Goal: Task Accomplishment & Management: Use online tool/utility

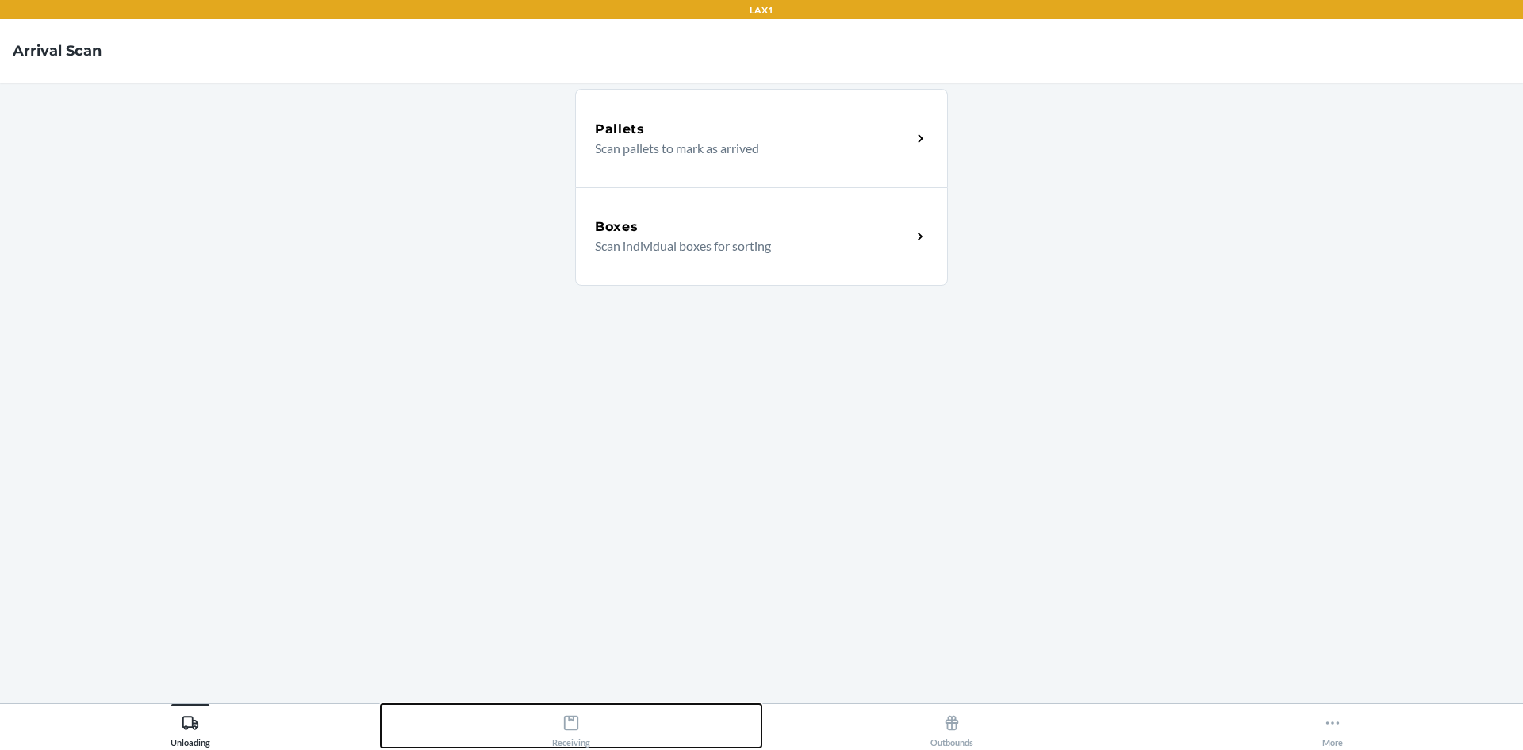
click at [570, 732] on div "Receiving" at bounding box center [571, 728] width 38 height 40
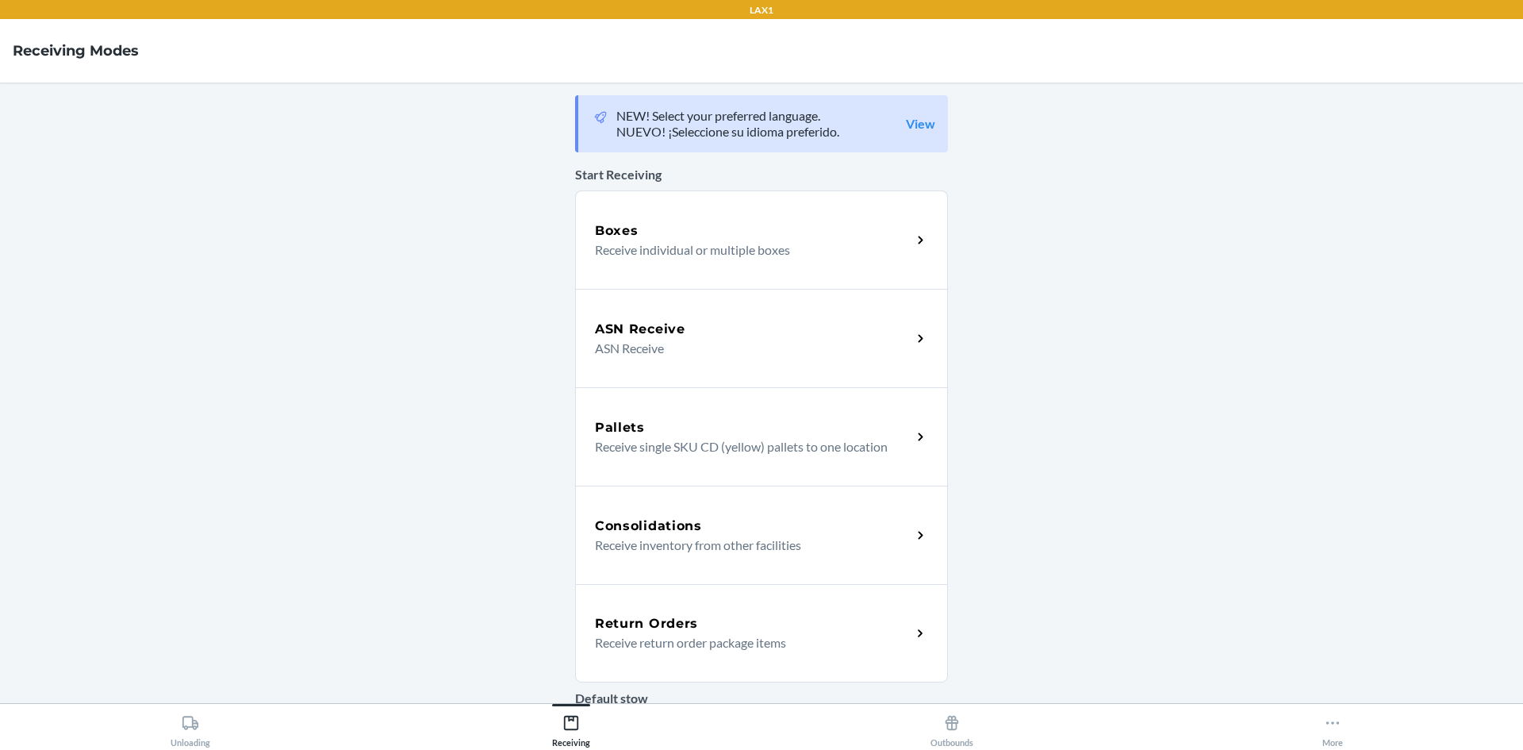
click at [665, 615] on h5 "Return Orders" at bounding box center [646, 623] width 103 height 19
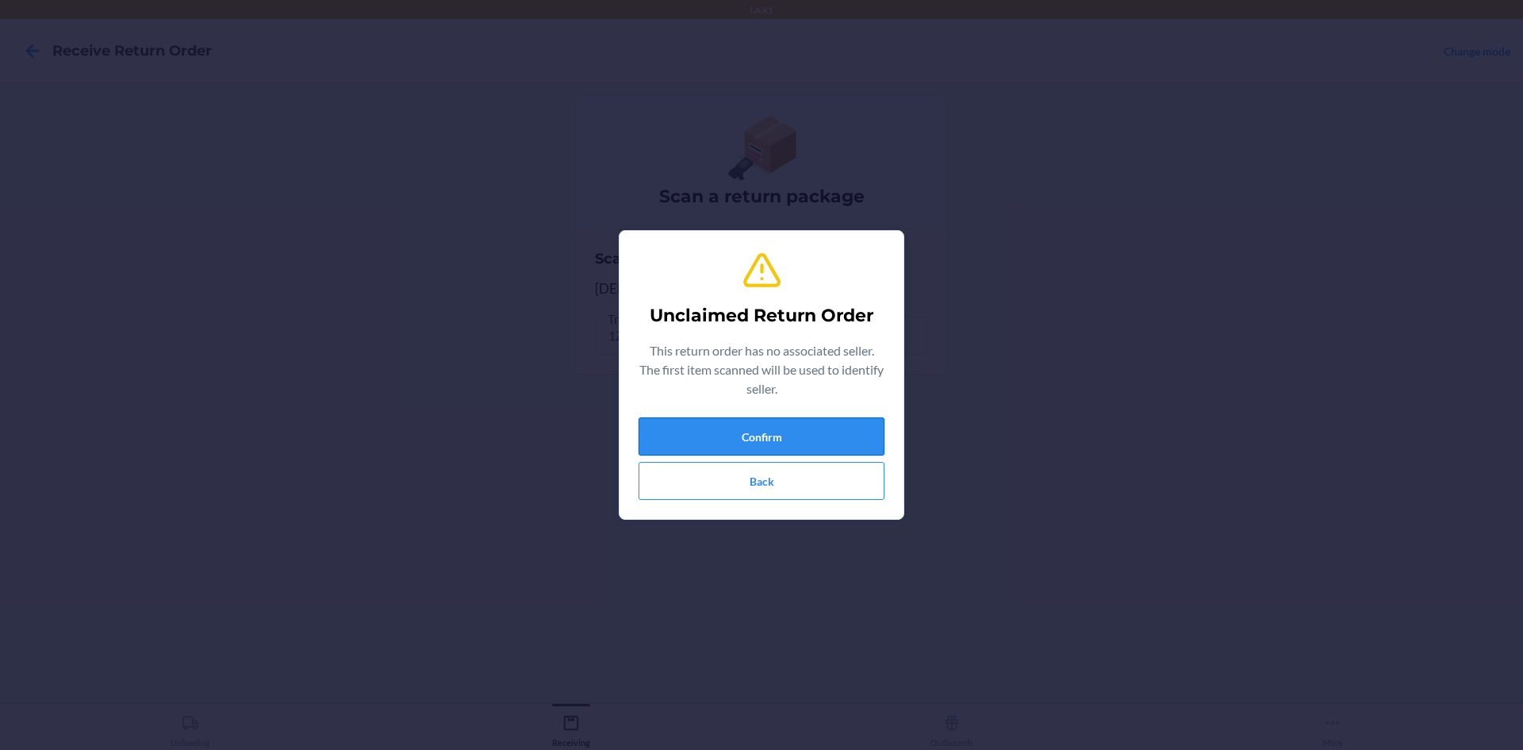
click at [782, 453] on button "Confirm" at bounding box center [762, 436] width 246 height 38
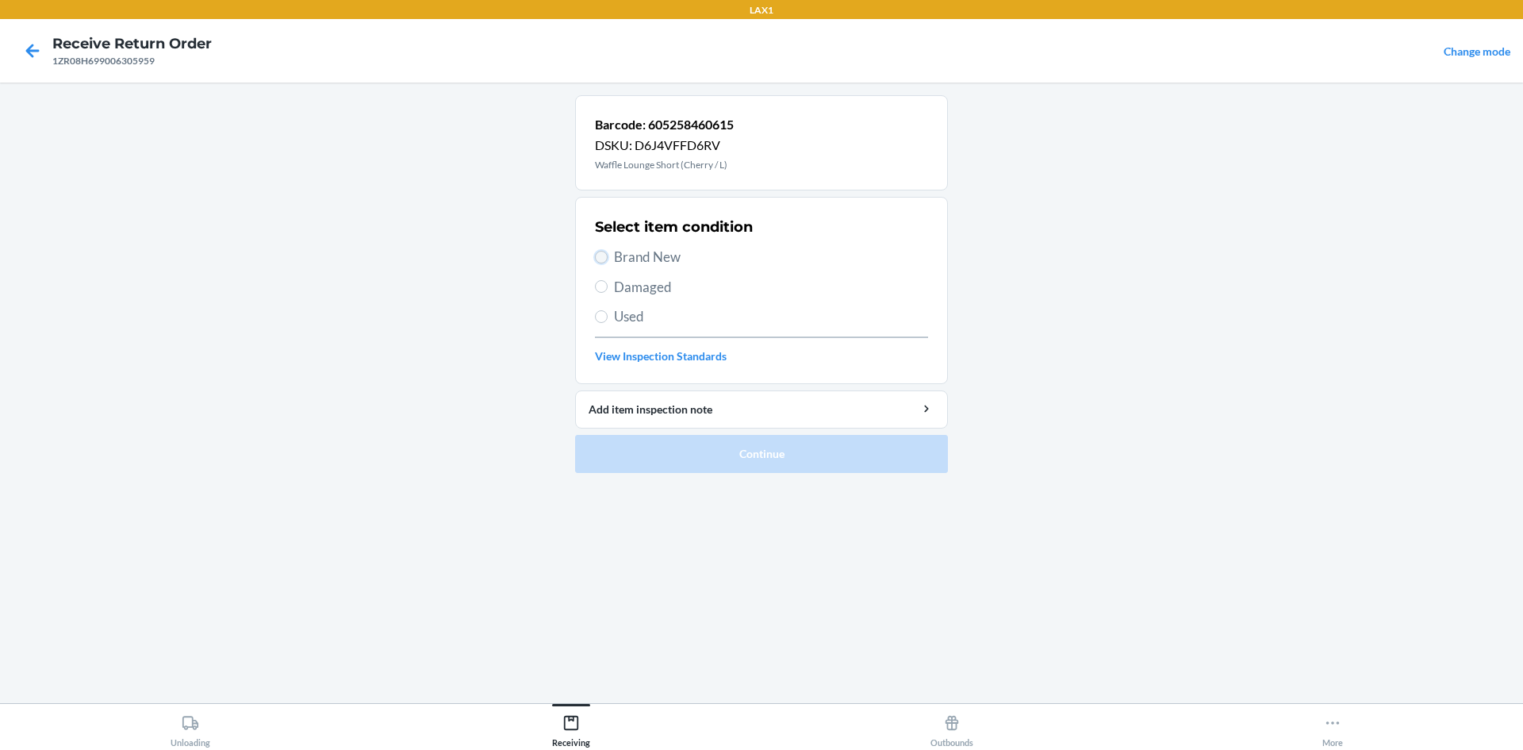
click at [604, 251] on input "Brand New" at bounding box center [601, 257] width 13 height 13
radio input "true"
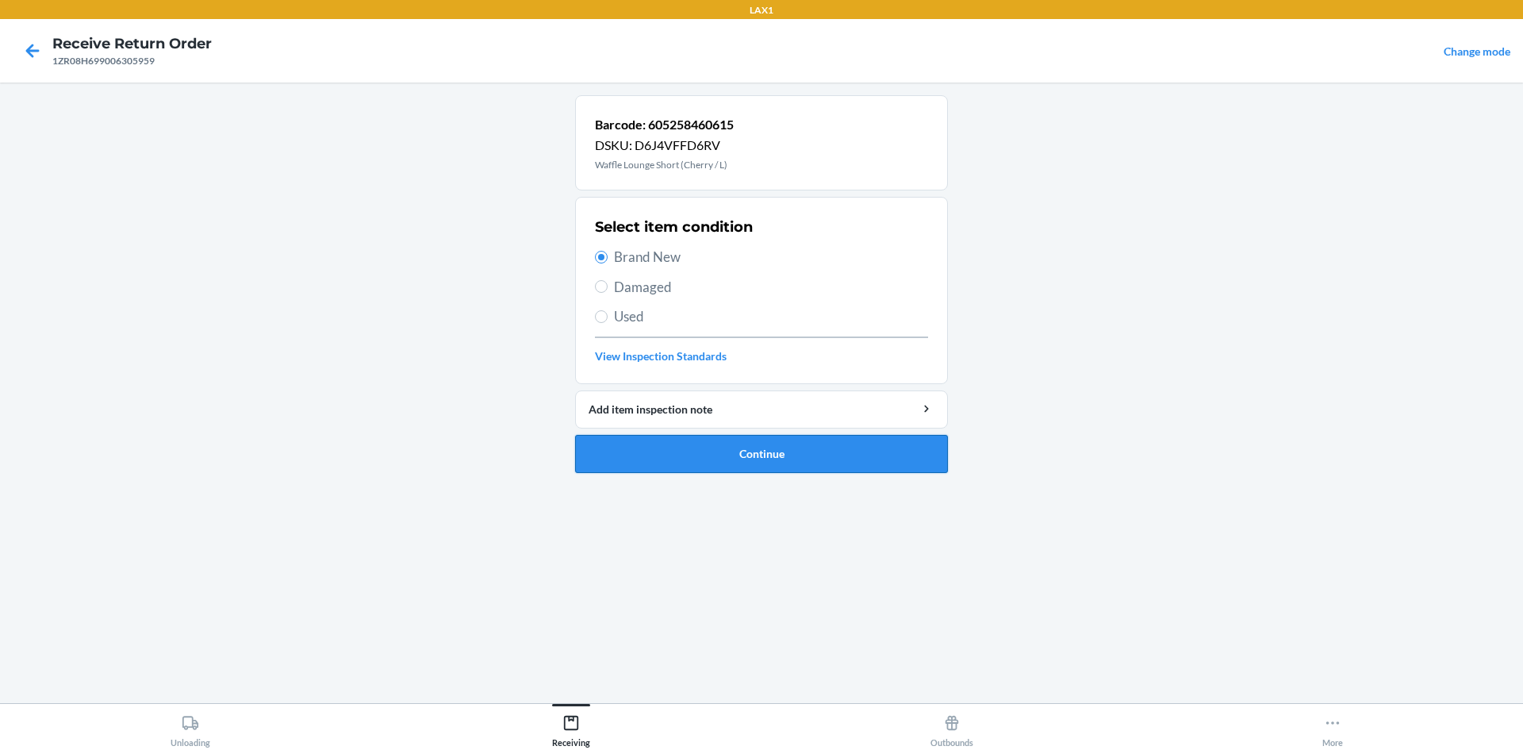
click at [723, 457] on button "Continue" at bounding box center [761, 454] width 373 height 38
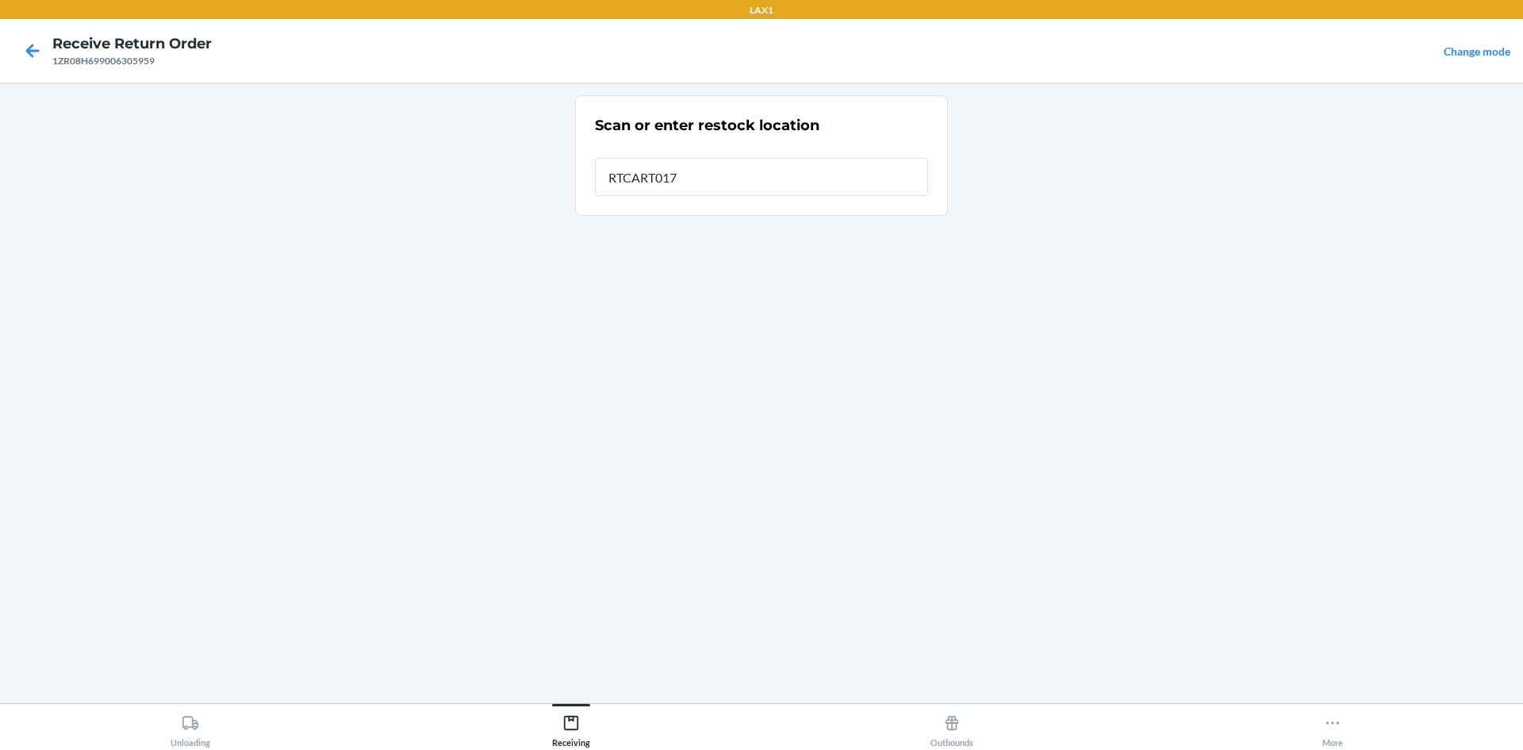
type input "RTCART017"
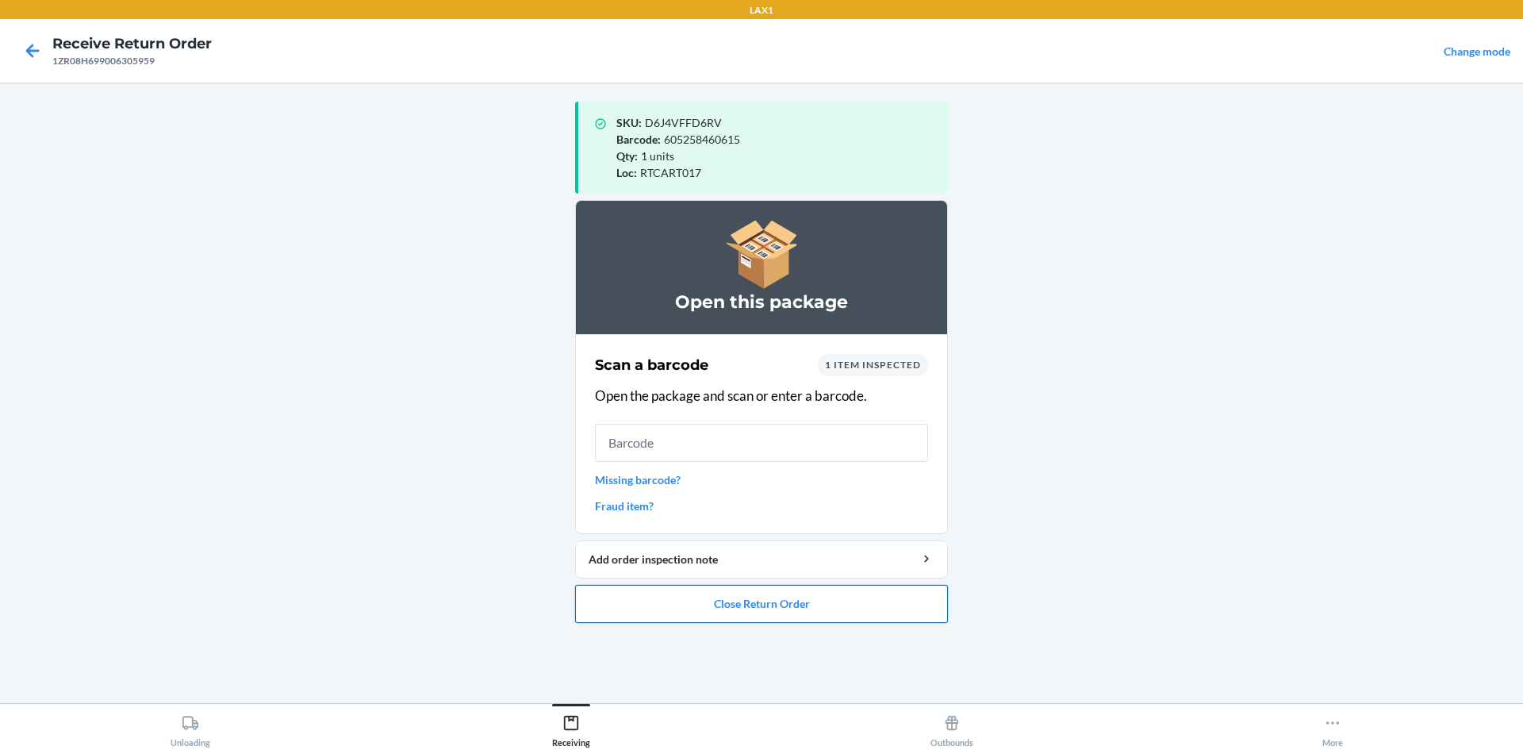
click at [786, 611] on button "Close Return Order" at bounding box center [761, 604] width 373 height 38
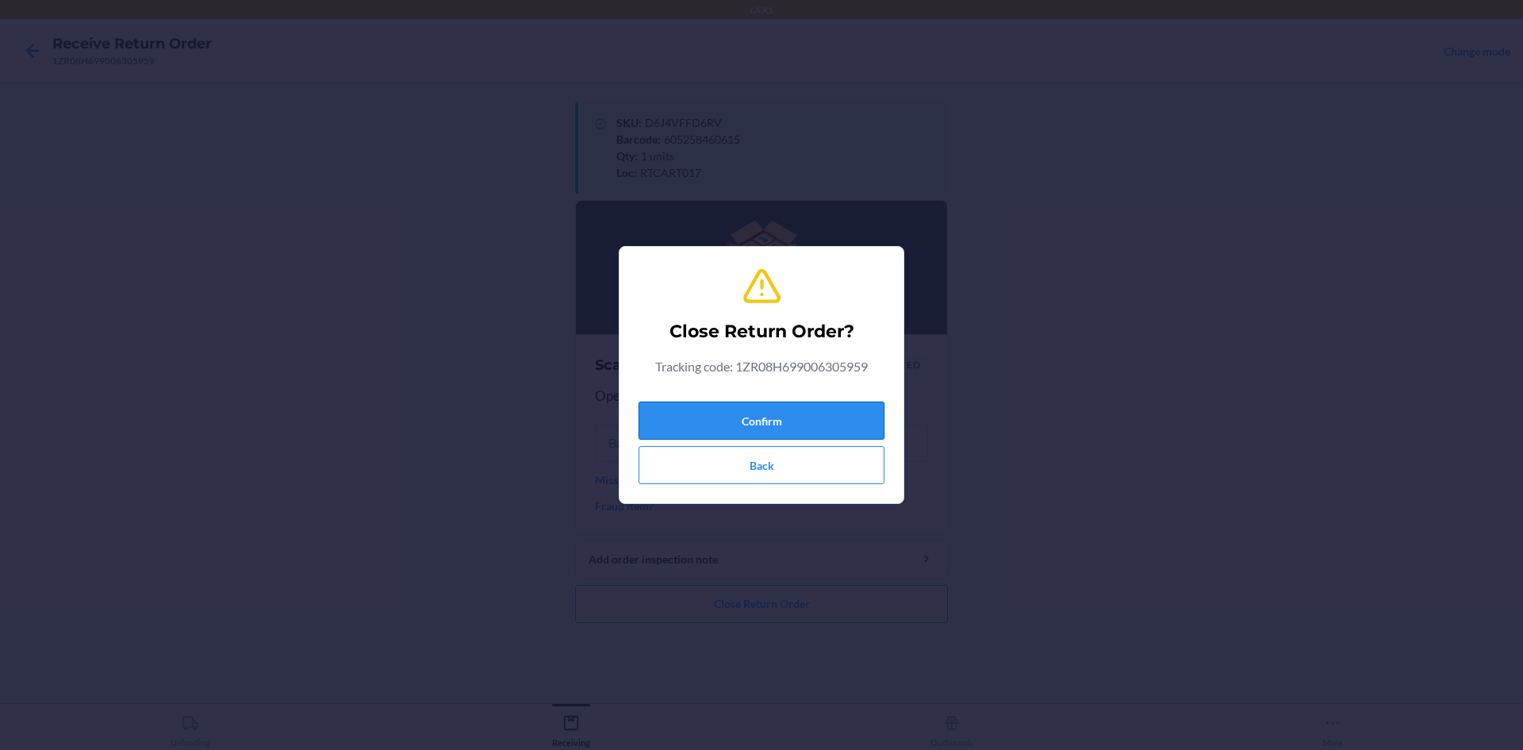
click at [784, 413] on button "Confirm" at bounding box center [762, 420] width 246 height 38
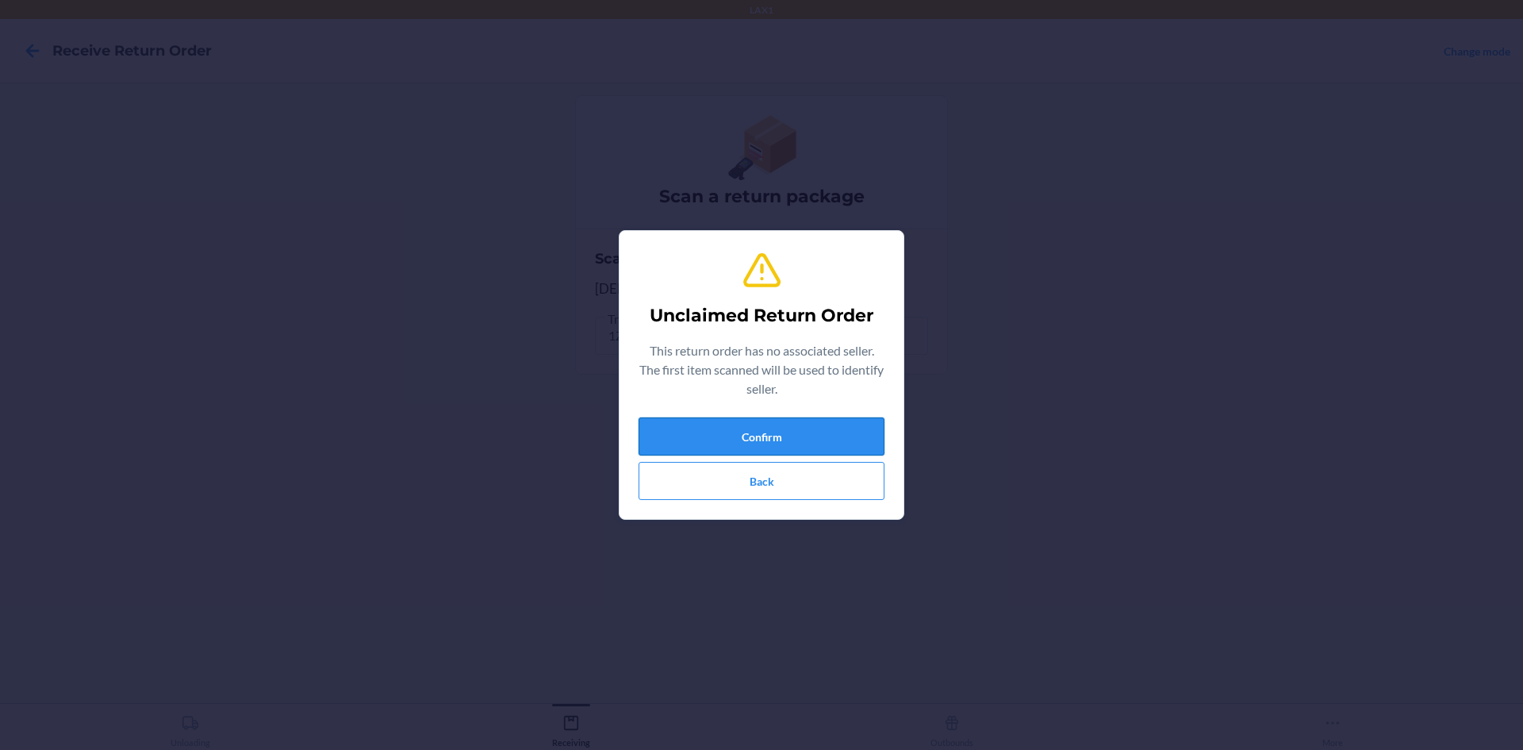
click at [815, 428] on button "Confirm" at bounding box center [762, 436] width 246 height 38
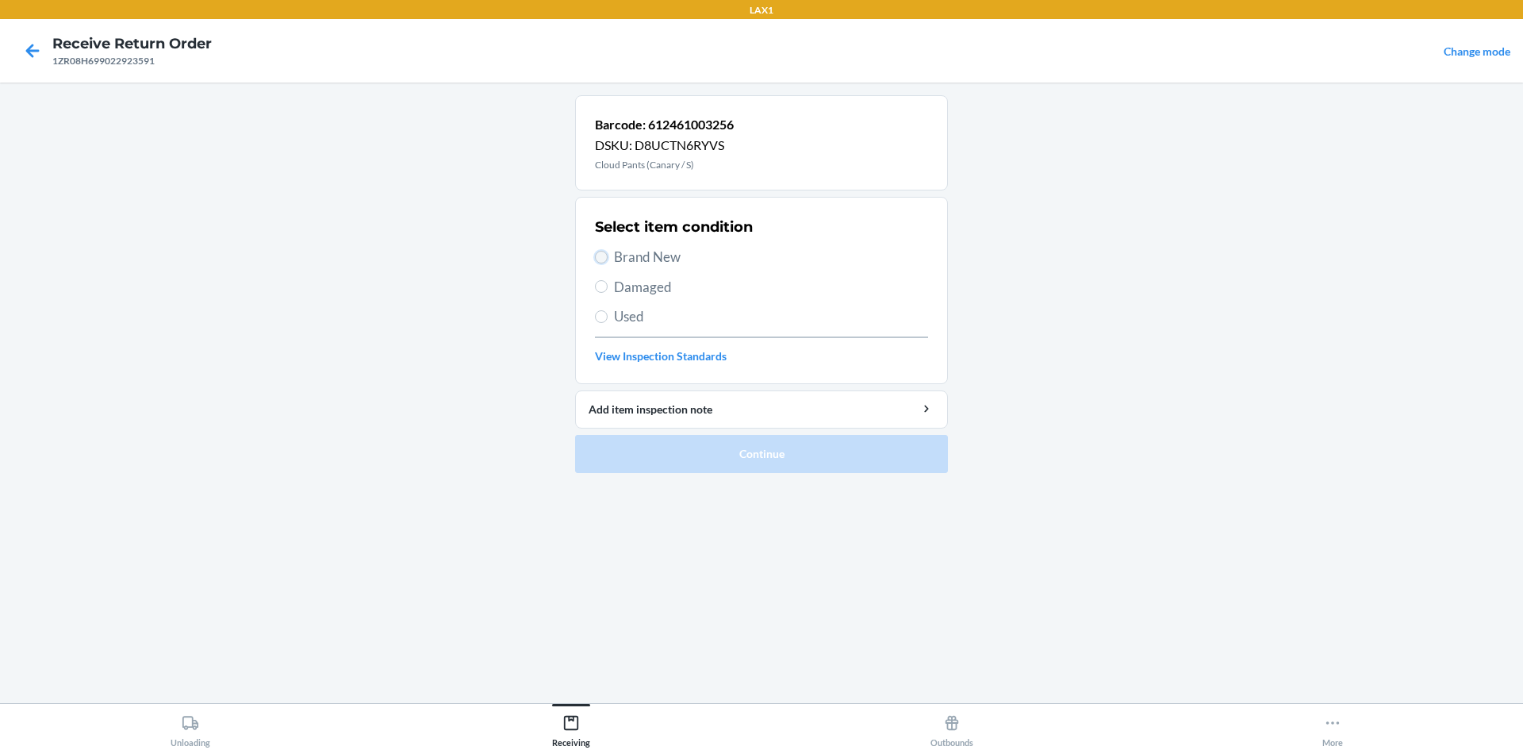
click at [599, 259] on input "Brand New" at bounding box center [601, 257] width 13 height 13
radio input "true"
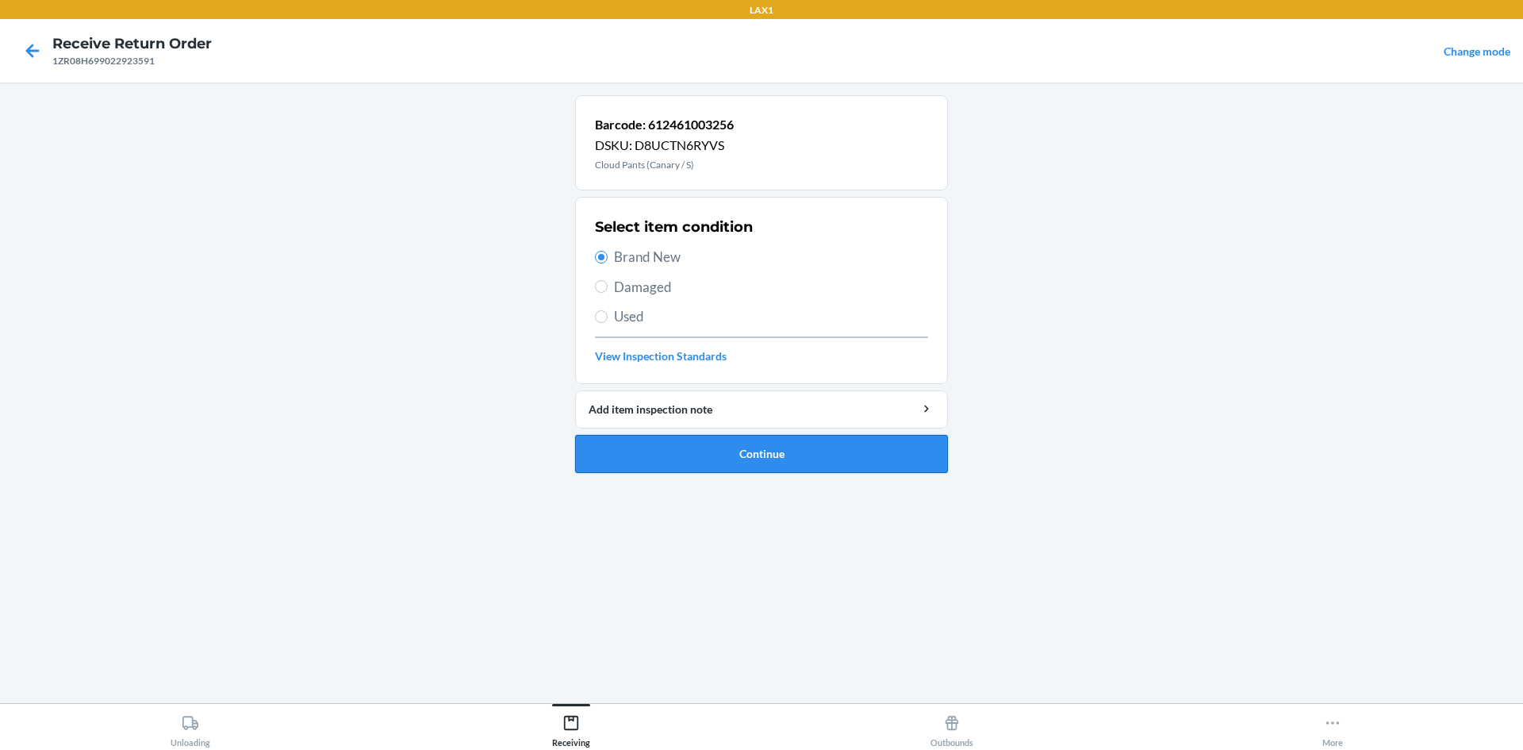
click at [619, 463] on button "Continue" at bounding box center [761, 454] width 373 height 38
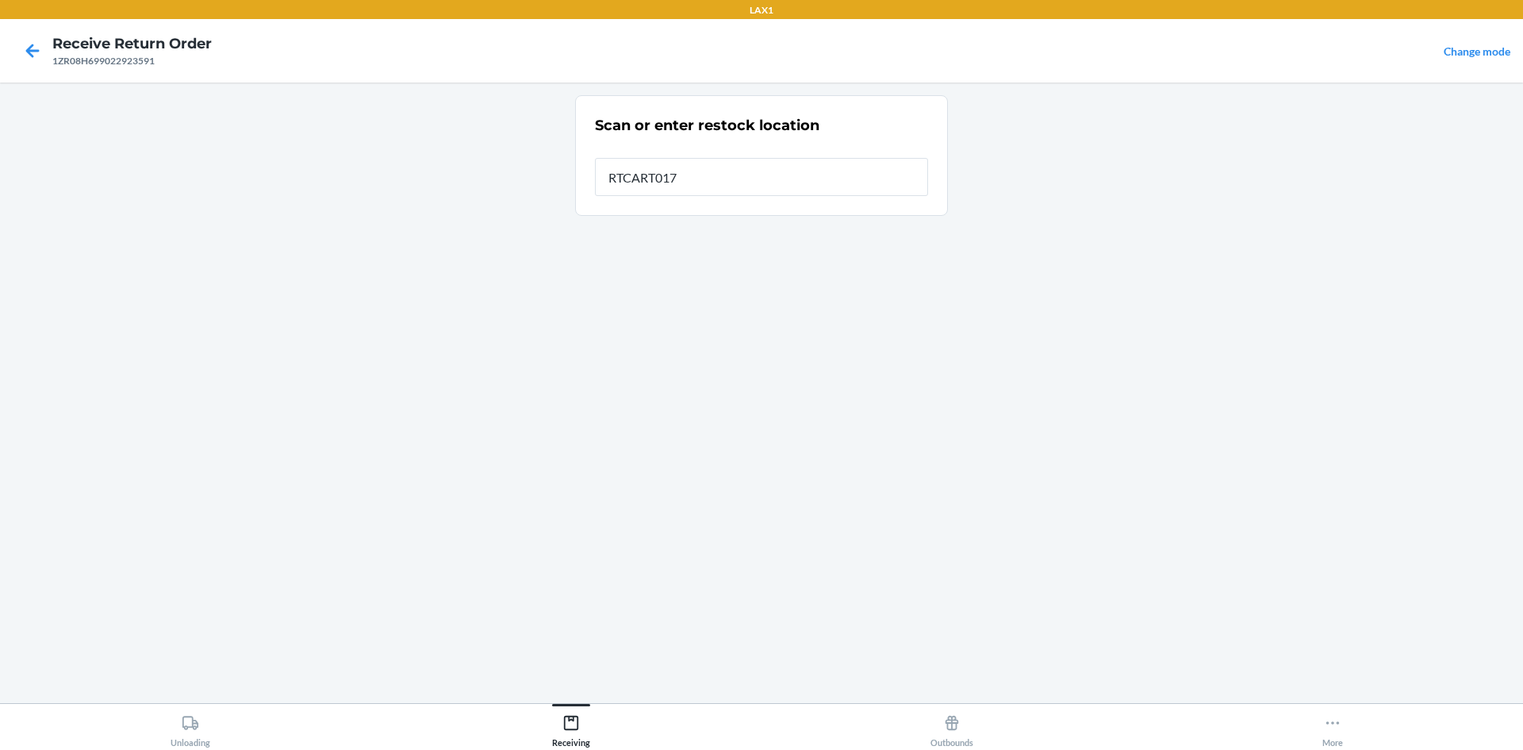
type input "RTCART017"
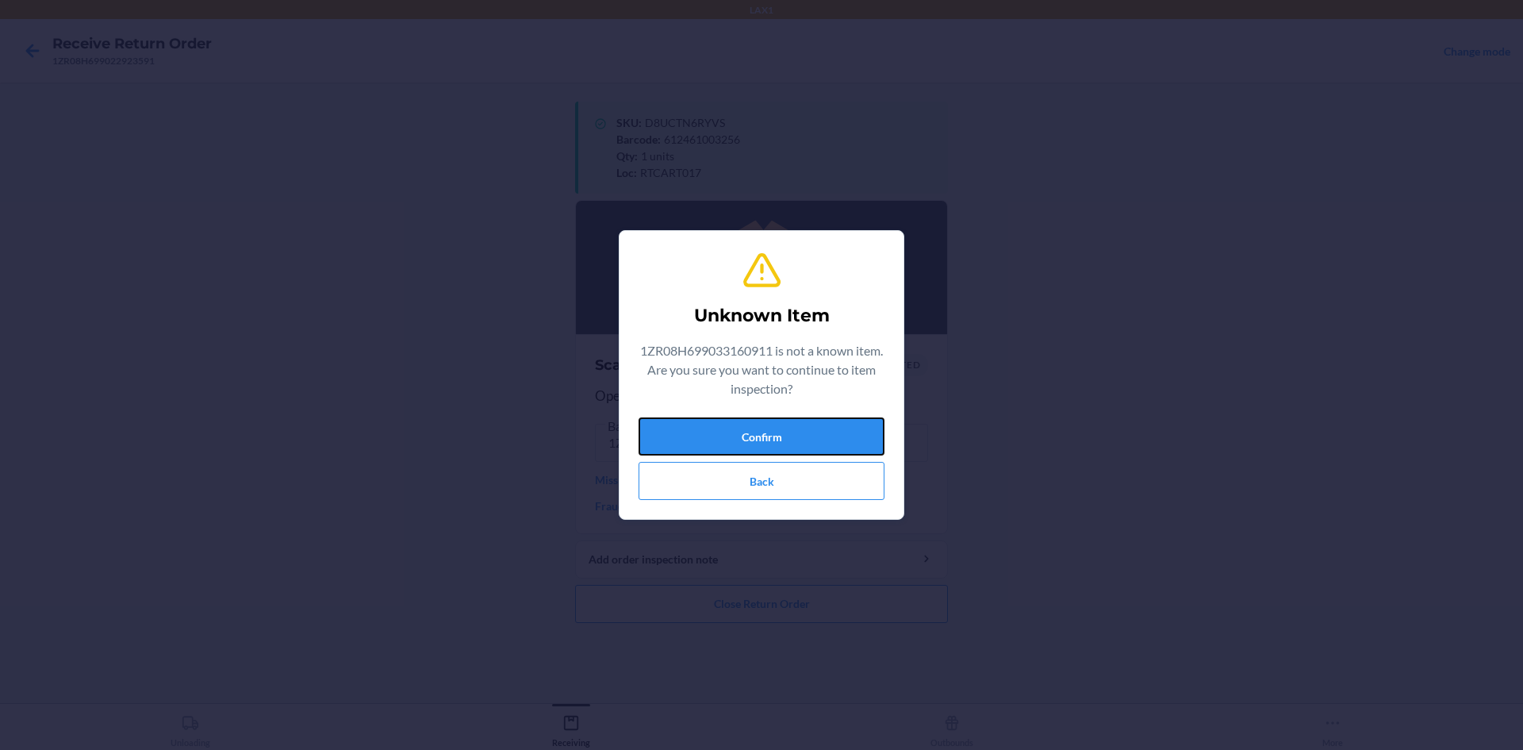
click at [660, 446] on button "Confirm" at bounding box center [762, 436] width 246 height 38
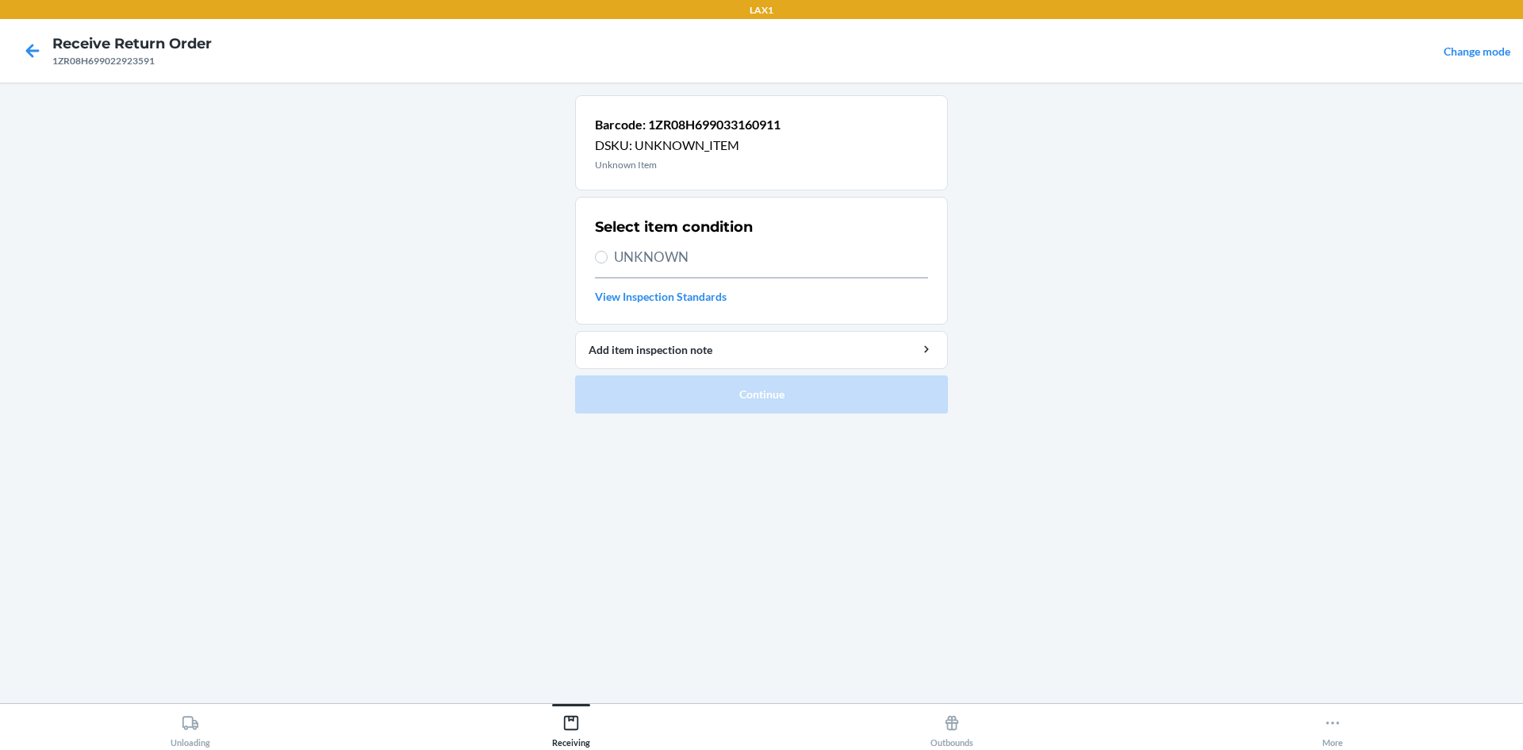
click at [593, 253] on section "Select item condition UNKNOWN View Inspection Standards" at bounding box center [761, 261] width 373 height 128
click at [597, 259] on input "UNKNOWN" at bounding box center [601, 257] width 13 height 13
radio input "true"
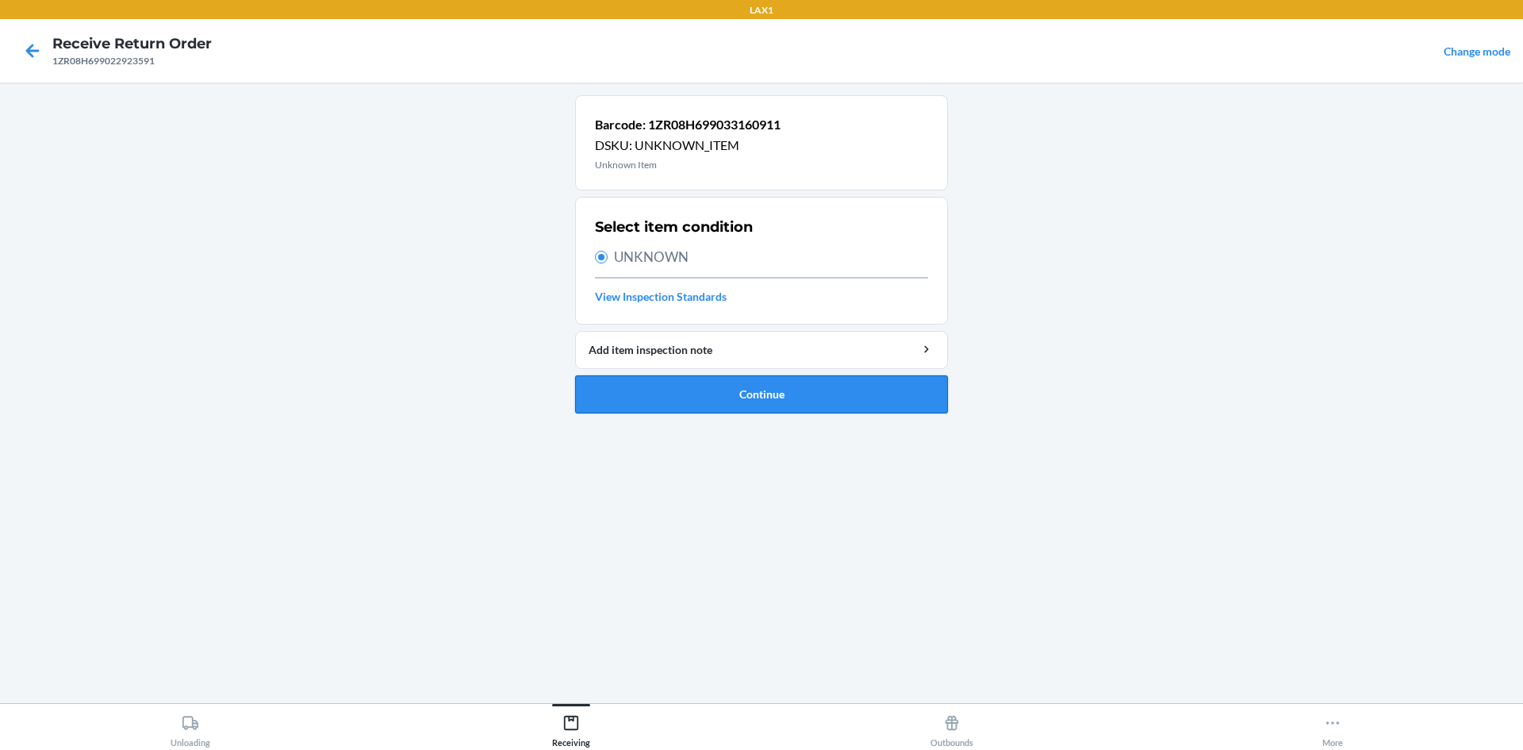
click at [859, 394] on button "Continue" at bounding box center [761, 394] width 373 height 38
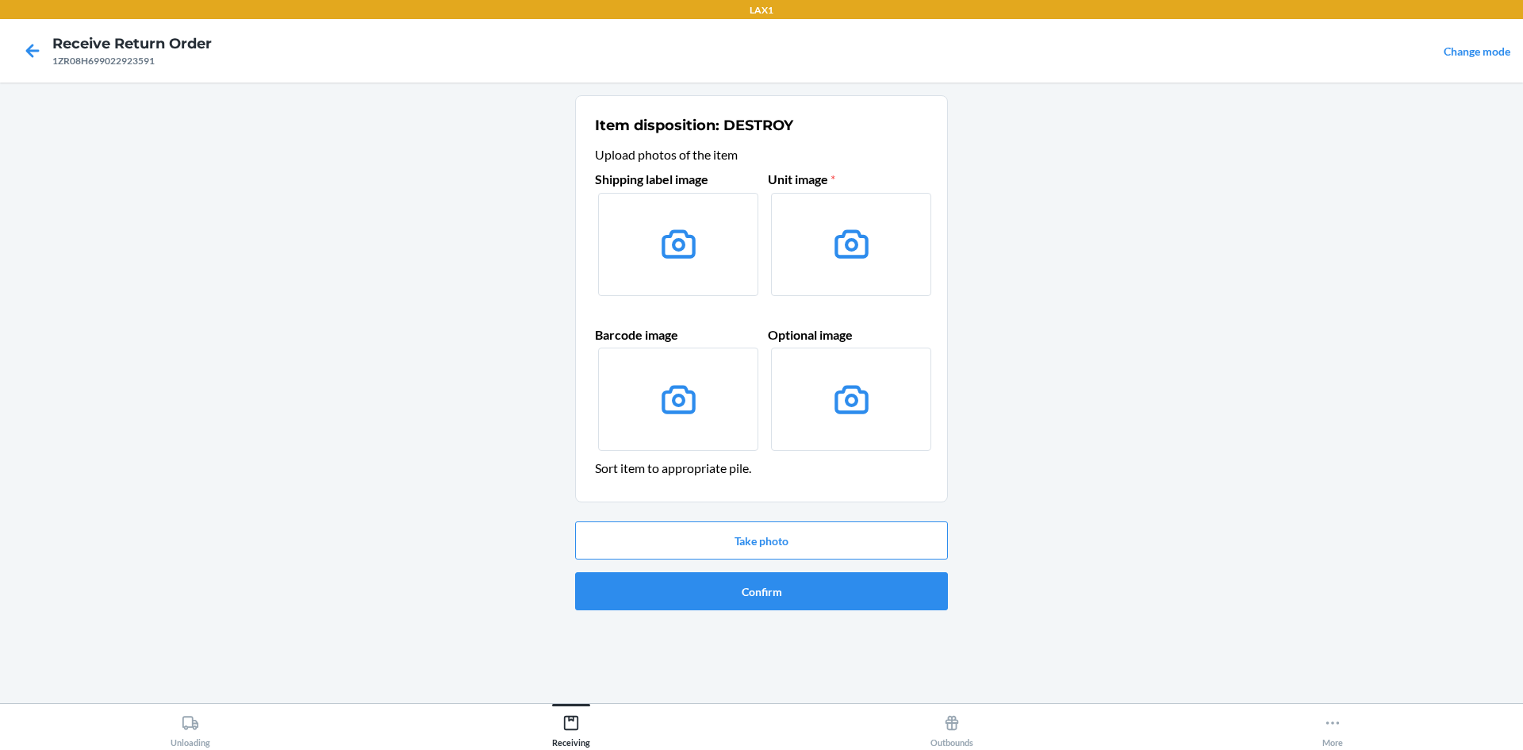
click at [695, 232] on icon at bounding box center [679, 244] width 40 height 40
click at [0, 0] on input "file" at bounding box center [0, 0] width 0 height 0
click at [803, 247] on label at bounding box center [851, 244] width 160 height 103
click at [0, 0] on input "file" at bounding box center [0, 0] width 0 height 0
click at [732, 548] on button "Take photo" at bounding box center [761, 540] width 373 height 38
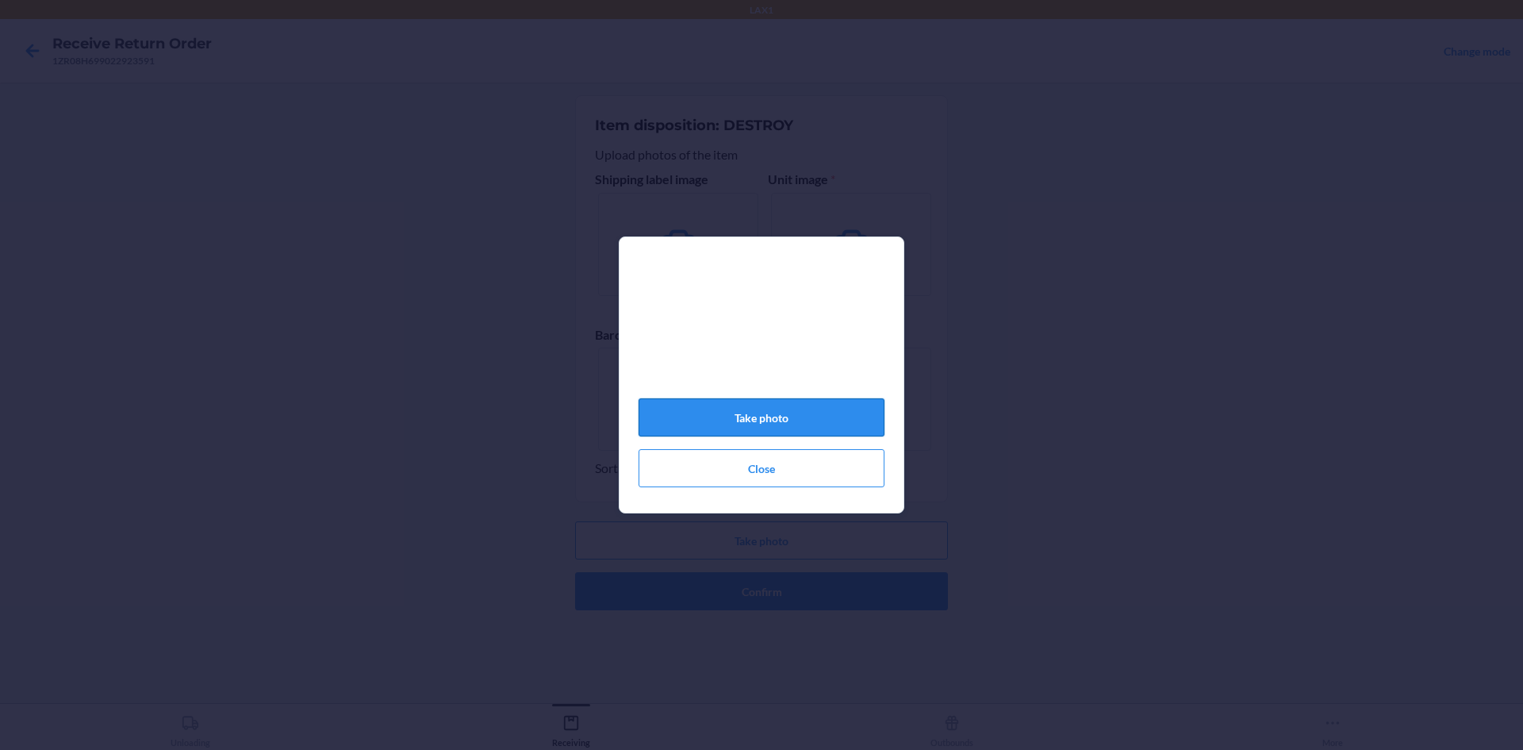
click at [839, 427] on button "Take photo" at bounding box center [762, 417] width 246 height 38
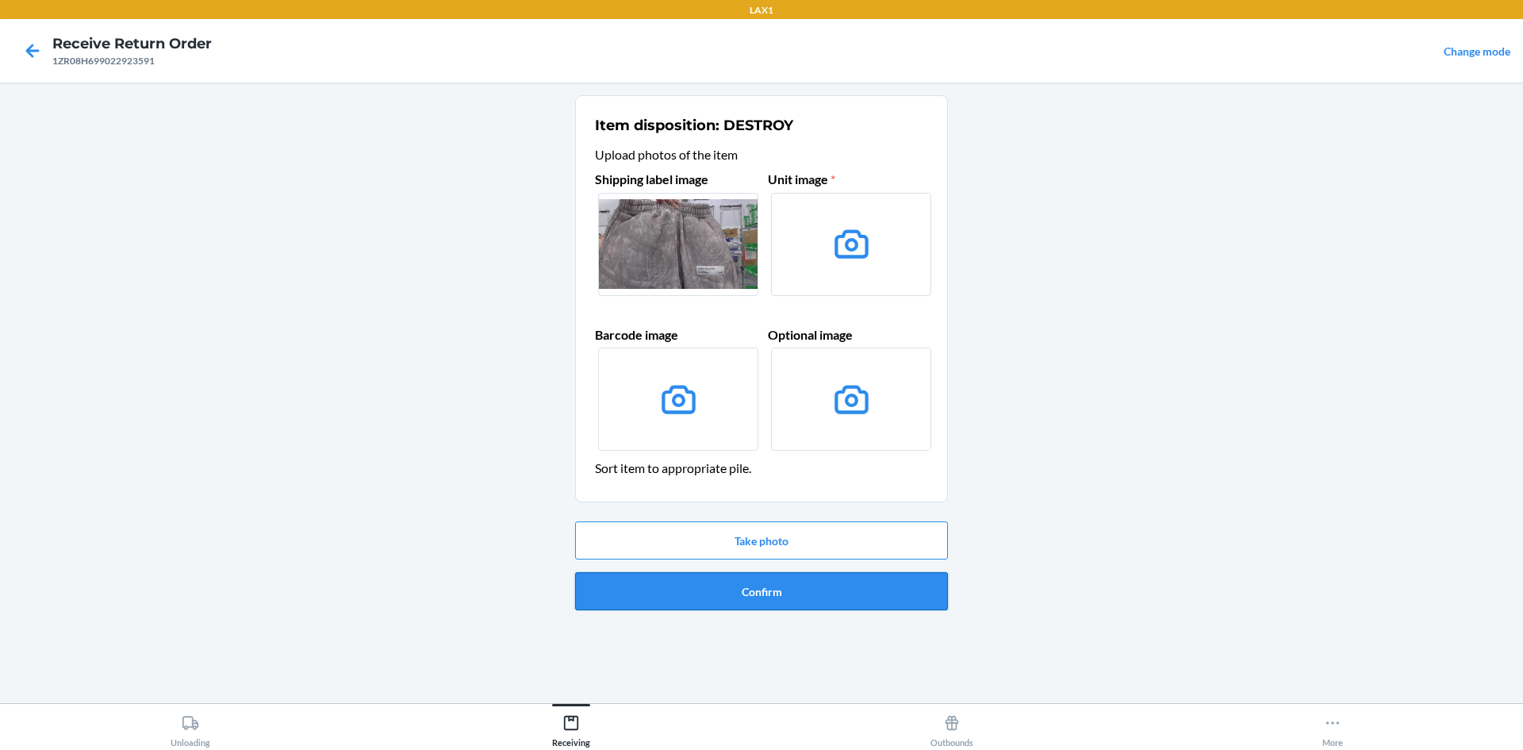
click at [845, 588] on button "Confirm" at bounding box center [761, 591] width 373 height 38
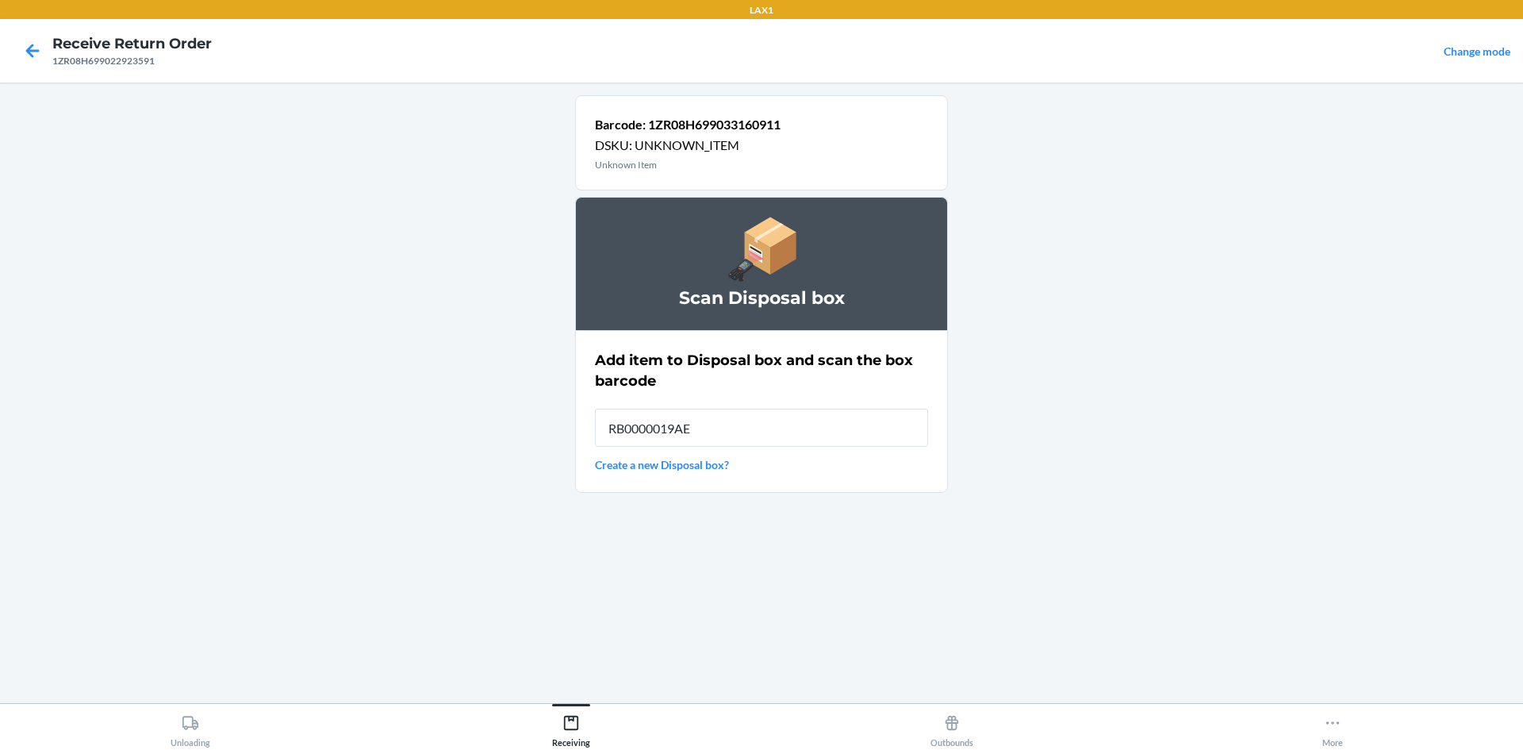
type input "RB0000019AE"
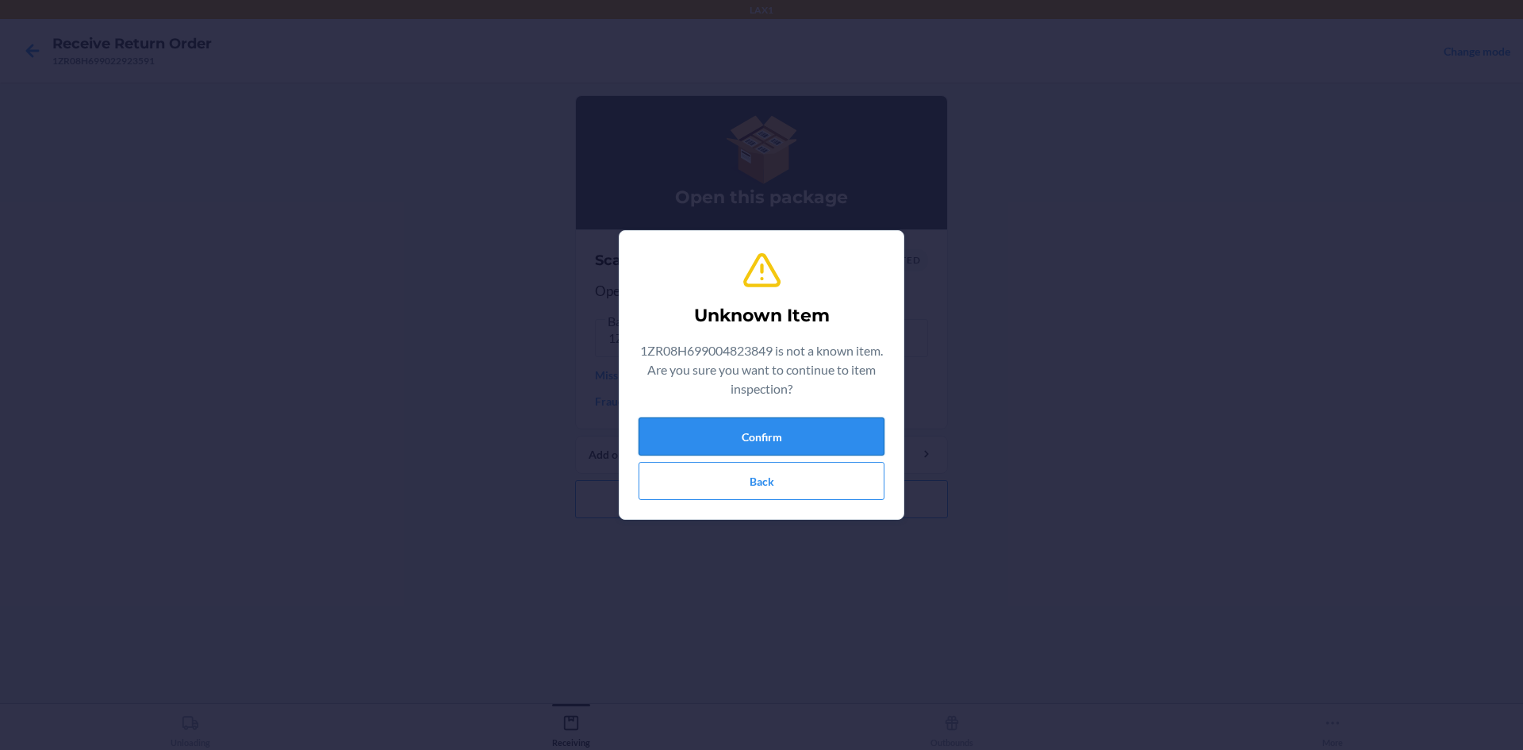
click at [772, 444] on button "Confirm" at bounding box center [762, 436] width 246 height 38
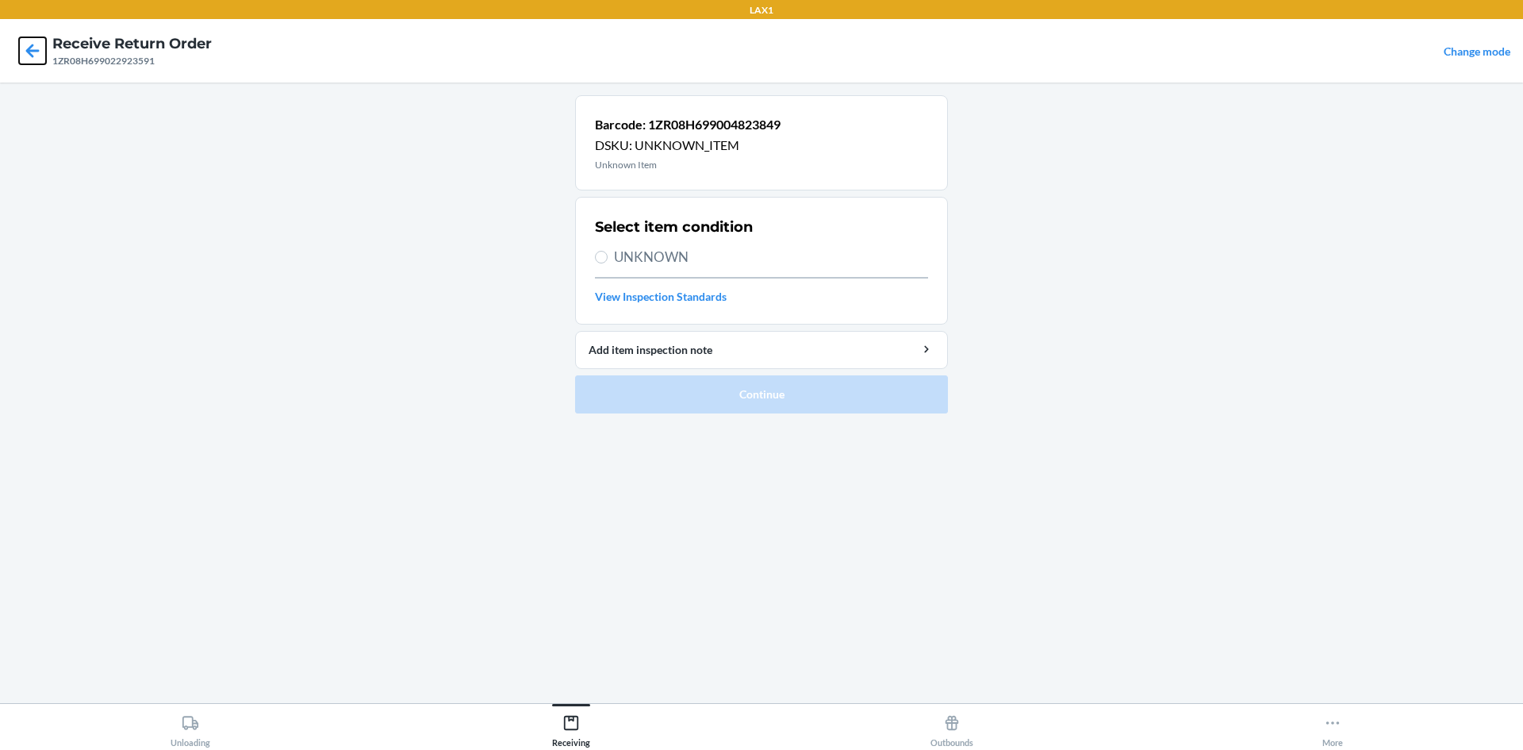
click at [42, 59] on icon at bounding box center [32, 50] width 27 height 27
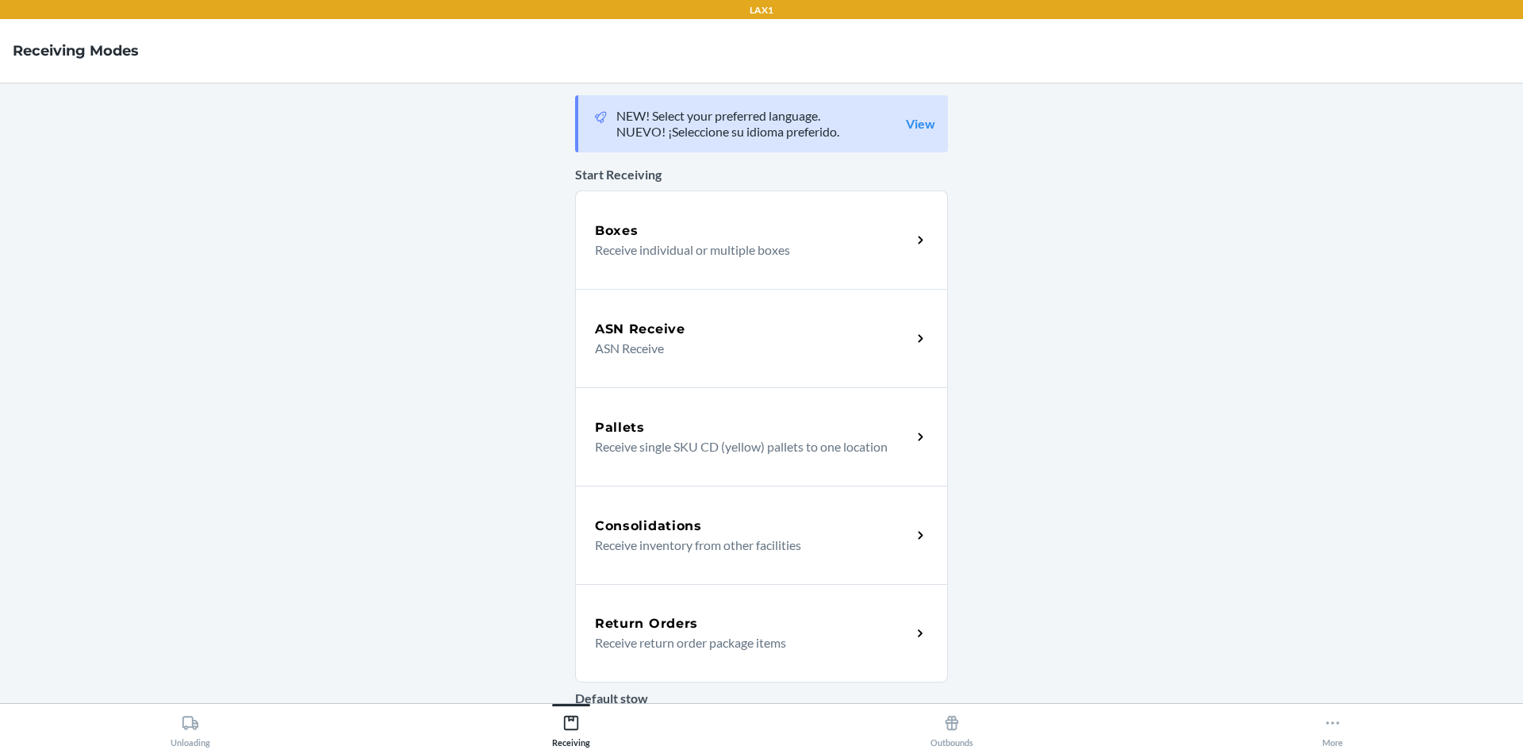
click at [884, 668] on div "Return Orders Receive return order package items" at bounding box center [761, 633] width 373 height 98
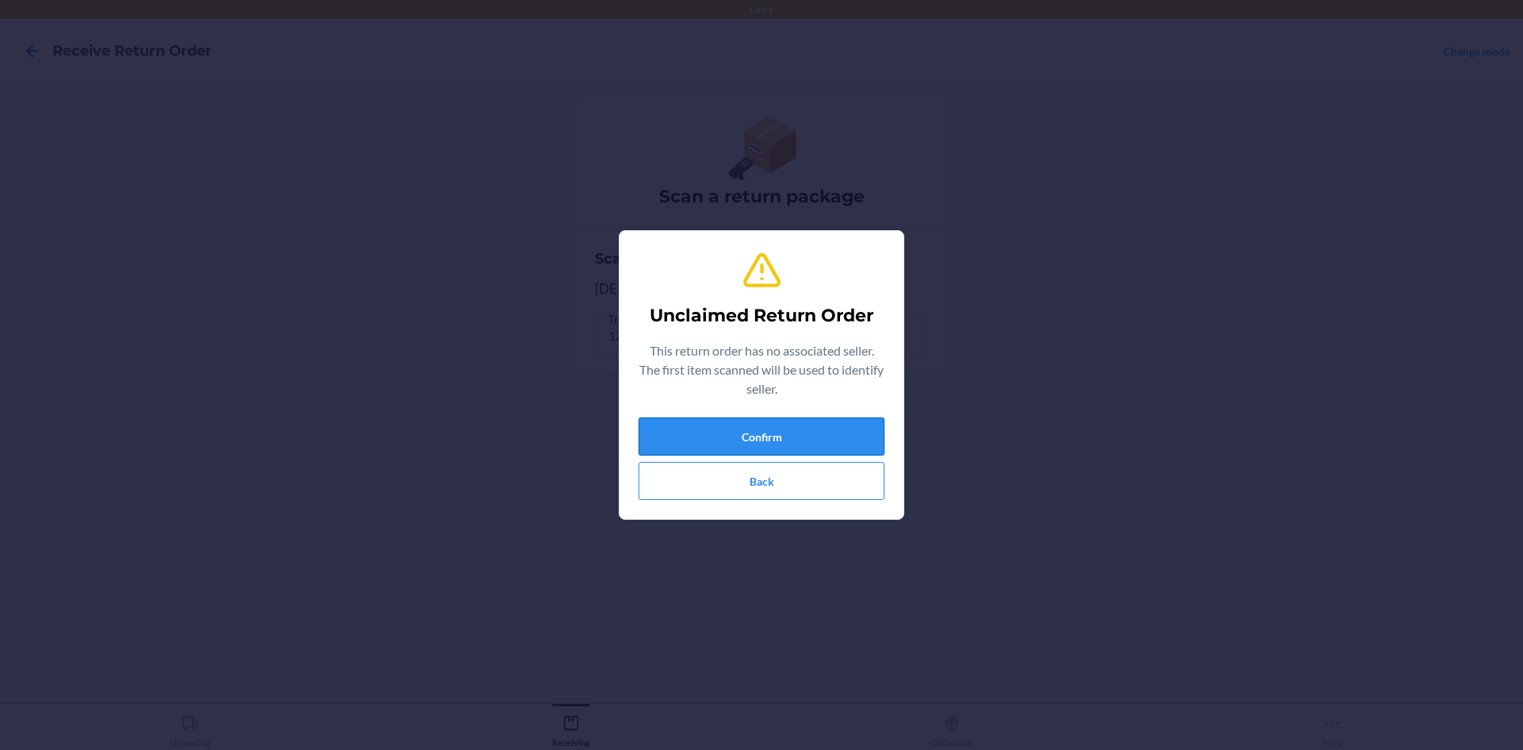
click at [820, 418] on button "Confirm" at bounding box center [762, 436] width 246 height 38
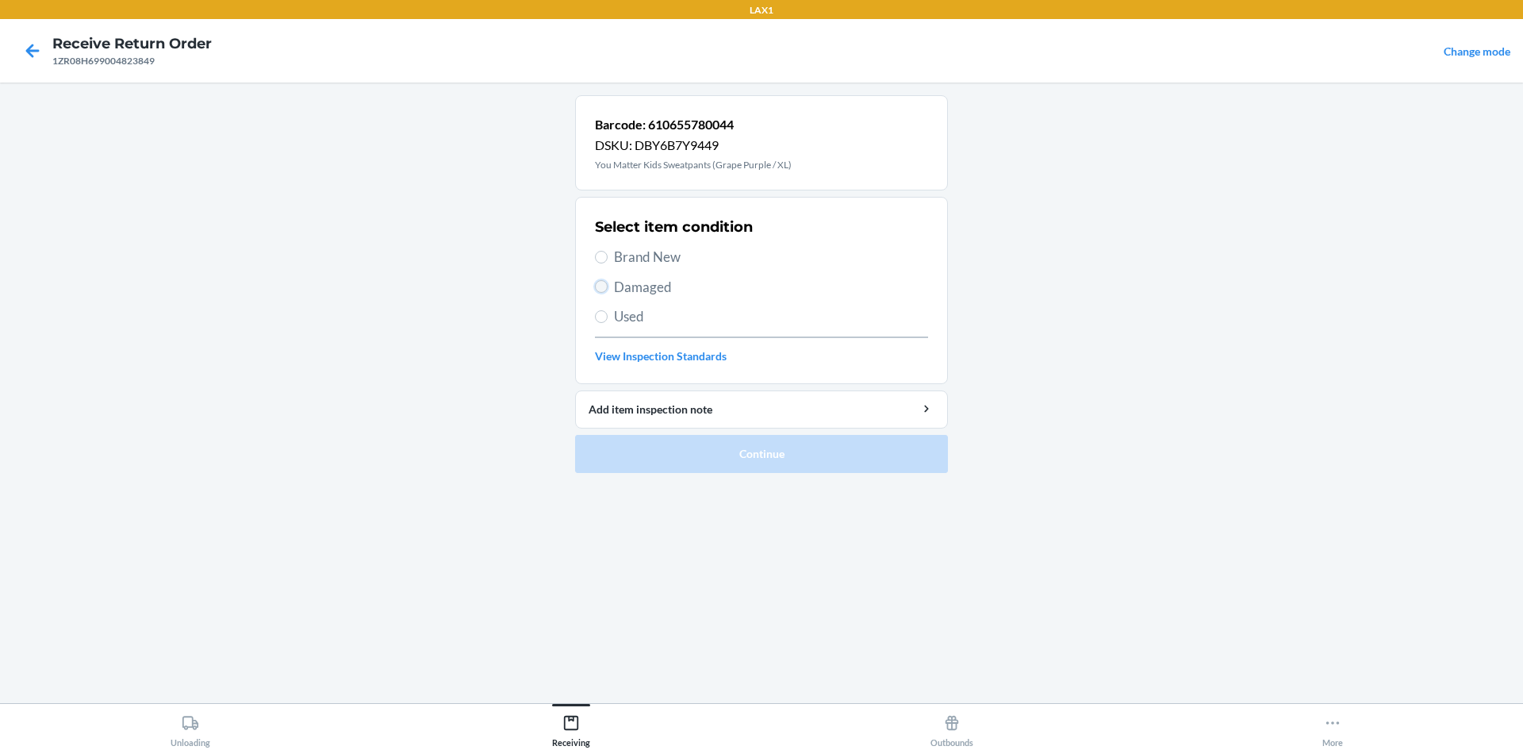
click at [596, 285] on input "Damaged" at bounding box center [601, 286] width 13 height 13
radio input "true"
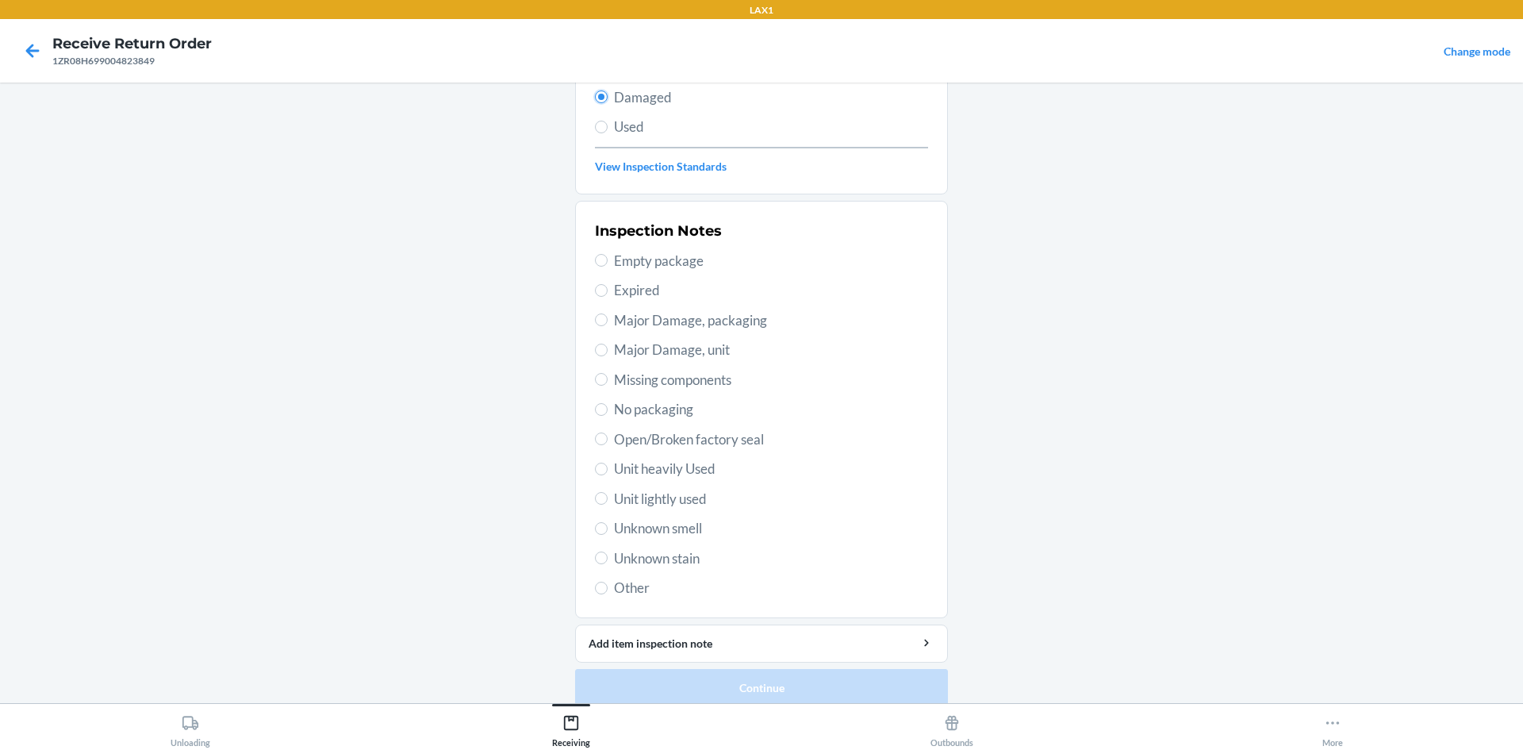
scroll to position [206, 0]
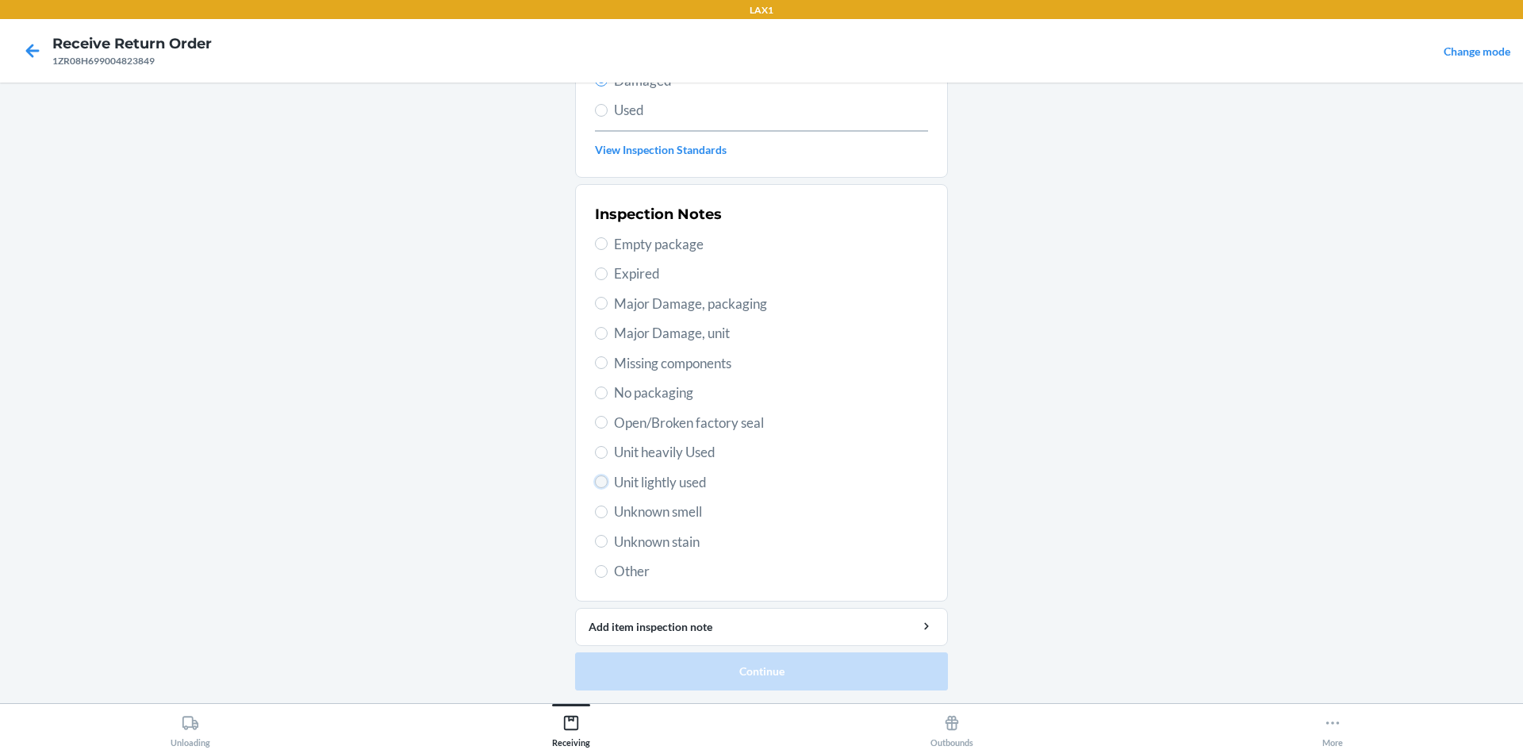
click at [597, 480] on input "Unit lightly used" at bounding box center [601, 481] width 13 height 13
radio input "true"
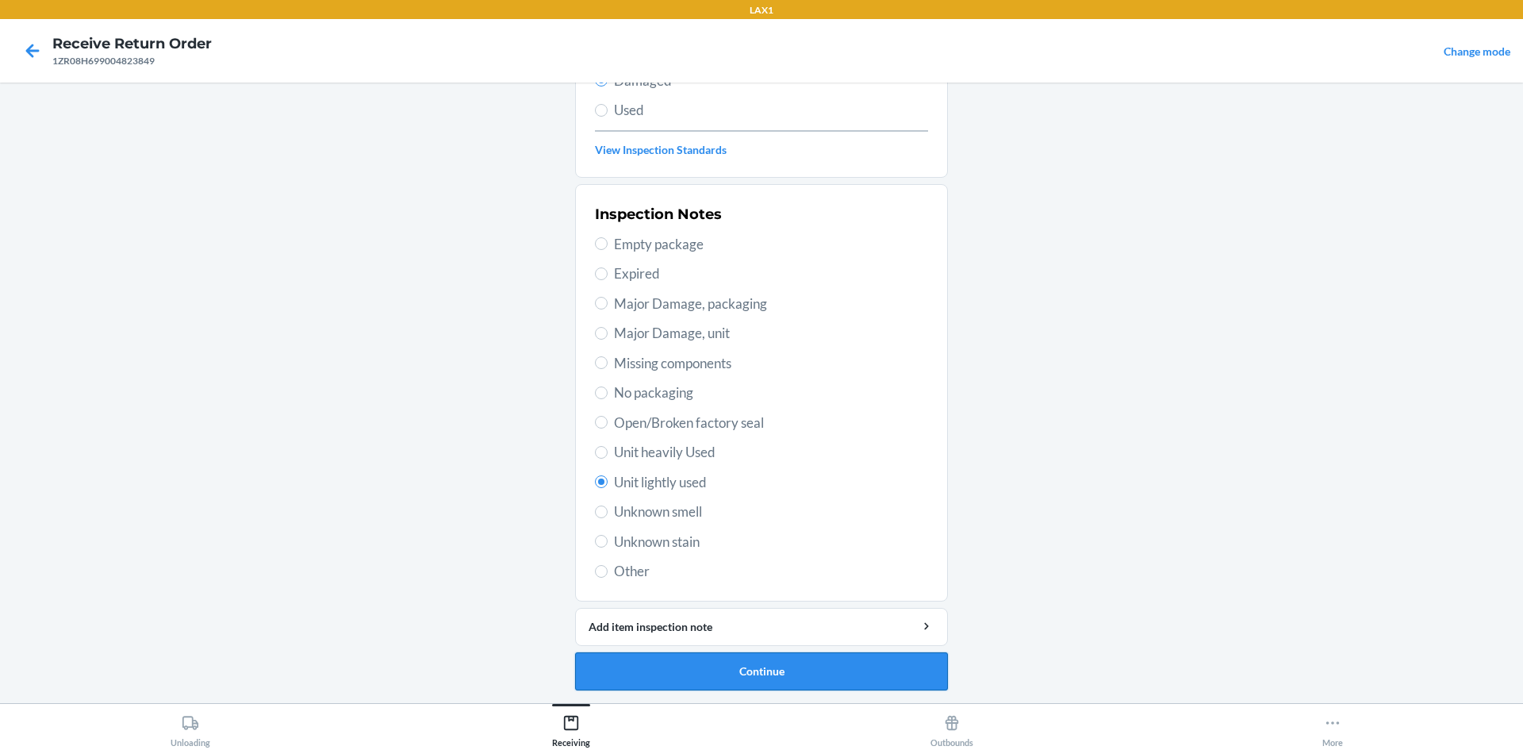
click at [747, 673] on button "Continue" at bounding box center [761, 671] width 373 height 38
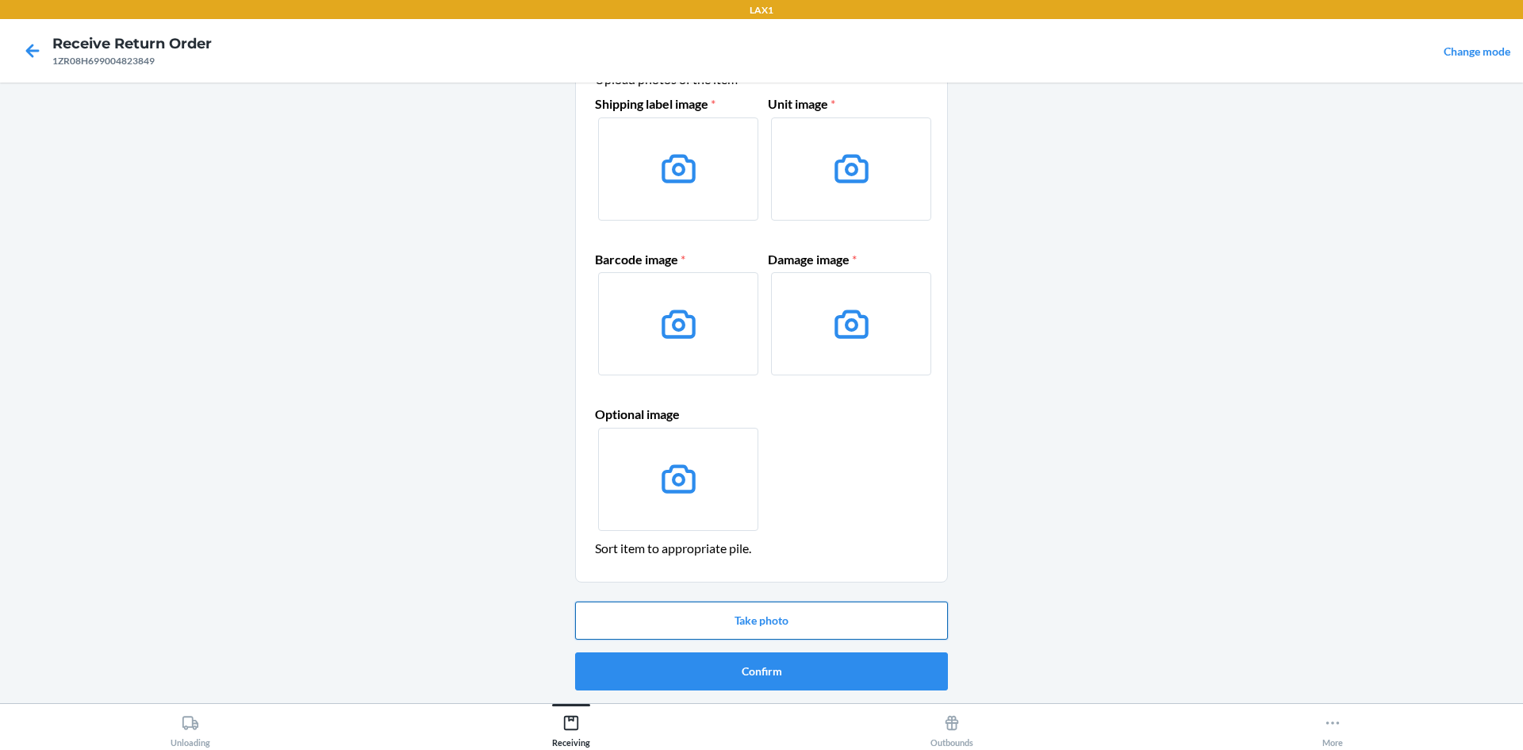
click at [809, 620] on button "Take photo" at bounding box center [761, 620] width 373 height 38
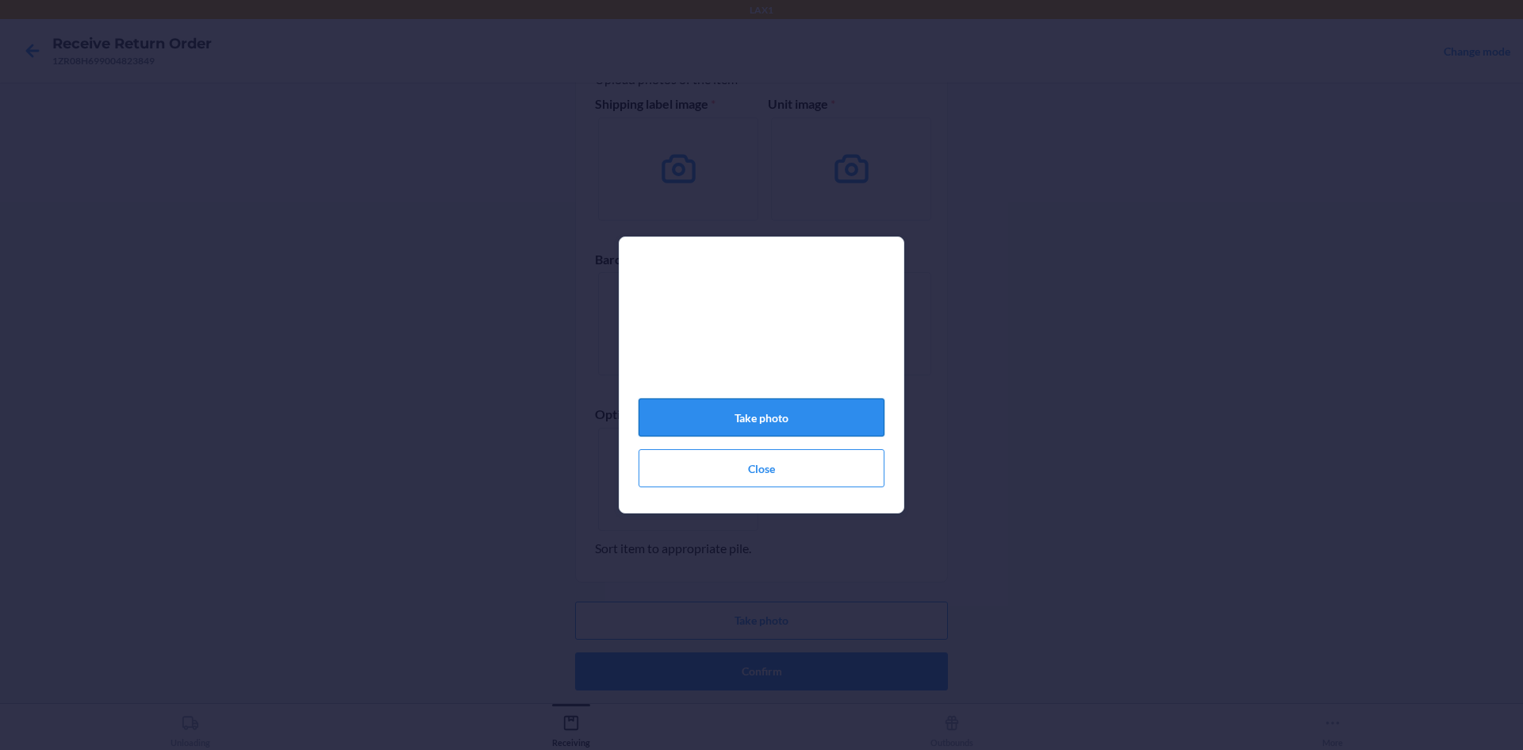
click at [820, 423] on button "Take photo" at bounding box center [762, 417] width 246 height 38
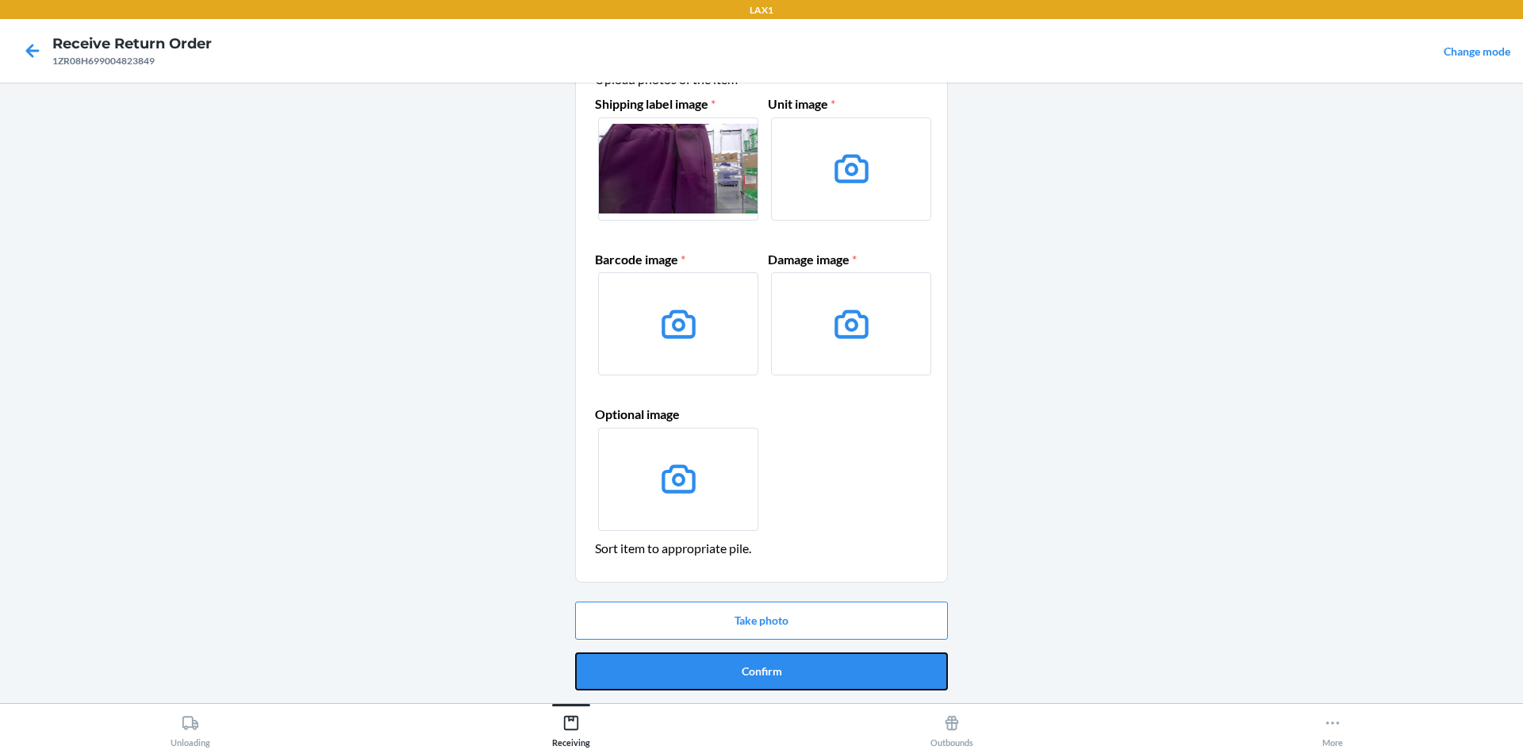
click at [833, 670] on button "Confirm" at bounding box center [761, 671] width 373 height 38
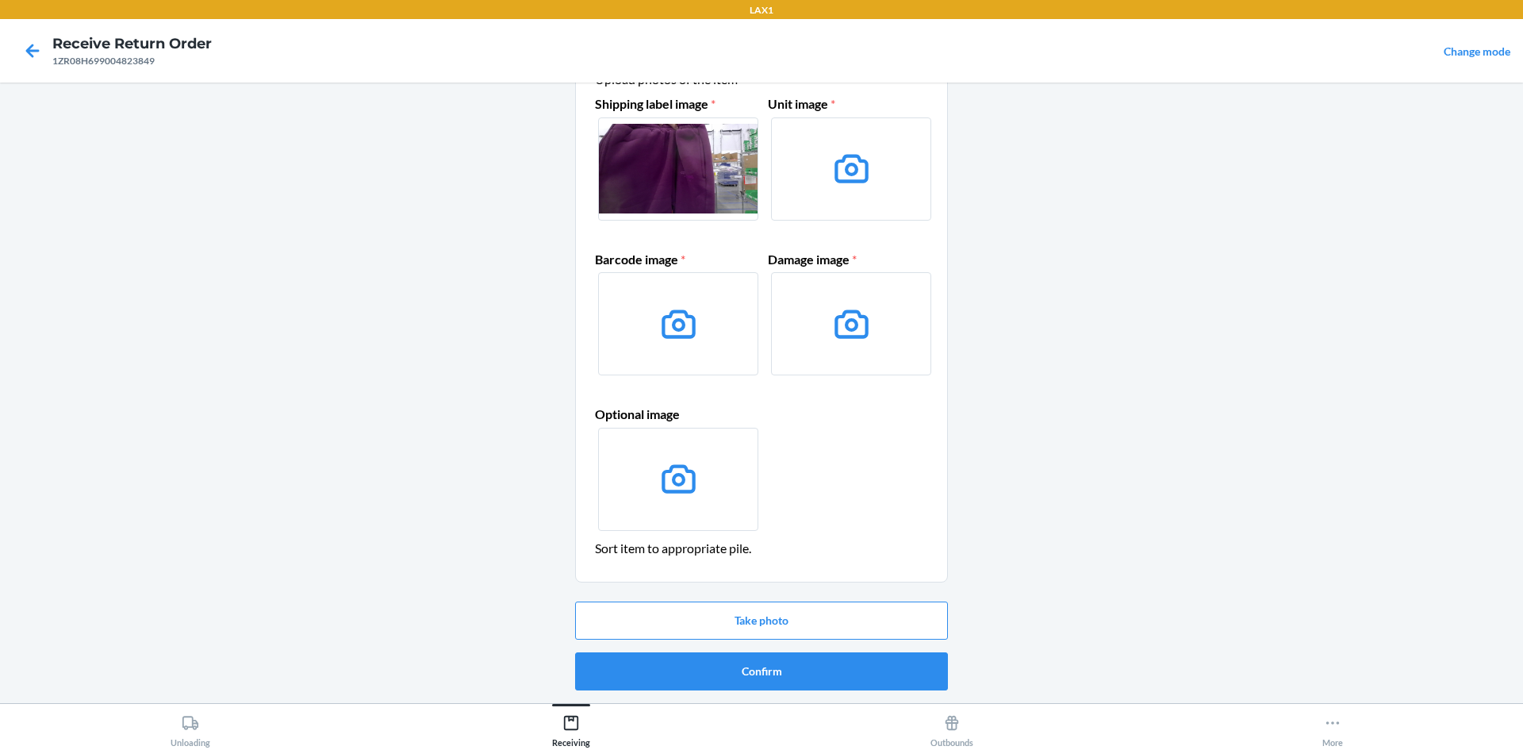
scroll to position [0, 0]
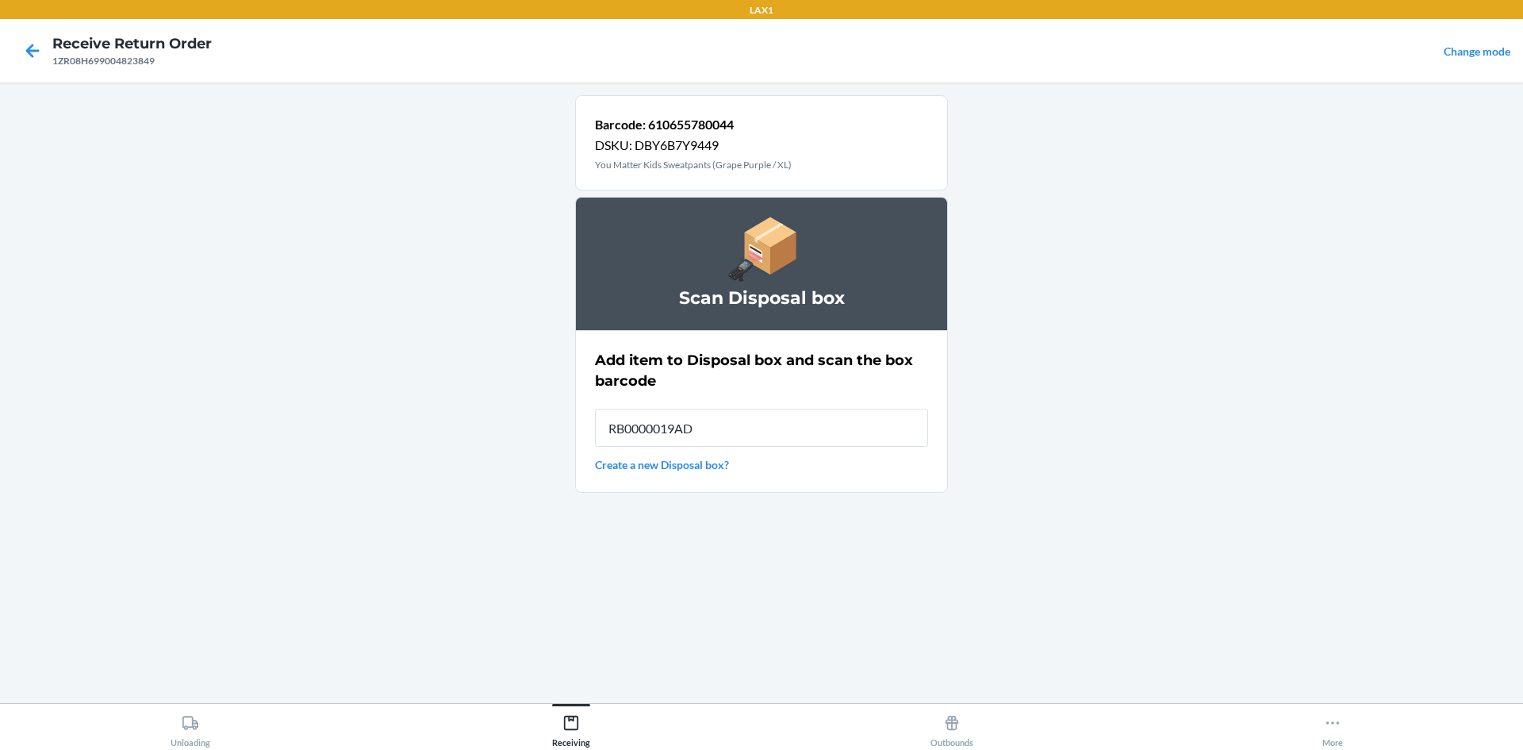
type input "RB0000019AD"
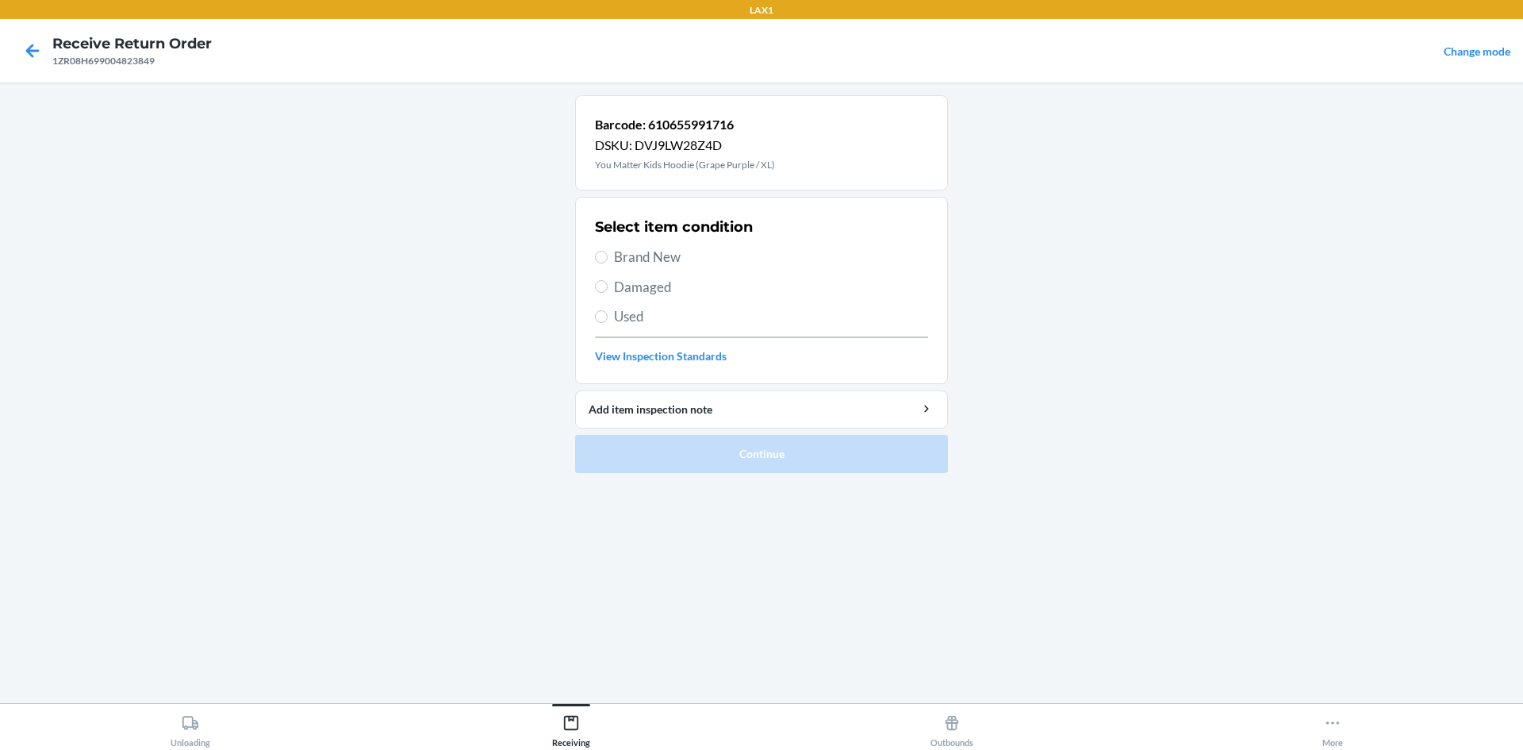
click at [609, 280] on label "Damaged" at bounding box center [761, 287] width 333 height 21
click at [608, 280] on input "Damaged" at bounding box center [601, 286] width 13 height 13
radio input "true"
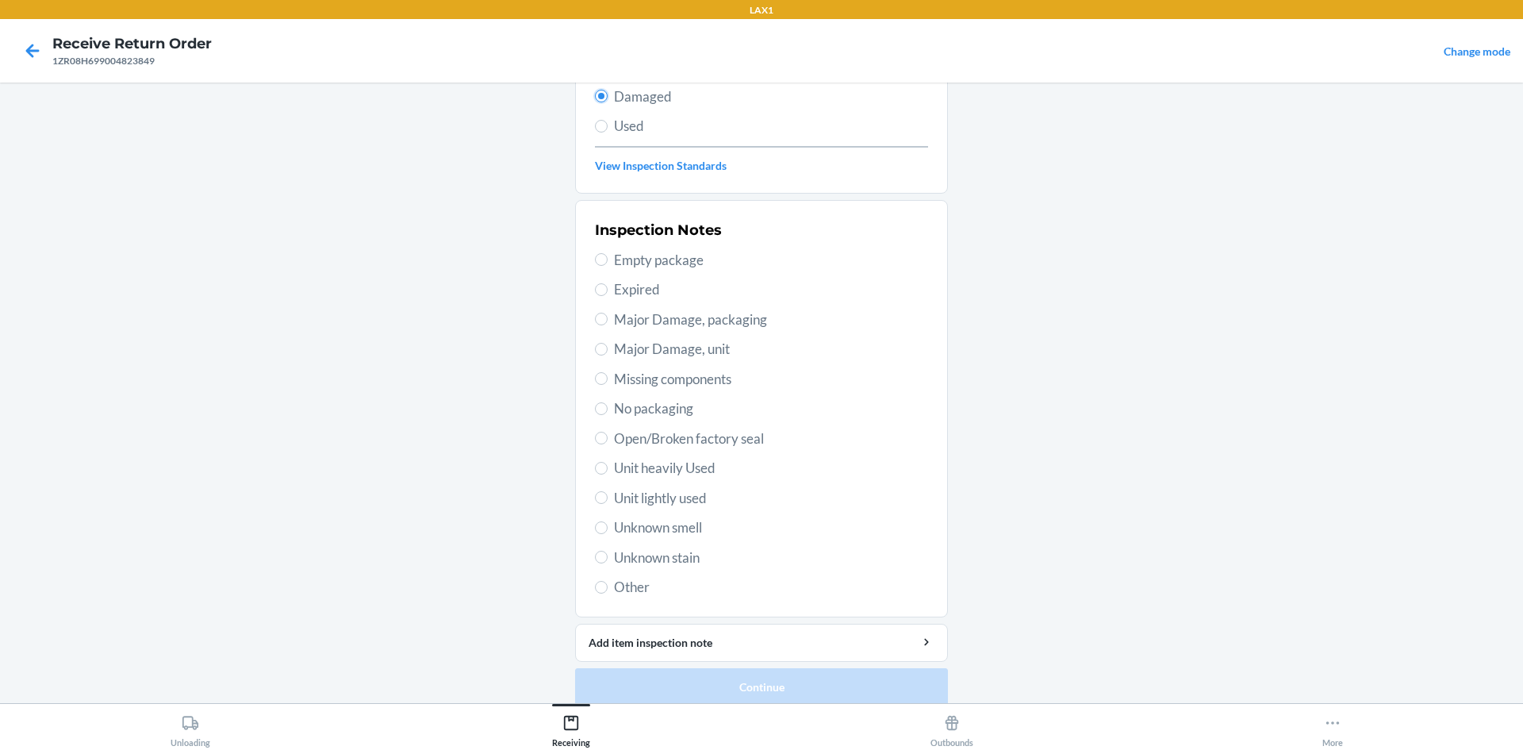
scroll to position [206, 0]
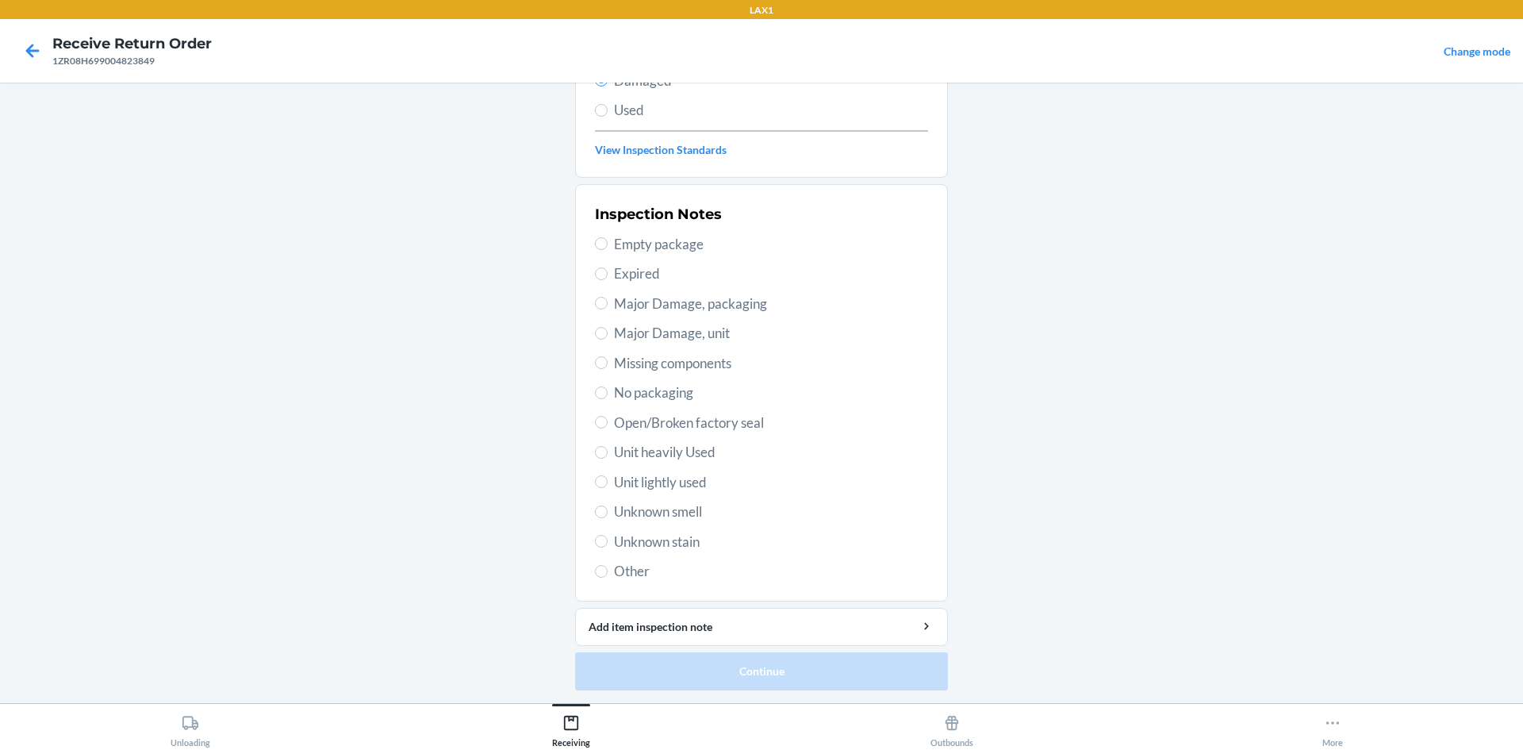
click at [606, 486] on label "Unit lightly used" at bounding box center [761, 482] width 333 height 21
click at [606, 486] on input "Unit lightly used" at bounding box center [601, 481] width 13 height 13
radio input "true"
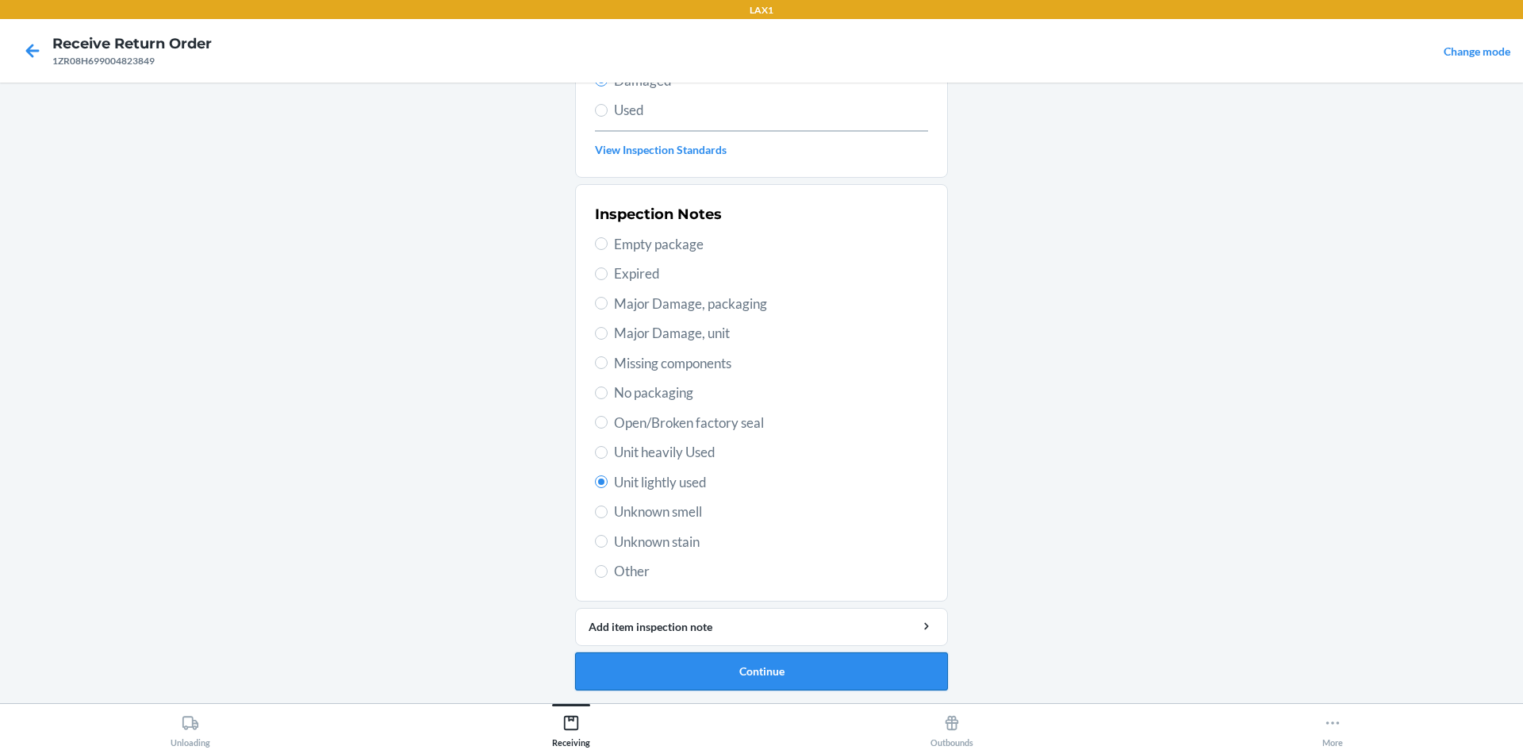
click at [815, 681] on button "Continue" at bounding box center [761, 671] width 373 height 38
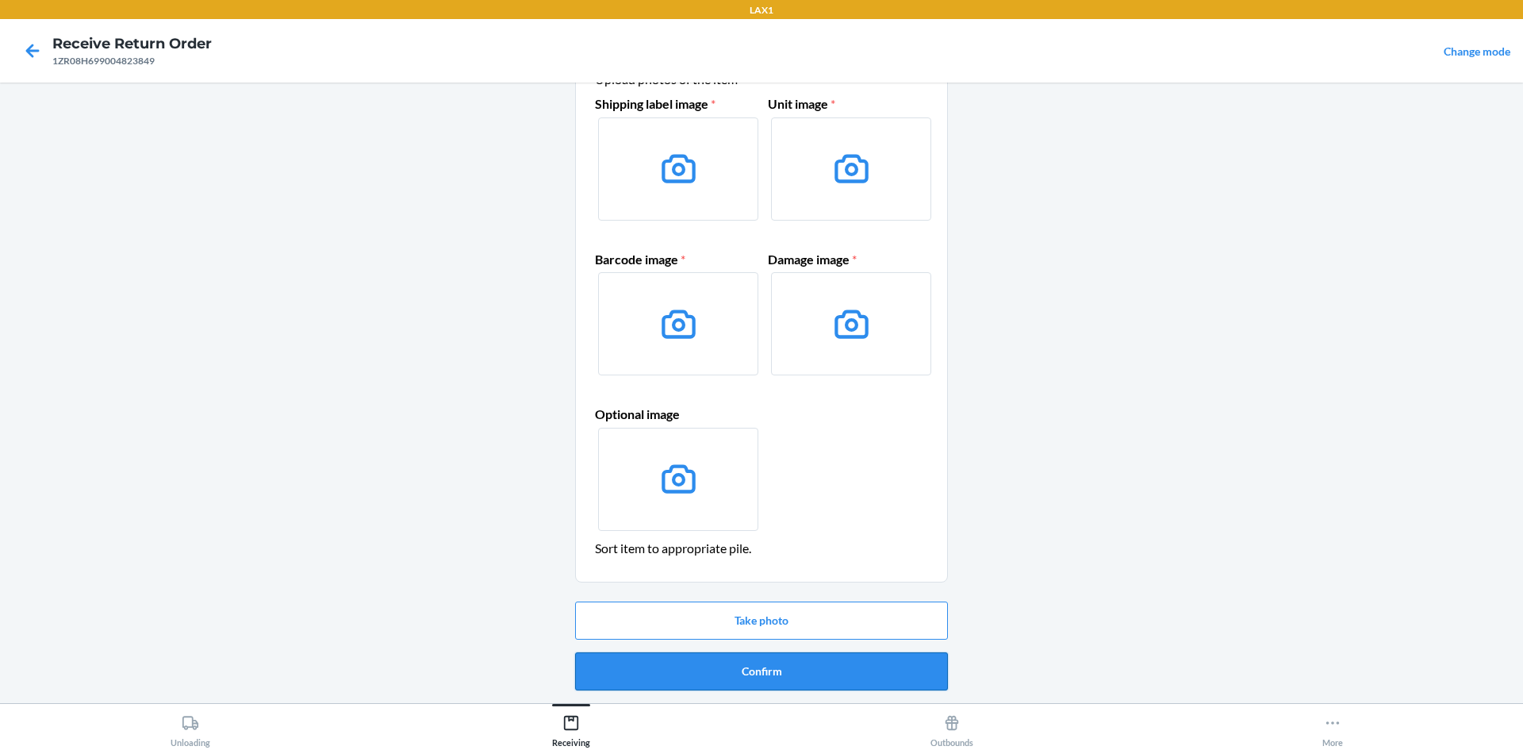
click at [781, 668] on button "Confirm" at bounding box center [761, 671] width 373 height 38
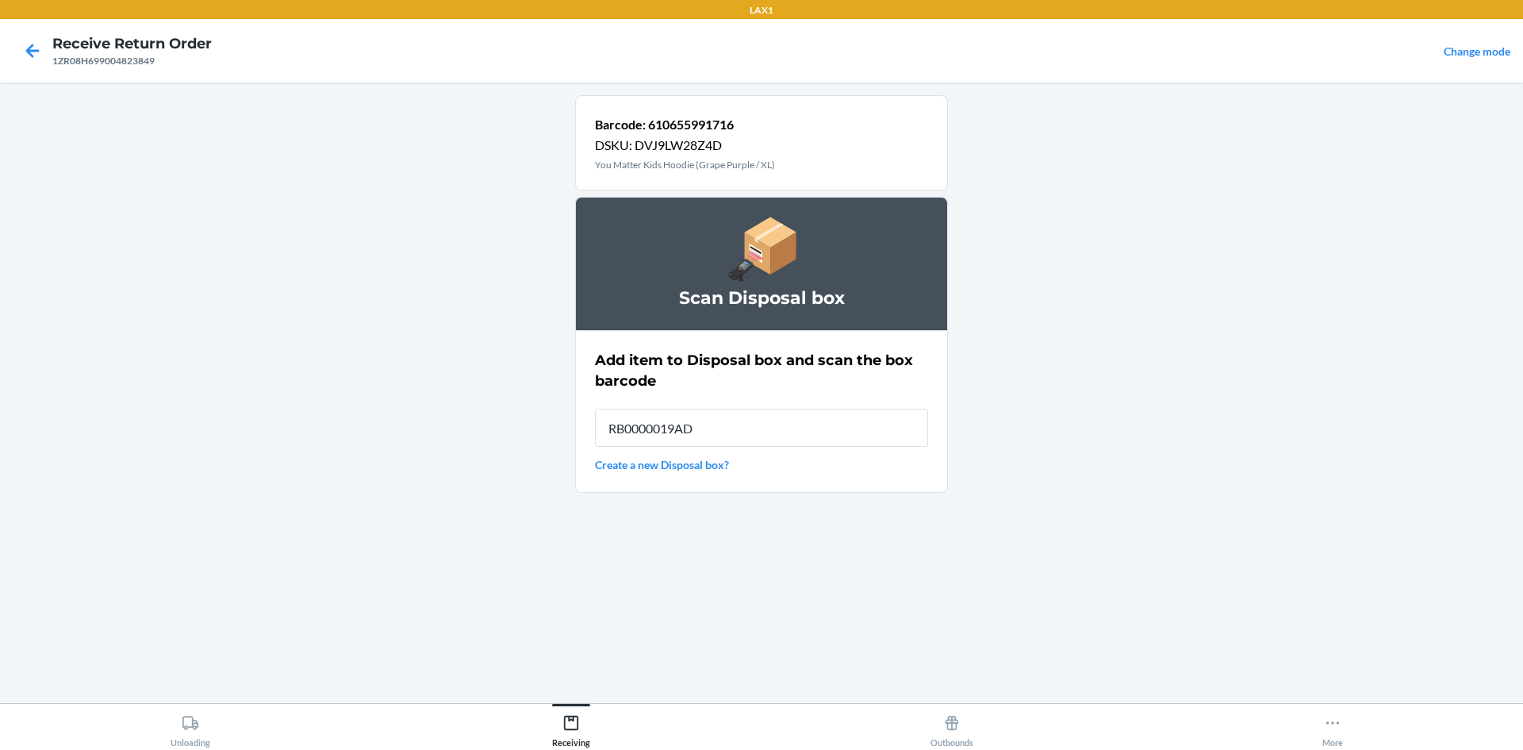
type input "RB0000019AD"
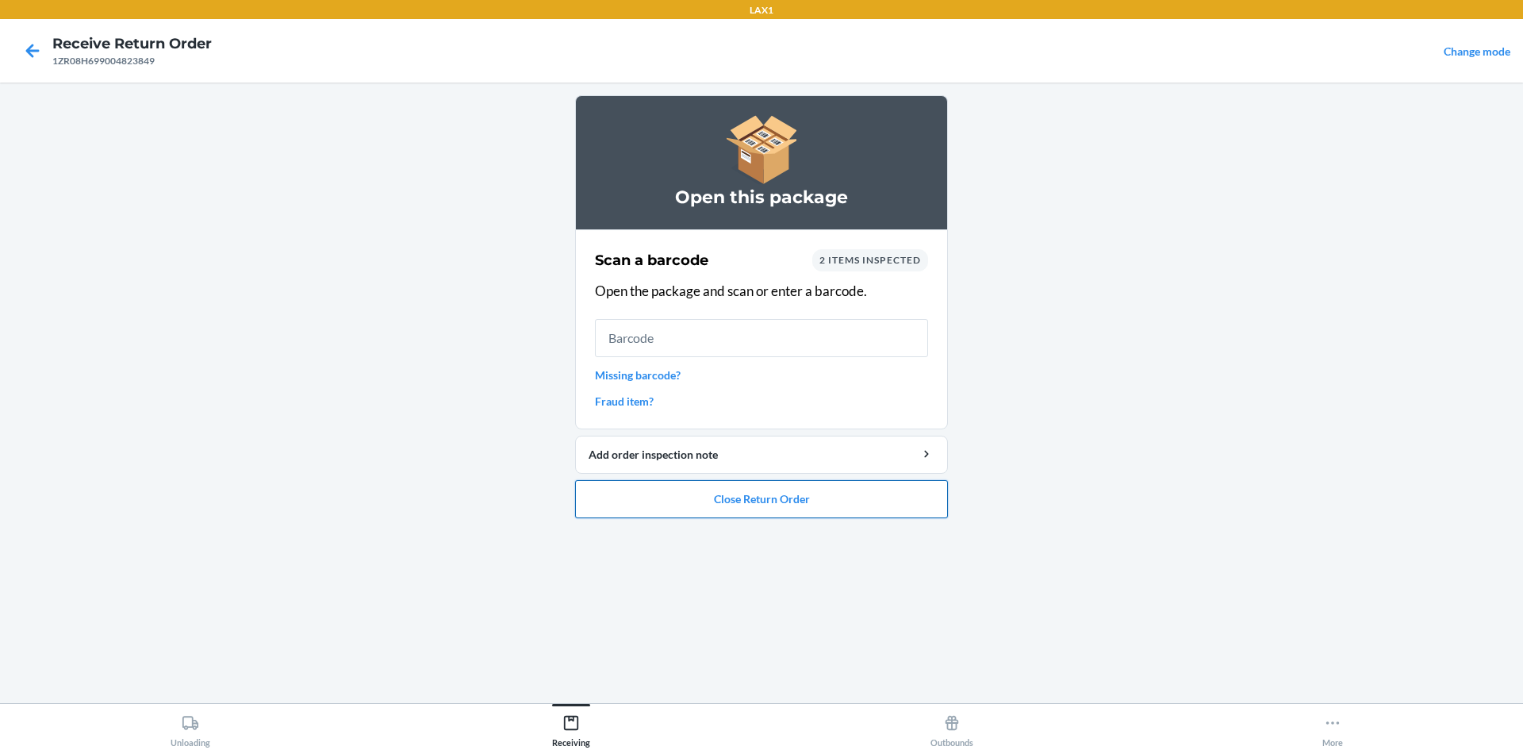
click at [739, 492] on button "Close Return Order" at bounding box center [761, 499] width 373 height 38
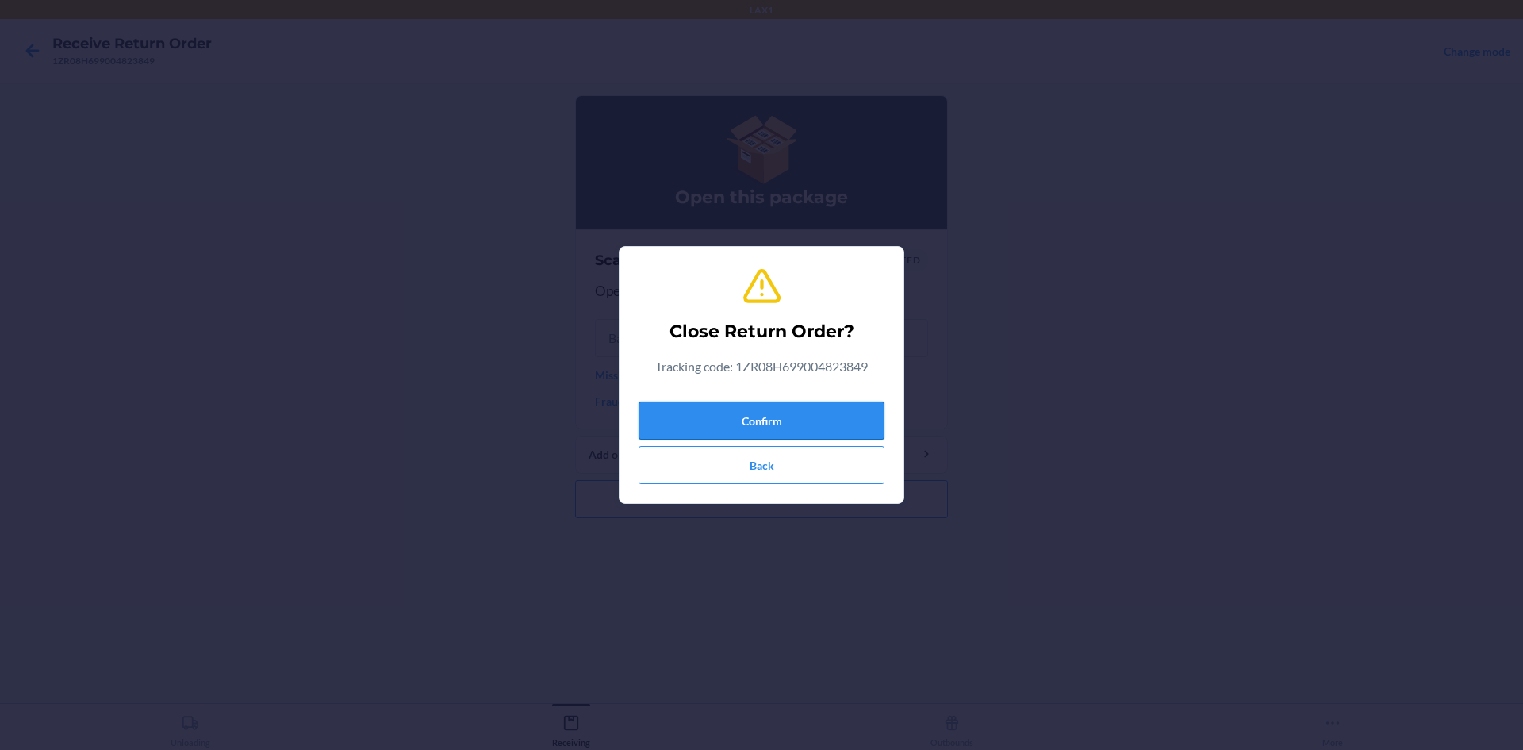
click at [779, 420] on button "Confirm" at bounding box center [762, 420] width 246 height 38
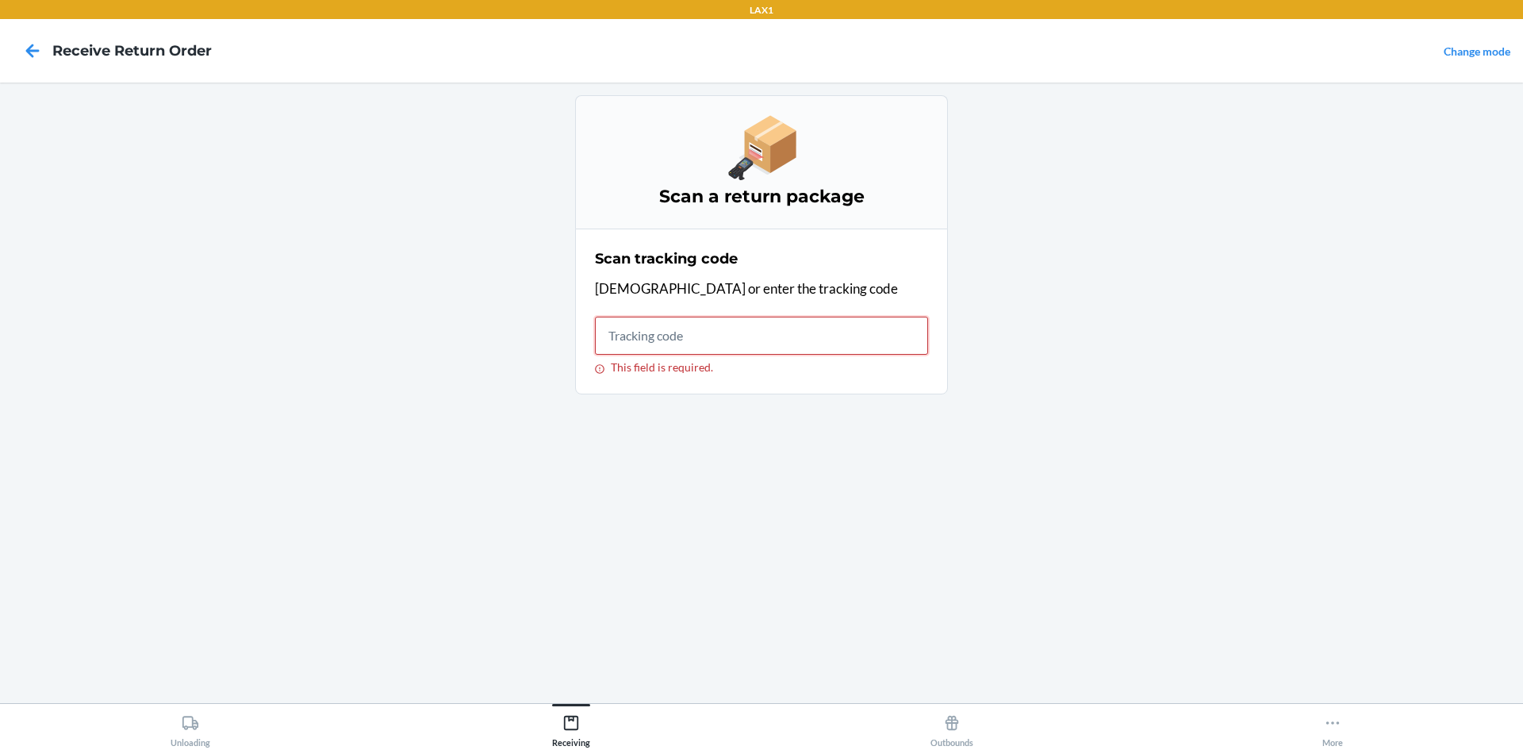
click at [696, 328] on input "This field is required." at bounding box center [761, 336] width 333 height 38
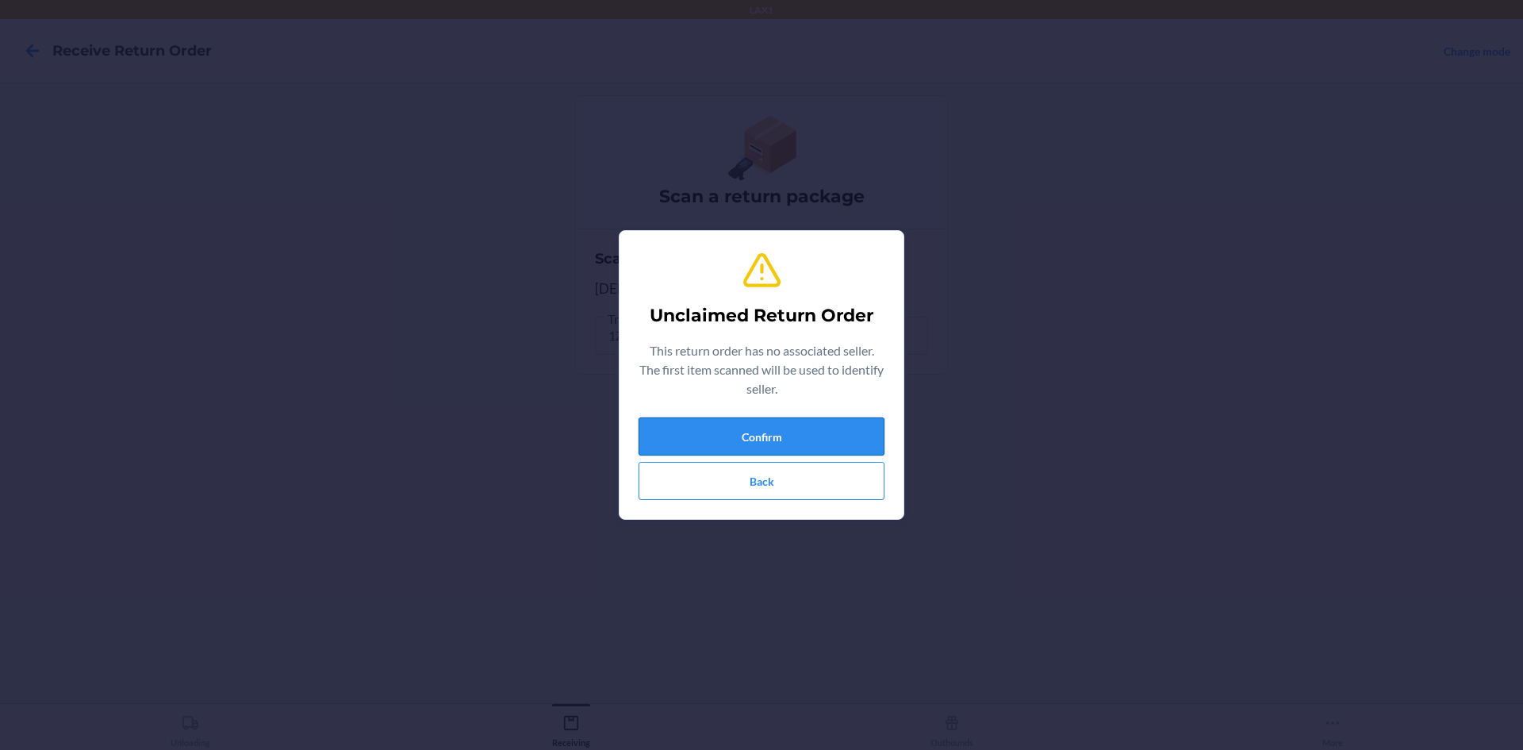
click at [857, 422] on button "Confirm" at bounding box center [762, 436] width 246 height 38
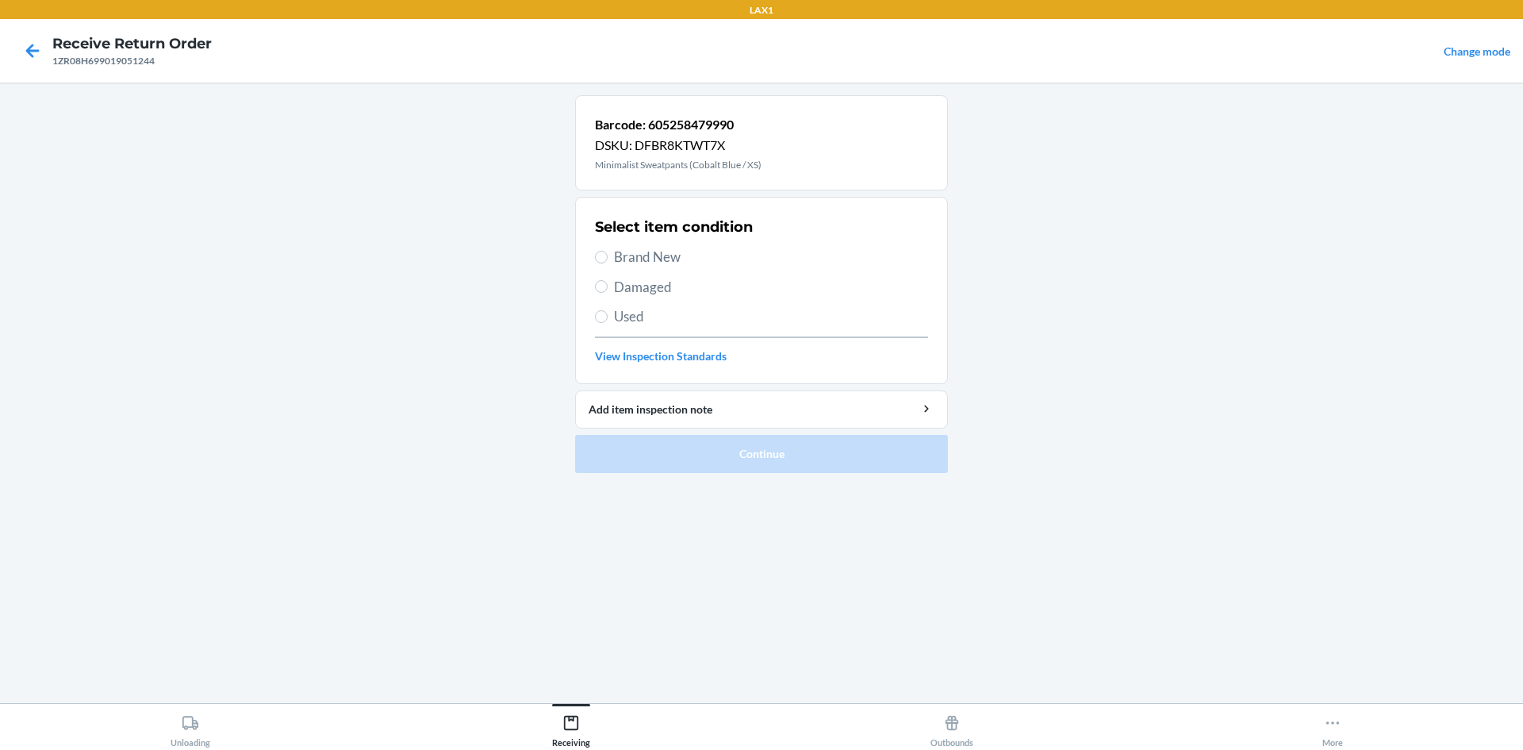
click at [605, 293] on label "Damaged" at bounding box center [761, 287] width 333 height 21
click at [605, 293] on input "Damaged" at bounding box center [601, 286] width 13 height 13
radio input "true"
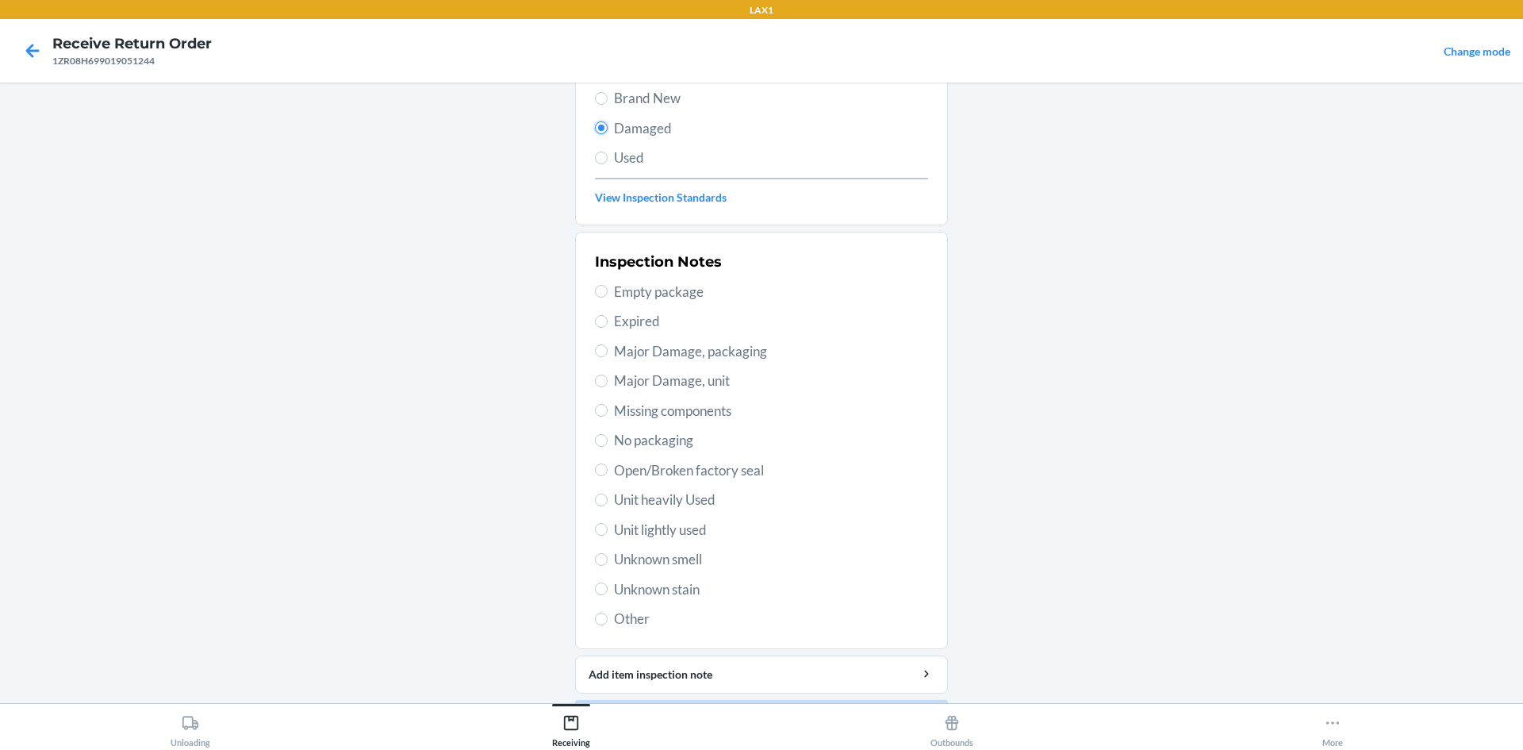
scroll to position [206, 0]
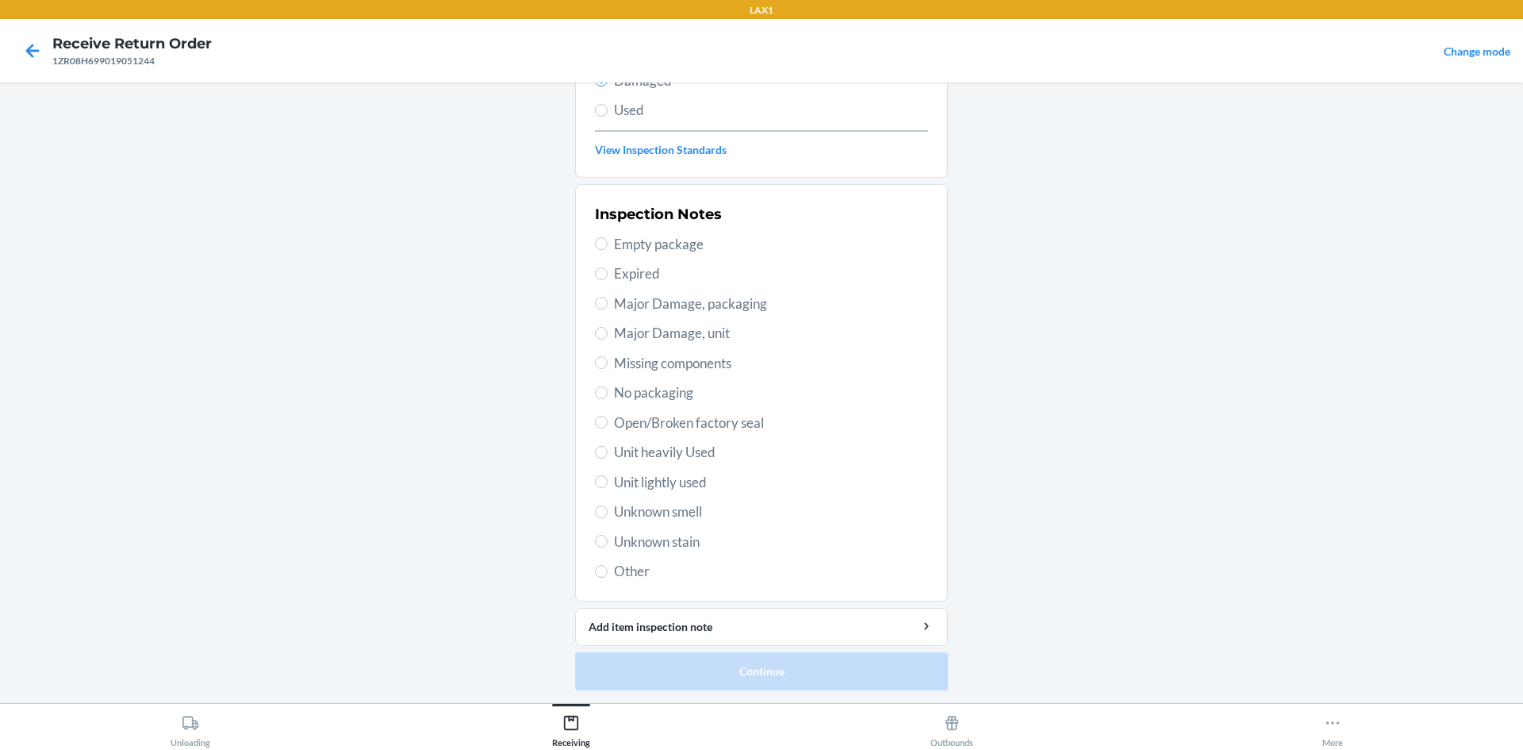
click at [614, 480] on span "Unit lightly used" at bounding box center [771, 482] width 314 height 21
click at [608, 480] on input "Unit lightly used" at bounding box center [601, 481] width 13 height 13
radio input "true"
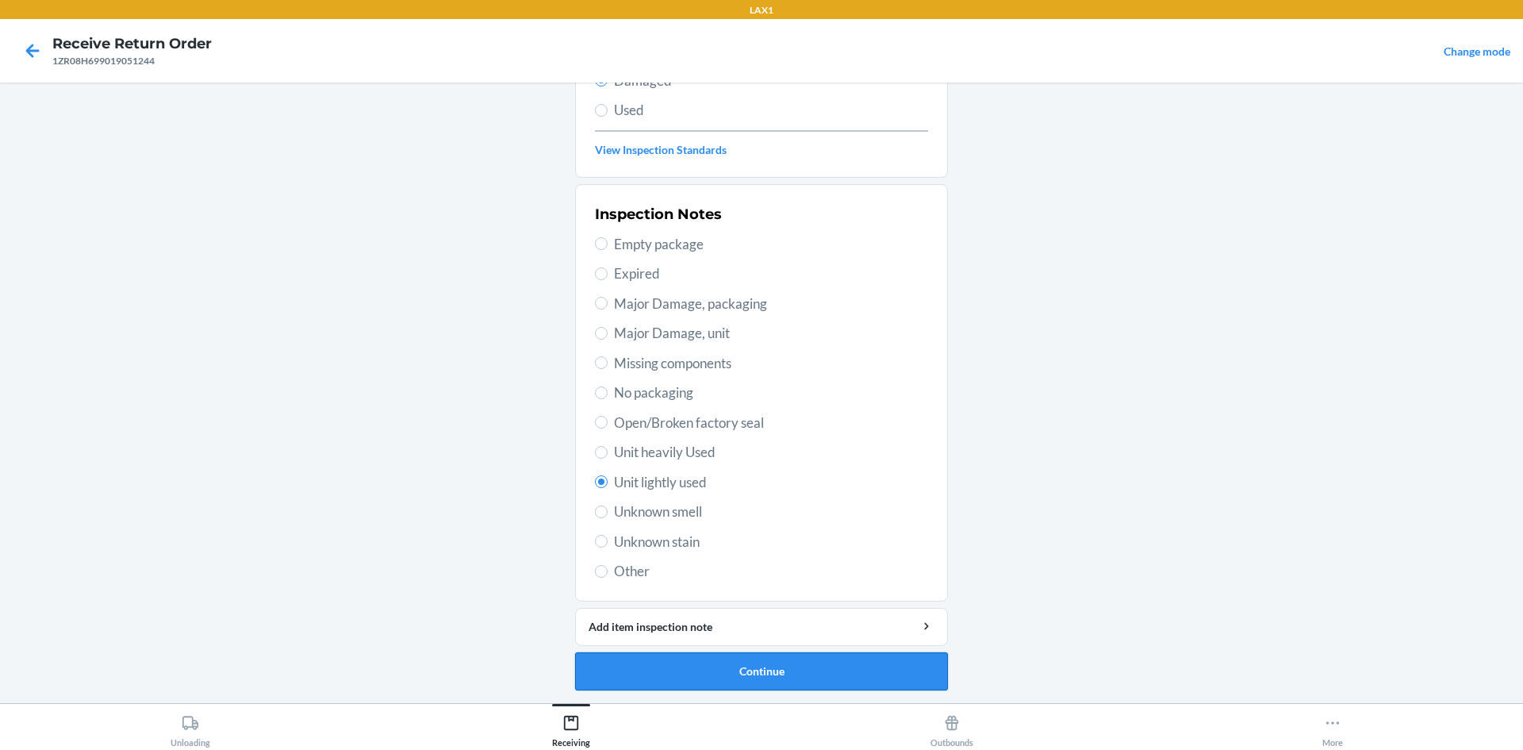
click at [632, 674] on button "Continue" at bounding box center [761, 671] width 373 height 38
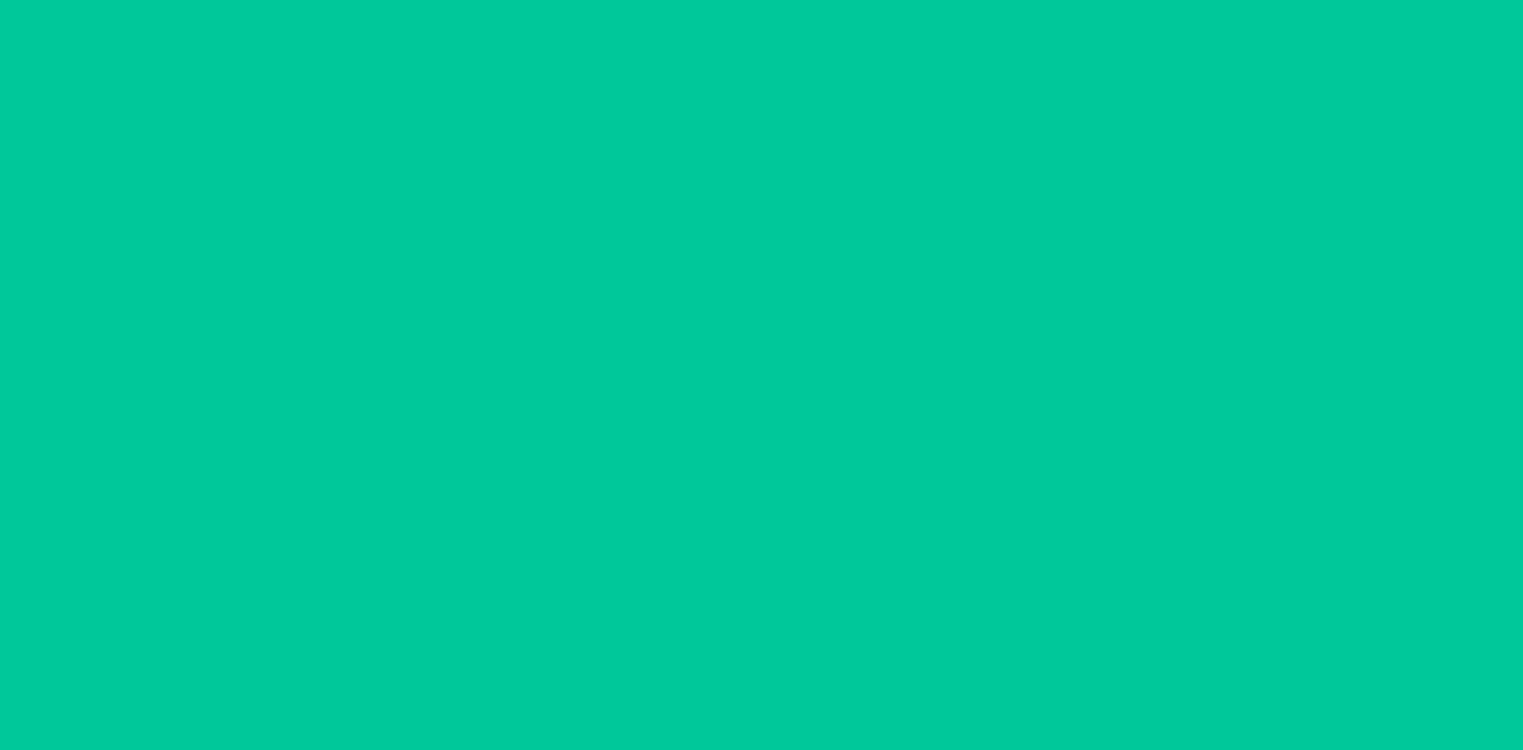
scroll to position [75, 0]
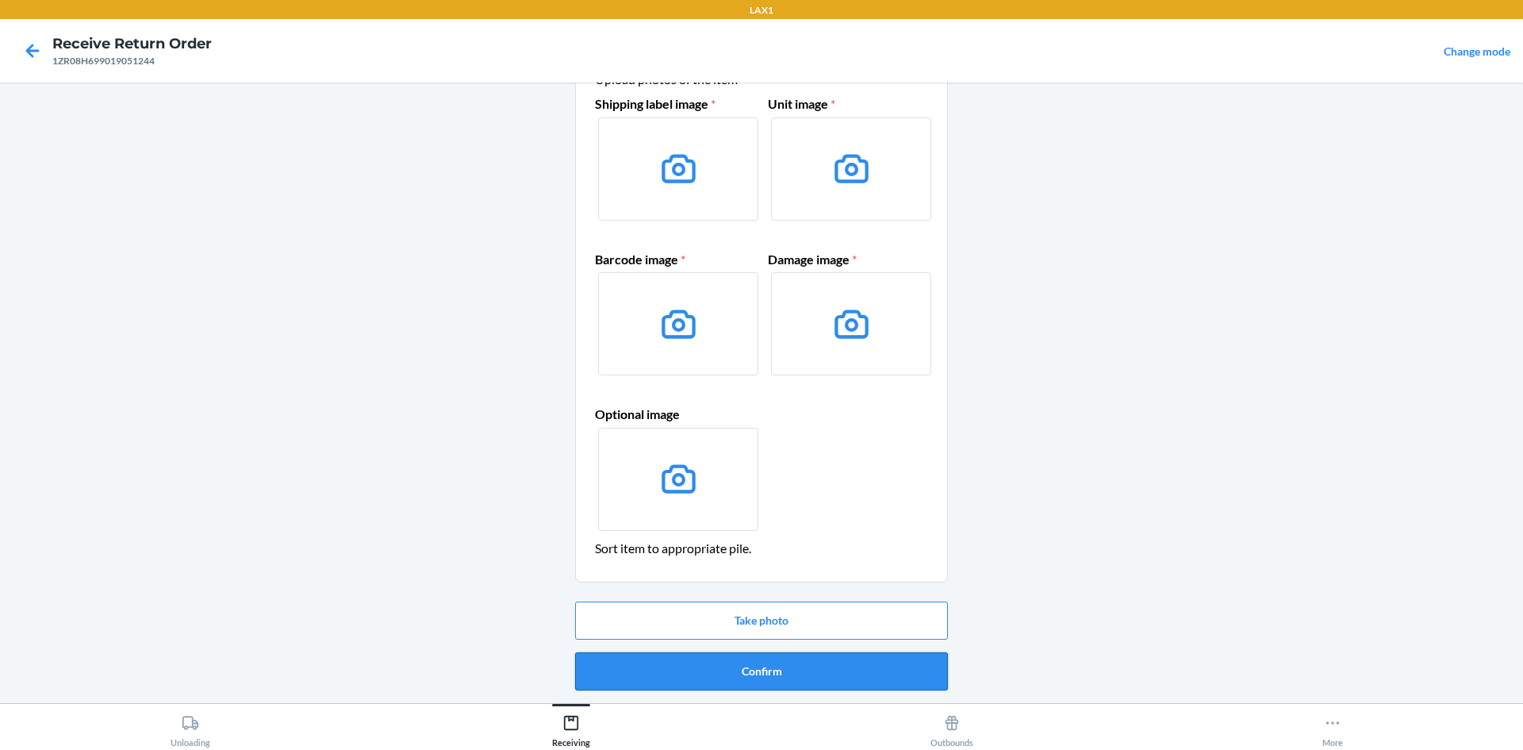
click at [715, 659] on button "Confirm" at bounding box center [761, 671] width 373 height 38
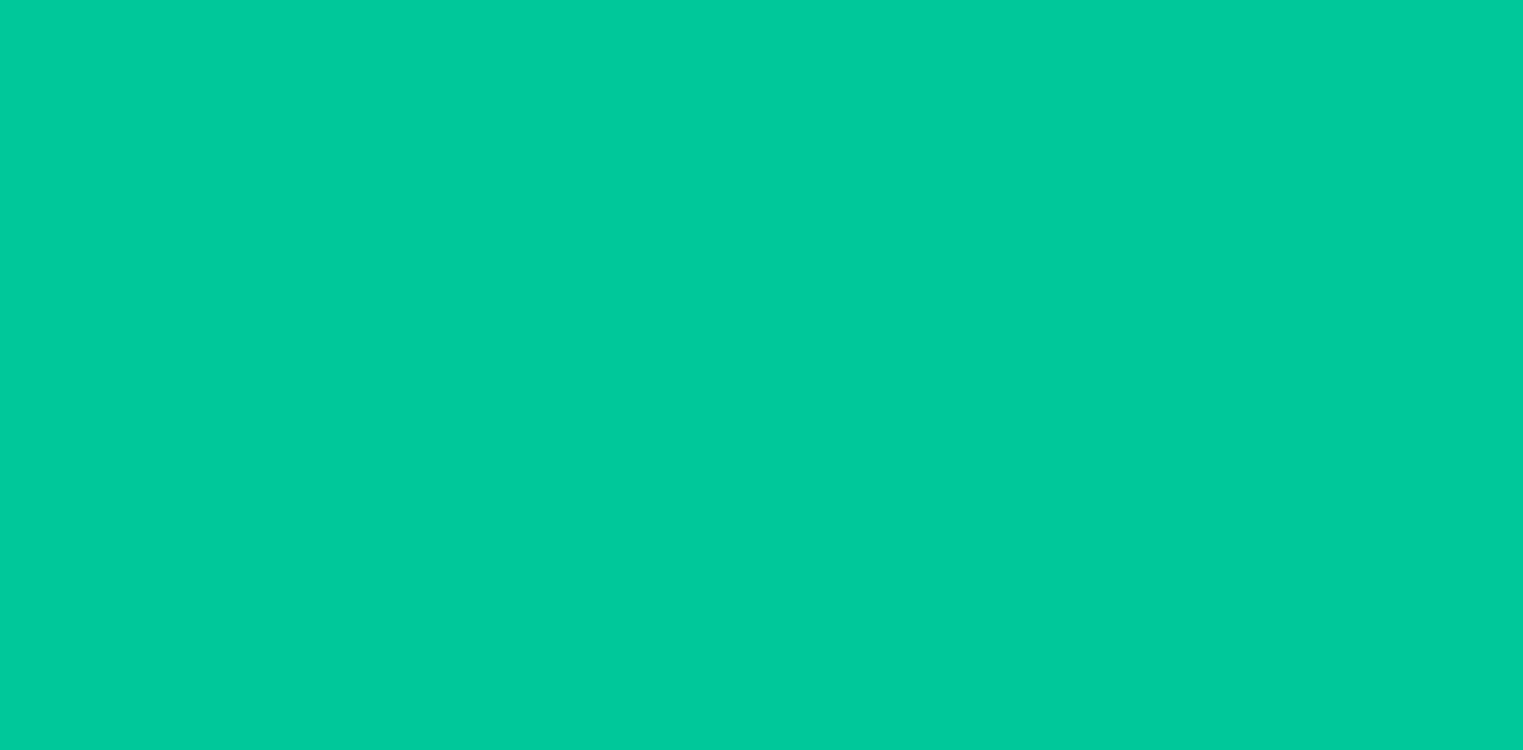
scroll to position [0, 0]
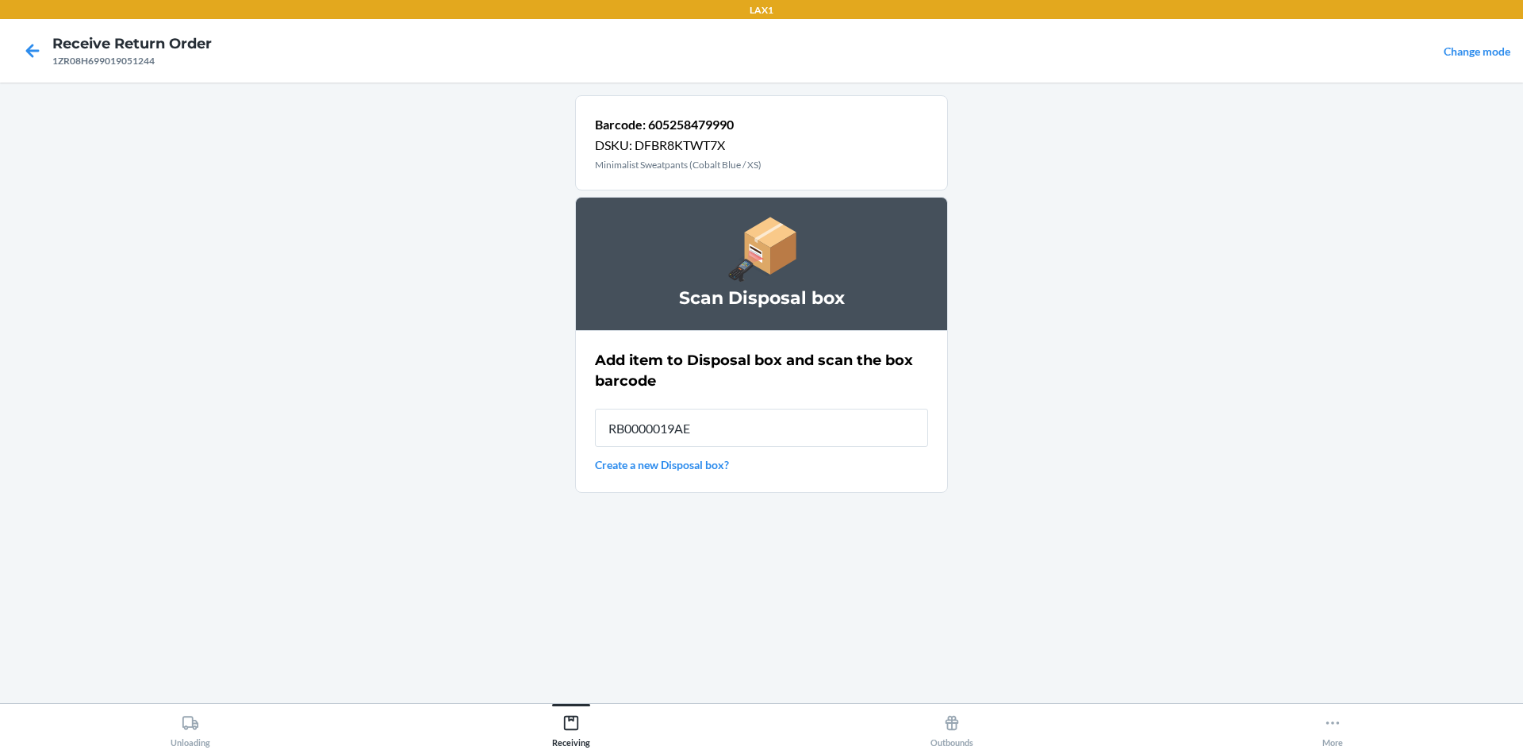
type input "RB0000019AE"
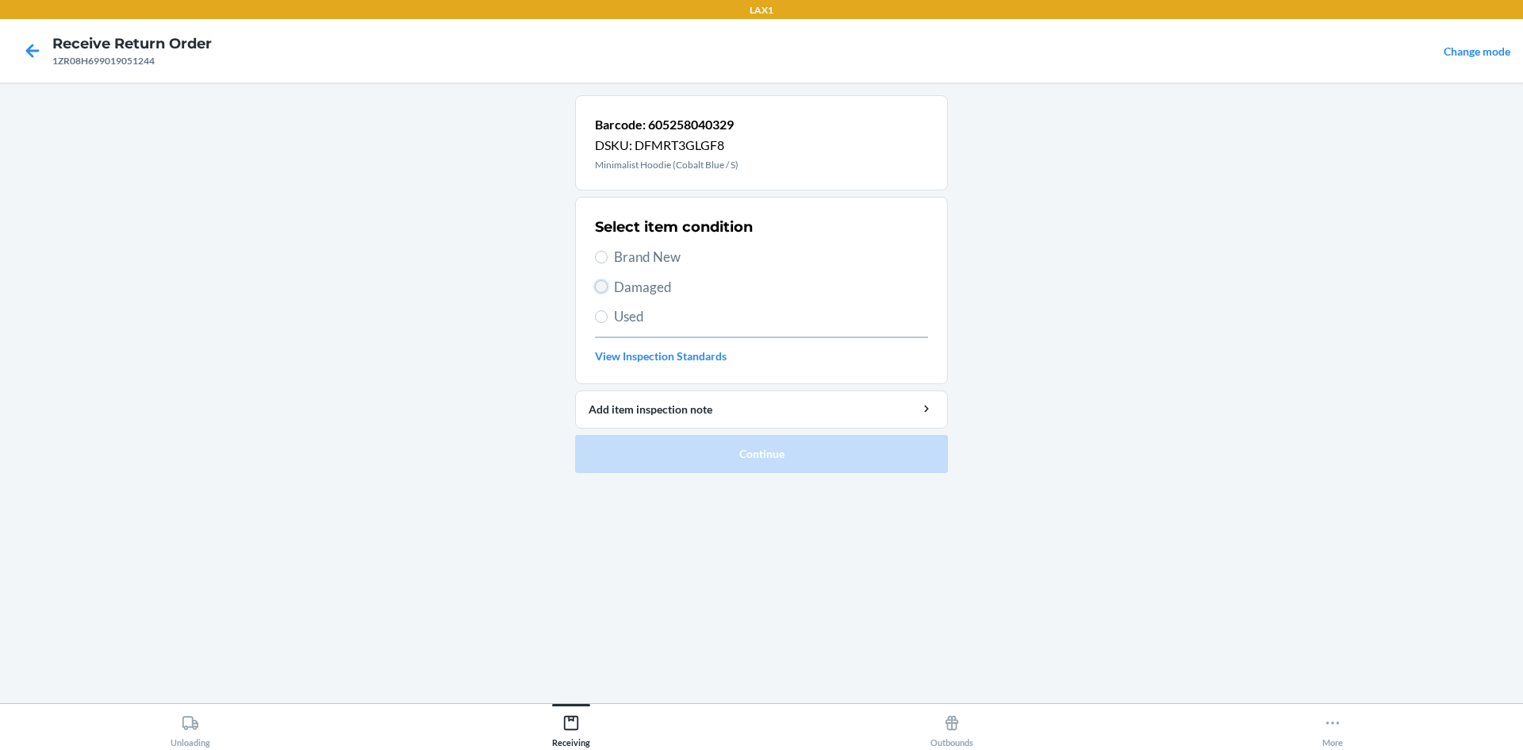
click at [601, 291] on input "Damaged" at bounding box center [601, 286] width 13 height 13
radio input "true"
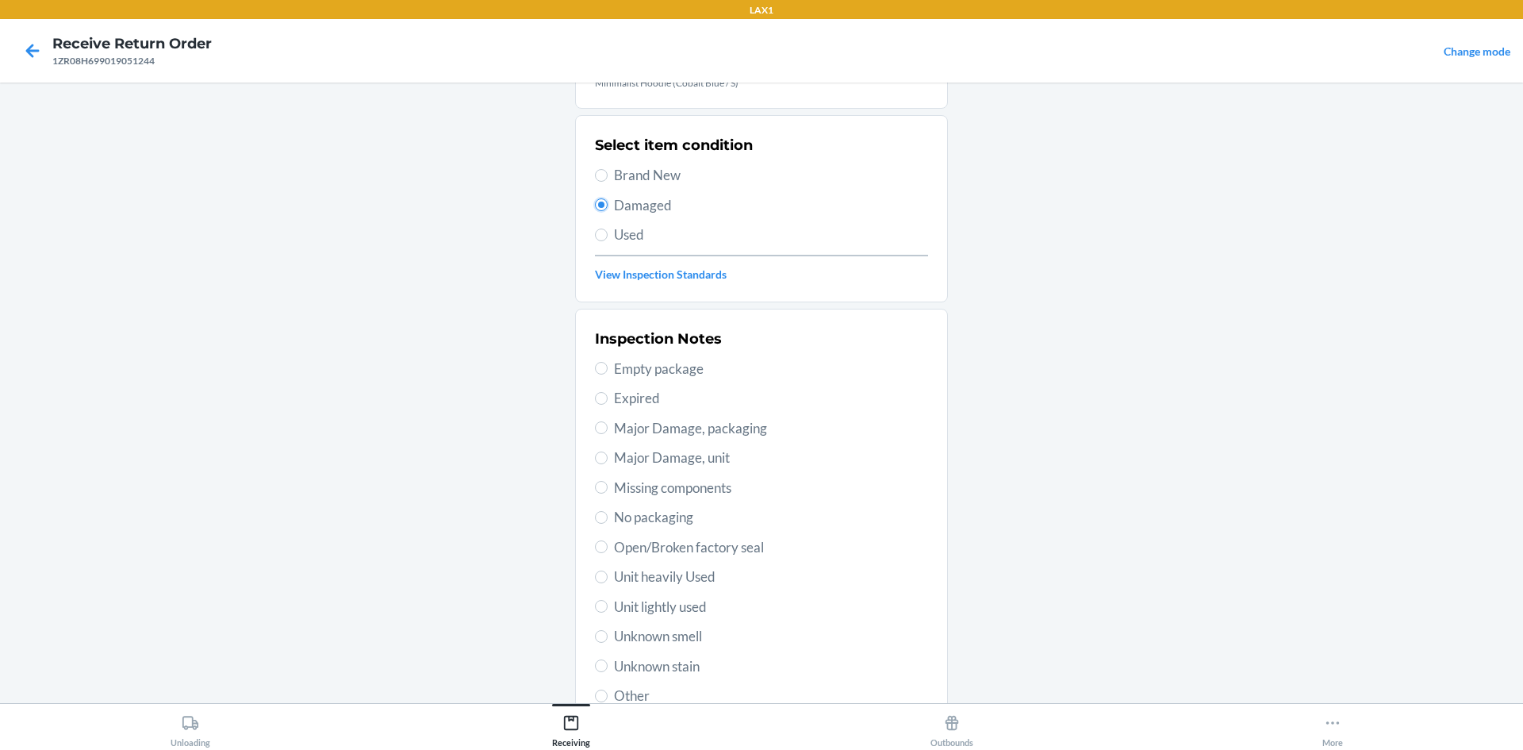
scroll to position [206, 0]
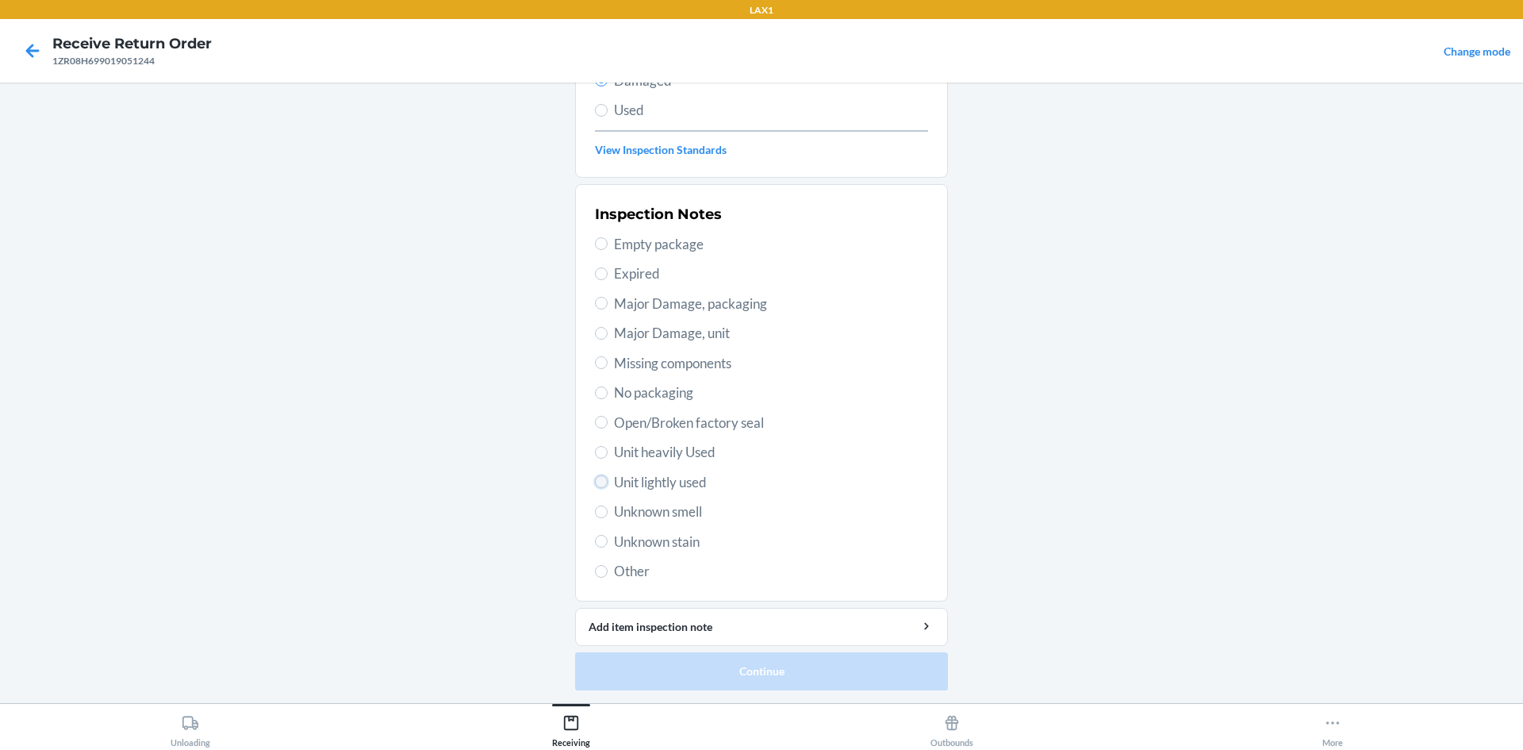
click at [599, 482] on input "Unit lightly used" at bounding box center [601, 481] width 13 height 13
radio input "true"
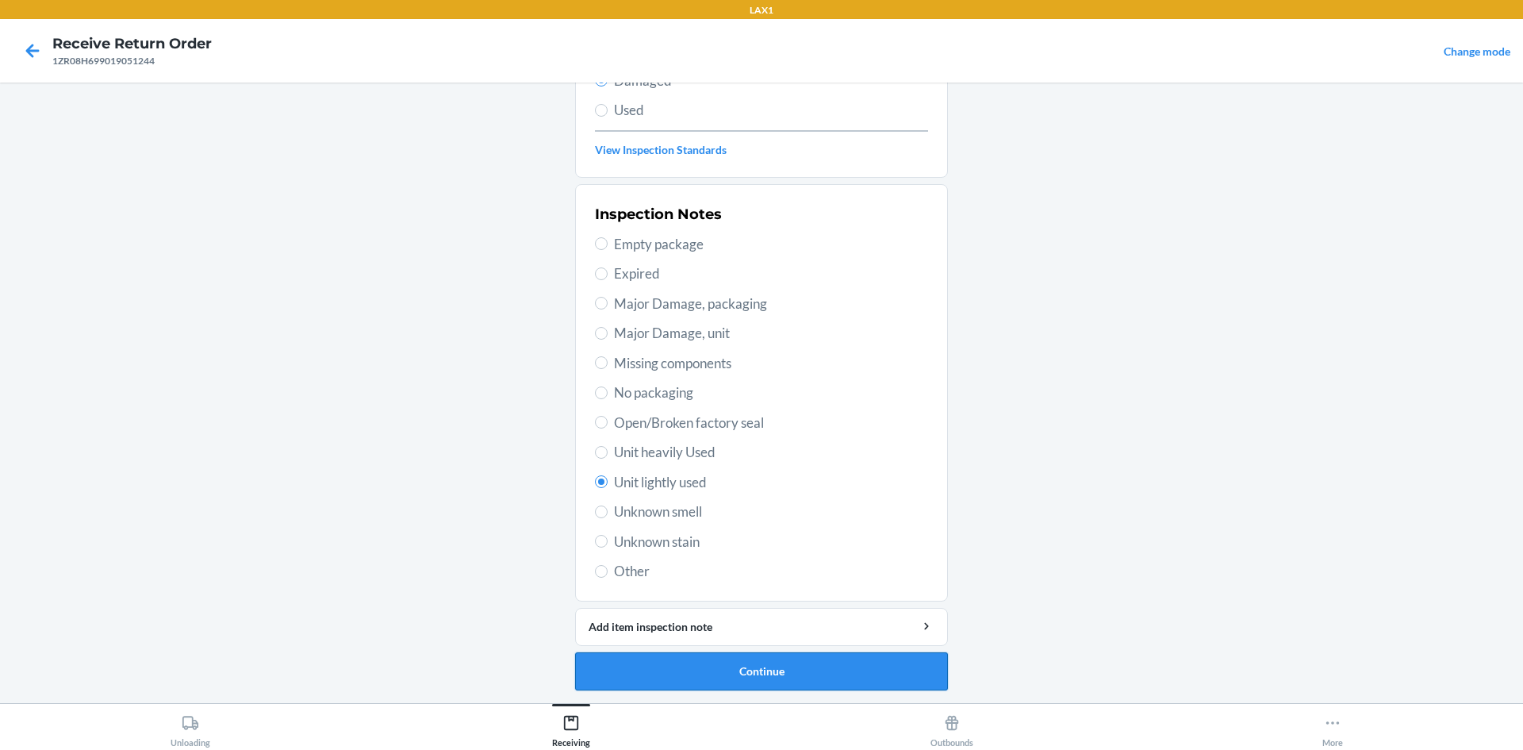
click at [718, 674] on button "Continue" at bounding box center [761, 671] width 373 height 38
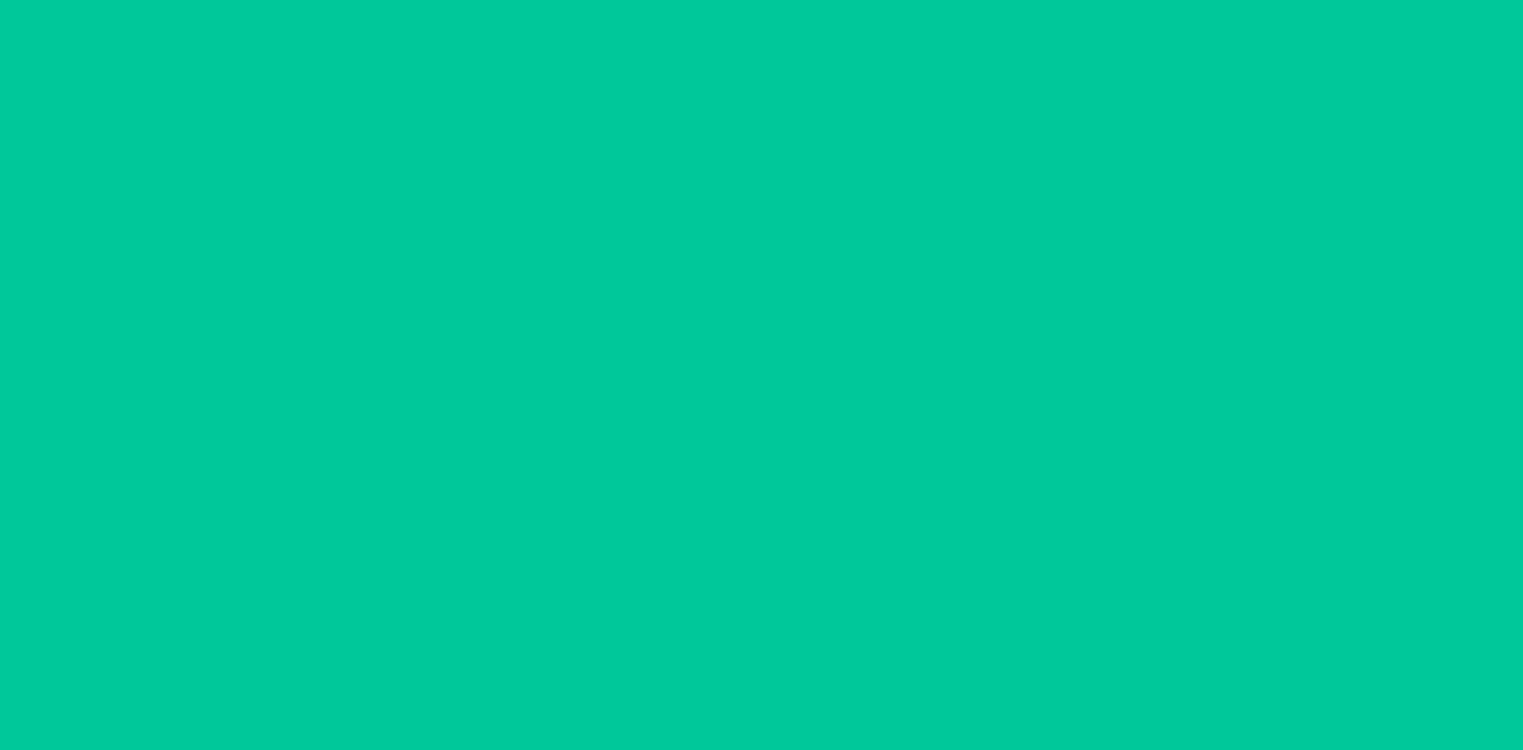
scroll to position [75, 0]
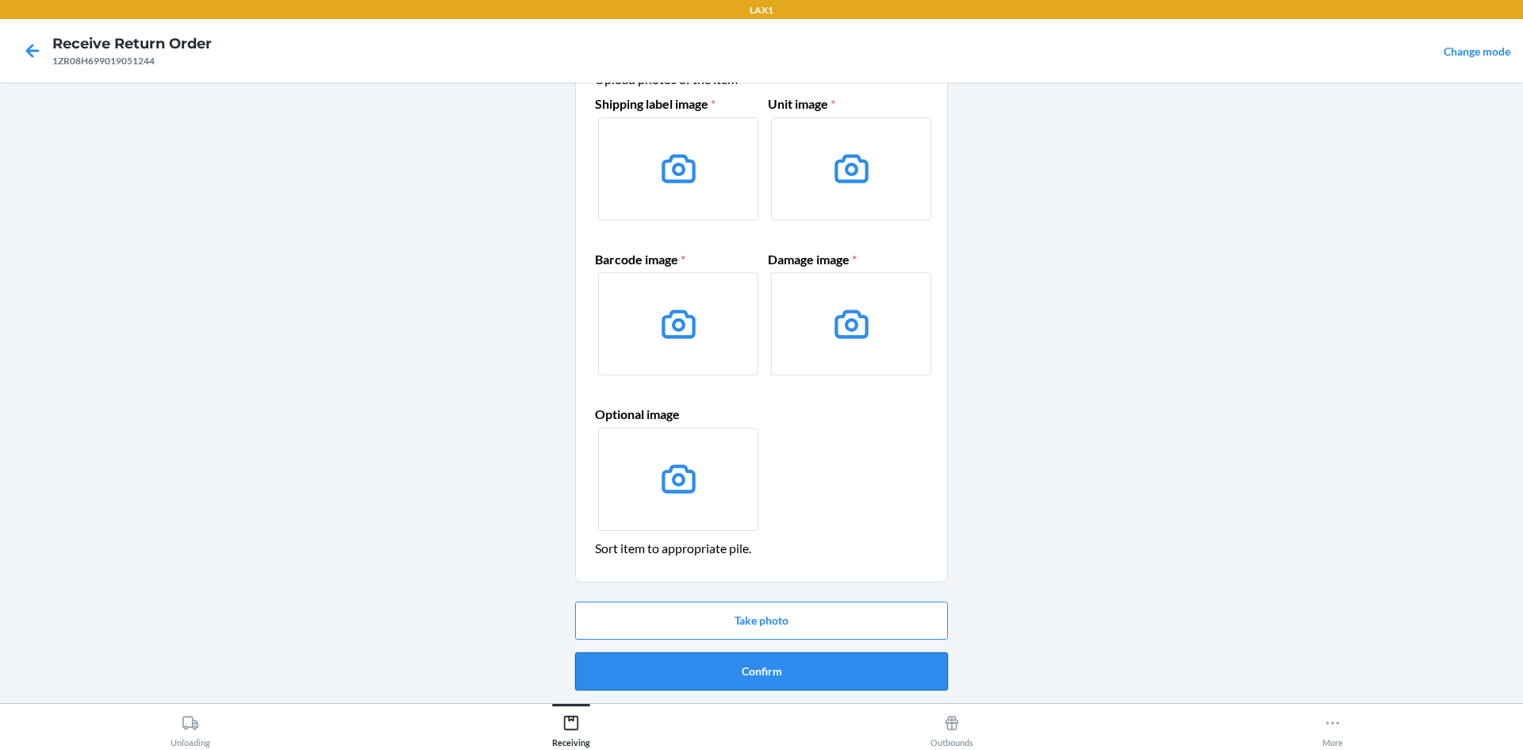
click at [718, 673] on button "Confirm" at bounding box center [761, 671] width 373 height 38
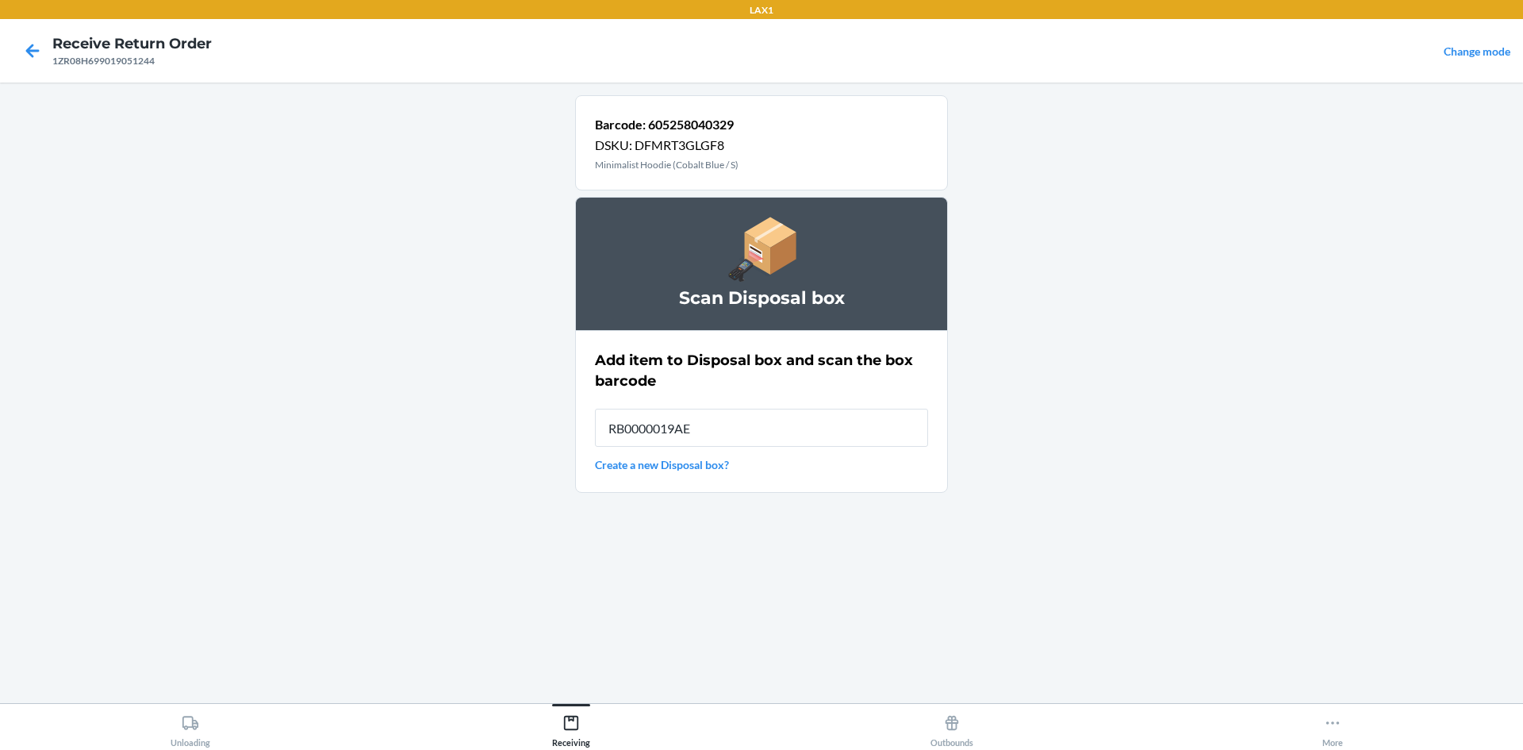
type input "RB0000019AE"
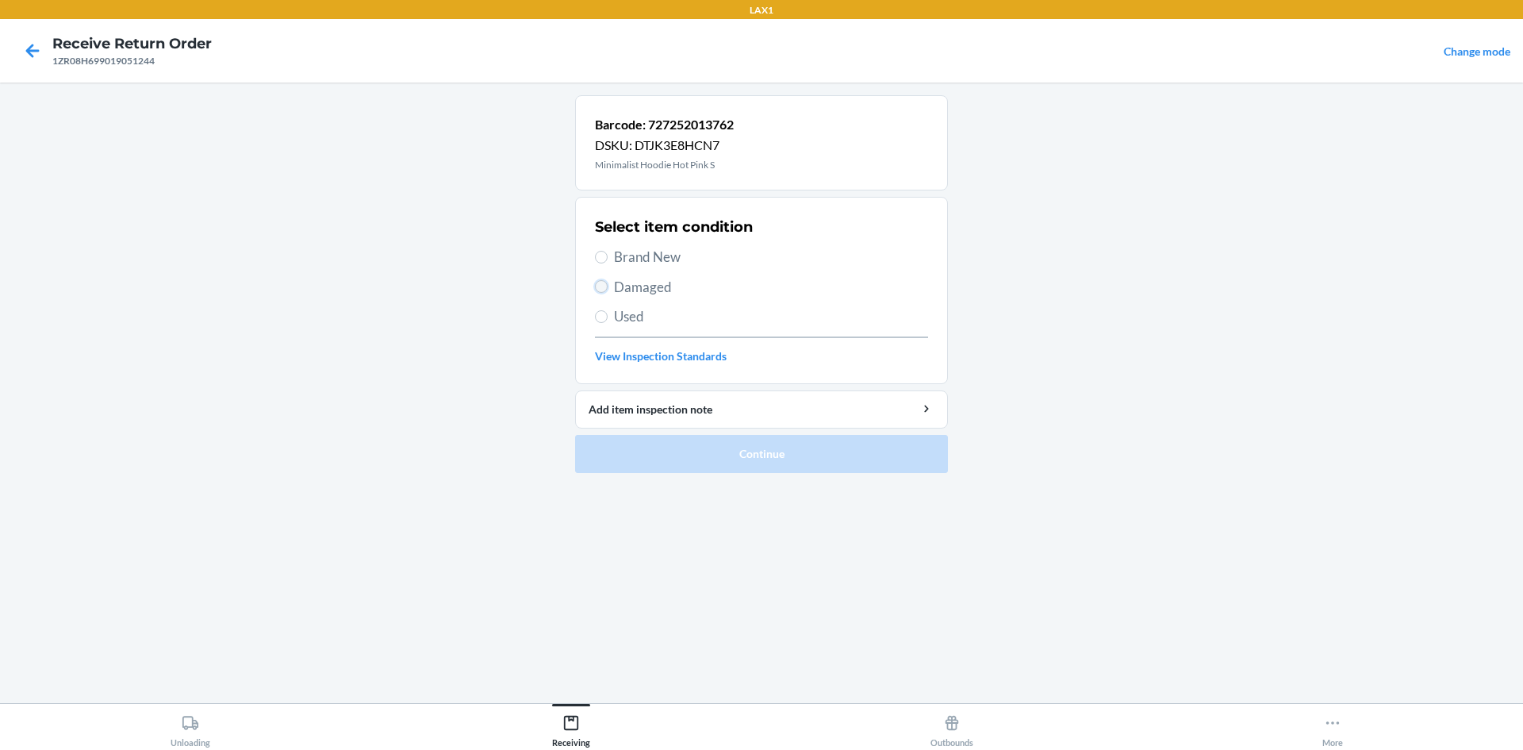
click at [601, 290] on input "Damaged" at bounding box center [601, 286] width 13 height 13
radio input "true"
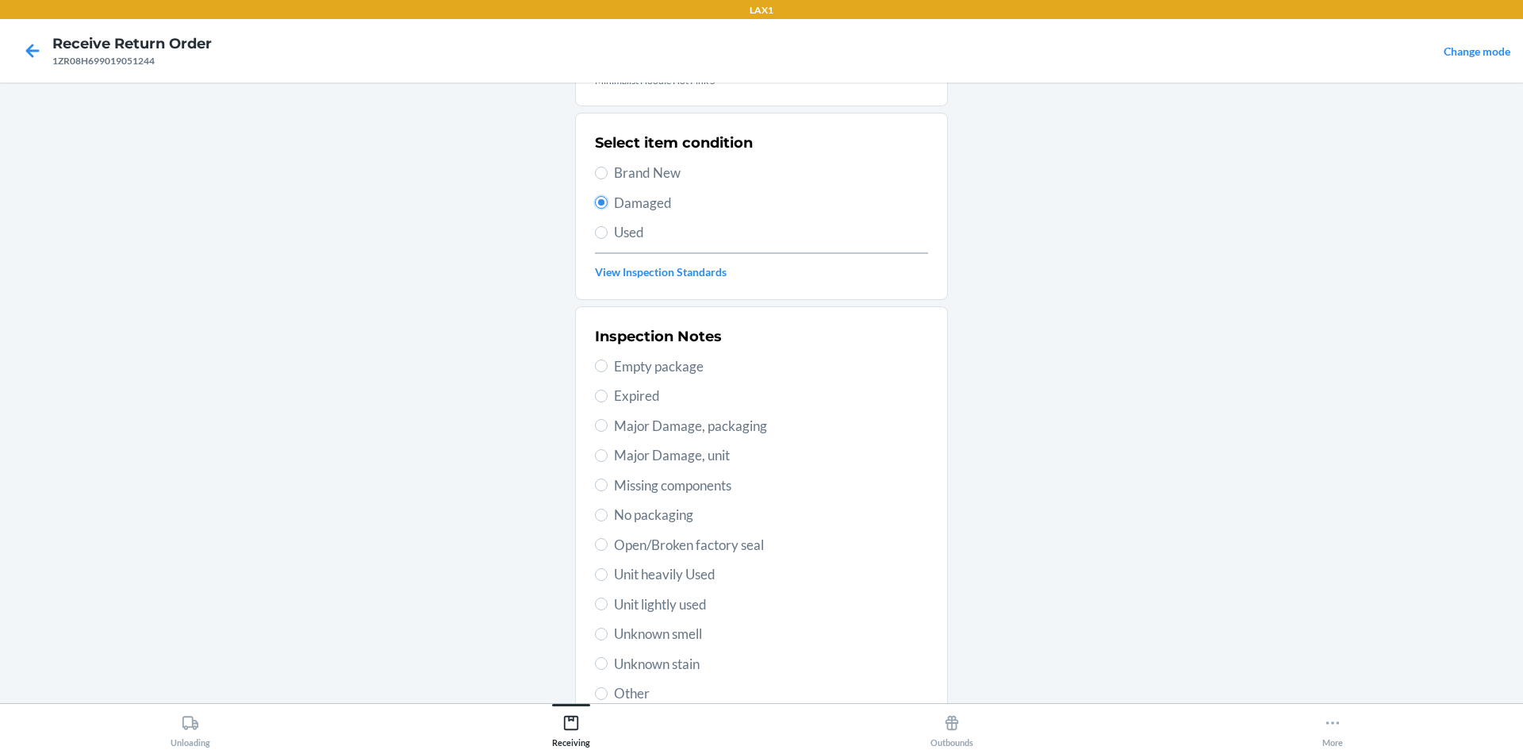
scroll to position [159, 0]
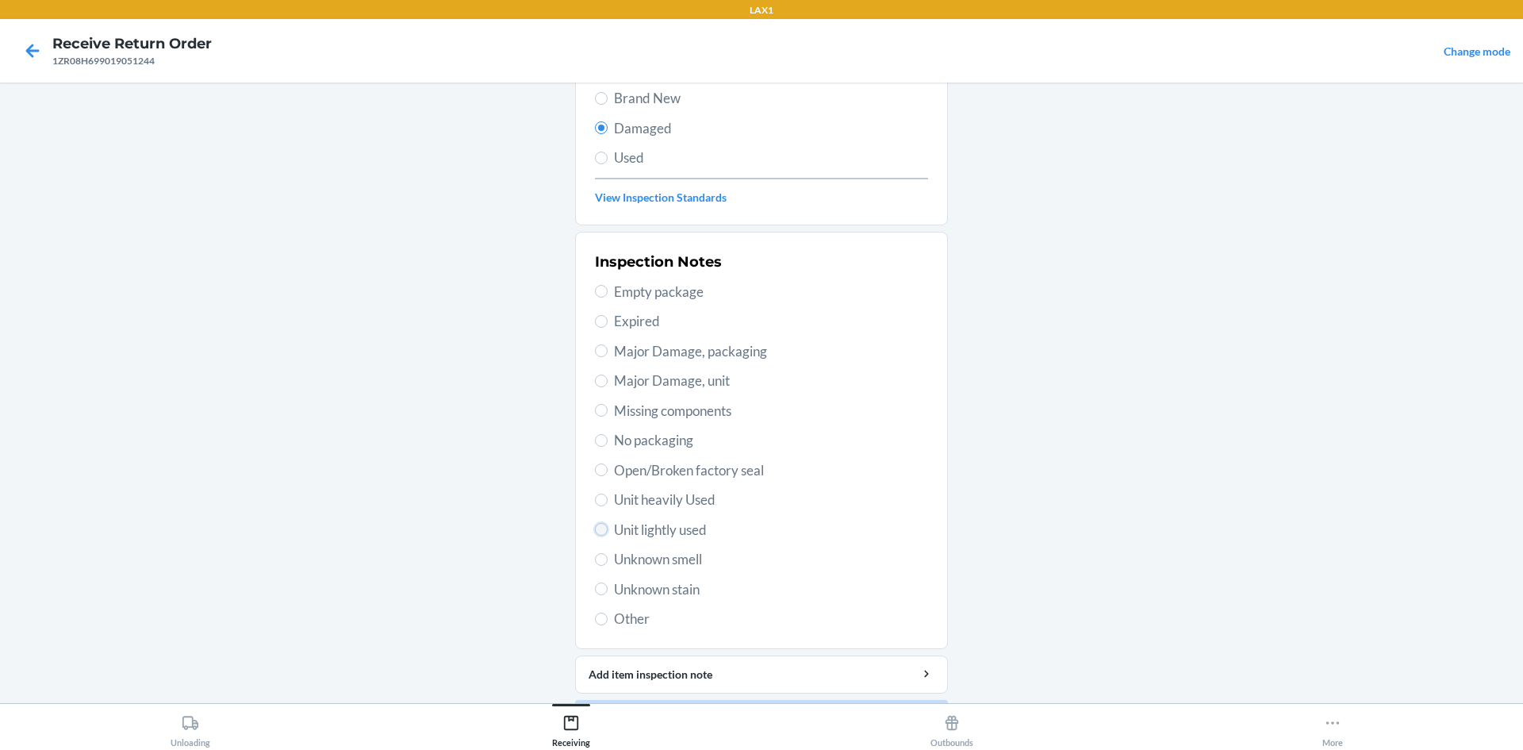
click at [595, 532] on input "Unit lightly used" at bounding box center [601, 529] width 13 height 13
radio input "true"
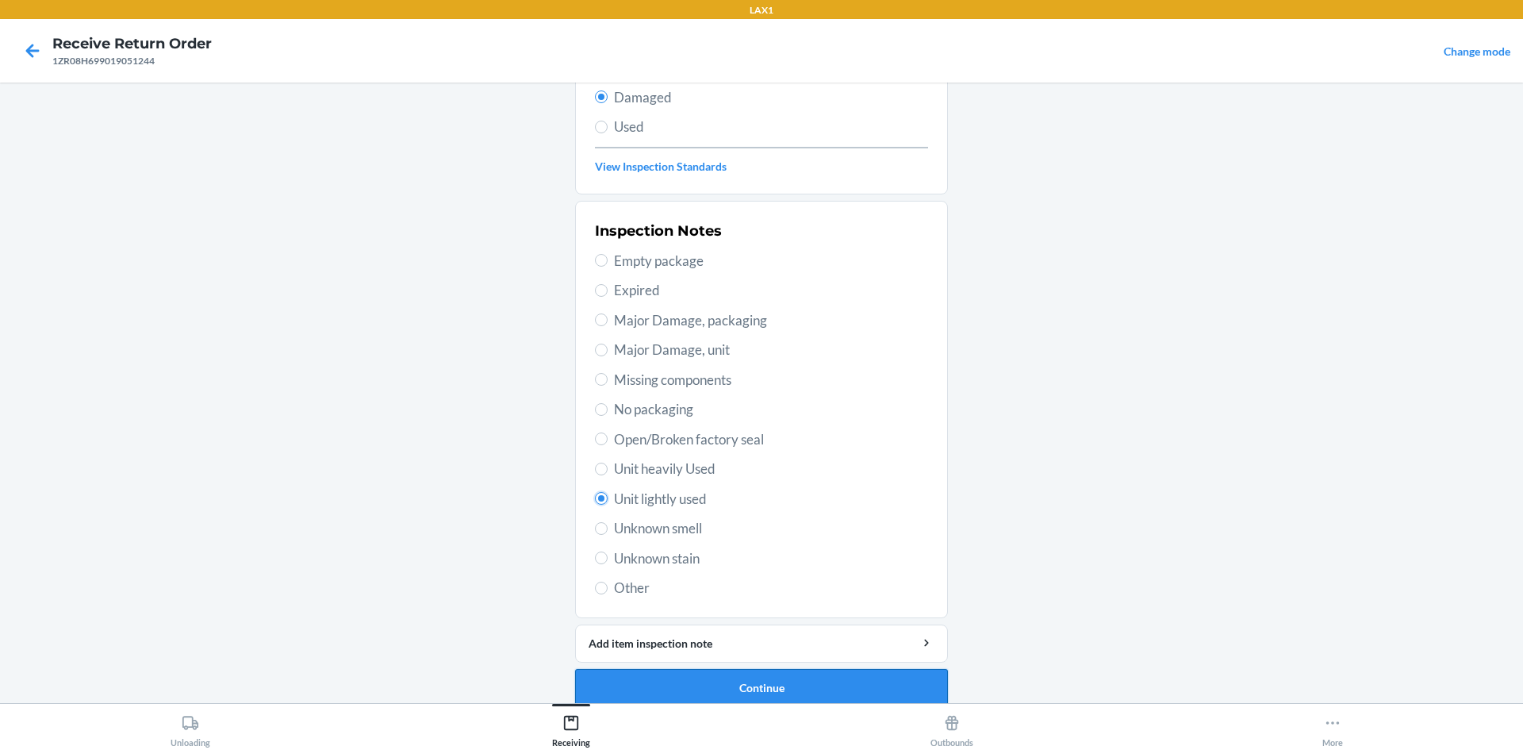
scroll to position [206, 0]
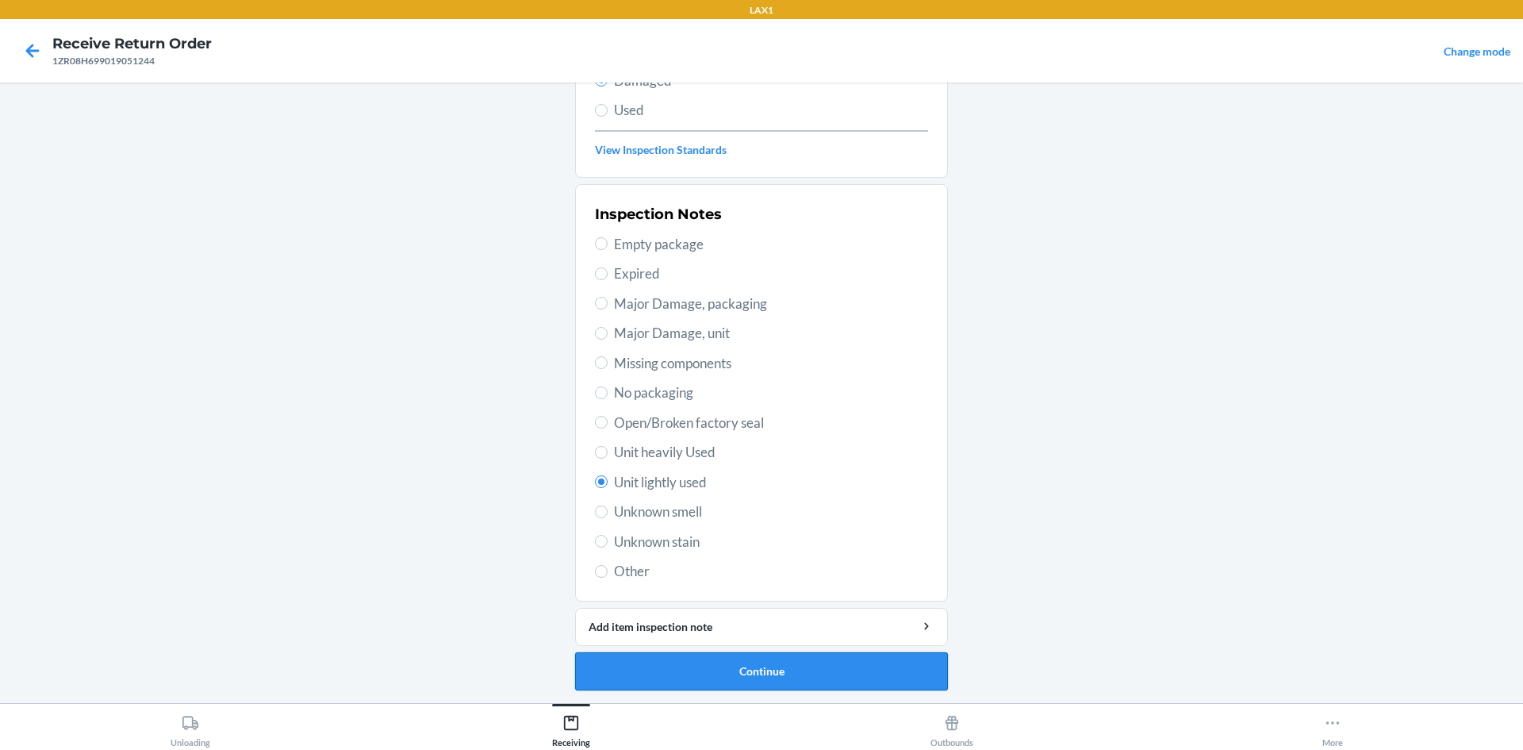
click at [861, 674] on button "Continue" at bounding box center [761, 671] width 373 height 38
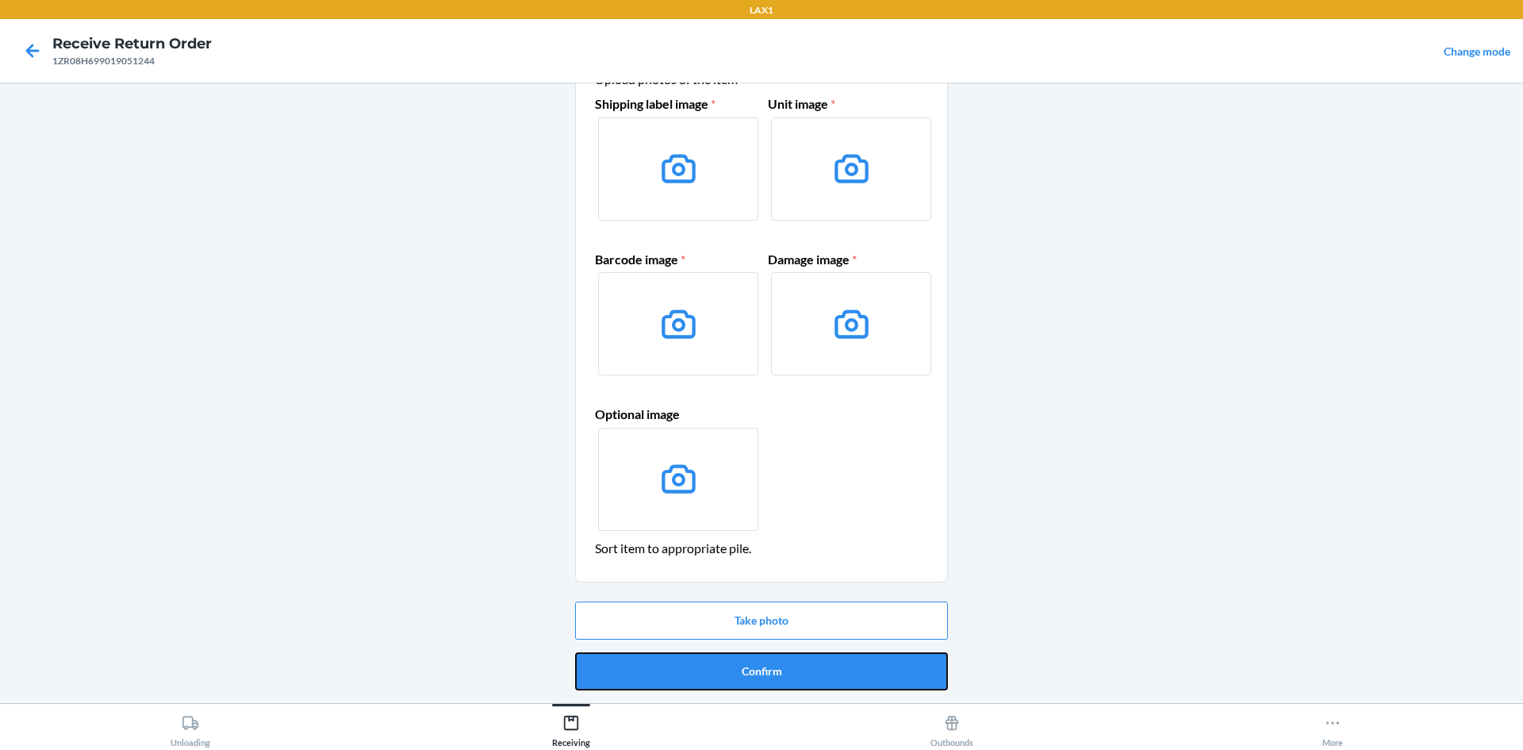
click at [861, 674] on button "Confirm" at bounding box center [761, 671] width 373 height 38
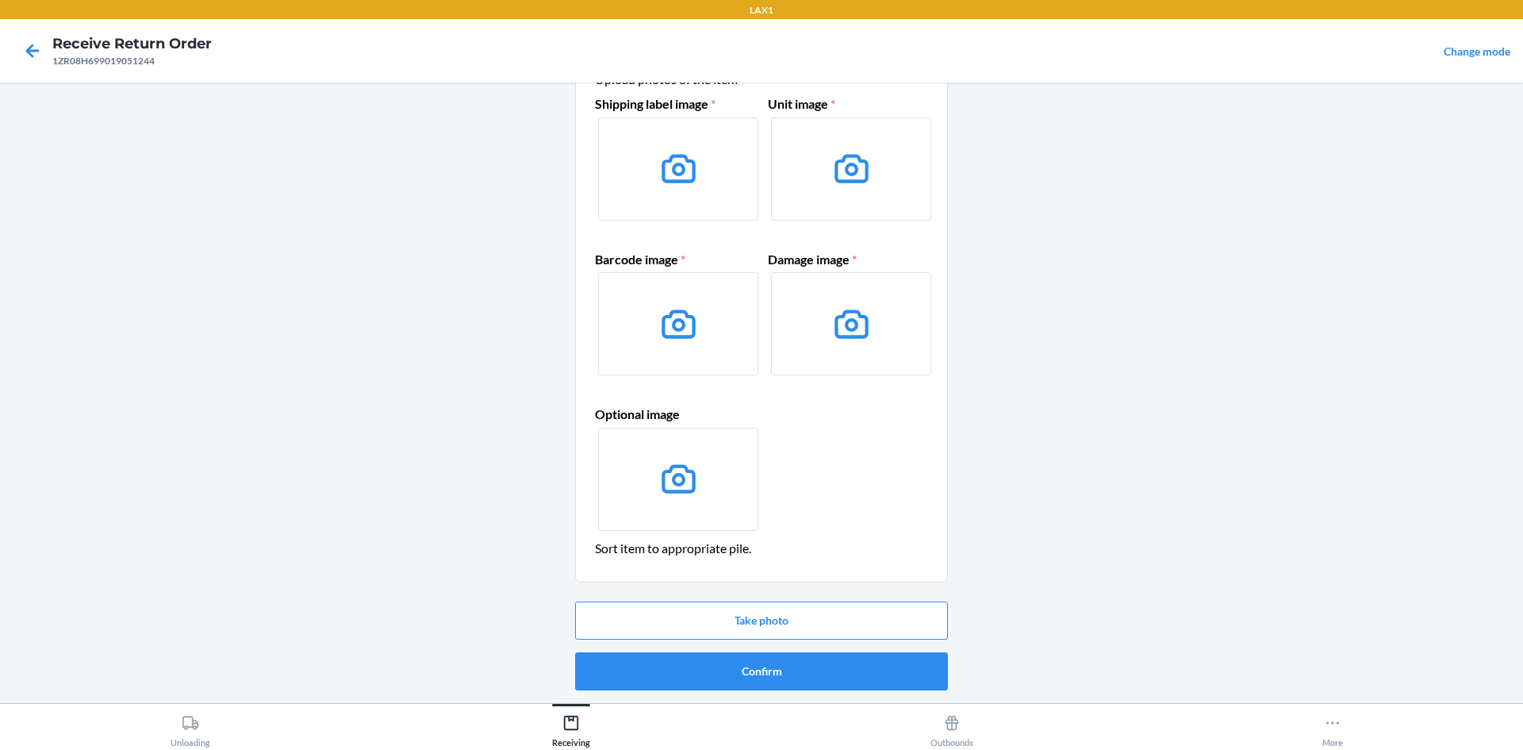
scroll to position [0, 0]
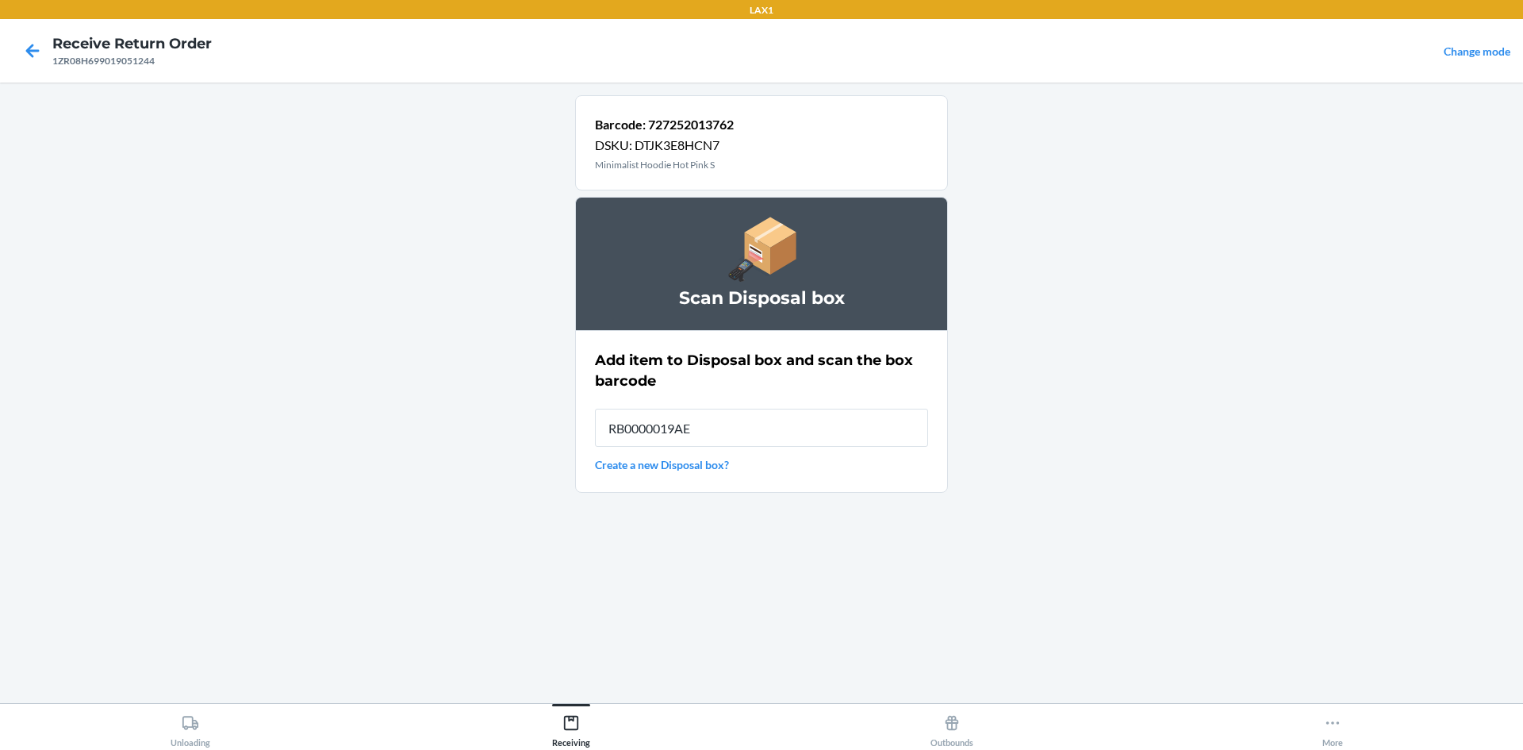
type input "RB0000019AE"
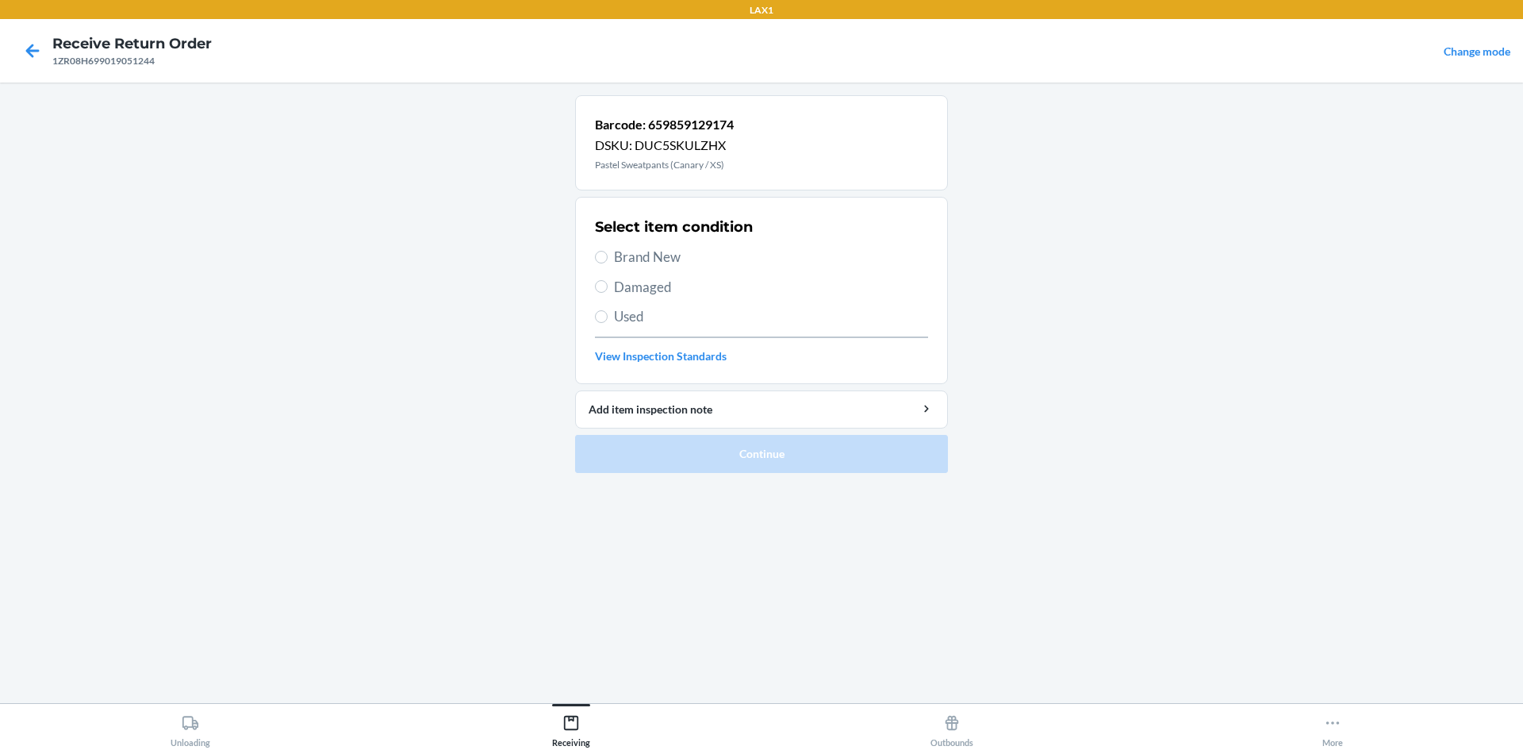
click at [607, 290] on label "Damaged" at bounding box center [761, 287] width 333 height 21
click at [607, 290] on input "Damaged" at bounding box center [601, 286] width 13 height 13
radio input "true"
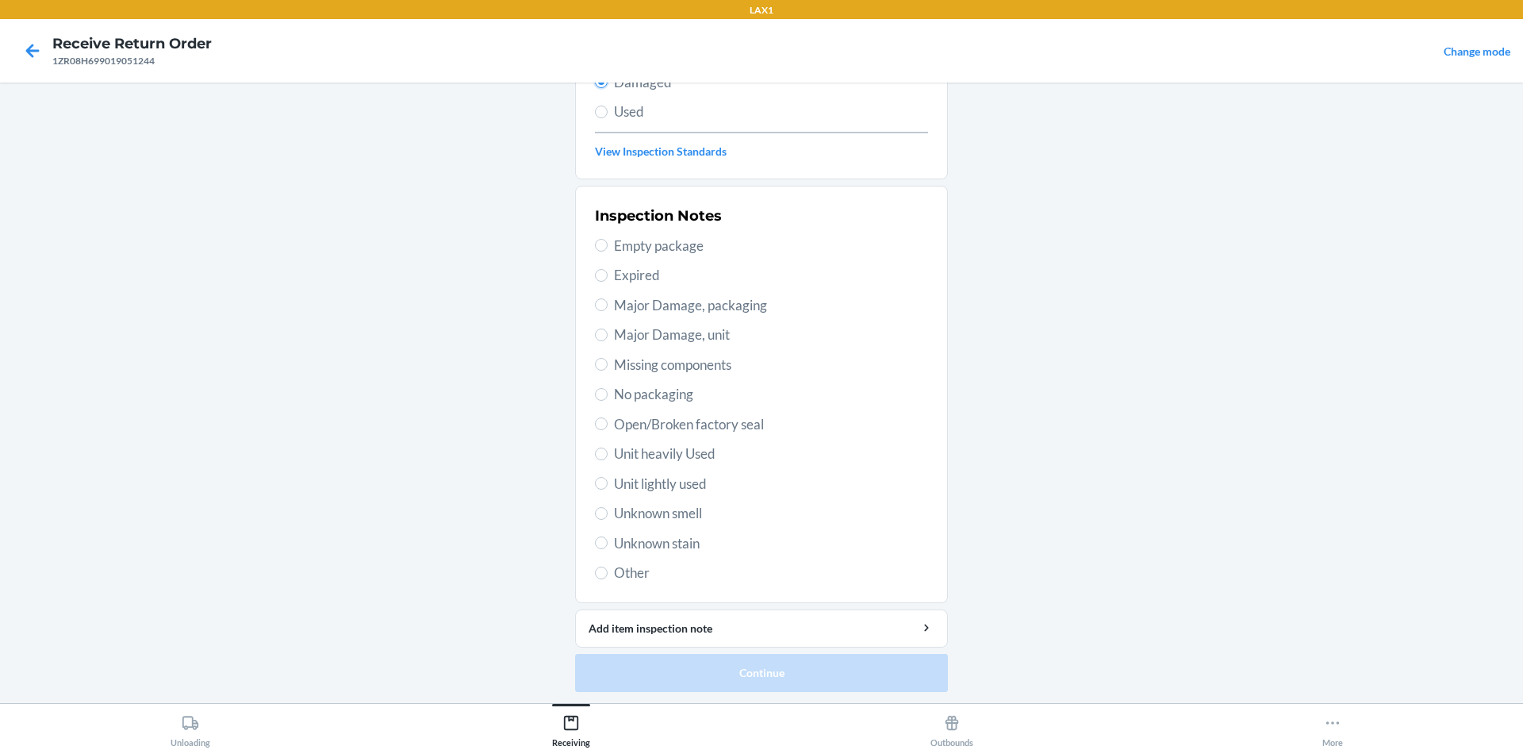
scroll to position [206, 0]
click at [595, 485] on input "Unit lightly used" at bounding box center [601, 481] width 13 height 13
radio input "true"
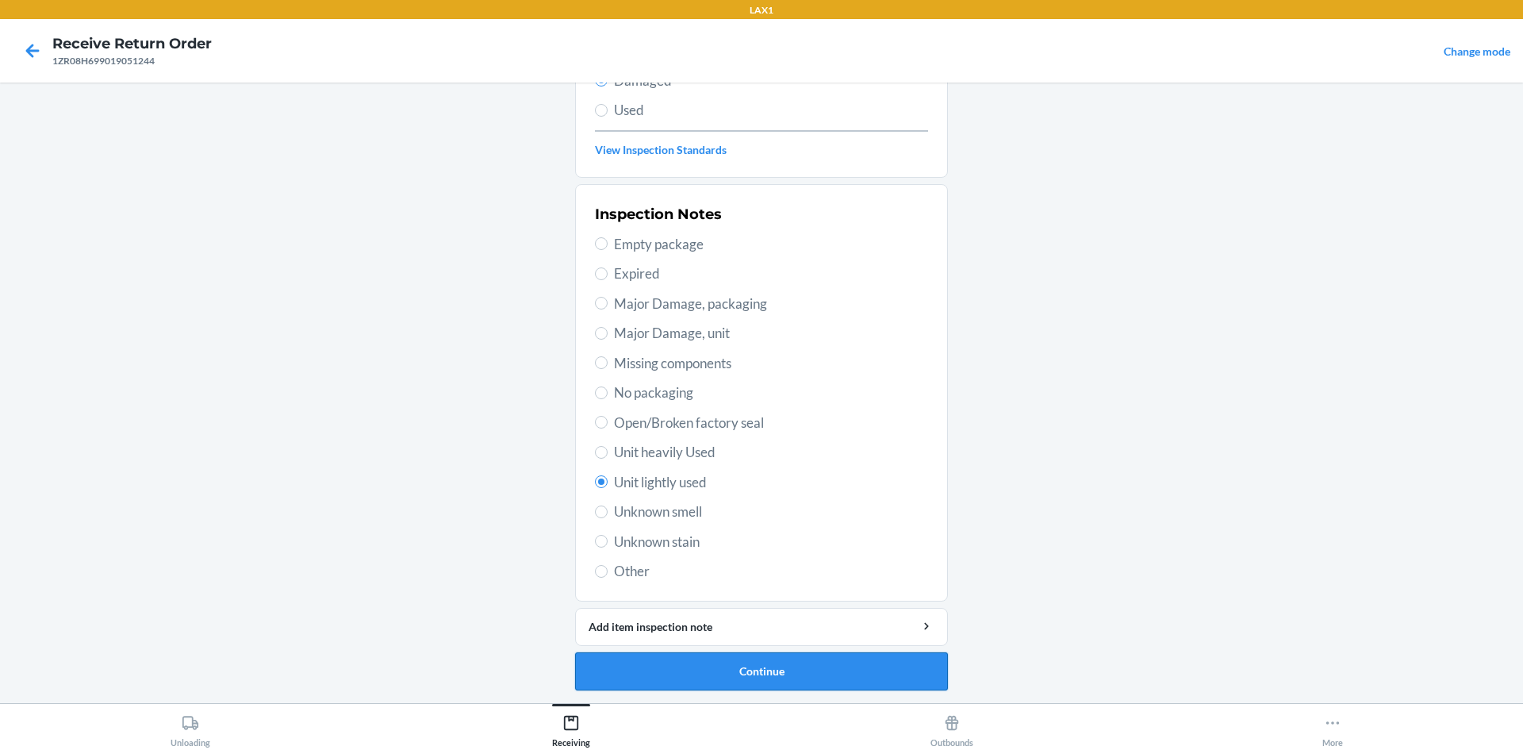
click at [678, 663] on button "Continue" at bounding box center [761, 671] width 373 height 38
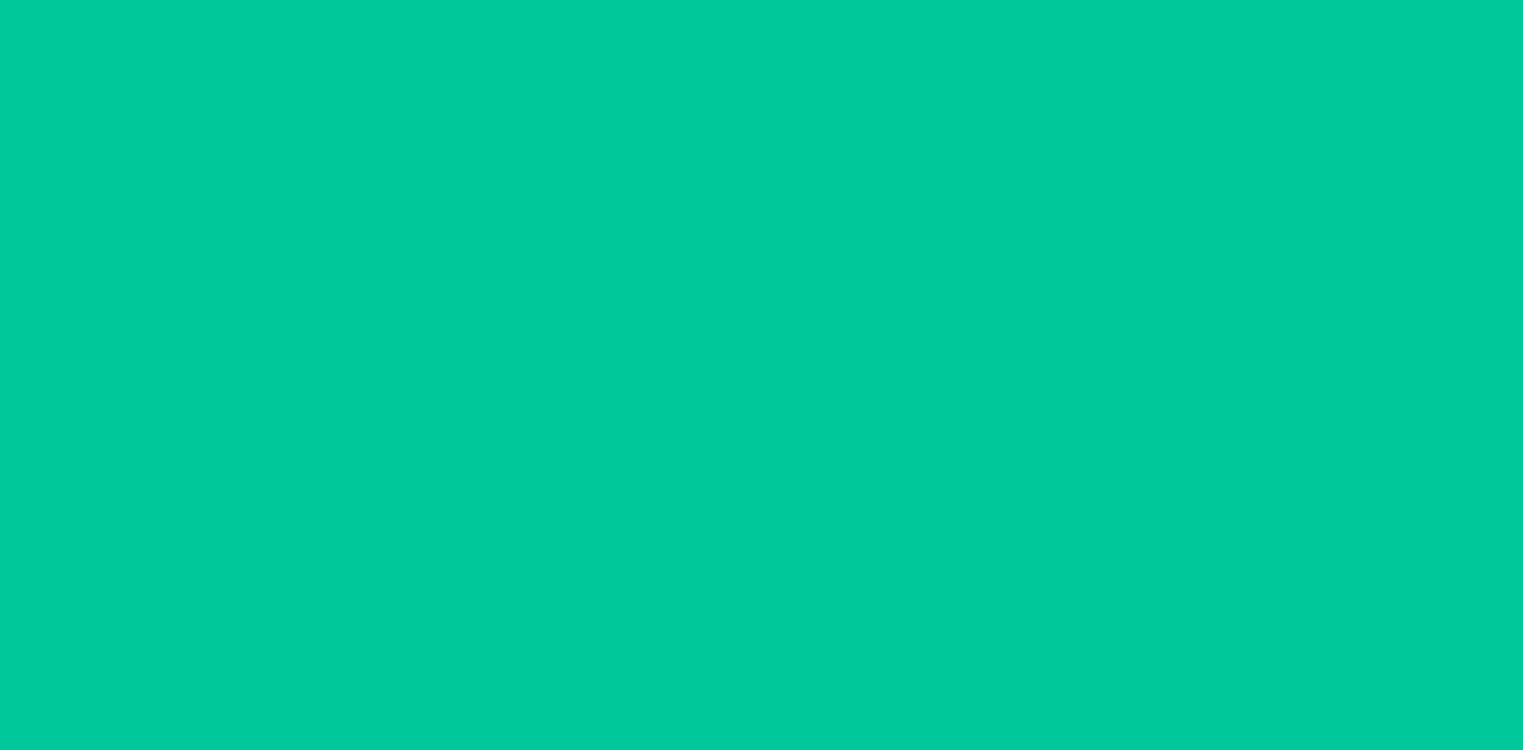
scroll to position [75, 0]
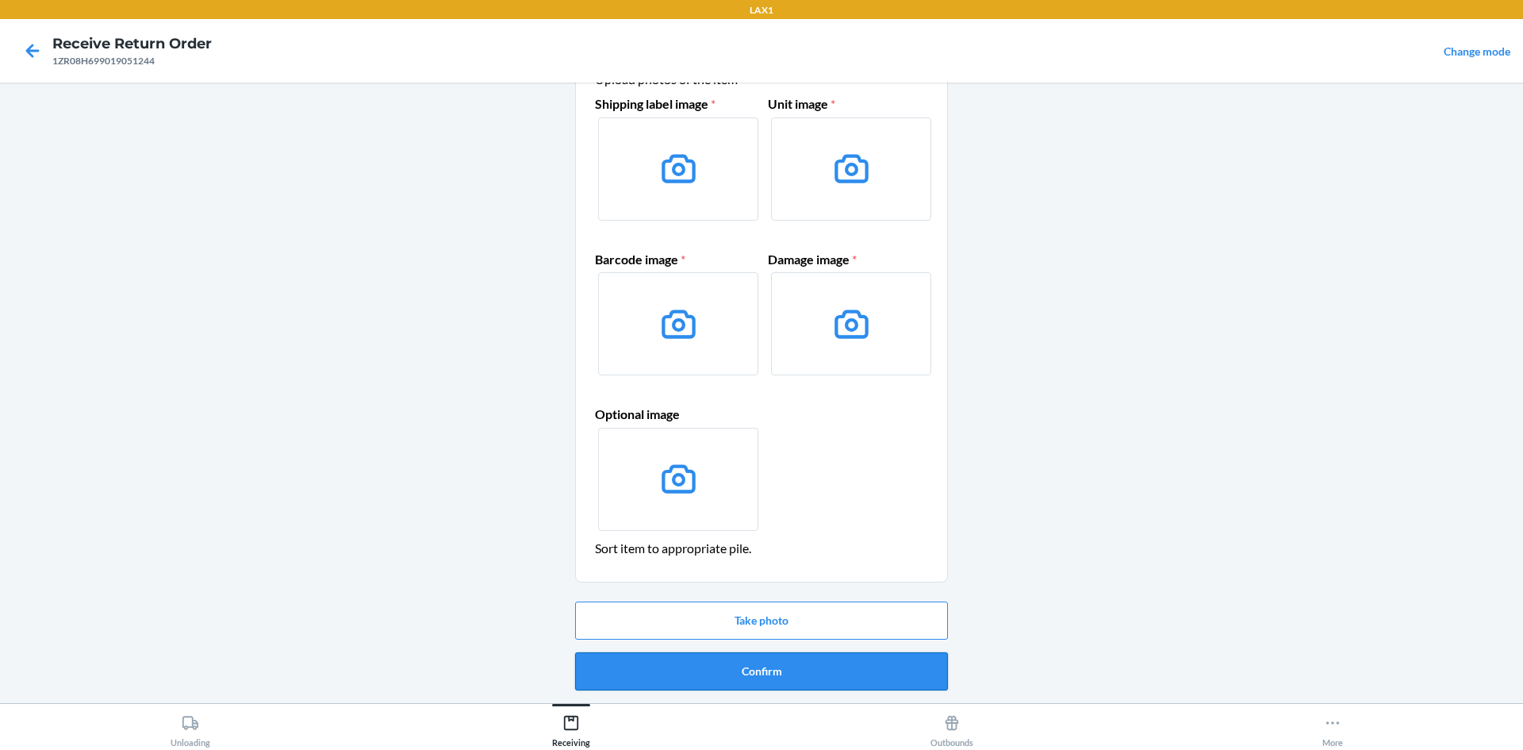
click at [680, 664] on button "Confirm" at bounding box center [761, 671] width 373 height 38
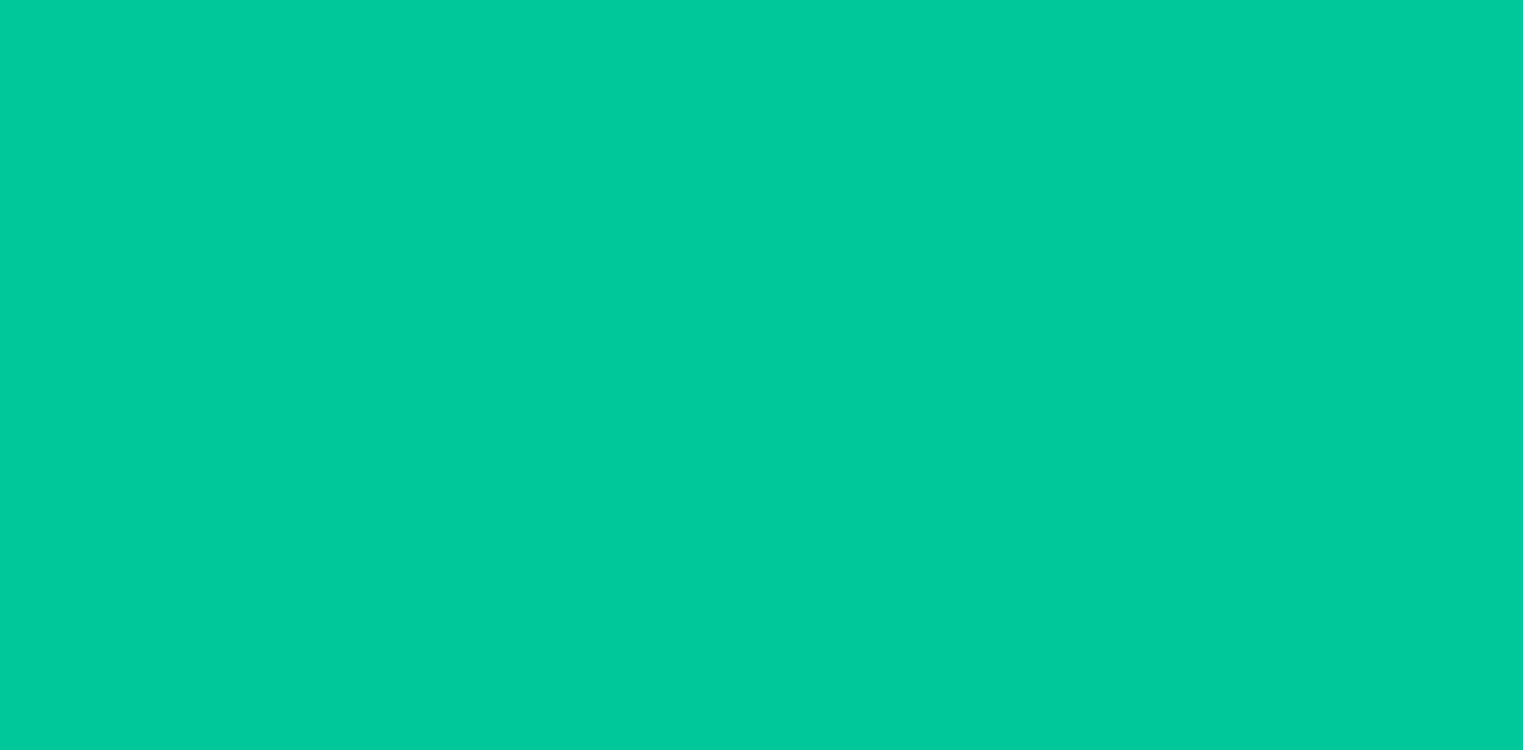
scroll to position [0, 0]
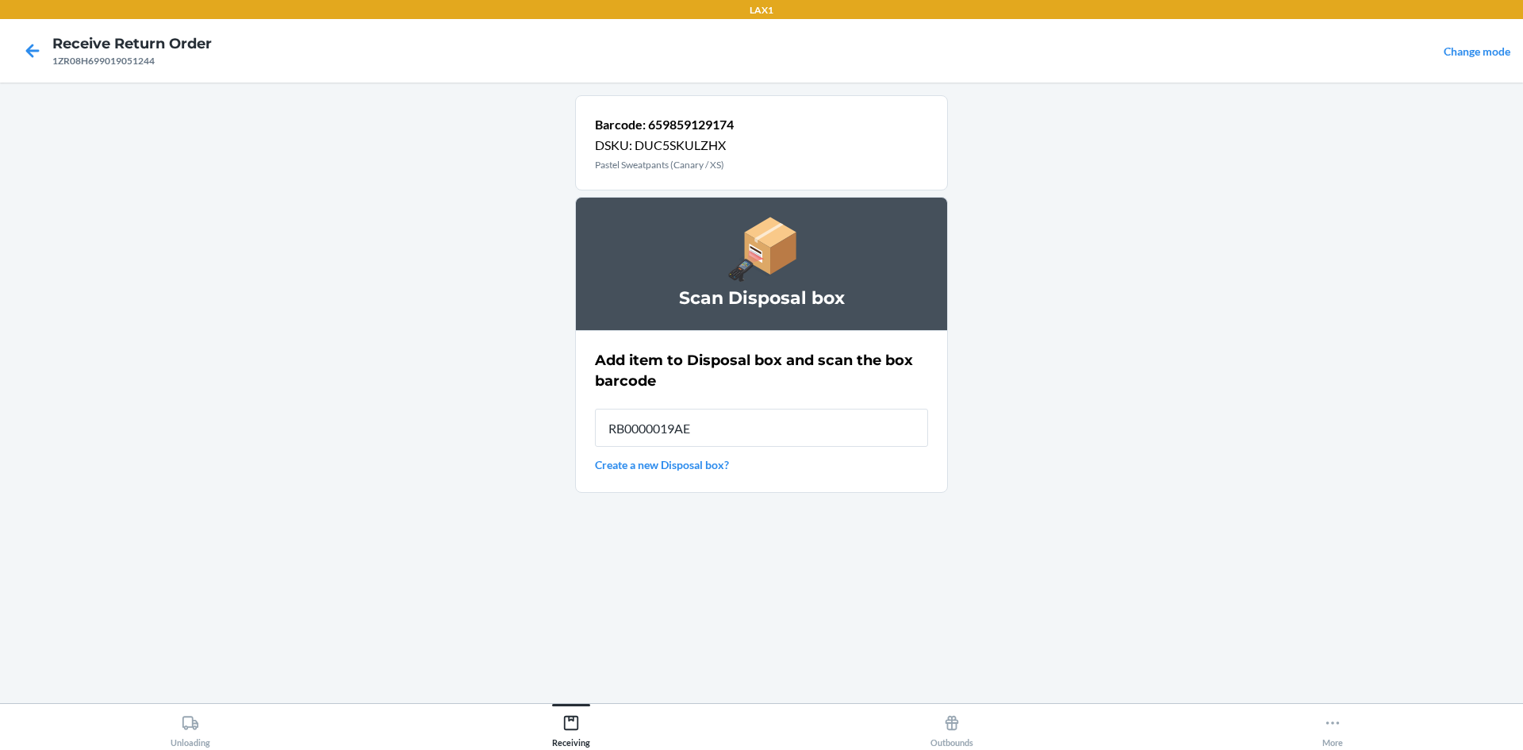
type input "RB0000019AE"
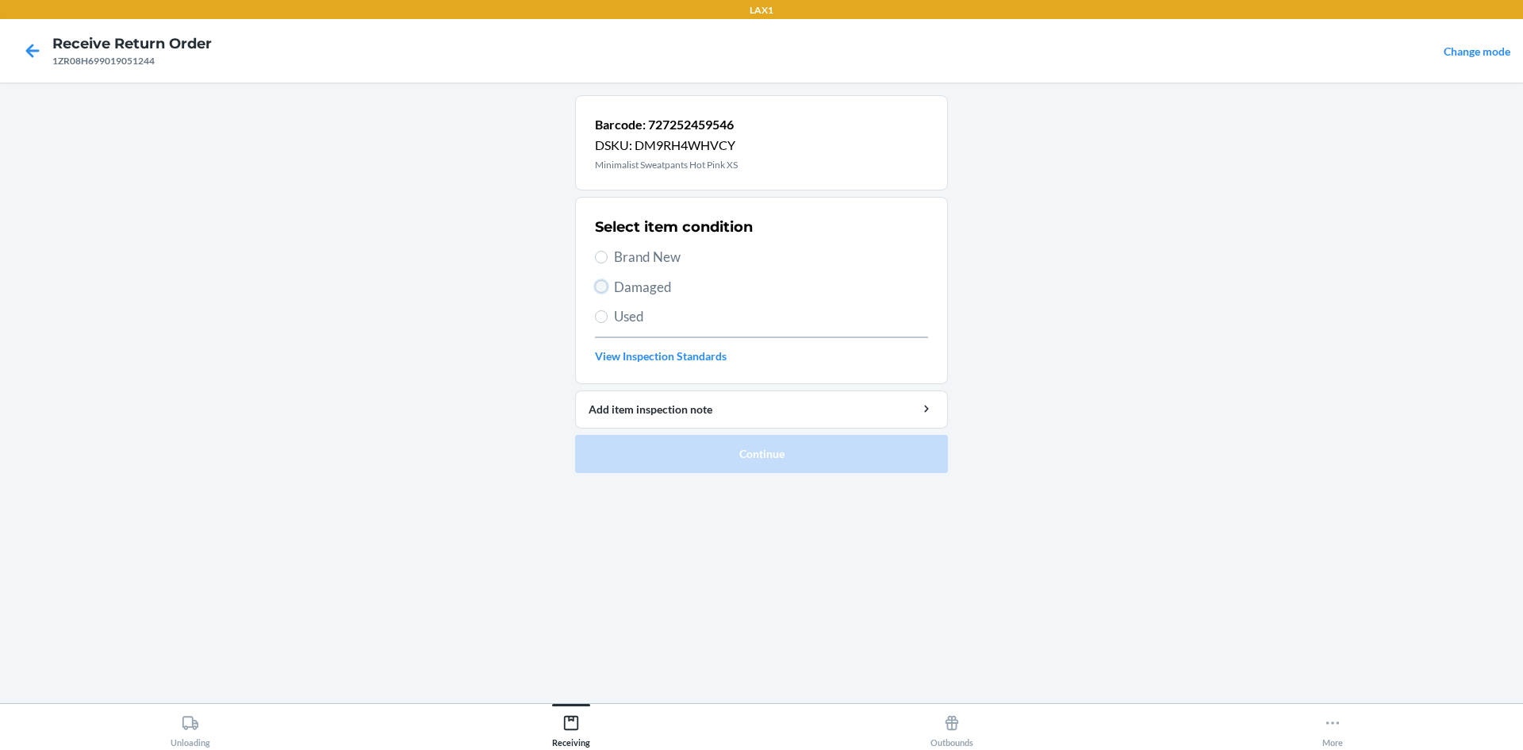
click at [597, 288] on input "Damaged" at bounding box center [601, 286] width 13 height 13
radio input "true"
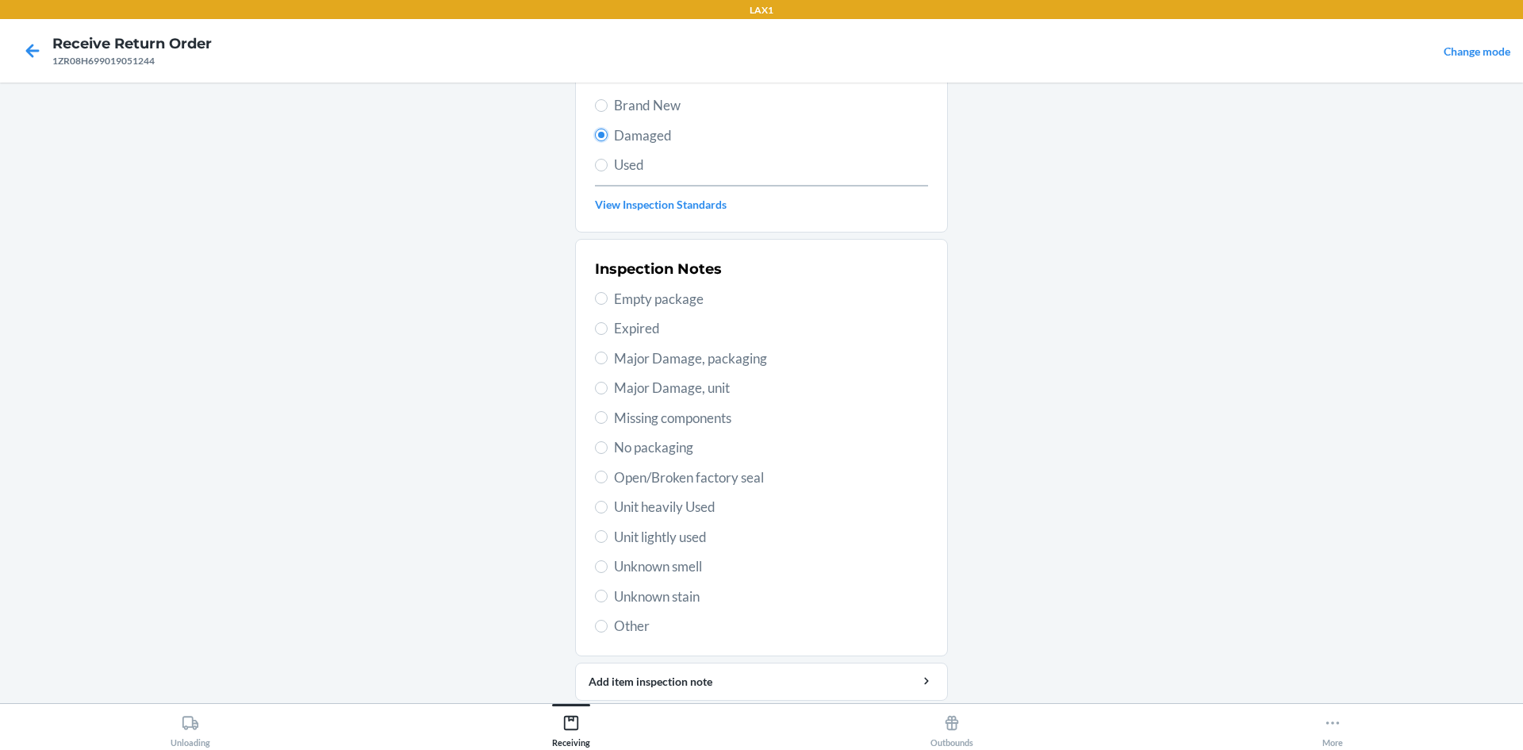
scroll to position [159, 0]
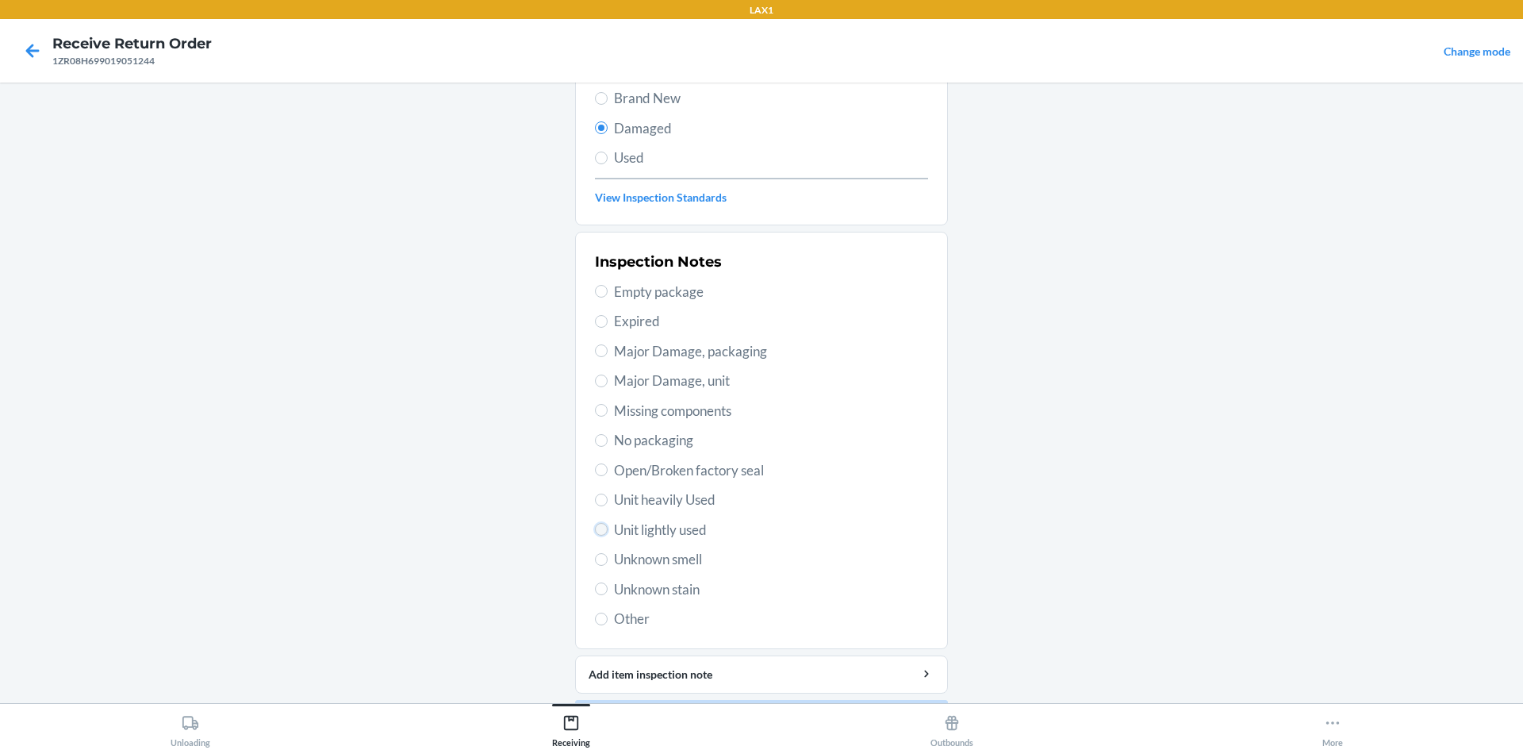
click at [595, 534] on input "Unit lightly used" at bounding box center [601, 529] width 13 height 13
radio input "true"
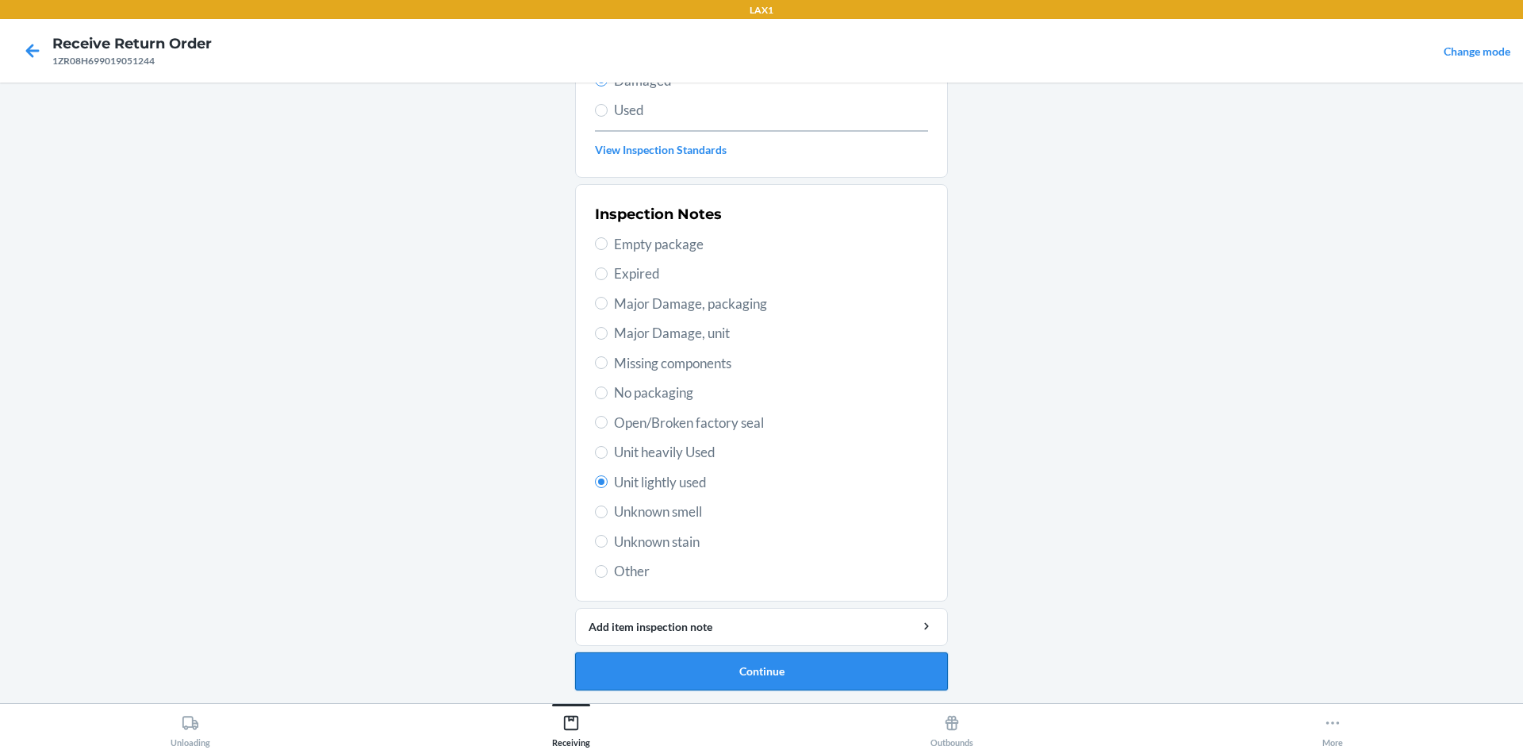
click at [709, 666] on button "Continue" at bounding box center [761, 671] width 373 height 38
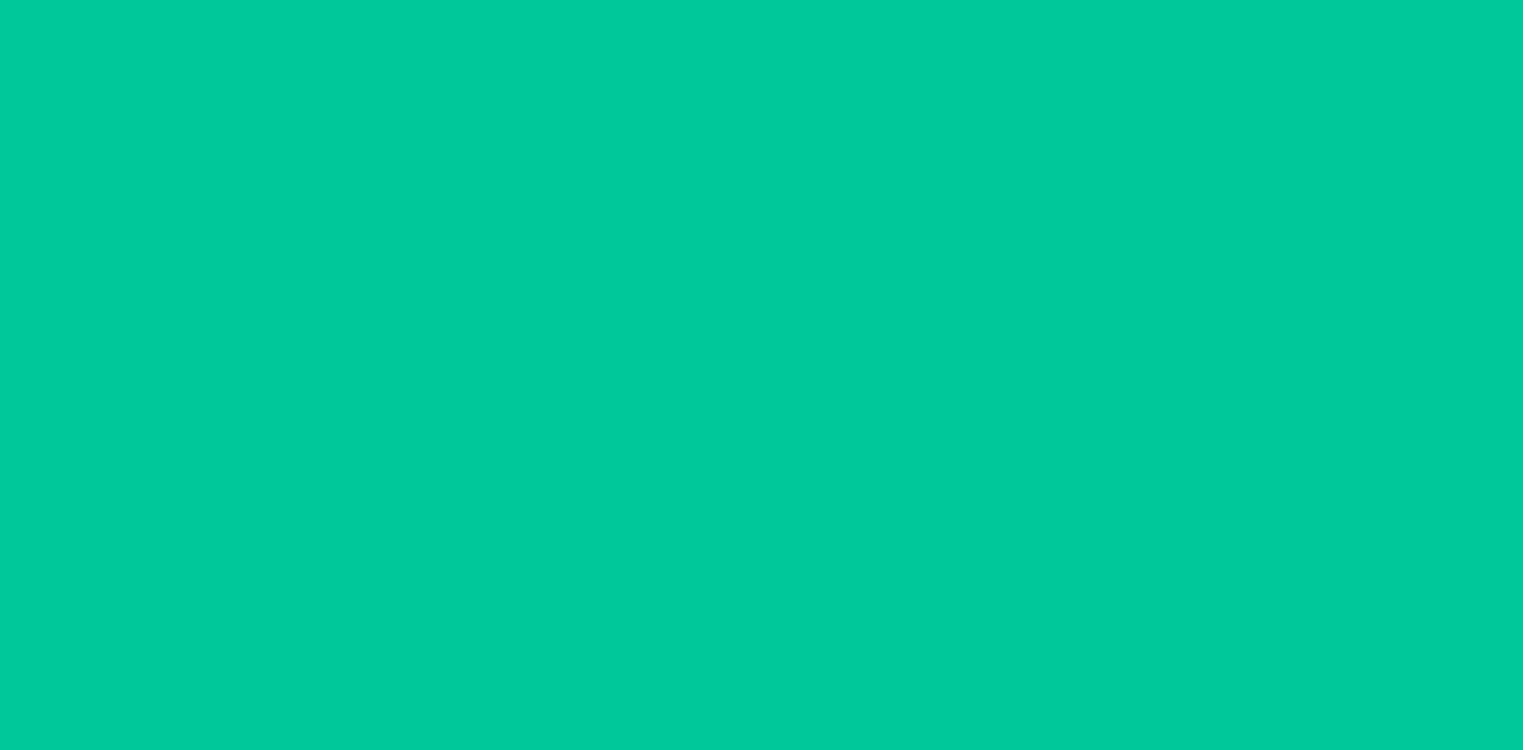
scroll to position [75, 0]
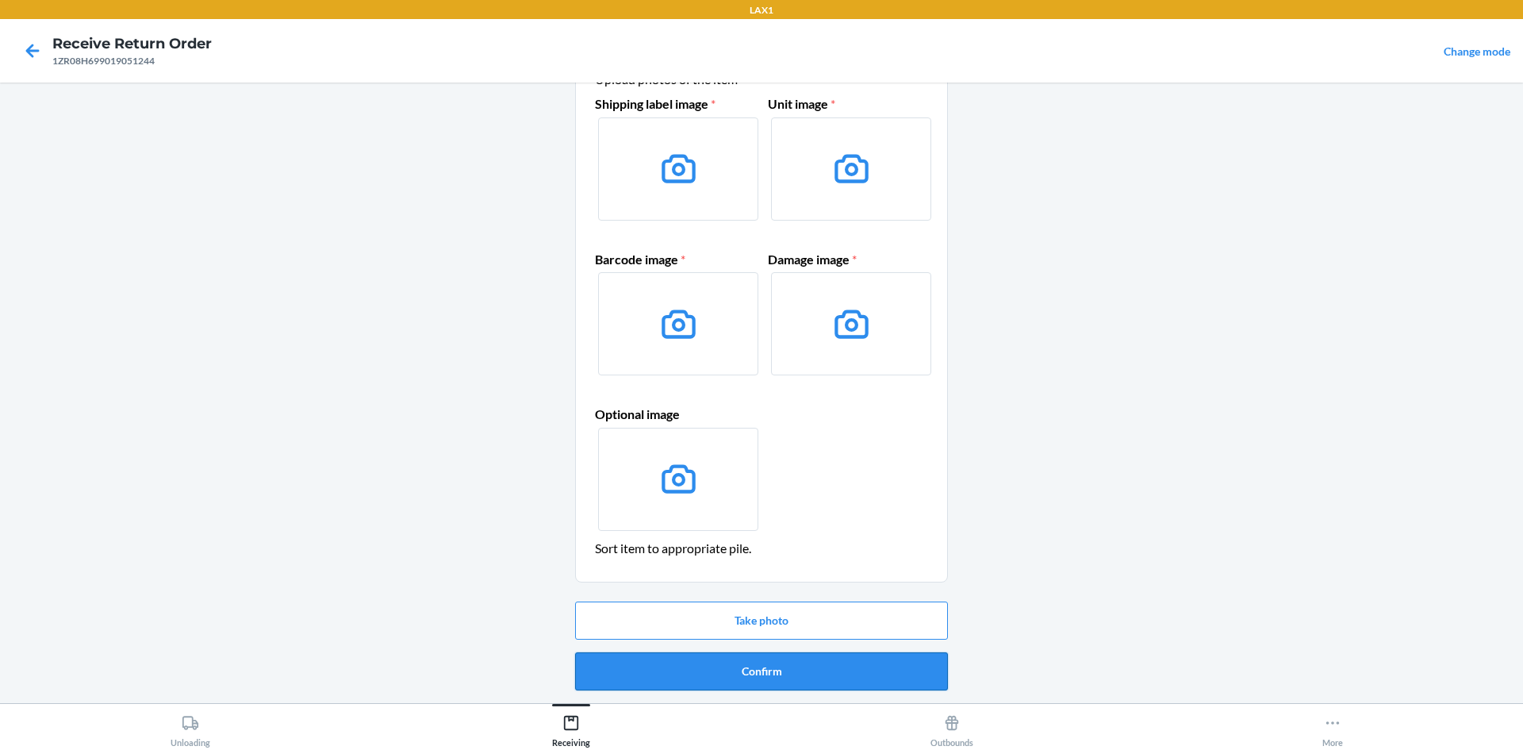
click at [847, 682] on button "Confirm" at bounding box center [761, 671] width 373 height 38
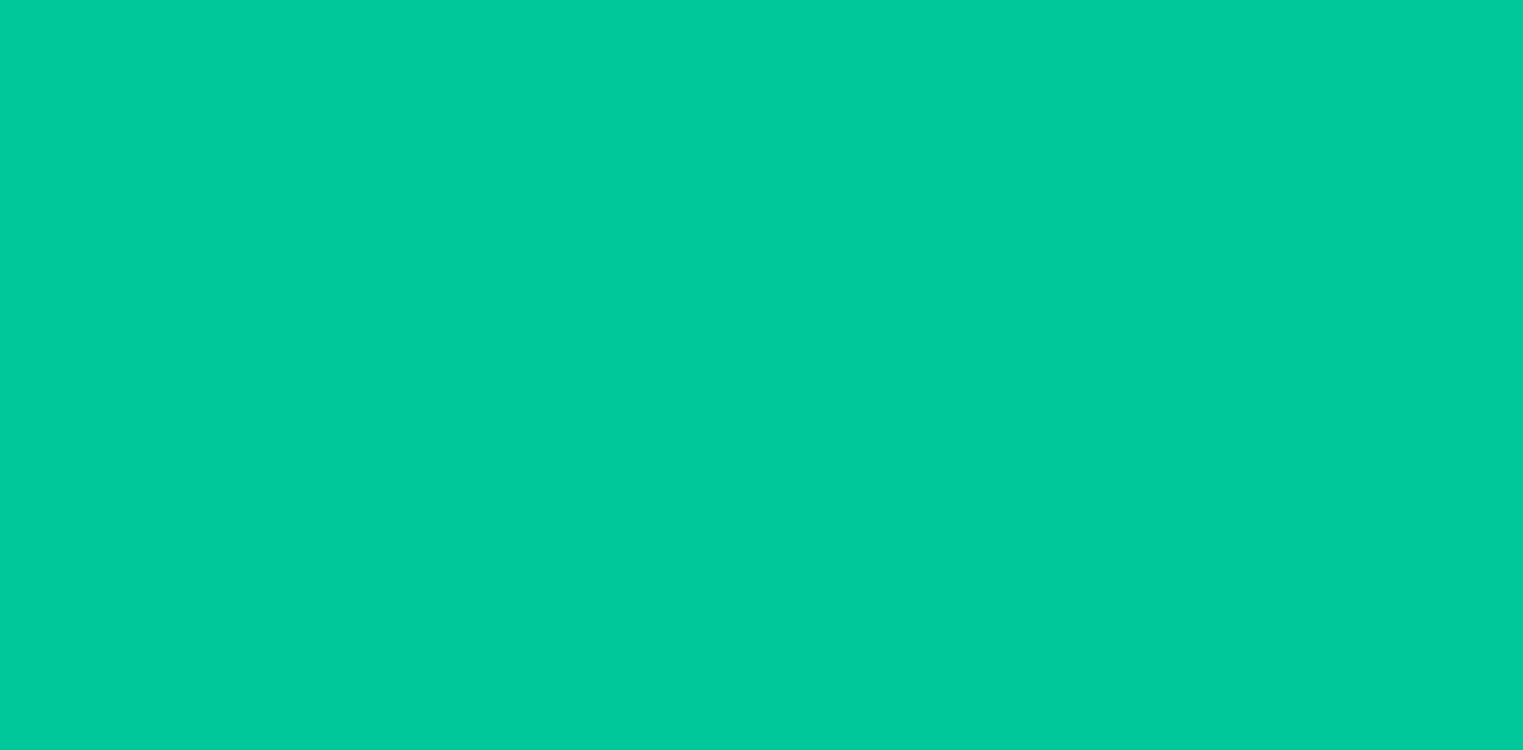
scroll to position [0, 0]
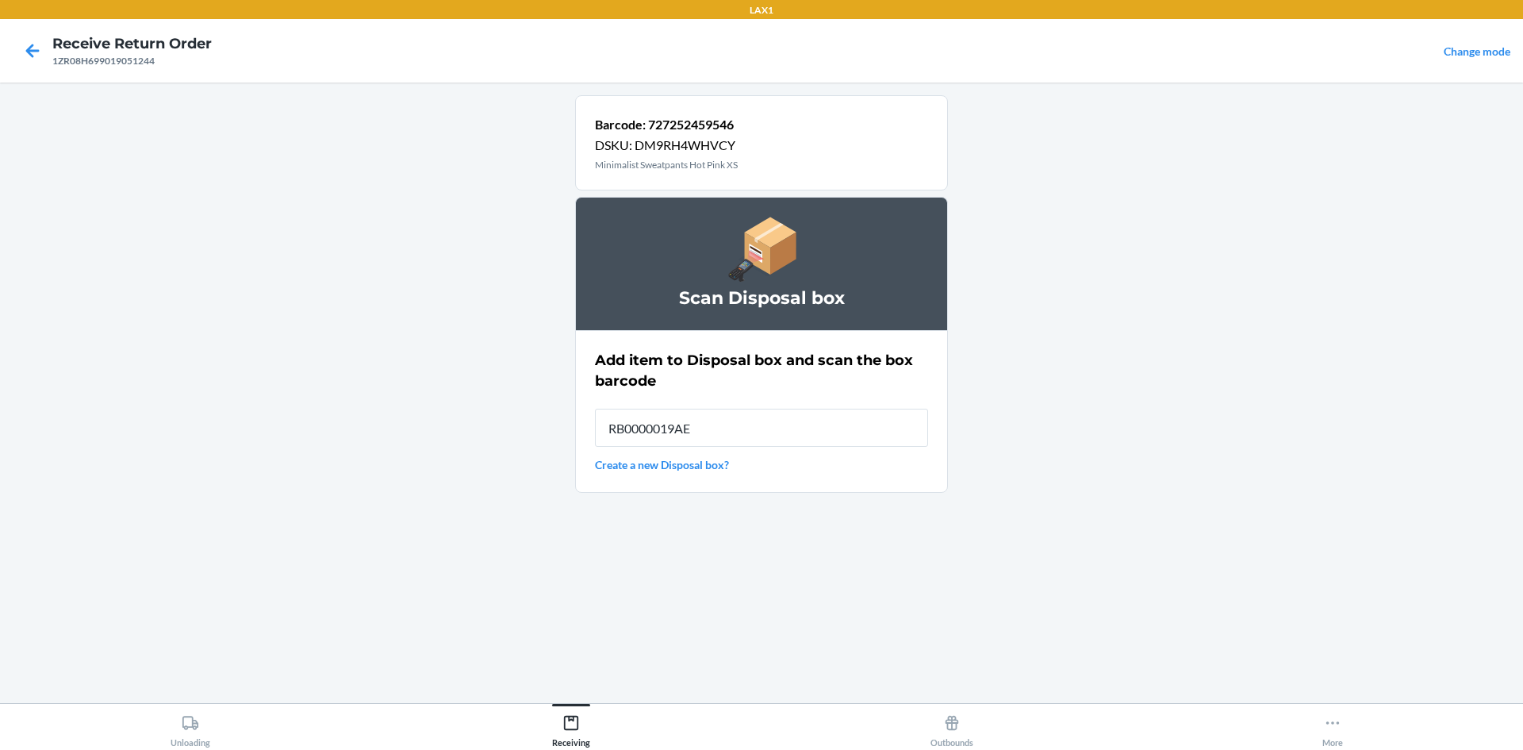
type input "RB0000019AE"
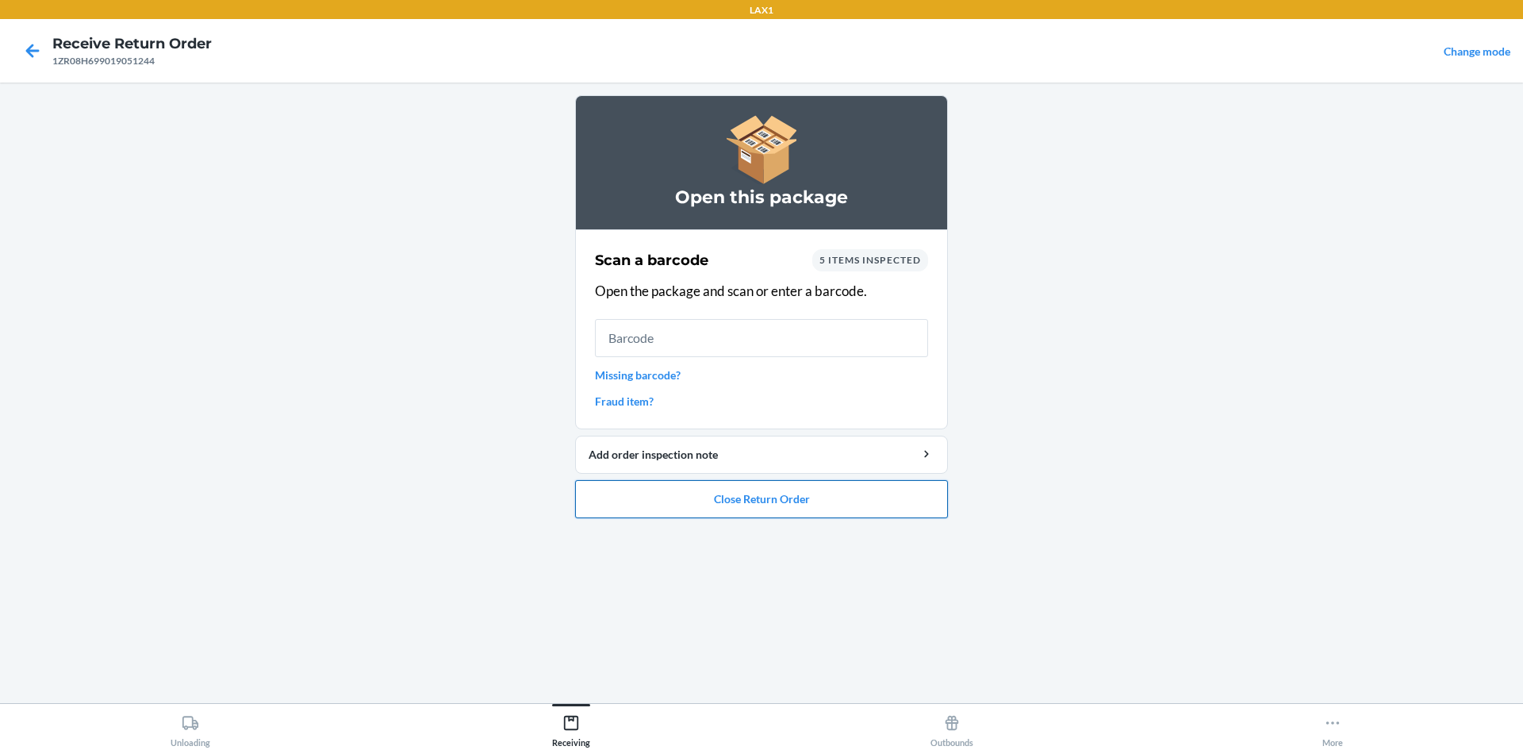
click at [751, 509] on button "Close Return Order" at bounding box center [761, 499] width 373 height 38
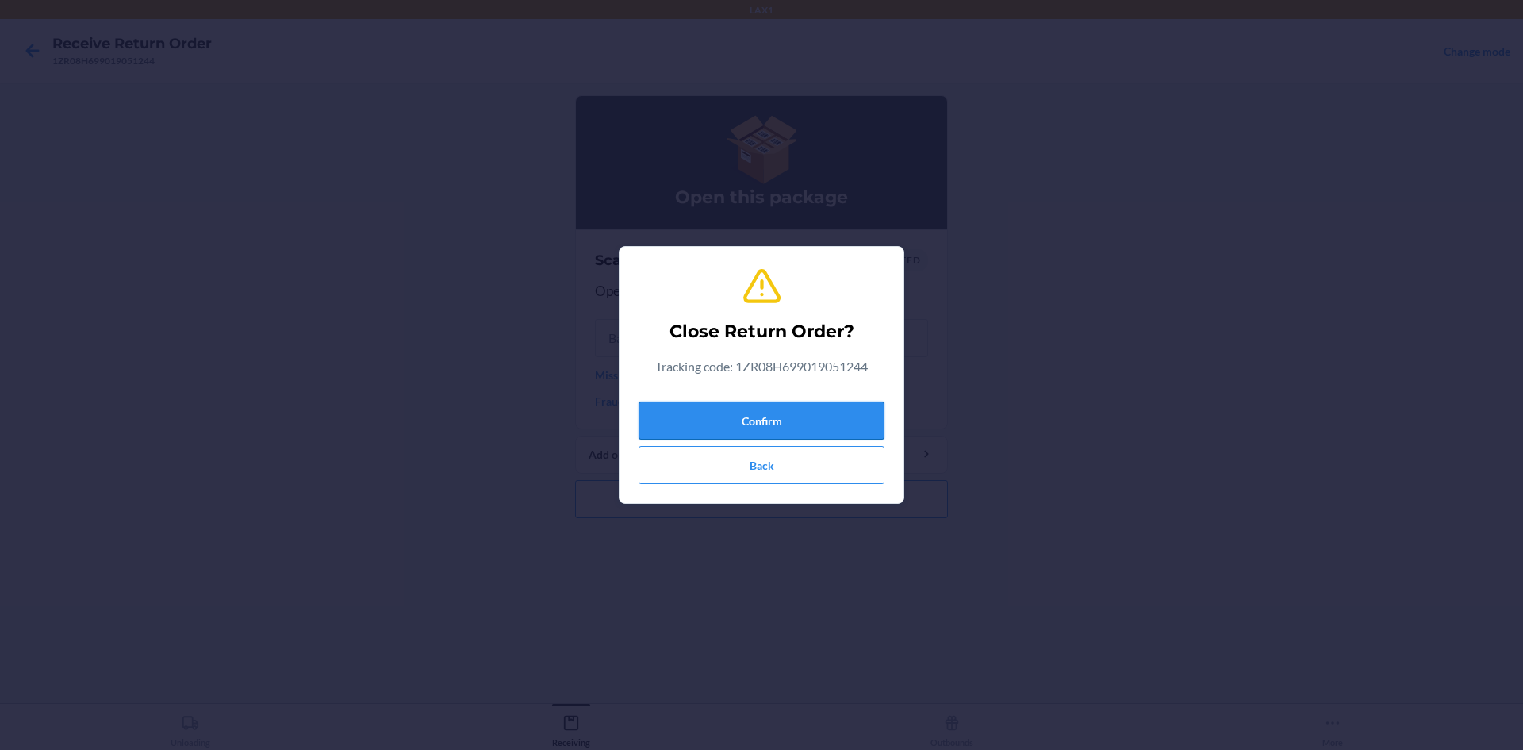
click at [753, 415] on button "Confirm" at bounding box center [762, 420] width 246 height 38
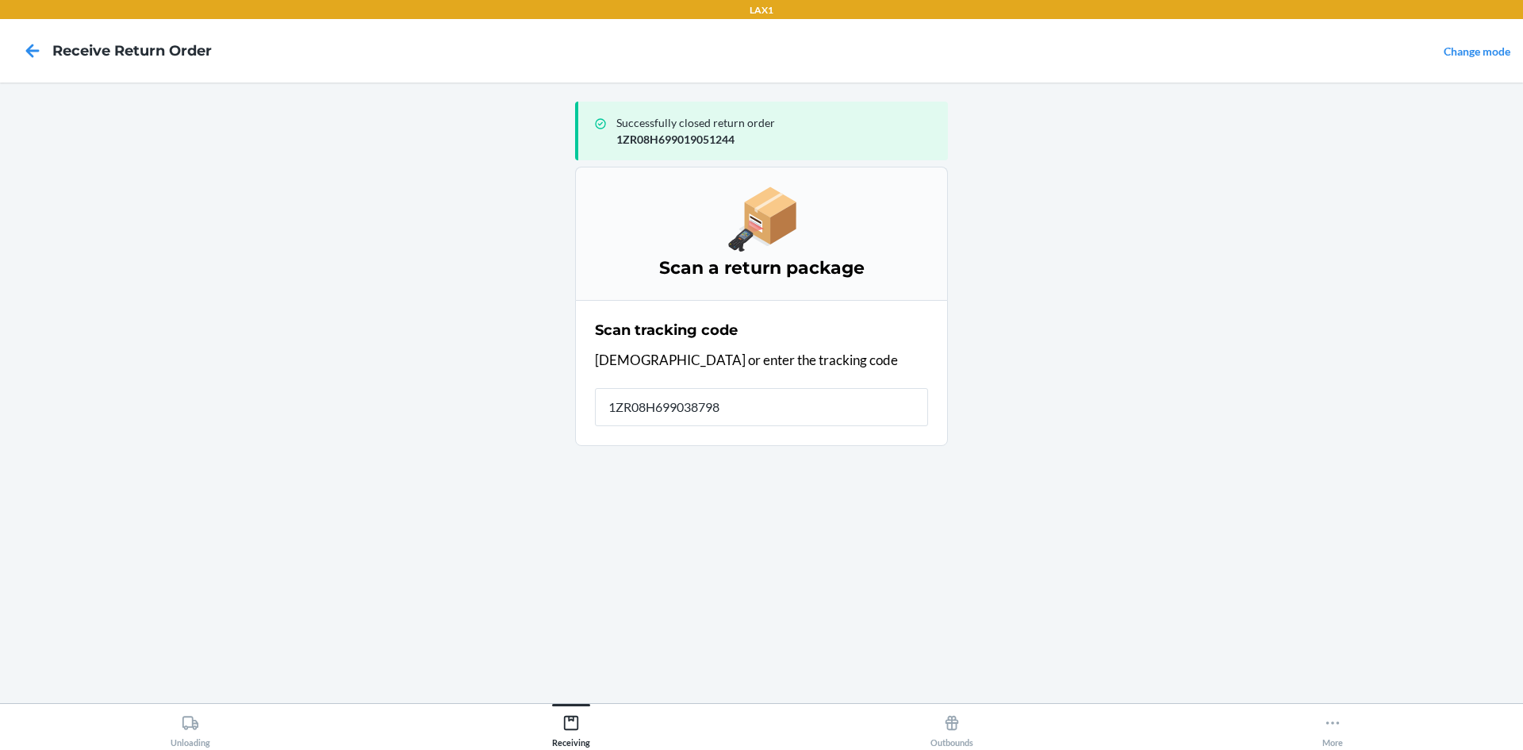
type input "1ZR08H6990387984"
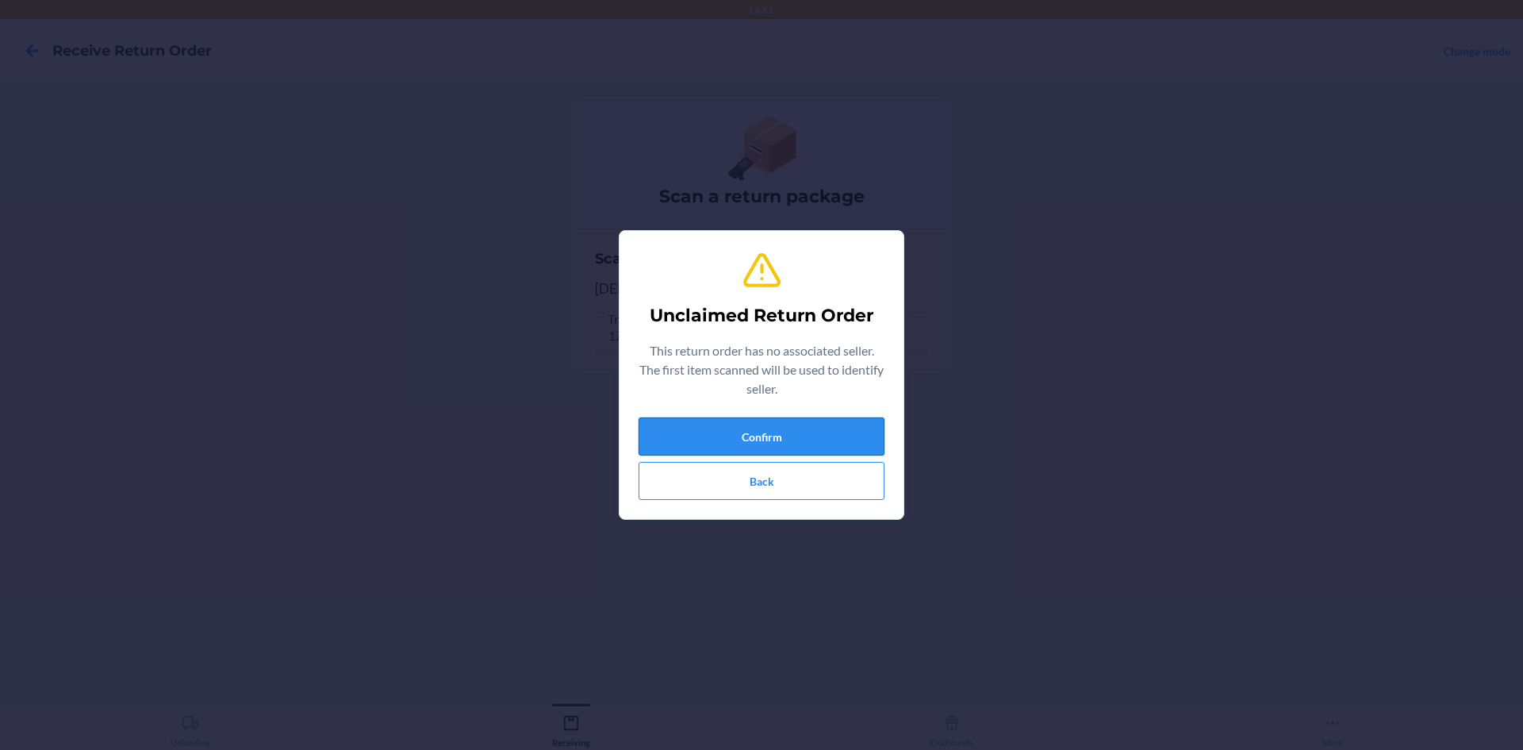
click at [867, 434] on button "Confirm" at bounding box center [762, 436] width 246 height 38
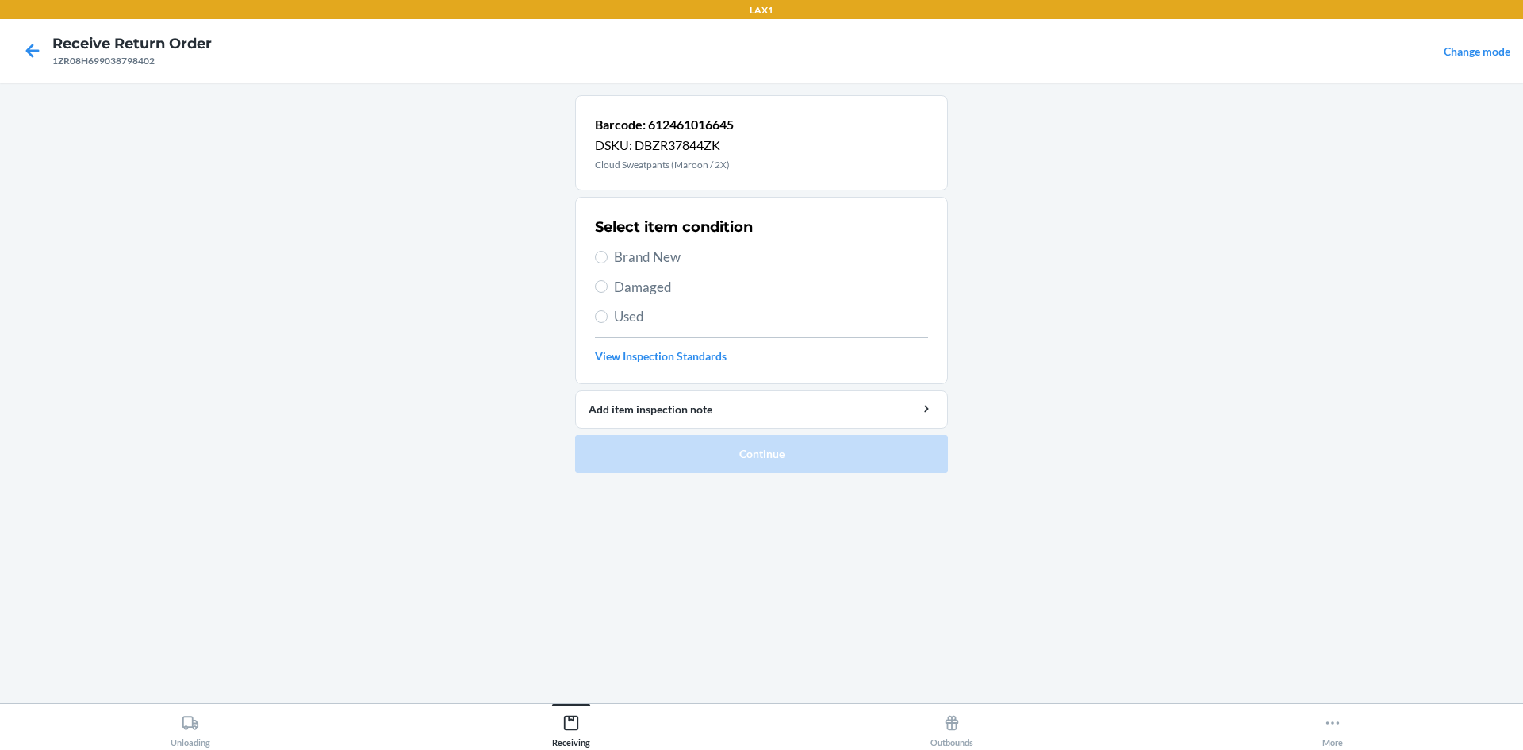
click at [609, 288] on label "Damaged" at bounding box center [761, 287] width 333 height 21
click at [608, 288] on input "Damaged" at bounding box center [601, 286] width 13 height 13
radio input "true"
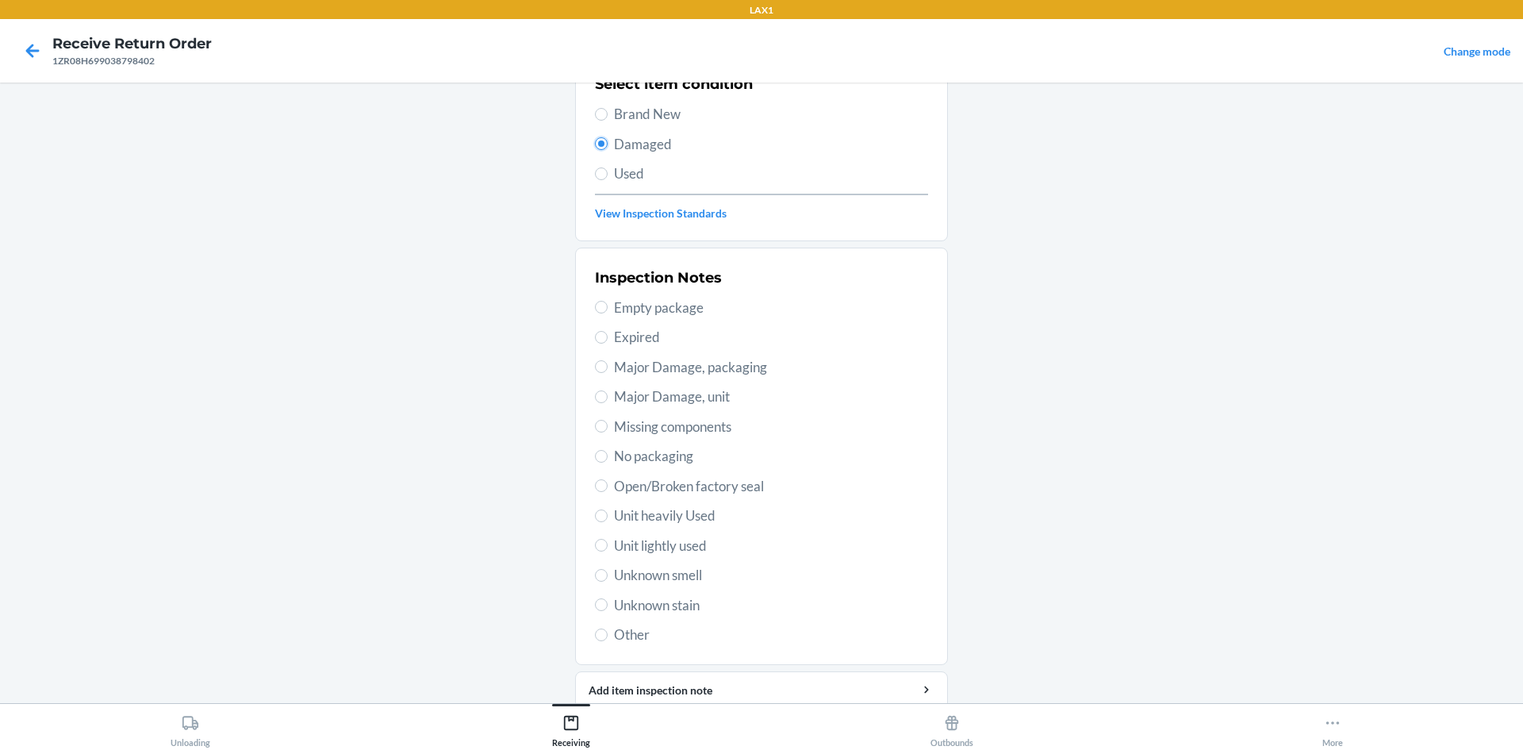
scroll to position [159, 0]
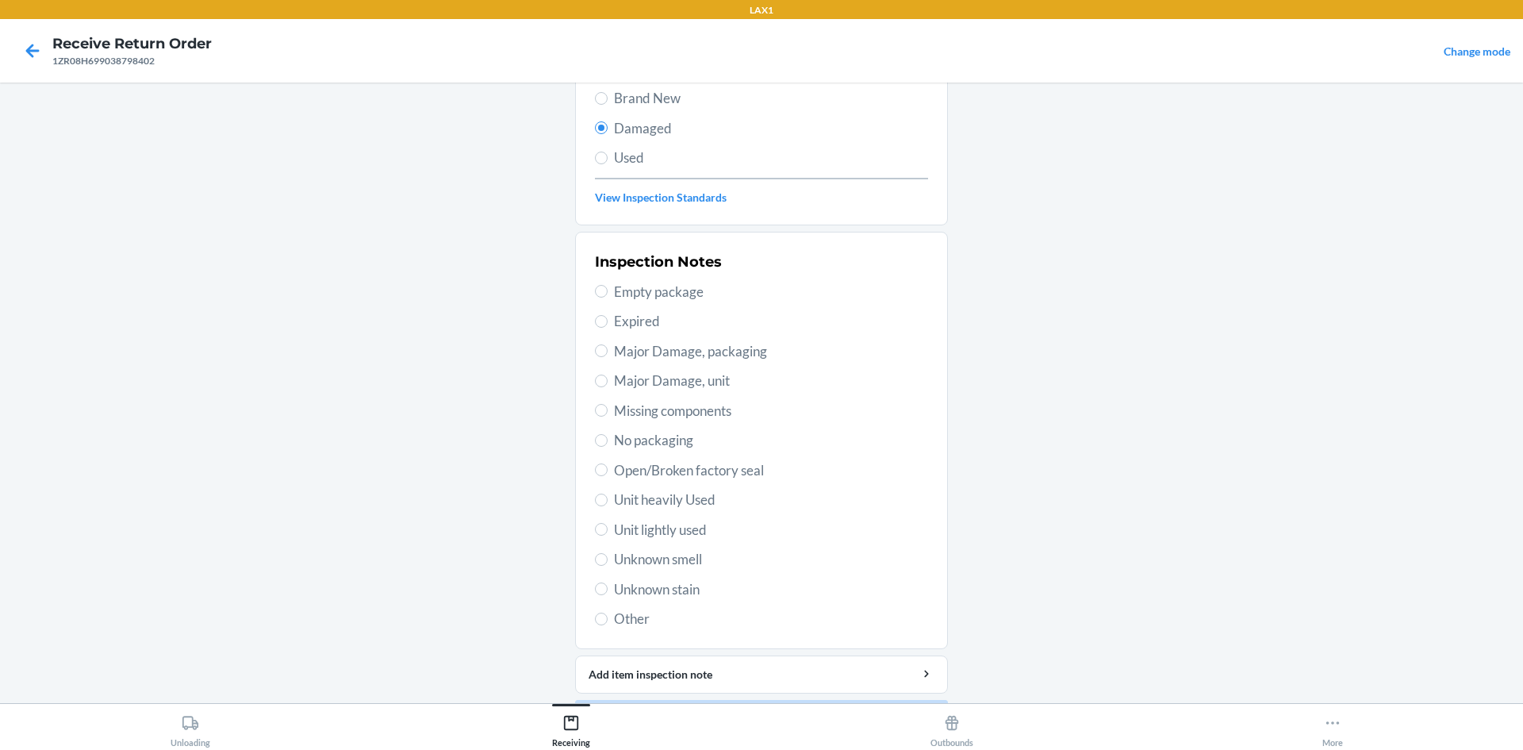
click at [663, 531] on span "Unit lightly used" at bounding box center [771, 530] width 314 height 21
click at [608, 531] on input "Unit lightly used" at bounding box center [601, 529] width 13 height 13
radio input "true"
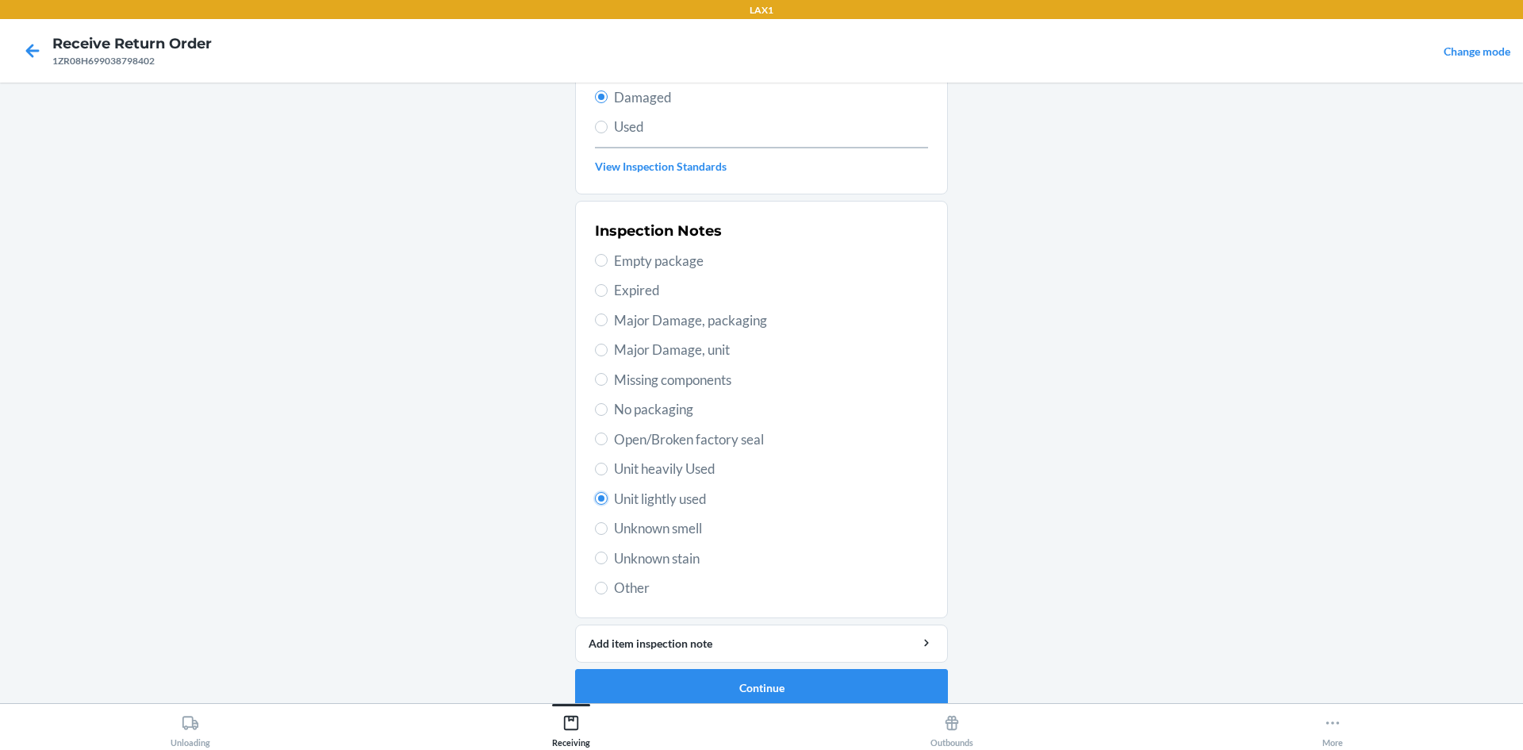
scroll to position [206, 0]
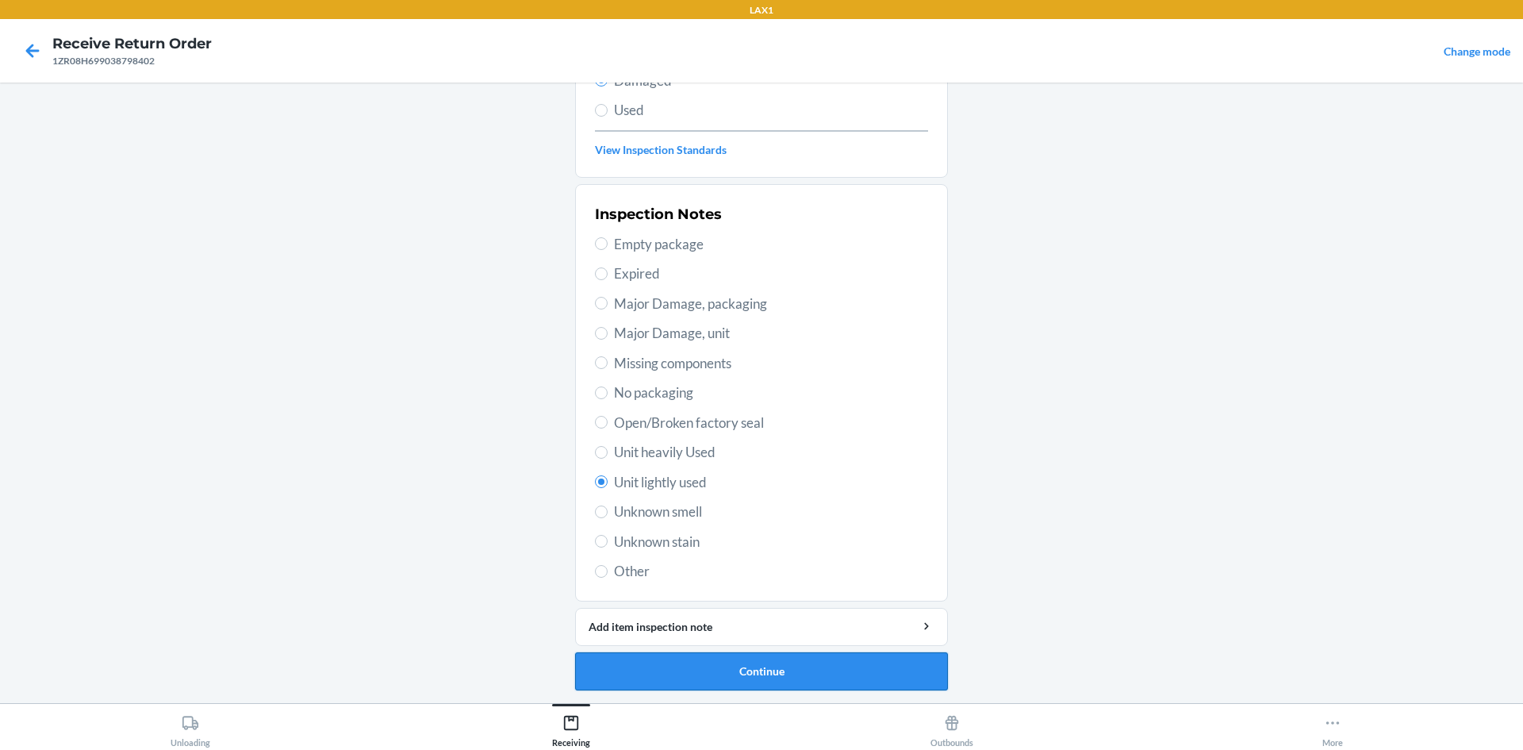
click at [829, 676] on button "Continue" at bounding box center [761, 671] width 373 height 38
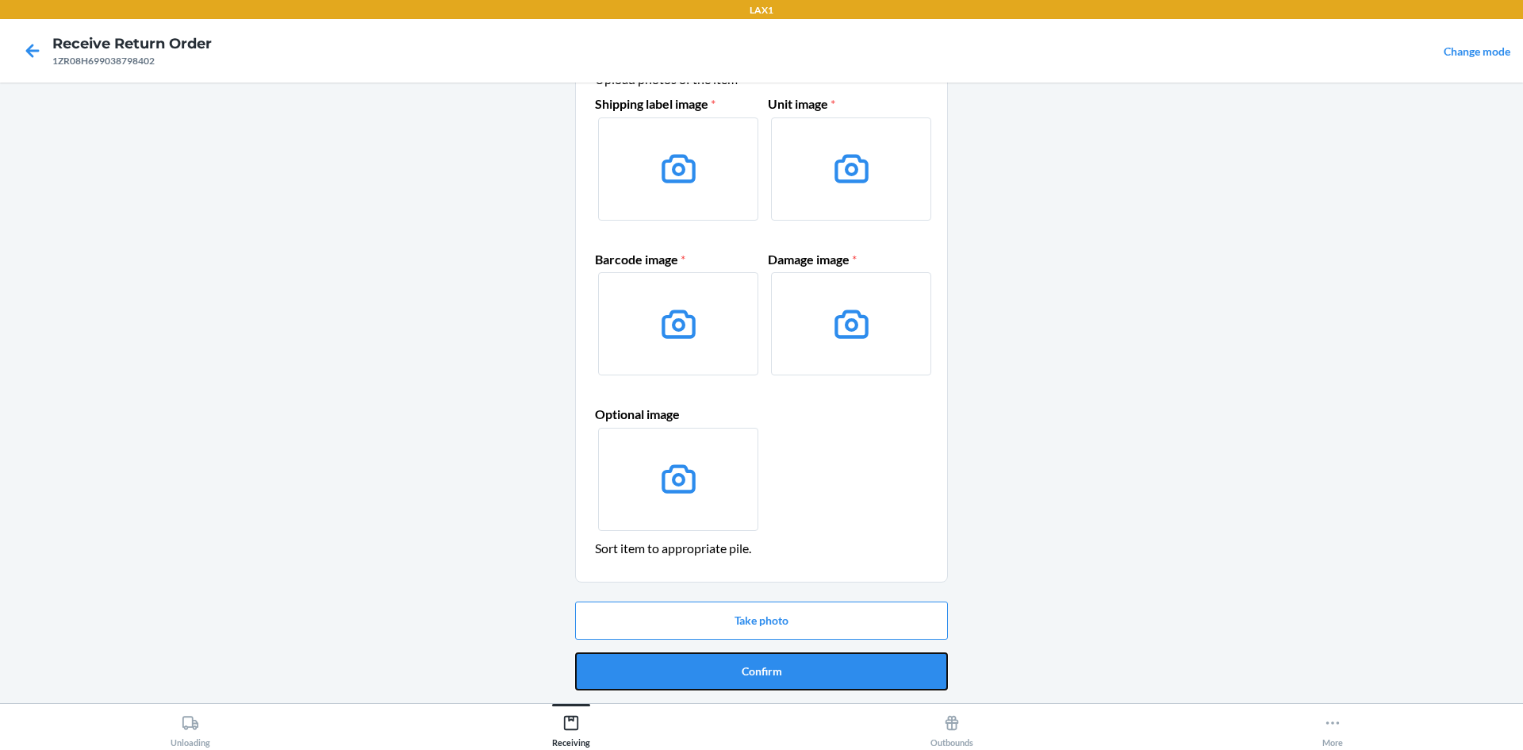
click at [829, 676] on button "Confirm" at bounding box center [761, 671] width 373 height 38
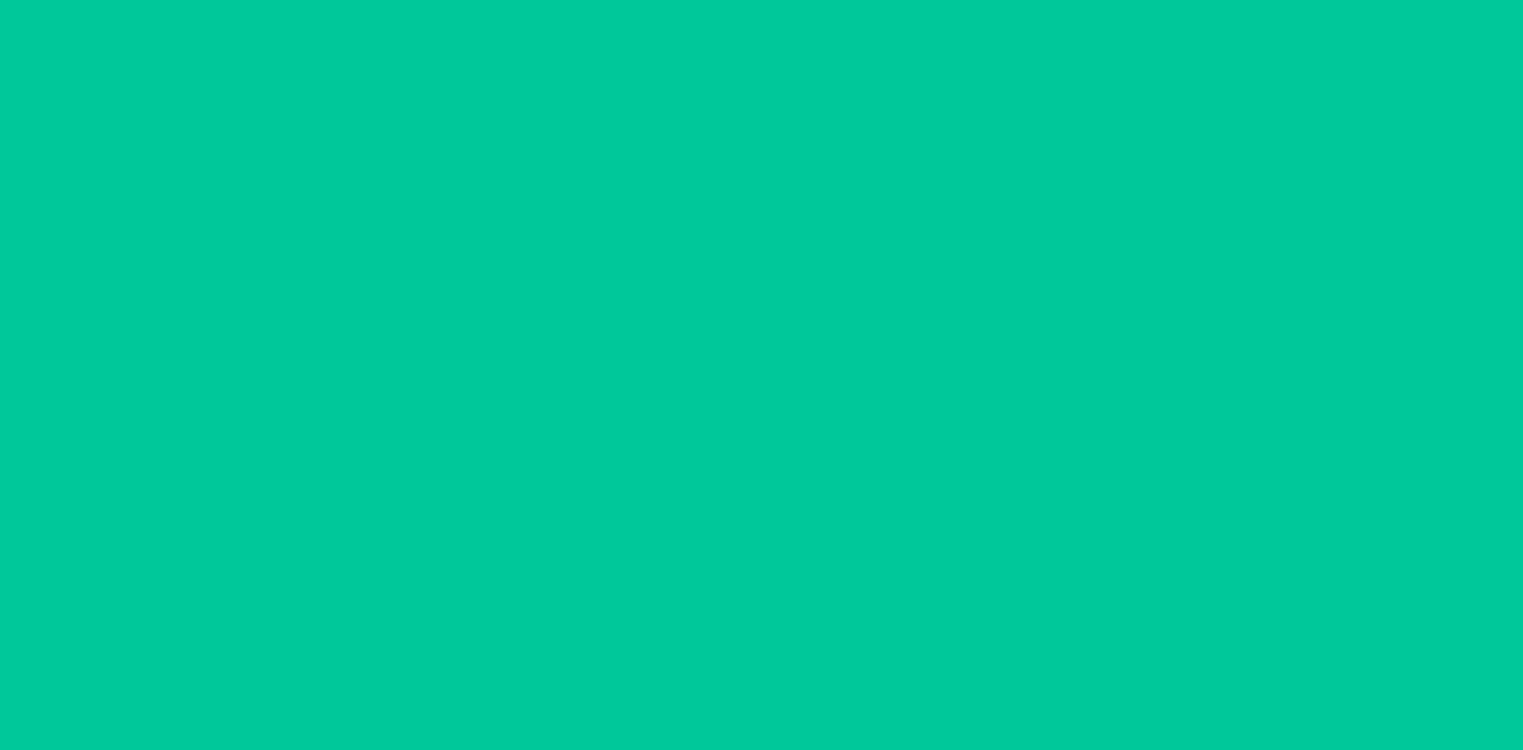
scroll to position [0, 0]
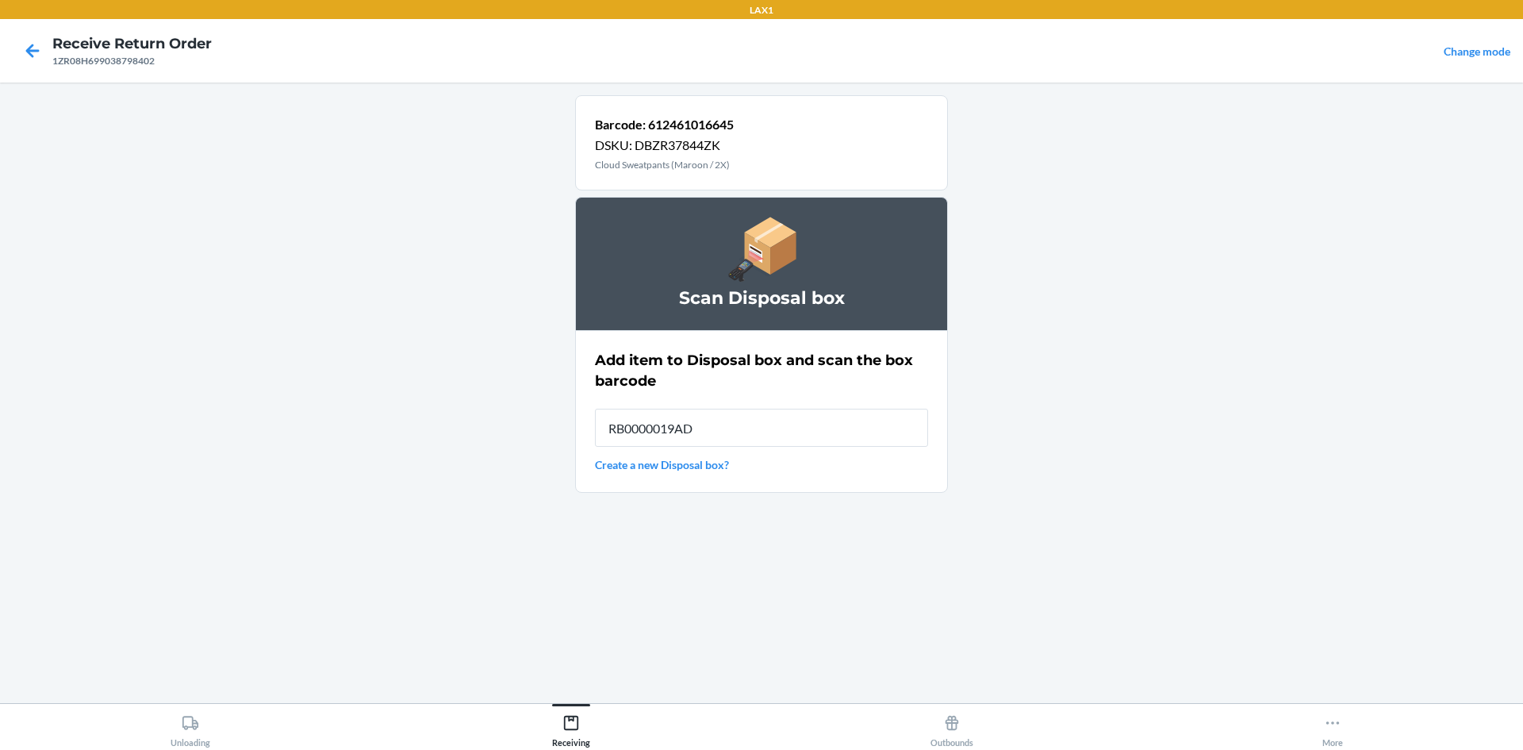
type input "RB0000019AD"
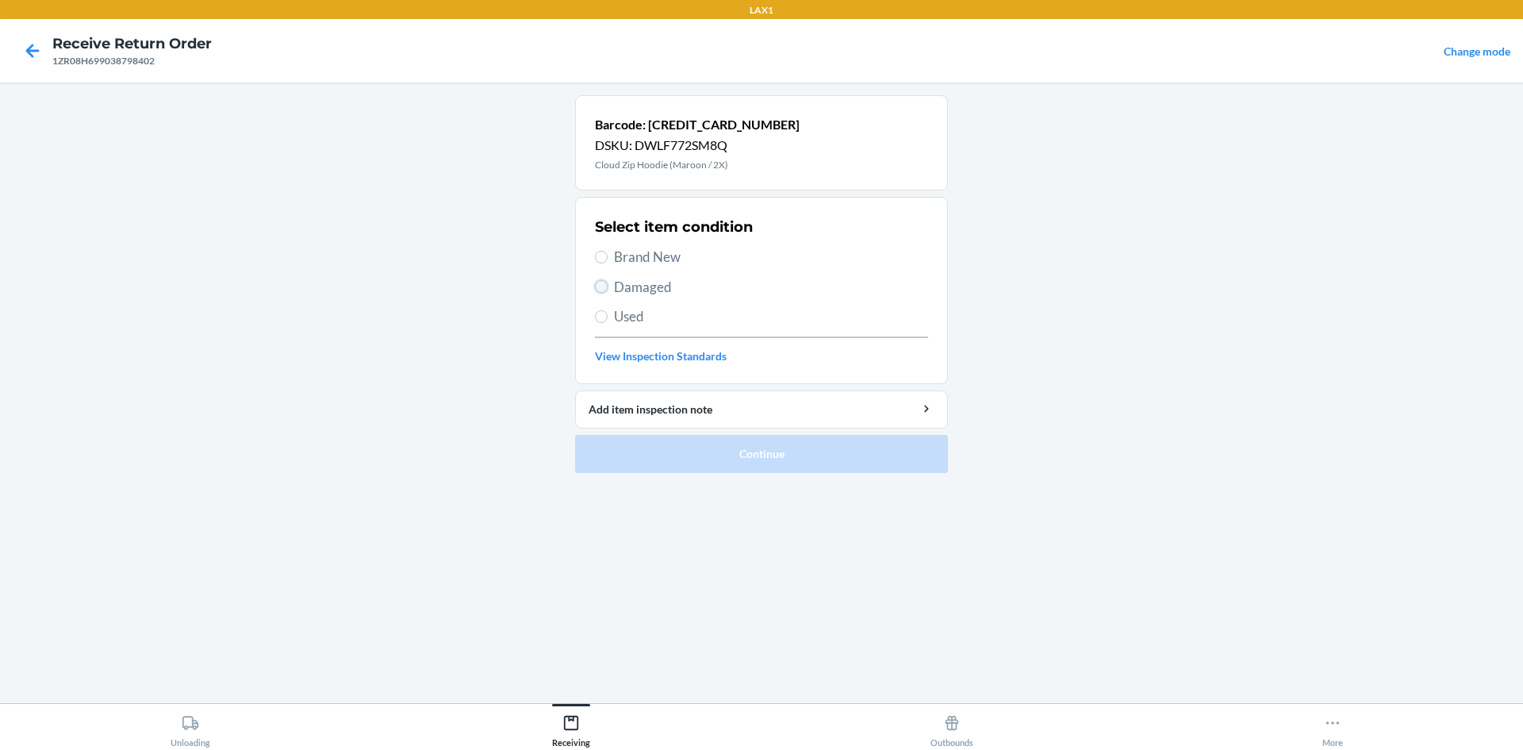
click at [604, 289] on input "Damaged" at bounding box center [601, 286] width 13 height 13
radio input "true"
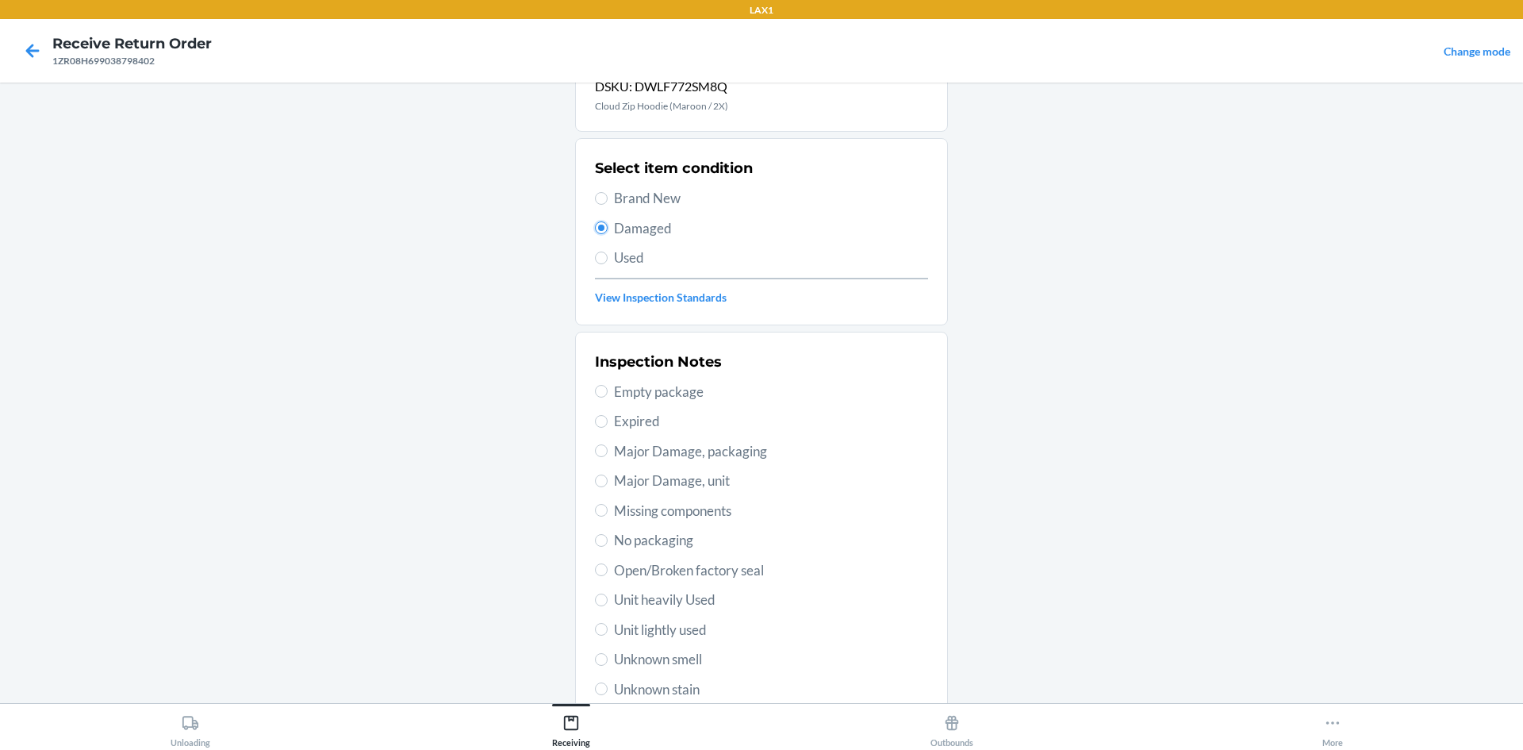
scroll to position [159, 0]
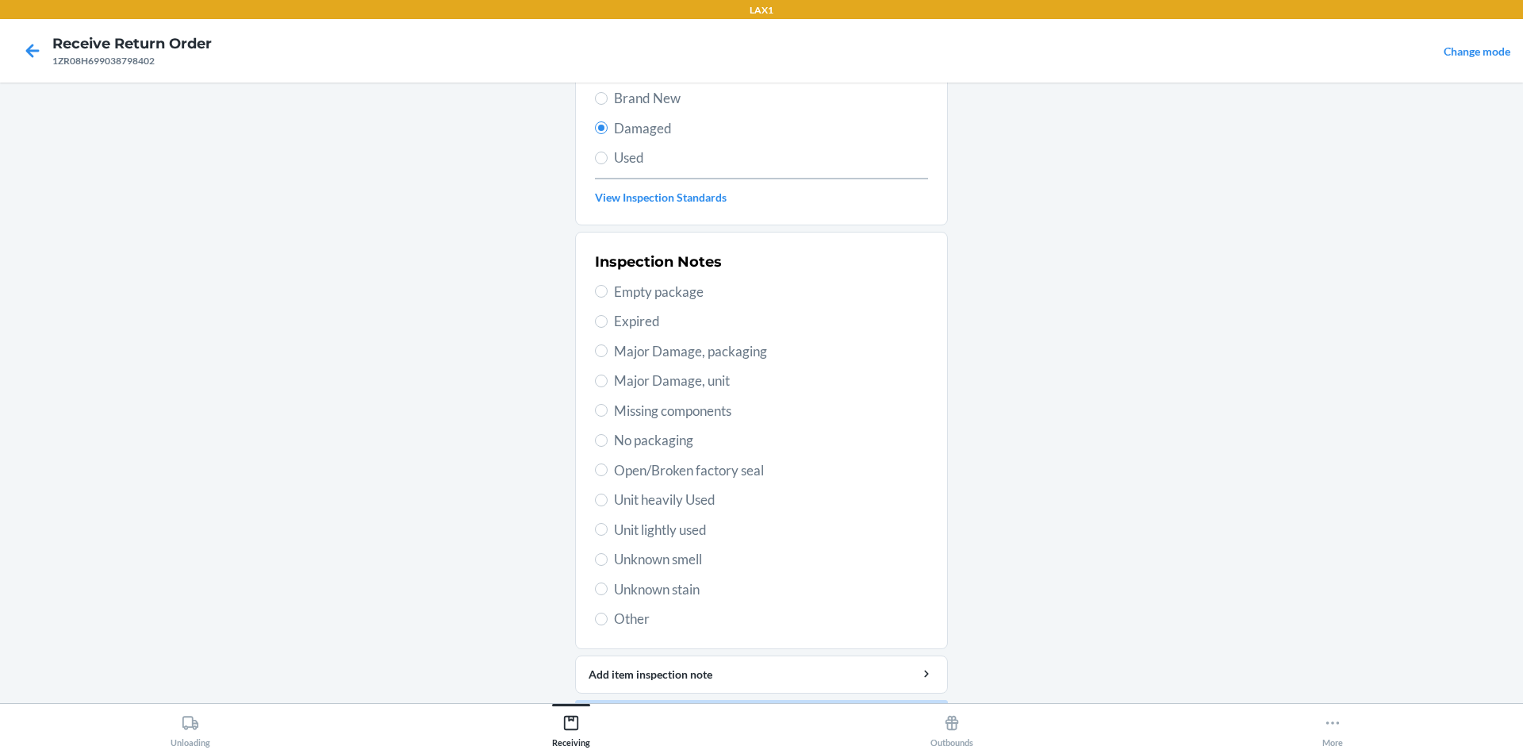
click at [680, 532] on span "Unit lightly used" at bounding box center [771, 530] width 314 height 21
click at [608, 532] on input "Unit lightly used" at bounding box center [601, 529] width 13 height 13
radio input "true"
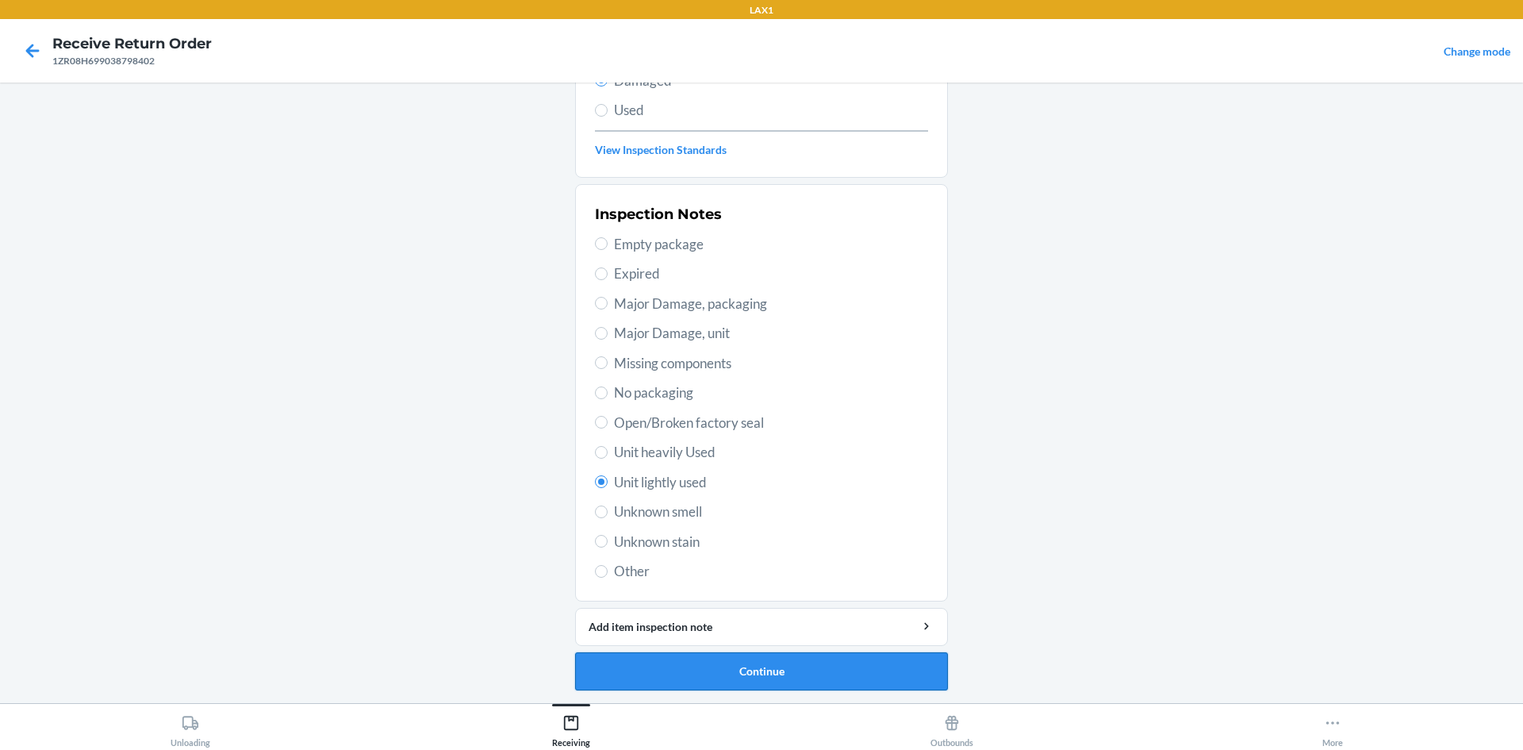
click at [739, 668] on button "Continue" at bounding box center [761, 671] width 373 height 38
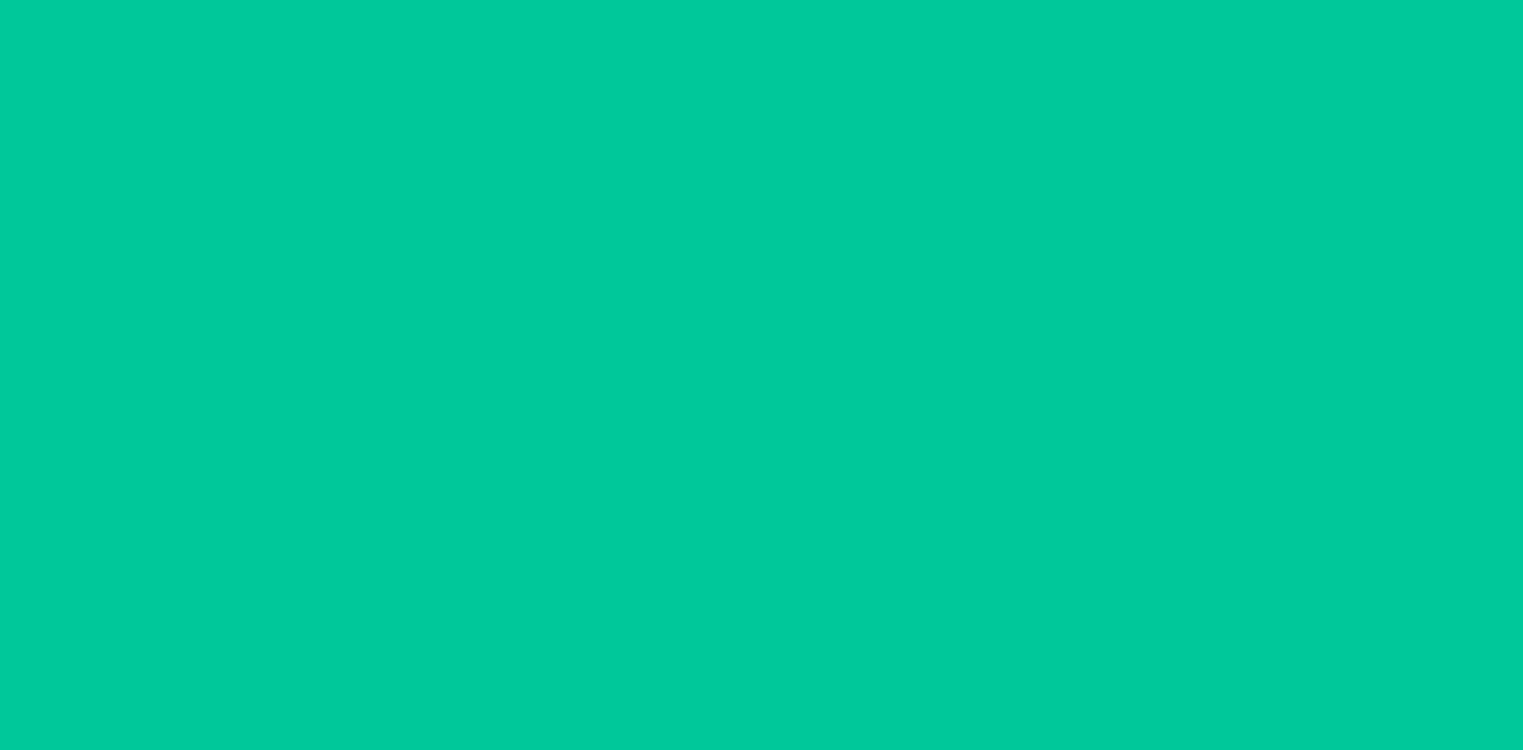
scroll to position [75, 0]
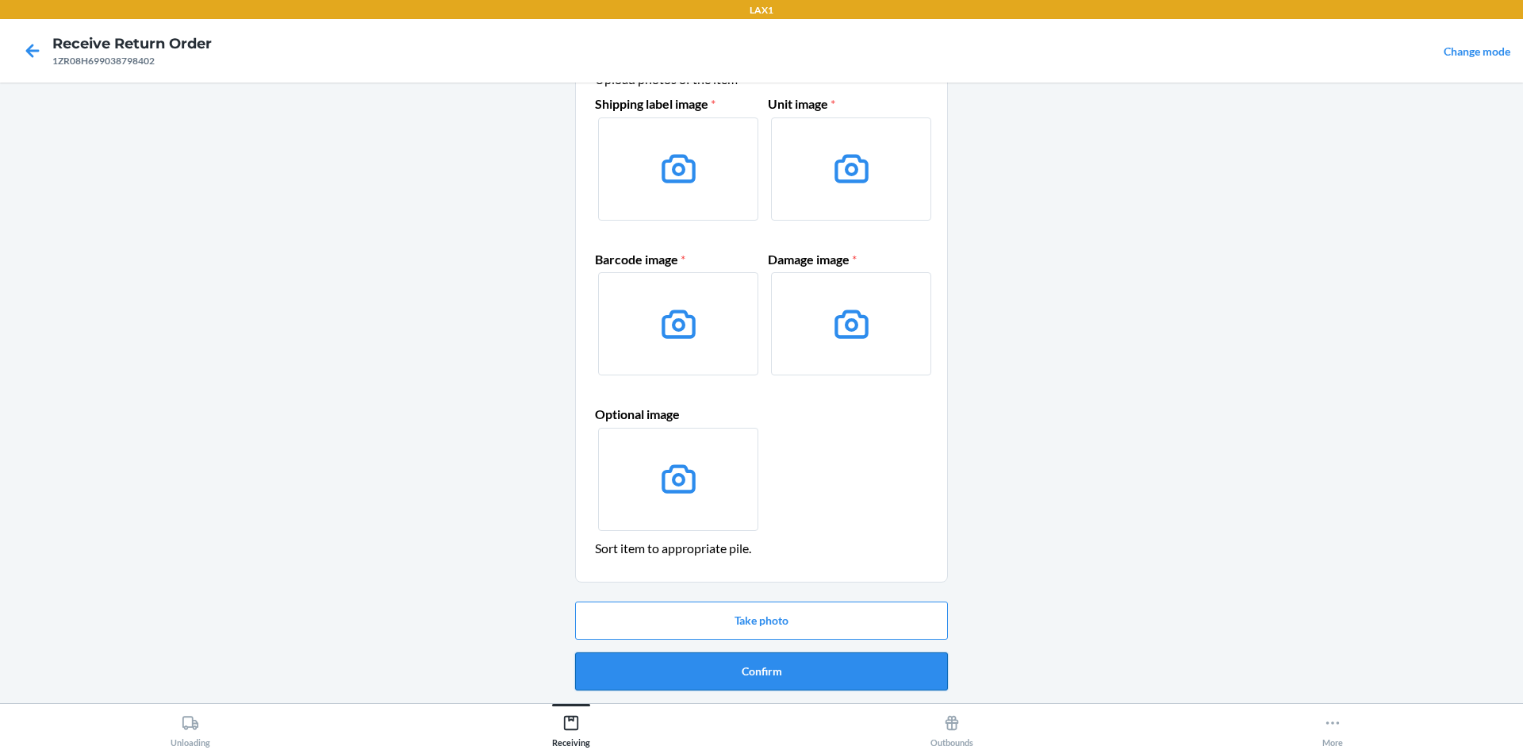
click at [743, 672] on button "Confirm" at bounding box center [761, 671] width 373 height 38
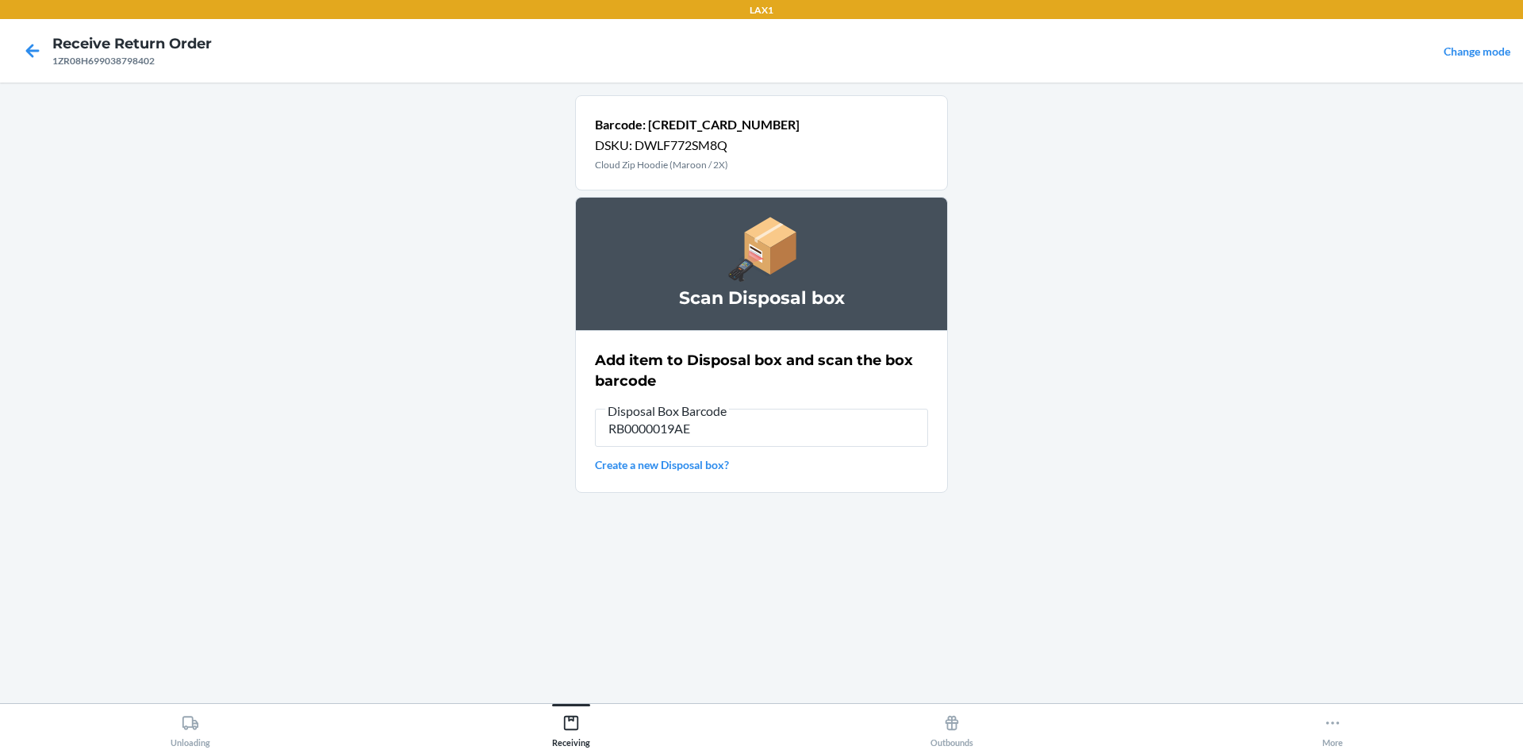
type input "RB0000019AE"
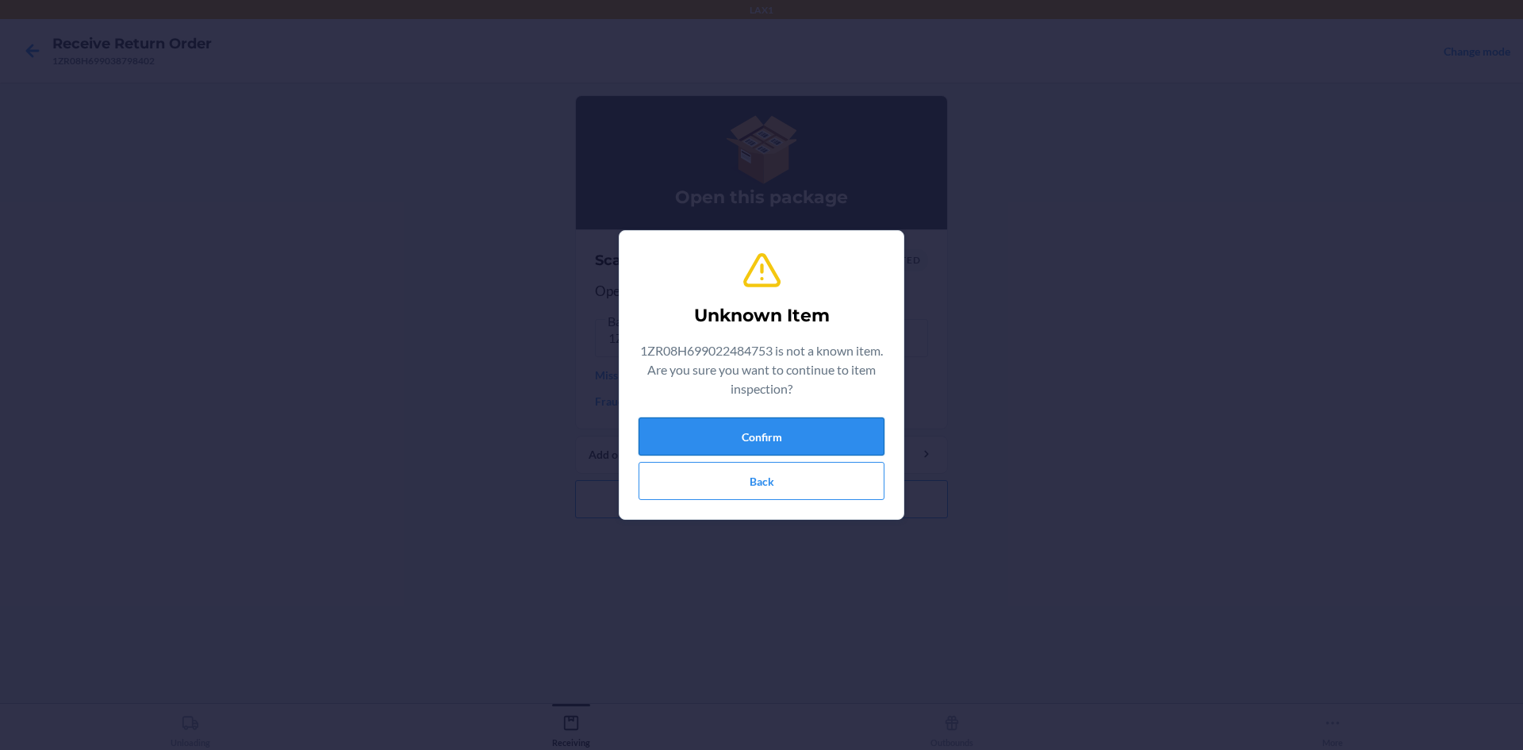
click at [854, 429] on button "Confirm" at bounding box center [762, 436] width 246 height 38
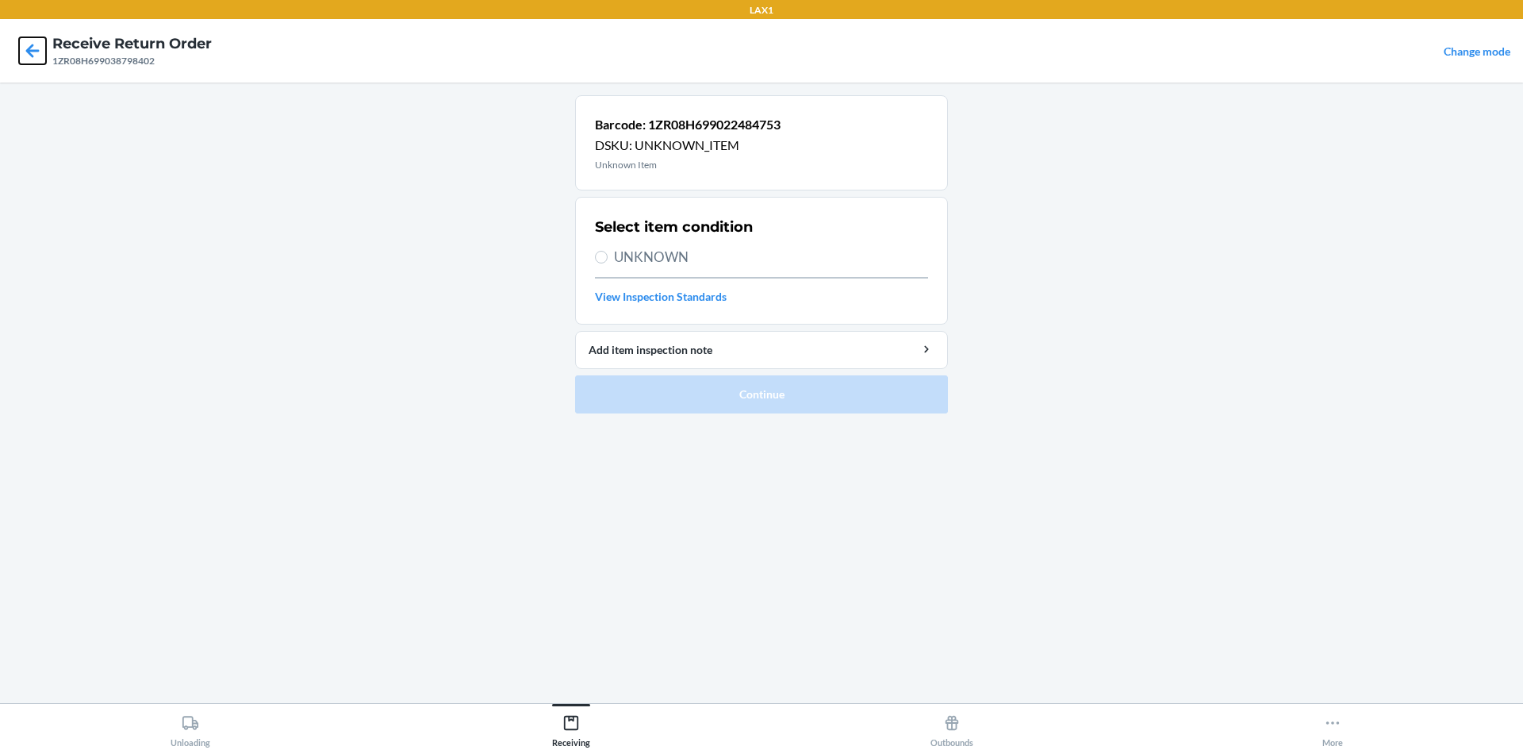
click at [28, 55] on icon at bounding box center [32, 50] width 27 height 27
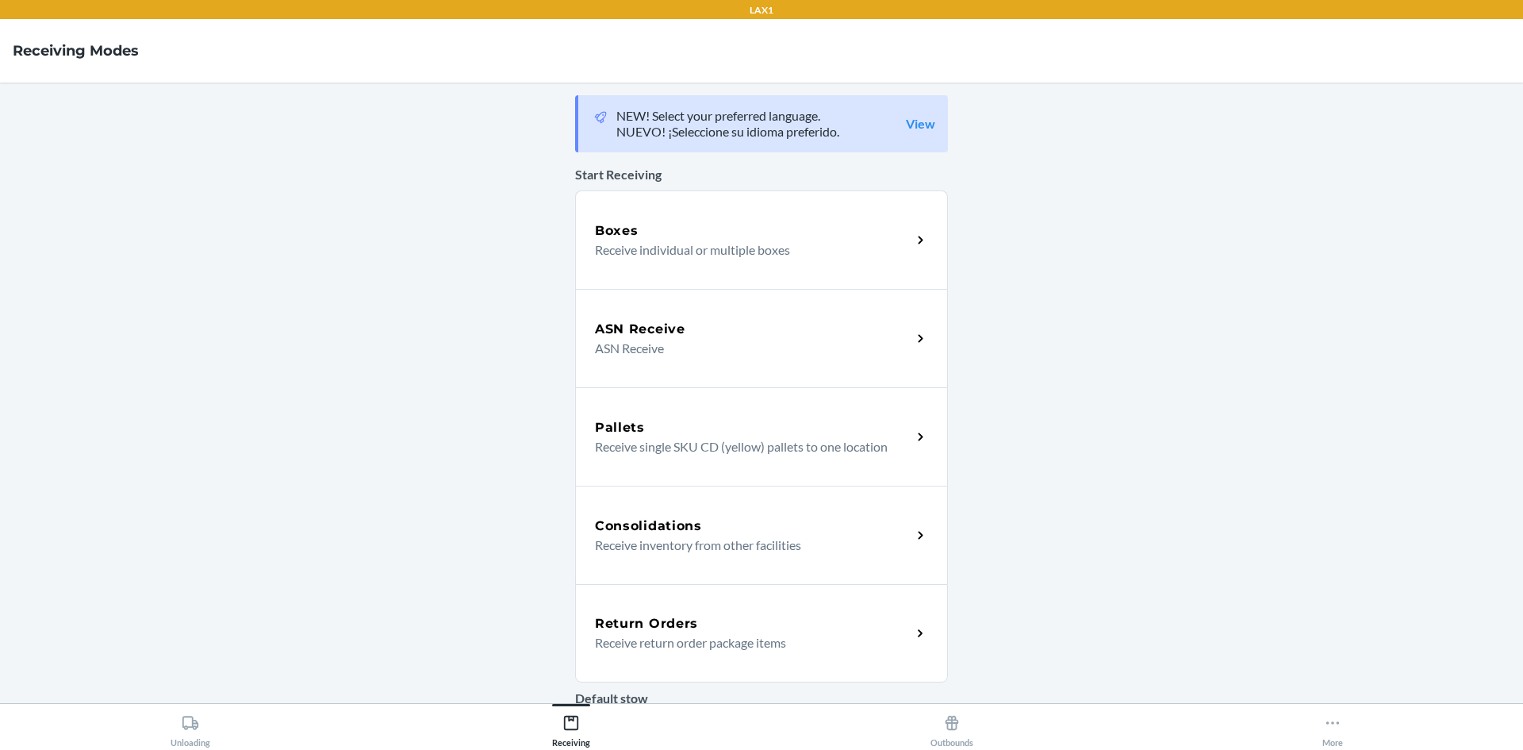
click at [806, 677] on div "Default stow Default Location Location" at bounding box center [761, 753] width 373 height 155
click at [870, 647] on p "Receive return order package items" at bounding box center [747, 642] width 304 height 19
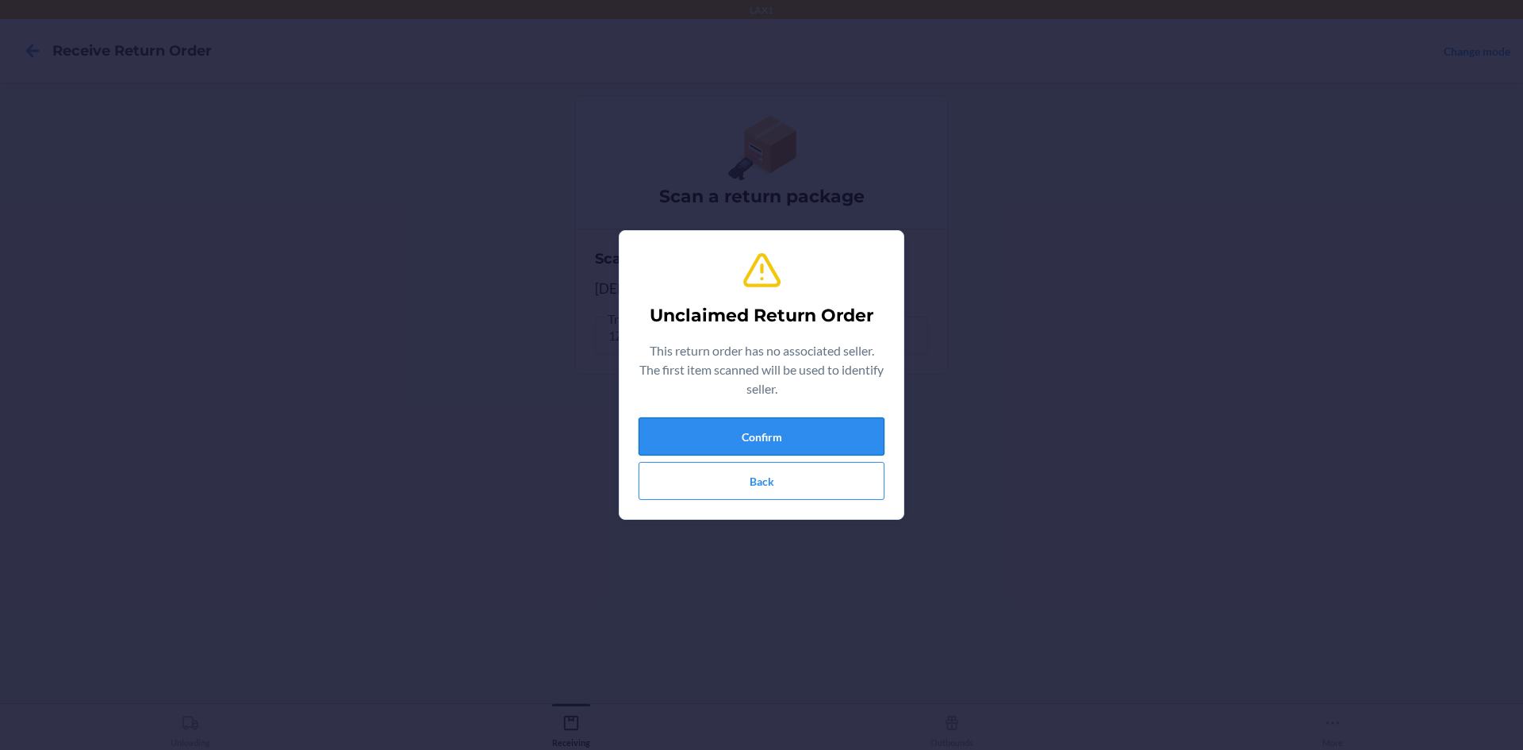
click at [736, 430] on button "Confirm" at bounding box center [762, 436] width 246 height 38
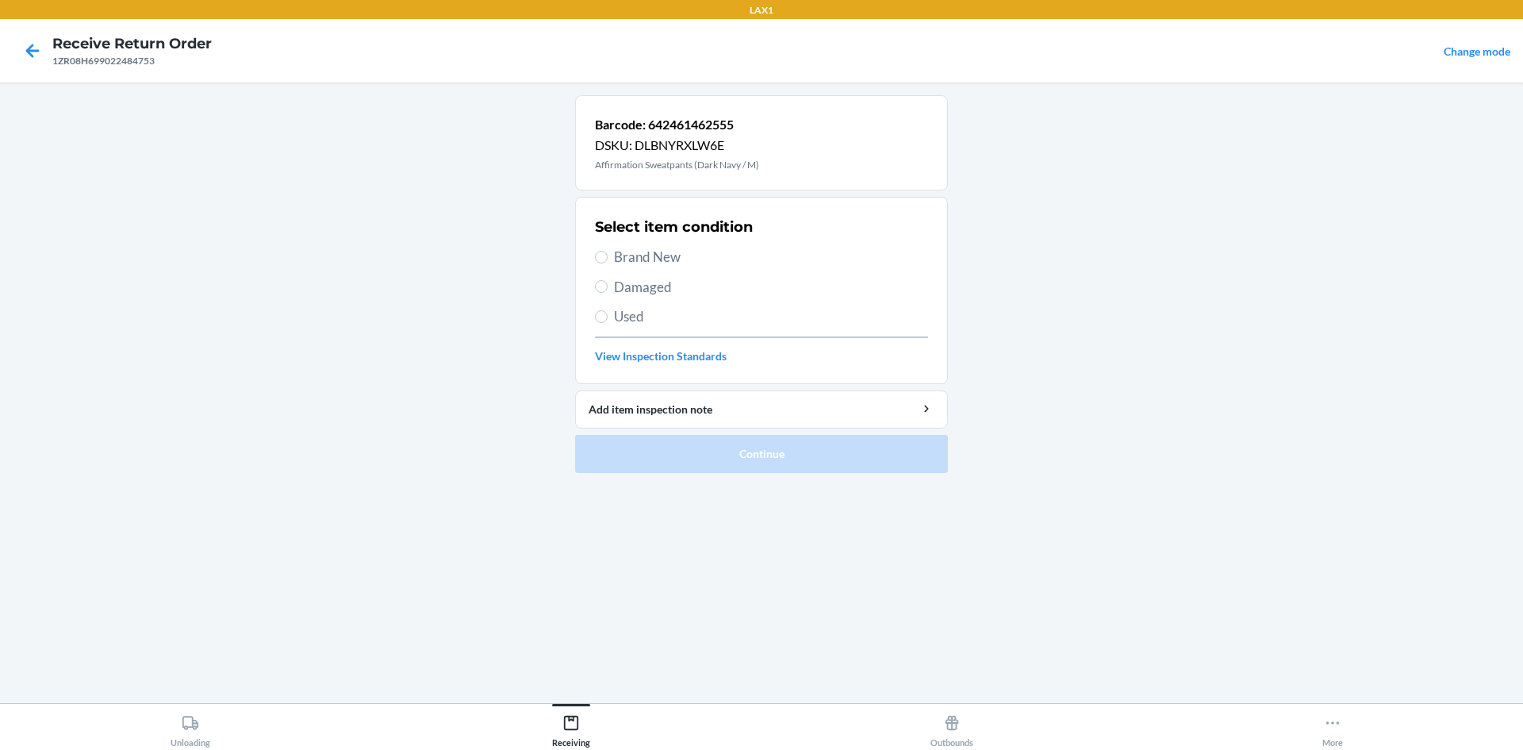
click at [608, 286] on label "Damaged" at bounding box center [761, 287] width 333 height 21
click at [608, 286] on input "Damaged" at bounding box center [601, 286] width 13 height 13
radio input "true"
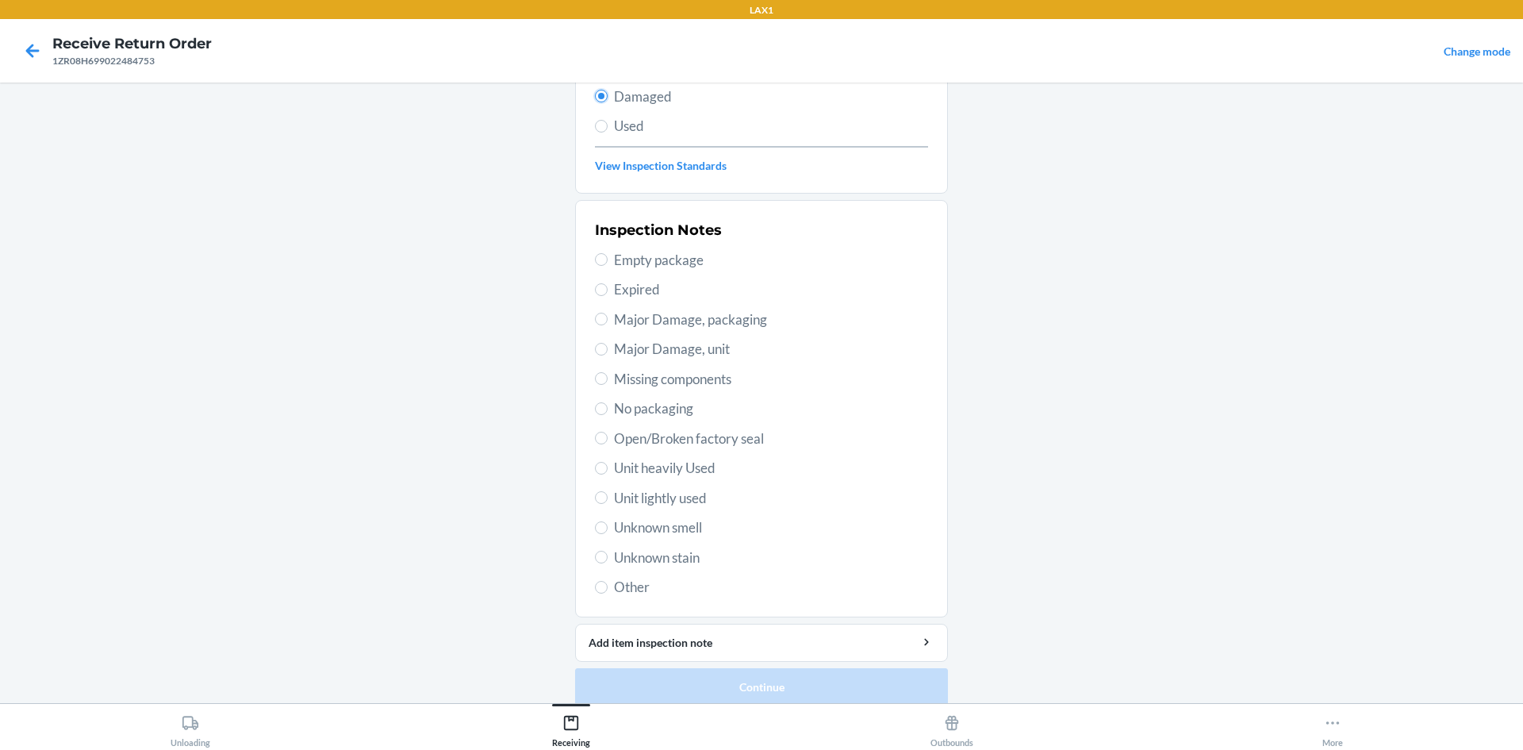
scroll to position [206, 0]
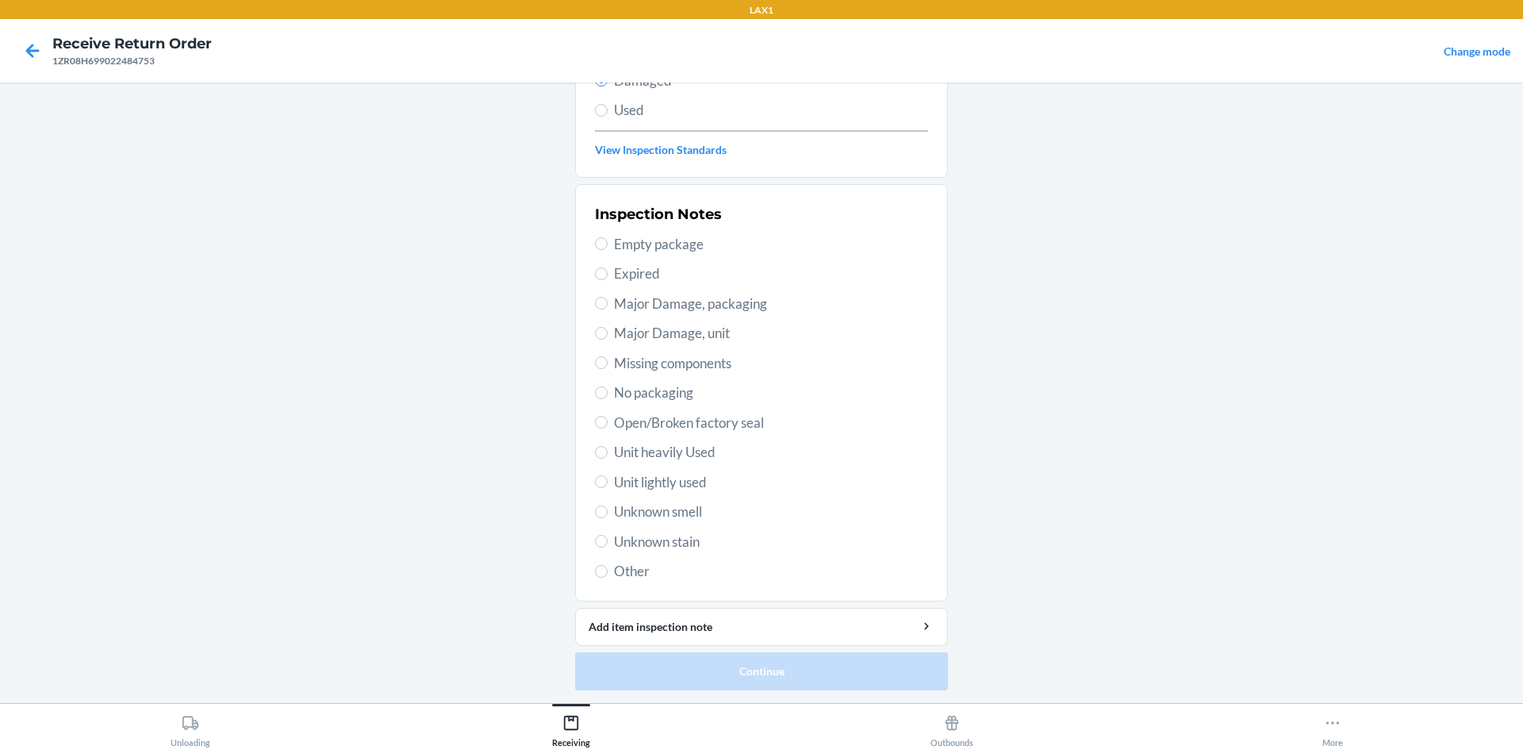
click at [643, 481] on span "Unit lightly used" at bounding box center [771, 482] width 314 height 21
click at [608, 481] on input "Unit lightly used" at bounding box center [601, 481] width 13 height 13
radio input "true"
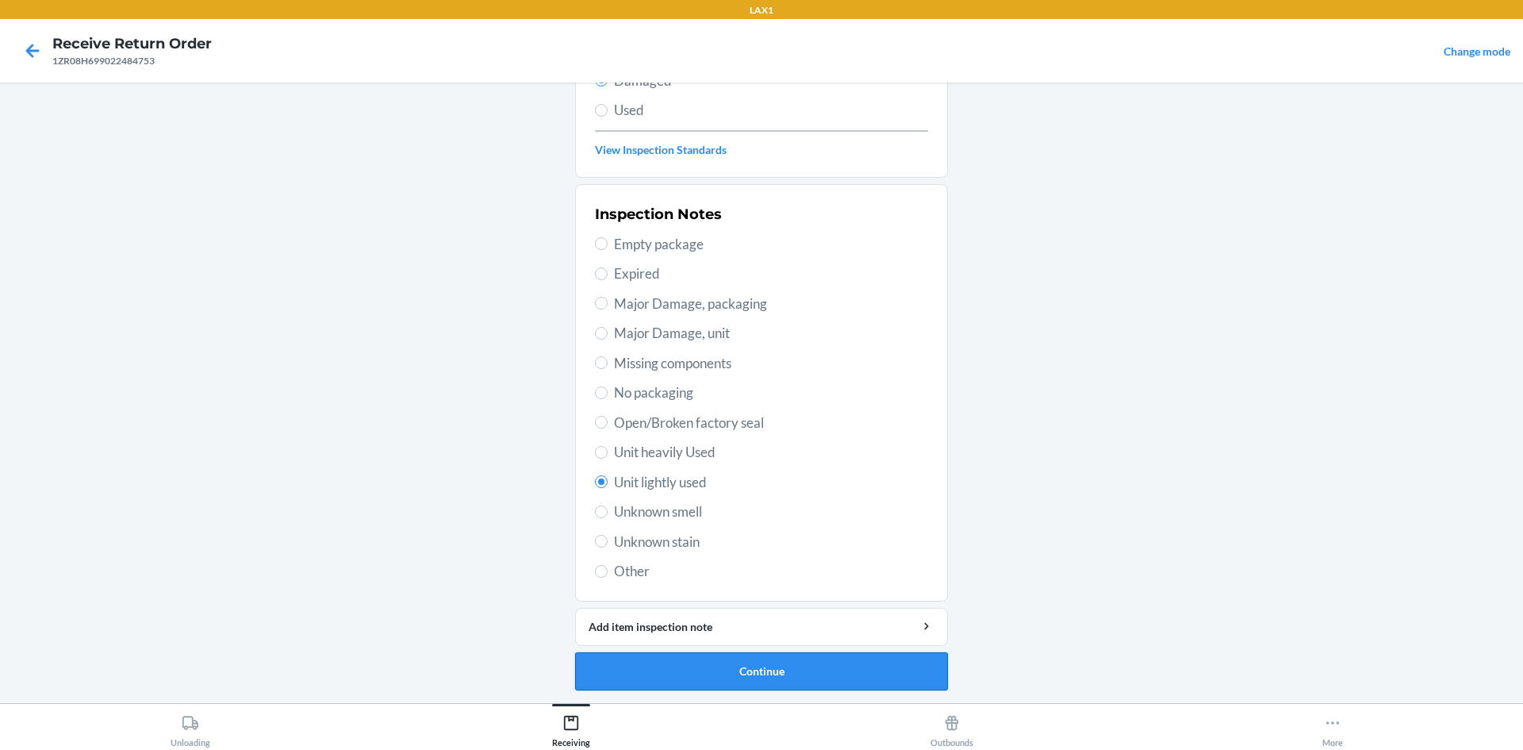
click at [828, 680] on button "Continue" at bounding box center [761, 671] width 373 height 38
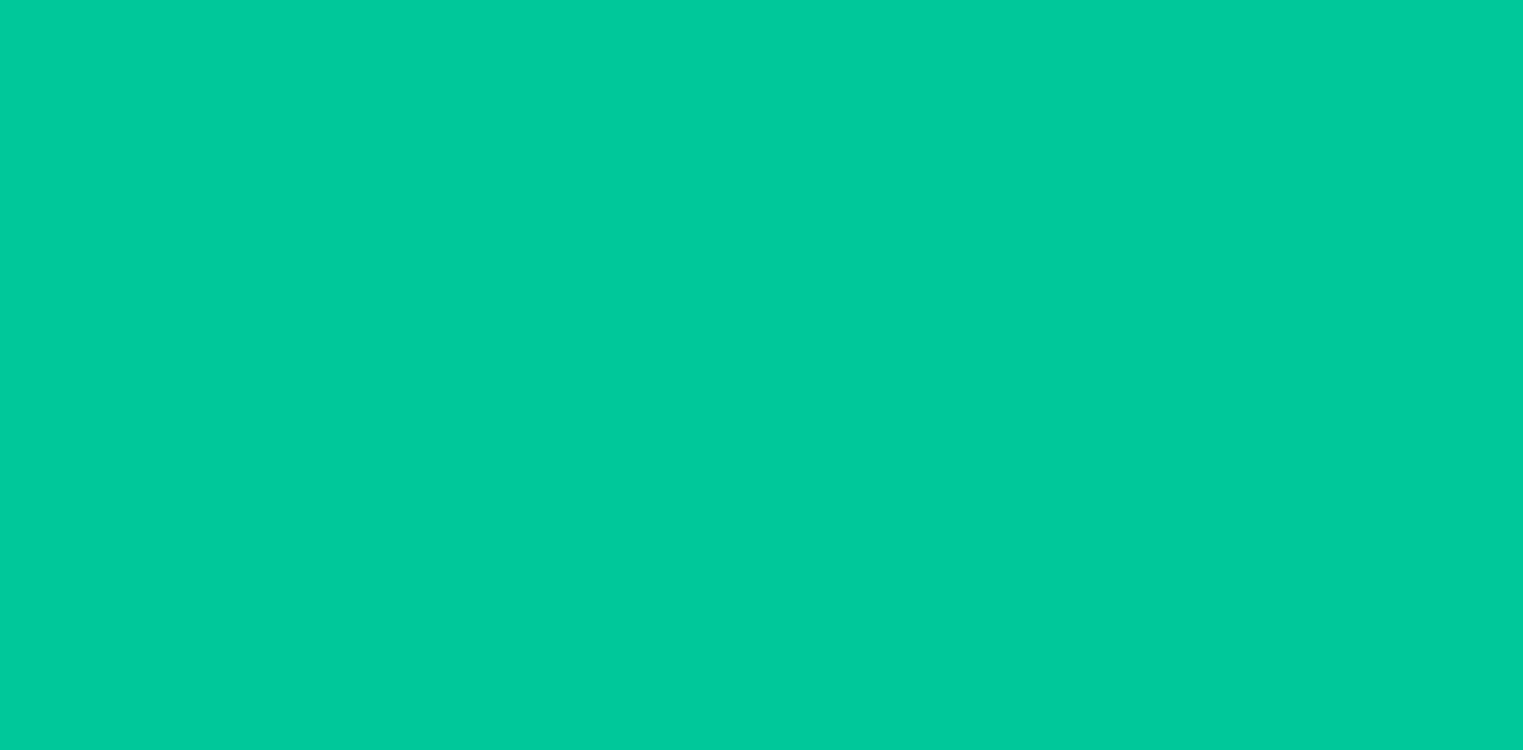
scroll to position [75, 0]
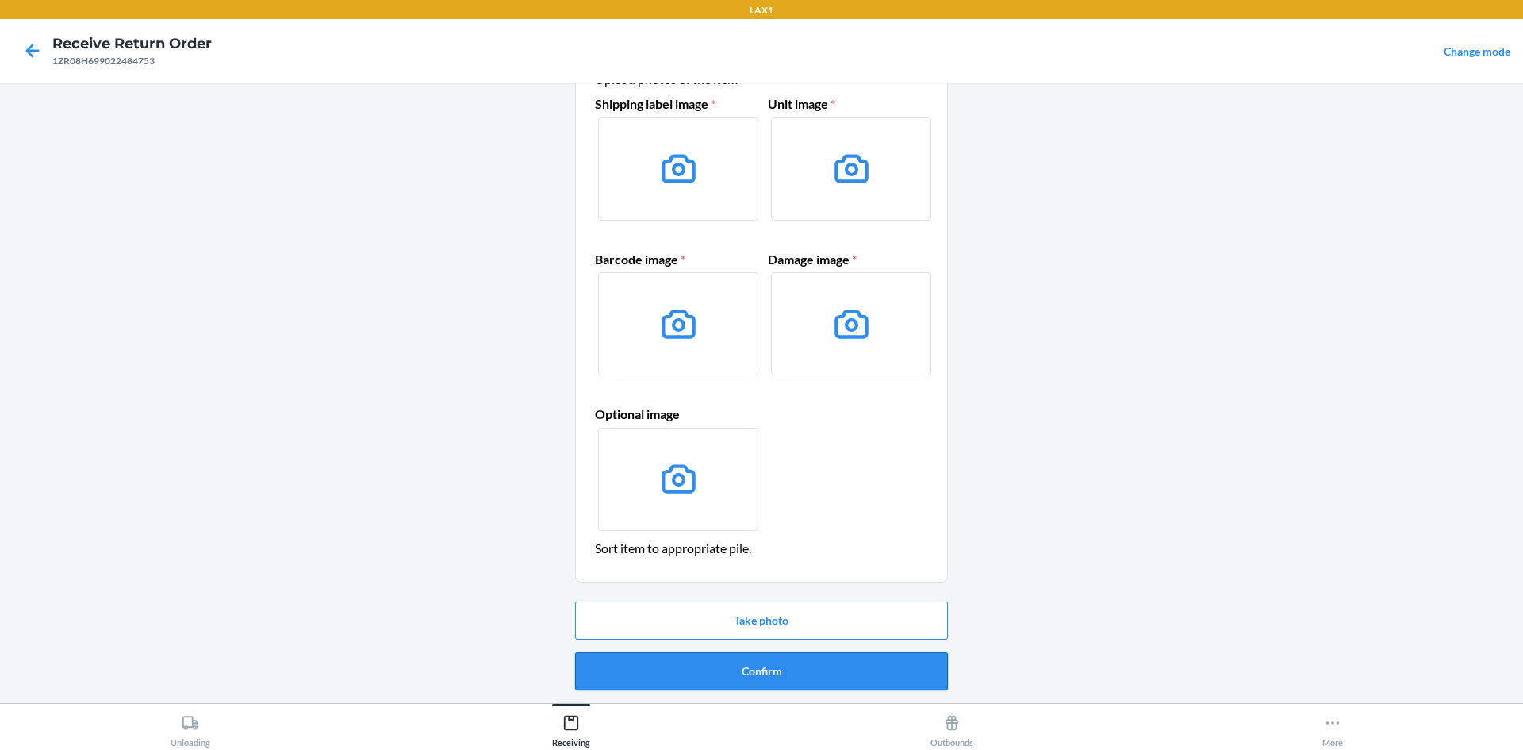
click at [777, 659] on button "Confirm" at bounding box center [761, 671] width 373 height 38
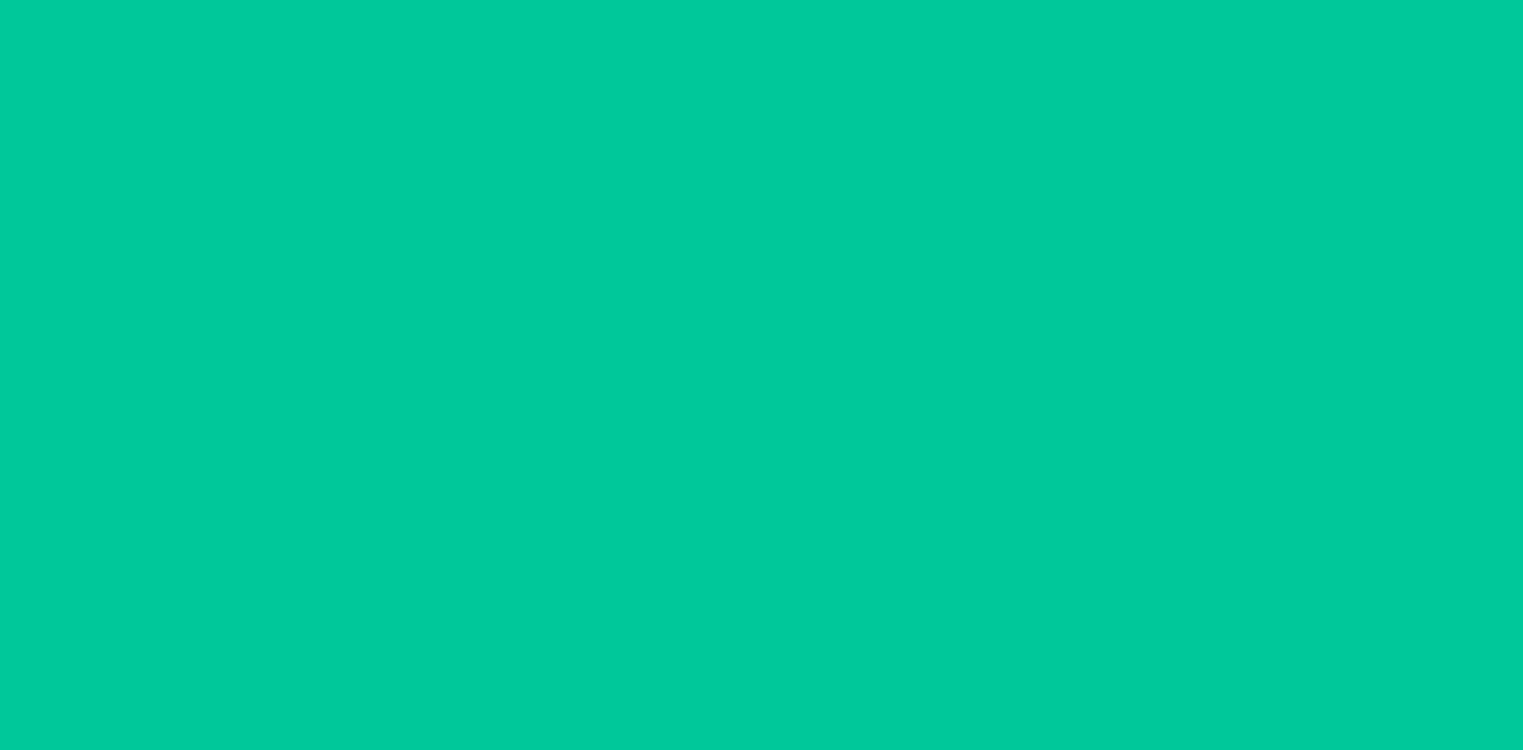
scroll to position [0, 0]
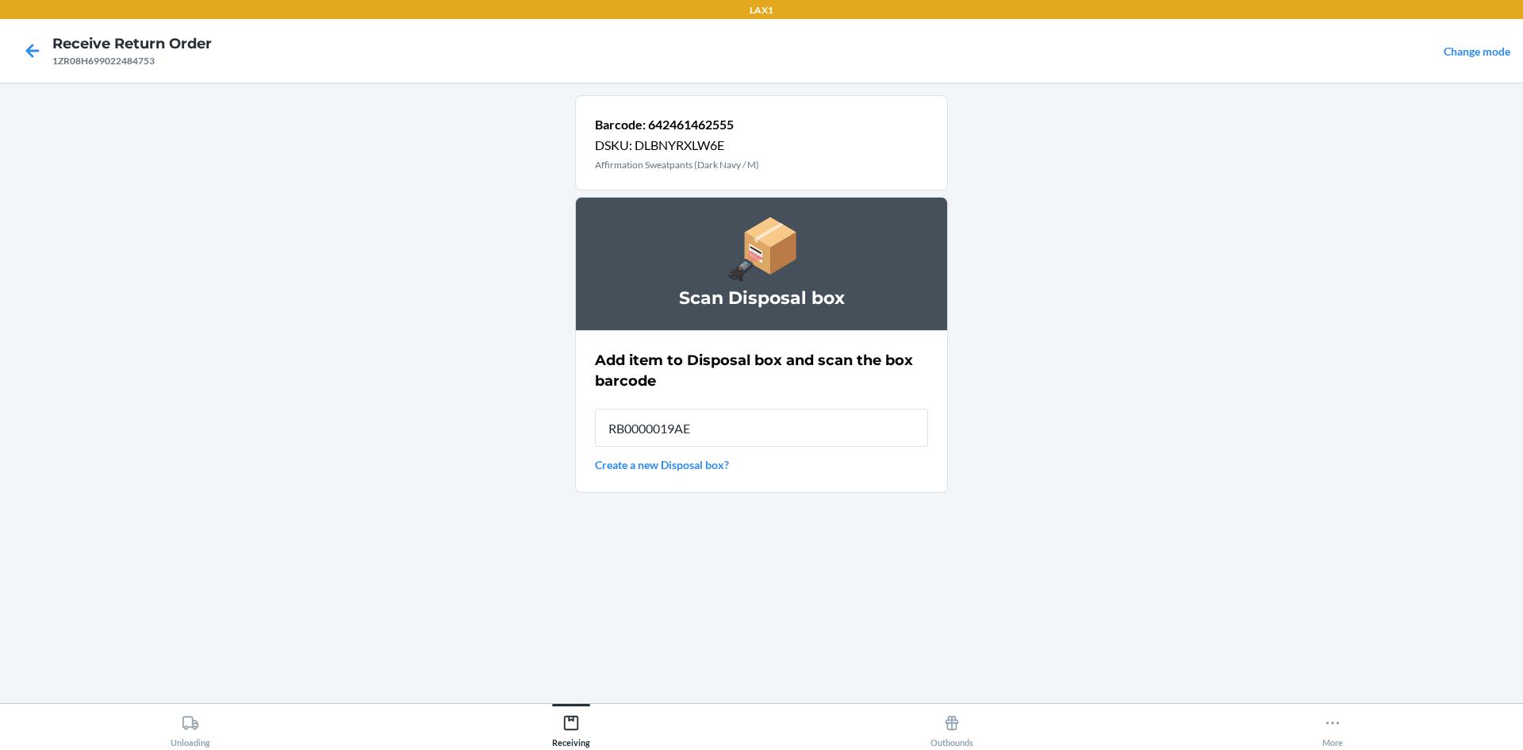
type input "RB0000019AE"
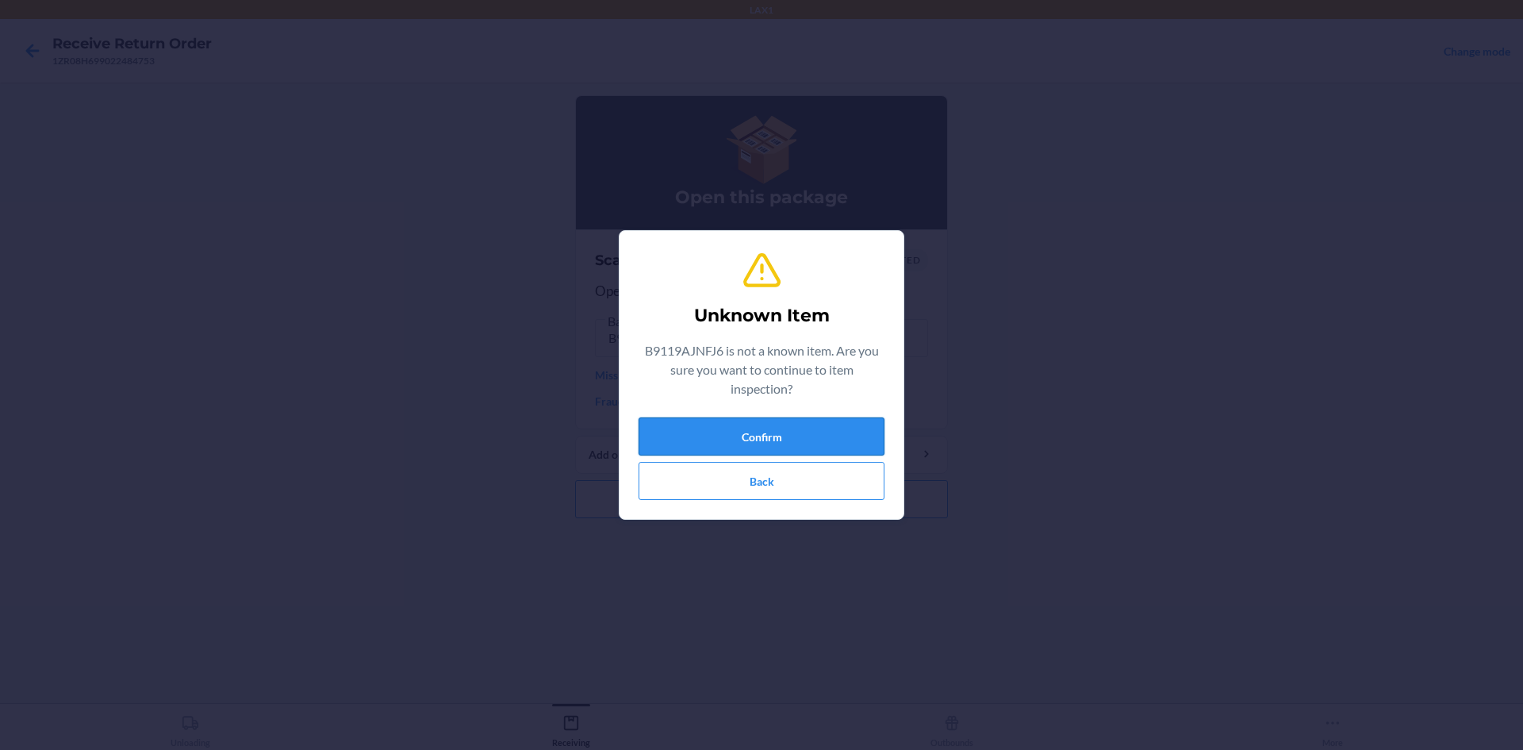
click at [772, 454] on button "Confirm" at bounding box center [762, 436] width 246 height 38
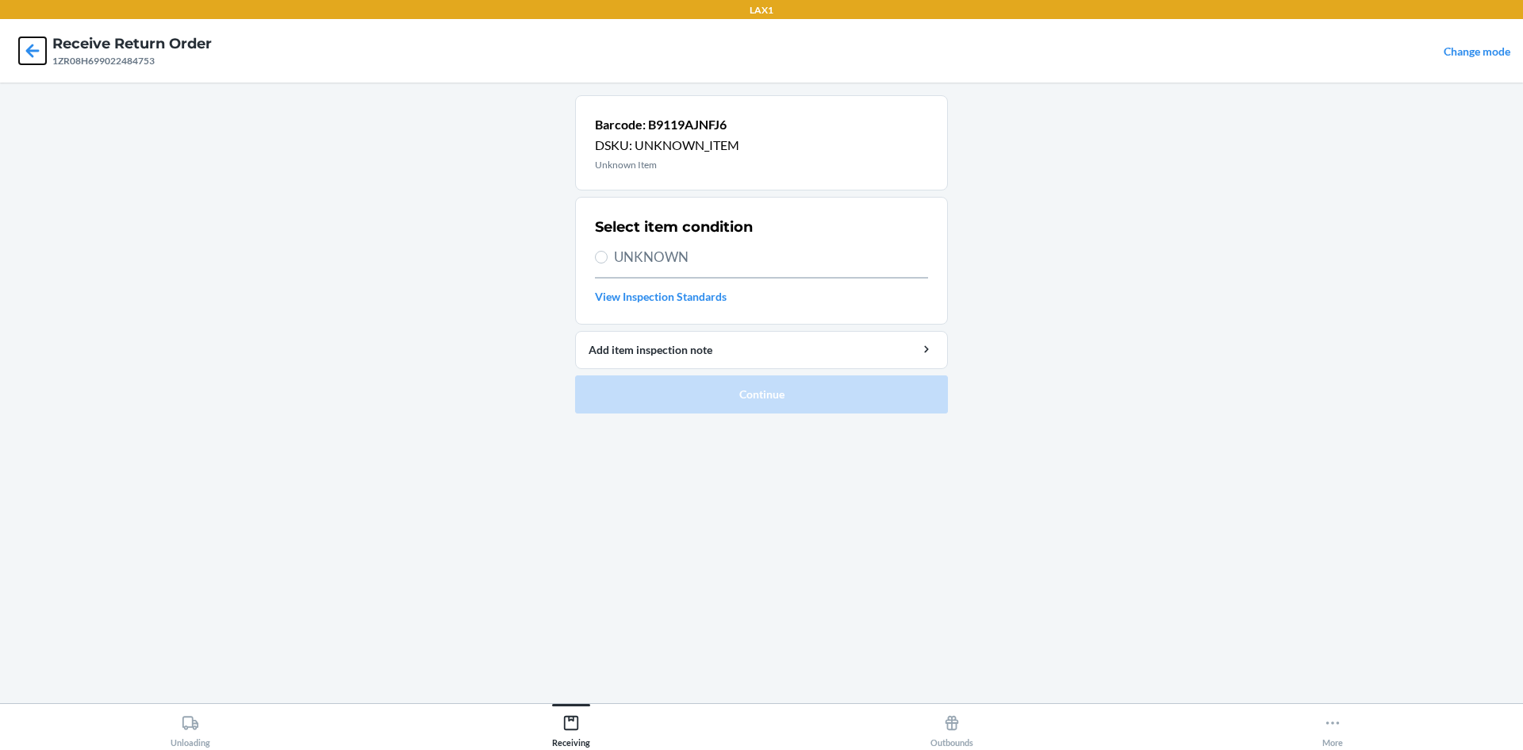
click at [22, 49] on icon at bounding box center [32, 50] width 27 height 27
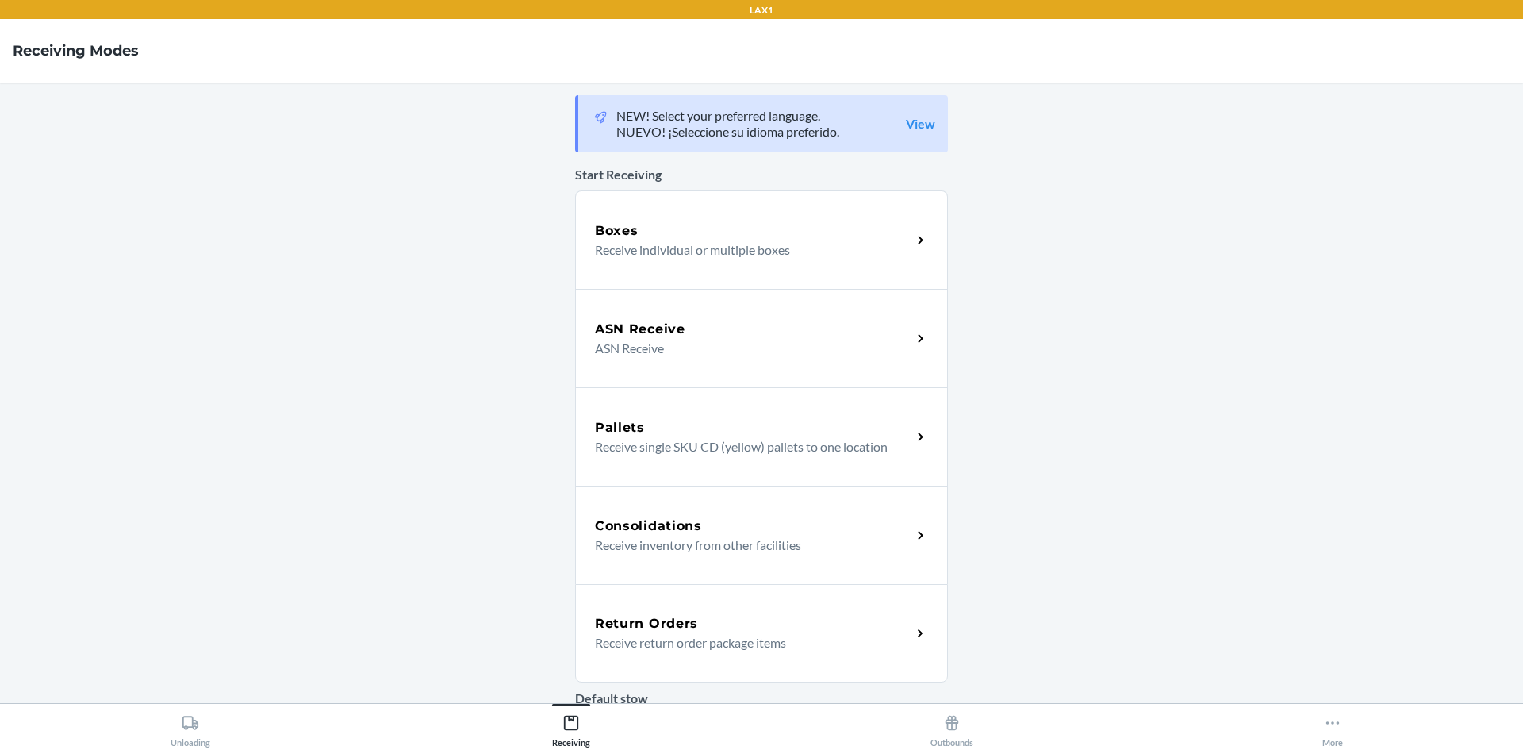
click at [732, 642] on p "Receive return order package items" at bounding box center [747, 642] width 304 height 19
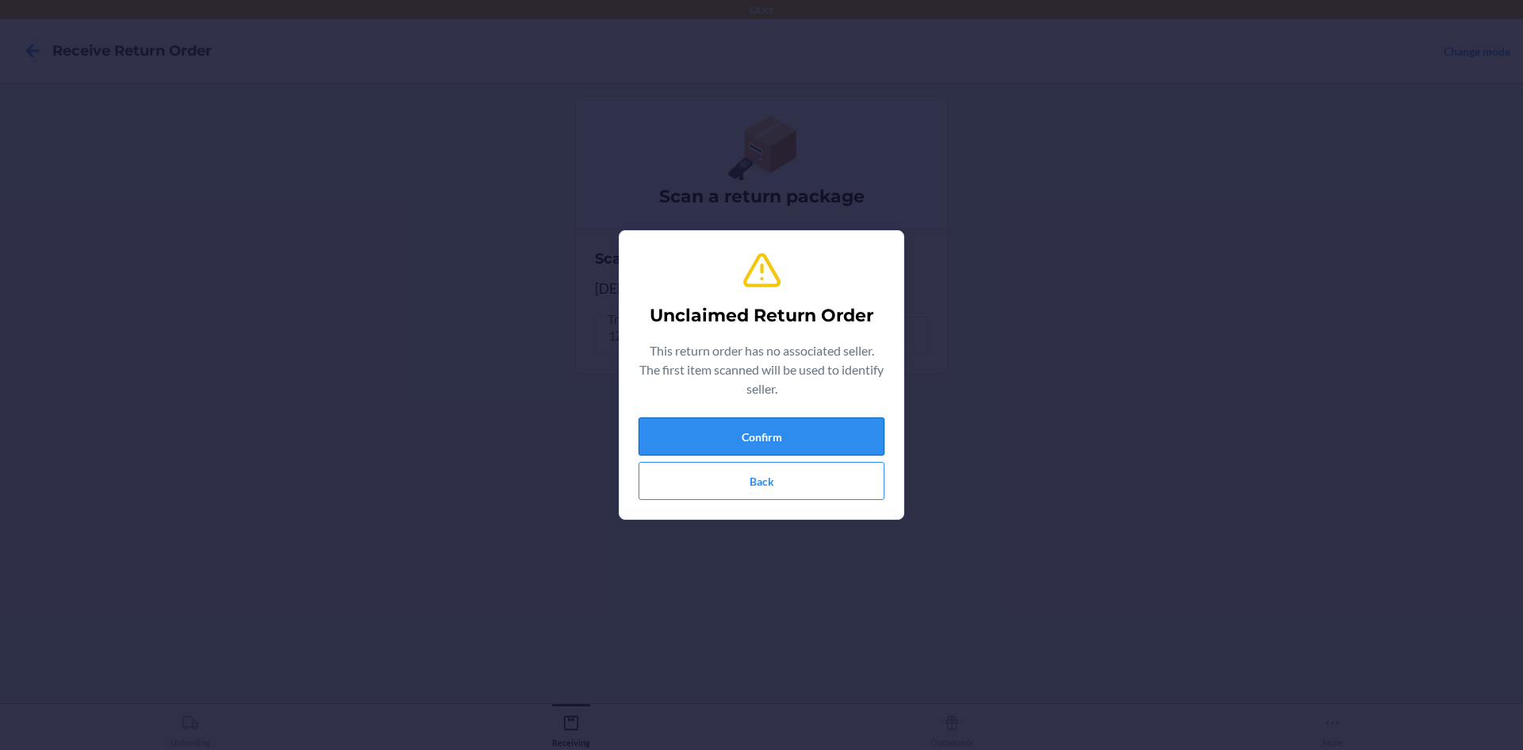
drag, startPoint x: 708, startPoint y: 431, endPoint x: 716, endPoint y: 432, distance: 8.1
click at [716, 432] on button "Confirm" at bounding box center [762, 436] width 246 height 38
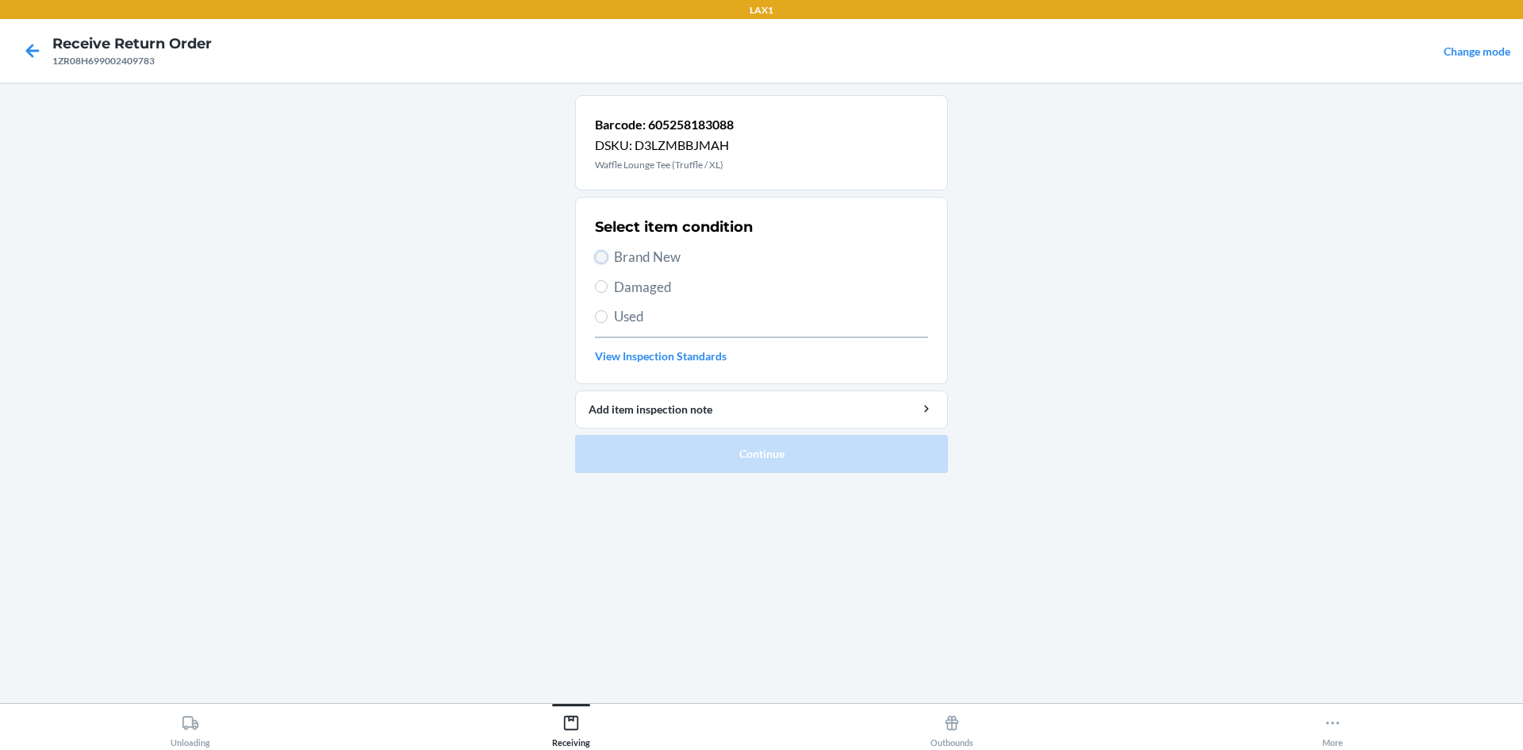
click at [606, 259] on input "Brand New" at bounding box center [601, 257] width 13 height 13
radio input "true"
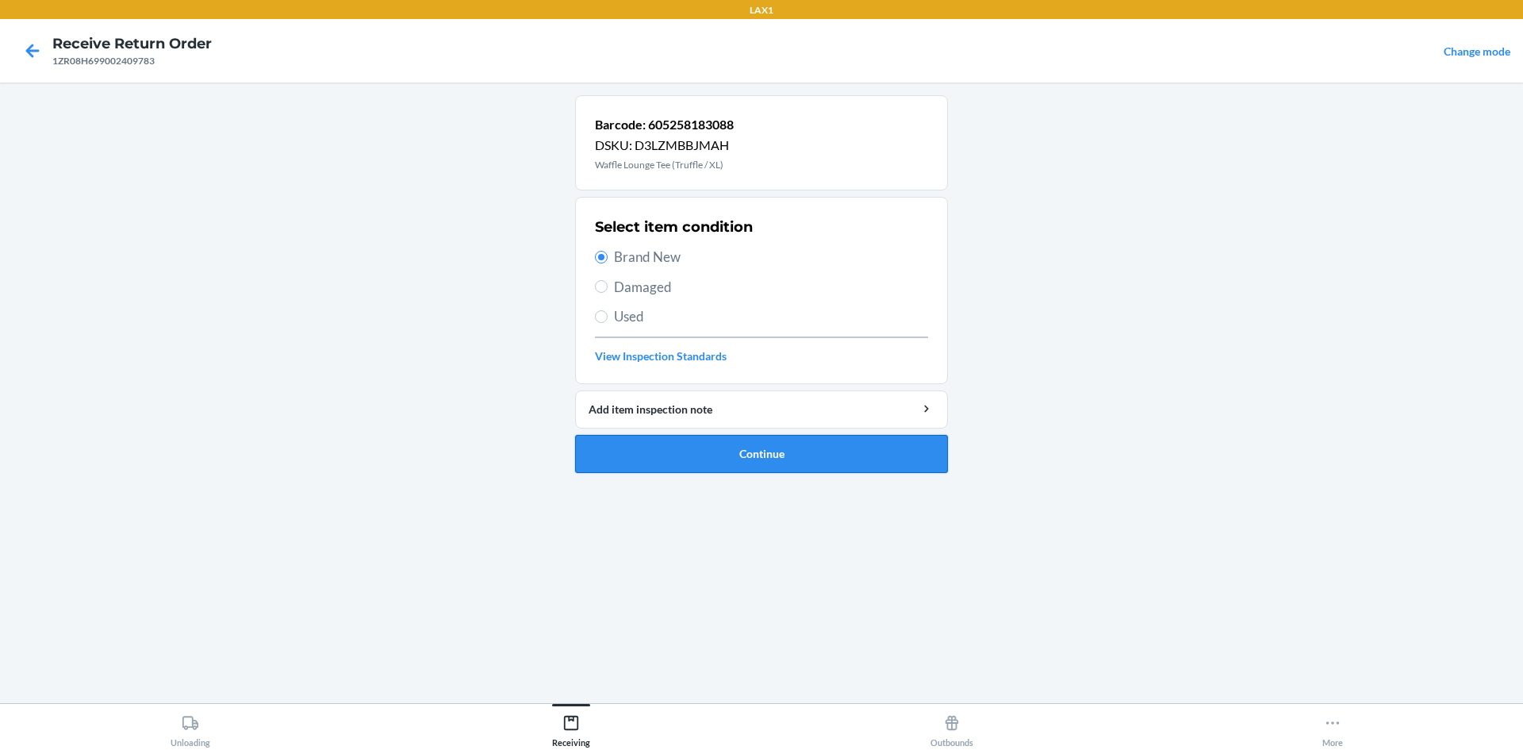
click at [652, 455] on button "Continue" at bounding box center [761, 454] width 373 height 38
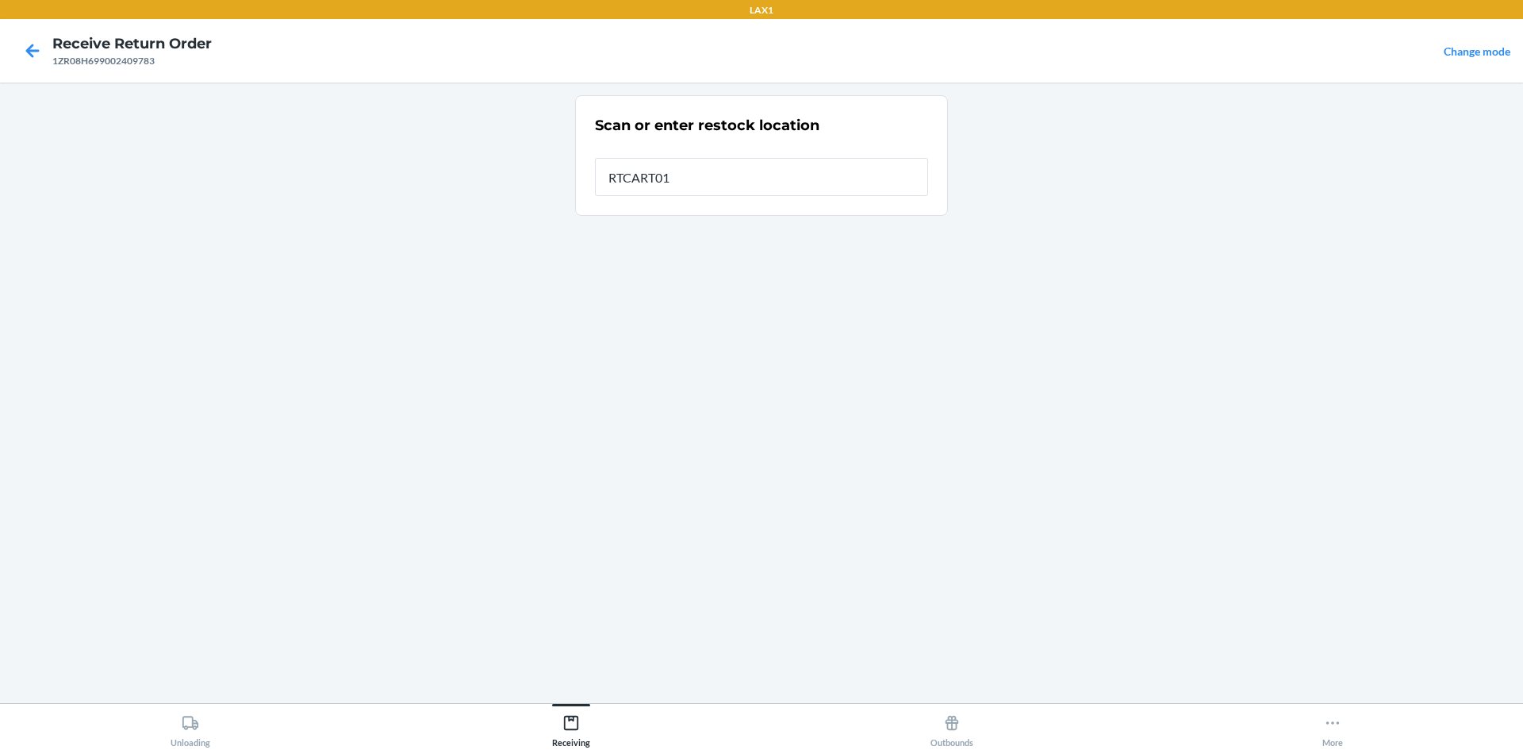
type input "RTCART017"
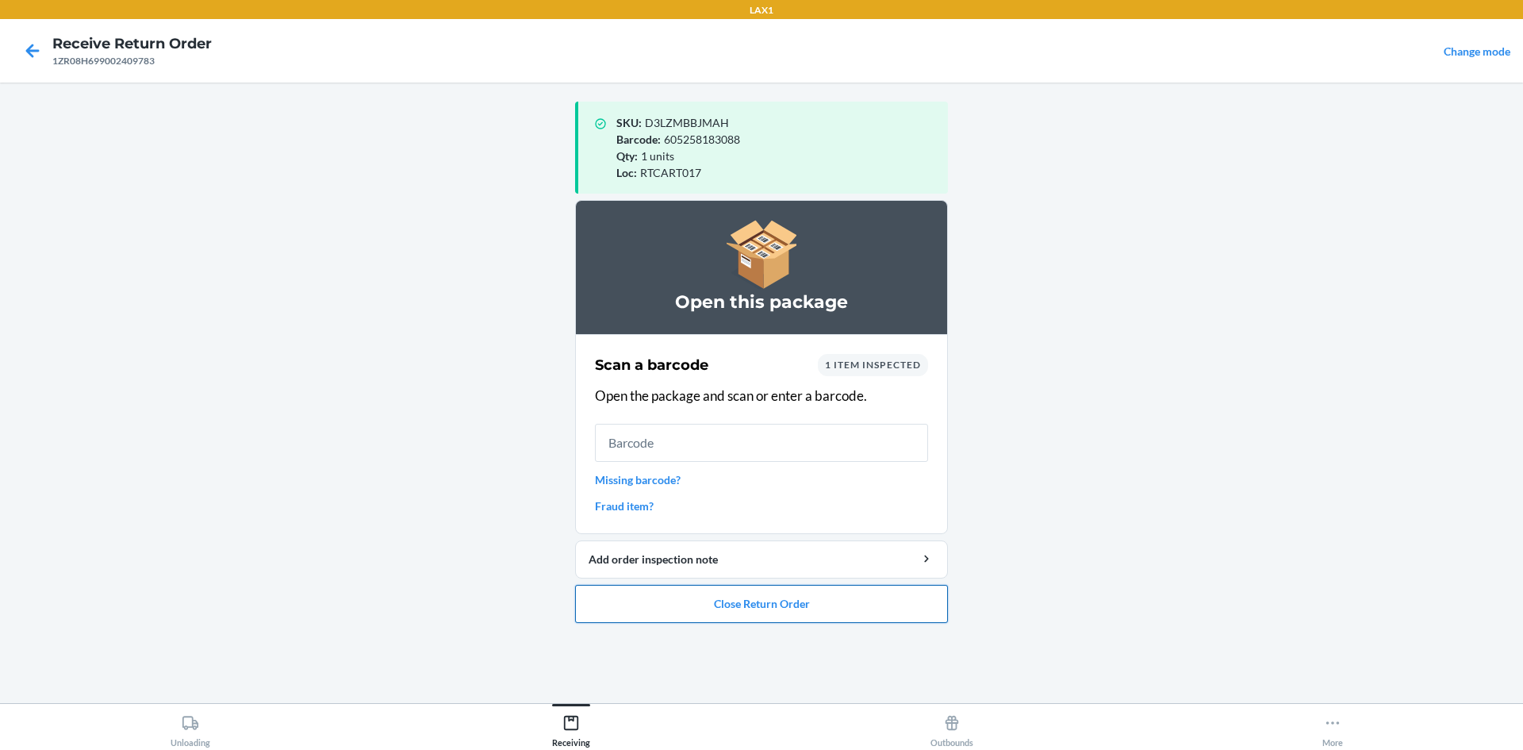
click at [893, 614] on button "Close Return Order" at bounding box center [761, 604] width 373 height 38
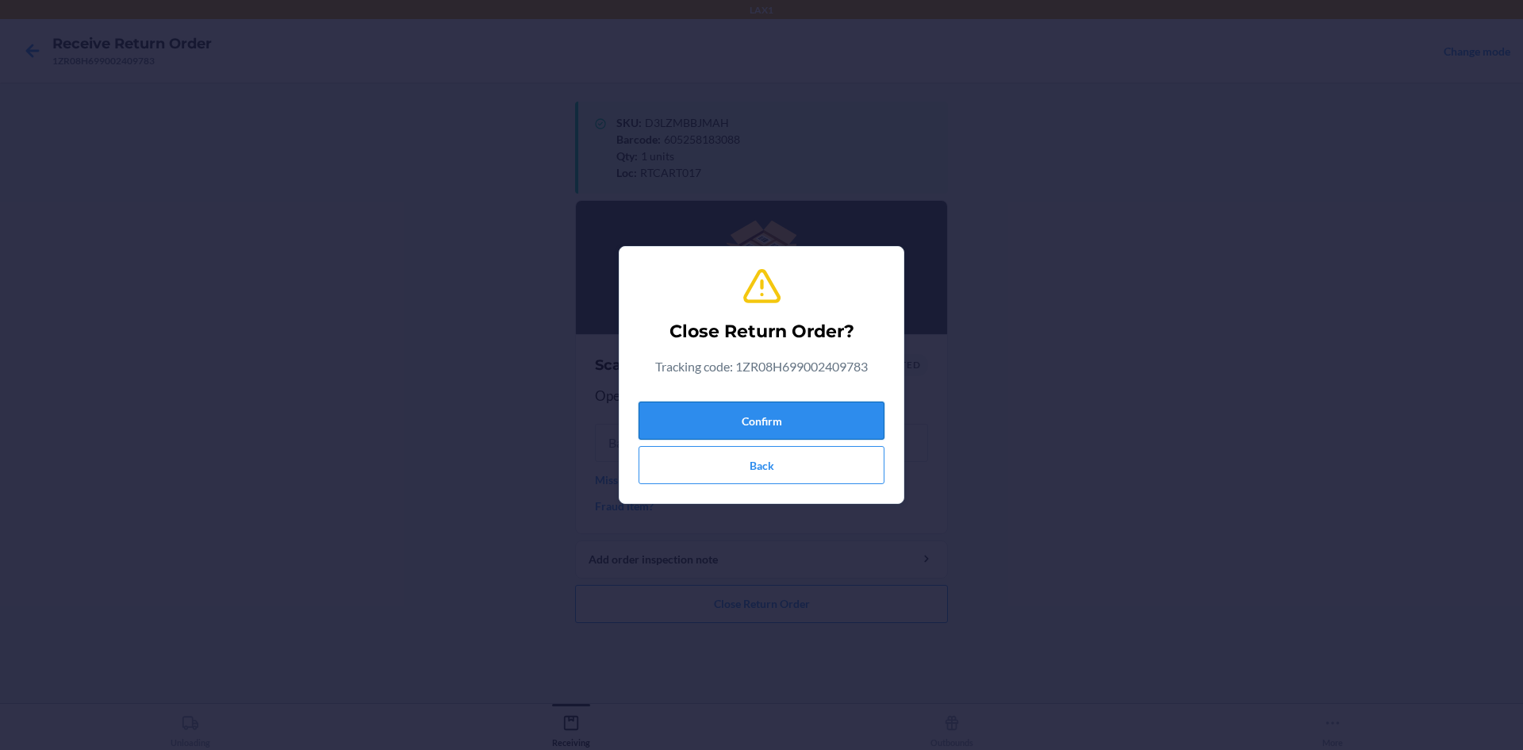
click at [839, 405] on button "Confirm" at bounding box center [762, 420] width 246 height 38
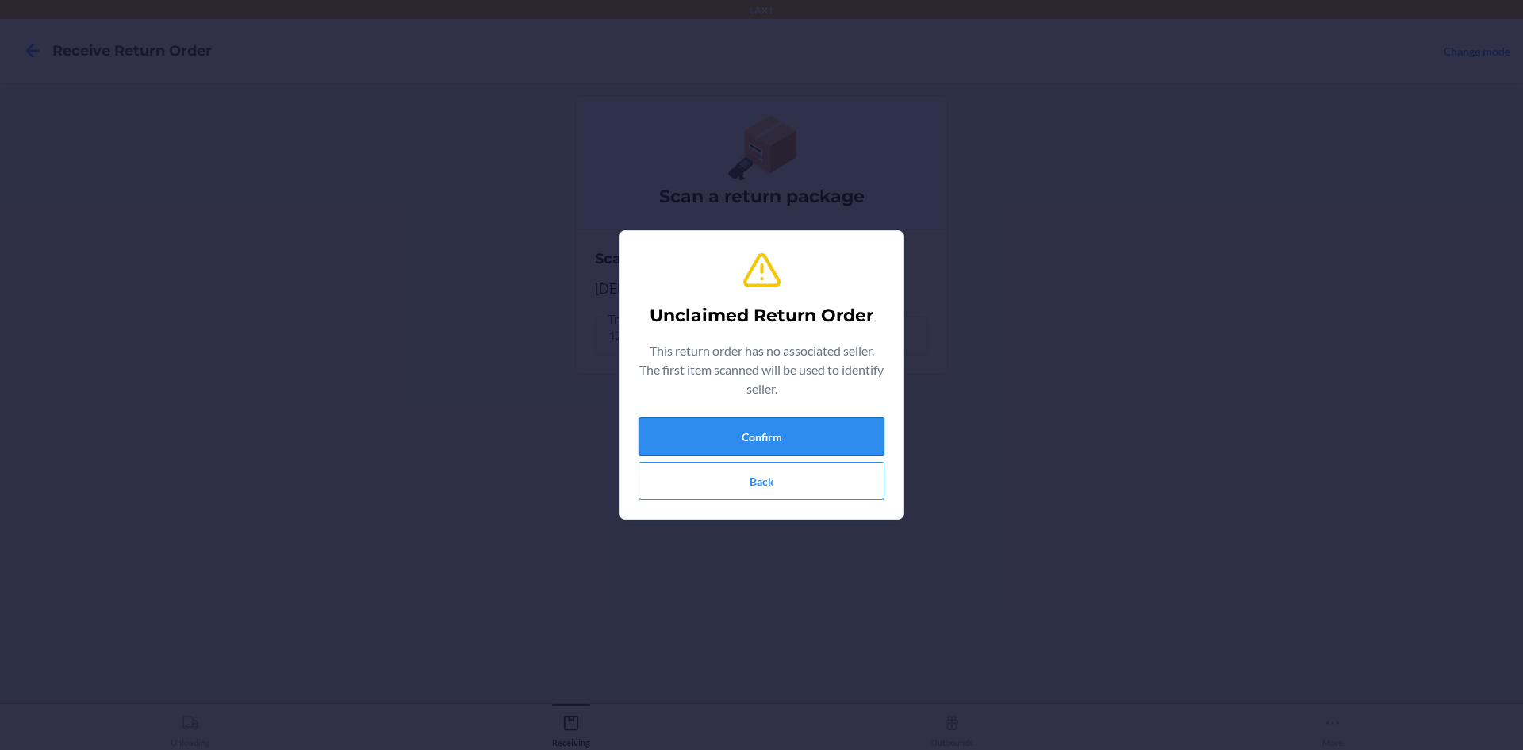
click at [787, 428] on button "Confirm" at bounding box center [762, 436] width 246 height 38
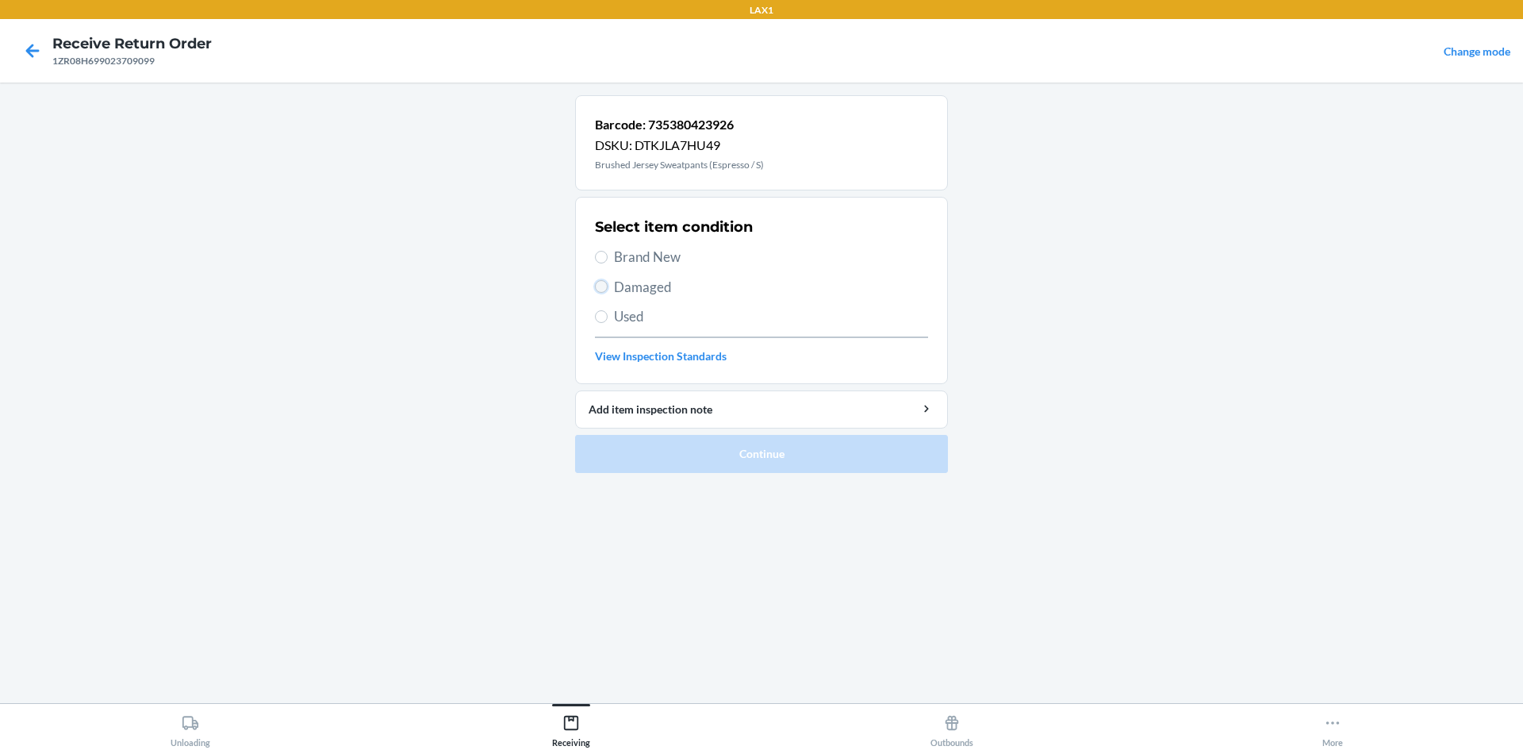
click at [603, 286] on input "Damaged" at bounding box center [601, 286] width 13 height 13
radio input "true"
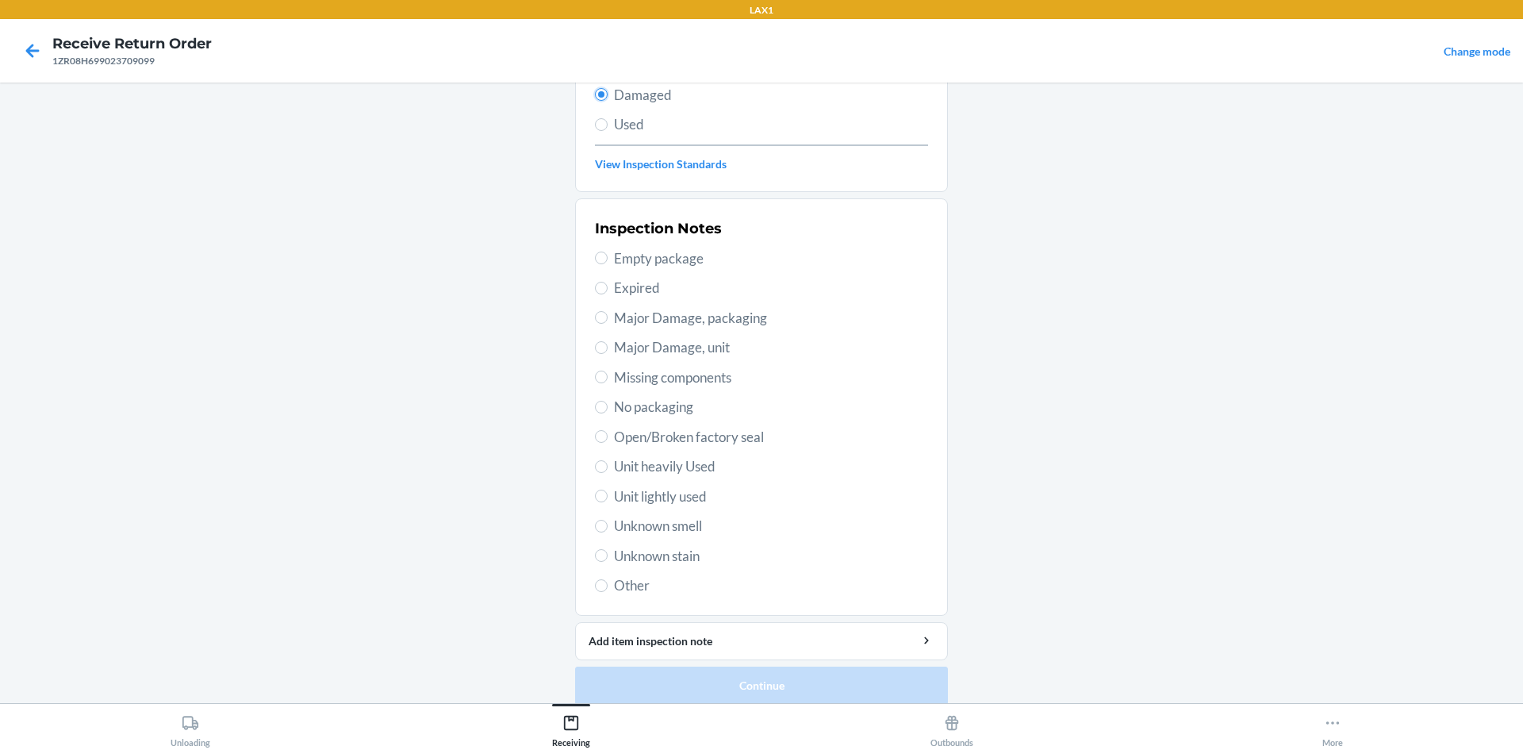
scroll to position [206, 0]
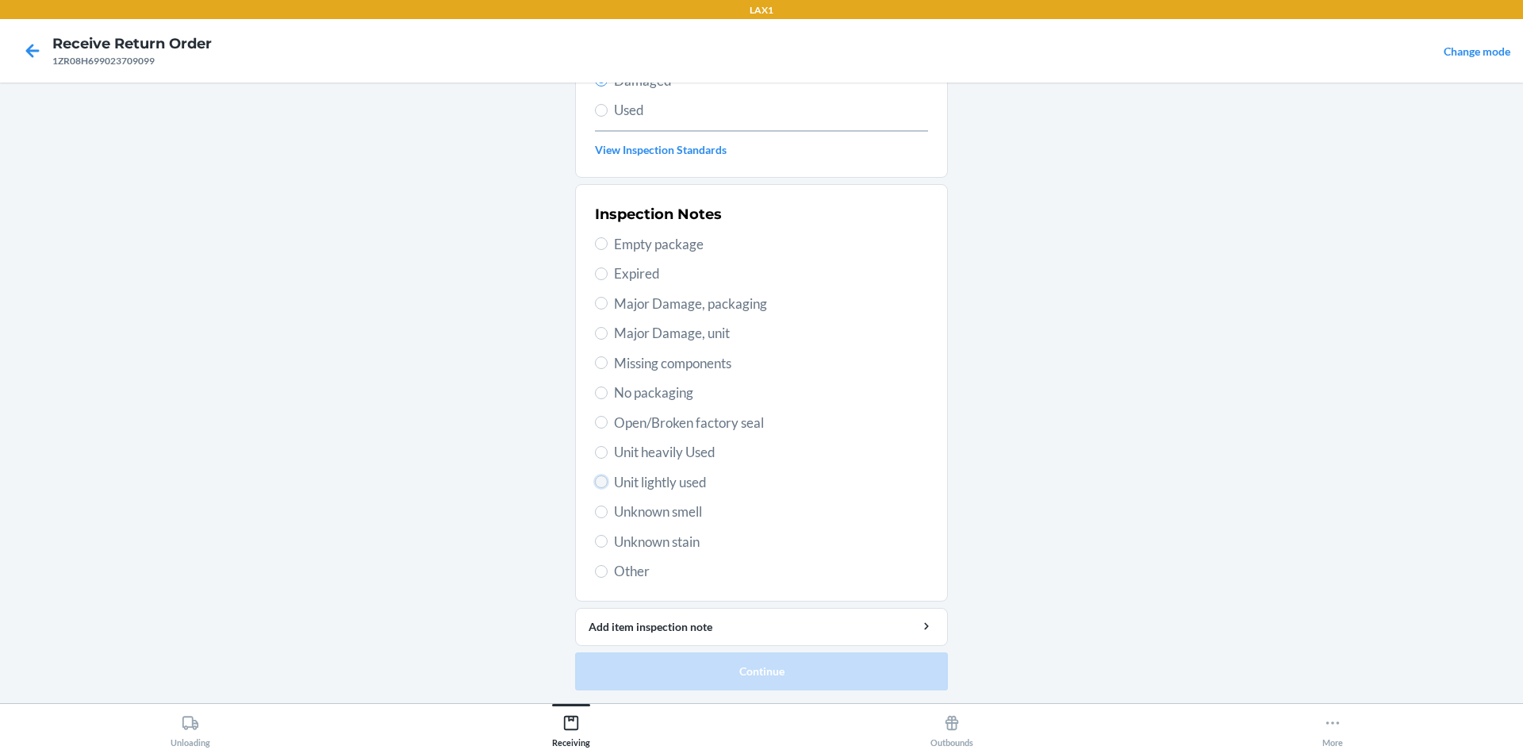
click at [597, 486] on input "Unit lightly used" at bounding box center [601, 481] width 13 height 13
radio input "true"
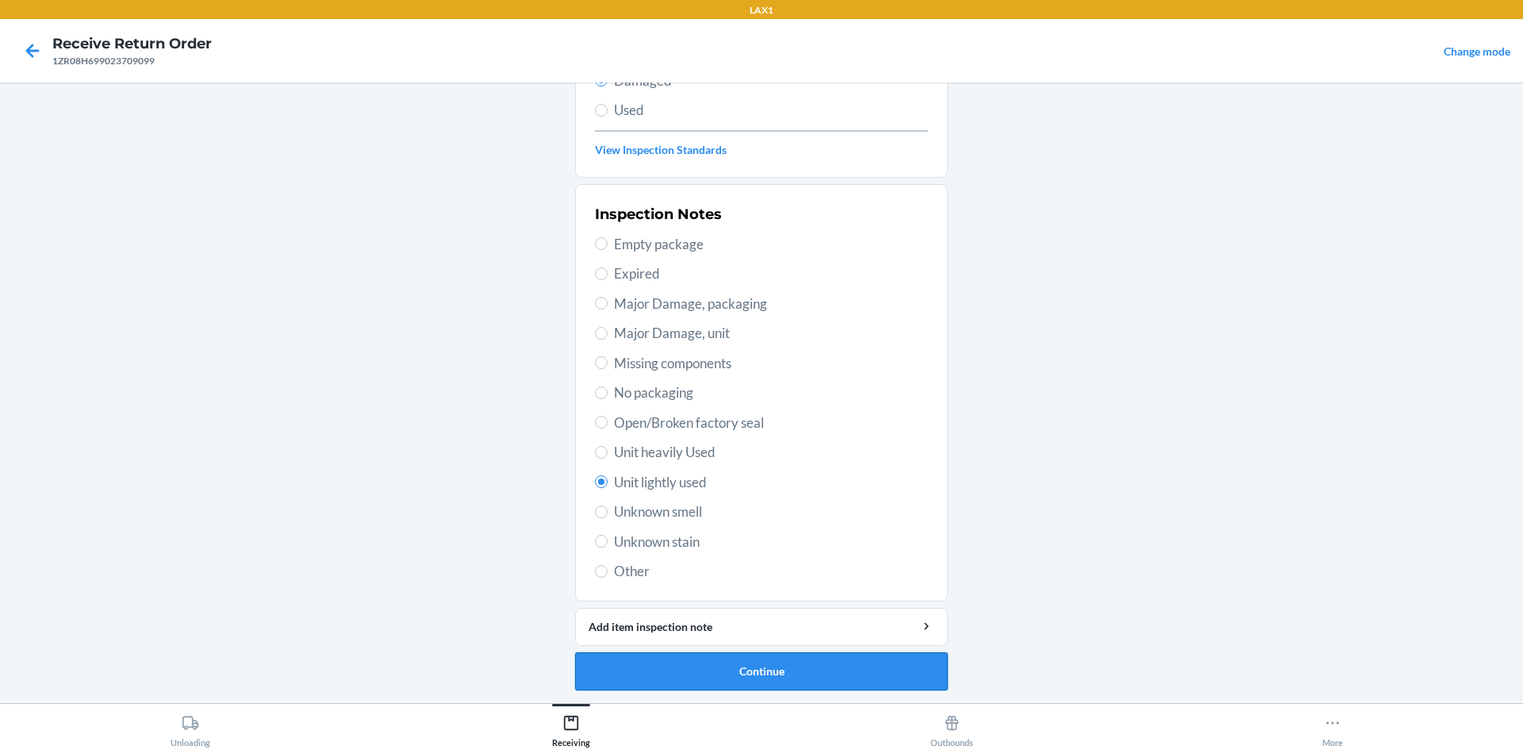
click at [781, 678] on button "Continue" at bounding box center [761, 671] width 373 height 38
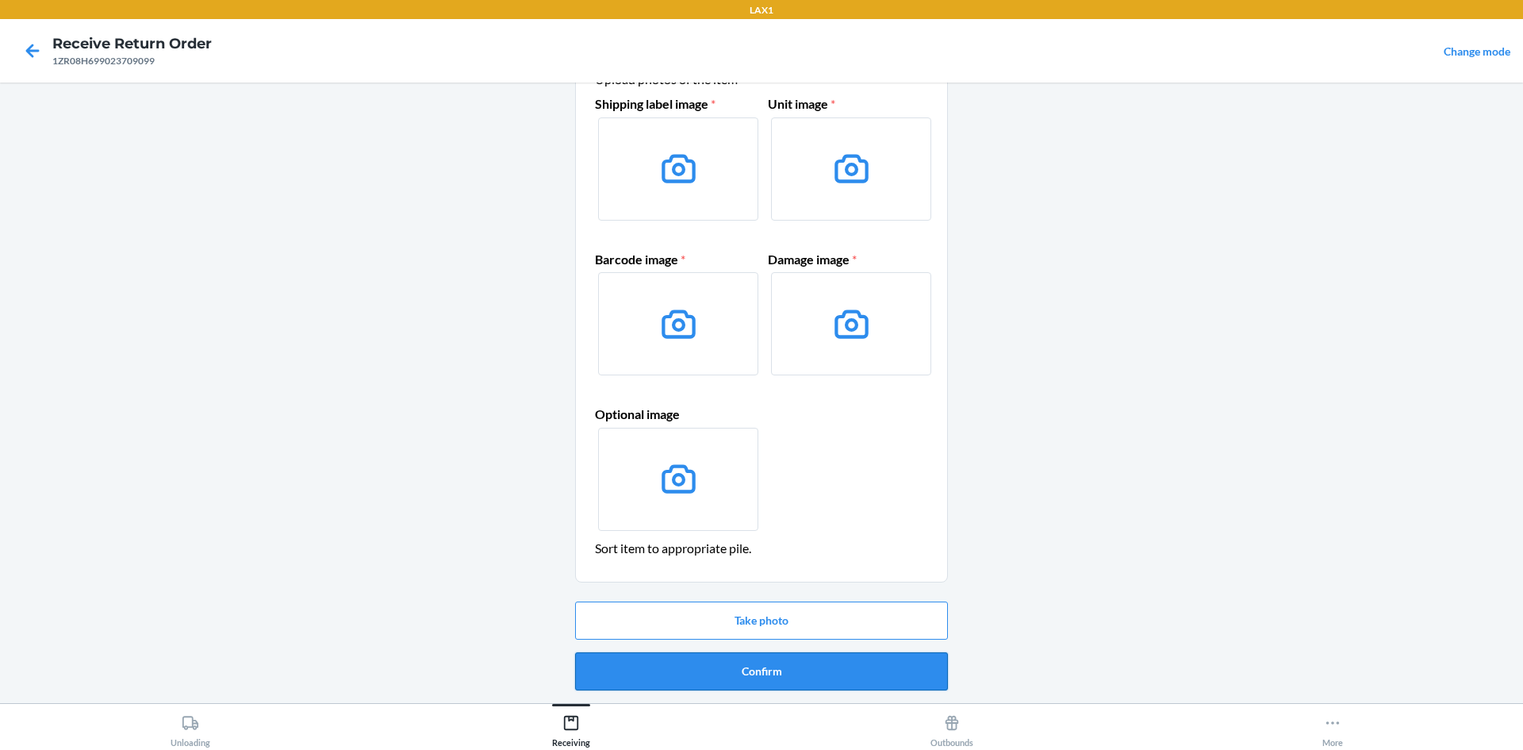
click at [850, 667] on button "Confirm" at bounding box center [761, 671] width 373 height 38
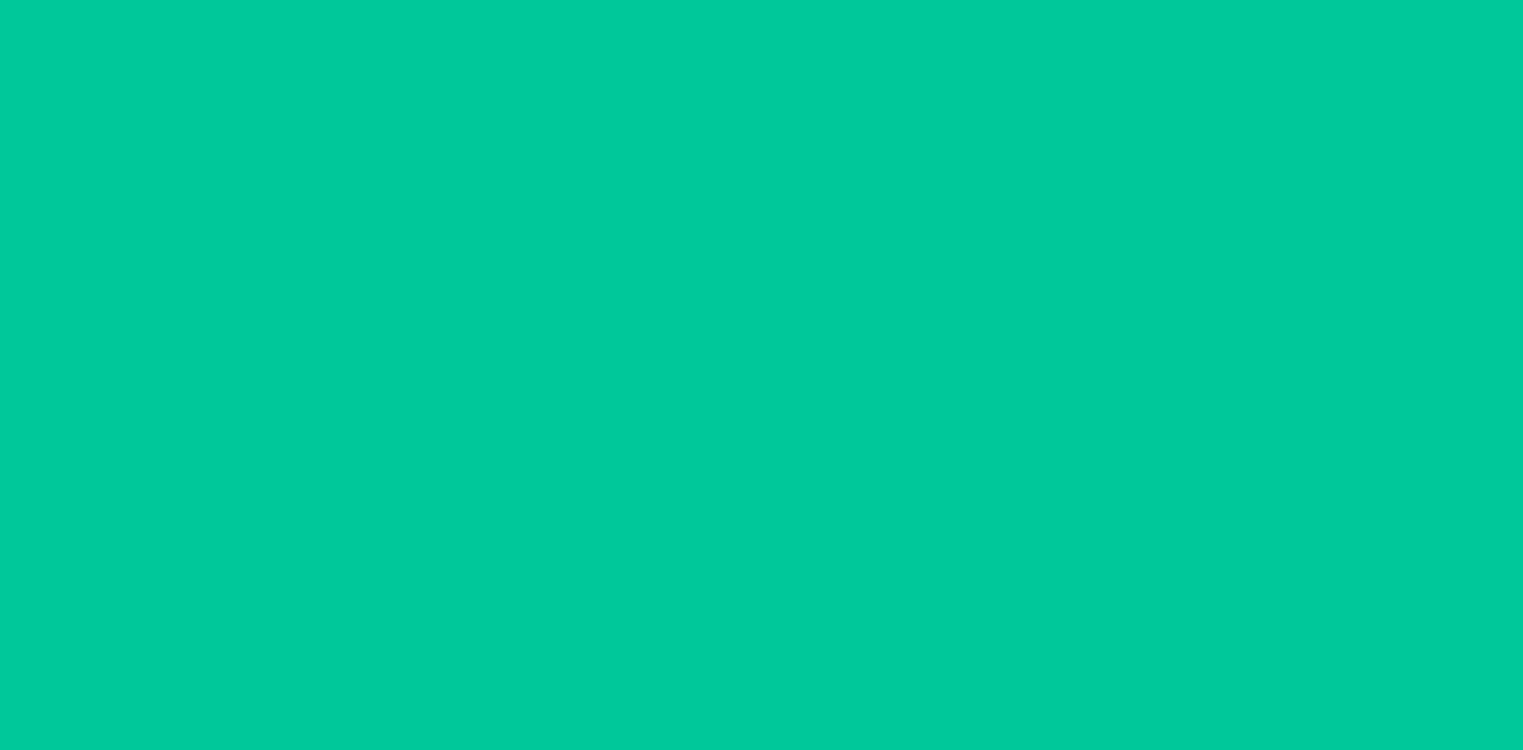
scroll to position [0, 0]
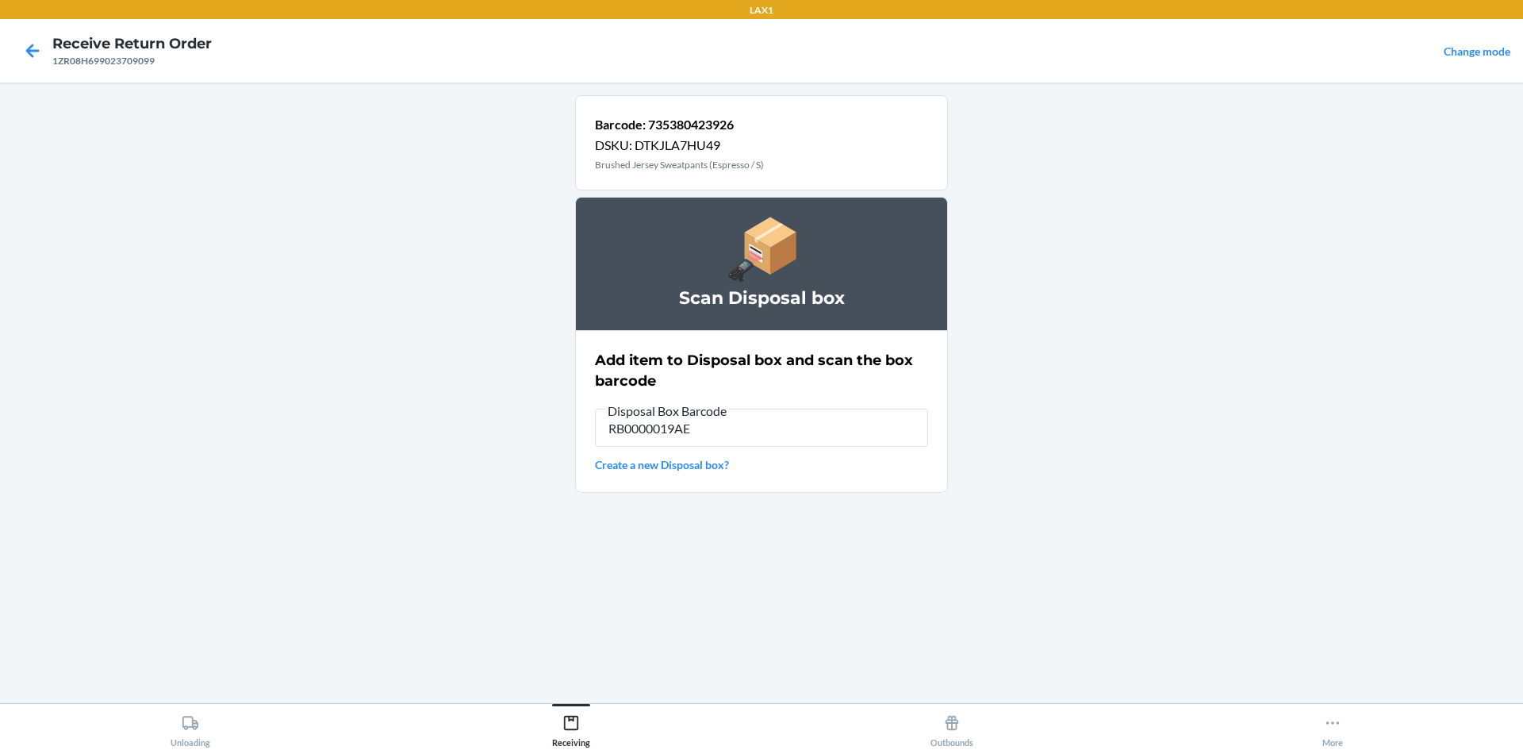
type input "RB0000019AE"
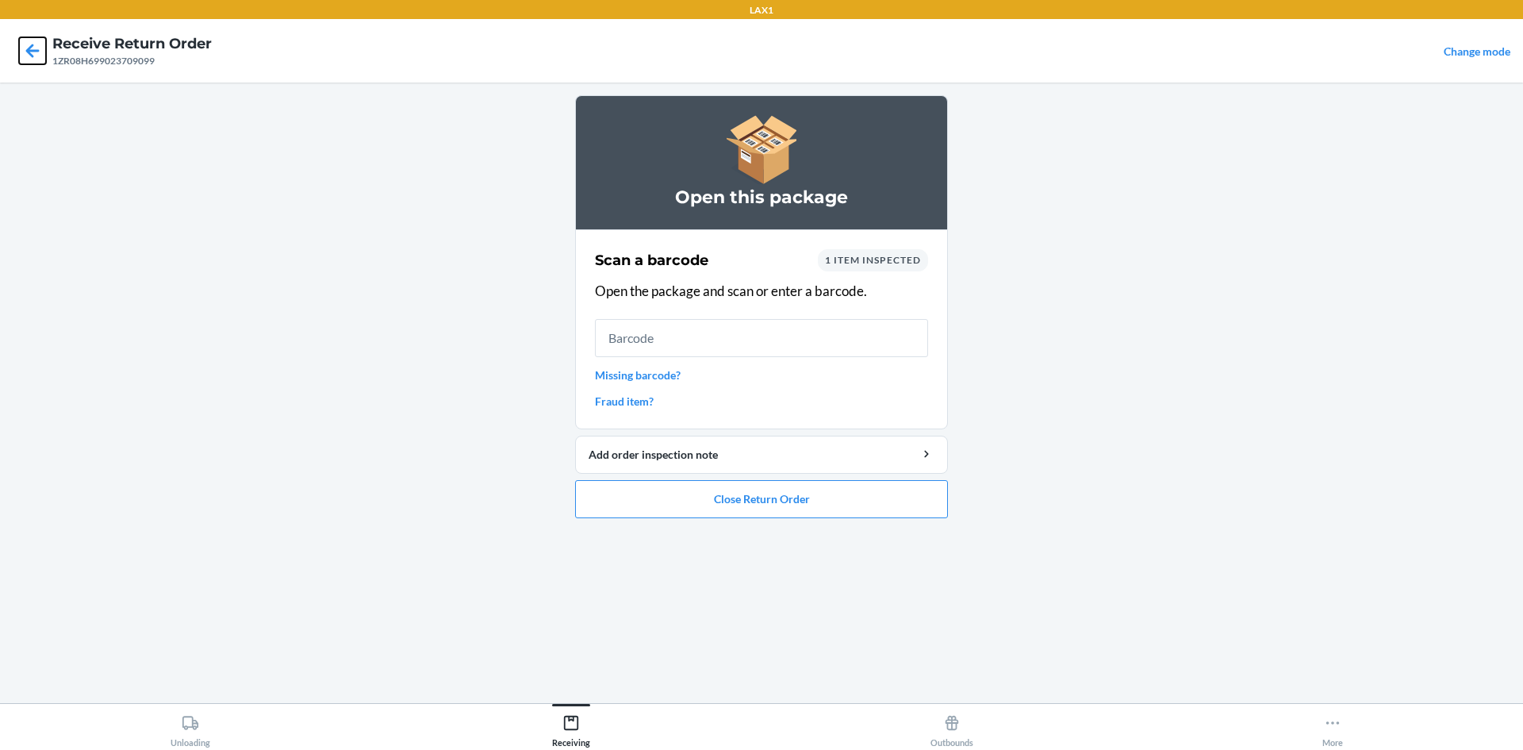
click at [25, 52] on icon at bounding box center [32, 50] width 27 height 27
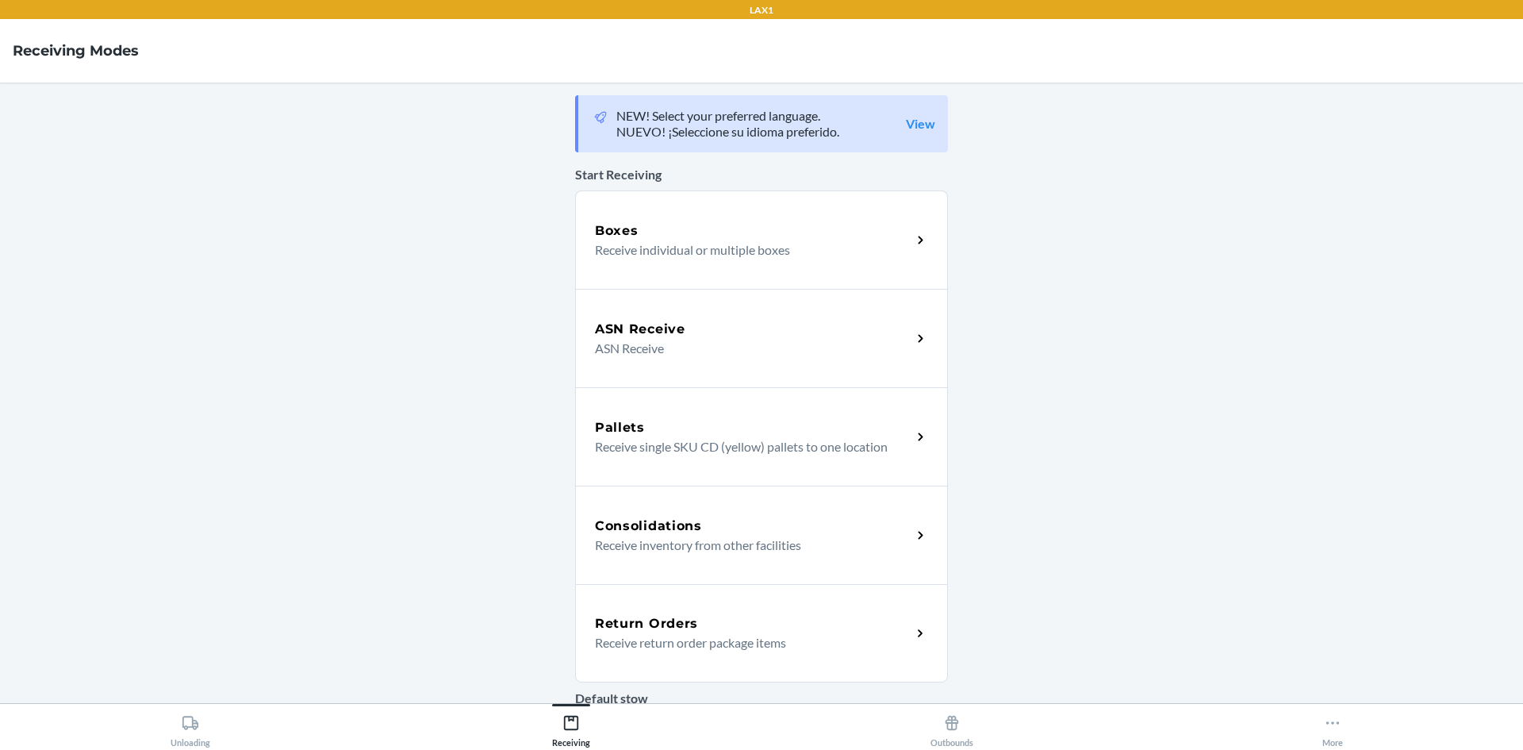
click at [837, 636] on p "Receive return order package items" at bounding box center [747, 642] width 304 height 19
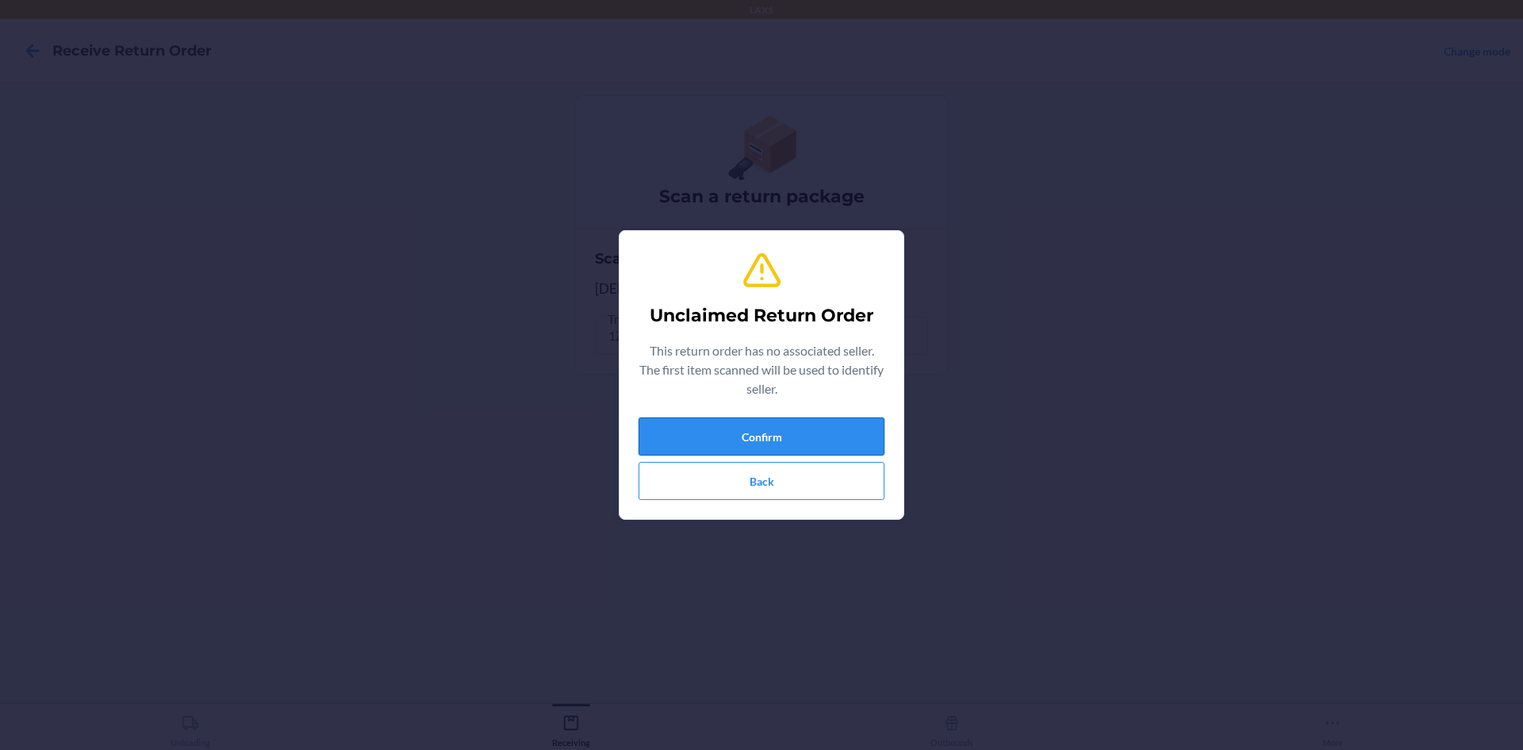
click at [663, 422] on button "Confirm" at bounding box center [762, 436] width 246 height 38
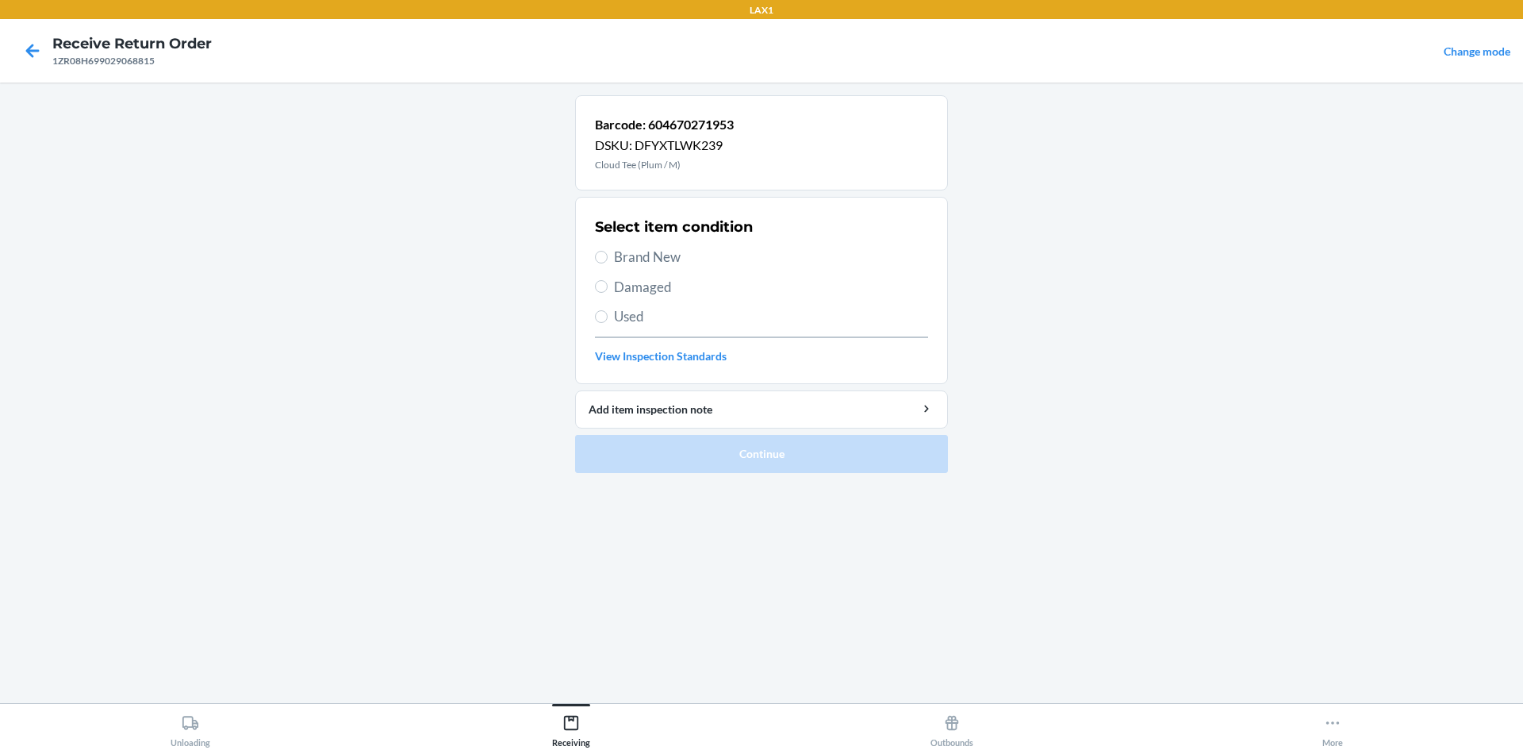
click at [609, 280] on label "Damaged" at bounding box center [761, 287] width 333 height 21
click at [608, 280] on input "Damaged" at bounding box center [601, 286] width 13 height 13
radio input "true"
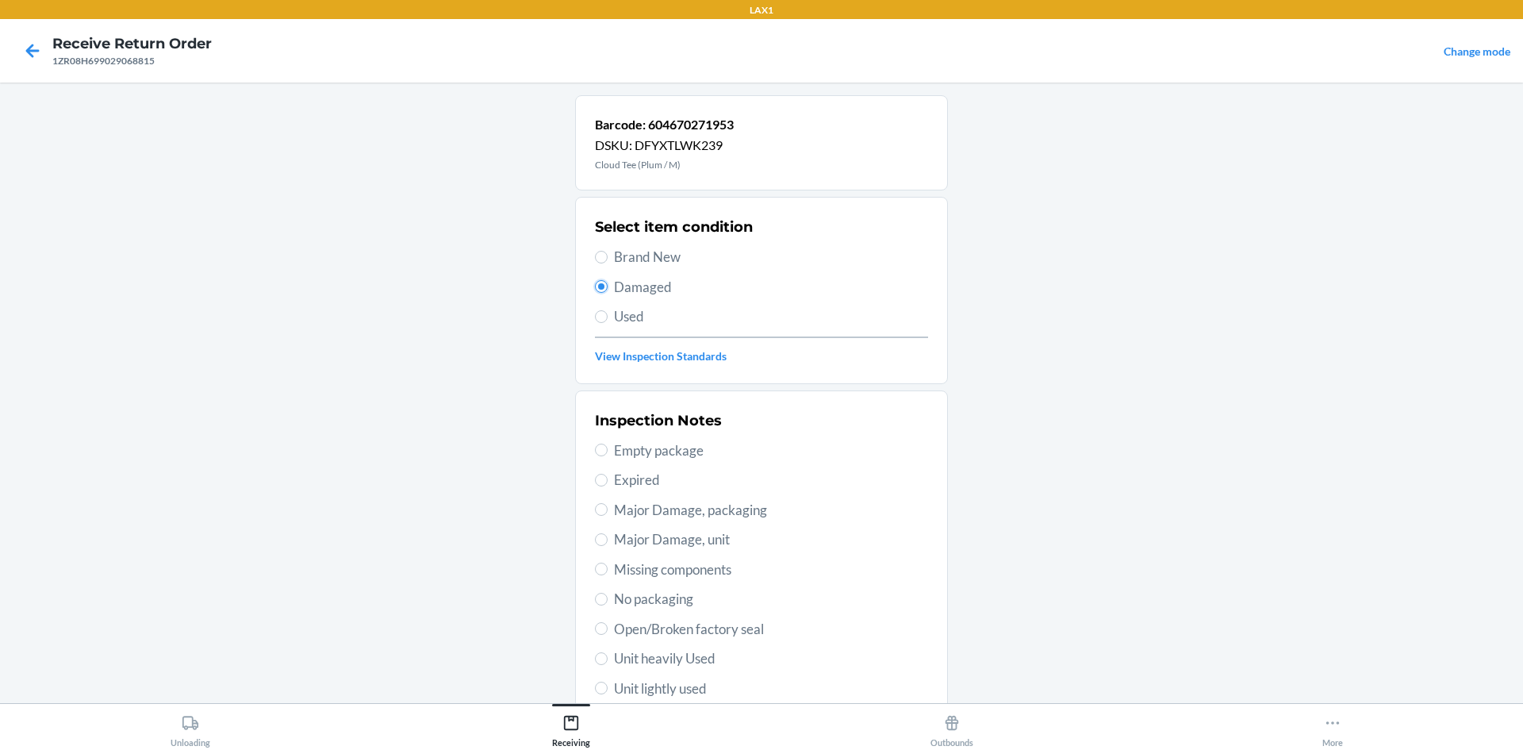
scroll to position [159, 0]
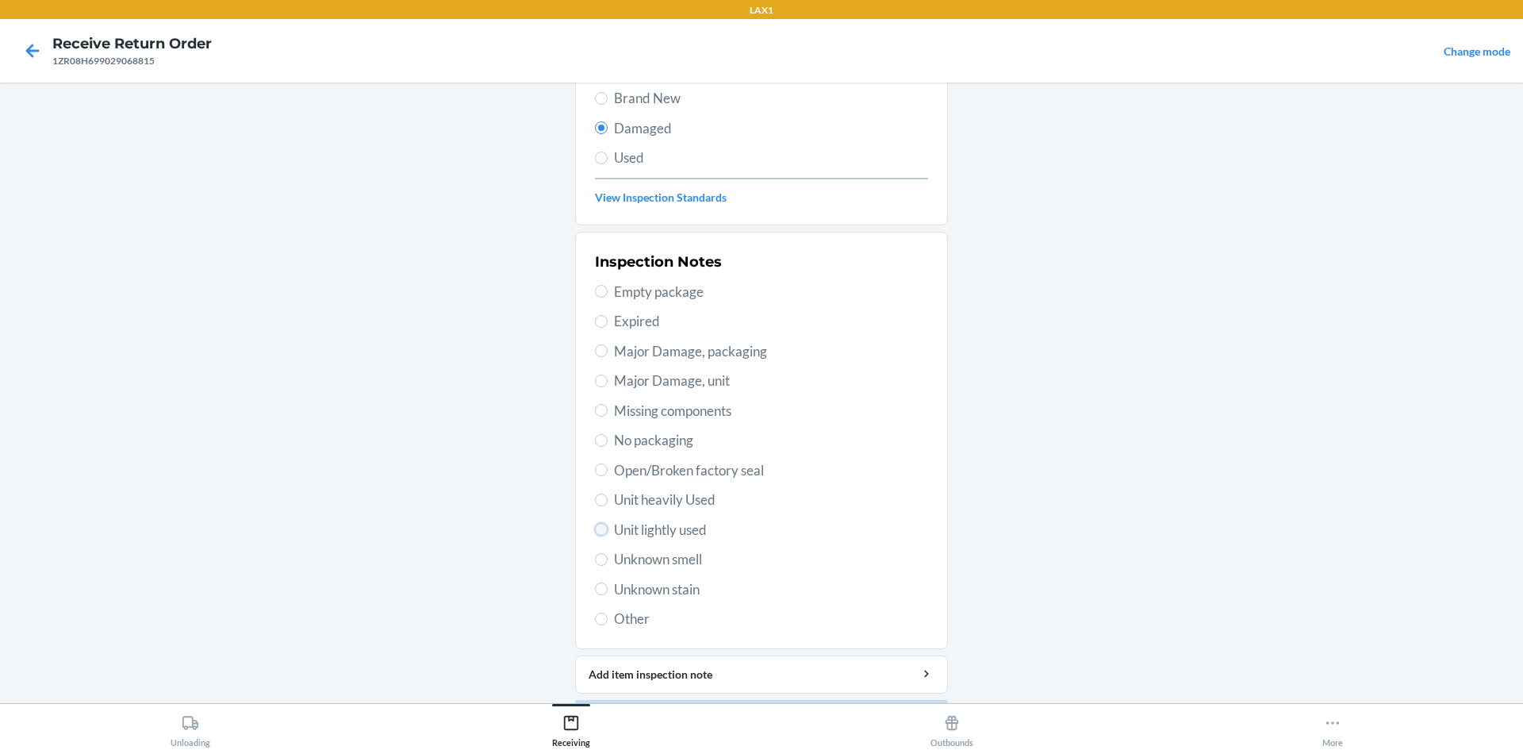
click at [596, 532] on input "Unit lightly used" at bounding box center [601, 529] width 13 height 13
radio input "true"
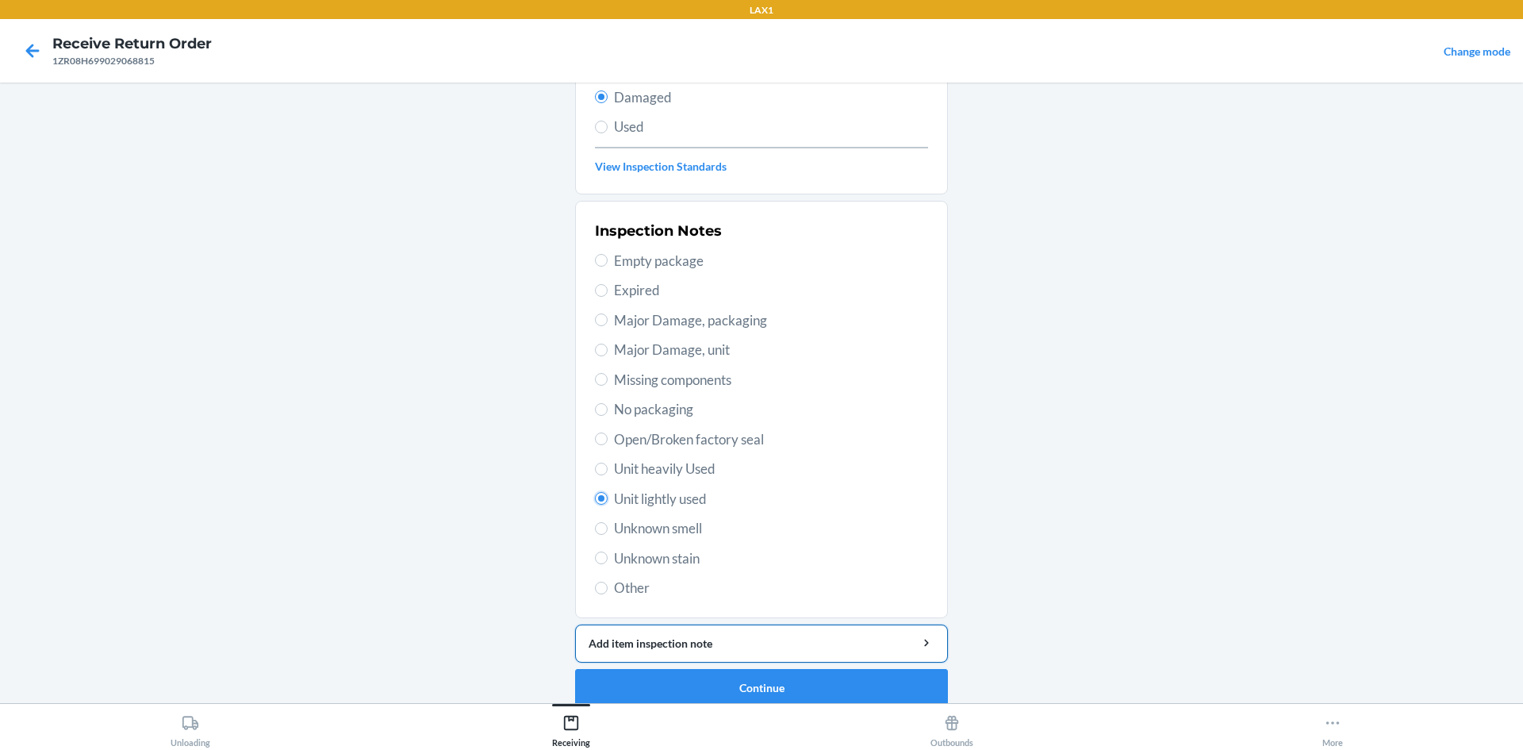
scroll to position [206, 0]
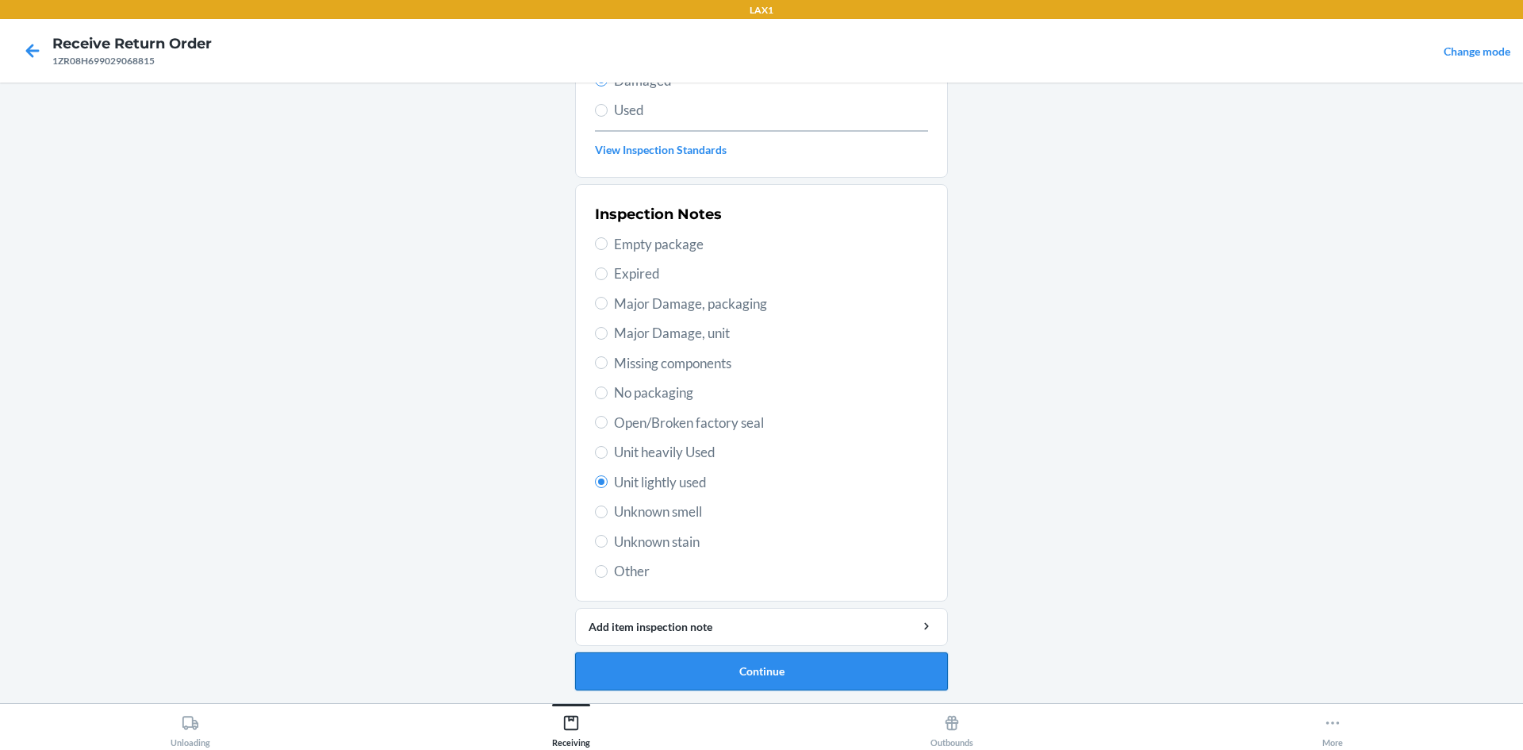
click at [724, 669] on button "Continue" at bounding box center [761, 671] width 373 height 38
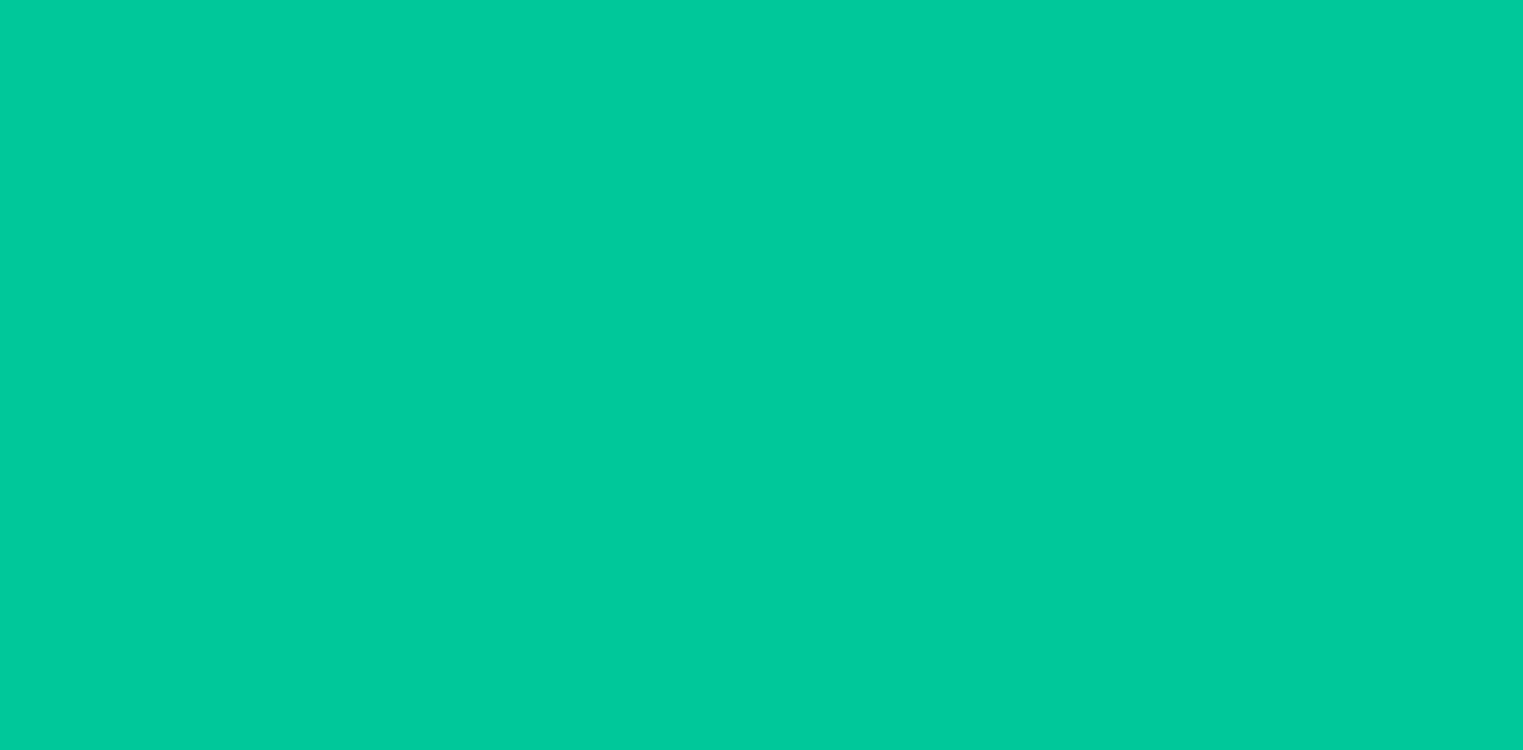
scroll to position [75, 0]
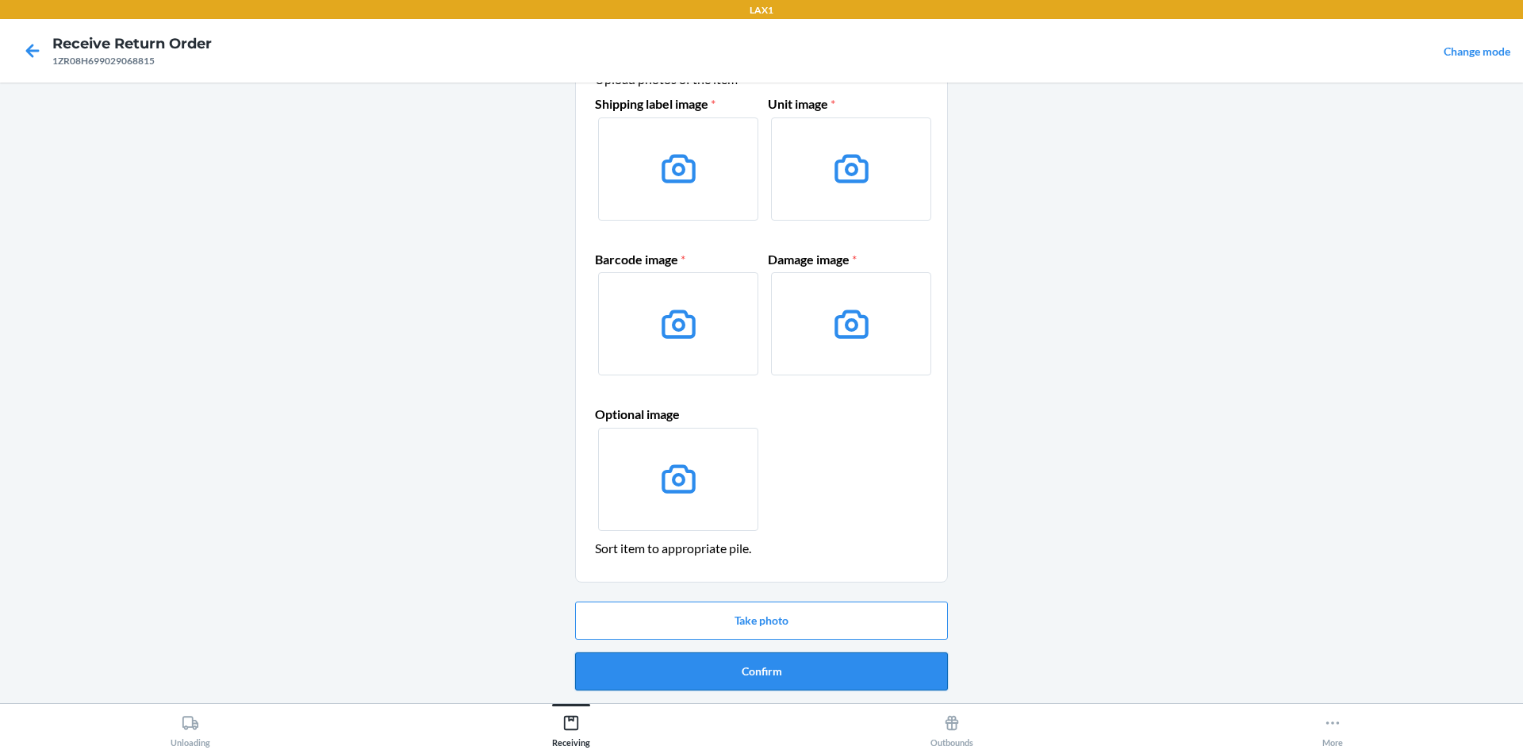
click at [734, 666] on button "Confirm" at bounding box center [761, 671] width 373 height 38
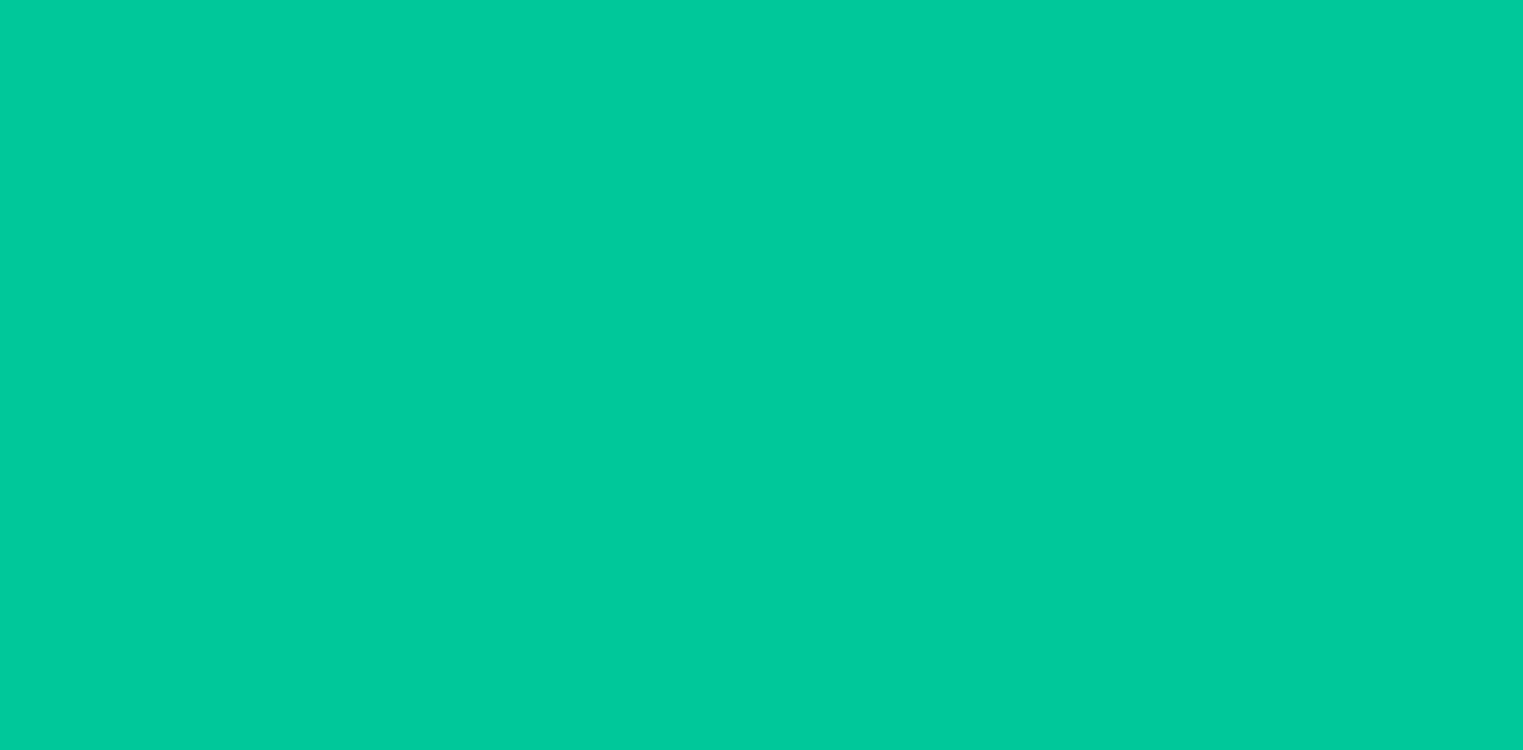
scroll to position [0, 0]
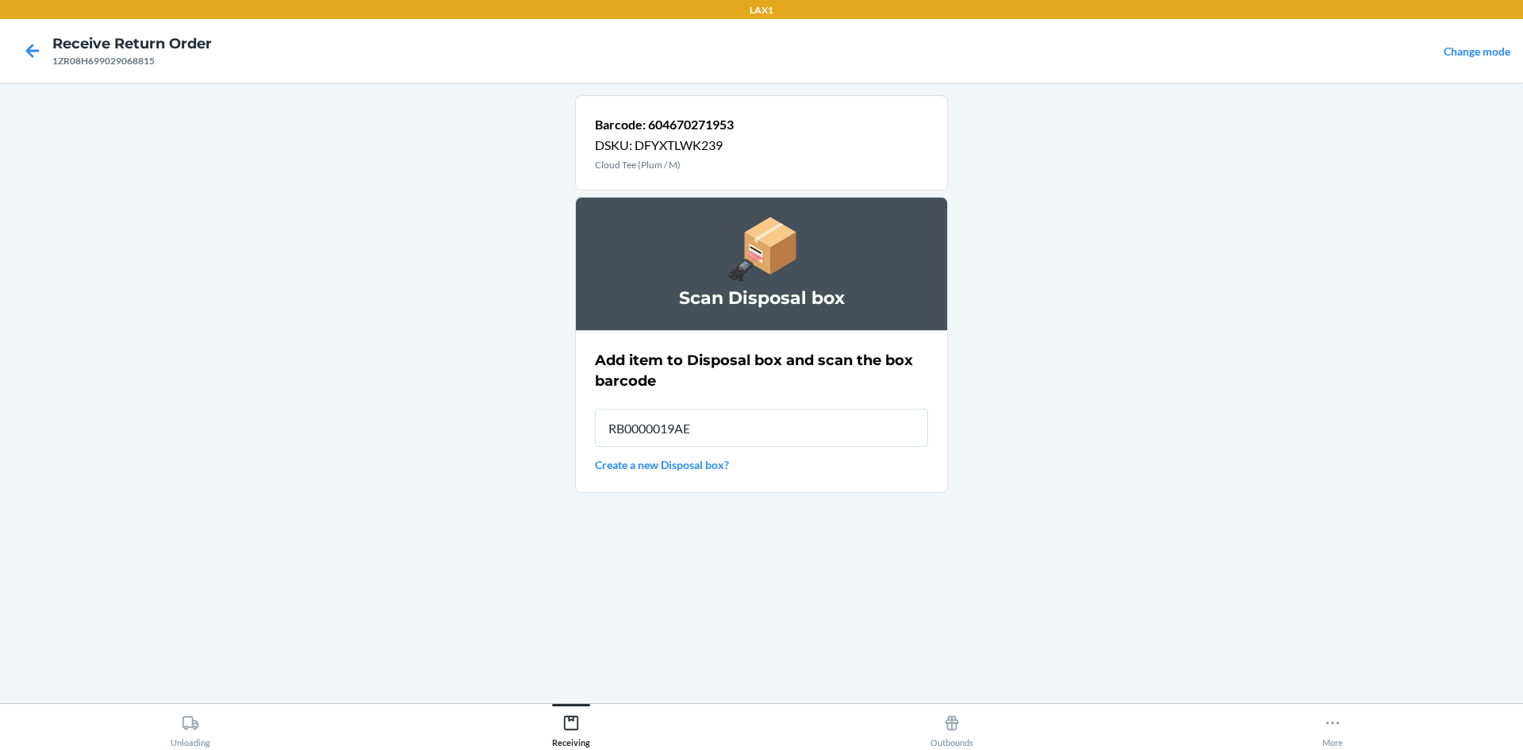
type input "RB0000019AE"
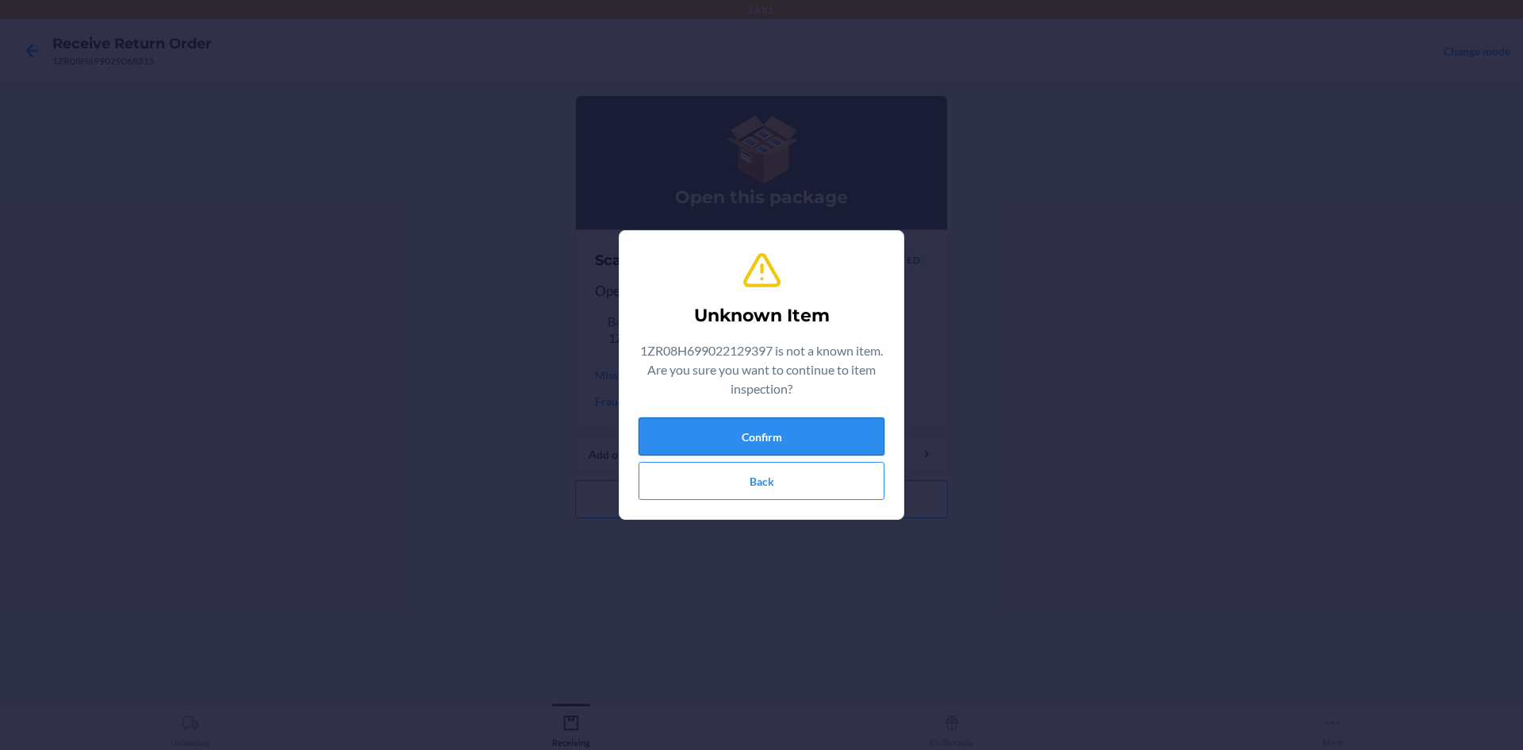
click at [856, 444] on button "Confirm" at bounding box center [762, 436] width 246 height 38
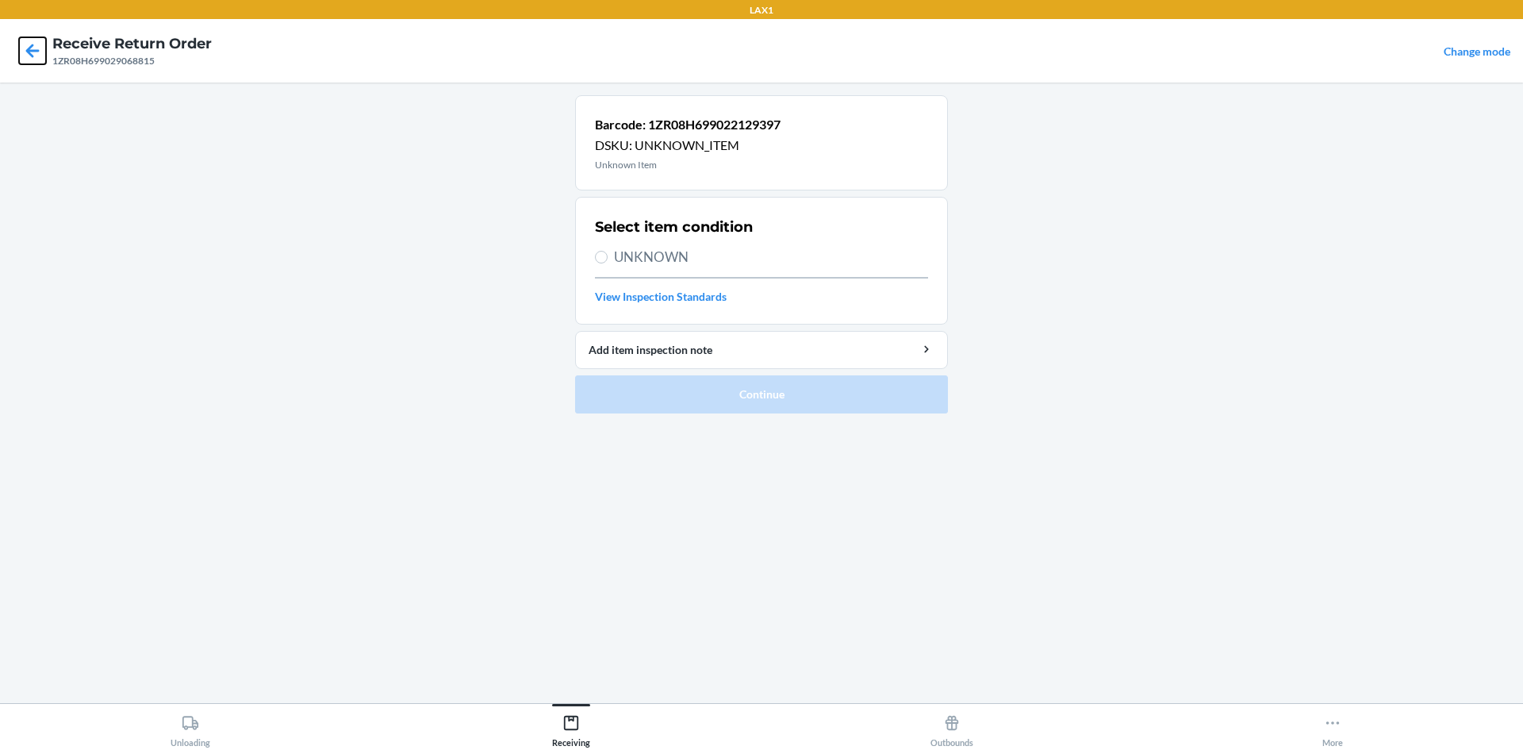
click at [44, 61] on icon at bounding box center [32, 50] width 27 height 27
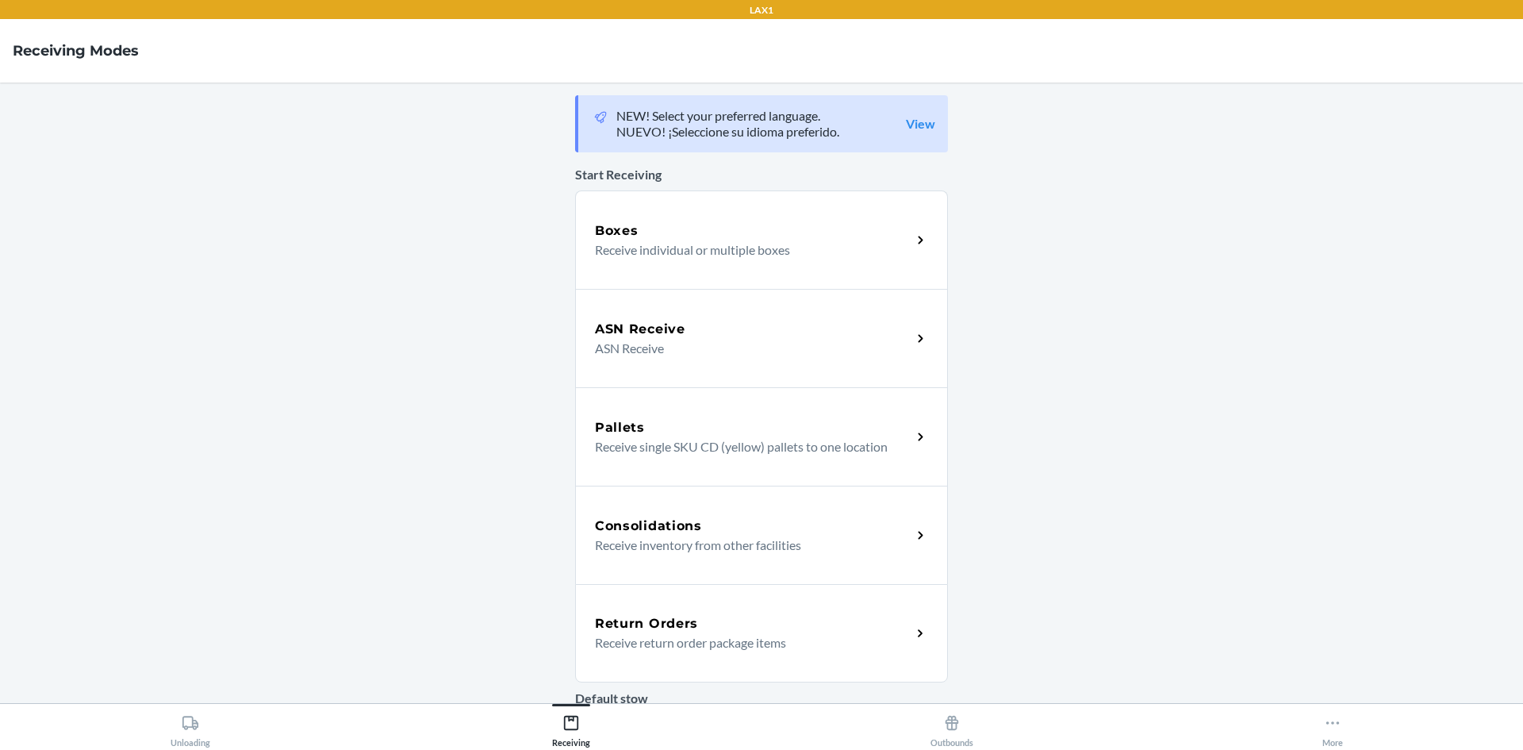
click at [763, 615] on div "Return Orders" at bounding box center [753, 623] width 317 height 19
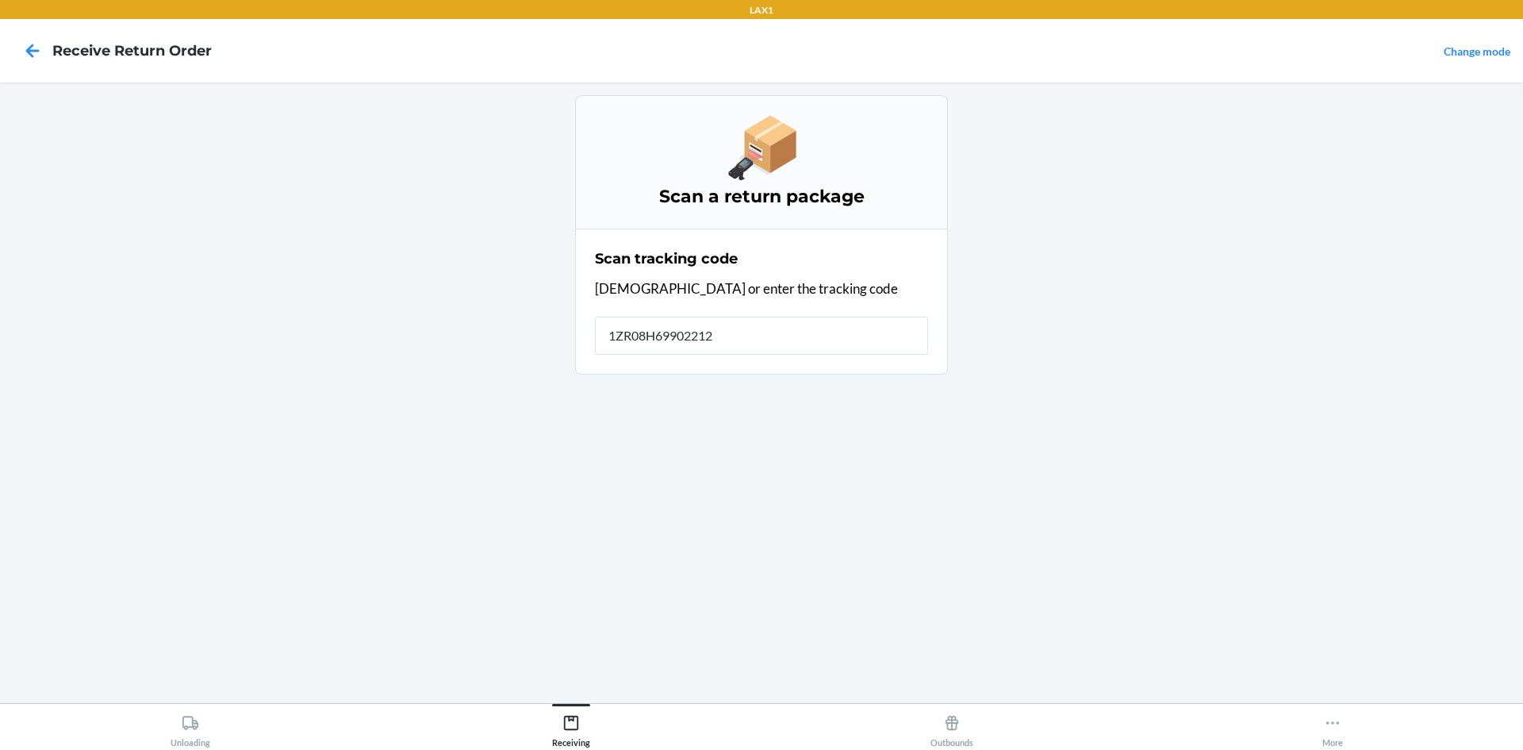
type input "1ZR08H699022129"
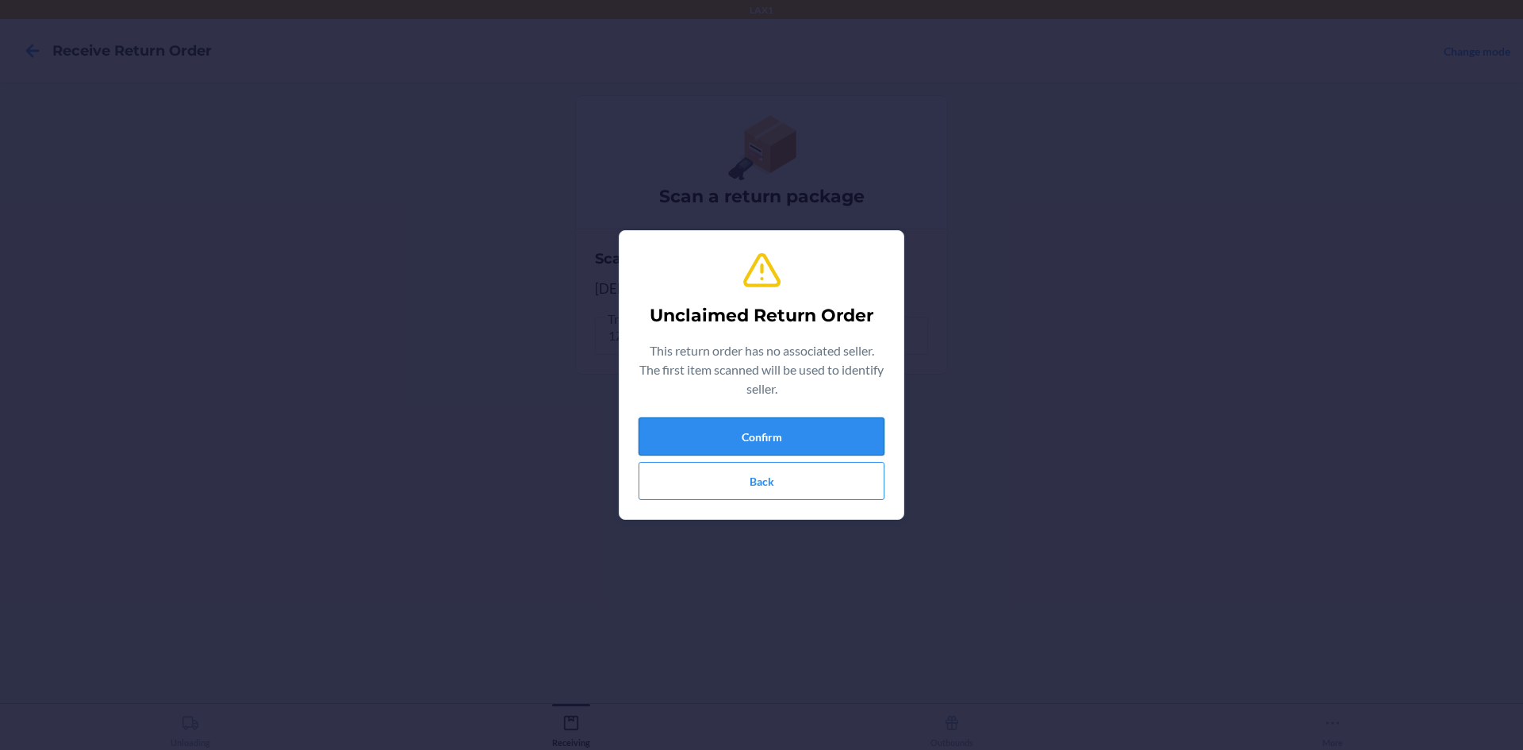
click at [793, 425] on button "Confirm" at bounding box center [762, 436] width 246 height 38
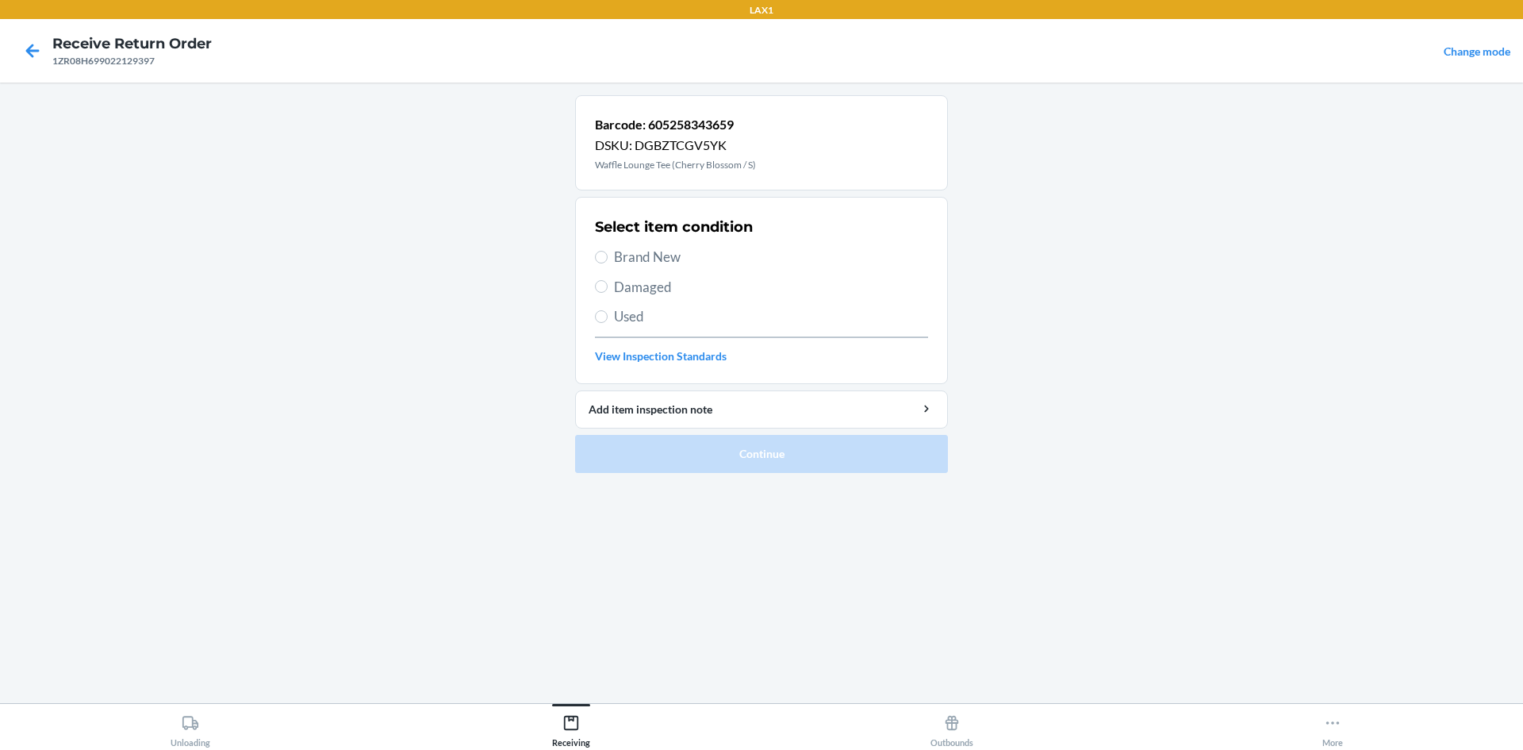
click at [615, 286] on span "Damaged" at bounding box center [771, 287] width 314 height 21
click at [608, 286] on input "Damaged" at bounding box center [601, 286] width 13 height 13
radio input "true"
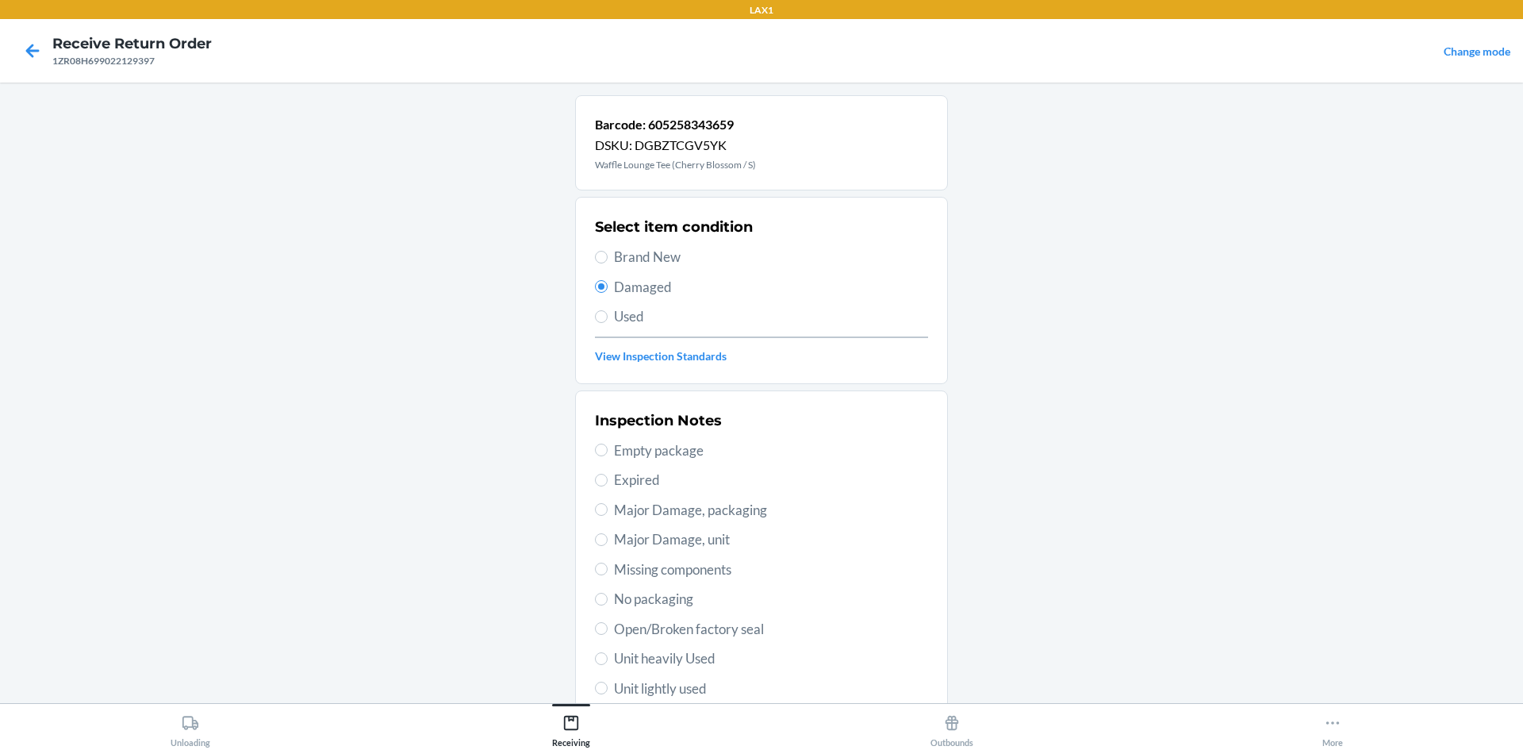
click at [615, 286] on span "Damaged" at bounding box center [771, 287] width 314 height 21
click at [608, 286] on input "Damaged" at bounding box center [601, 286] width 13 height 13
click at [597, 263] on input "Brand New" at bounding box center [601, 257] width 13 height 13
radio input "true"
radio input "false"
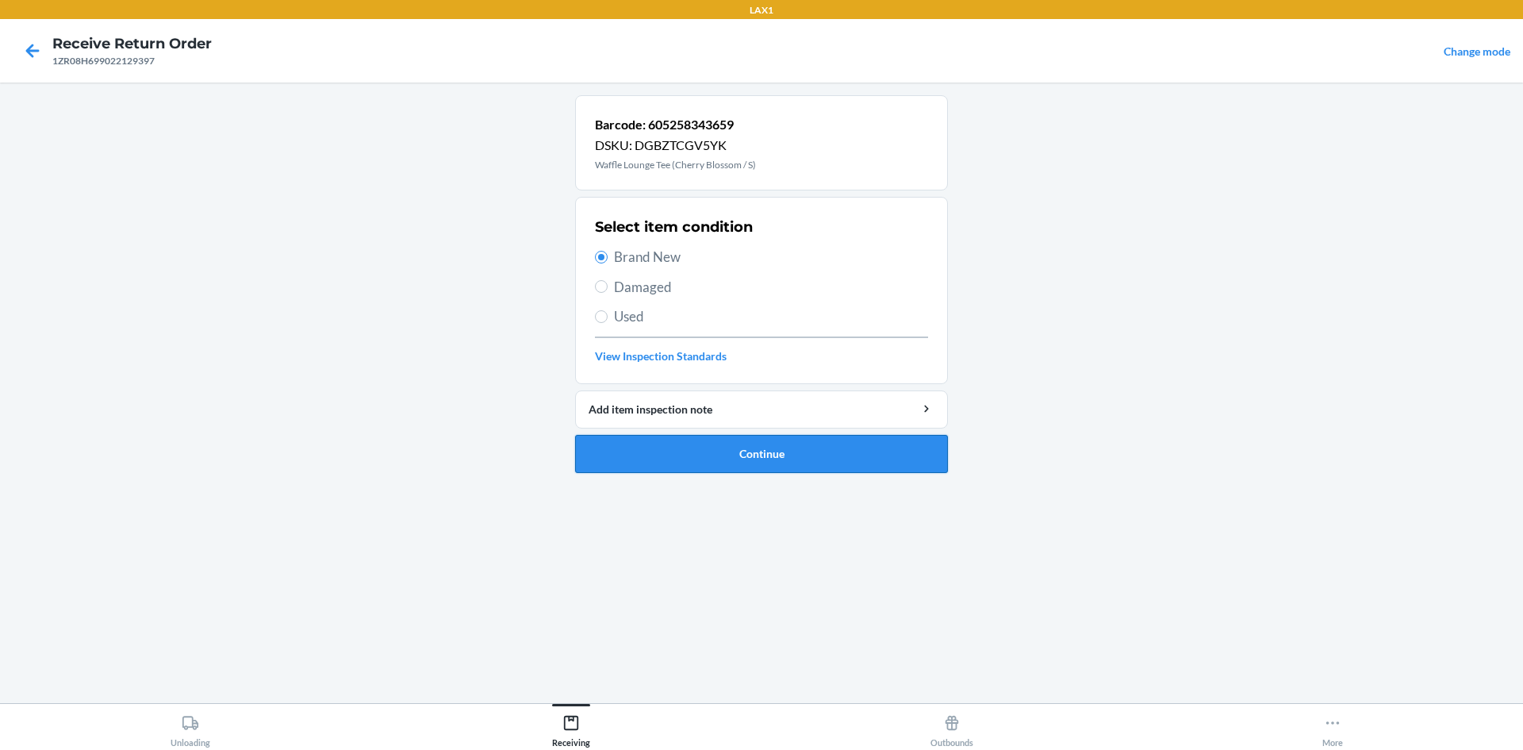
click at [693, 453] on button "Continue" at bounding box center [761, 454] width 373 height 38
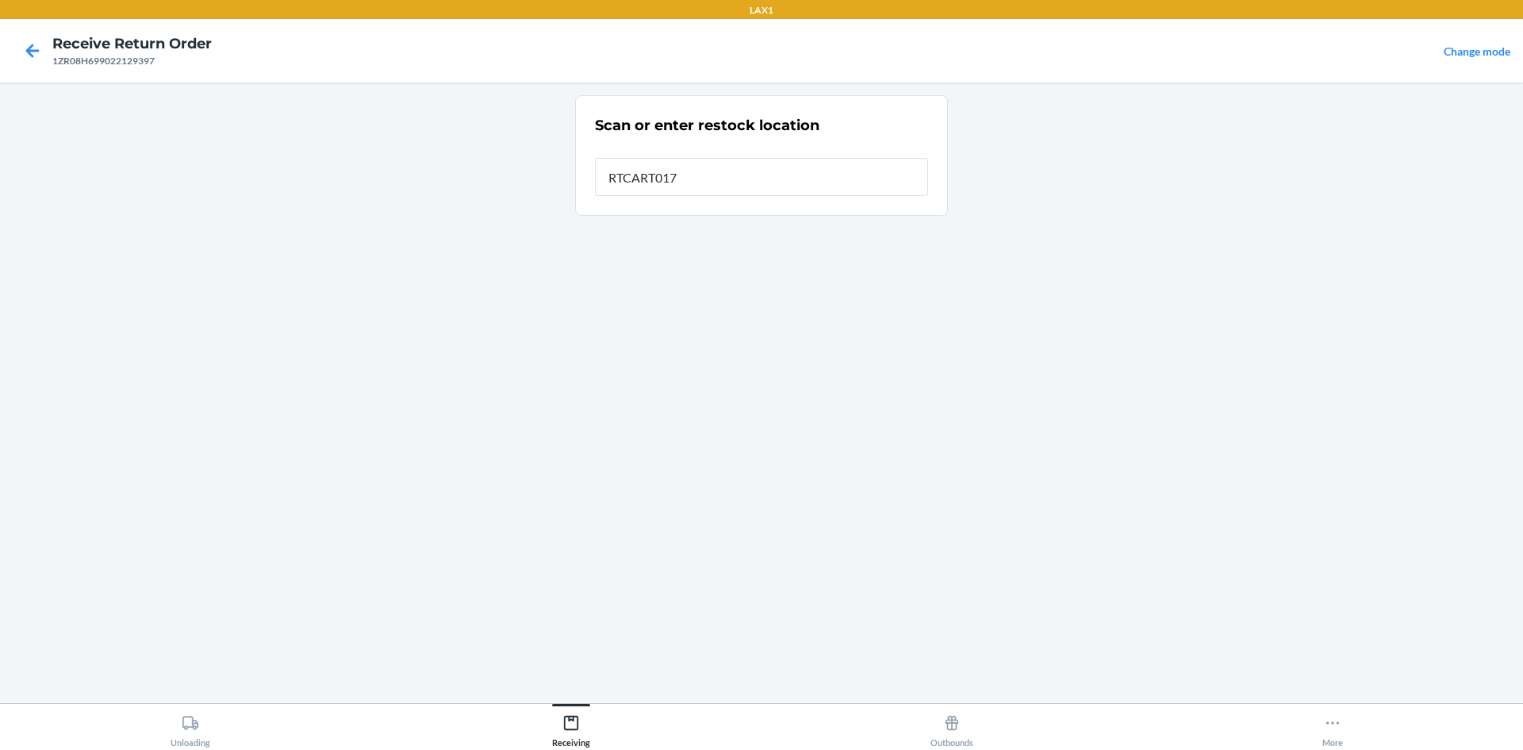
type input "RTCART017"
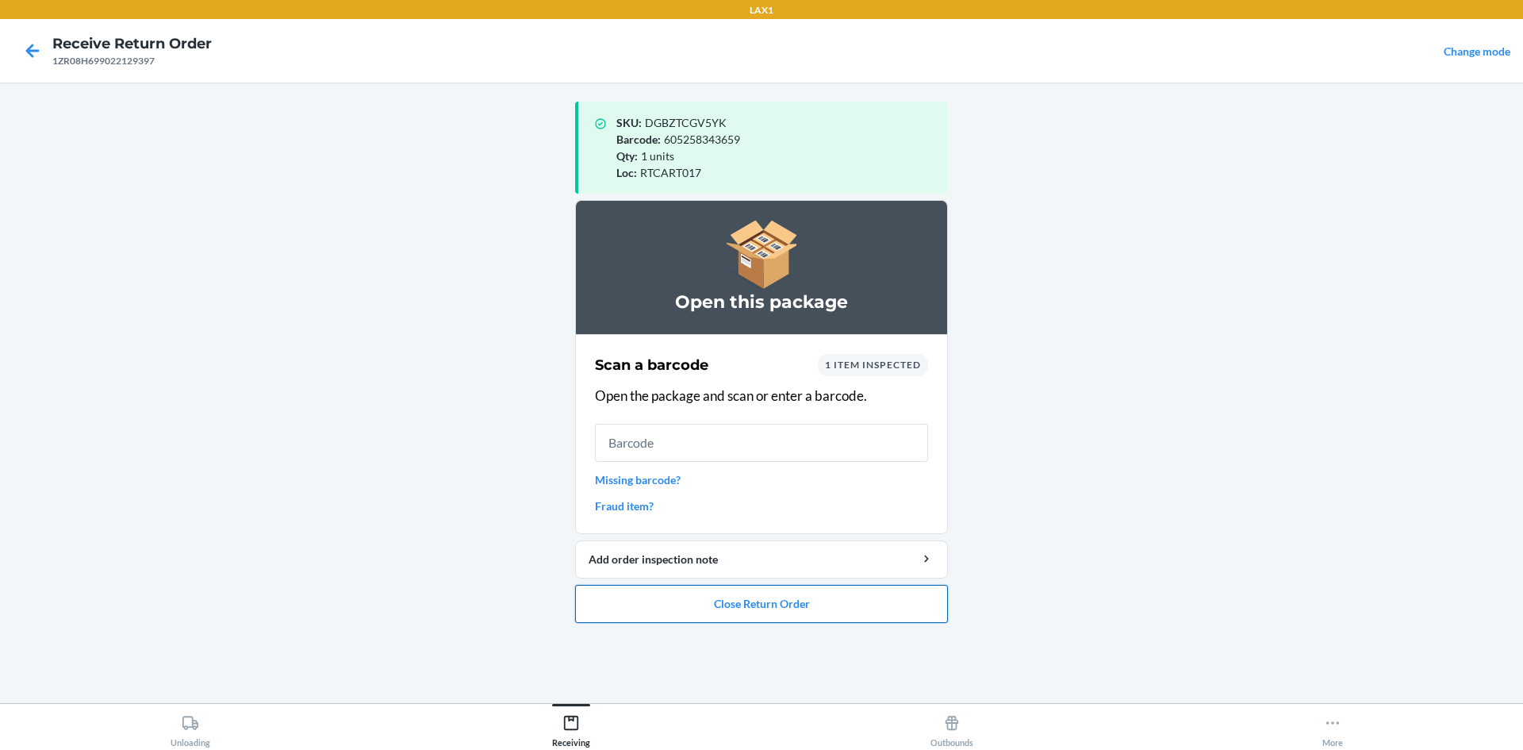
drag, startPoint x: 789, startPoint y: 599, endPoint x: 793, endPoint y: 614, distance: 15.6
click at [793, 614] on button "Close Return Order" at bounding box center [761, 604] width 373 height 38
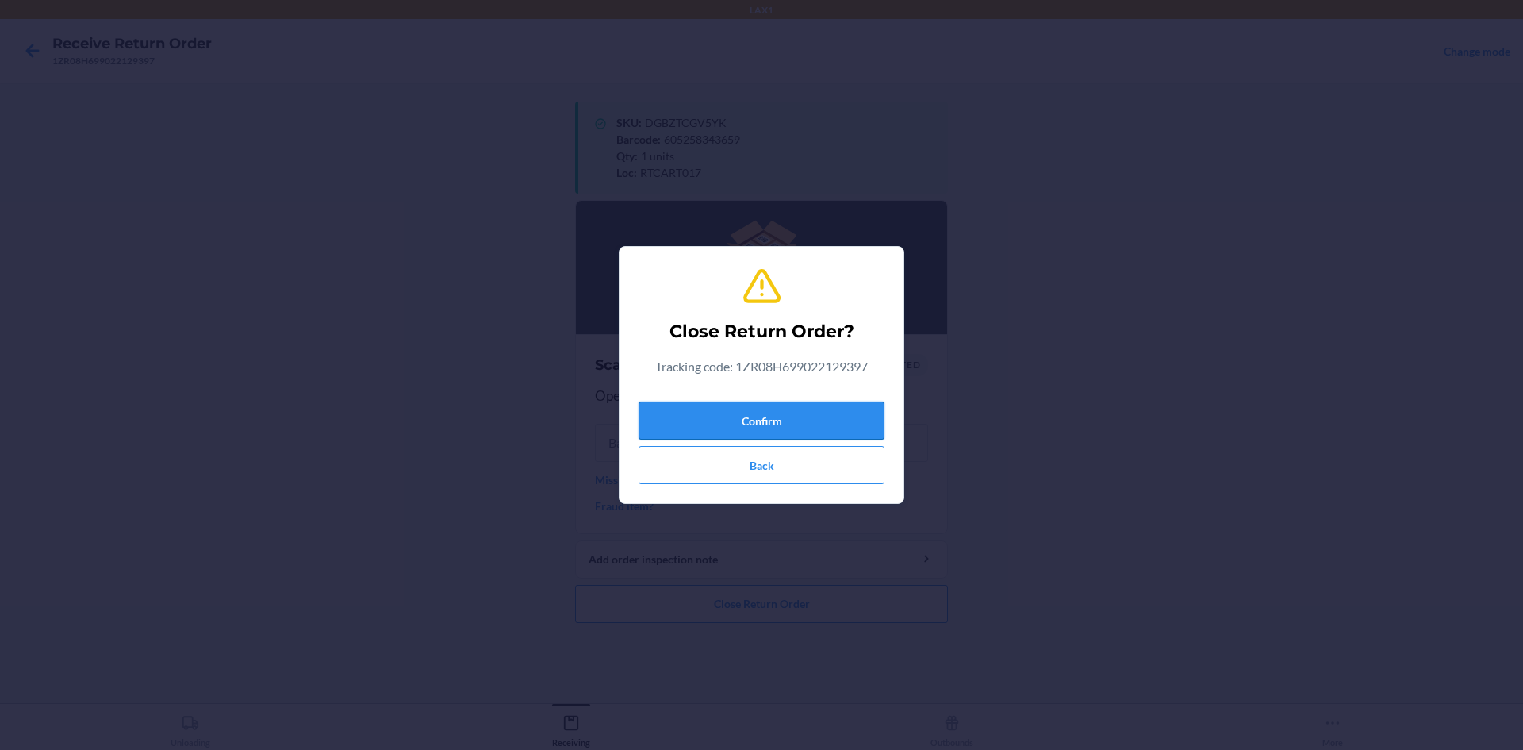
click at [839, 430] on button "Confirm" at bounding box center [762, 420] width 246 height 38
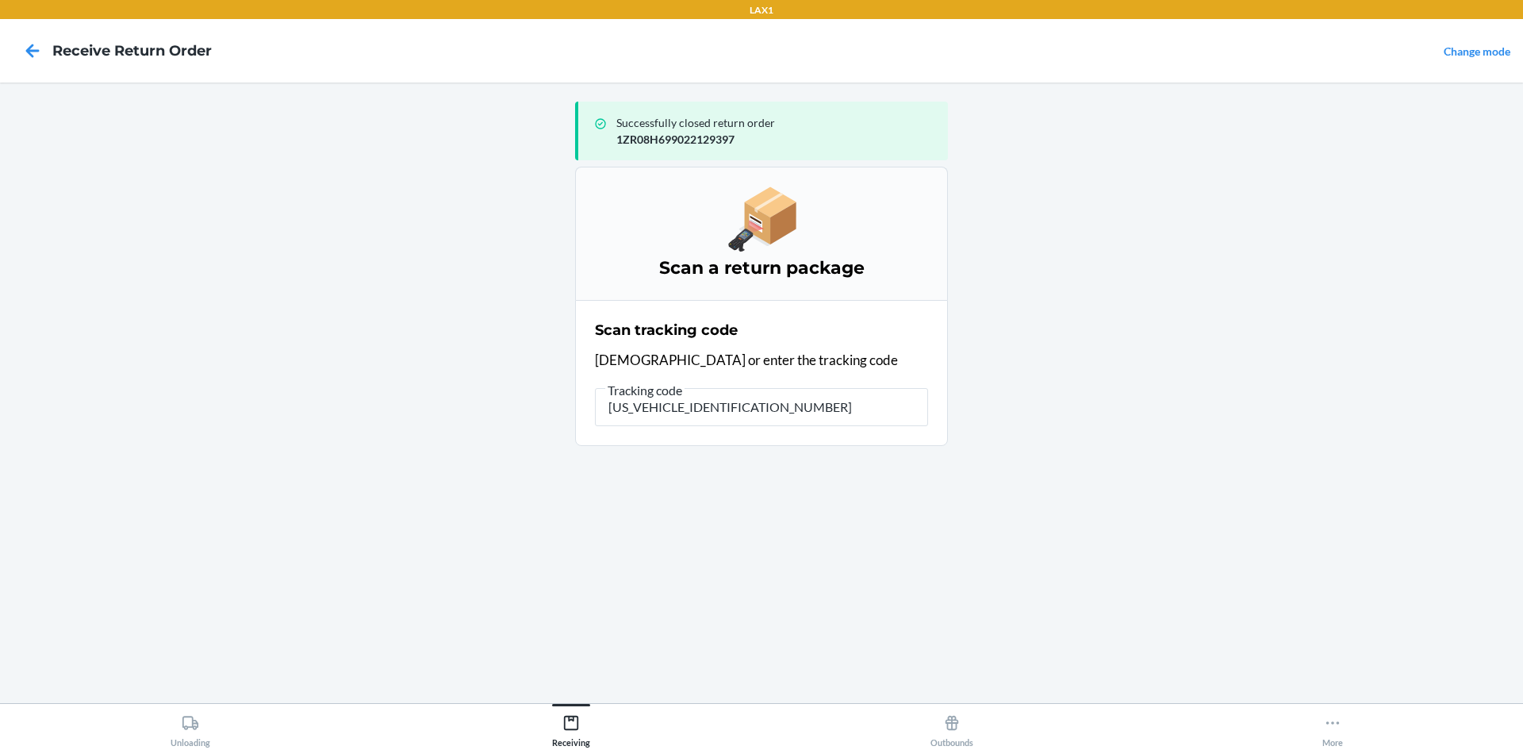
type input "1ZR08H699037546784"
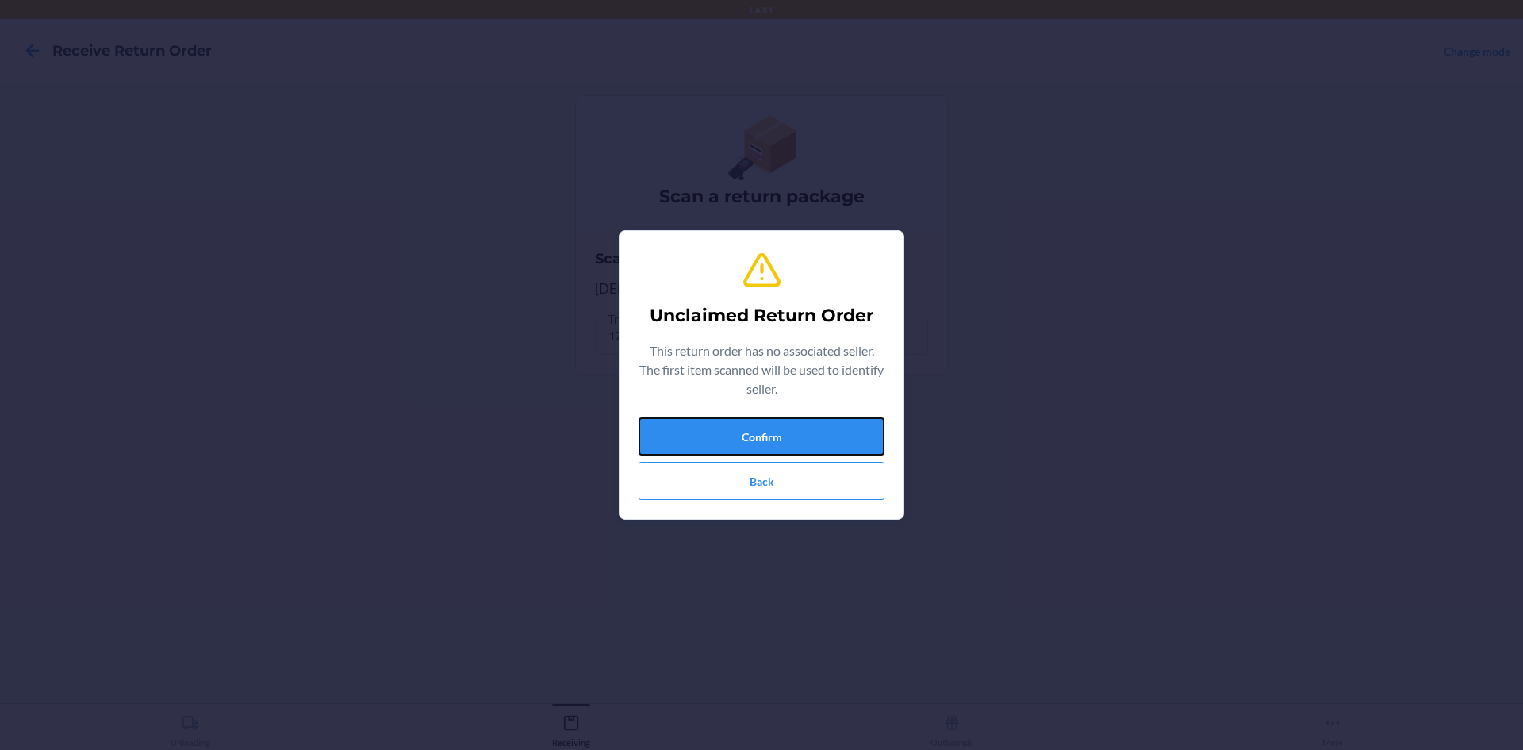
click at [839, 430] on button "Confirm" at bounding box center [762, 436] width 246 height 38
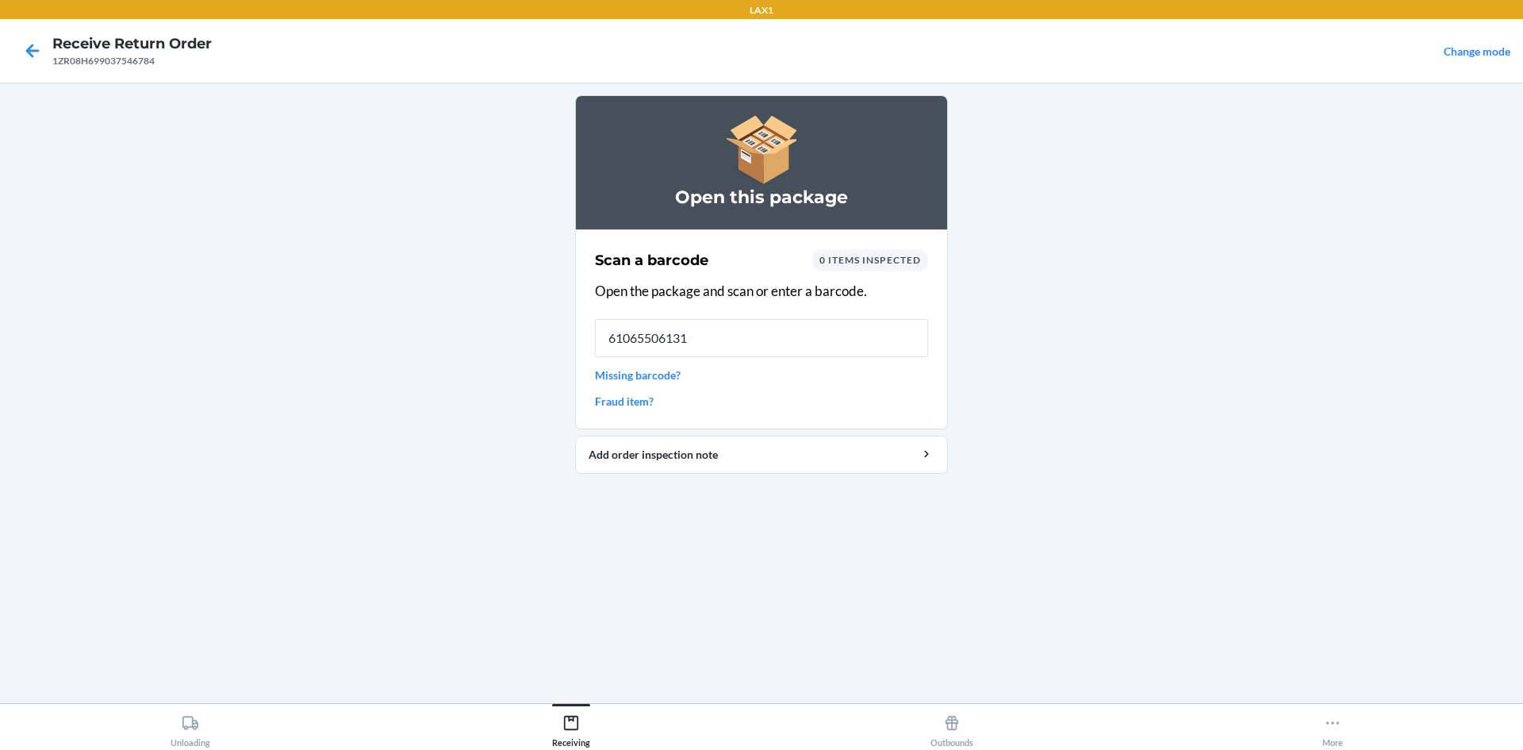
type input "610655061310"
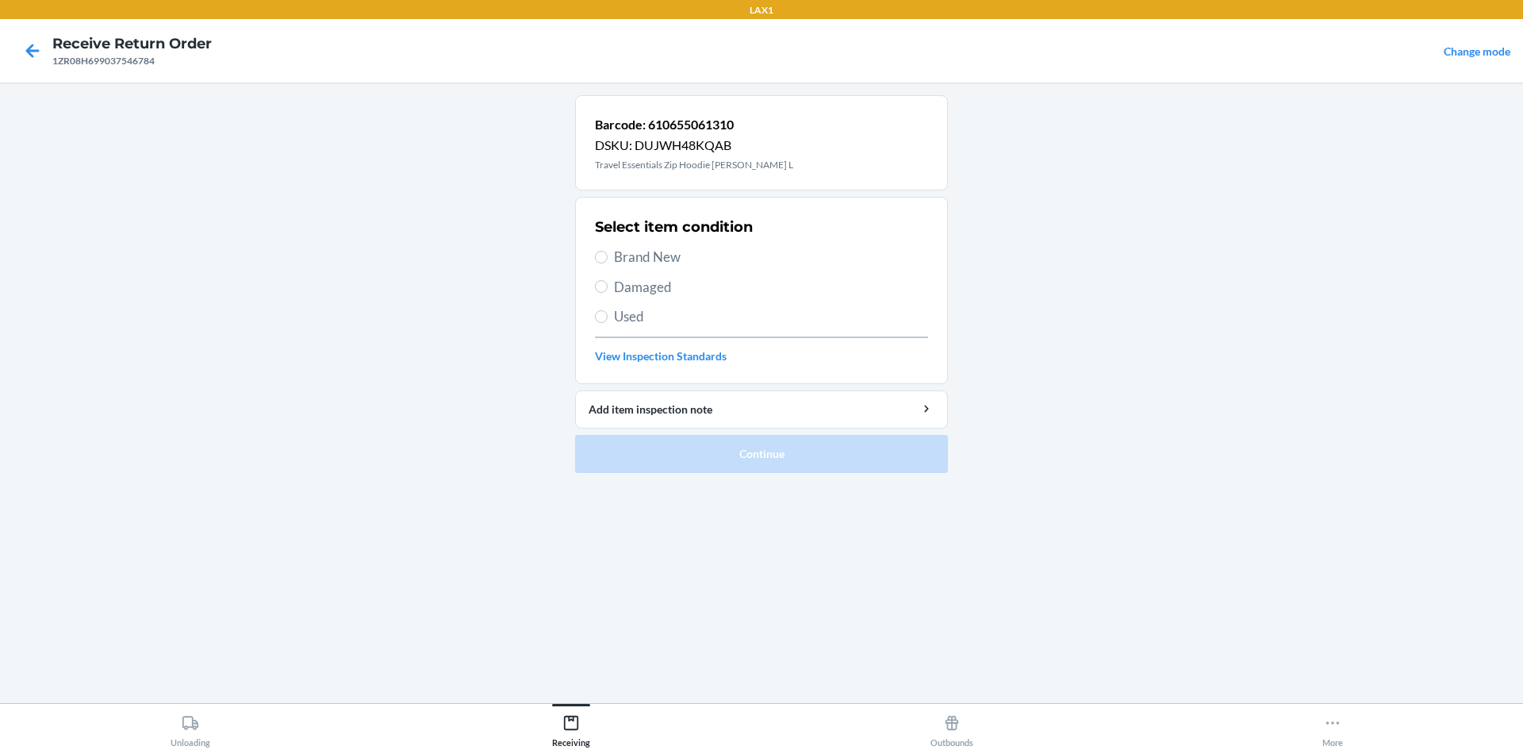
click at [640, 295] on span "Damaged" at bounding box center [771, 287] width 314 height 21
click at [608, 293] on input "Damaged" at bounding box center [601, 286] width 13 height 13
radio input "true"
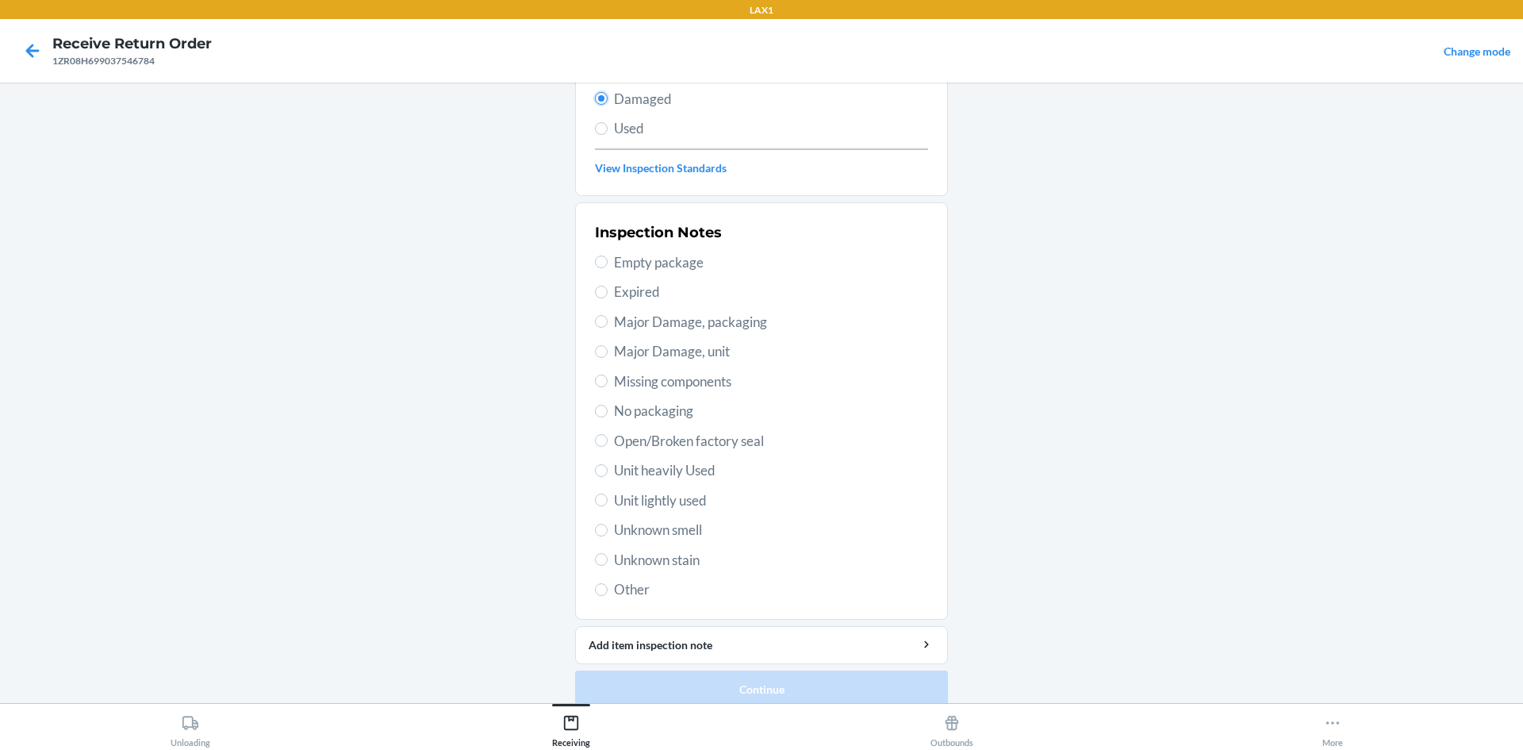
scroll to position [206, 0]
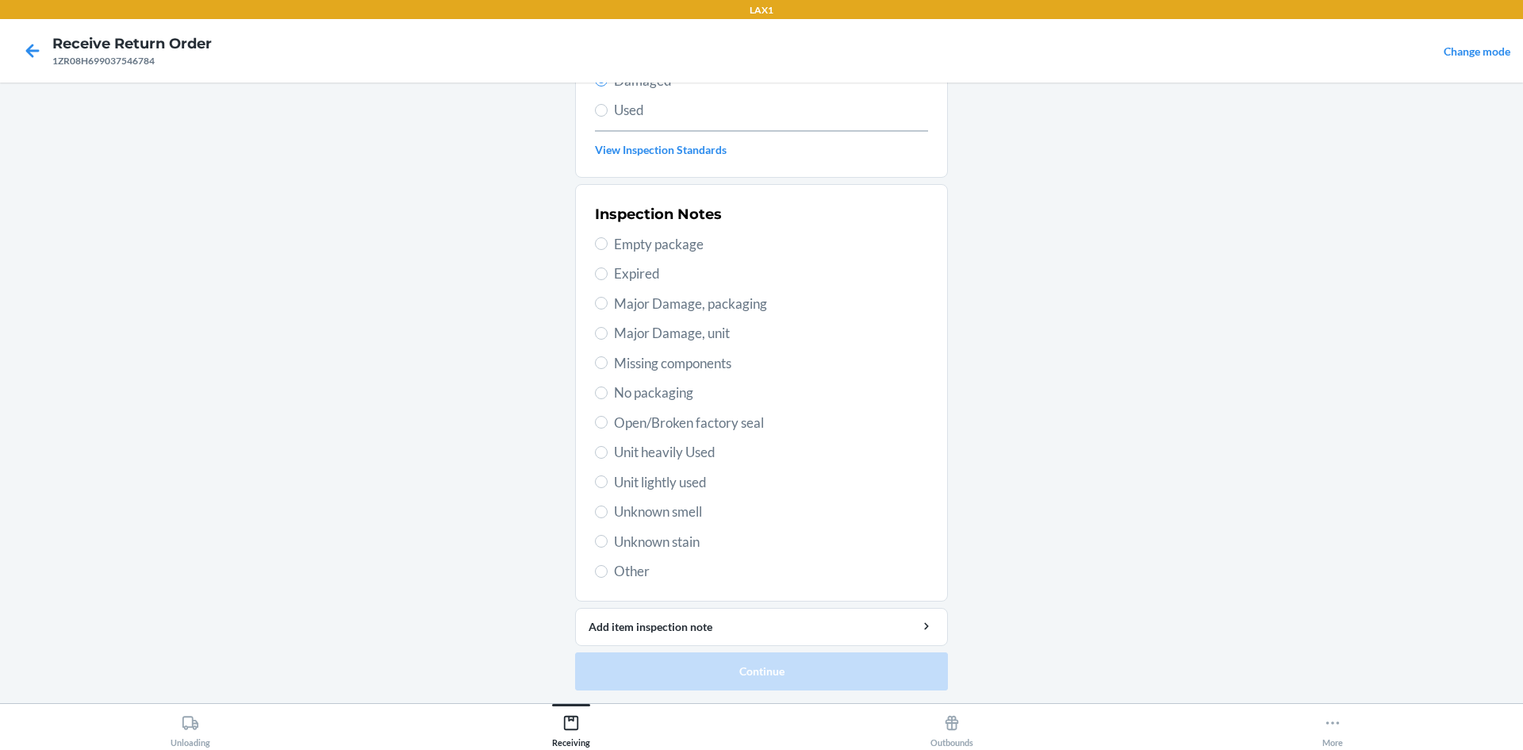
click at [680, 484] on span "Unit lightly used" at bounding box center [771, 482] width 314 height 21
click at [608, 484] on input "Unit lightly used" at bounding box center [601, 481] width 13 height 13
radio input "true"
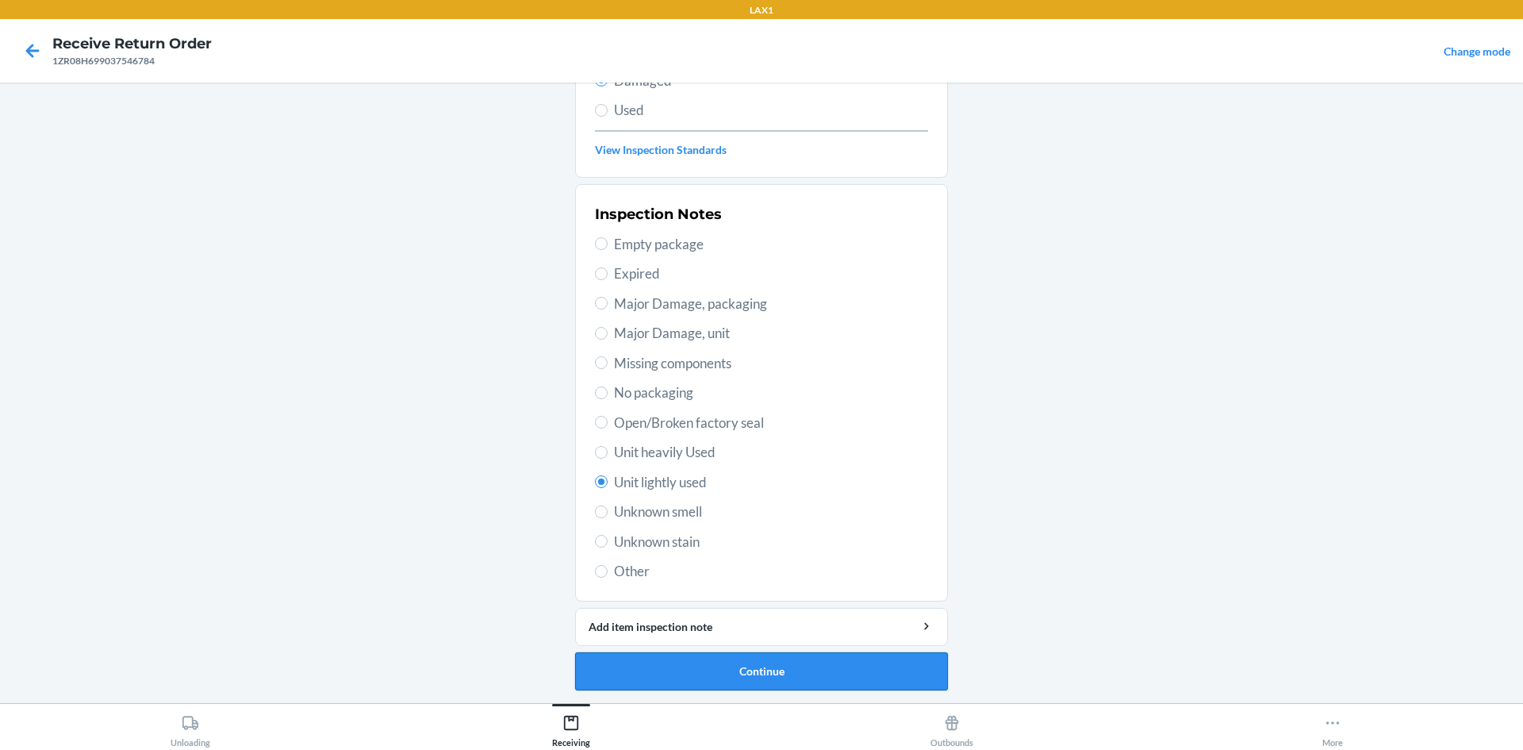
click at [784, 667] on button "Continue" at bounding box center [761, 671] width 373 height 38
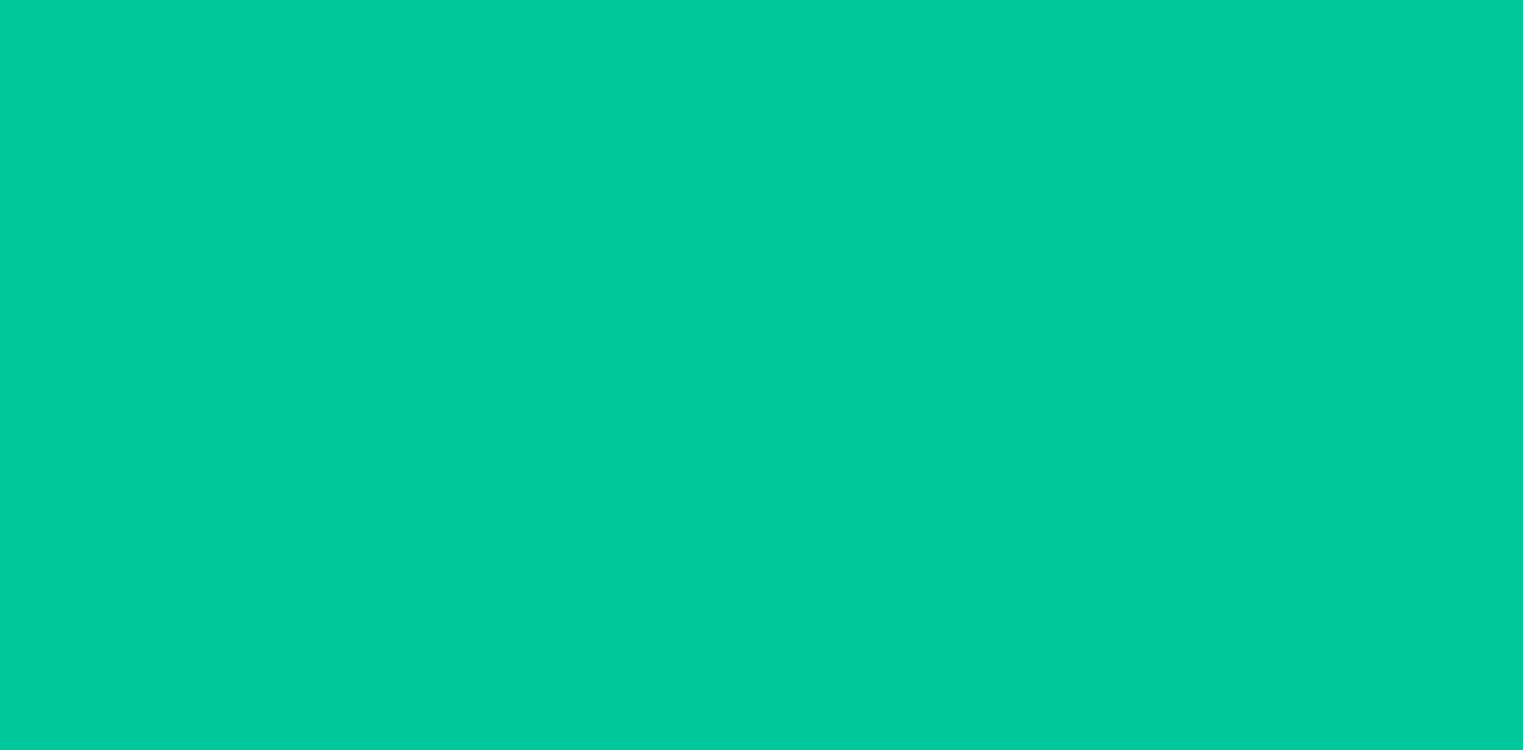
scroll to position [75, 0]
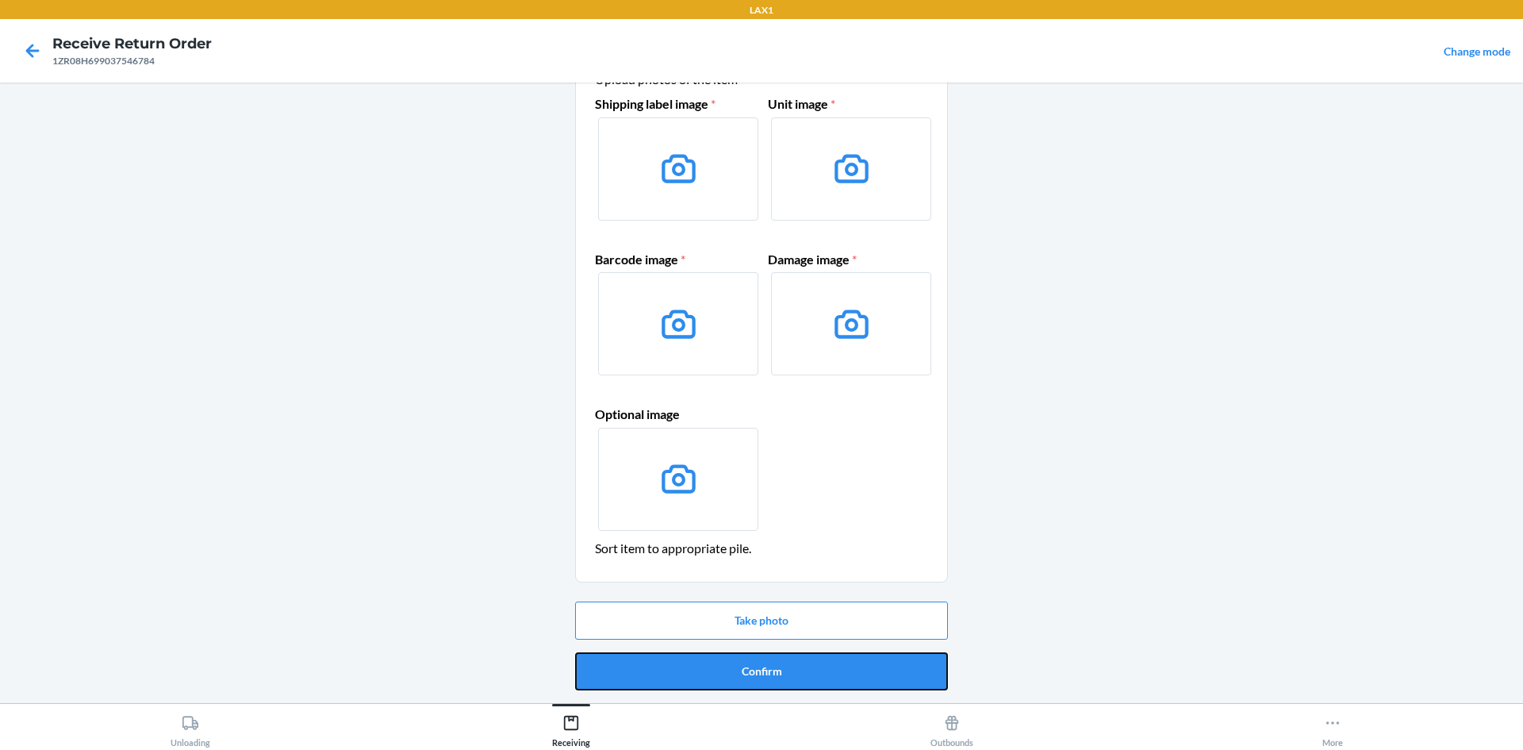
click at [784, 667] on button "Confirm" at bounding box center [761, 671] width 373 height 38
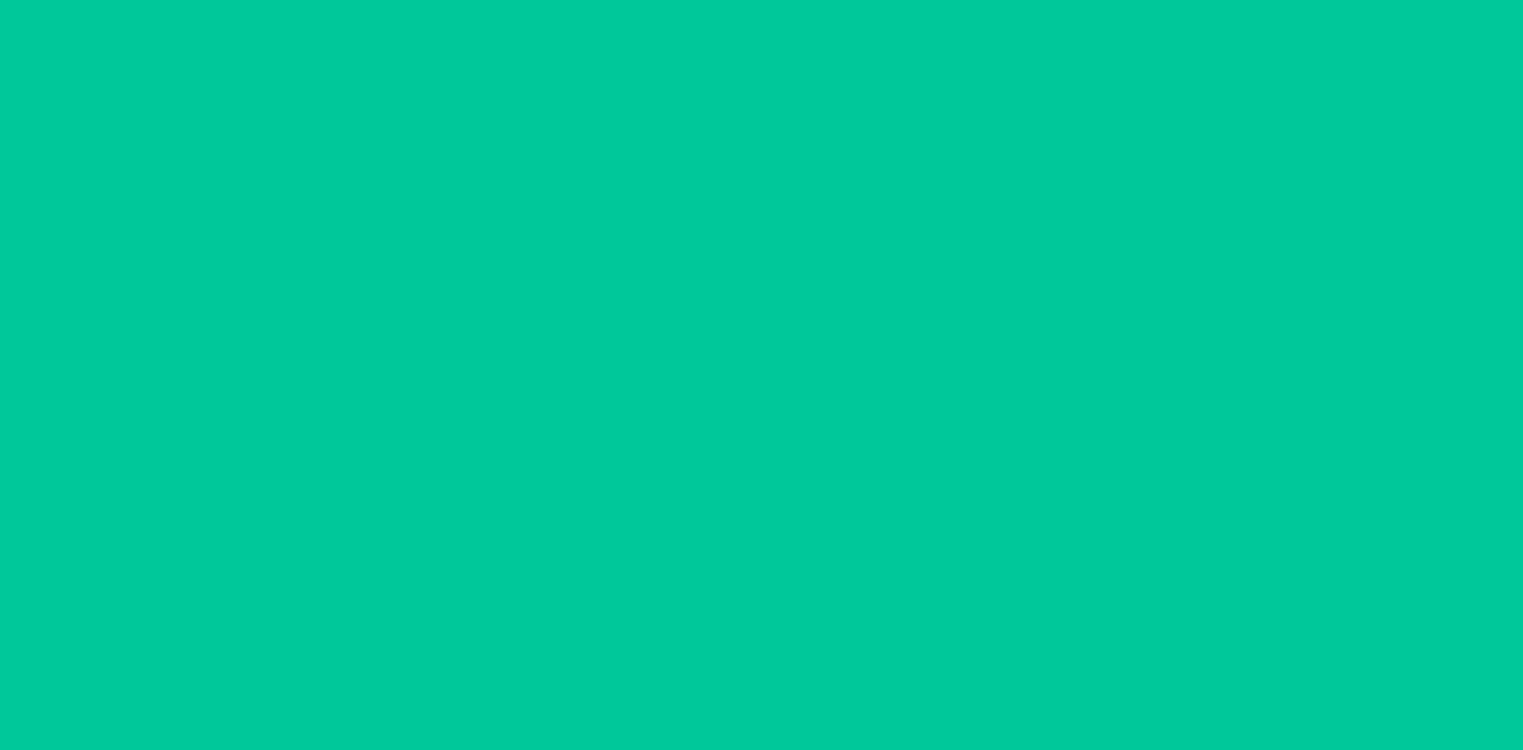
scroll to position [0, 0]
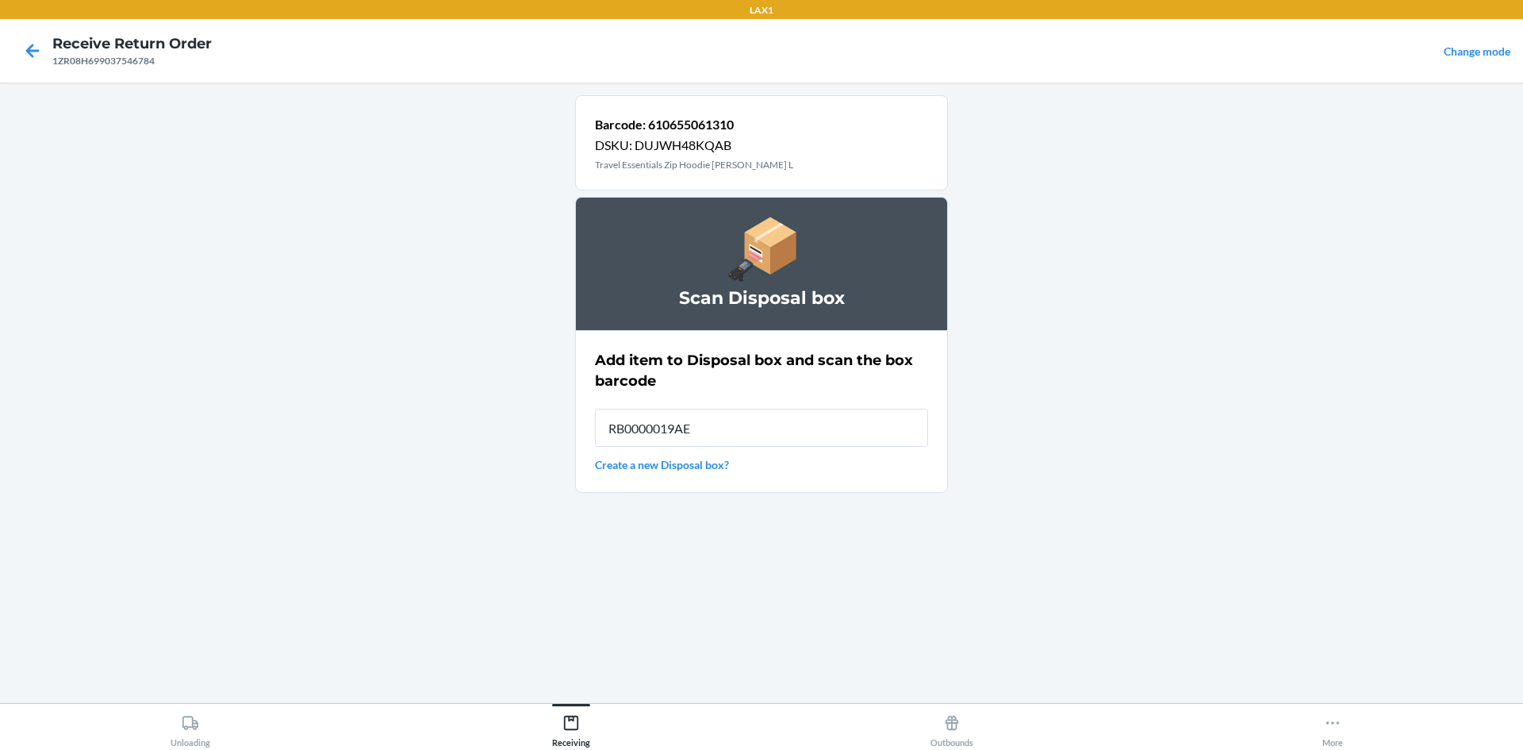
type input "RB0000019AE"
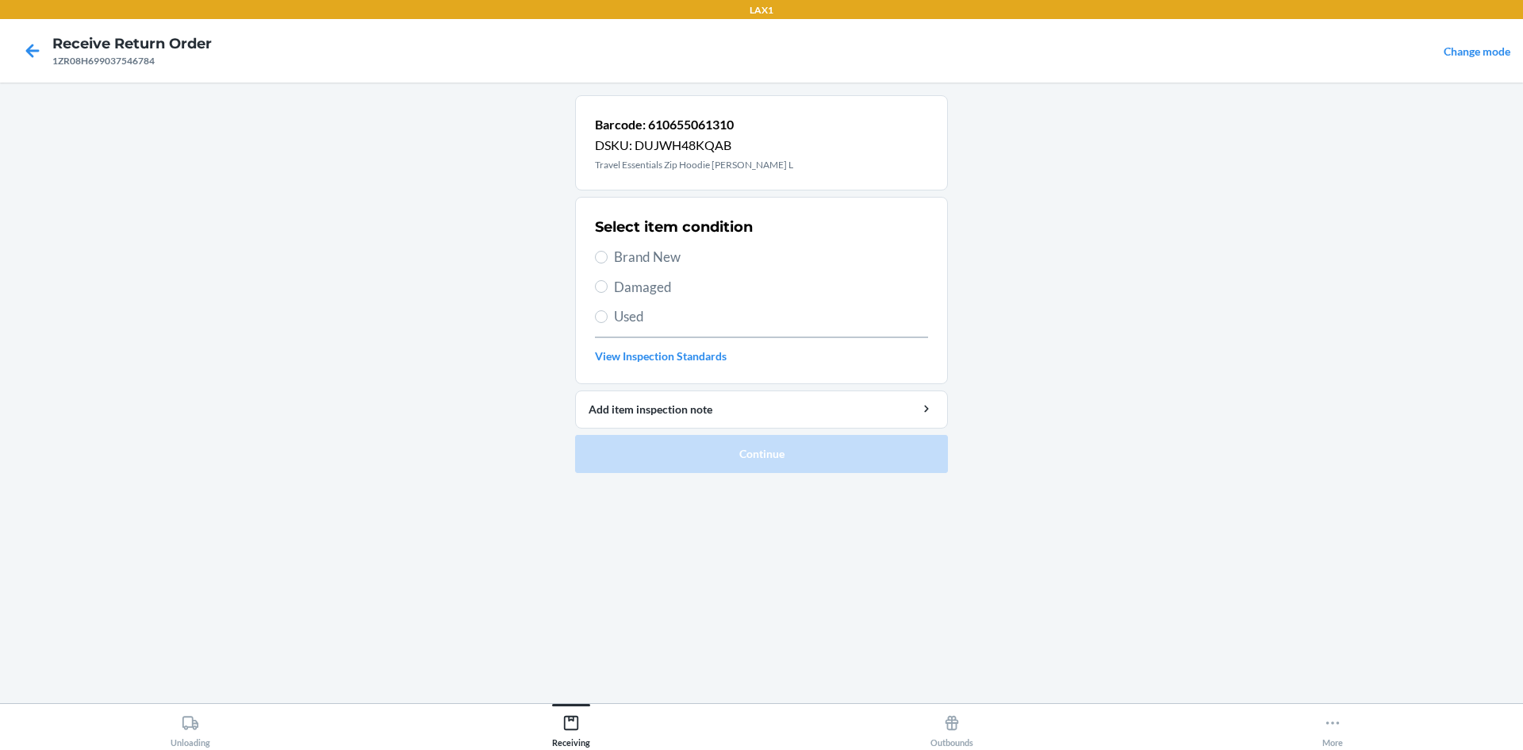
click at [641, 284] on span "Damaged" at bounding box center [771, 287] width 314 height 21
click at [608, 284] on input "Damaged" at bounding box center [601, 286] width 13 height 13
radio input "true"
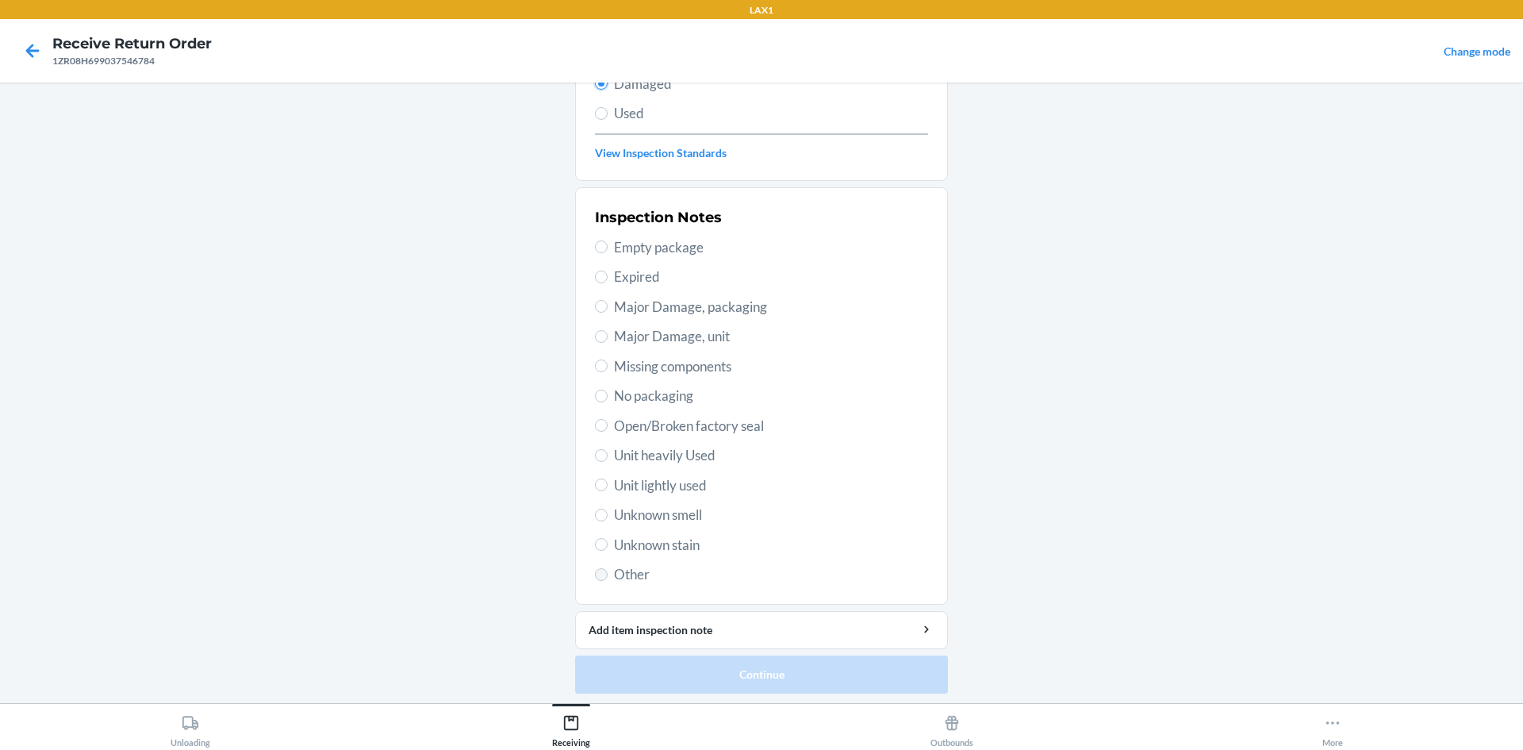
scroll to position [206, 0]
click at [632, 482] on span "Unit lightly used" at bounding box center [771, 482] width 314 height 21
click at [608, 482] on input "Unit lightly used" at bounding box center [601, 481] width 13 height 13
radio input "true"
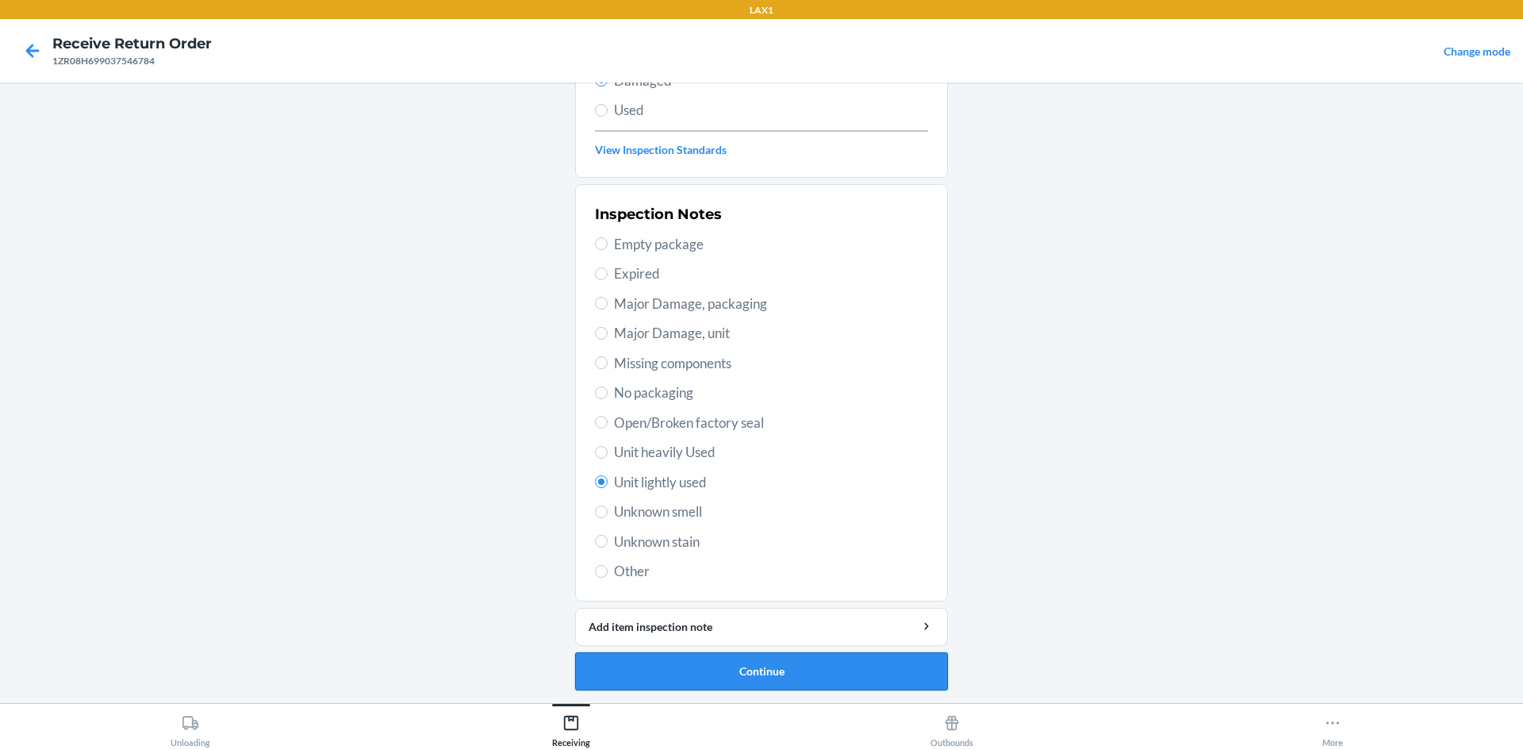
click at [773, 670] on button "Continue" at bounding box center [761, 671] width 373 height 38
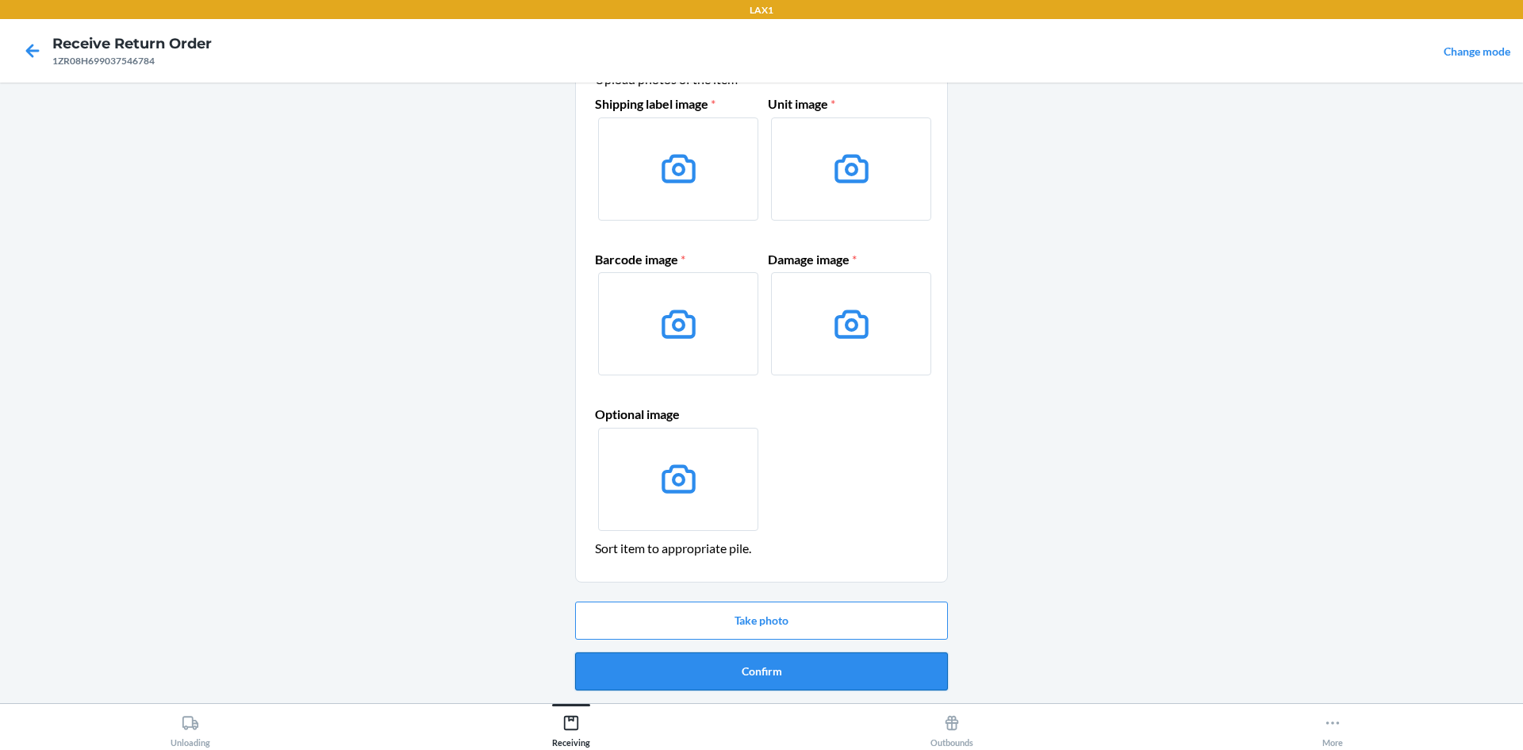
click at [808, 670] on button "Confirm" at bounding box center [761, 671] width 373 height 38
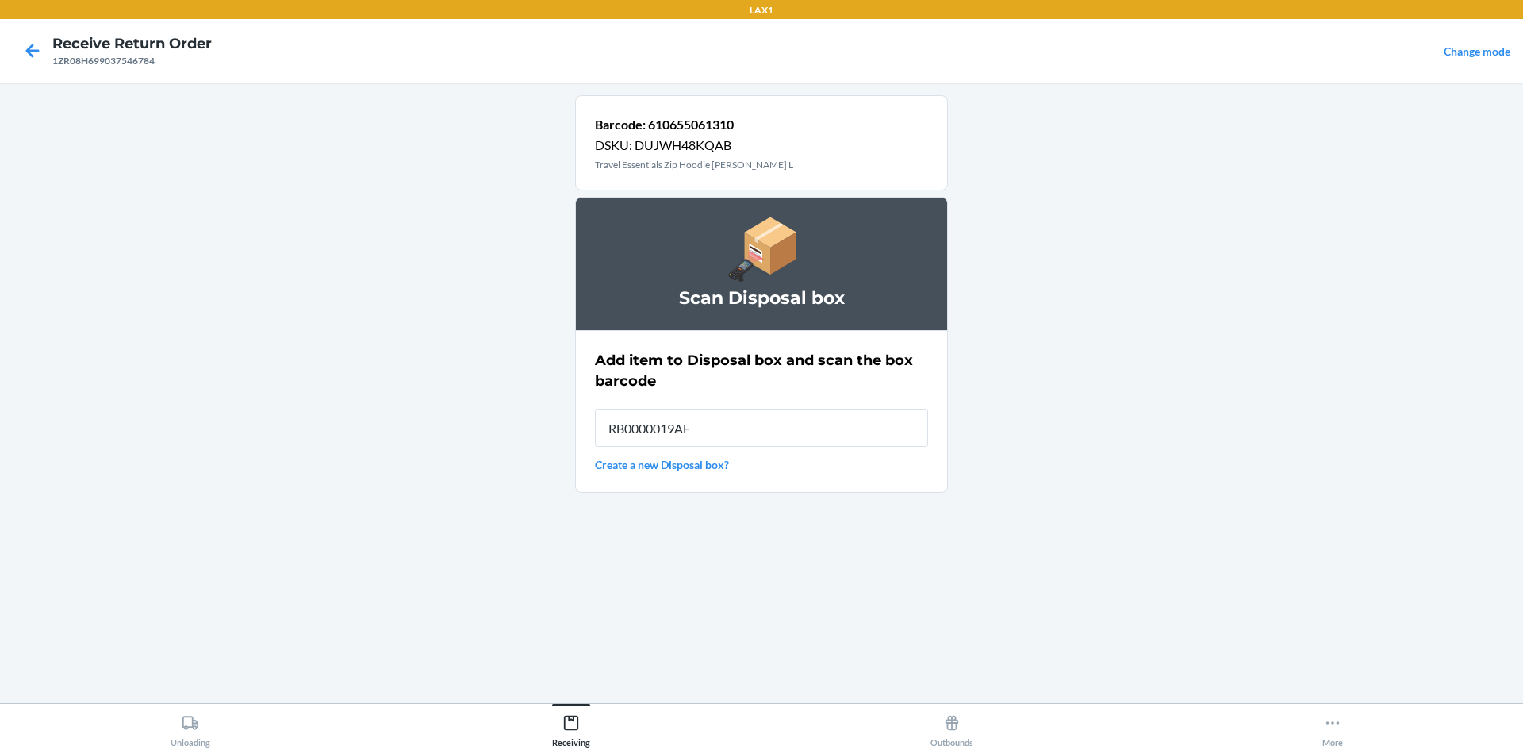
type input "RB0000019AE"
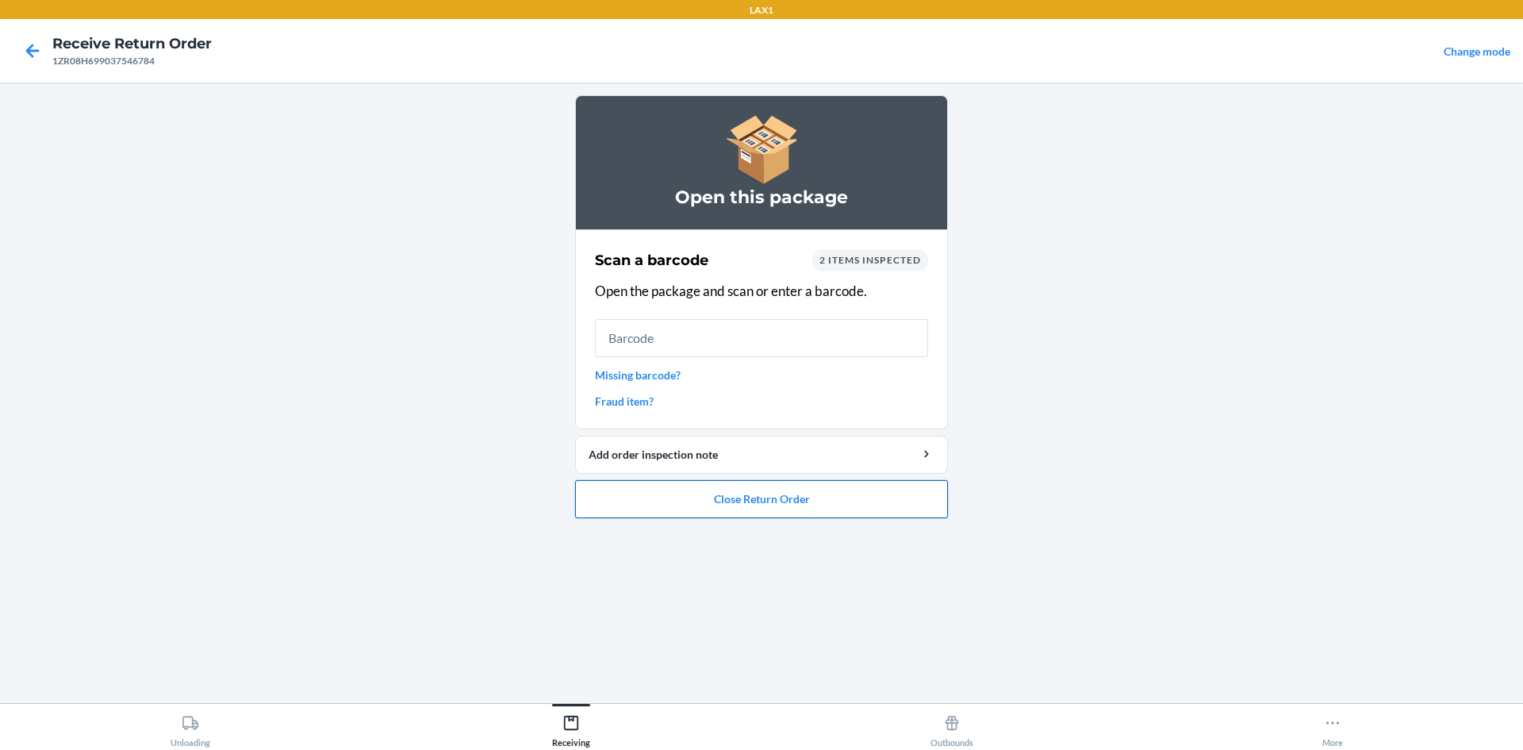
click at [721, 501] on button "Close Return Order" at bounding box center [761, 499] width 373 height 38
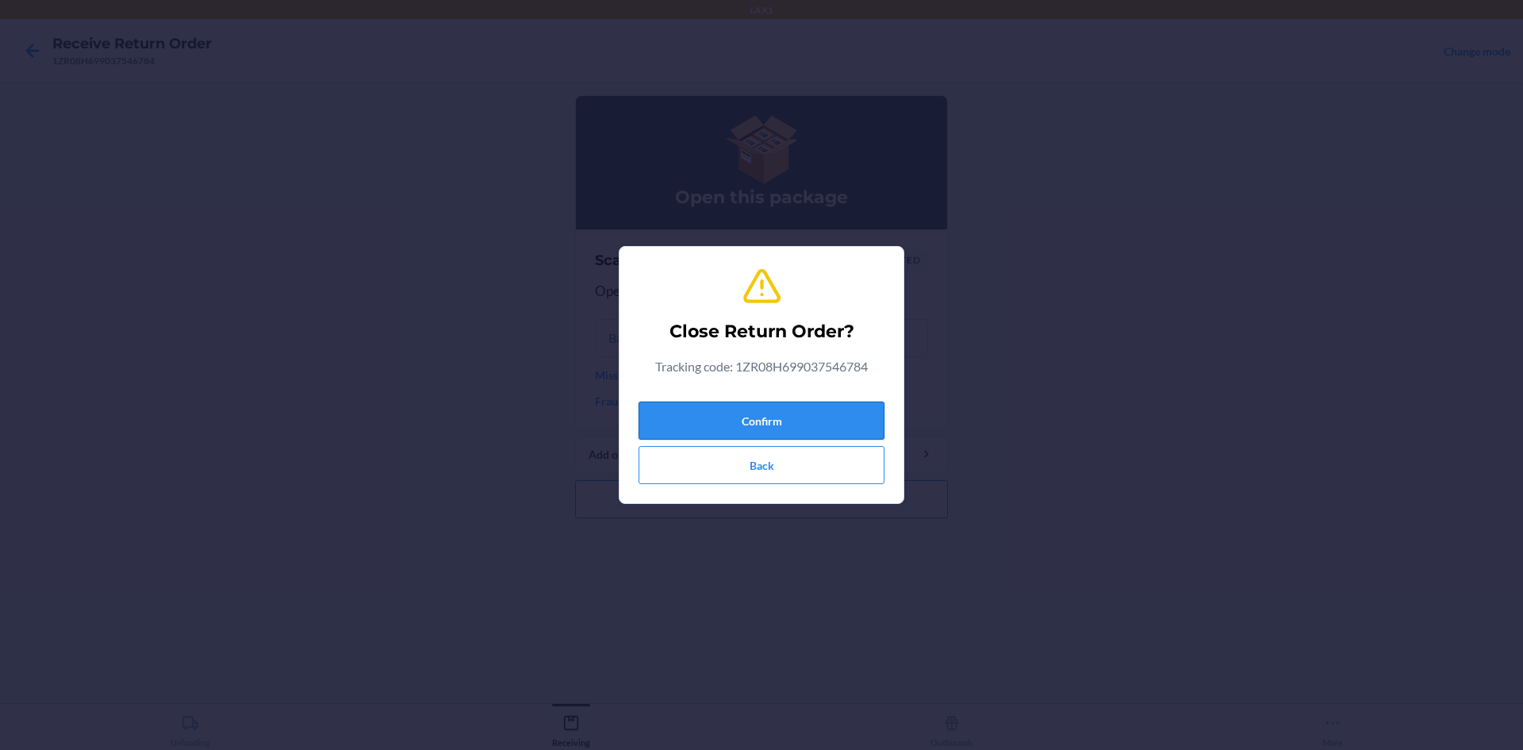
click at [759, 423] on button "Confirm" at bounding box center [762, 420] width 246 height 38
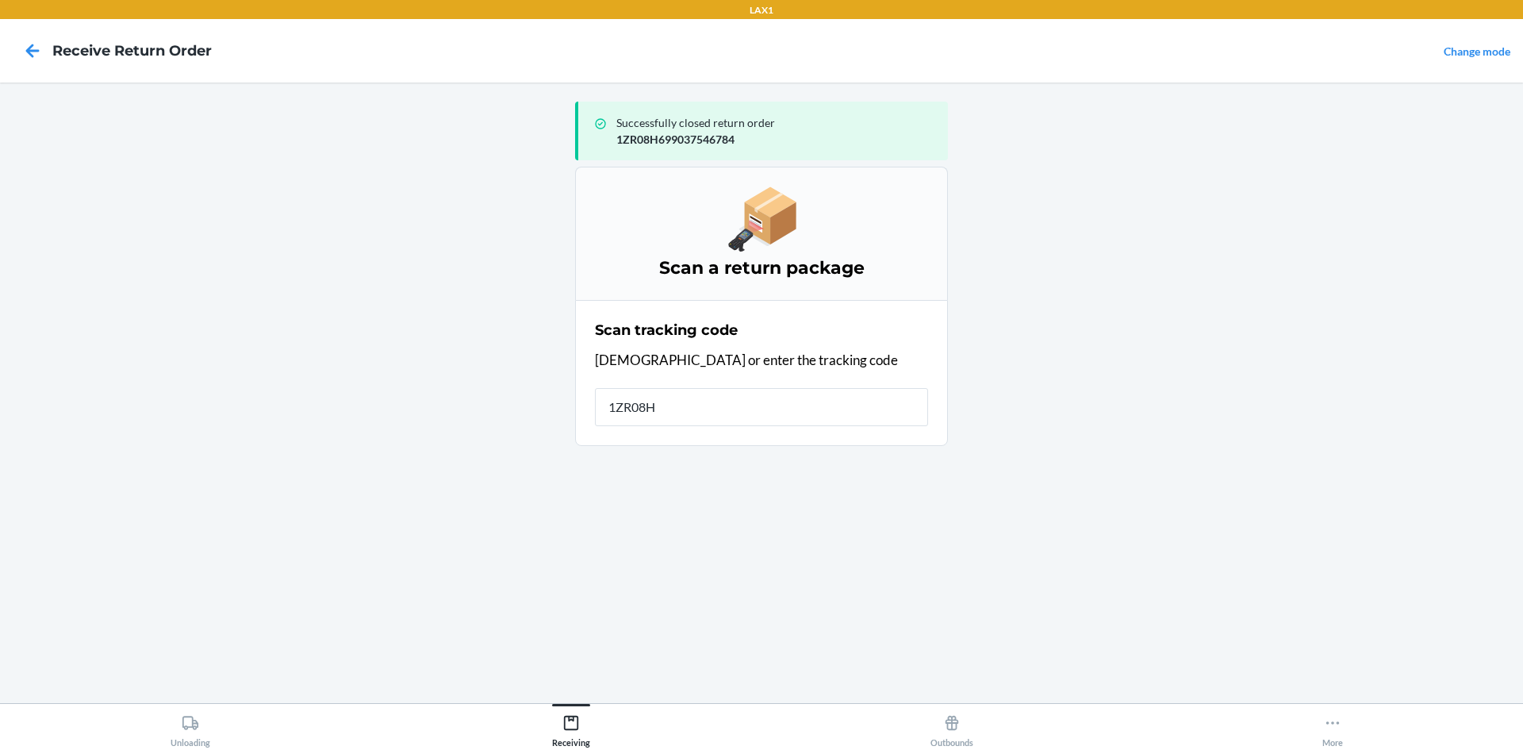
type input "1ZR08H6"
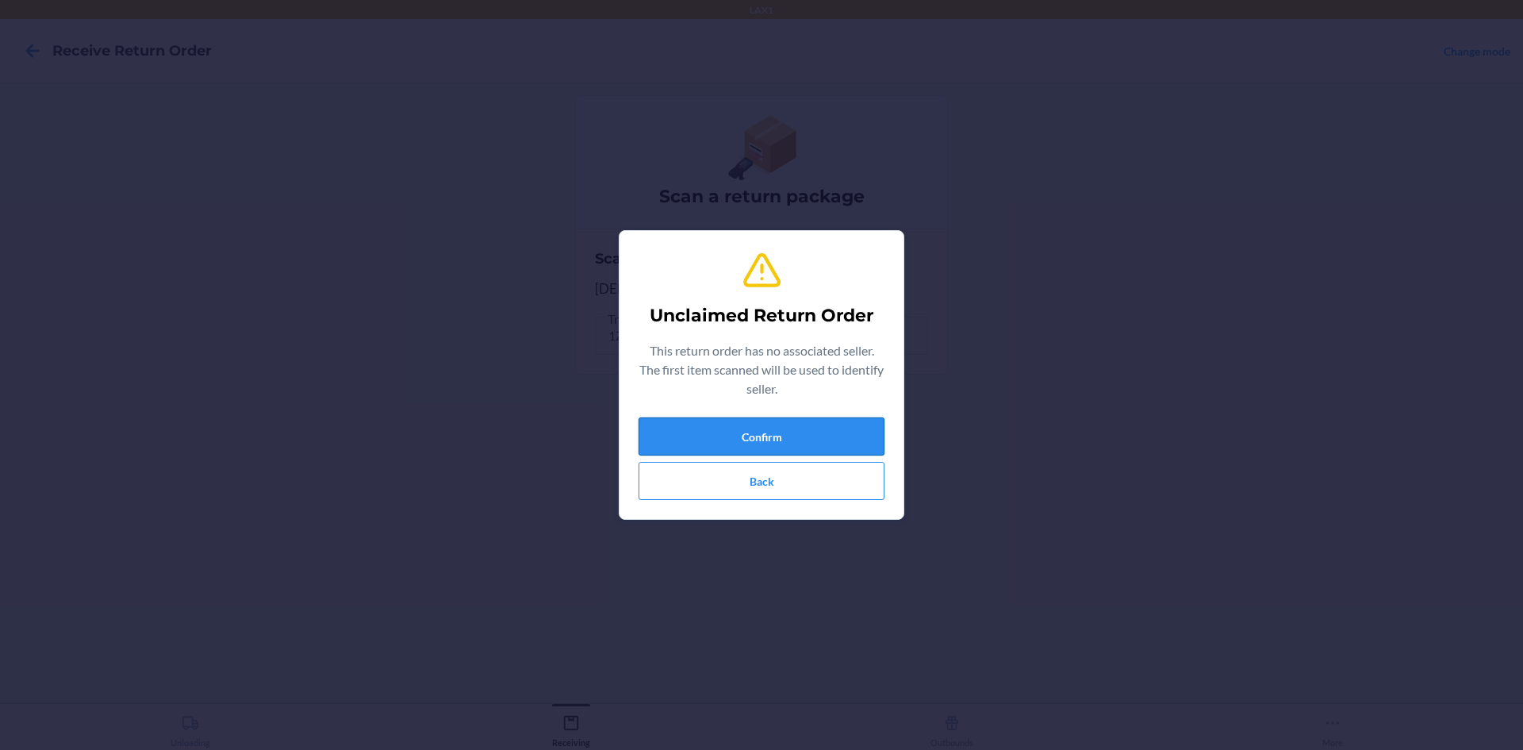
click at [762, 423] on button "Confirm" at bounding box center [762, 436] width 246 height 38
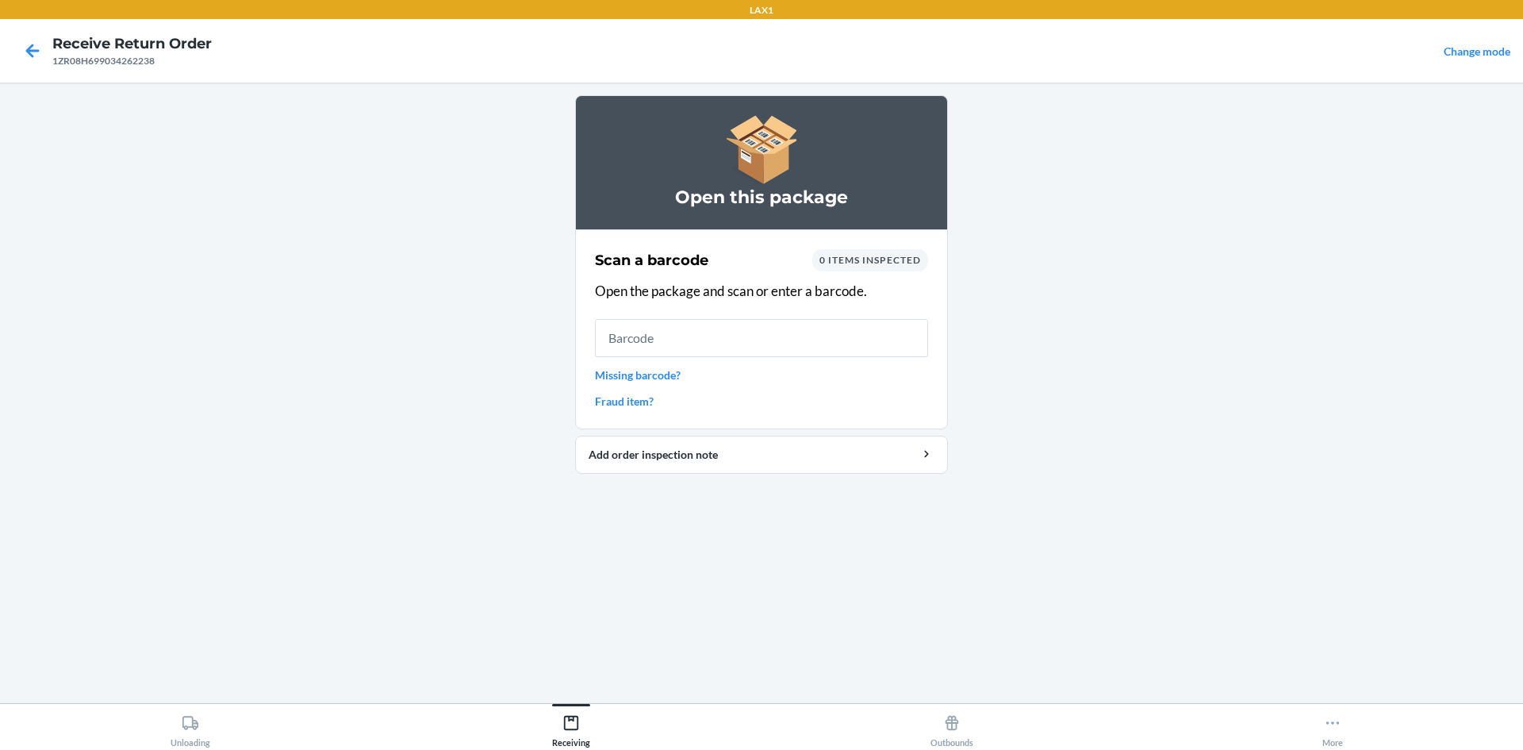
click at [670, 367] on link "Missing barcode?" at bounding box center [761, 375] width 333 height 17
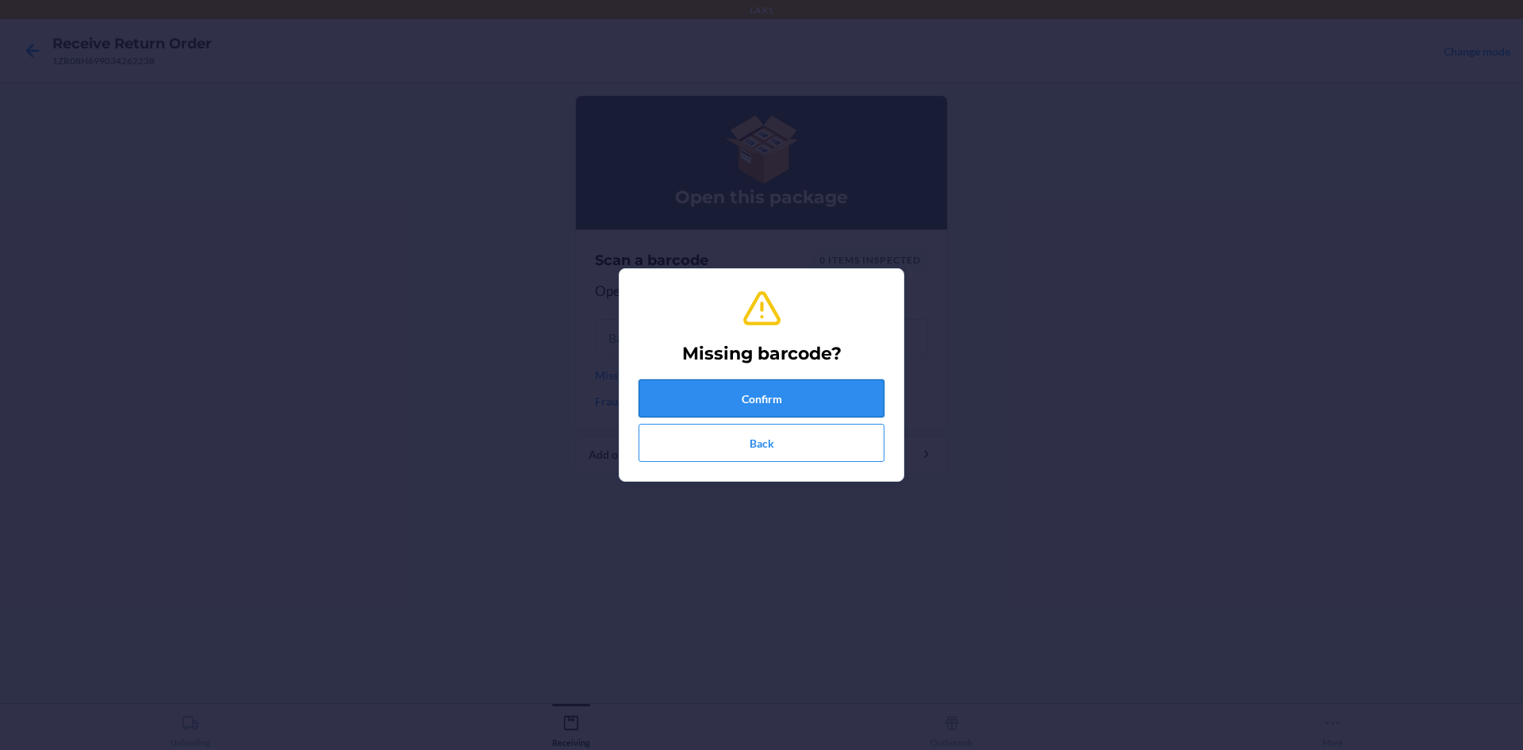
click at [732, 398] on button "Confirm" at bounding box center [762, 398] width 246 height 38
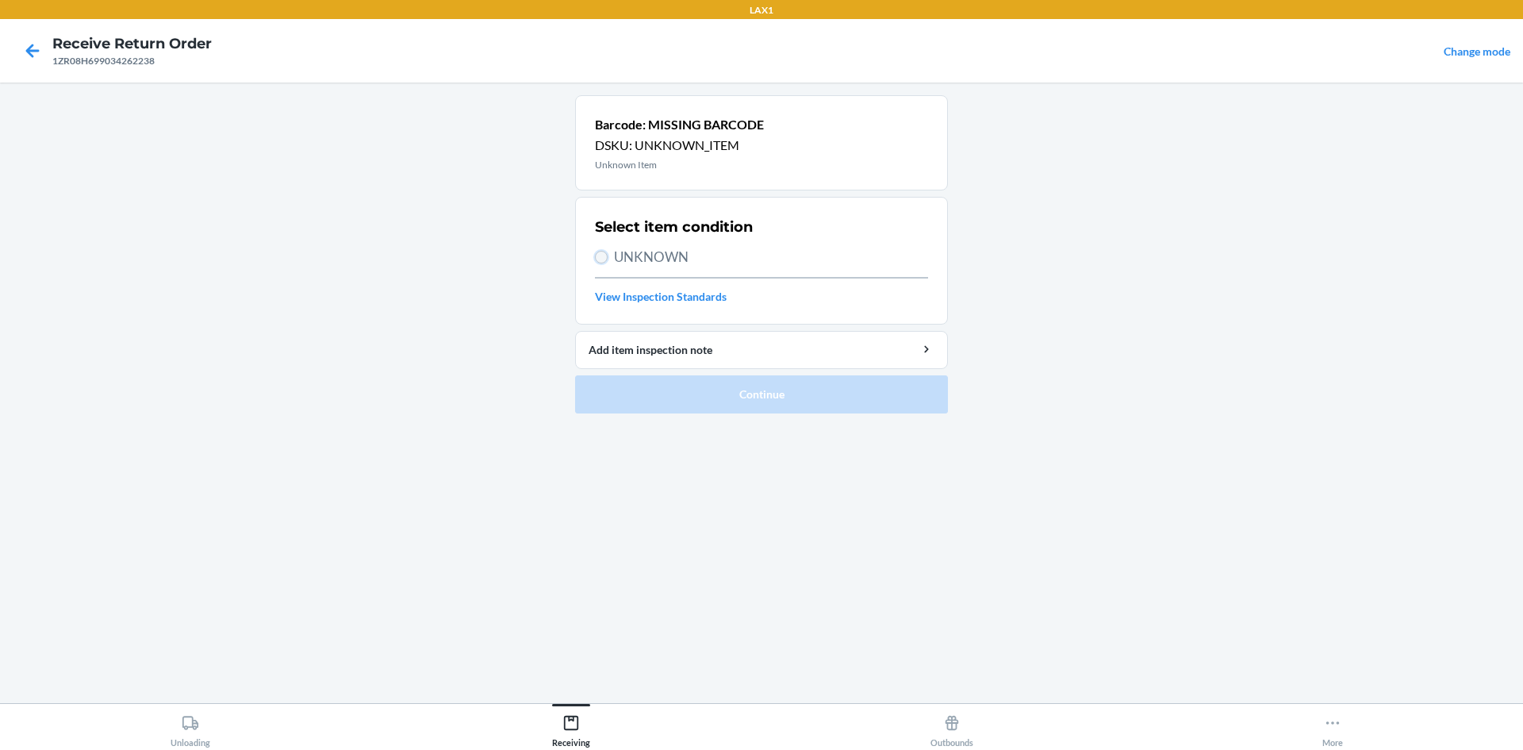
click at [595, 256] on input "UNKNOWN" at bounding box center [601, 257] width 13 height 13
radio input "true"
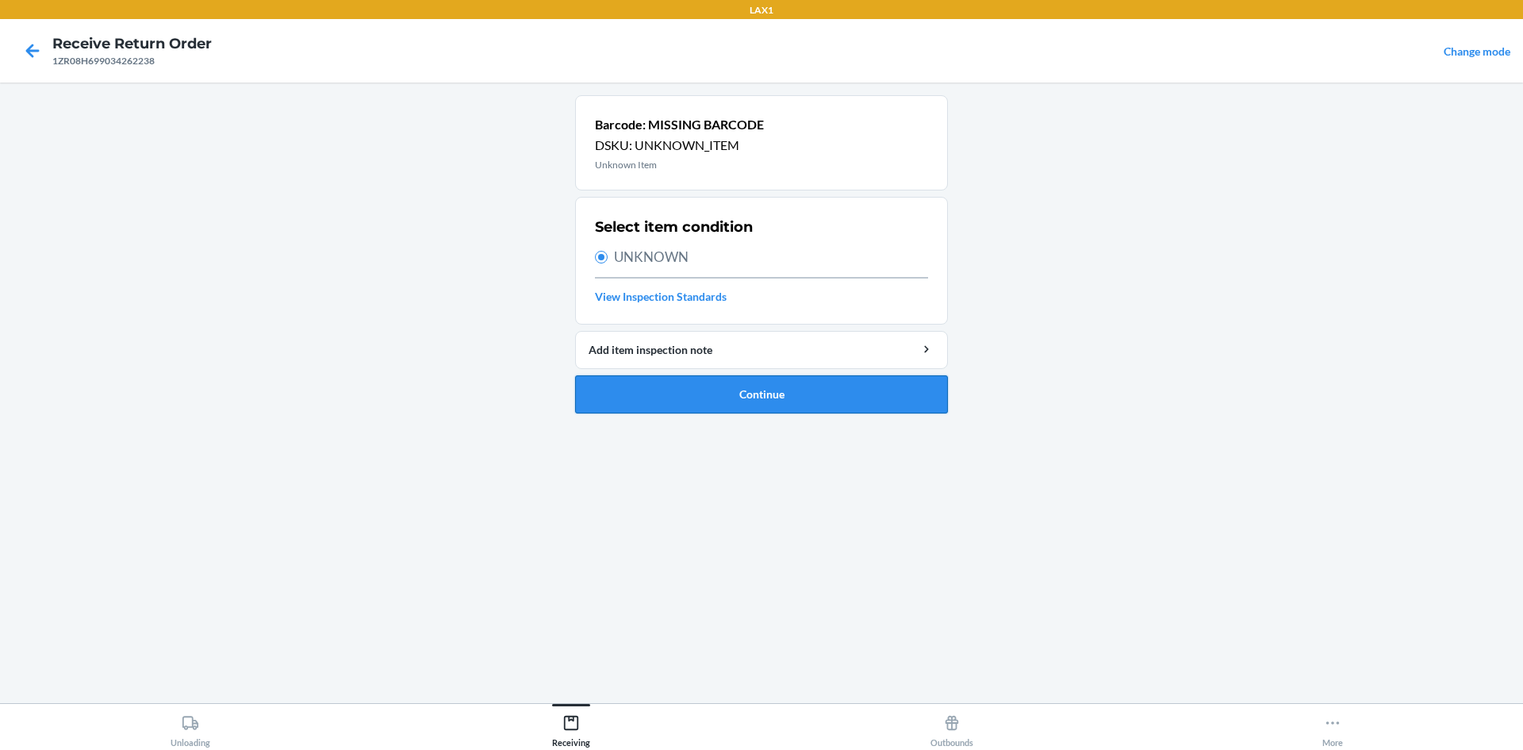
click at [662, 391] on button "Continue" at bounding box center [761, 394] width 373 height 38
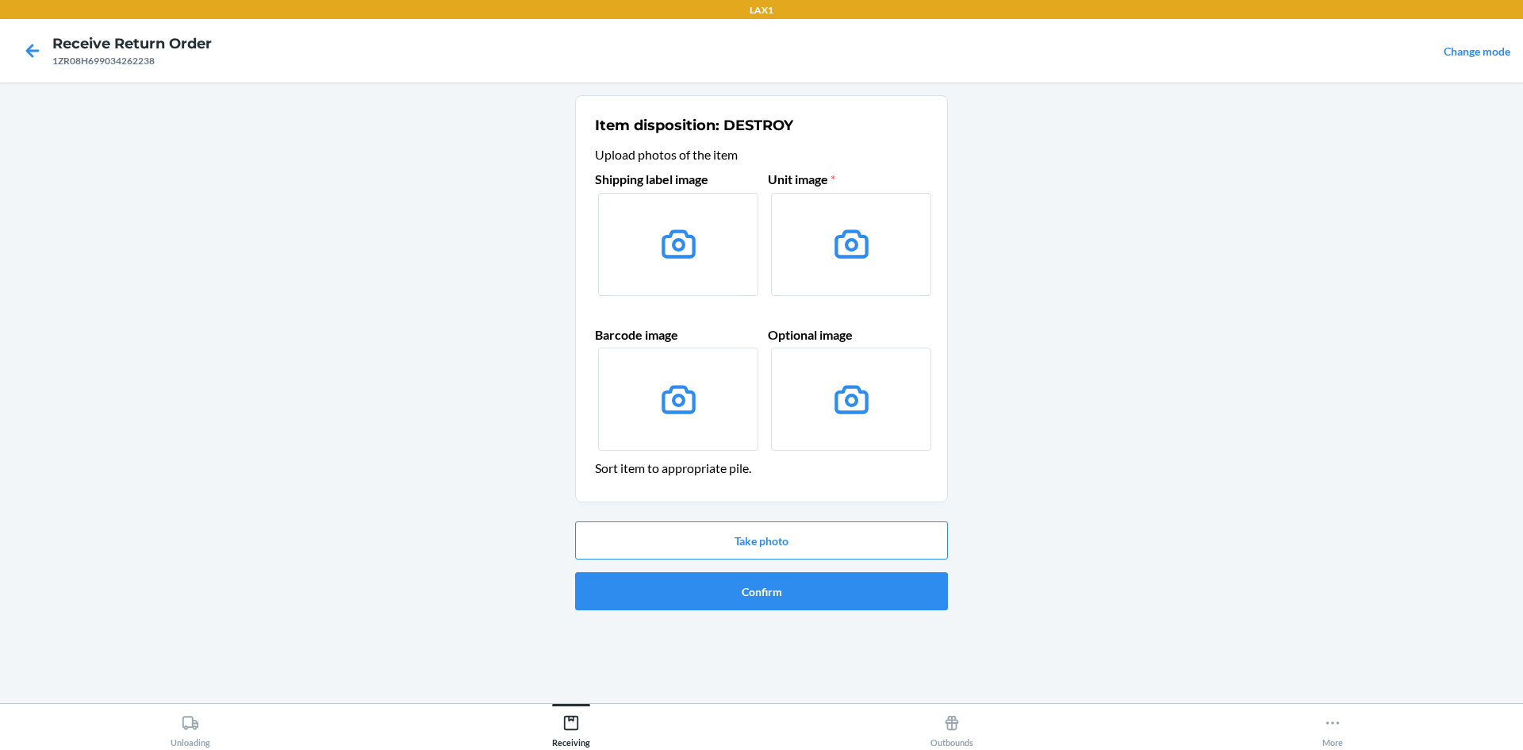
click at [775, 217] on label at bounding box center [851, 244] width 160 height 103
click at [0, 0] on input "file" at bounding box center [0, 0] width 0 height 0
click at [824, 515] on div "Take photo Confirm" at bounding box center [761, 566] width 373 height 102
click at [826, 530] on button "Take photo" at bounding box center [761, 540] width 373 height 38
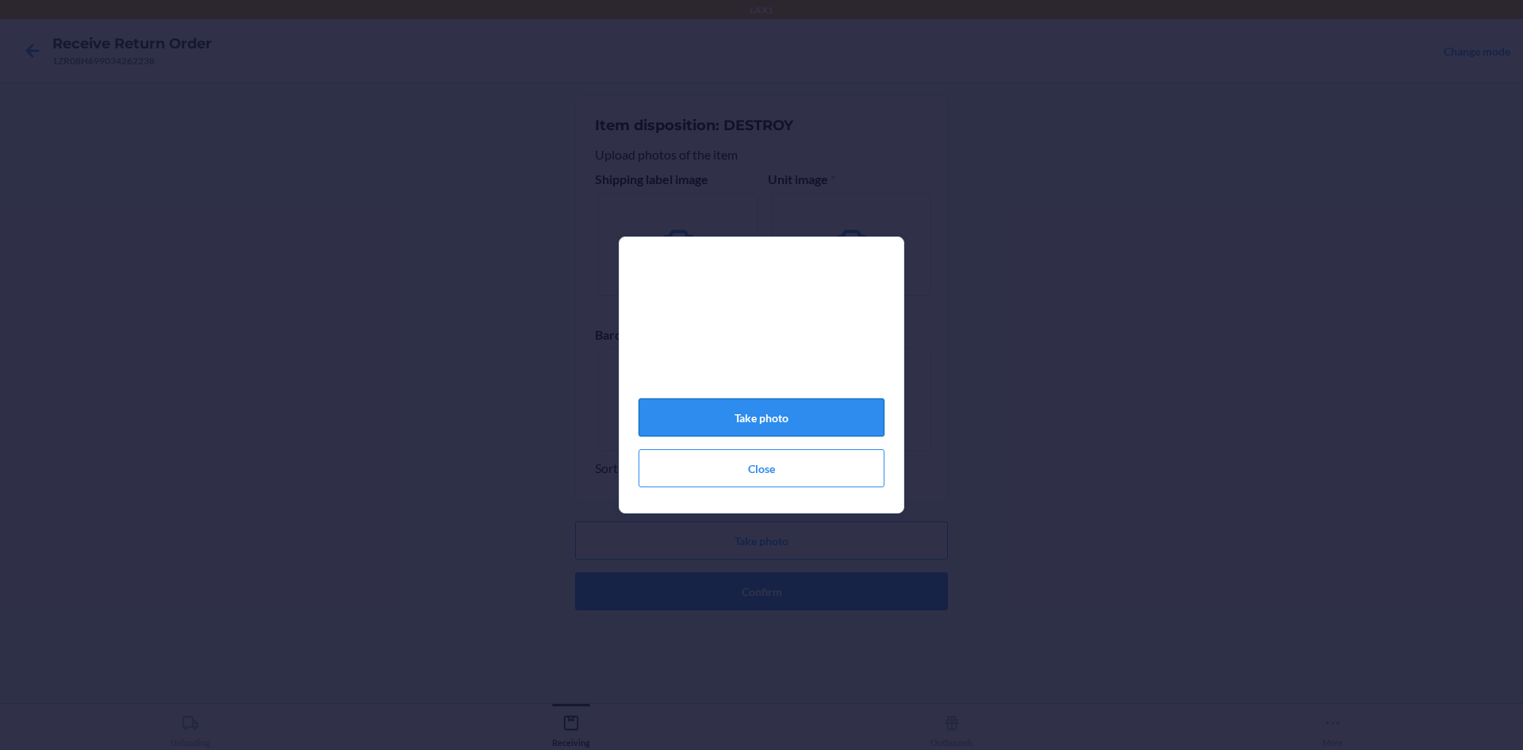
click at [776, 411] on button "Take photo" at bounding box center [762, 417] width 246 height 38
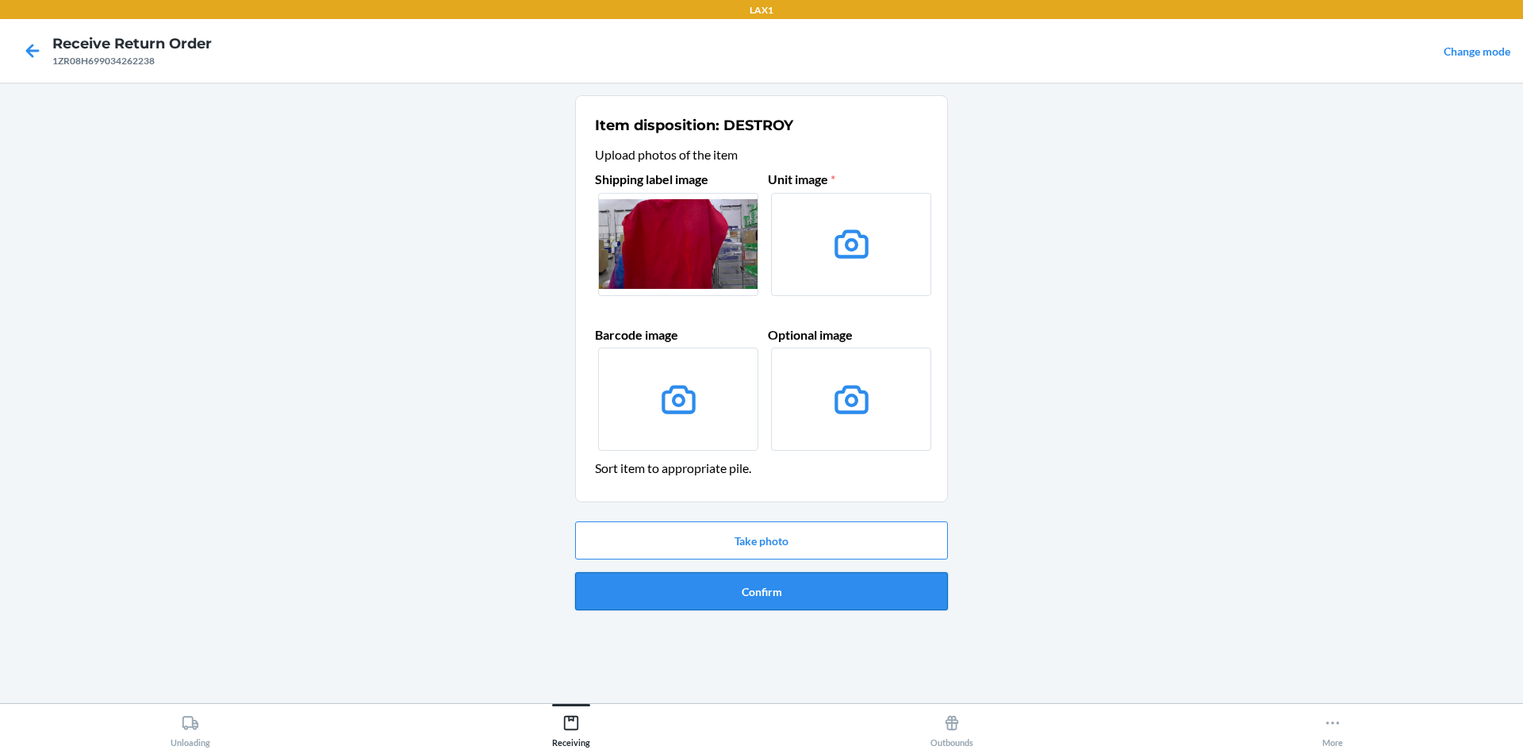
click at [835, 600] on button "Confirm" at bounding box center [761, 591] width 373 height 38
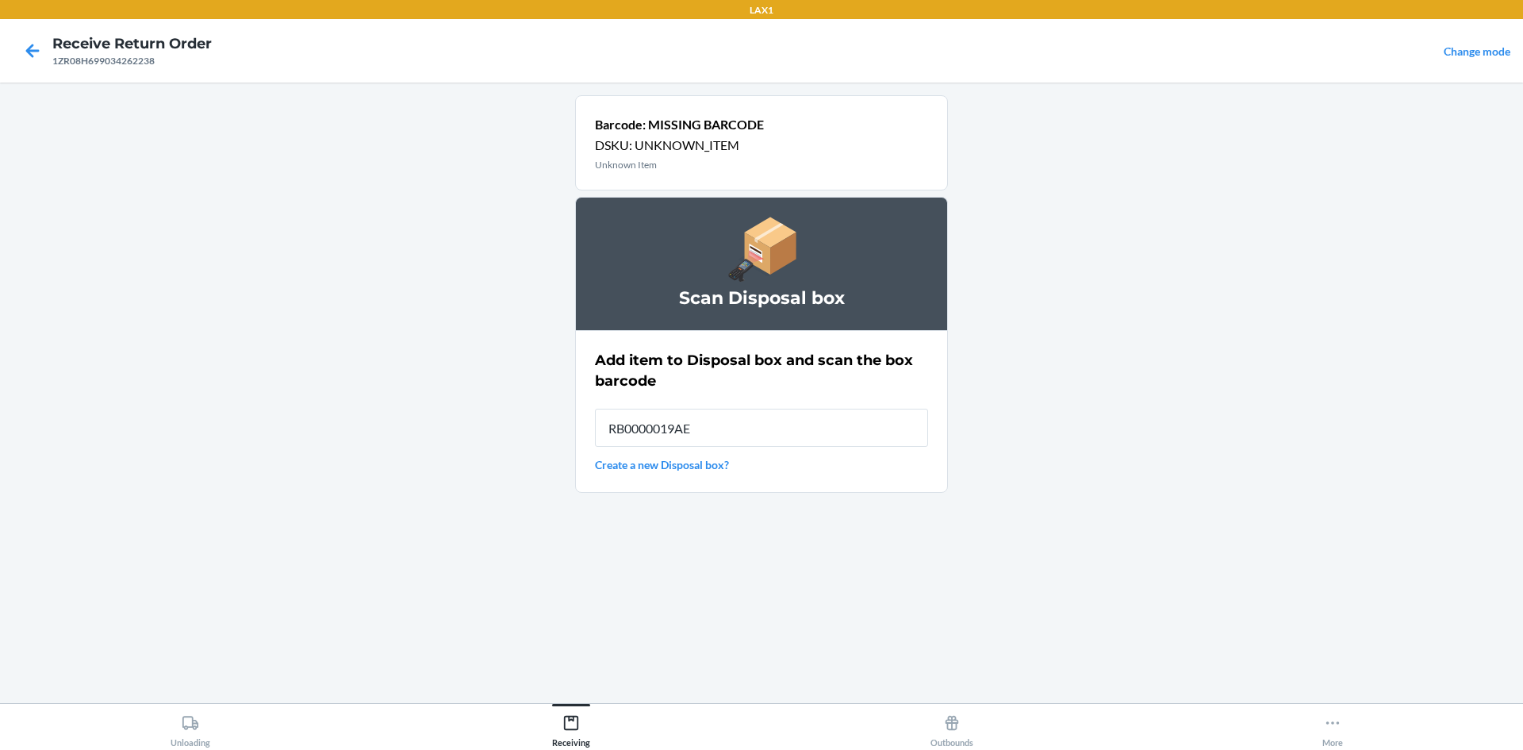
type input "RB0000019AE"
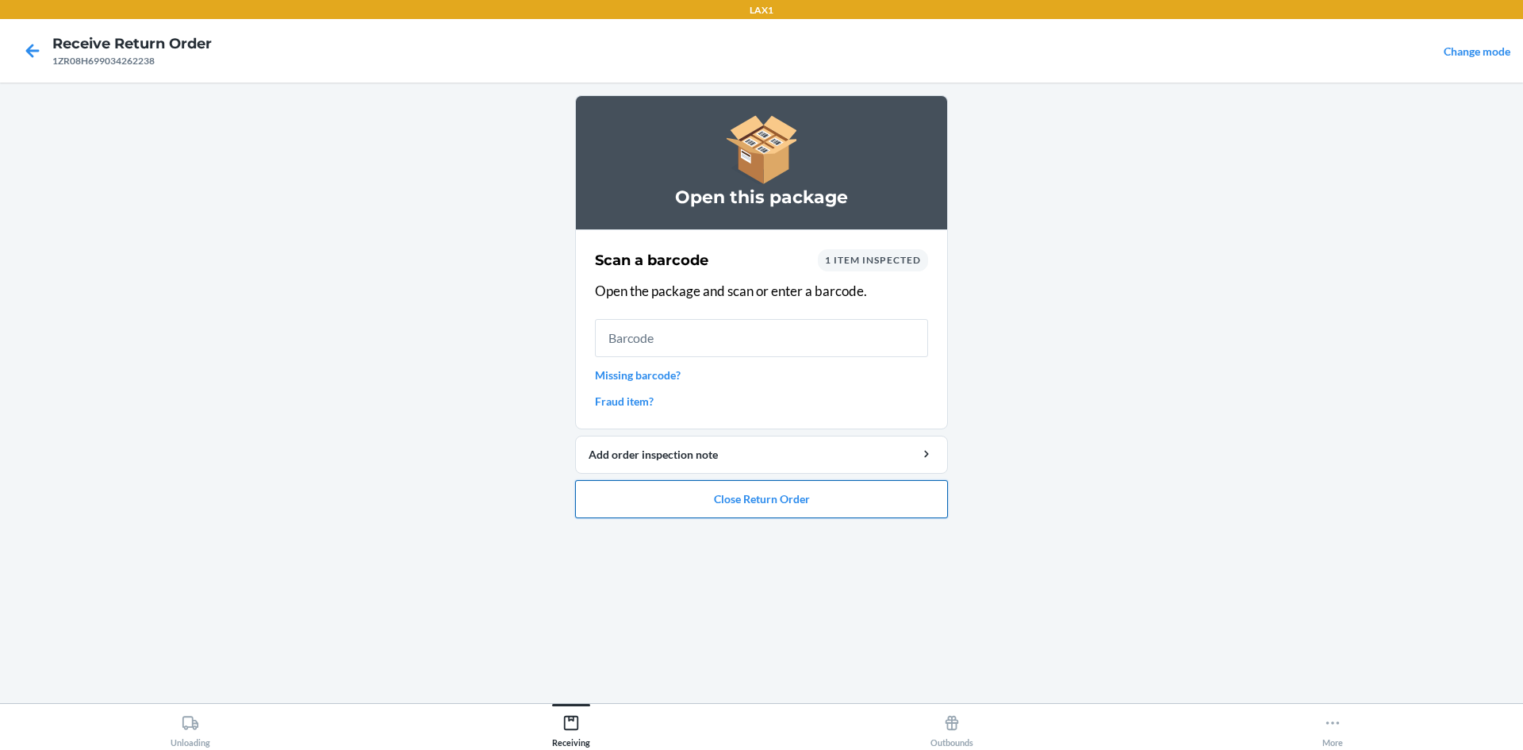
click at [771, 501] on button "Close Return Order" at bounding box center [761, 499] width 373 height 38
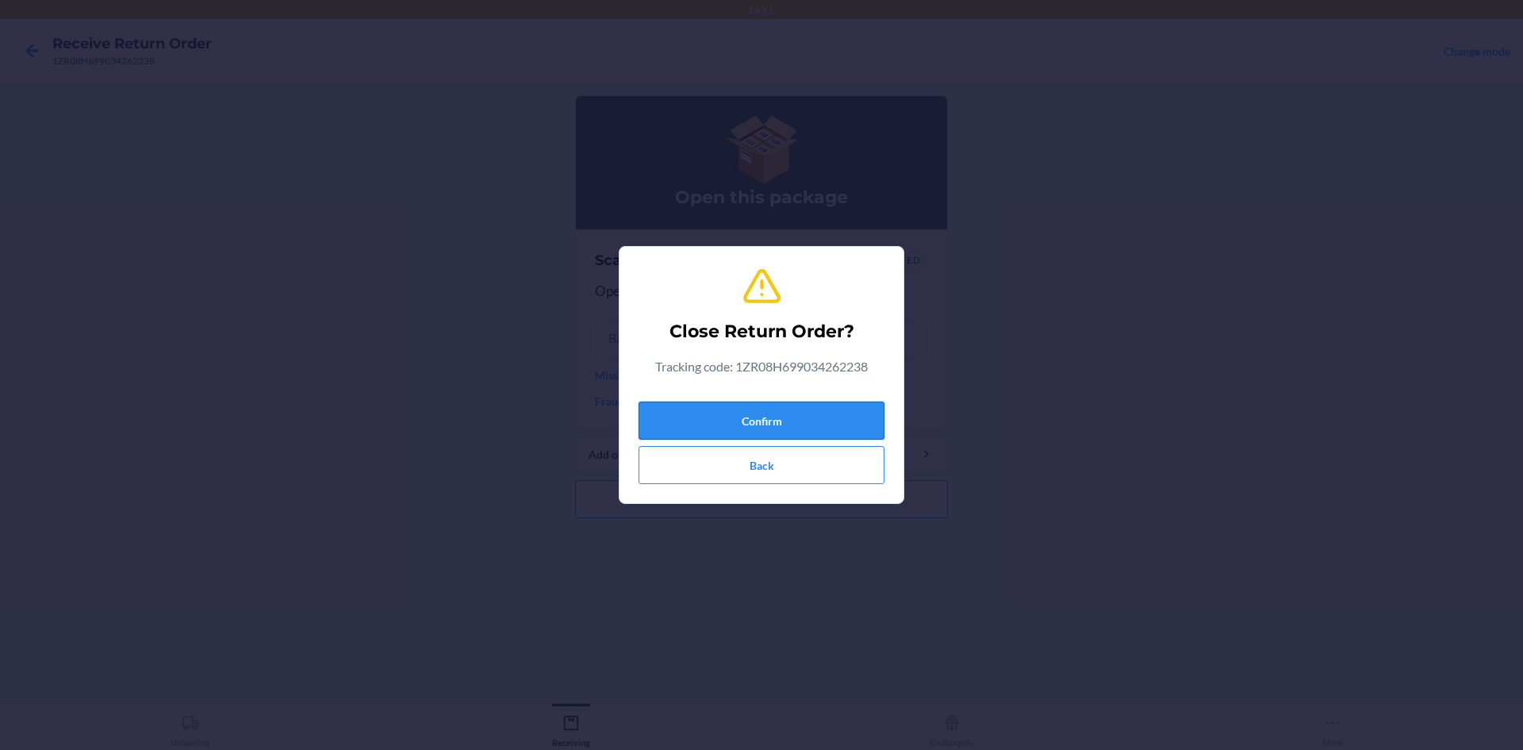
click at [760, 418] on button "Confirm" at bounding box center [762, 420] width 246 height 38
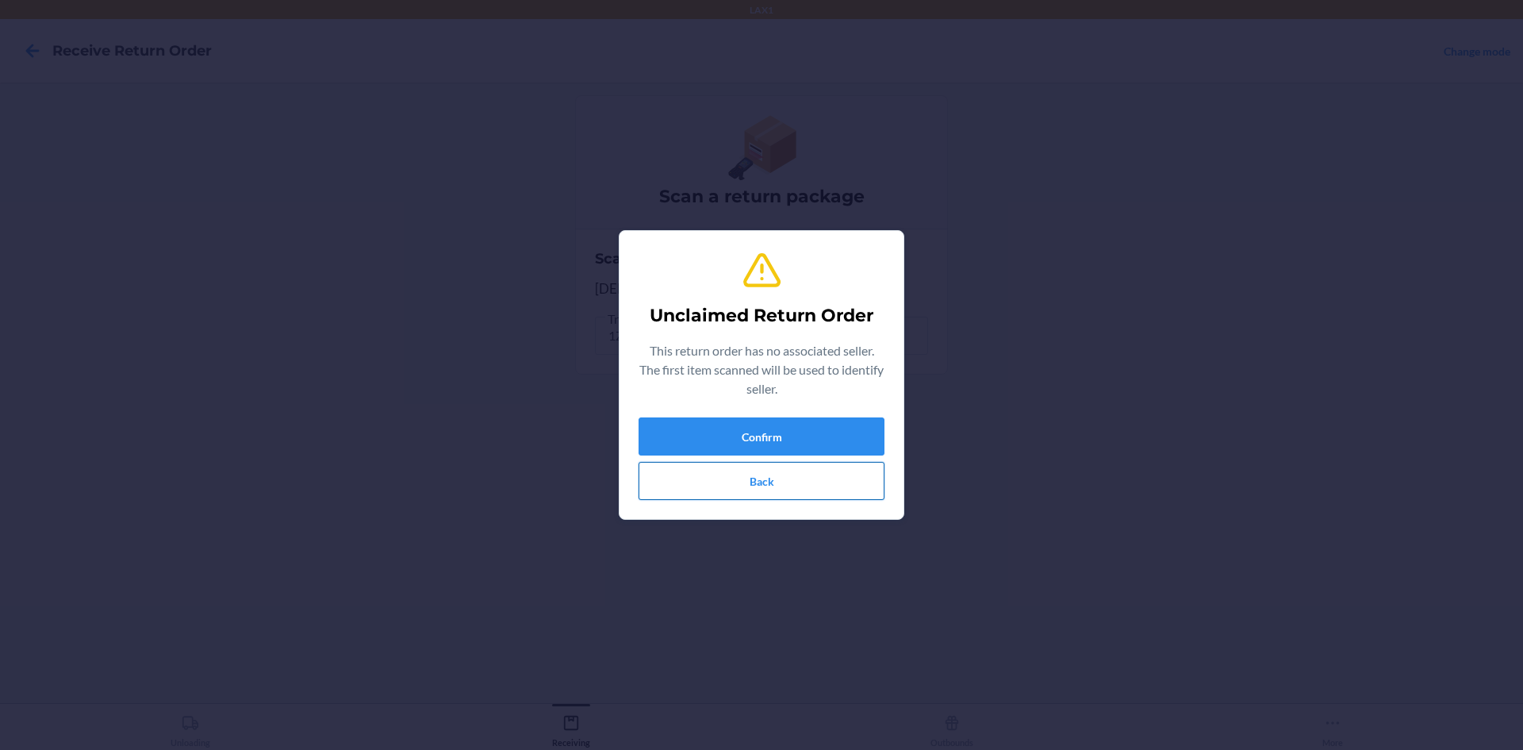
click at [772, 462] on div "Confirm Back" at bounding box center [762, 458] width 246 height 83
click at [747, 446] on button "Confirm" at bounding box center [762, 436] width 246 height 38
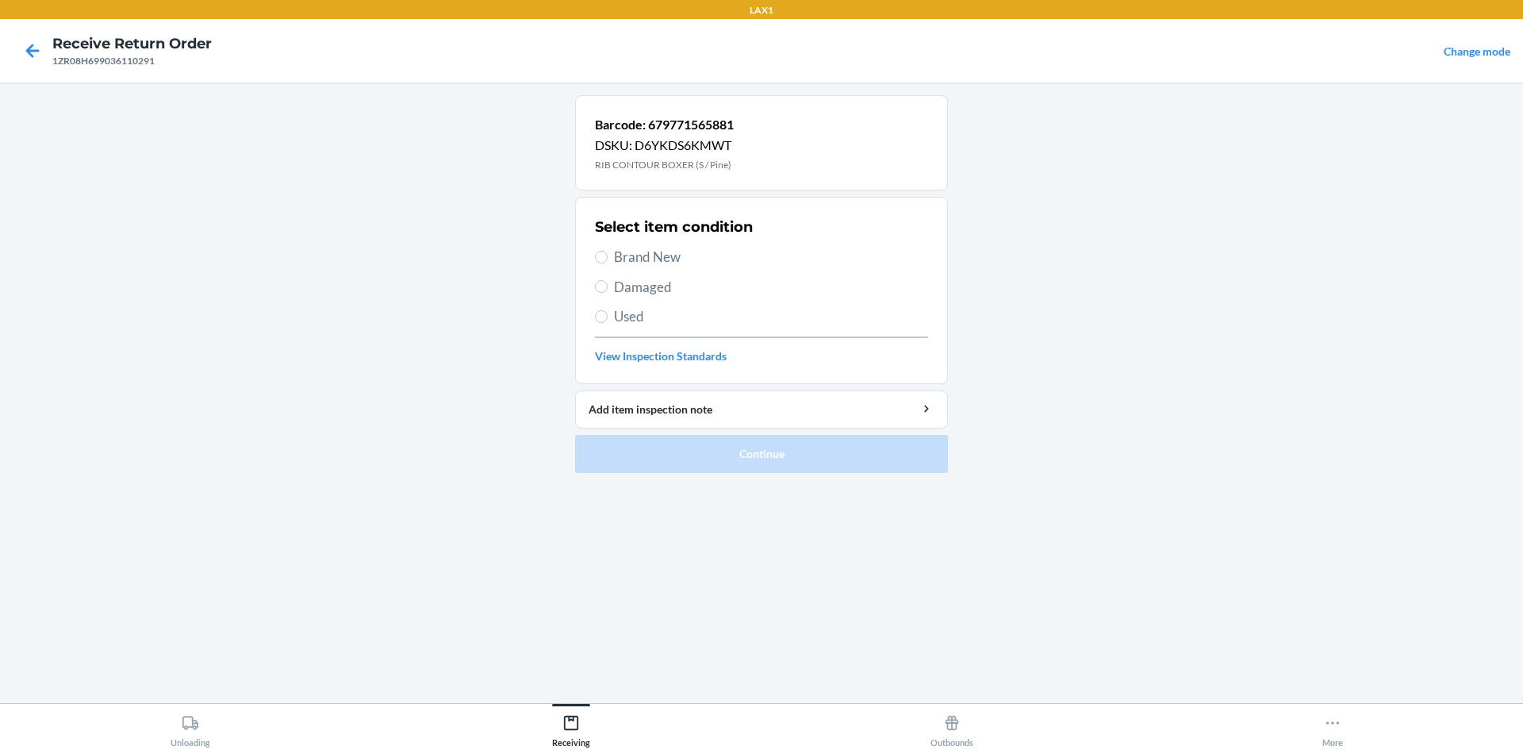
click at [660, 280] on span "Damaged" at bounding box center [771, 287] width 314 height 21
click at [608, 280] on input "Damaged" at bounding box center [601, 286] width 13 height 13
radio input "true"
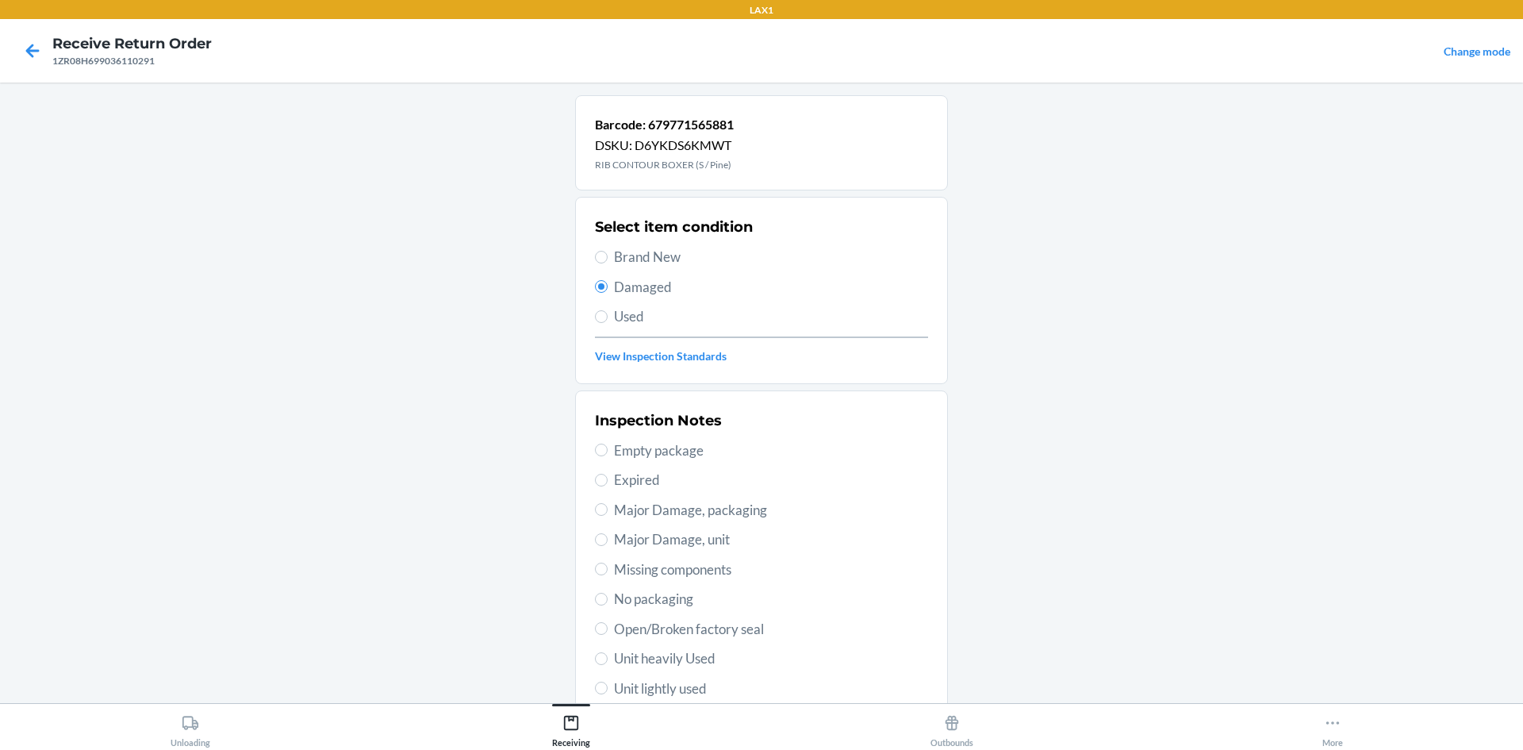
click at [675, 690] on span "Unit lightly used" at bounding box center [771, 688] width 314 height 21
click at [608, 690] on input "Unit lightly used" at bounding box center [601, 688] width 13 height 13
radio input "true"
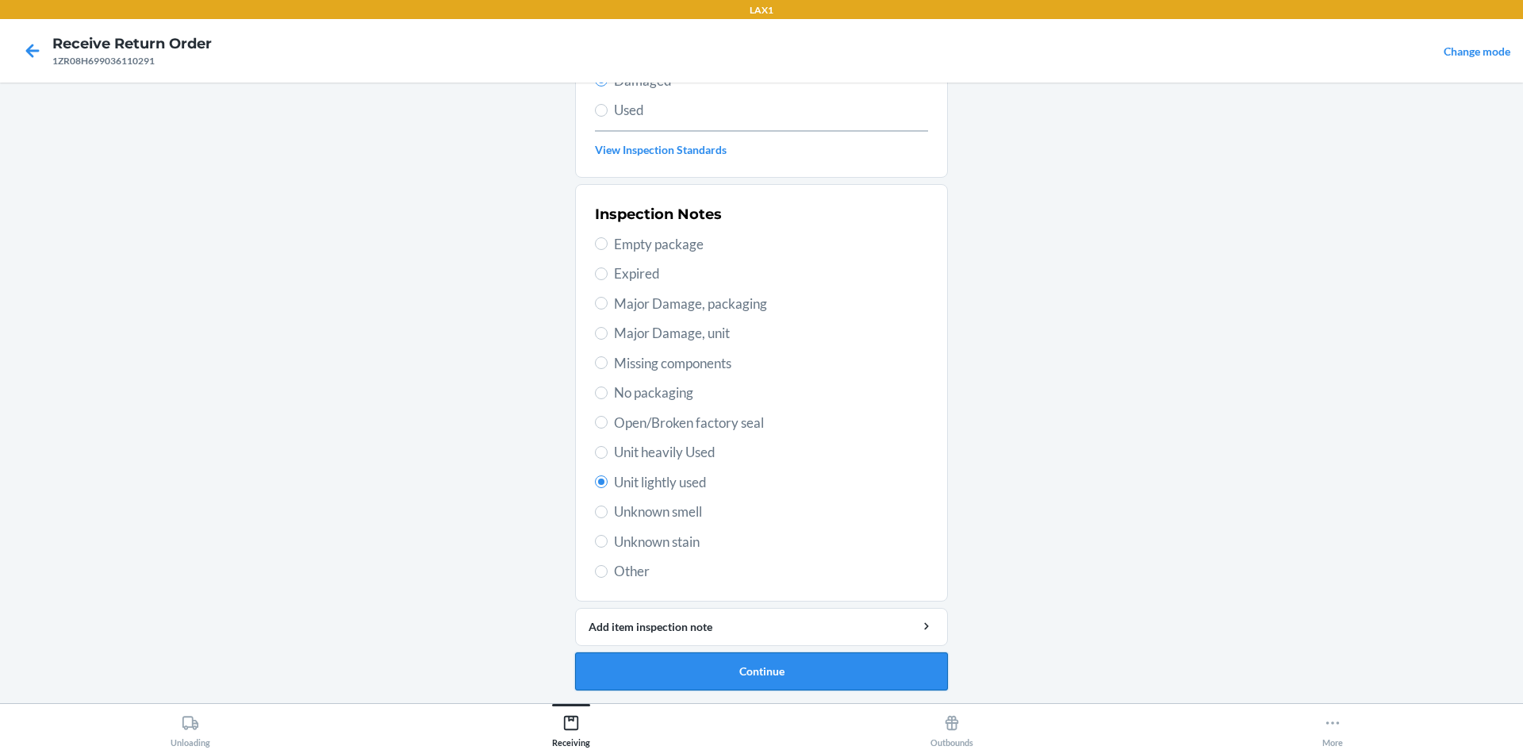
click at [723, 670] on button "Continue" at bounding box center [761, 671] width 373 height 38
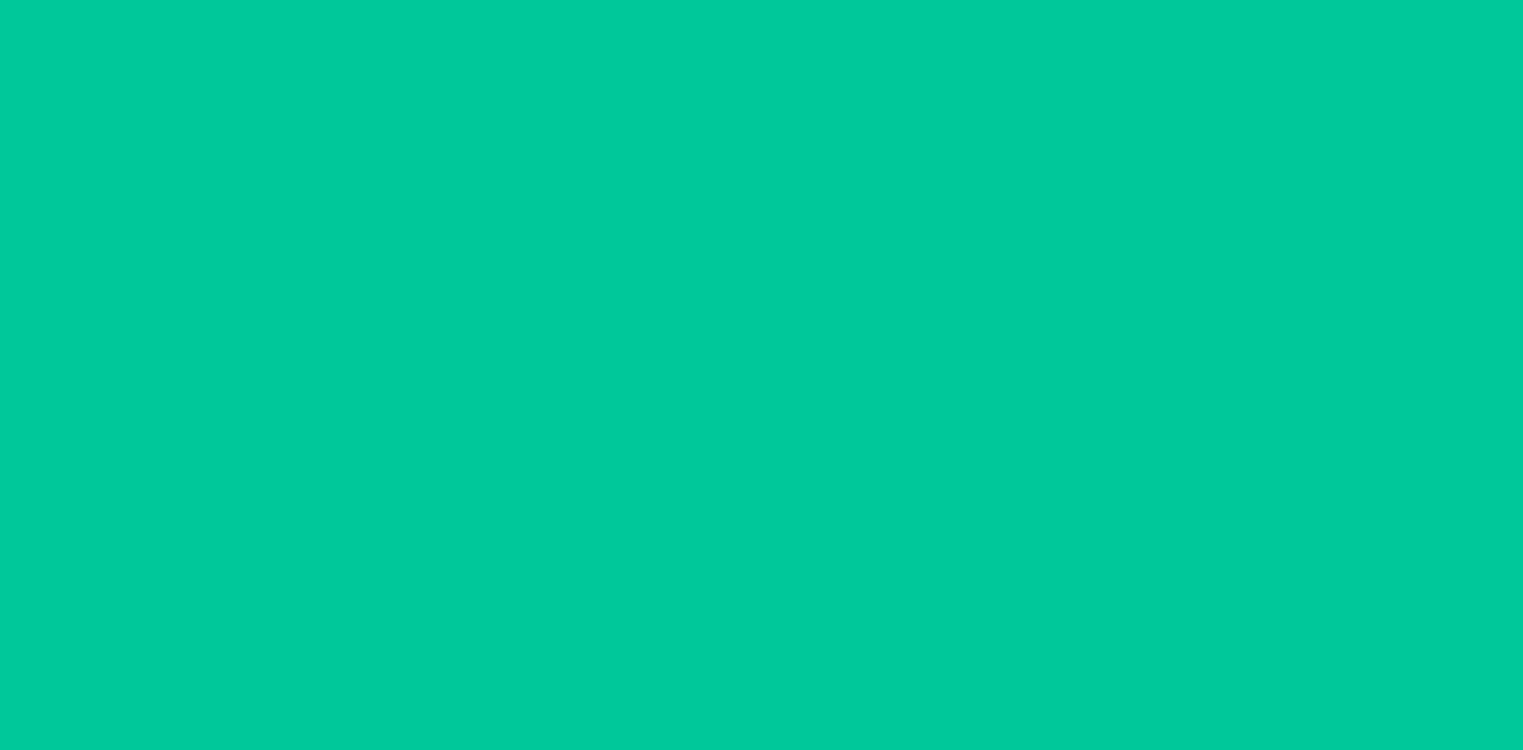
scroll to position [75, 0]
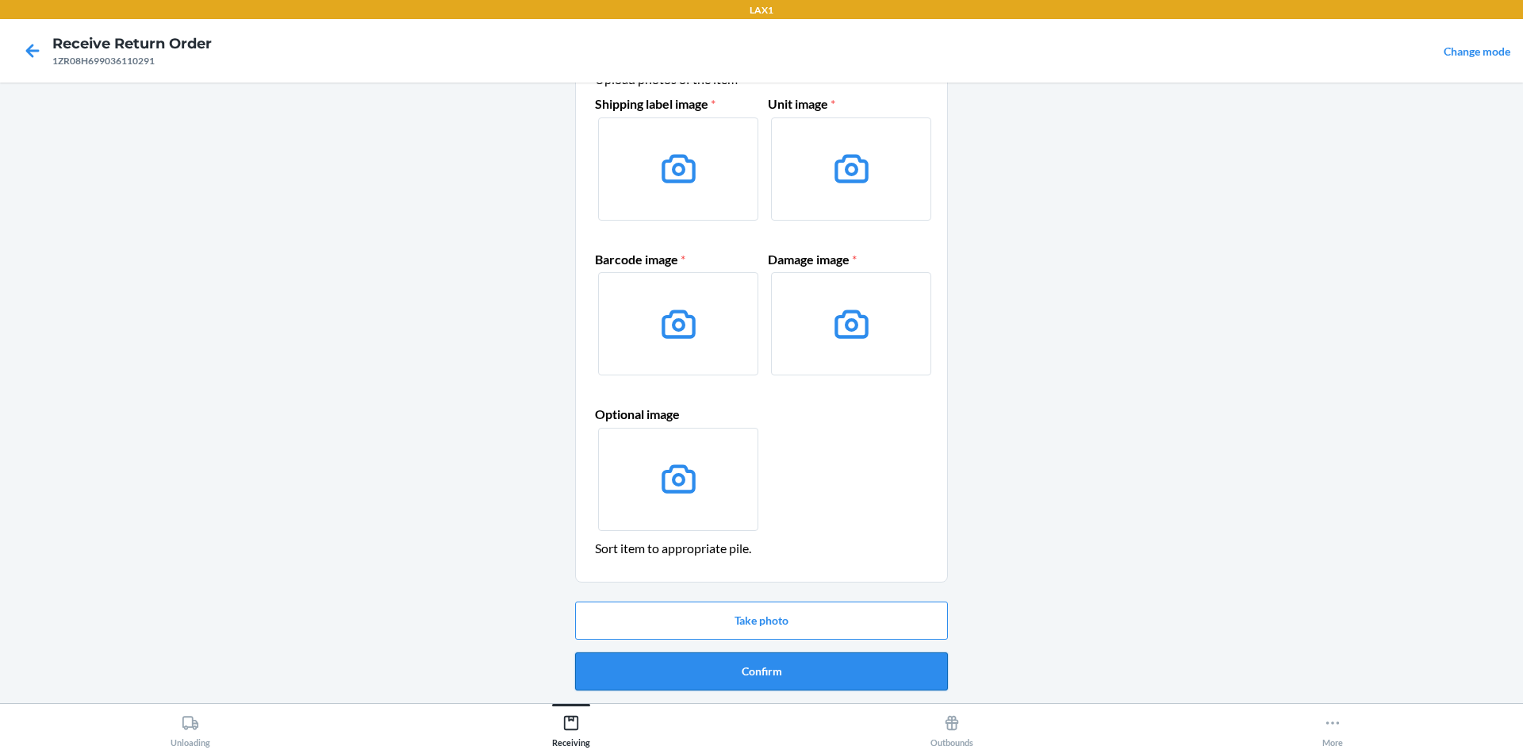
click at [757, 670] on button "Confirm" at bounding box center [761, 671] width 373 height 38
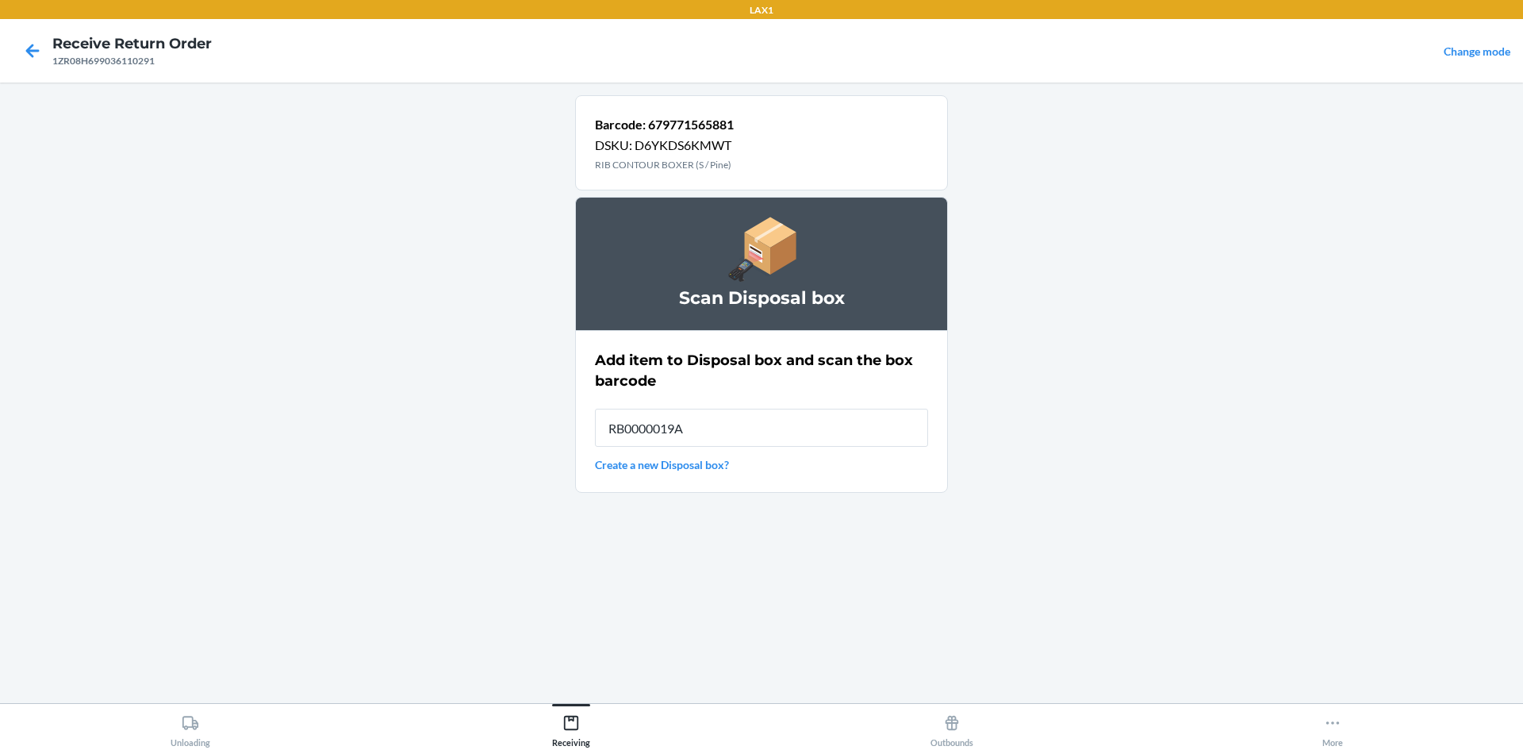
type input "RB0000019AE"
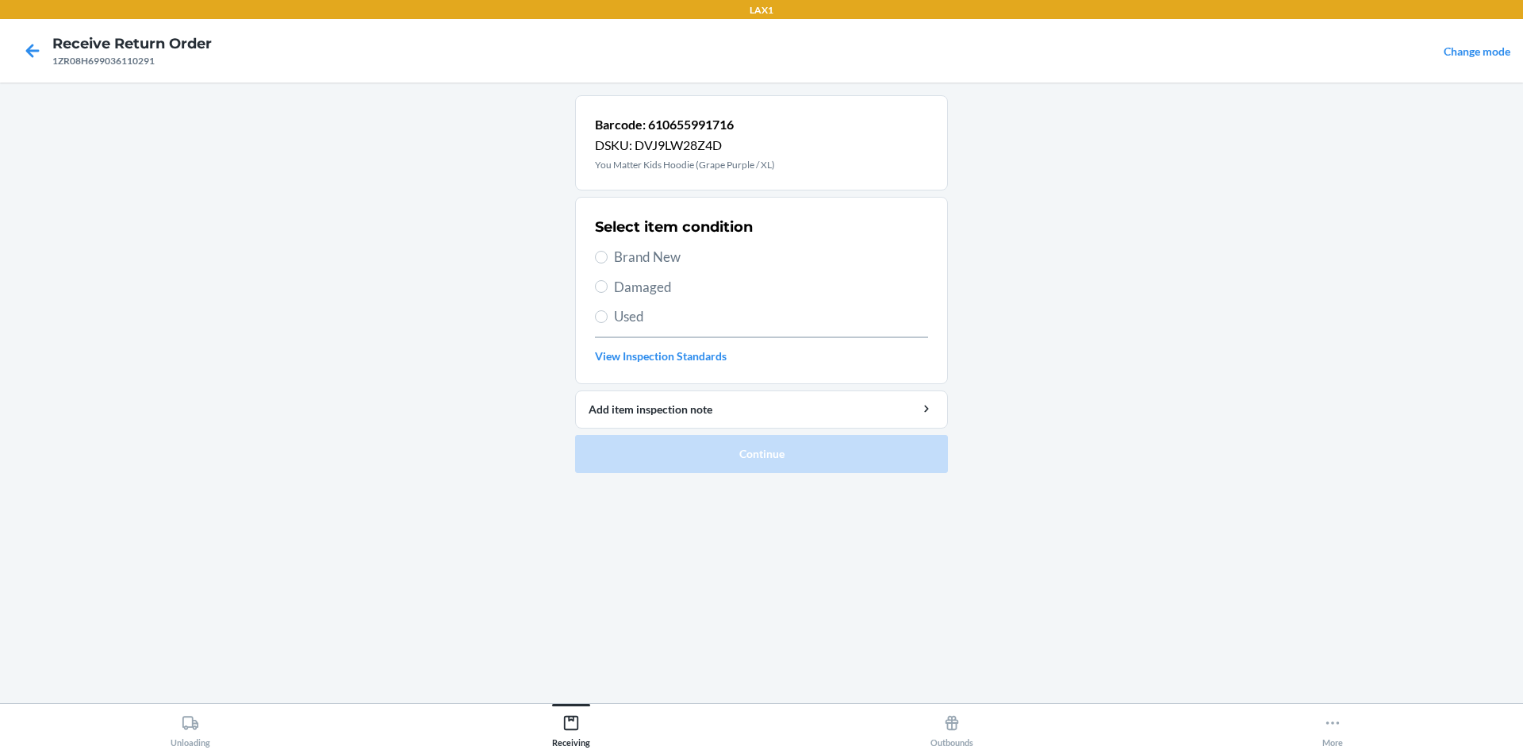
click at [619, 253] on span "Brand New" at bounding box center [771, 257] width 314 height 21
click at [608, 253] on input "Brand New" at bounding box center [601, 257] width 13 height 13
radio input "true"
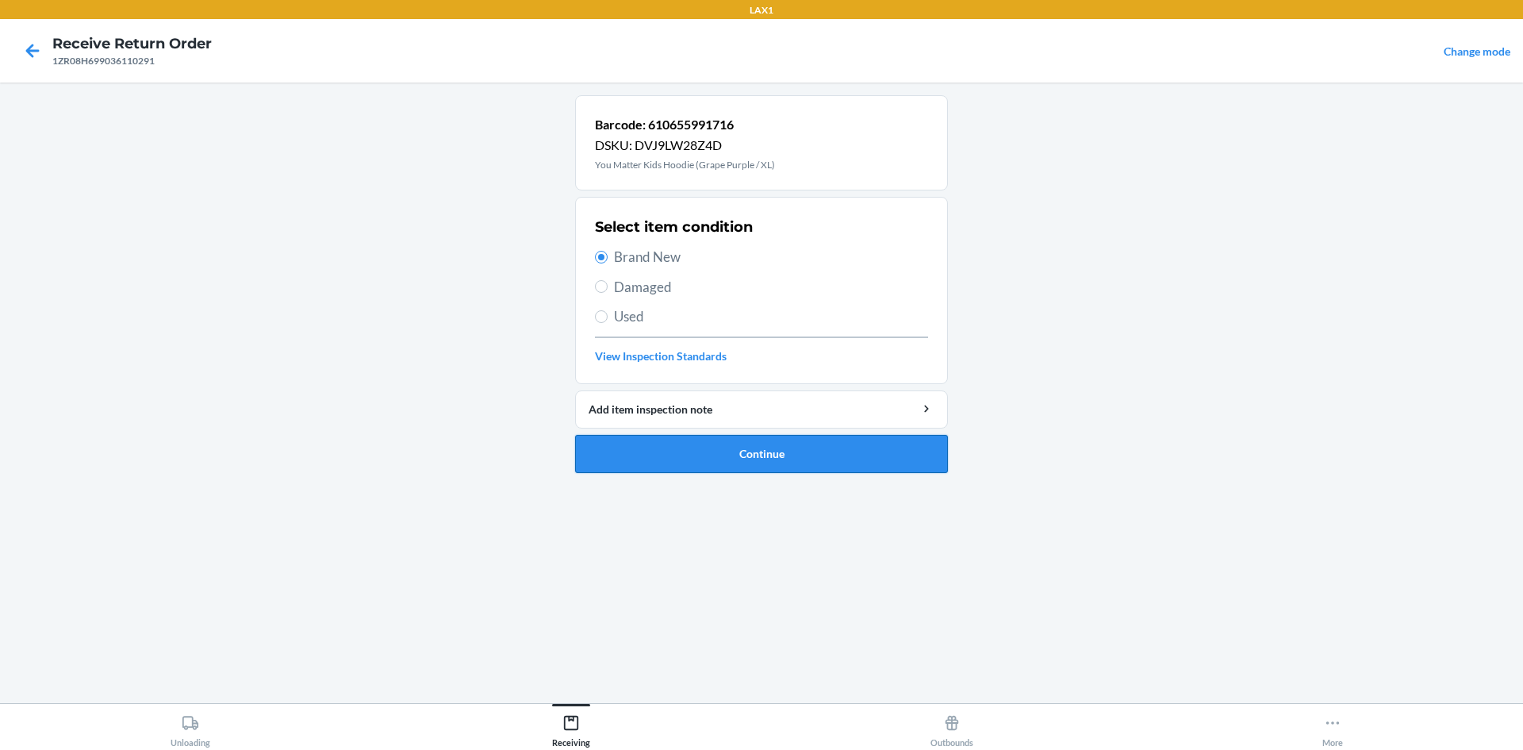
click at [822, 459] on button "Continue" at bounding box center [761, 454] width 373 height 38
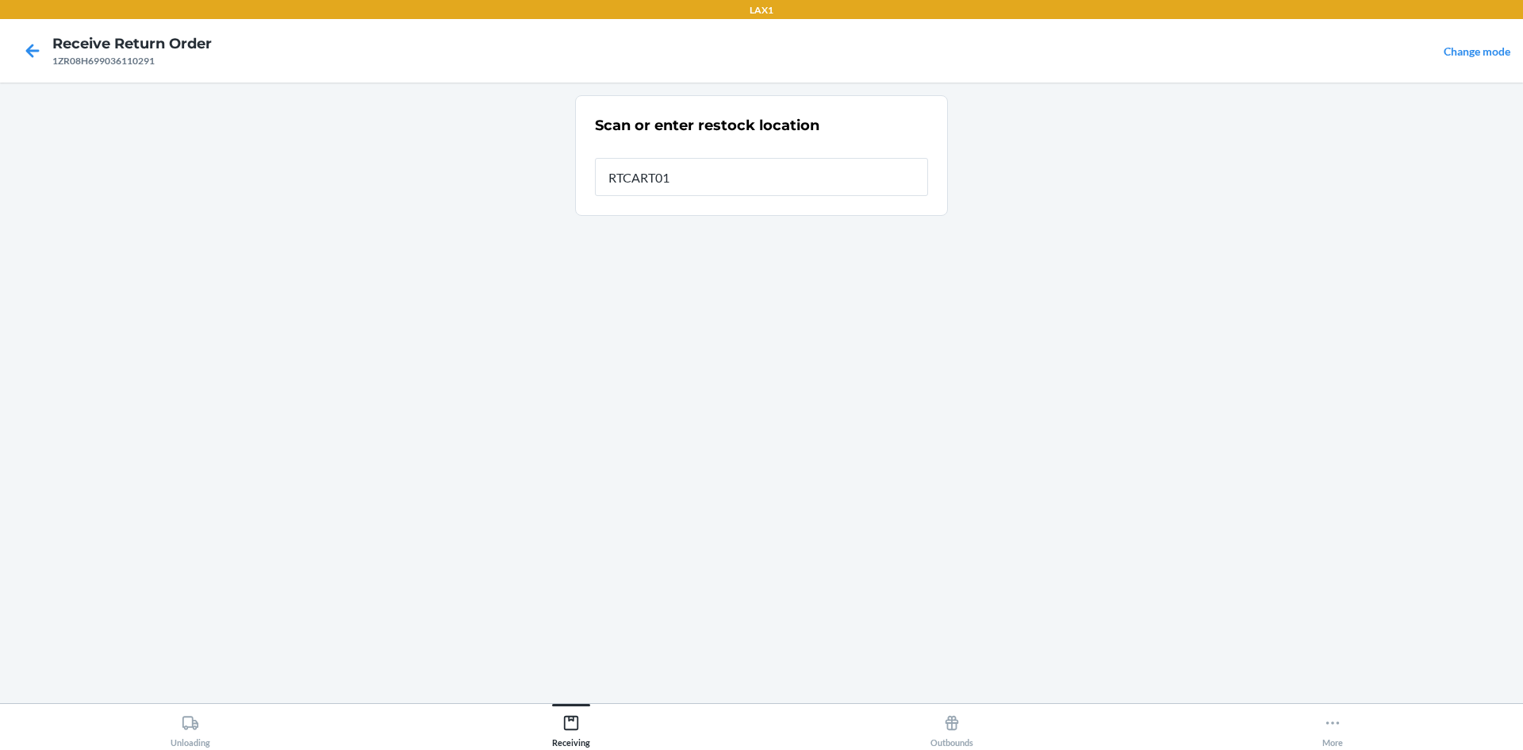
type input "RTCART017"
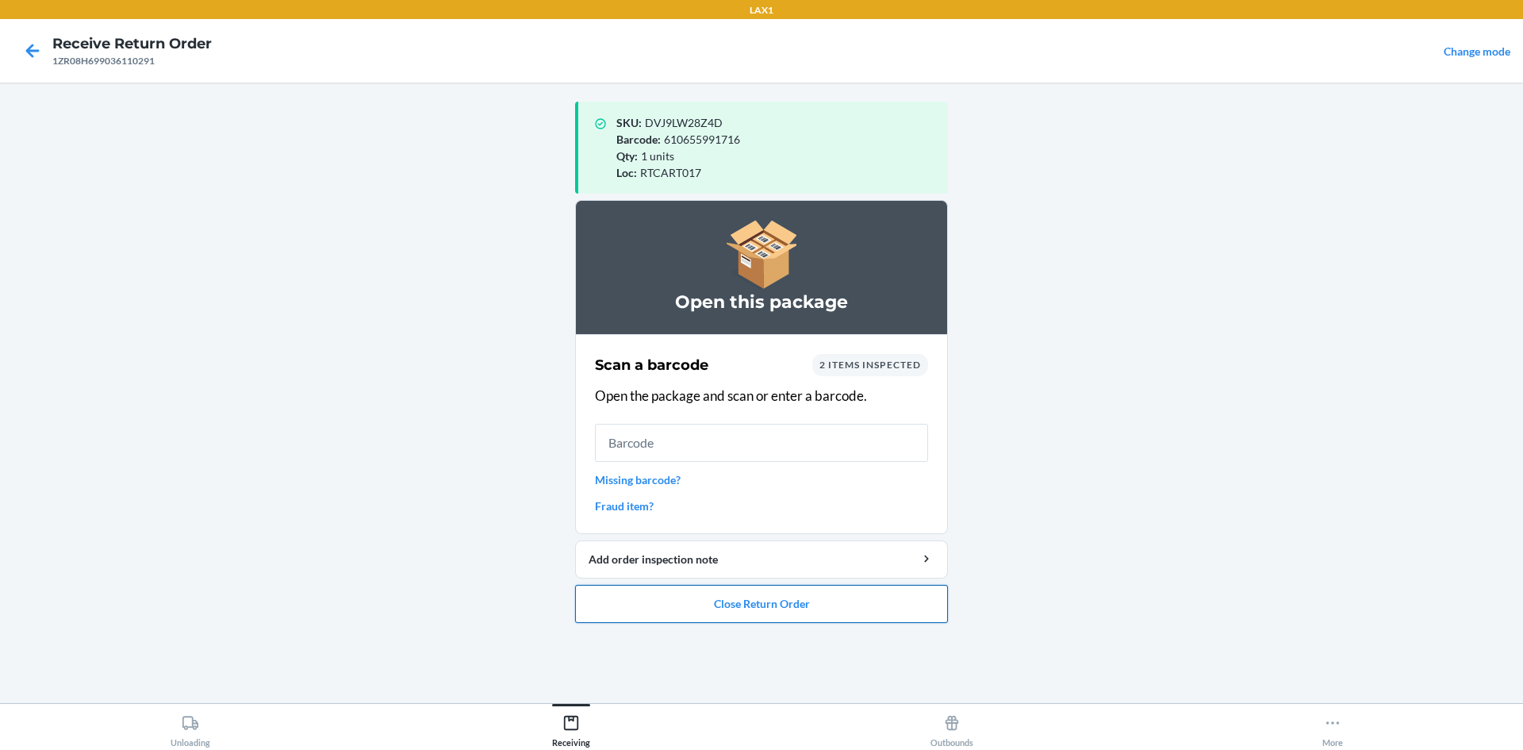
click at [946, 616] on button "Close Return Order" at bounding box center [761, 604] width 373 height 38
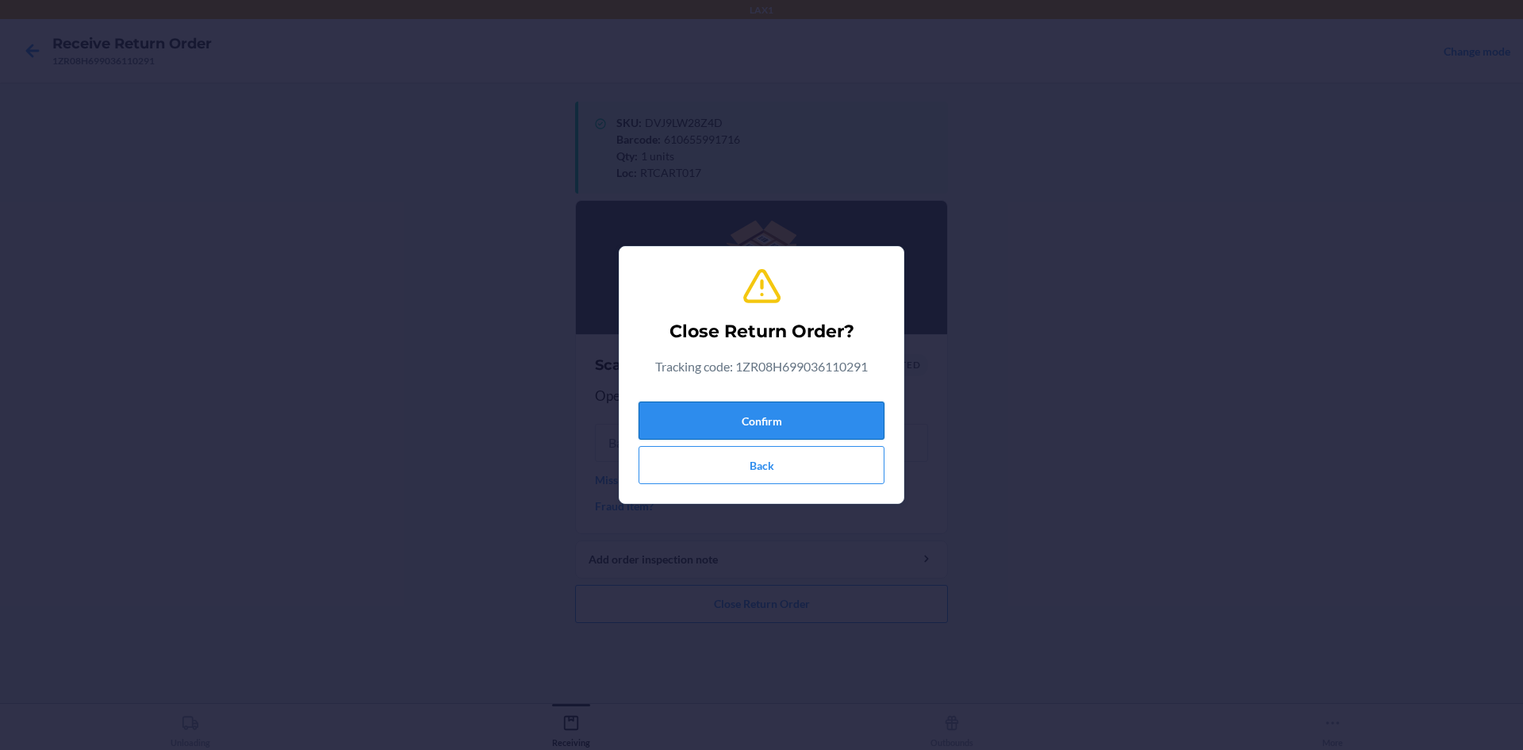
click at [847, 422] on button "Confirm" at bounding box center [762, 420] width 246 height 38
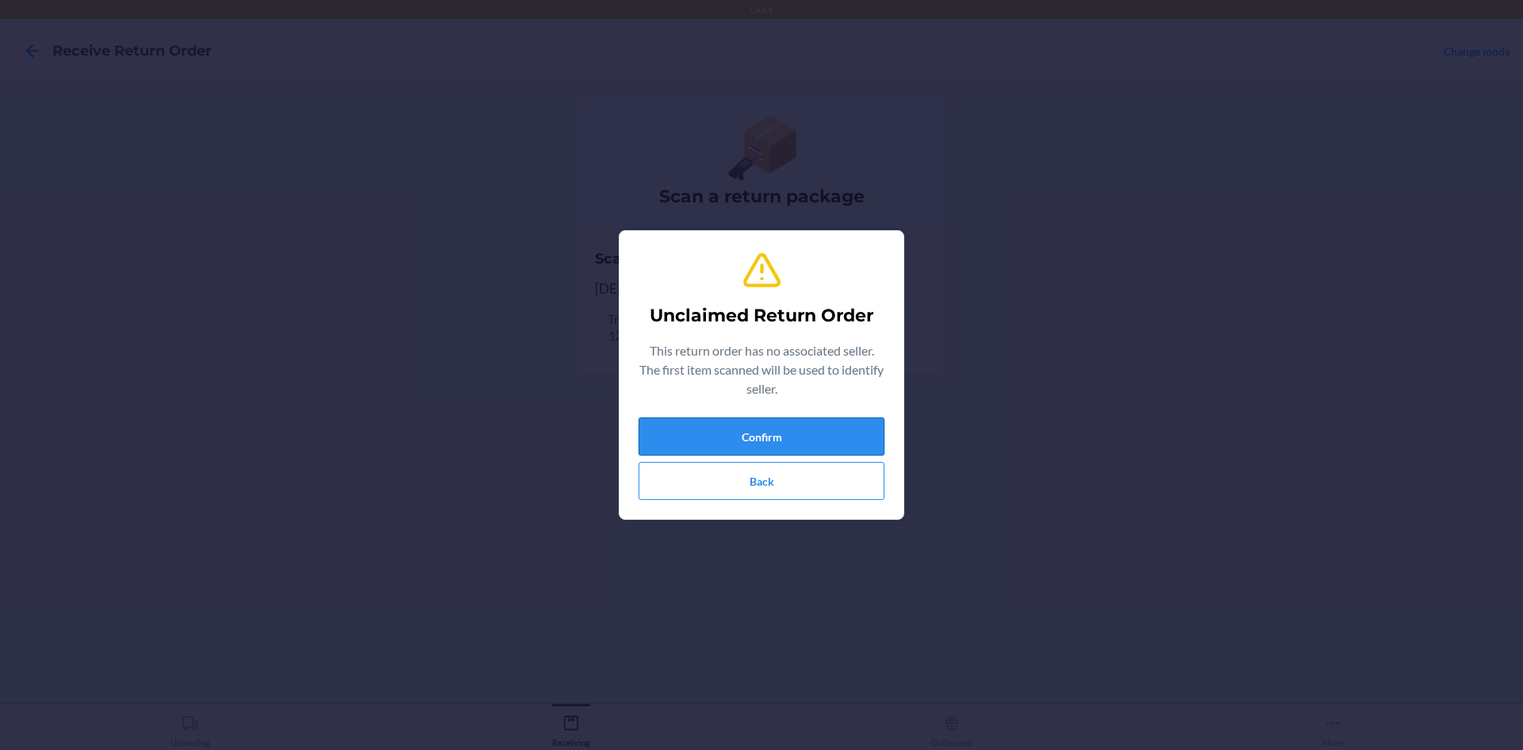
click at [869, 443] on button "Confirm" at bounding box center [762, 436] width 246 height 38
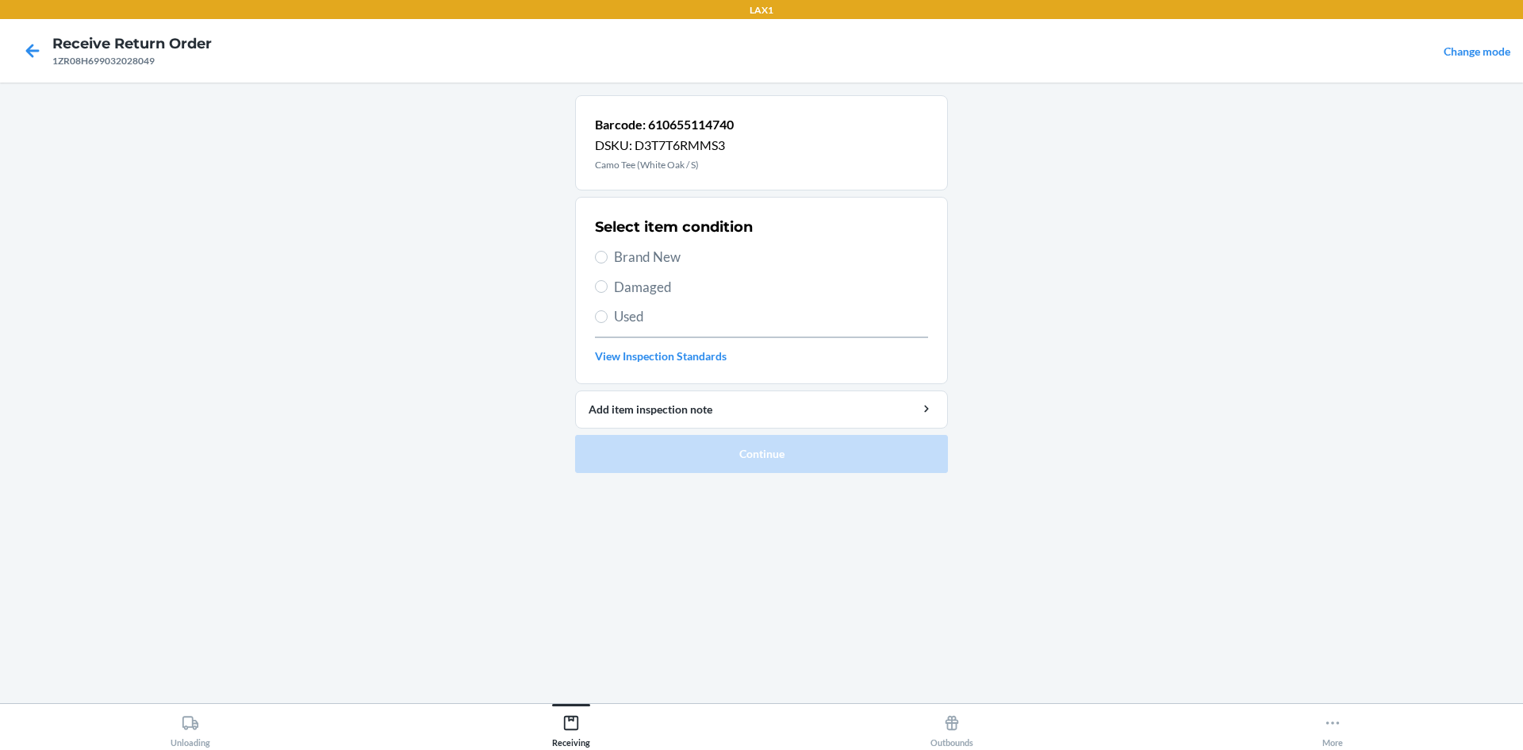
click at [637, 280] on span "Damaged" at bounding box center [771, 287] width 314 height 21
click at [608, 280] on input "Damaged" at bounding box center [601, 286] width 13 height 13
radio input "true"
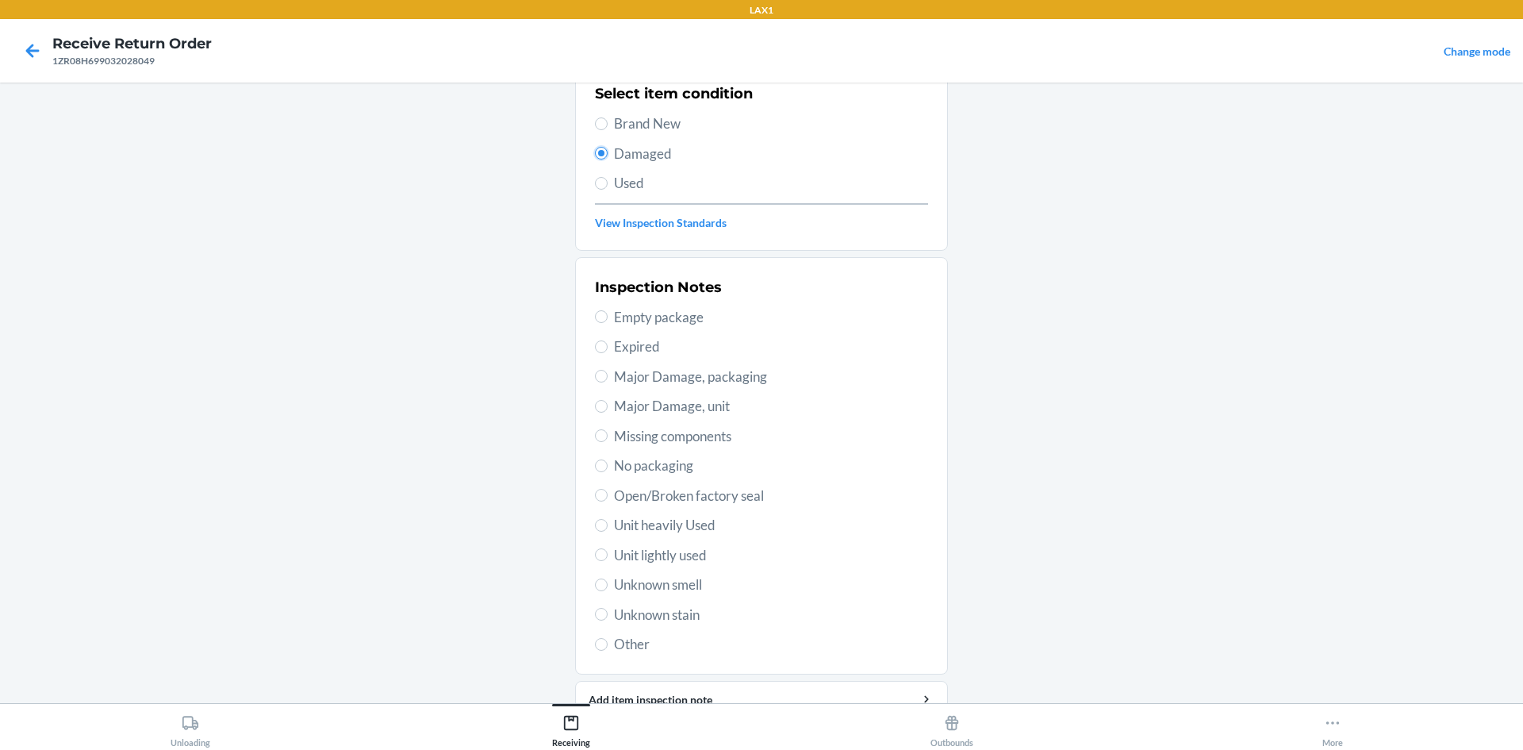
scroll to position [206, 0]
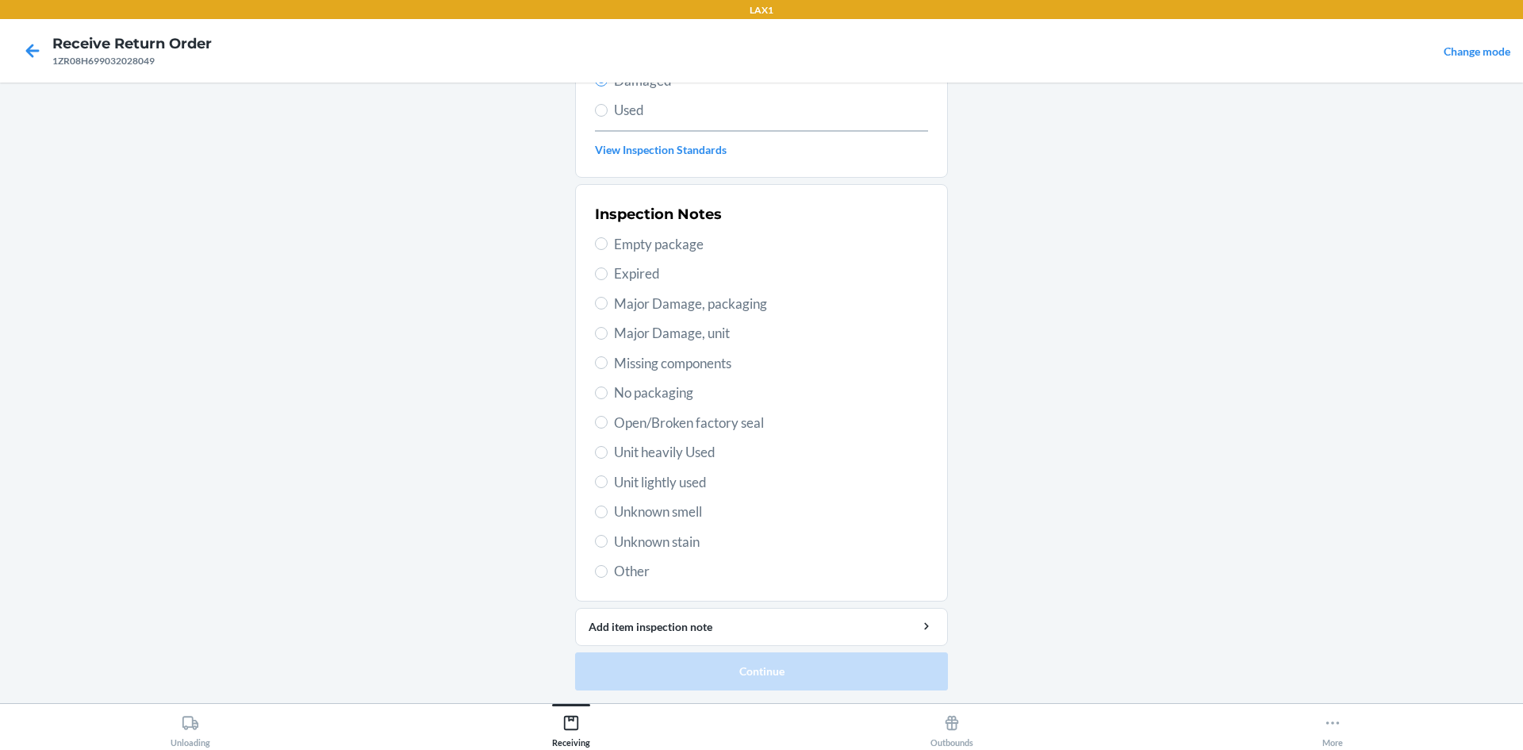
click at [682, 477] on span "Unit lightly used" at bounding box center [771, 482] width 314 height 21
click at [608, 477] on input "Unit lightly used" at bounding box center [601, 481] width 13 height 13
radio input "true"
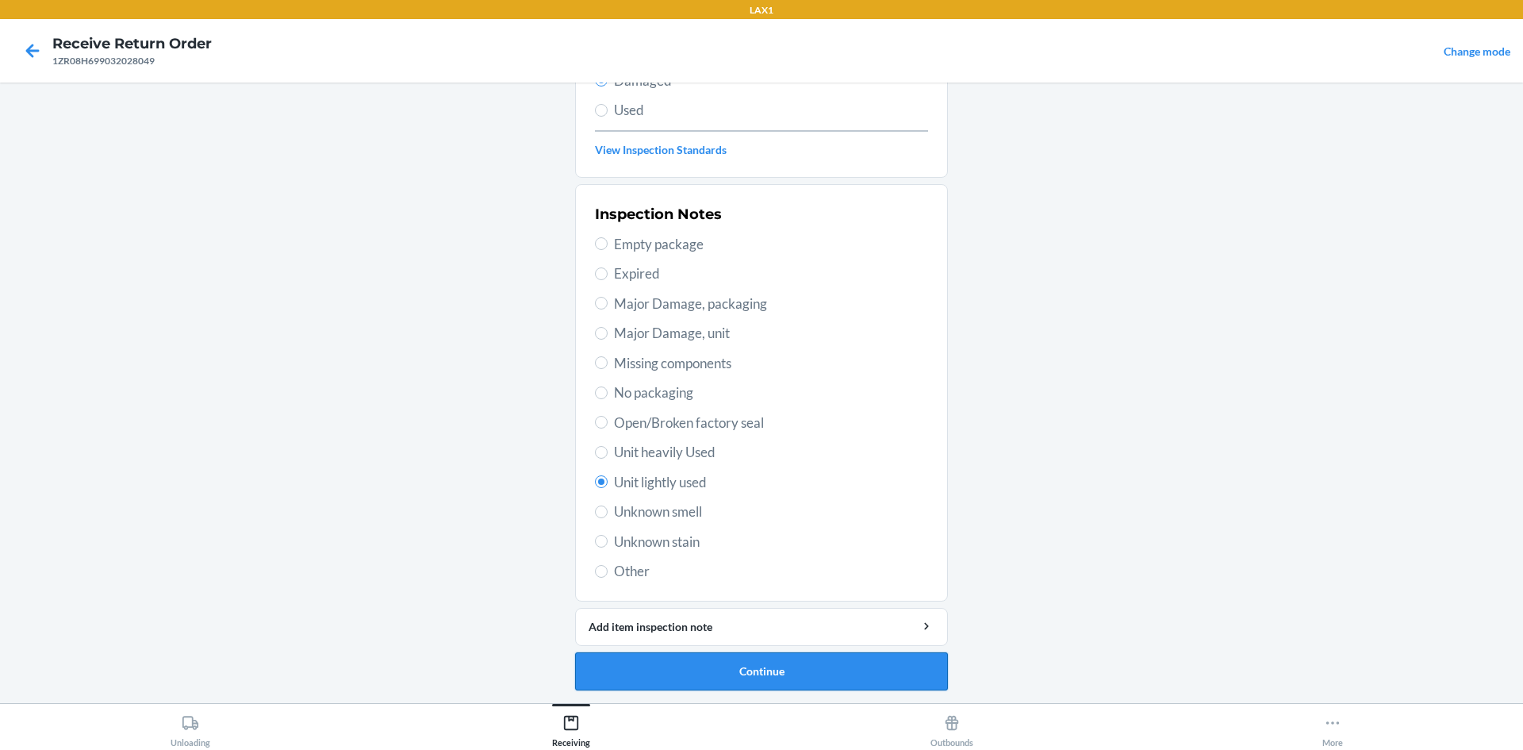
click at [737, 666] on button "Continue" at bounding box center [761, 671] width 373 height 38
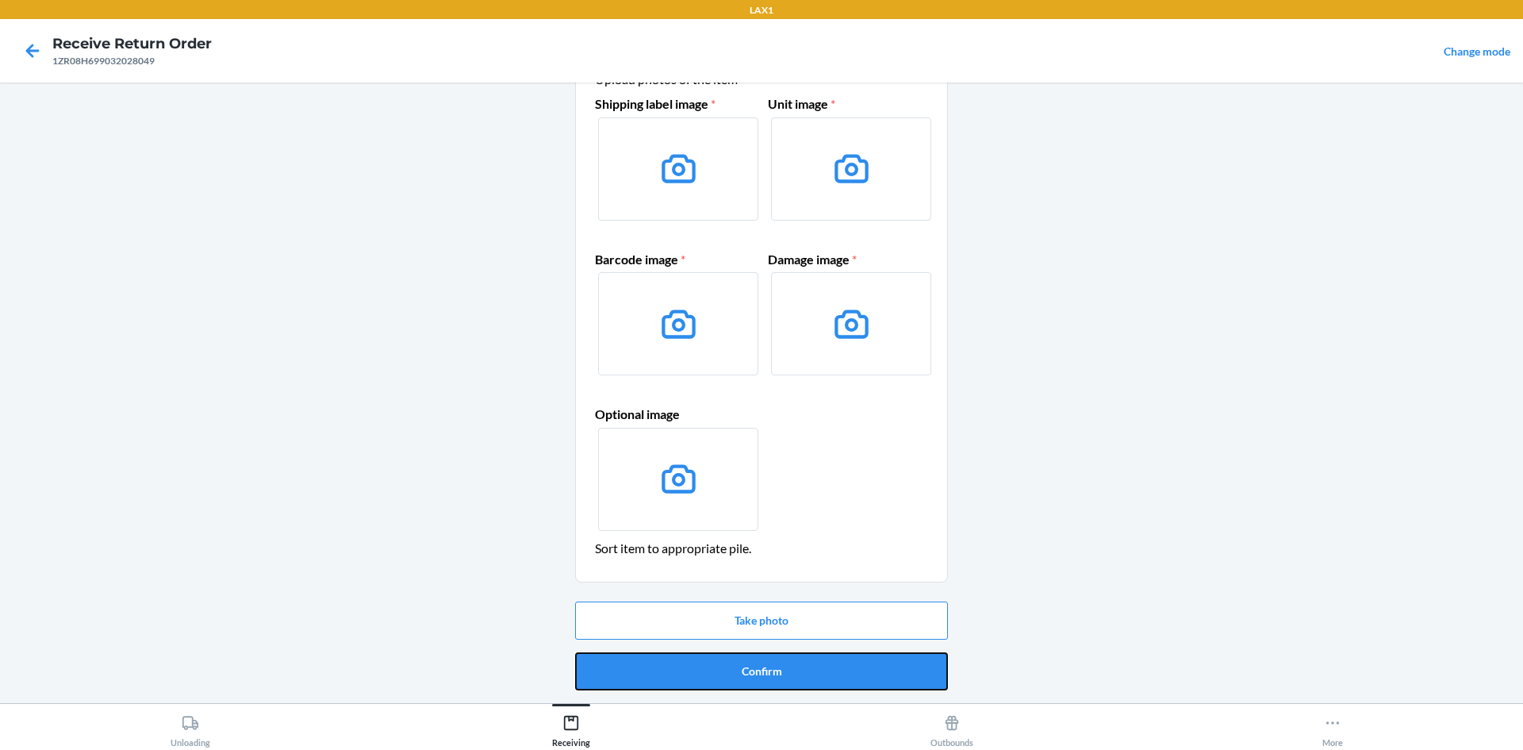
click at [737, 666] on button "Confirm" at bounding box center [761, 671] width 373 height 38
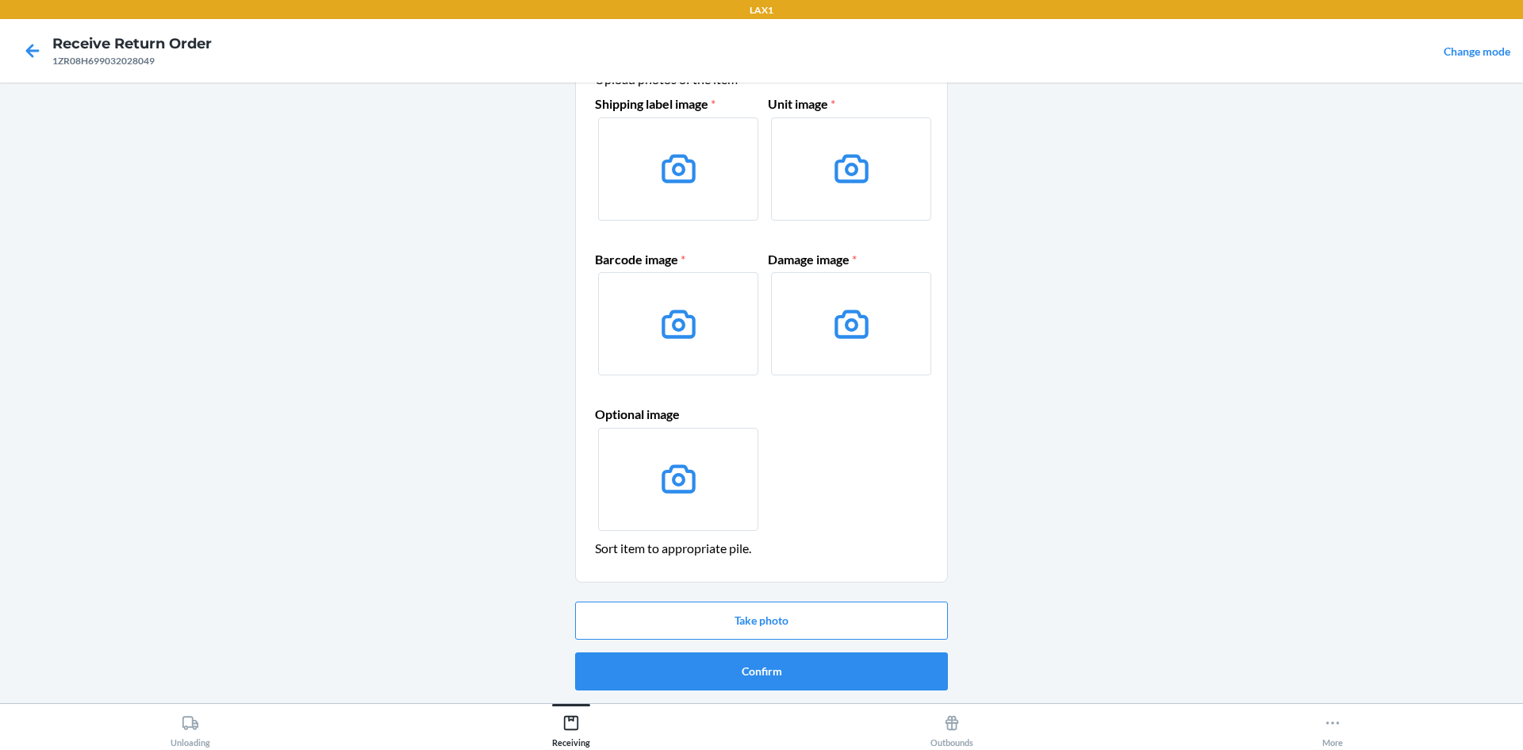
scroll to position [0, 0]
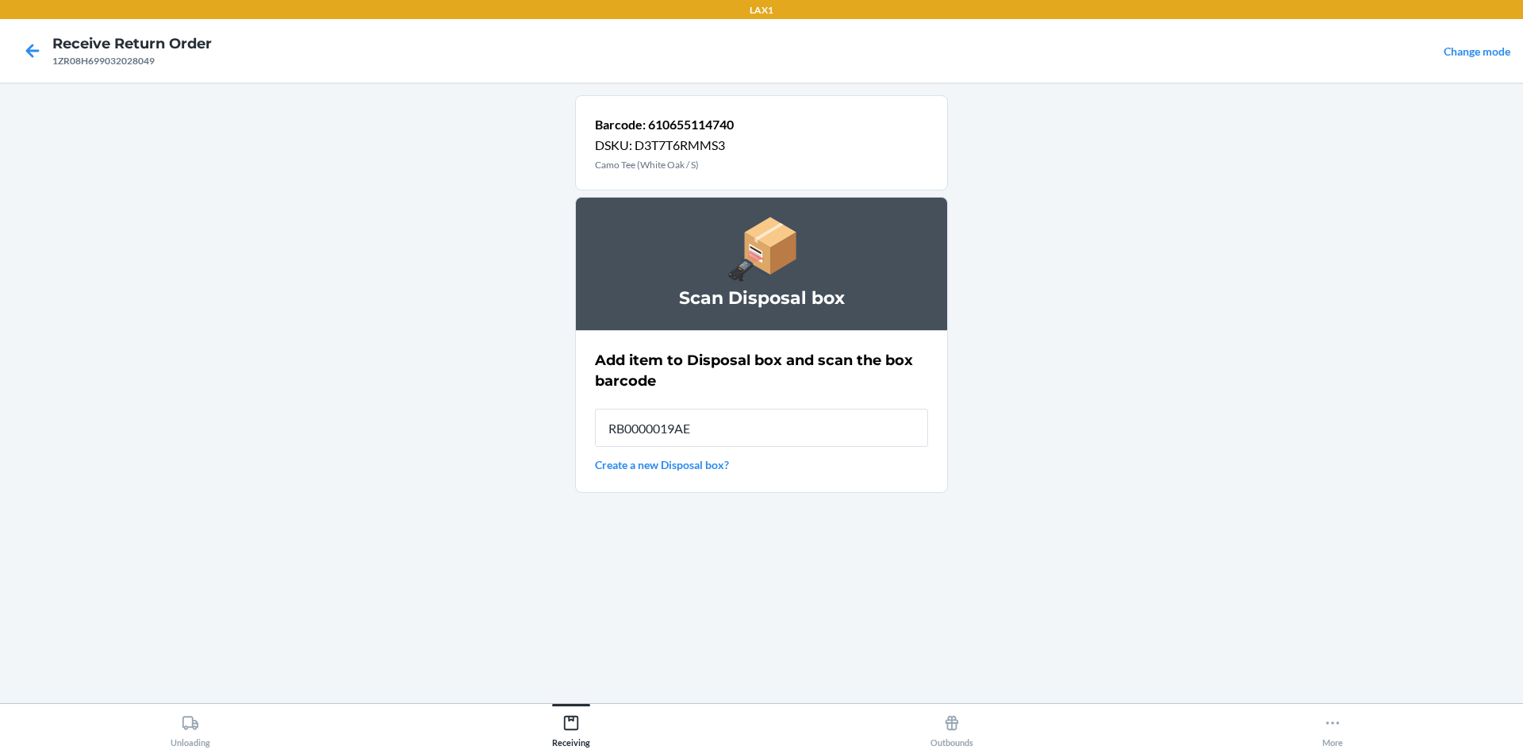
type input "RB0000019AE"
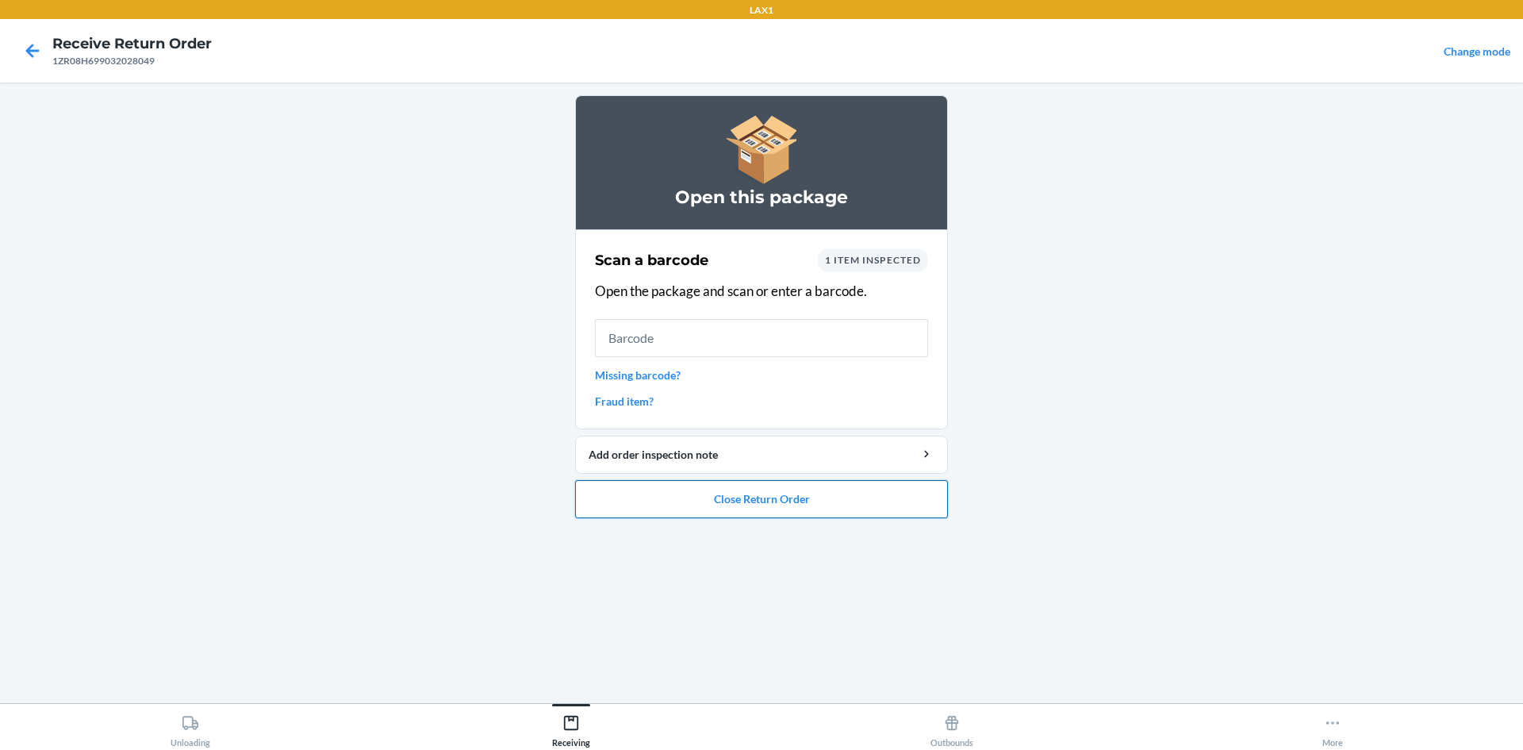
click at [822, 497] on button "Close Return Order" at bounding box center [761, 499] width 373 height 38
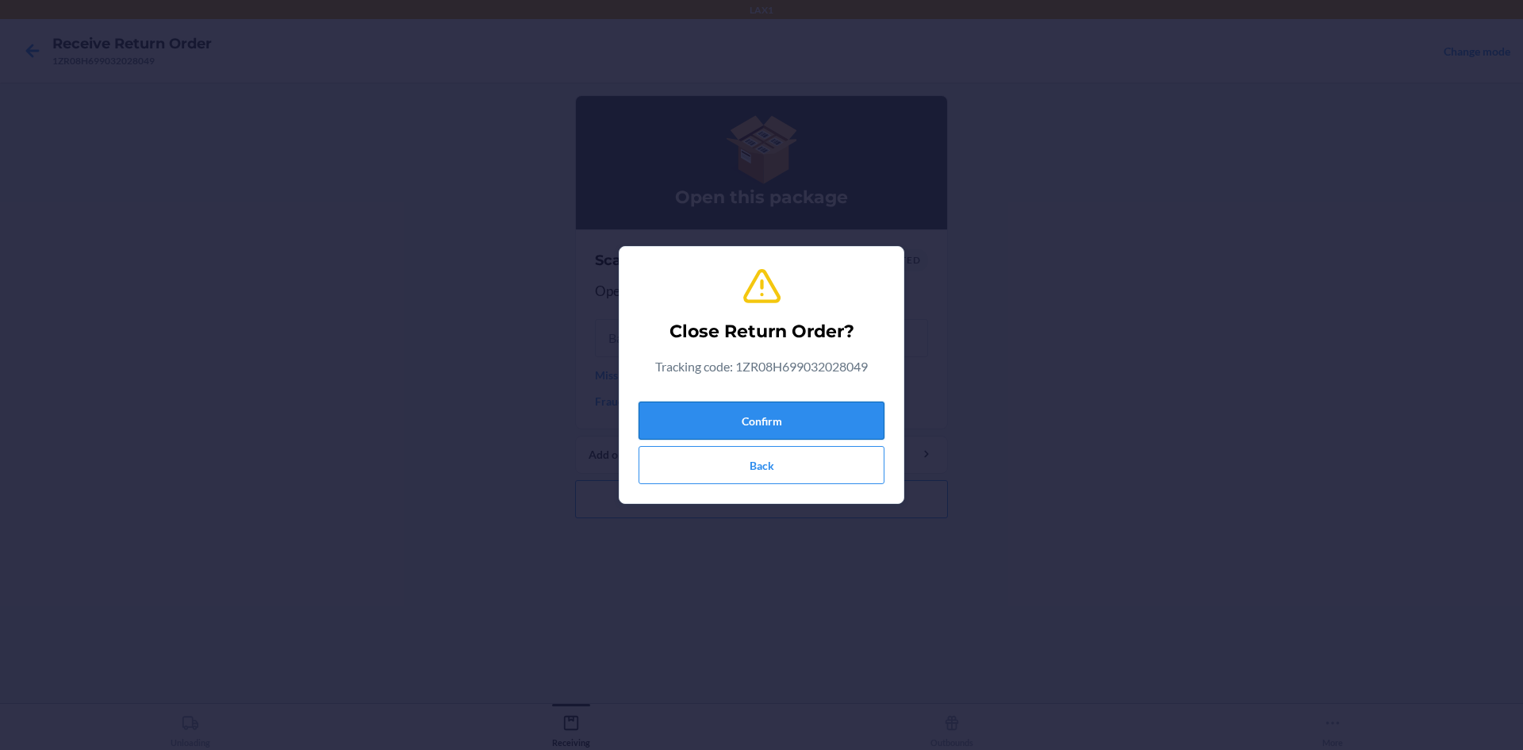
click at [816, 417] on button "Confirm" at bounding box center [762, 420] width 246 height 38
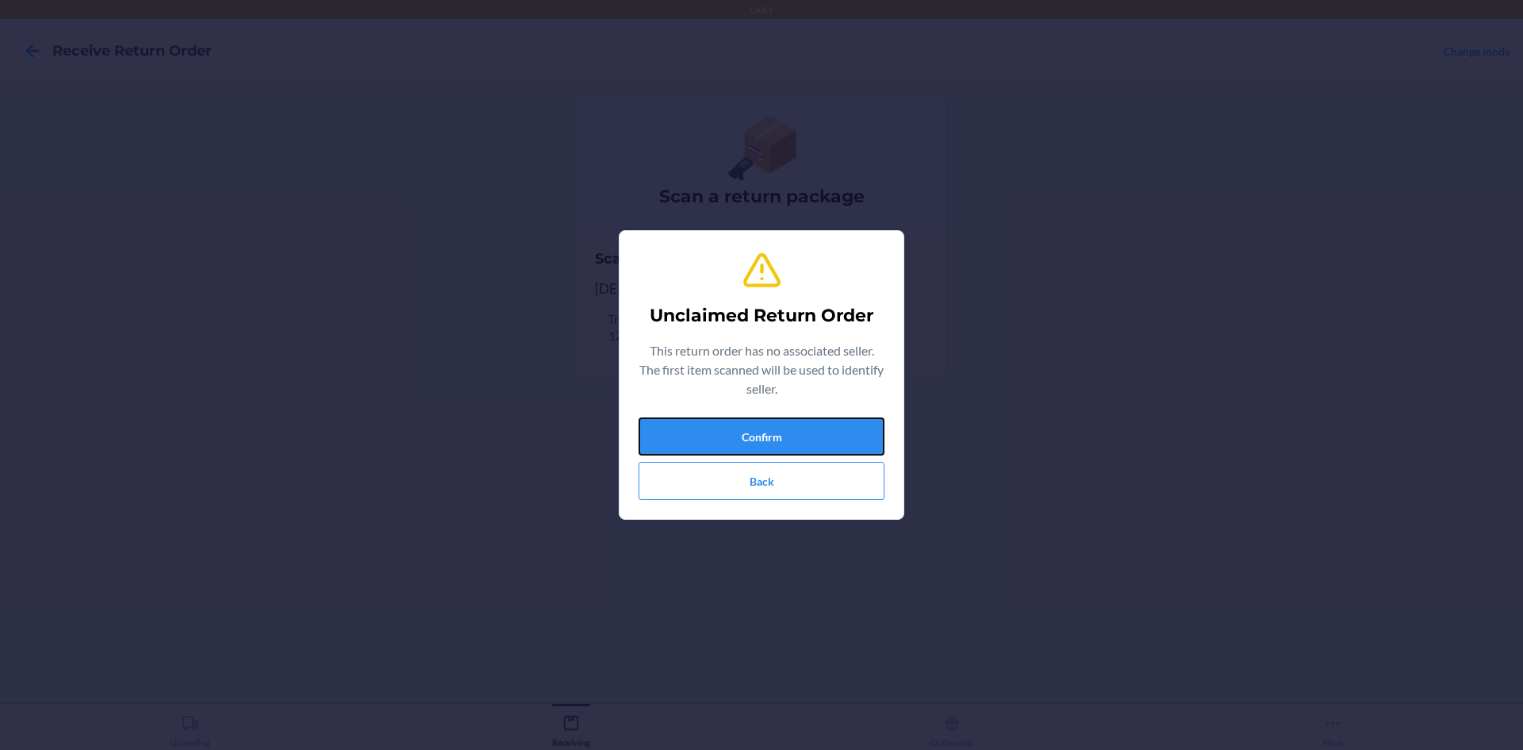
click at [816, 418] on button "Confirm" at bounding box center [762, 436] width 246 height 38
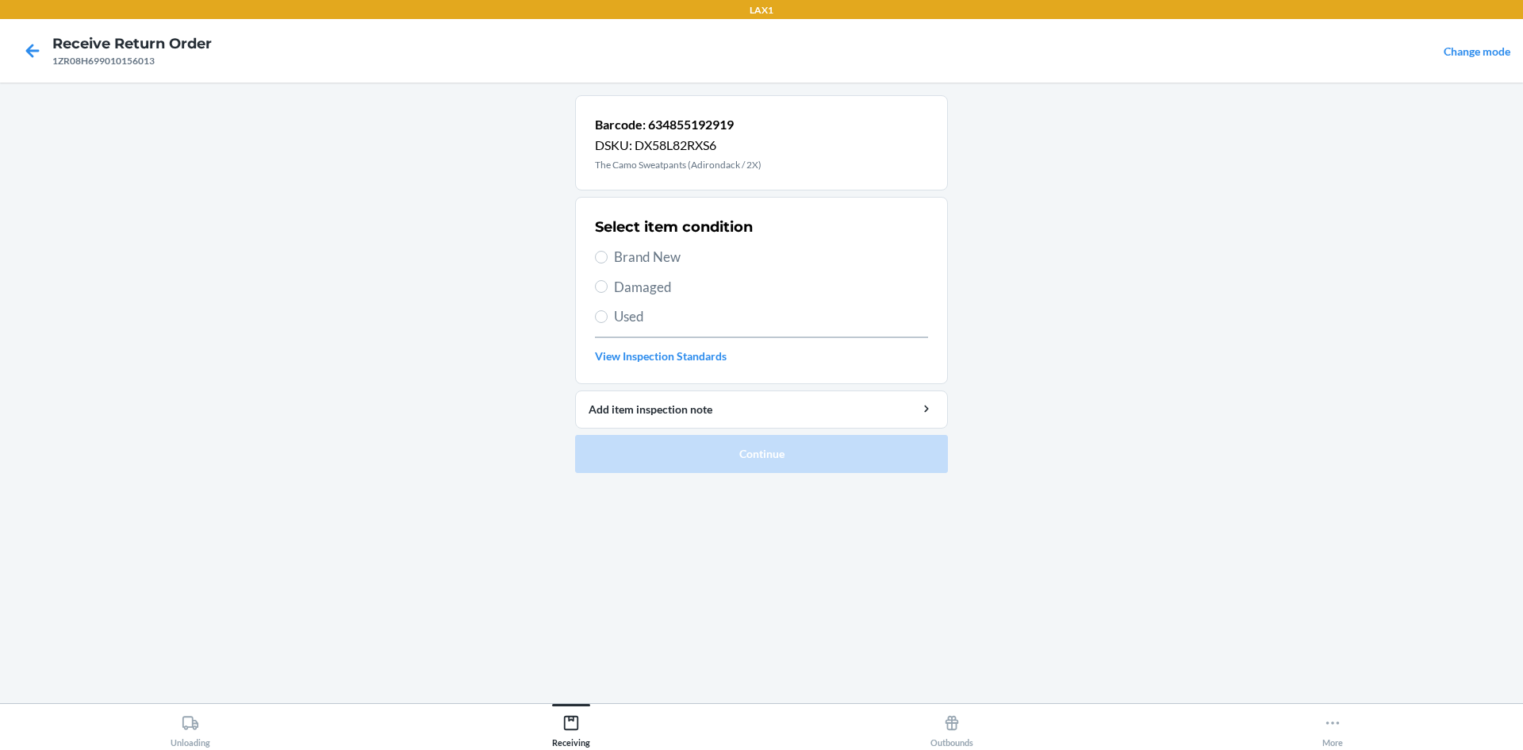
click at [658, 291] on span "Damaged" at bounding box center [771, 287] width 314 height 21
click at [608, 291] on input "Damaged" at bounding box center [601, 286] width 13 height 13
radio input "true"
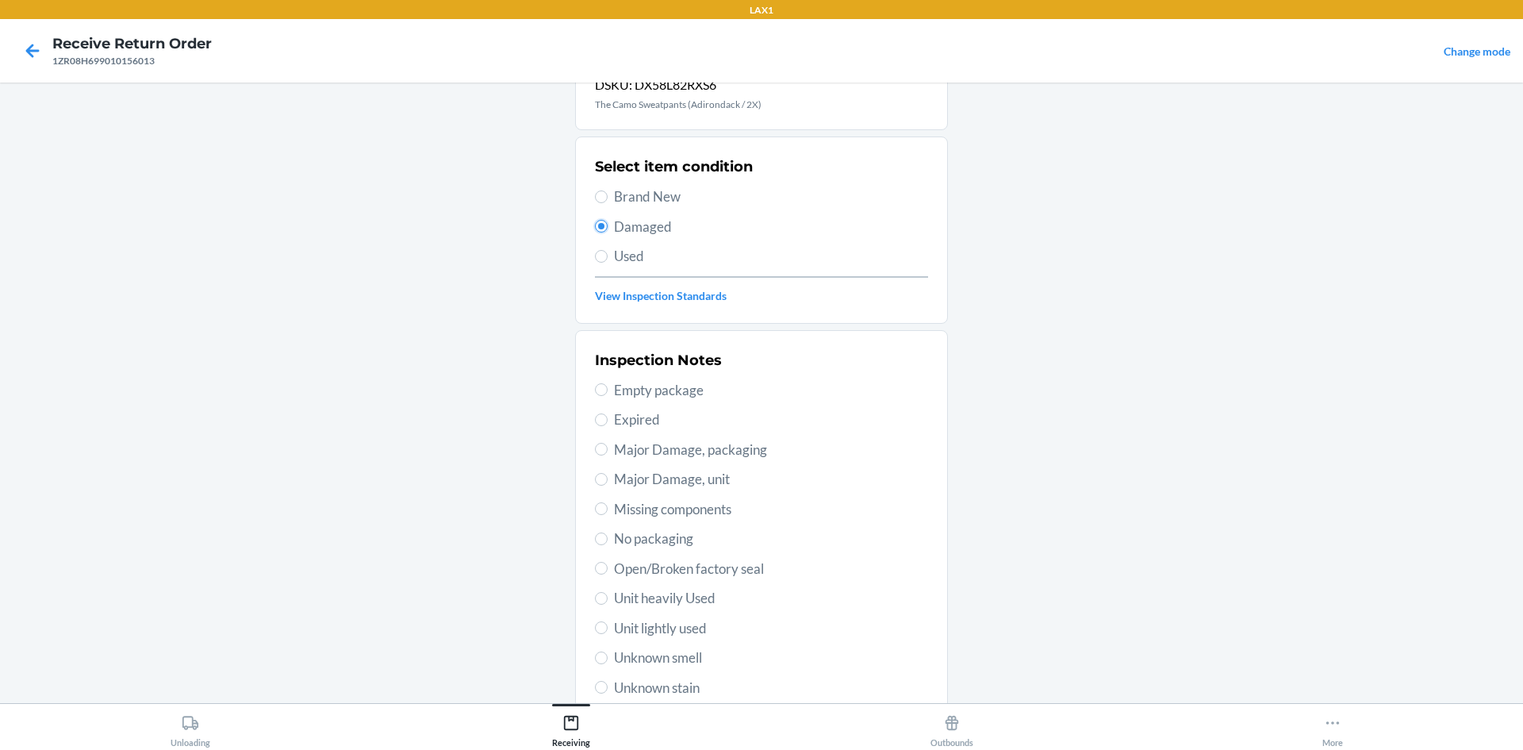
scroll to position [159, 0]
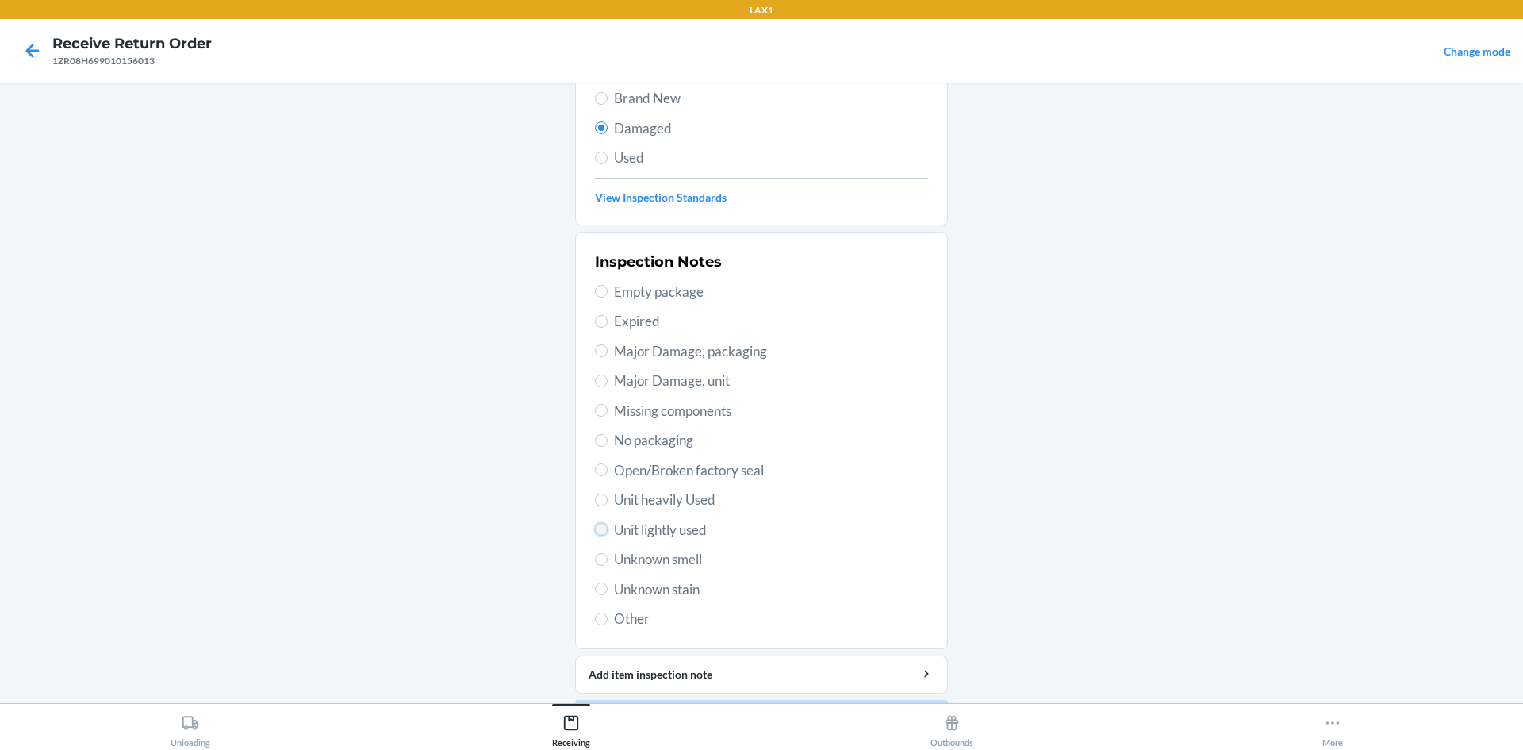
click at [597, 531] on input "Unit lightly used" at bounding box center [601, 529] width 13 height 13
radio input "true"
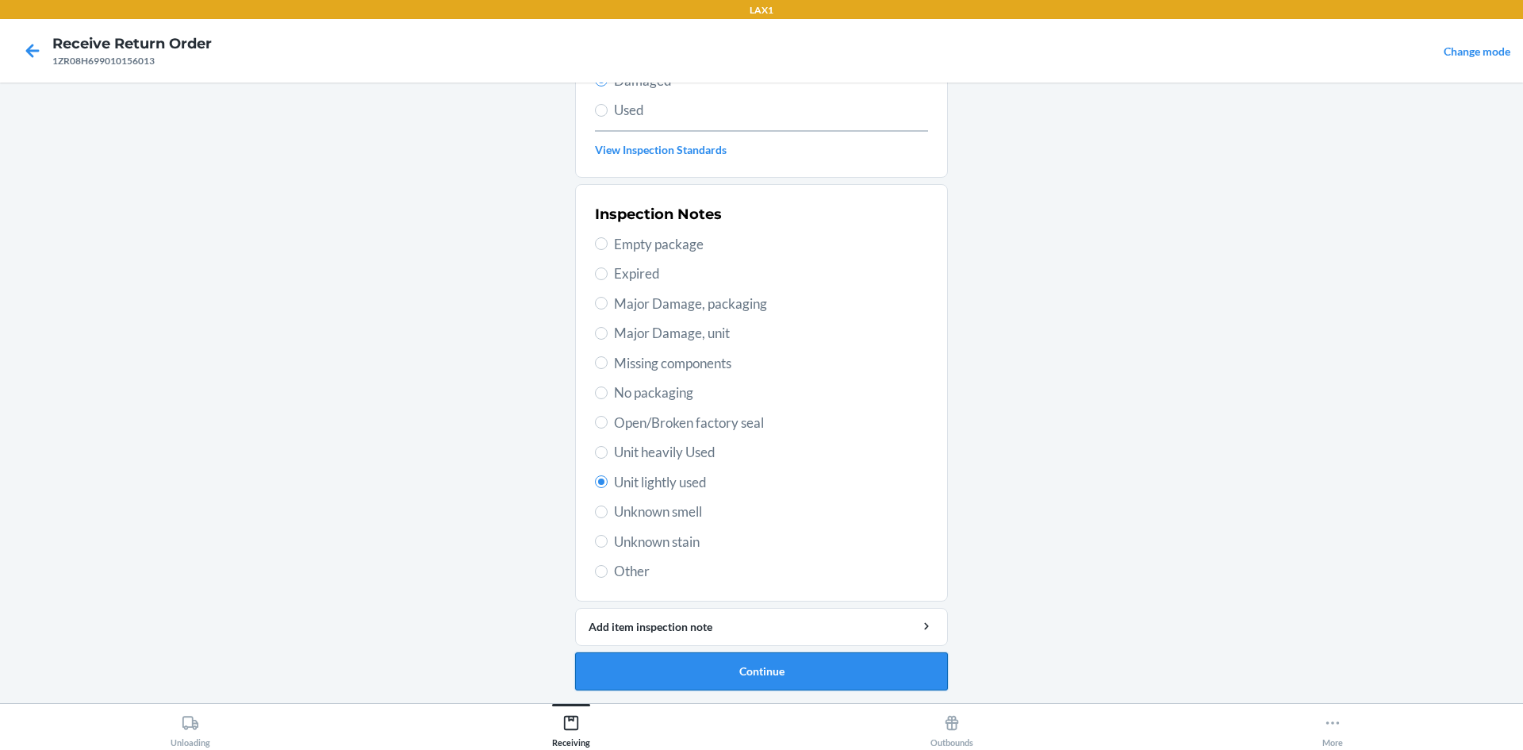
click at [662, 669] on button "Continue" at bounding box center [761, 671] width 373 height 38
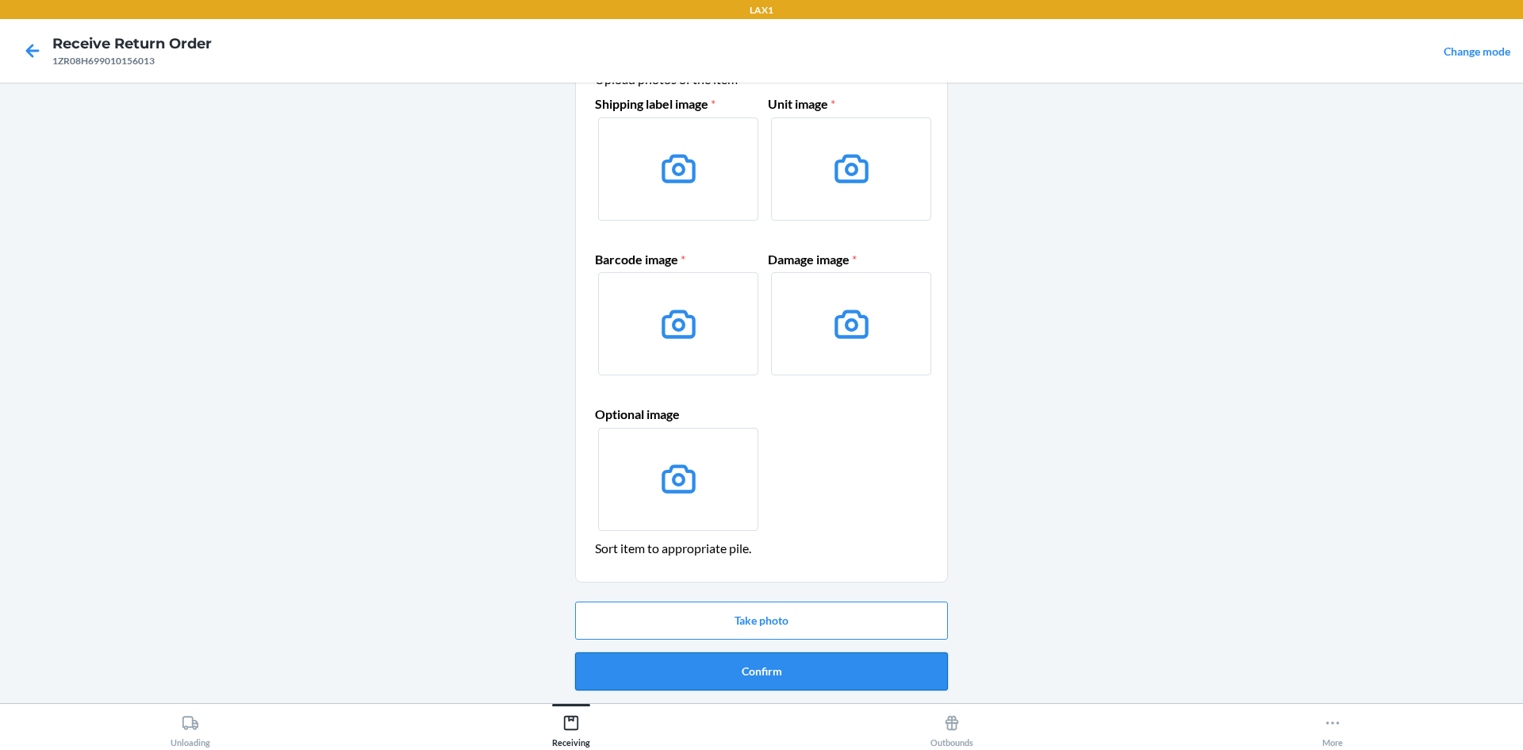
click at [809, 663] on button "Confirm" at bounding box center [761, 671] width 373 height 38
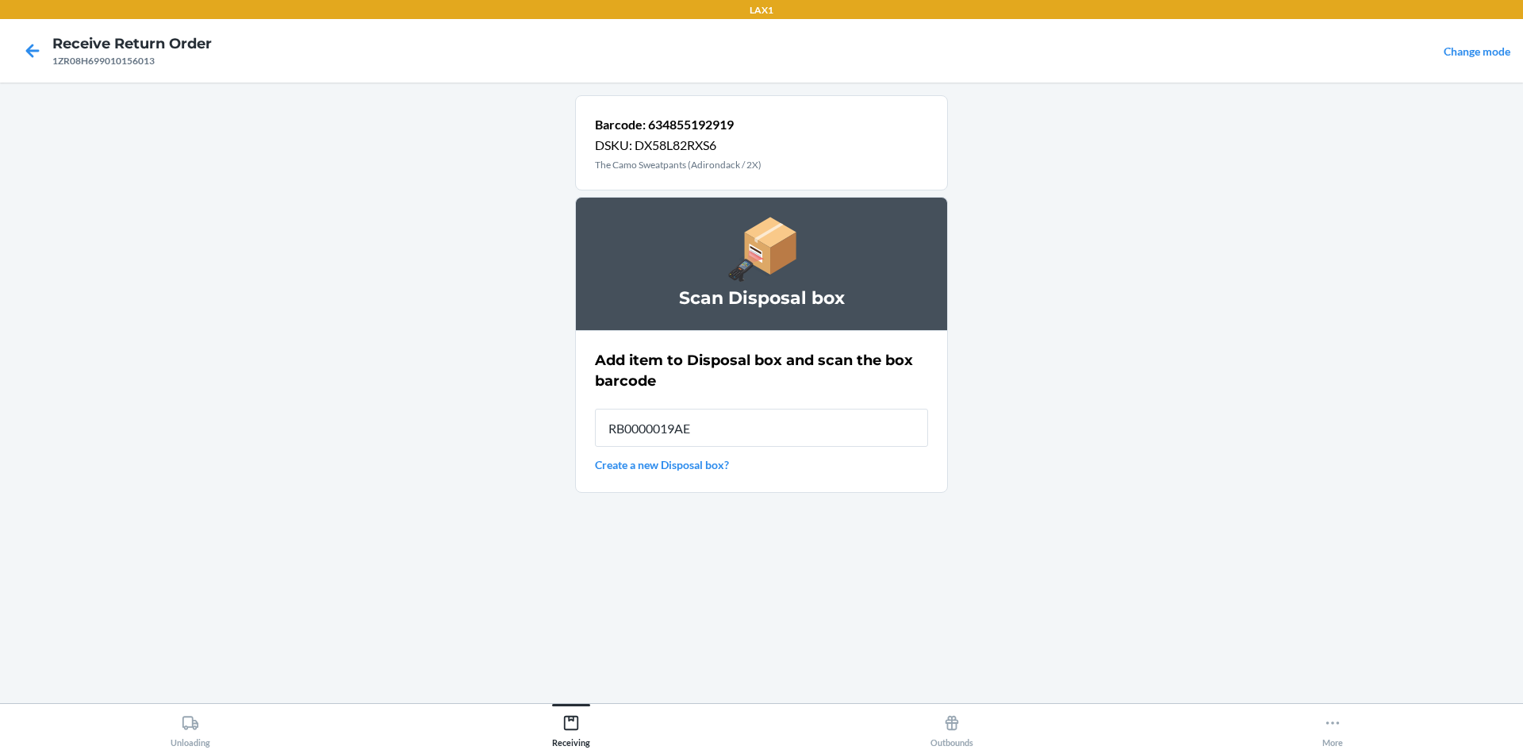
type input "RB0000019AE"
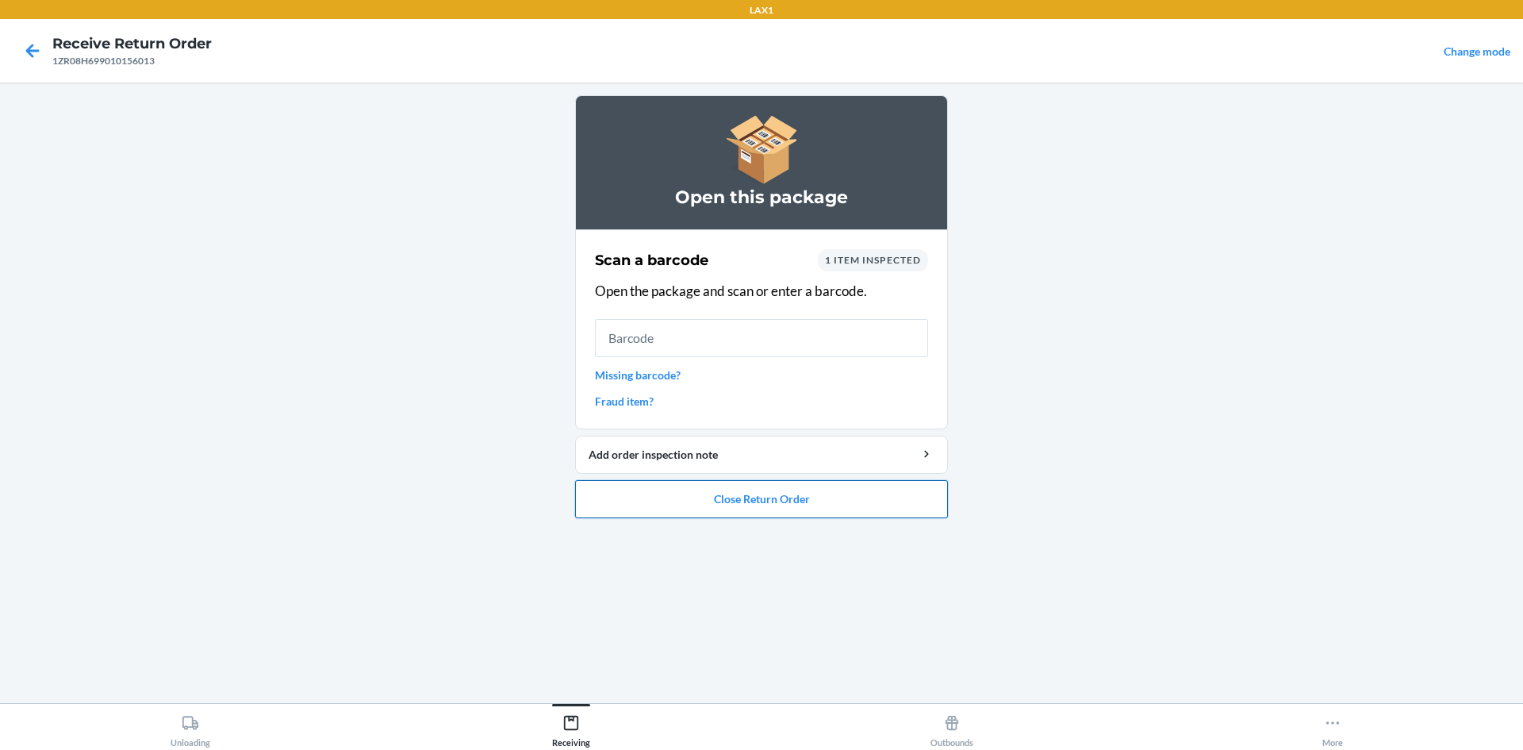
click at [855, 492] on button "Close Return Order" at bounding box center [761, 499] width 373 height 38
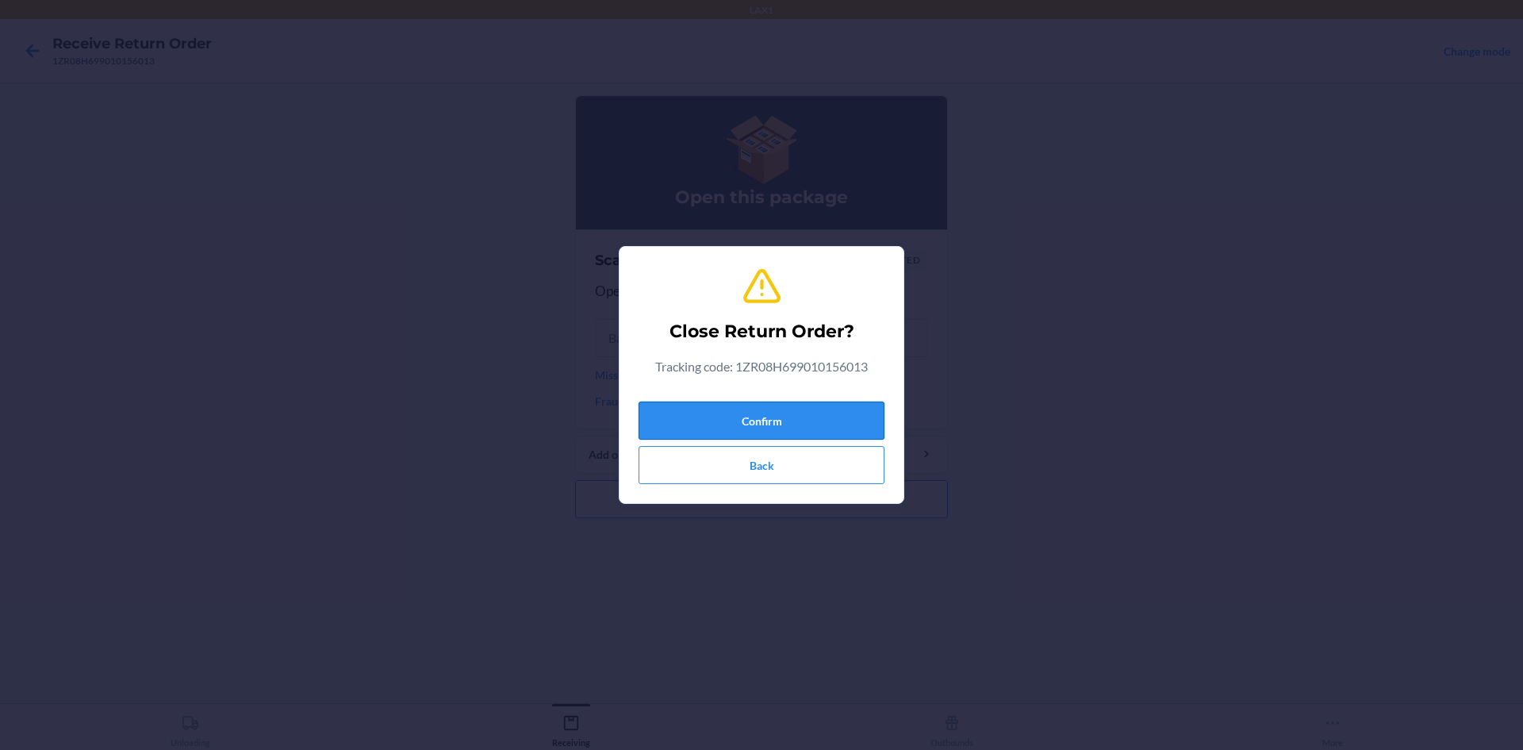
click at [813, 411] on button "Confirm" at bounding box center [762, 420] width 246 height 38
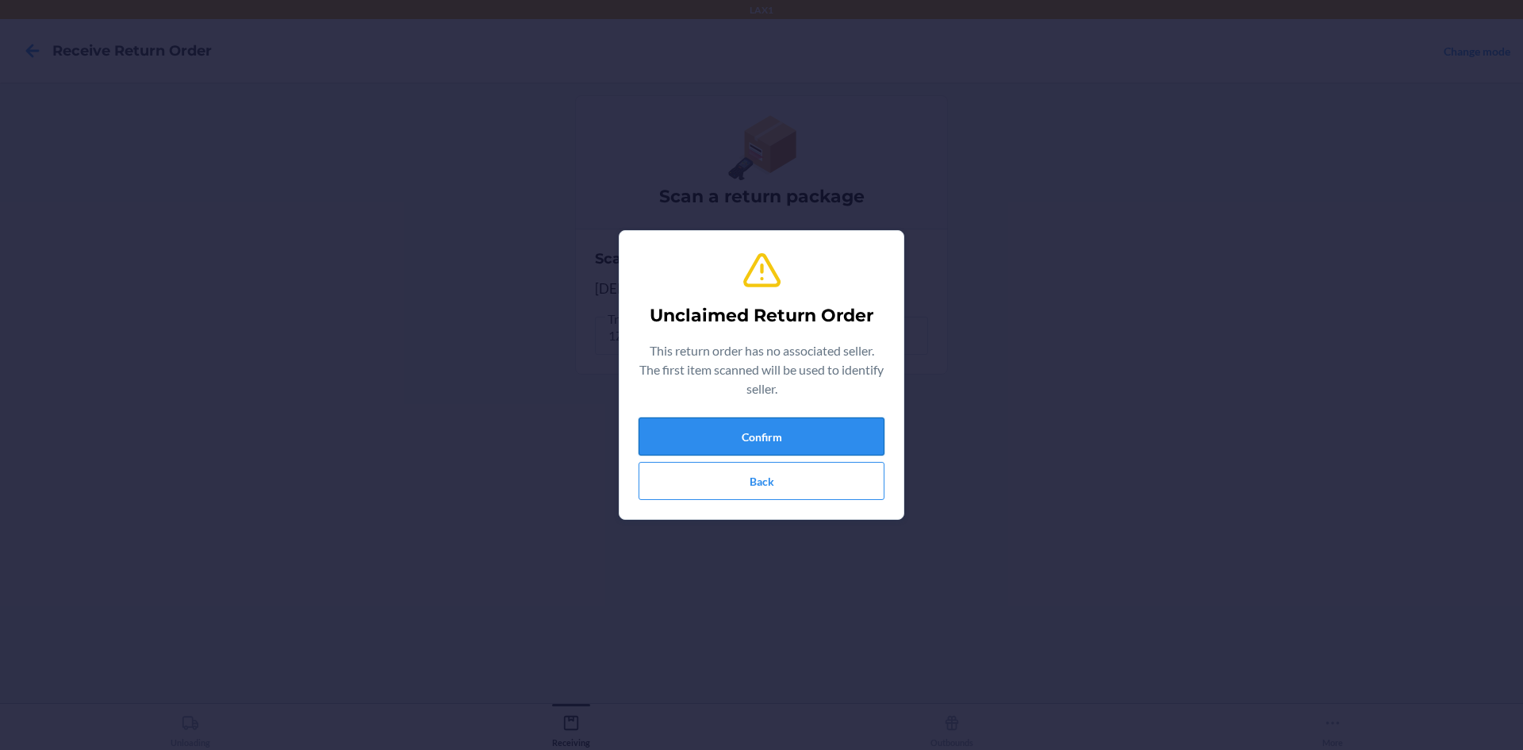
click at [815, 418] on button "Confirm" at bounding box center [762, 436] width 246 height 38
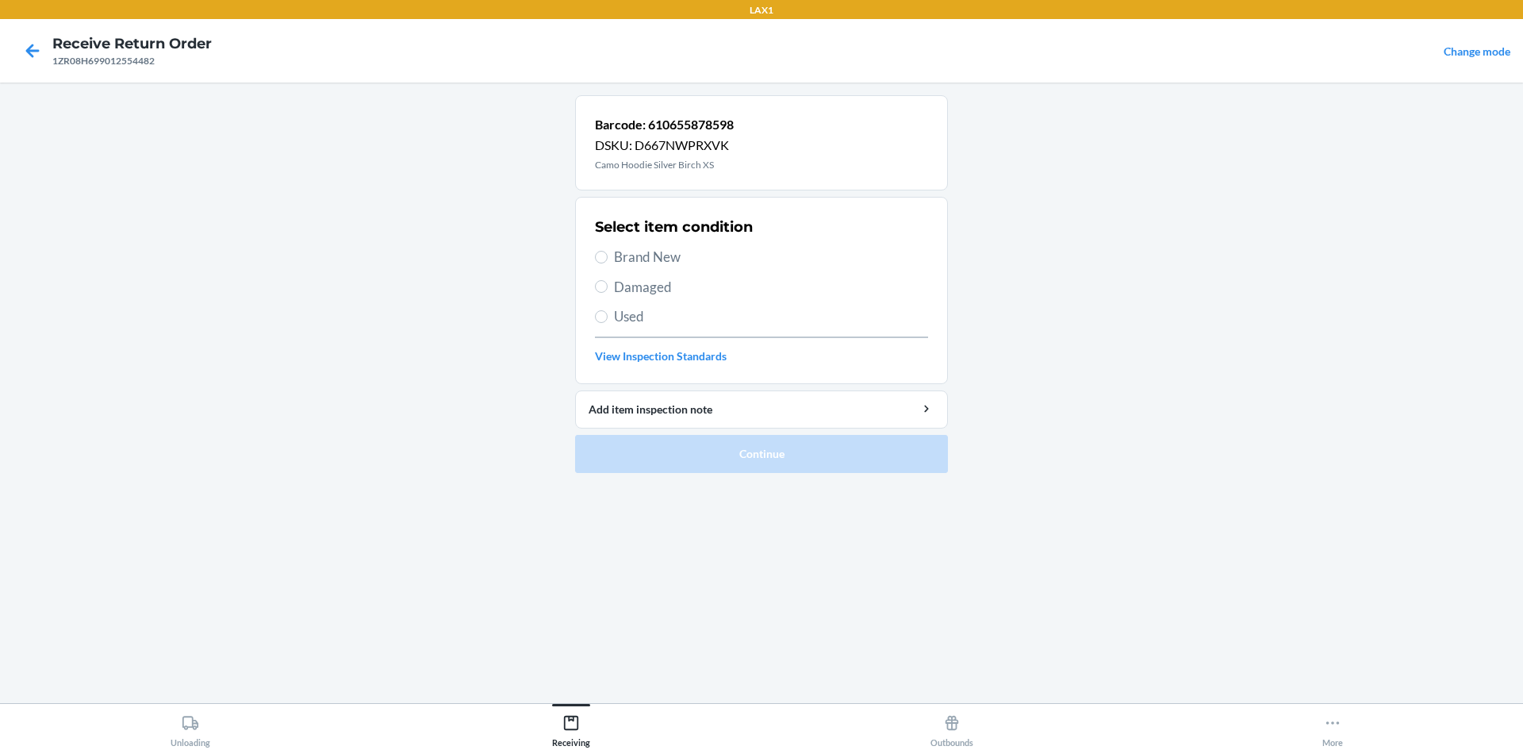
click at [639, 284] on span "Damaged" at bounding box center [771, 287] width 314 height 21
click at [608, 284] on input "Damaged" at bounding box center [601, 286] width 13 height 13
radio input "true"
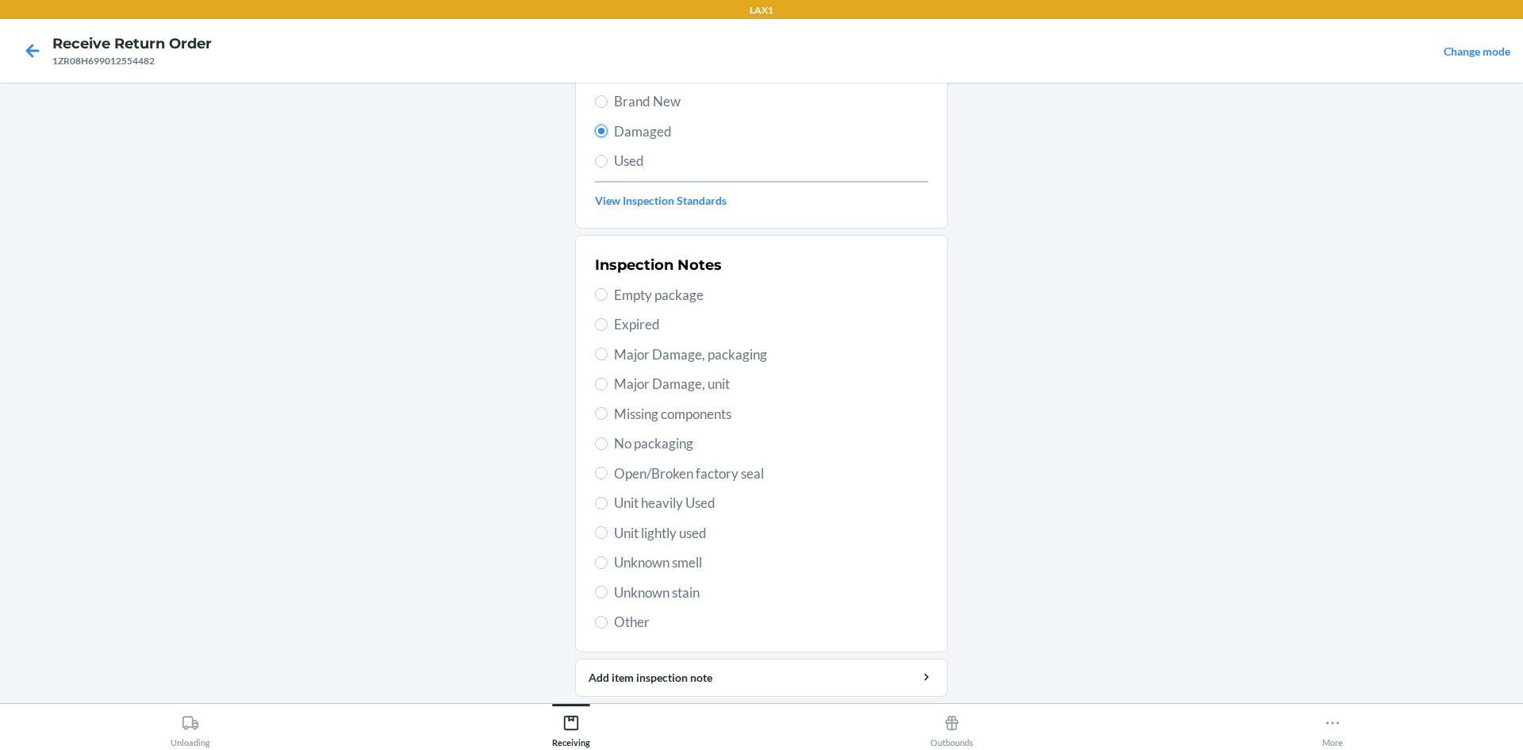
scroll to position [159, 0]
click at [633, 531] on span "Unit lightly used" at bounding box center [771, 530] width 314 height 21
click at [608, 531] on input "Unit lightly used" at bounding box center [601, 529] width 13 height 13
radio input "true"
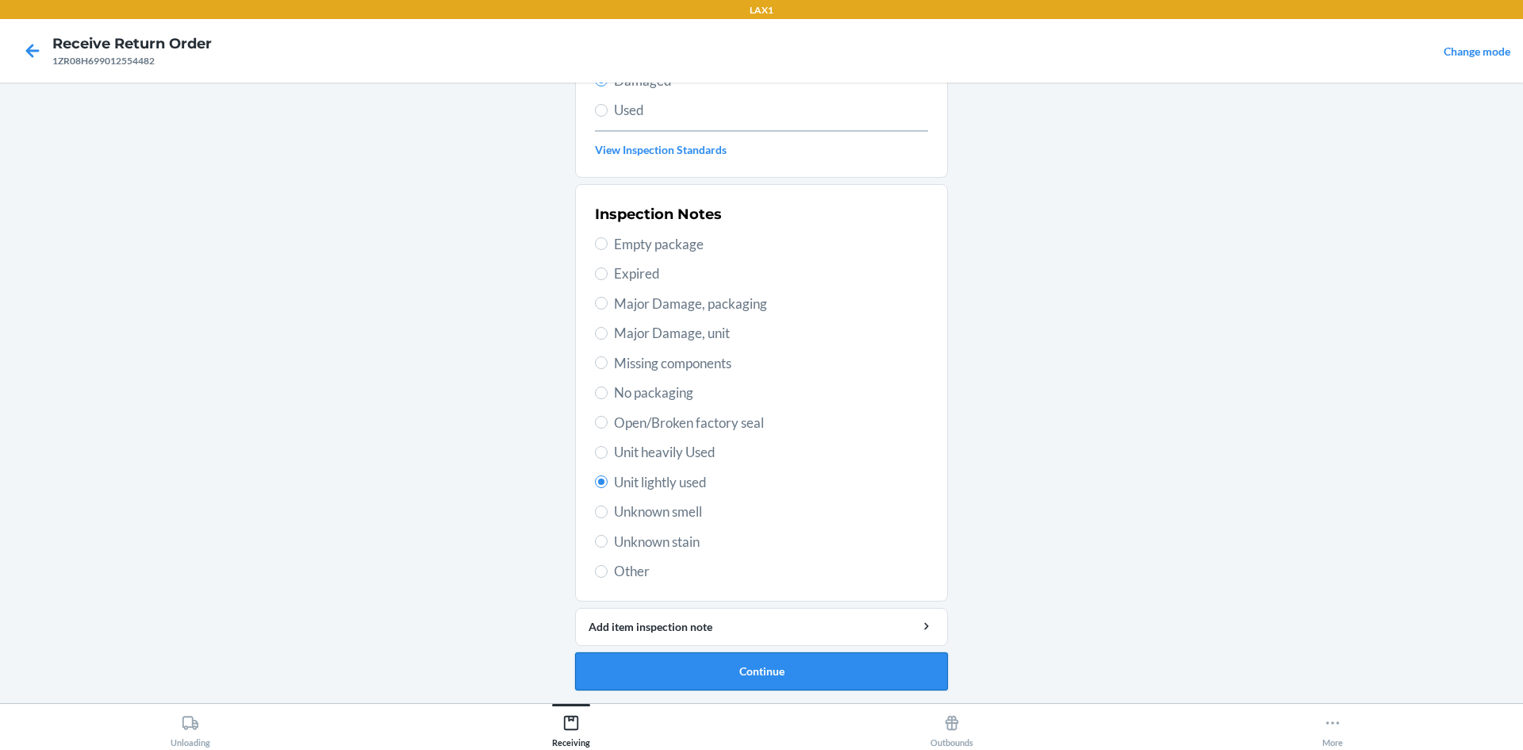
click at [662, 654] on button "Continue" at bounding box center [761, 671] width 373 height 38
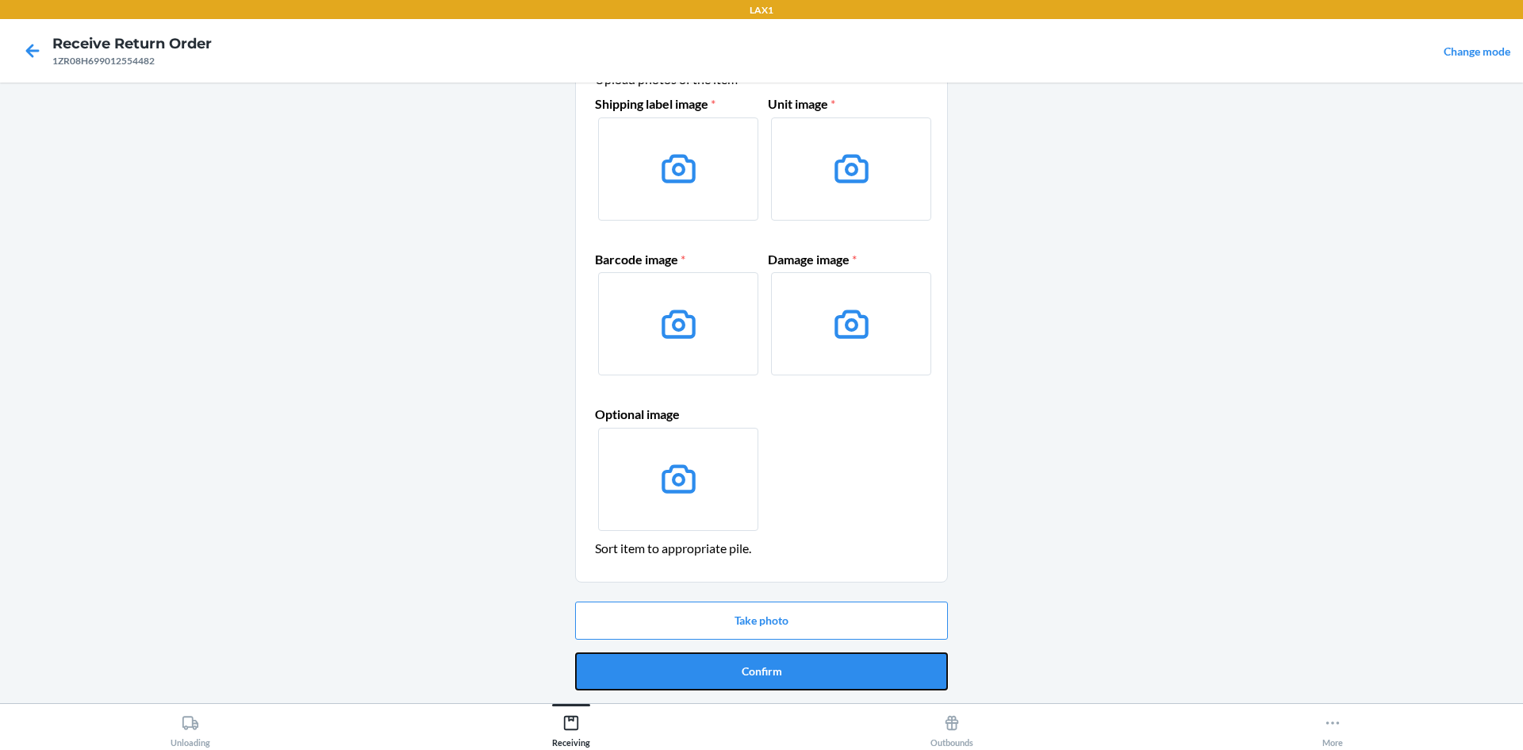
click at [663, 655] on button "Confirm" at bounding box center [761, 671] width 373 height 38
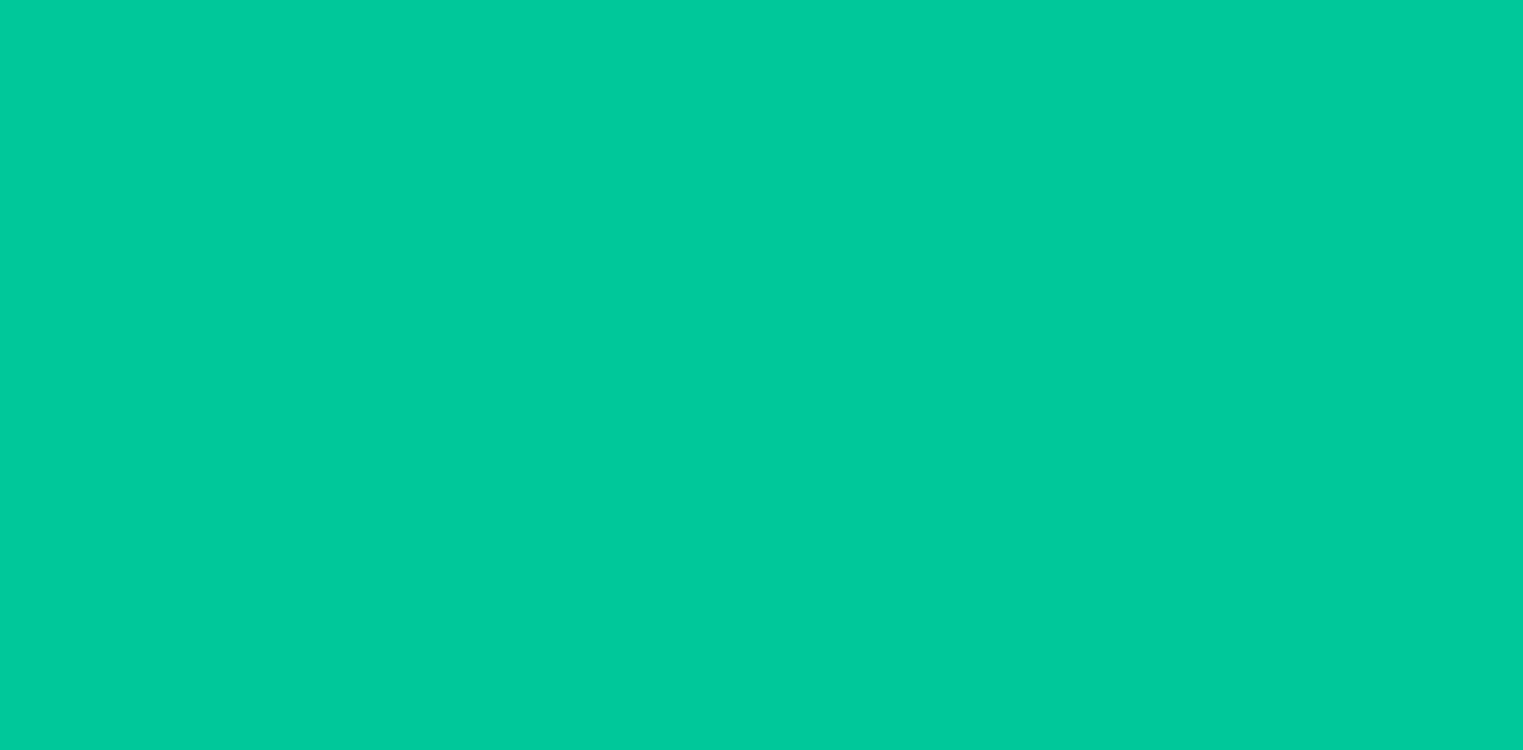
scroll to position [0, 0]
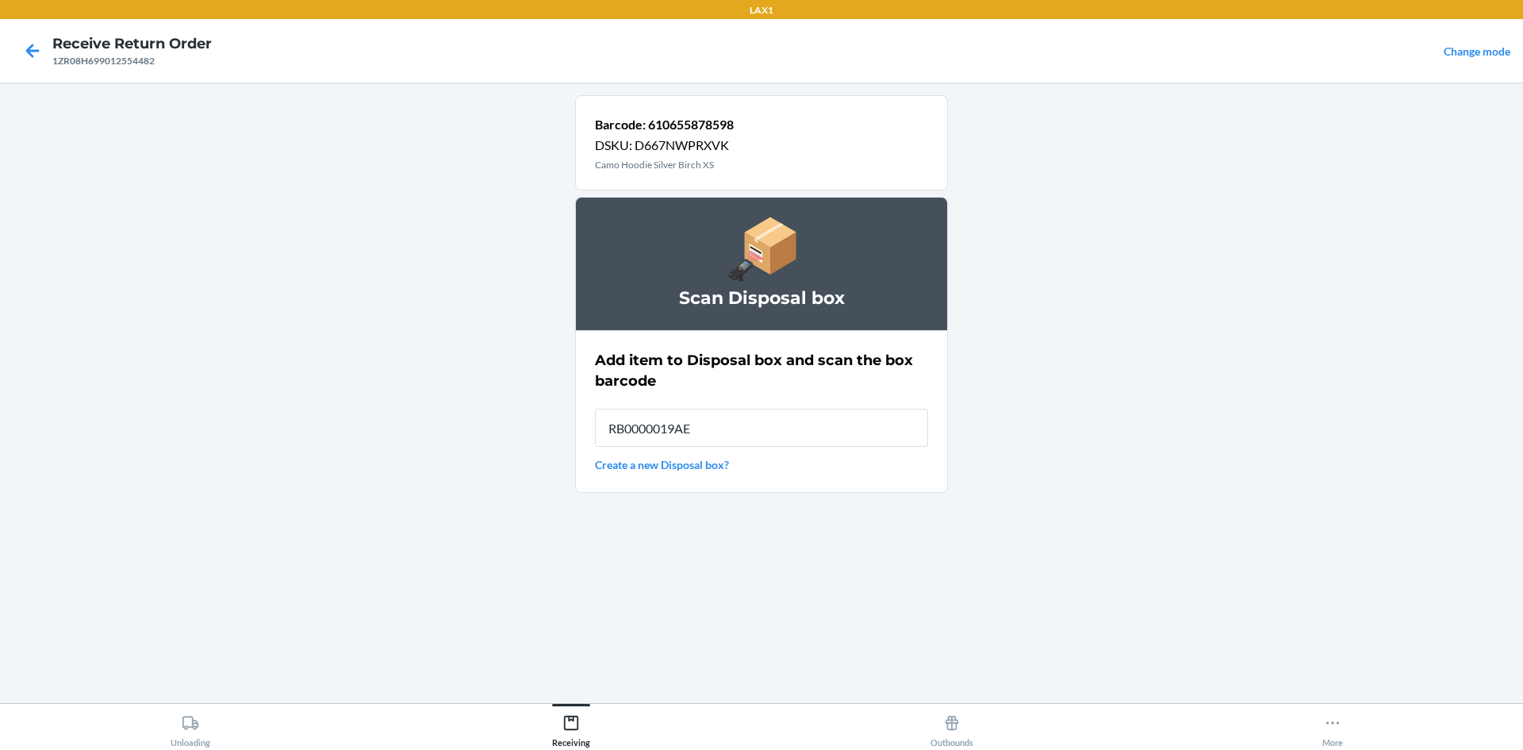
type input "RB0000019AE"
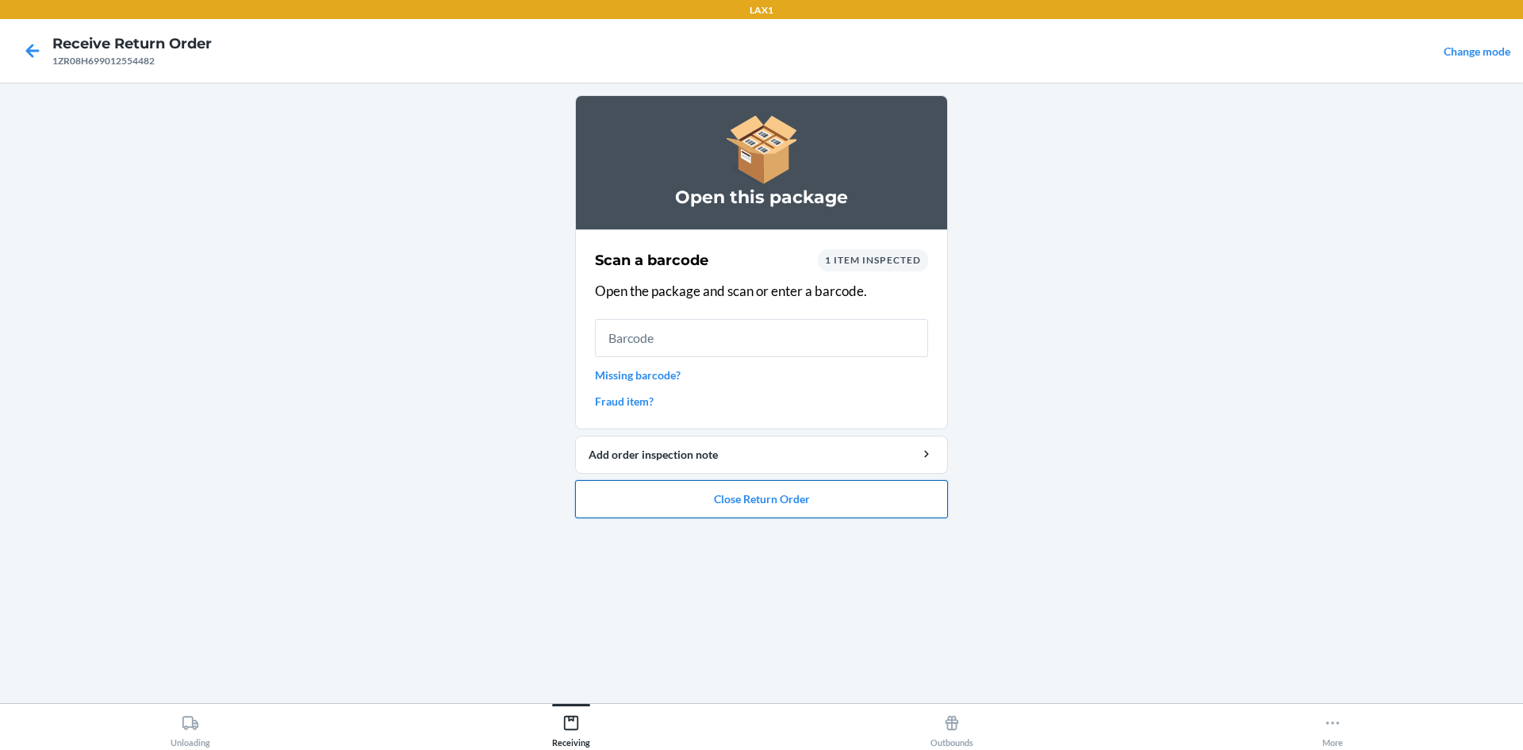
click at [766, 504] on button "Close Return Order" at bounding box center [761, 499] width 373 height 38
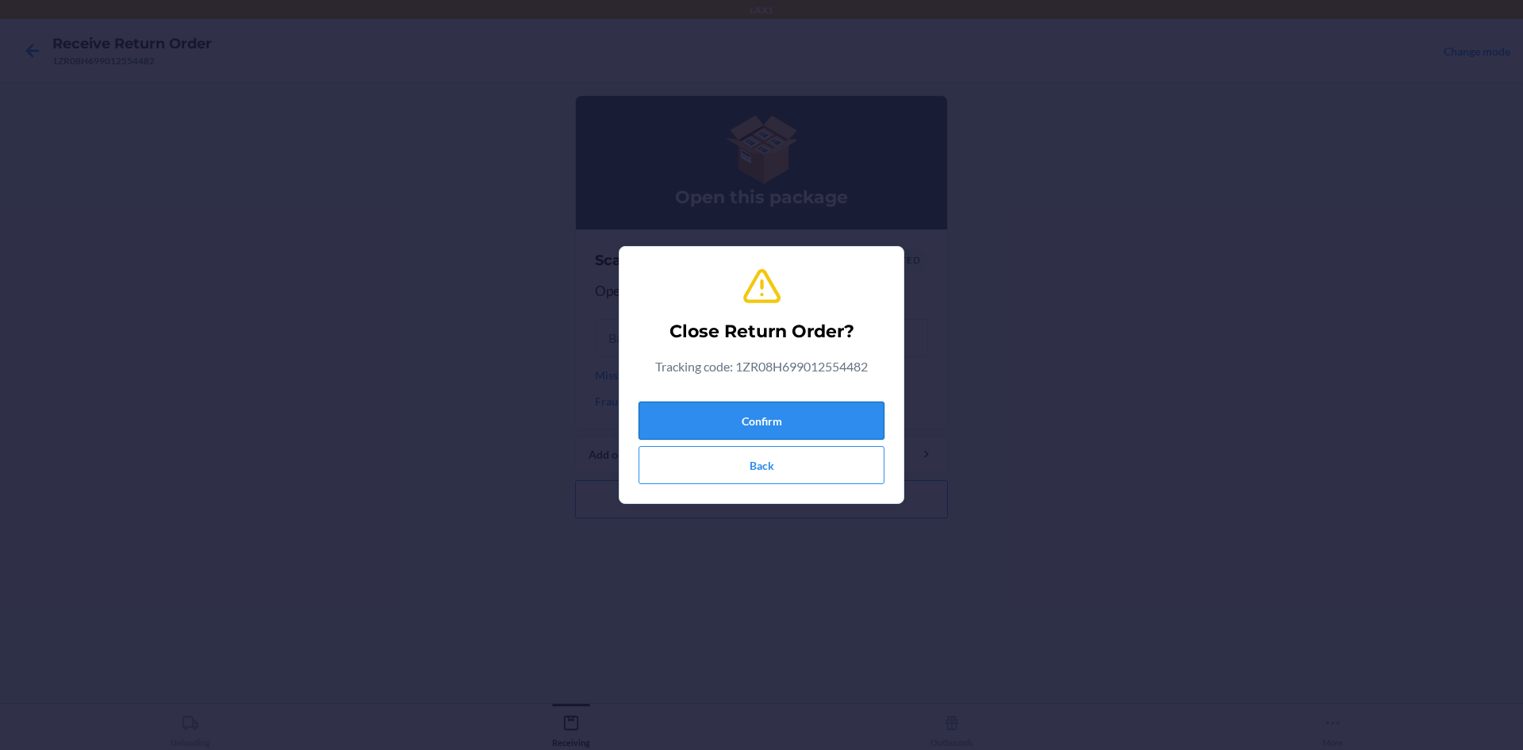
click at [762, 413] on button "Confirm" at bounding box center [762, 420] width 246 height 38
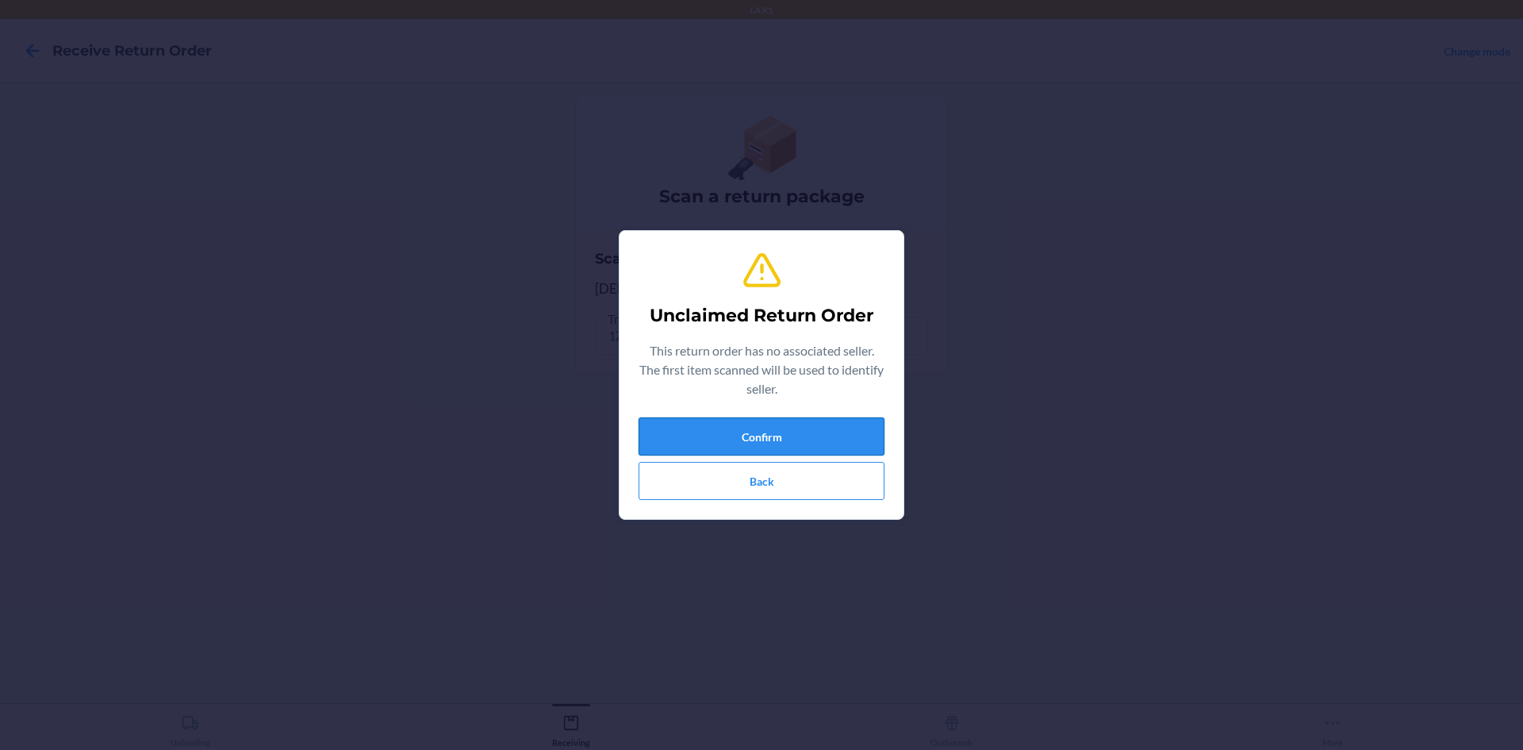
click at [758, 420] on button "Confirm" at bounding box center [762, 436] width 246 height 38
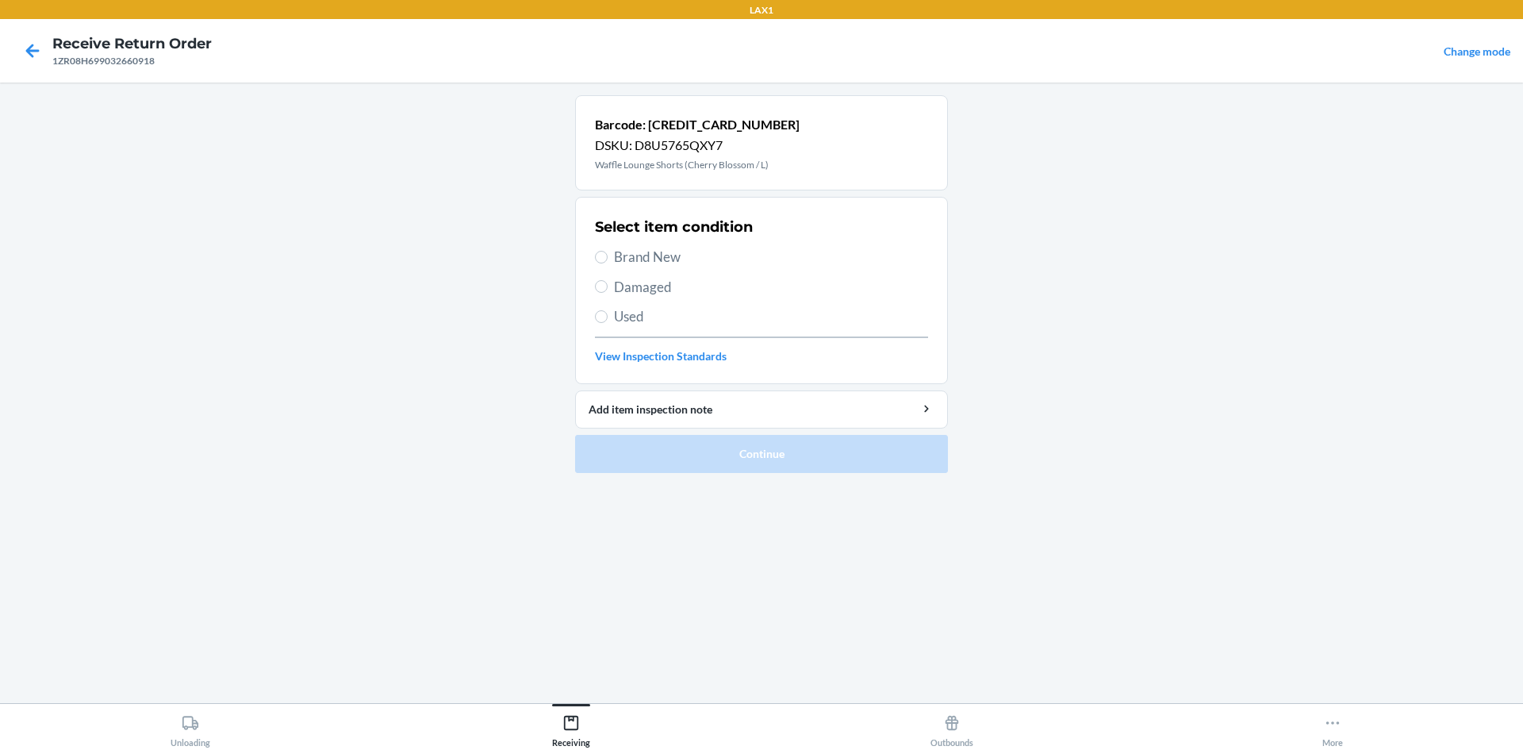
drag, startPoint x: 647, startPoint y: 287, endPoint x: 606, endPoint y: 436, distance: 154.0
click at [644, 312] on div "Select item condition Brand New Damaged Used View Inspection Standards" at bounding box center [761, 290] width 333 height 157
click at [600, 282] on input "Damaged" at bounding box center [601, 286] width 13 height 13
radio input "true"
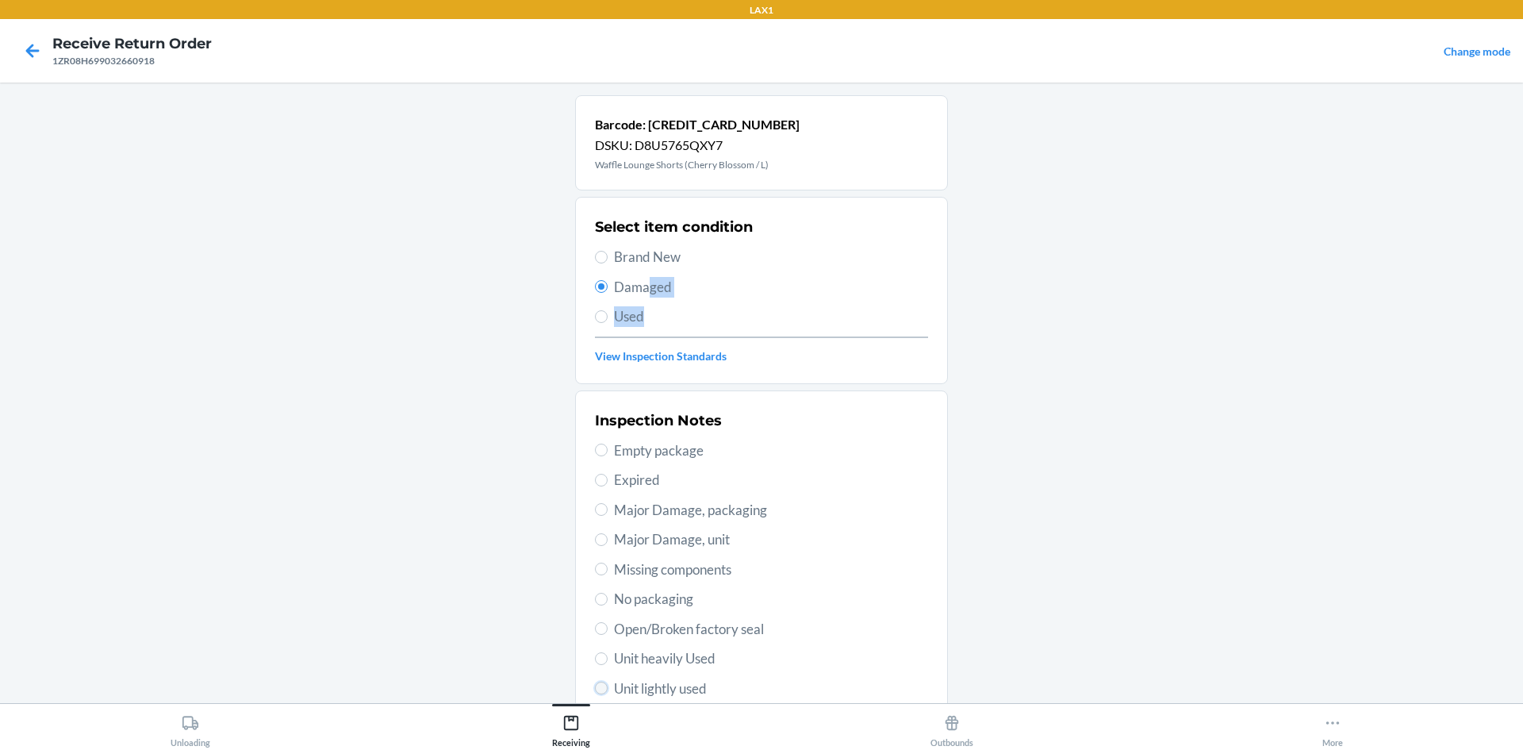
click at [595, 690] on input "Unit lightly used" at bounding box center [601, 688] width 13 height 13
radio input "true"
click at [1089, 509] on main "Barcode: [CREDIT_CARD_NUMBER] DSKU: D8U5765QXY7 Waffle Lounge Shorts (Cherry Bl…" at bounding box center [761, 393] width 1523 height 620
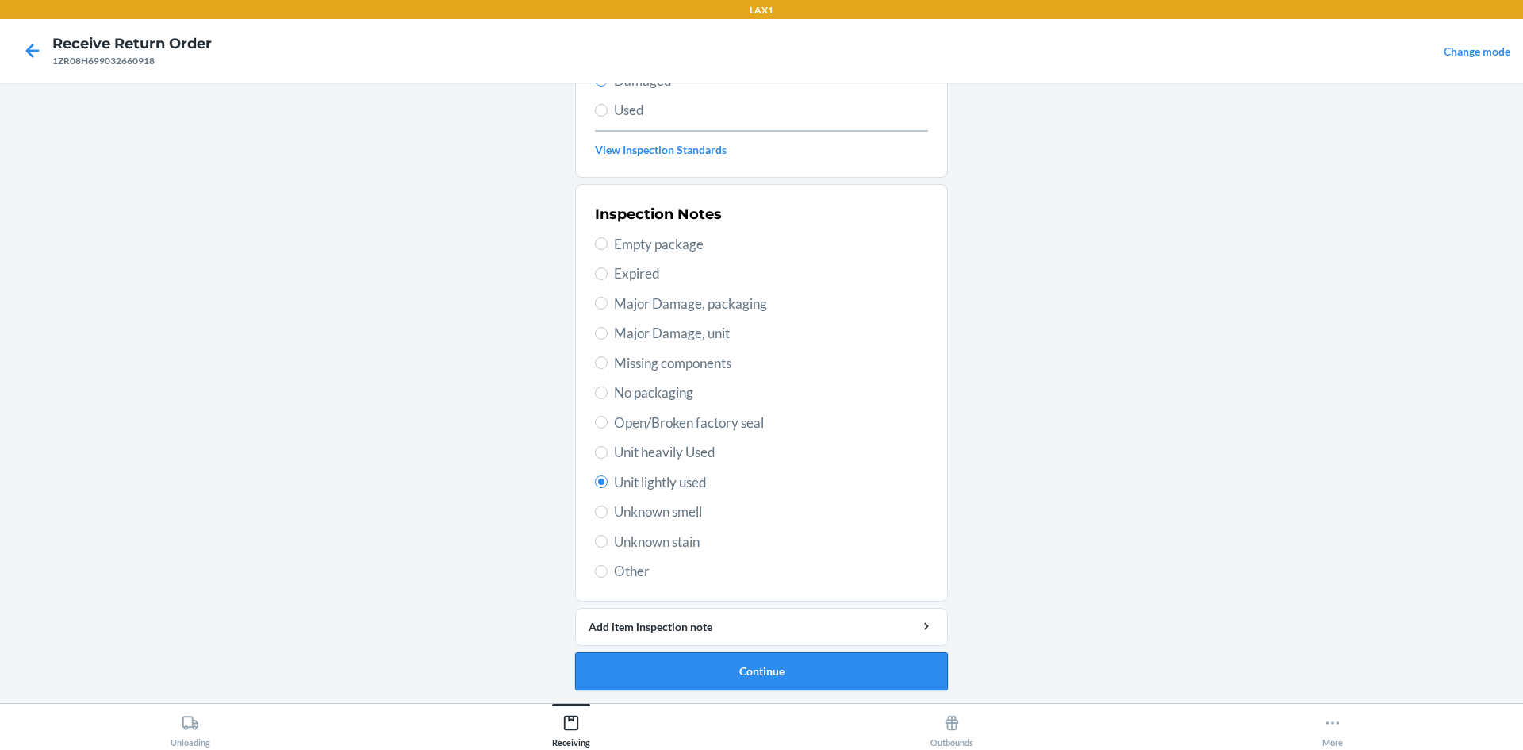
click at [849, 679] on button "Continue" at bounding box center [761, 671] width 373 height 38
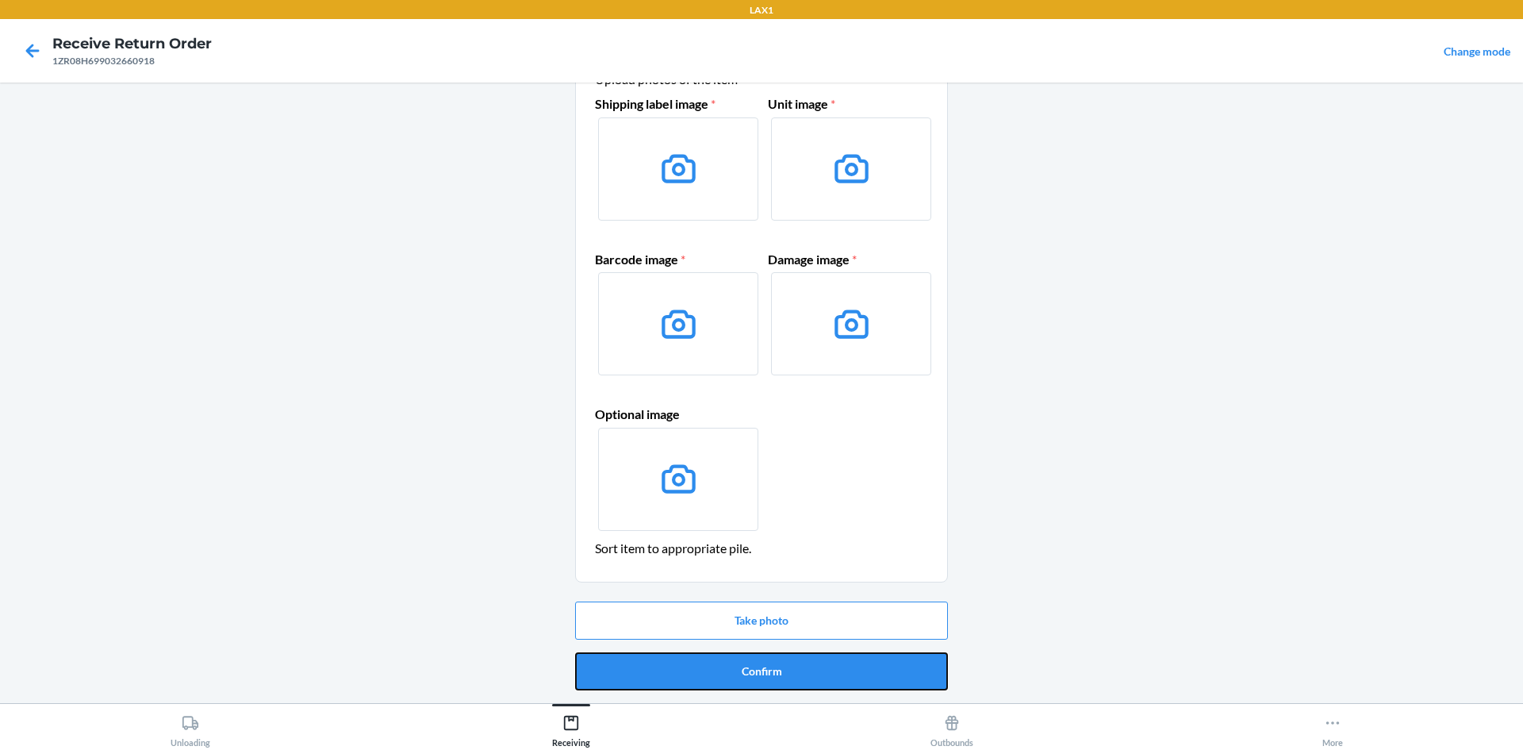
click at [849, 679] on button "Confirm" at bounding box center [761, 671] width 373 height 38
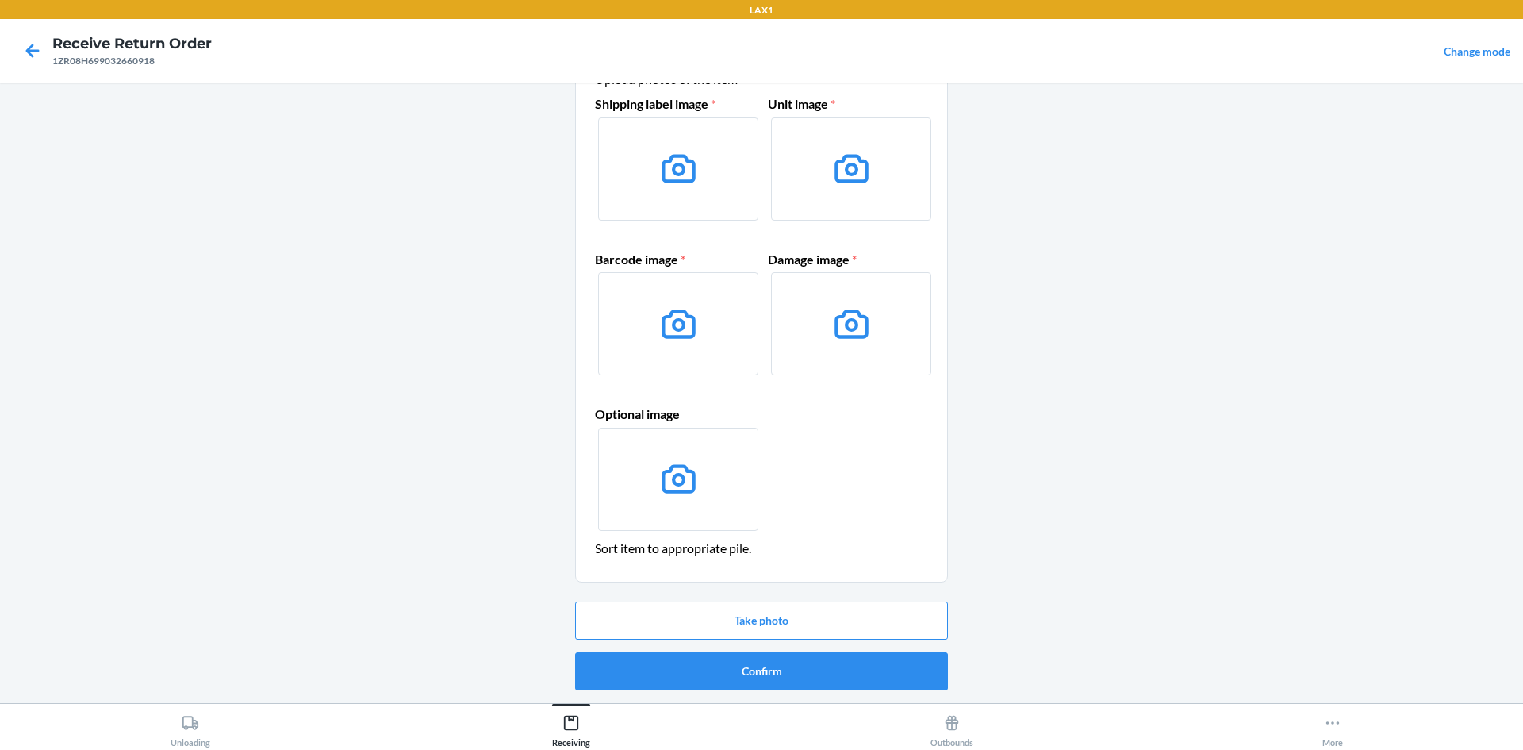
scroll to position [0, 0]
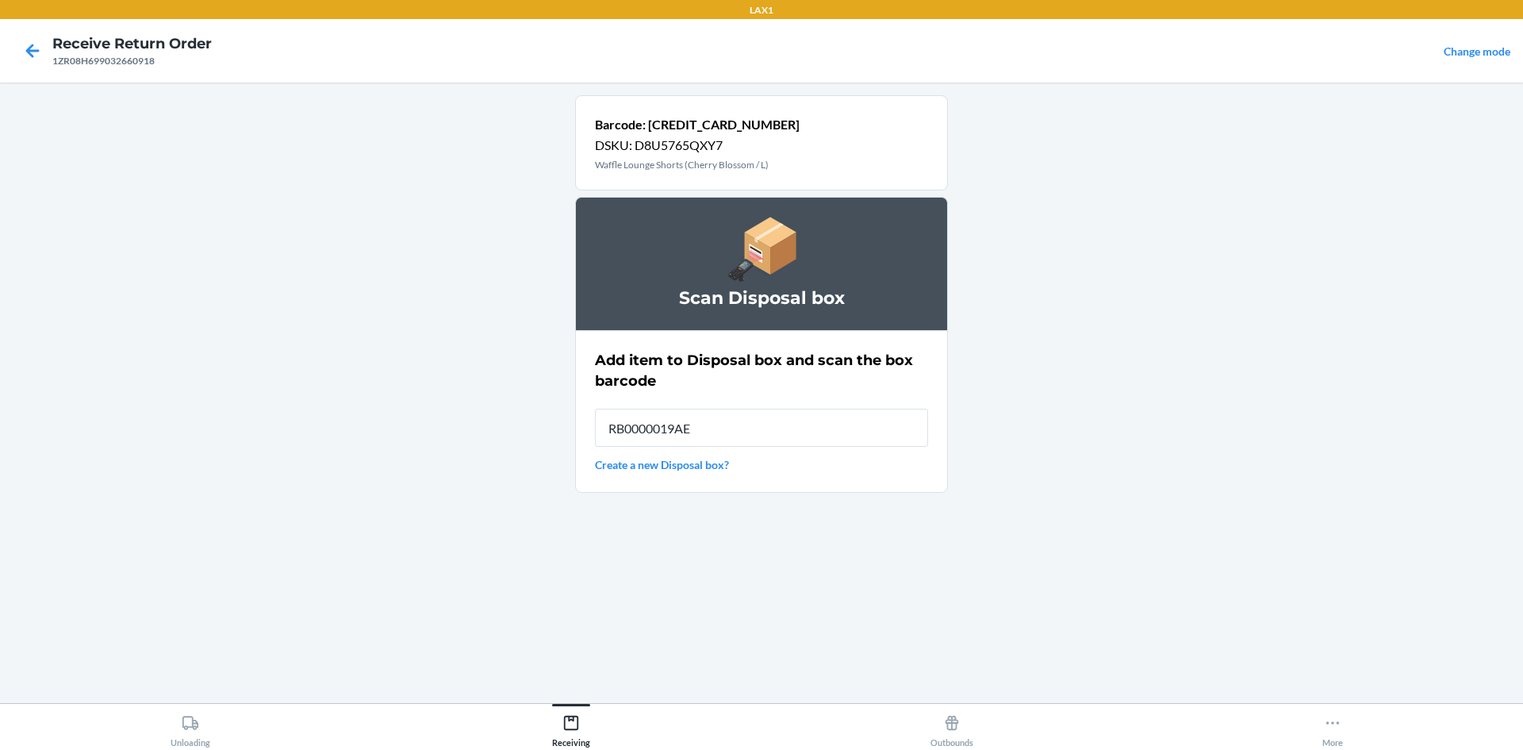
type input "RB0000019AE"
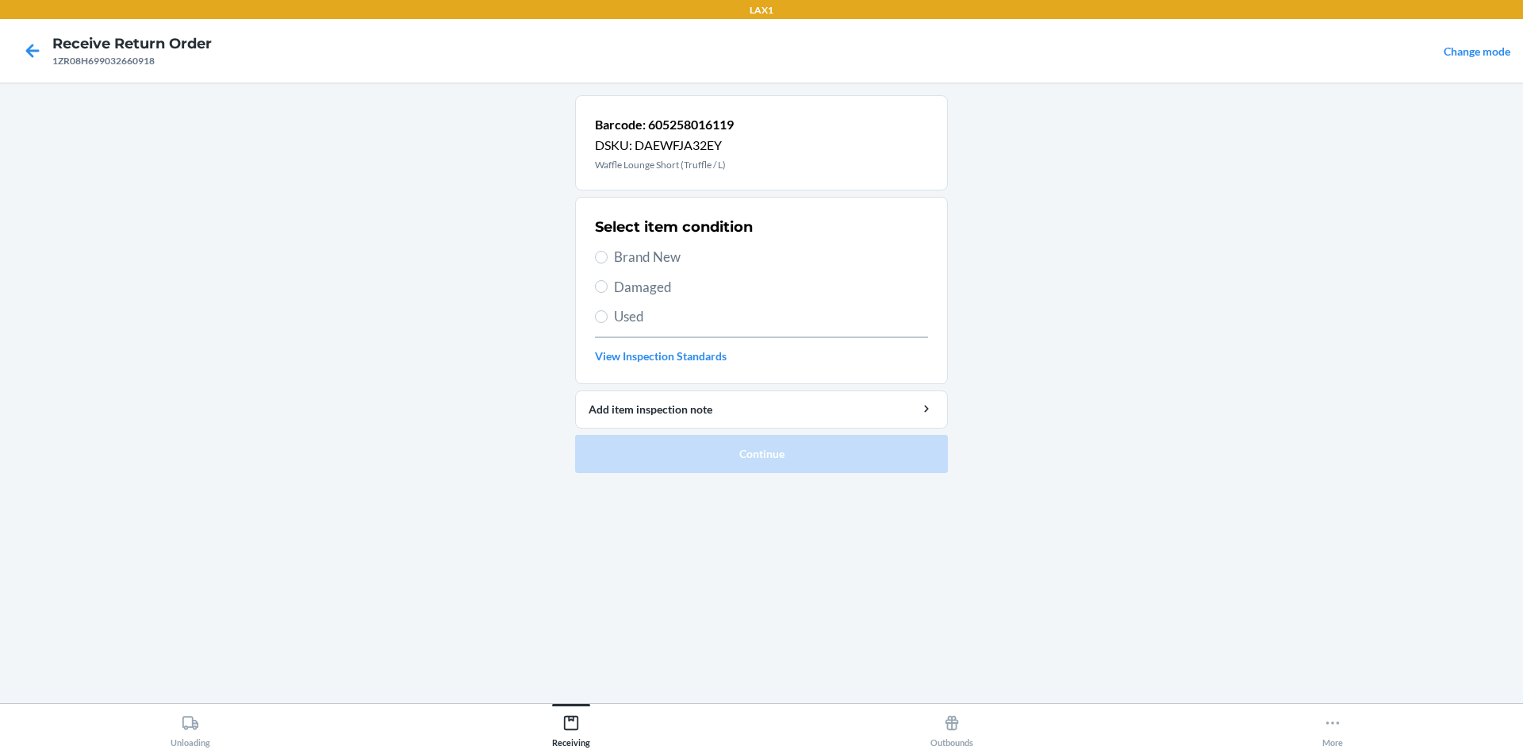
click at [597, 292] on label "Damaged" at bounding box center [761, 287] width 333 height 21
click at [597, 292] on input "Damaged" at bounding box center [601, 286] width 13 height 13
radio input "true"
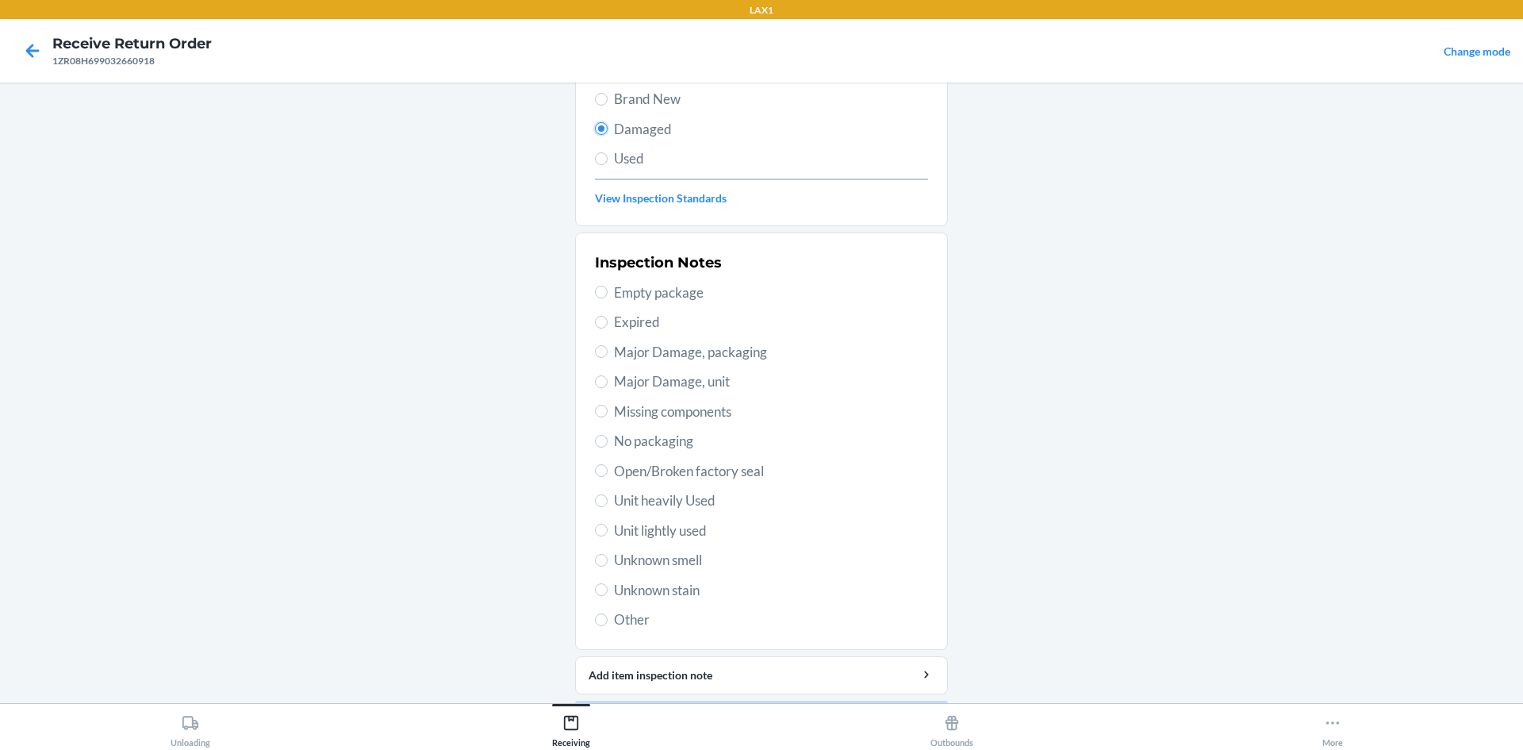
scroll to position [159, 0]
click at [604, 529] on label "Unit lightly used" at bounding box center [761, 530] width 333 height 21
click at [604, 529] on input "Unit lightly used" at bounding box center [601, 529] width 13 height 13
radio input "true"
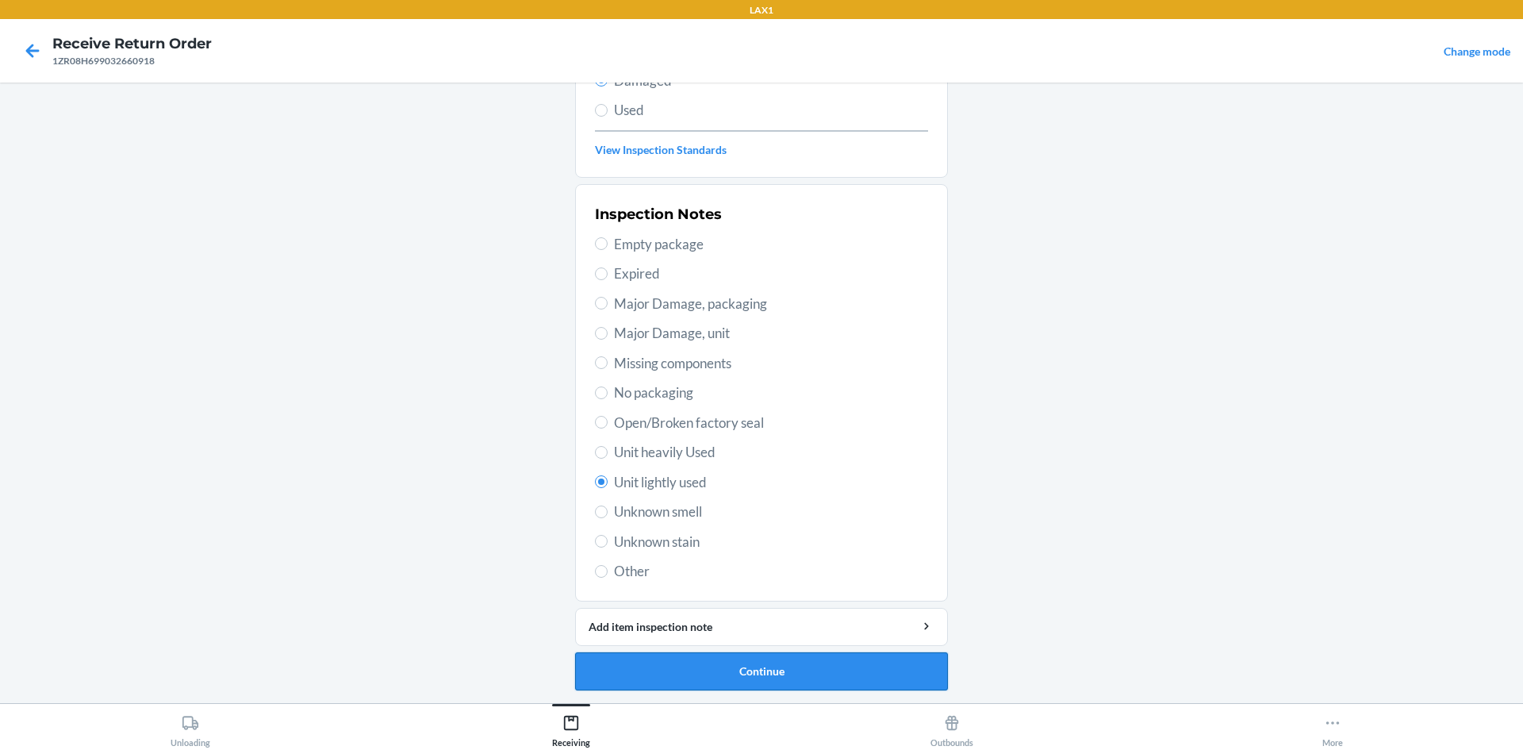
click at [768, 664] on button "Continue" at bounding box center [761, 671] width 373 height 38
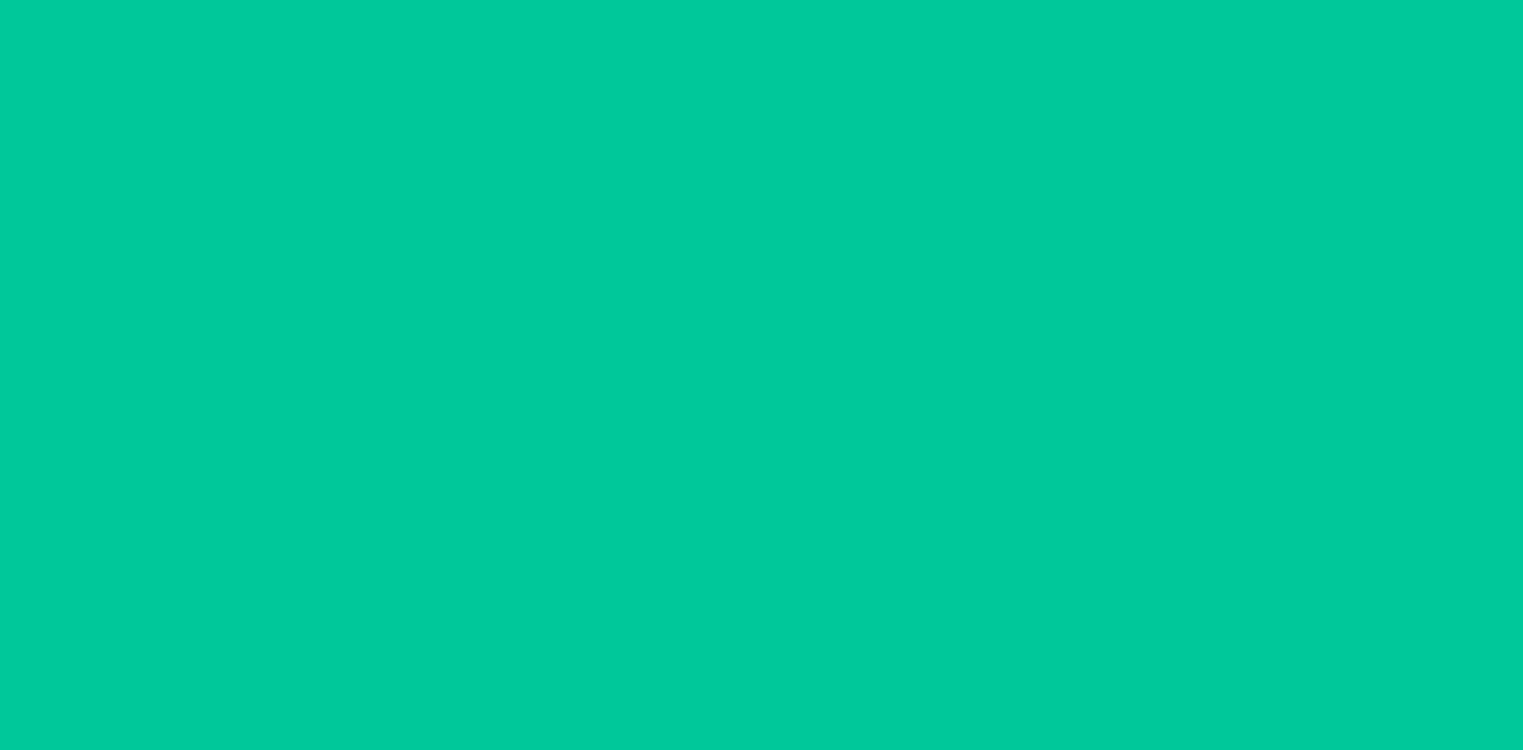
scroll to position [75, 0]
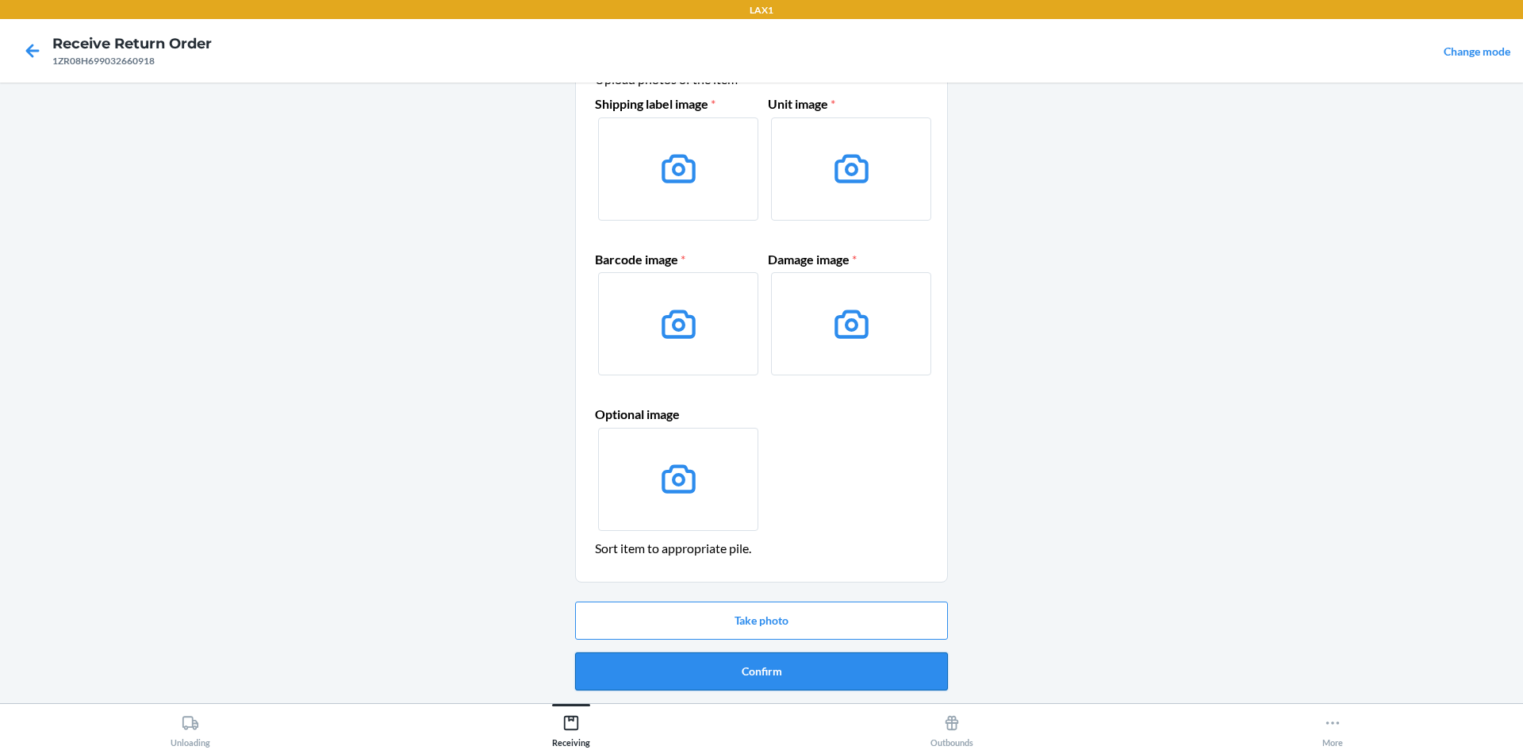
click at [753, 666] on button "Confirm" at bounding box center [761, 671] width 373 height 38
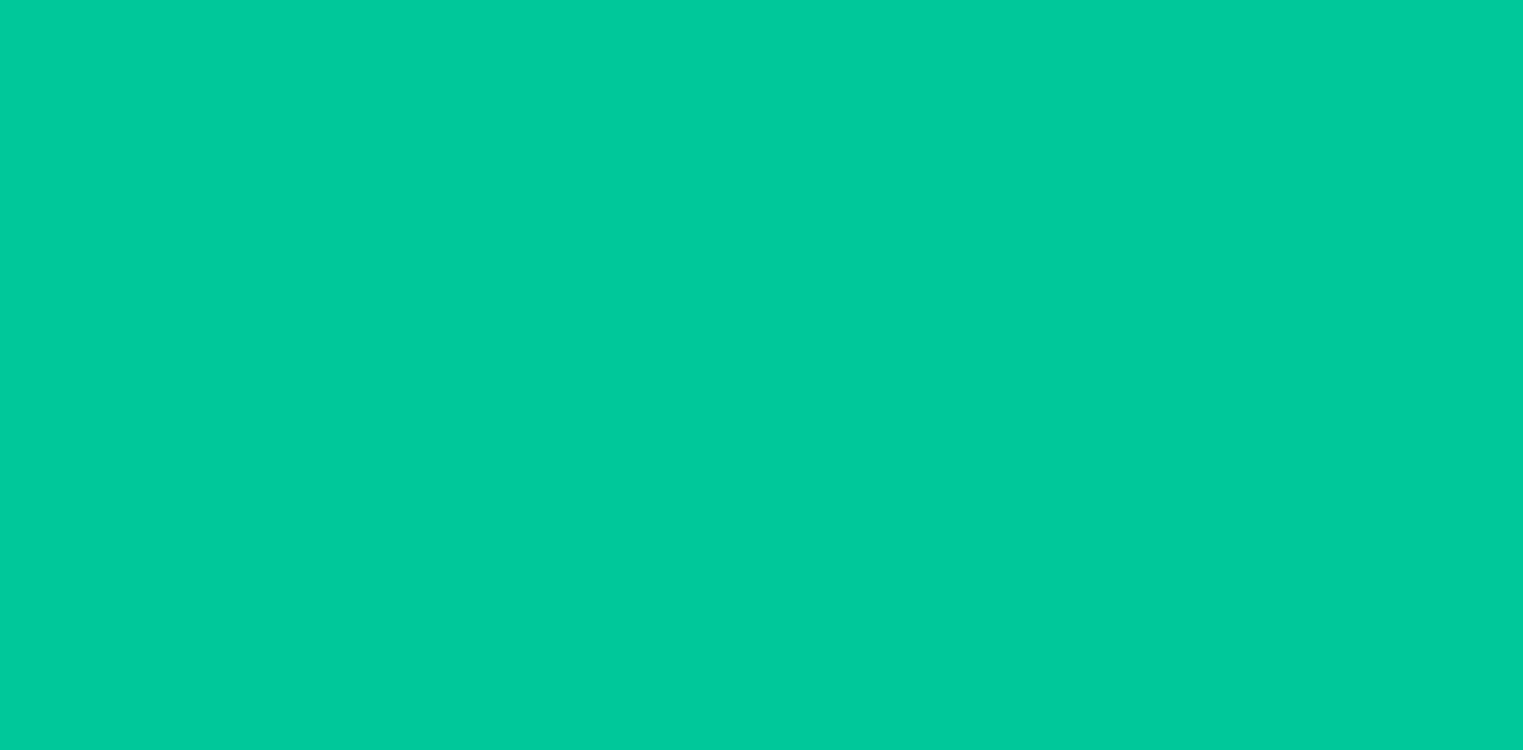
scroll to position [0, 0]
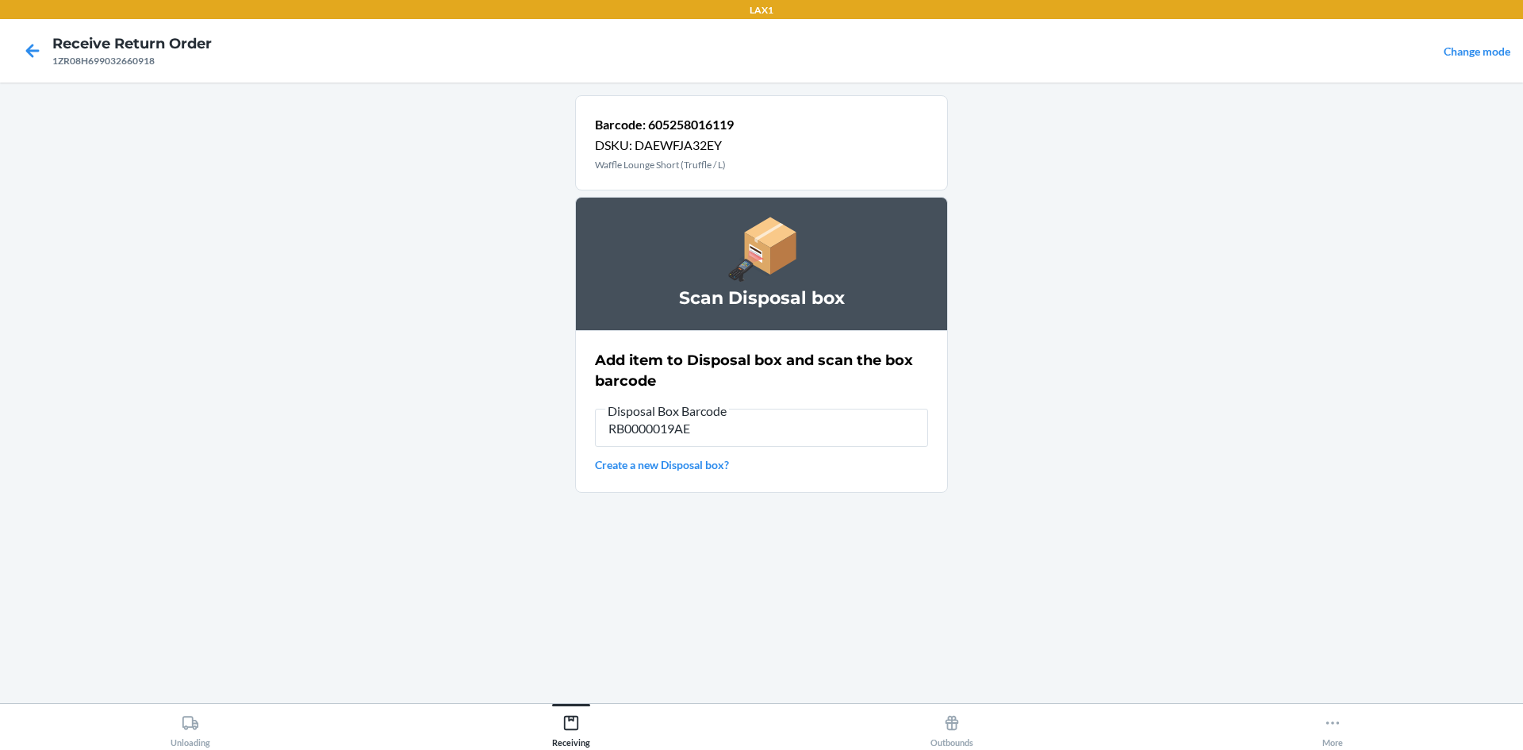
type input "RB0000019AE"
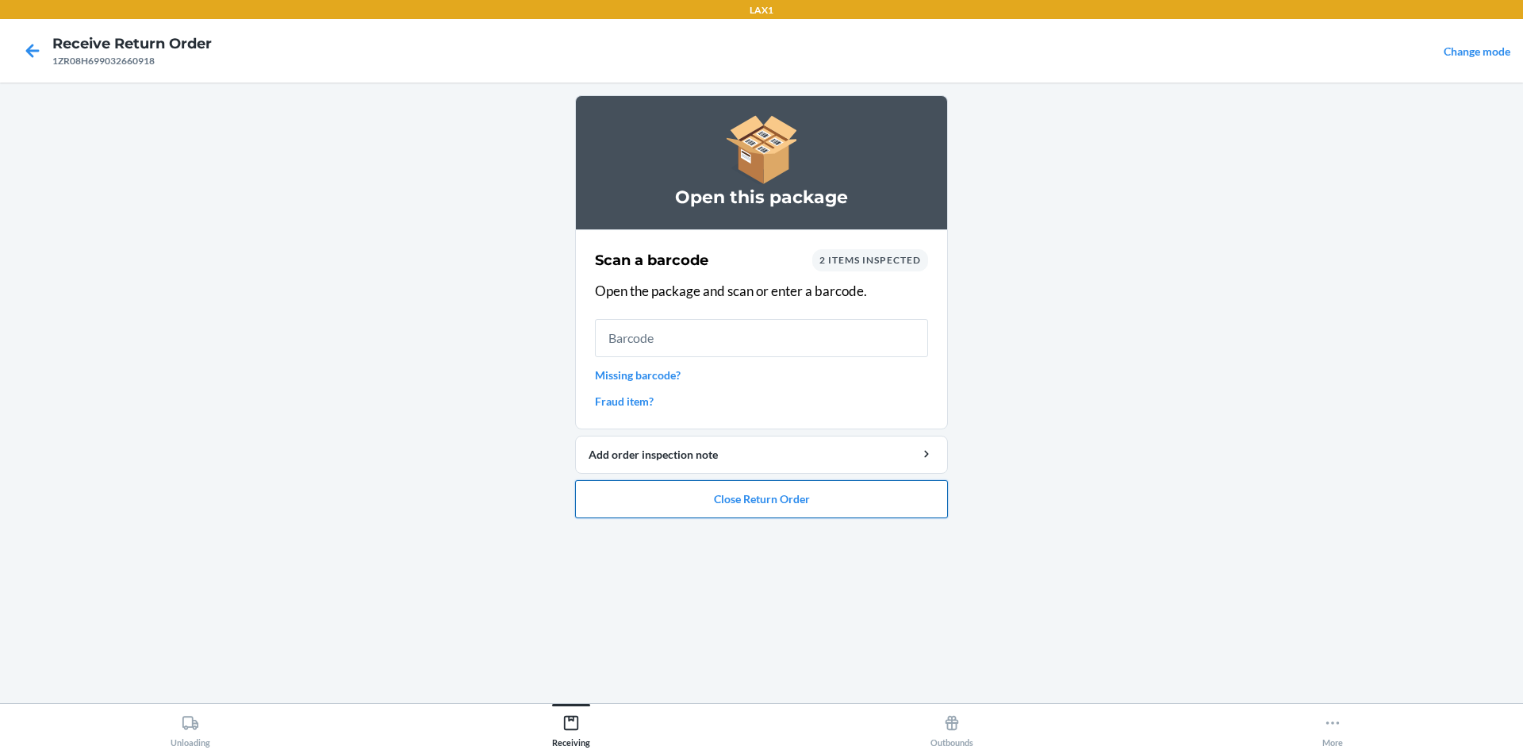
click at [793, 510] on button "Close Return Order" at bounding box center [761, 499] width 373 height 38
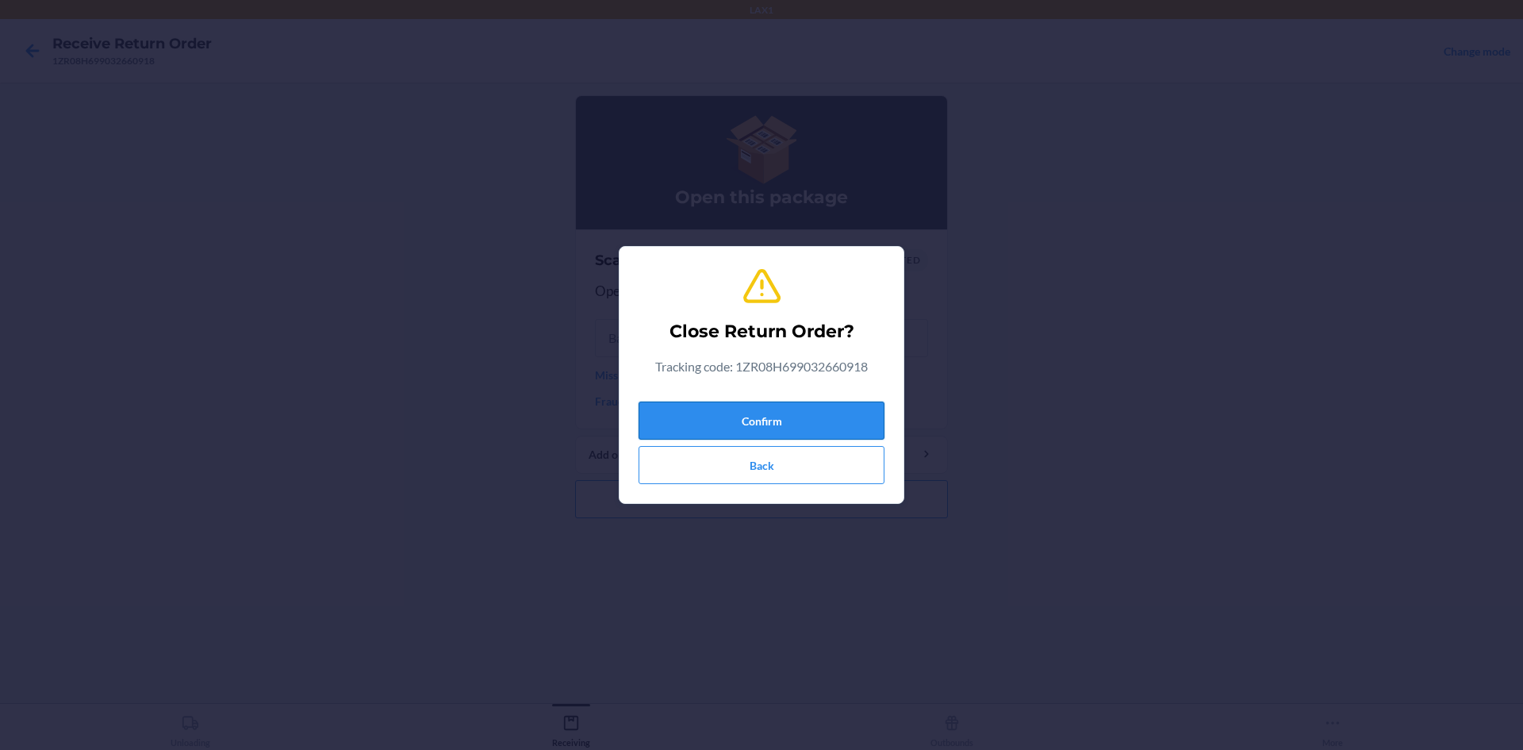
click at [797, 423] on button "Confirm" at bounding box center [762, 420] width 246 height 38
click at [865, 420] on button "Confirm" at bounding box center [762, 420] width 246 height 38
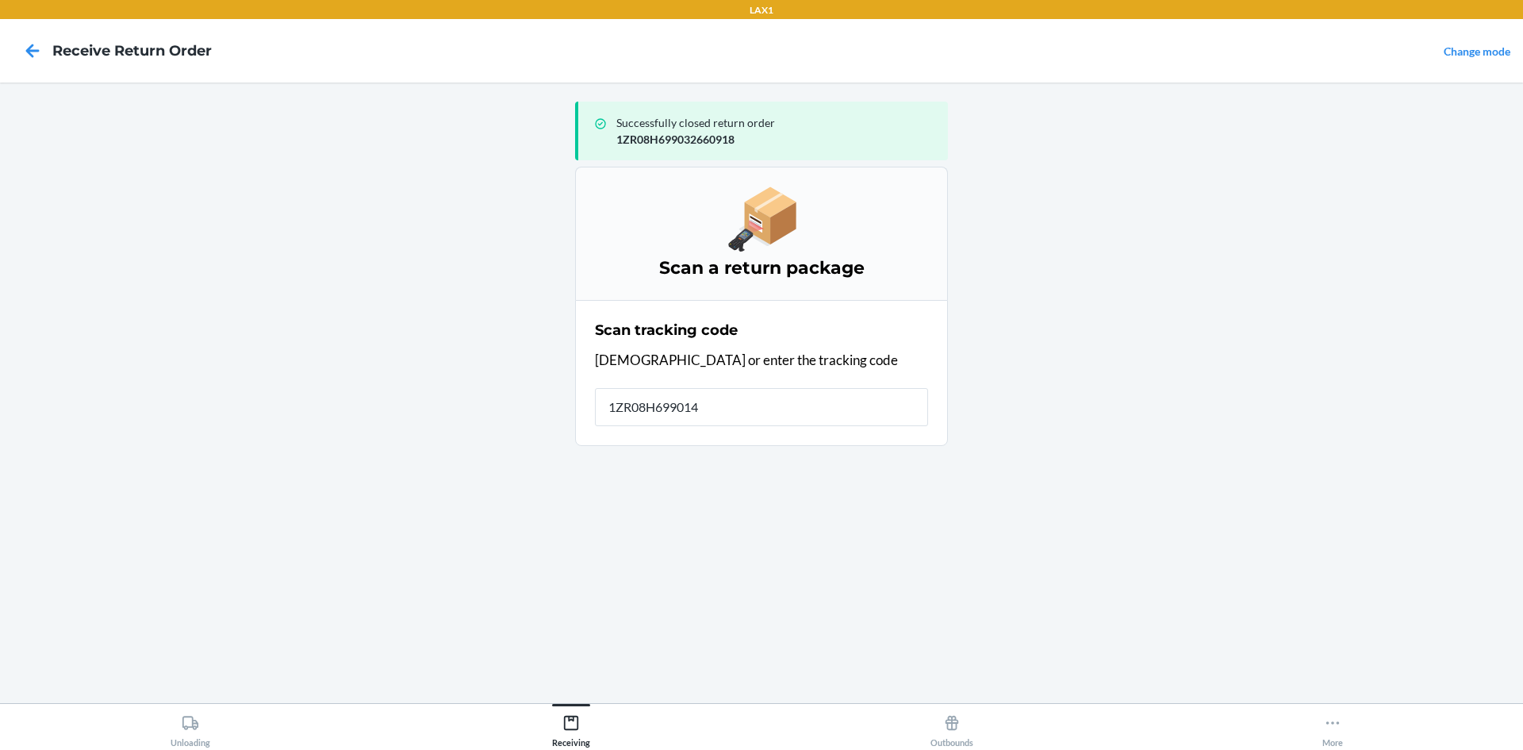
type input "1ZR08H6990148"
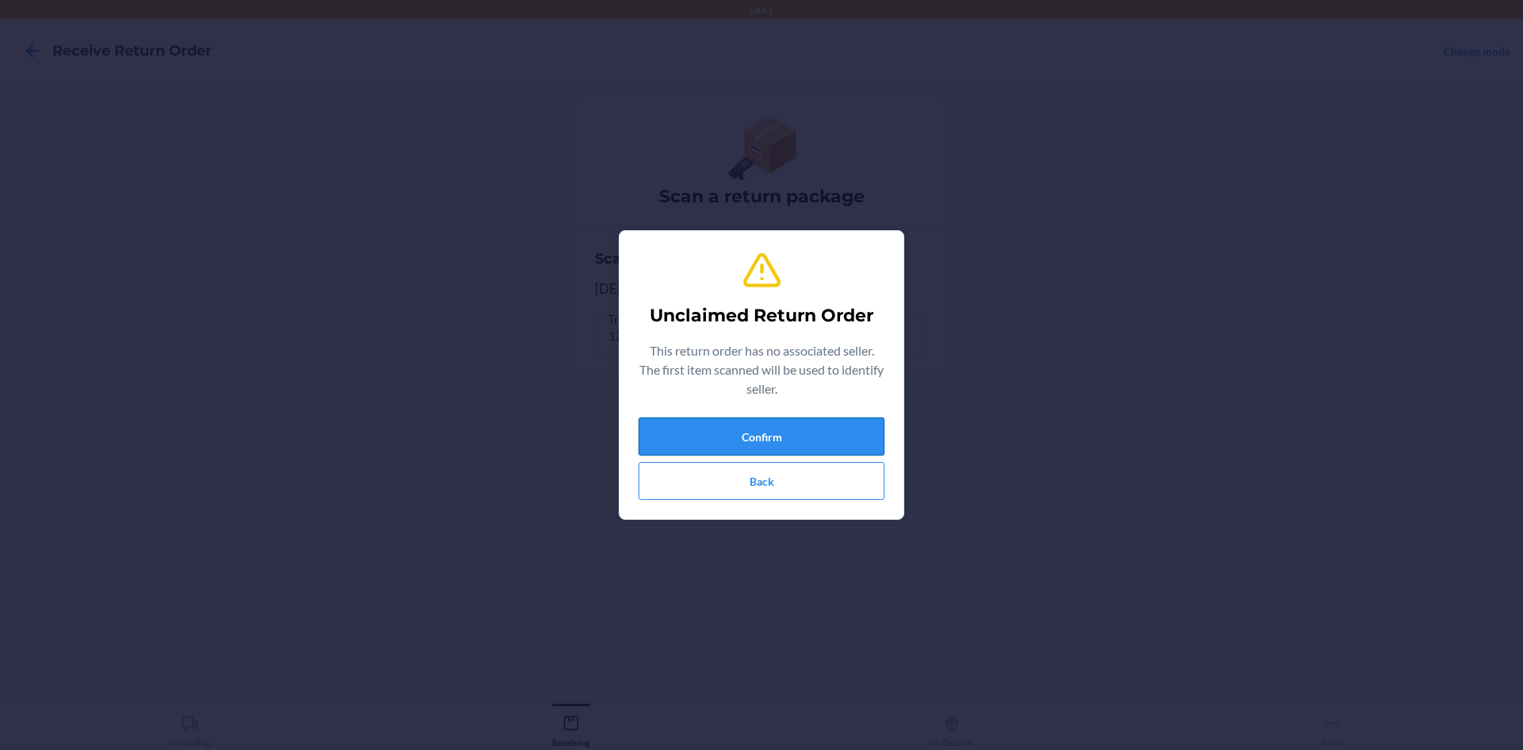
click at [841, 428] on button "Confirm" at bounding box center [762, 436] width 246 height 38
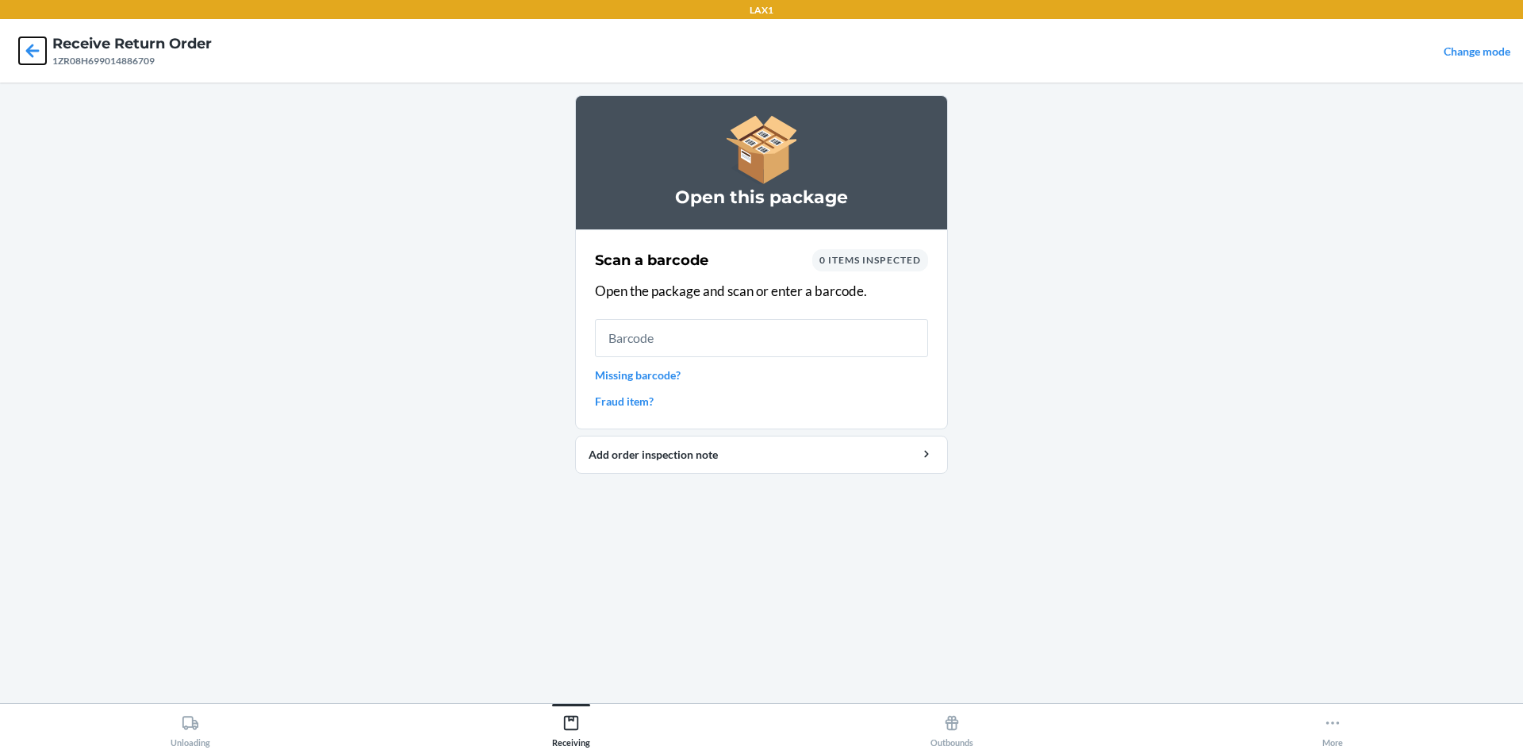
click at [29, 52] on icon at bounding box center [32, 50] width 13 height 13
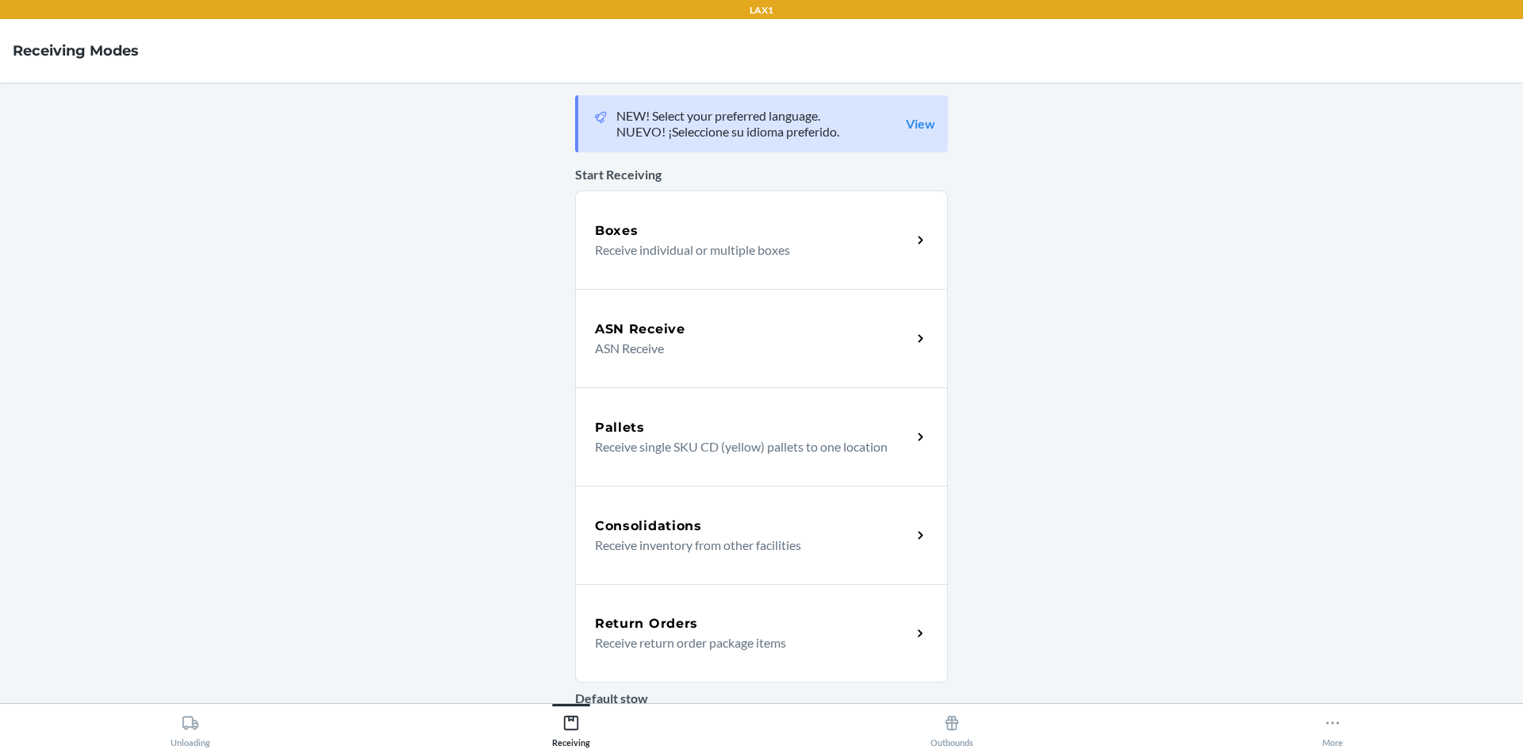
click at [823, 637] on p "Receive return order package items" at bounding box center [747, 642] width 304 height 19
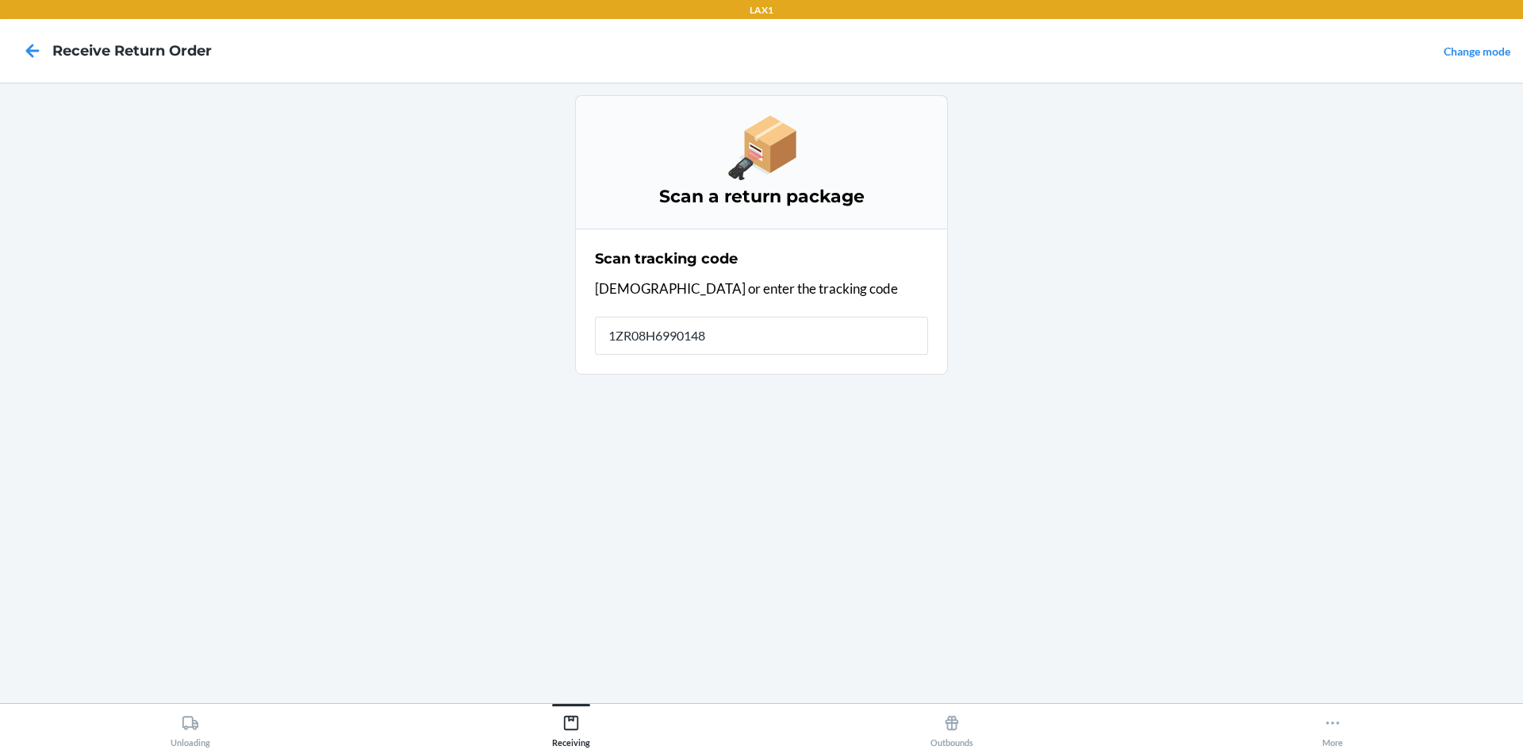
type input "1ZR08H69901488"
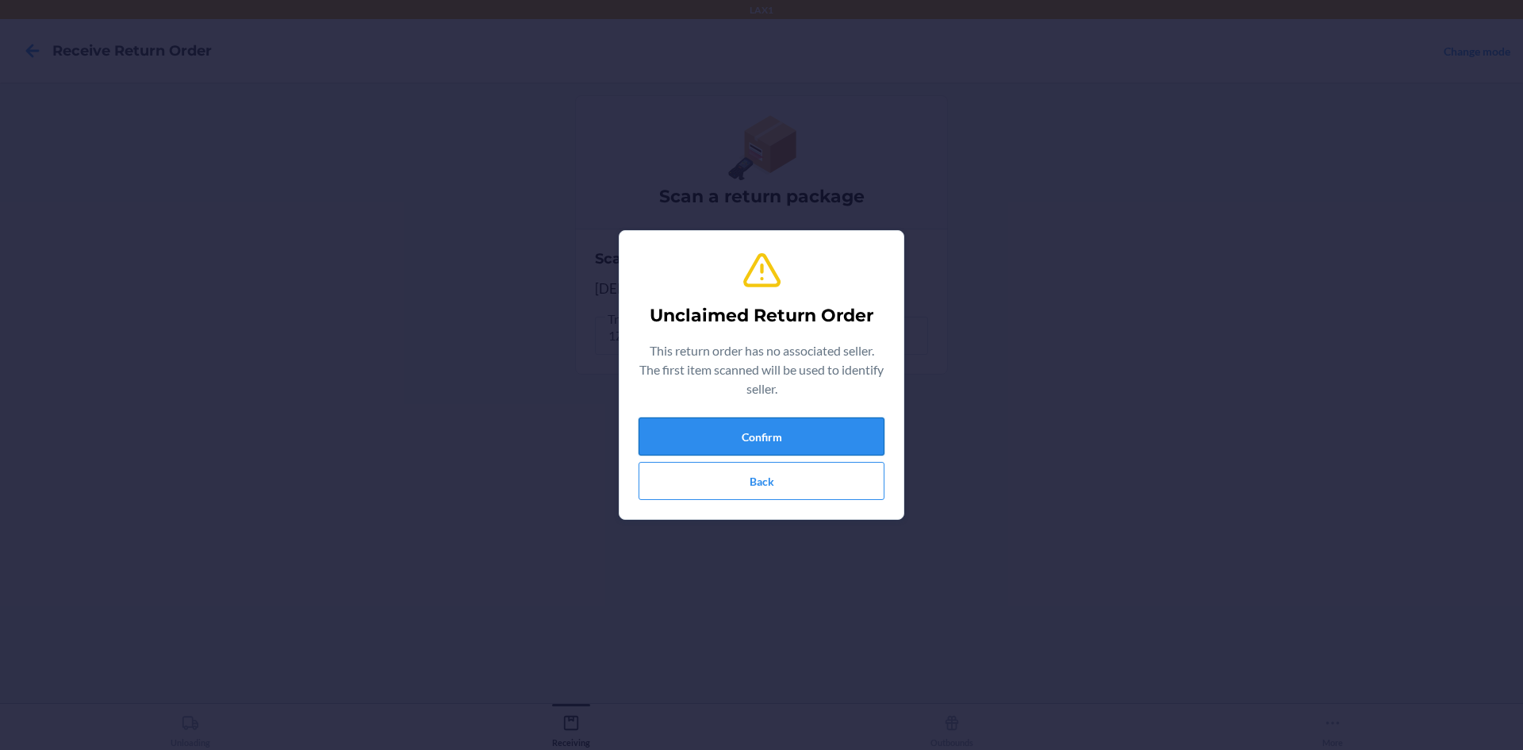
click at [759, 428] on button "Confirm" at bounding box center [762, 436] width 246 height 38
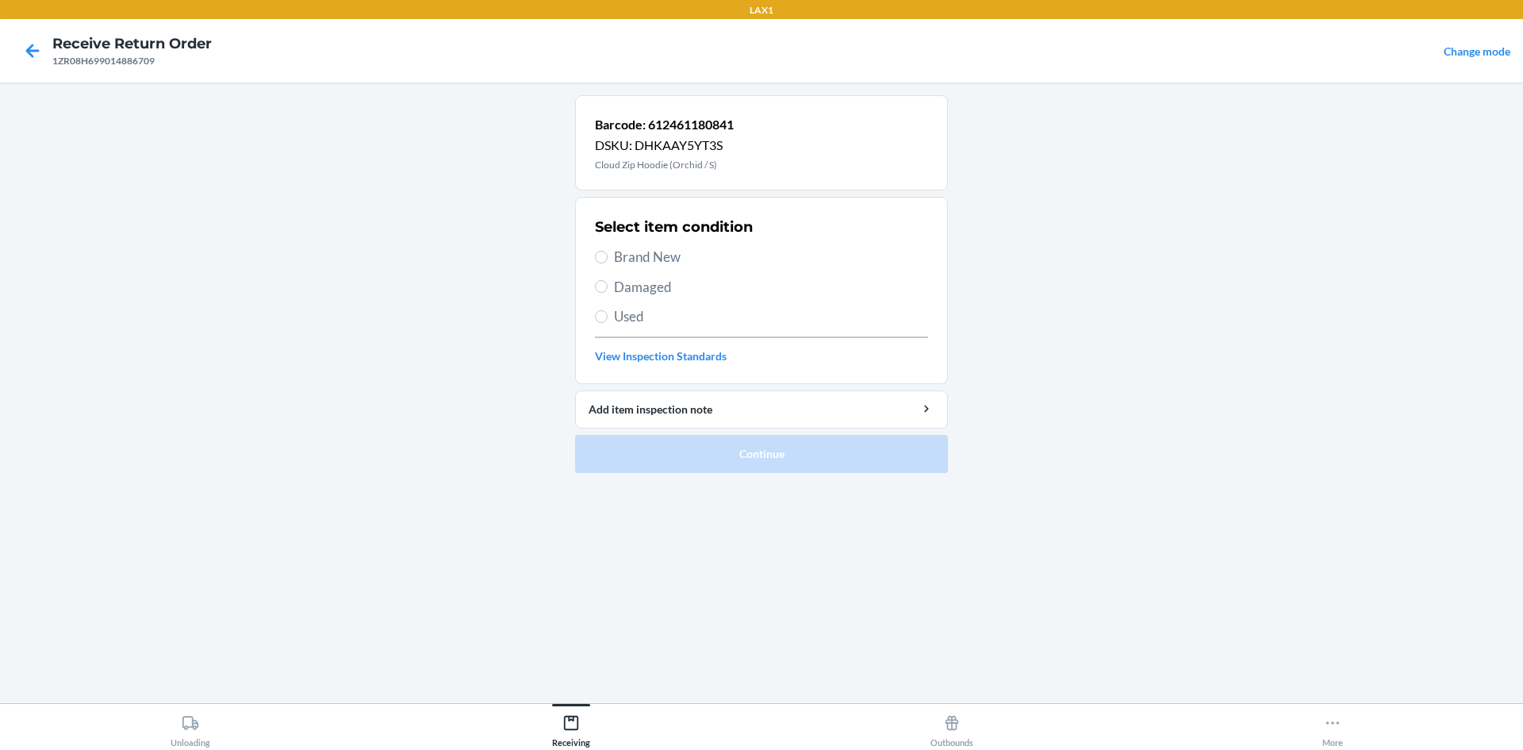
click at [626, 291] on span "Damaged" at bounding box center [771, 287] width 314 height 21
click at [608, 291] on input "Damaged" at bounding box center [601, 286] width 13 height 13
radio input "true"
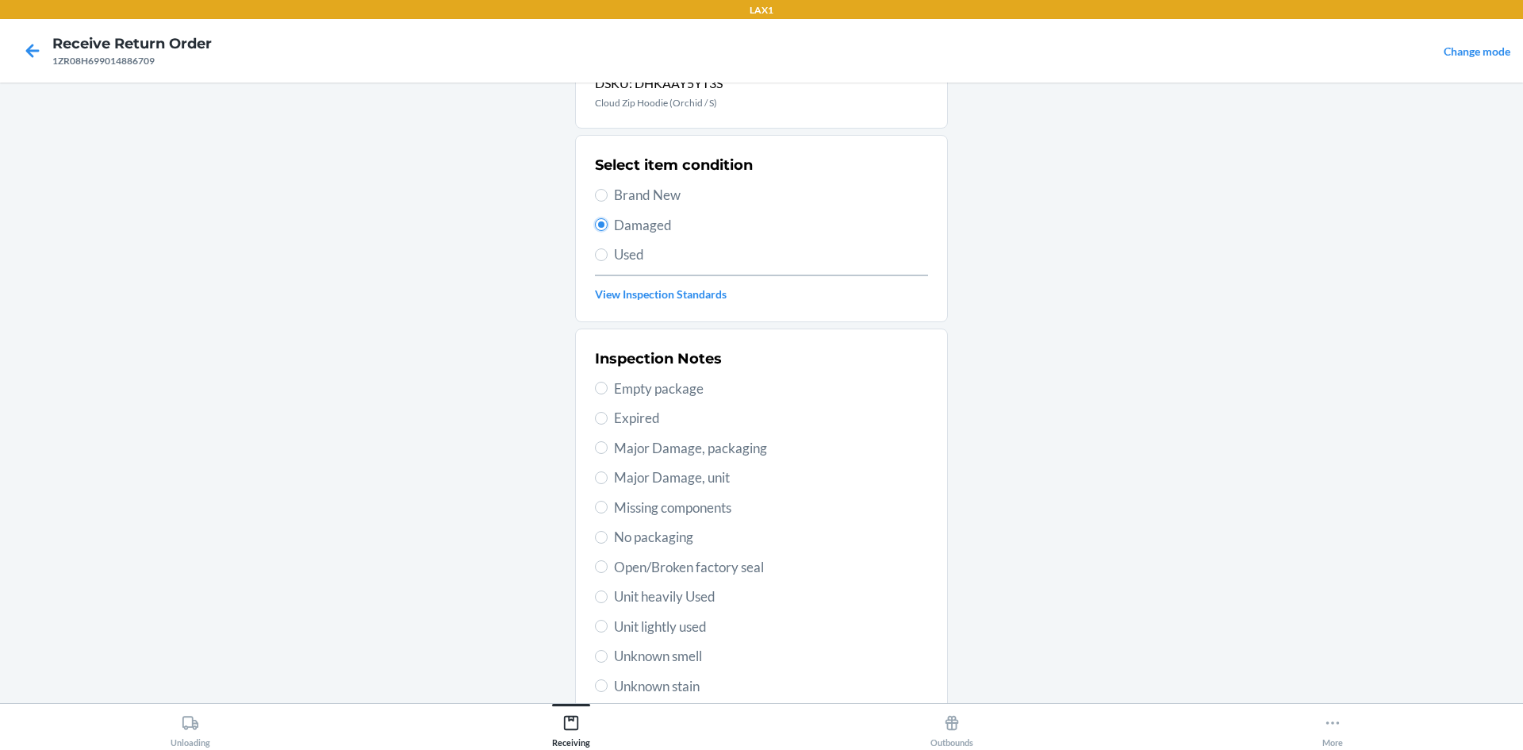
scroll to position [159, 0]
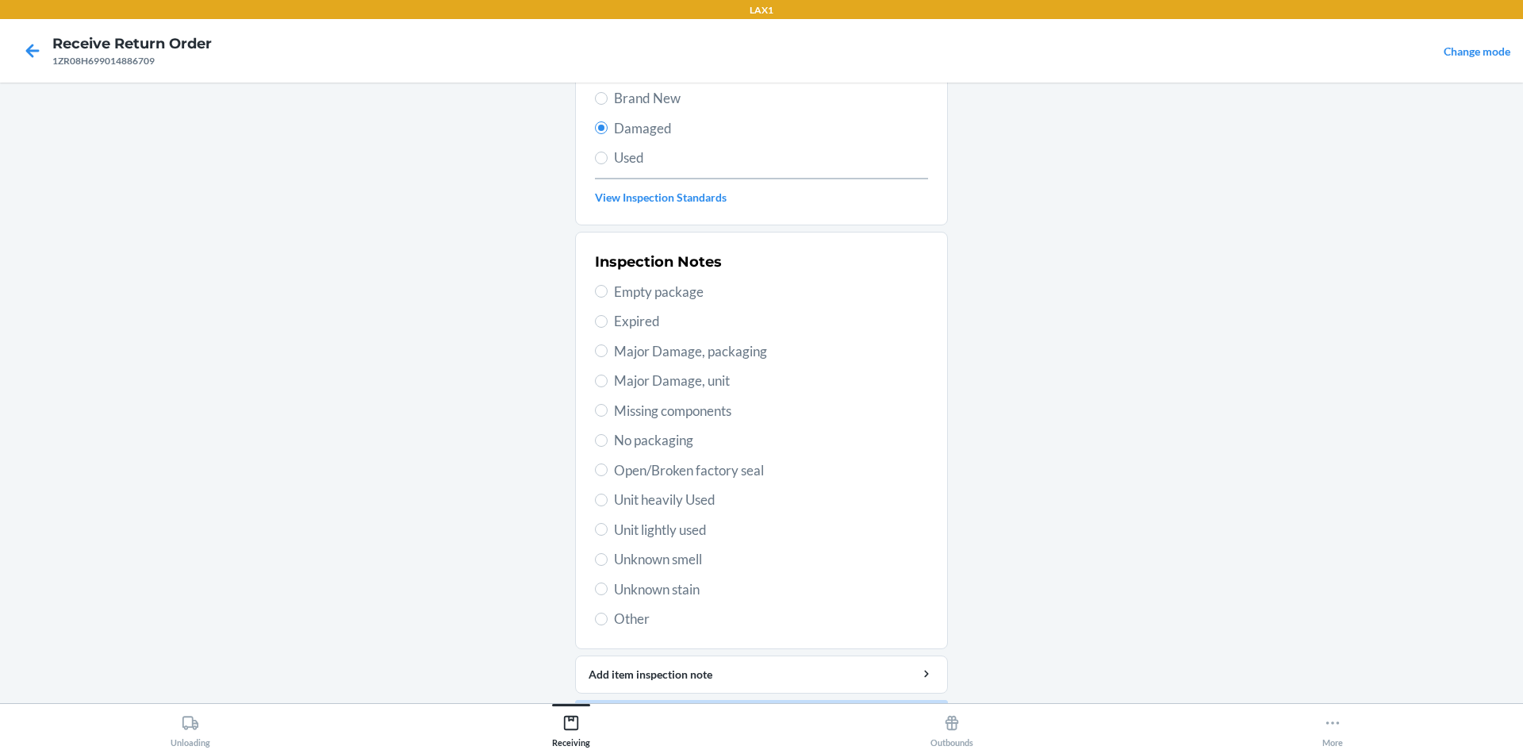
click at [628, 528] on span "Unit lightly used" at bounding box center [771, 530] width 314 height 21
click at [608, 528] on input "Unit lightly used" at bounding box center [601, 529] width 13 height 13
radio input "true"
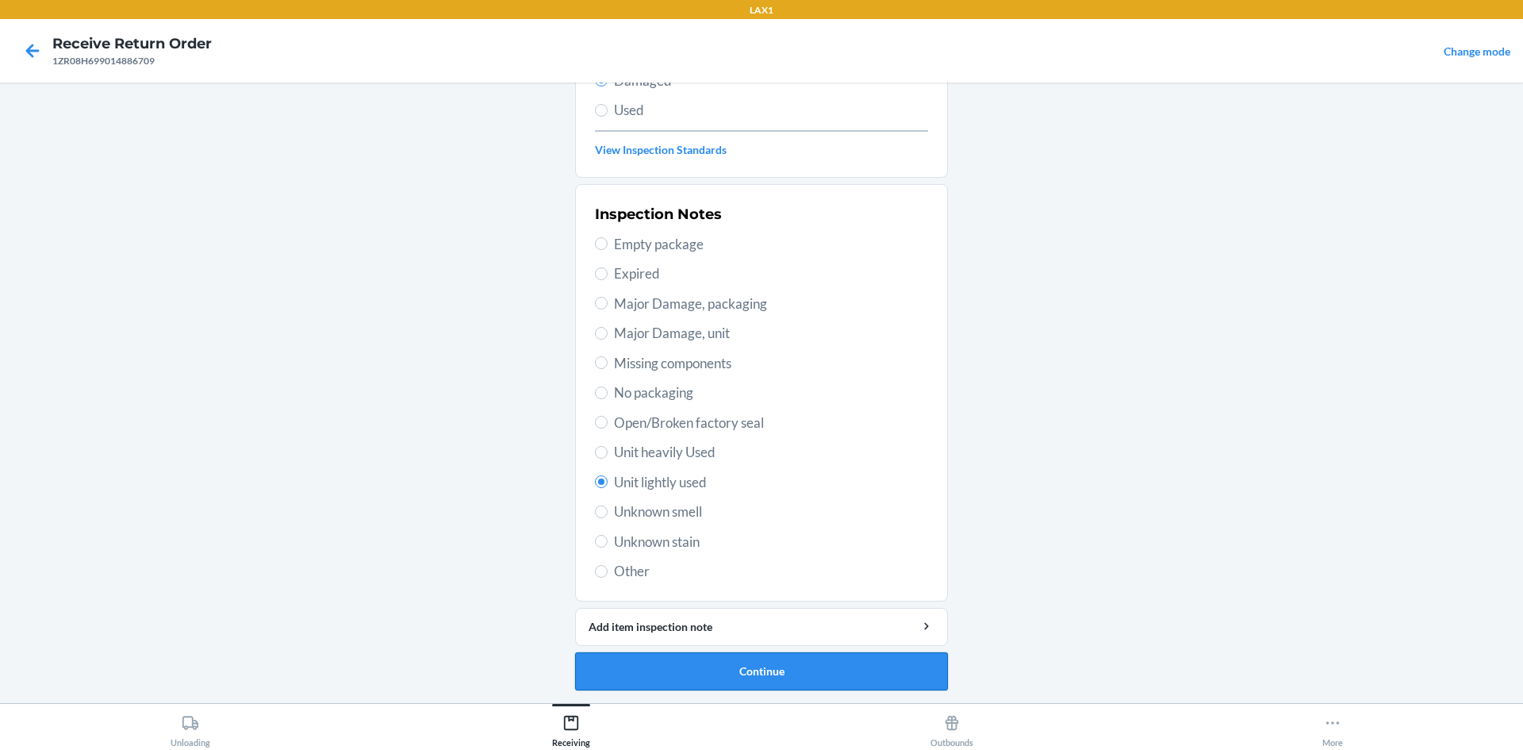
click at [647, 662] on button "Continue" at bounding box center [761, 671] width 373 height 38
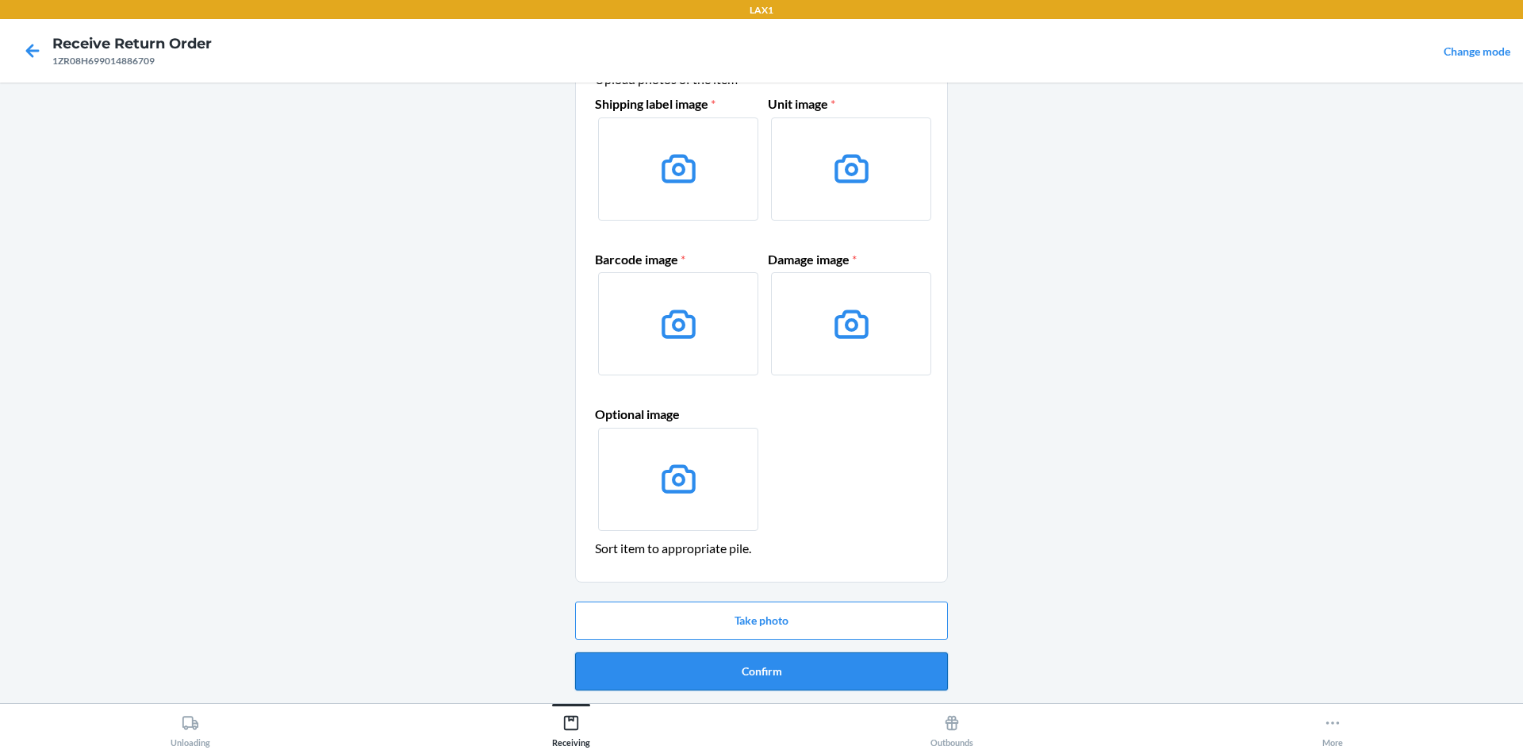
click at [689, 659] on button "Confirm" at bounding box center [761, 671] width 373 height 38
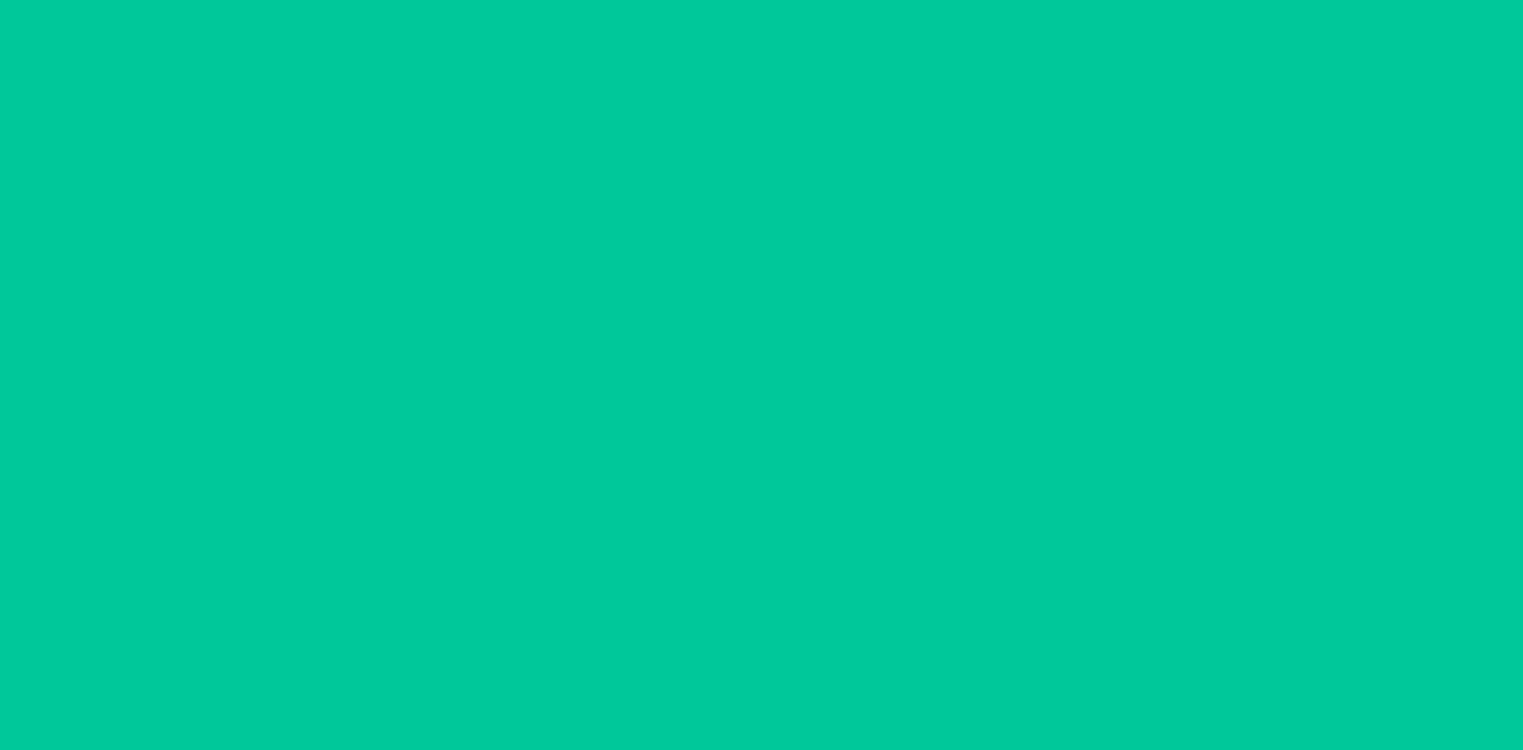
scroll to position [0, 0]
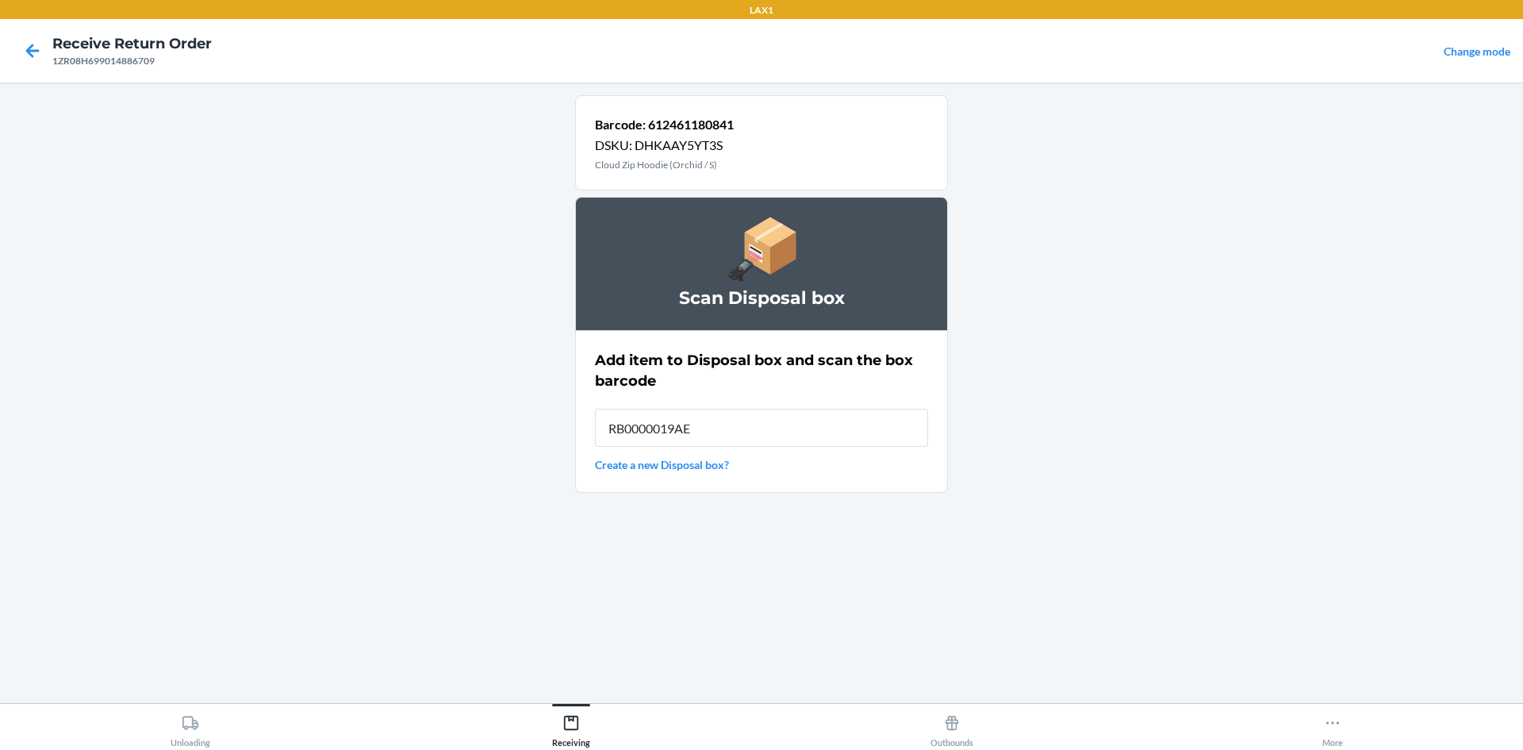
type input "RB0000019AE"
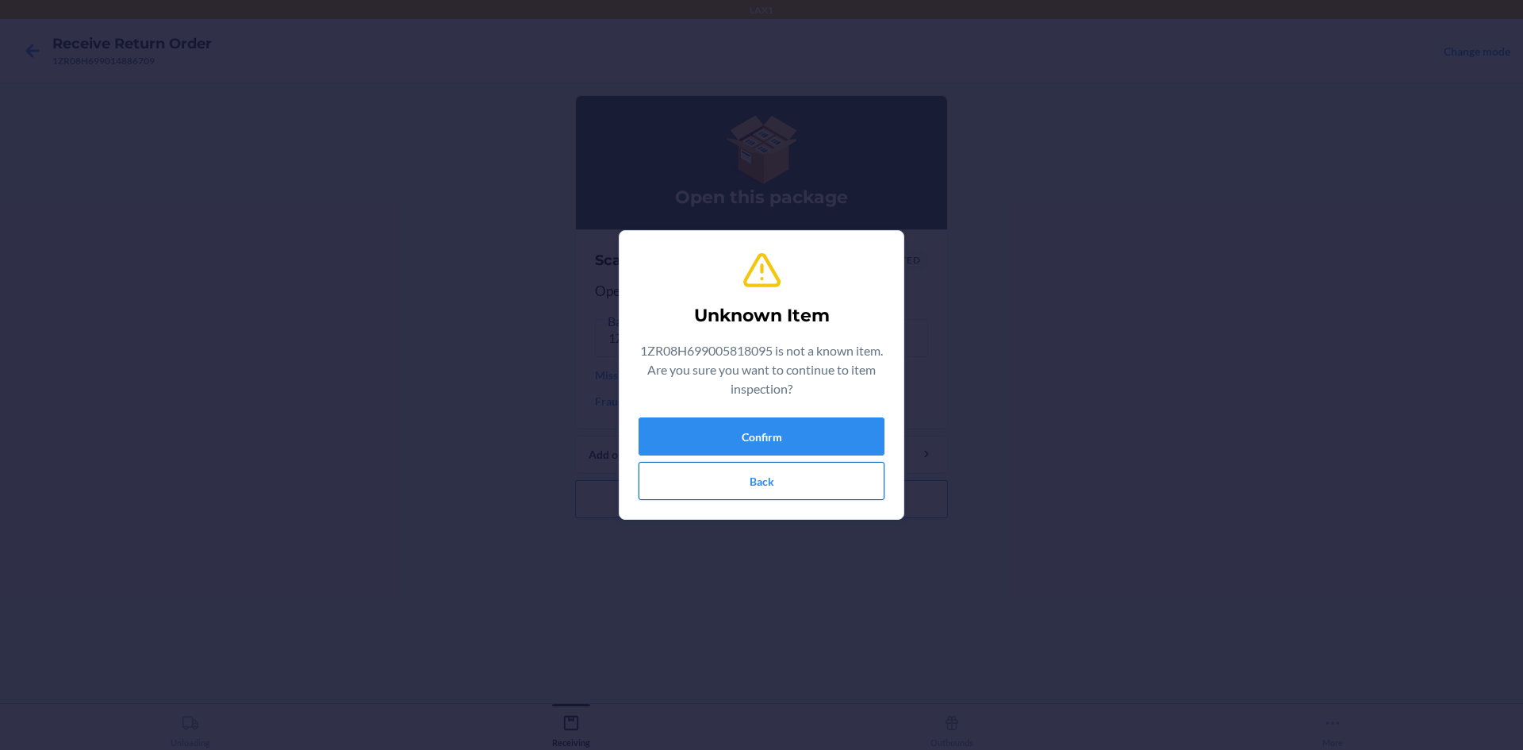
click at [690, 472] on button "Back" at bounding box center [762, 481] width 246 height 38
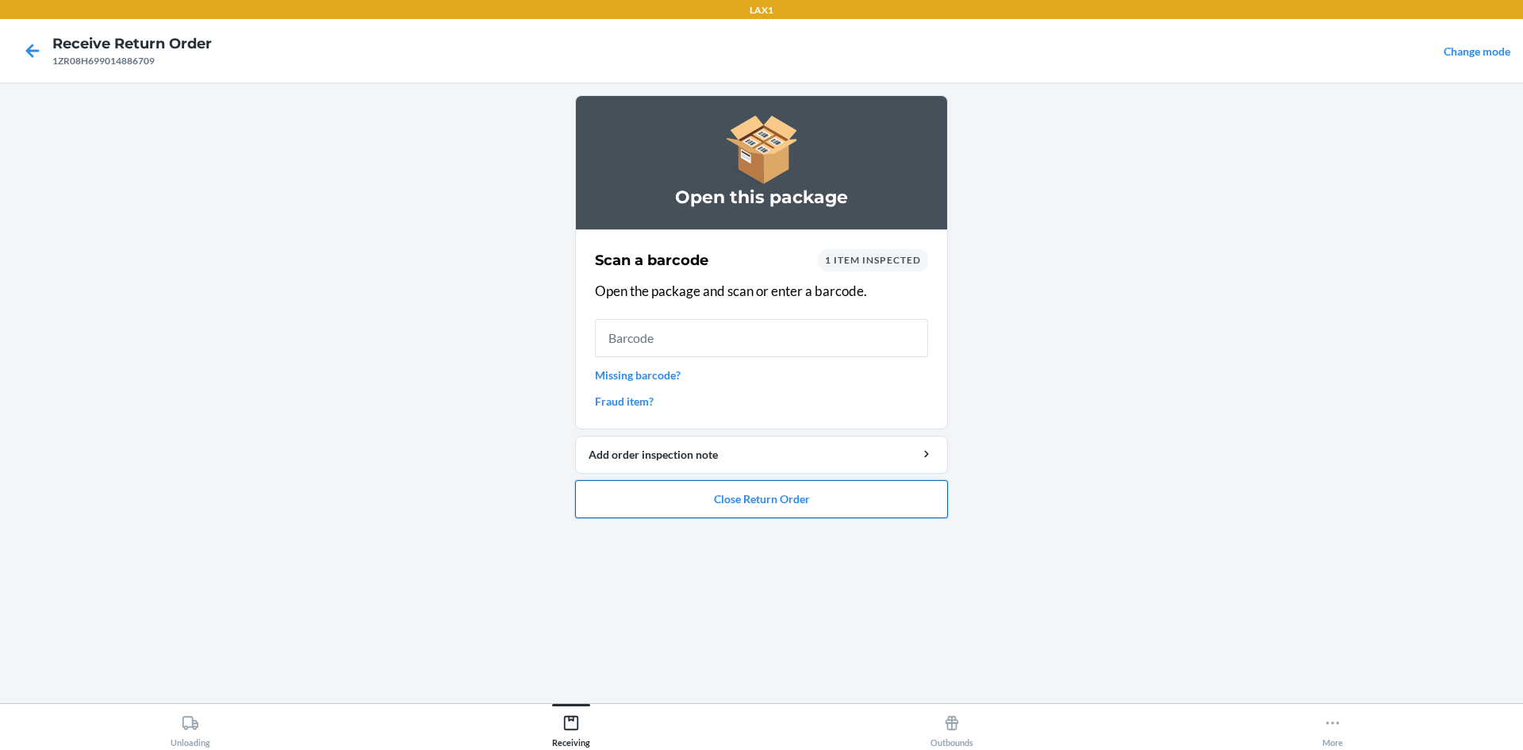
click at [663, 509] on button "Close Return Order" at bounding box center [761, 499] width 373 height 38
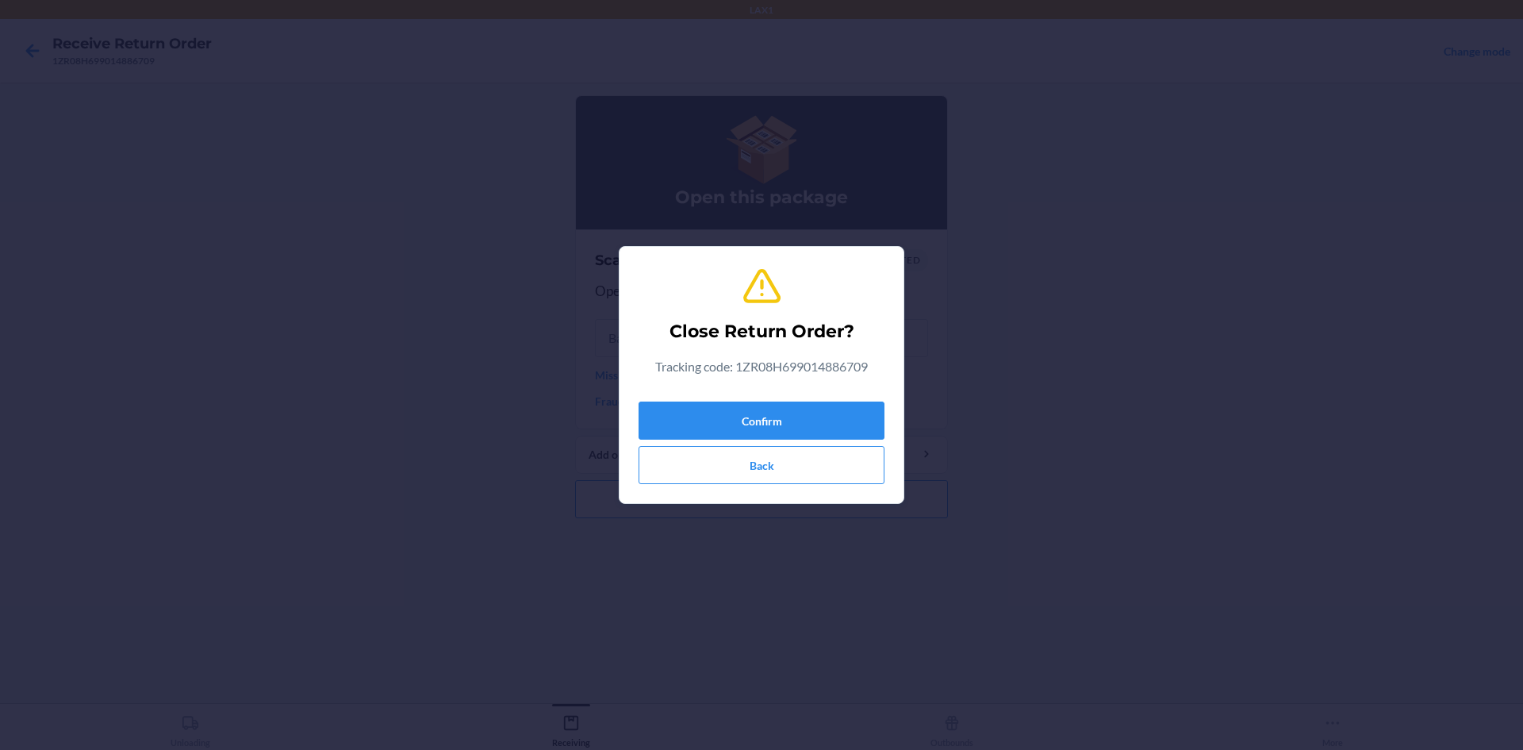
click at [728, 400] on div "Confirm Back" at bounding box center [762, 439] width 246 height 89
click at [733, 418] on button "Confirm" at bounding box center [762, 420] width 246 height 38
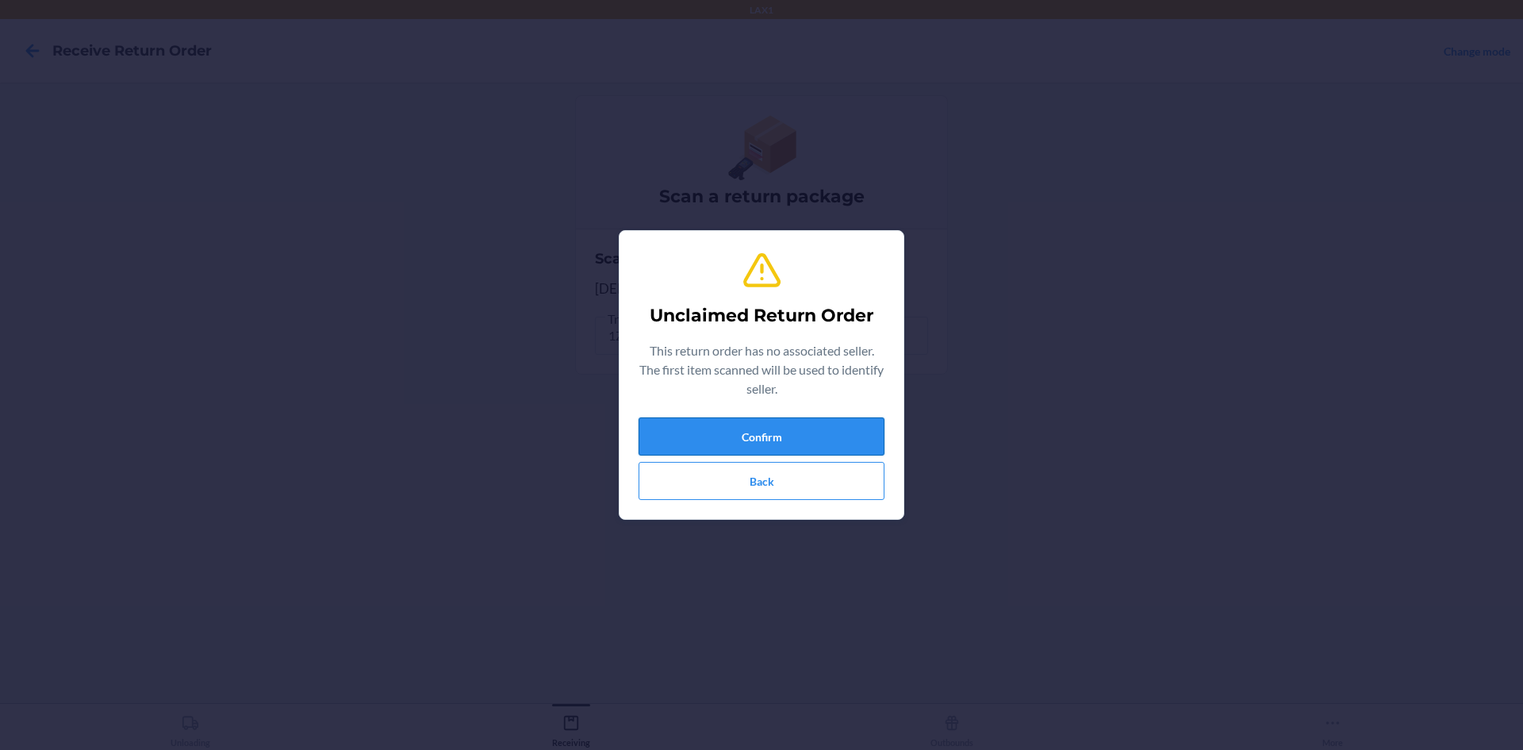
click at [753, 436] on button "Confirm" at bounding box center [762, 436] width 246 height 38
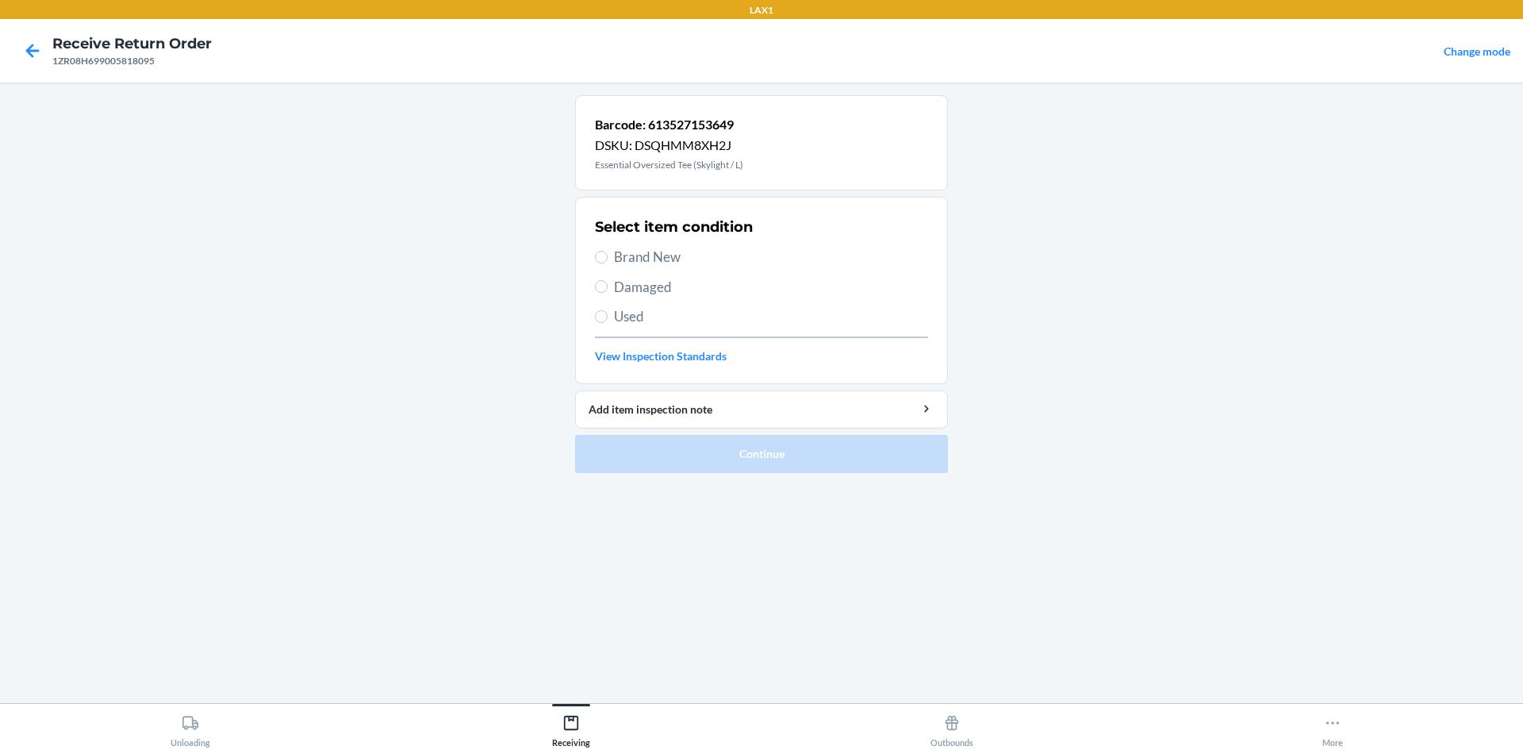
click at [633, 250] on span "Brand New" at bounding box center [771, 257] width 314 height 21
click at [608, 251] on input "Brand New" at bounding box center [601, 257] width 13 height 13
radio input "true"
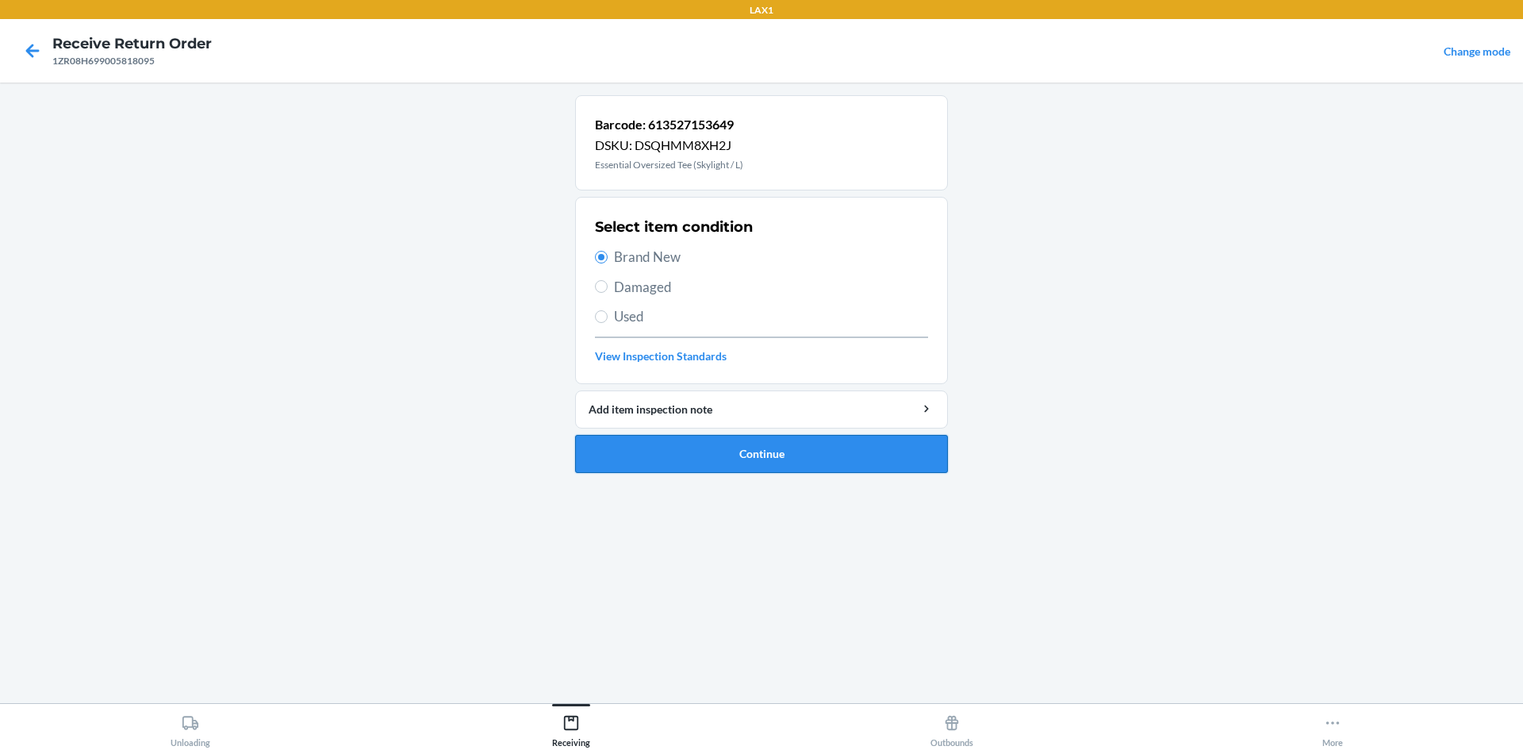
click at [921, 464] on button "Continue" at bounding box center [761, 454] width 373 height 38
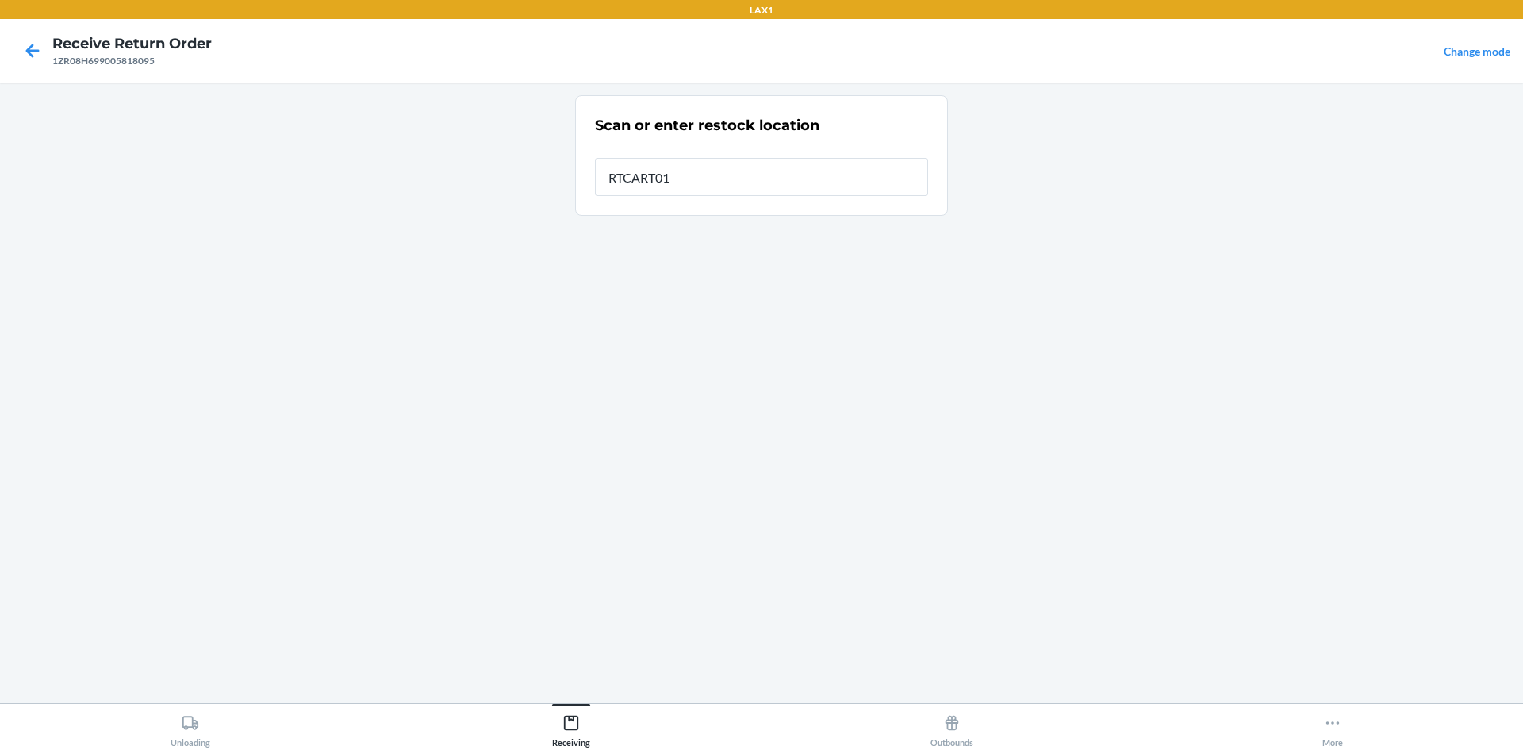
type input "RTCART017"
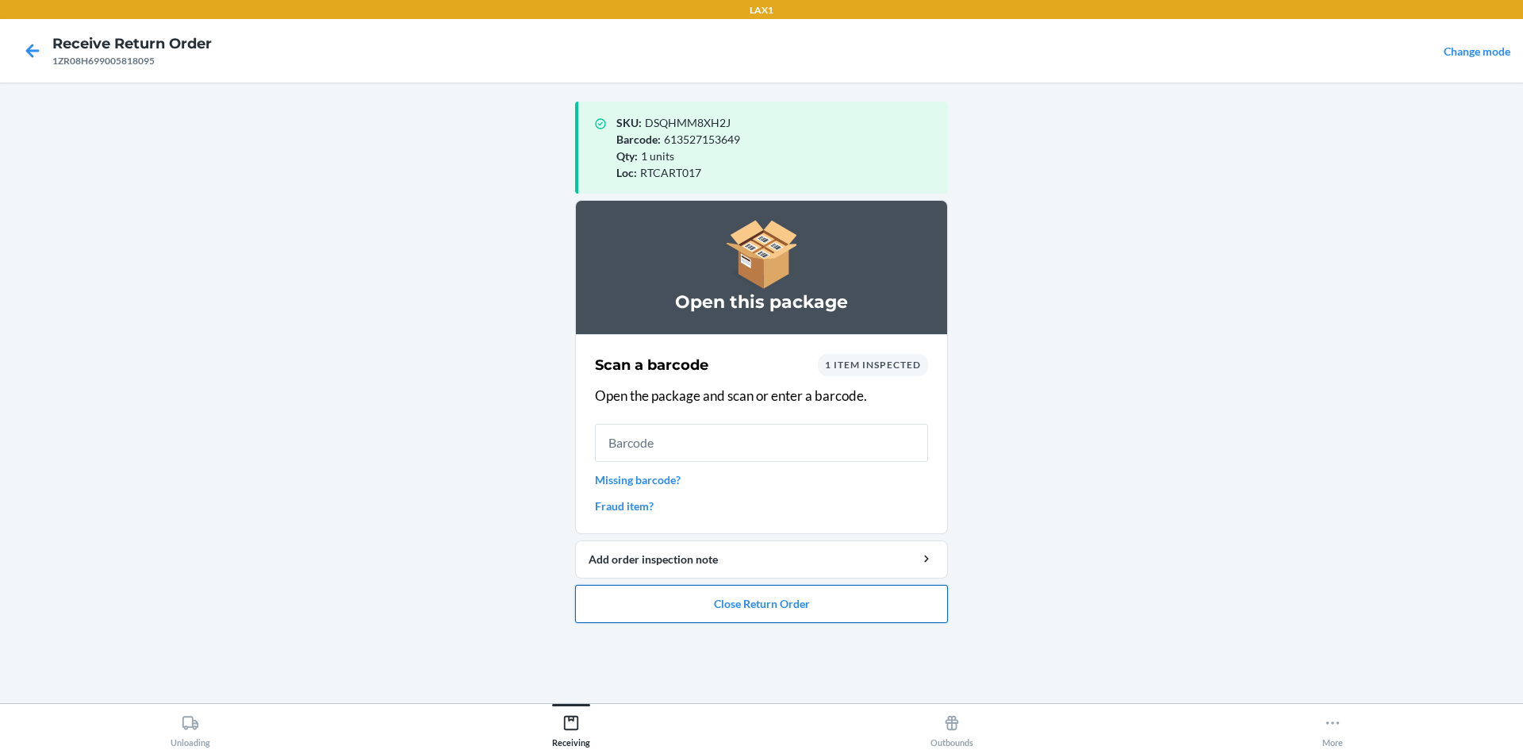
click at [853, 608] on button "Close Return Order" at bounding box center [761, 604] width 373 height 38
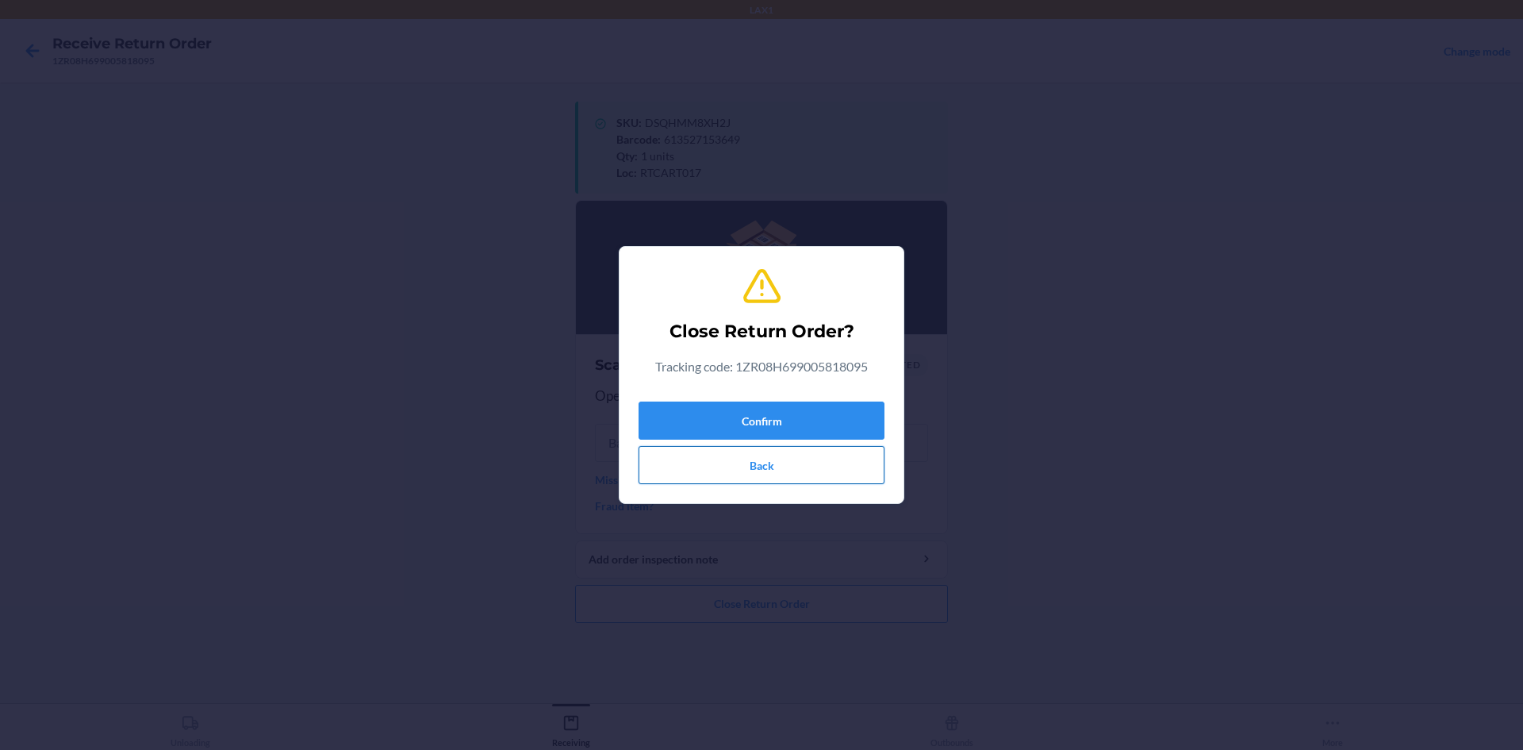
click at [828, 463] on button "Back" at bounding box center [762, 465] width 246 height 38
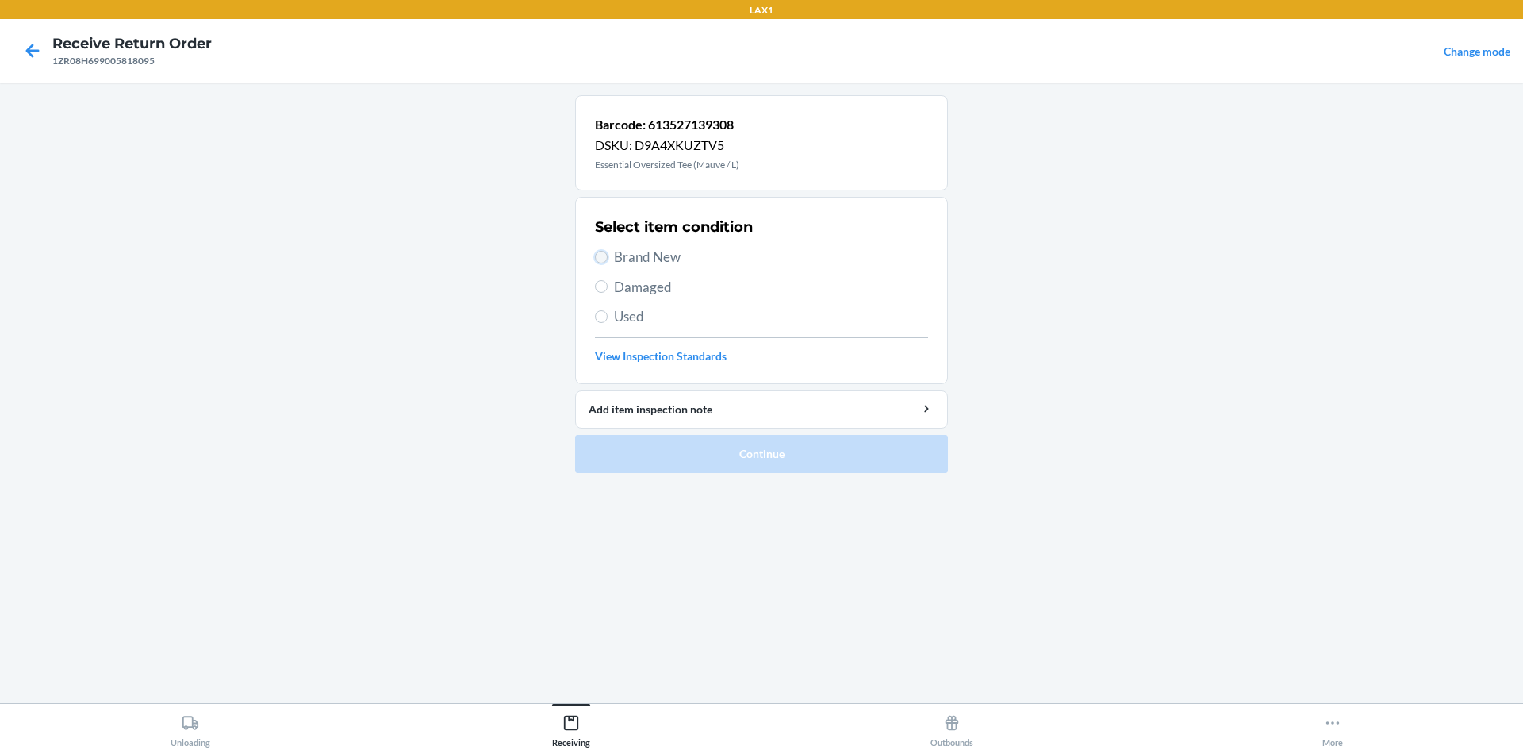
click at [604, 261] on input "Brand New" at bounding box center [601, 257] width 13 height 13
radio input "true"
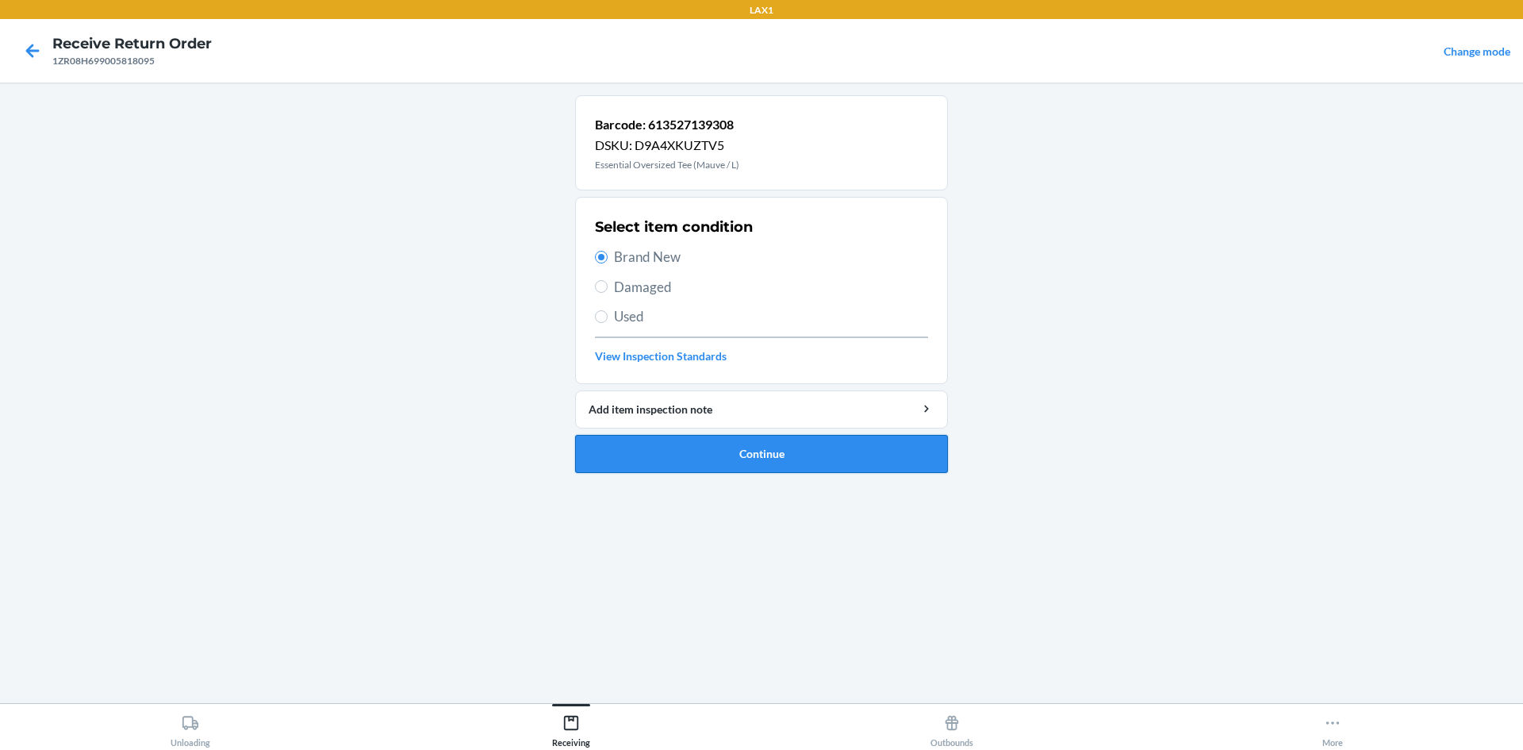
click at [683, 458] on button "Continue" at bounding box center [761, 454] width 373 height 38
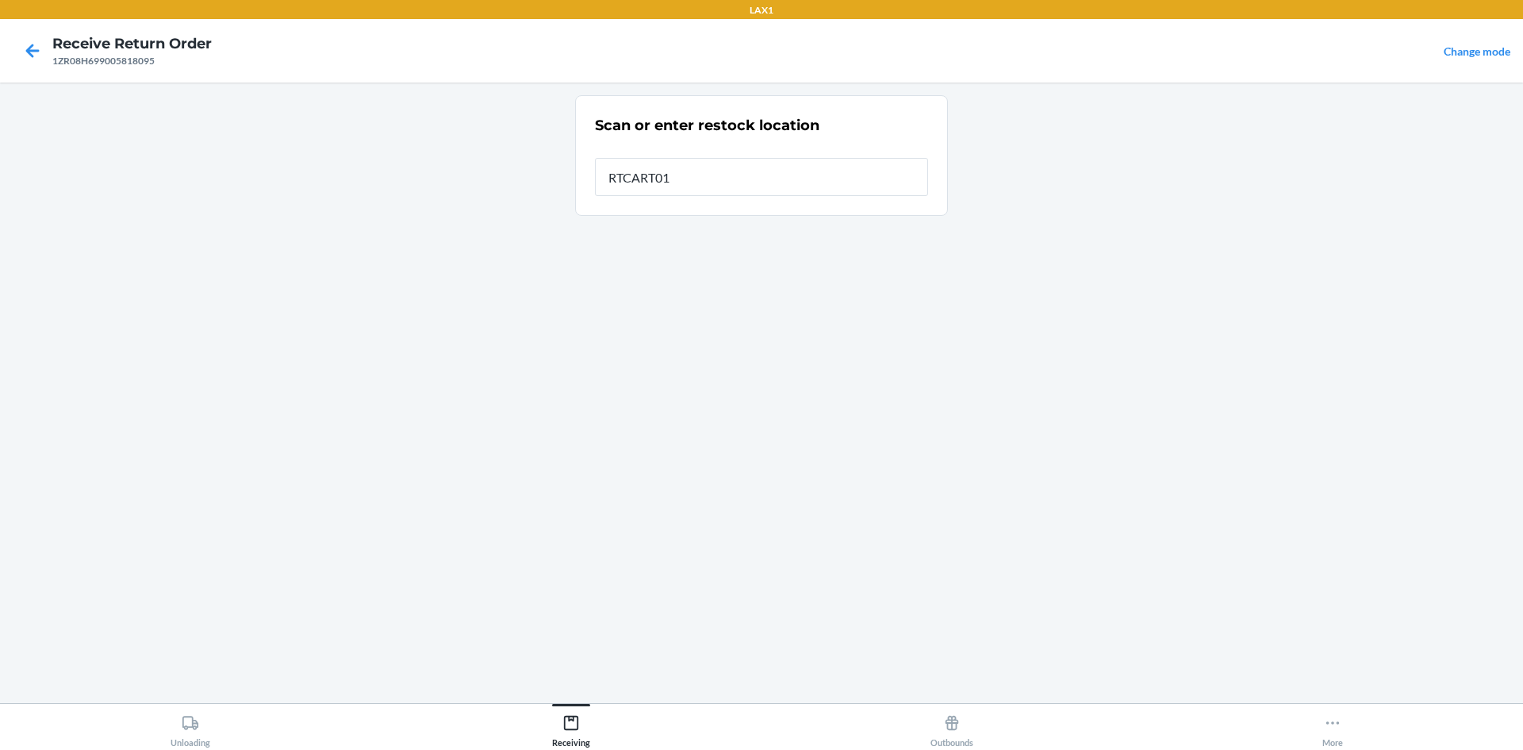
type input "RTCART017"
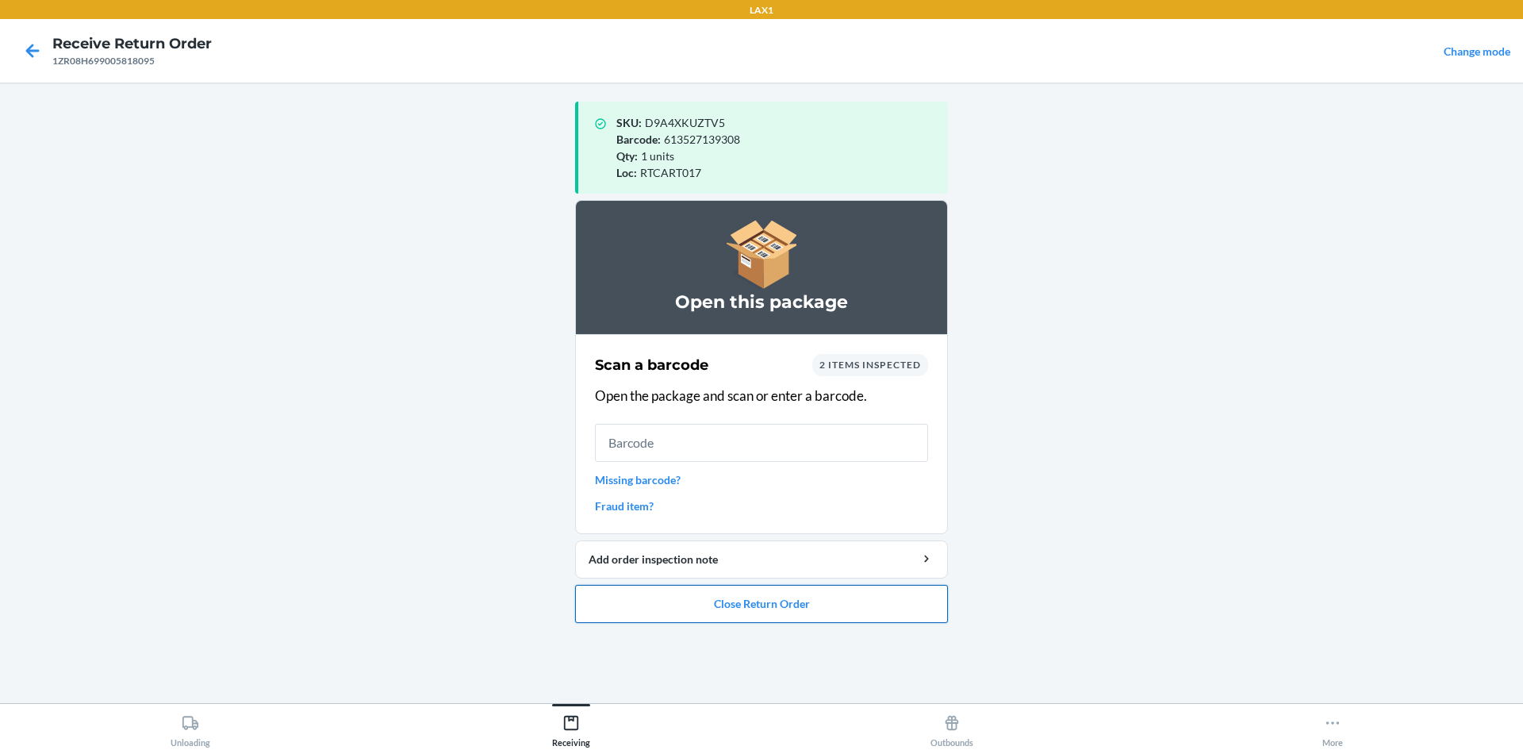
click at [809, 611] on button "Close Return Order" at bounding box center [761, 604] width 373 height 38
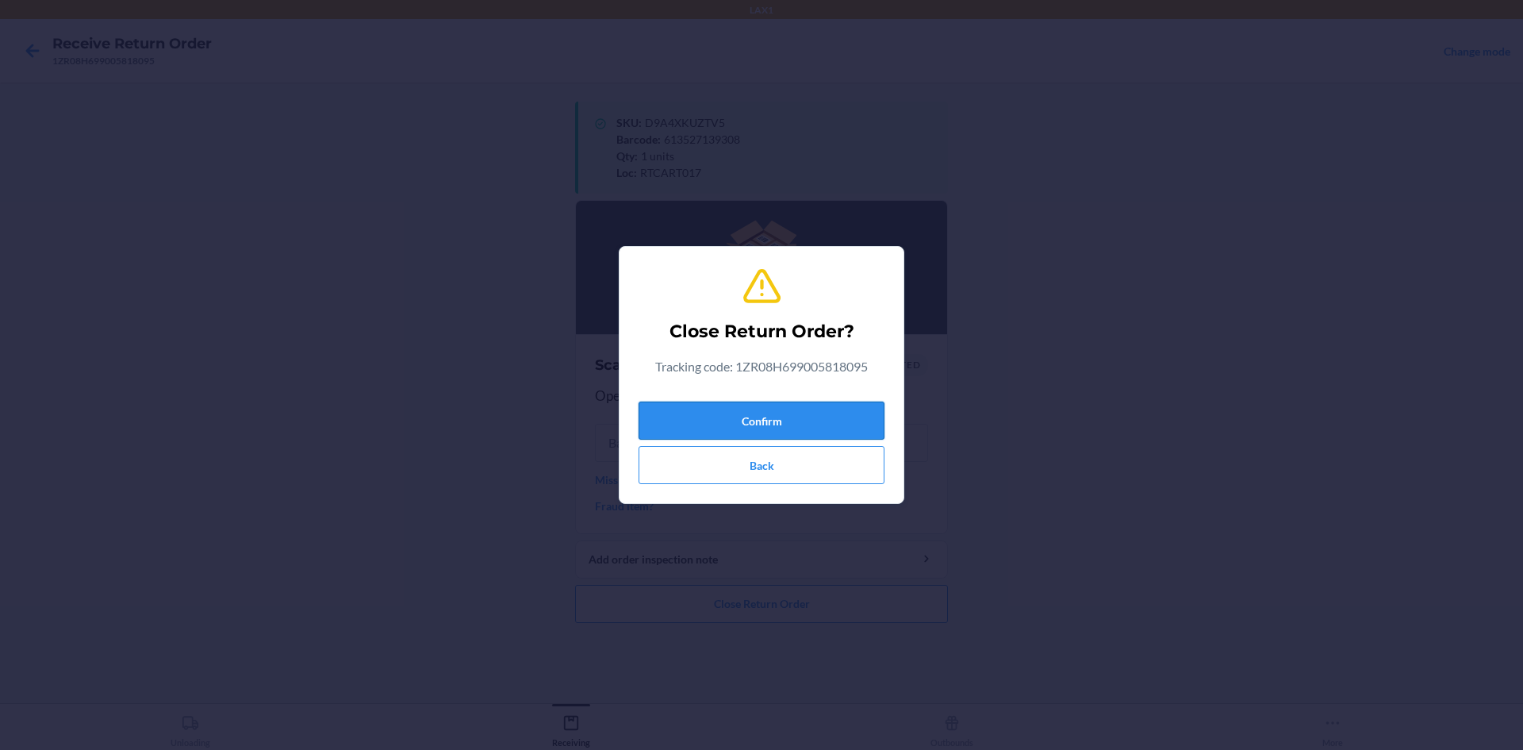
click at [678, 402] on button "Confirm" at bounding box center [762, 420] width 246 height 38
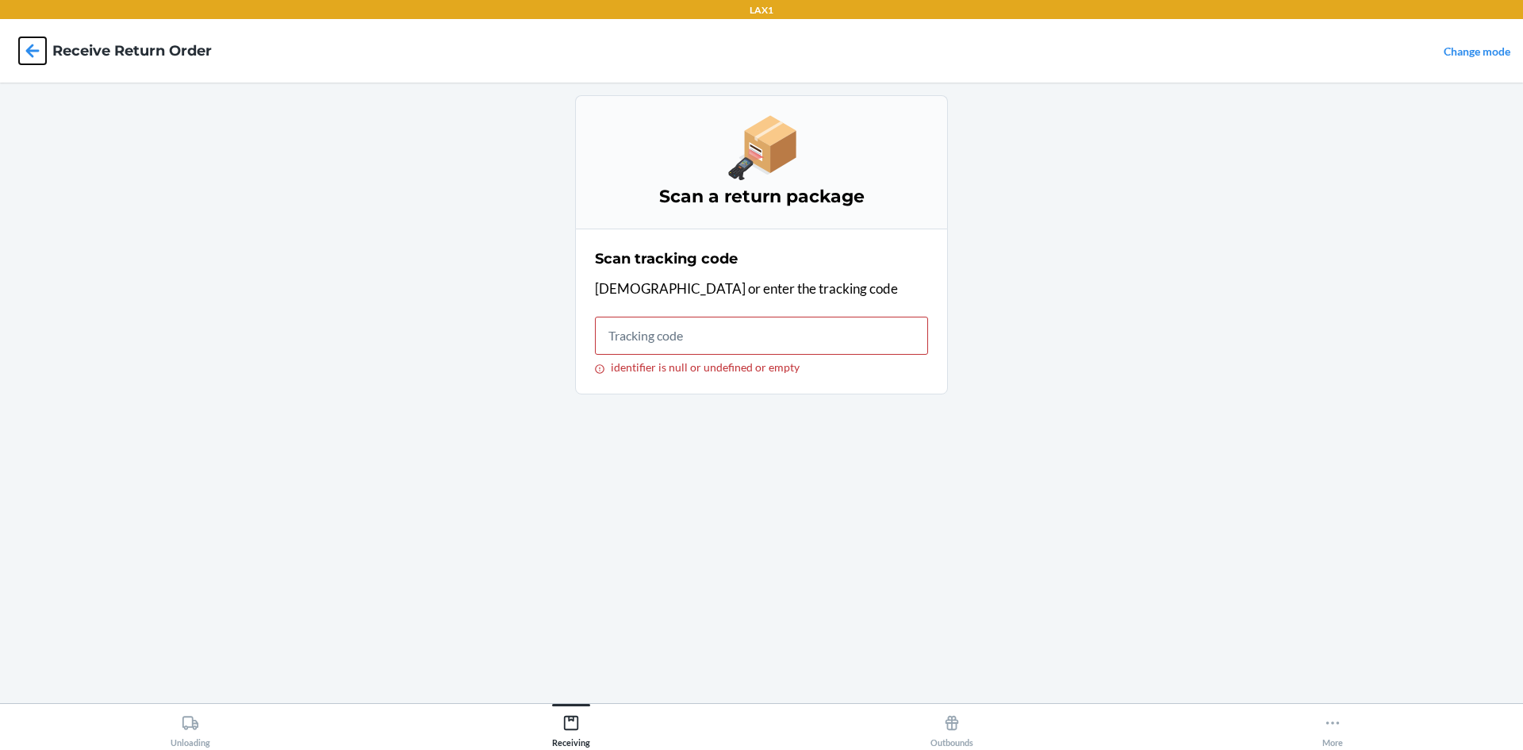
click at [29, 55] on icon at bounding box center [32, 50] width 13 height 13
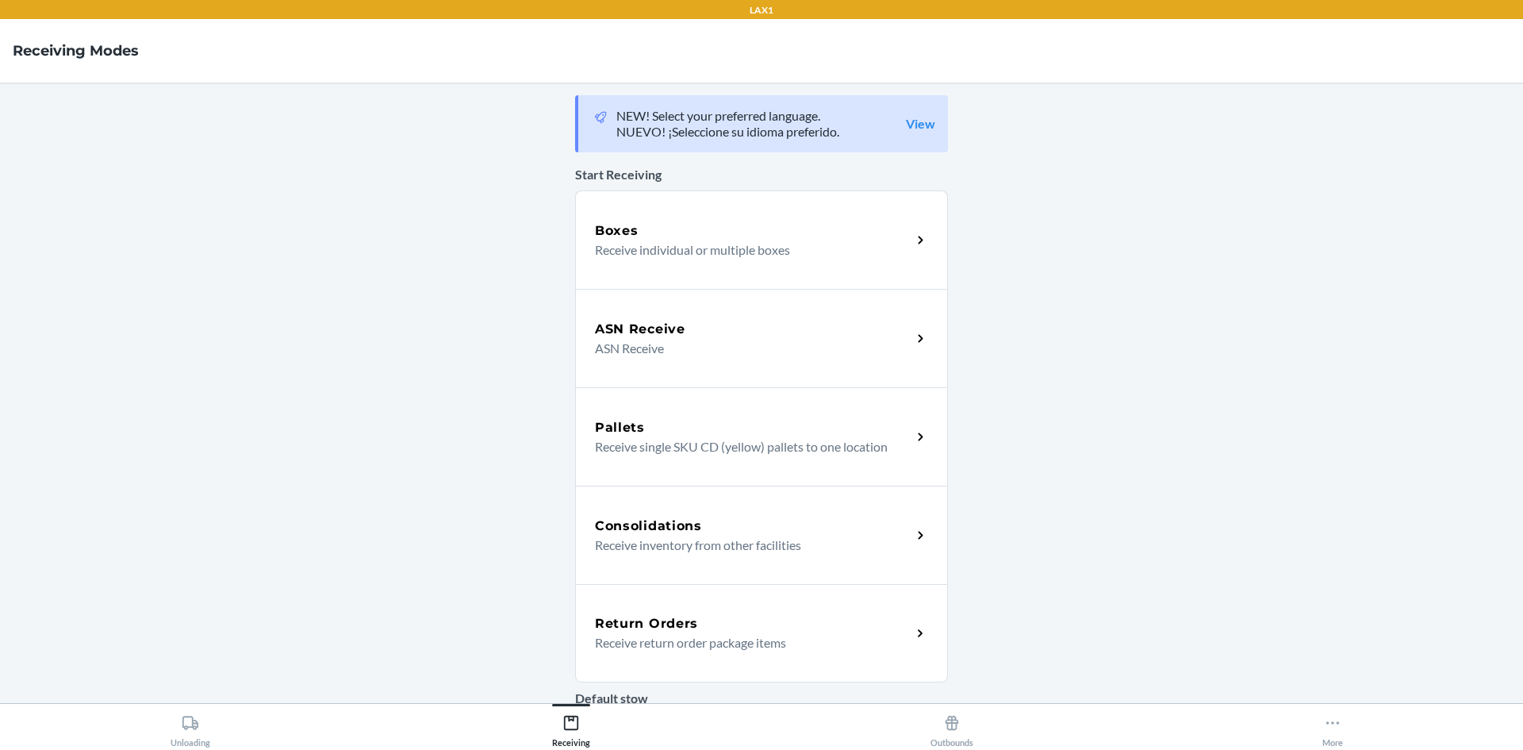
click at [708, 651] on p "Receive return order package items" at bounding box center [747, 642] width 304 height 19
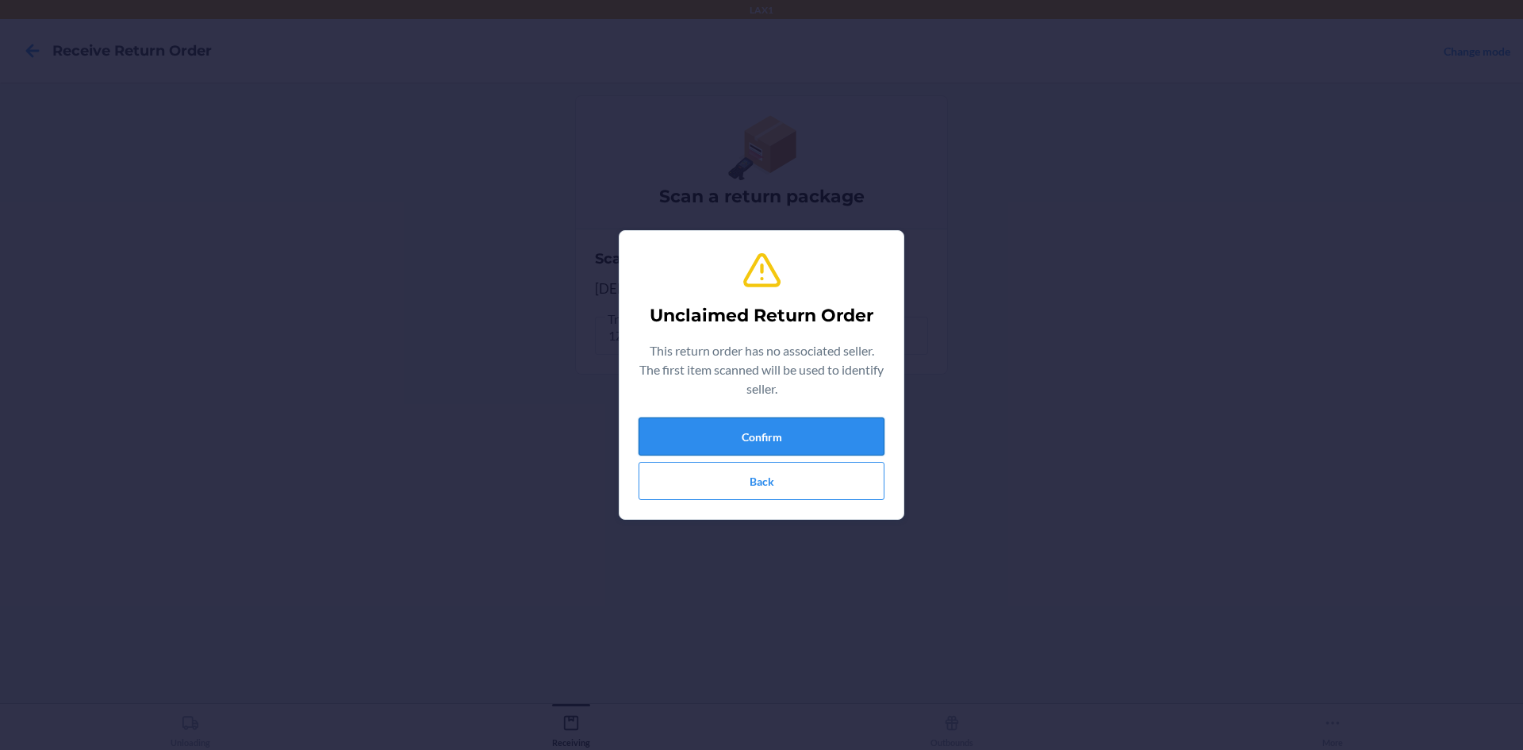
click at [744, 432] on button "Confirm" at bounding box center [762, 436] width 246 height 38
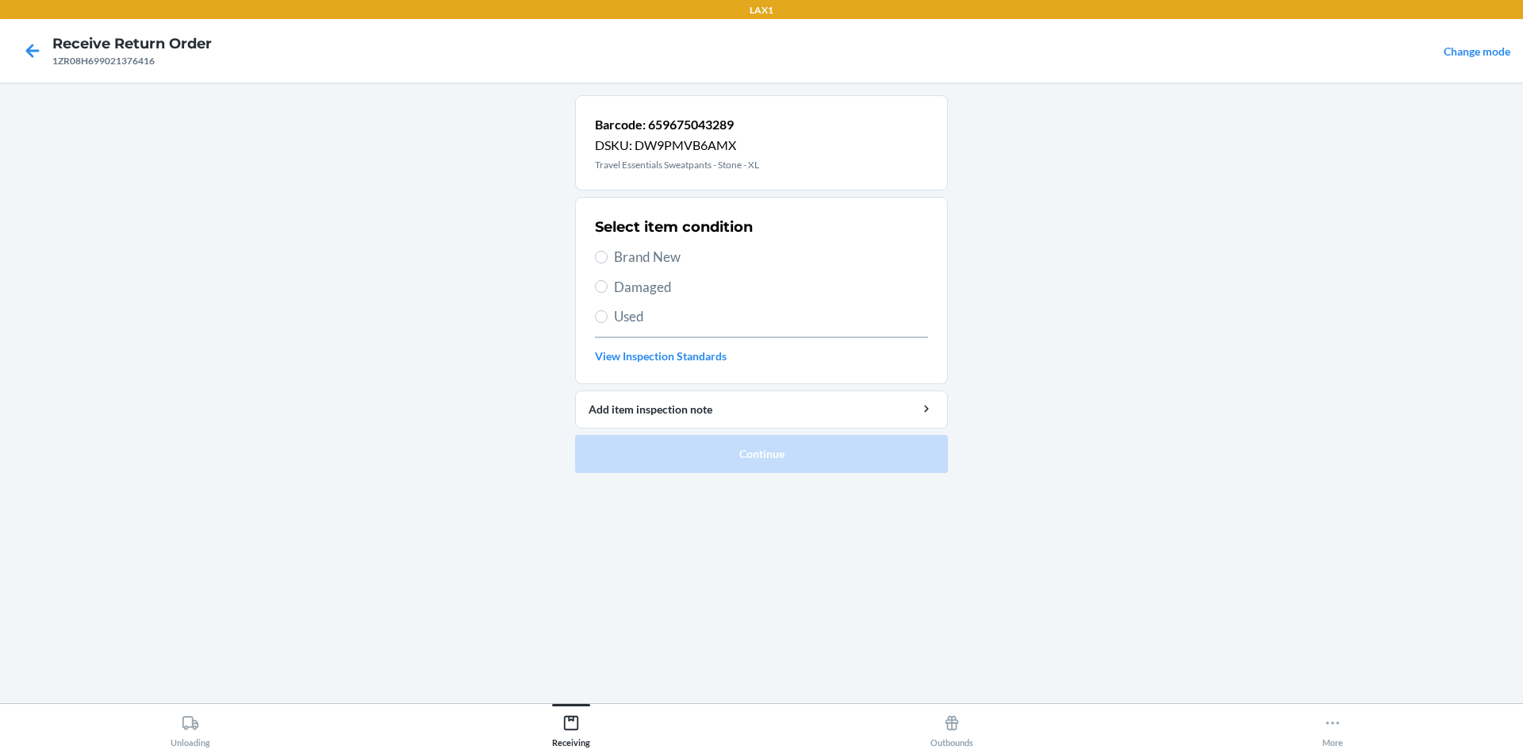
click at [632, 253] on span "Brand New" at bounding box center [771, 257] width 314 height 21
click at [608, 253] on input "Brand New" at bounding box center [601, 257] width 13 height 13
radio input "true"
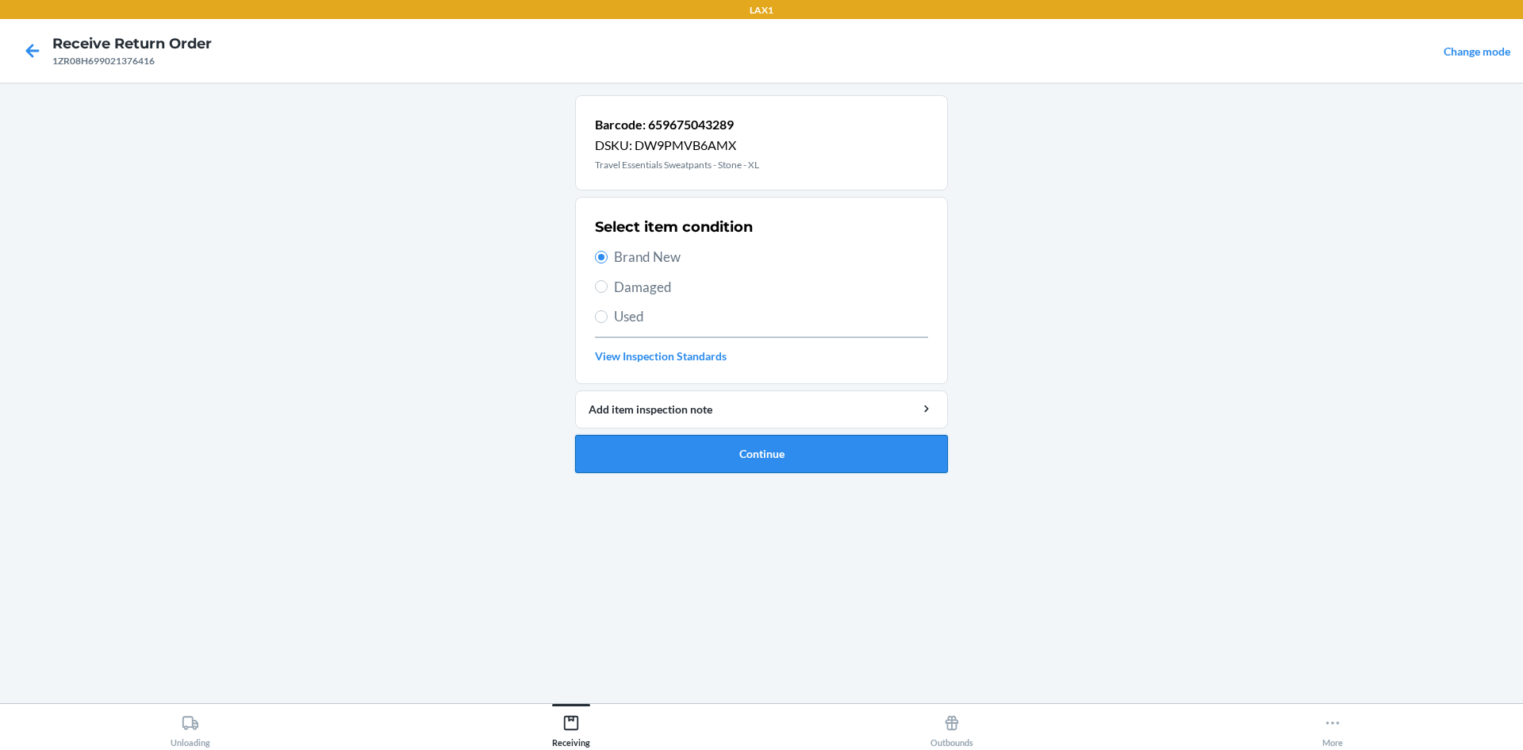
click at [781, 470] on button "Continue" at bounding box center [761, 454] width 373 height 38
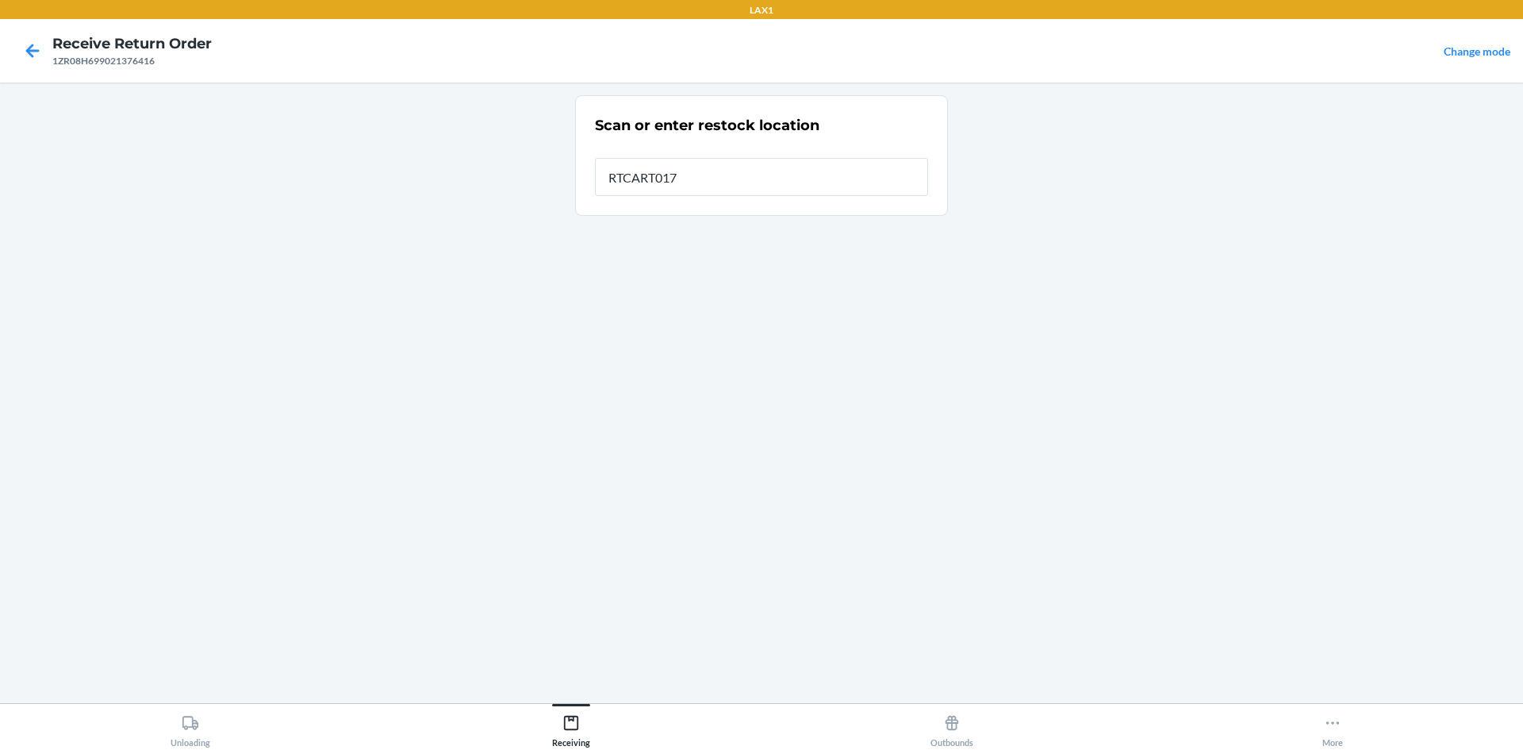
type input "RTCART017"
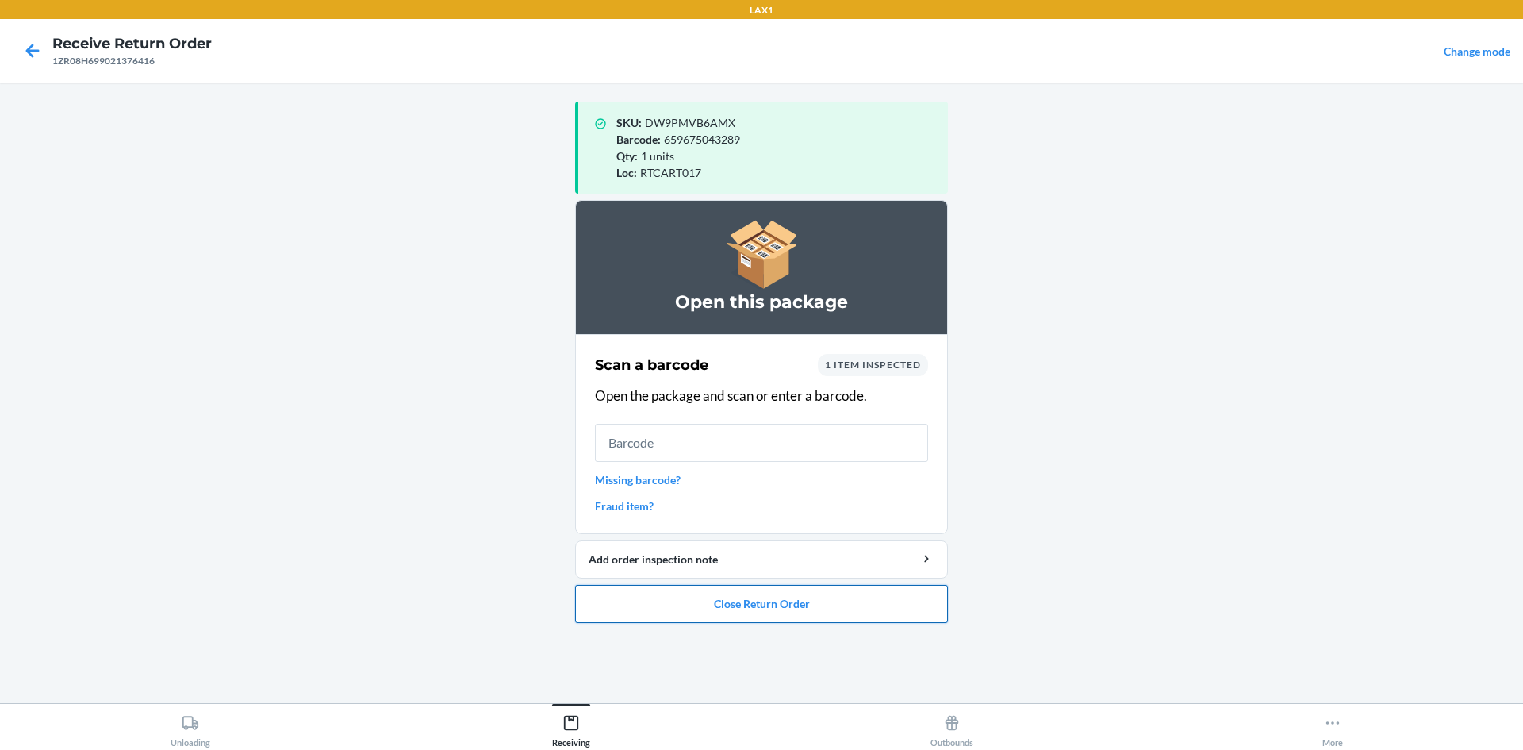
click at [798, 603] on button "Close Return Order" at bounding box center [761, 604] width 373 height 38
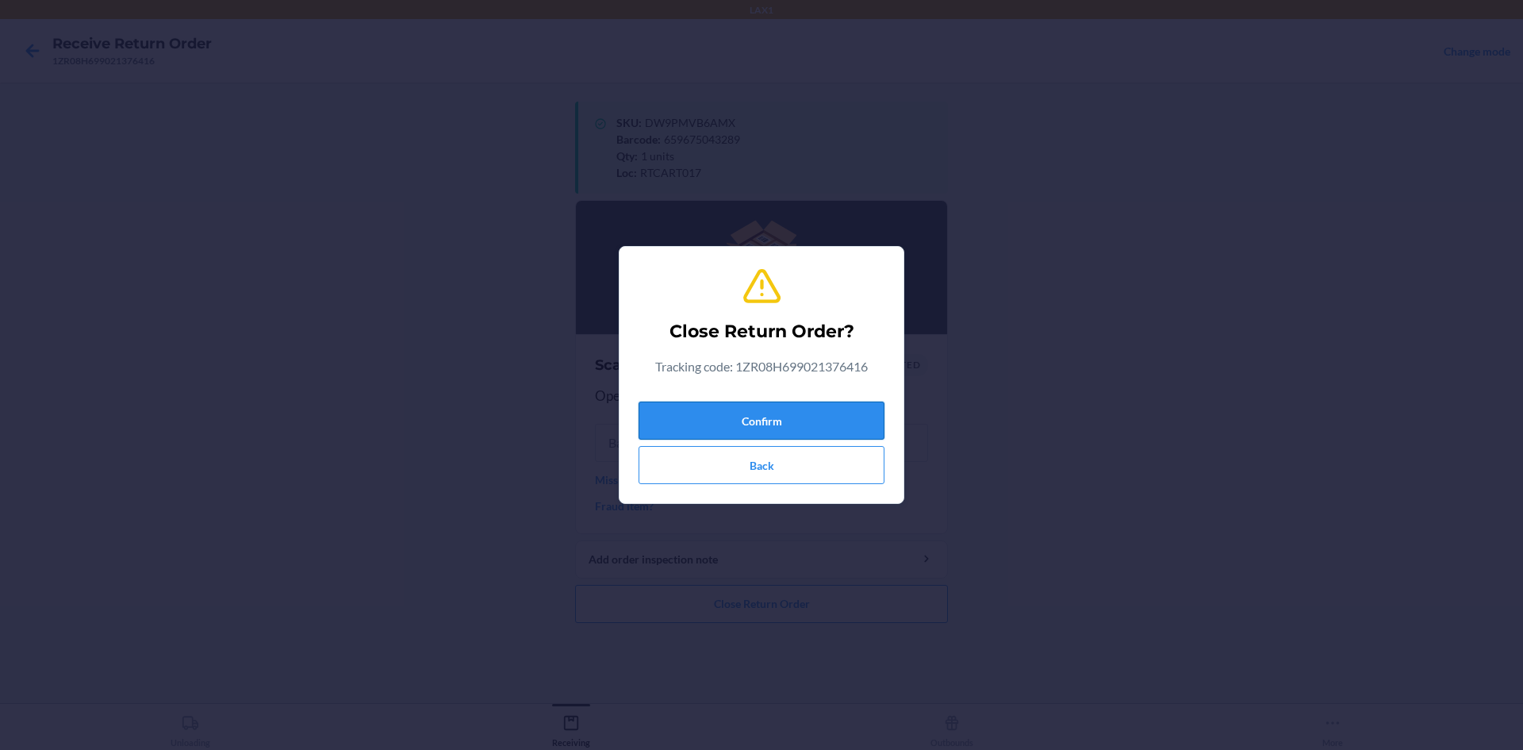
click at [818, 417] on button "Confirm" at bounding box center [762, 420] width 246 height 38
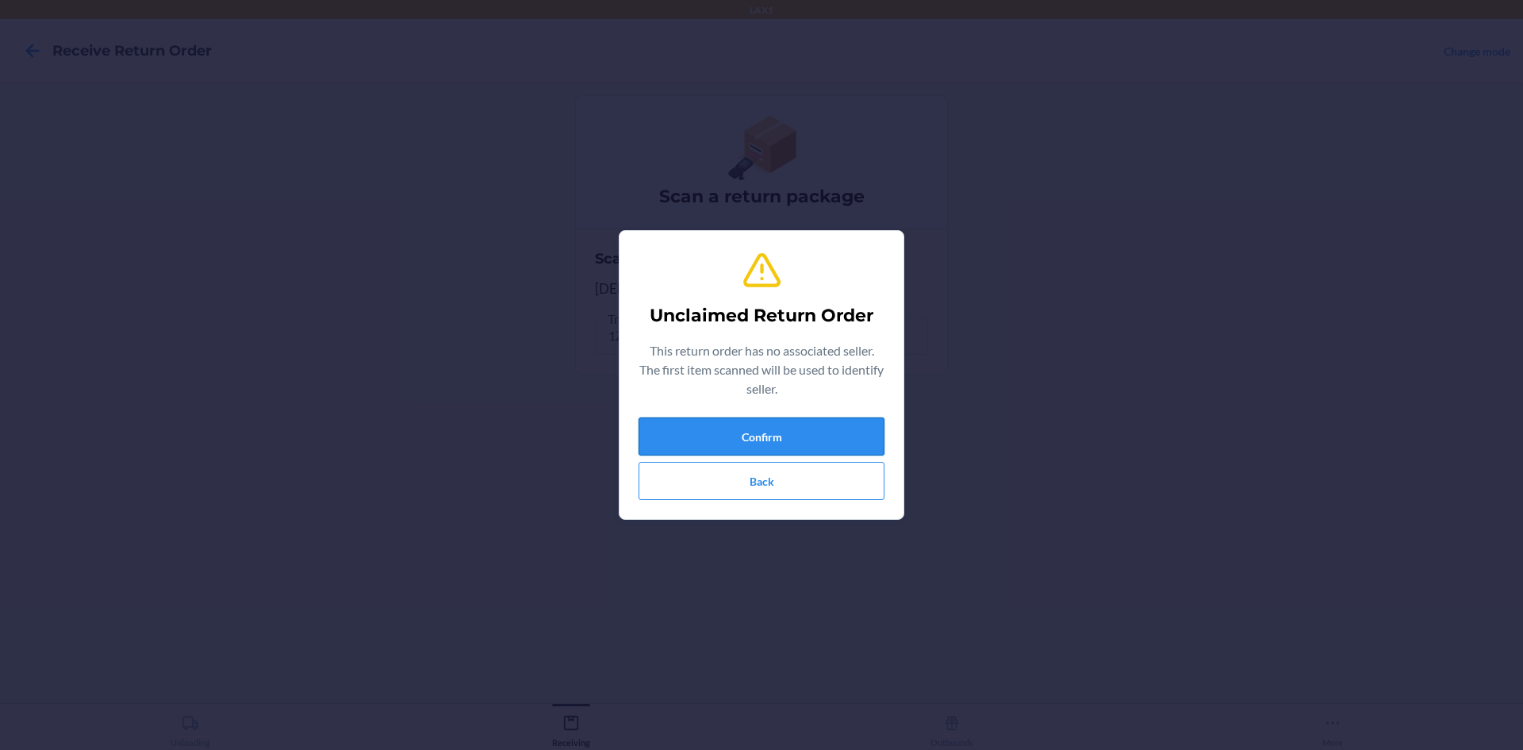
click at [821, 447] on button "Confirm" at bounding box center [762, 436] width 246 height 38
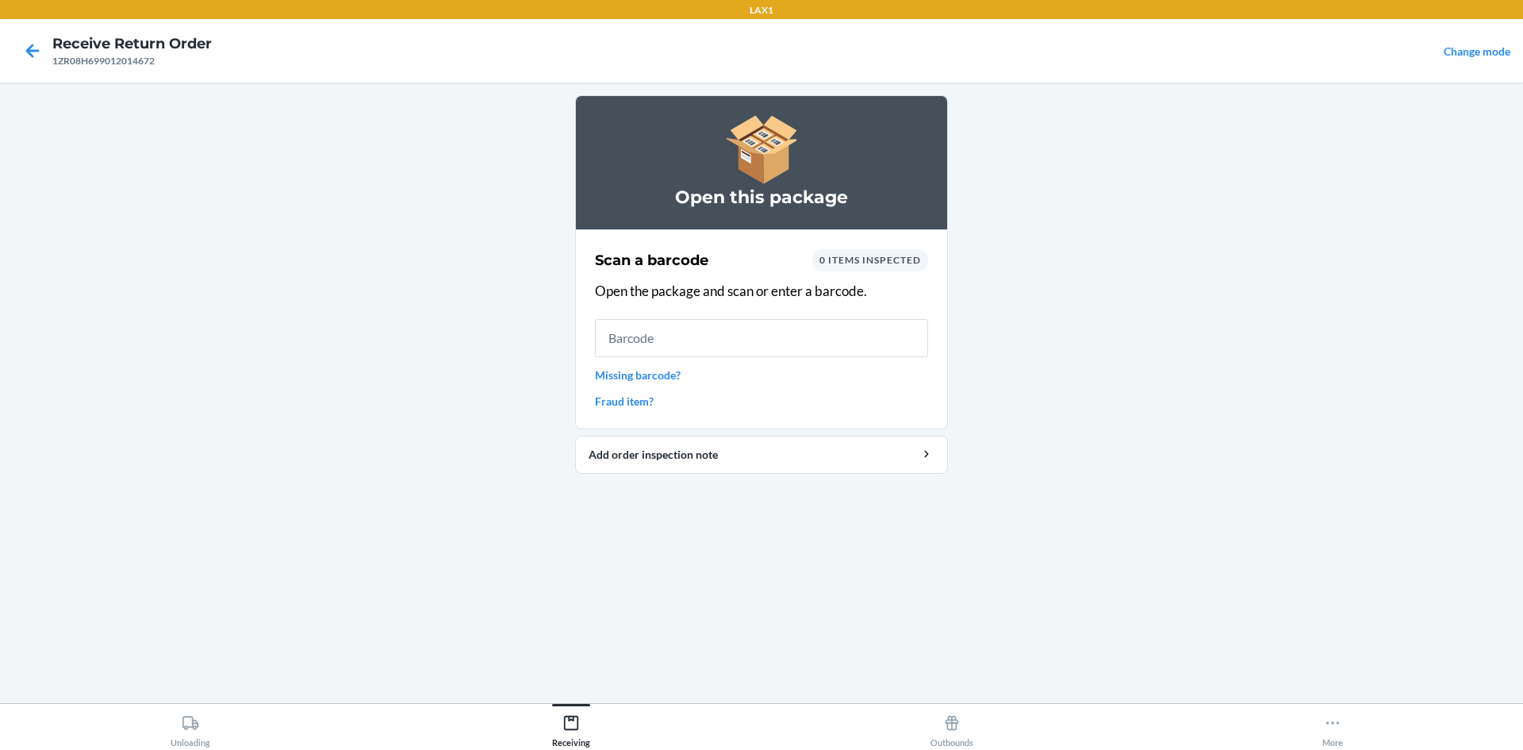
click at [651, 375] on link "Missing barcode?" at bounding box center [761, 375] width 333 height 17
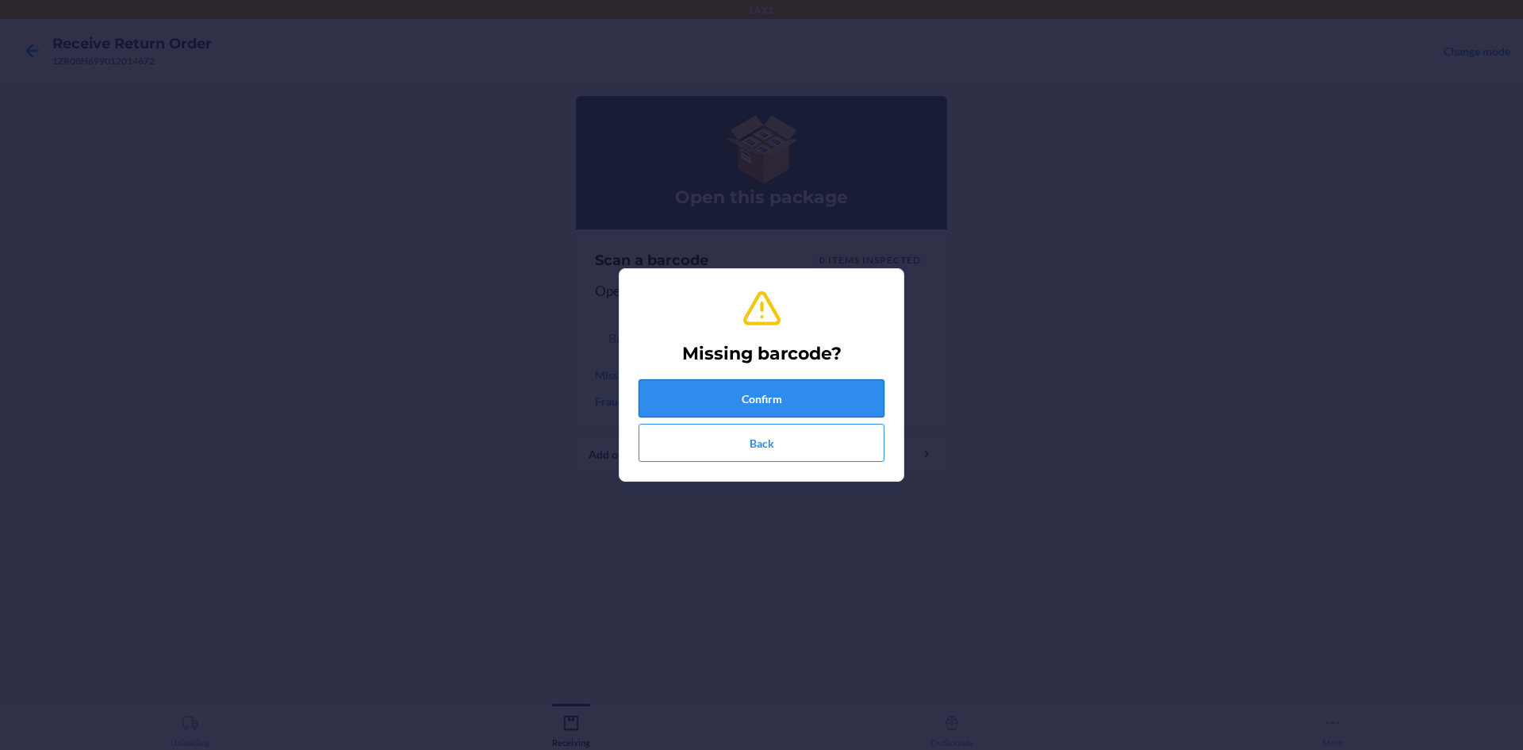
click at [666, 390] on button "Confirm" at bounding box center [762, 398] width 246 height 38
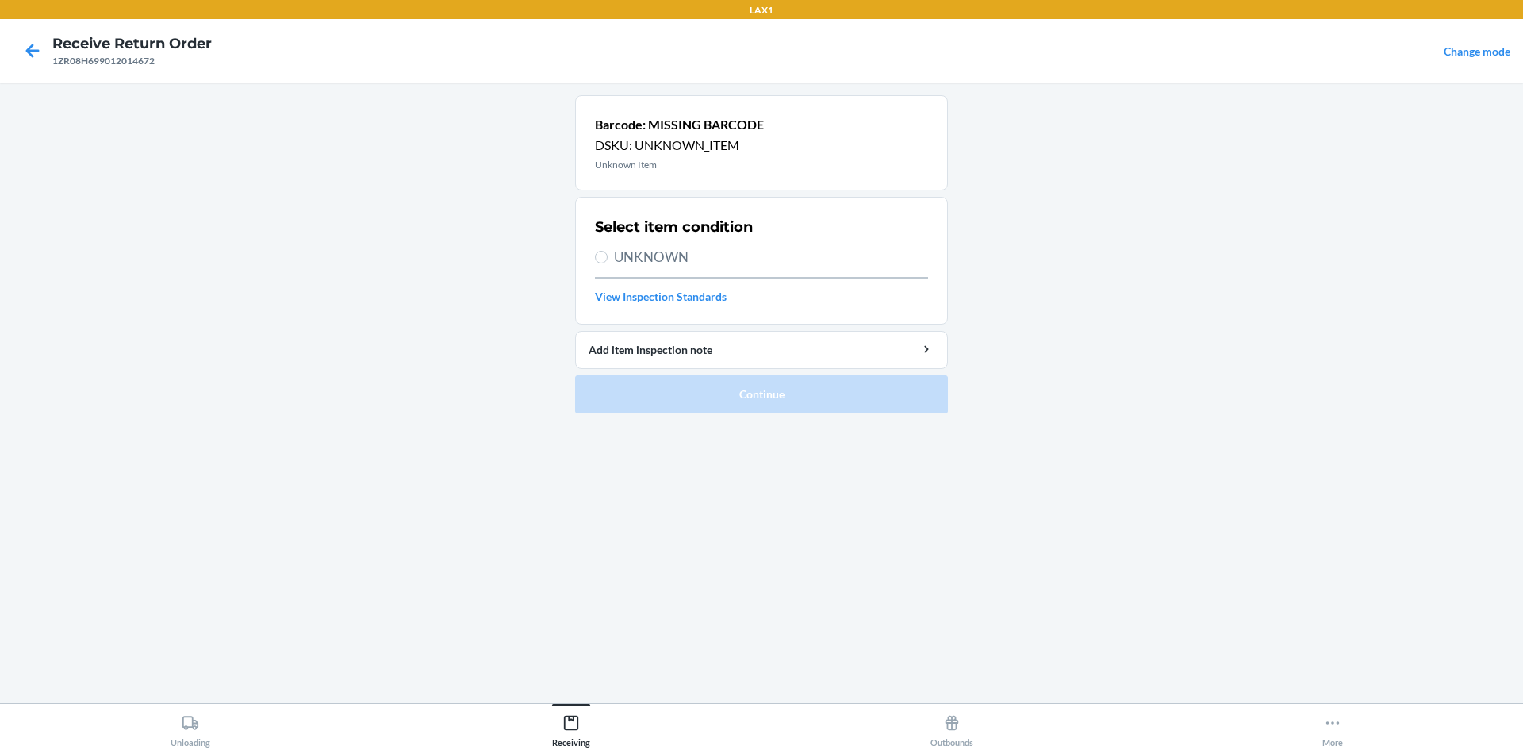
click at [591, 259] on section "Select item condition UNKNOWN View Inspection Standards" at bounding box center [761, 261] width 373 height 128
click at [597, 256] on input "UNKNOWN" at bounding box center [601, 257] width 13 height 13
radio input "true"
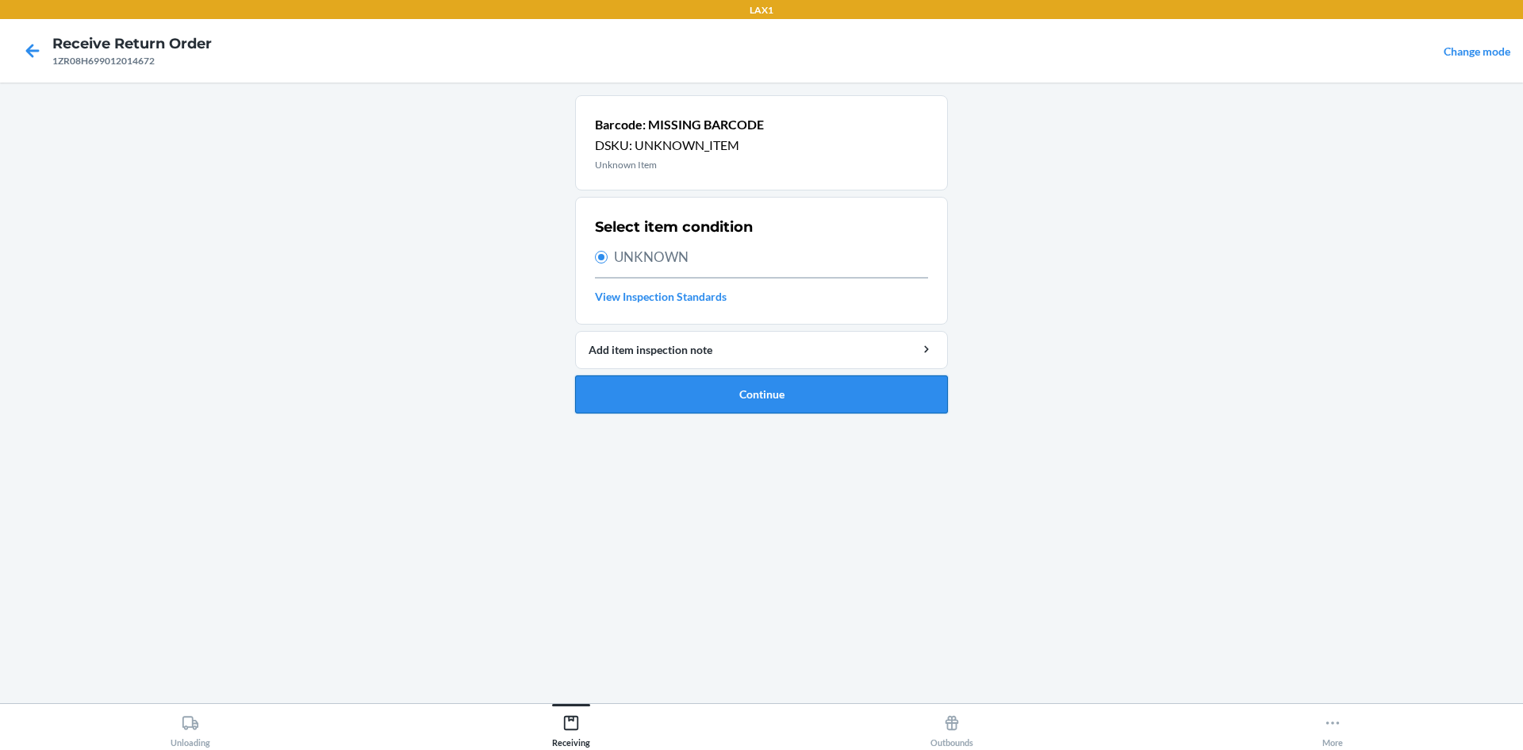
click at [667, 400] on button "Continue" at bounding box center [761, 394] width 373 height 38
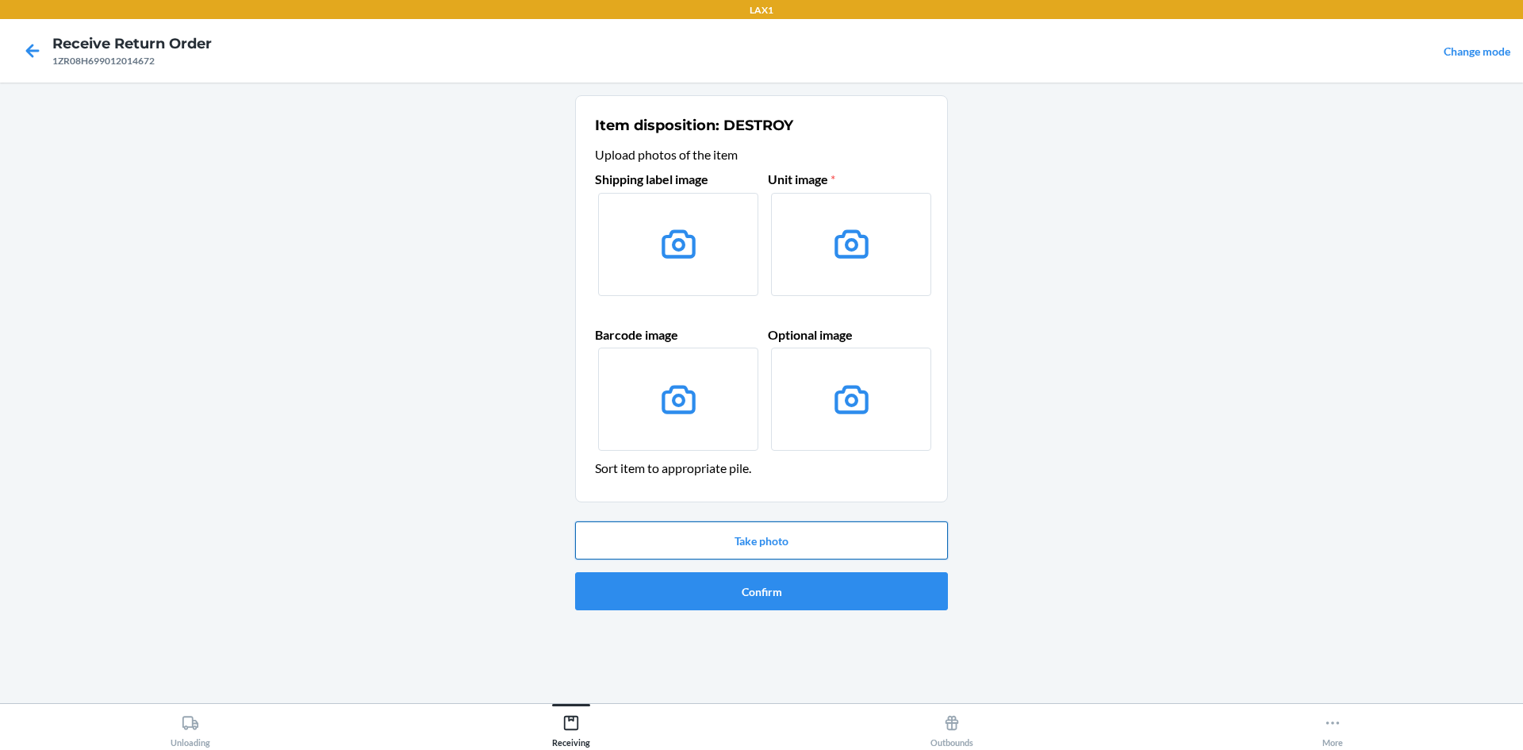
click at [786, 542] on button "Take photo" at bounding box center [761, 540] width 373 height 38
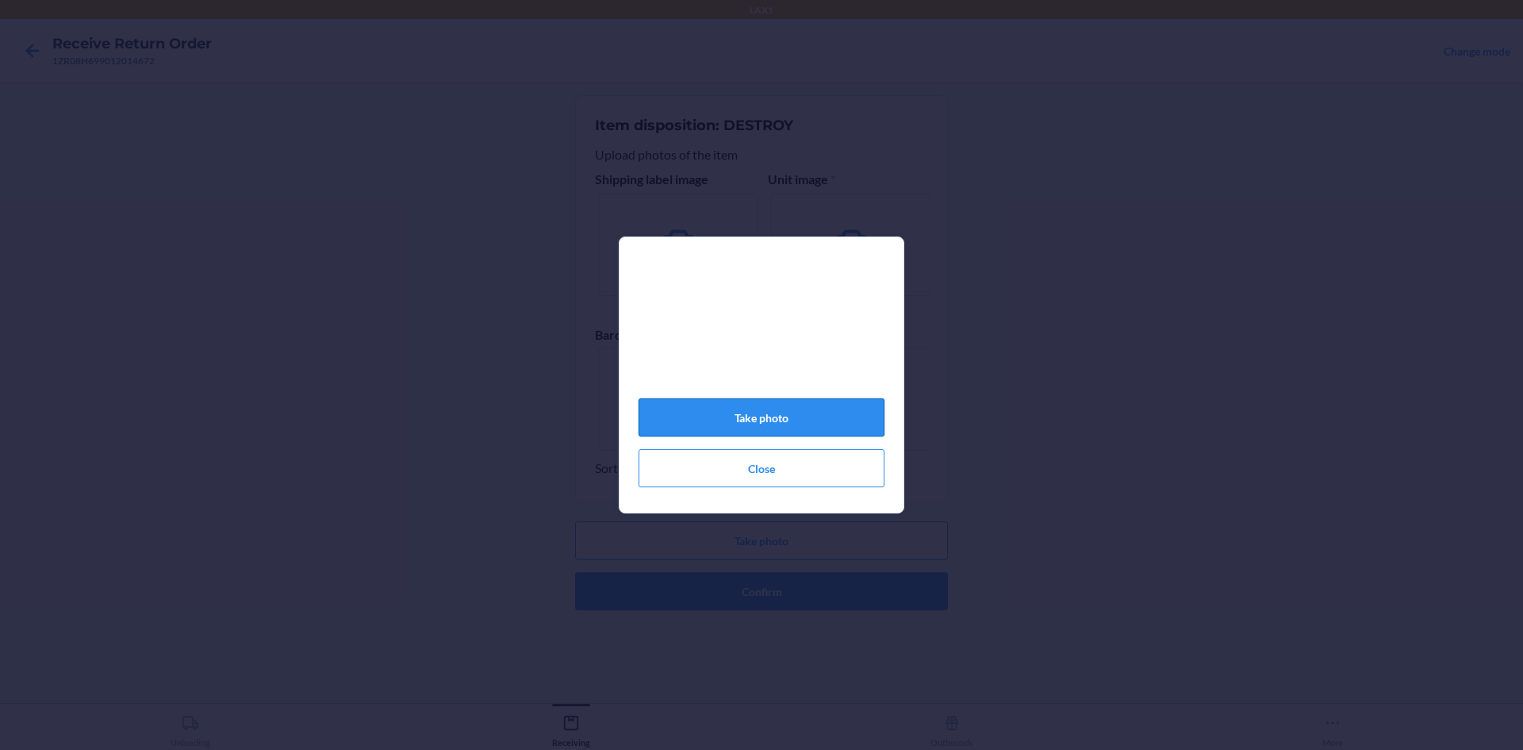
click at [827, 418] on button "Take photo" at bounding box center [762, 417] width 246 height 38
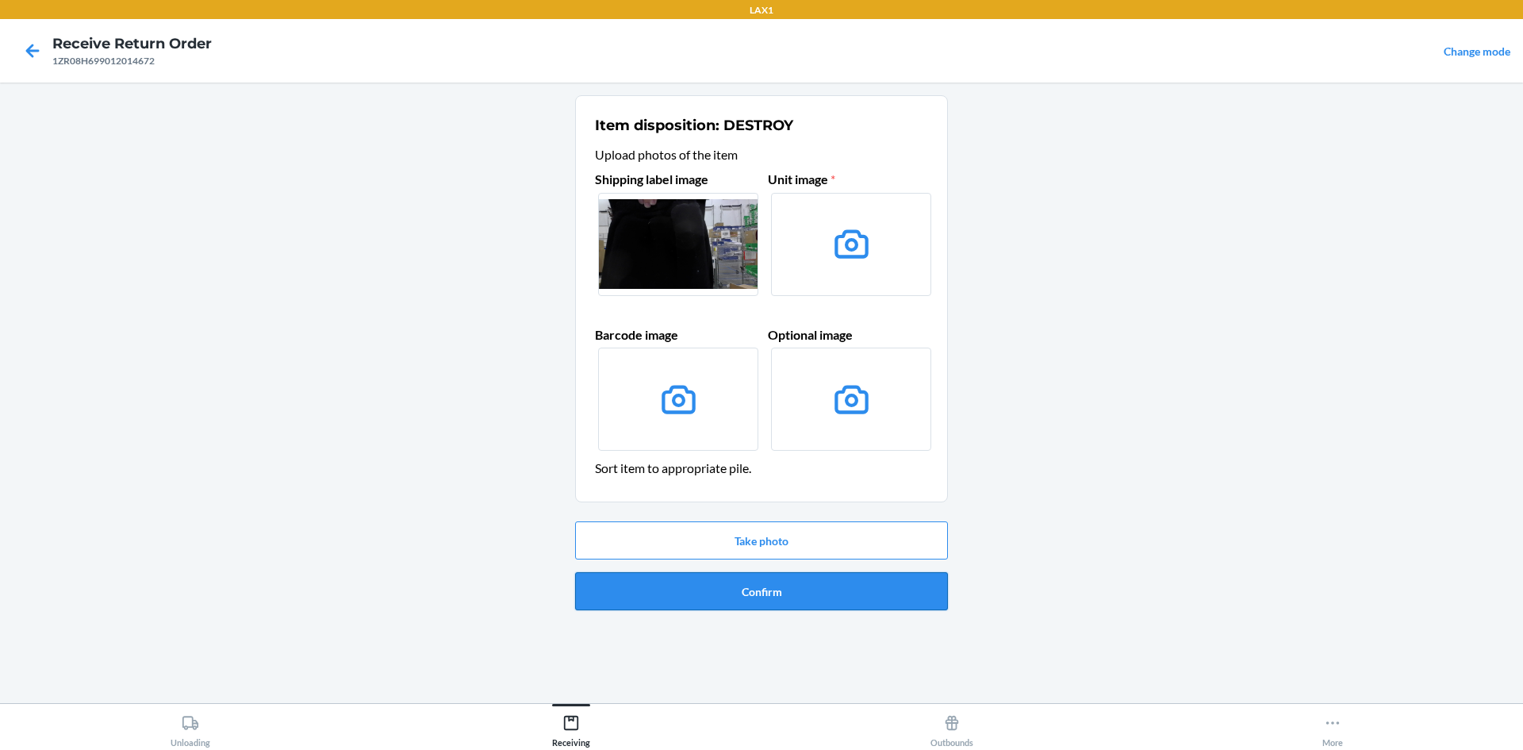
click at [763, 593] on button "Confirm" at bounding box center [761, 591] width 373 height 38
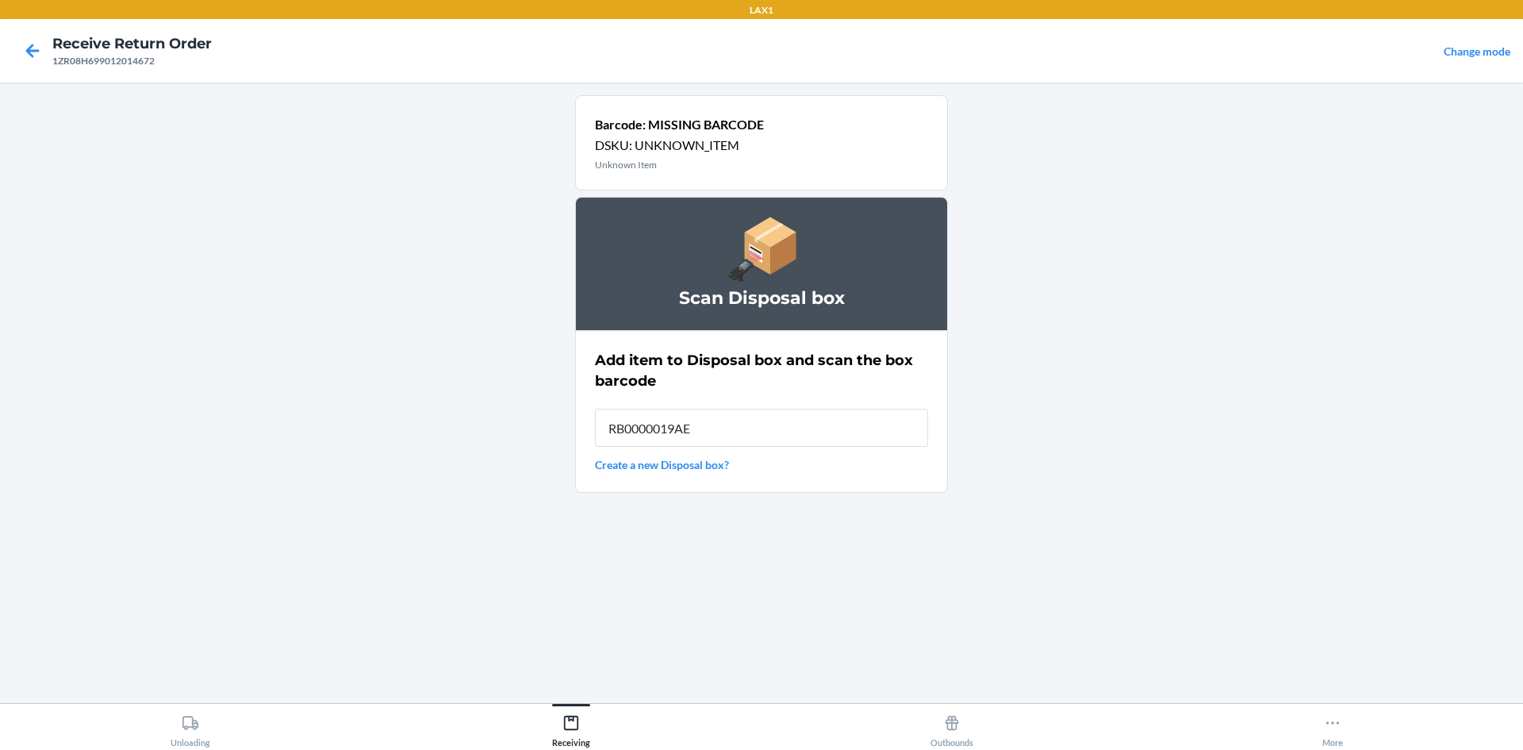
type input "RB0000019AE"
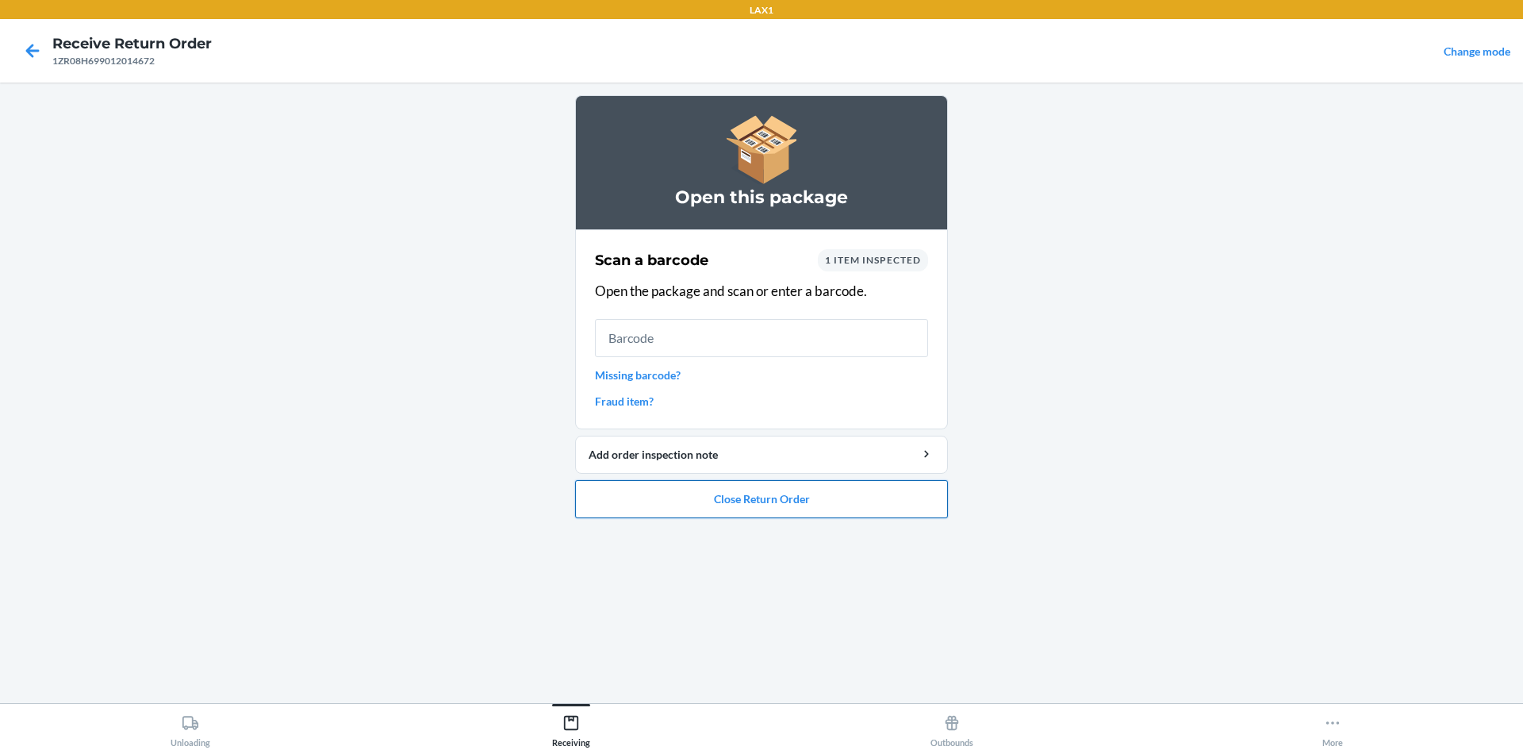
click at [800, 494] on button "Close Return Order" at bounding box center [761, 499] width 373 height 38
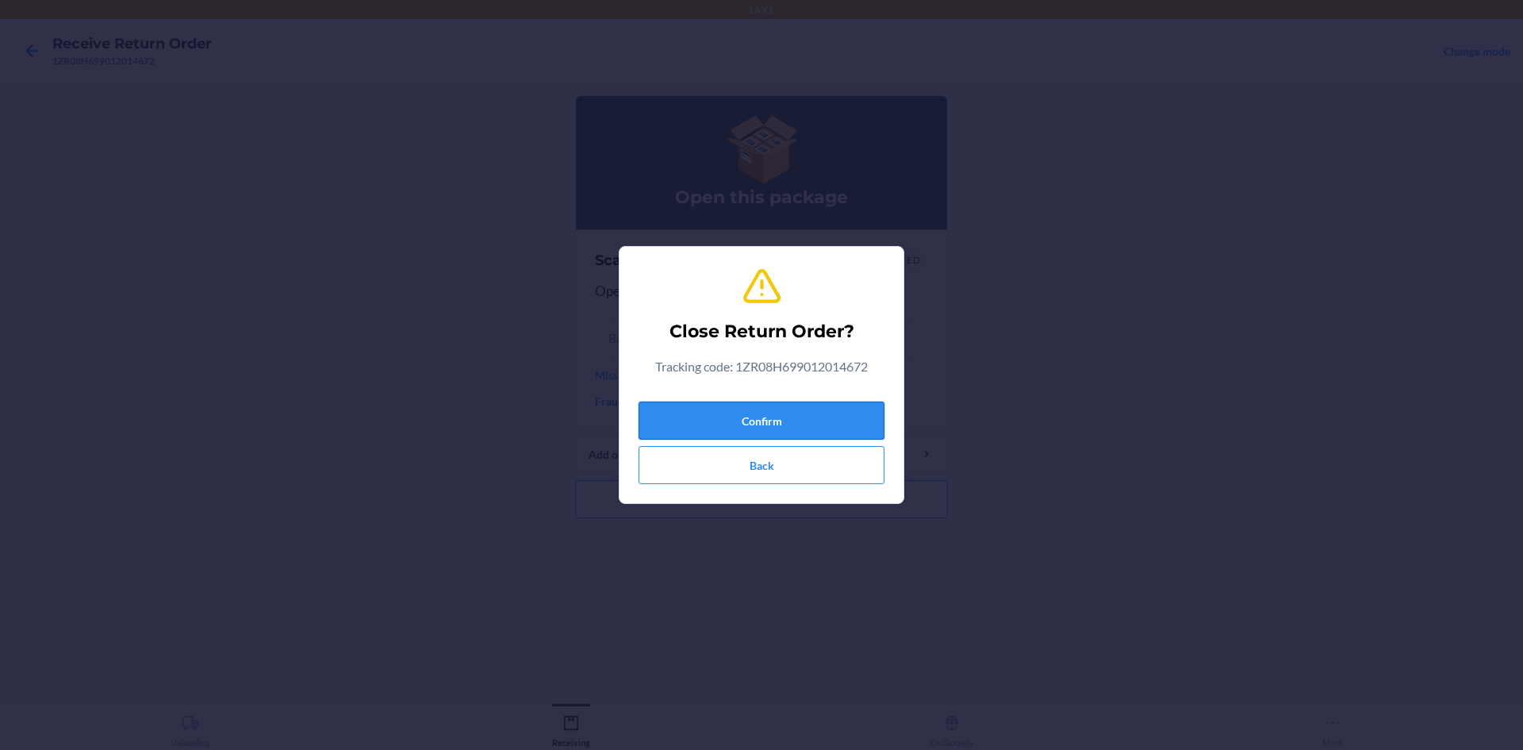
click at [796, 428] on button "Confirm" at bounding box center [762, 420] width 246 height 38
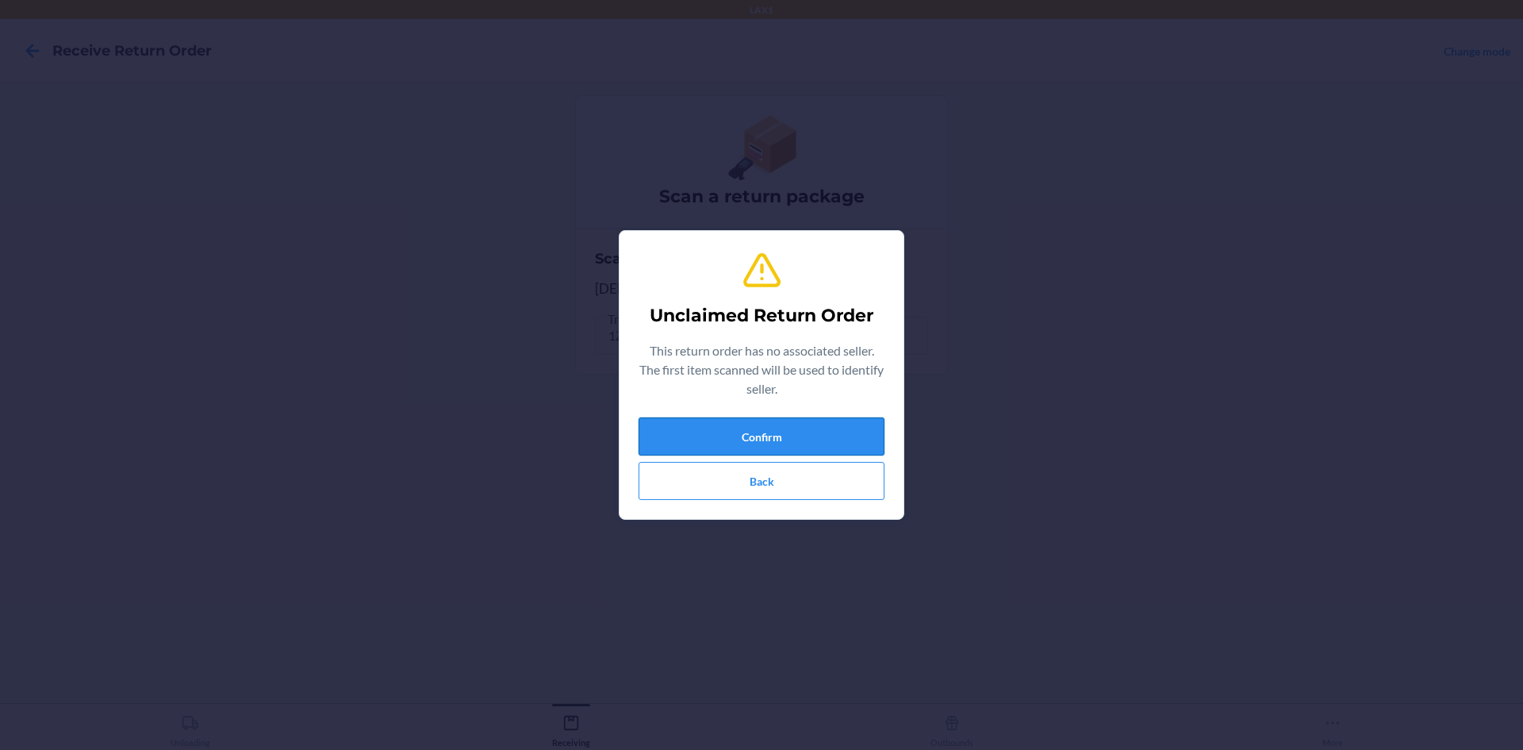
click at [763, 425] on button "Confirm" at bounding box center [762, 436] width 246 height 38
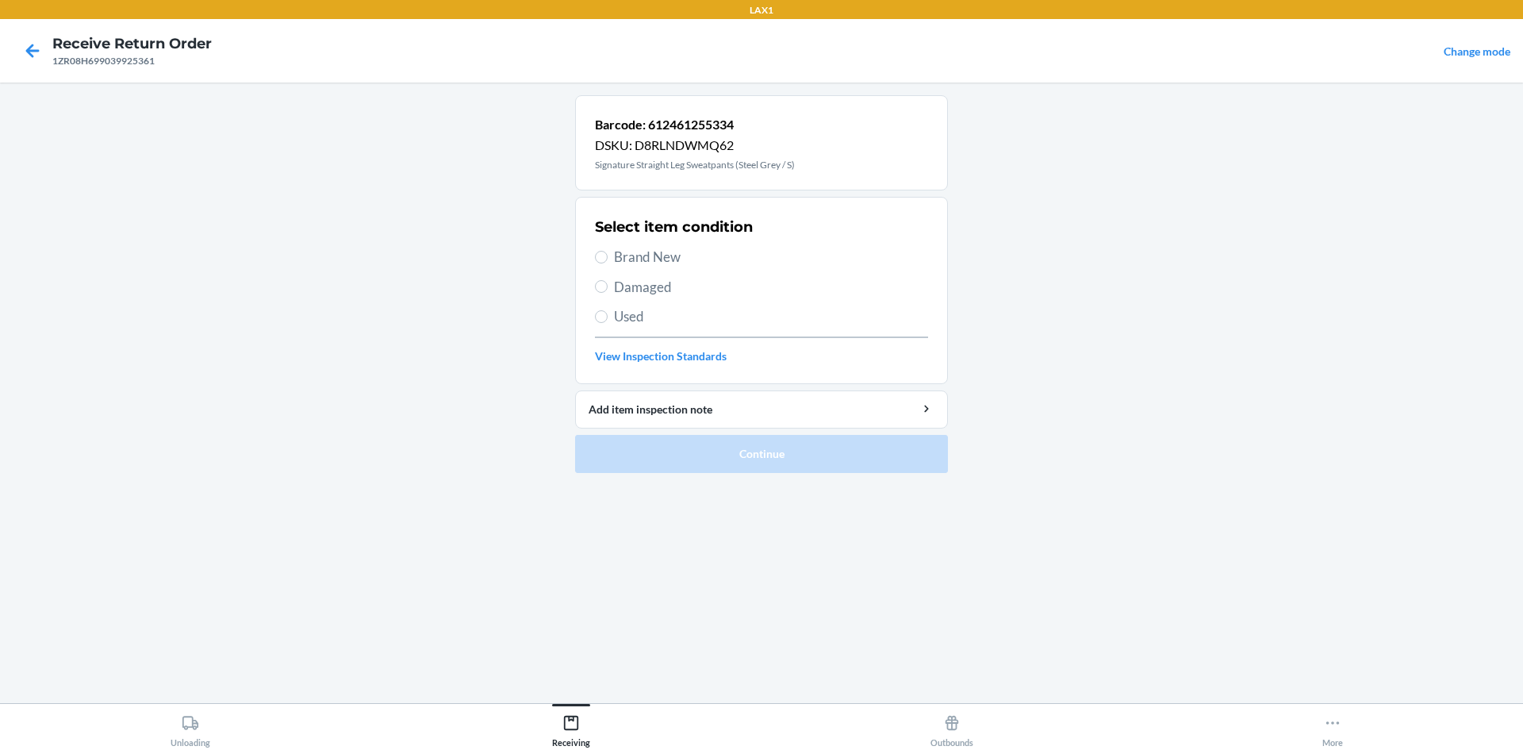
click at [617, 290] on span "Damaged" at bounding box center [771, 287] width 314 height 21
click at [608, 290] on input "Damaged" at bounding box center [601, 286] width 13 height 13
radio input "true"
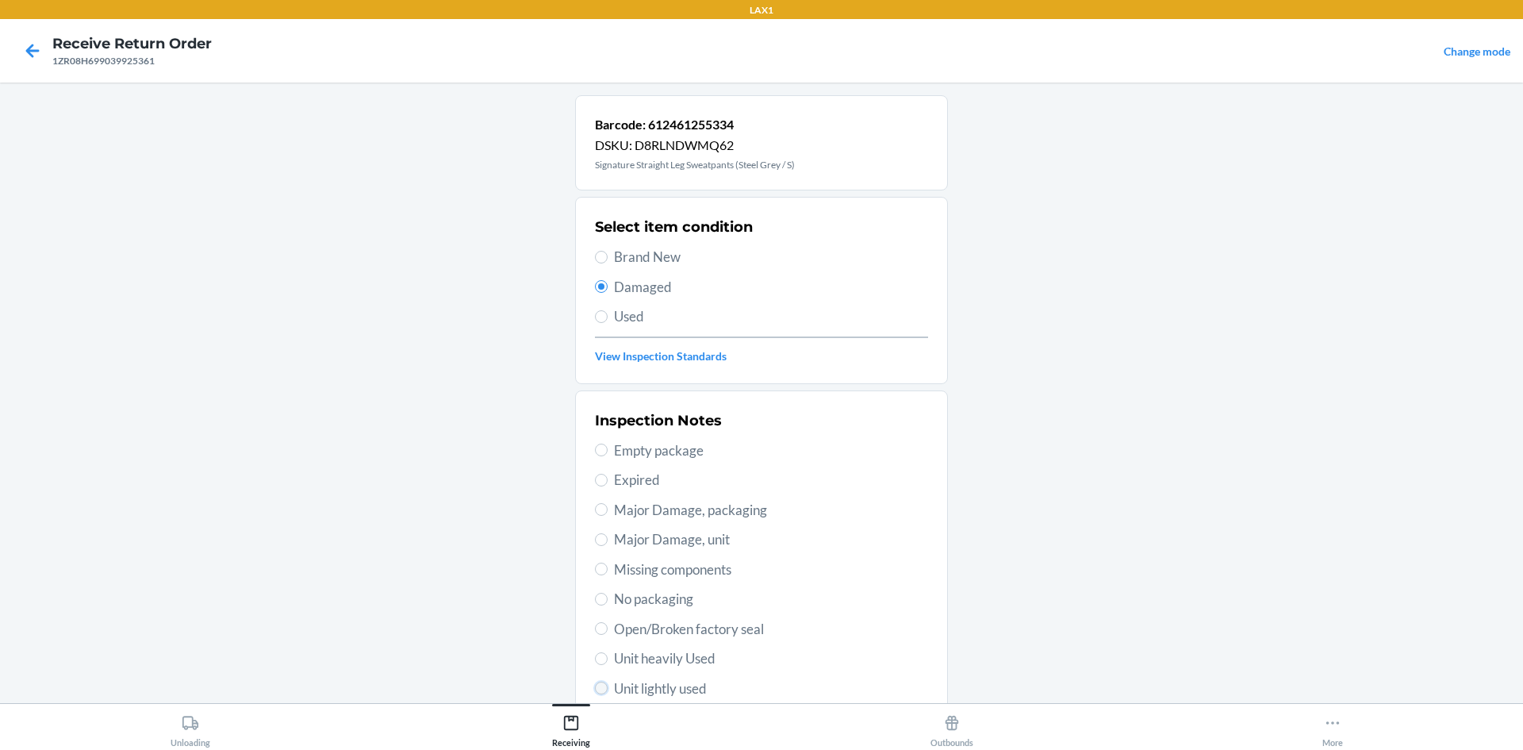
click at [600, 687] on input "Unit lightly used" at bounding box center [601, 688] width 13 height 13
radio input "true"
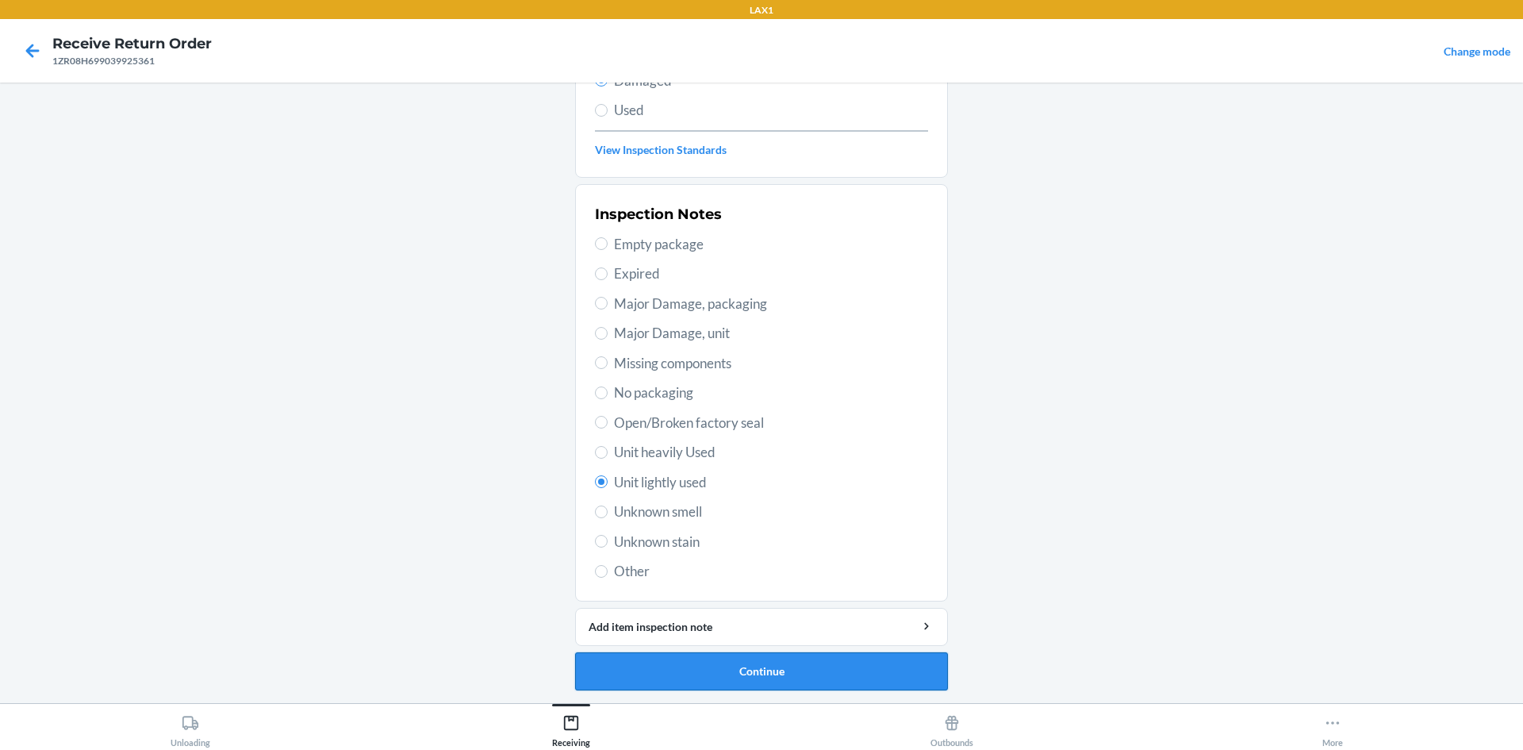
click at [801, 666] on button "Continue" at bounding box center [761, 671] width 373 height 38
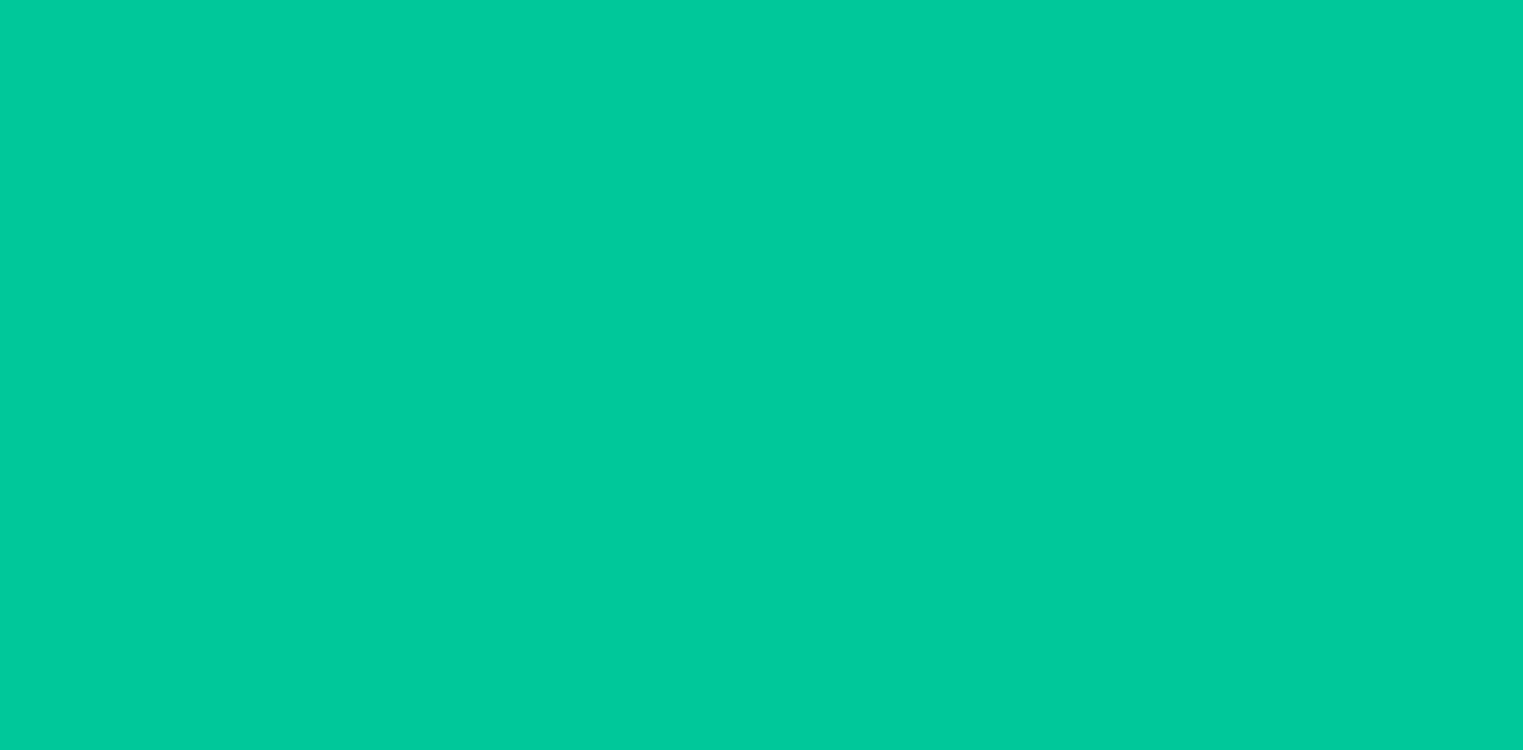
scroll to position [75, 0]
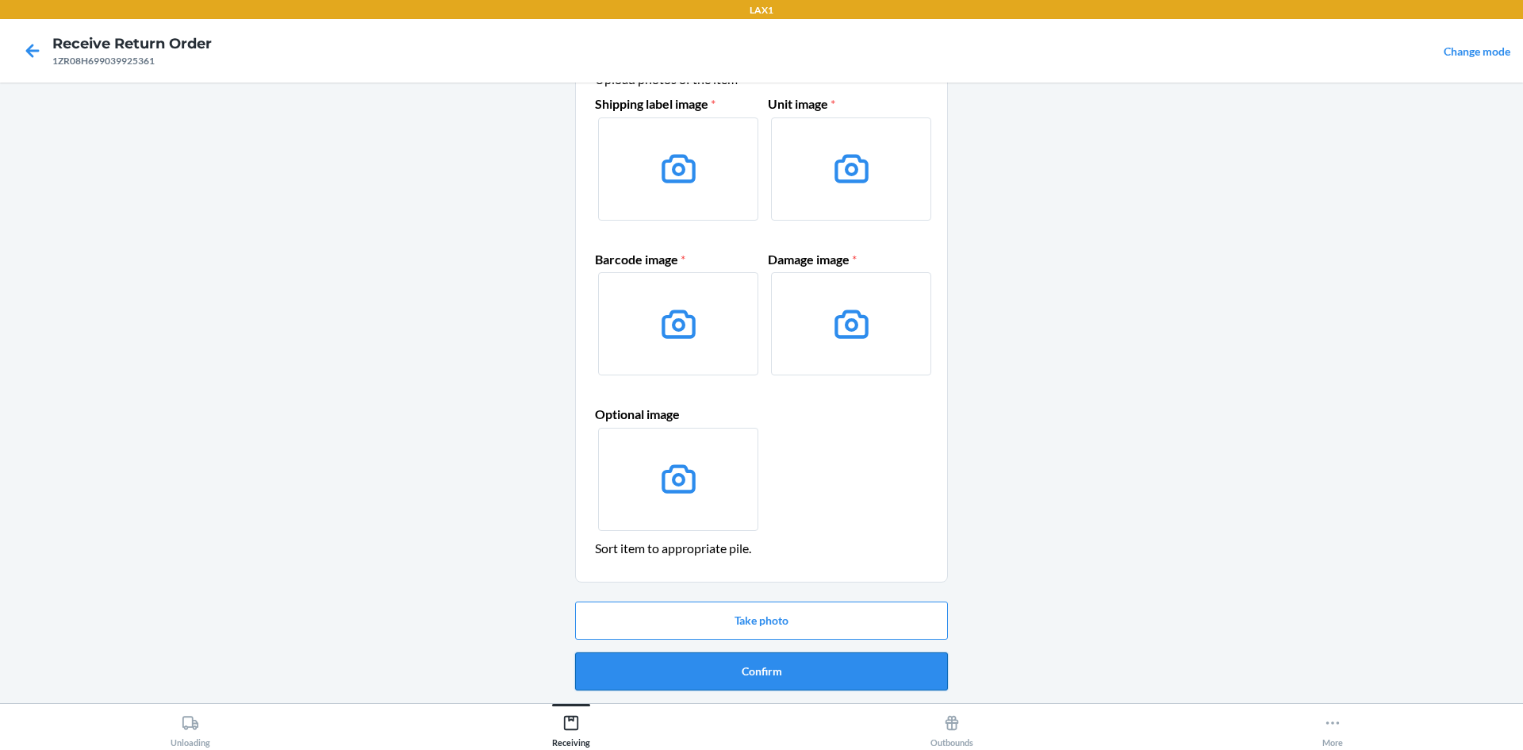
click at [802, 668] on button "Confirm" at bounding box center [761, 671] width 373 height 38
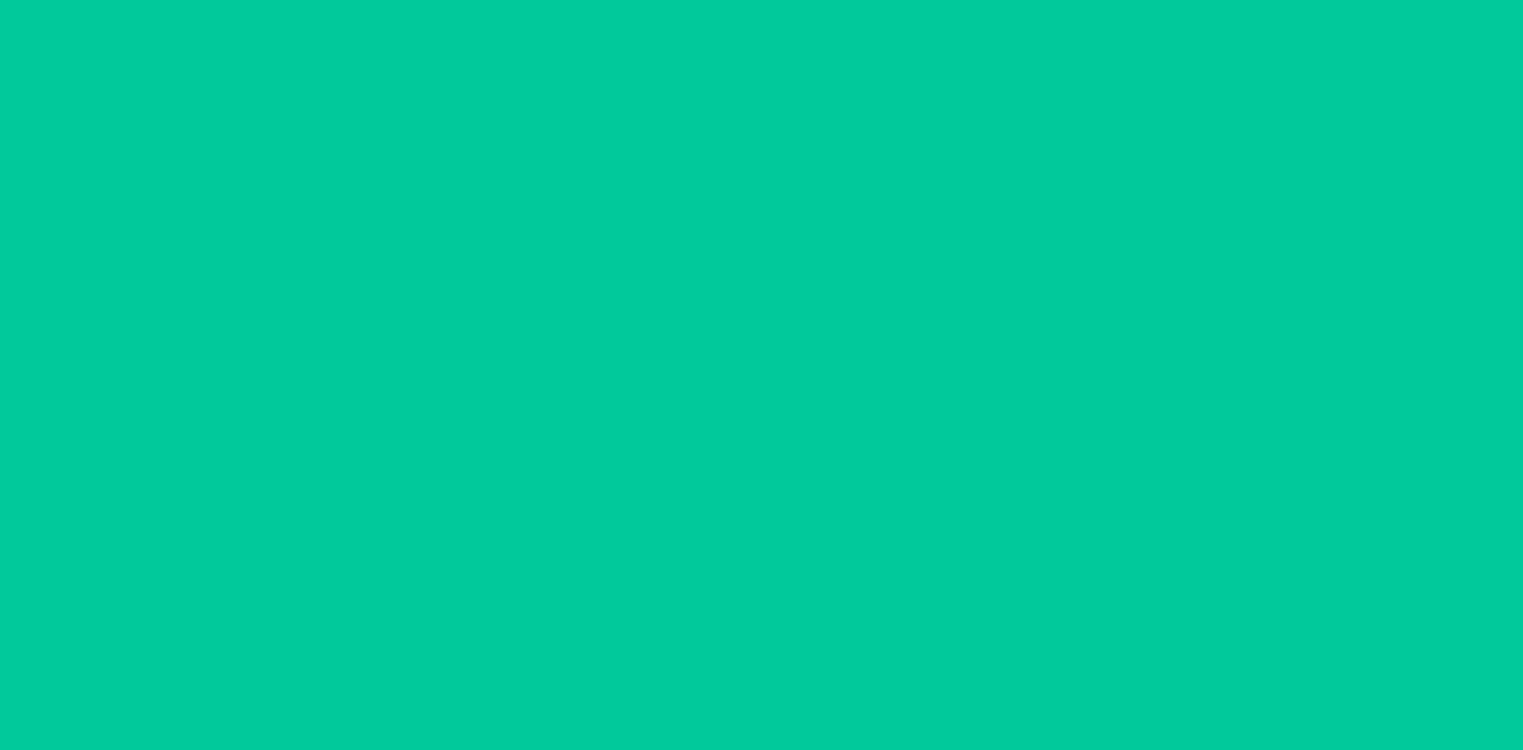
scroll to position [0, 0]
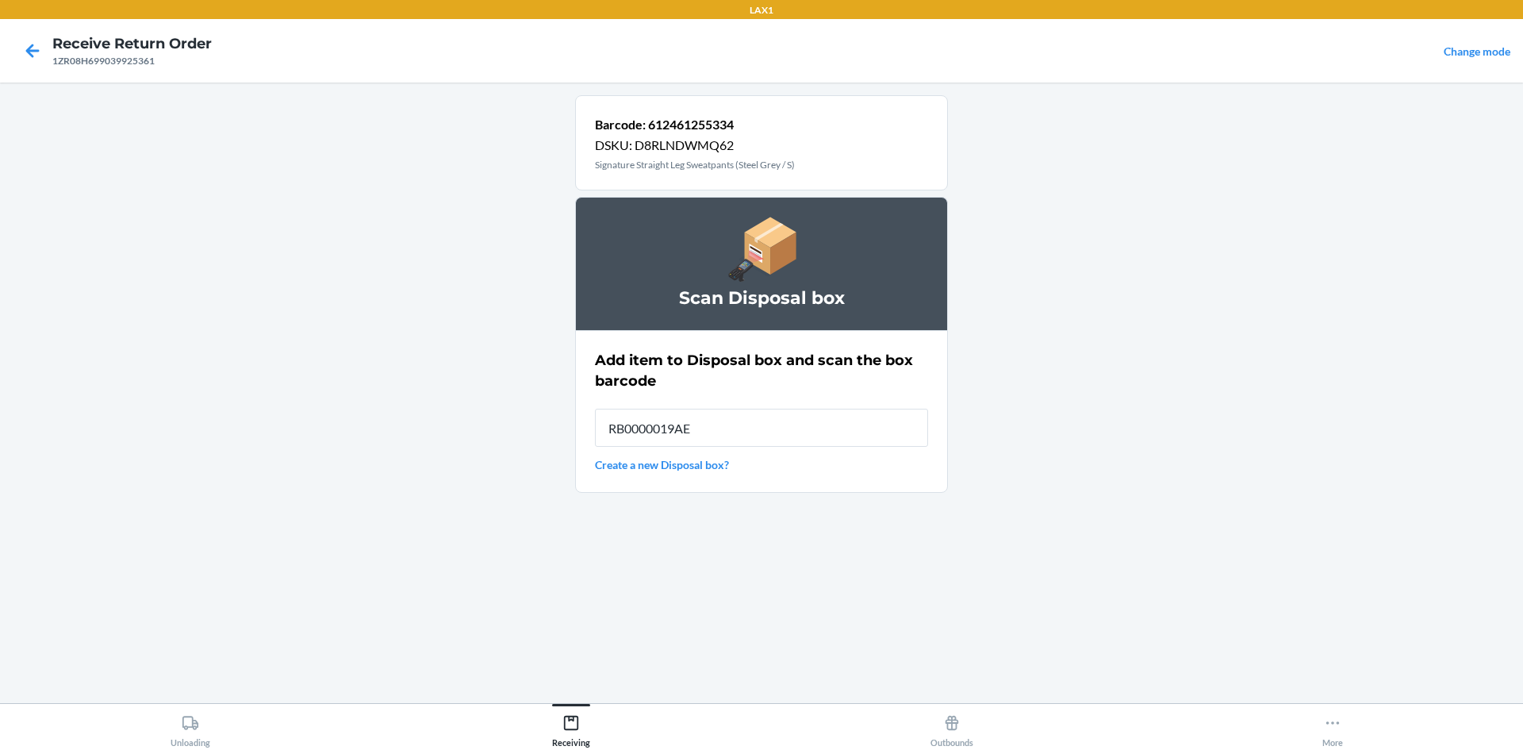
type input "RB0000019AE"
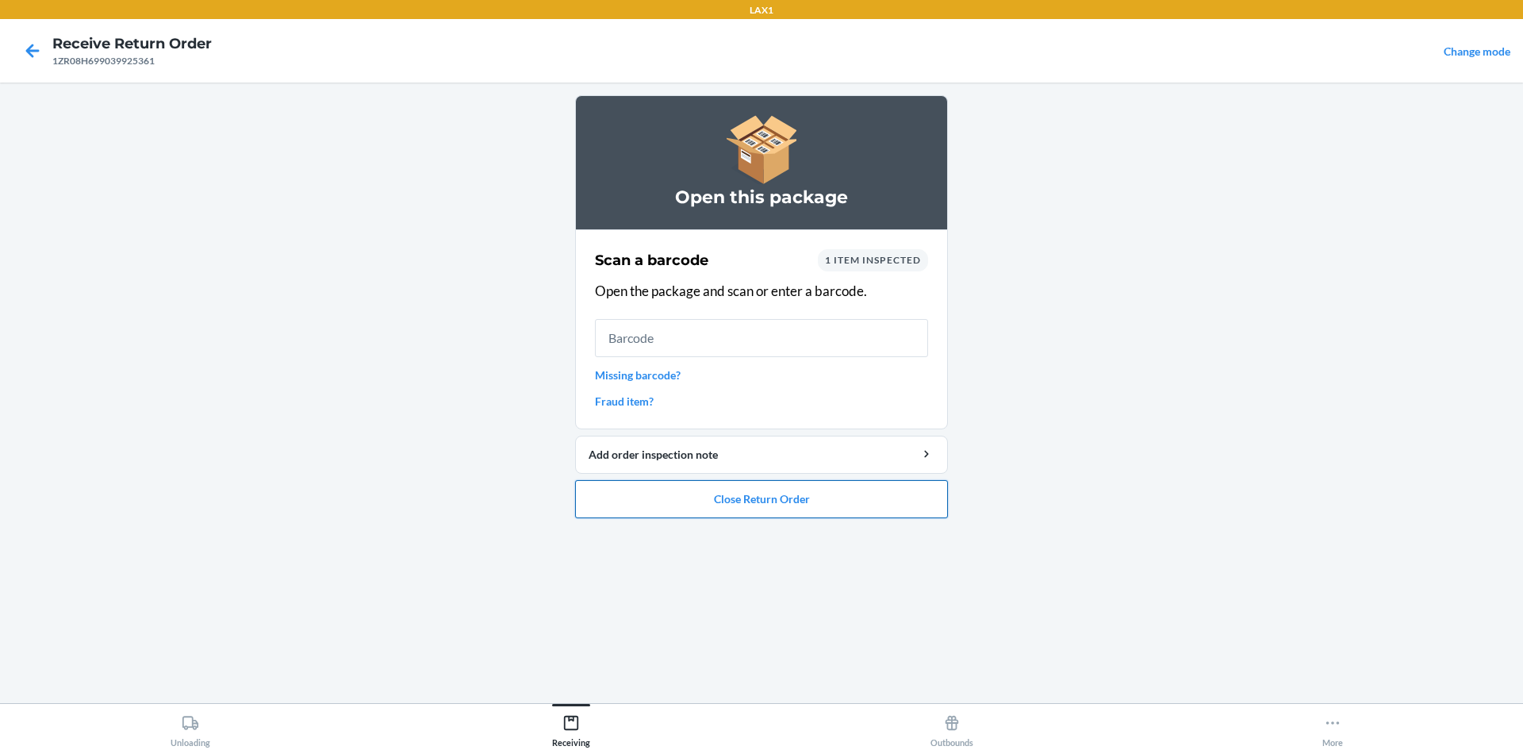
click at [806, 508] on button "Close Return Order" at bounding box center [761, 499] width 373 height 38
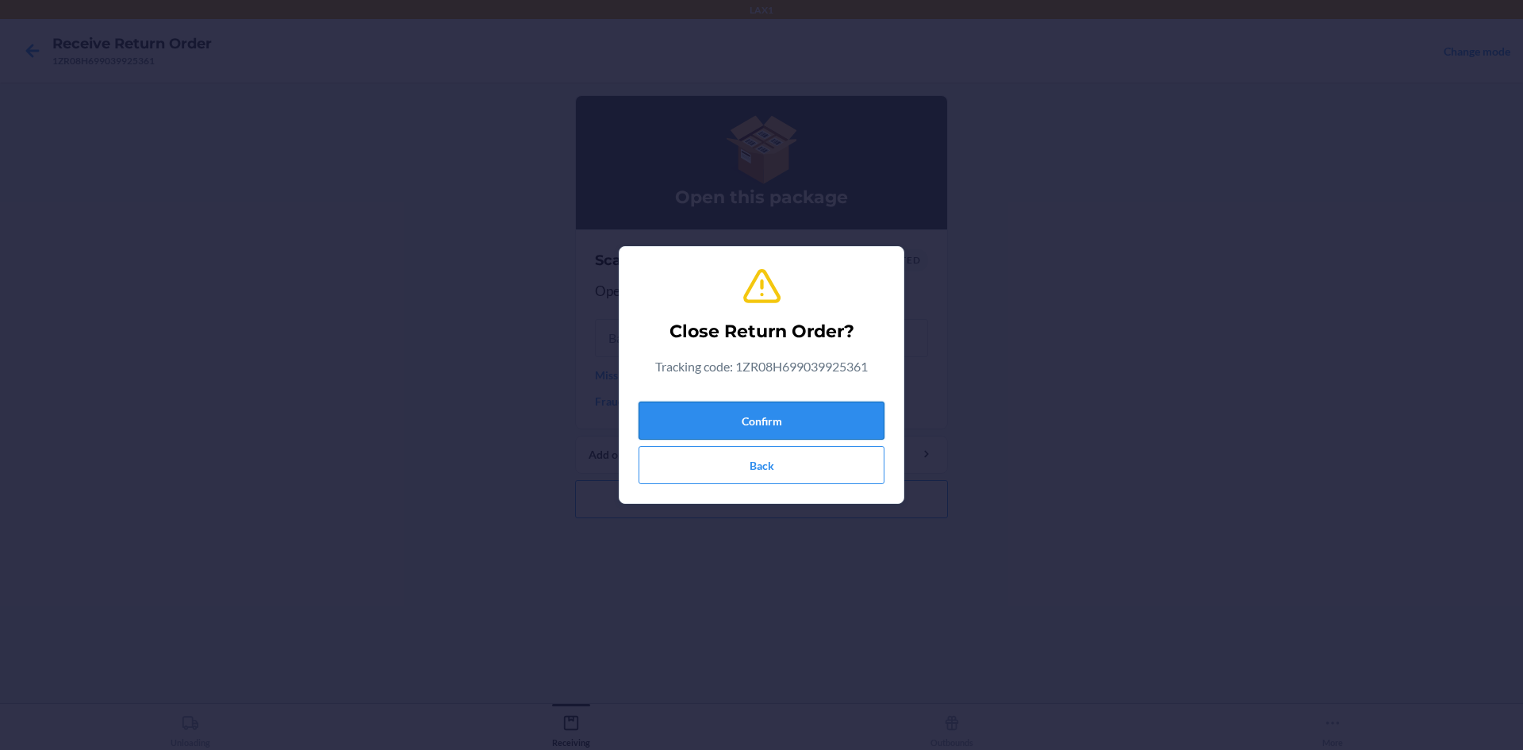
click at [778, 409] on button "Confirm" at bounding box center [762, 420] width 246 height 38
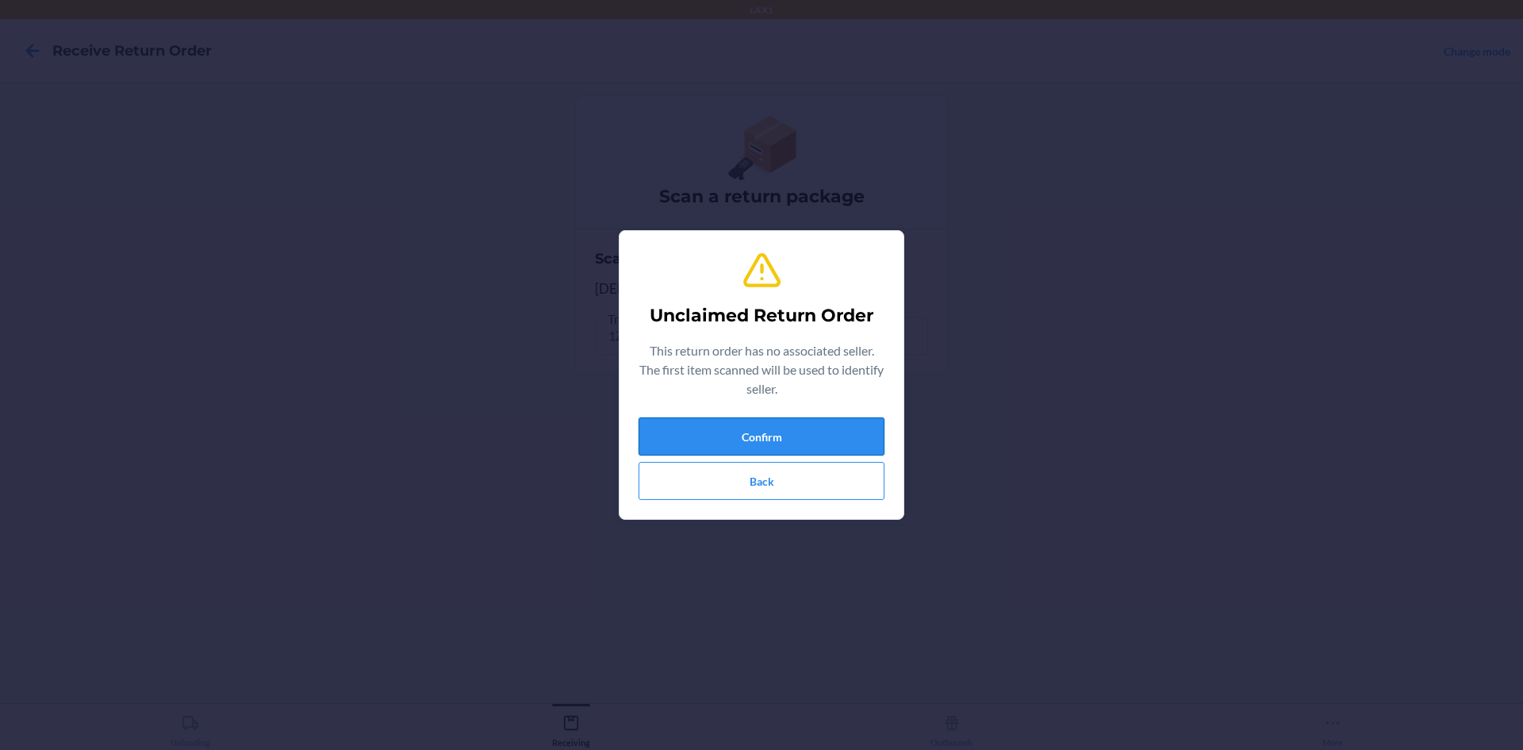
click at [843, 427] on button "Confirm" at bounding box center [762, 436] width 246 height 38
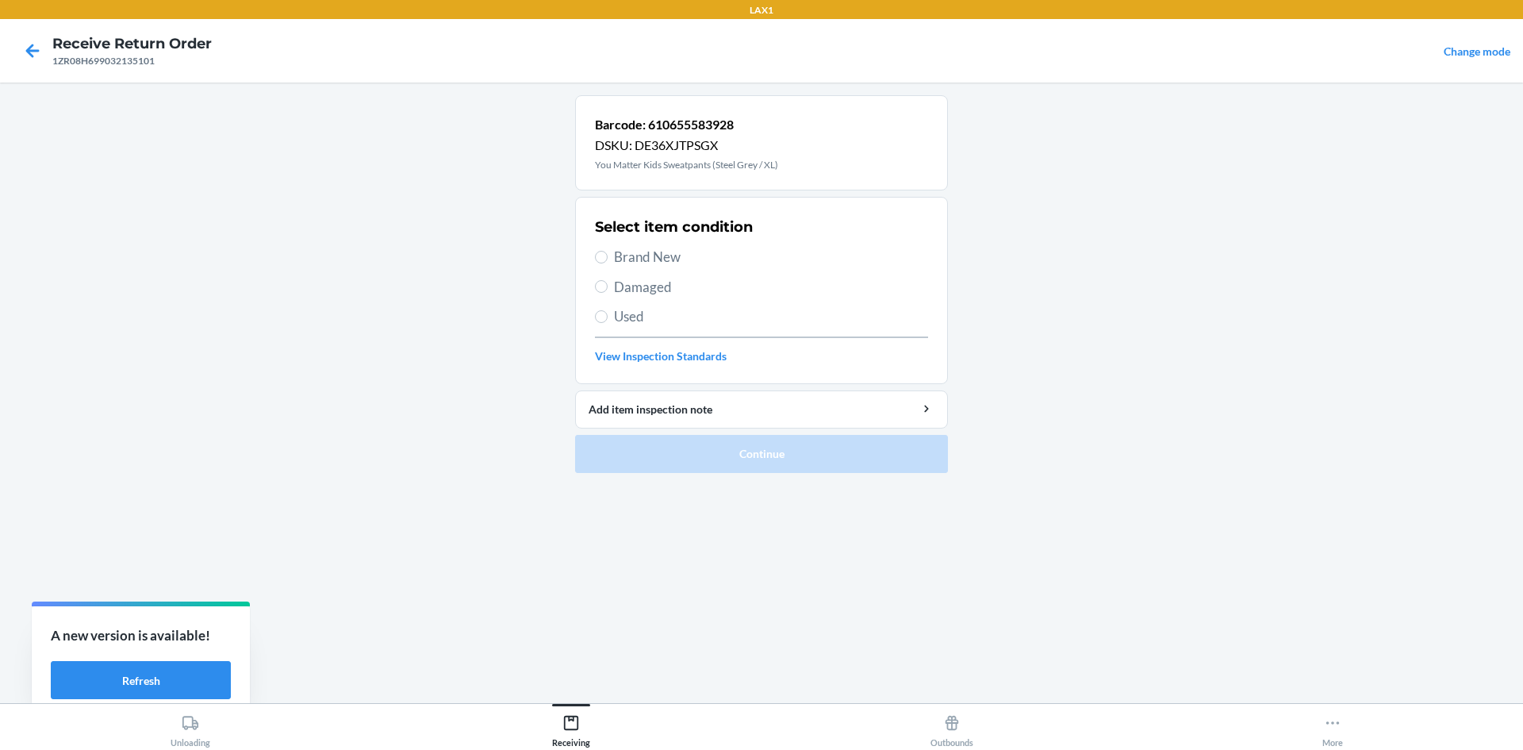
click at [603, 293] on label "Damaged" at bounding box center [761, 287] width 333 height 21
click at [603, 293] on input "Damaged" at bounding box center [601, 286] width 13 height 13
radio input "true"
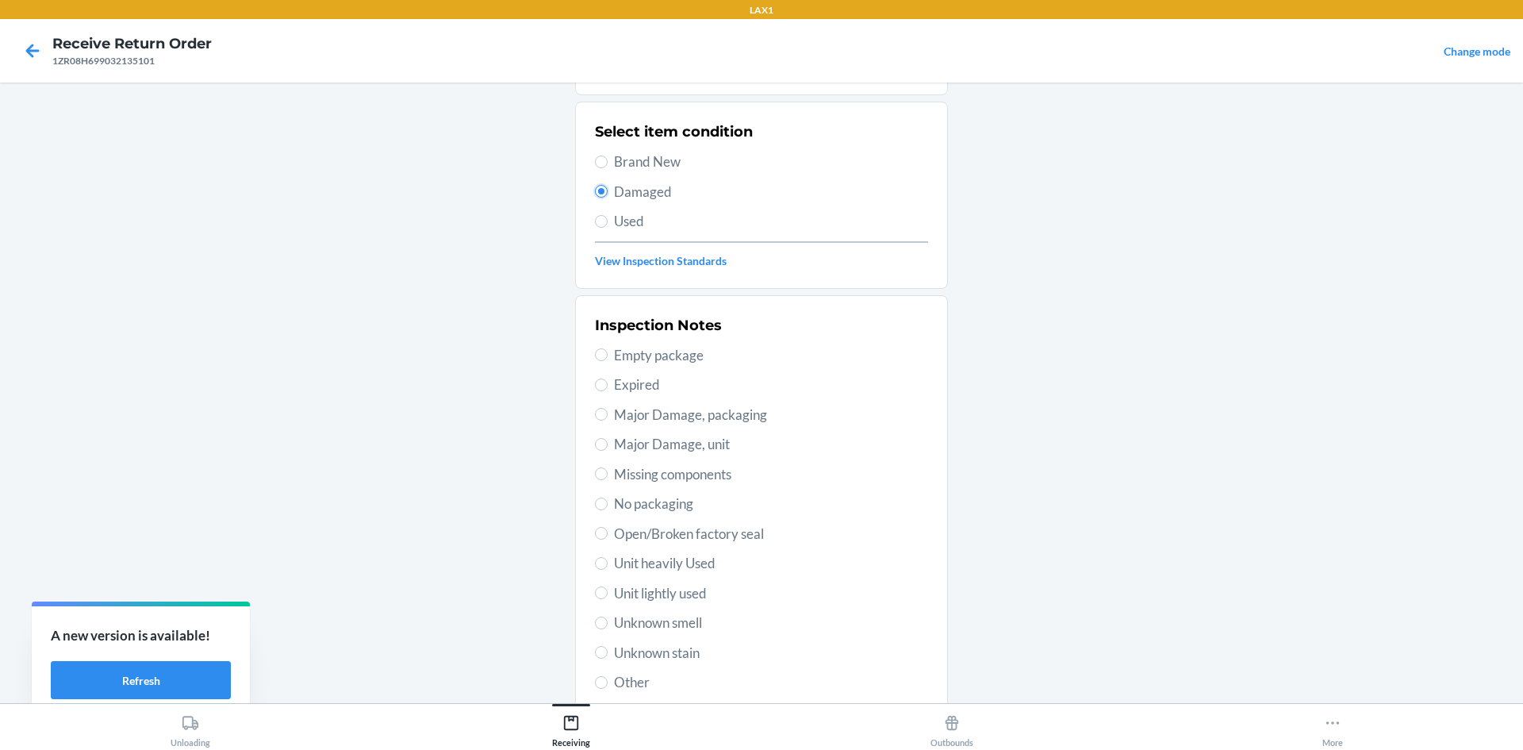
scroll to position [206, 0]
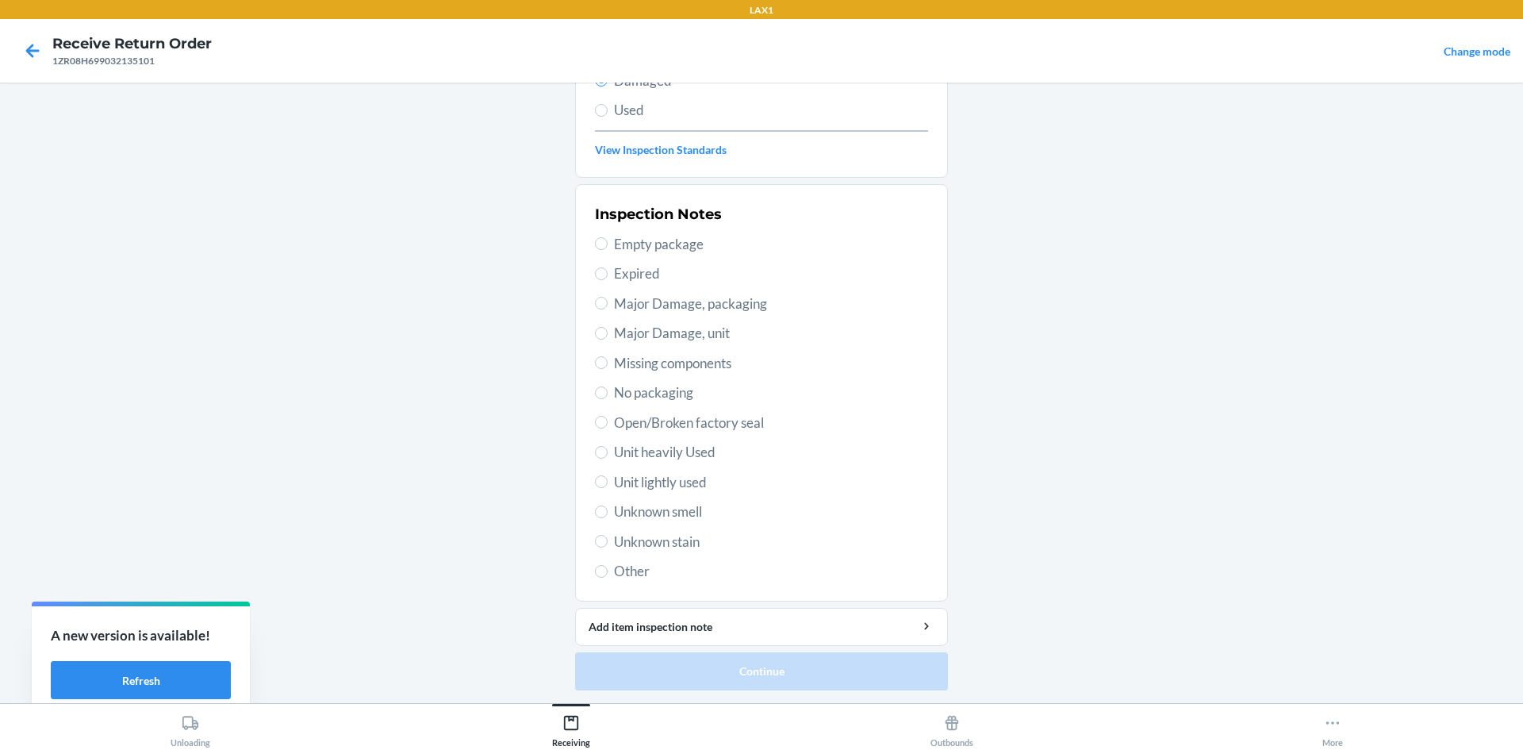
click at [614, 485] on span "Unit lightly used" at bounding box center [771, 482] width 314 height 21
click at [608, 485] on input "Unit lightly used" at bounding box center [601, 481] width 13 height 13
radio input "true"
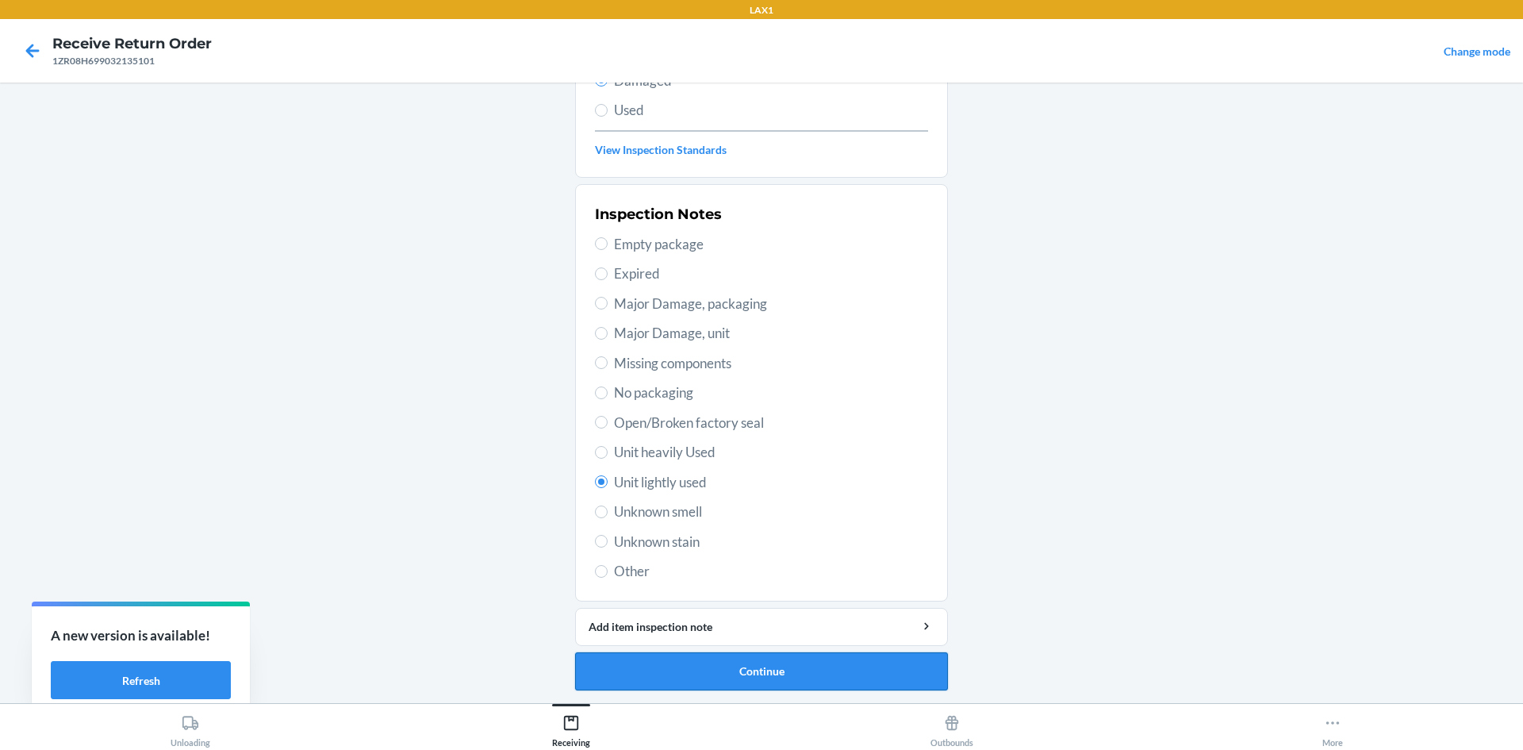
click at [801, 659] on button "Continue" at bounding box center [761, 671] width 373 height 38
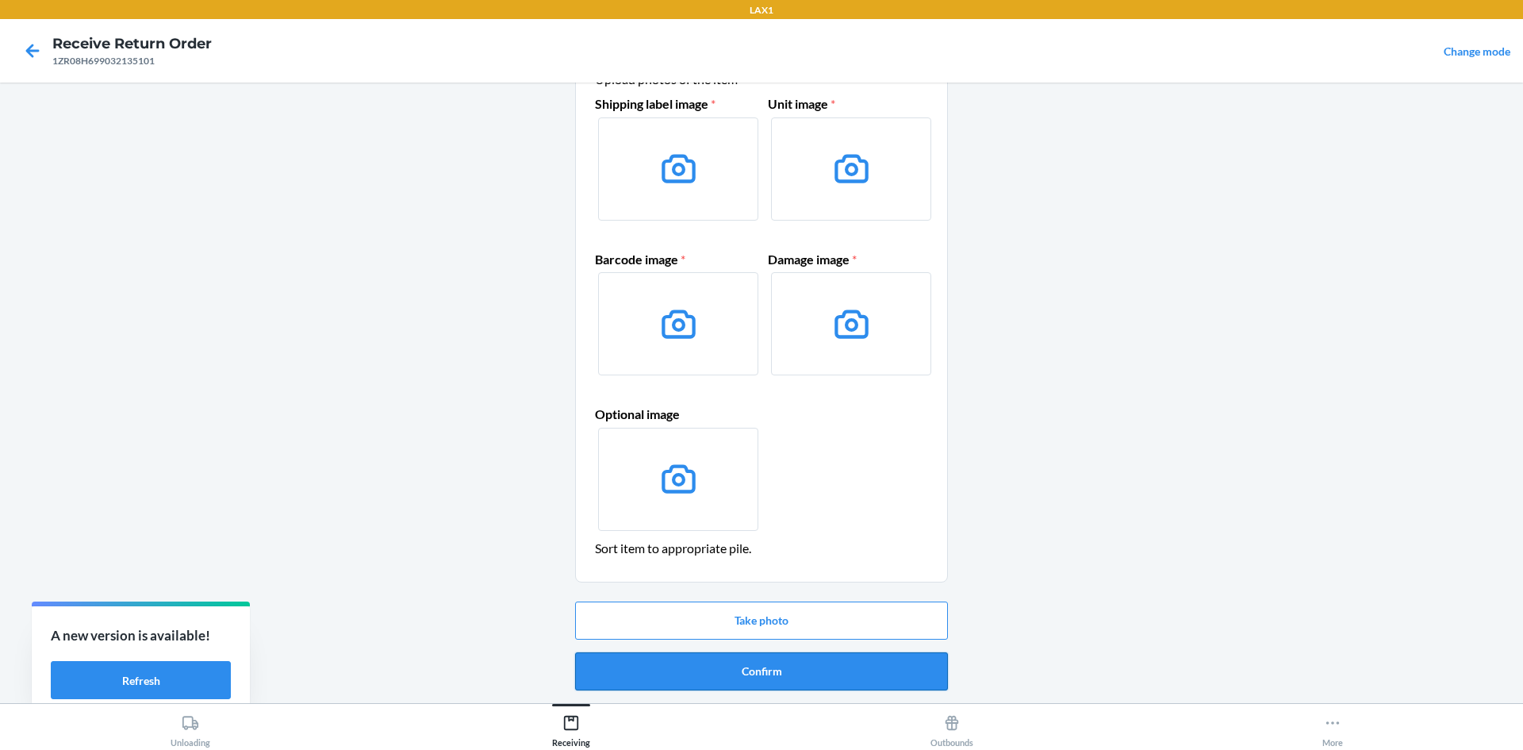
click at [782, 663] on button "Confirm" at bounding box center [761, 671] width 373 height 38
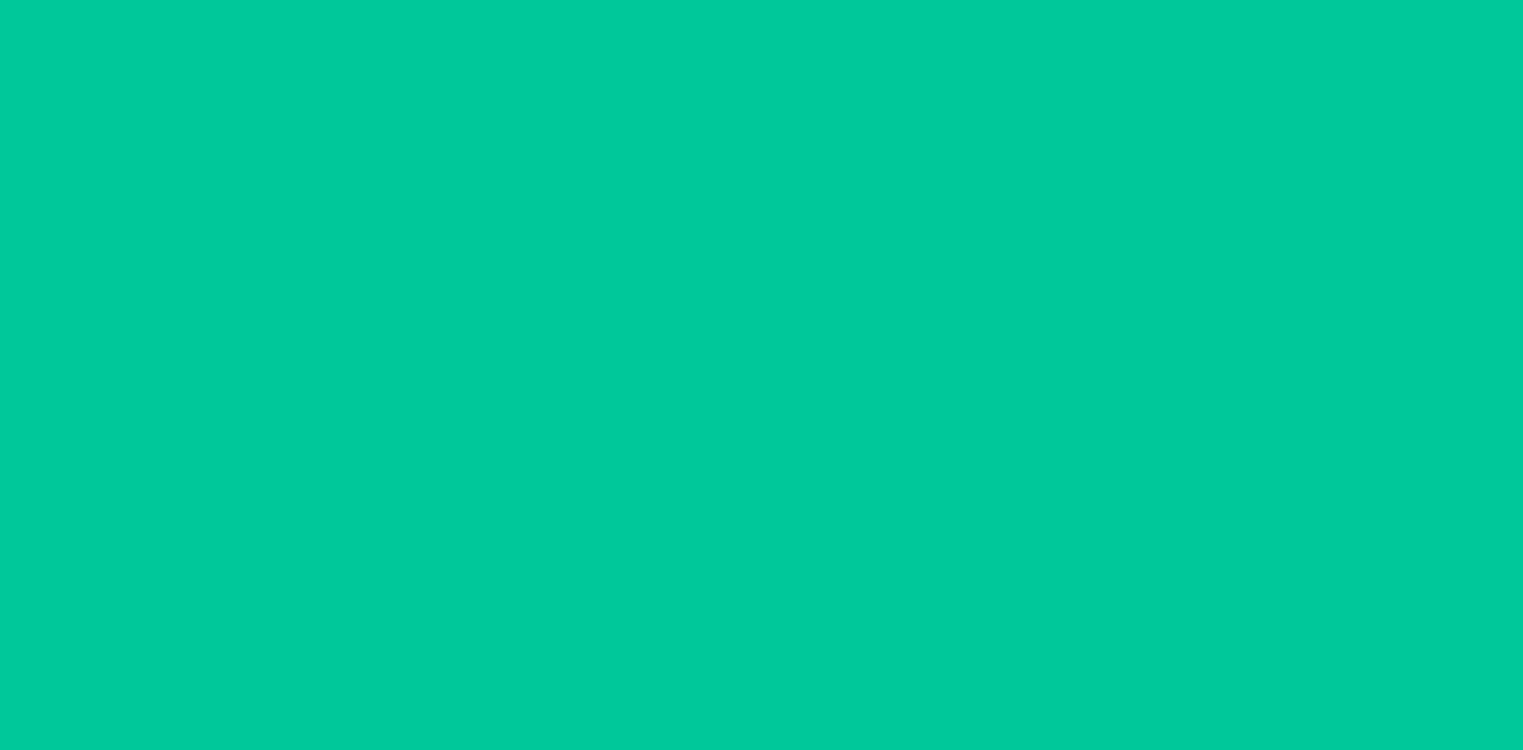
scroll to position [0, 0]
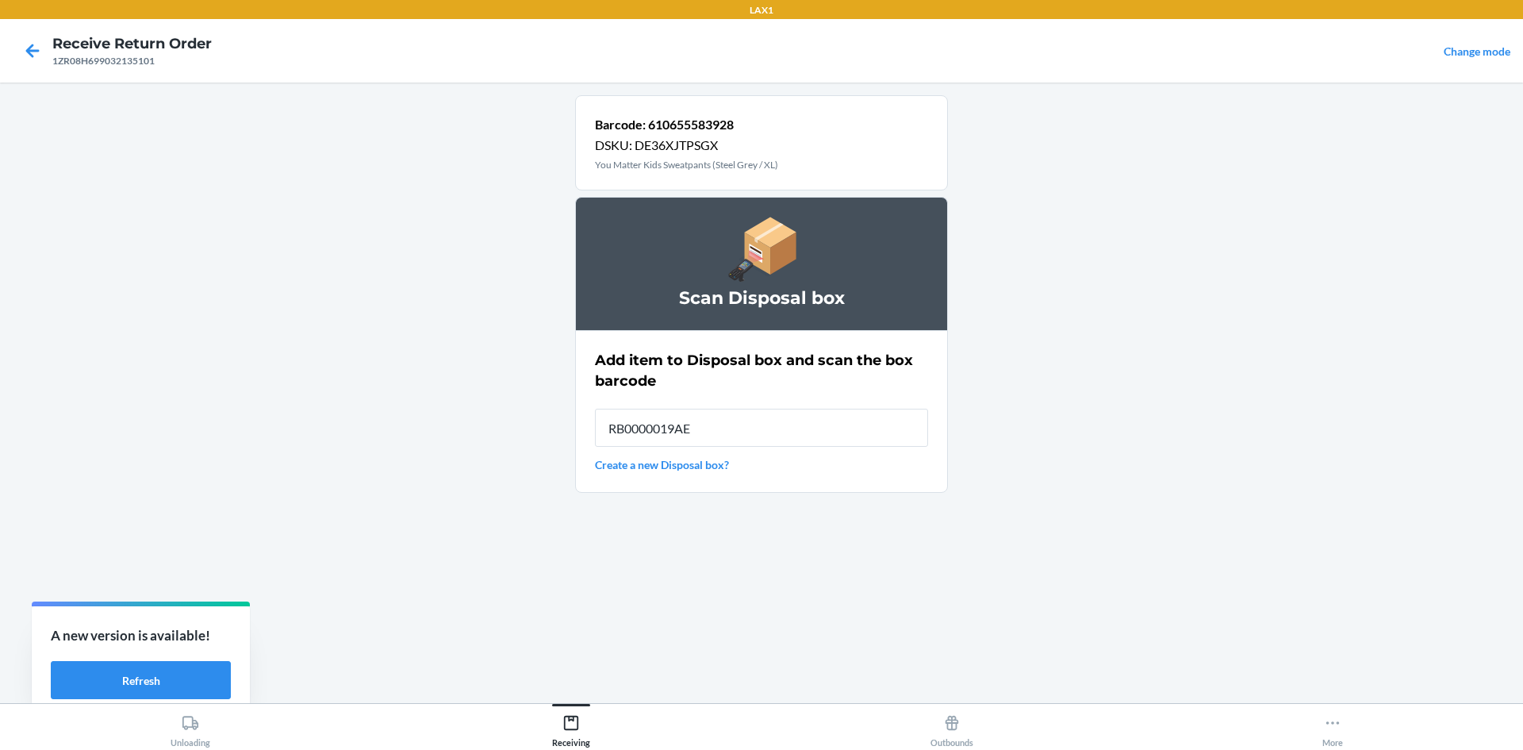
type input "RB0000019AE"
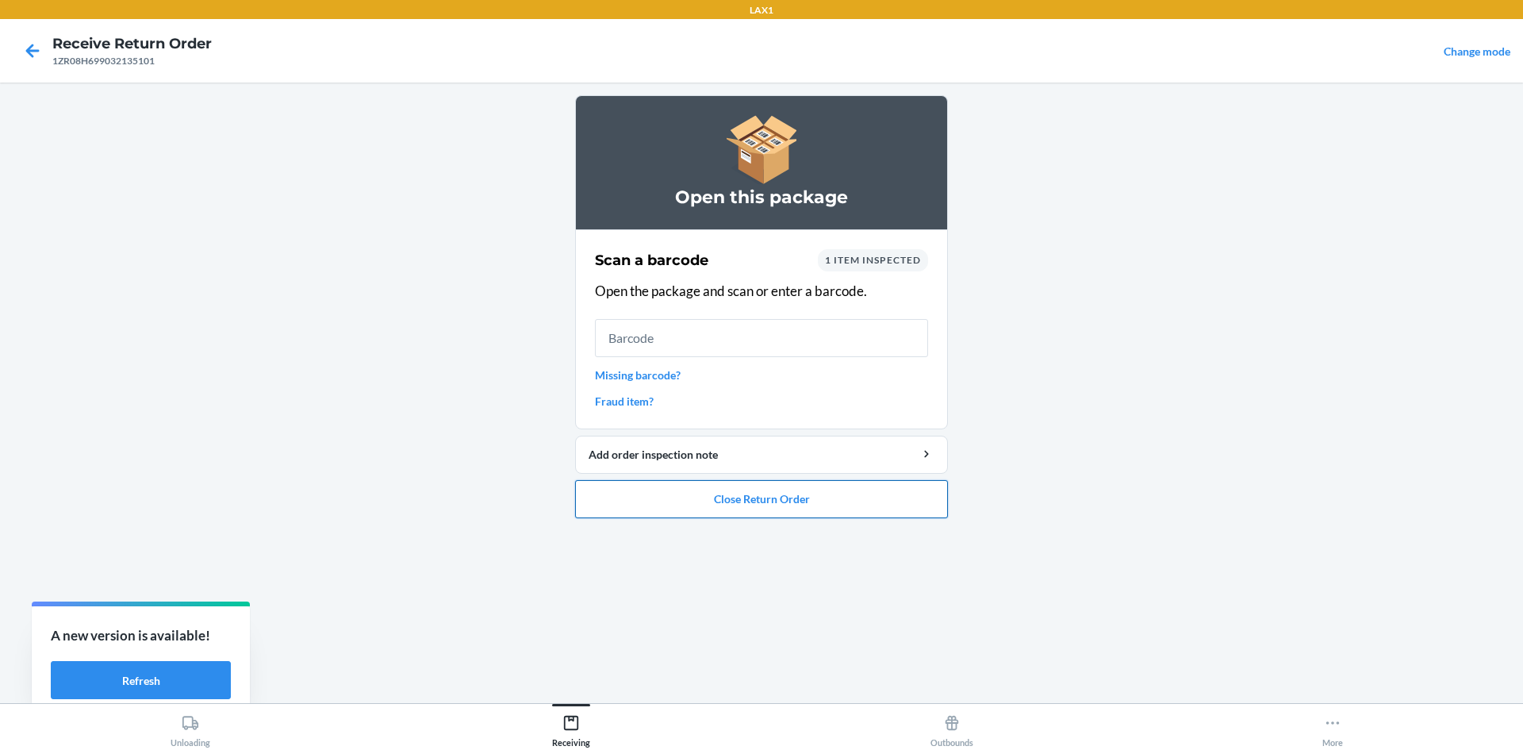
click at [728, 516] on button "Close Return Order" at bounding box center [761, 499] width 373 height 38
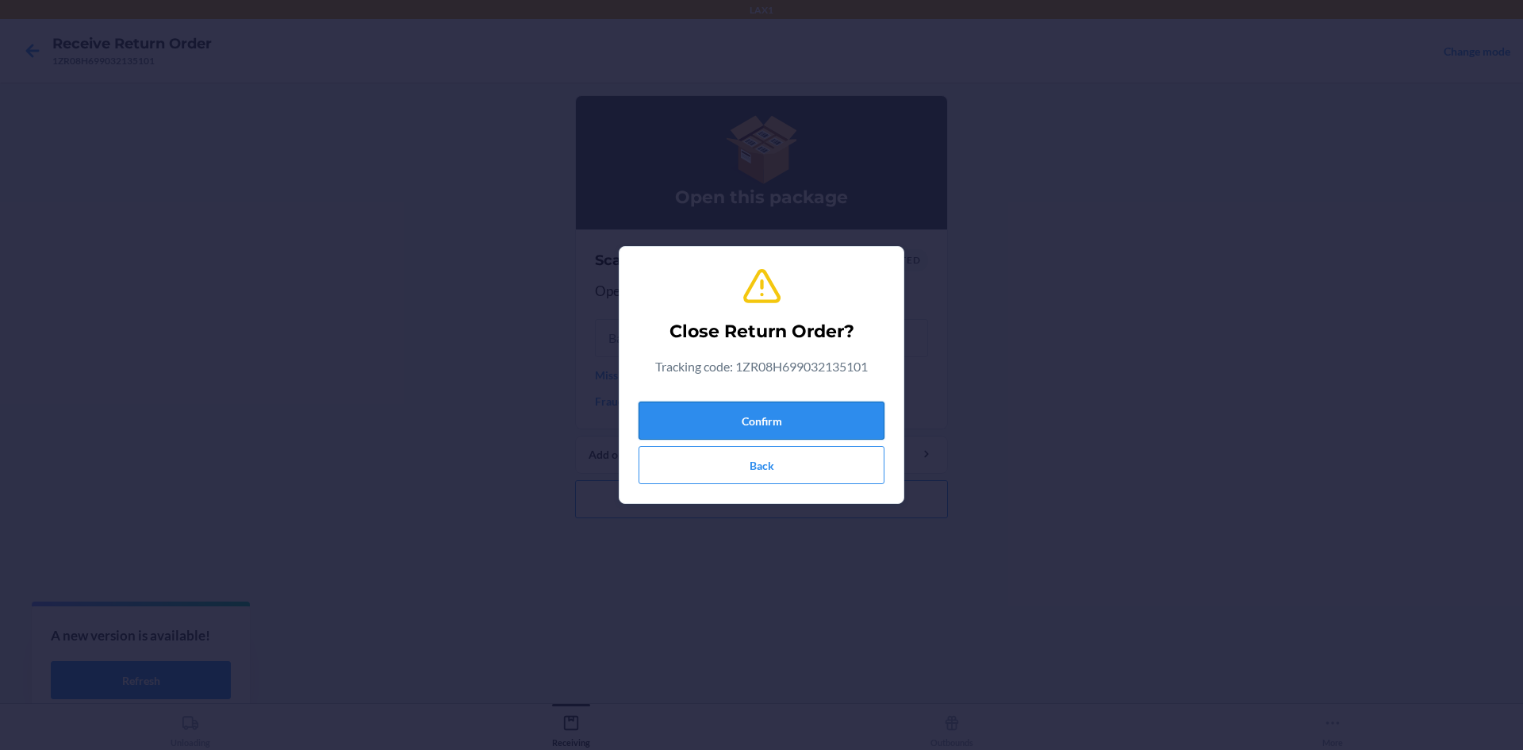
click at [724, 413] on button "Confirm" at bounding box center [762, 420] width 246 height 38
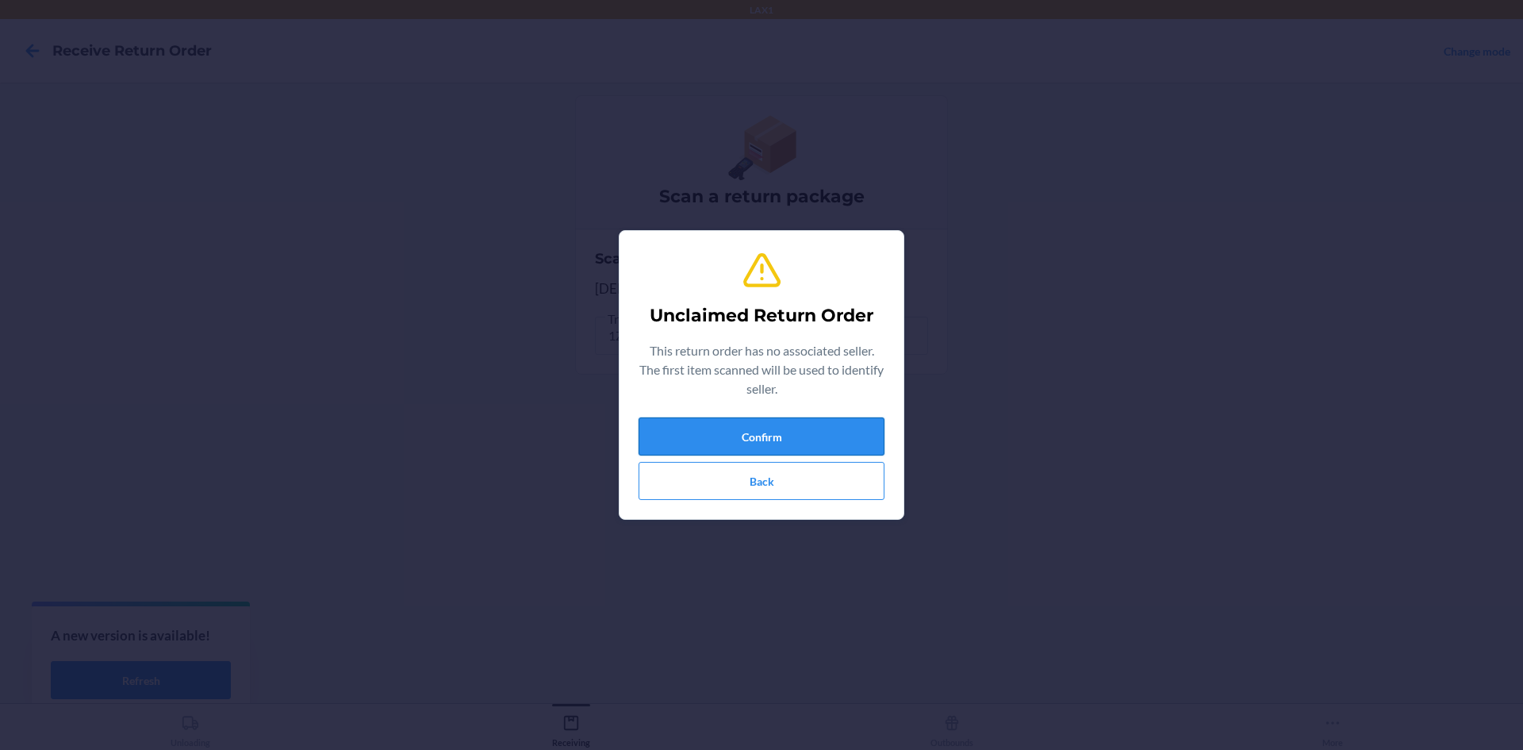
click at [841, 432] on button "Confirm" at bounding box center [762, 436] width 246 height 38
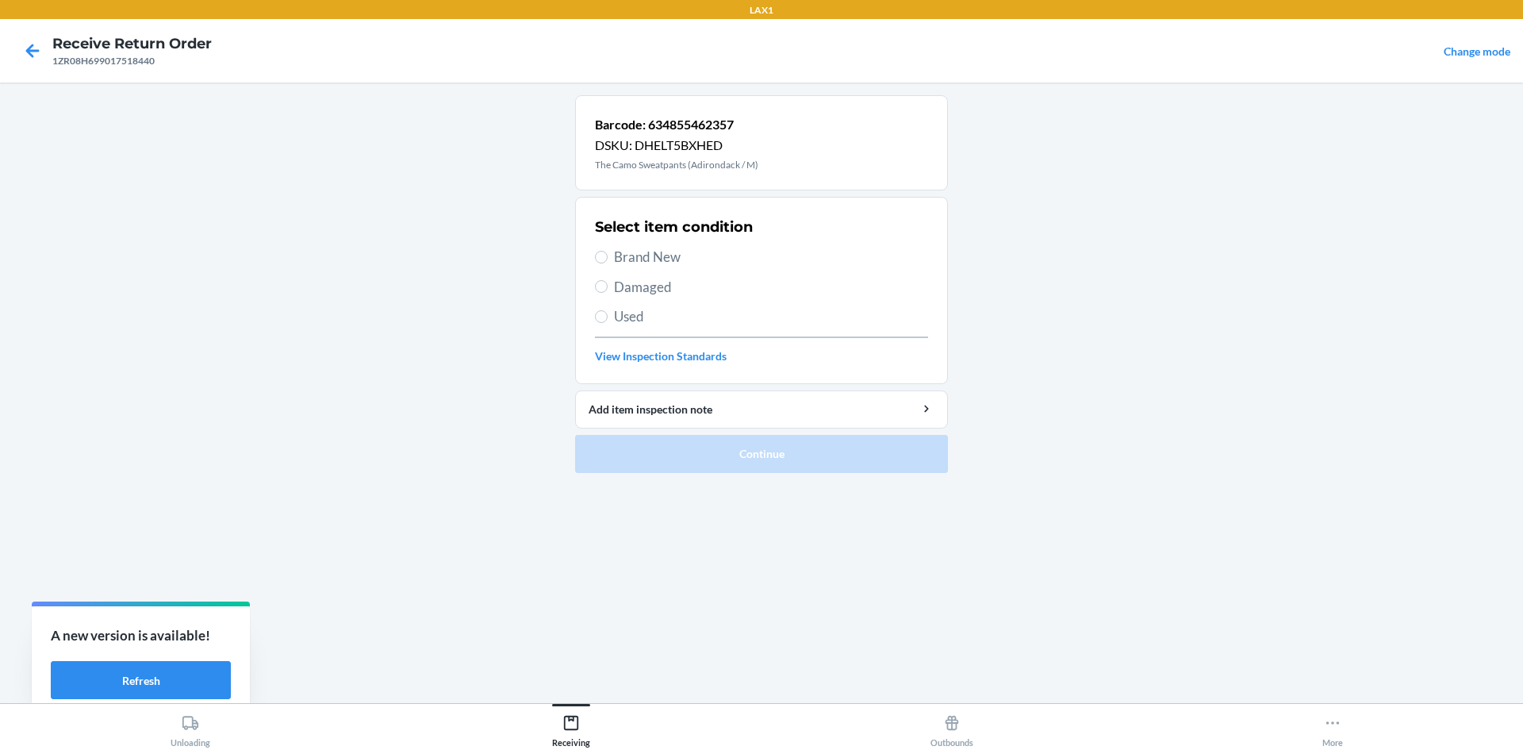
click at [616, 275] on div "Select item condition Brand New Damaged Used View Inspection Standards" at bounding box center [761, 290] width 333 height 157
click at [620, 294] on span "Damaged" at bounding box center [771, 287] width 314 height 21
click at [608, 293] on input "Damaged" at bounding box center [601, 286] width 13 height 13
radio input "true"
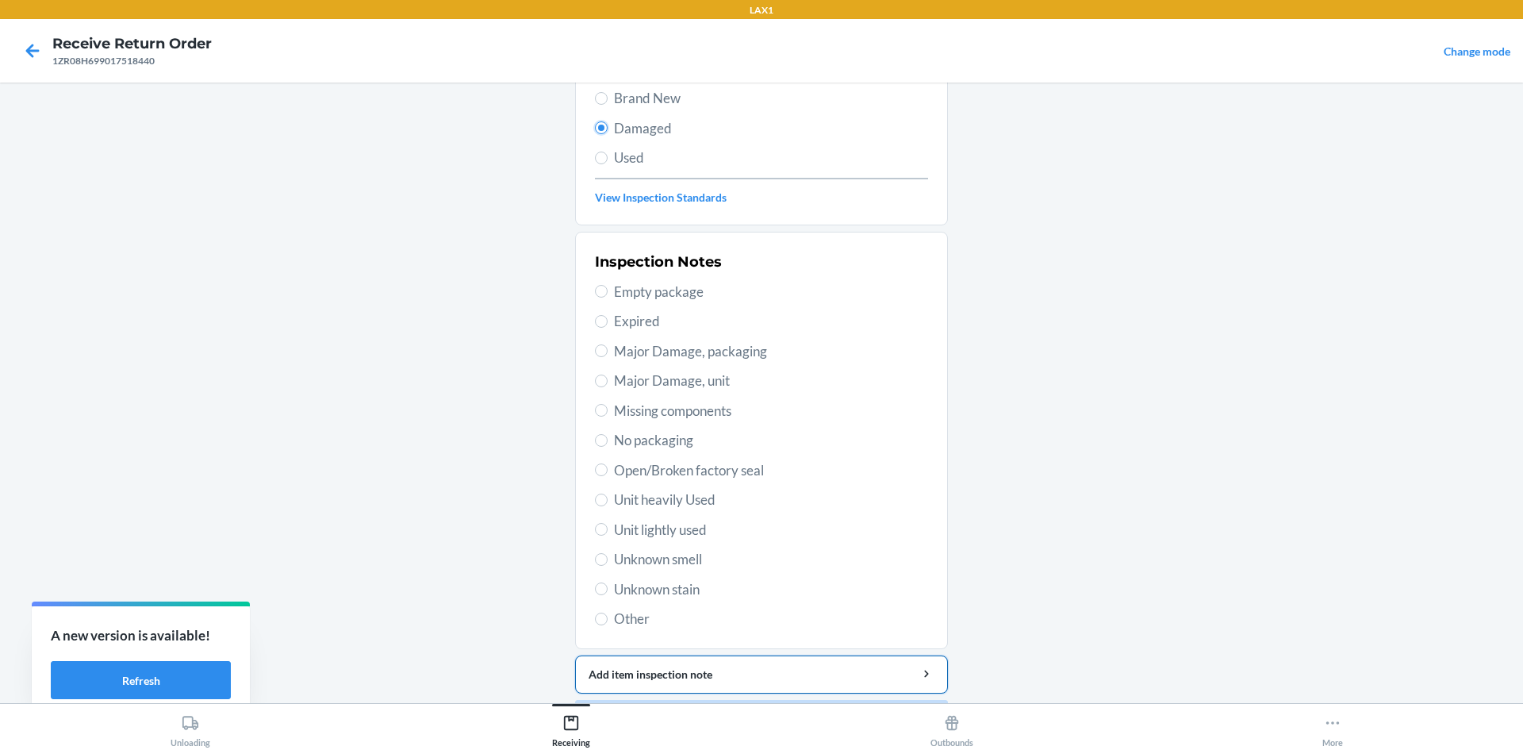
scroll to position [206, 0]
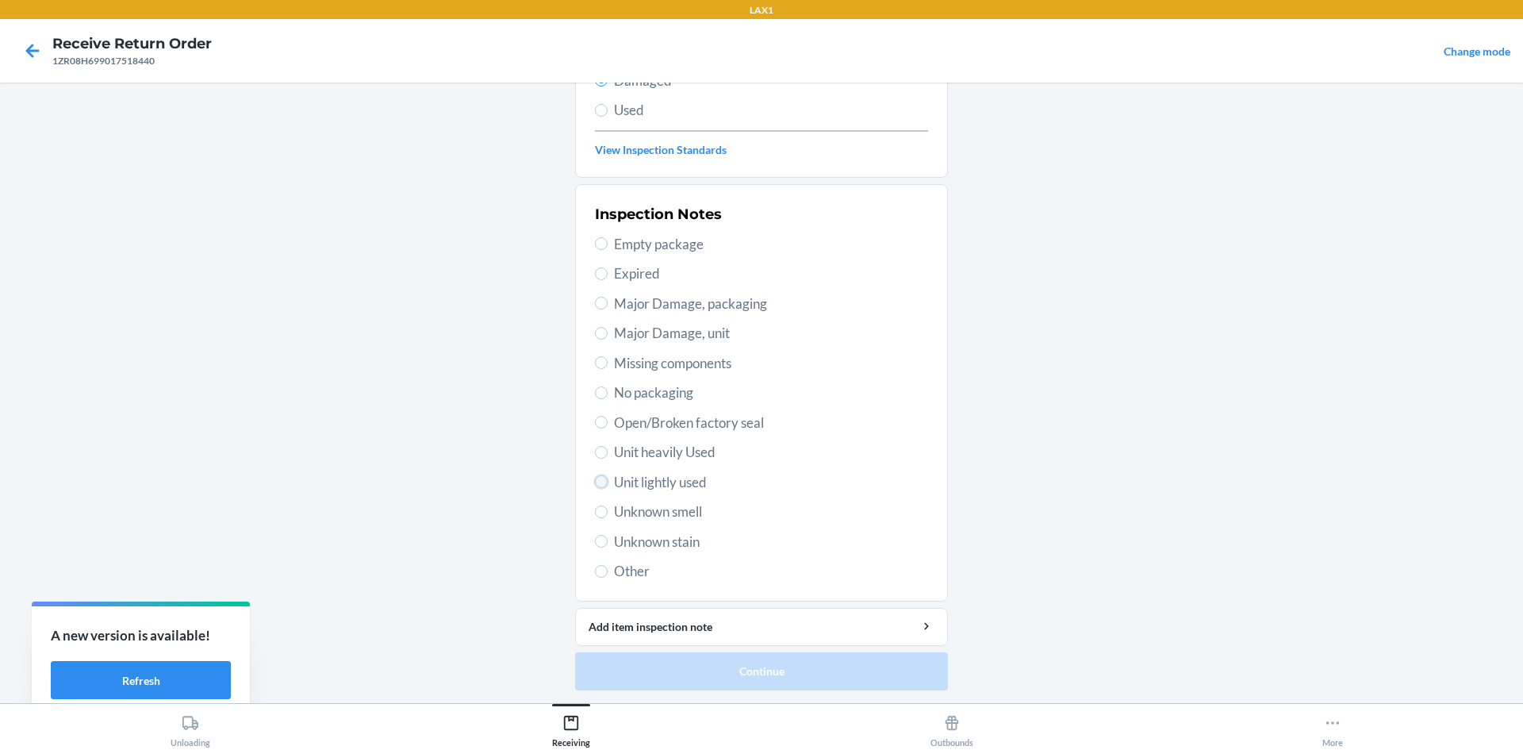
click at [595, 479] on input "Unit lightly used" at bounding box center [601, 481] width 13 height 13
radio input "true"
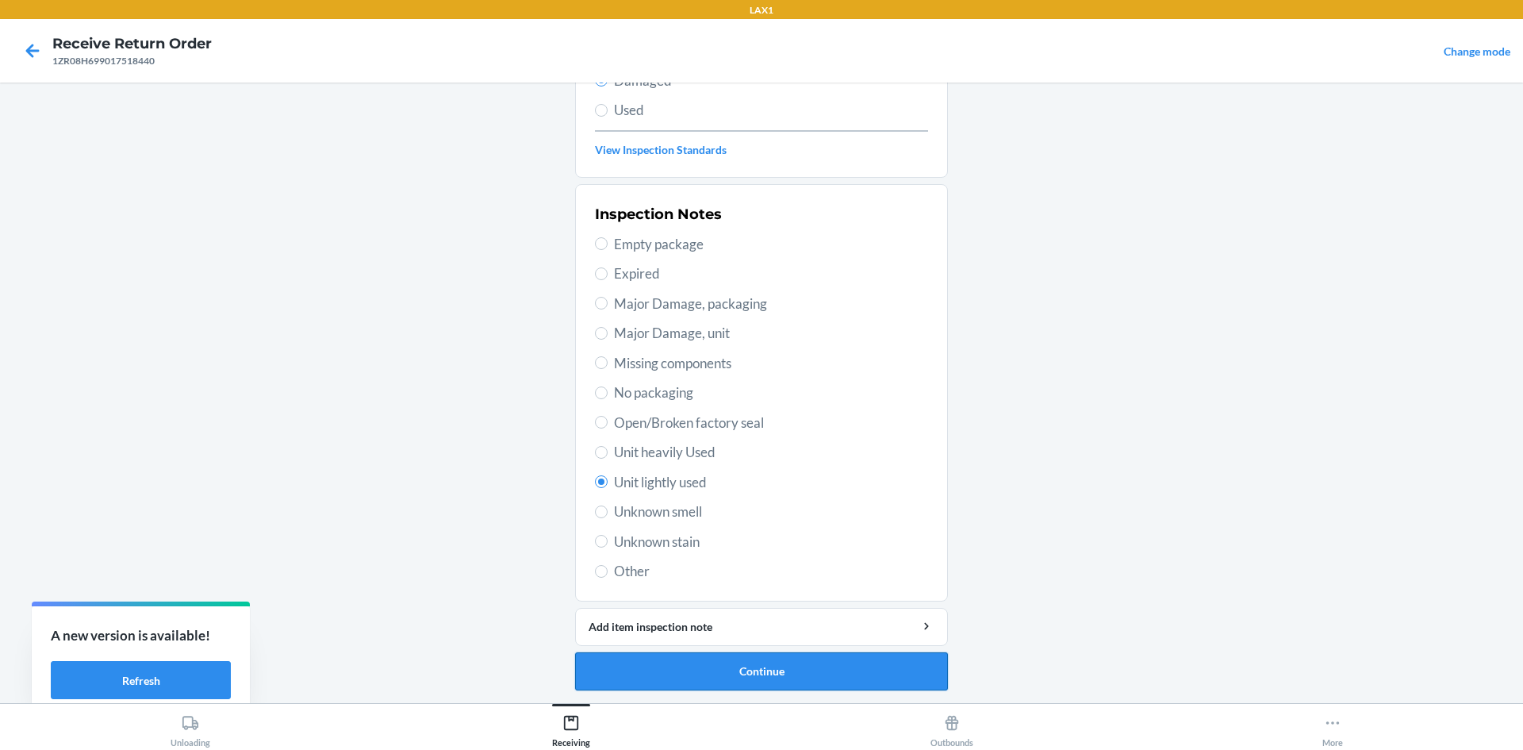
click at [765, 682] on button "Continue" at bounding box center [761, 671] width 373 height 38
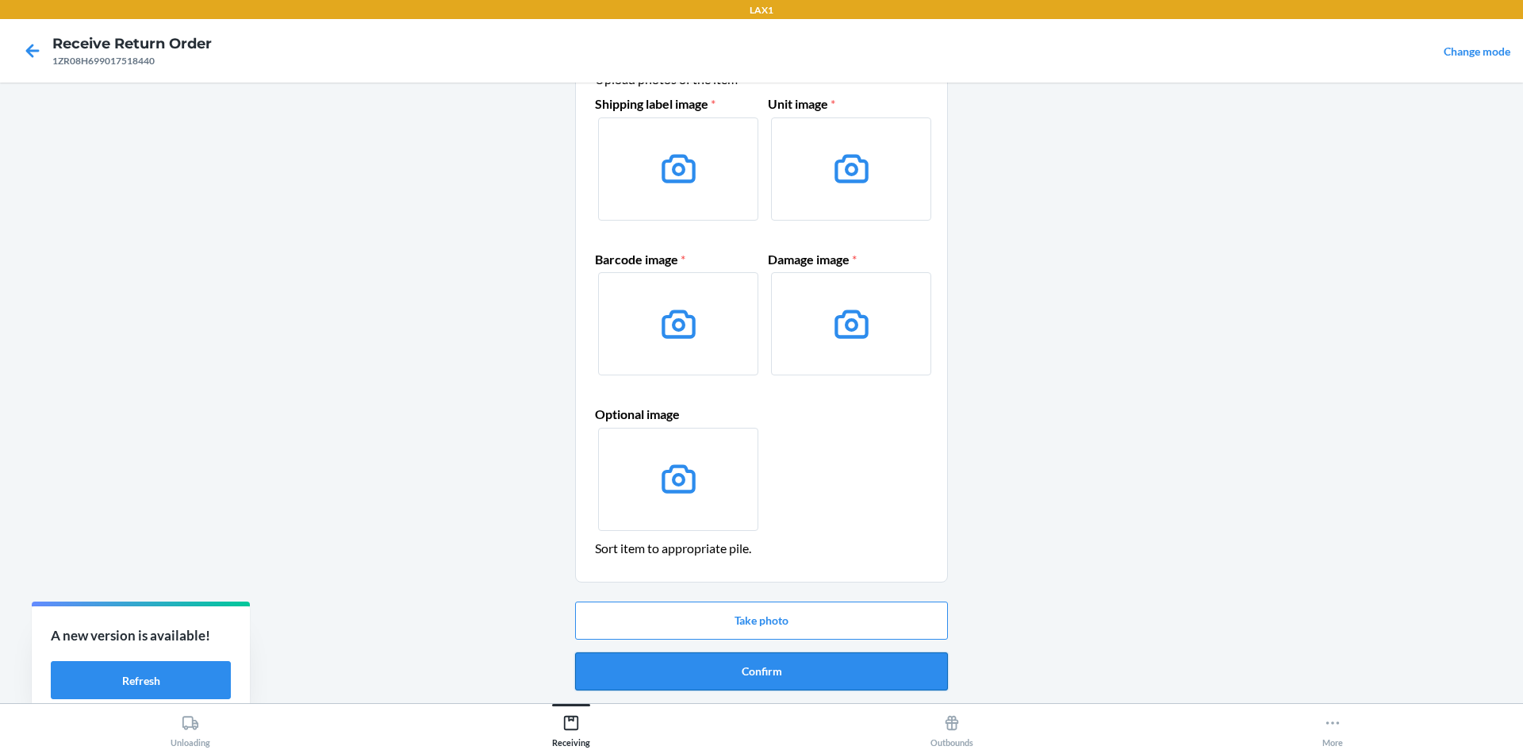
click at [760, 674] on button "Confirm" at bounding box center [761, 671] width 373 height 38
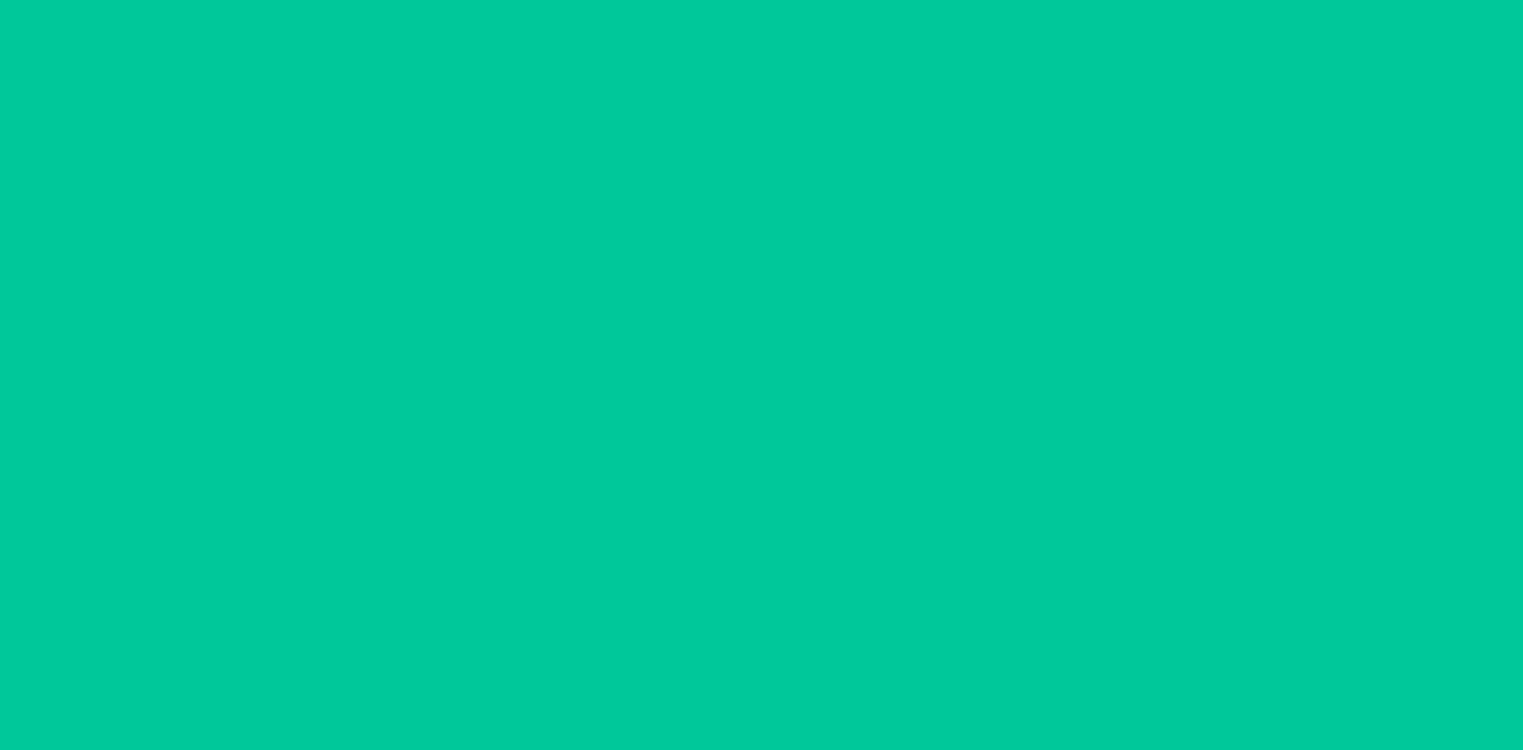
scroll to position [0, 0]
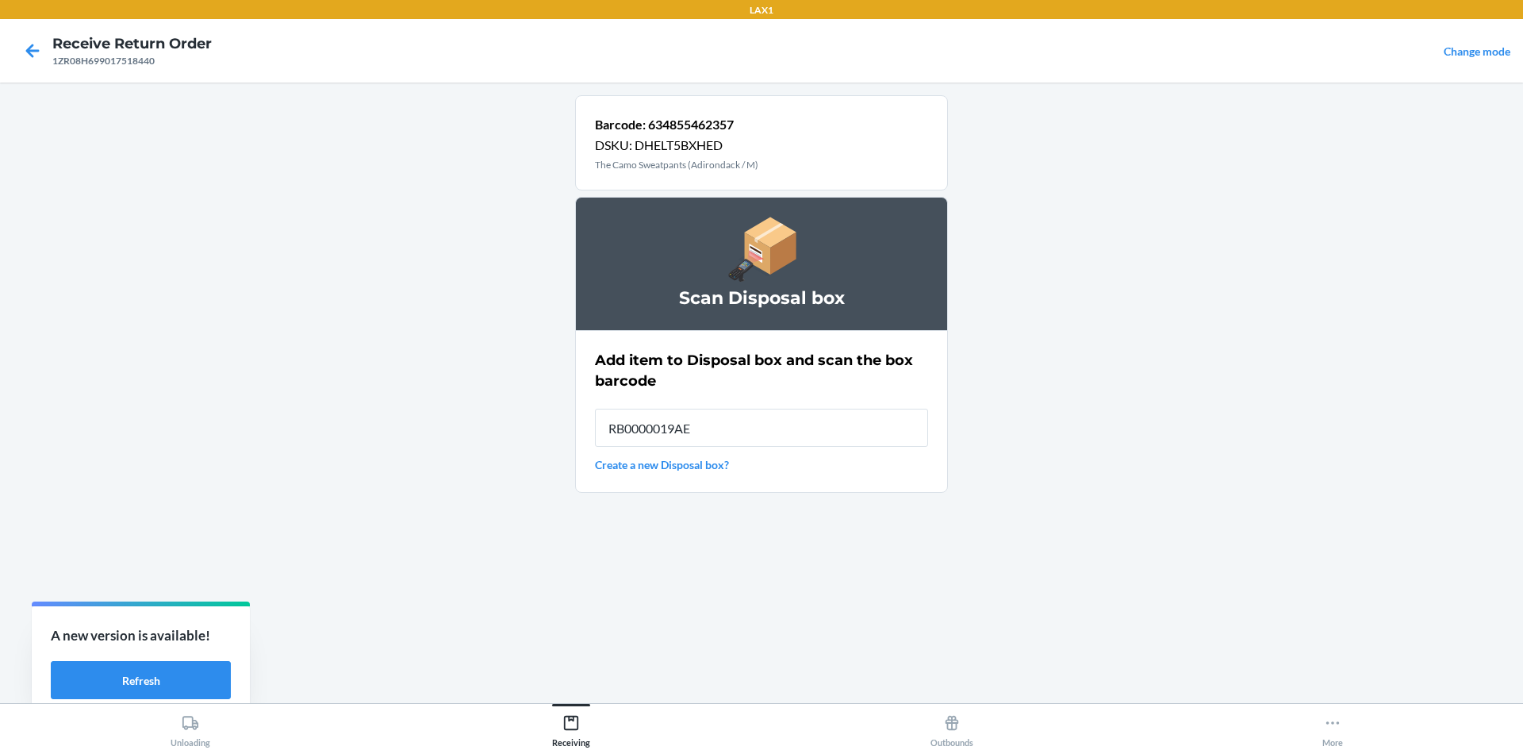
type input "RB0000019AE"
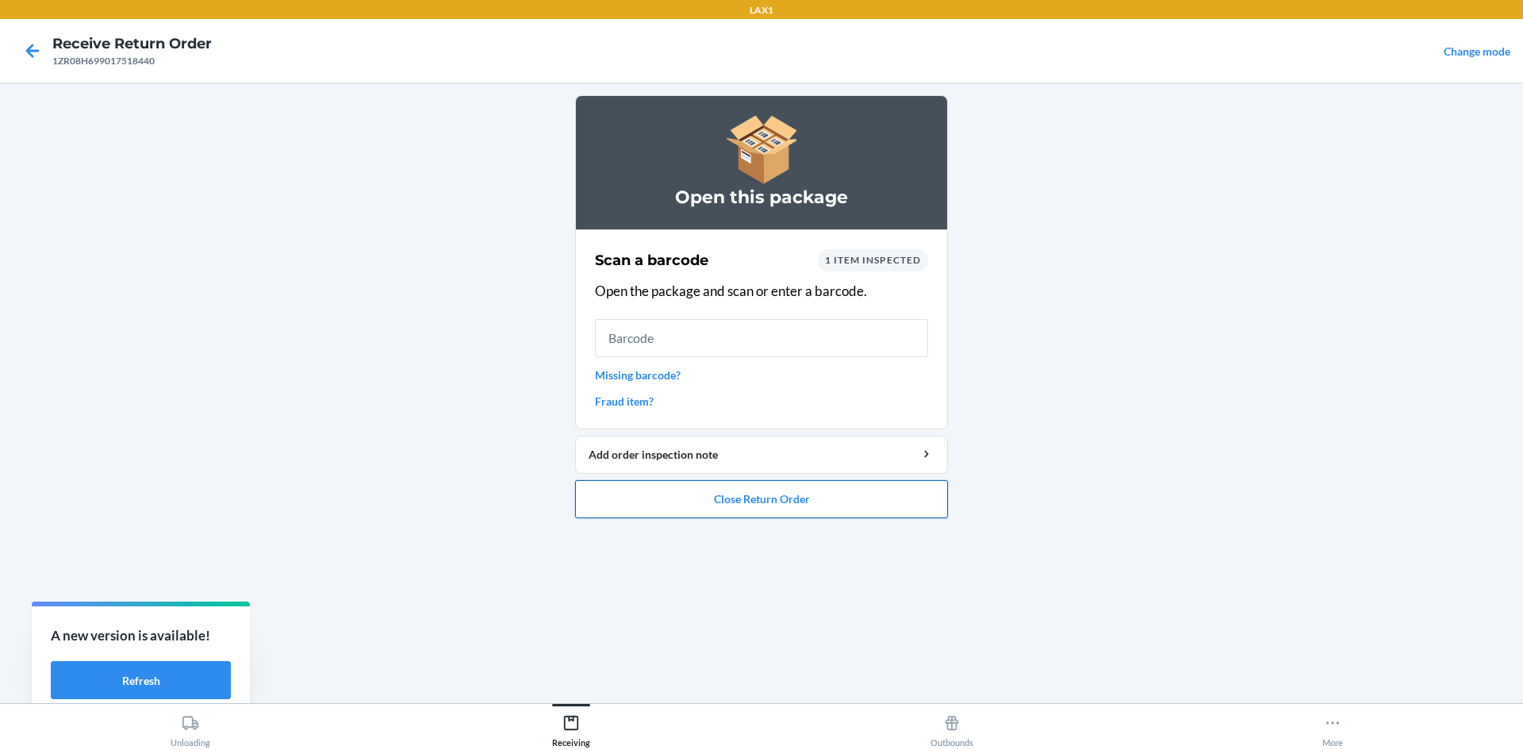
click at [850, 506] on button "Close Return Order" at bounding box center [761, 499] width 373 height 38
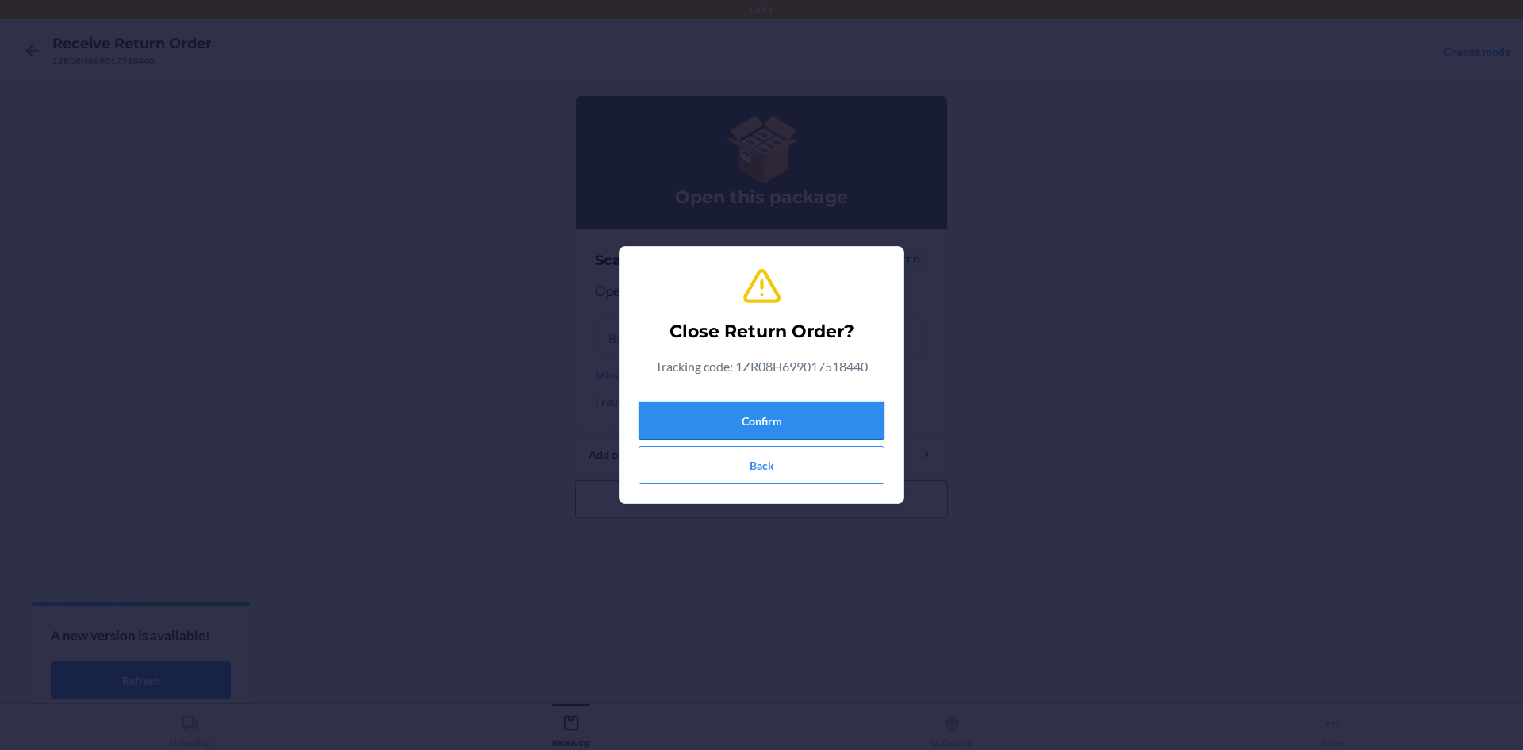
click at [809, 422] on button "Confirm" at bounding box center [762, 420] width 246 height 38
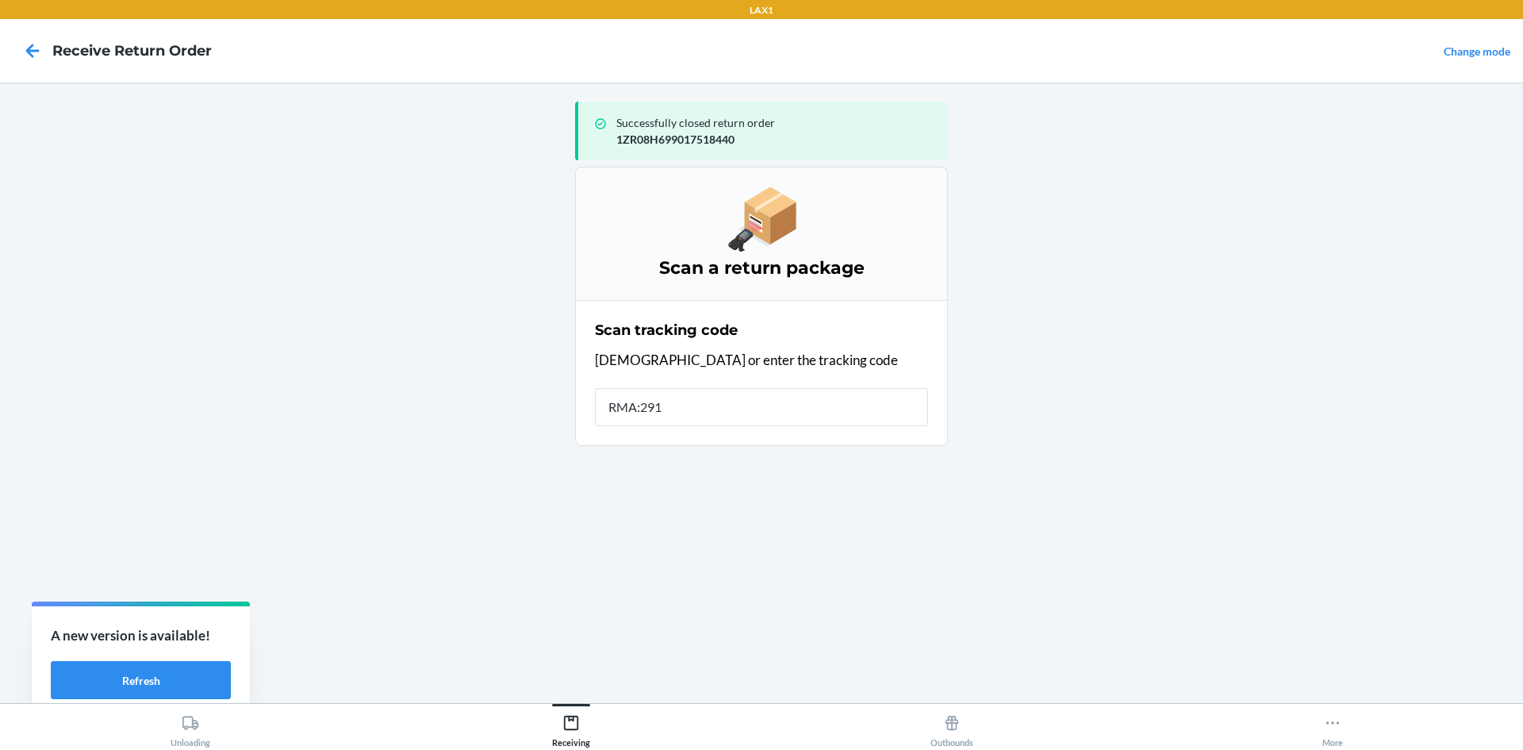
type input "RMA:2916"
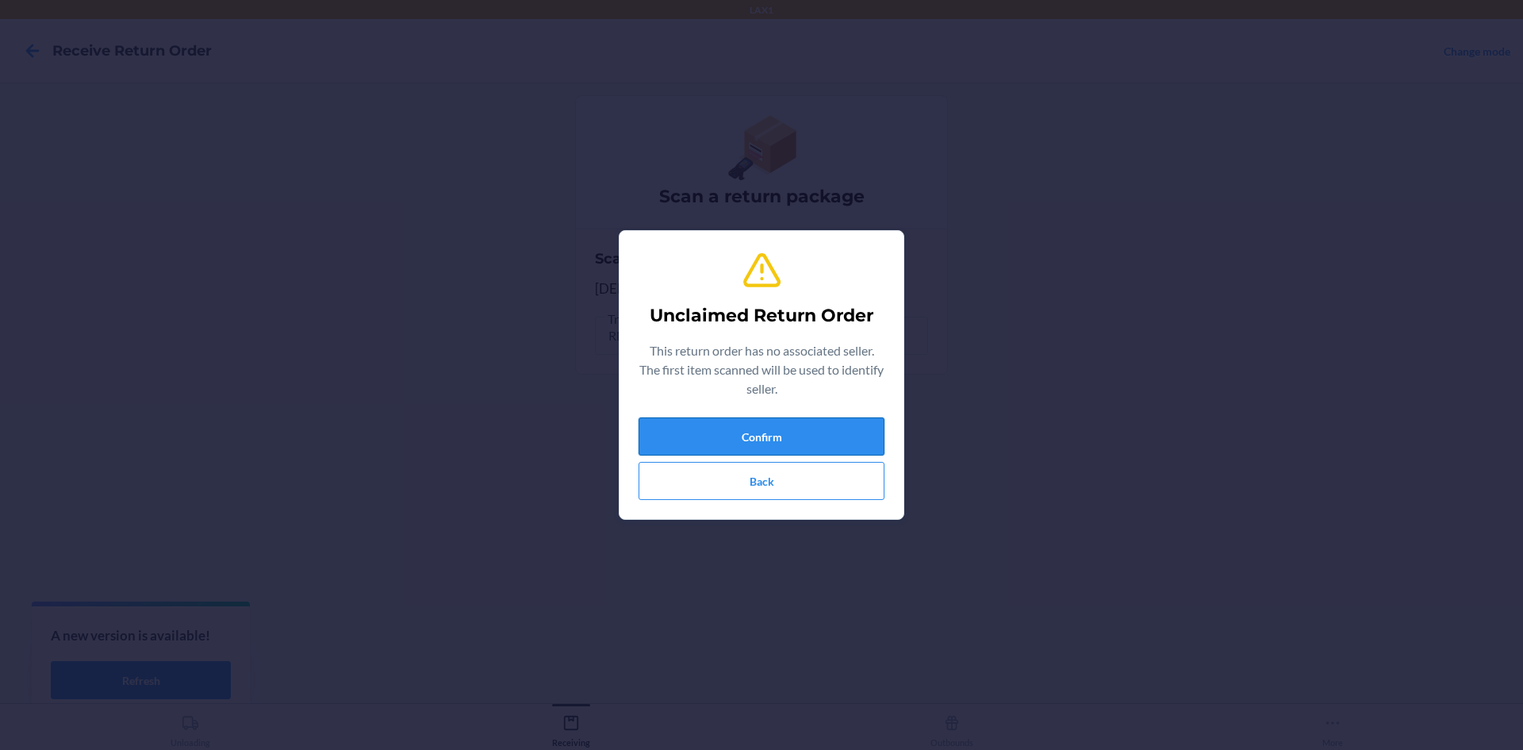
click at [742, 440] on button "Confirm" at bounding box center [762, 436] width 246 height 38
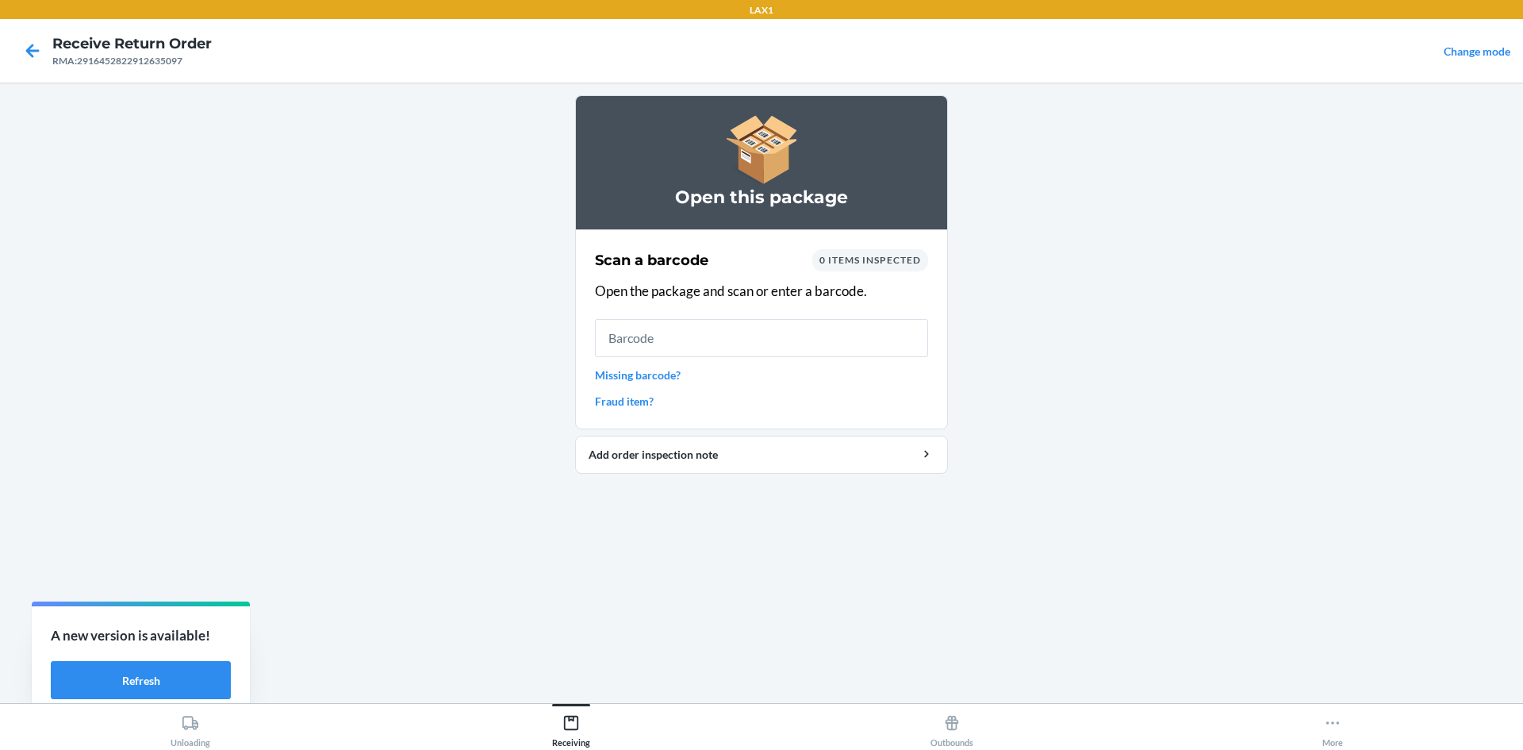
click at [661, 371] on link "Missing barcode?" at bounding box center [761, 375] width 333 height 17
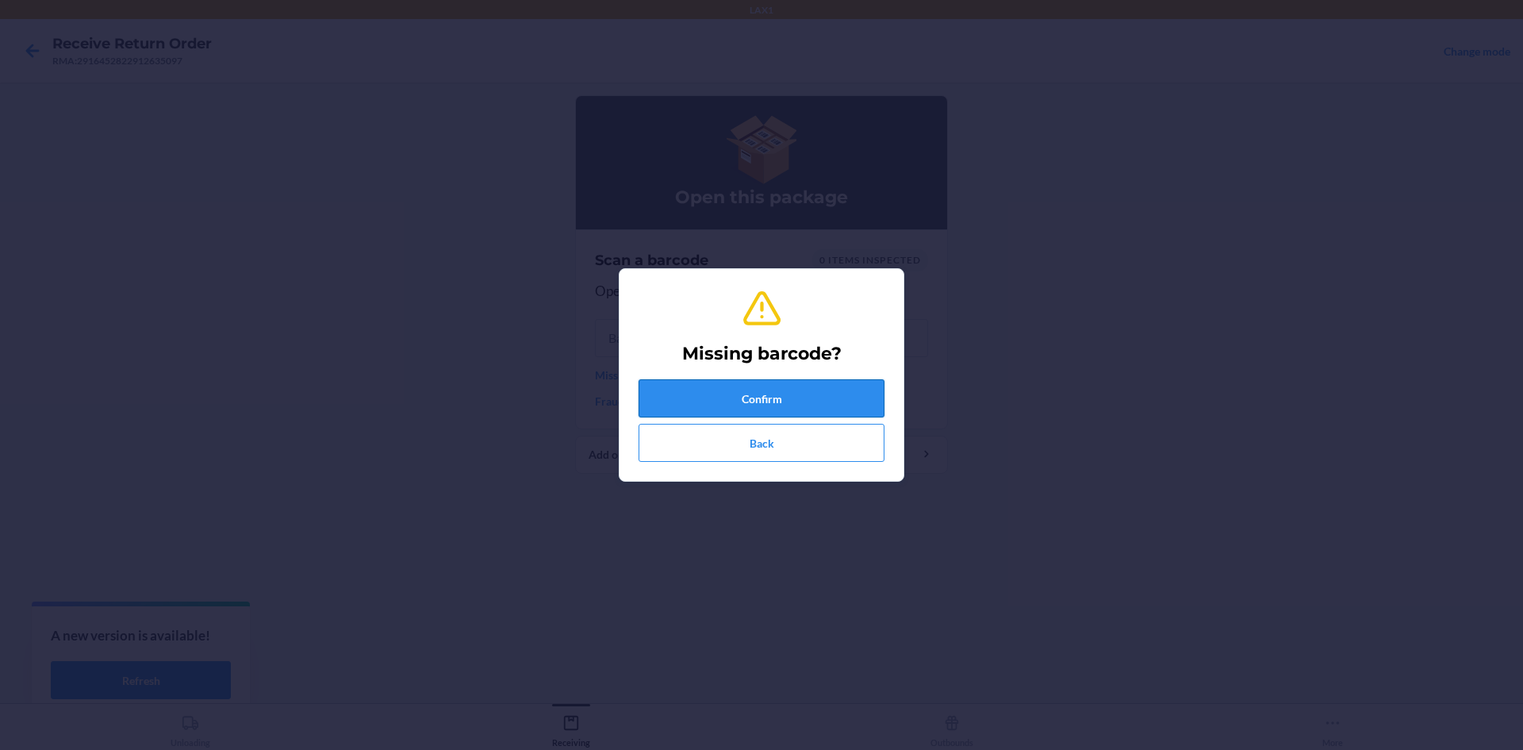
click at [742, 402] on button "Confirm" at bounding box center [762, 398] width 246 height 38
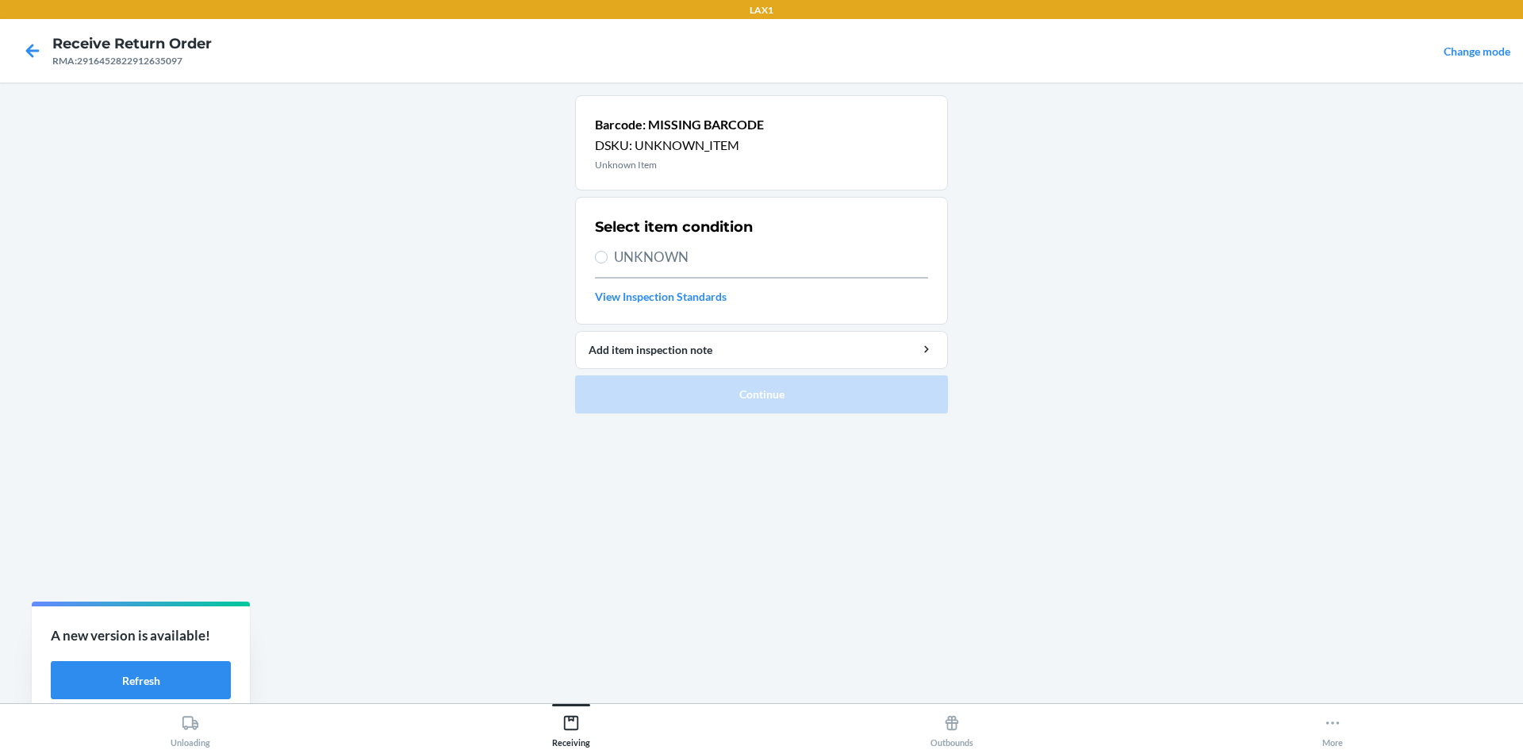
click at [590, 255] on section "Select item condition UNKNOWN View Inspection Standards" at bounding box center [761, 261] width 373 height 128
click at [600, 259] on input "UNKNOWN" at bounding box center [601, 257] width 13 height 13
radio input "true"
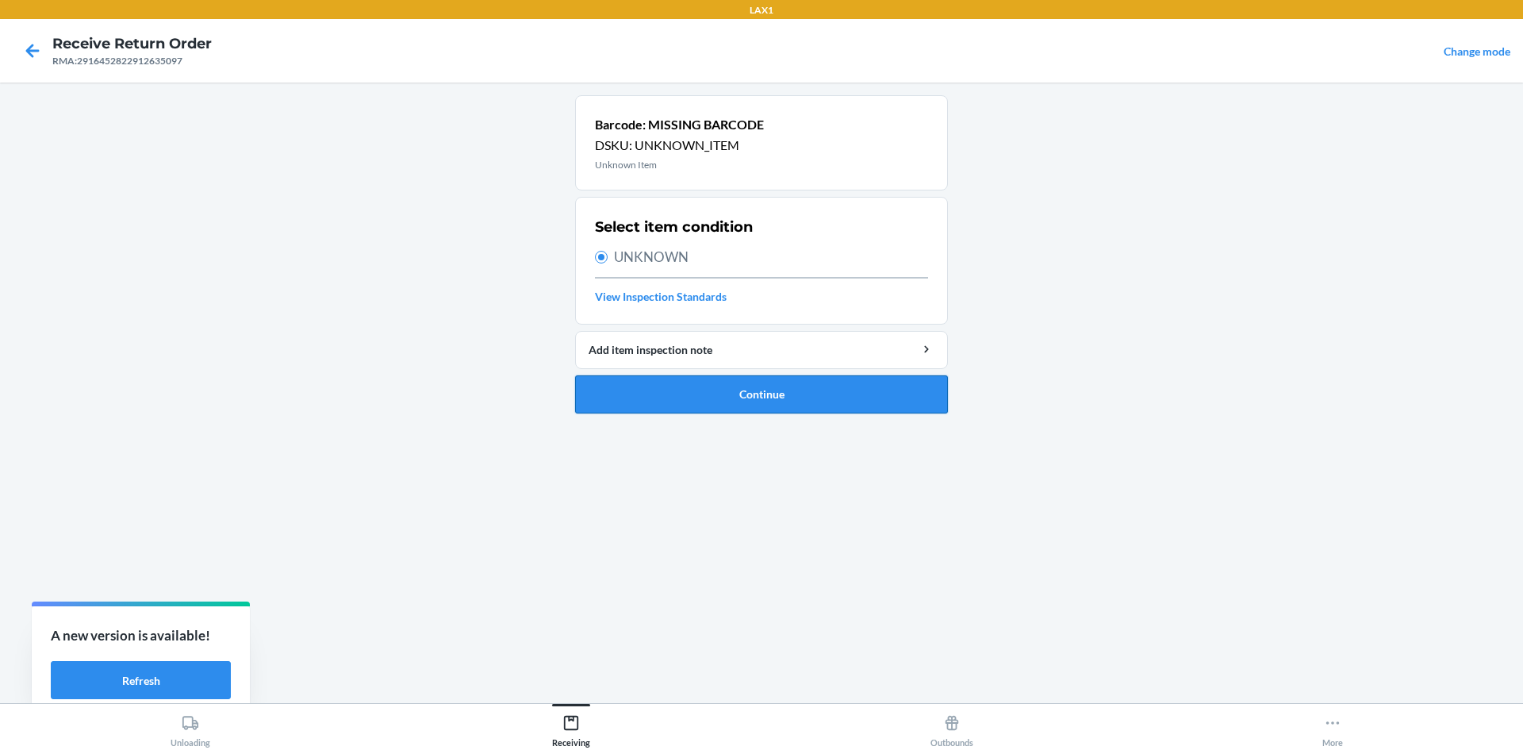
click at [705, 392] on button "Continue" at bounding box center [761, 394] width 373 height 38
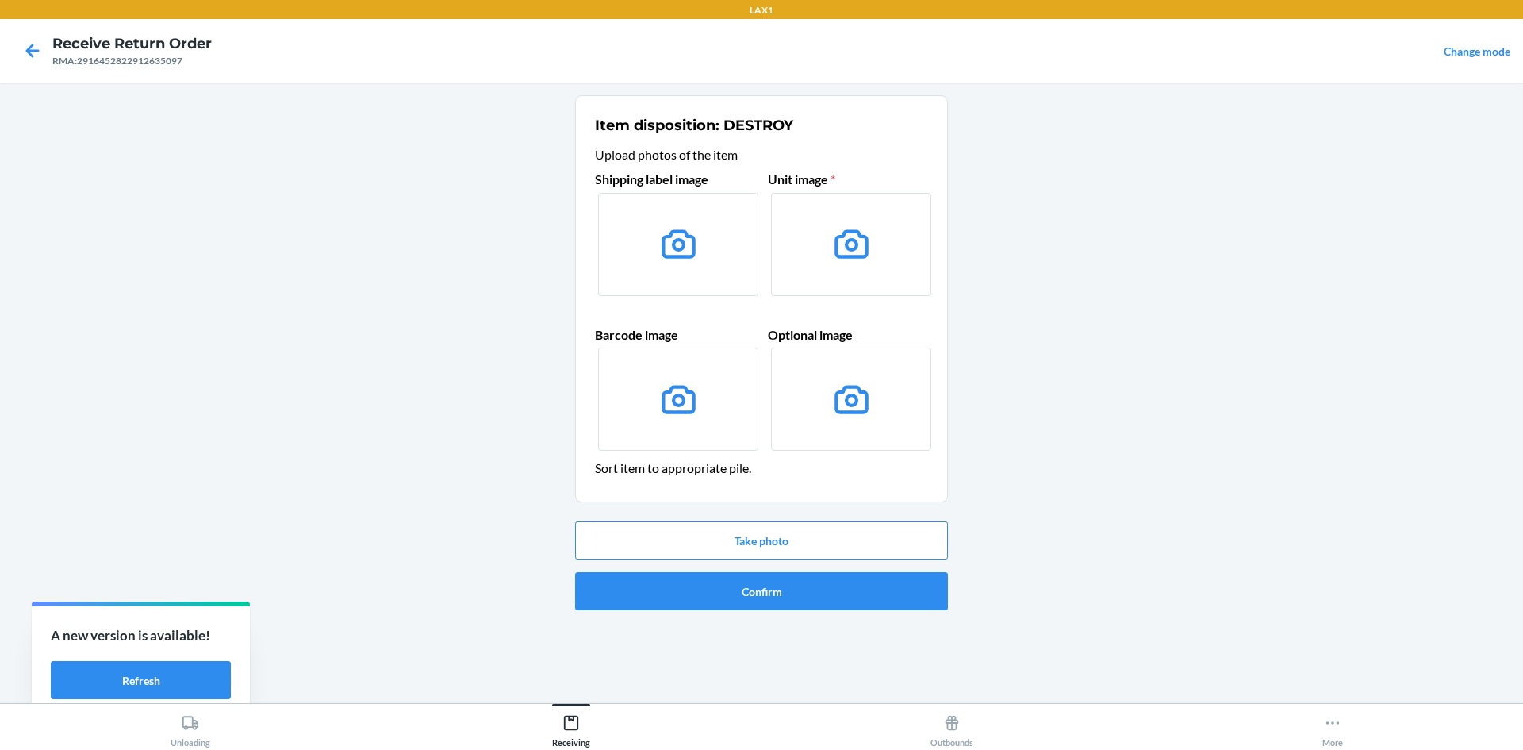
click at [793, 251] on label at bounding box center [851, 244] width 160 height 103
click at [0, 0] on input "file" at bounding box center [0, 0] width 0 height 0
click at [818, 526] on button "Take photo" at bounding box center [761, 540] width 373 height 38
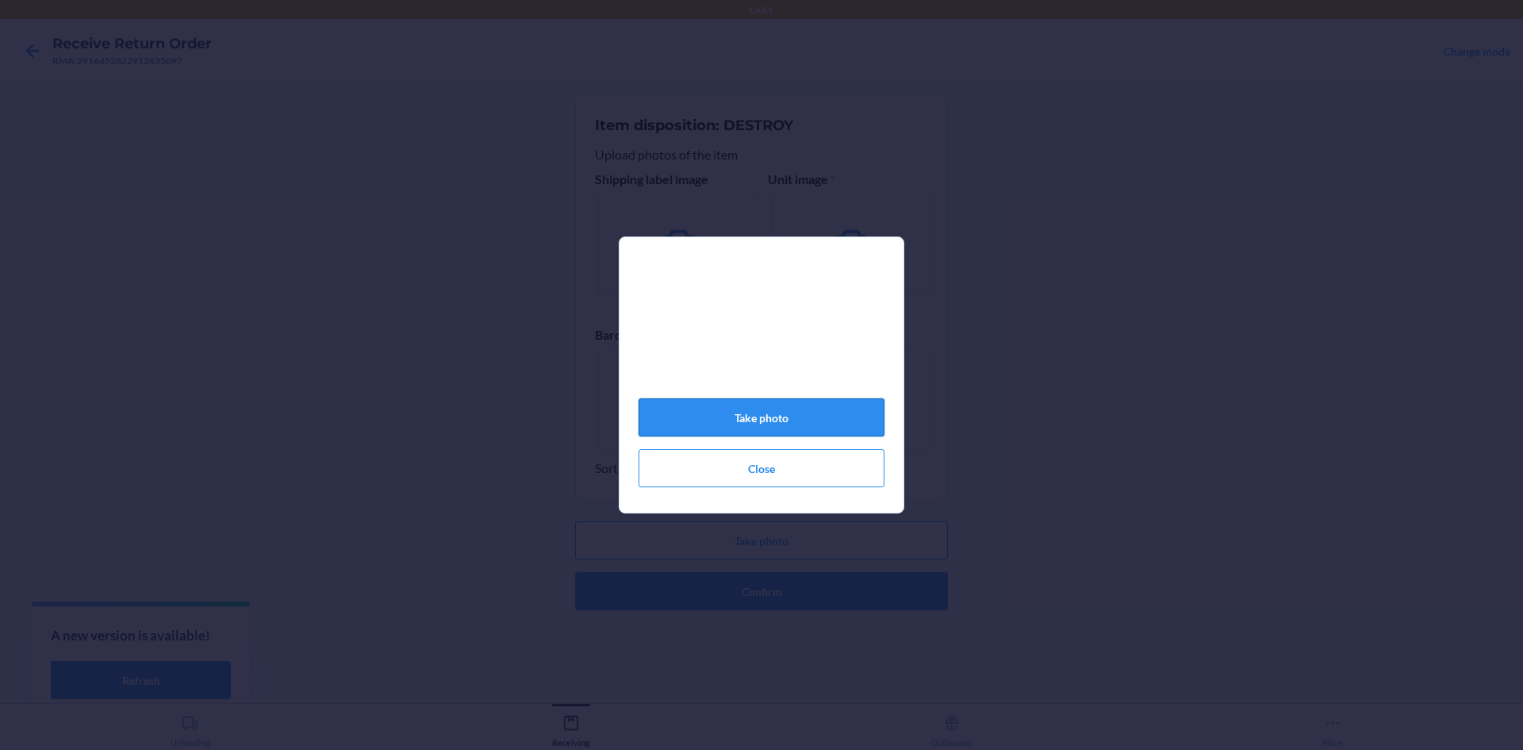
click at [823, 432] on button "Take photo" at bounding box center [762, 417] width 246 height 38
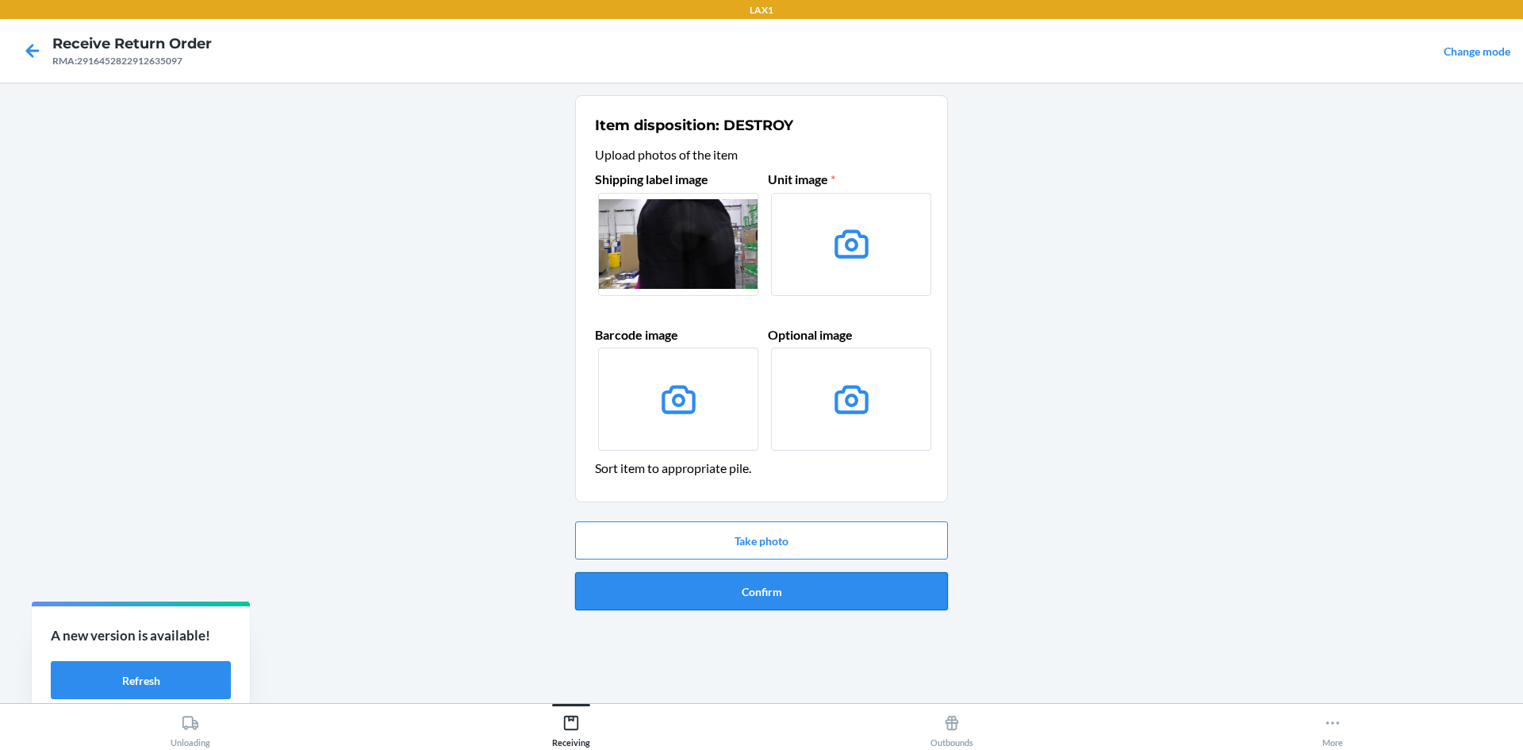
click at [782, 596] on button "Confirm" at bounding box center [761, 591] width 373 height 38
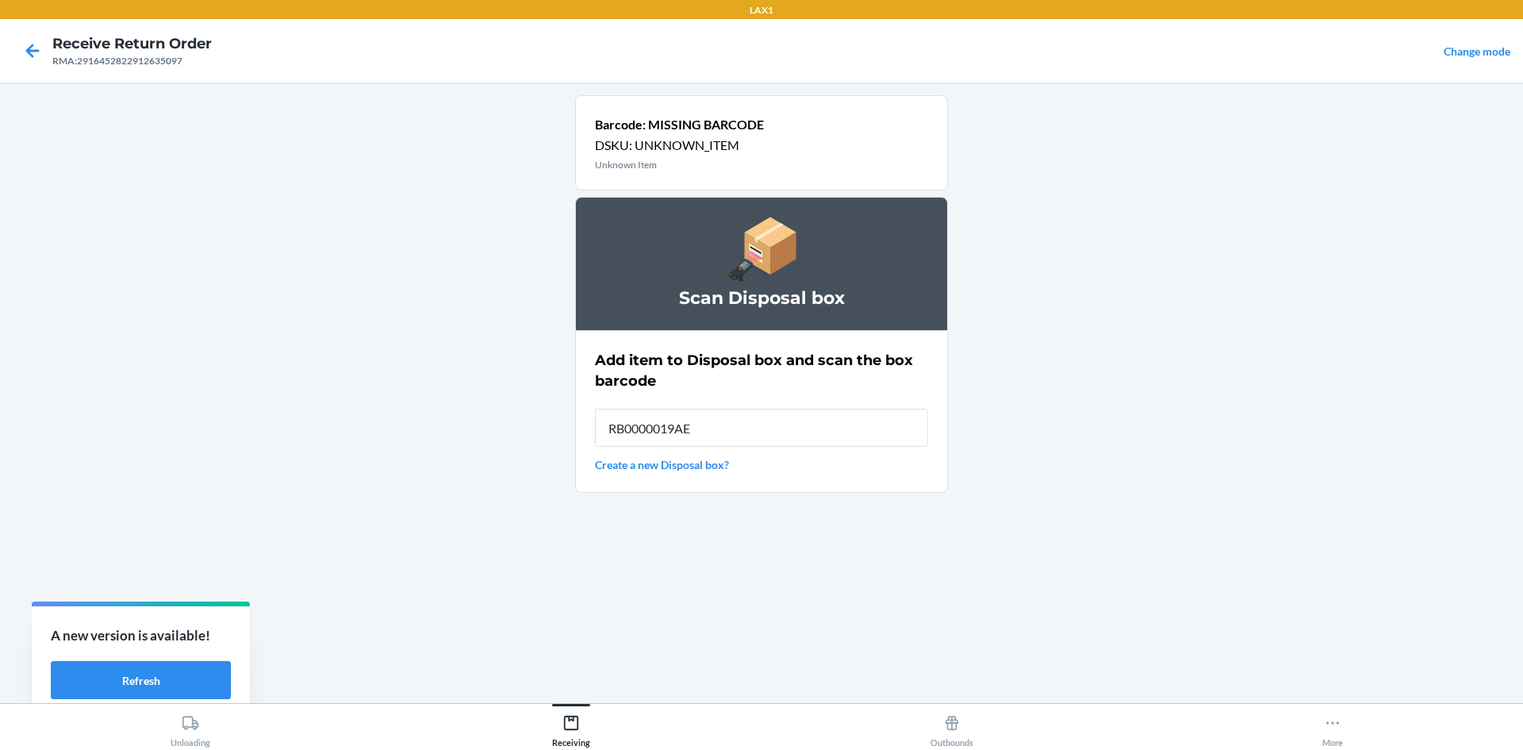
type input "RB0000019AE"
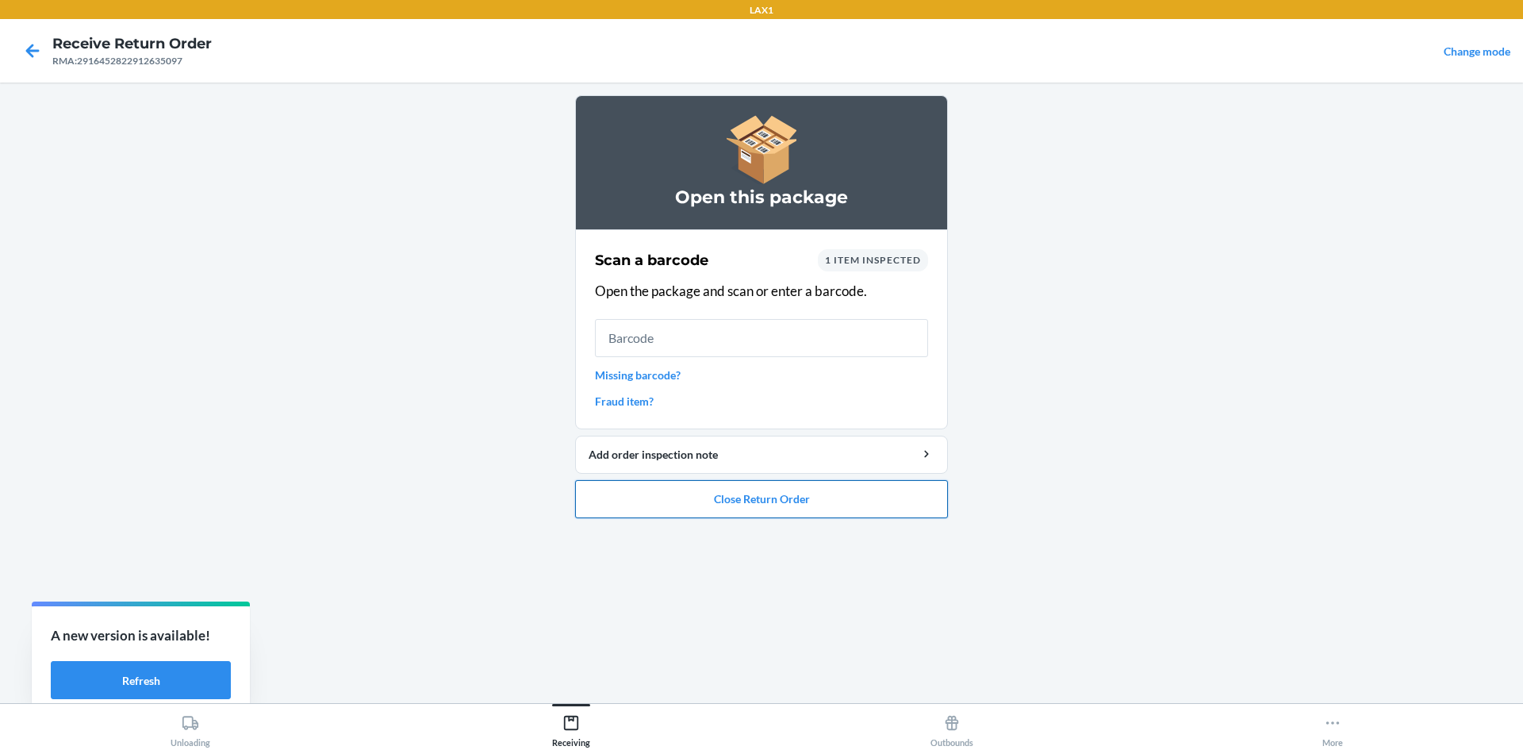
click at [815, 513] on button "Close Return Order" at bounding box center [761, 499] width 373 height 38
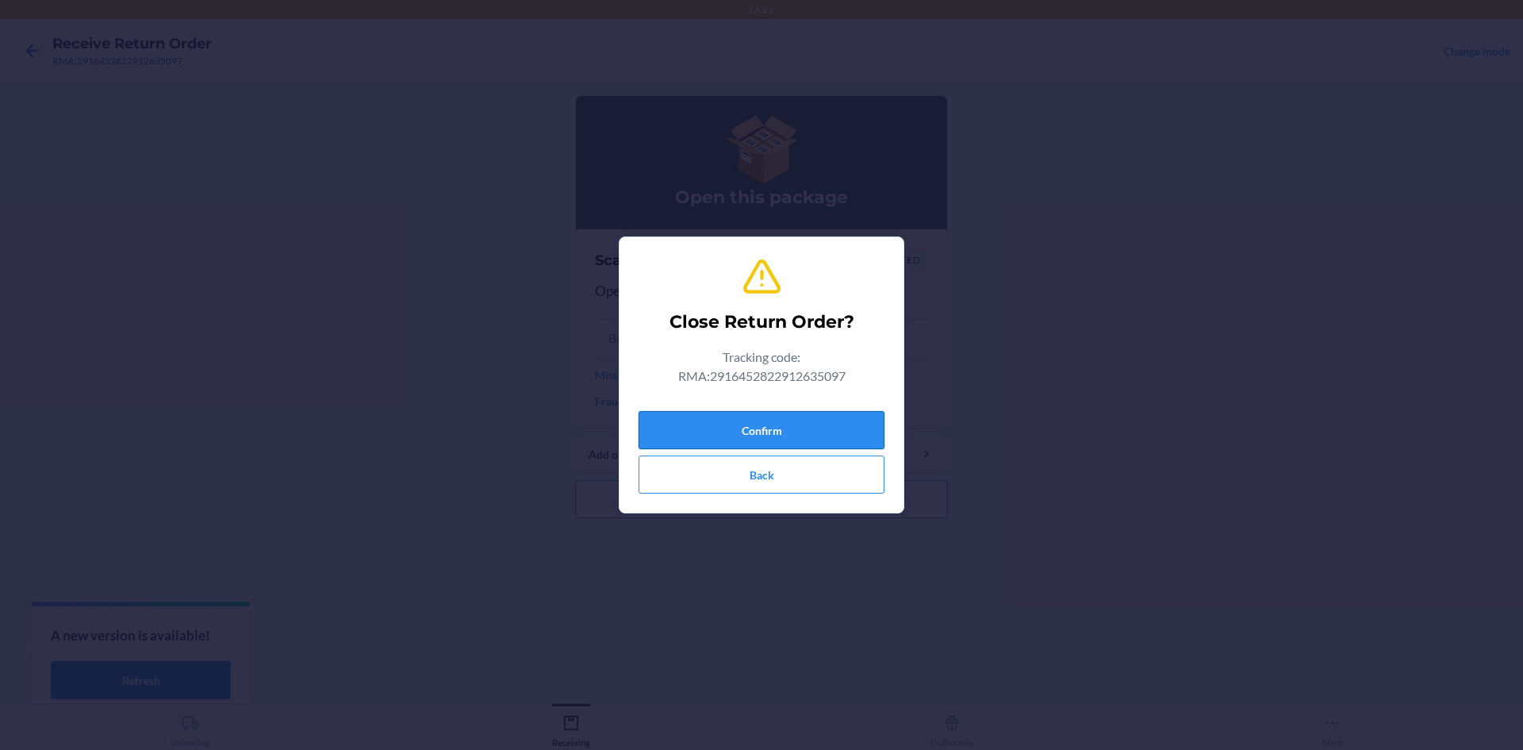
click at [822, 424] on button "Confirm" at bounding box center [762, 430] width 246 height 38
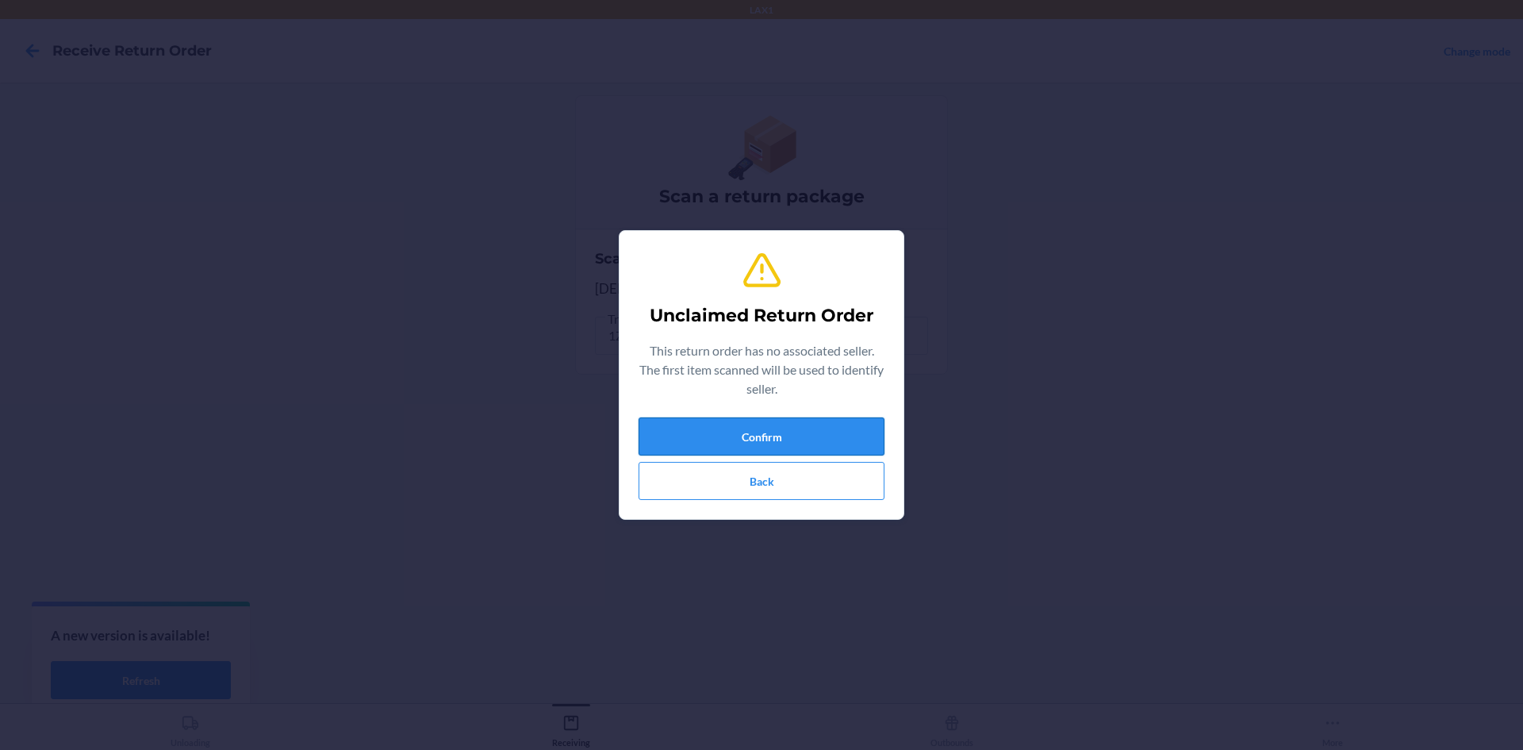
click at [817, 429] on button "Confirm" at bounding box center [762, 436] width 246 height 38
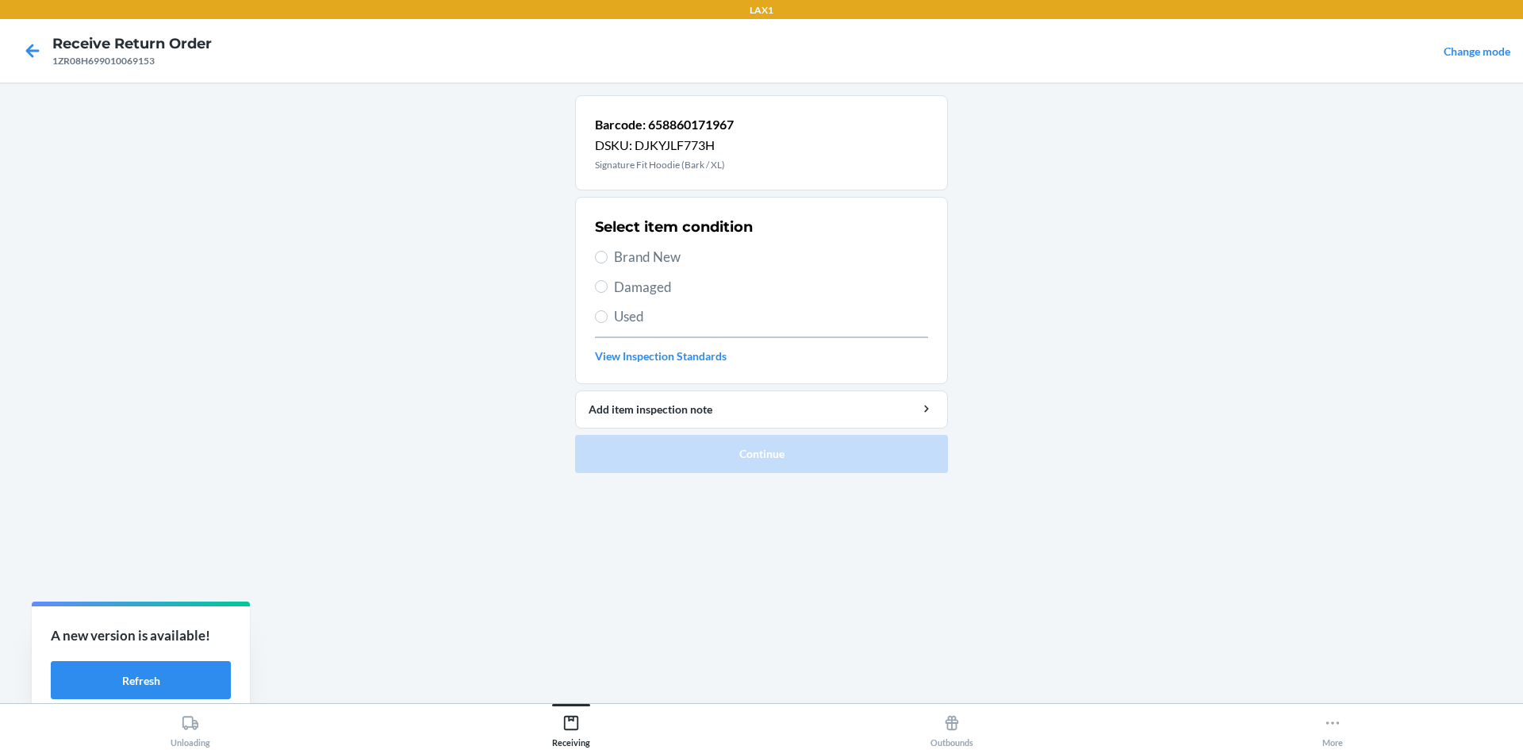
click at [613, 296] on label "Damaged" at bounding box center [761, 287] width 333 height 21
click at [608, 293] on input "Damaged" at bounding box center [601, 286] width 13 height 13
radio input "true"
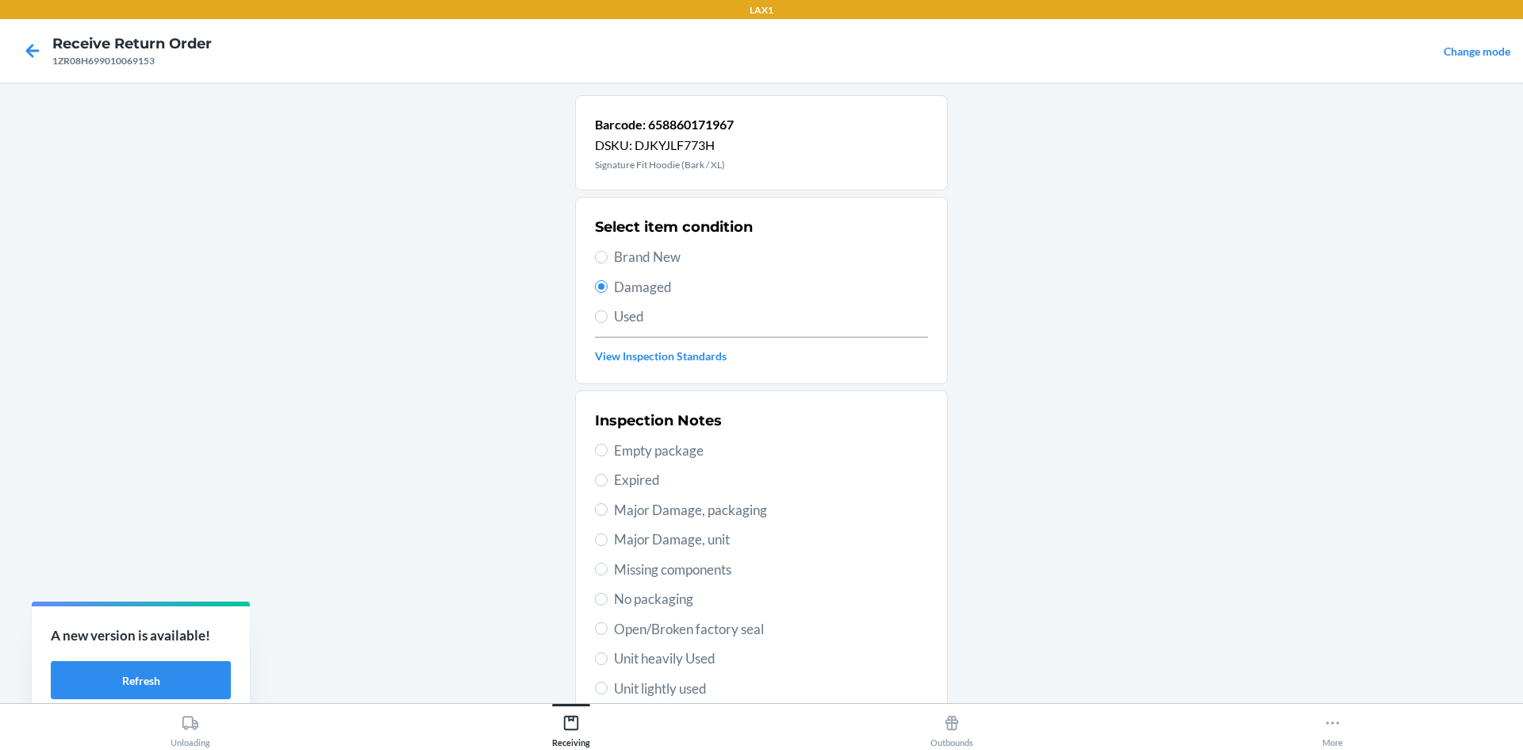
click at [649, 682] on span "Unit lightly used" at bounding box center [771, 688] width 314 height 21
click at [608, 682] on input "Unit lightly used" at bounding box center [601, 688] width 13 height 13
radio input "true"
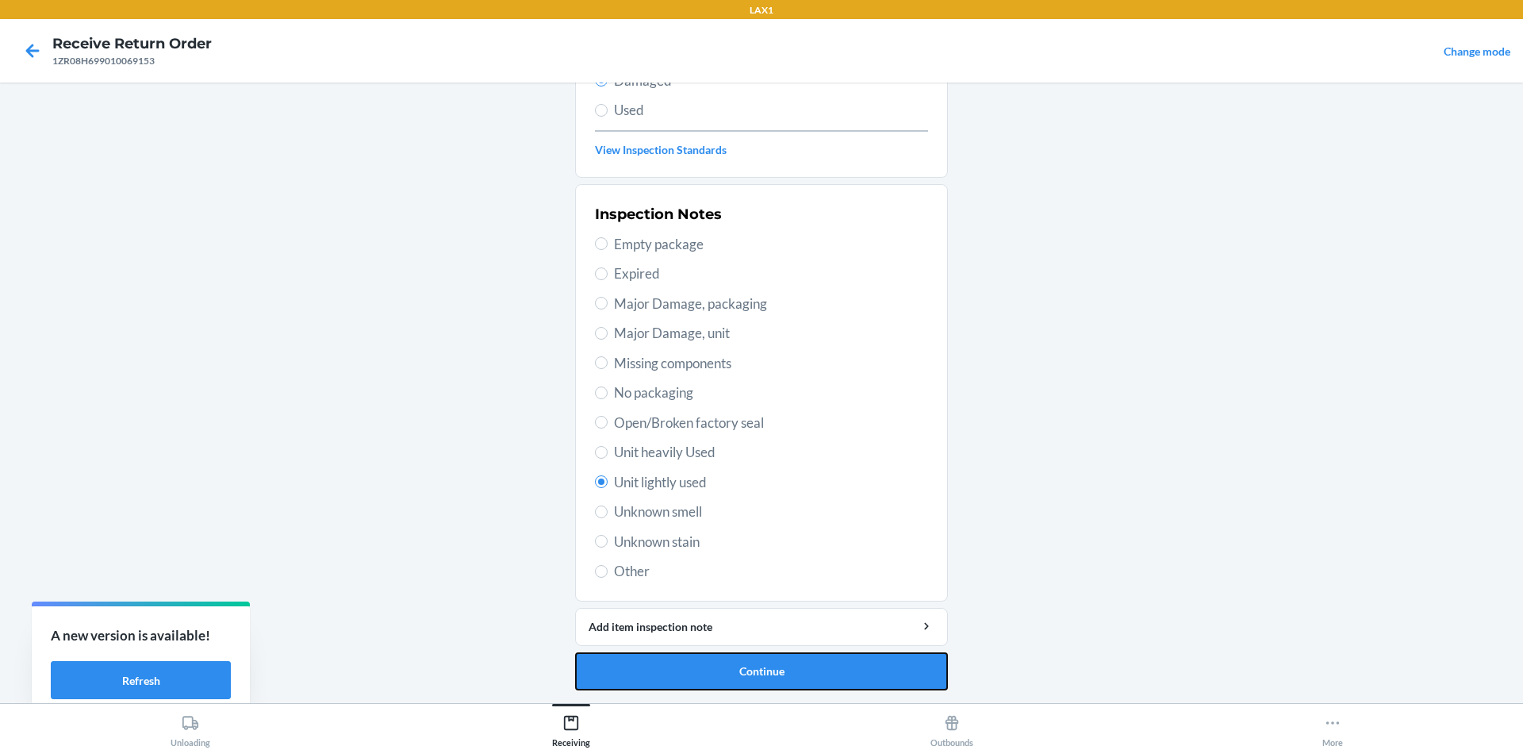
click at [649, 682] on button "Continue" at bounding box center [761, 671] width 373 height 38
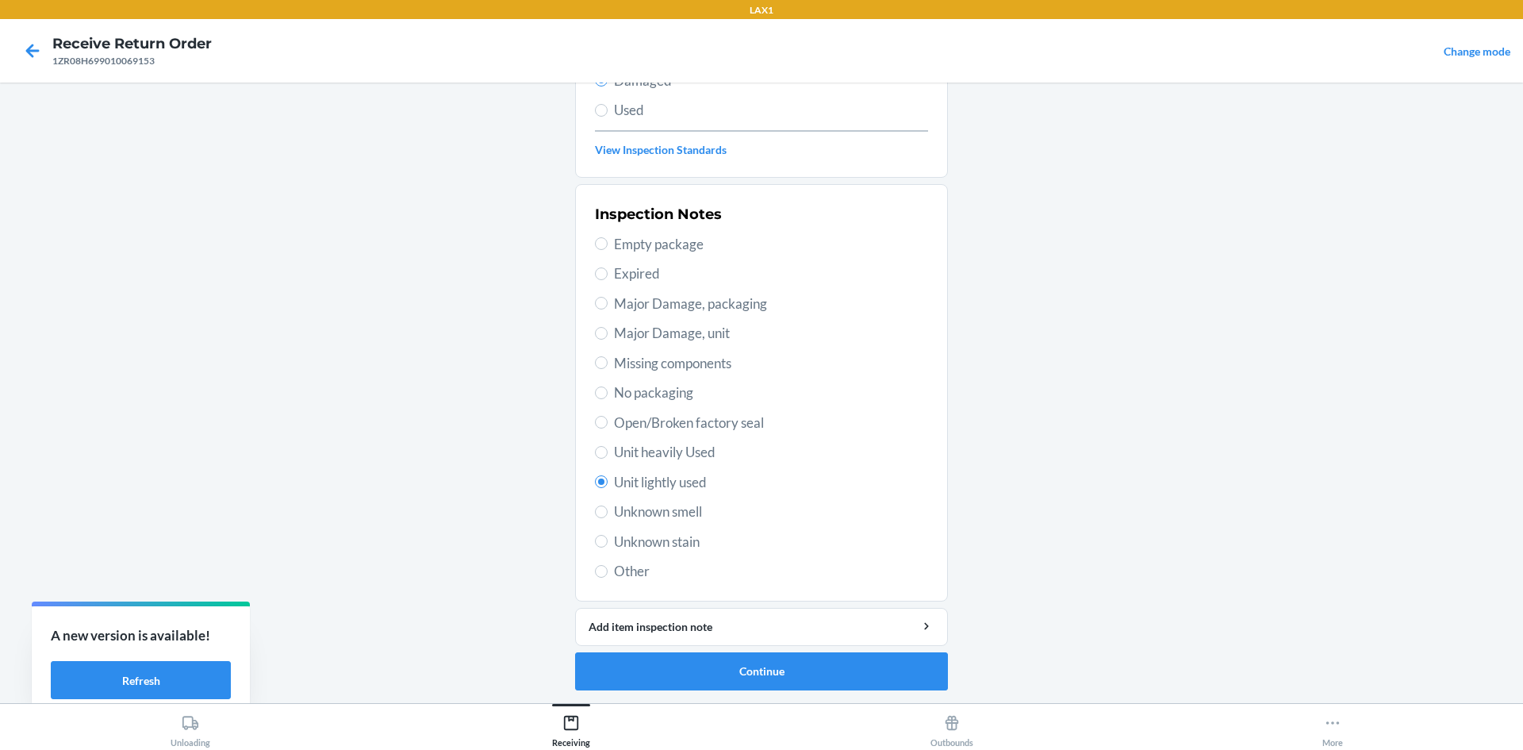
scroll to position [75, 0]
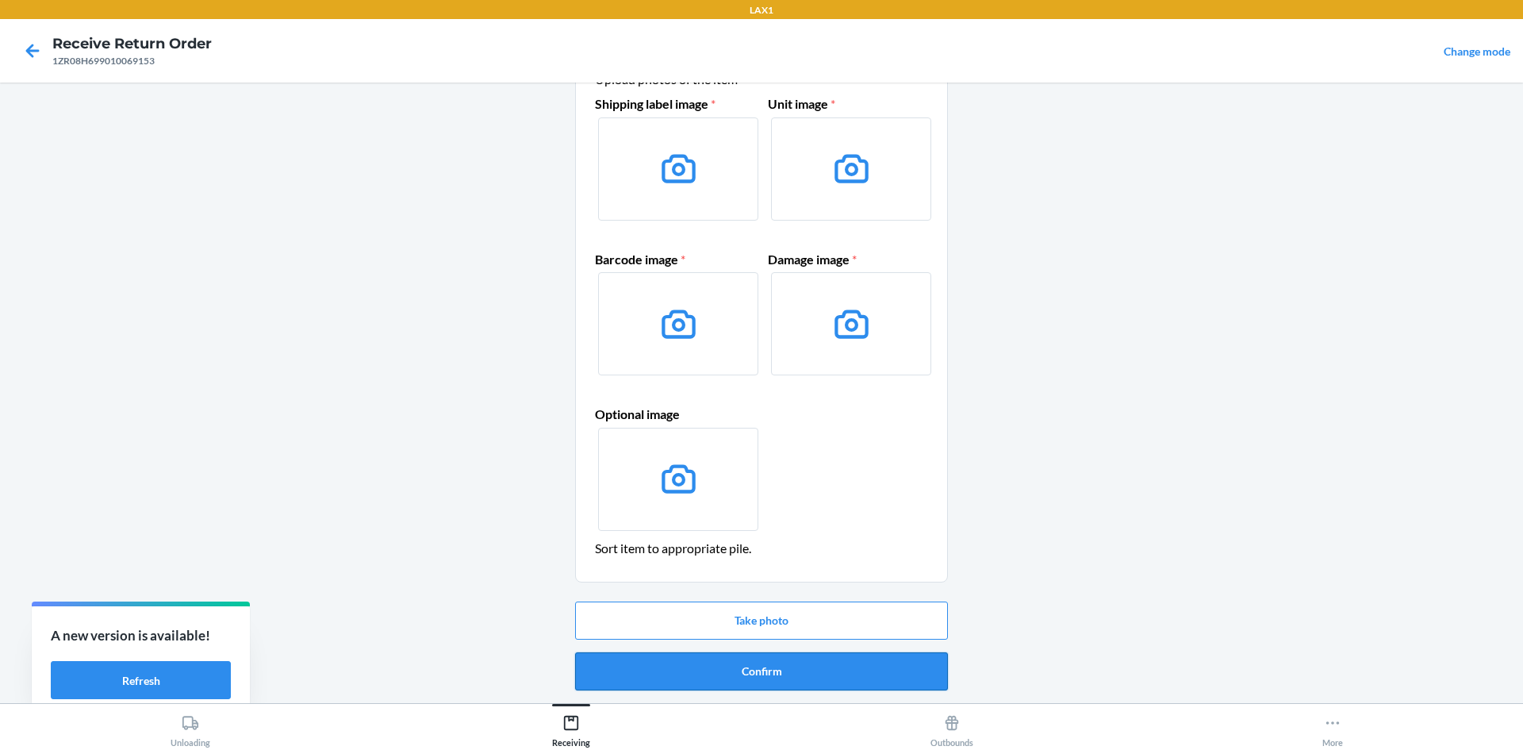
click at [670, 669] on button "Confirm" at bounding box center [761, 671] width 373 height 38
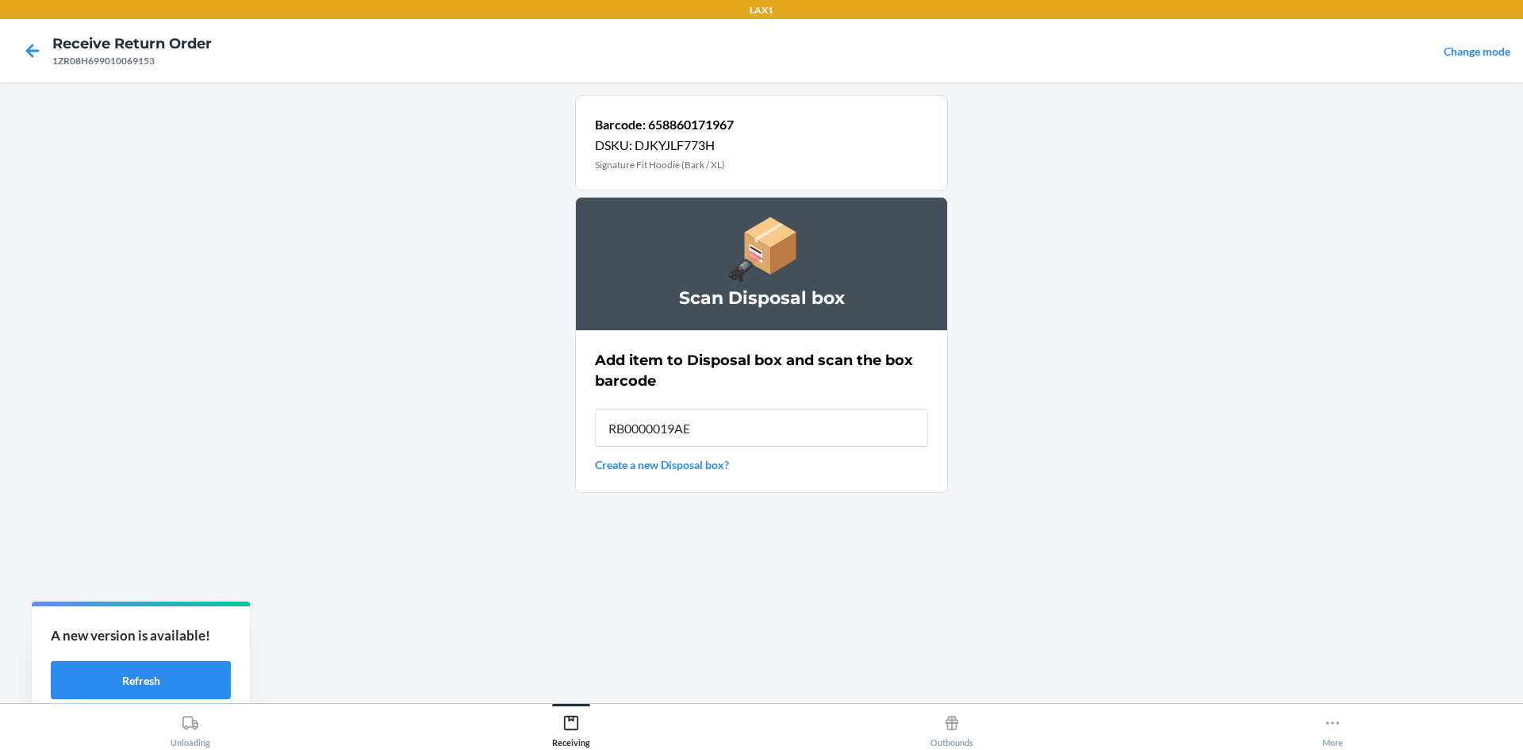
type input "RB0000019AE"
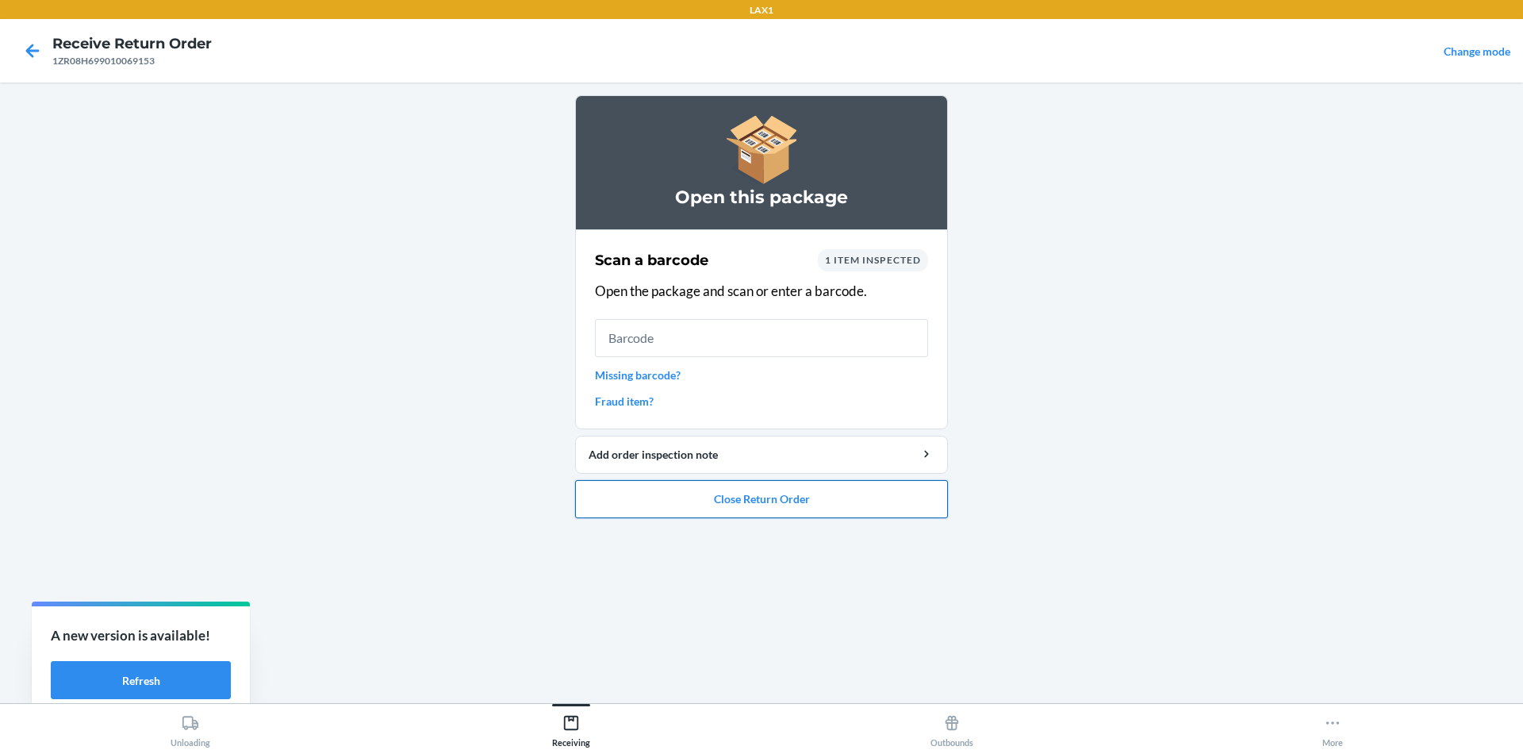
click at [805, 509] on button "Close Return Order" at bounding box center [761, 499] width 373 height 38
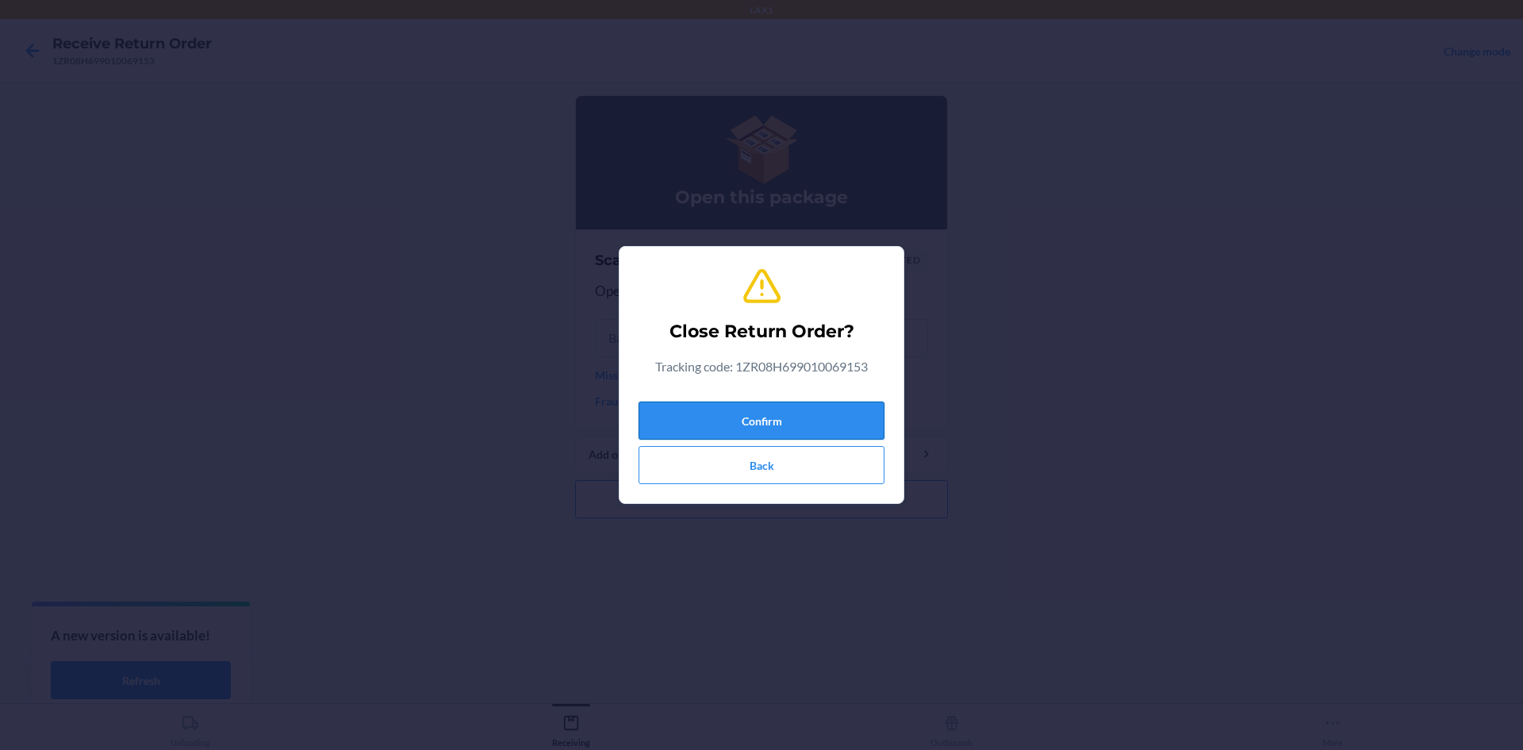
click at [852, 403] on button "Confirm" at bounding box center [762, 420] width 246 height 38
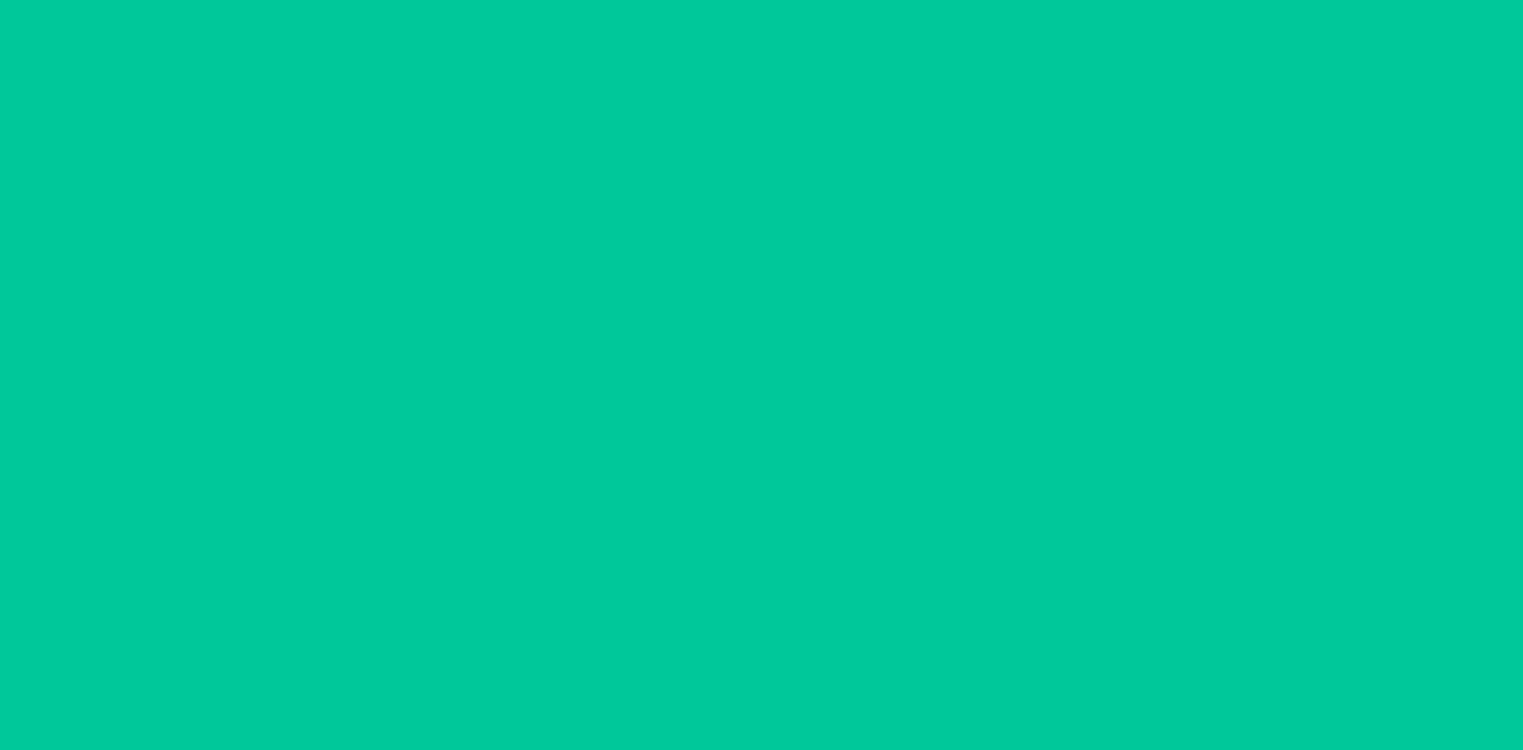
click at [846, 413] on input "text" at bounding box center [761, 407] width 333 height 38
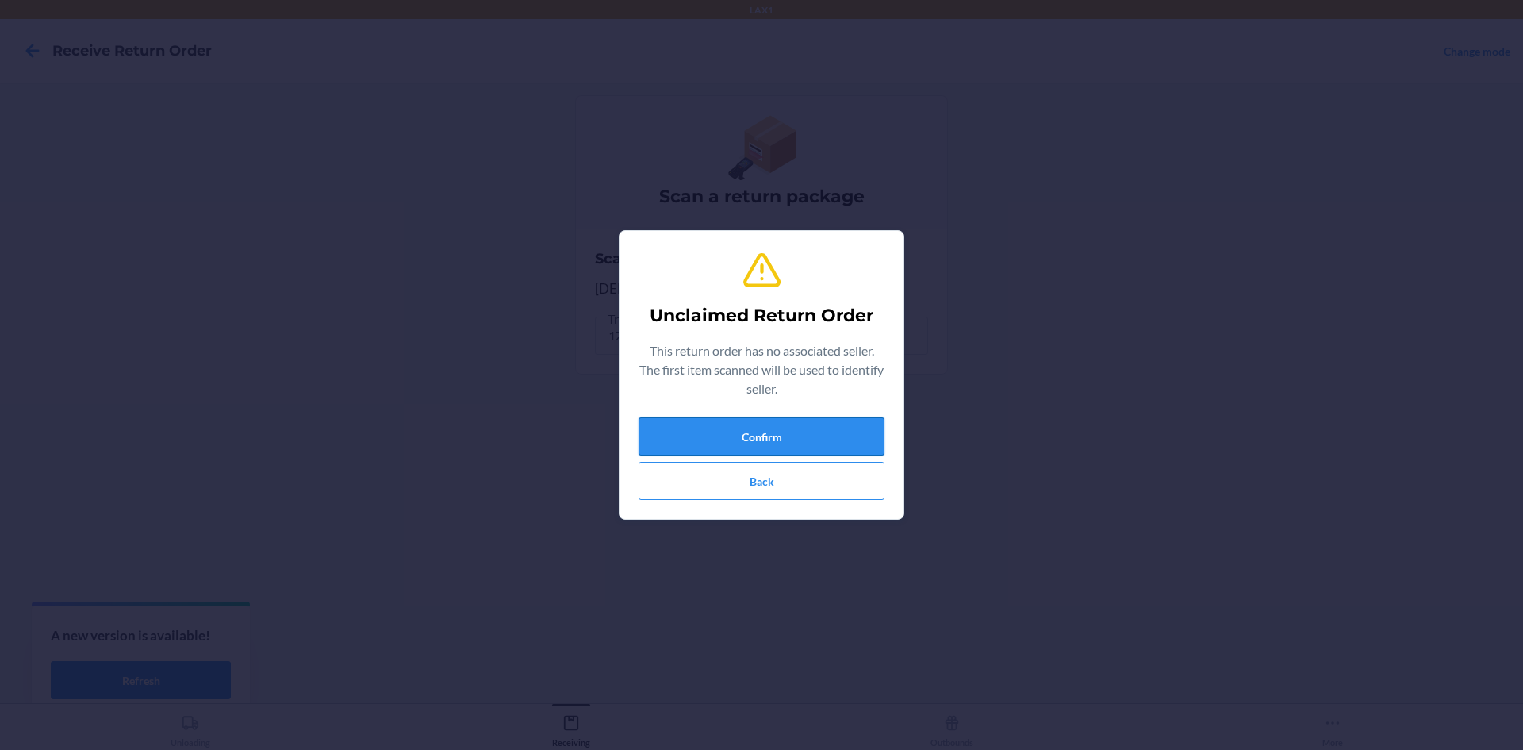
click at [877, 430] on button "Confirm" at bounding box center [762, 436] width 246 height 38
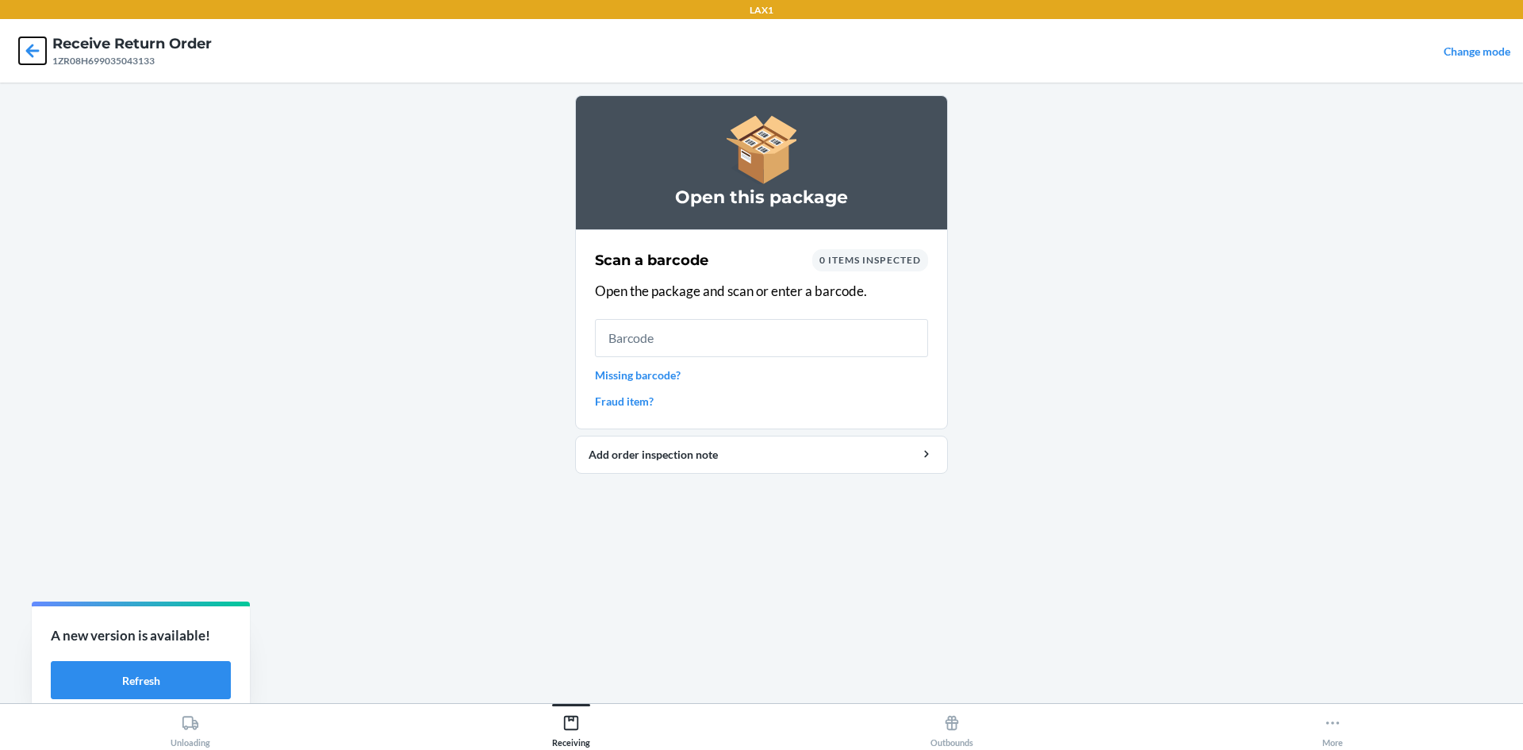
click at [21, 56] on icon at bounding box center [32, 50] width 27 height 27
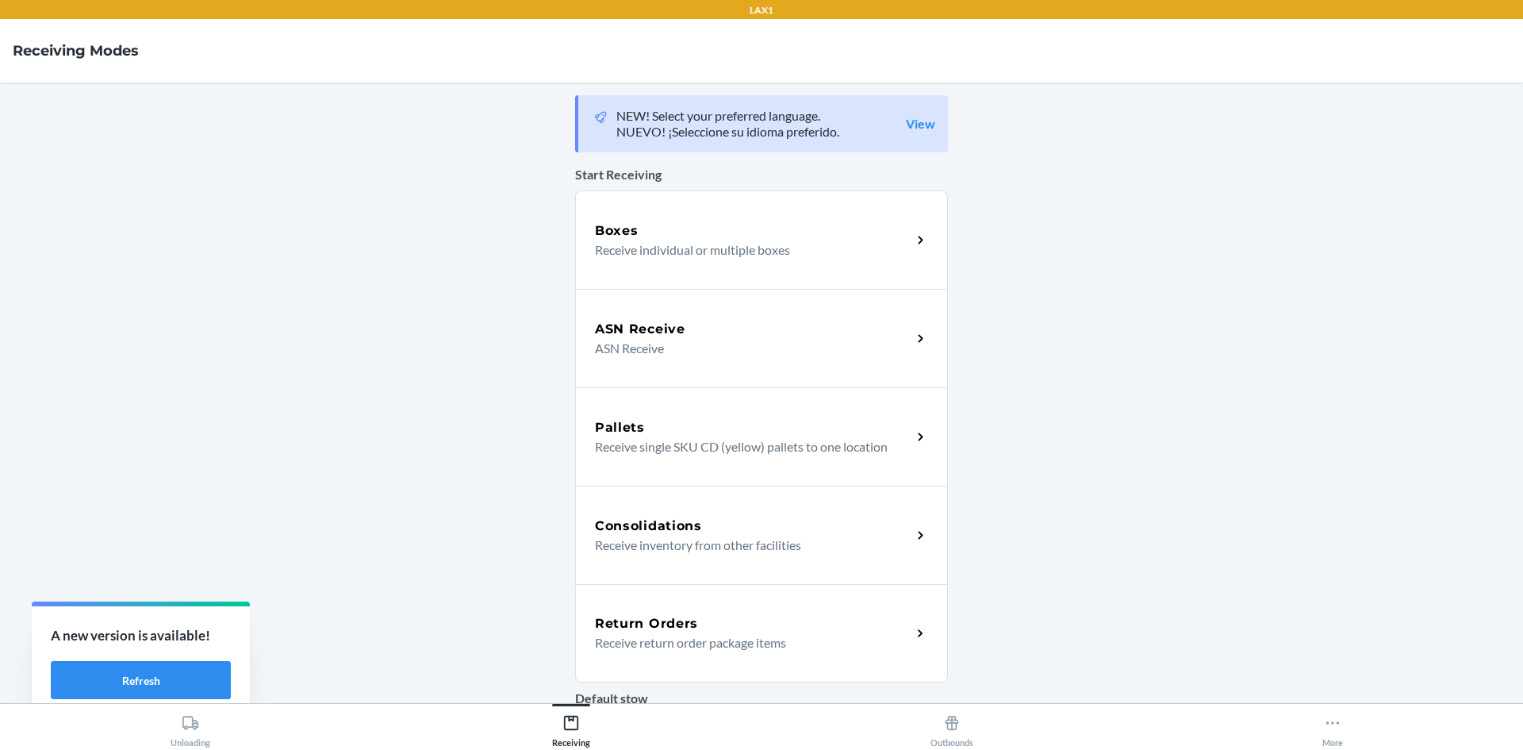
click at [797, 629] on div "Return Orders" at bounding box center [753, 623] width 317 height 19
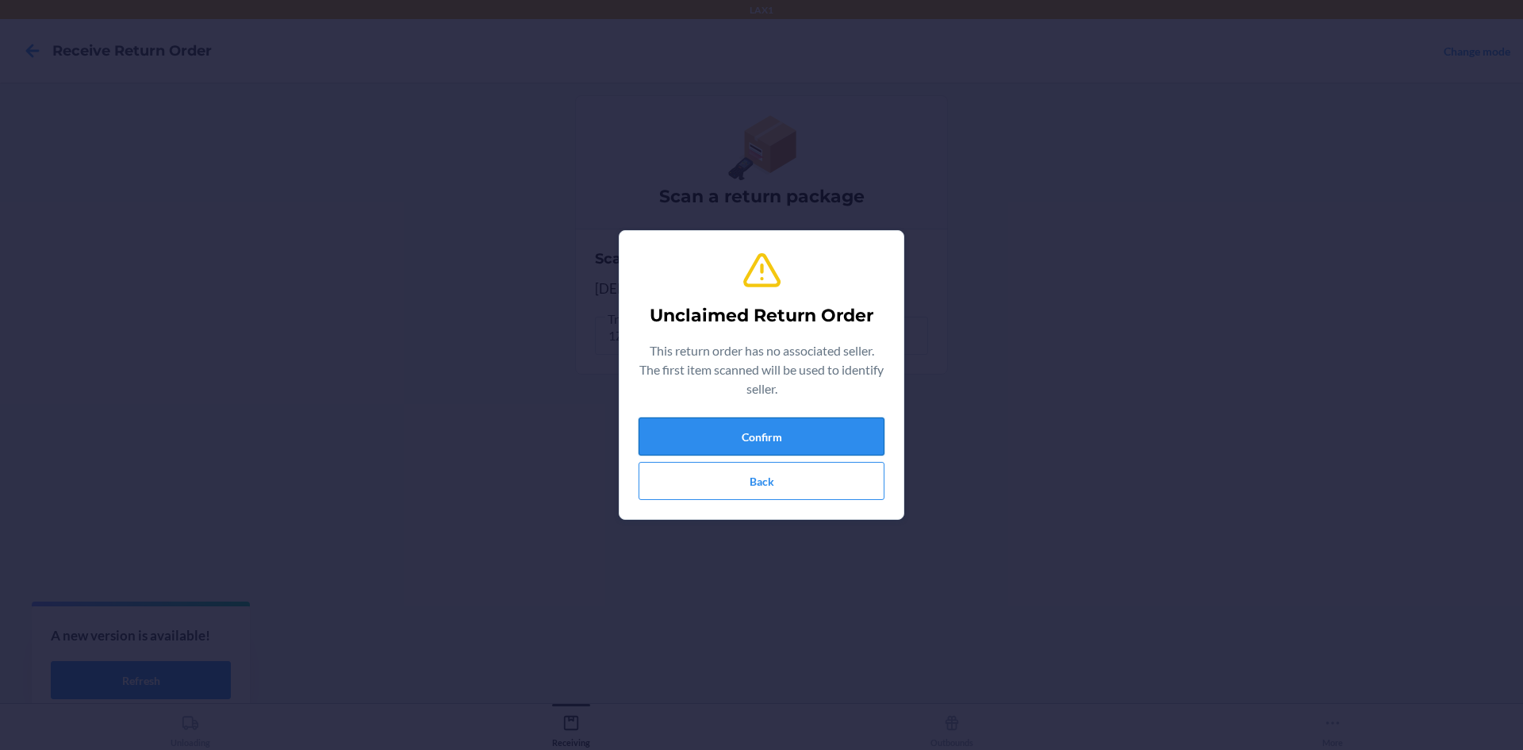
click at [801, 429] on button "Confirm" at bounding box center [762, 436] width 246 height 38
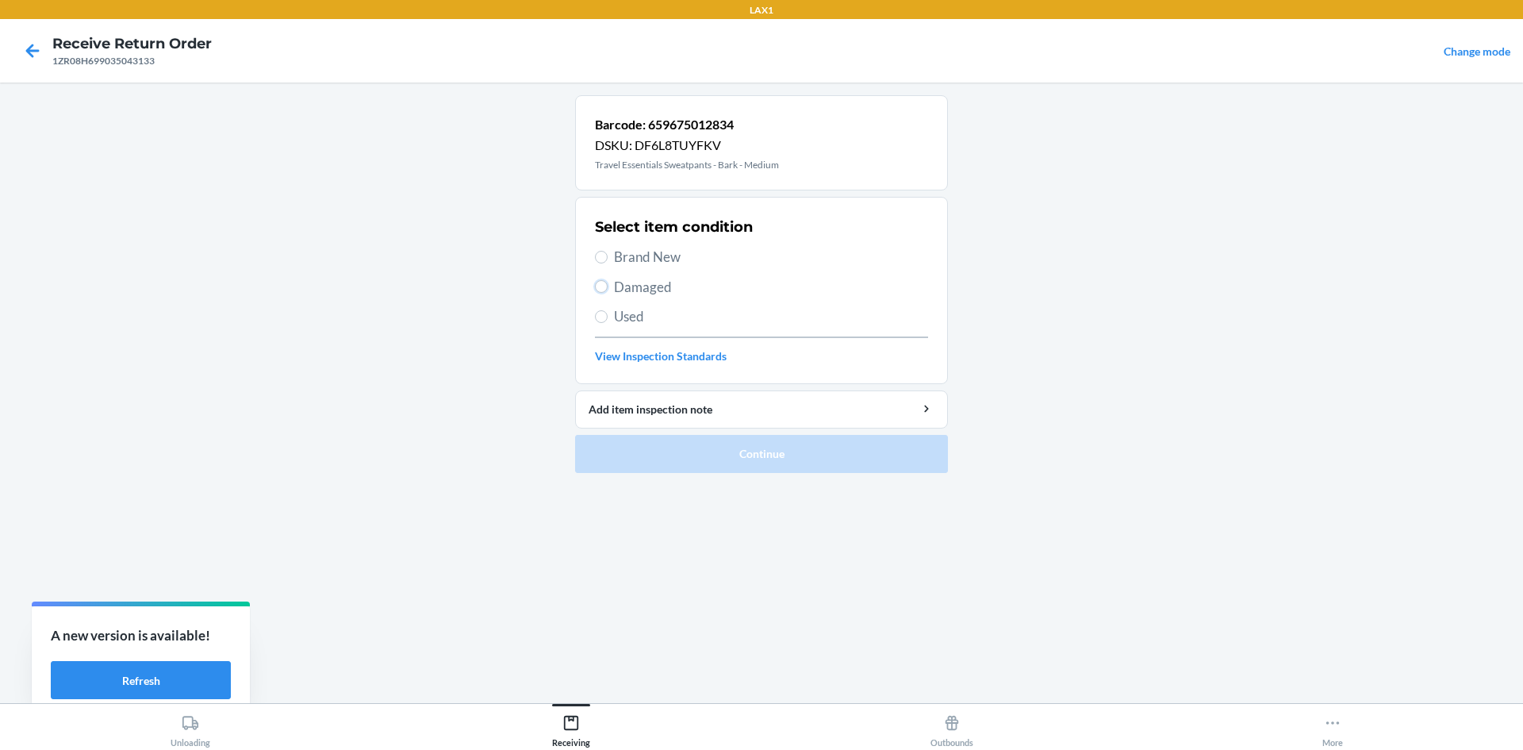
click at [603, 286] on input "Damaged" at bounding box center [601, 286] width 13 height 13
radio input "true"
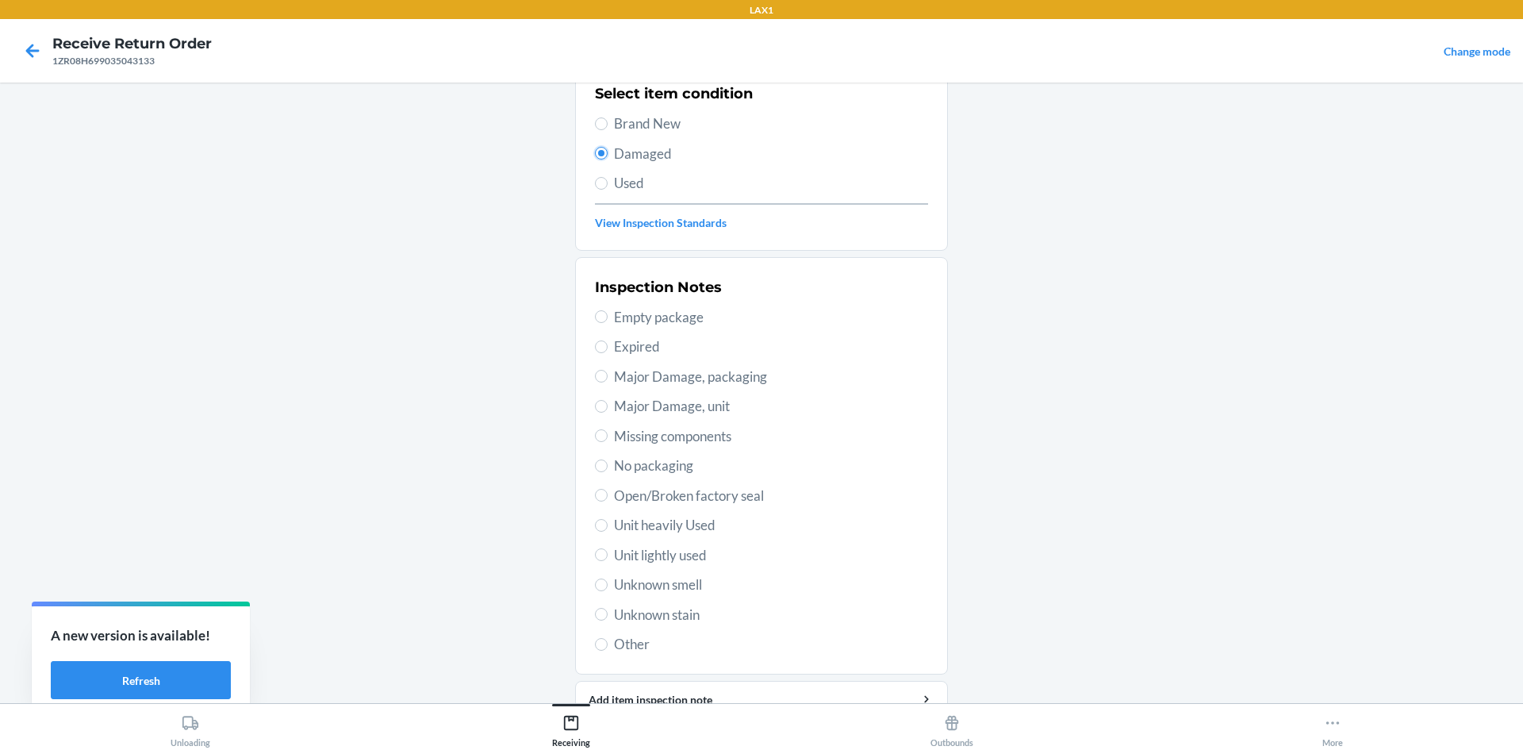
scroll to position [159, 0]
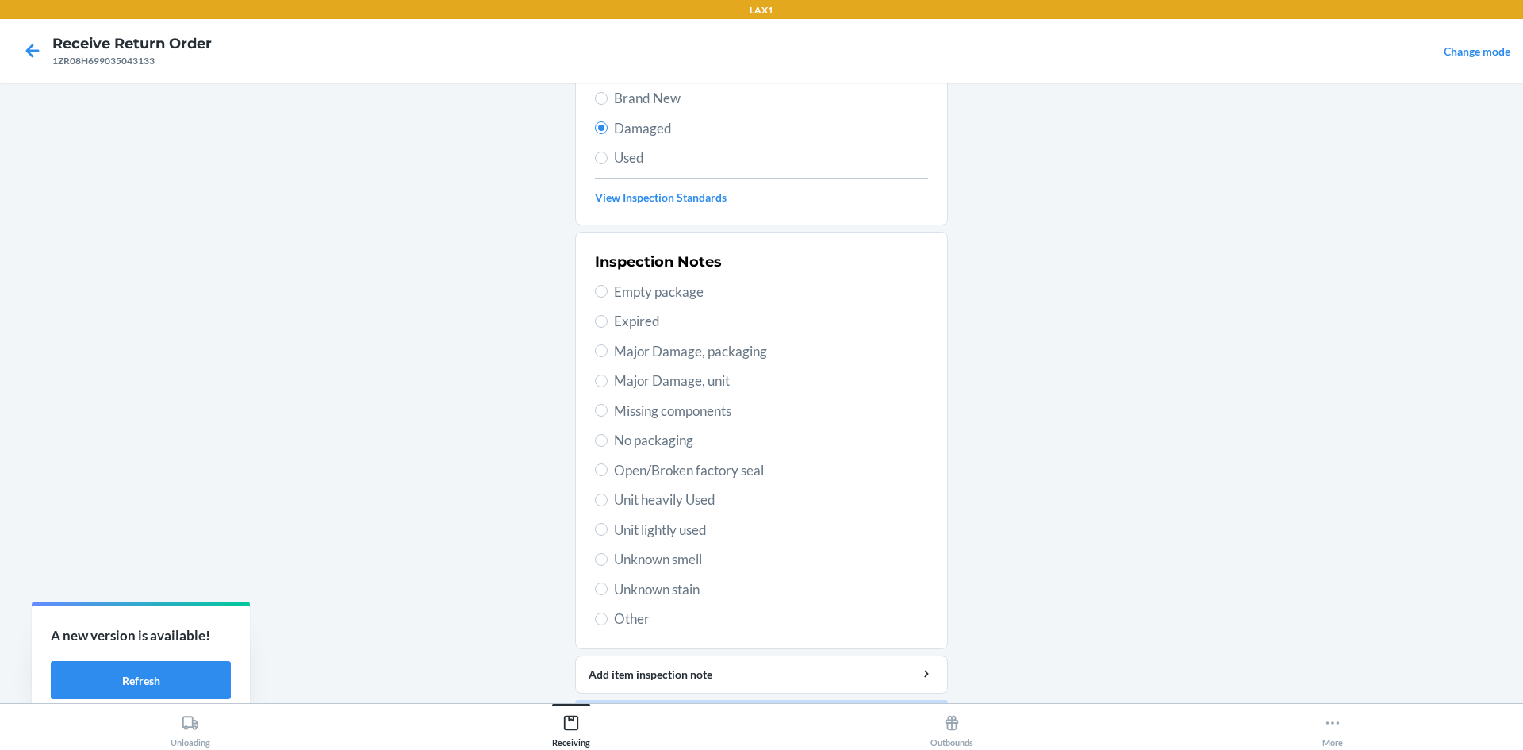
click at [659, 530] on span "Unit lightly used" at bounding box center [771, 530] width 314 height 21
click at [608, 530] on input "Unit lightly used" at bounding box center [601, 529] width 13 height 13
radio input "true"
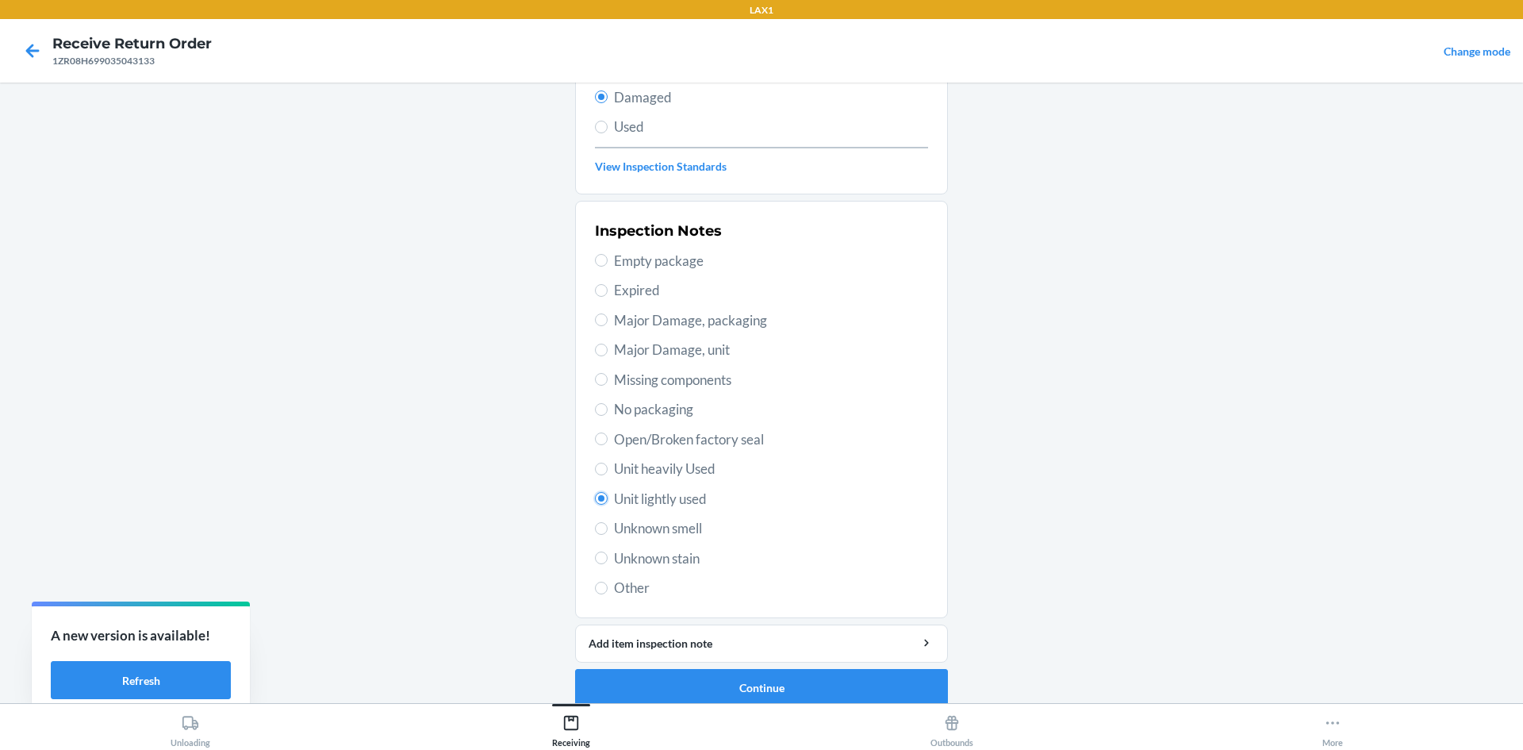
scroll to position [206, 0]
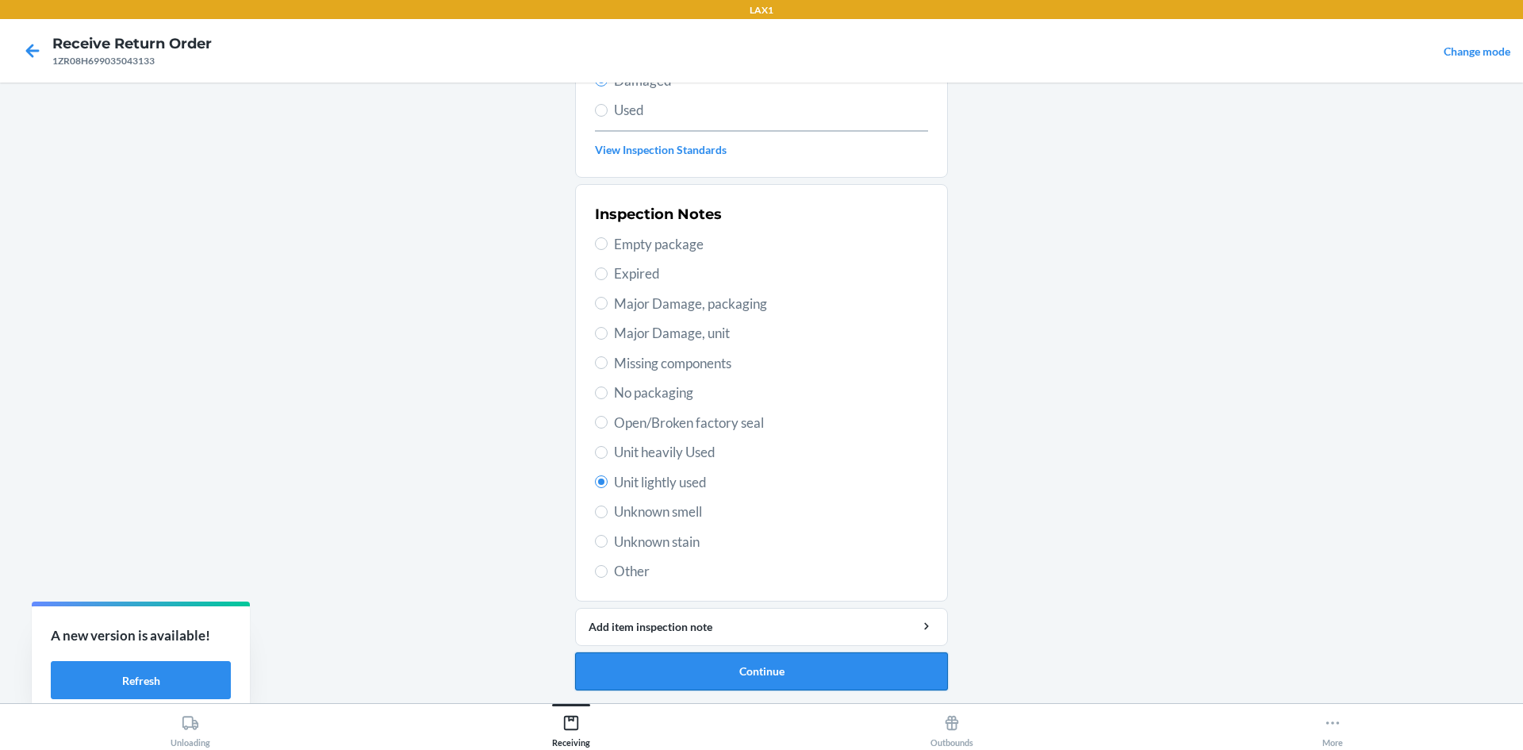
click at [707, 665] on button "Continue" at bounding box center [761, 671] width 373 height 38
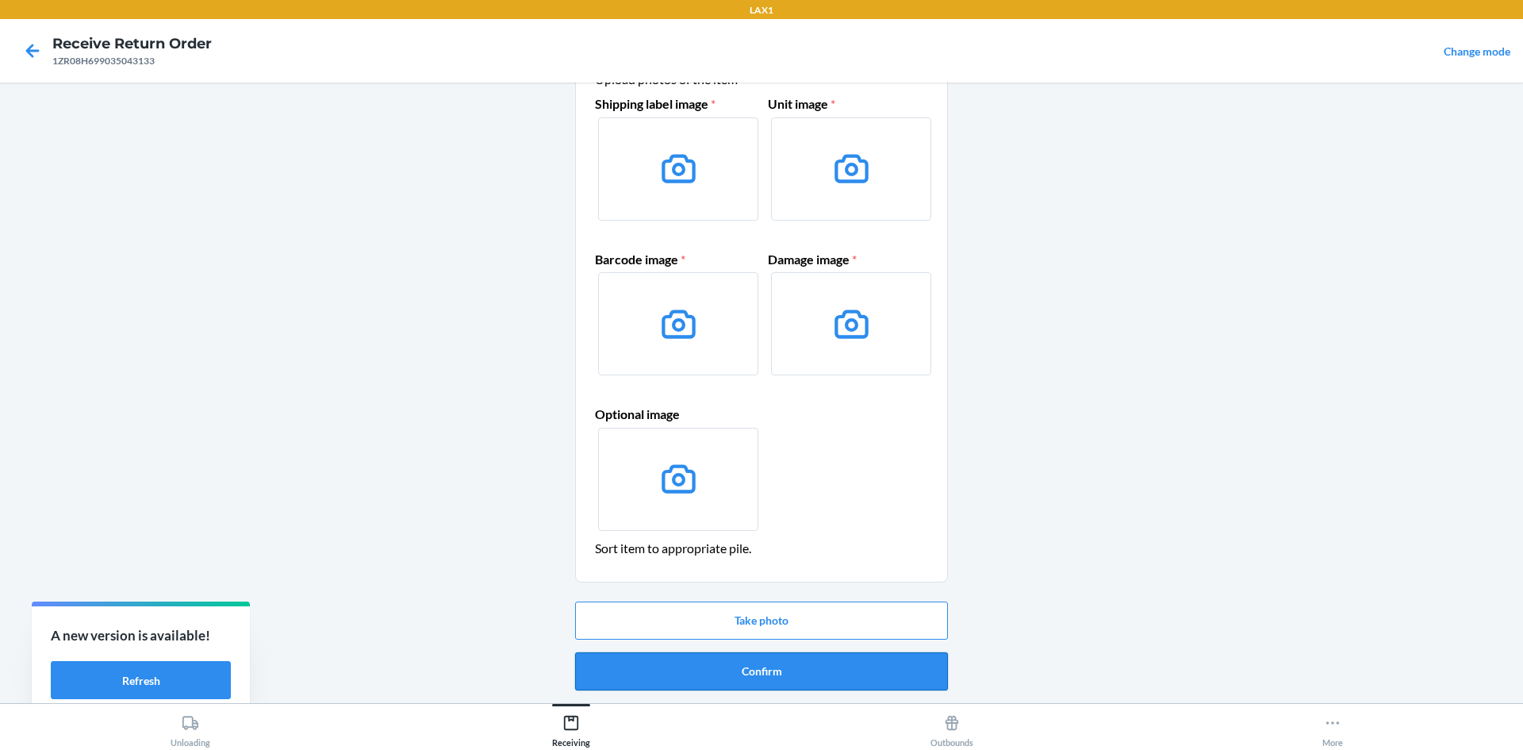
click at [727, 673] on button "Confirm" at bounding box center [761, 671] width 373 height 38
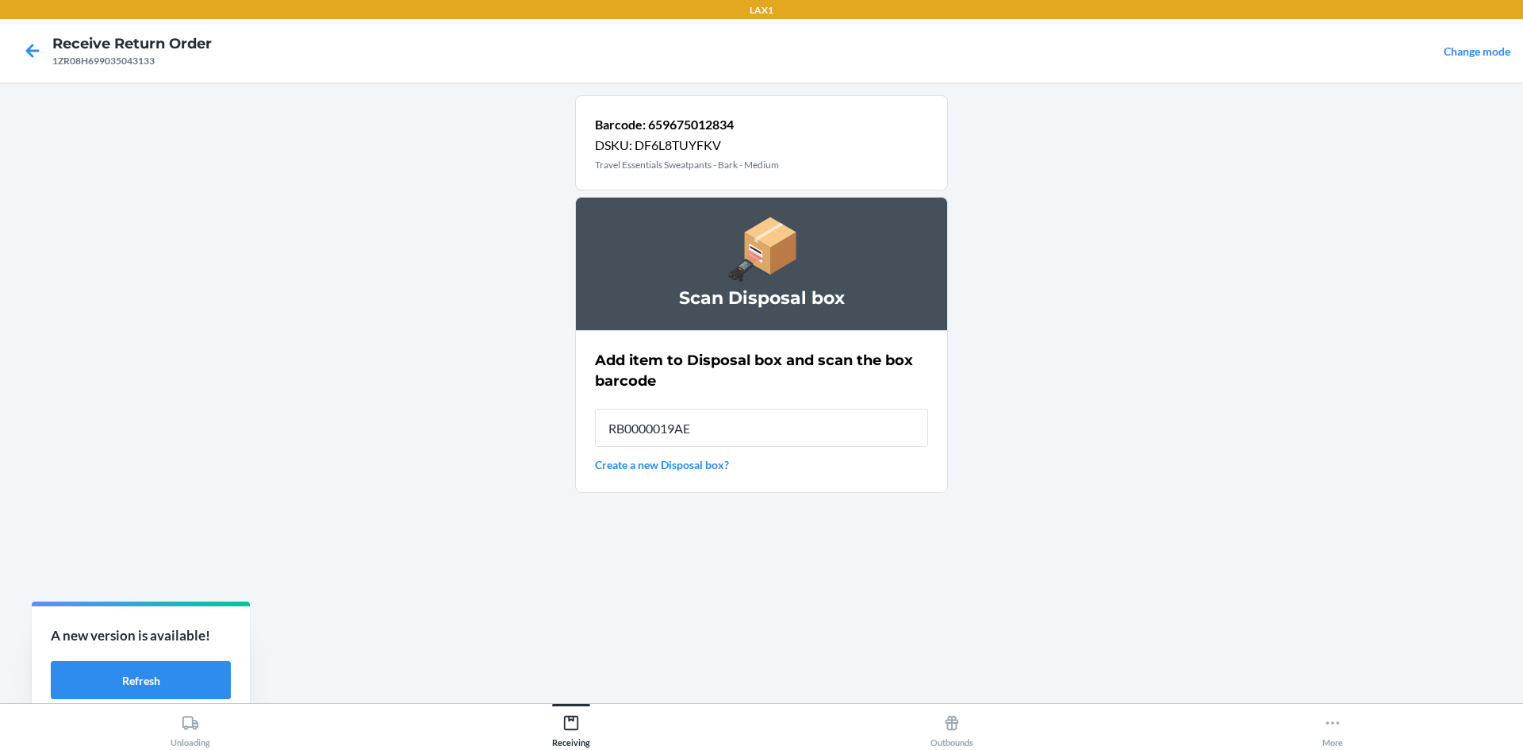
type input "RB0000019AE"
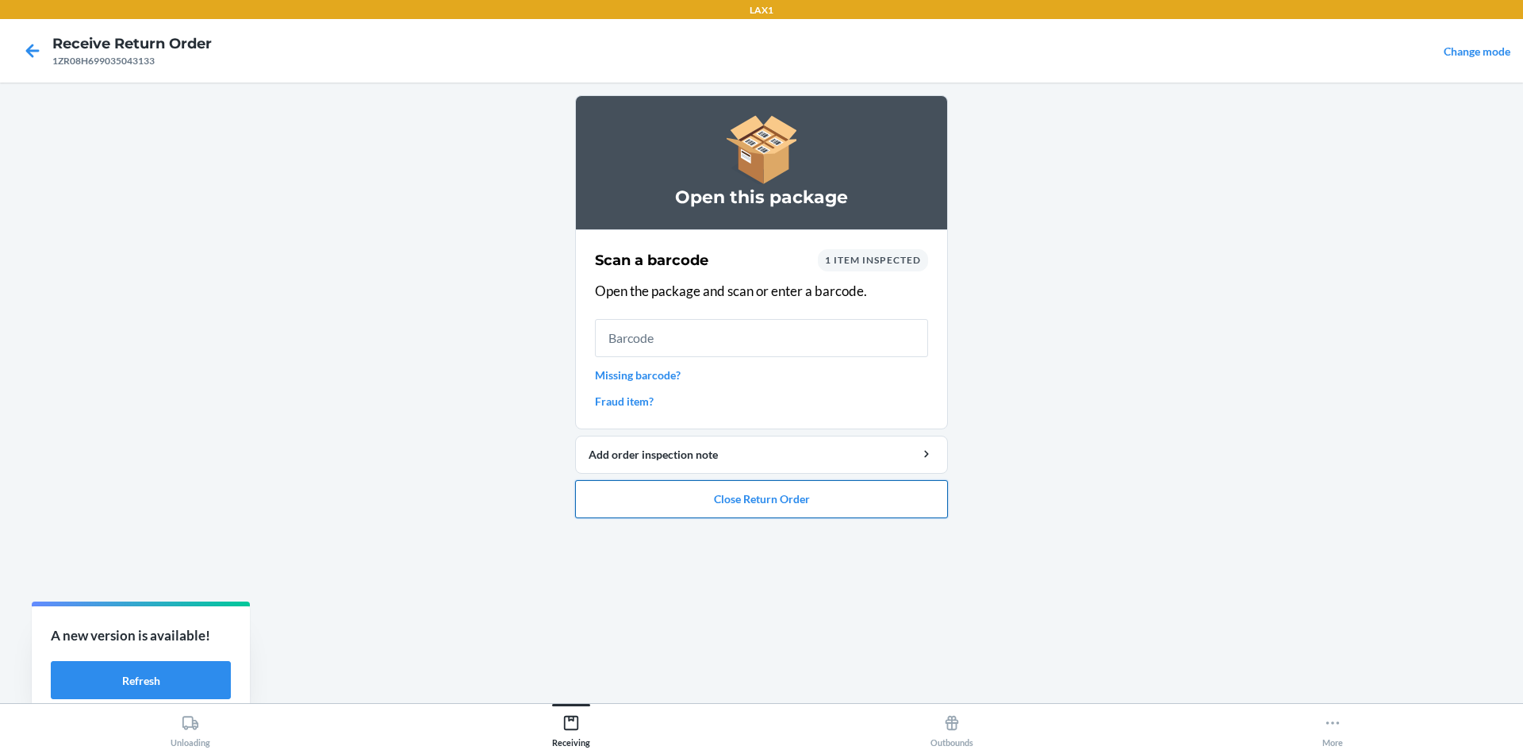
click at [841, 495] on button "Close Return Order" at bounding box center [761, 499] width 373 height 38
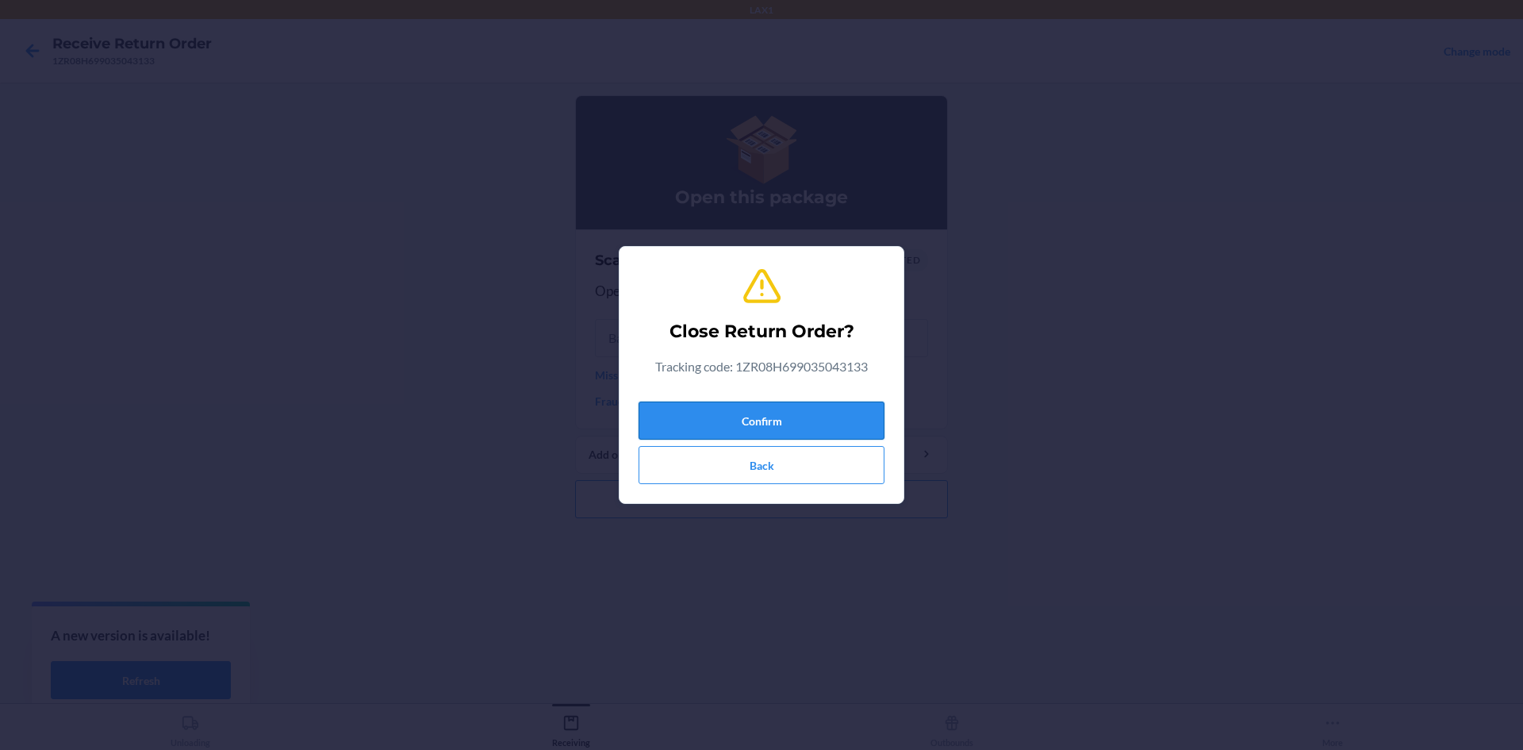
click at [841, 429] on button "Confirm" at bounding box center [762, 420] width 246 height 38
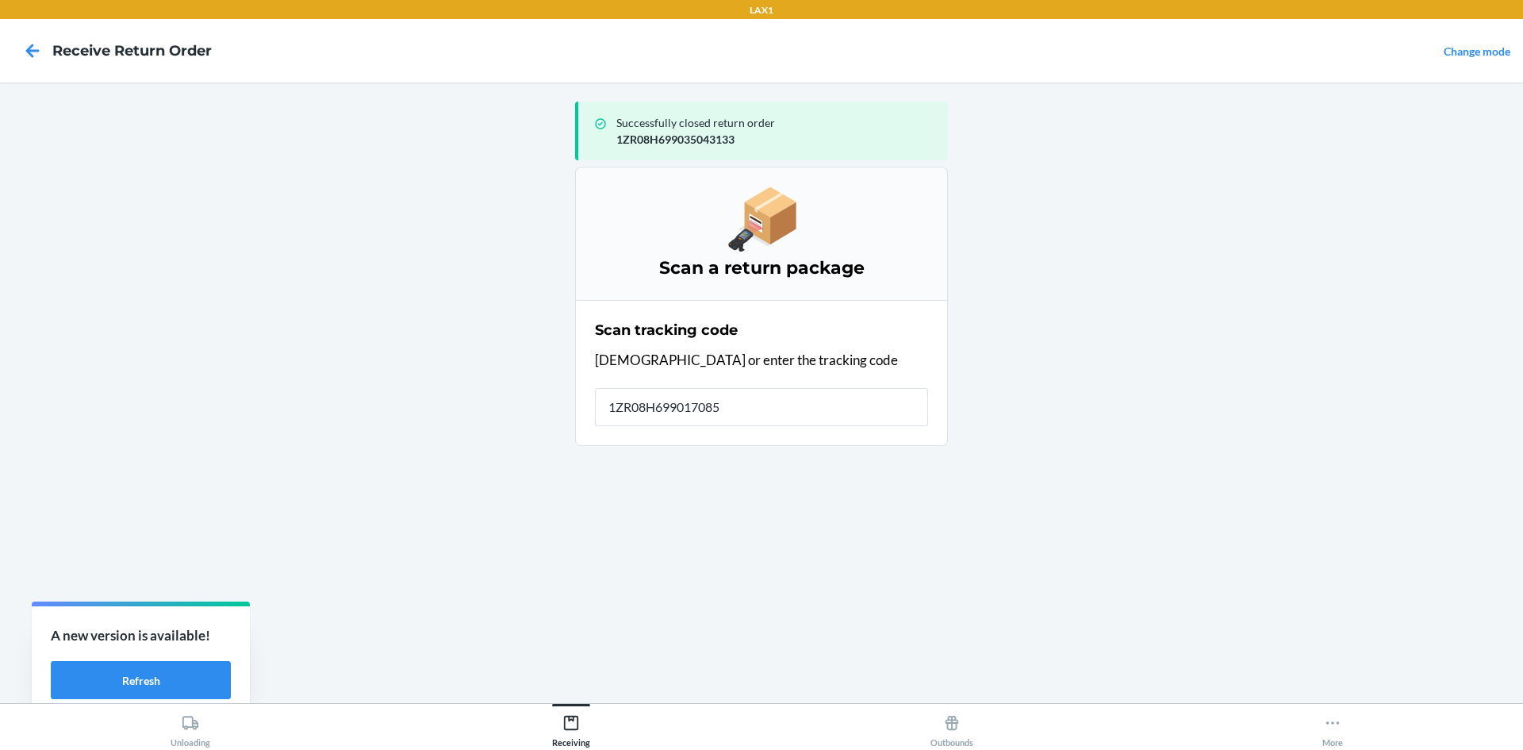
type input "1ZR08H6990170854"
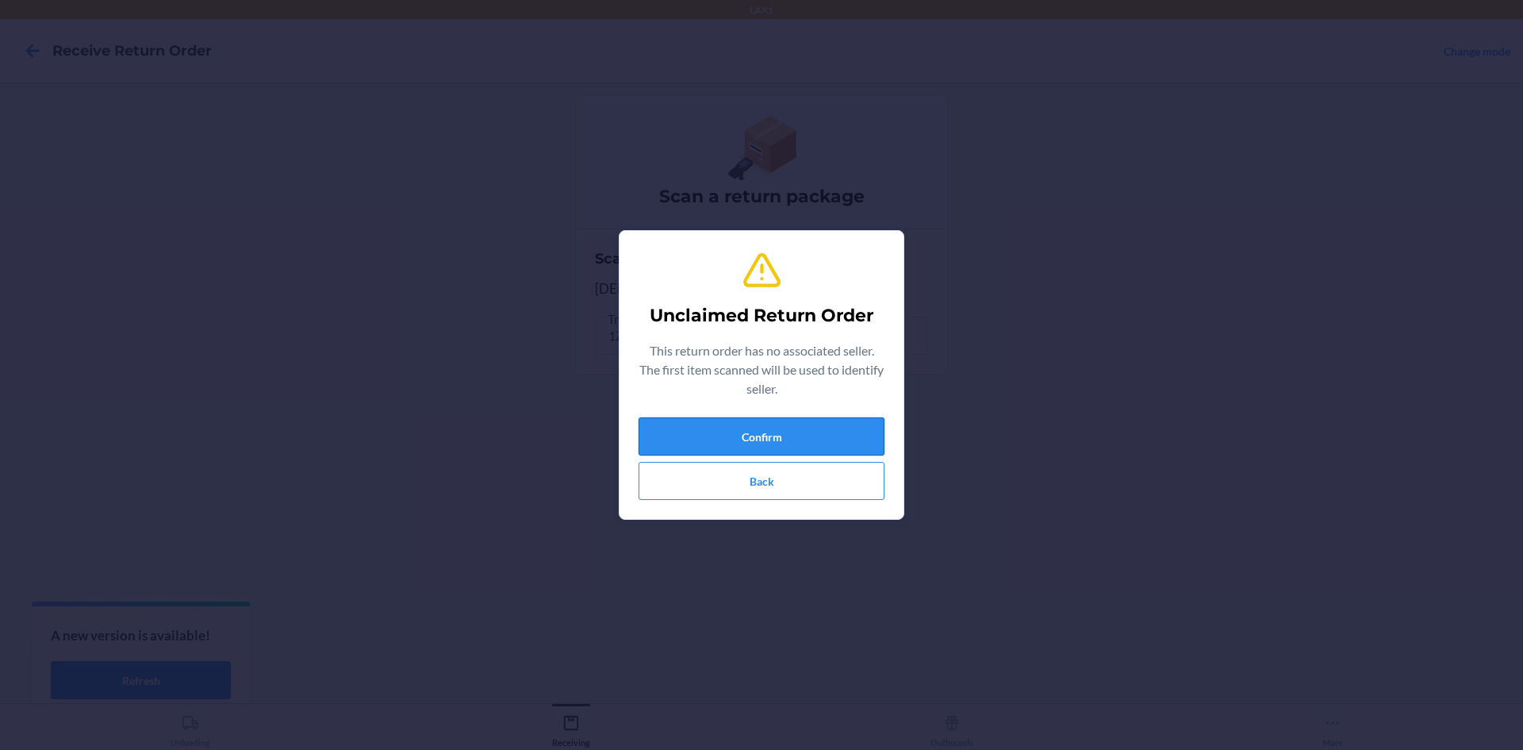
click at [831, 429] on button "Confirm" at bounding box center [762, 436] width 246 height 38
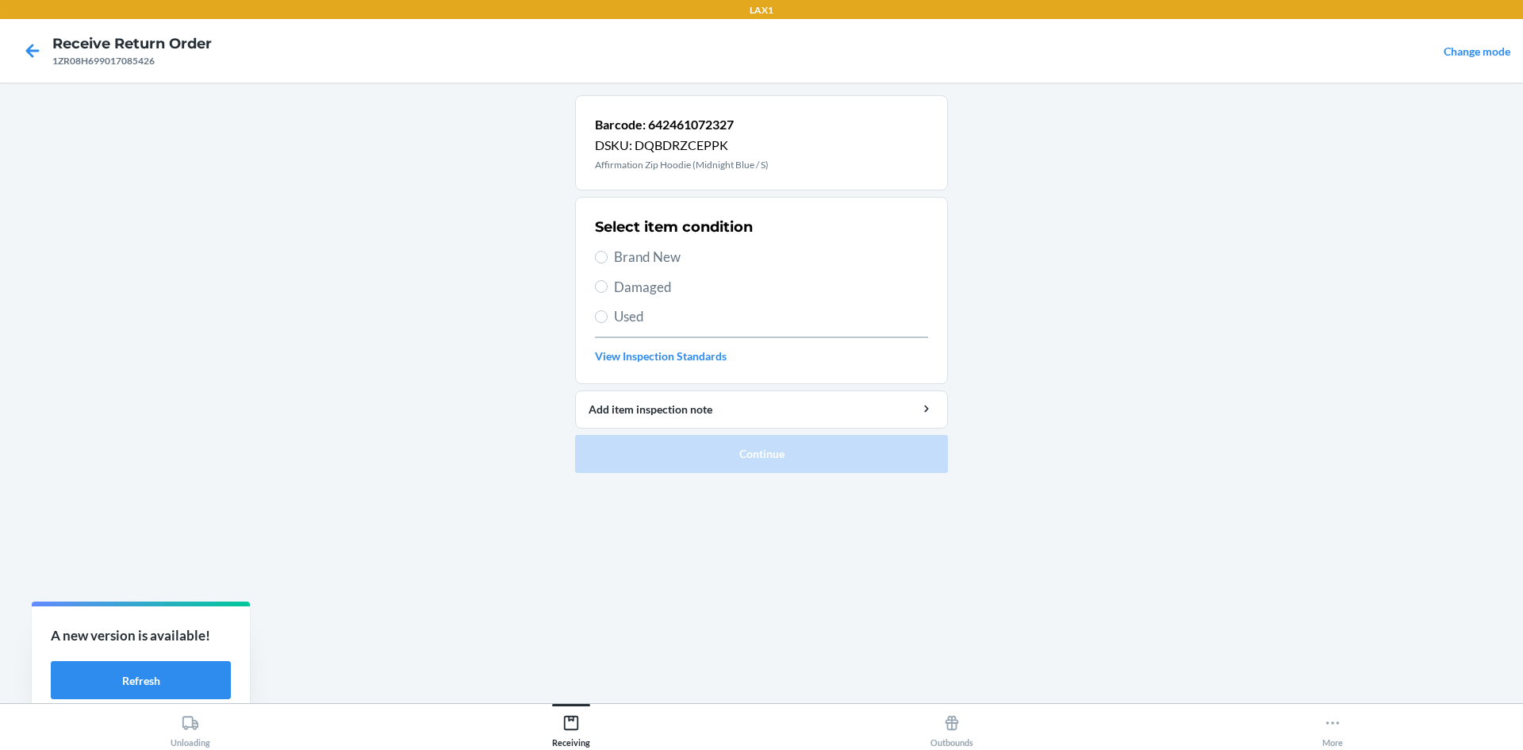
click at [627, 281] on span "Damaged" at bounding box center [771, 287] width 314 height 21
click at [608, 281] on input "Damaged" at bounding box center [601, 286] width 13 height 13
radio input "true"
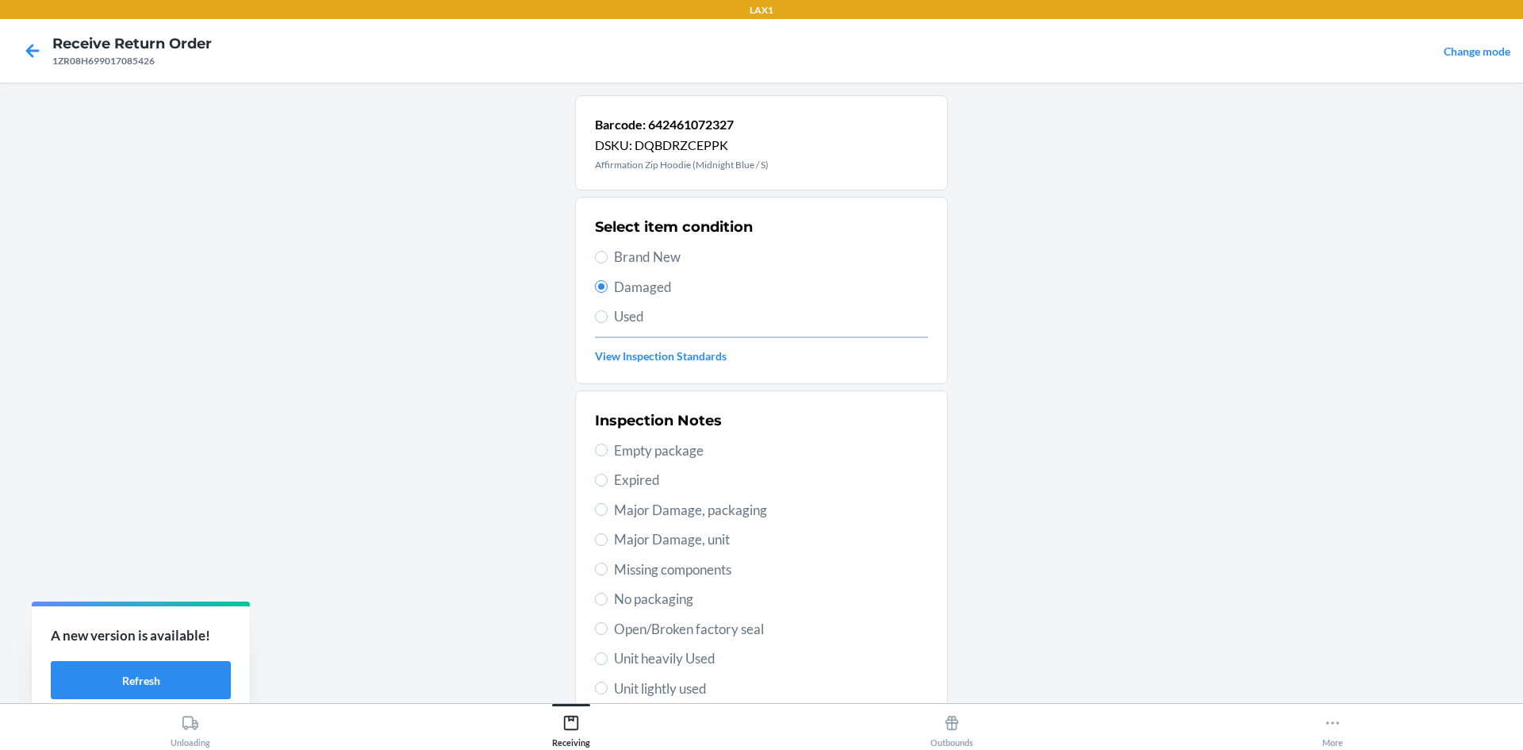
click at [618, 686] on span "Unit lightly used" at bounding box center [771, 688] width 314 height 21
click at [608, 686] on input "Unit lightly used" at bounding box center [601, 688] width 13 height 13
radio input "true"
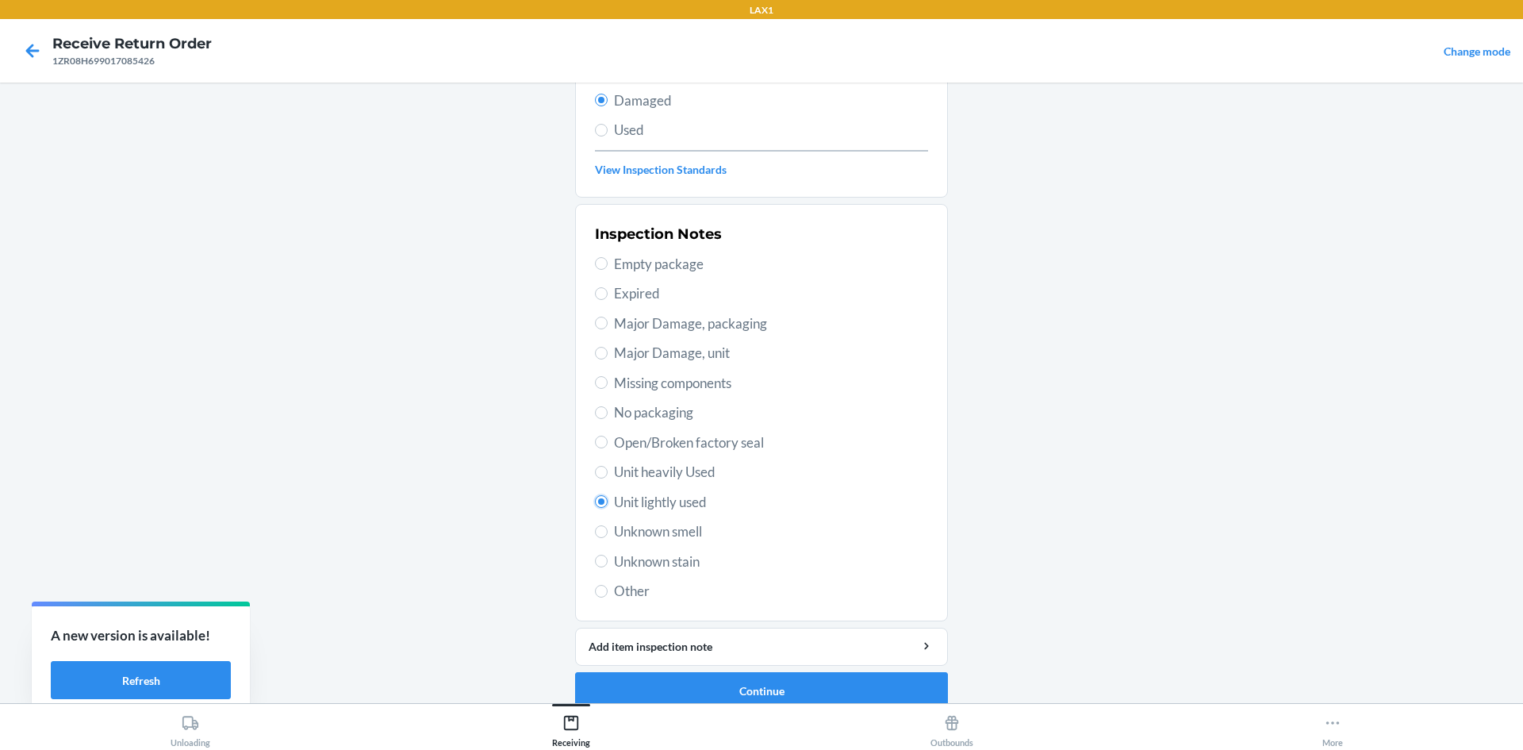
scroll to position [206, 0]
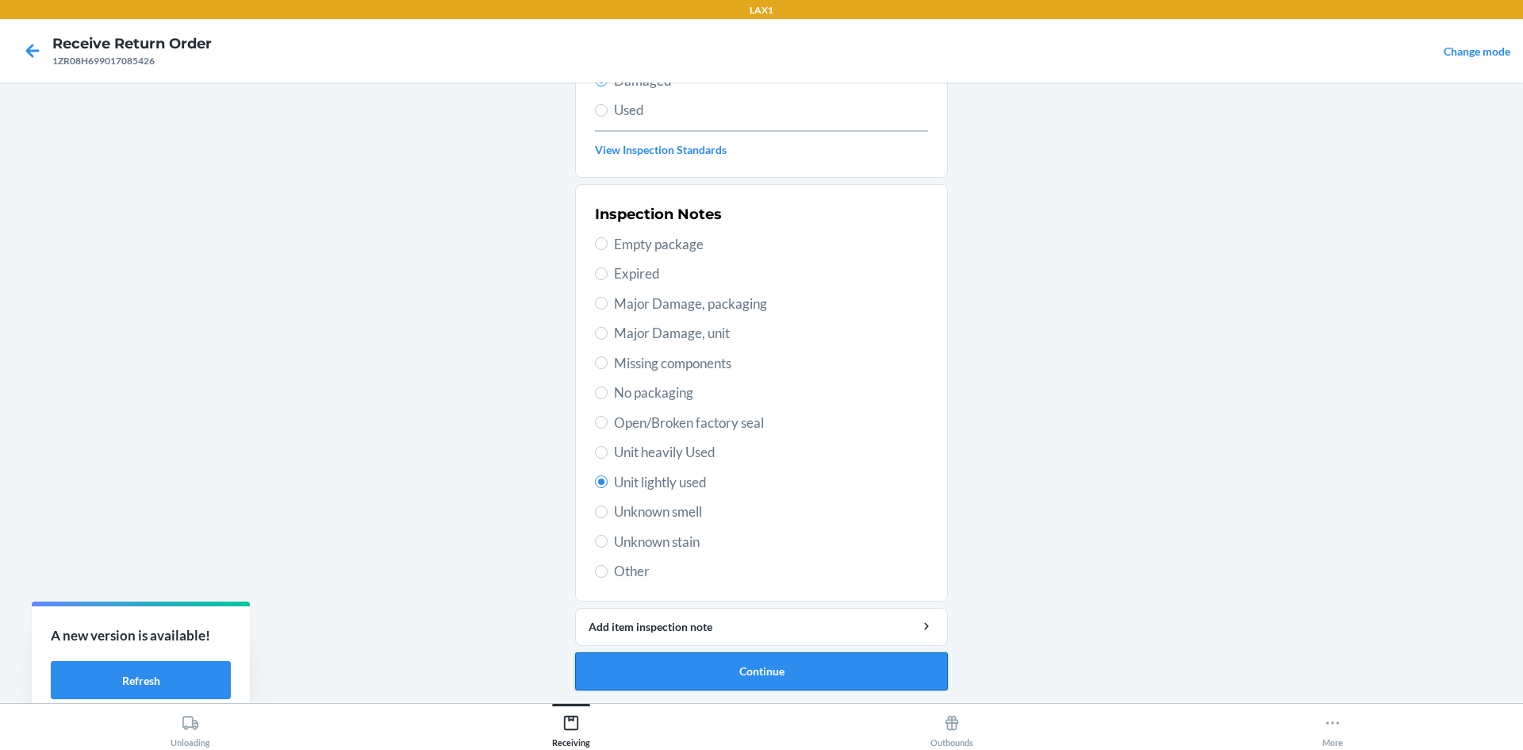
click at [763, 670] on button "Continue" at bounding box center [761, 671] width 373 height 38
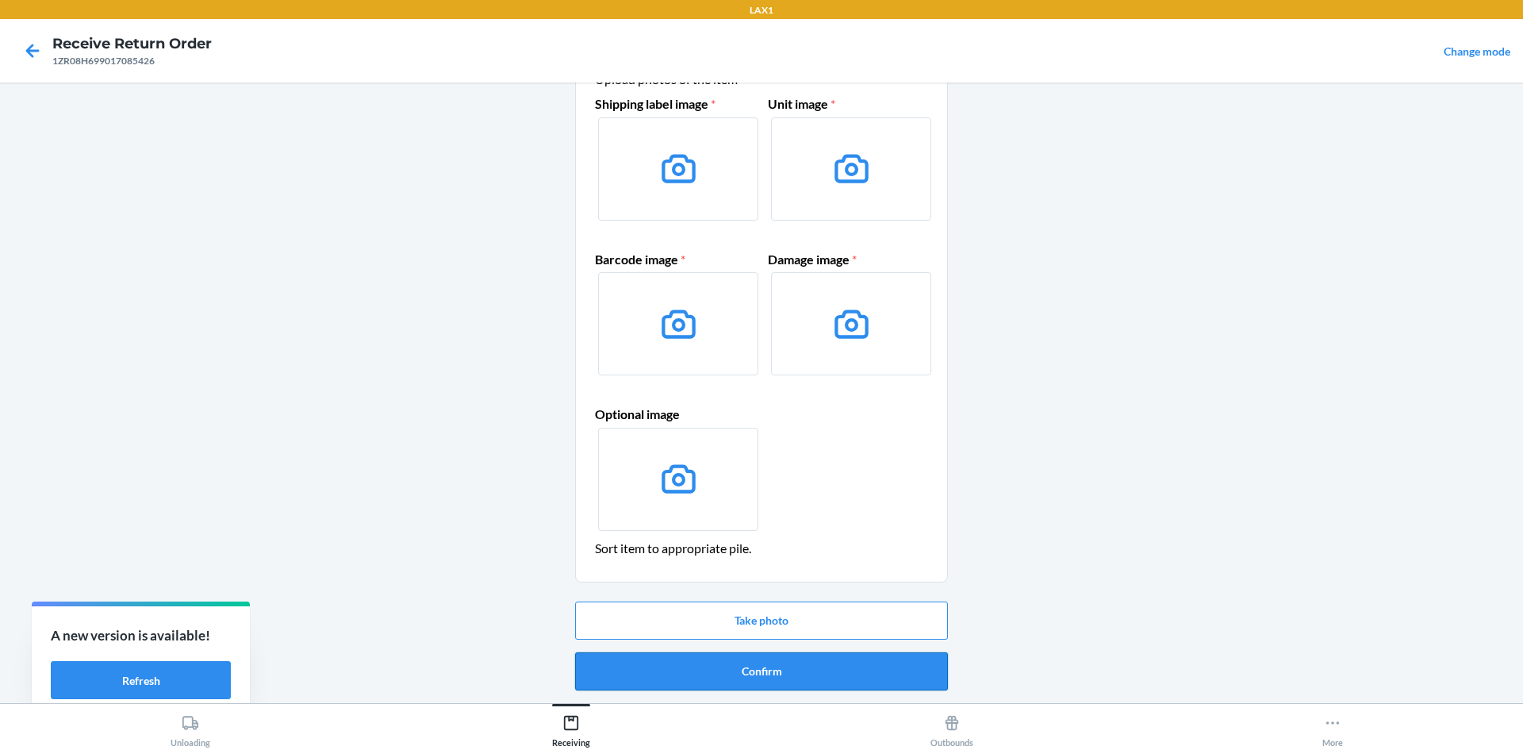
click at [807, 661] on button "Confirm" at bounding box center [761, 671] width 373 height 38
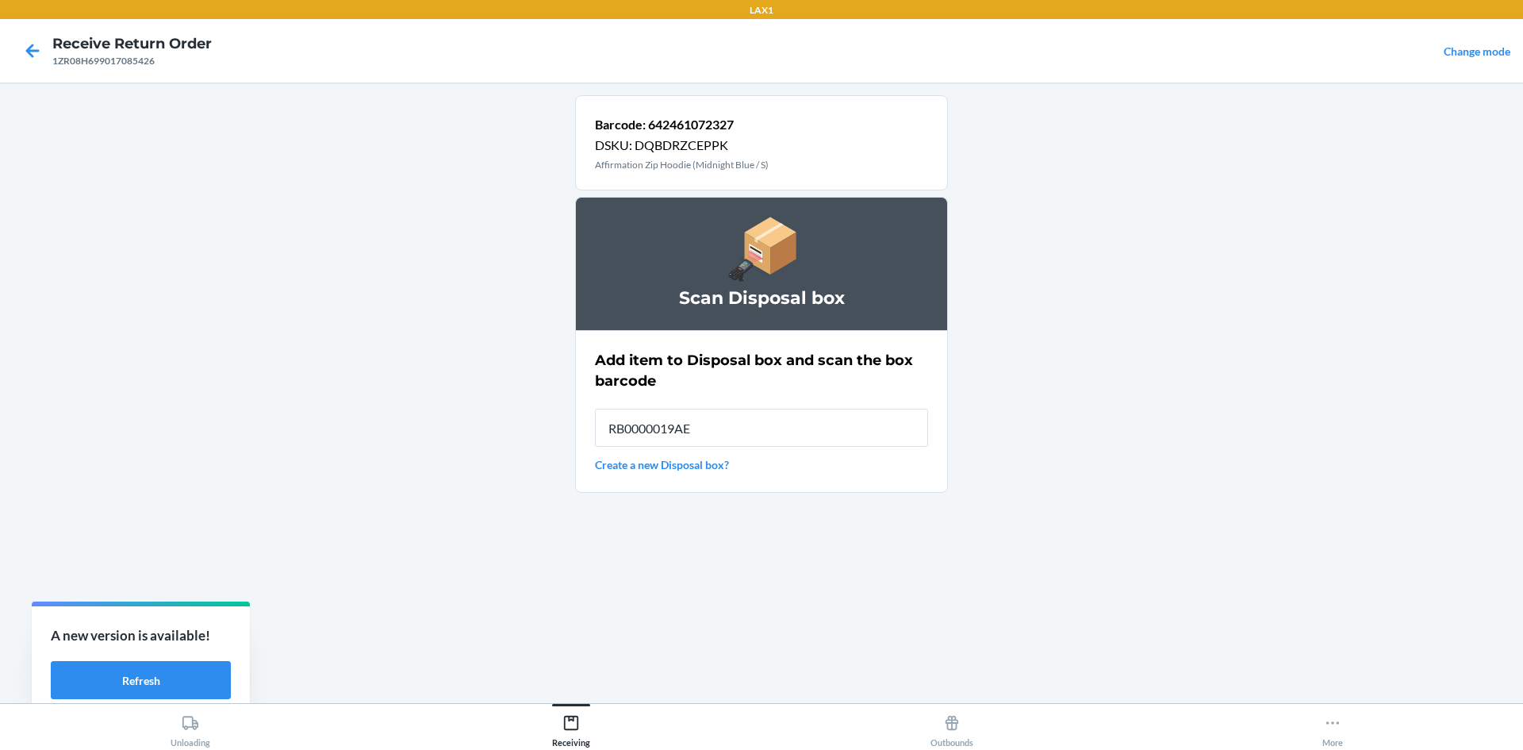
type input "RB0000019AE"
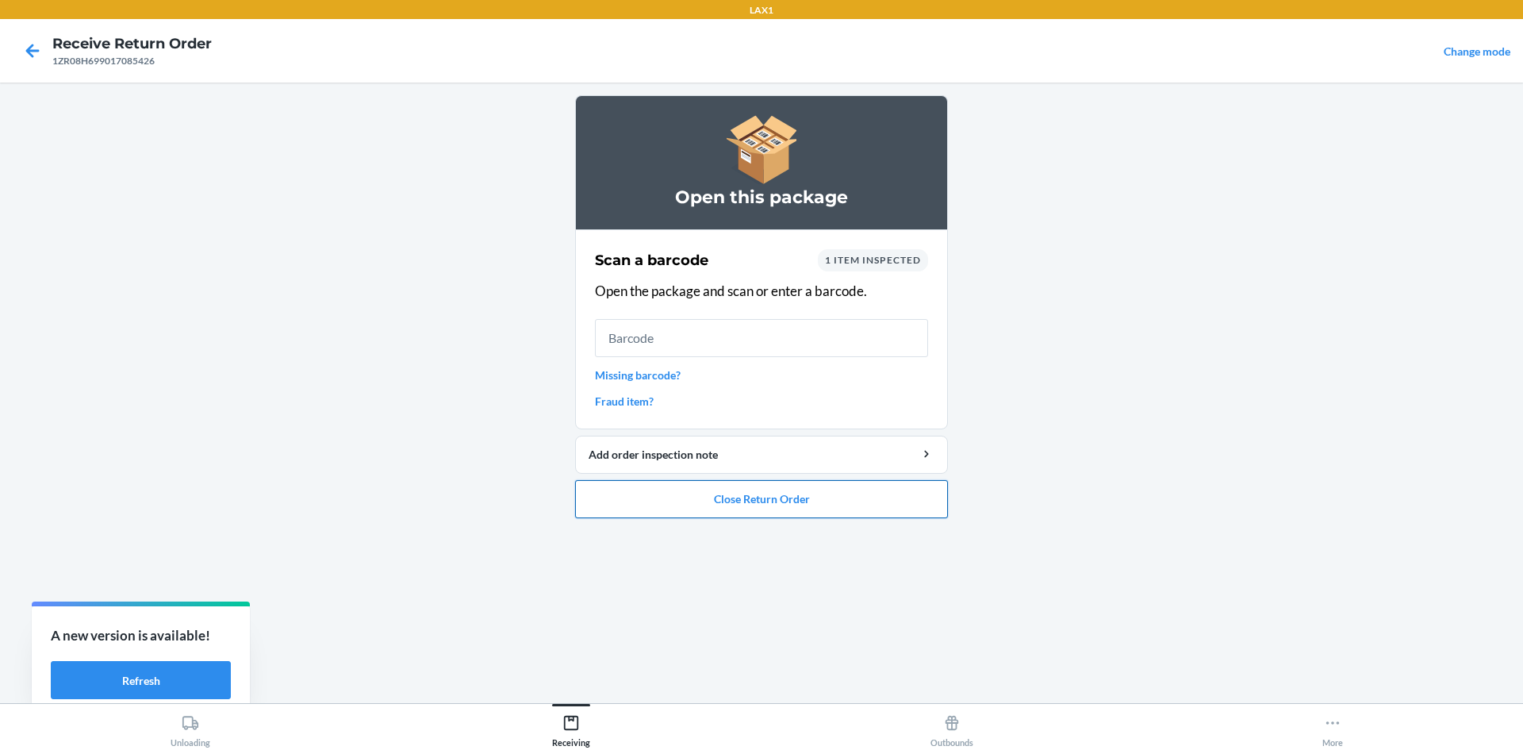
click at [886, 505] on button "Close Return Order" at bounding box center [761, 499] width 373 height 38
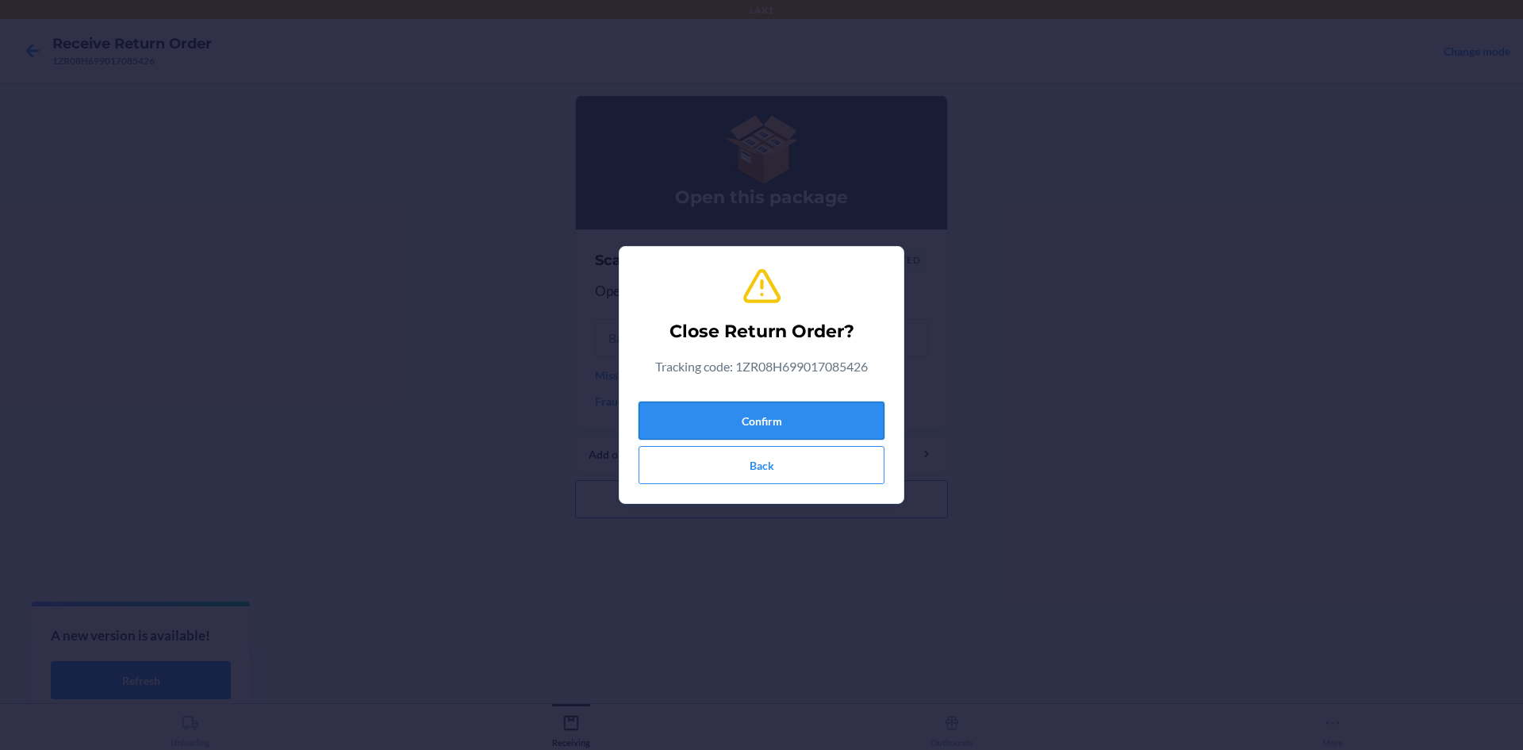
click at [835, 425] on button "Confirm" at bounding box center [762, 420] width 246 height 38
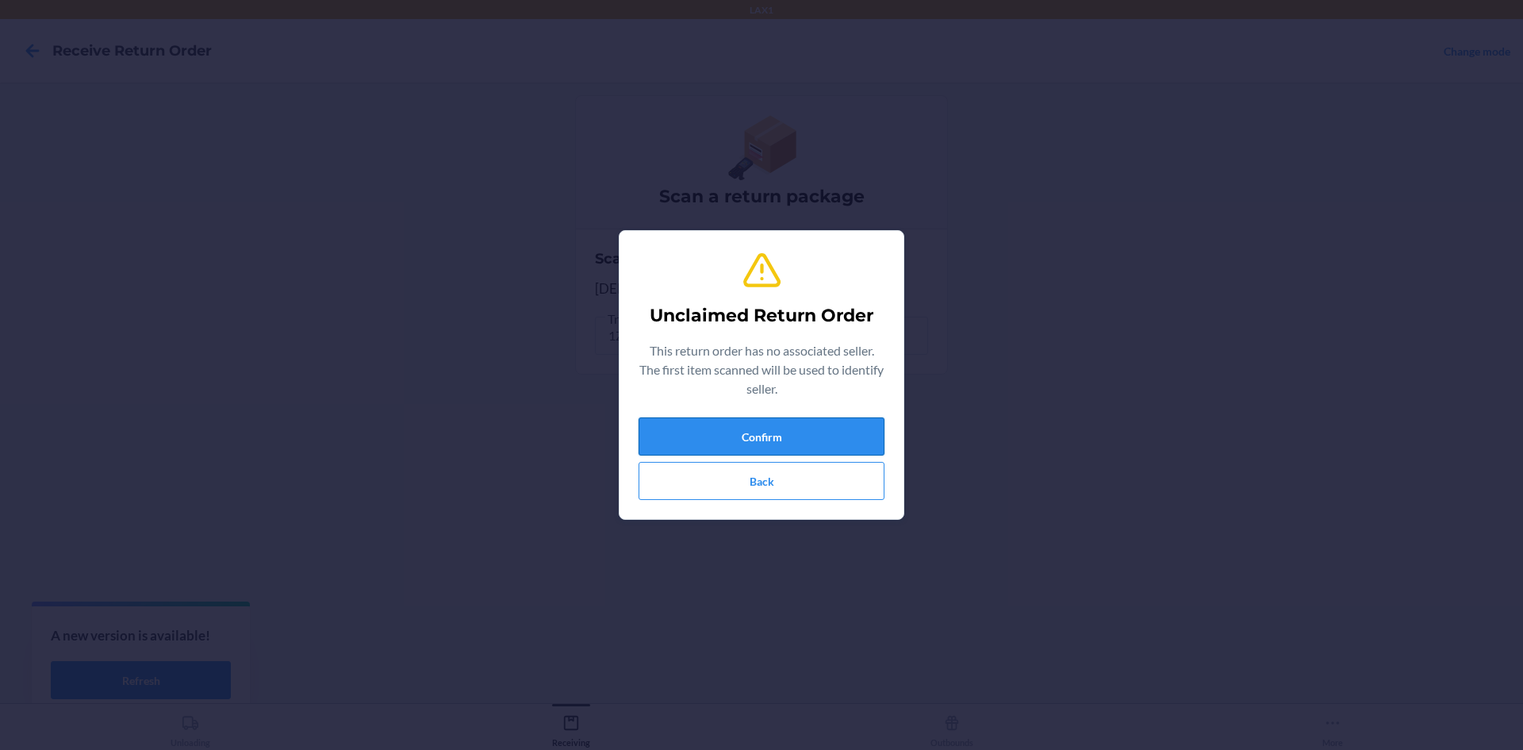
click at [873, 423] on button "Confirm" at bounding box center [762, 436] width 246 height 38
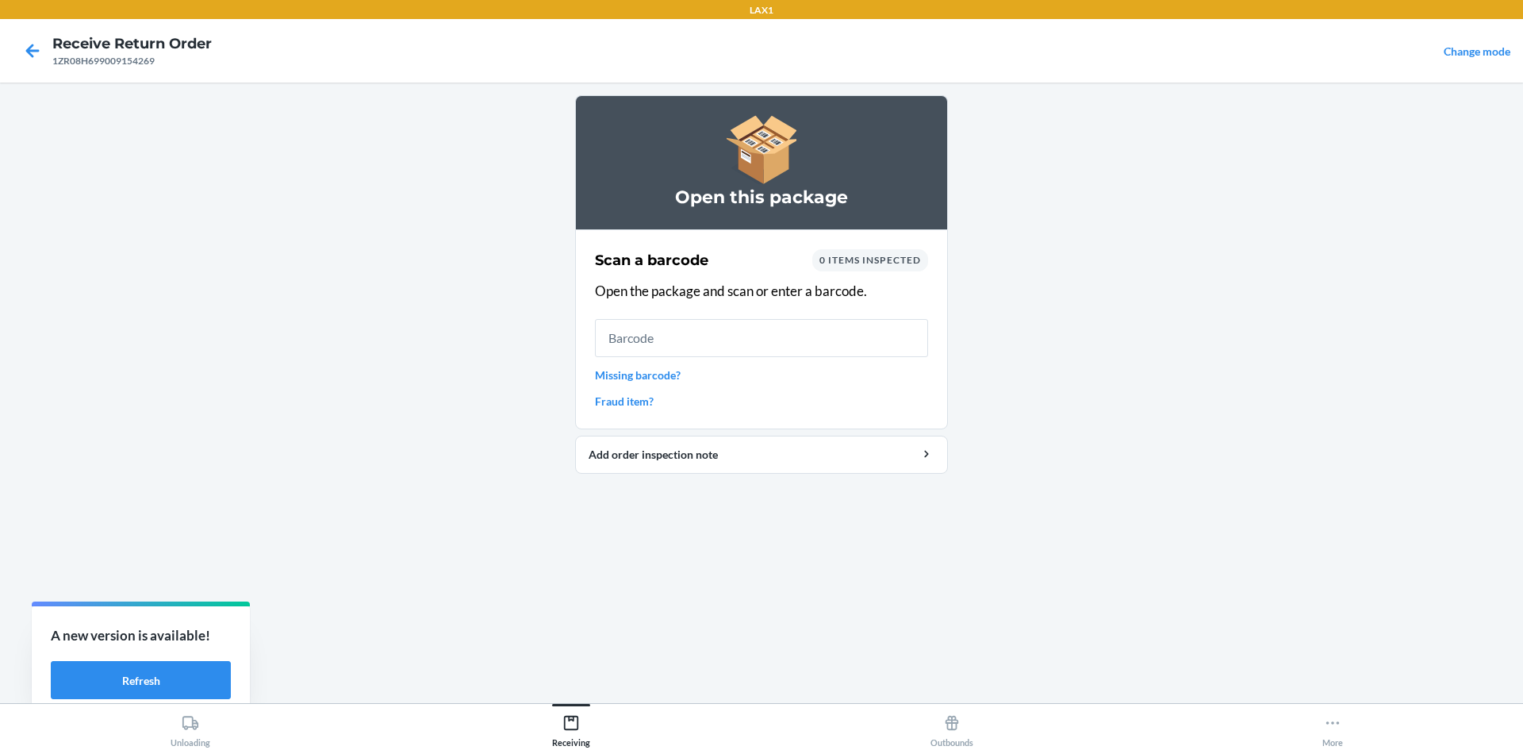
click at [651, 380] on link "Missing barcode?" at bounding box center [761, 375] width 333 height 17
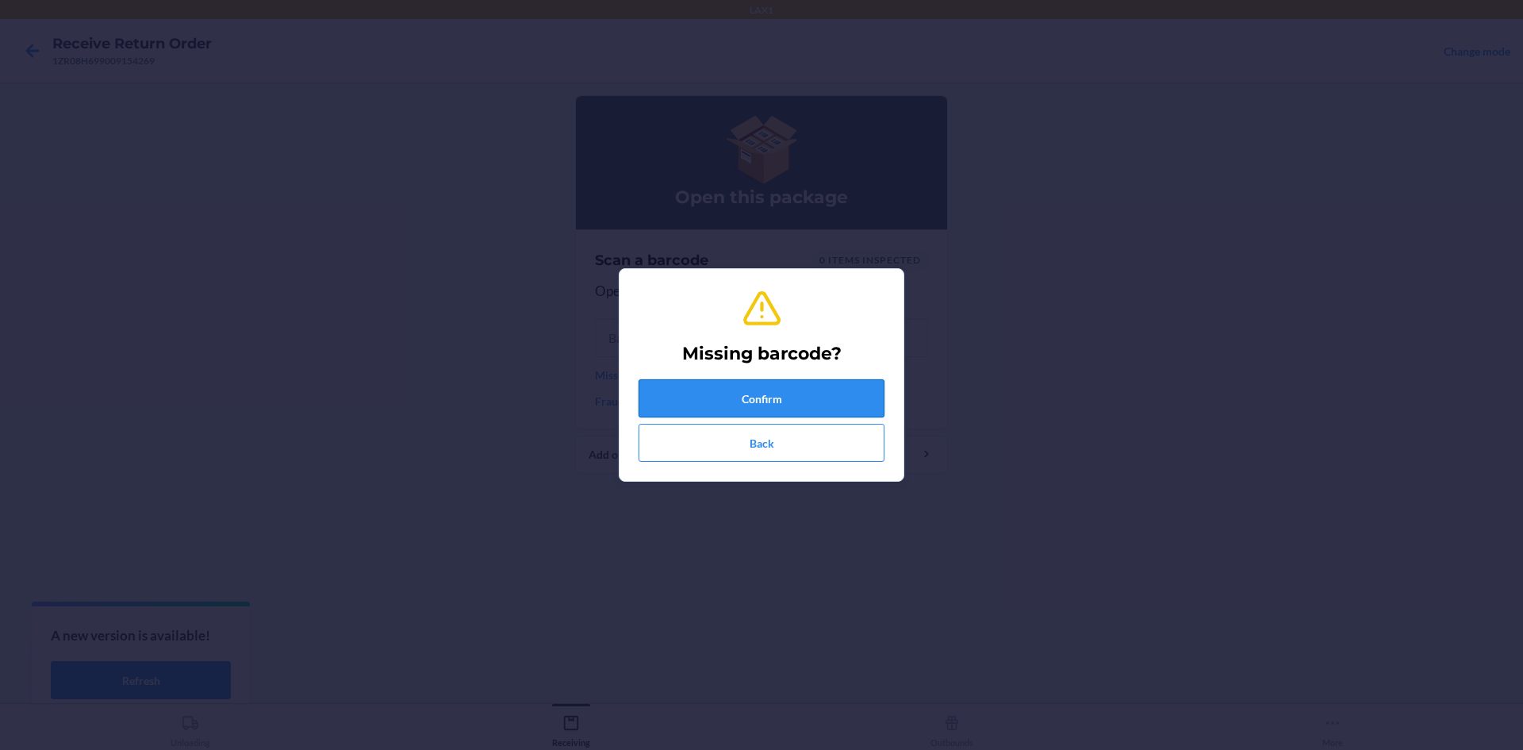
click at [657, 393] on button "Confirm" at bounding box center [762, 398] width 246 height 38
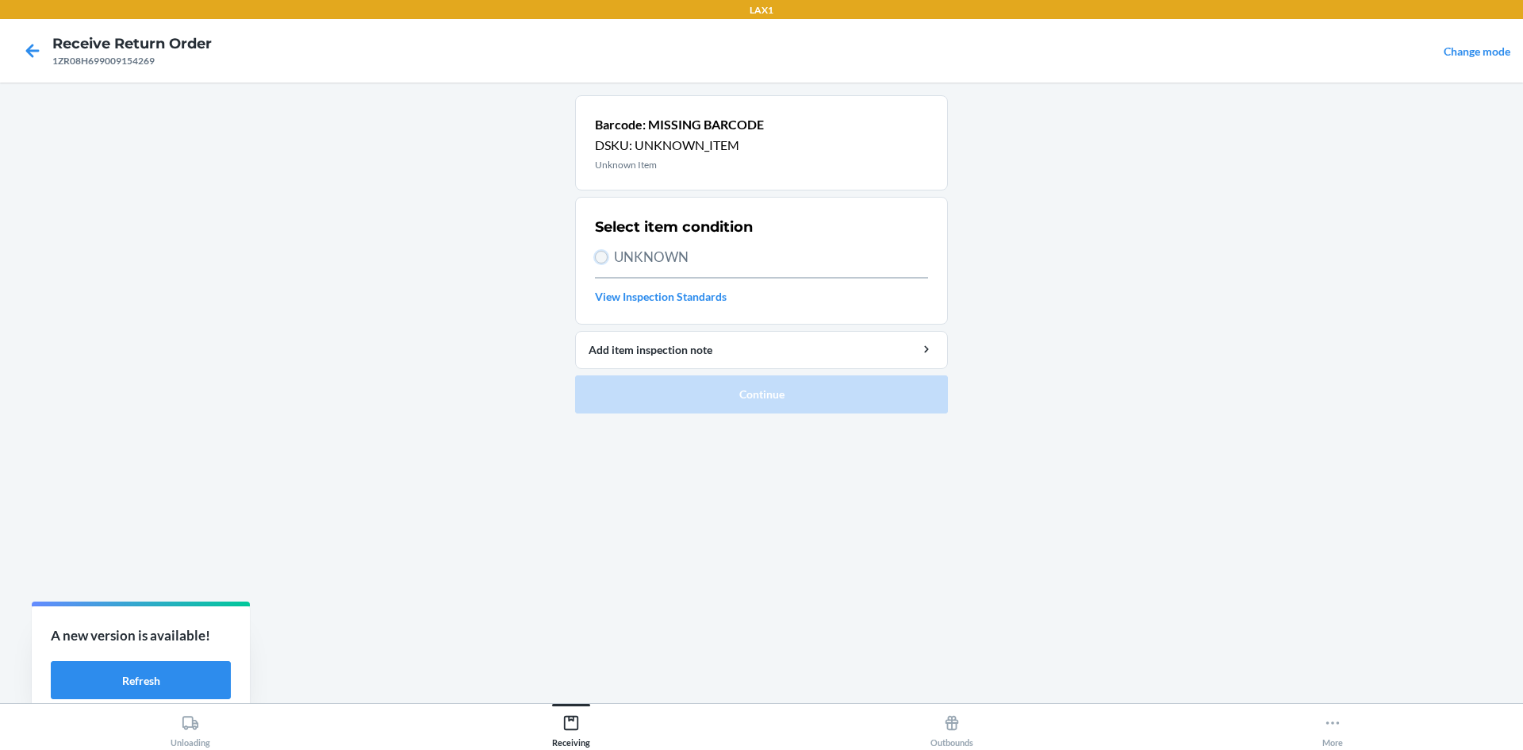
click at [605, 255] on input "UNKNOWN" at bounding box center [601, 257] width 13 height 13
radio input "true"
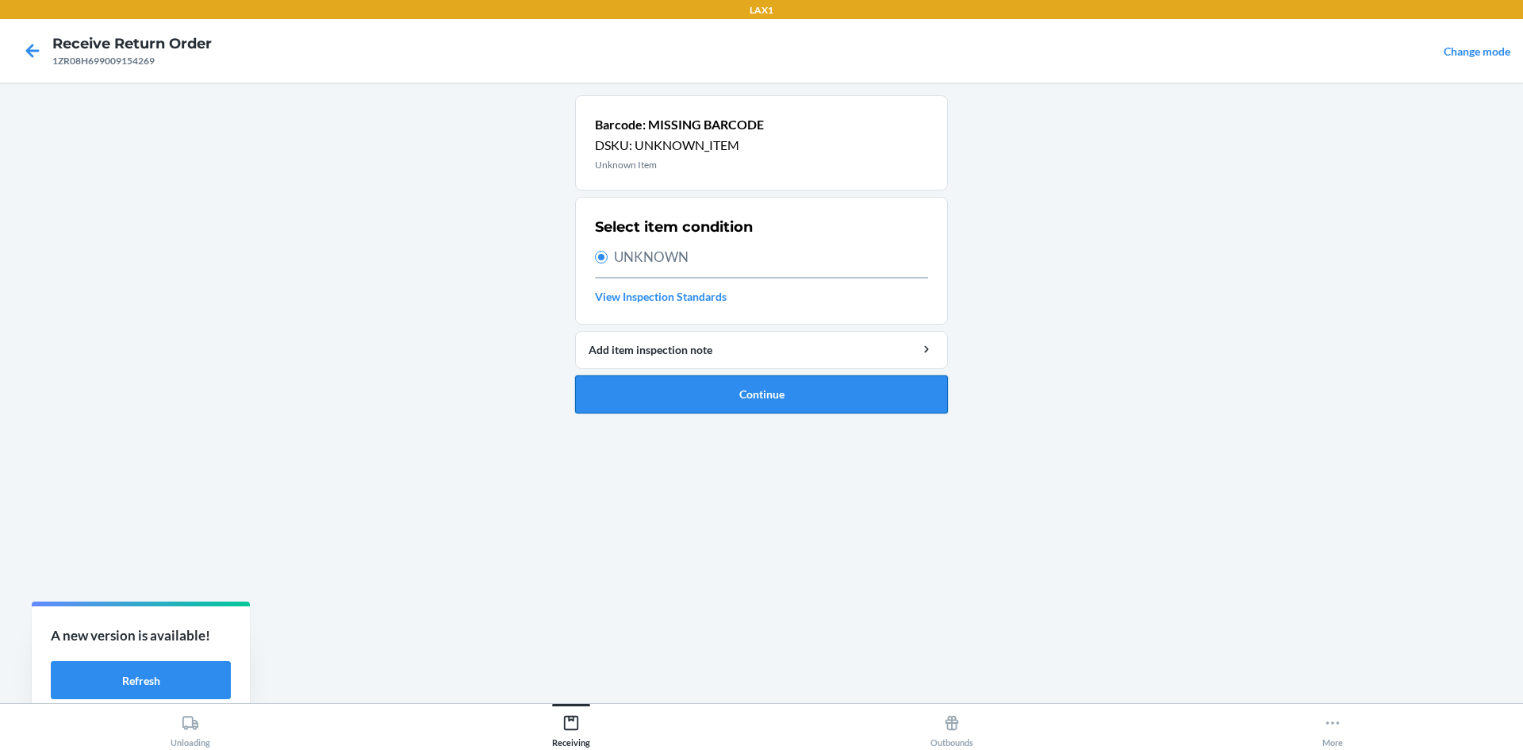
click at [877, 382] on button "Continue" at bounding box center [761, 394] width 373 height 38
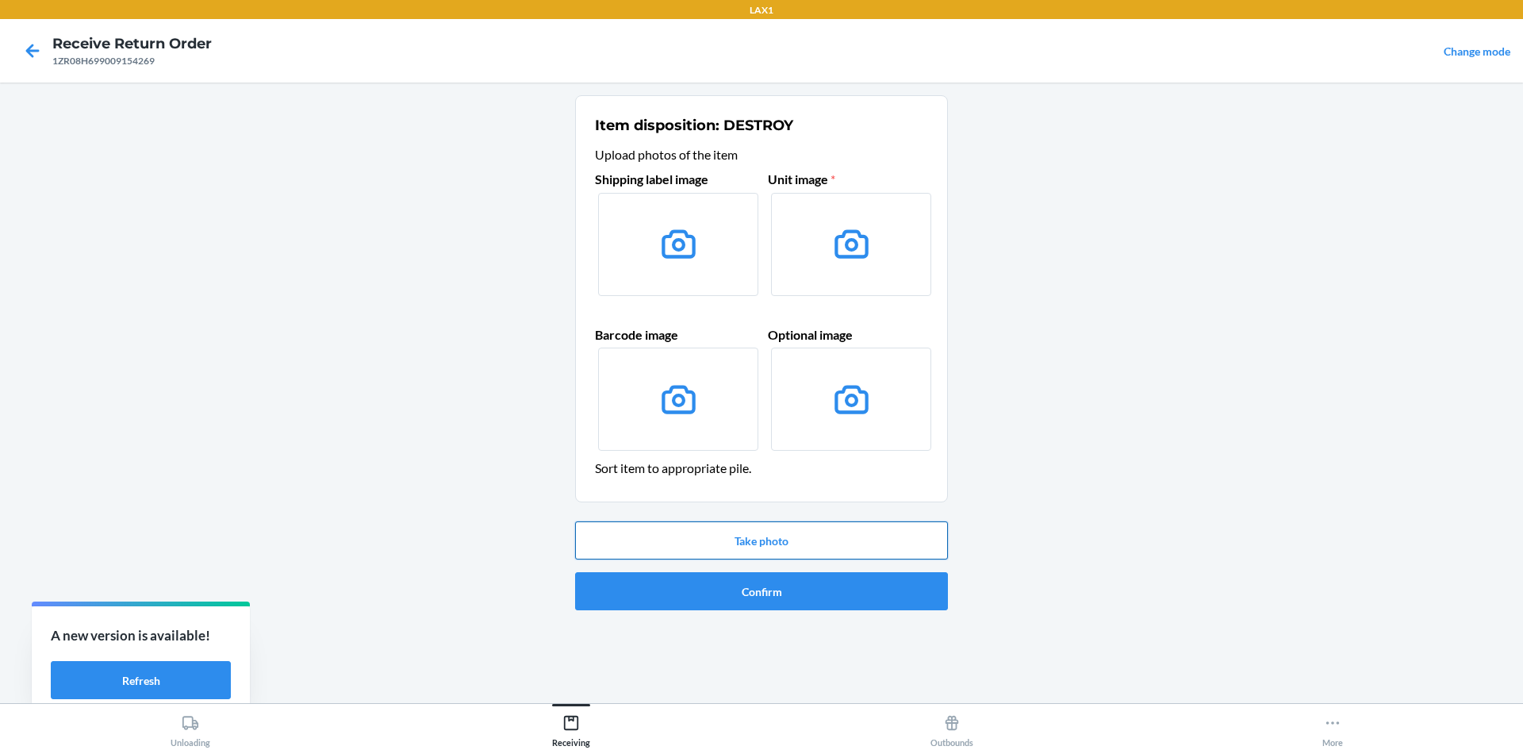
click at [846, 537] on button "Take photo" at bounding box center [761, 540] width 373 height 38
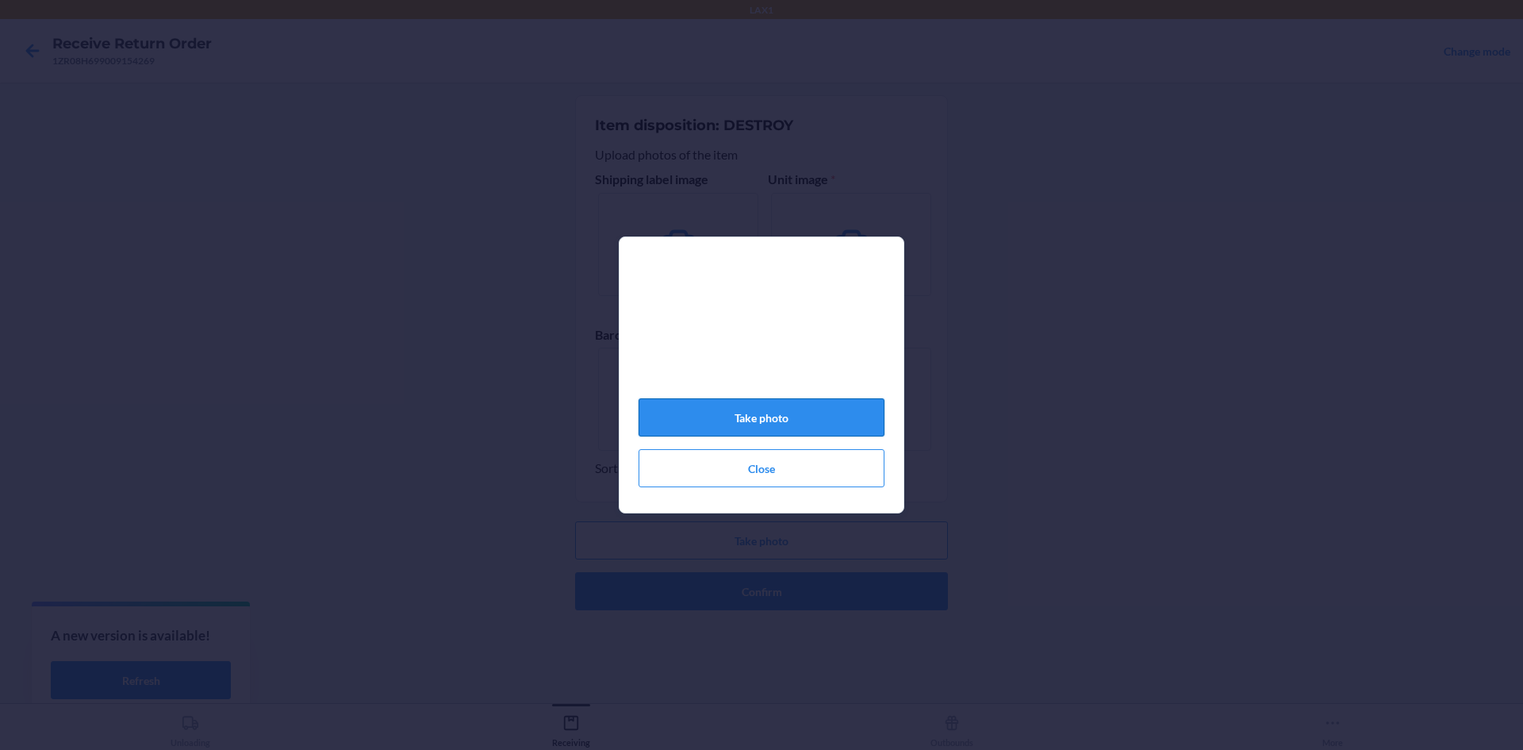
click at [774, 422] on button "Take photo" at bounding box center [762, 417] width 246 height 38
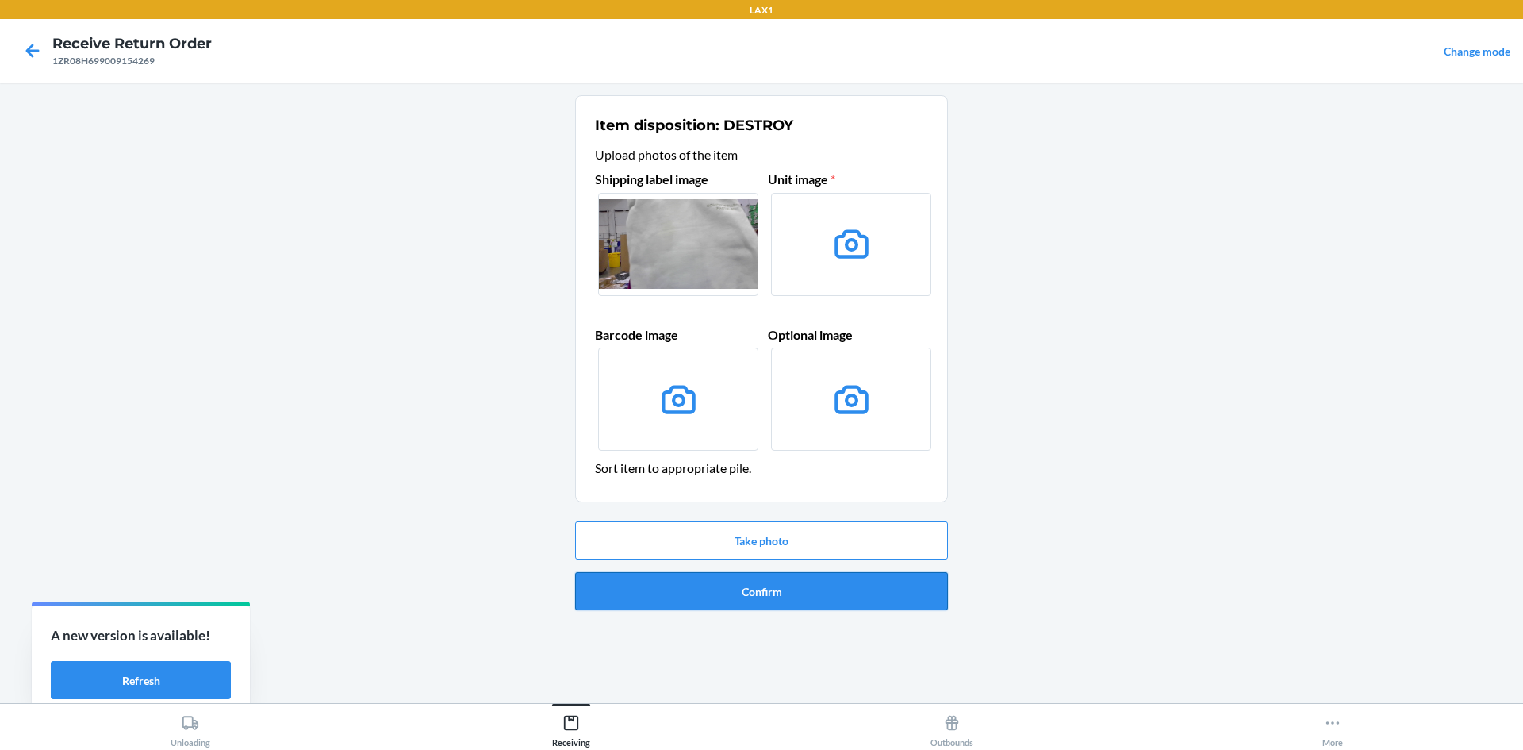
click at [847, 587] on button "Confirm" at bounding box center [761, 591] width 373 height 38
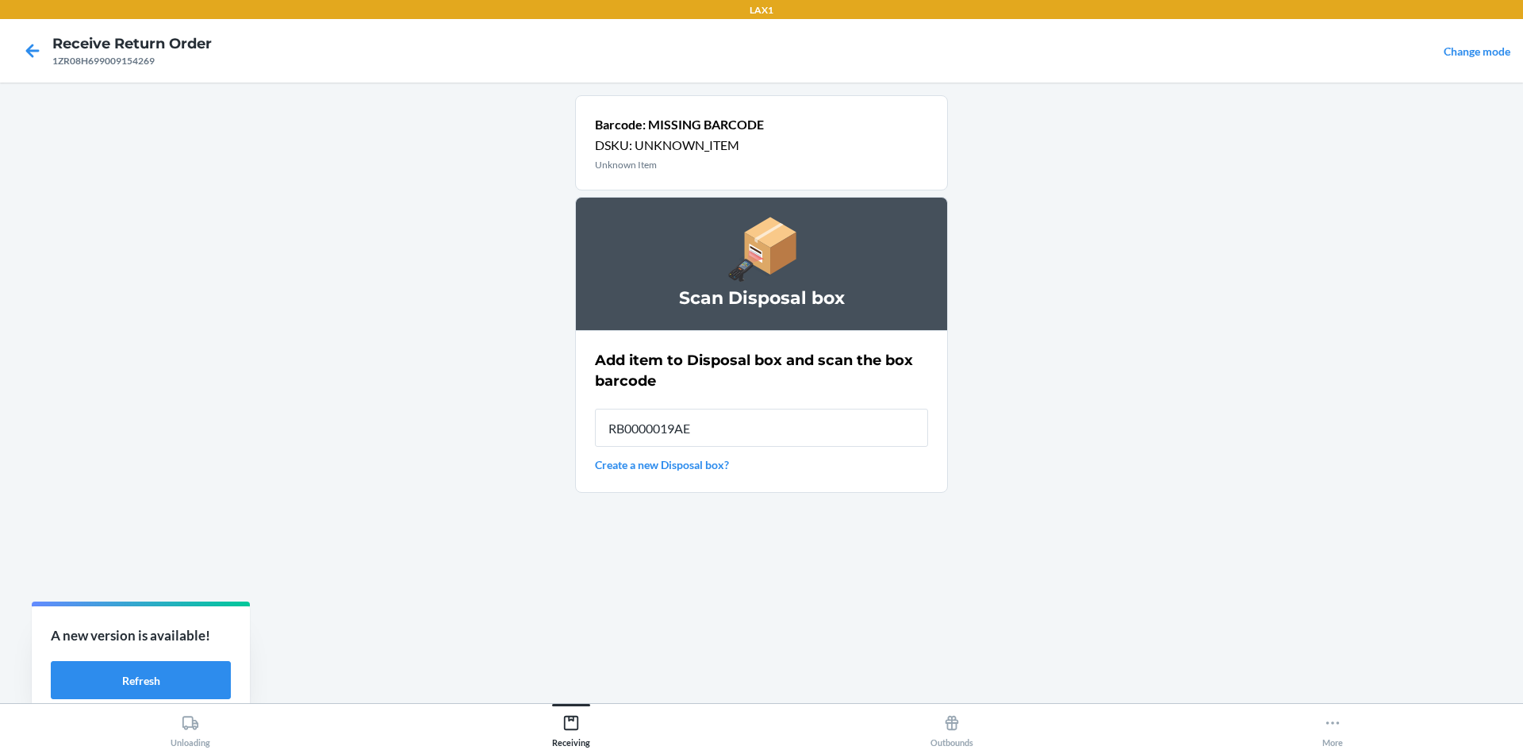
type input "RB0000019AE"
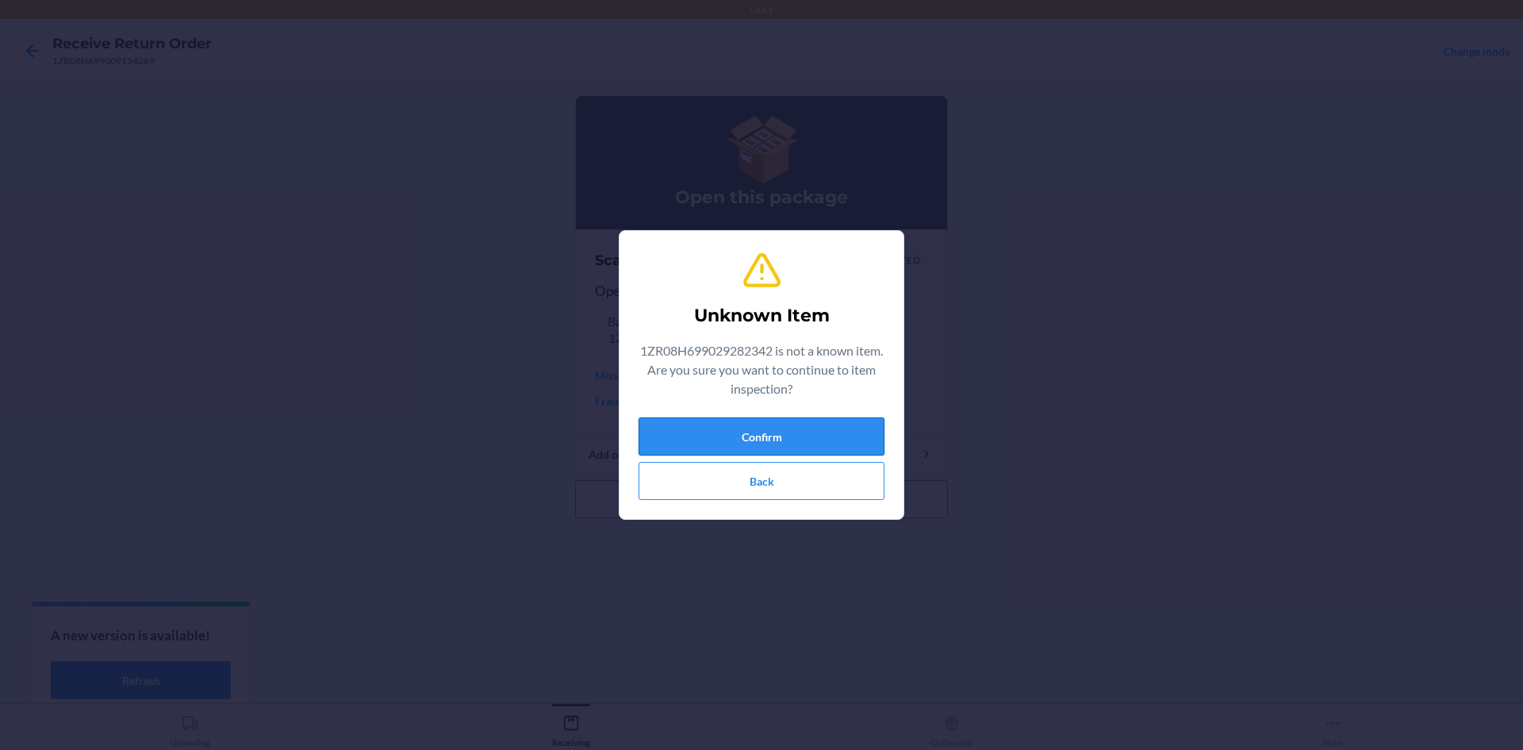
click at [768, 423] on button "Confirm" at bounding box center [762, 436] width 246 height 38
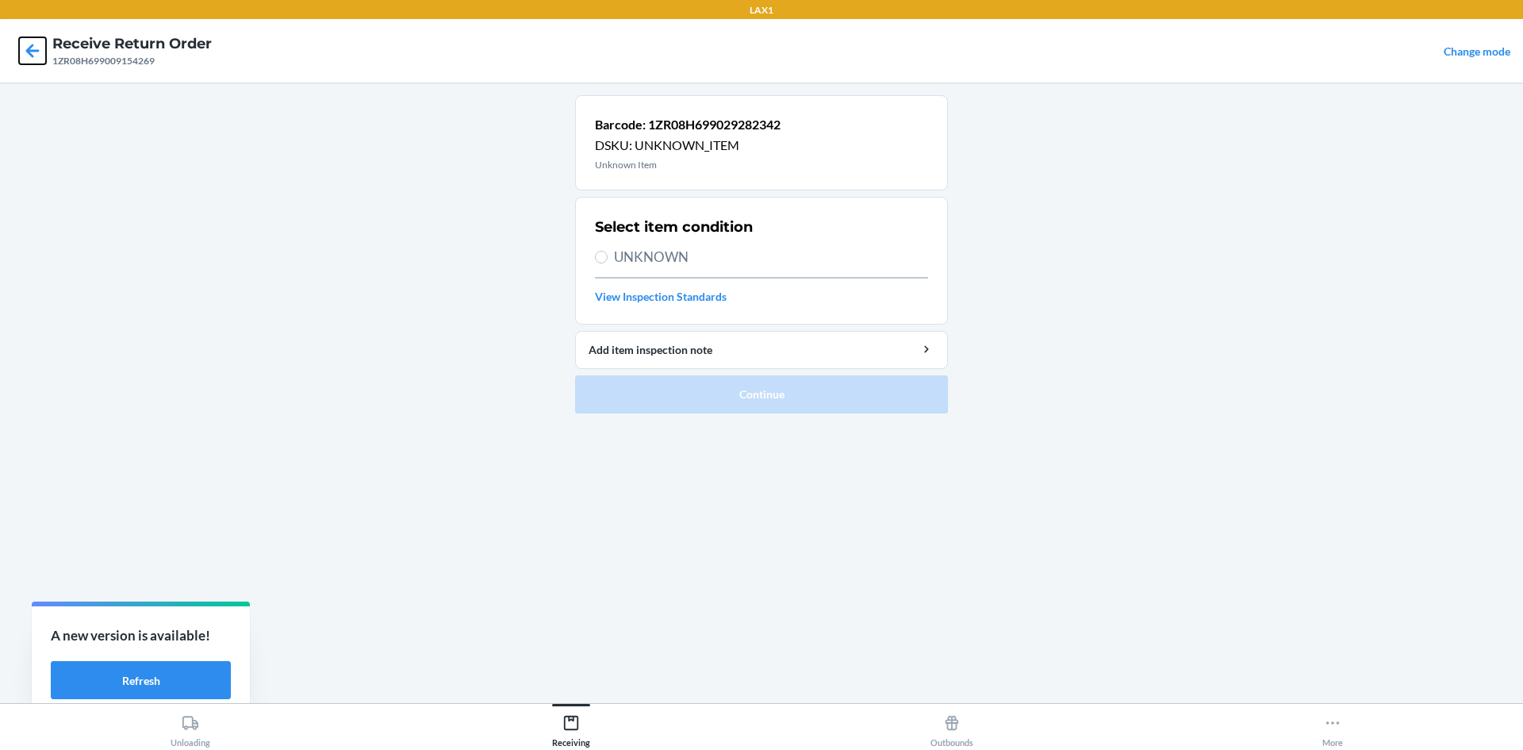
click at [32, 55] on icon at bounding box center [32, 50] width 13 height 13
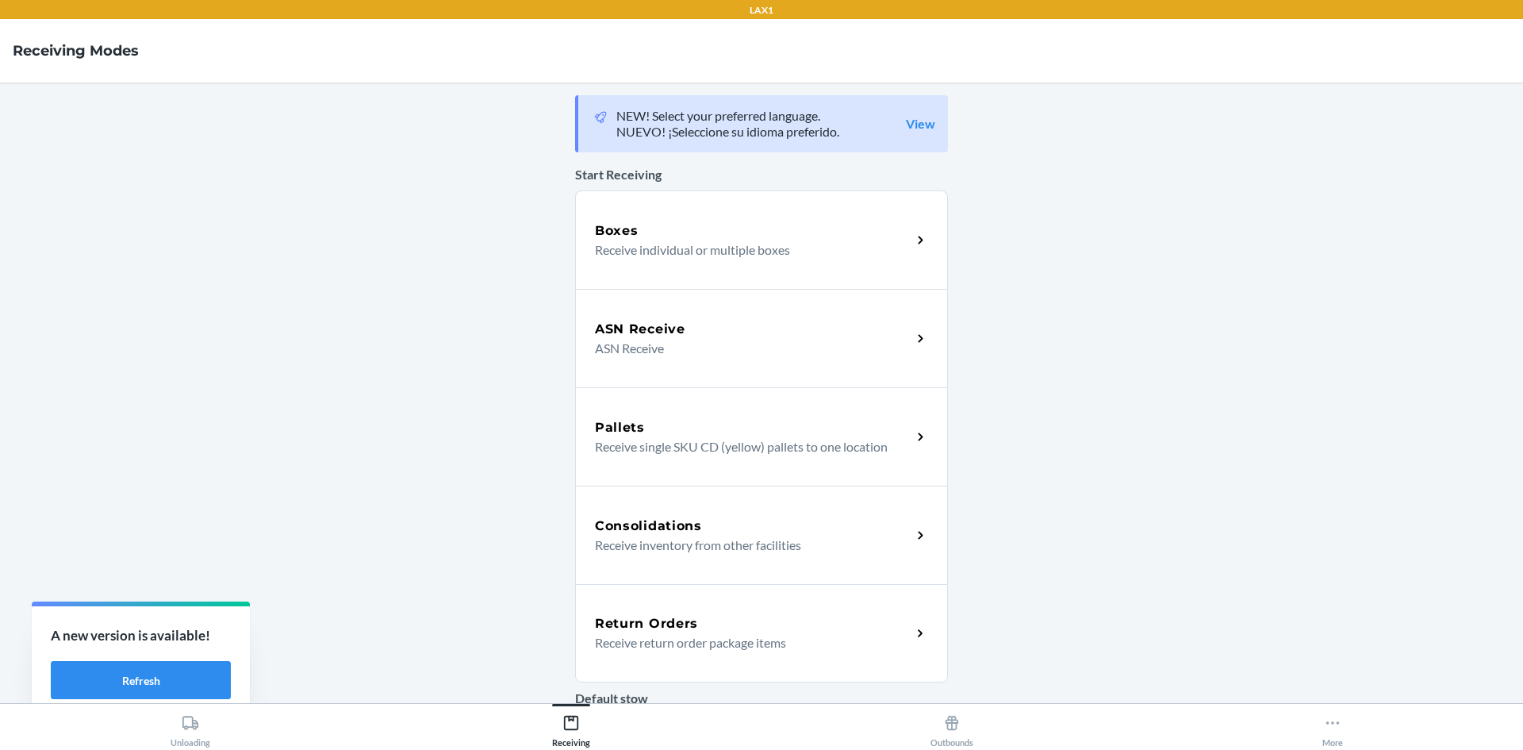
click at [913, 639] on icon at bounding box center [921, 633] width 18 height 18
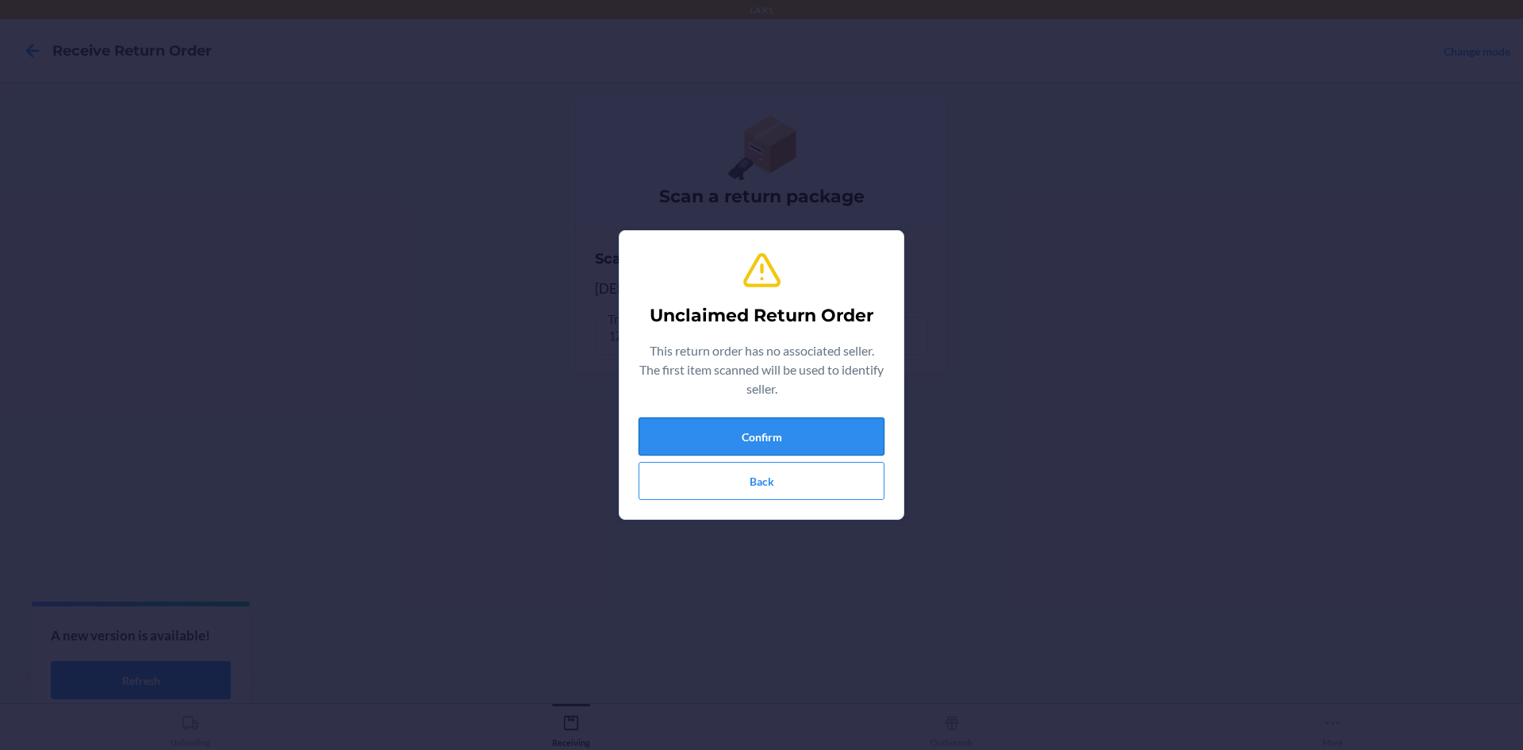
click at [790, 422] on button "Confirm" at bounding box center [762, 436] width 246 height 38
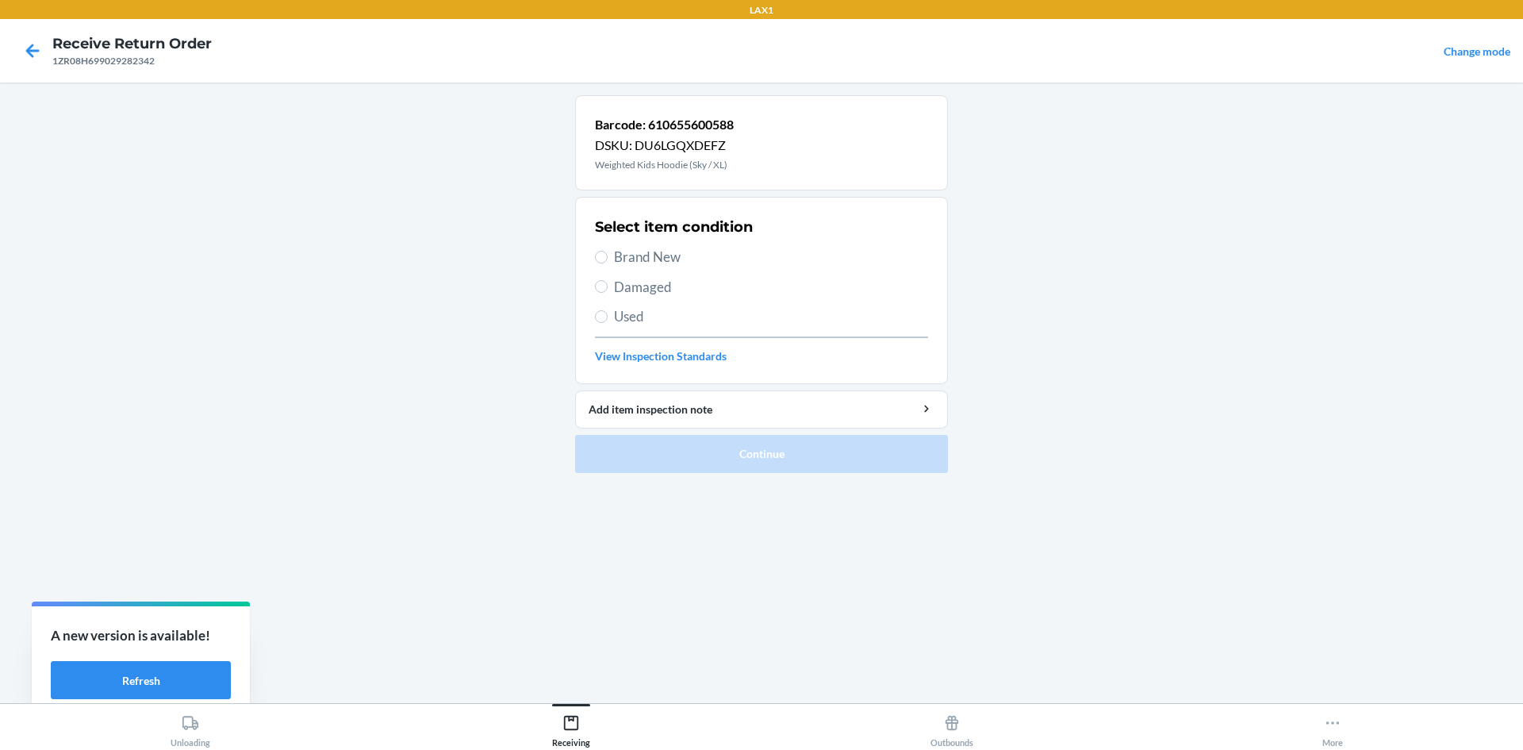
click at [663, 285] on span "Damaged" at bounding box center [771, 287] width 314 height 21
click at [608, 285] on input "Damaged" at bounding box center [601, 286] width 13 height 13
radio input "true"
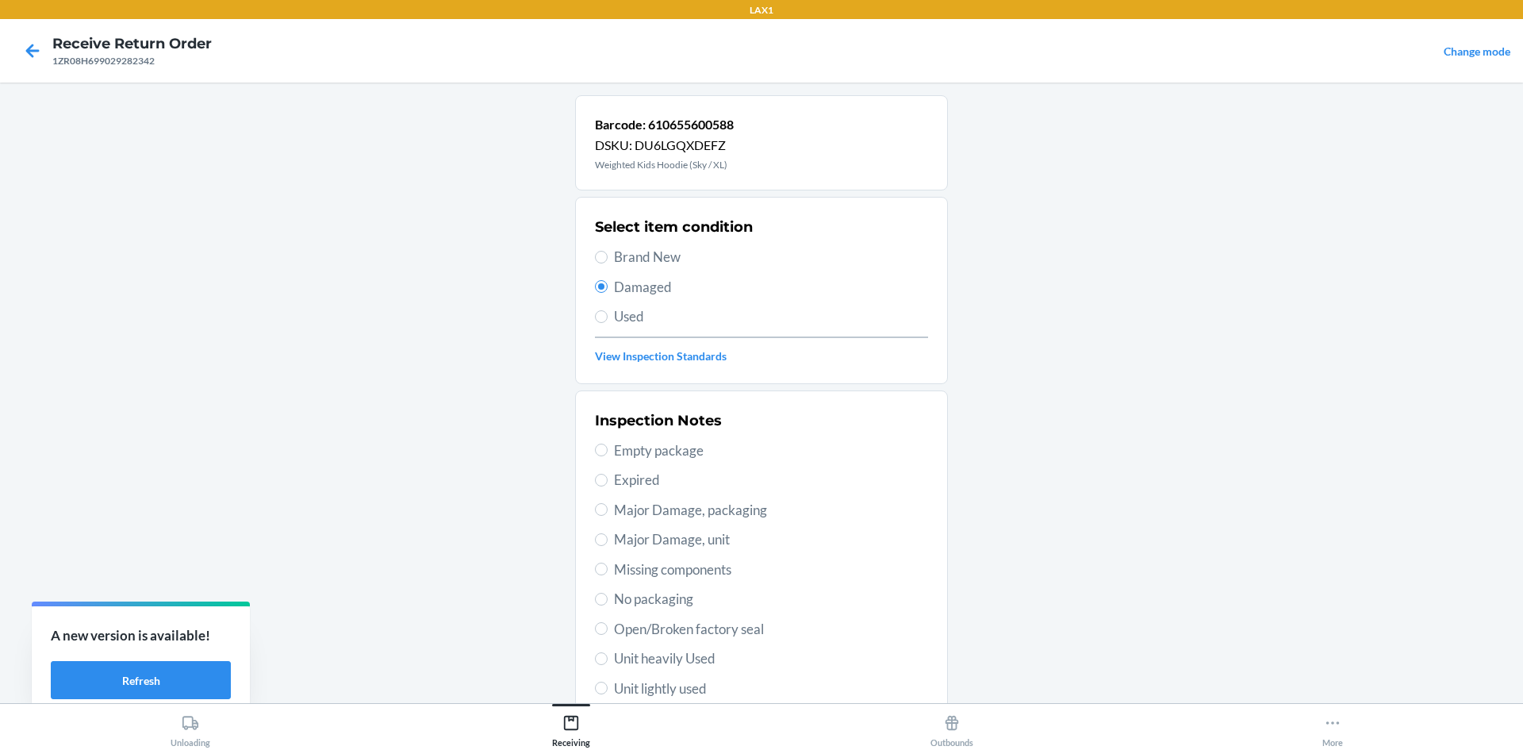
click at [687, 691] on span "Unit lightly used" at bounding box center [771, 688] width 314 height 21
click at [608, 691] on input "Unit lightly used" at bounding box center [601, 688] width 13 height 13
radio input "true"
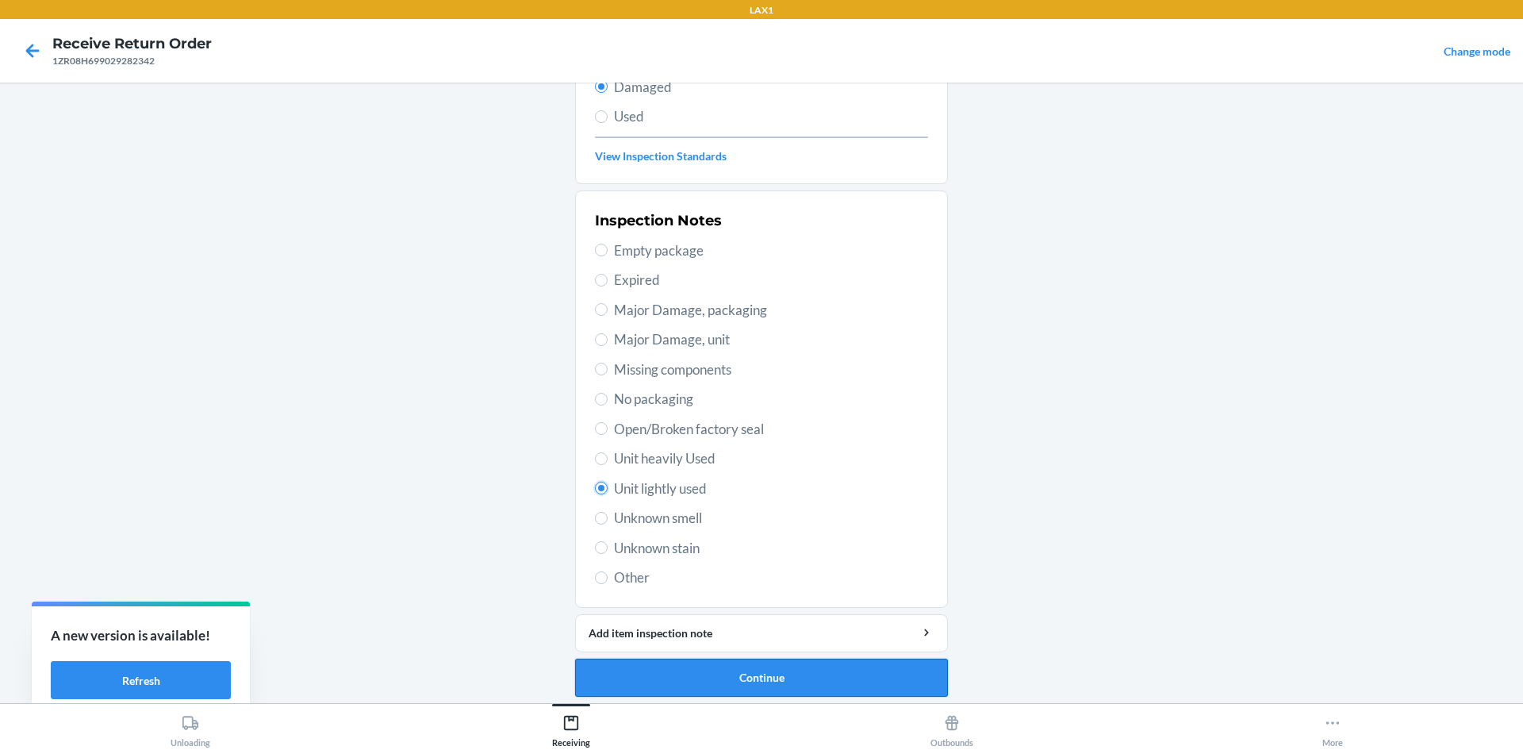
scroll to position [206, 0]
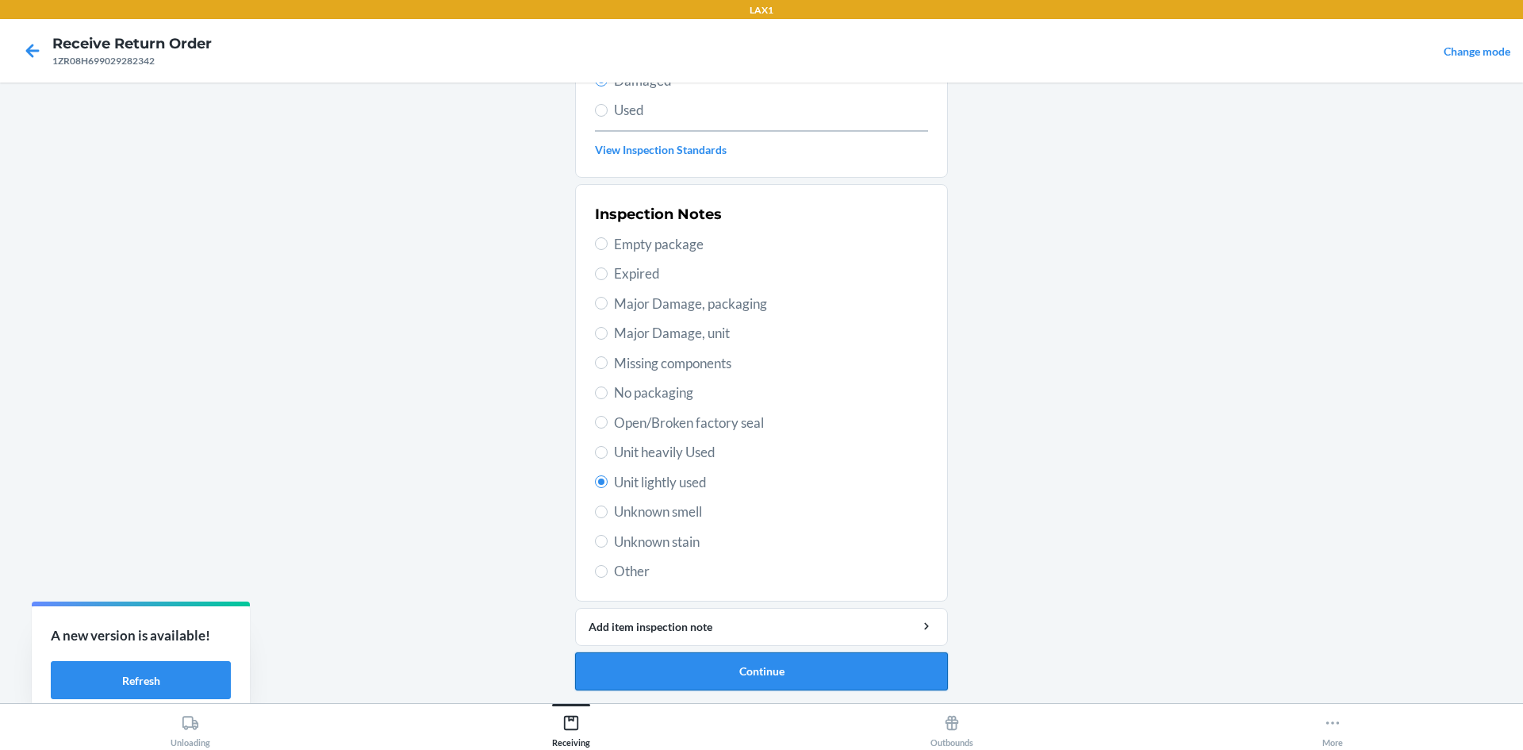
click at [693, 663] on button "Continue" at bounding box center [761, 671] width 373 height 38
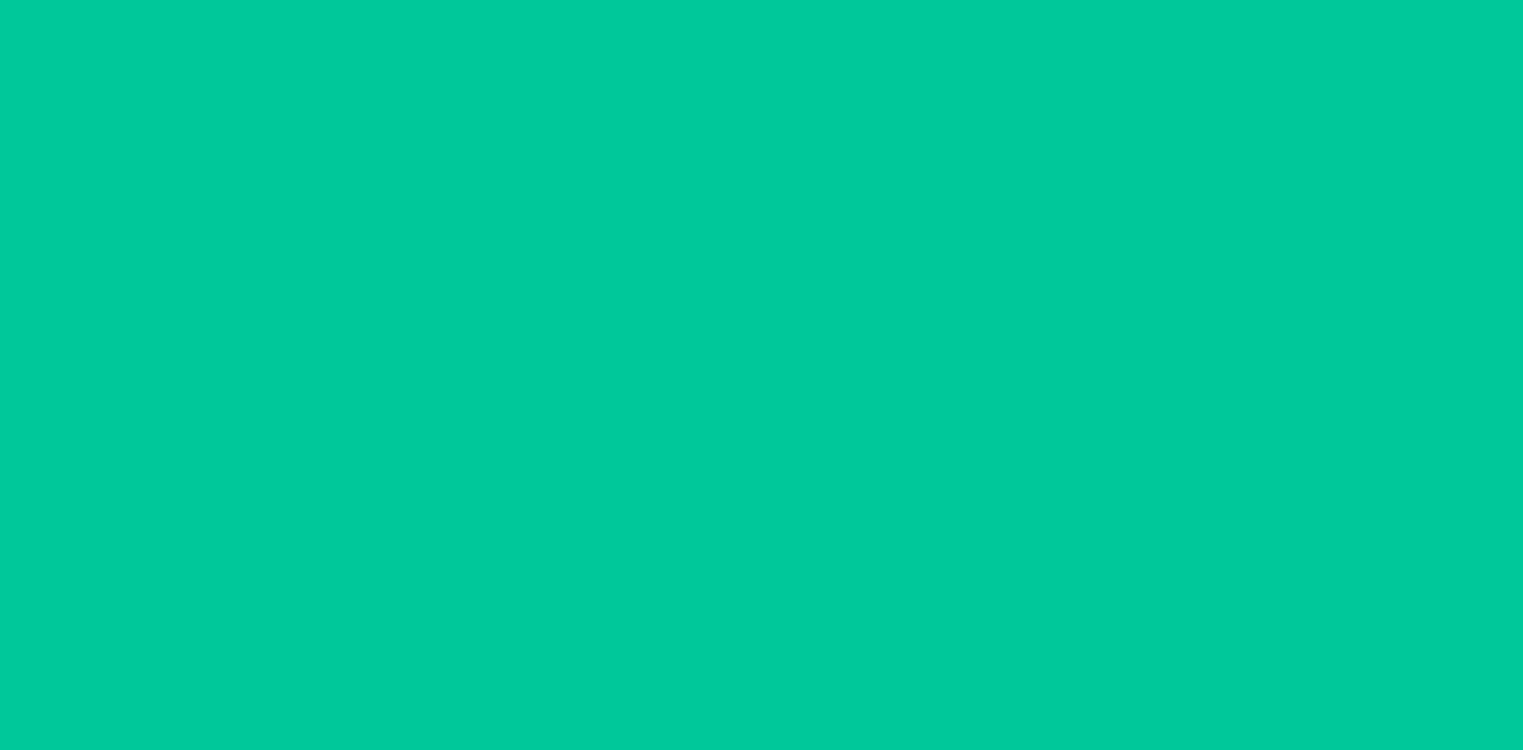
scroll to position [75, 0]
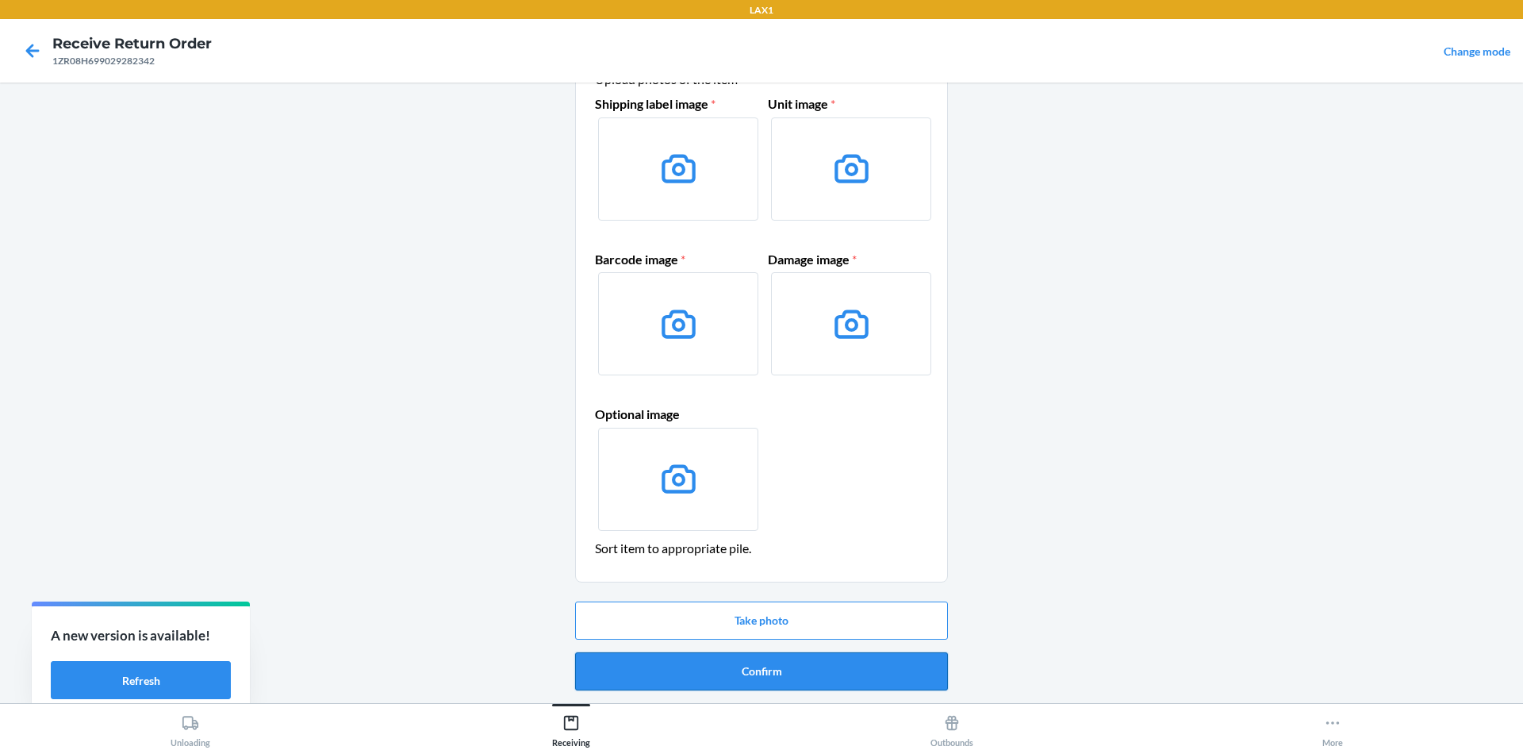
click at [693, 663] on button "Confirm" at bounding box center [761, 671] width 373 height 38
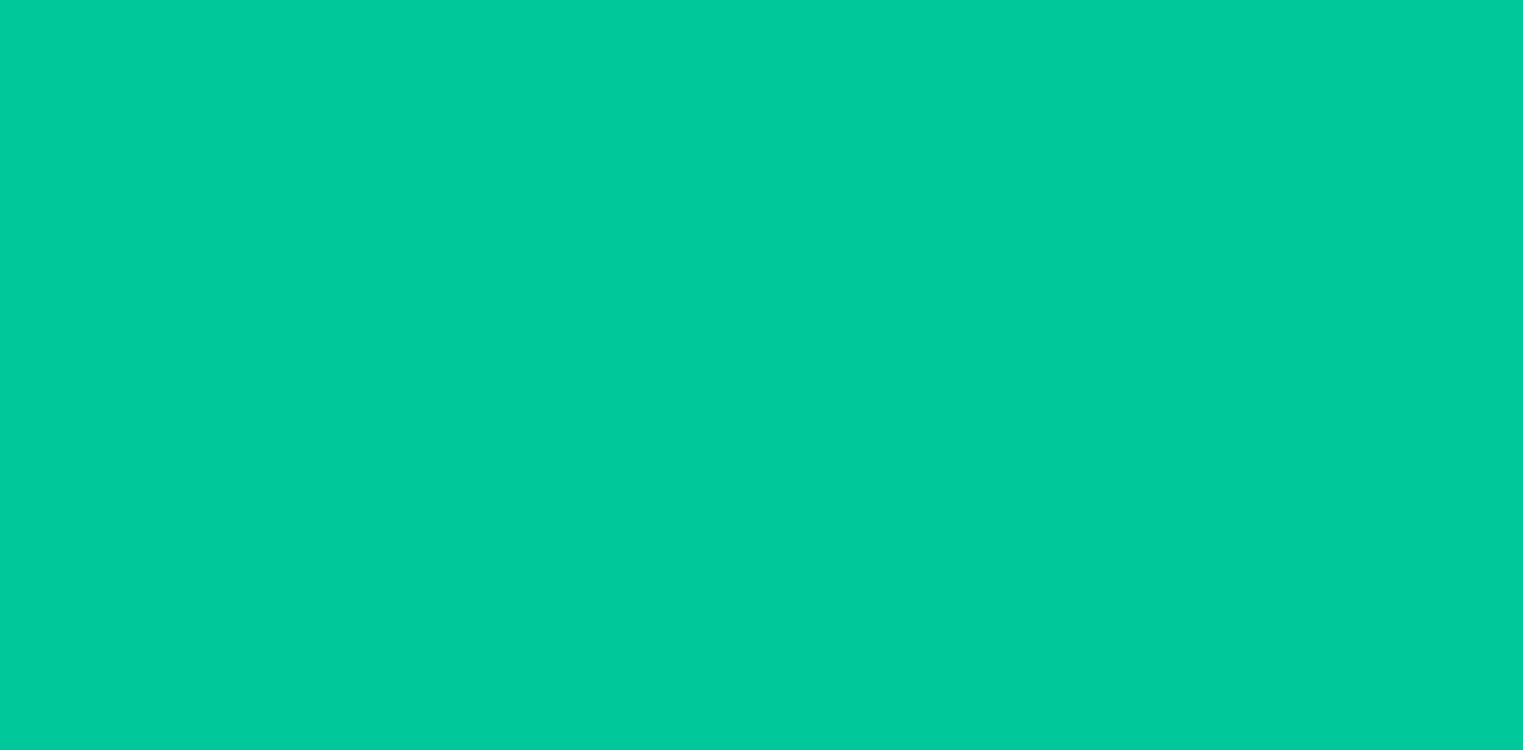
scroll to position [0, 0]
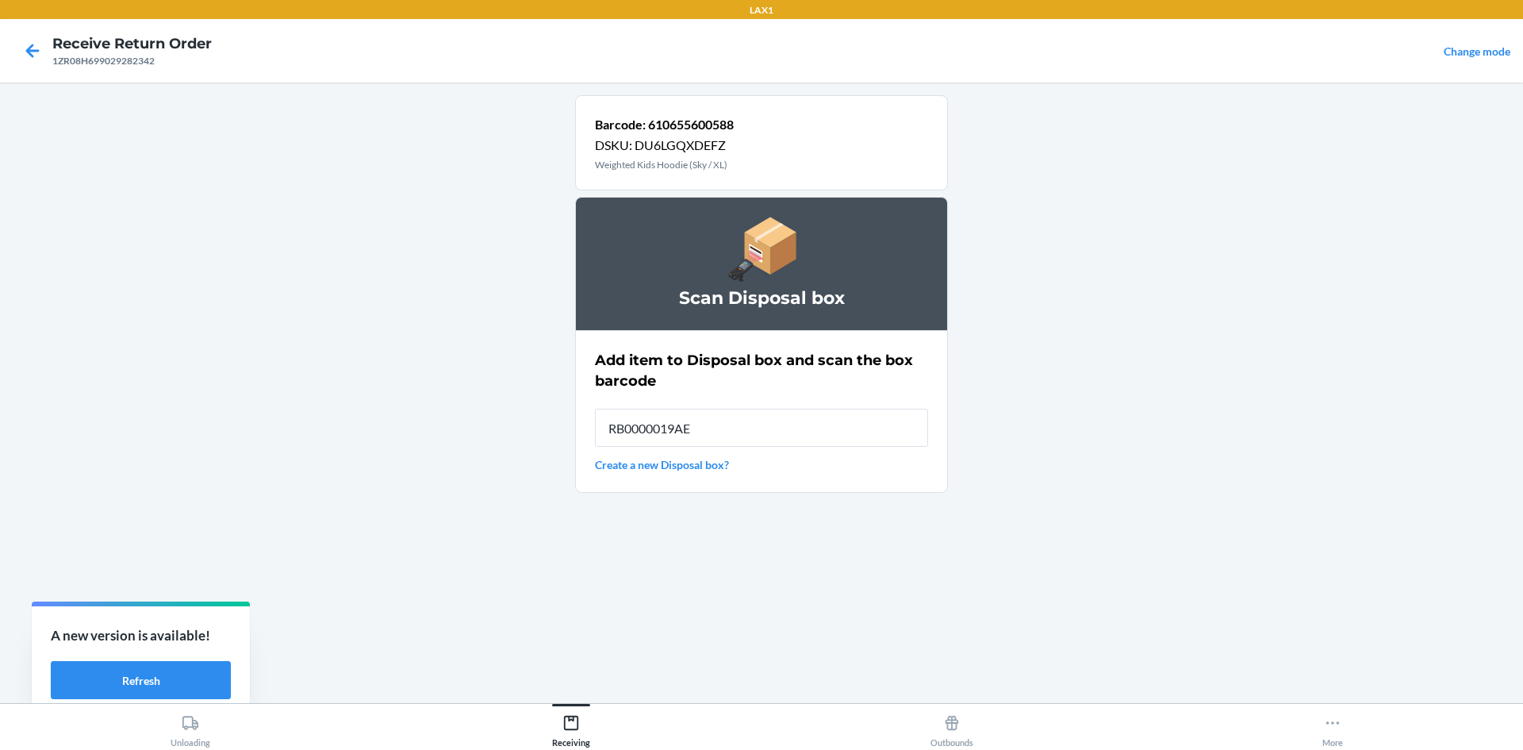
type input "RB0000019AE"
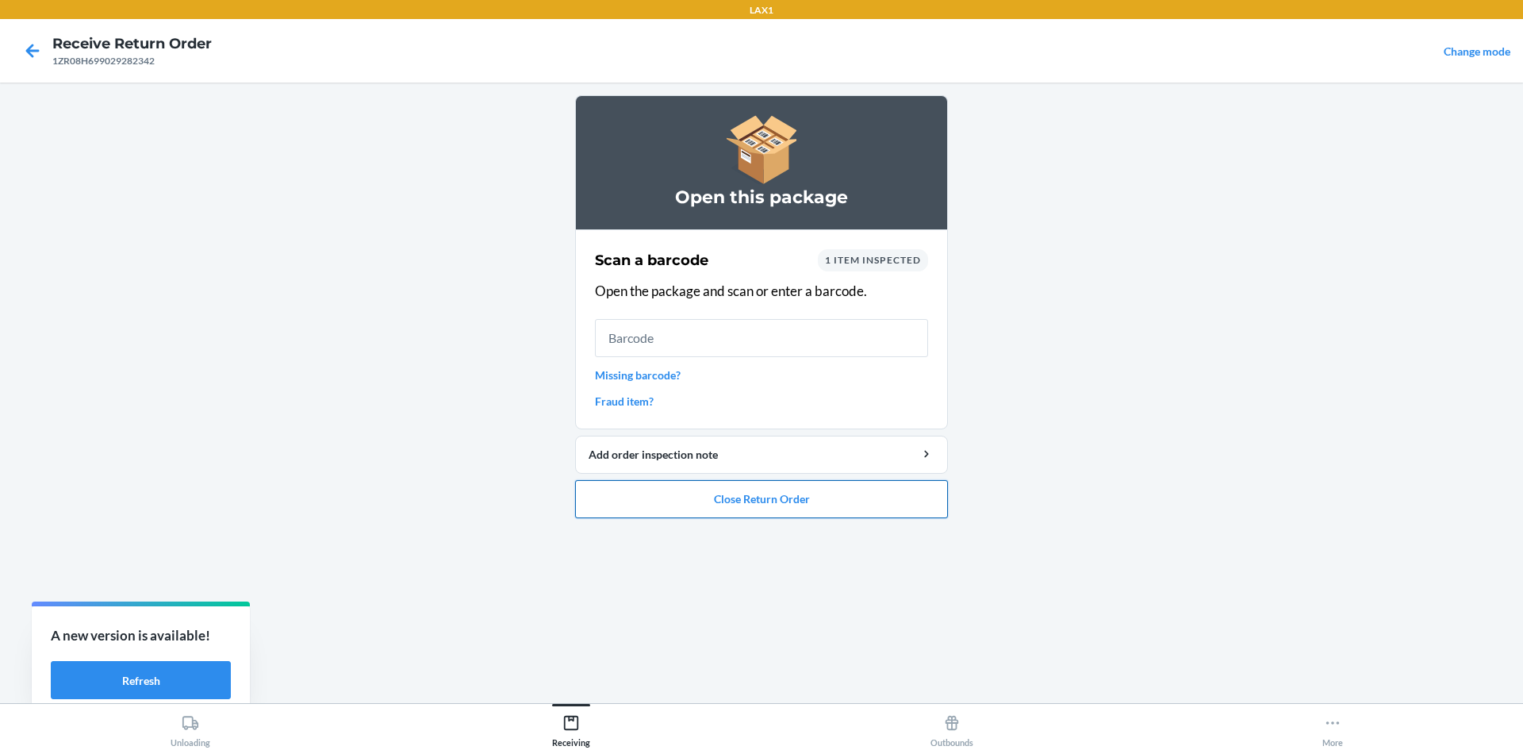
click at [730, 493] on button "Close Return Order" at bounding box center [761, 499] width 373 height 38
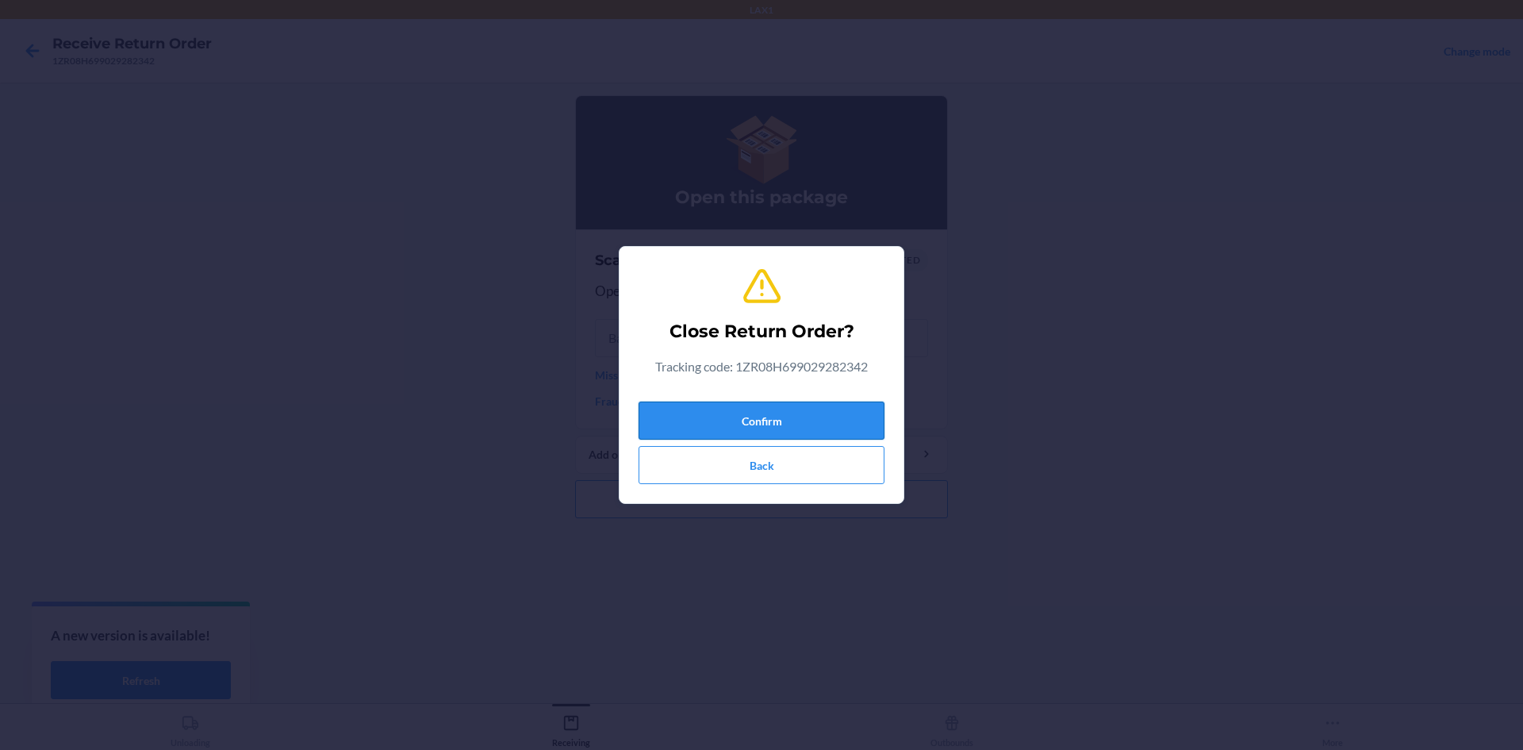
click at [738, 421] on button "Confirm" at bounding box center [762, 420] width 246 height 38
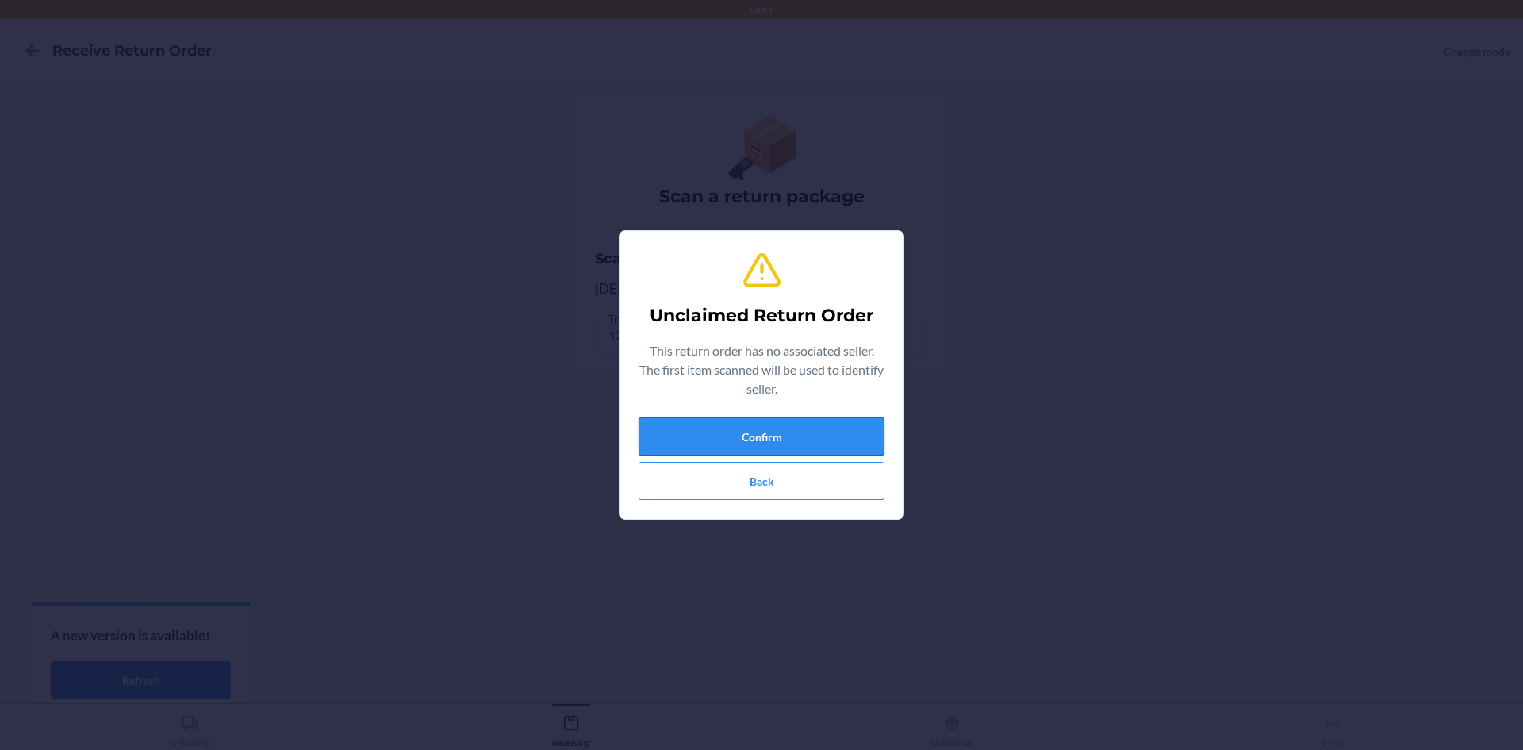
click at [739, 425] on button "Confirm" at bounding box center [762, 436] width 246 height 38
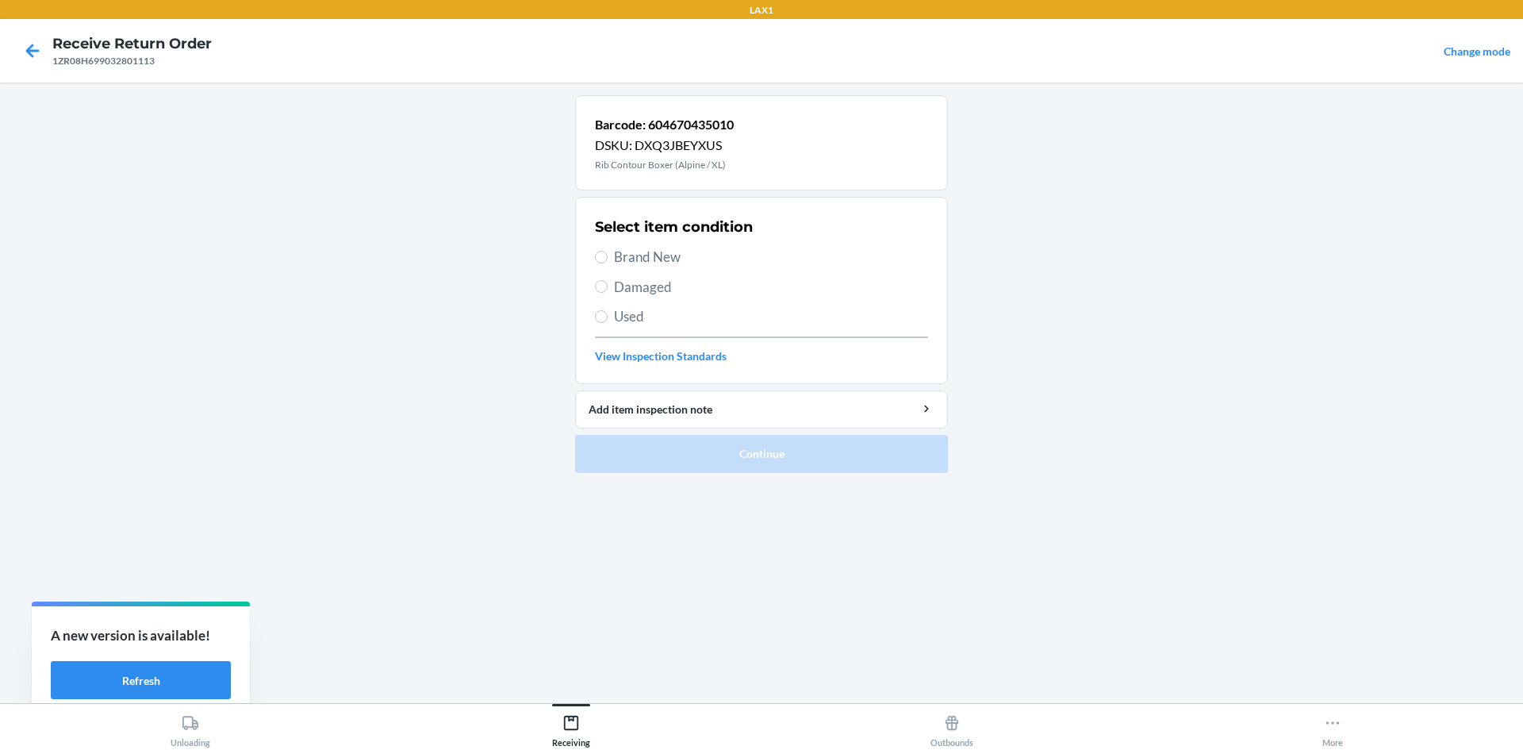
click at [619, 286] on span "Damaged" at bounding box center [771, 287] width 314 height 21
click at [608, 286] on input "Damaged" at bounding box center [601, 286] width 13 height 13
radio input "true"
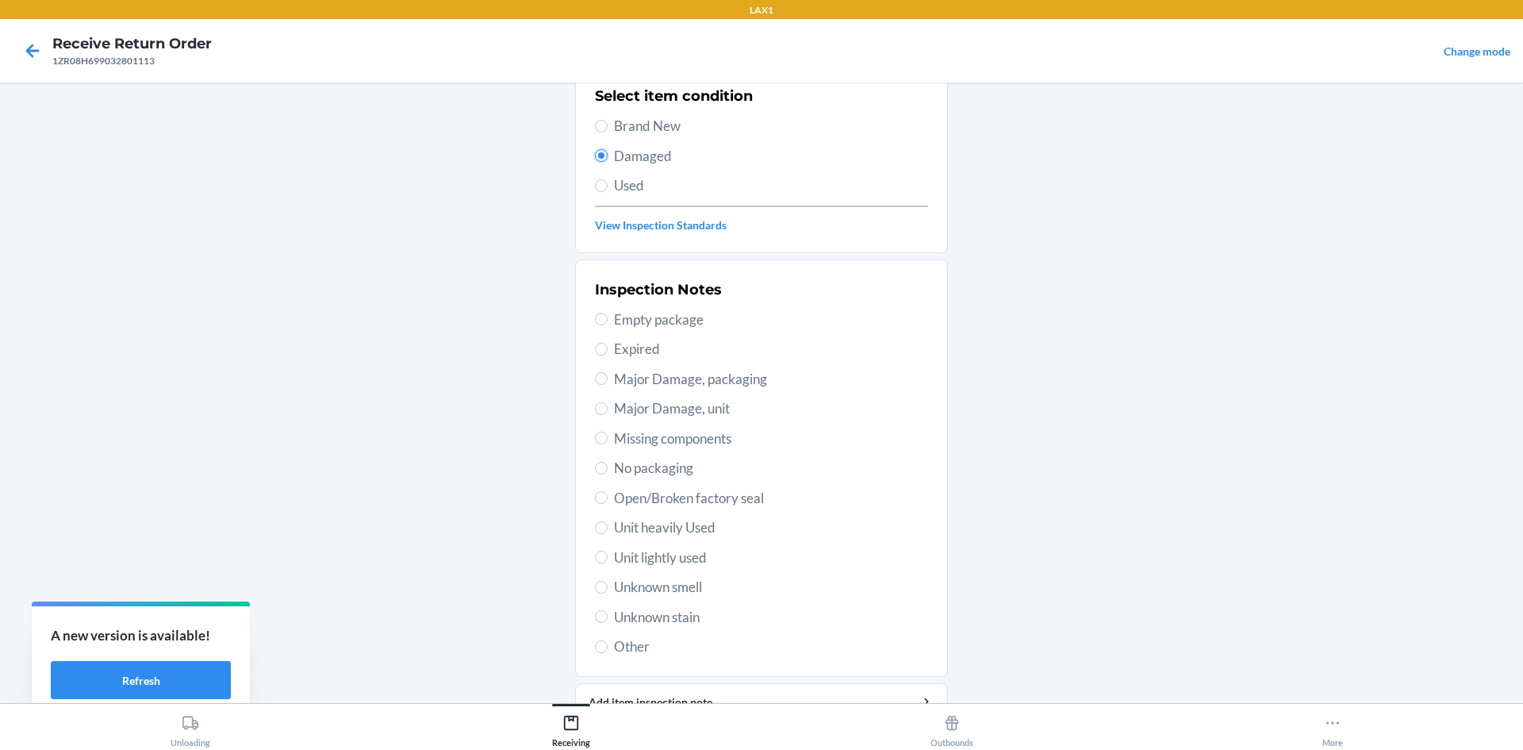
scroll to position [159, 0]
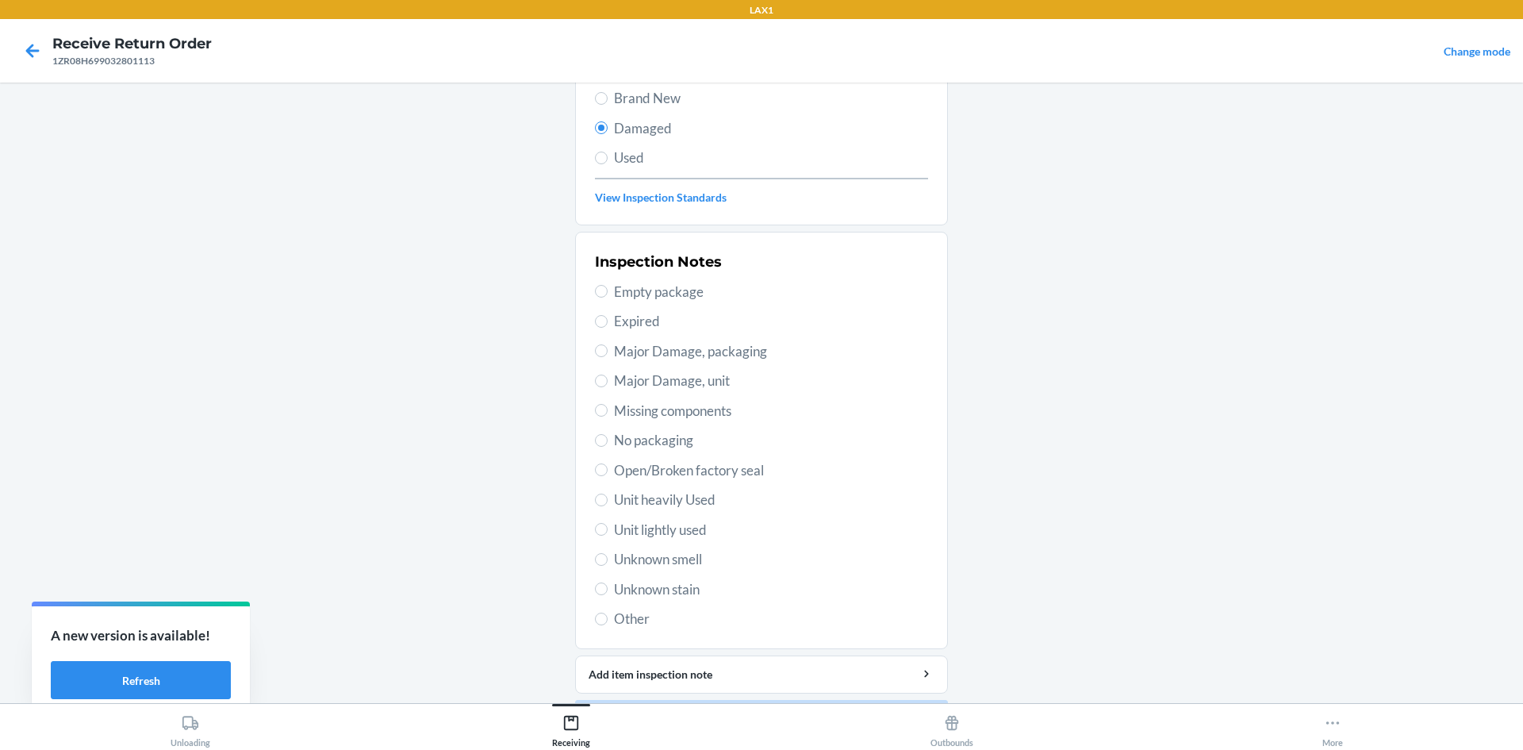
click at [617, 536] on span "Unit lightly used" at bounding box center [771, 530] width 314 height 21
click at [608, 536] on input "Unit lightly used" at bounding box center [601, 529] width 13 height 13
radio input "true"
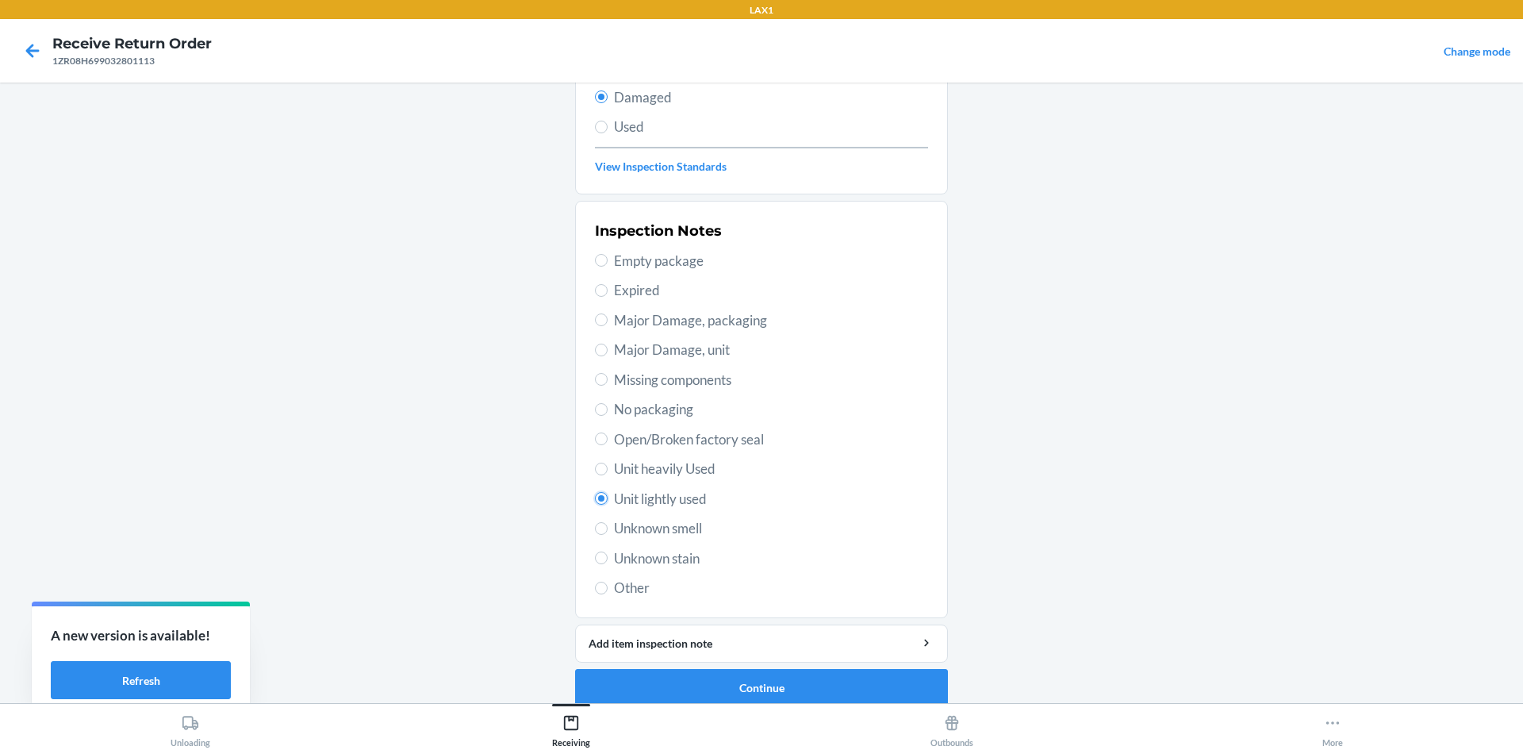
scroll to position [206, 0]
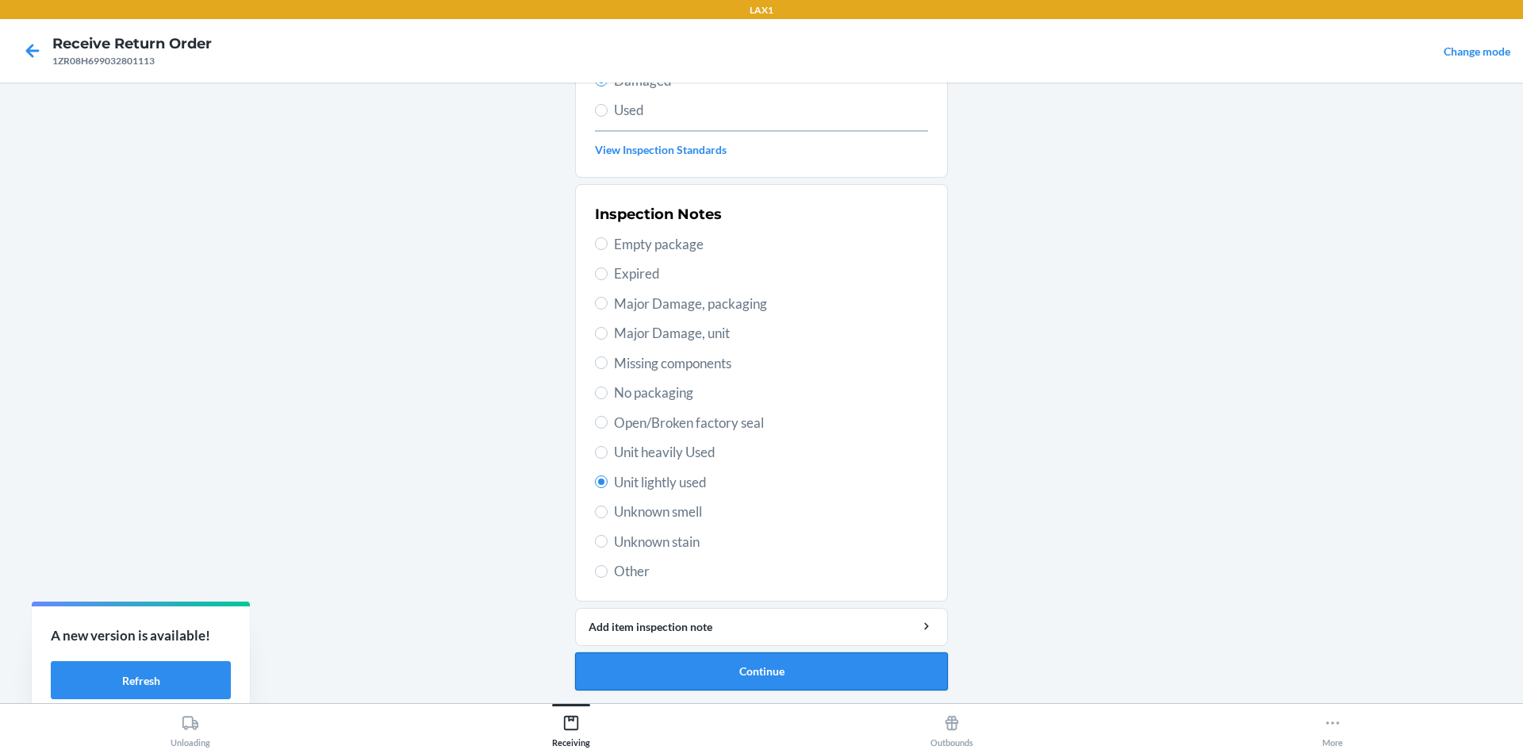
click at [628, 668] on button "Continue" at bounding box center [761, 671] width 373 height 38
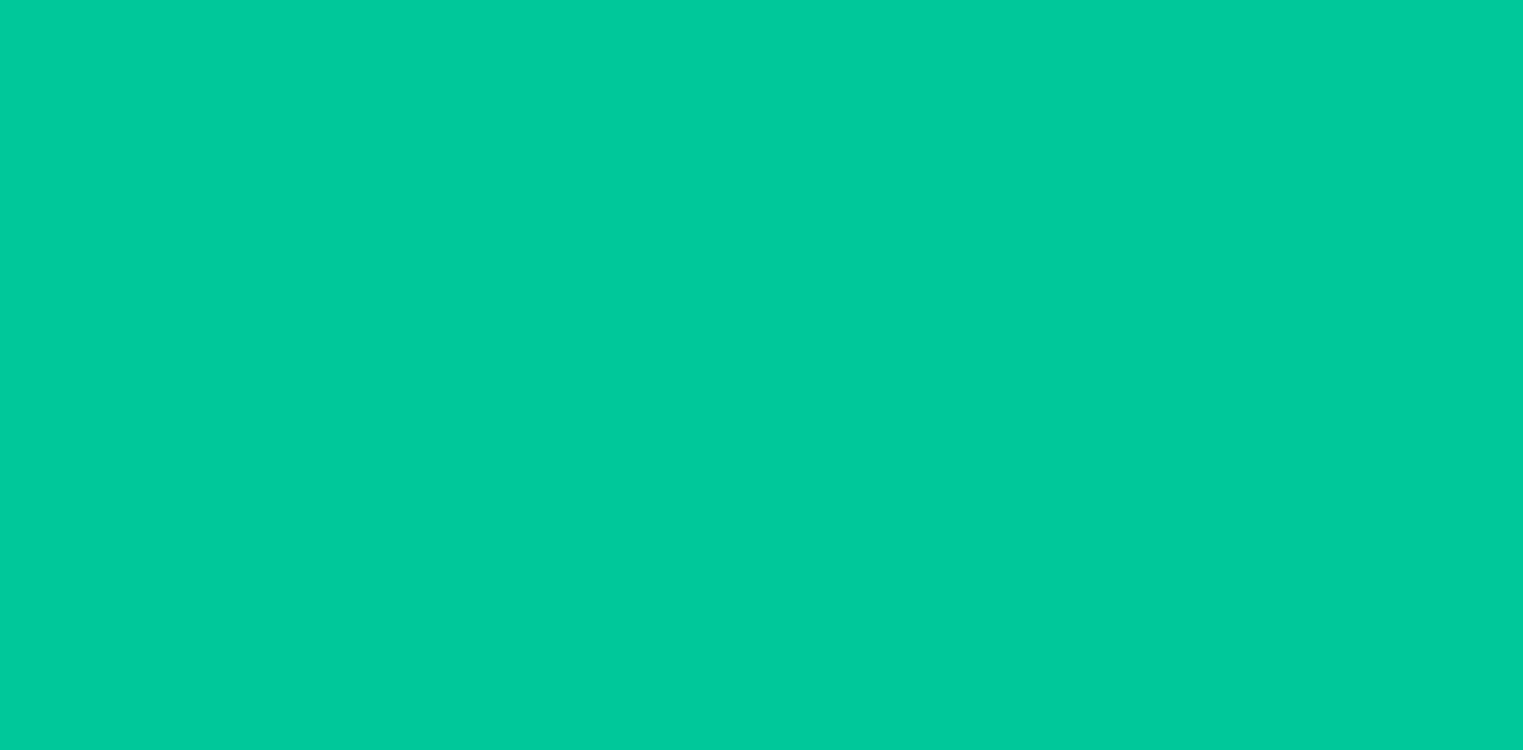
scroll to position [75, 0]
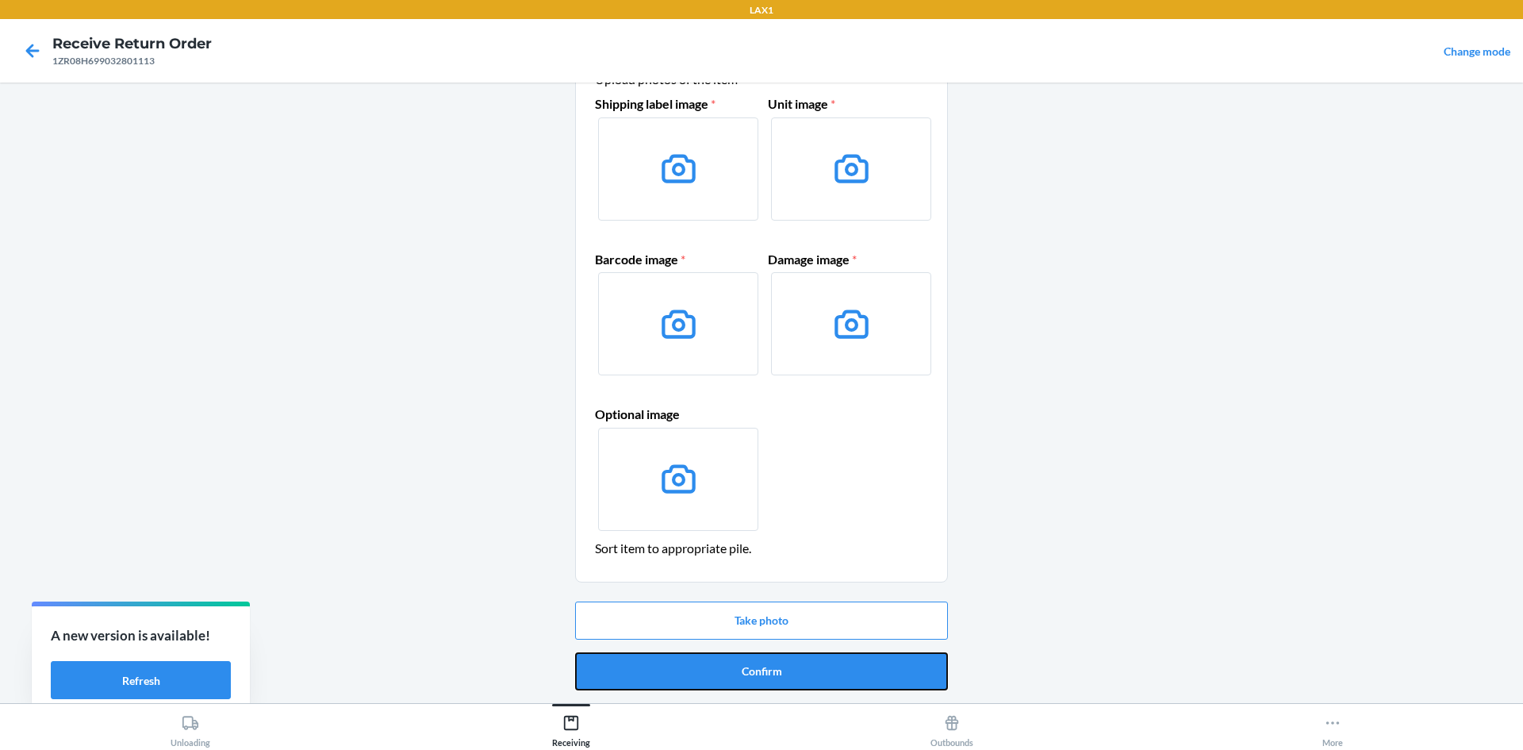
click at [628, 668] on button "Confirm" at bounding box center [761, 671] width 373 height 38
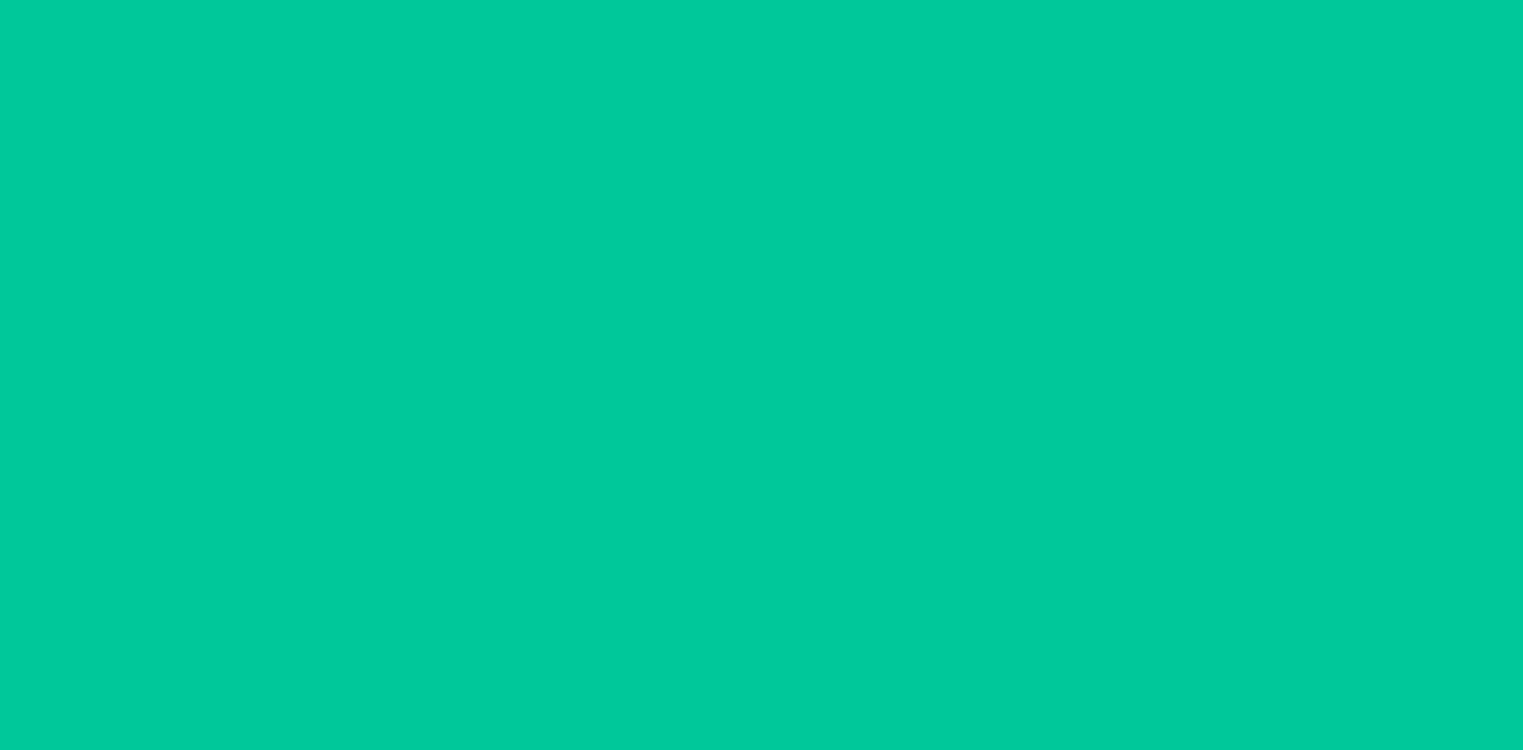
scroll to position [0, 0]
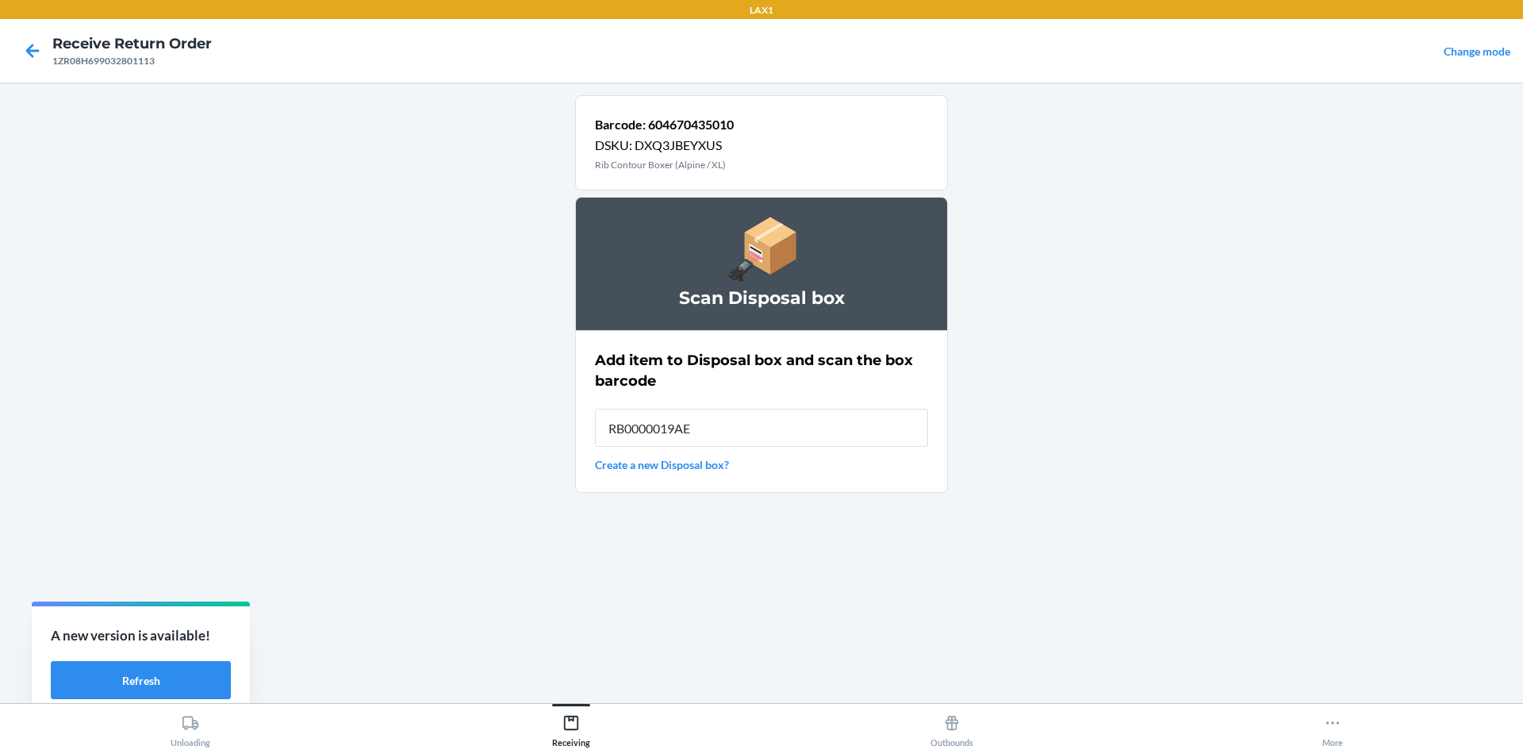
type input "RB0000019AE"
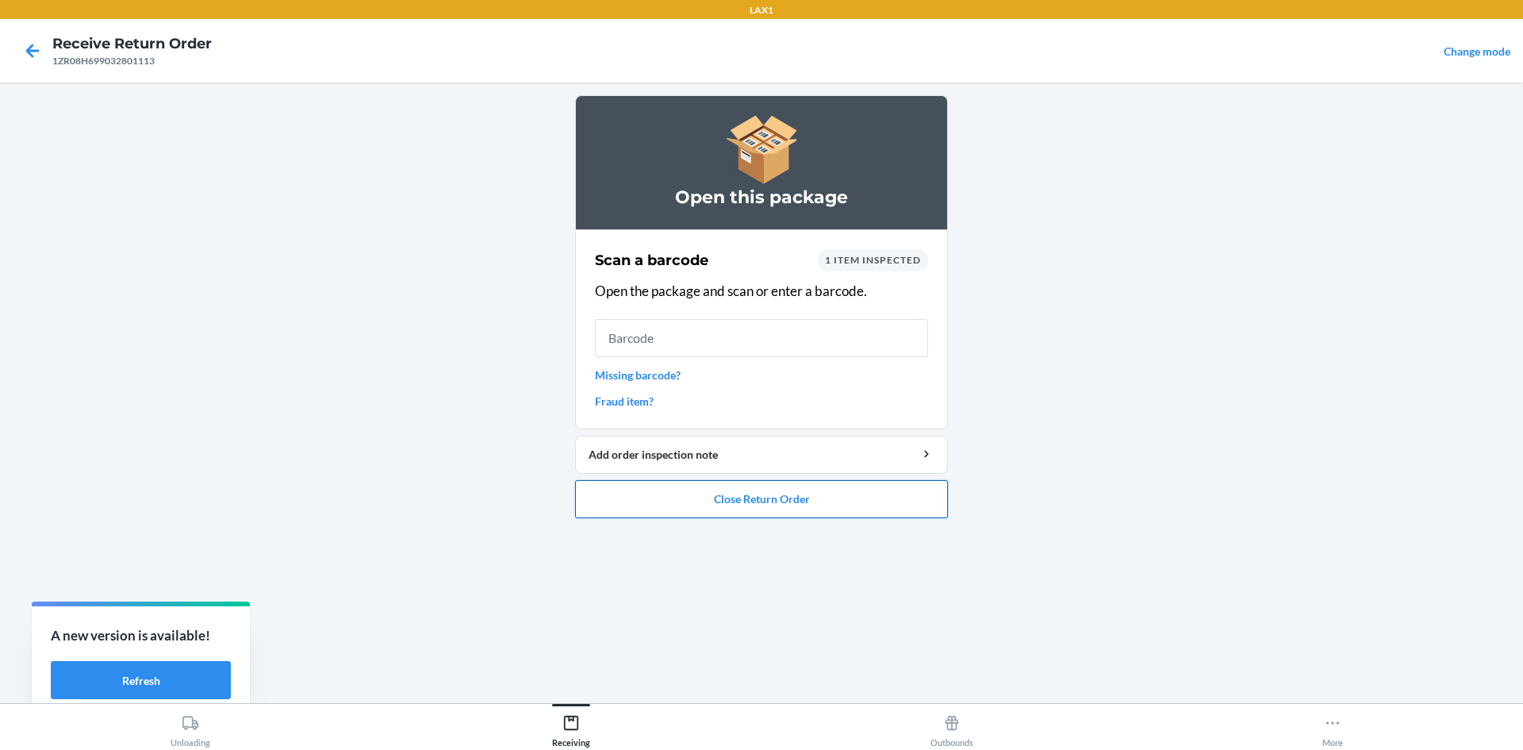
click at [763, 497] on button "Close Return Order" at bounding box center [761, 499] width 373 height 38
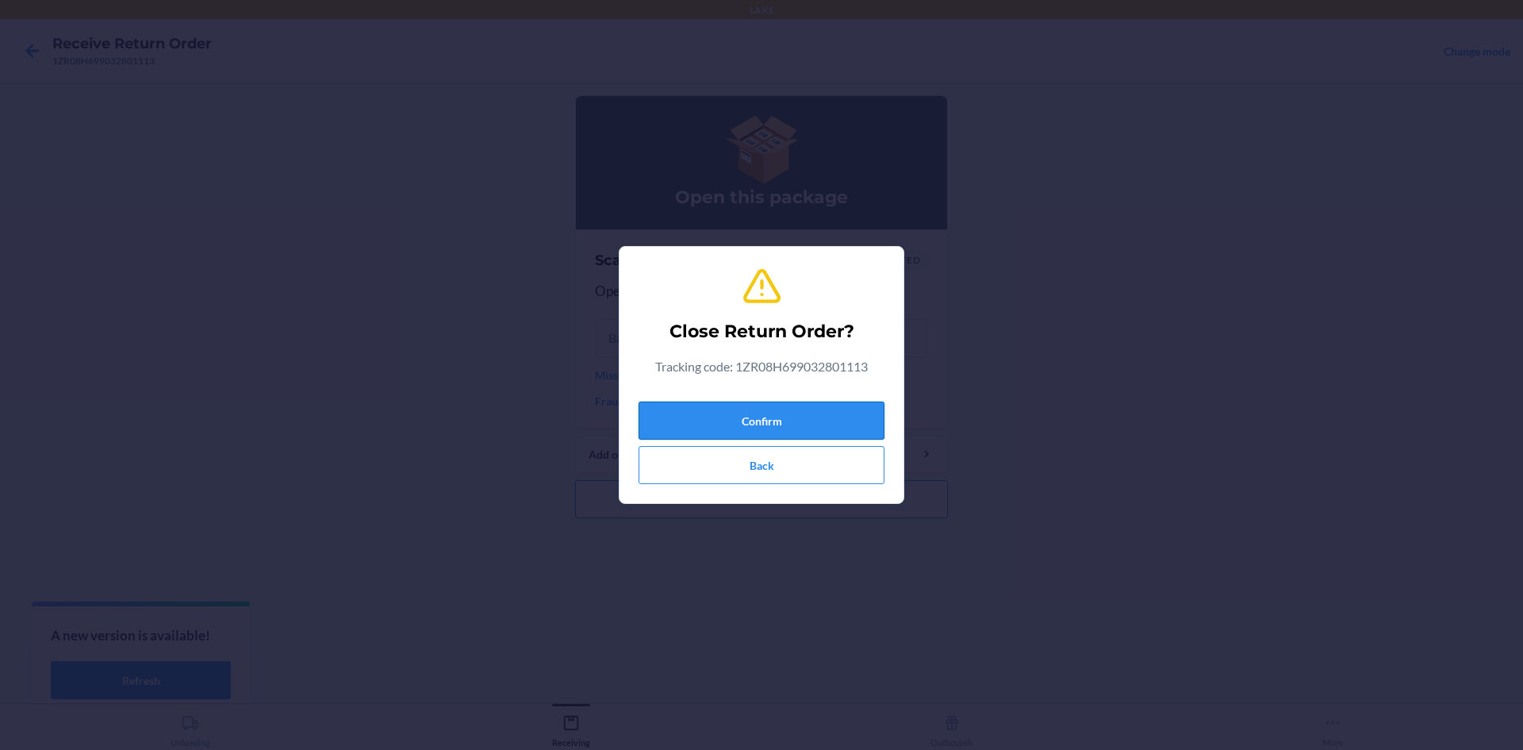
click at [817, 424] on button "Confirm" at bounding box center [762, 420] width 246 height 38
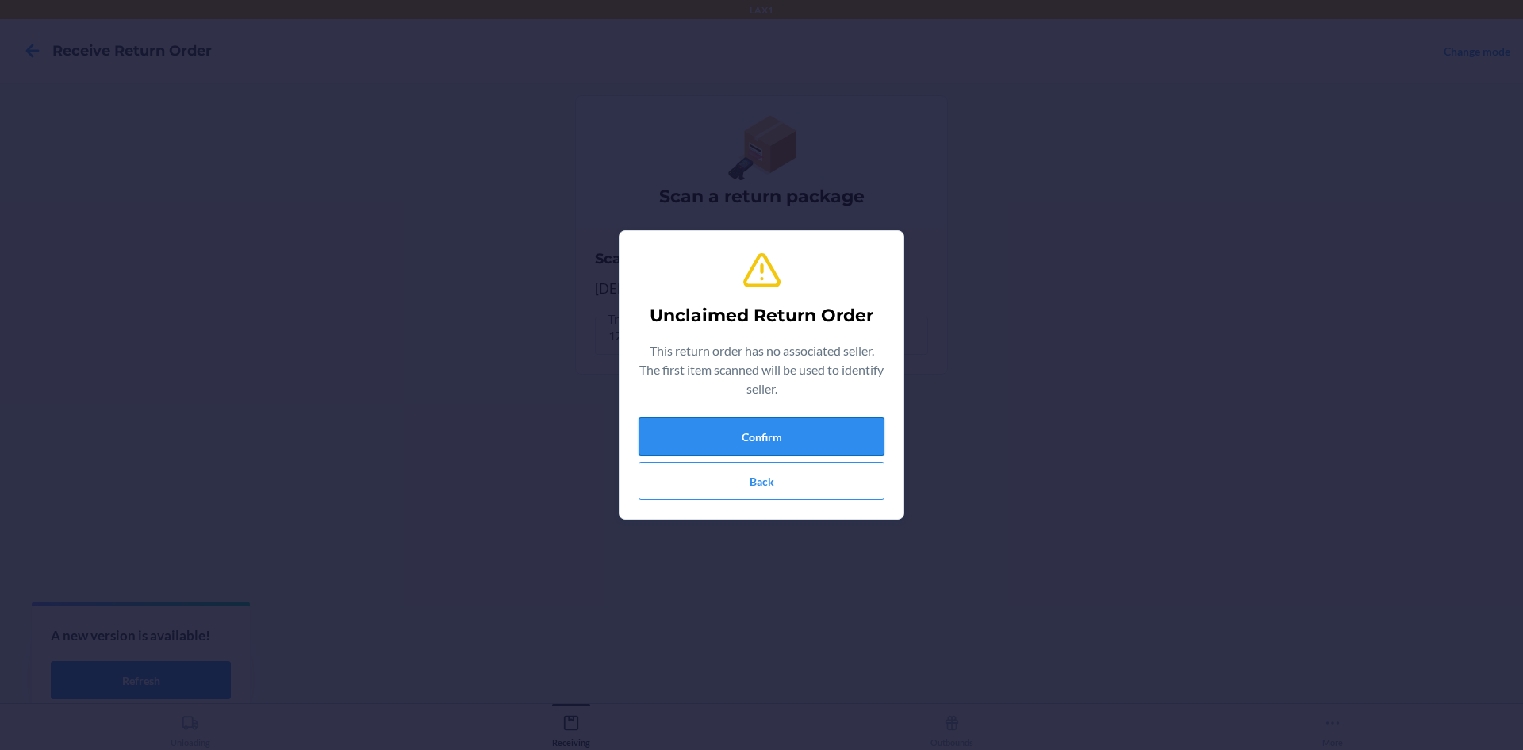
click at [836, 431] on button "Confirm" at bounding box center [762, 436] width 246 height 38
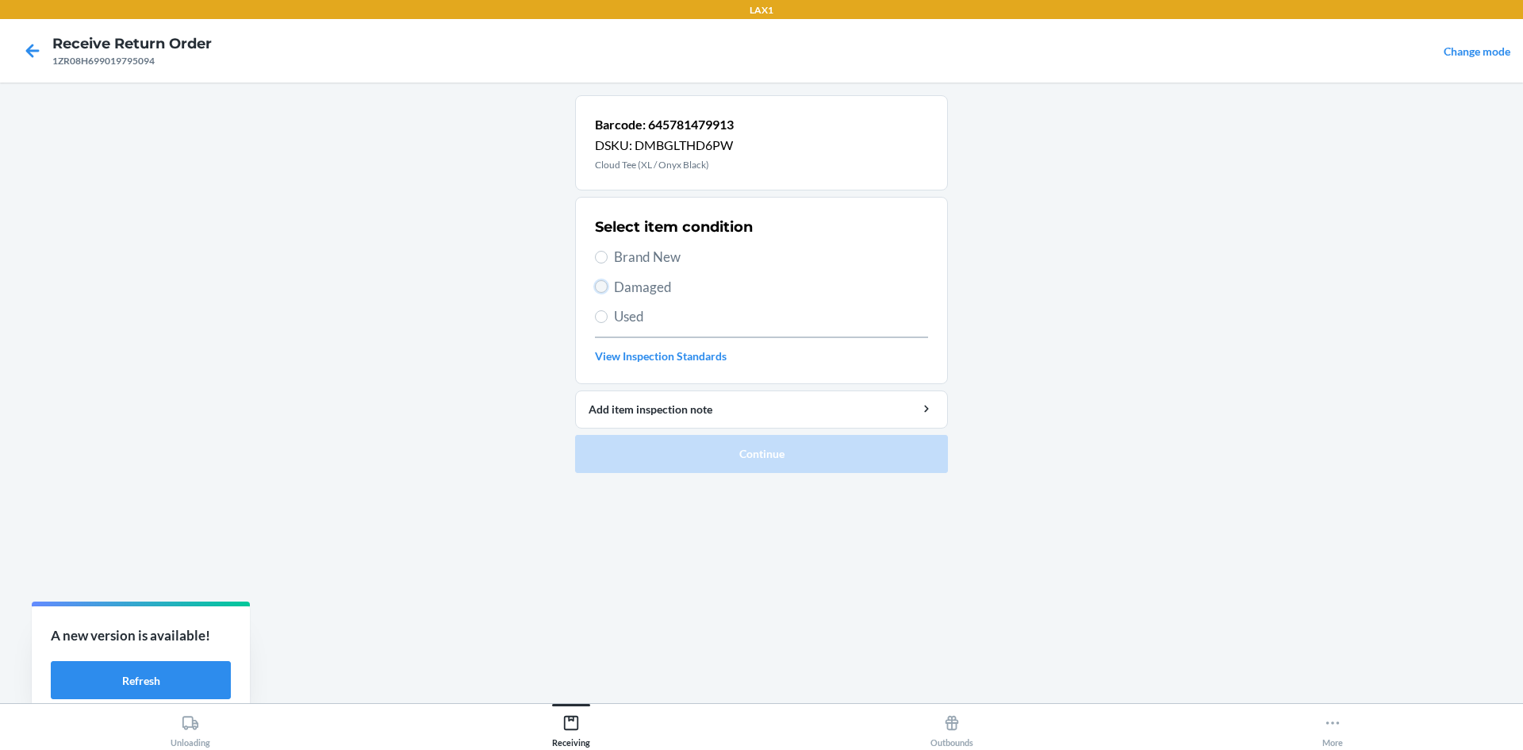
click at [607, 287] on input "Damaged" at bounding box center [601, 286] width 13 height 13
radio input "true"
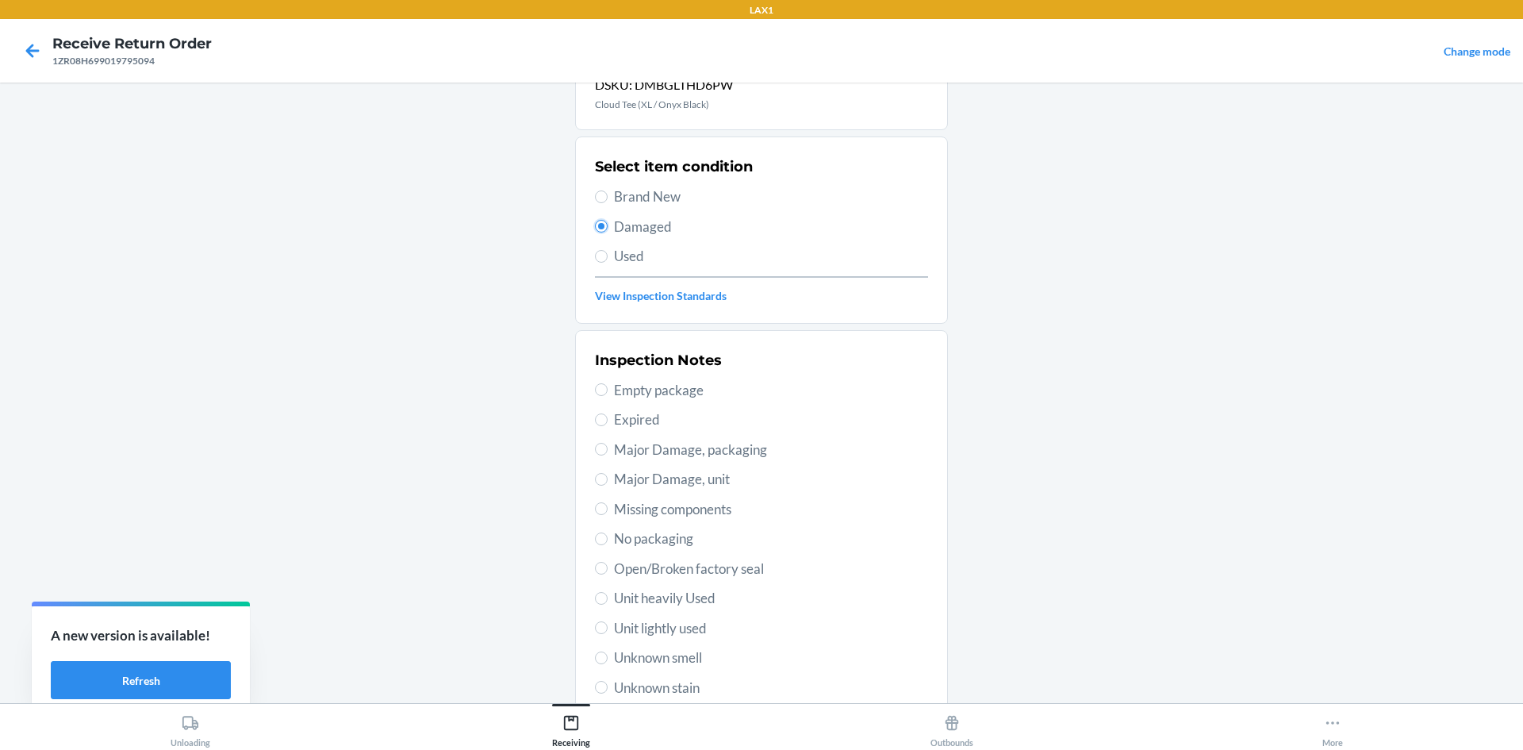
scroll to position [159, 0]
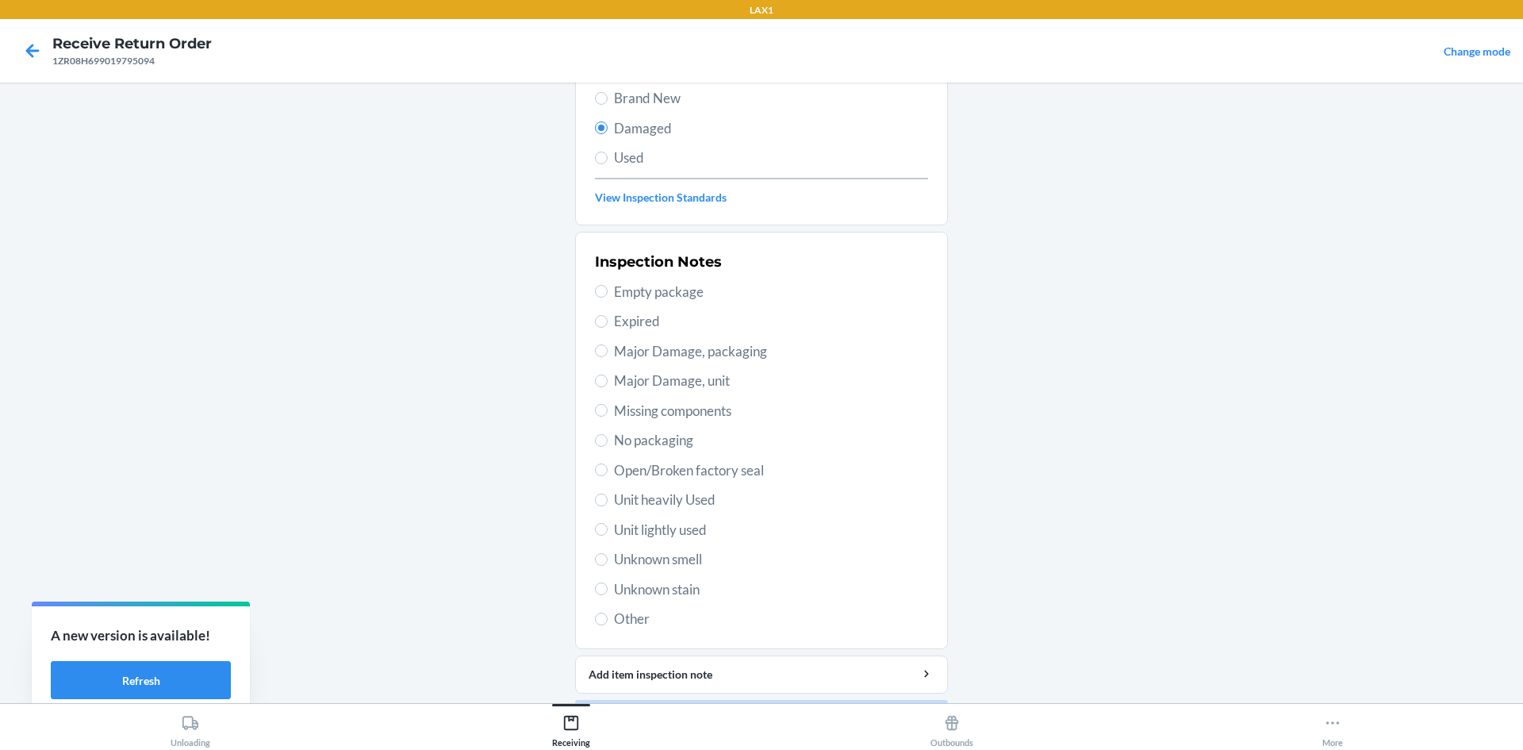
click at [681, 523] on span "Unit lightly used" at bounding box center [771, 530] width 314 height 21
click at [608, 523] on input "Unit lightly used" at bounding box center [601, 529] width 13 height 13
radio input "true"
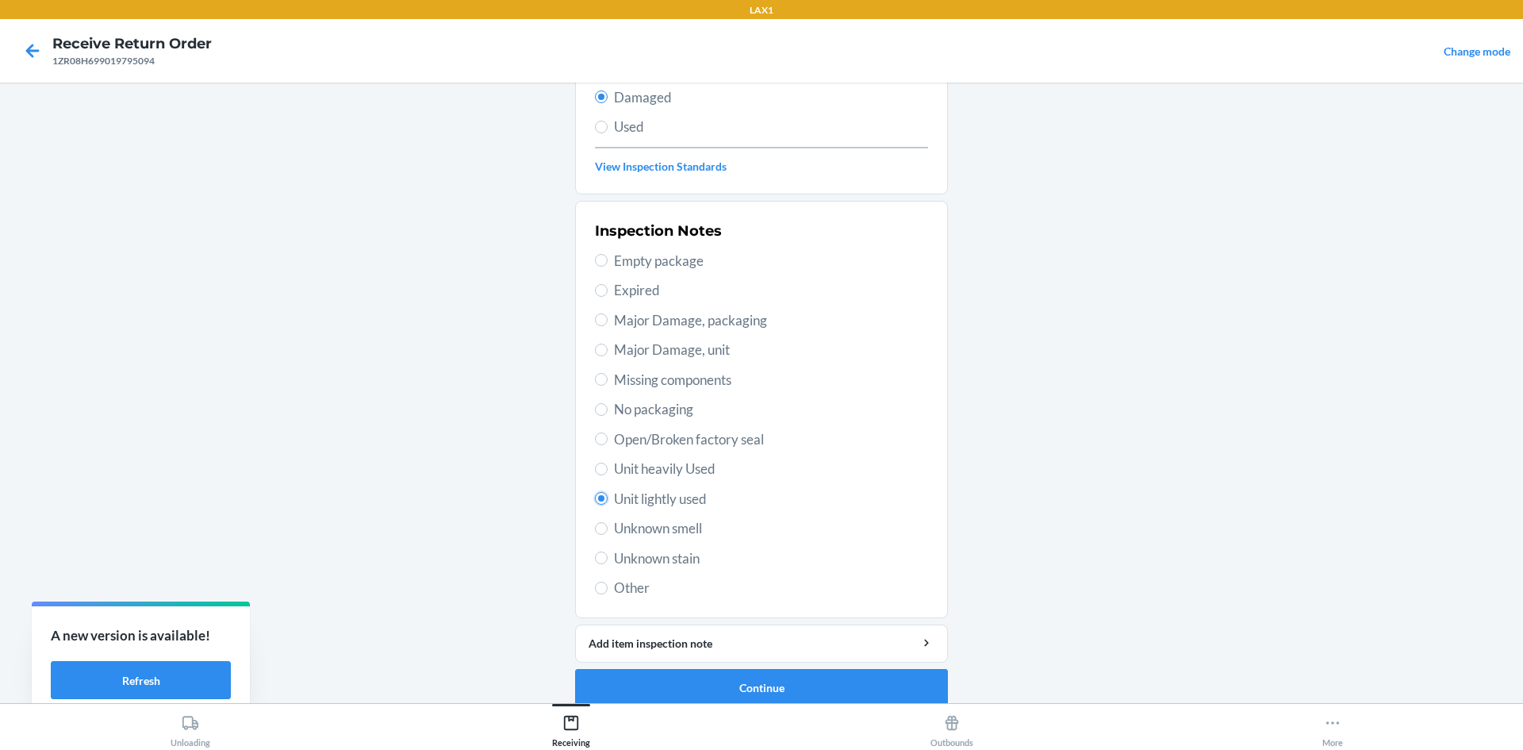
scroll to position [206, 0]
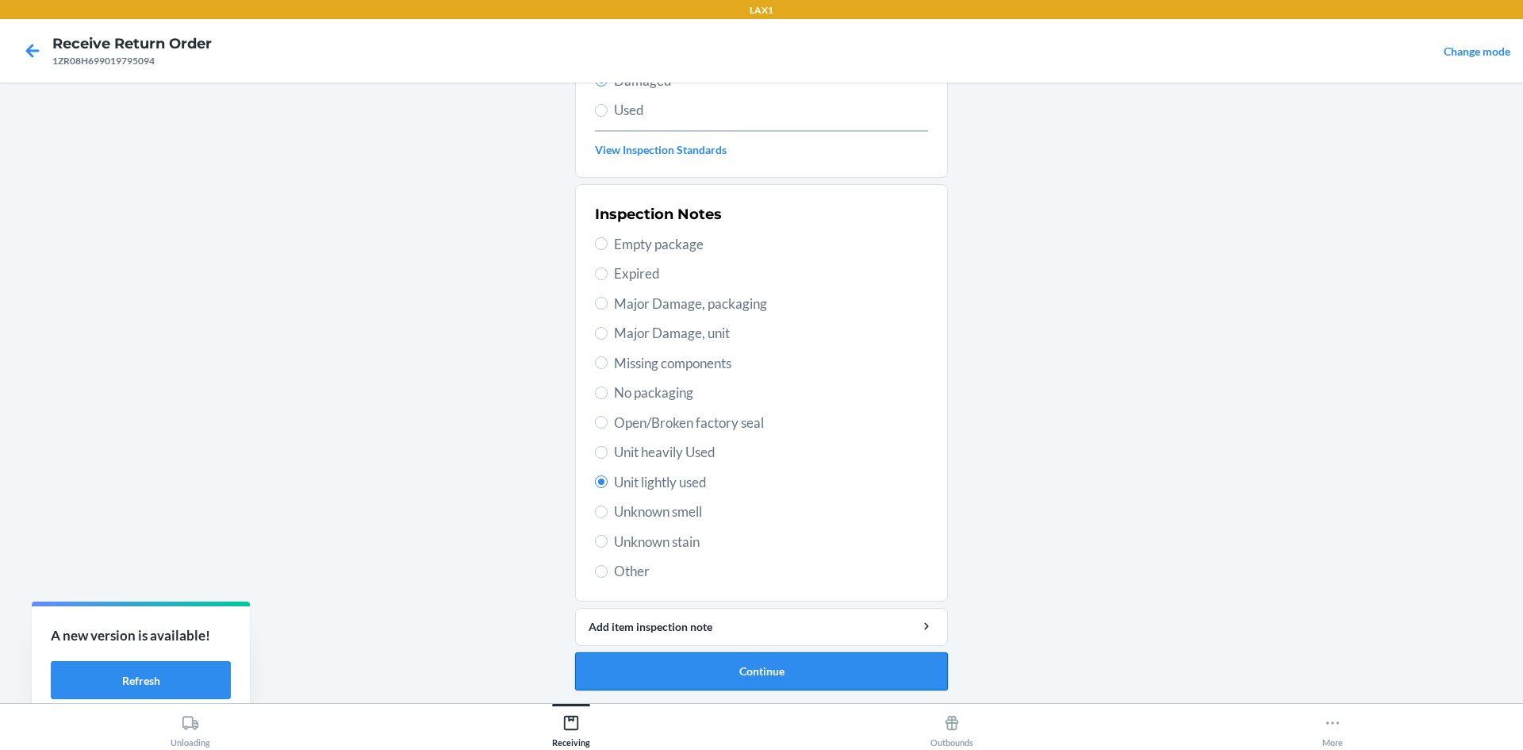
click at [686, 678] on button "Continue" at bounding box center [761, 671] width 373 height 38
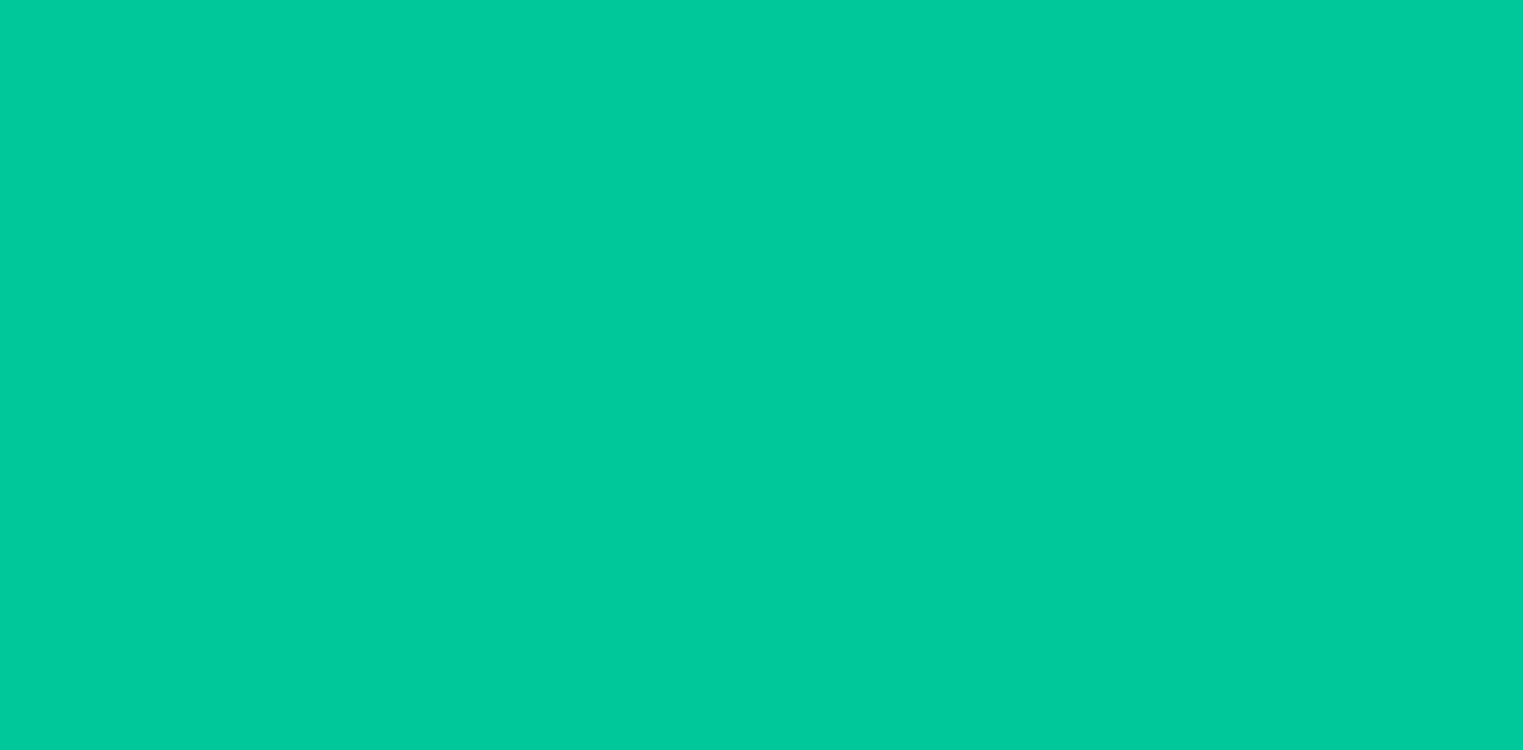
scroll to position [75, 0]
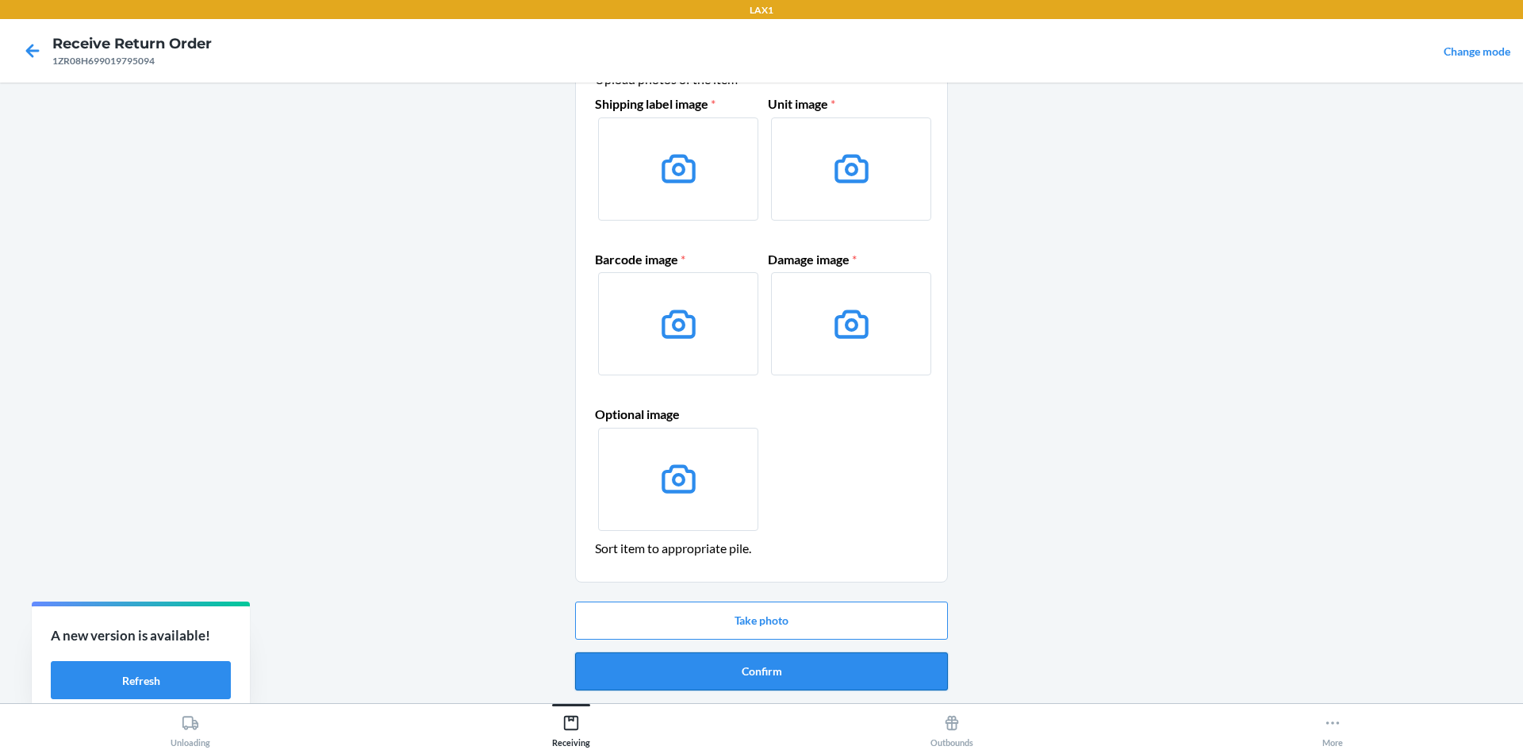
click at [686, 670] on button "Confirm" at bounding box center [761, 671] width 373 height 38
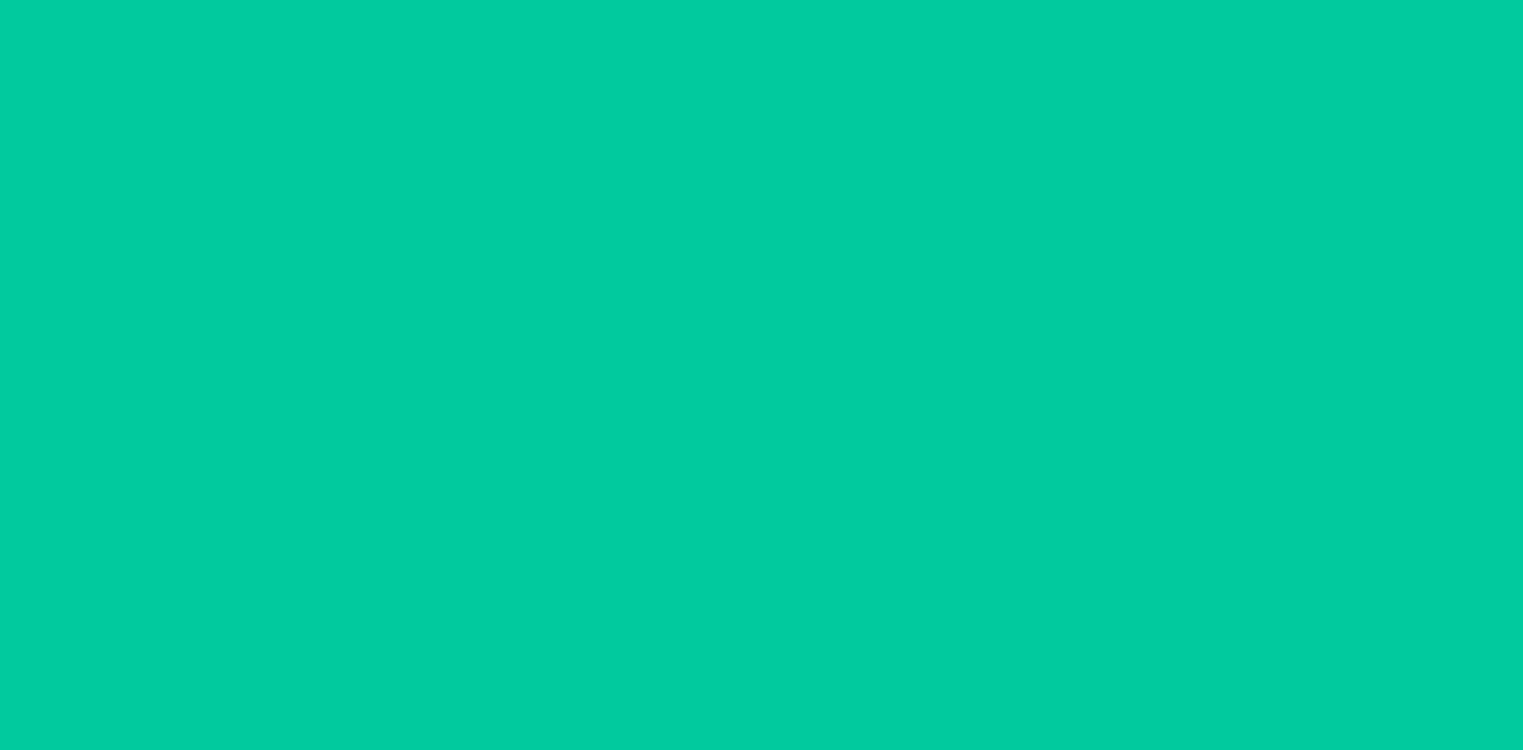
scroll to position [0, 0]
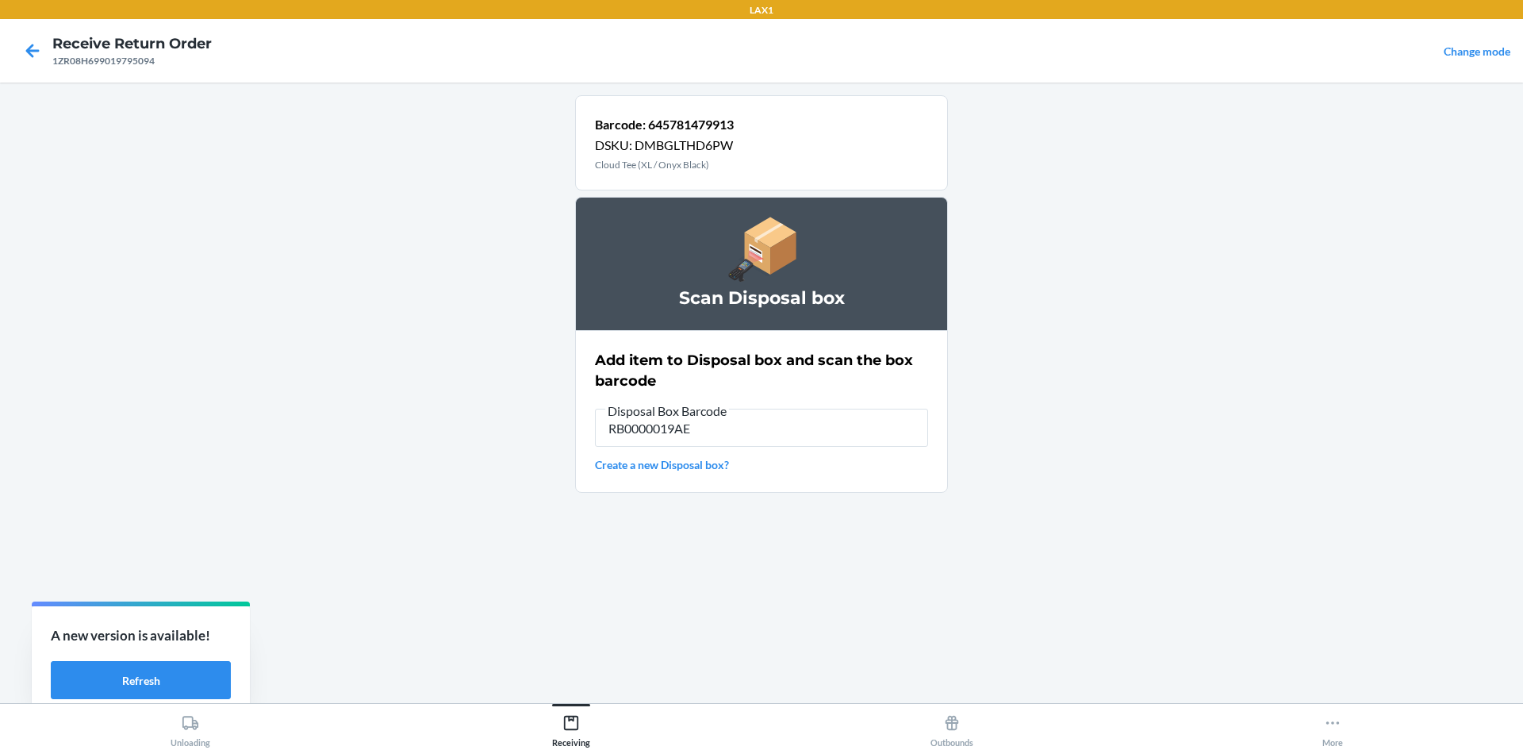
type input "RB0000019AE"
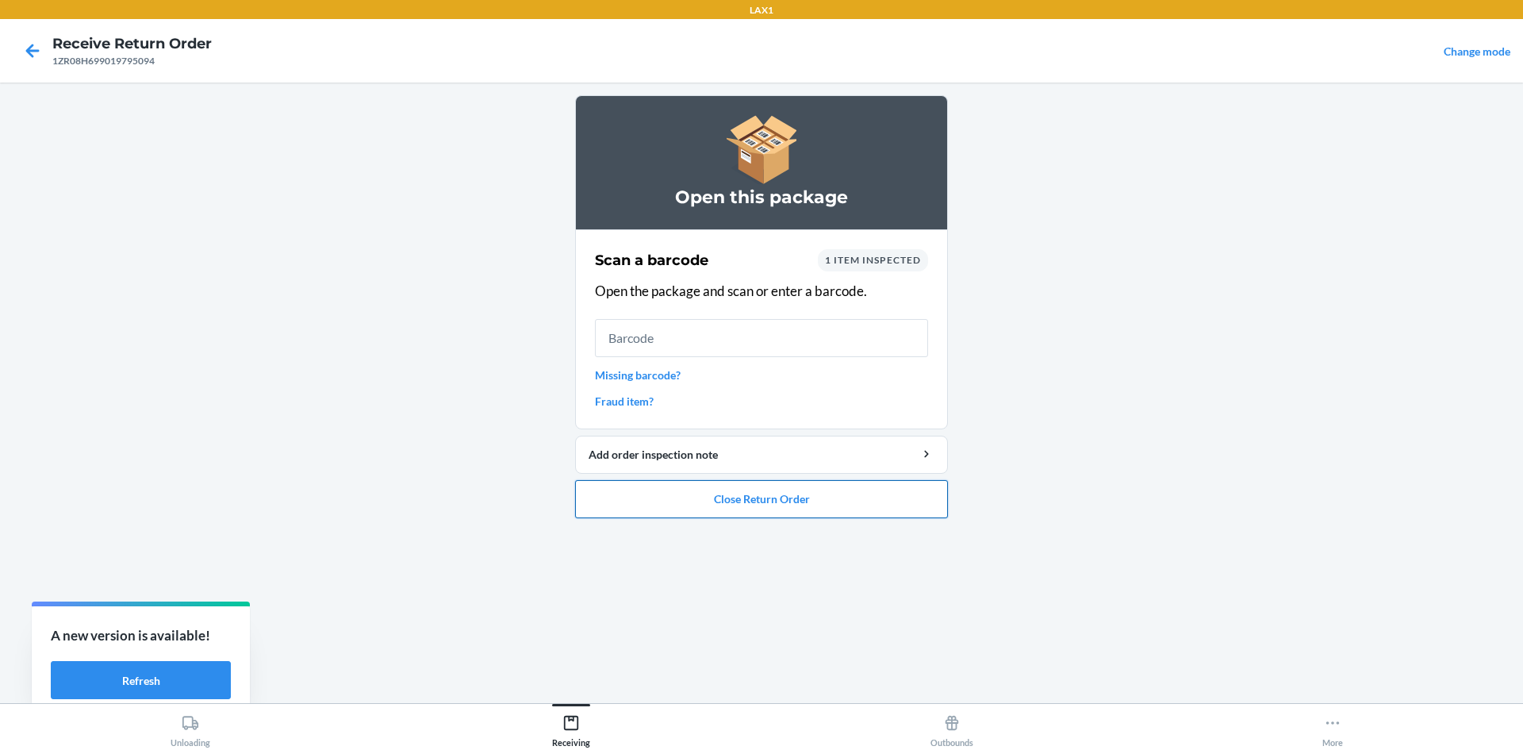
click at [647, 500] on button "Close Return Order" at bounding box center [761, 499] width 373 height 38
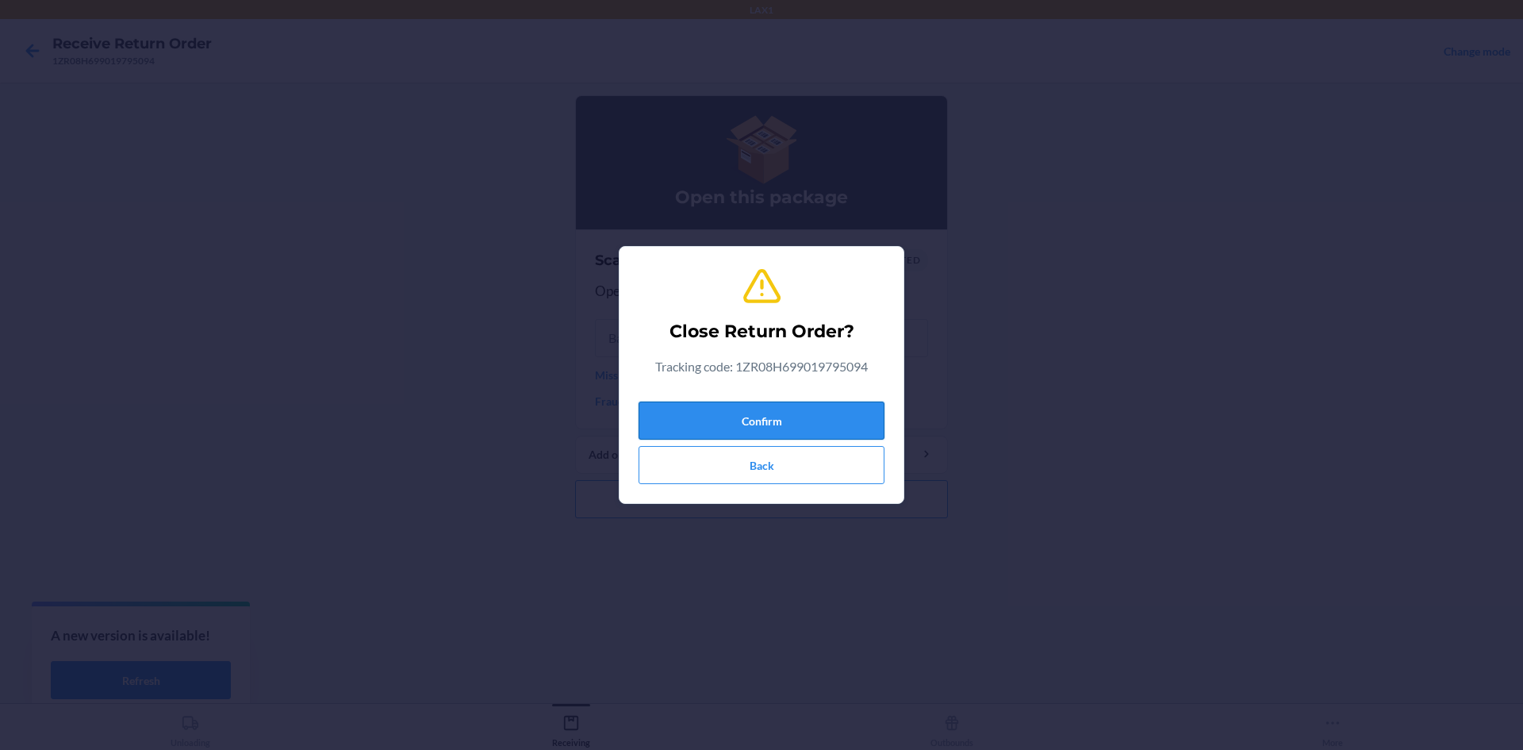
click at [691, 424] on button "Confirm" at bounding box center [762, 420] width 246 height 38
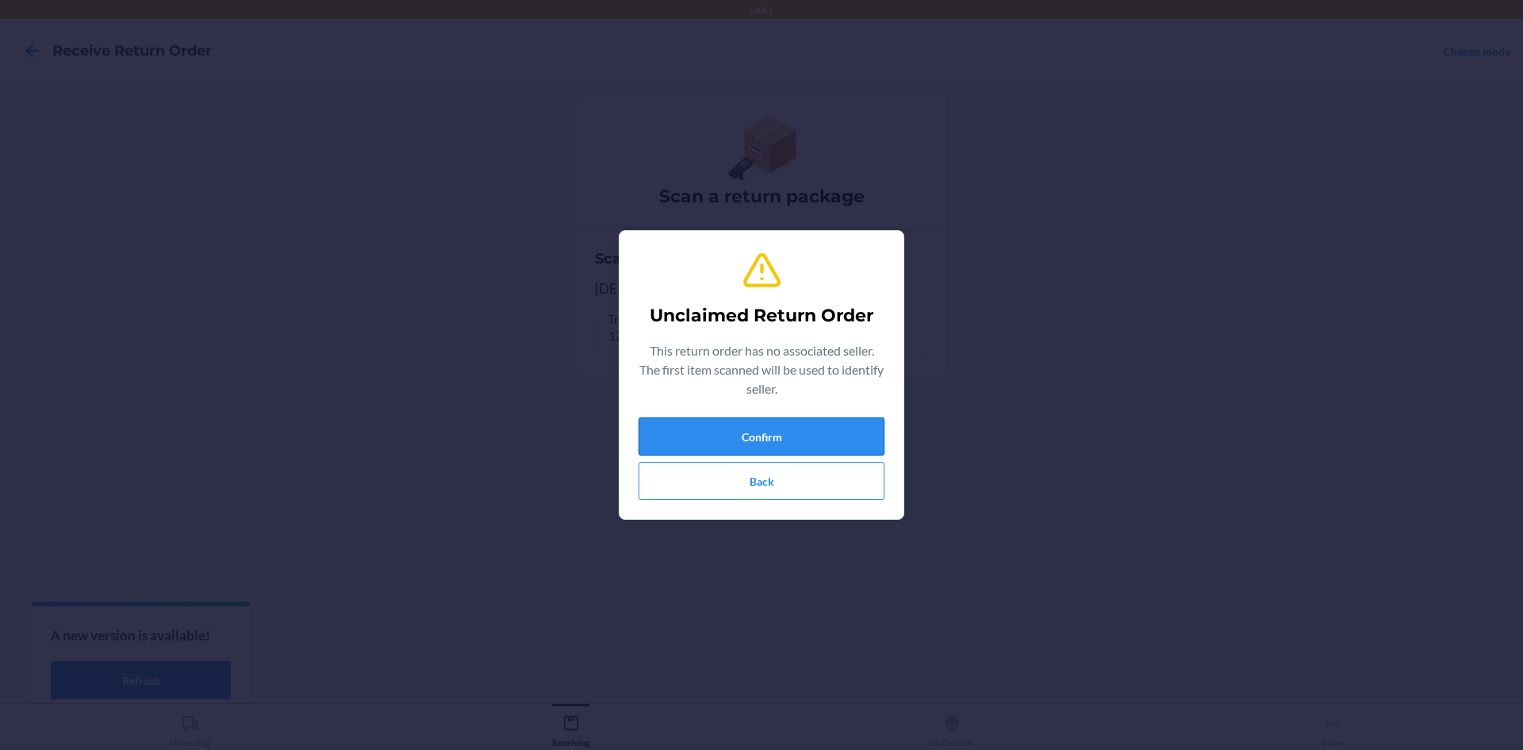
click at [830, 440] on button "Confirm" at bounding box center [762, 436] width 246 height 38
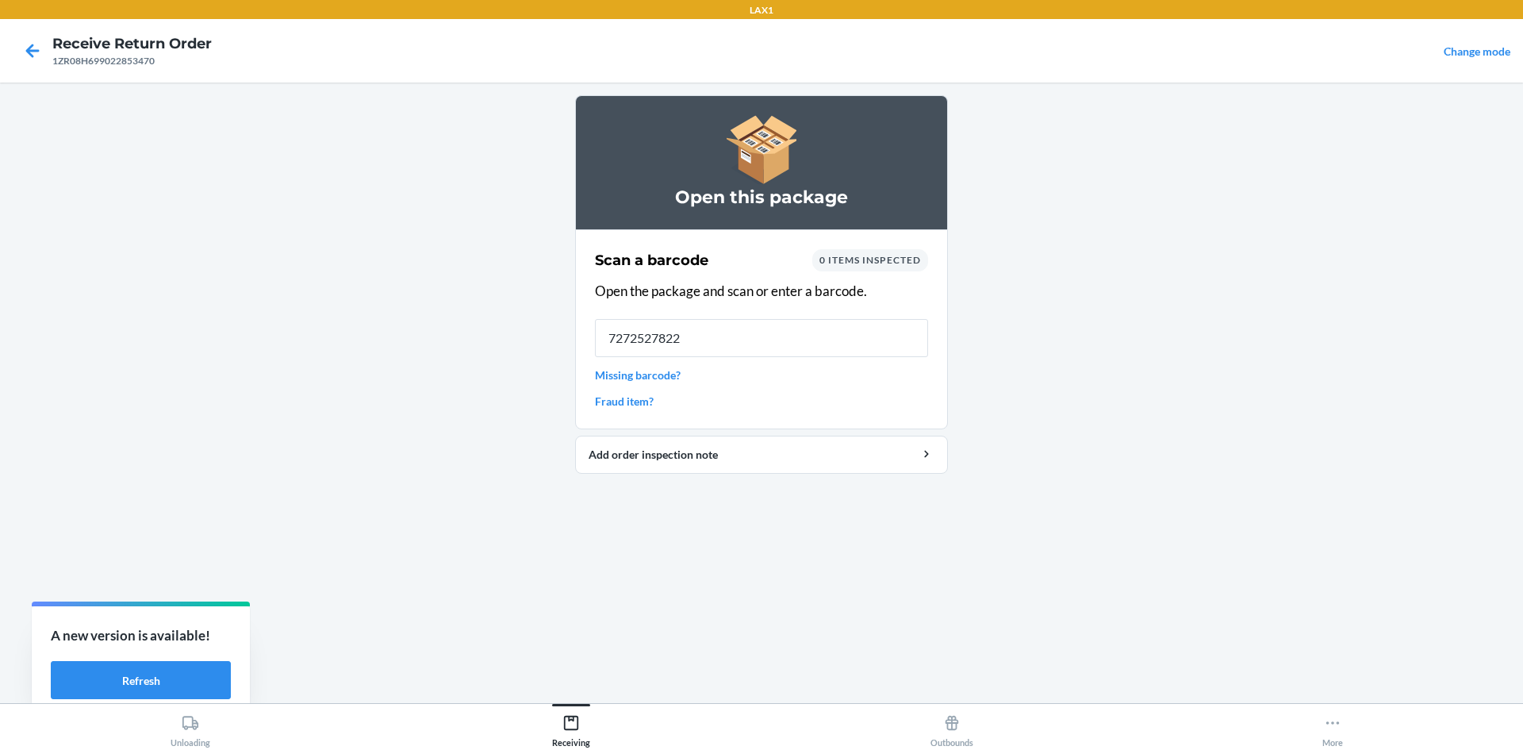
type input "72725278225"
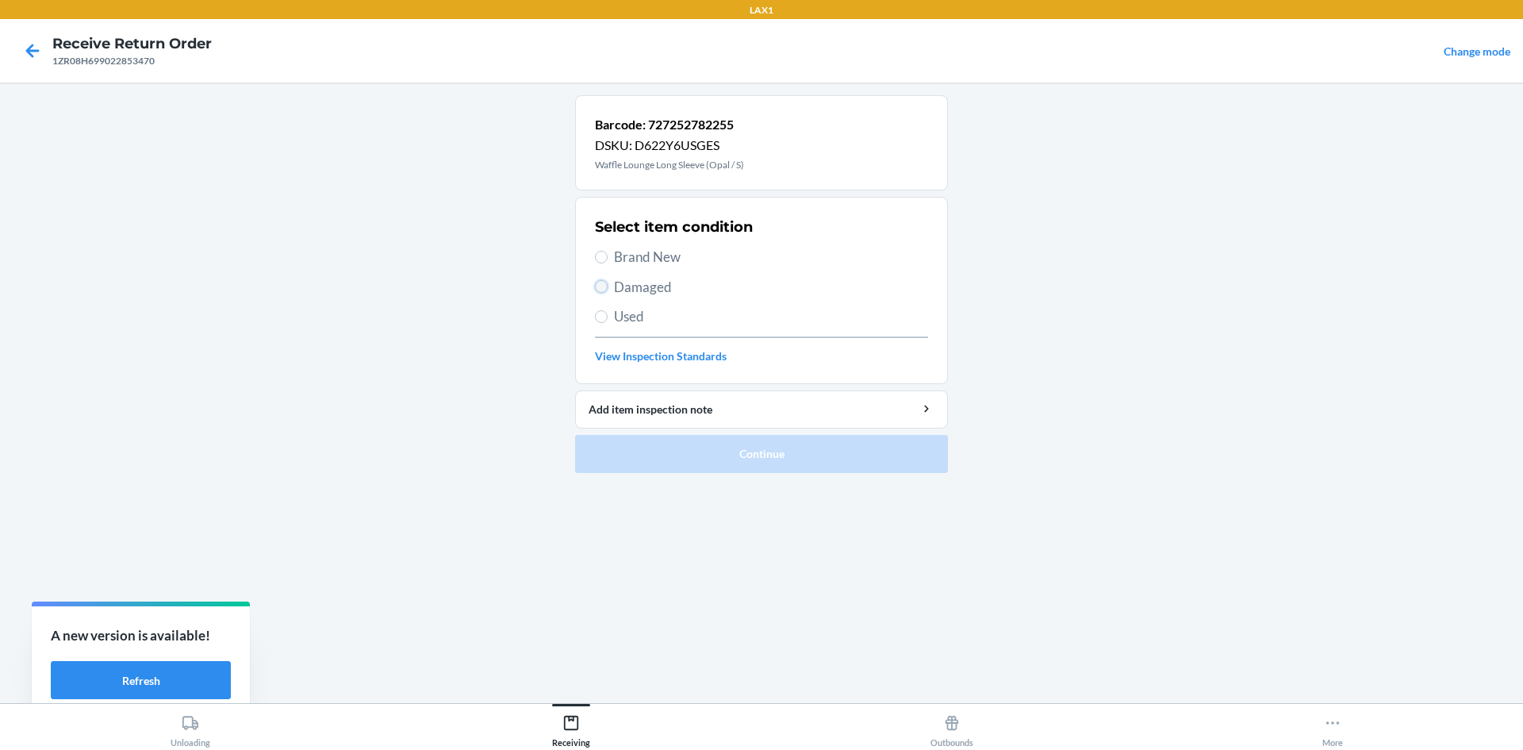
click at [602, 291] on input "Damaged" at bounding box center [601, 286] width 13 height 13
radio input "true"
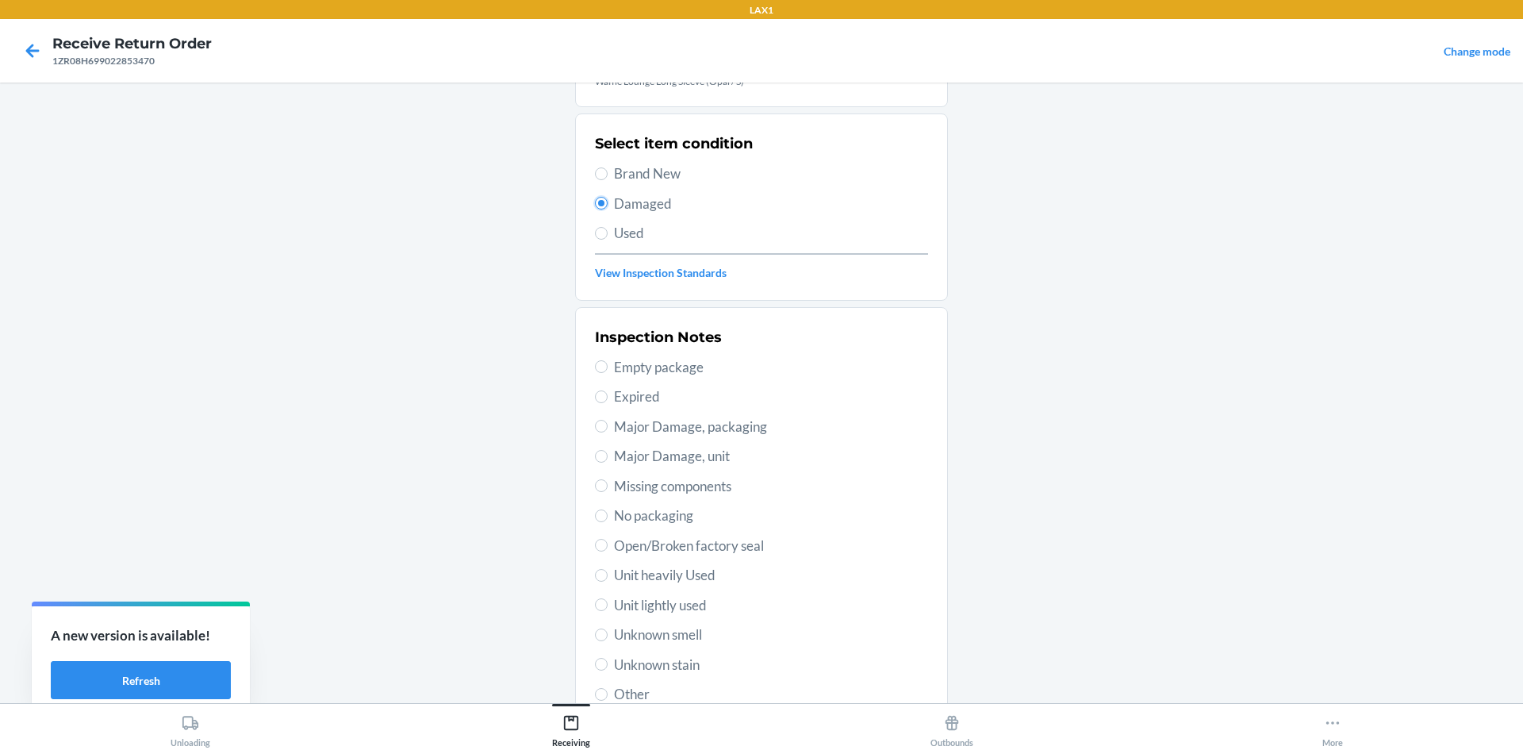
scroll to position [206, 0]
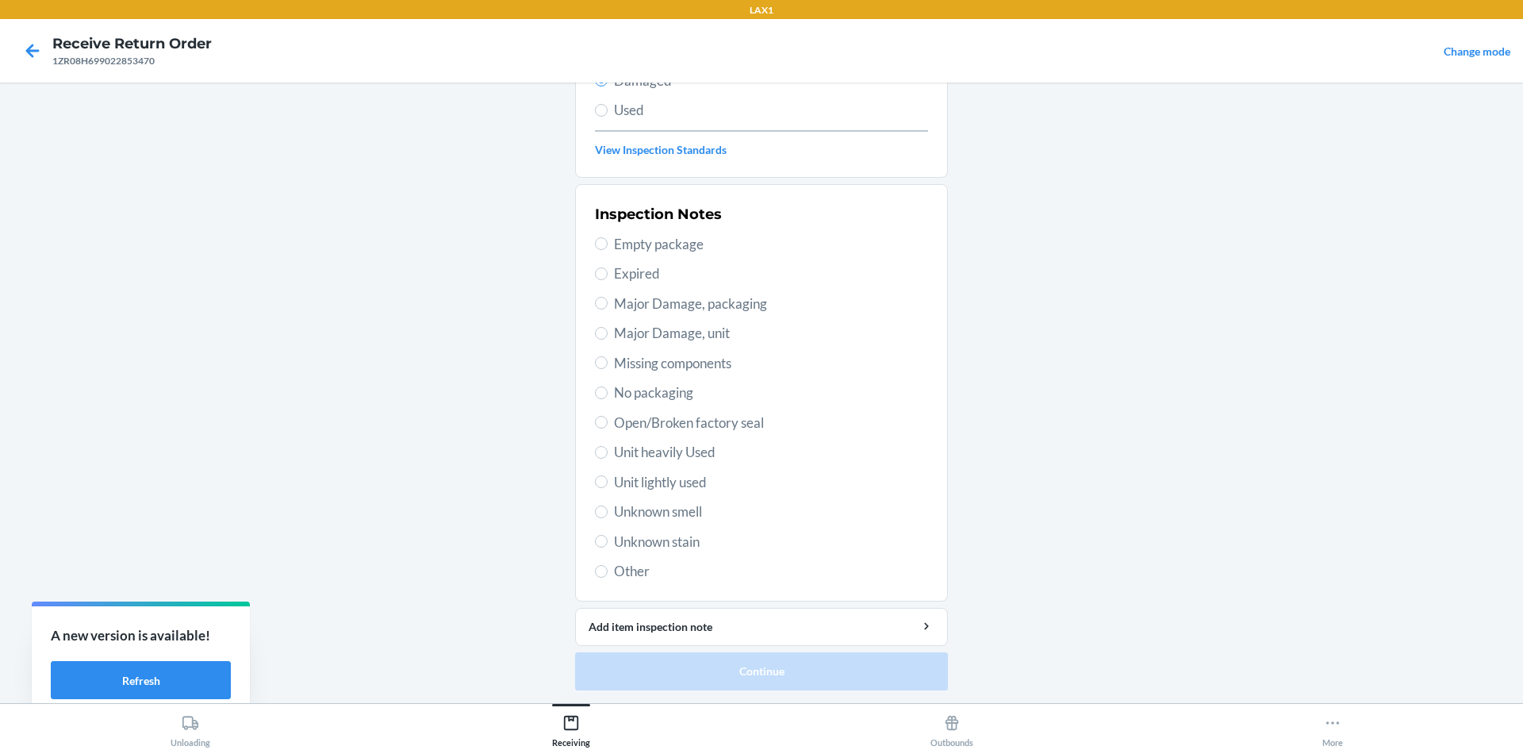
click at [659, 485] on span "Unit lightly used" at bounding box center [771, 482] width 314 height 21
click at [608, 485] on input "Unit lightly used" at bounding box center [601, 481] width 13 height 13
radio input "true"
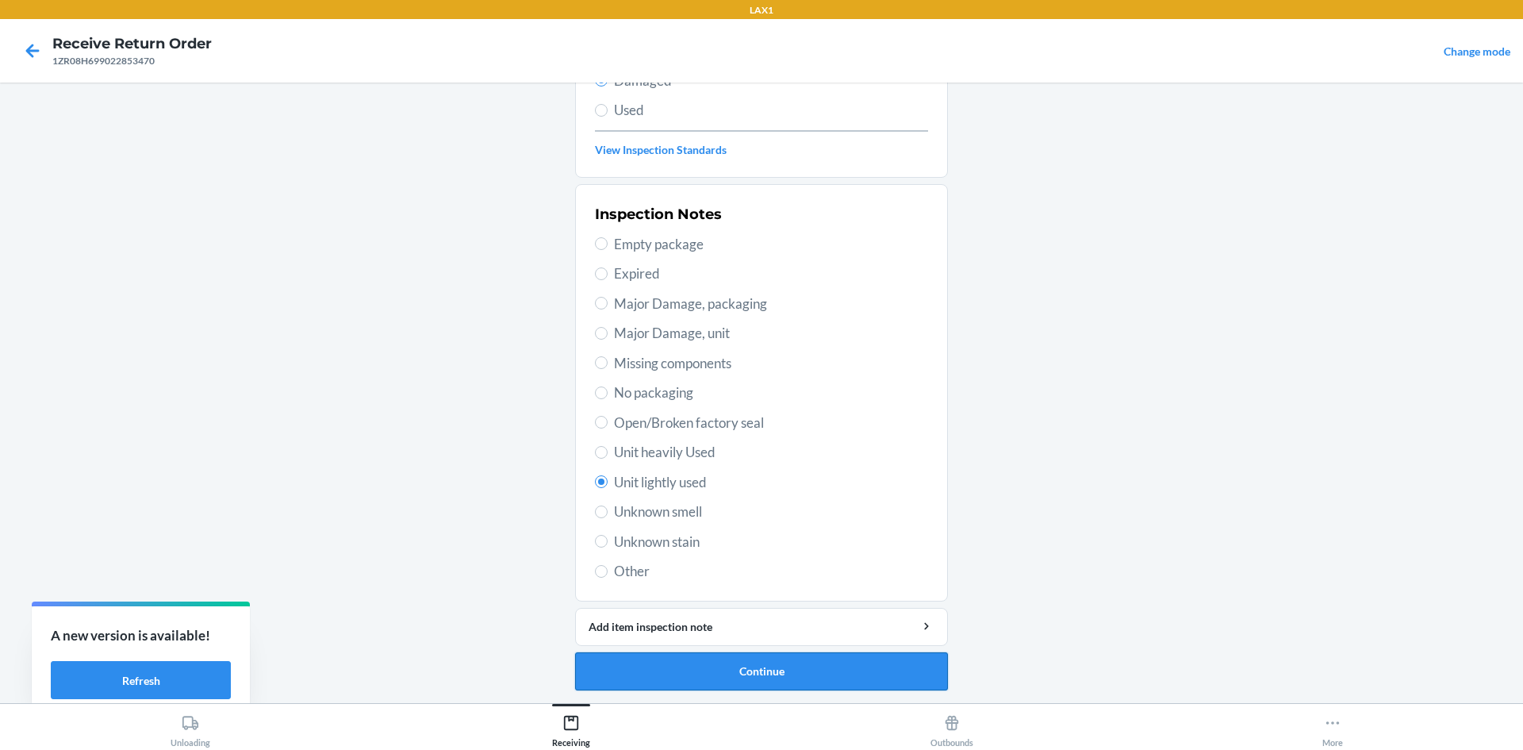
click at [733, 675] on button "Continue" at bounding box center [761, 671] width 373 height 38
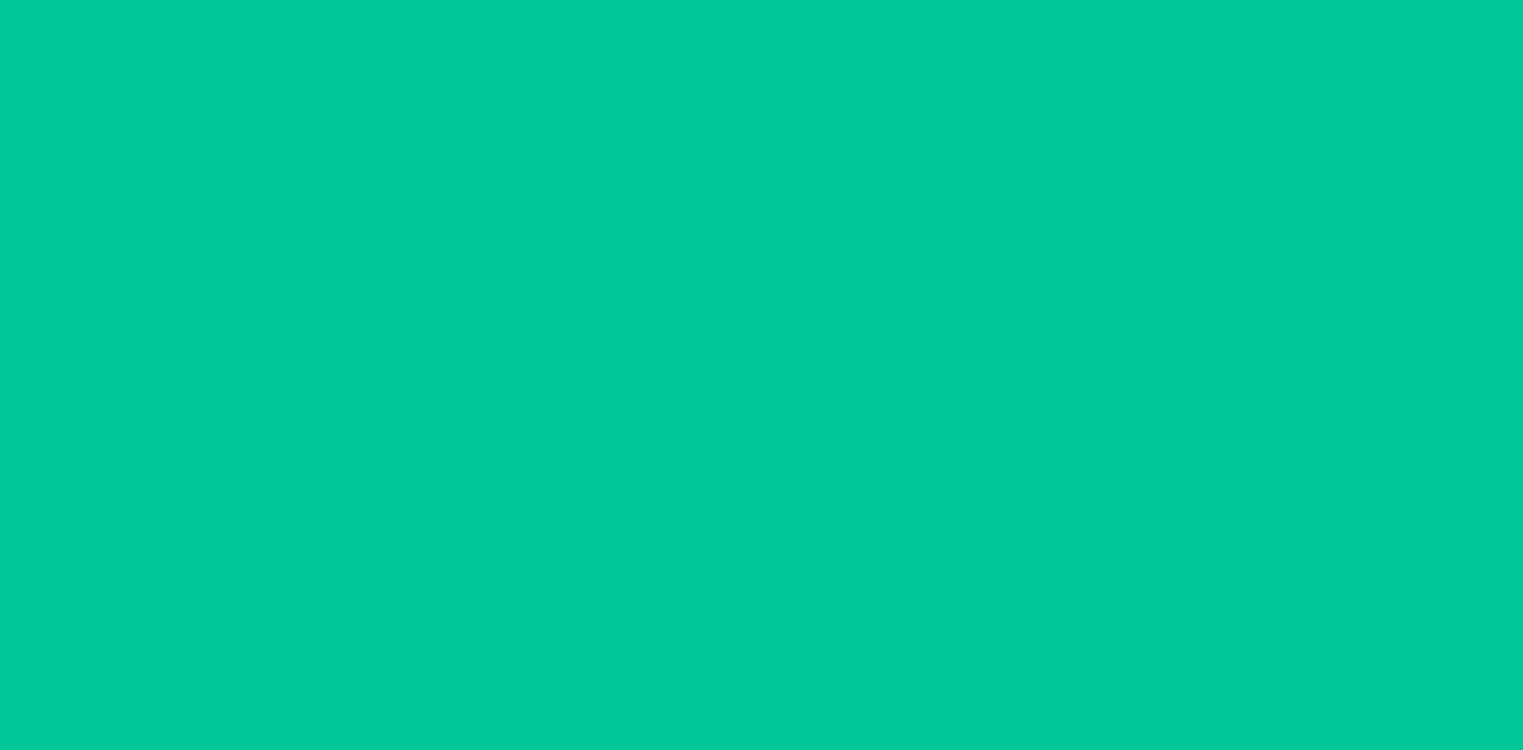
scroll to position [75, 0]
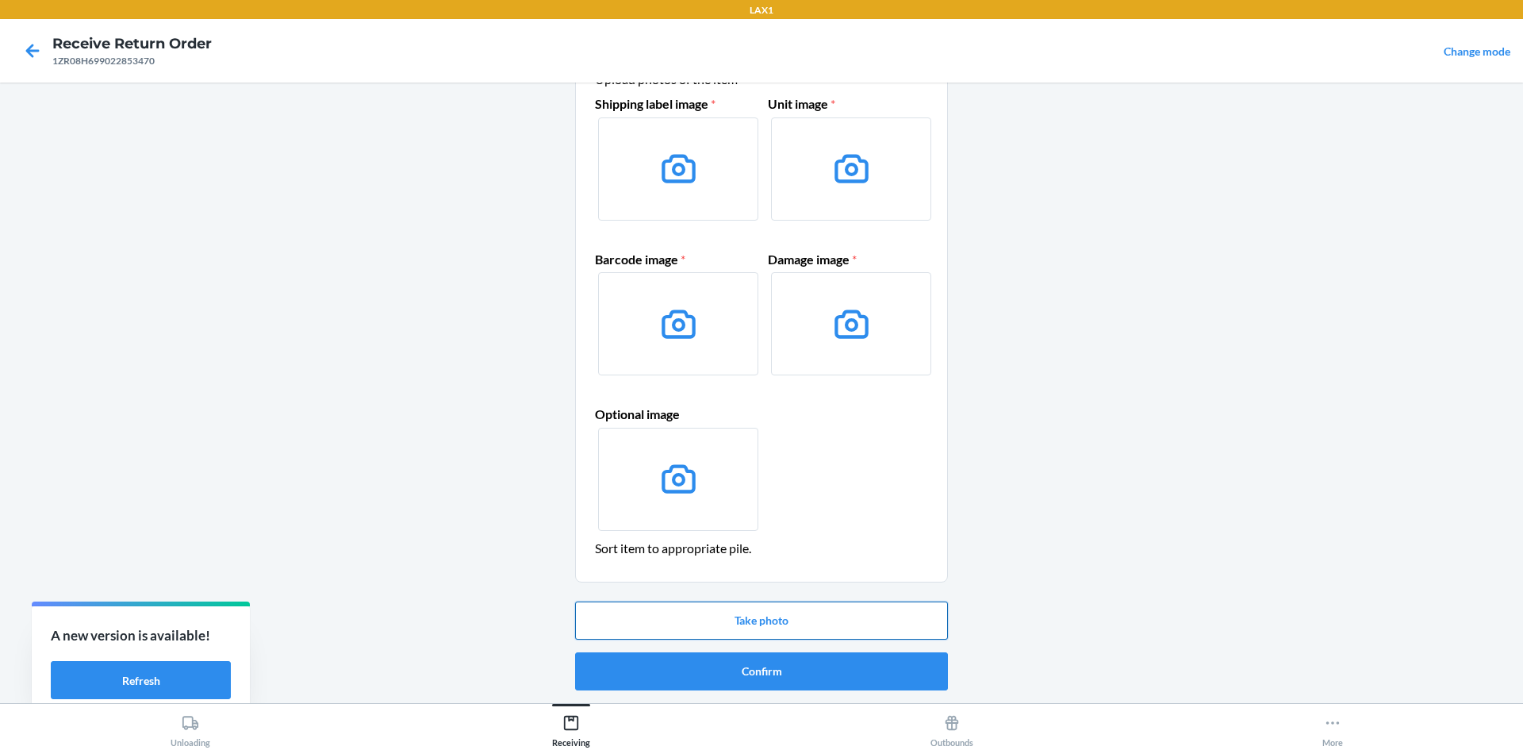
click at [789, 620] on button "Take photo" at bounding box center [761, 620] width 373 height 38
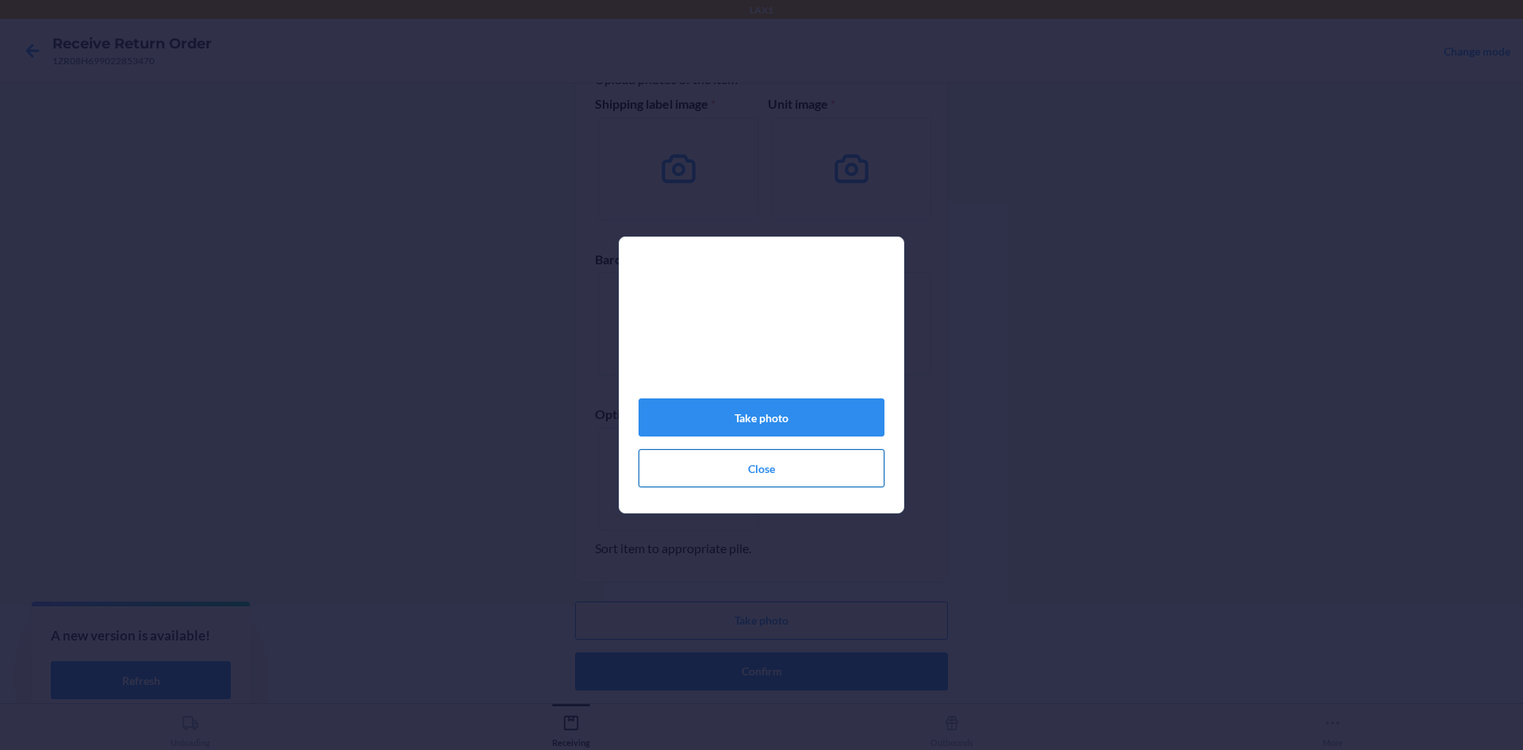
click at [773, 470] on button "Close" at bounding box center [762, 468] width 246 height 38
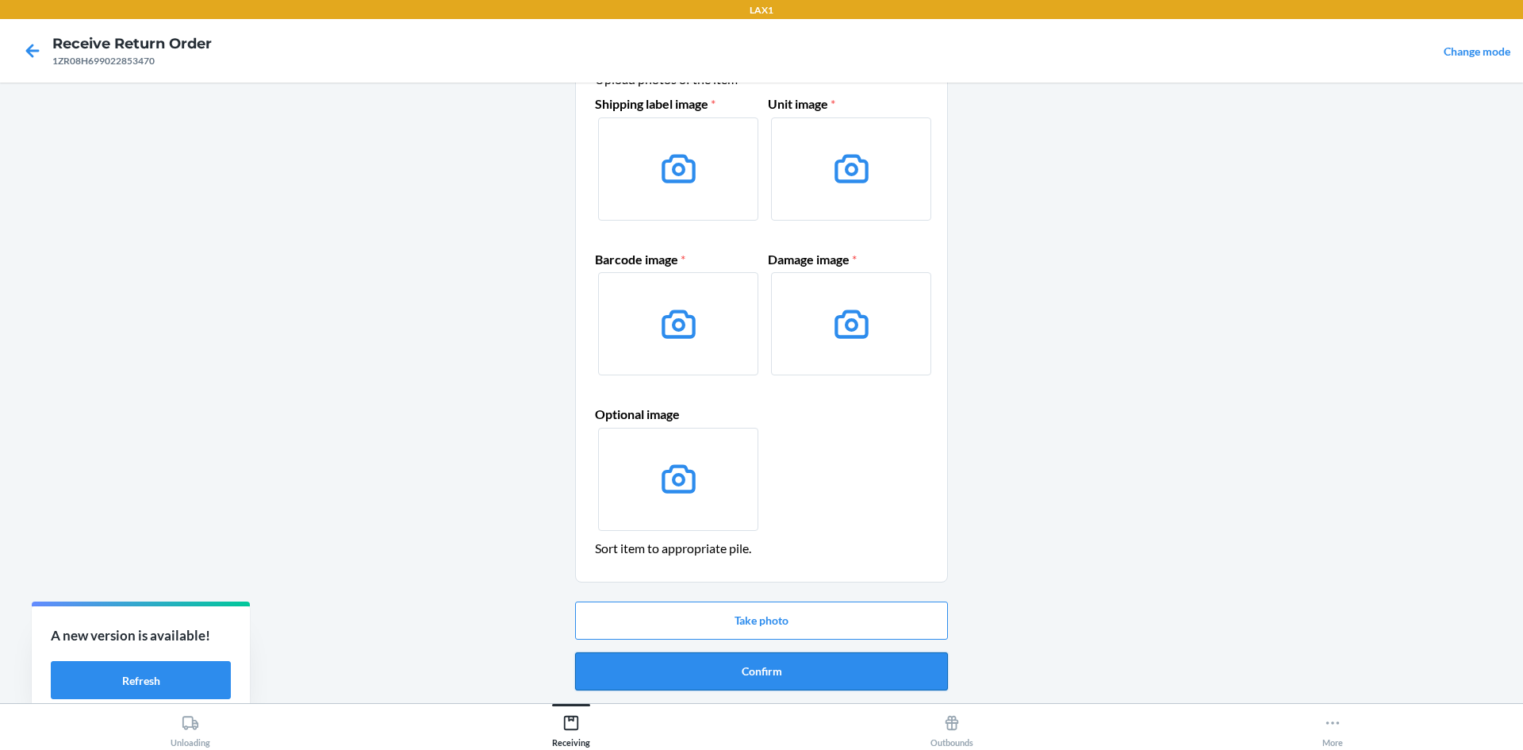
click at [801, 665] on button "Confirm" at bounding box center [761, 671] width 373 height 38
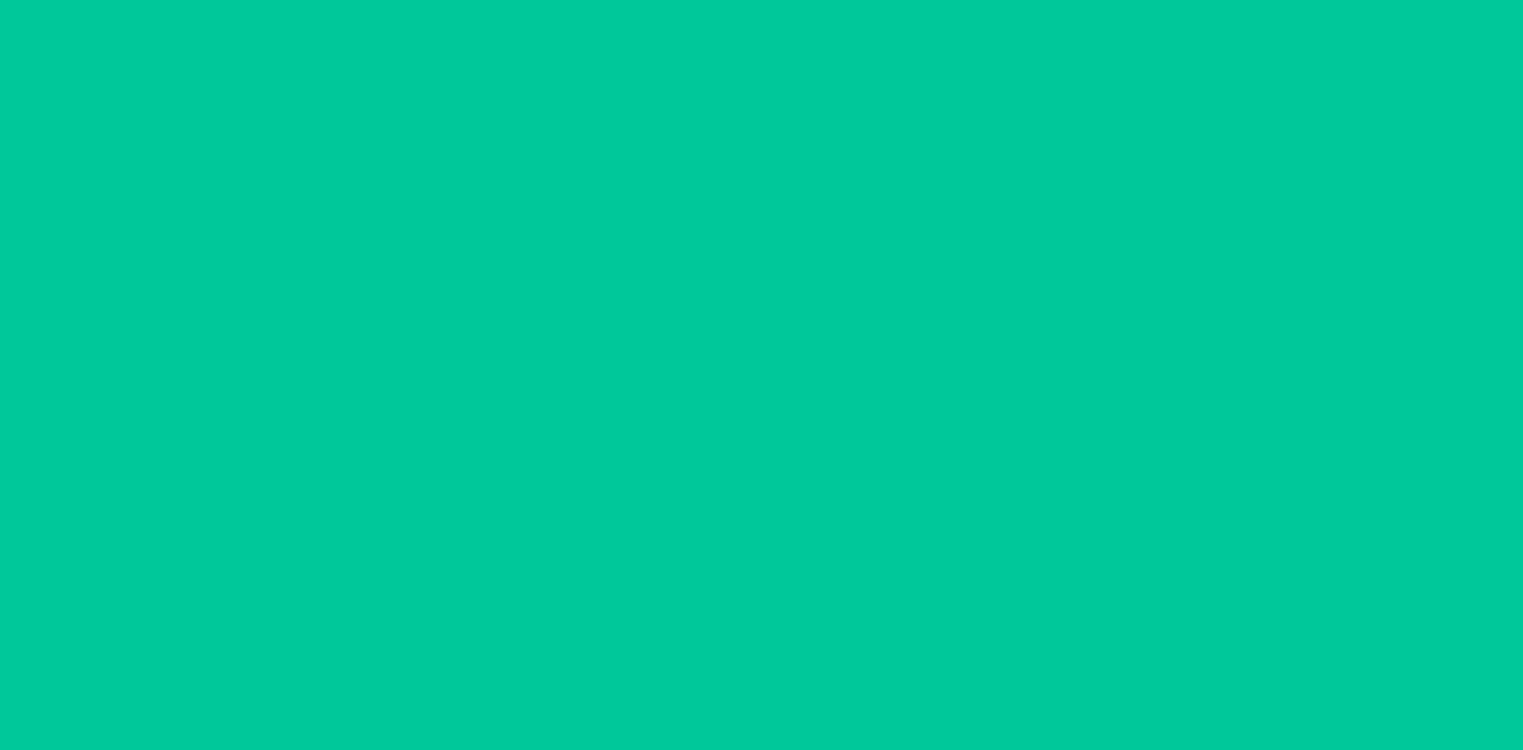
scroll to position [0, 0]
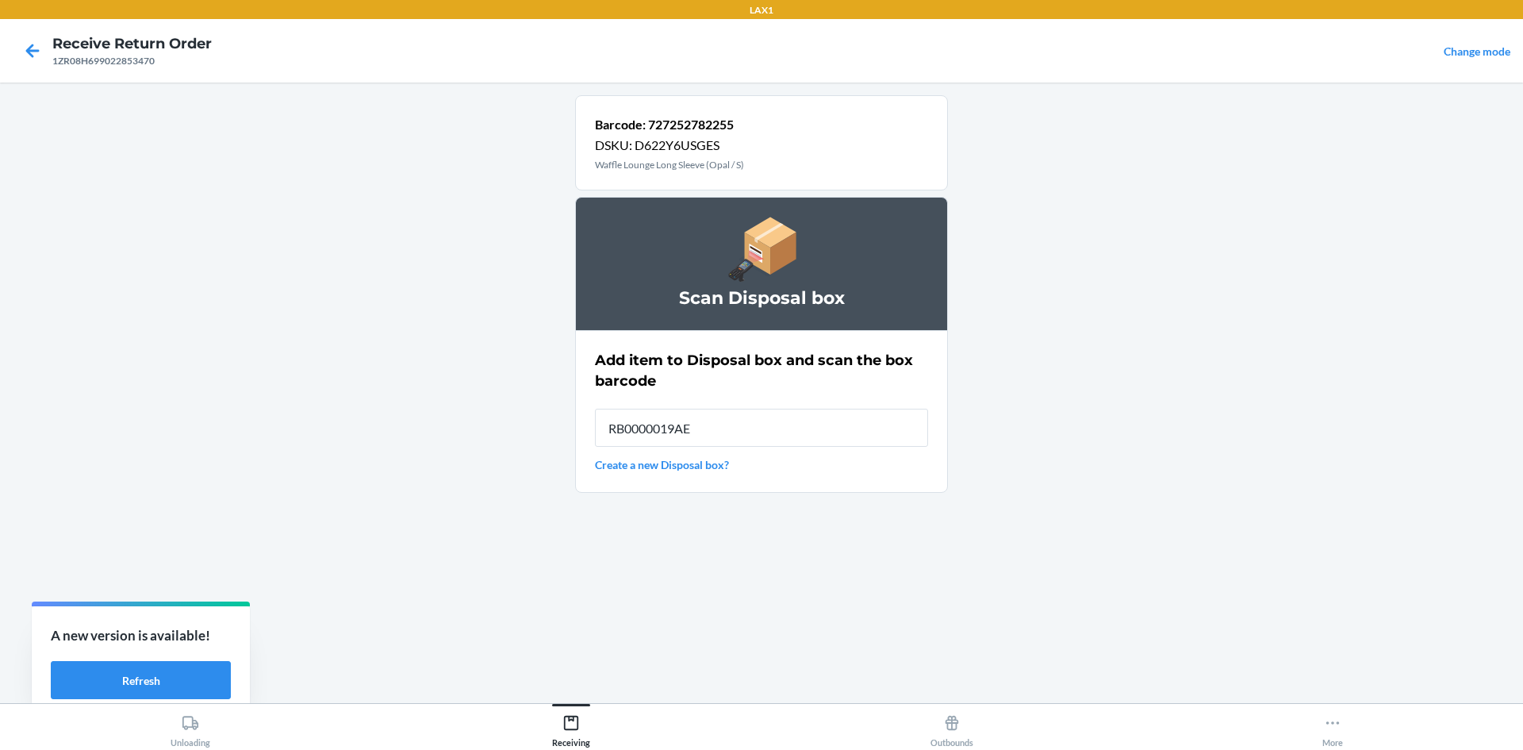
type input "RB0000019AE"
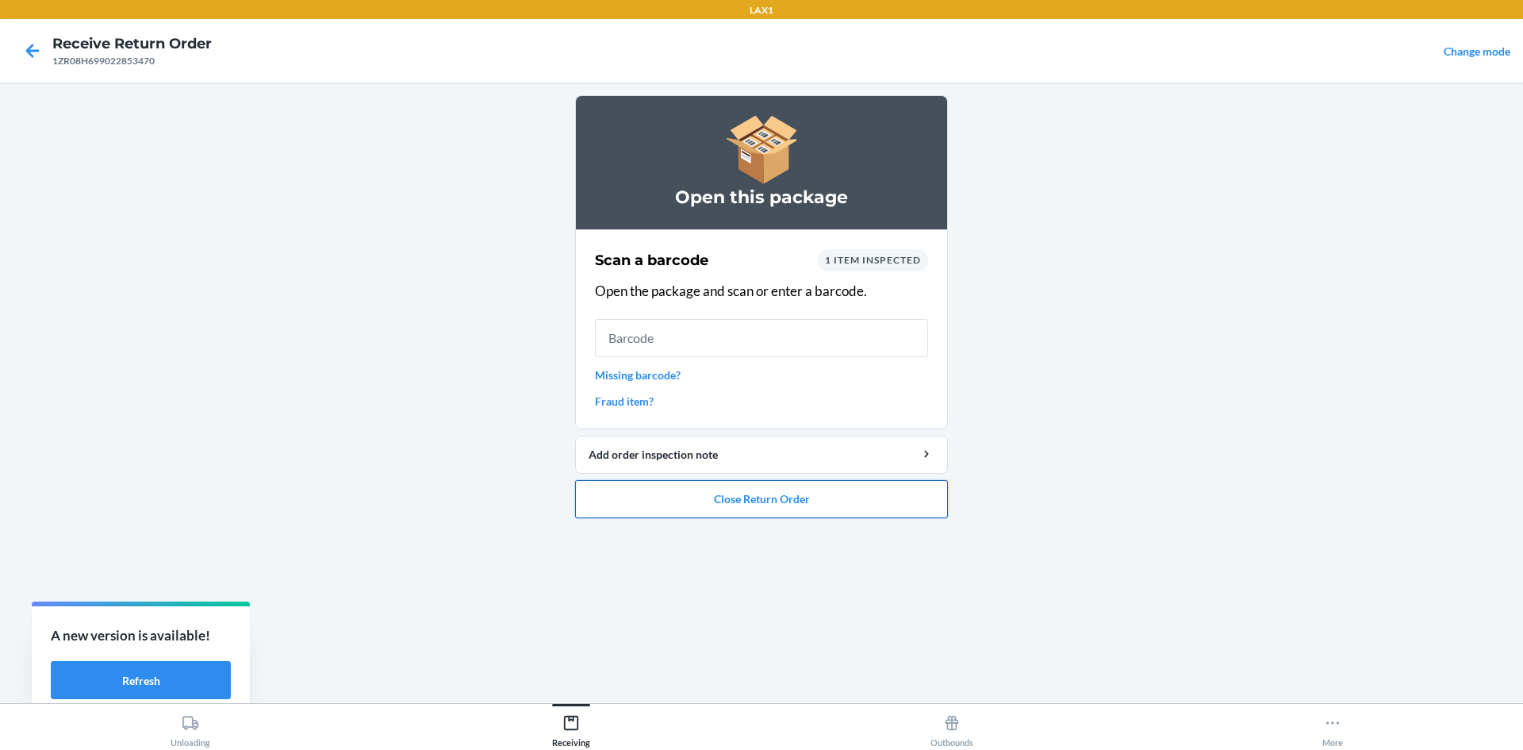
click at [791, 499] on button "Close Return Order" at bounding box center [761, 499] width 373 height 38
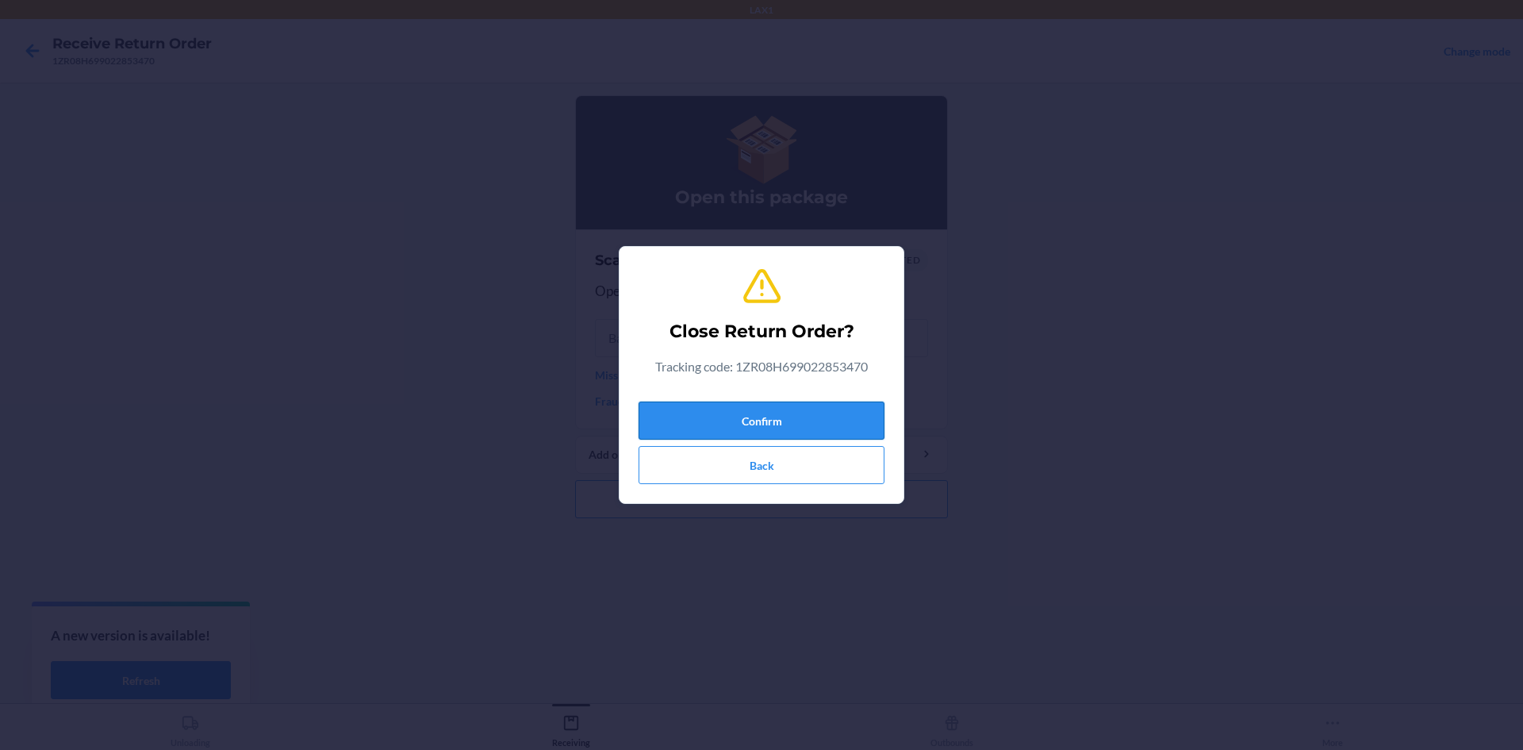
click at [786, 416] on button "Confirm" at bounding box center [762, 420] width 246 height 38
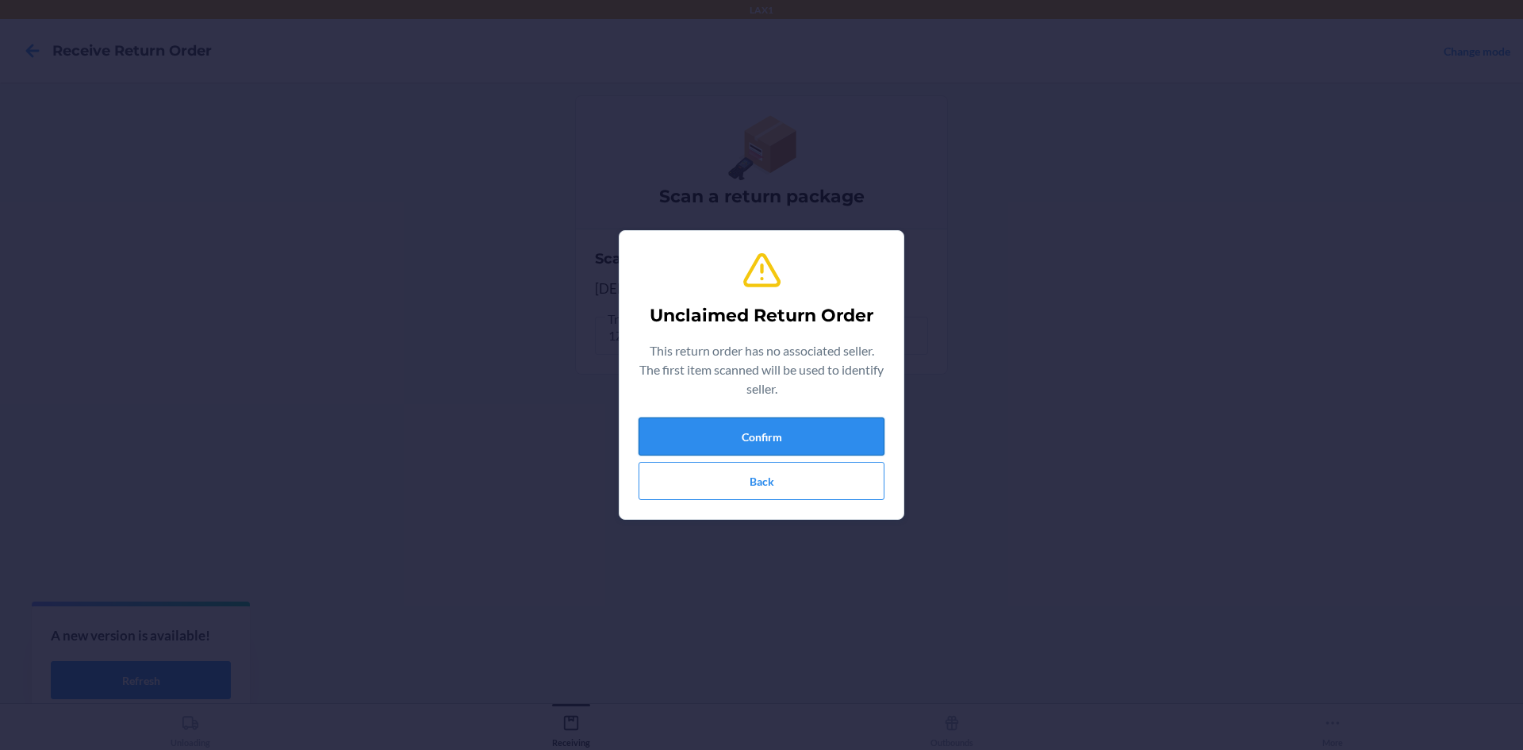
click at [872, 434] on button "Confirm" at bounding box center [762, 436] width 246 height 38
click at [711, 418] on button "Confirm" at bounding box center [762, 436] width 246 height 38
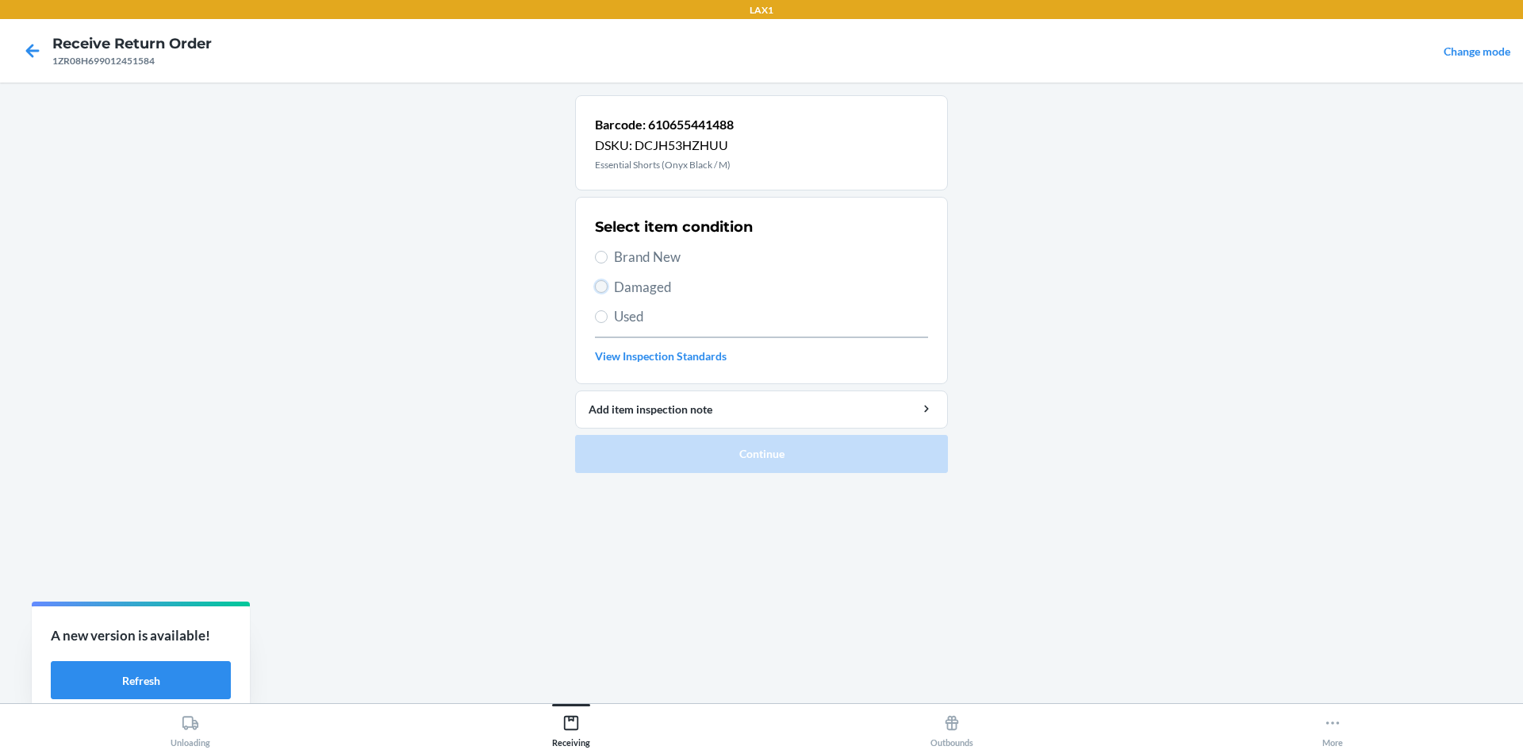
click at [602, 284] on input "Damaged" at bounding box center [601, 286] width 13 height 13
radio input "true"
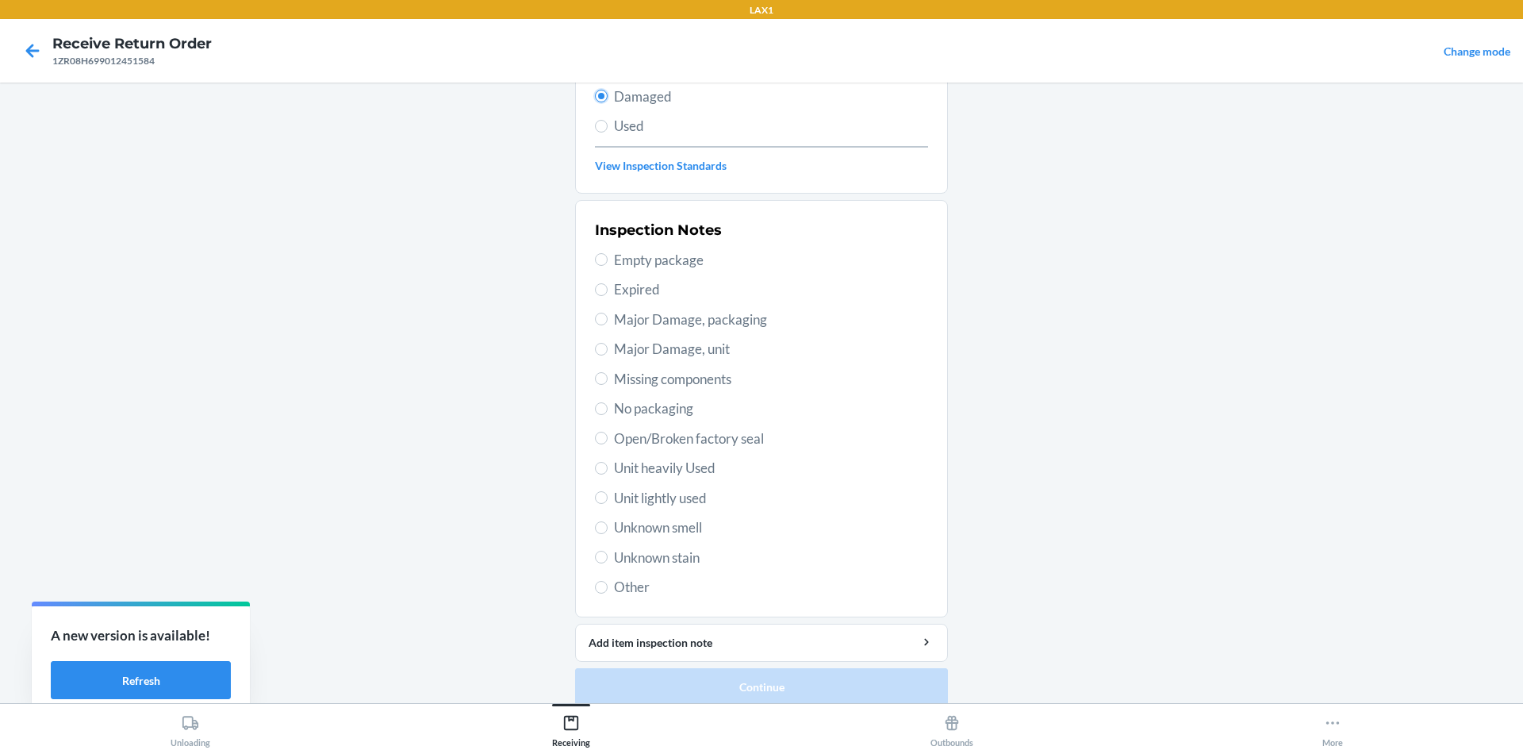
scroll to position [206, 0]
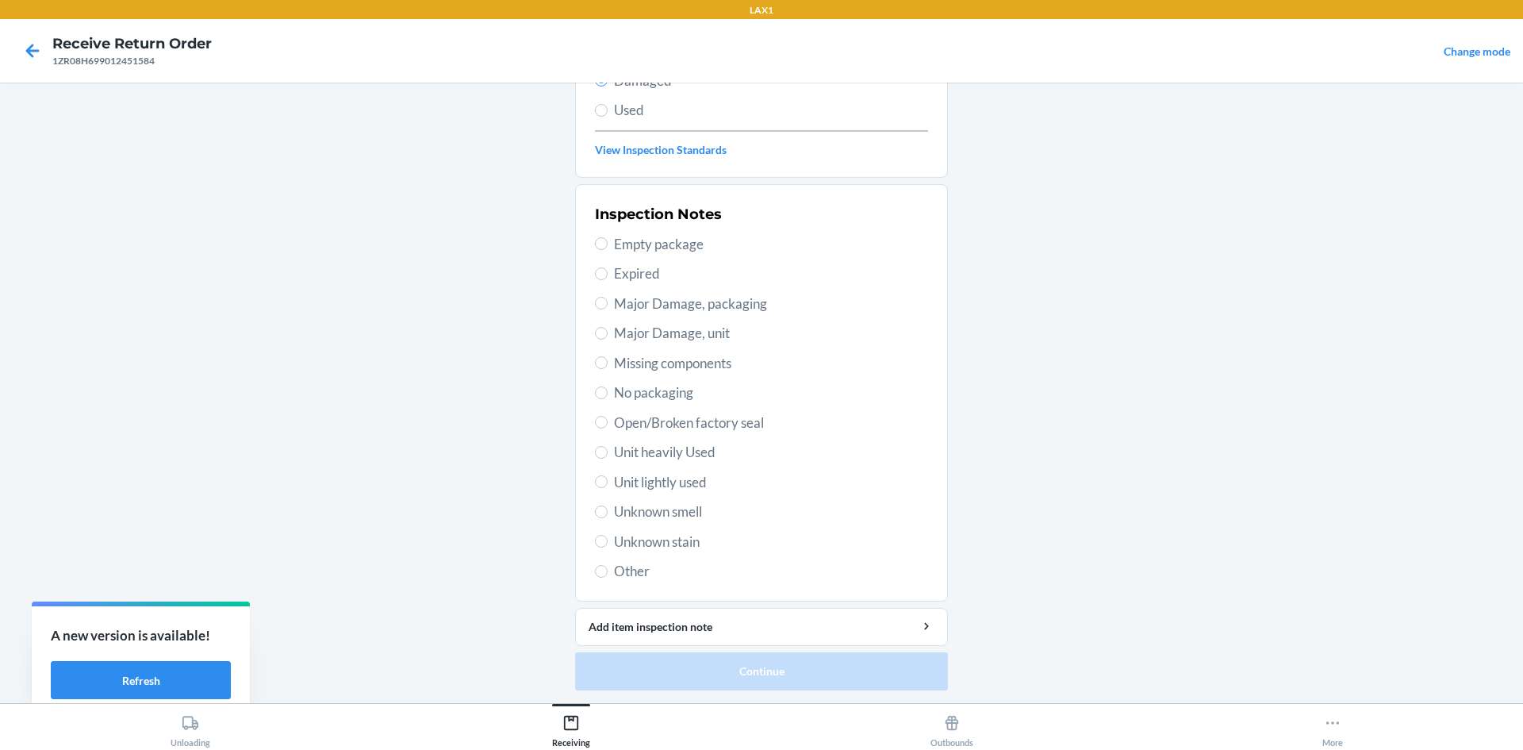
click at [682, 485] on span "Unit lightly used" at bounding box center [771, 482] width 314 height 21
click at [608, 485] on input "Unit lightly used" at bounding box center [601, 481] width 13 height 13
radio input "true"
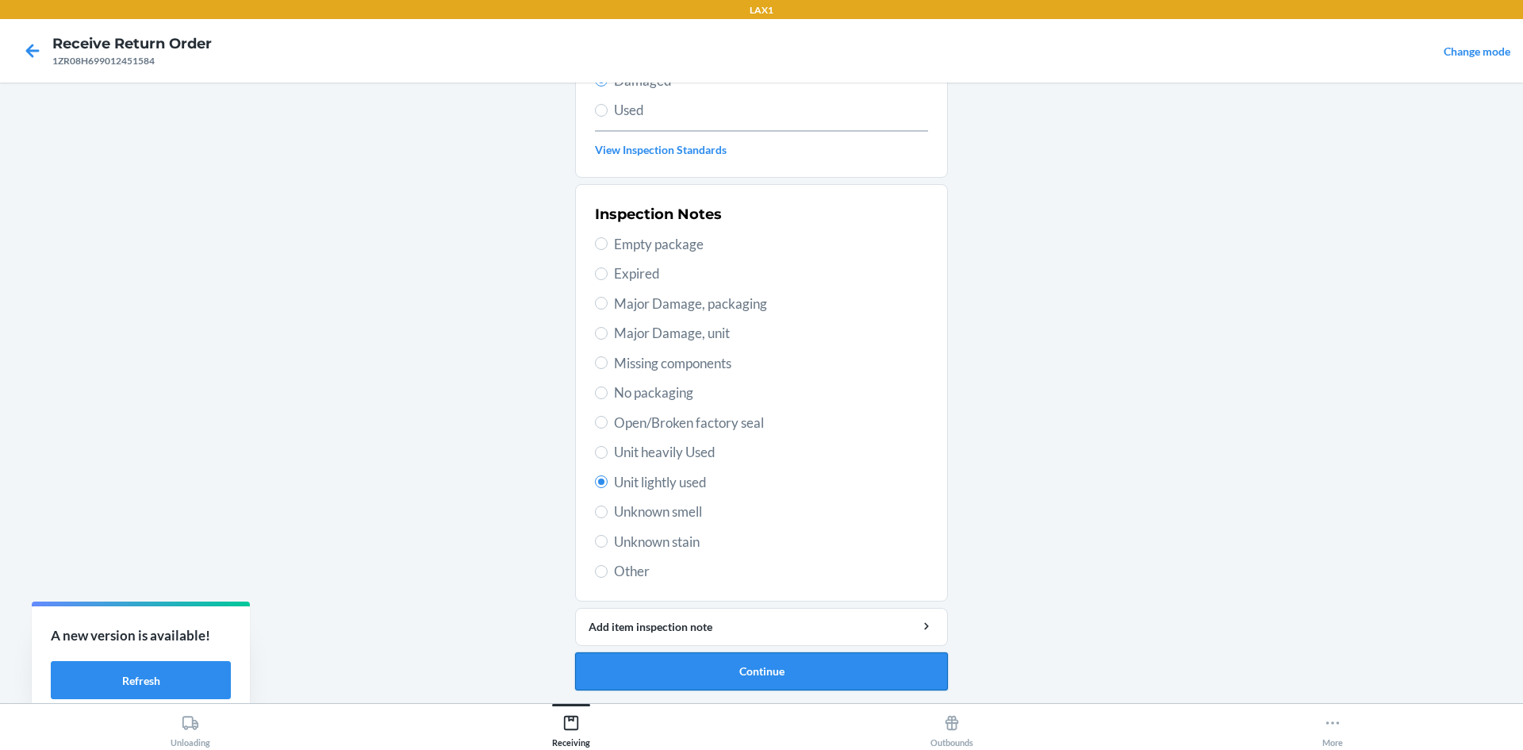
click at [693, 680] on button "Continue" at bounding box center [761, 671] width 373 height 38
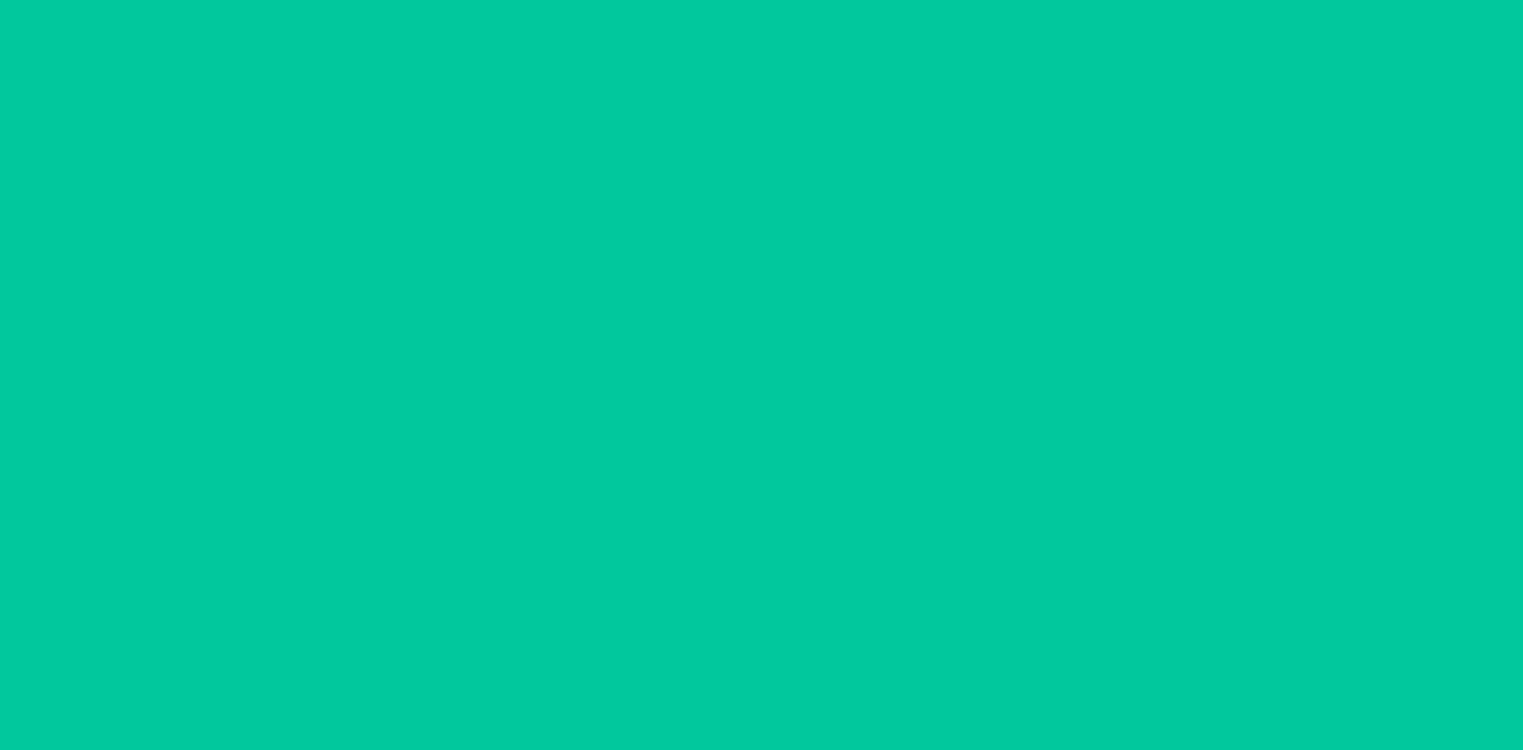
scroll to position [75, 0]
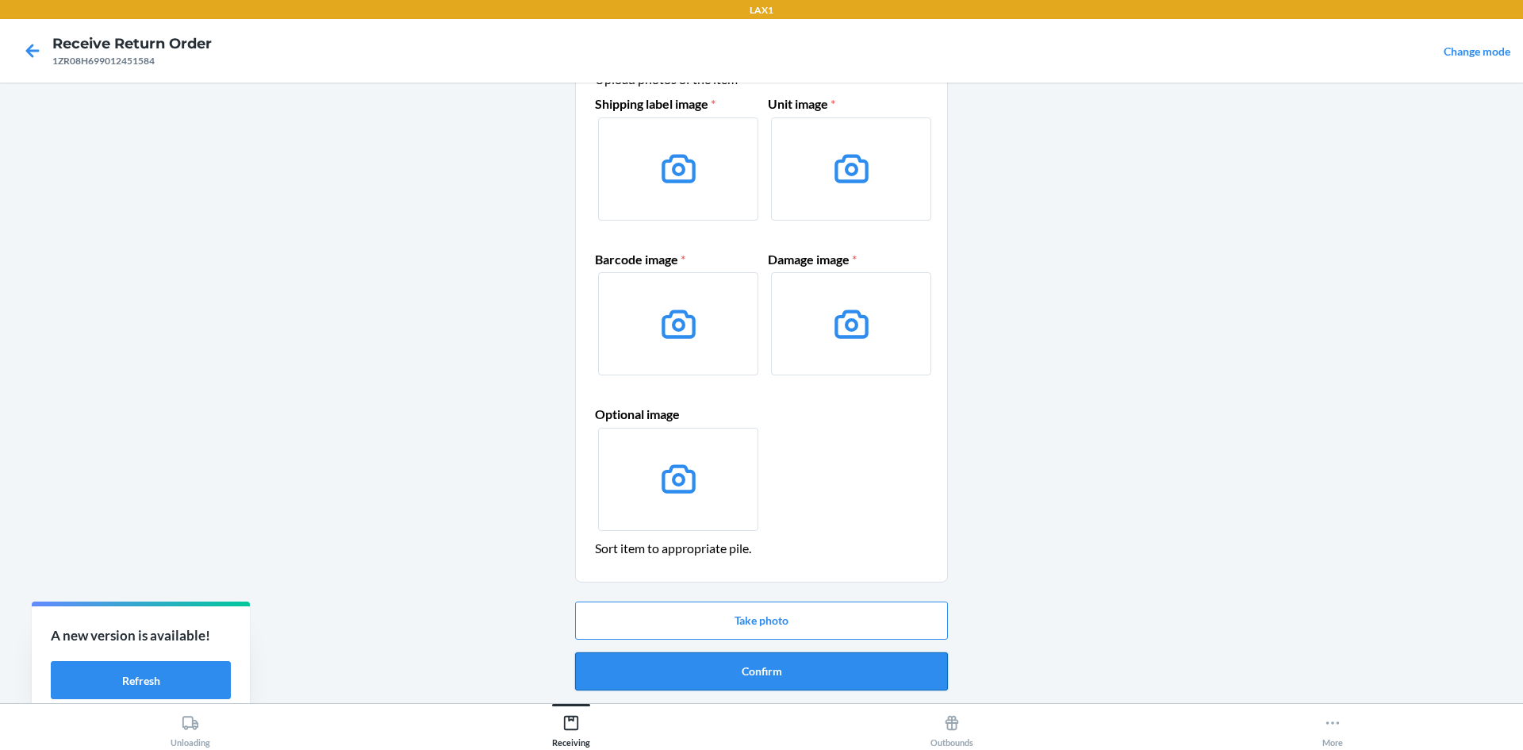
click at [728, 665] on button "Confirm" at bounding box center [761, 671] width 373 height 38
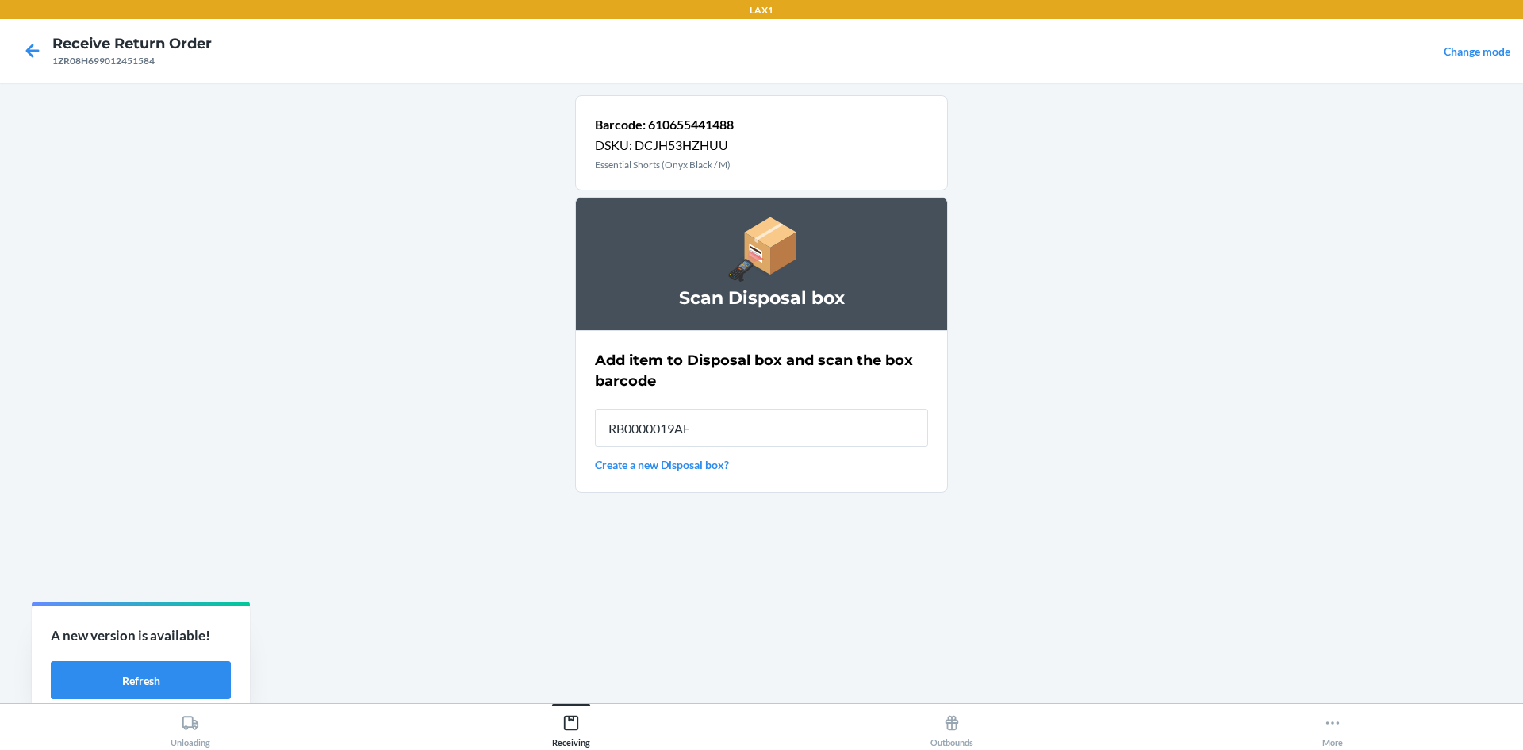
type input "RB0000019AE"
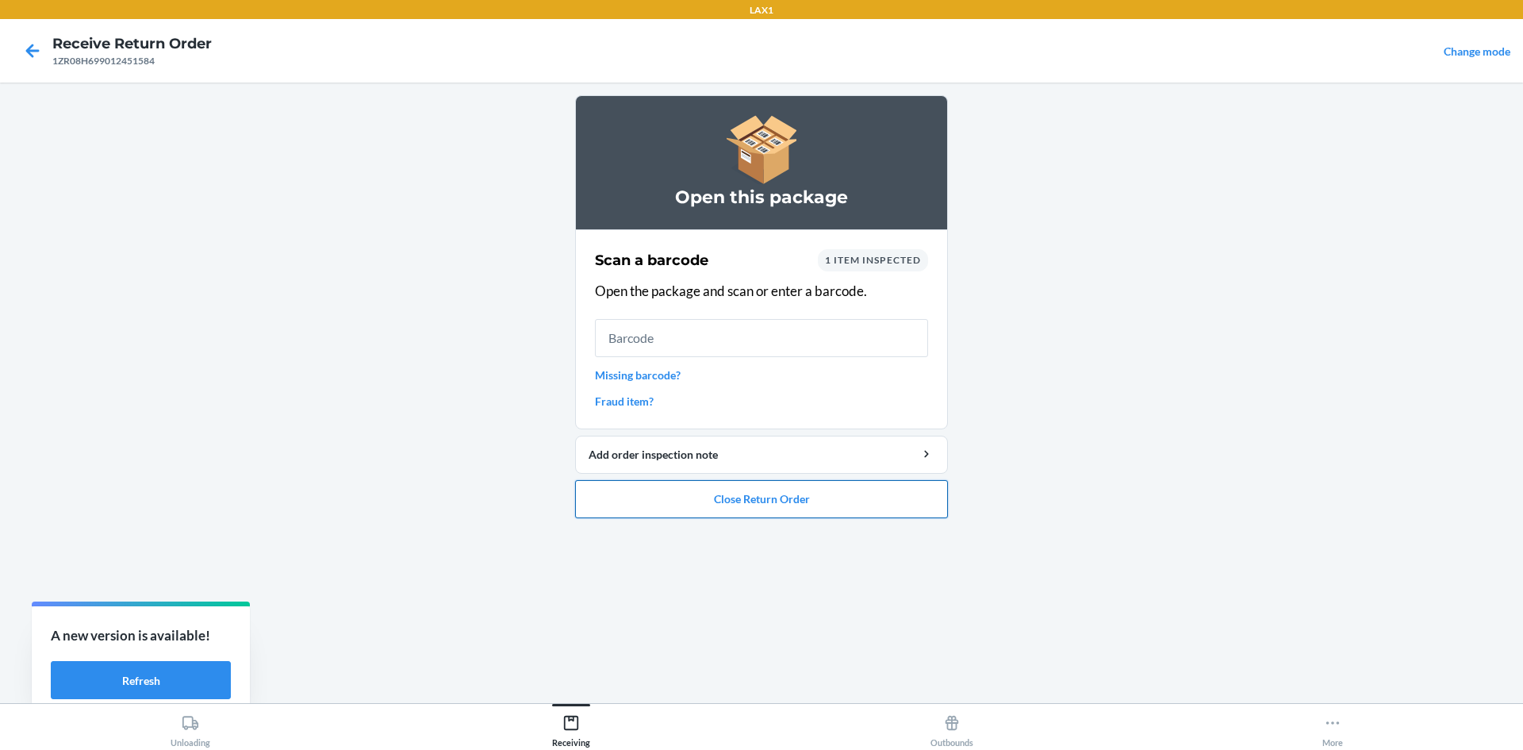
click at [758, 480] on button "Close Return Order" at bounding box center [761, 499] width 373 height 38
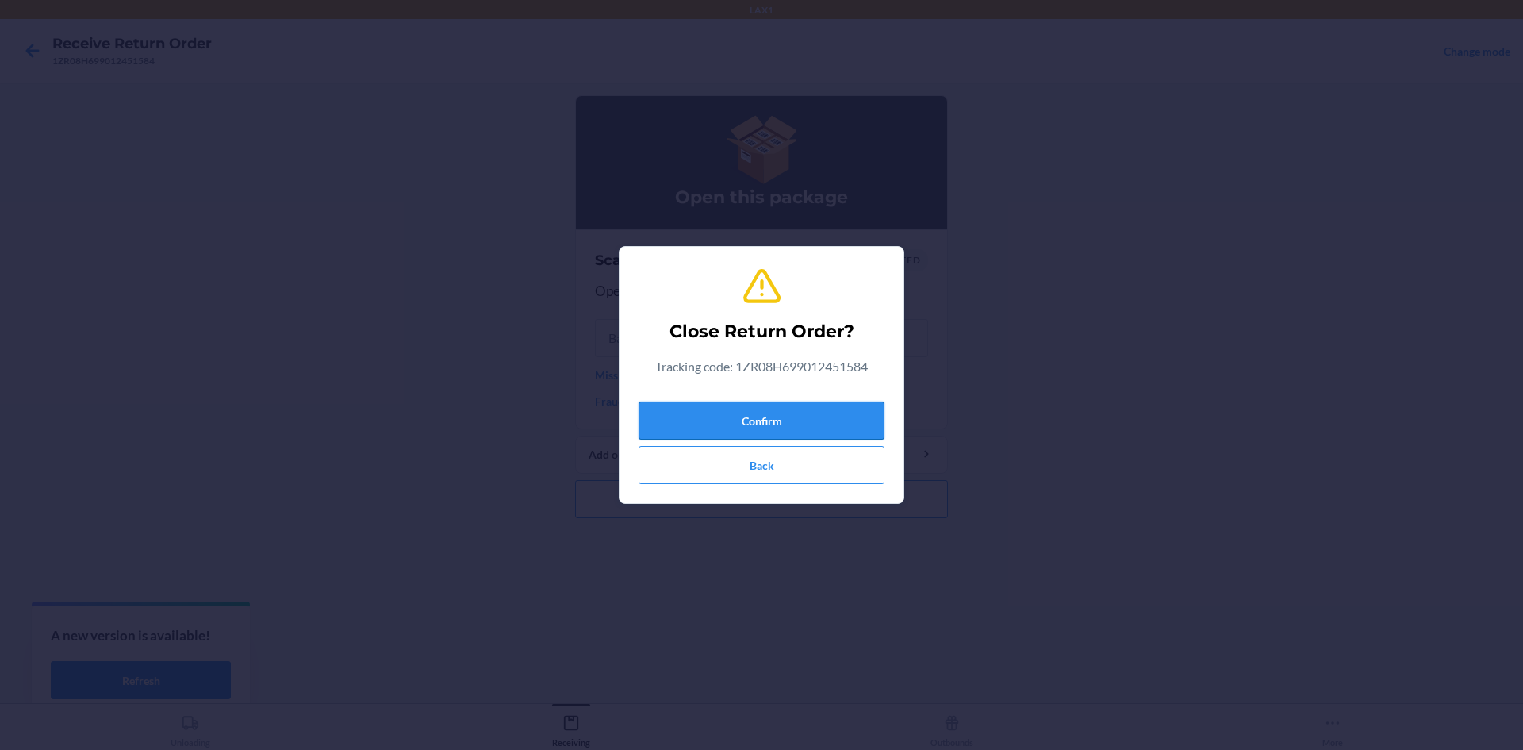
click at [774, 418] on button "Confirm" at bounding box center [762, 420] width 246 height 38
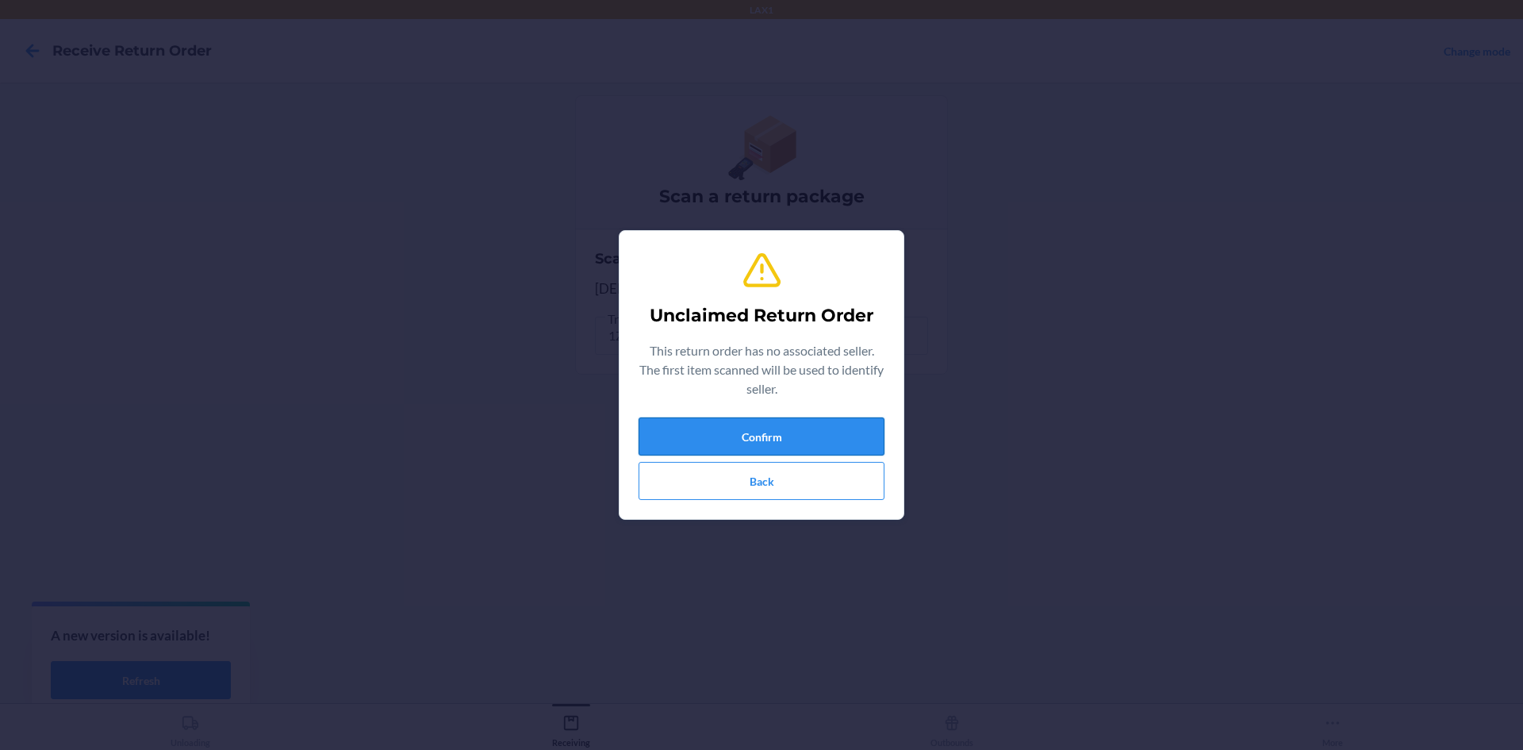
click at [798, 436] on button "Confirm" at bounding box center [762, 436] width 246 height 38
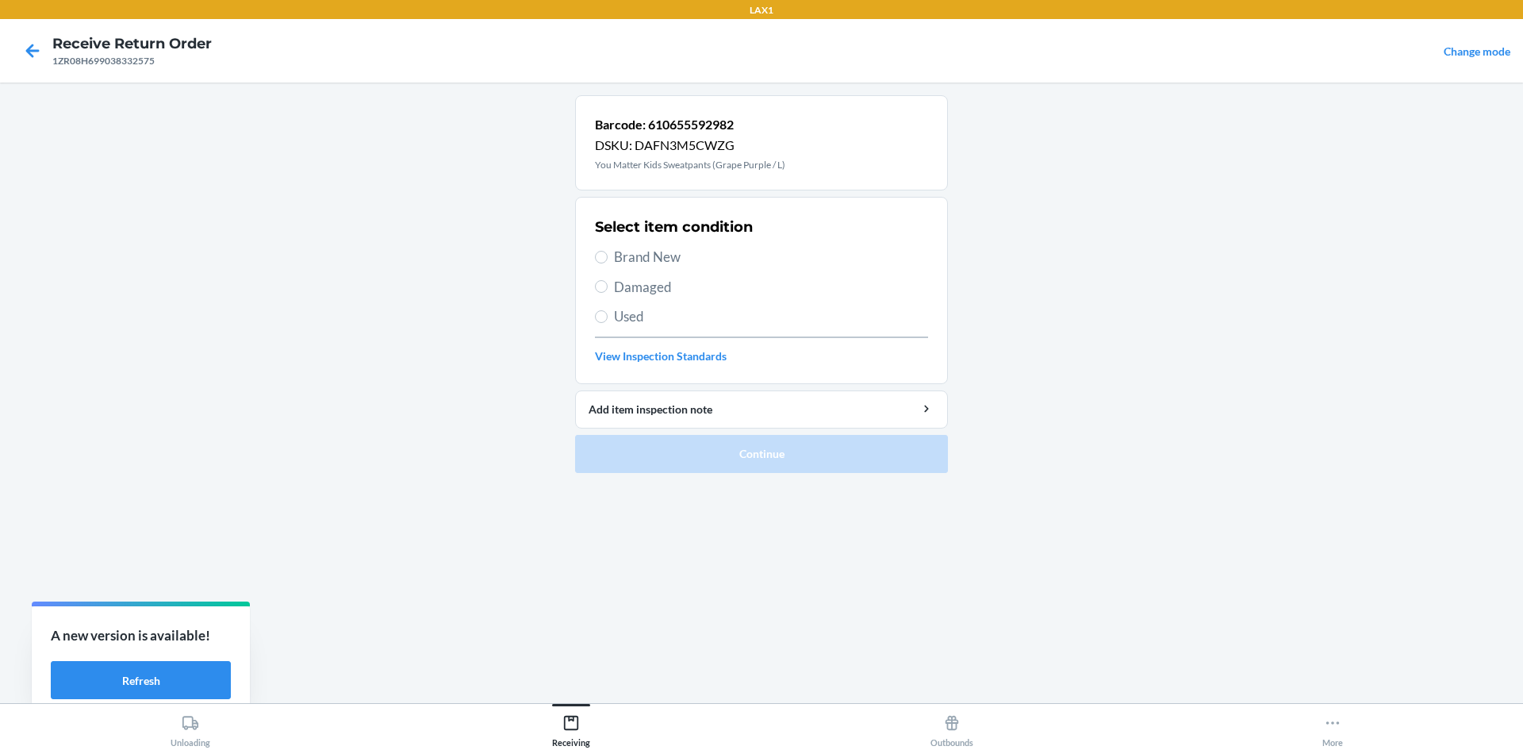
click at [609, 289] on label "Damaged" at bounding box center [761, 287] width 333 height 21
click at [608, 289] on input "Damaged" at bounding box center [601, 286] width 13 height 13
radio input "true"
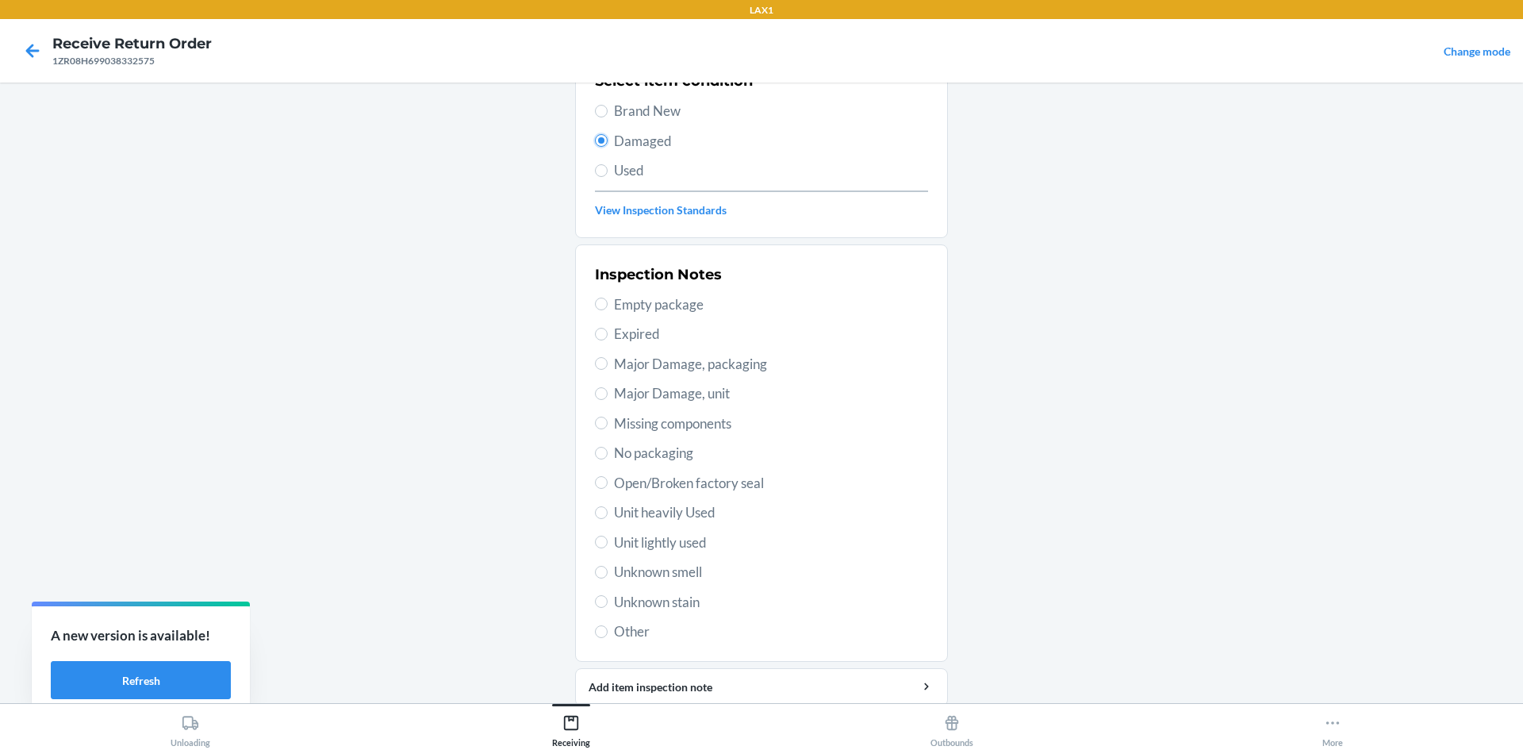
scroll to position [159, 0]
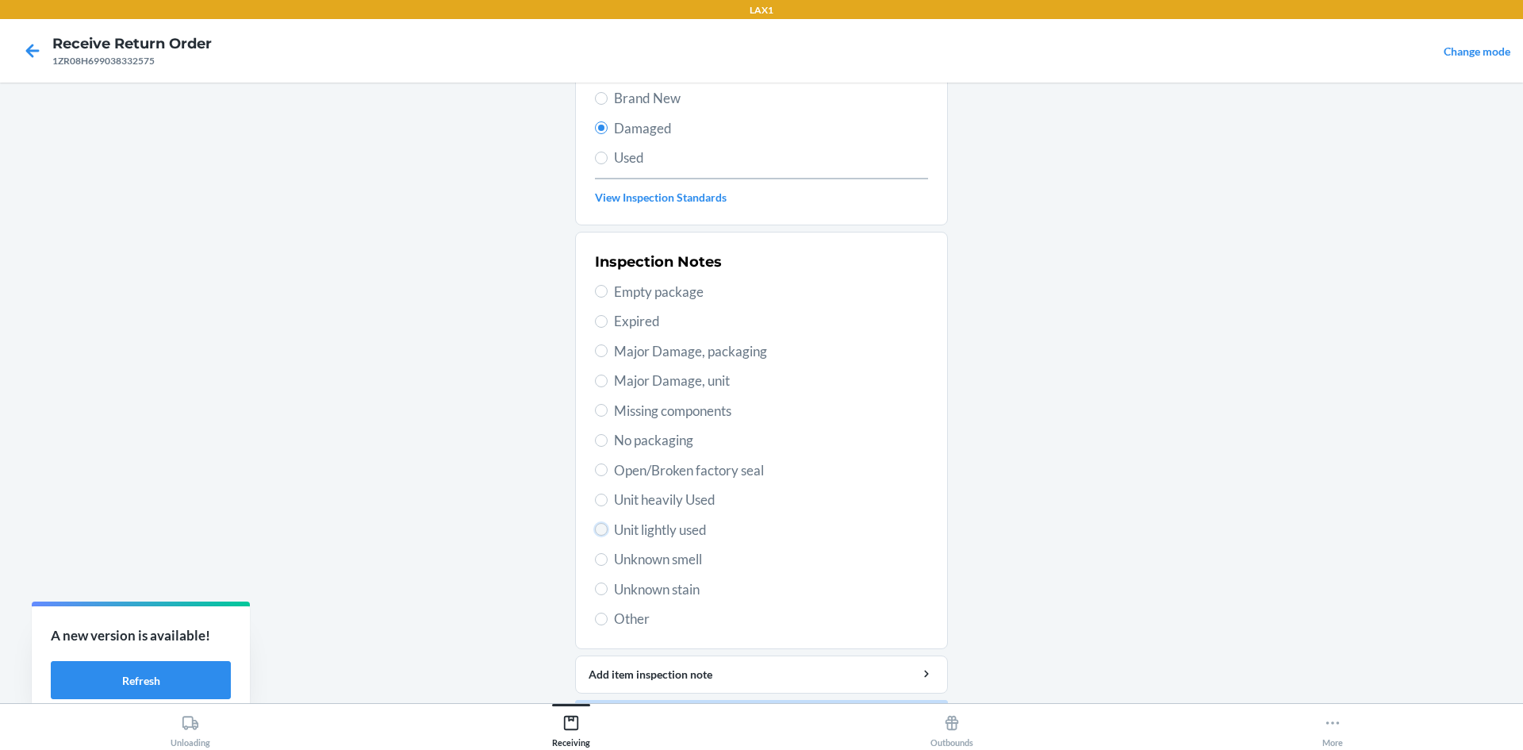
click at [601, 528] on input "Unit lightly used" at bounding box center [601, 529] width 13 height 13
radio input "true"
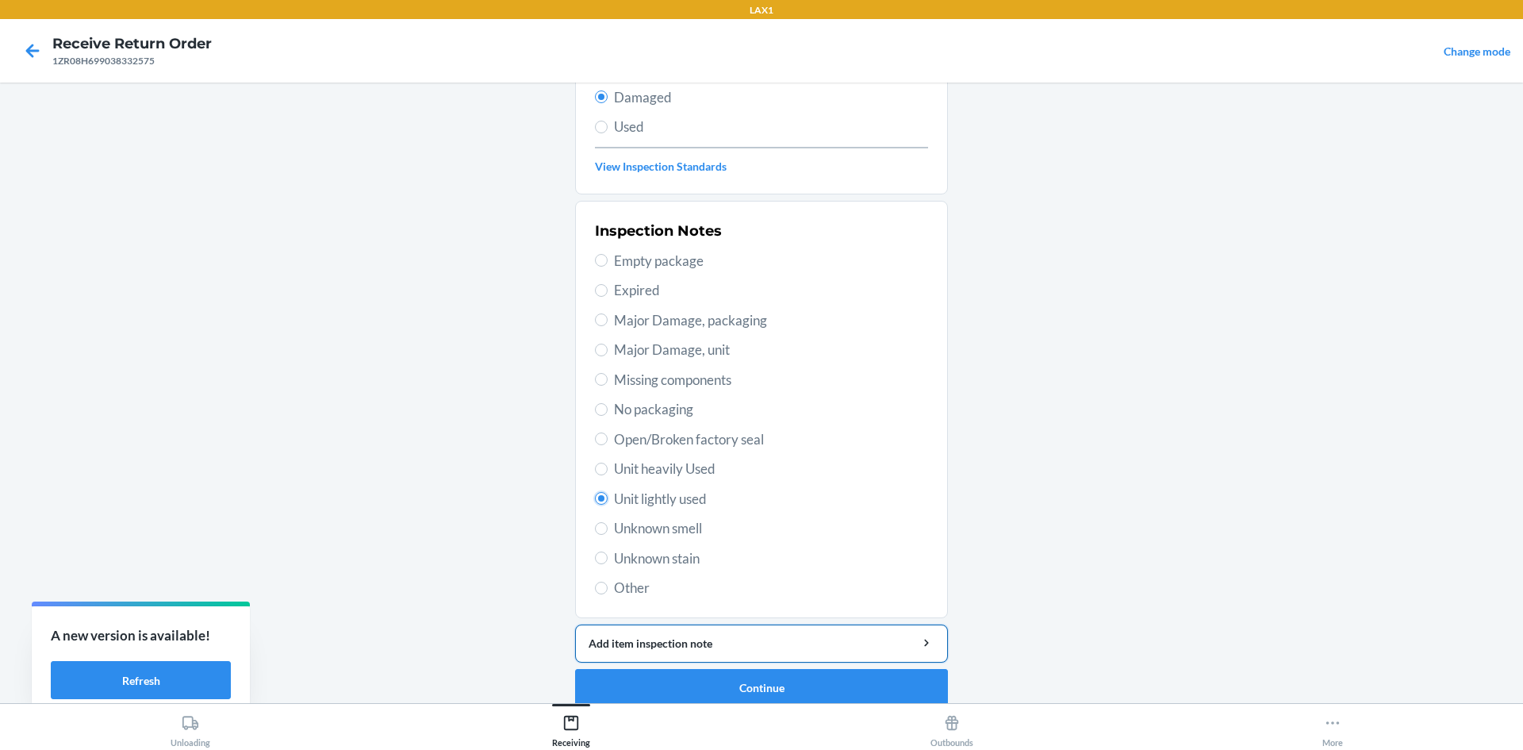
scroll to position [206, 0]
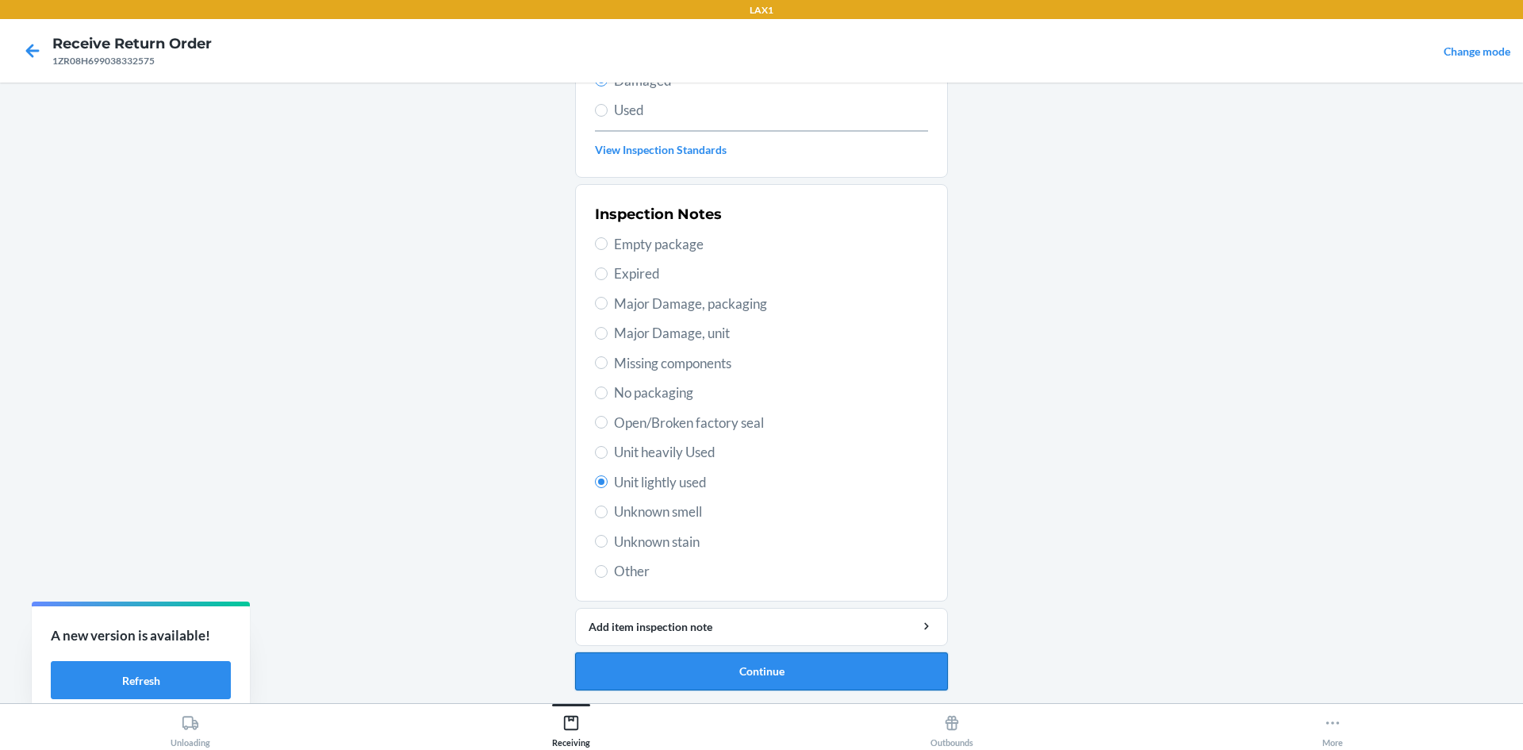
click at [687, 666] on button "Continue" at bounding box center [761, 671] width 373 height 38
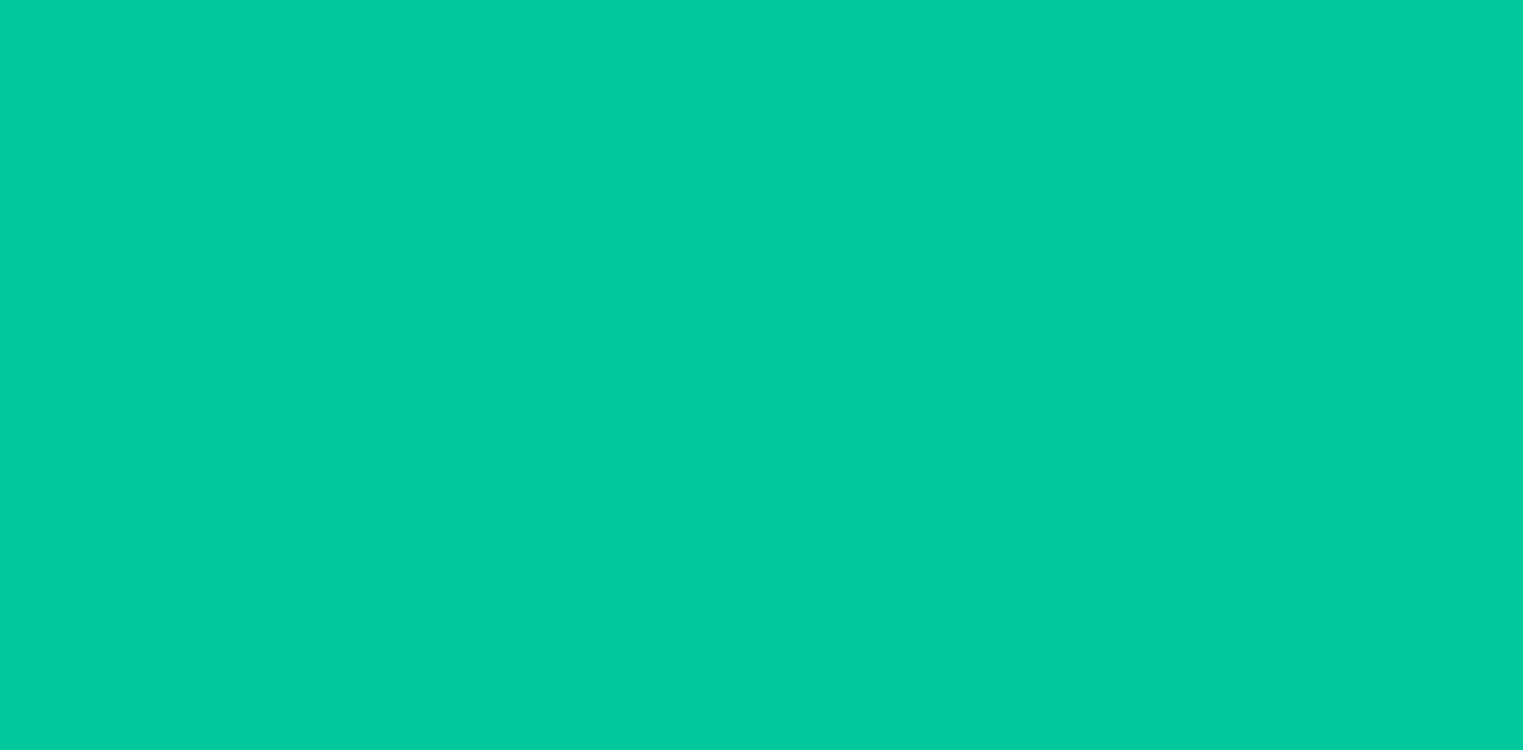
scroll to position [75, 0]
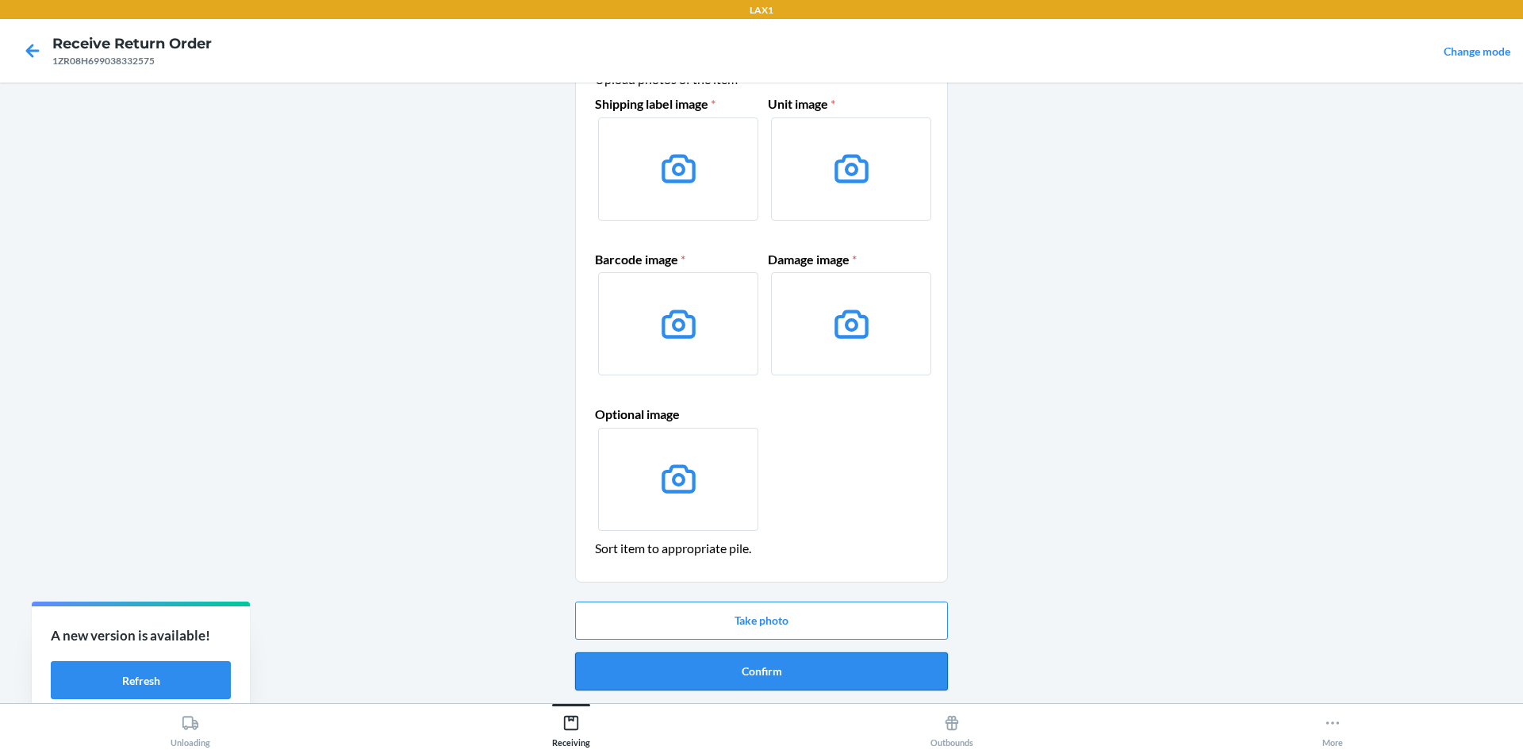
click at [661, 678] on button "Confirm" at bounding box center [761, 671] width 373 height 38
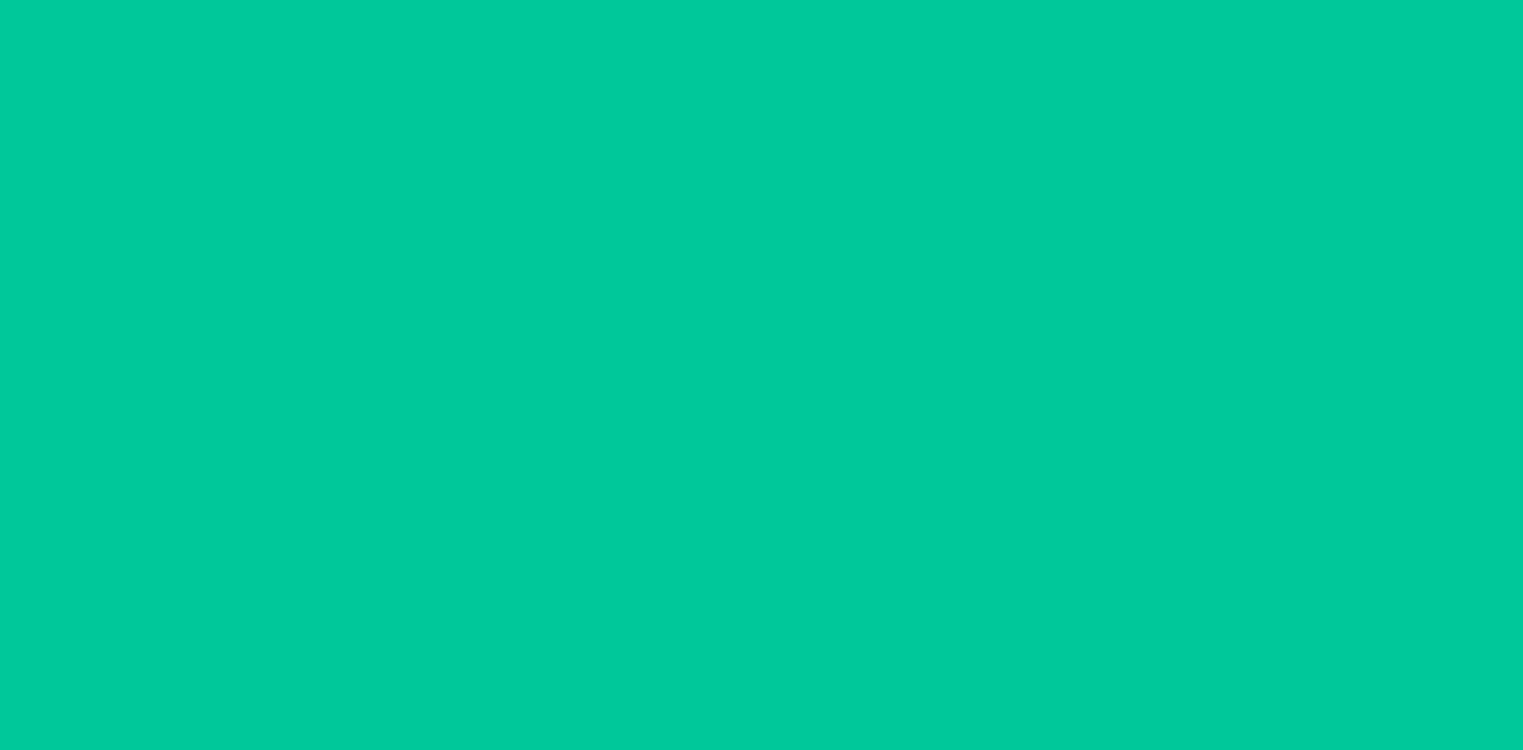
scroll to position [0, 0]
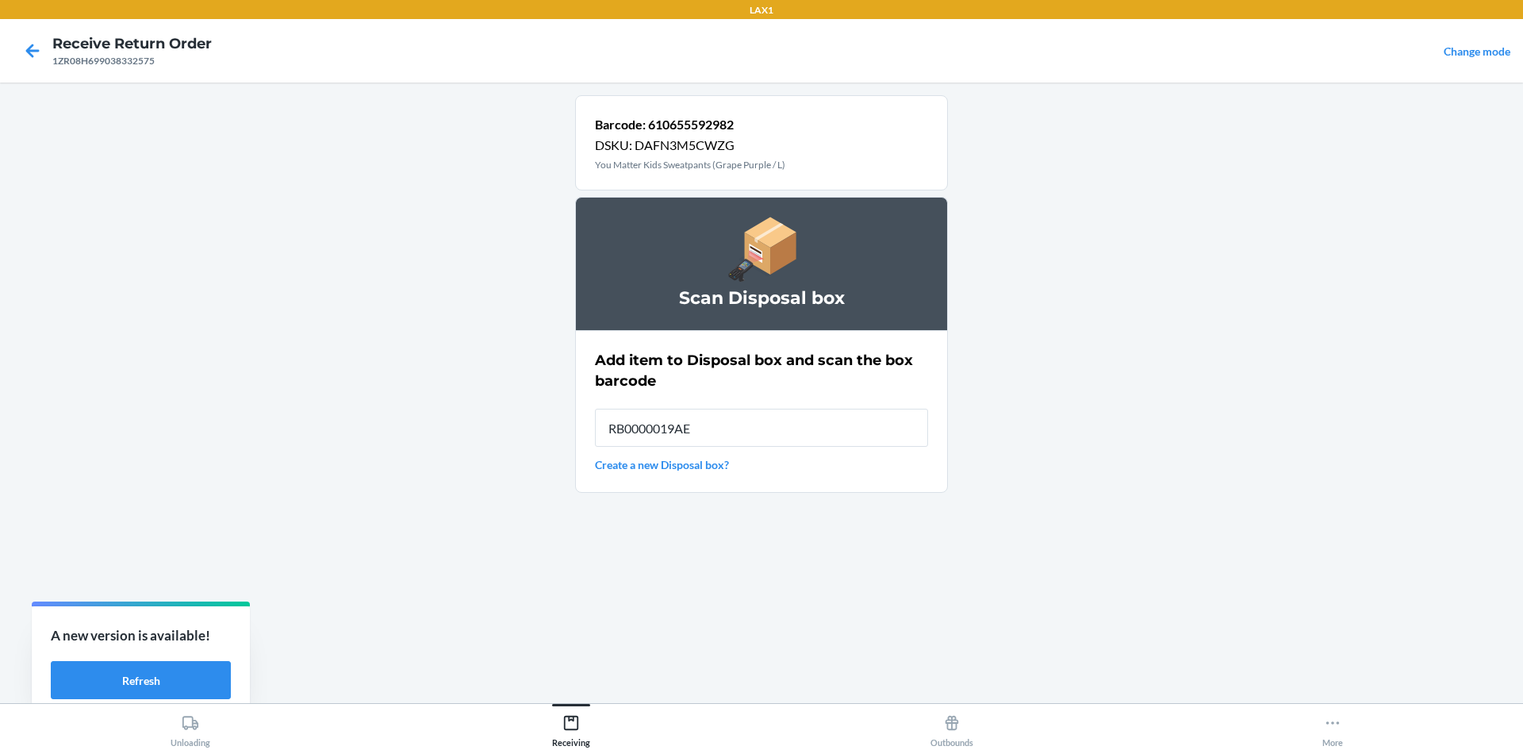
type input "RB0000019AE"
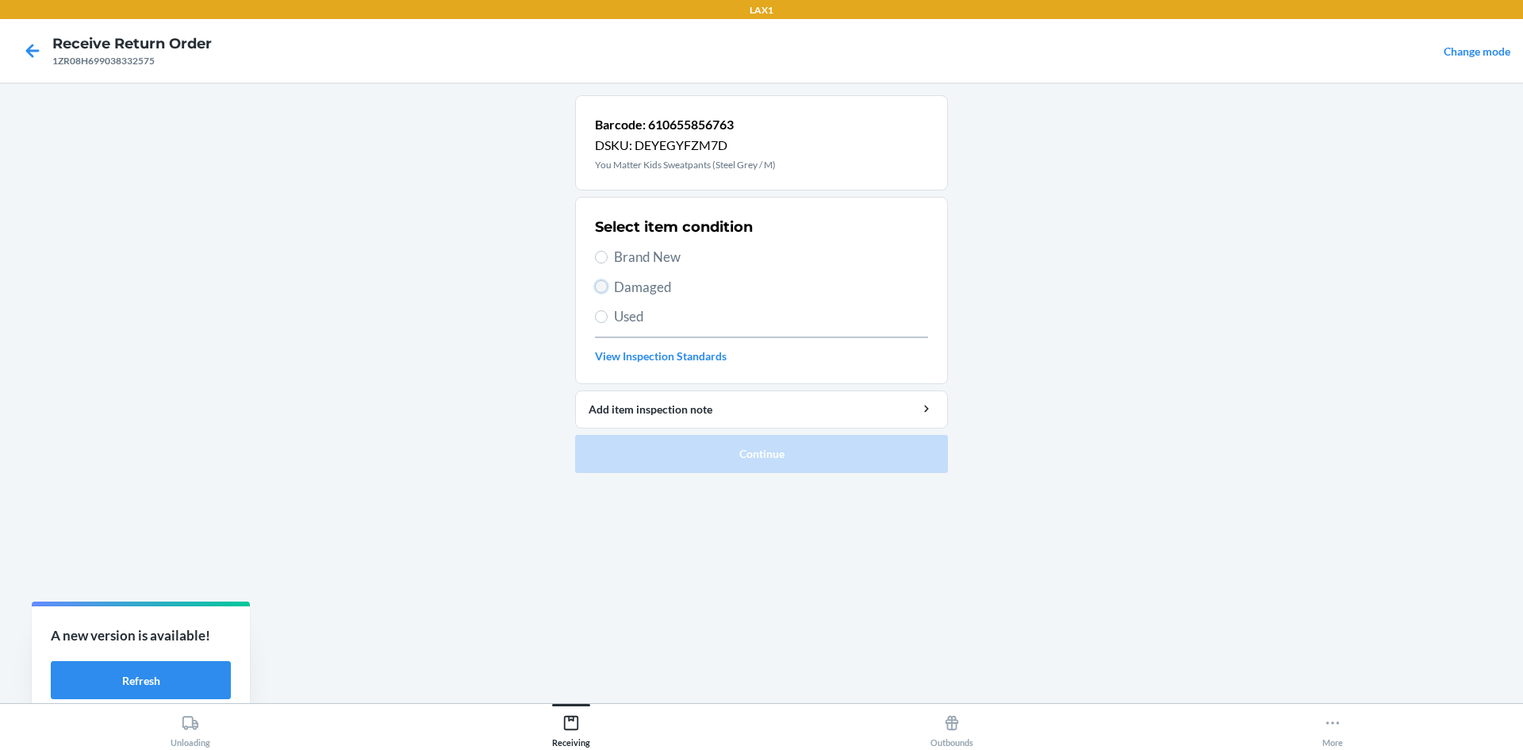
click at [600, 285] on input "Damaged" at bounding box center [601, 286] width 13 height 13
radio input "true"
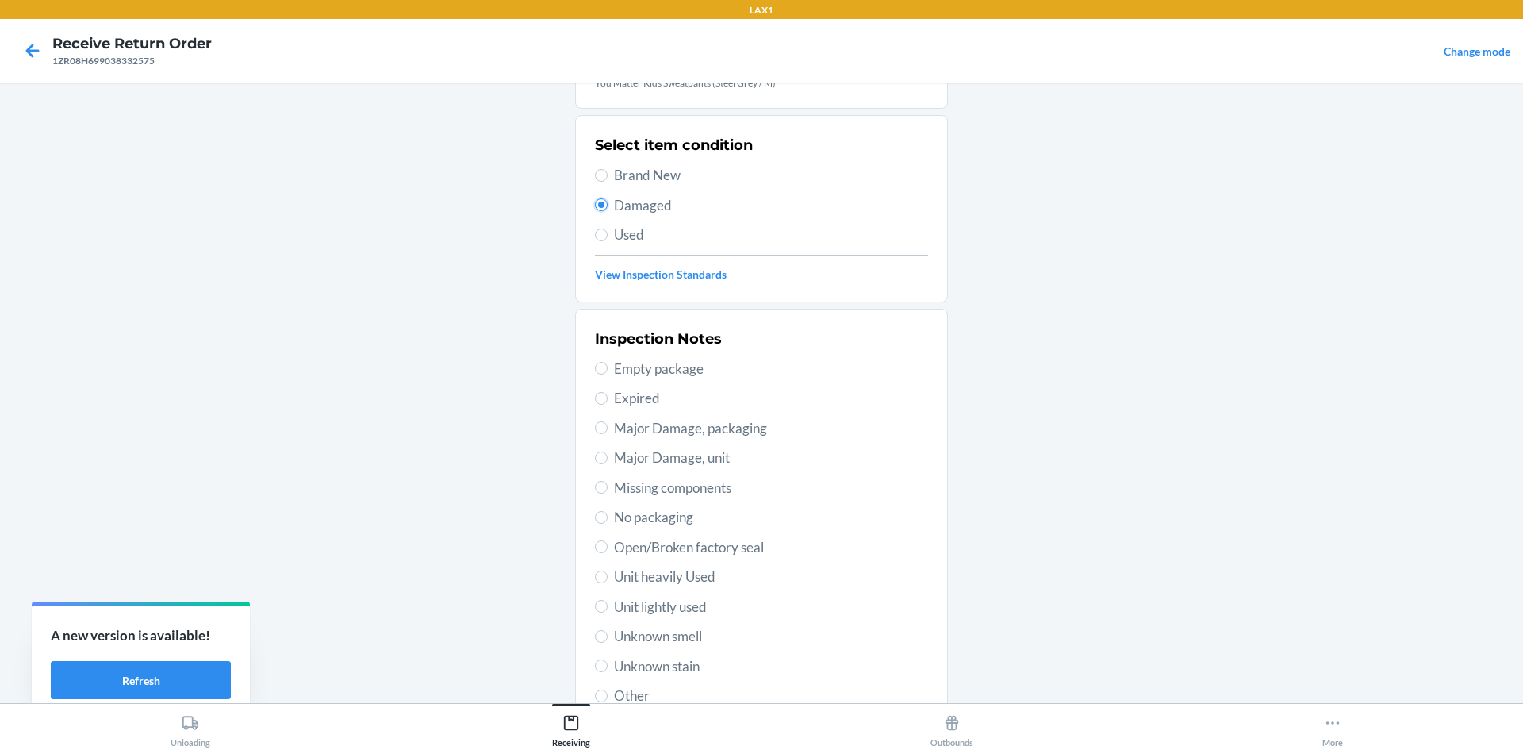
scroll to position [206, 0]
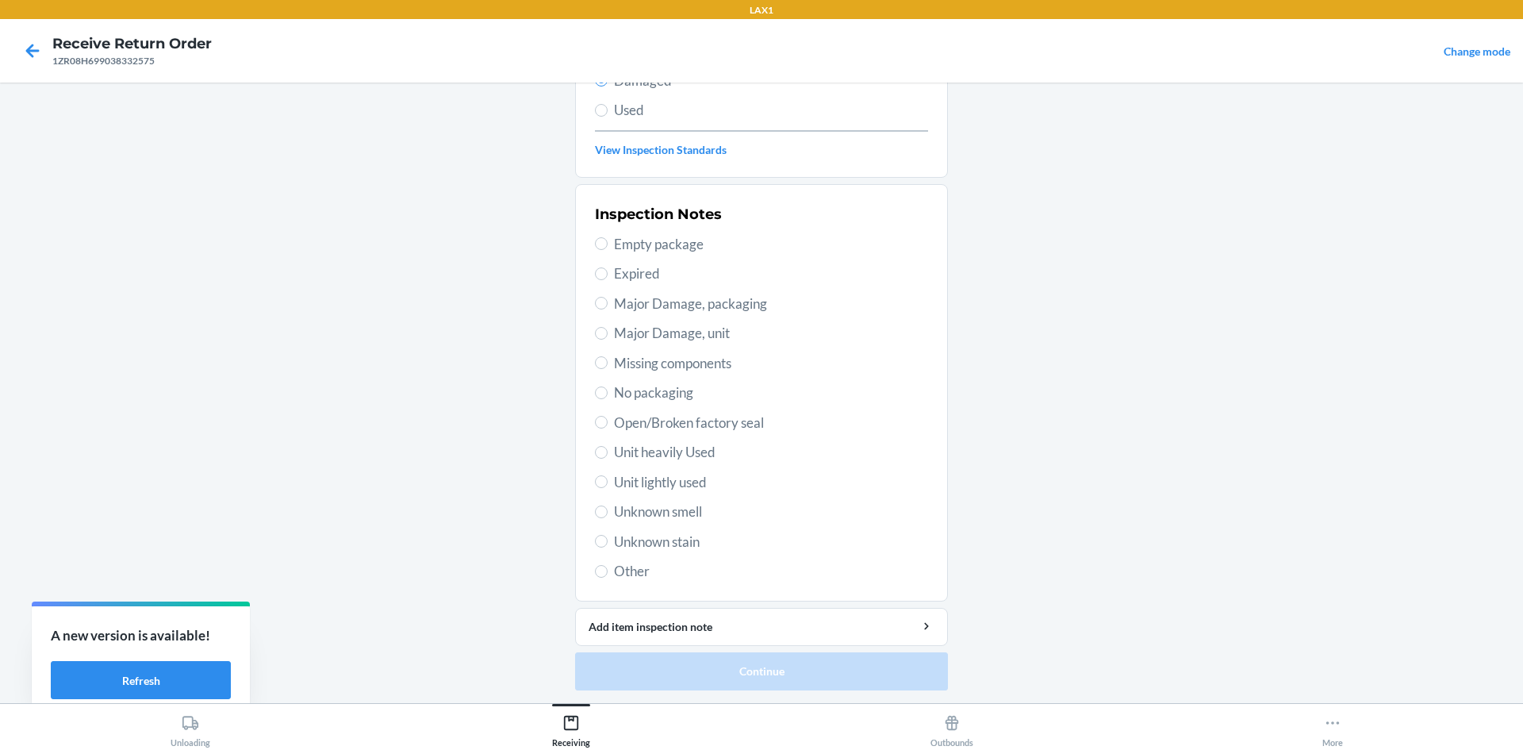
click at [617, 478] on span "Unit lightly used" at bounding box center [771, 482] width 314 height 21
click at [608, 478] on input "Unit lightly used" at bounding box center [601, 481] width 13 height 13
radio input "true"
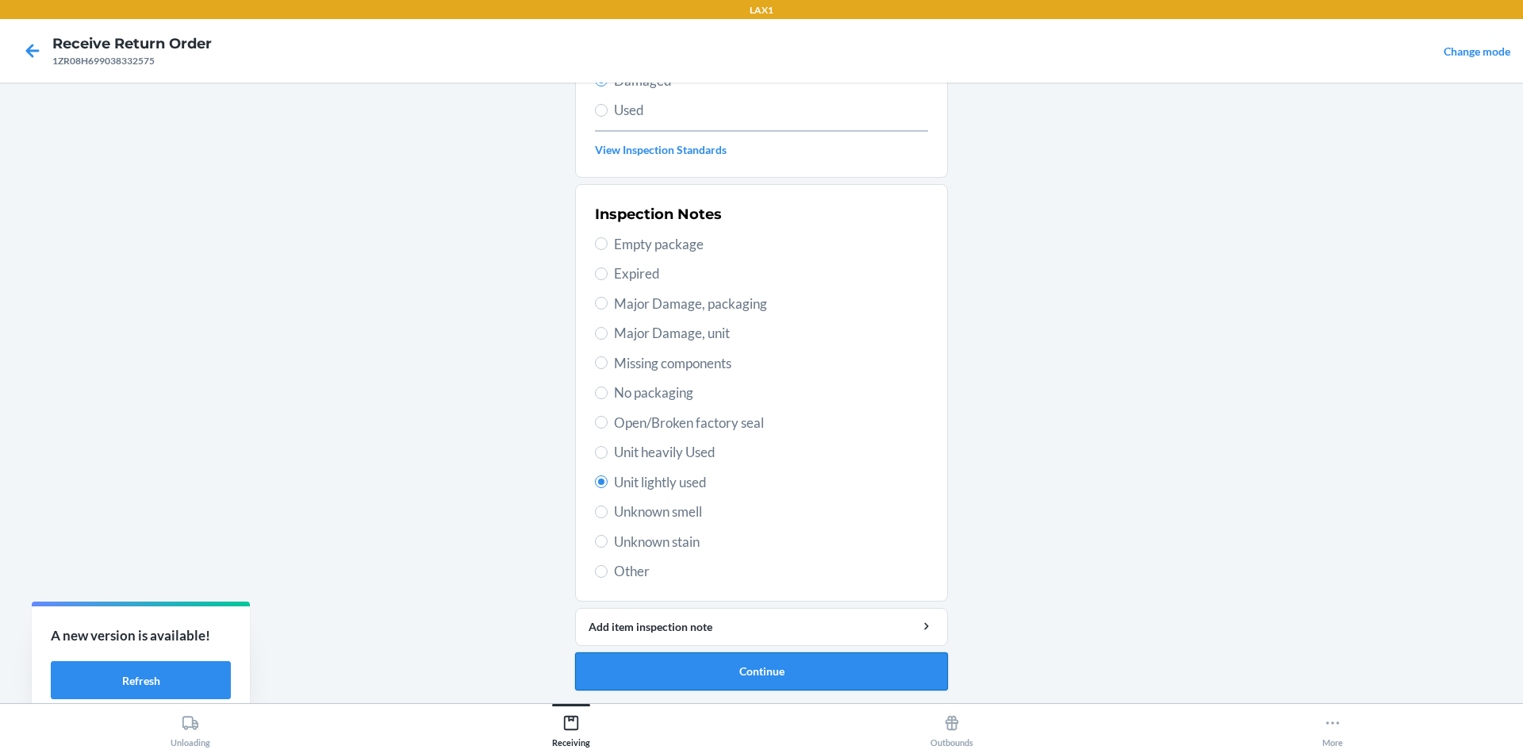
click at [668, 660] on button "Continue" at bounding box center [761, 671] width 373 height 38
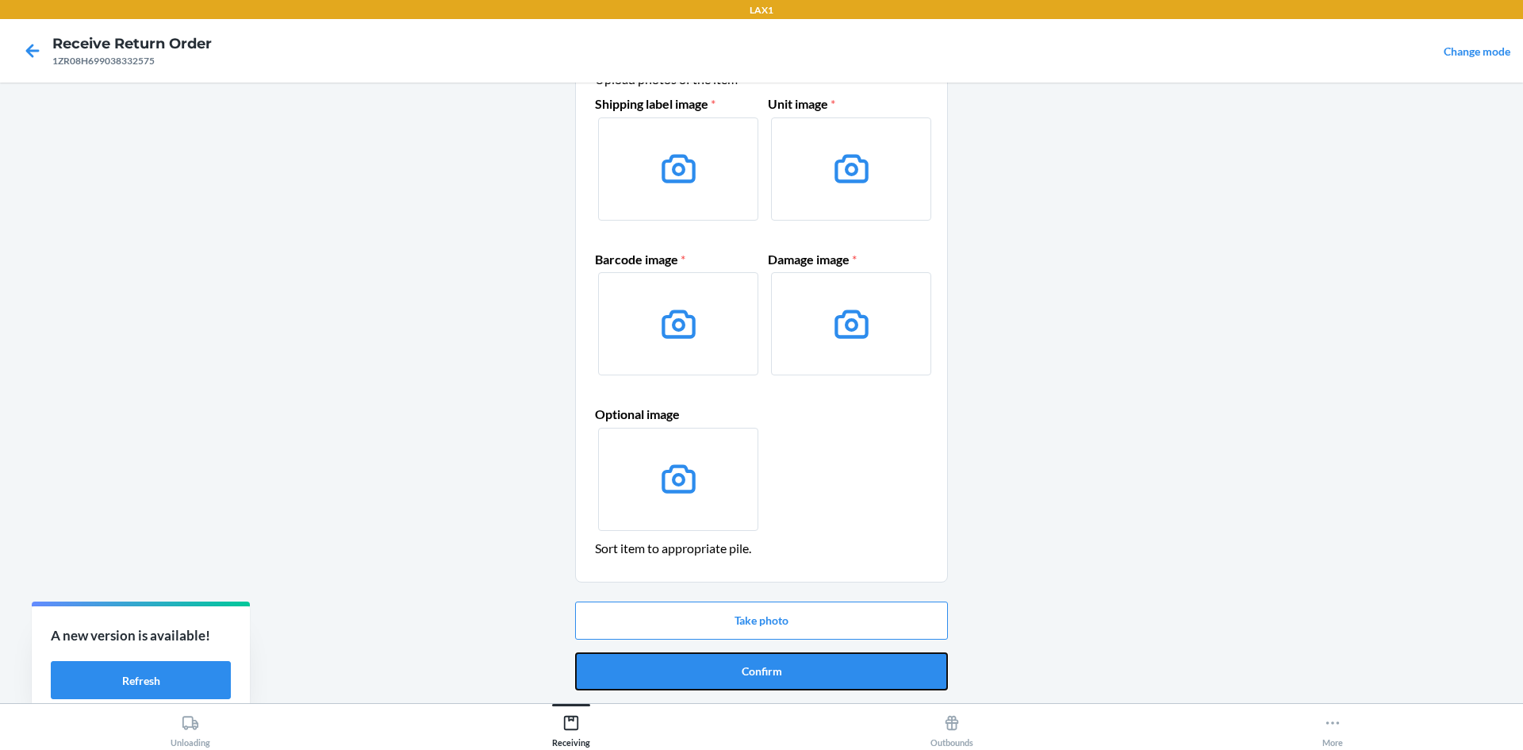
click at [668, 660] on button "Confirm" at bounding box center [761, 671] width 373 height 38
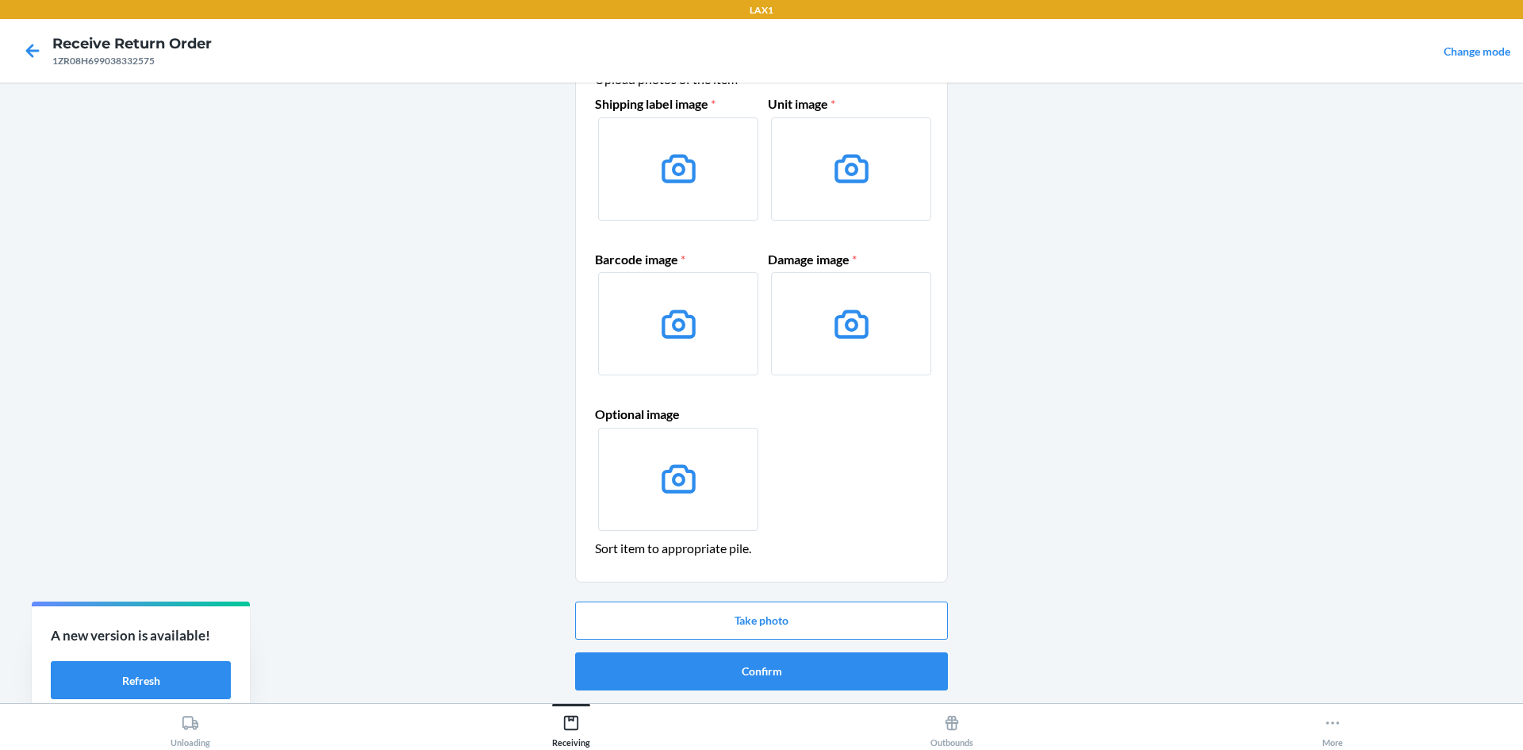
scroll to position [0, 0]
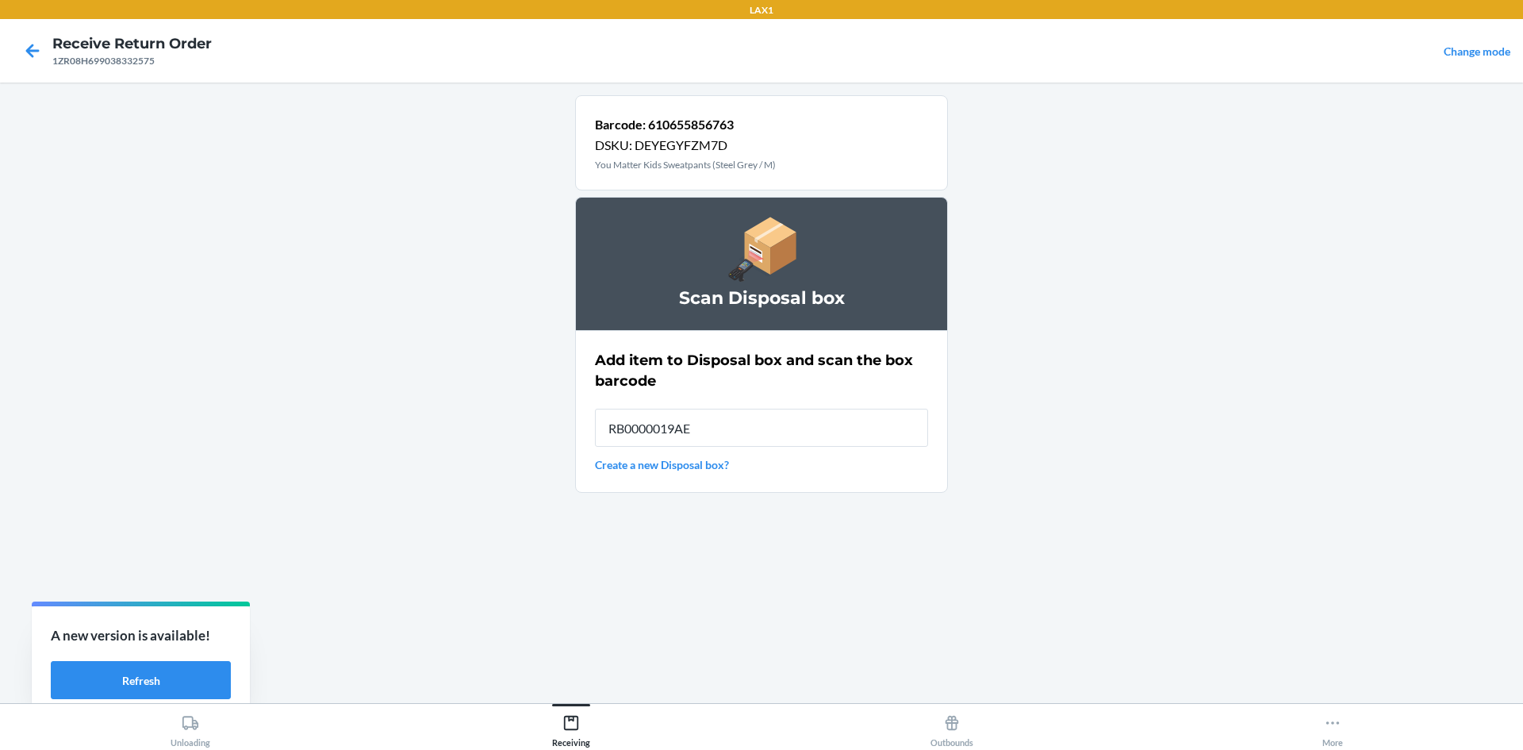
type input "RB0000019AE"
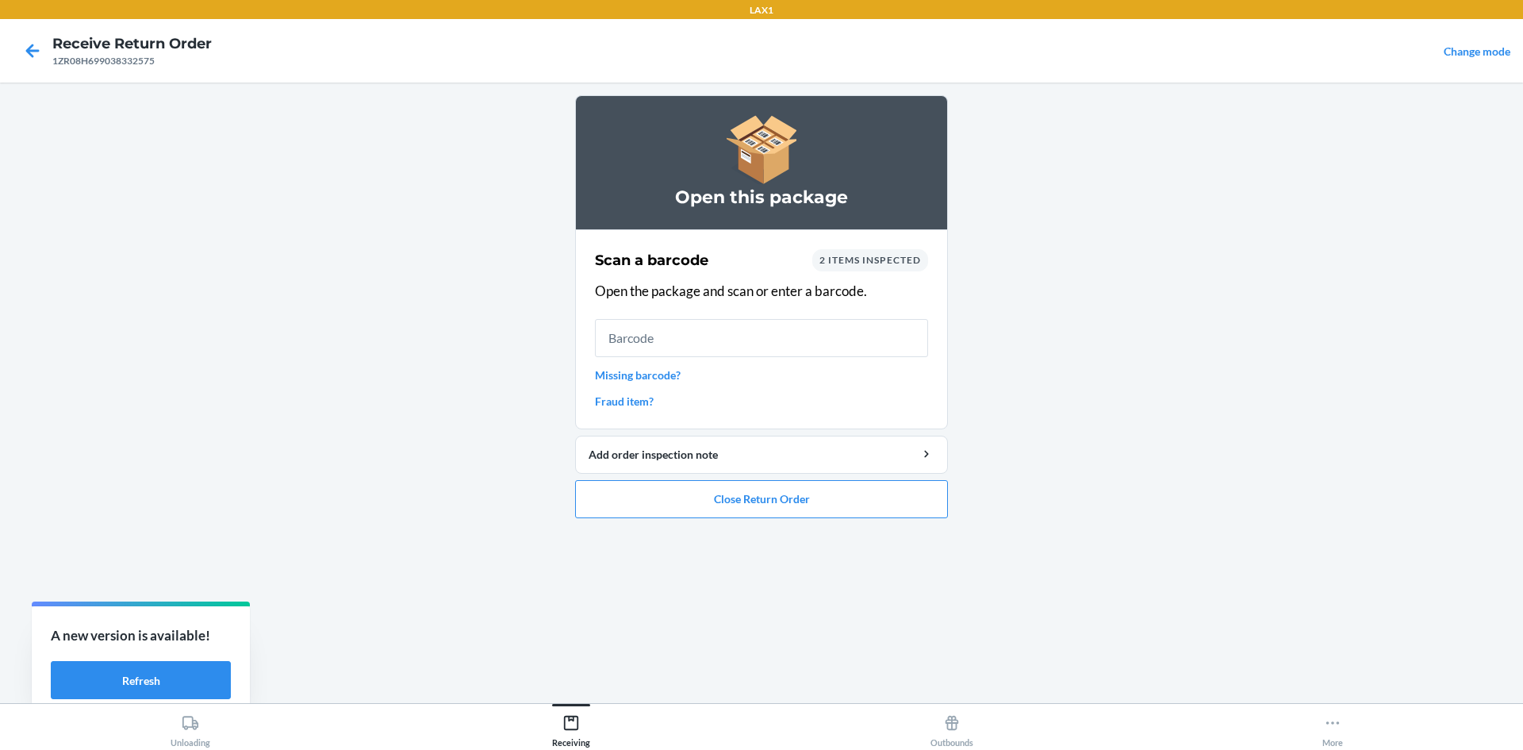
click at [678, 523] on ol "Open this package Scan a barcode 2 items inspected Open the package and scan or…" at bounding box center [761, 313] width 373 height 436
click at [683, 505] on button "Close Return Order" at bounding box center [761, 499] width 373 height 38
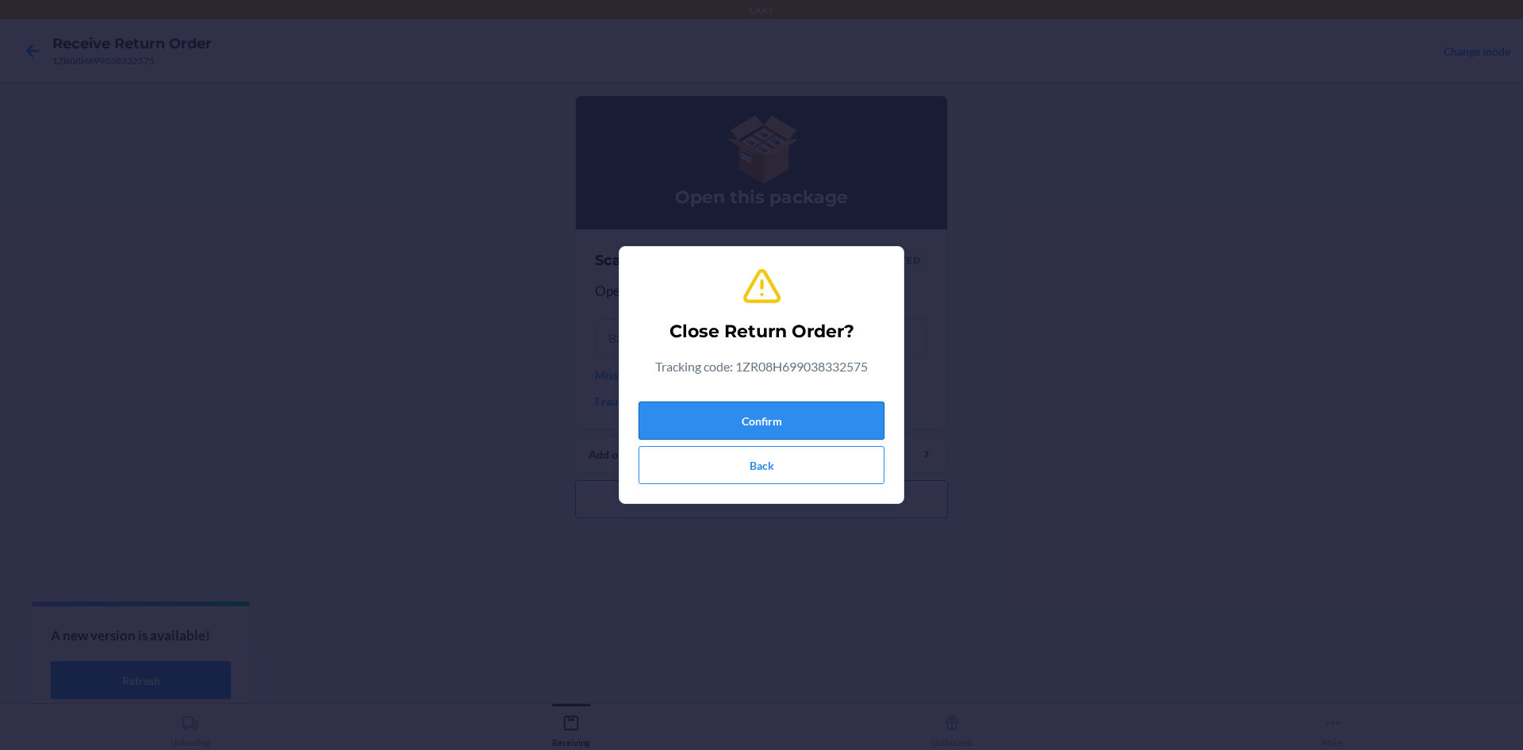
click at [672, 423] on button "Confirm" at bounding box center [762, 420] width 246 height 38
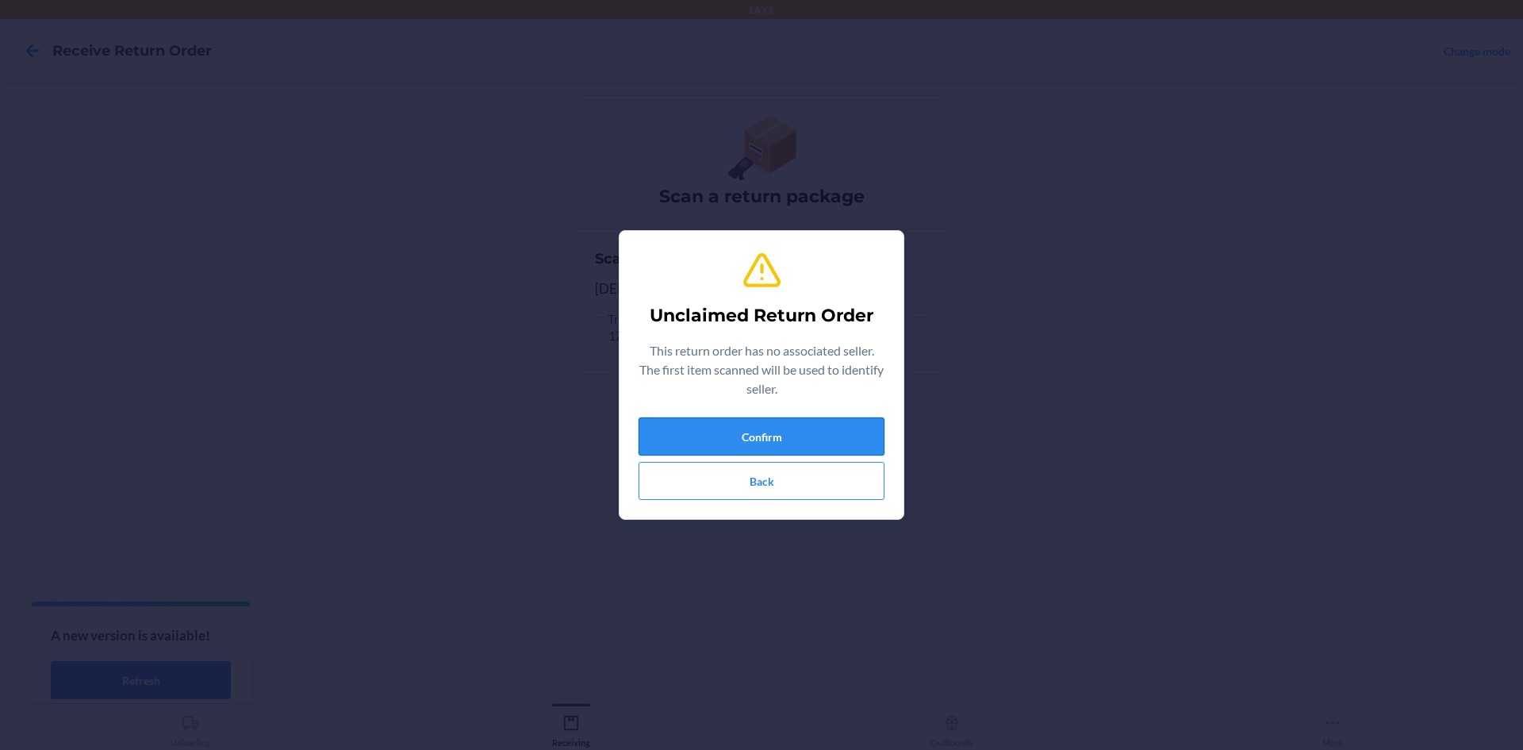
click at [702, 422] on button "Confirm" at bounding box center [762, 436] width 246 height 38
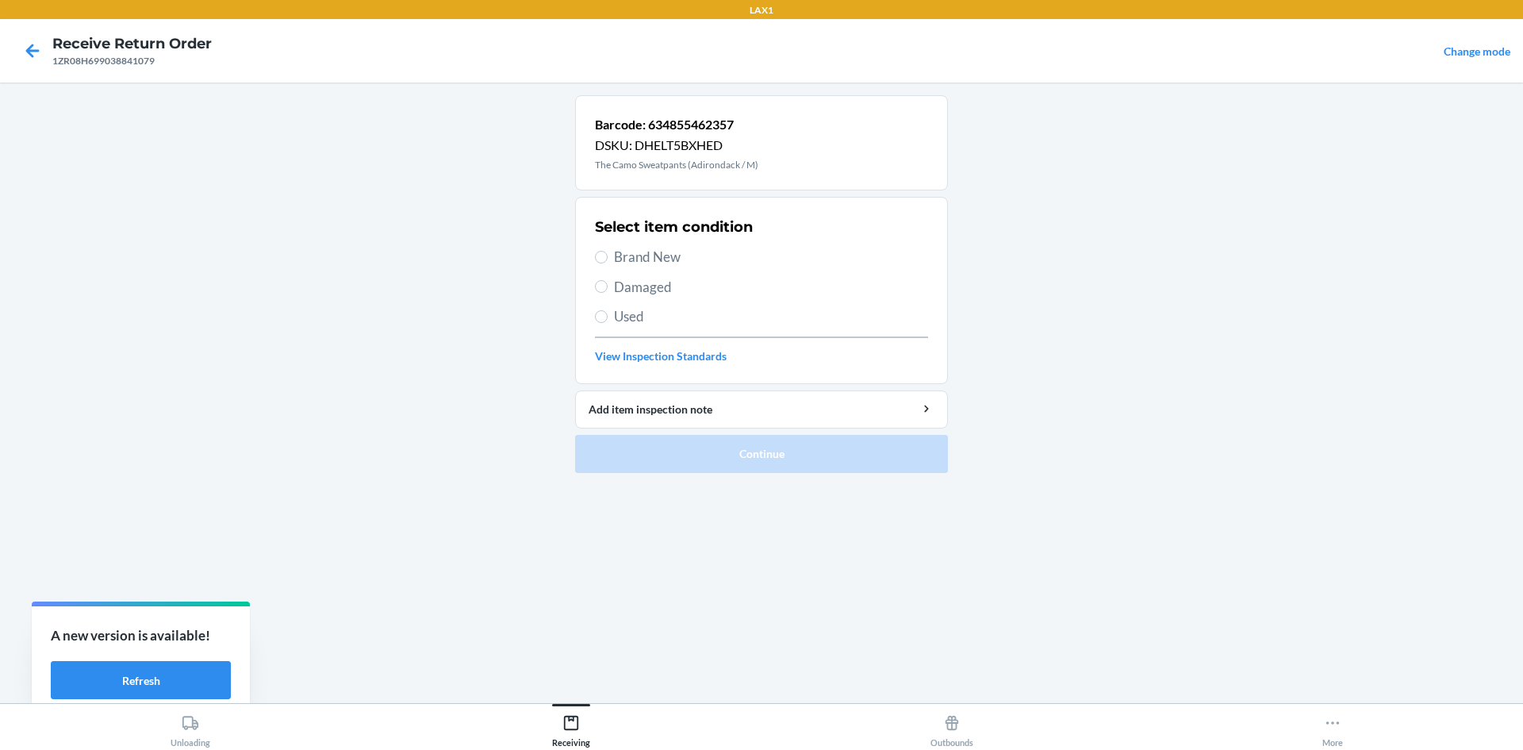
click at [621, 283] on span "Damaged" at bounding box center [771, 287] width 314 height 21
click at [608, 283] on input "Damaged" at bounding box center [601, 286] width 13 height 13
radio input "true"
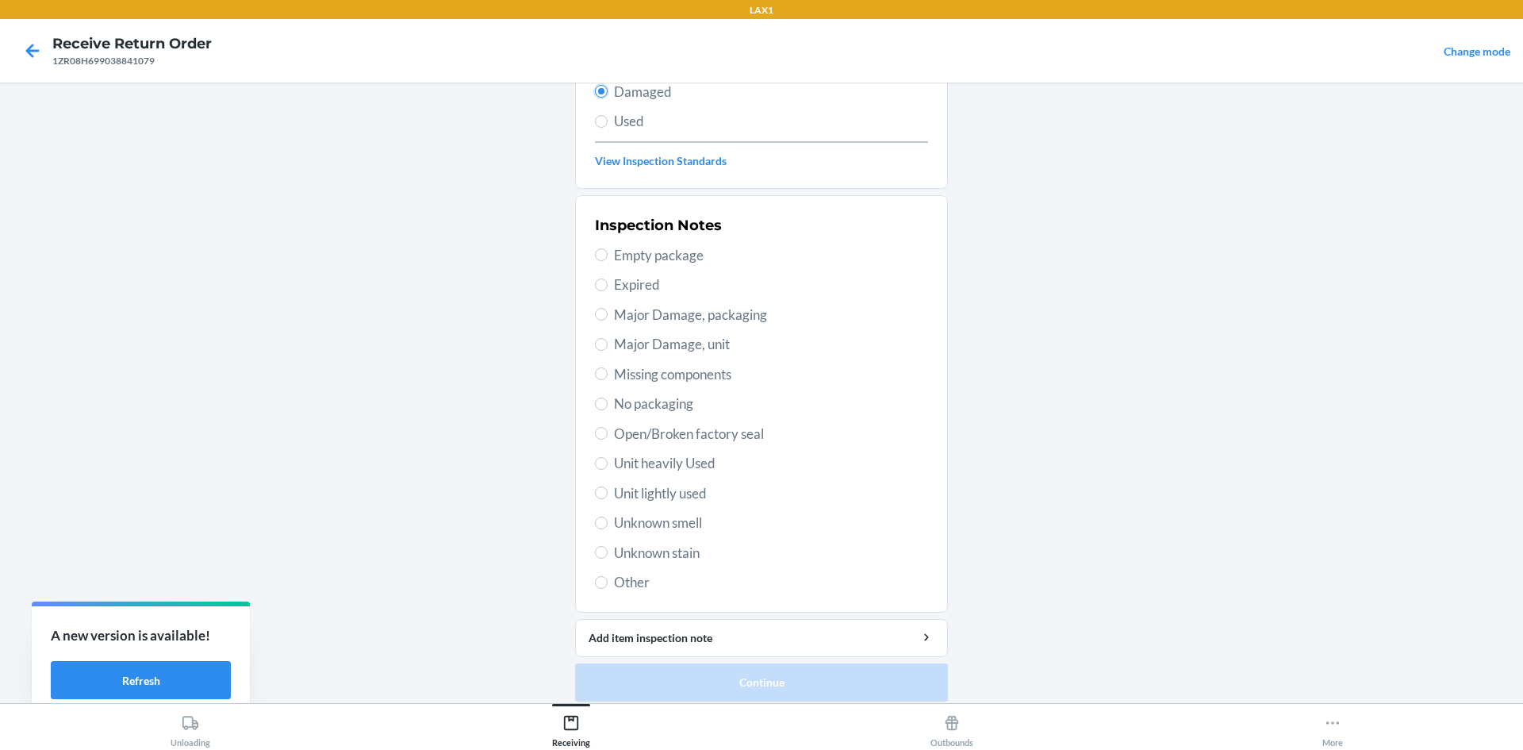
scroll to position [206, 0]
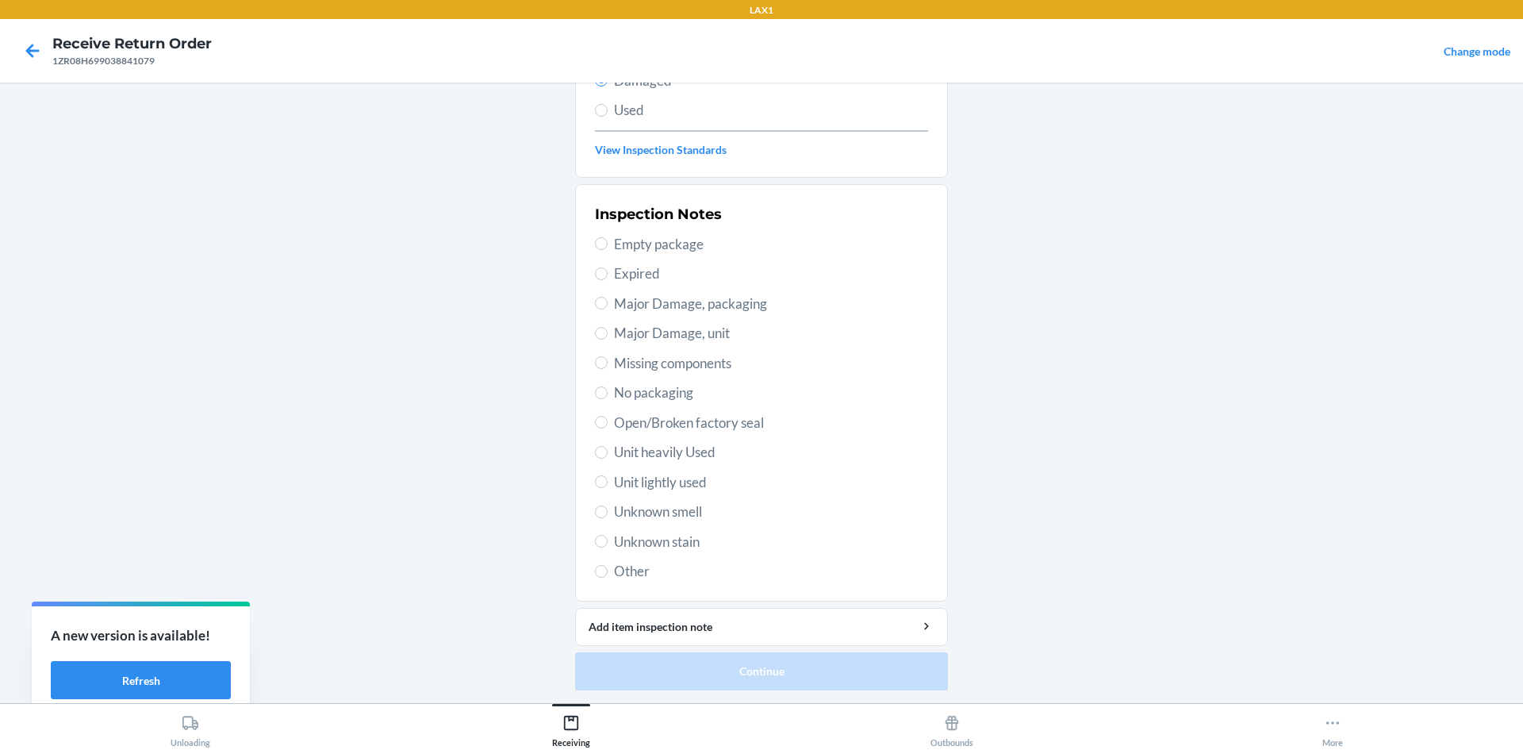
click at [693, 478] on span "Unit lightly used" at bounding box center [771, 482] width 314 height 21
click at [608, 478] on input "Unit lightly used" at bounding box center [601, 481] width 13 height 13
radio input "true"
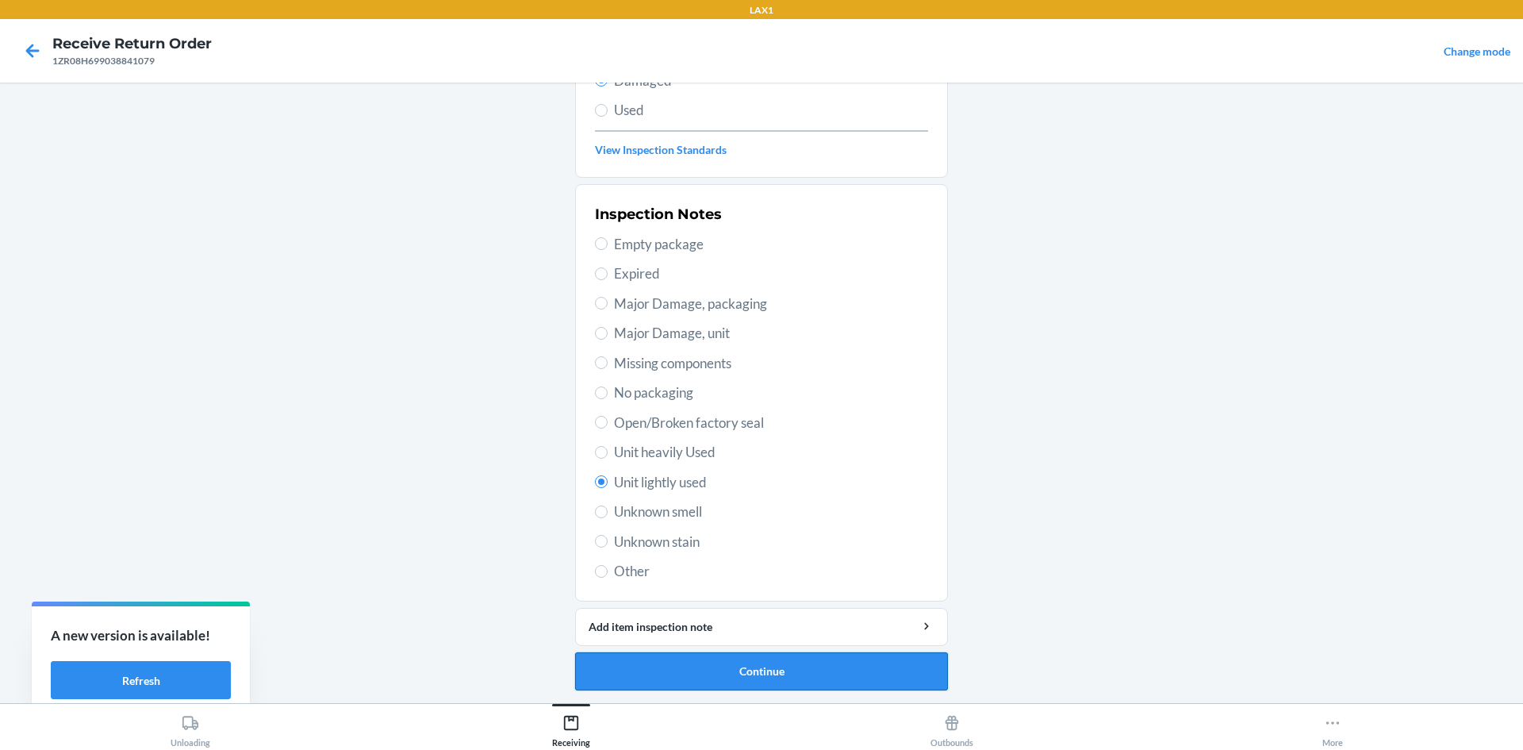
click at [721, 678] on button "Continue" at bounding box center [761, 671] width 373 height 38
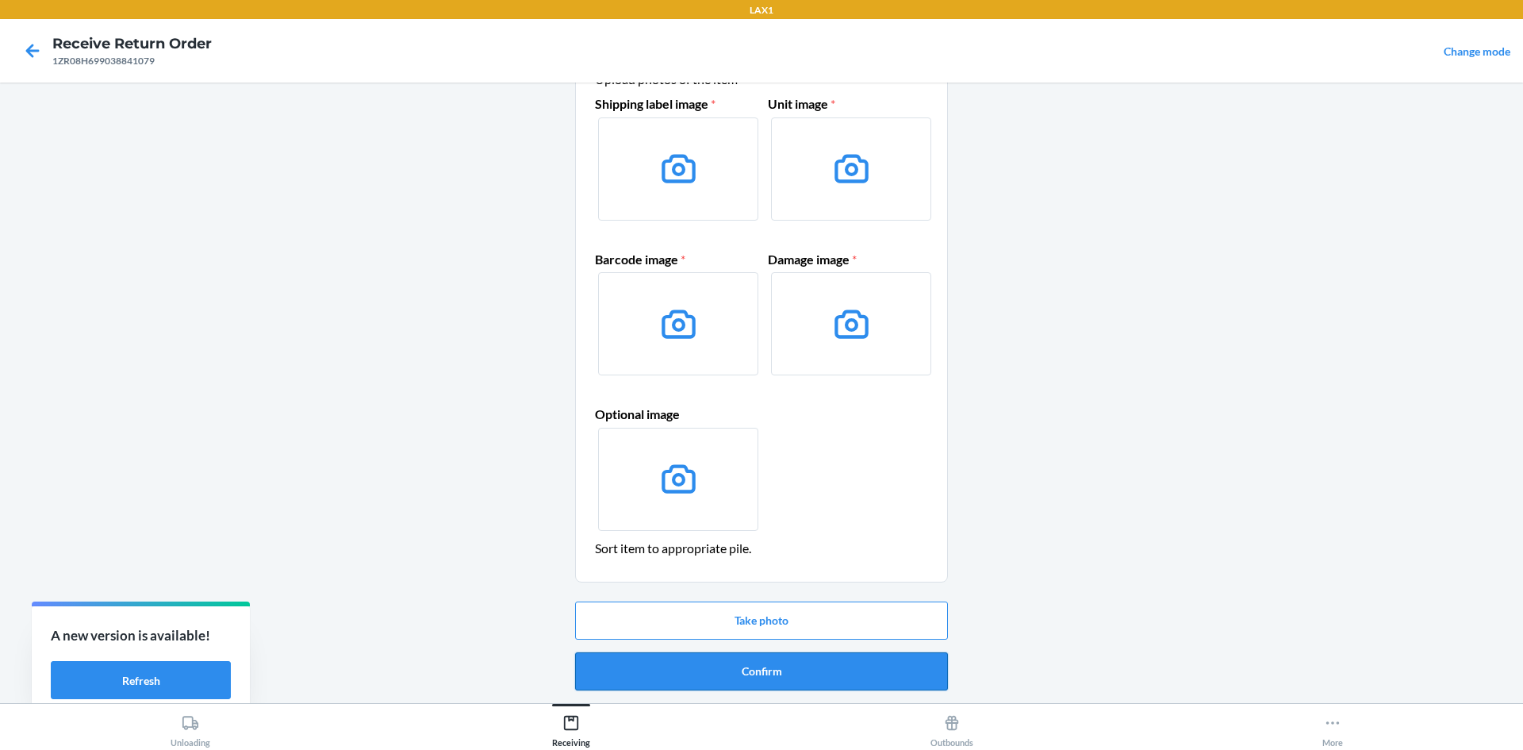
click at [797, 682] on button "Confirm" at bounding box center [761, 671] width 373 height 38
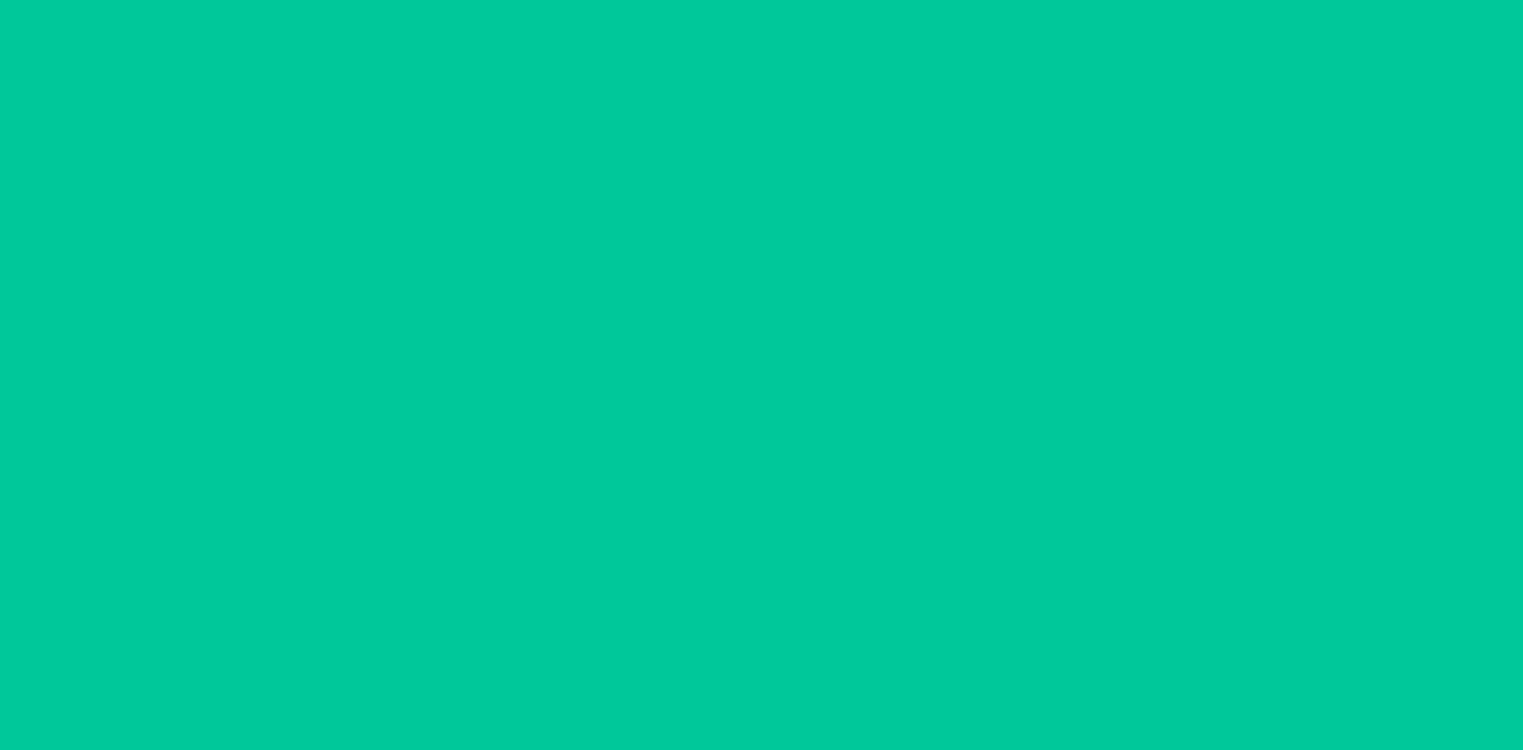
scroll to position [0, 0]
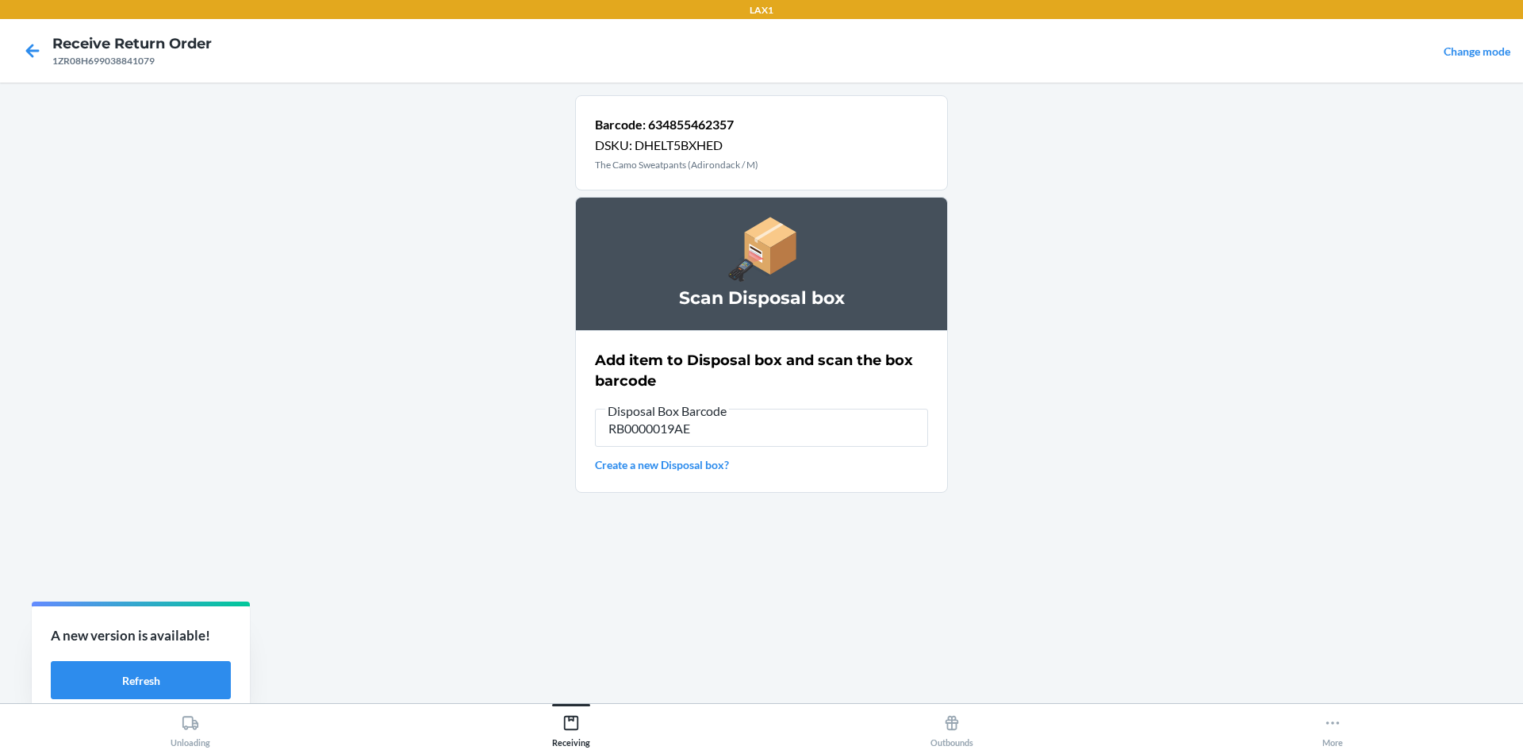
type input "RB0000019AE"
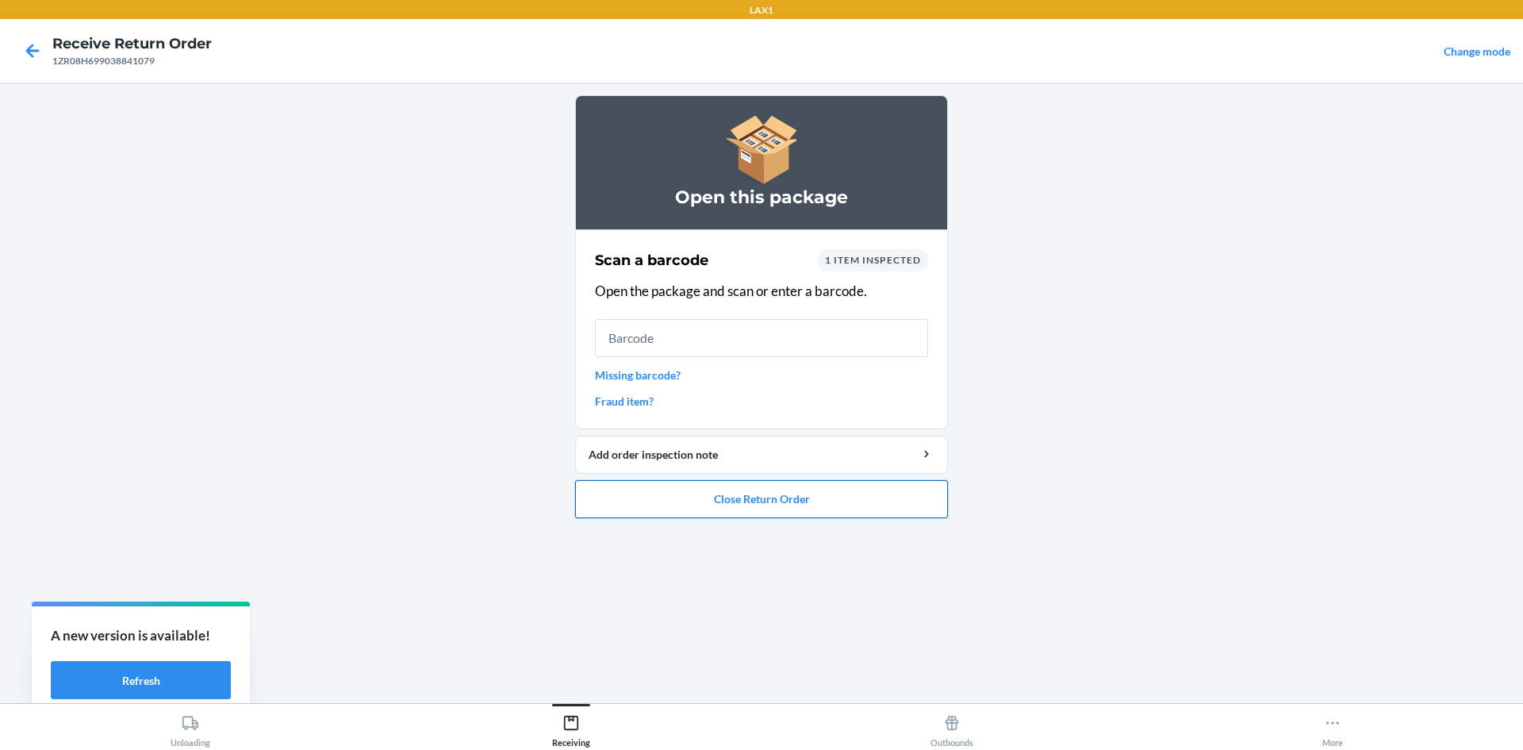
click at [833, 511] on button "Close Return Order" at bounding box center [761, 499] width 373 height 38
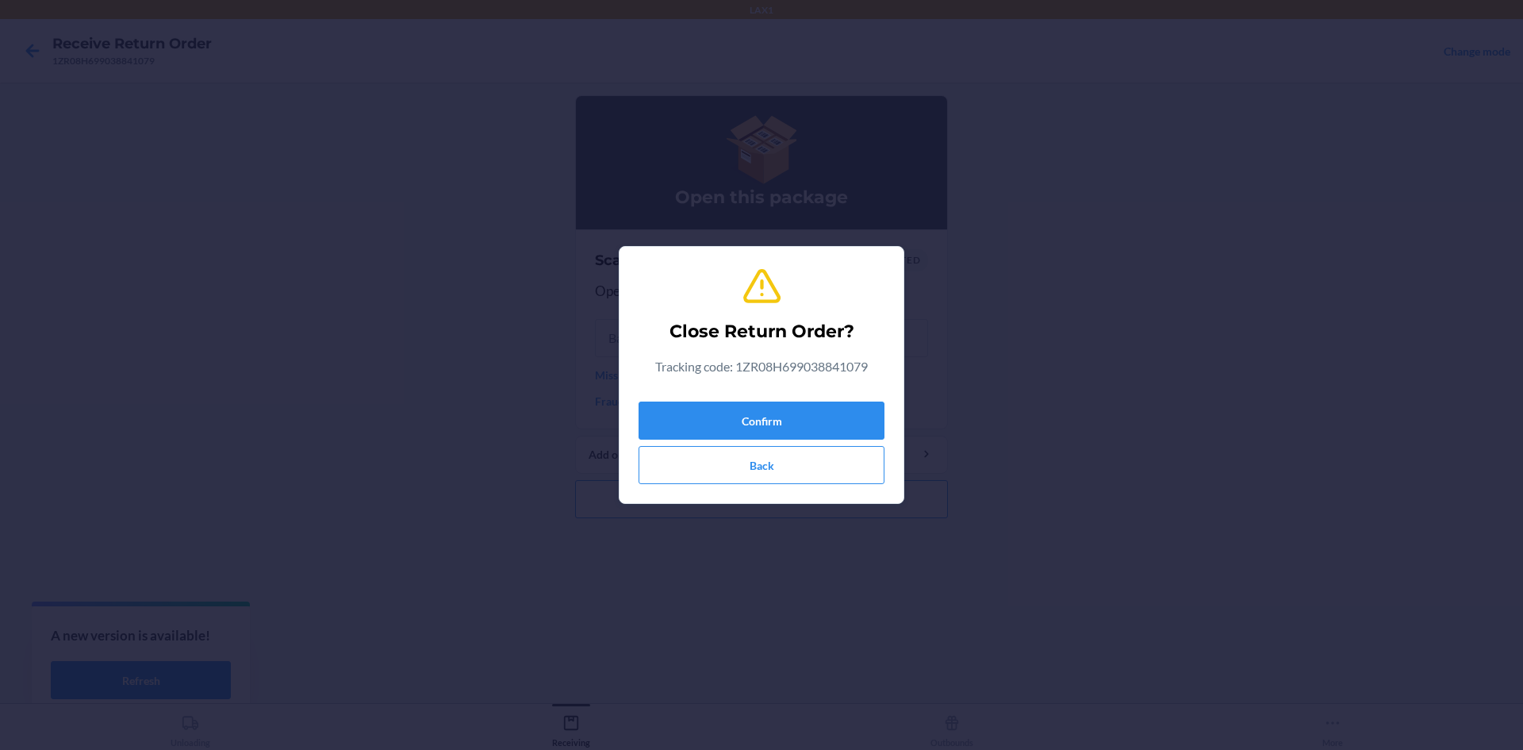
click at [874, 398] on div "Confirm Back" at bounding box center [762, 439] width 246 height 89
click at [852, 404] on button "Confirm" at bounding box center [762, 420] width 246 height 38
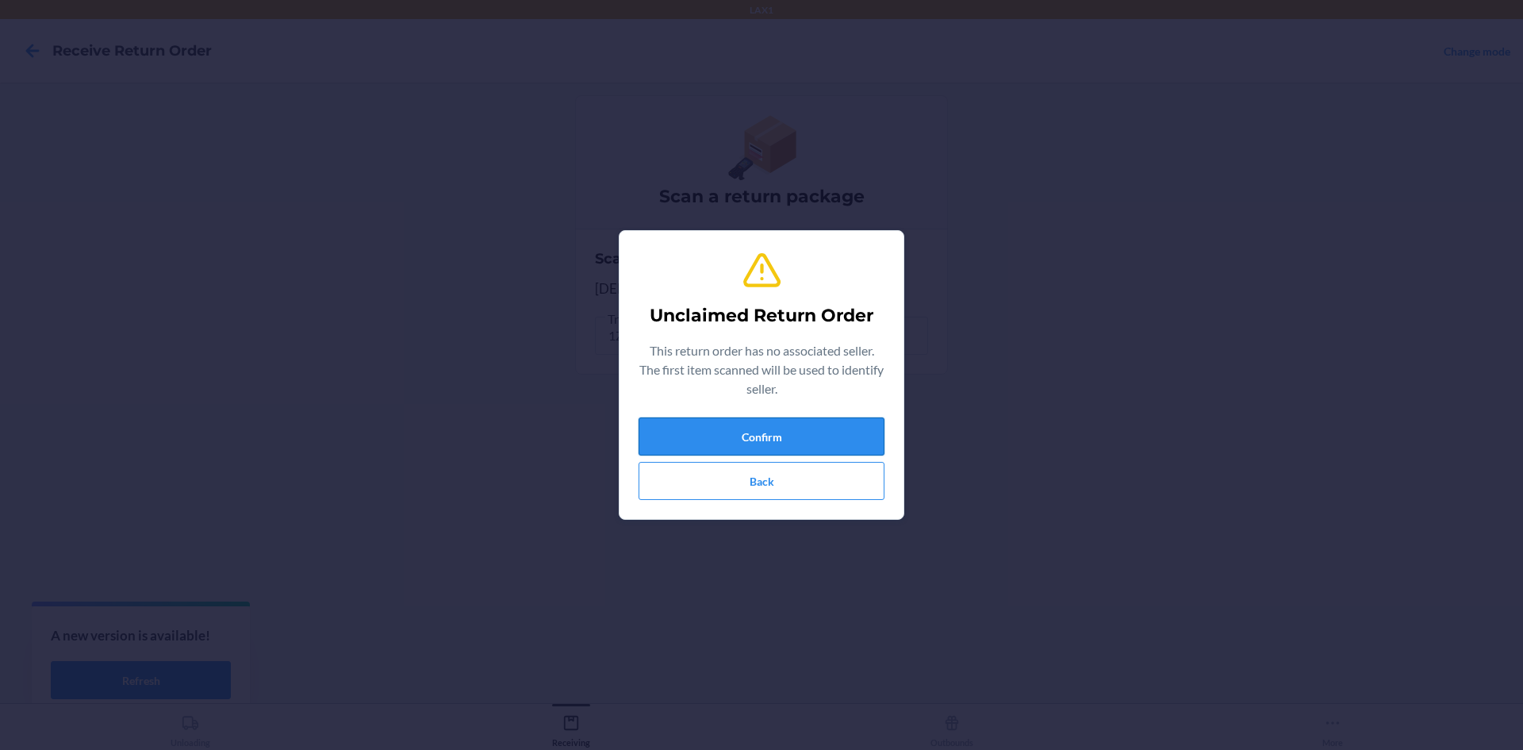
click at [870, 437] on button "Confirm" at bounding box center [762, 436] width 246 height 38
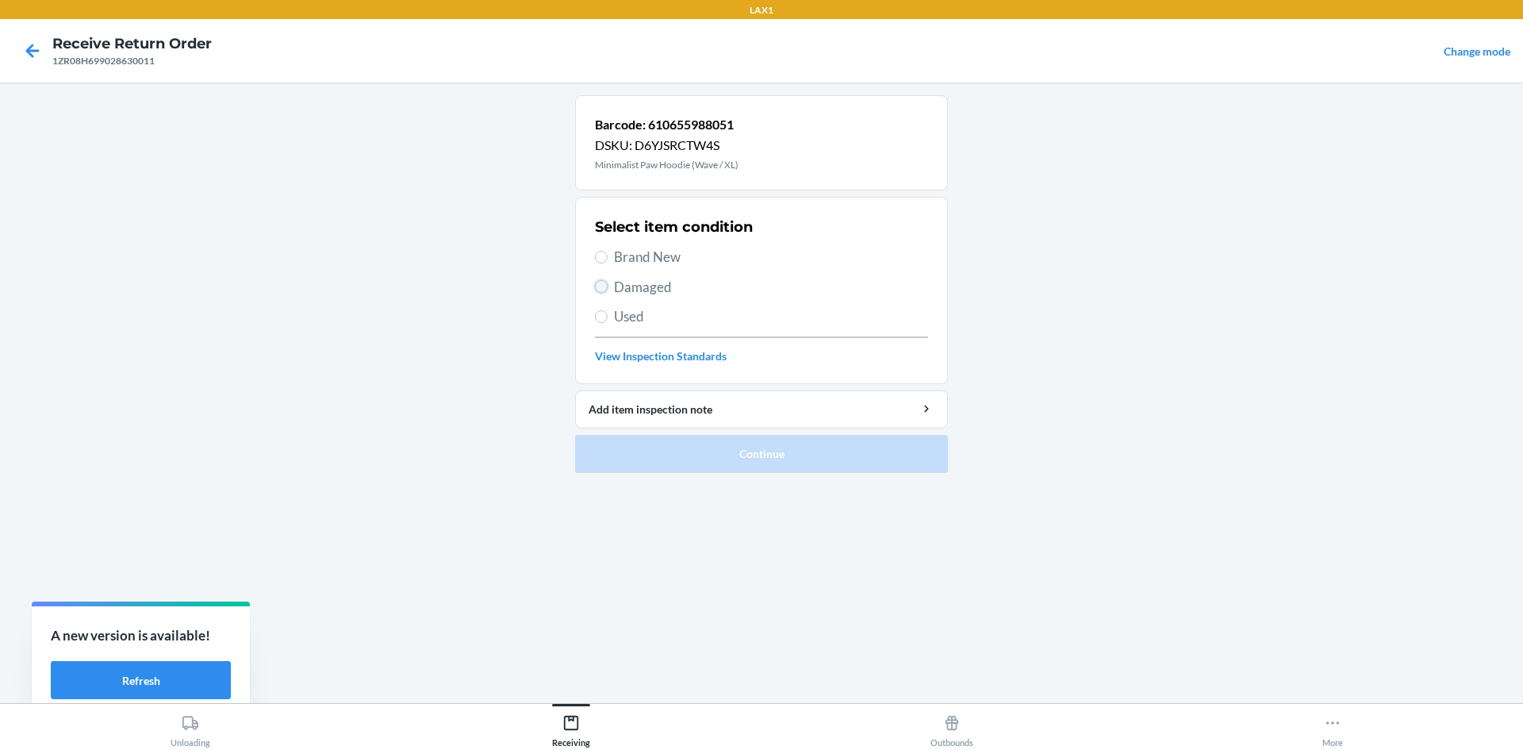
click at [606, 286] on input "Damaged" at bounding box center [601, 286] width 13 height 13
radio input "true"
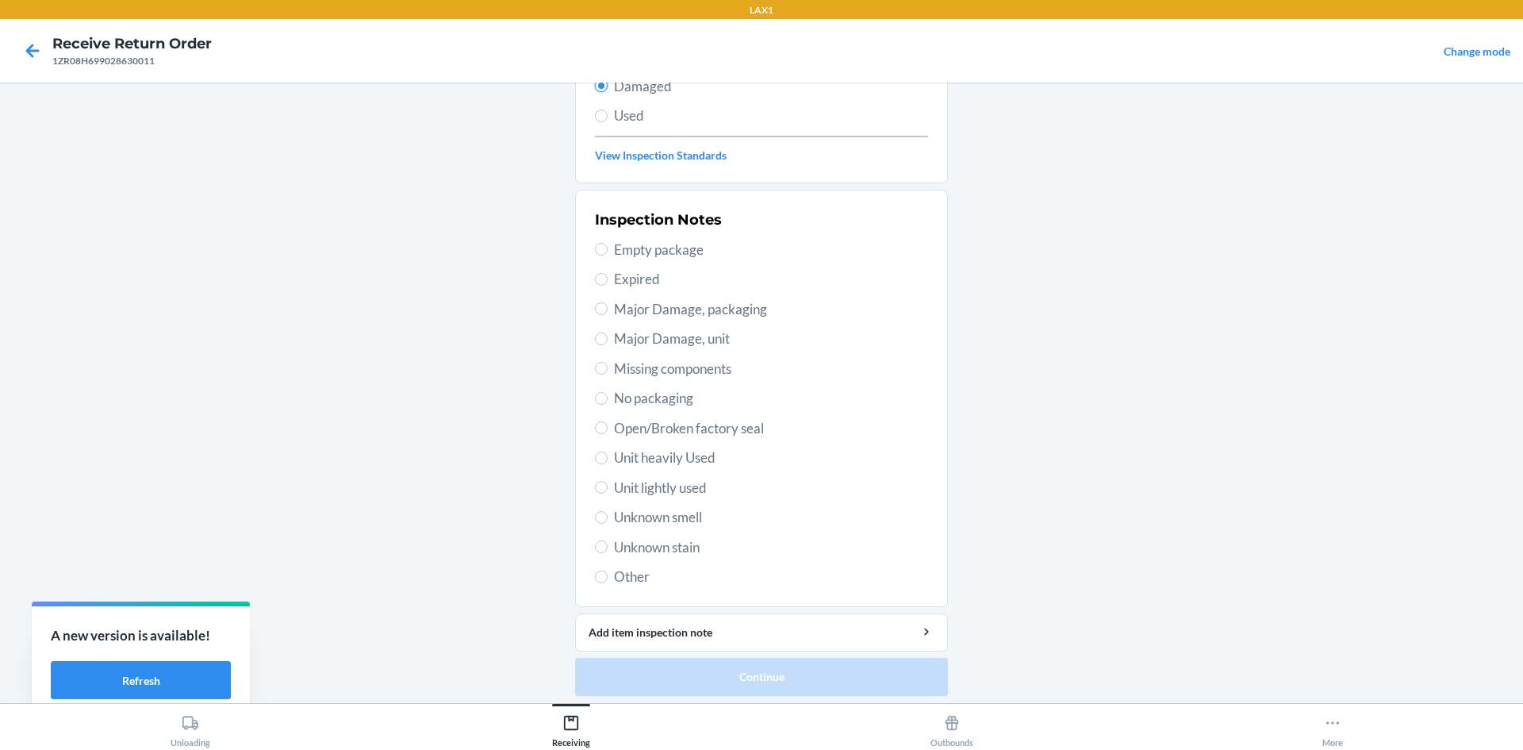
scroll to position [206, 0]
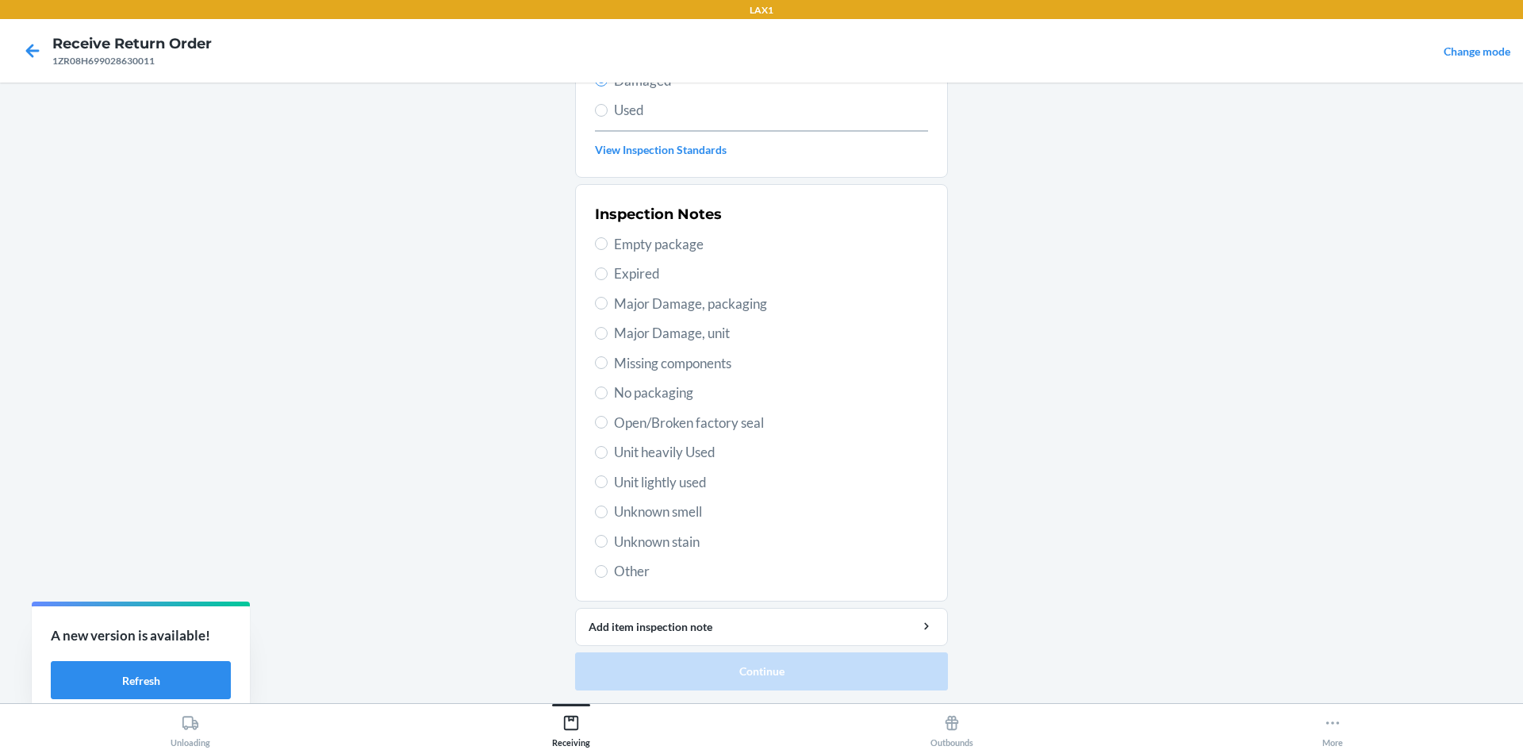
click at [602, 481] on label "Unit lightly used" at bounding box center [761, 482] width 333 height 21
click at [602, 481] on input "Unit lightly used" at bounding box center [601, 481] width 13 height 13
radio input "true"
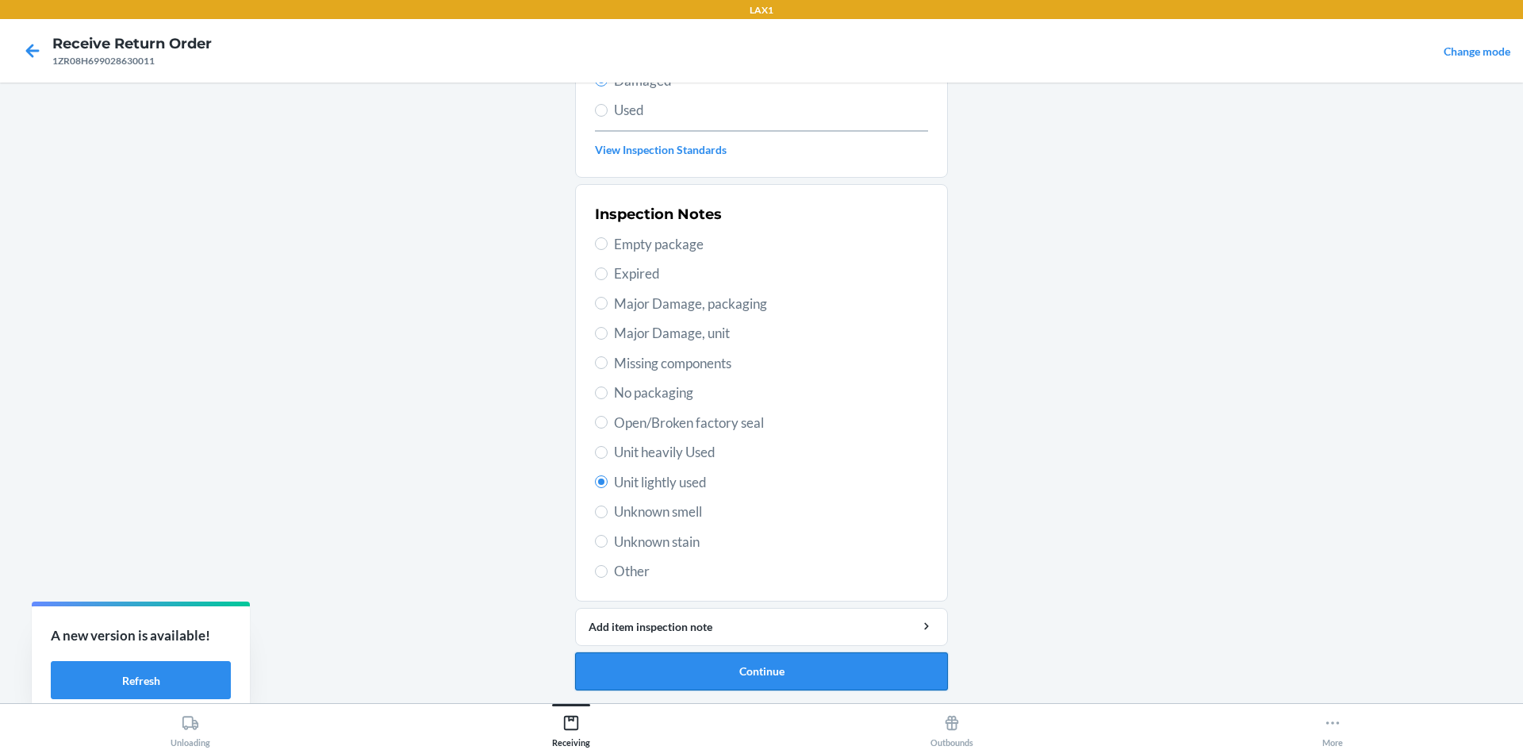
click at [666, 670] on button "Continue" at bounding box center [761, 671] width 373 height 38
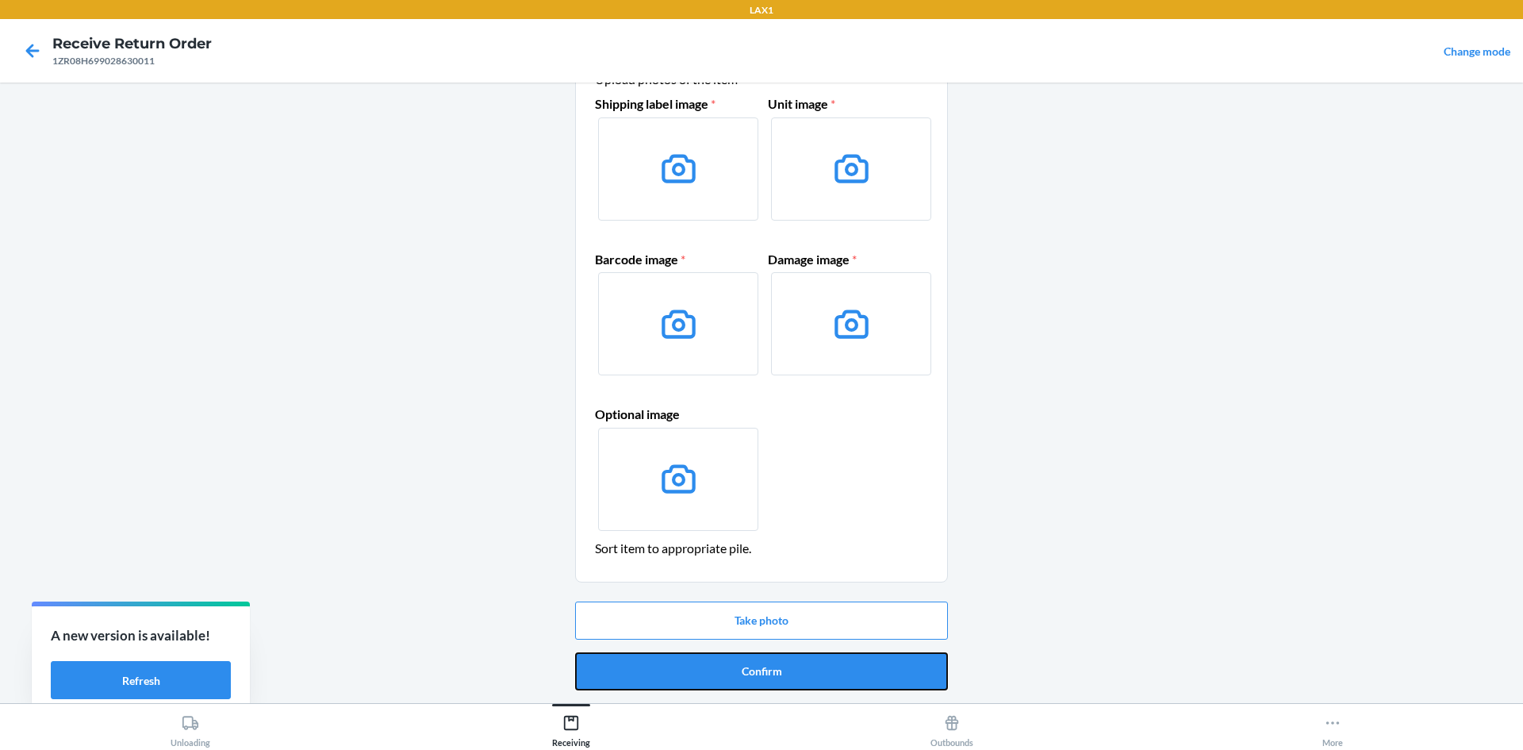
click at [666, 670] on button "Confirm" at bounding box center [761, 671] width 373 height 38
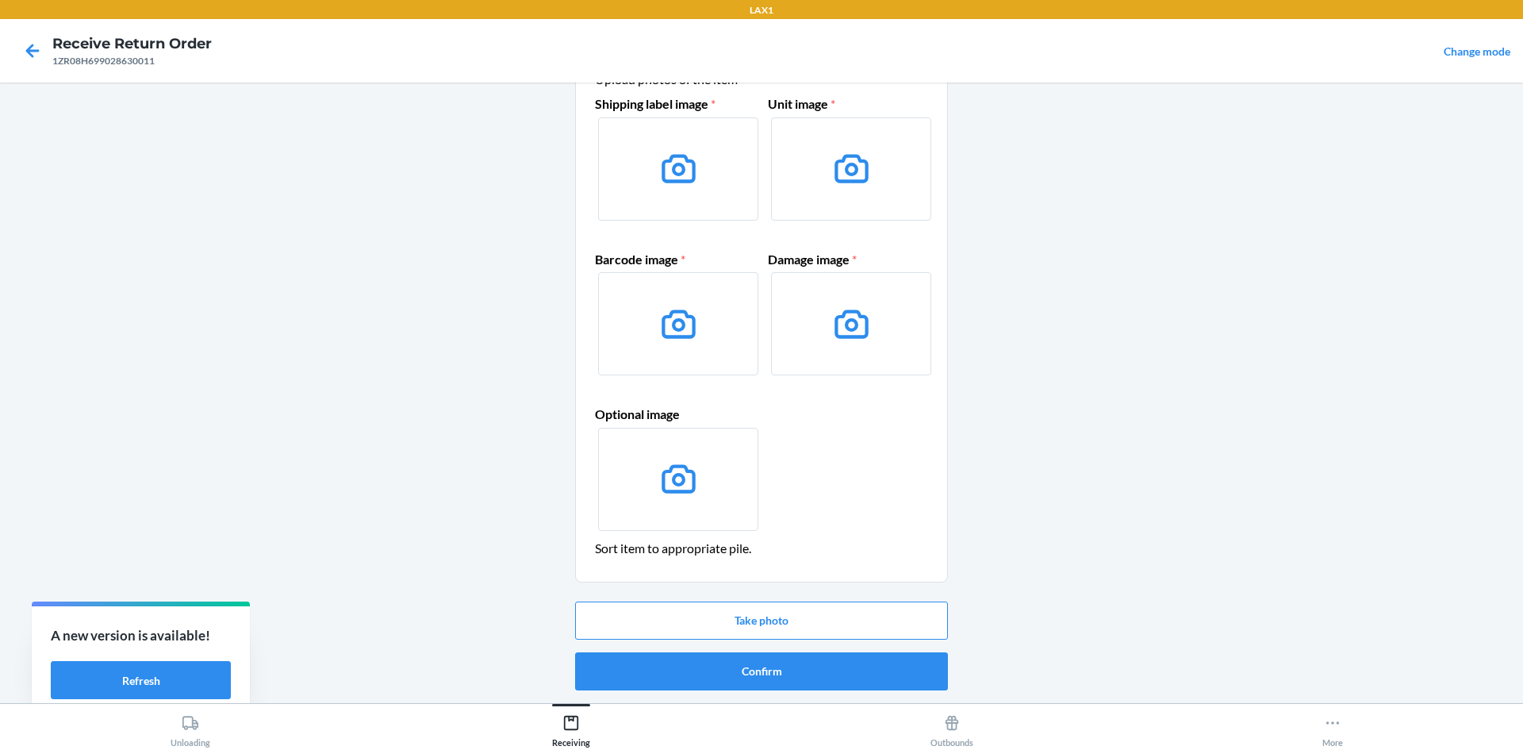
scroll to position [0, 0]
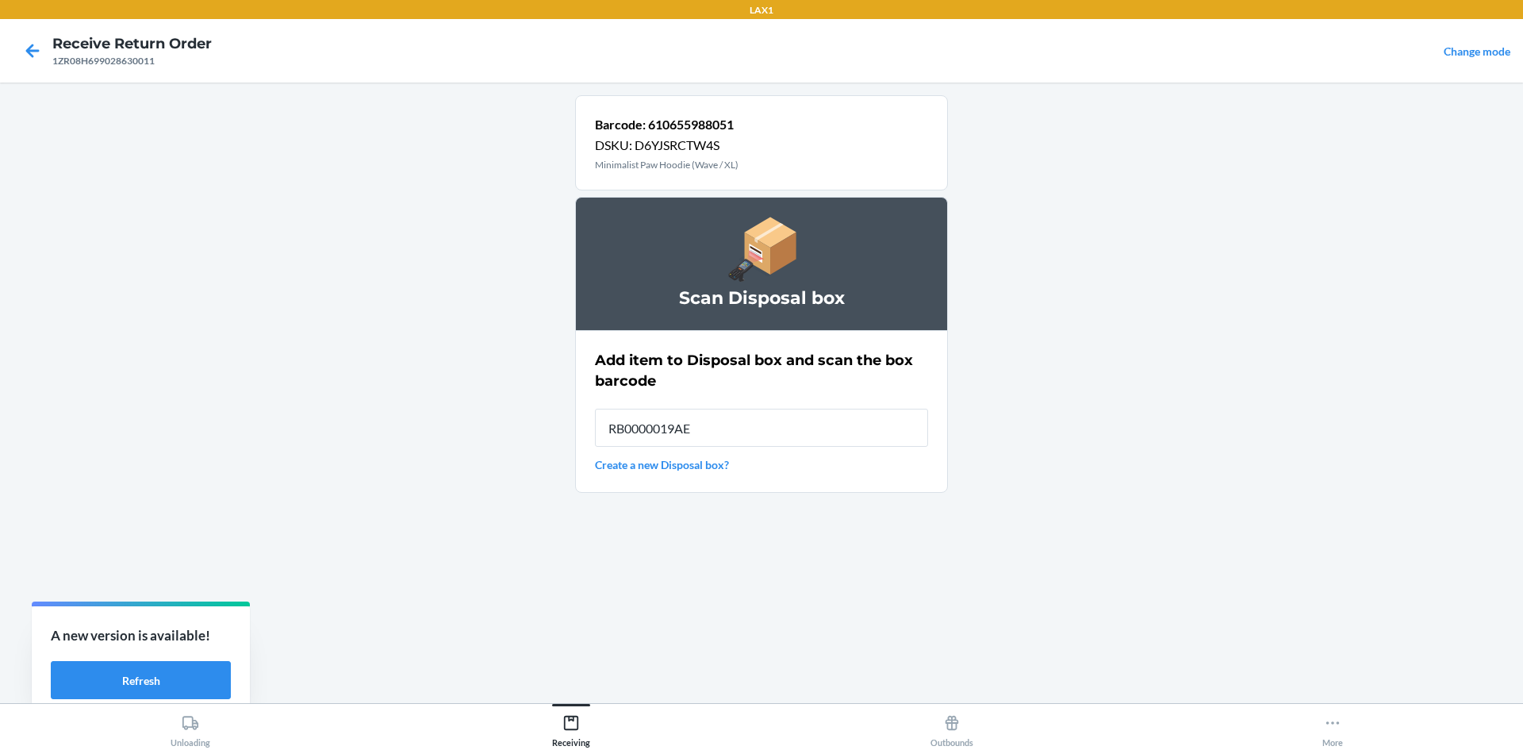
type input "RB0000019AE"
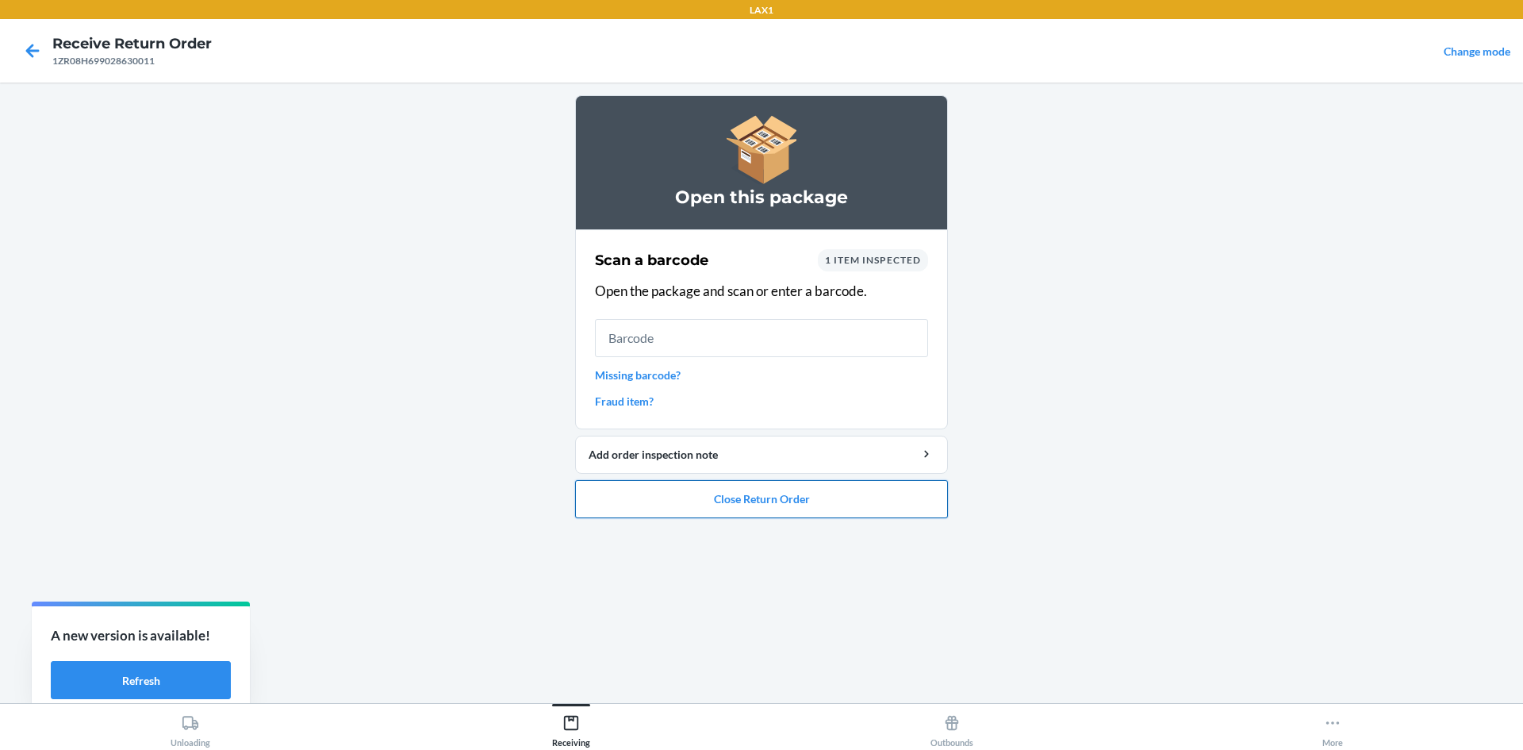
click at [843, 506] on button "Close Return Order" at bounding box center [761, 499] width 373 height 38
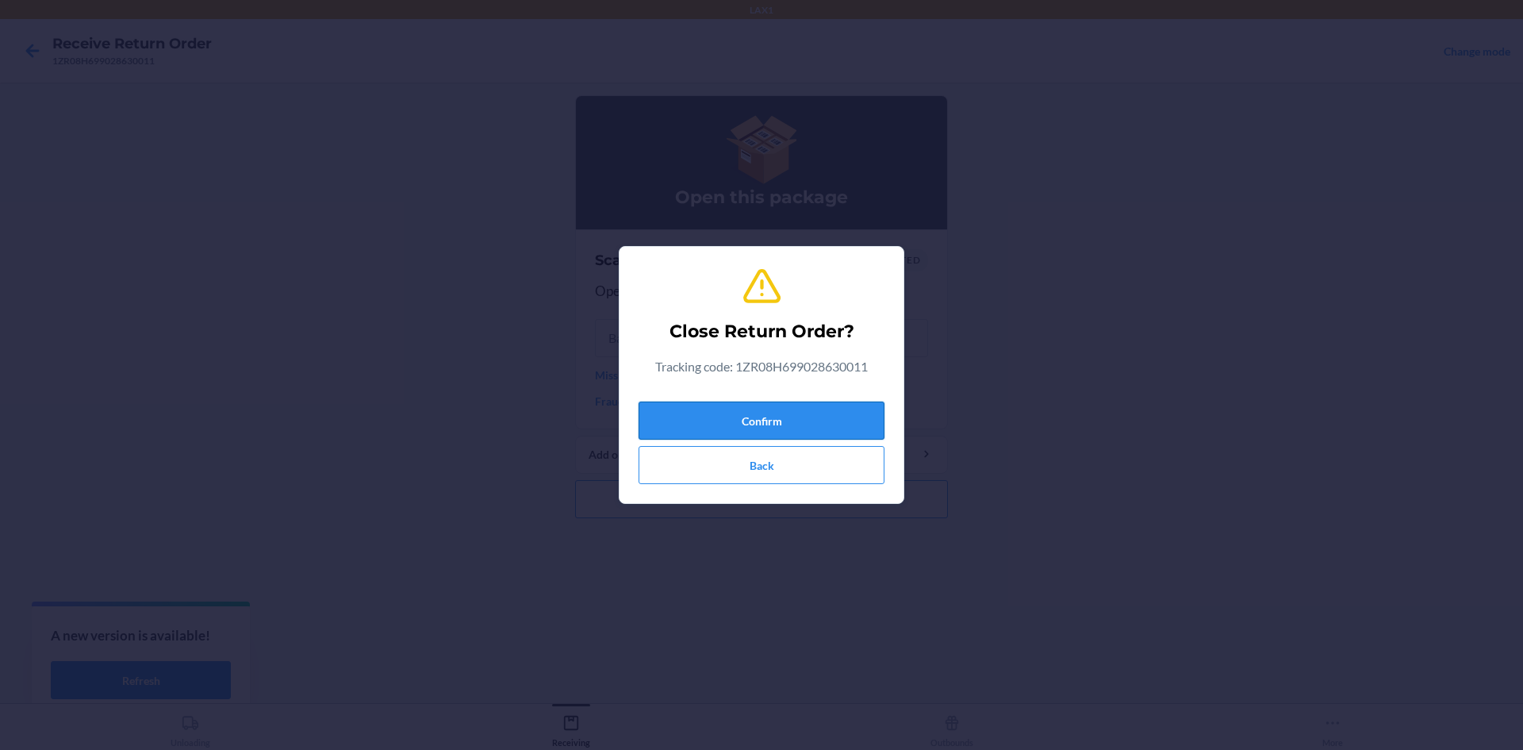
click at [808, 422] on button "Confirm" at bounding box center [762, 420] width 246 height 38
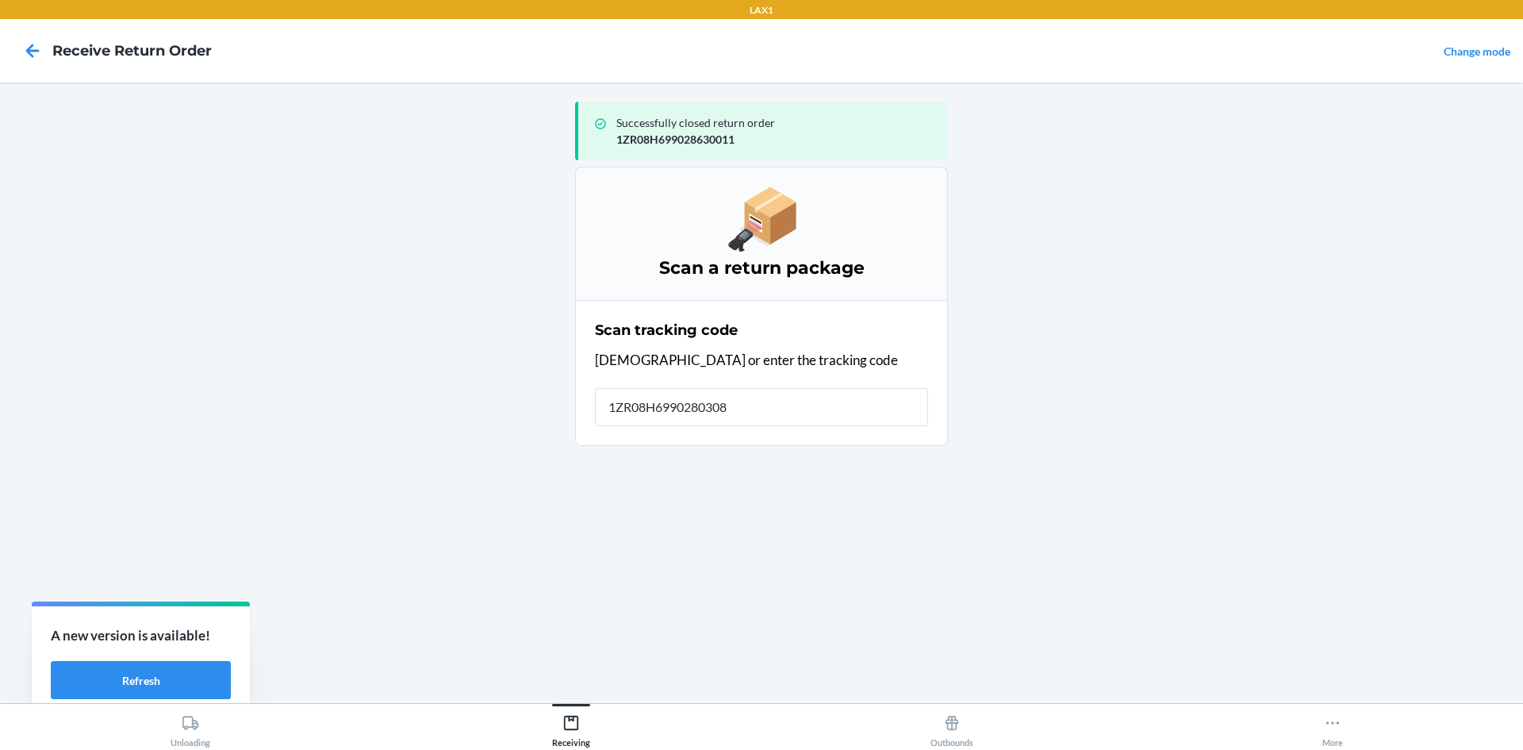
type input "[US_VEHICLE_IDENTIFICATION_NUMBER]"
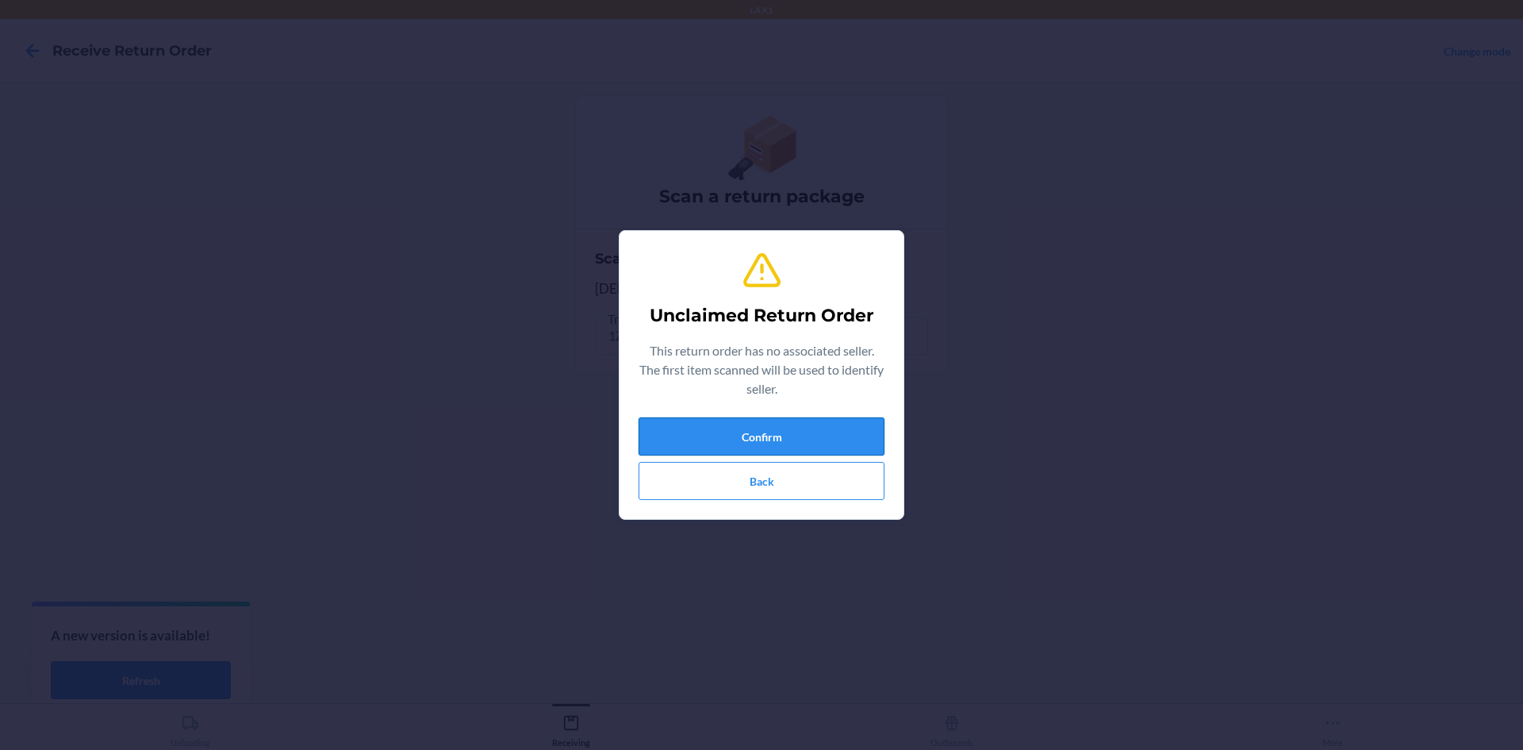
click at [762, 417] on button "Confirm" at bounding box center [762, 436] width 246 height 38
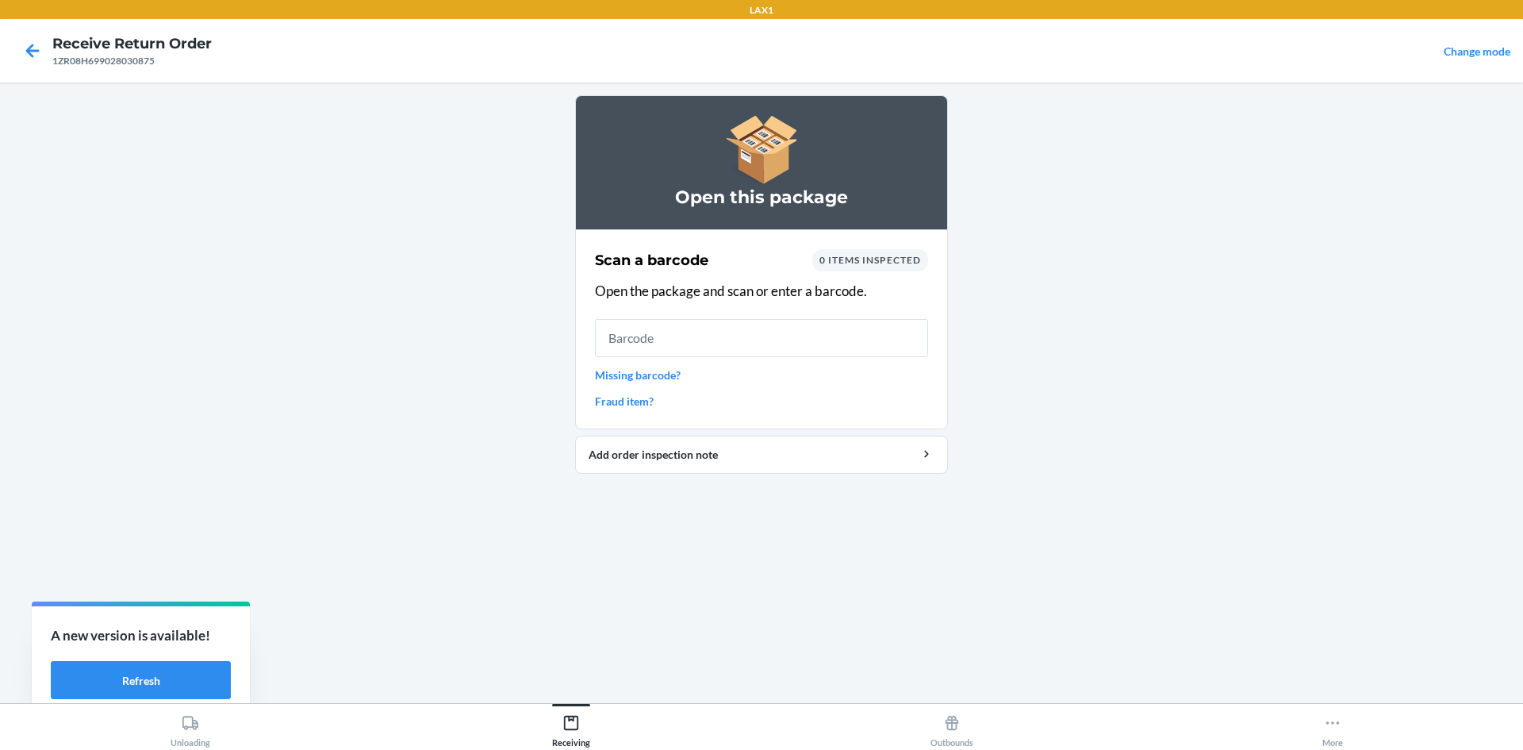
click at [623, 375] on link "Missing barcode?" at bounding box center [761, 375] width 333 height 17
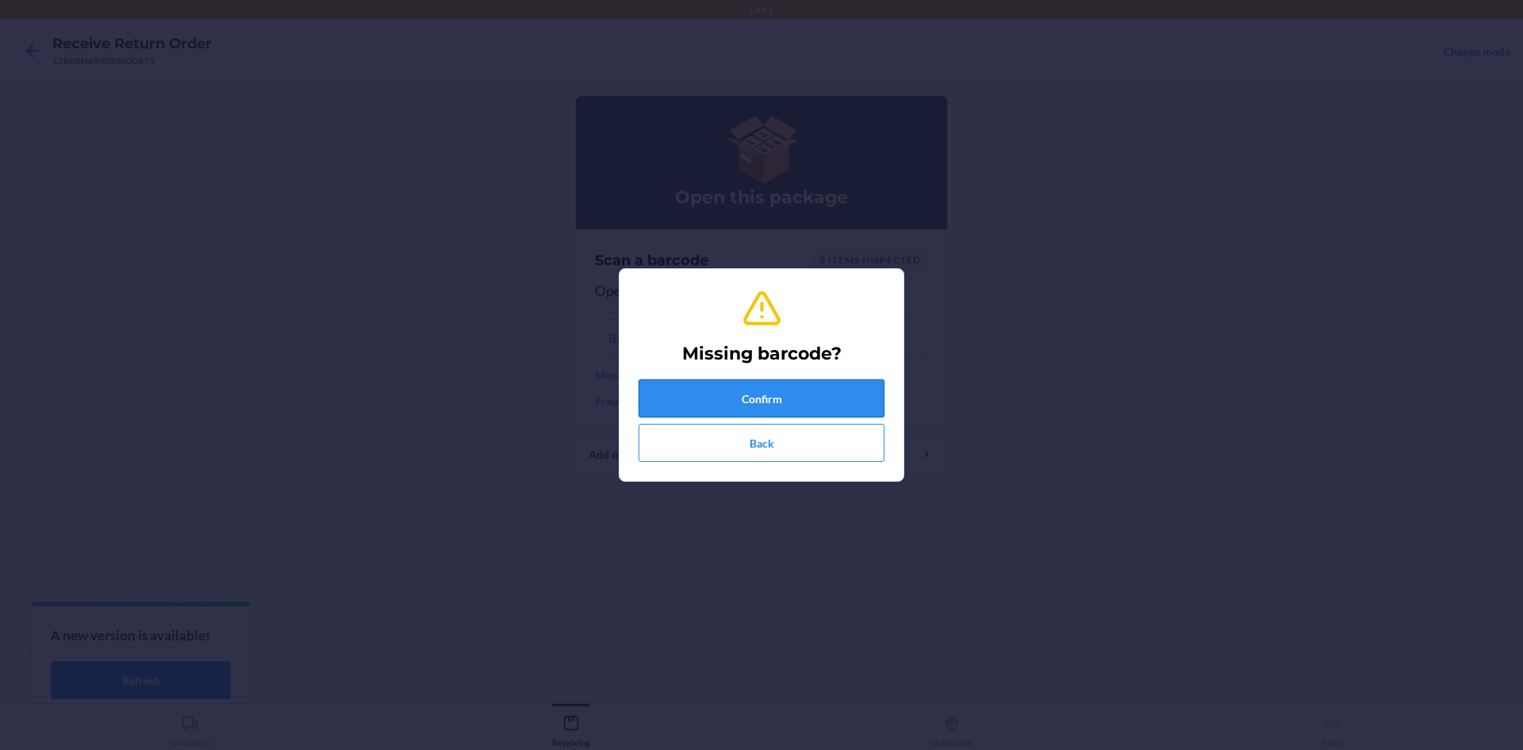
click at [658, 405] on button "Confirm" at bounding box center [762, 398] width 246 height 38
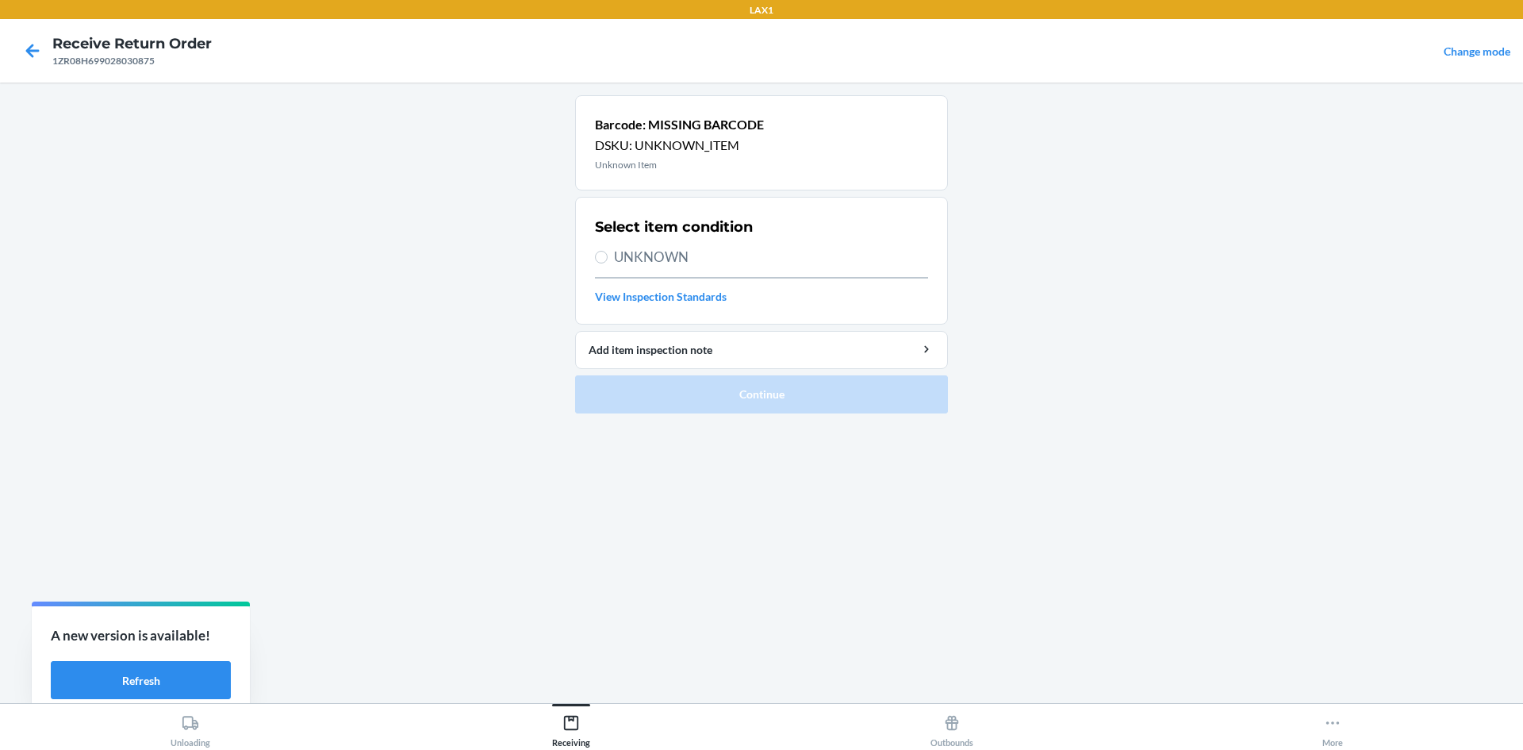
click at [596, 262] on label "UNKNOWN" at bounding box center [761, 257] width 333 height 21
click at [596, 262] on input "UNKNOWN" at bounding box center [601, 257] width 13 height 13
radio input "true"
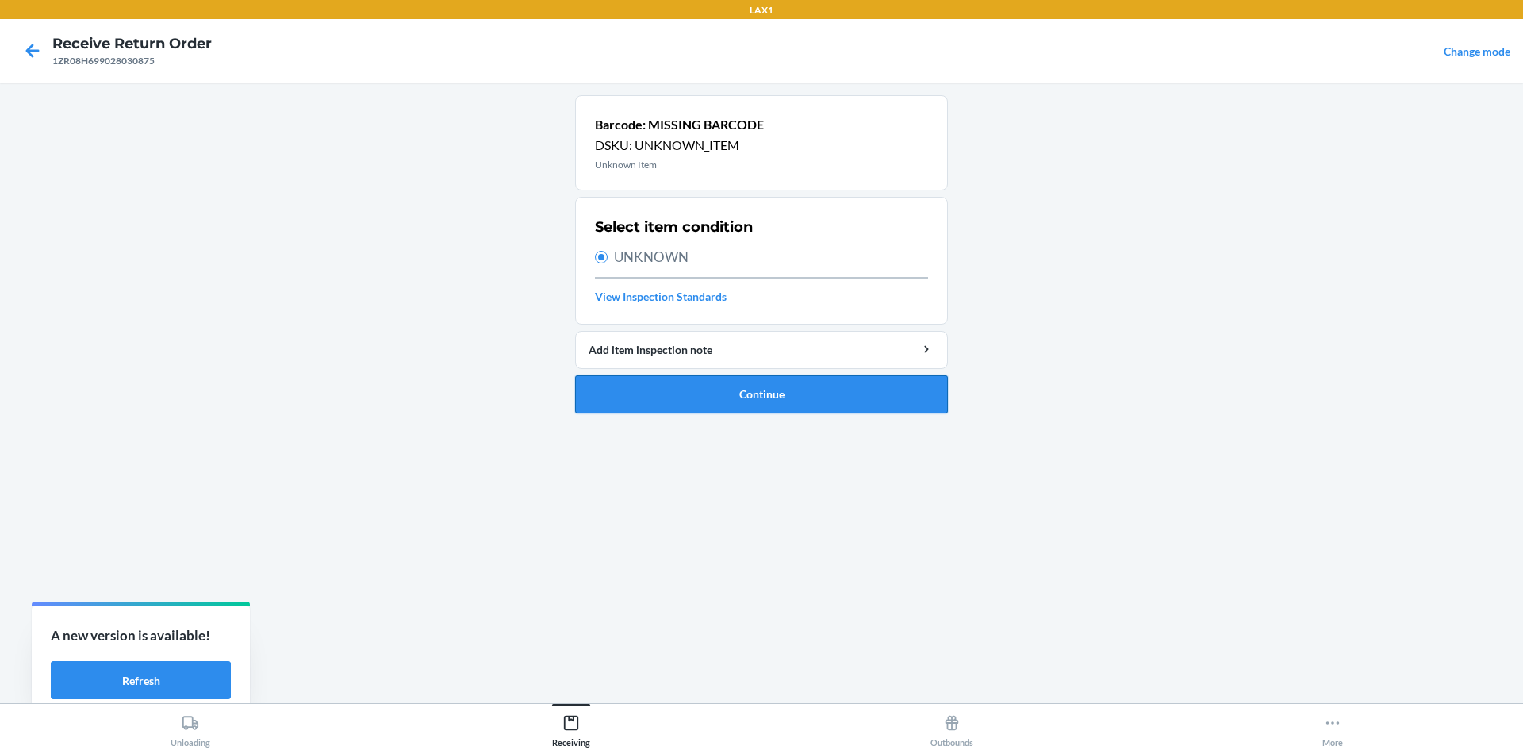
click at [635, 394] on button "Continue" at bounding box center [761, 394] width 373 height 38
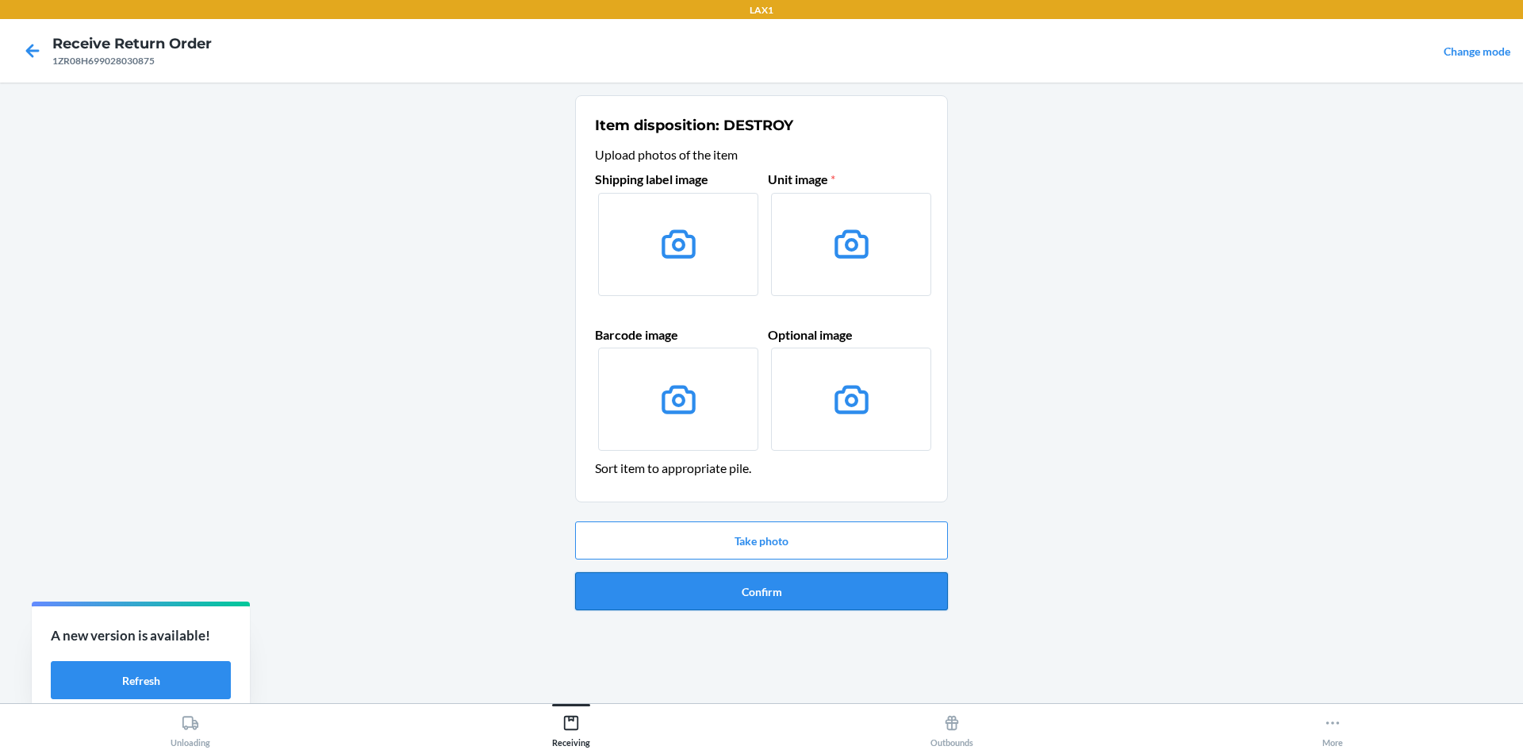
click at [839, 601] on button "Confirm" at bounding box center [761, 591] width 373 height 38
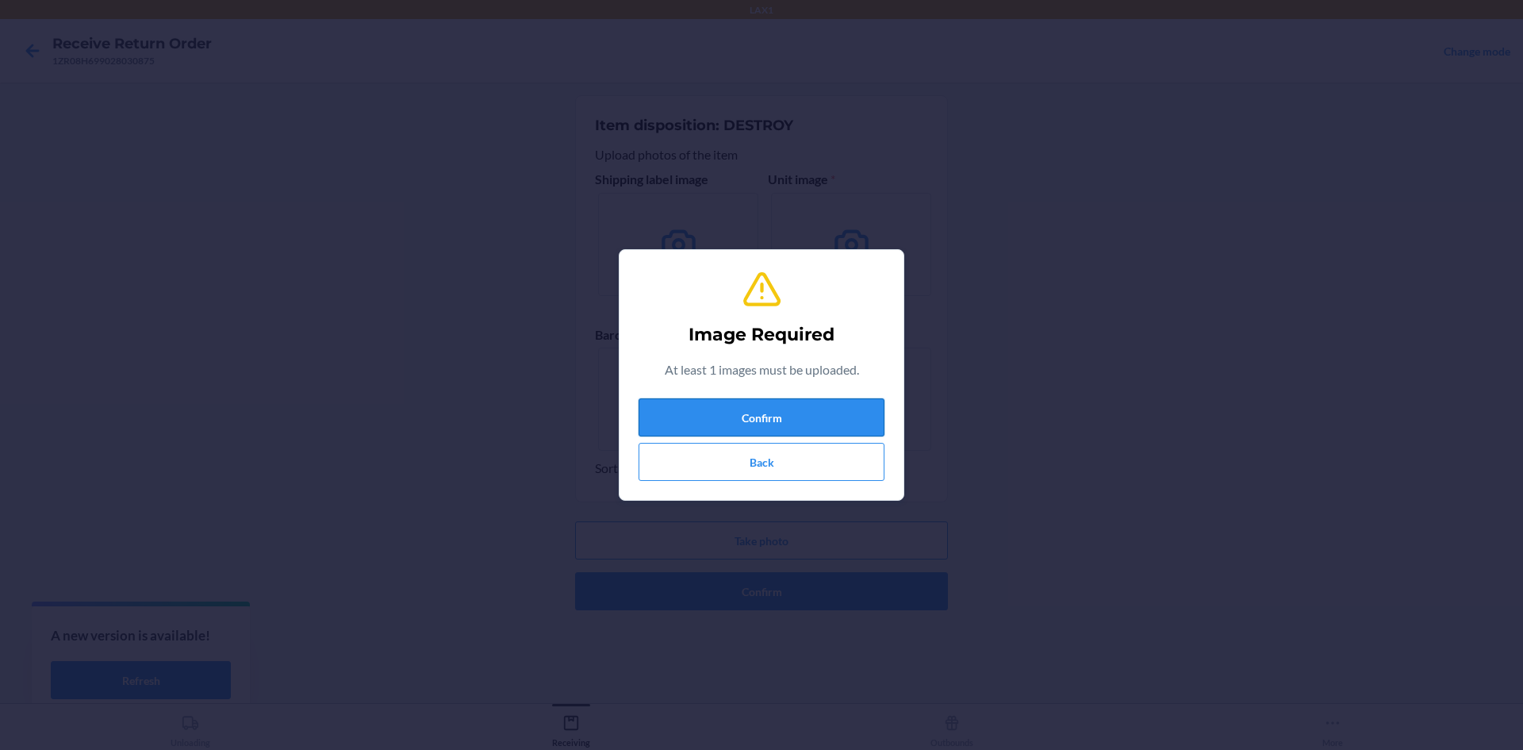
click at [800, 424] on button "Confirm" at bounding box center [762, 417] width 246 height 38
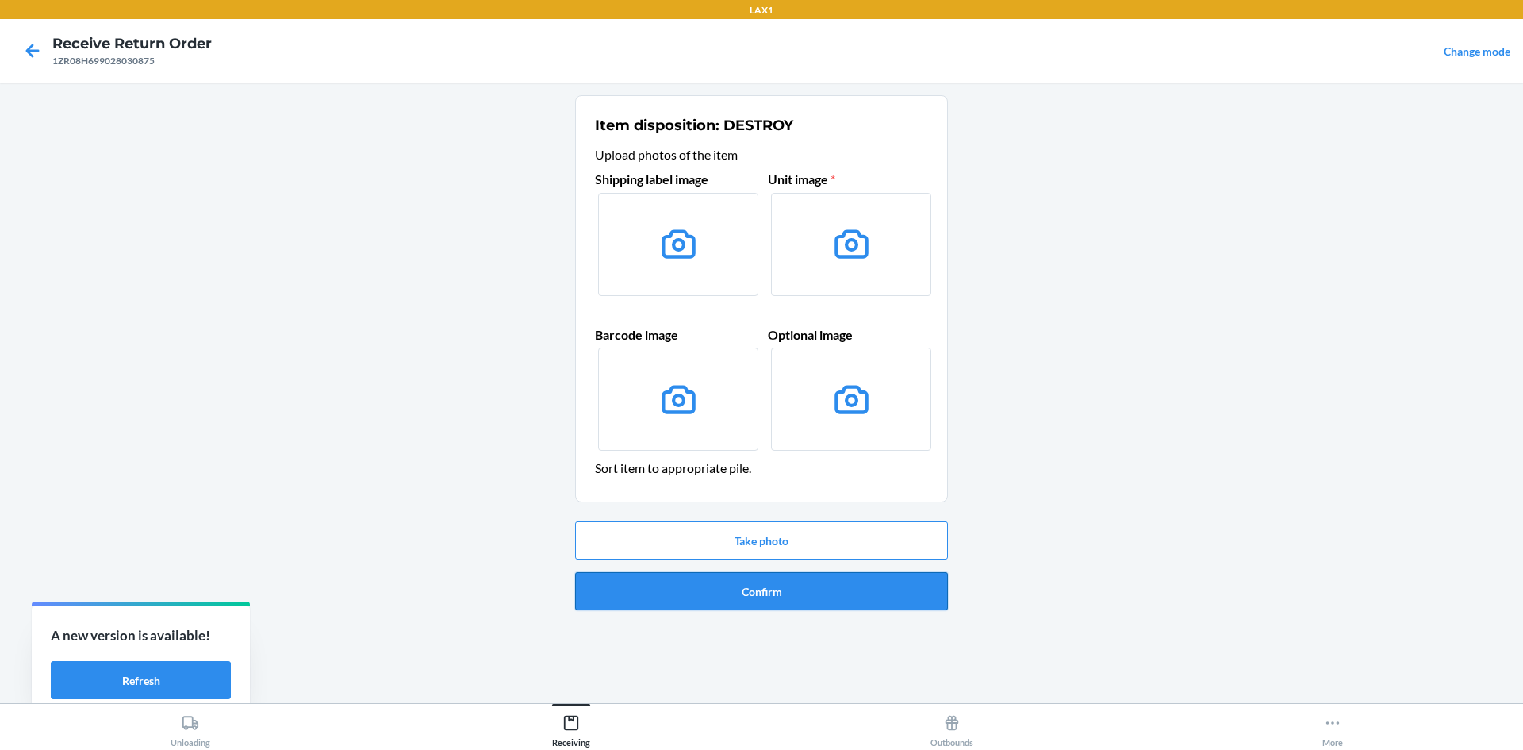
click at [908, 594] on button "Confirm" at bounding box center [761, 591] width 373 height 38
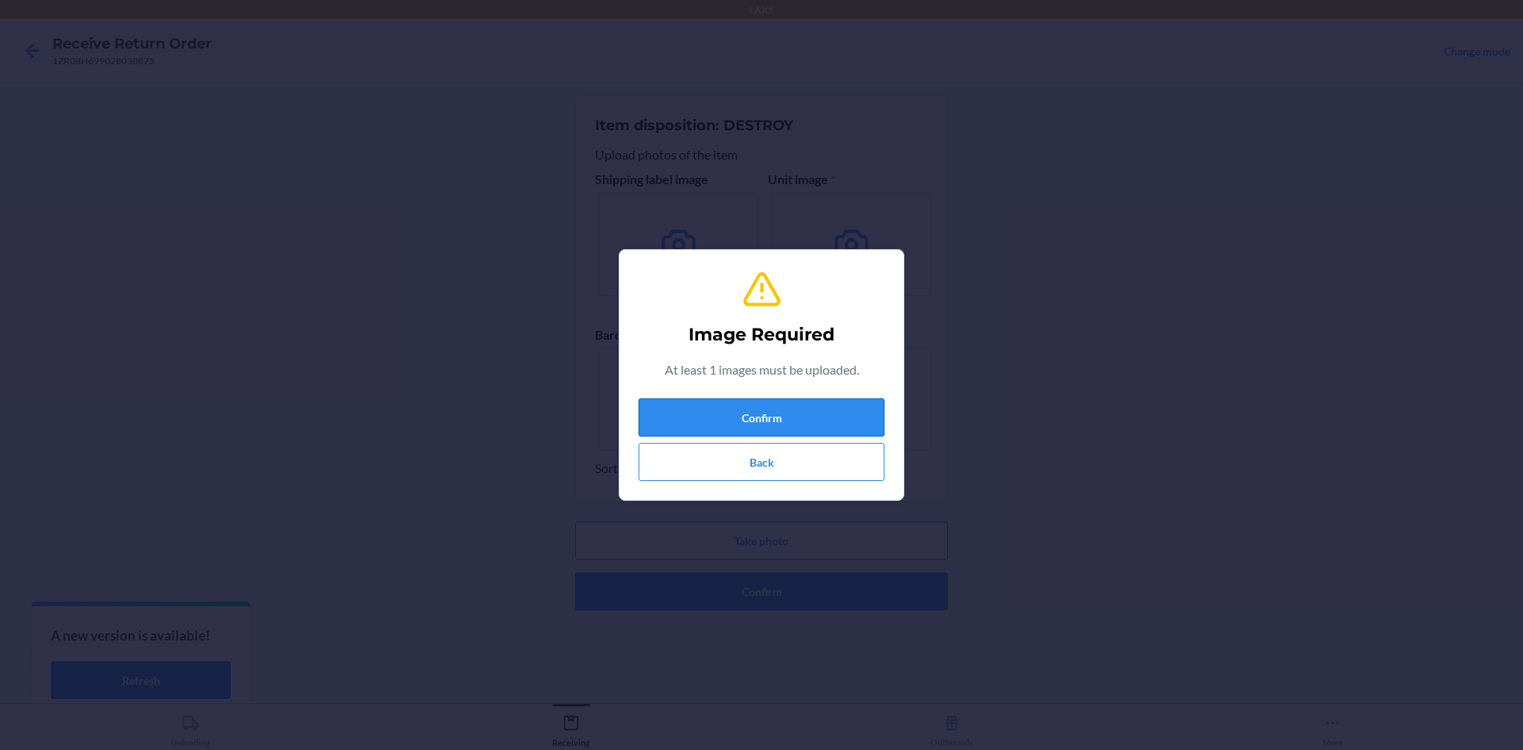
click at [855, 405] on button "Confirm" at bounding box center [762, 417] width 246 height 38
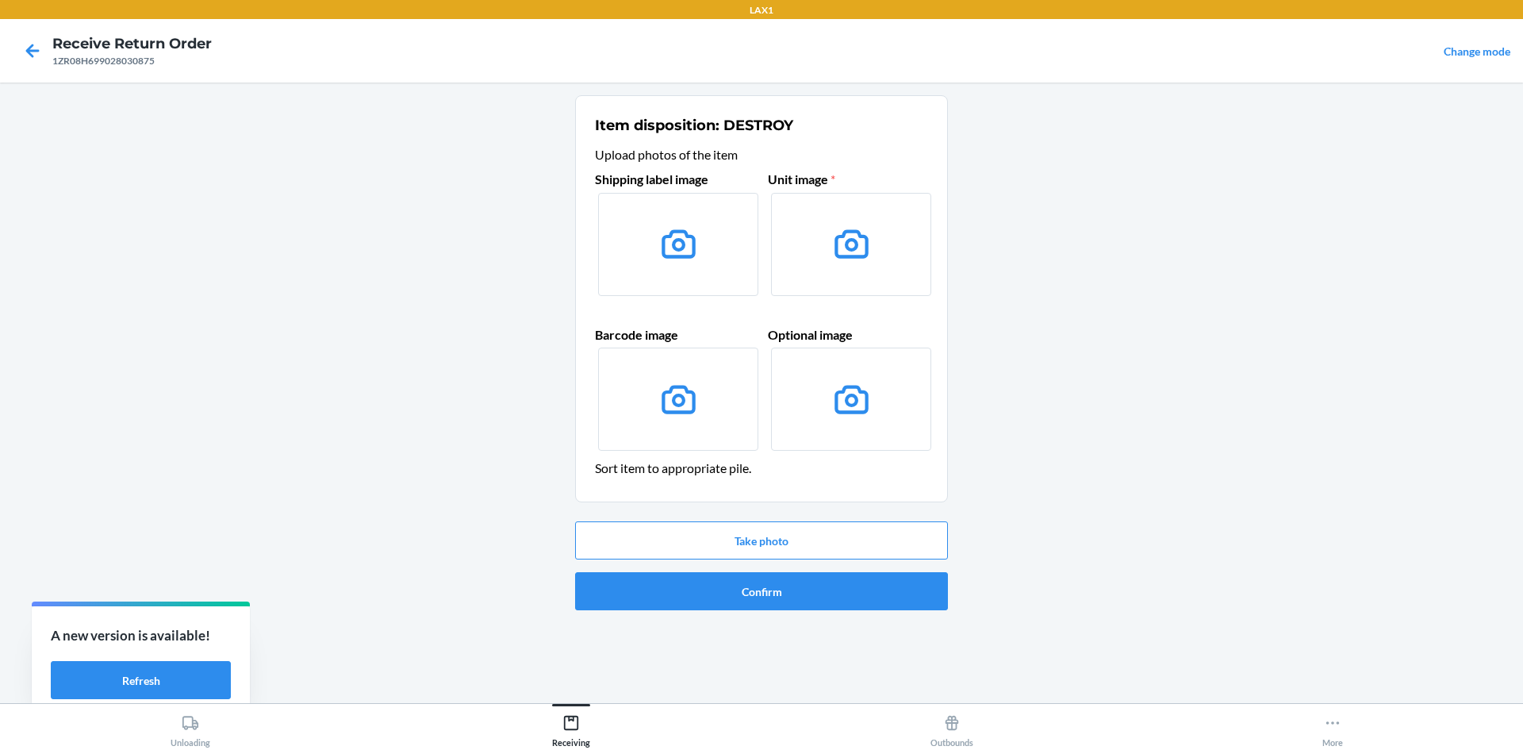
click at [862, 559] on div "Take photo Confirm" at bounding box center [761, 566] width 373 height 102
click at [860, 541] on button "Take photo" at bounding box center [761, 540] width 373 height 38
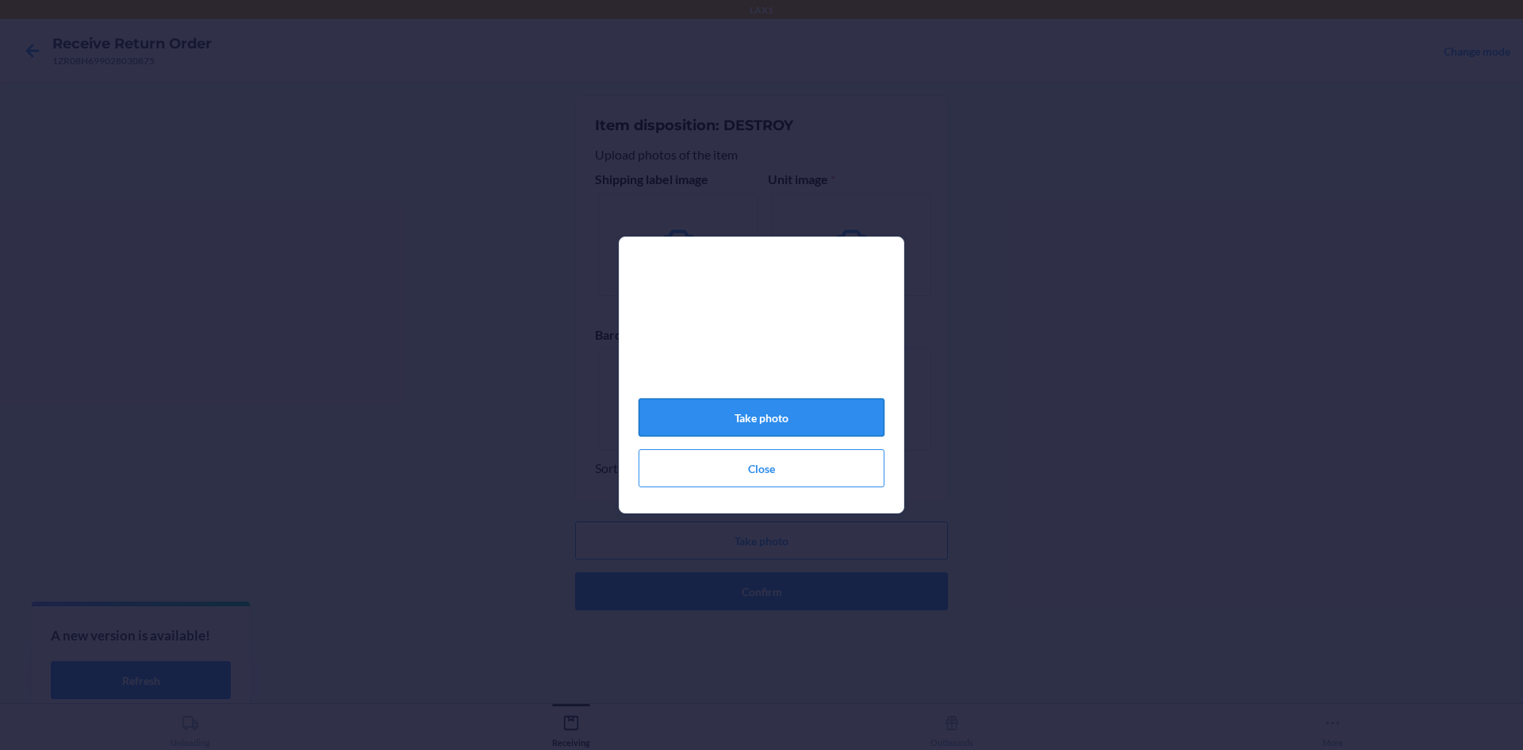
click at [757, 424] on button "Take photo" at bounding box center [762, 417] width 246 height 38
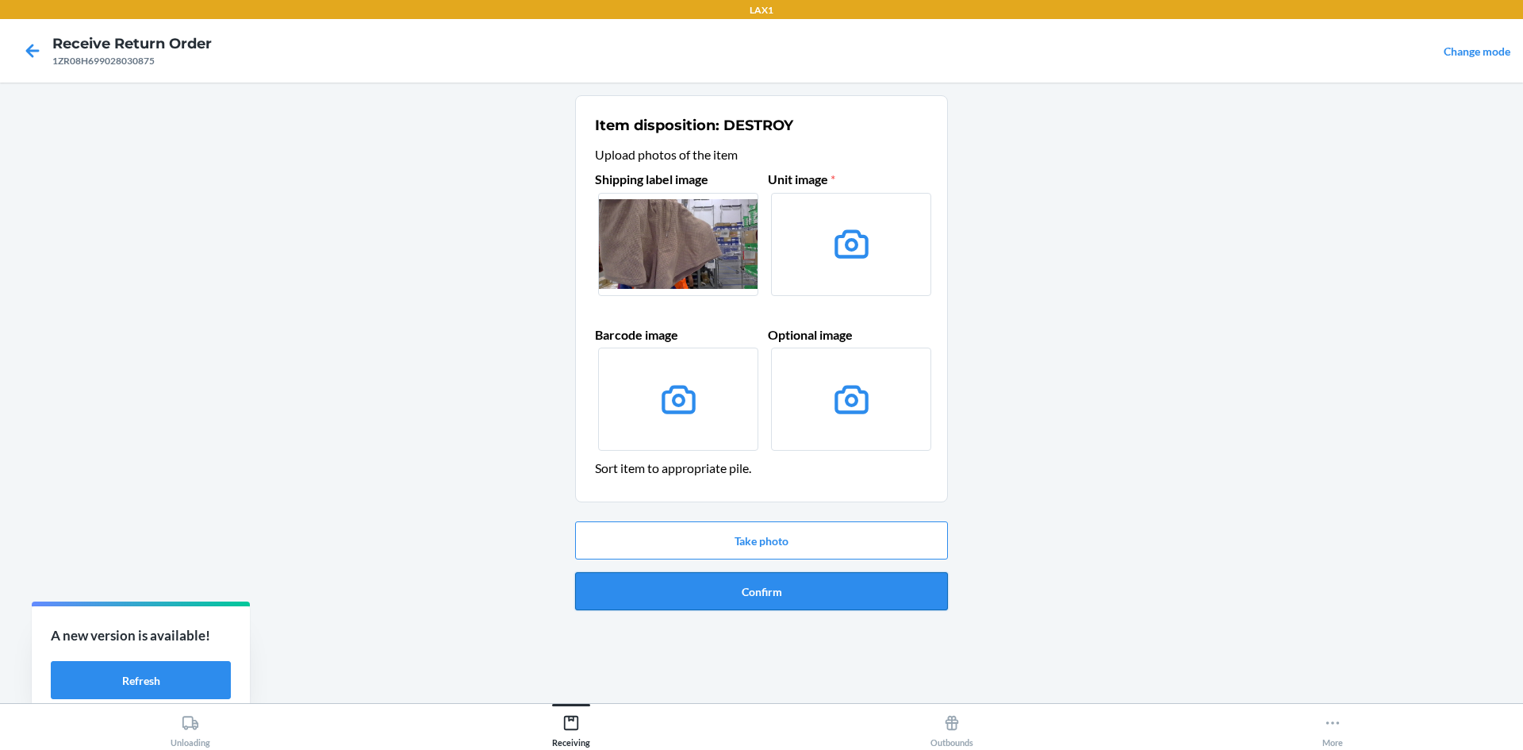
click at [843, 581] on button "Confirm" at bounding box center [761, 591] width 373 height 38
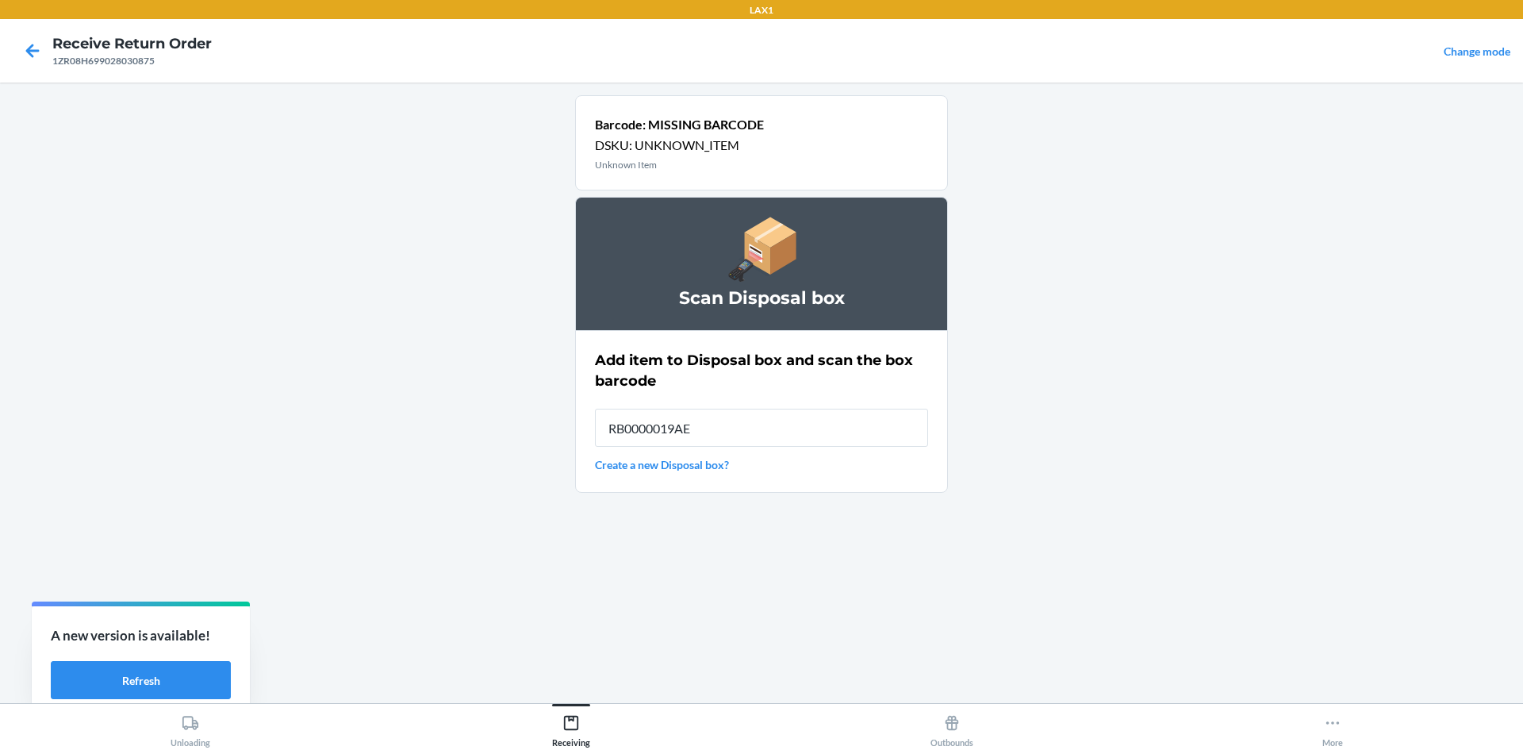
type input "RB0000019AE"
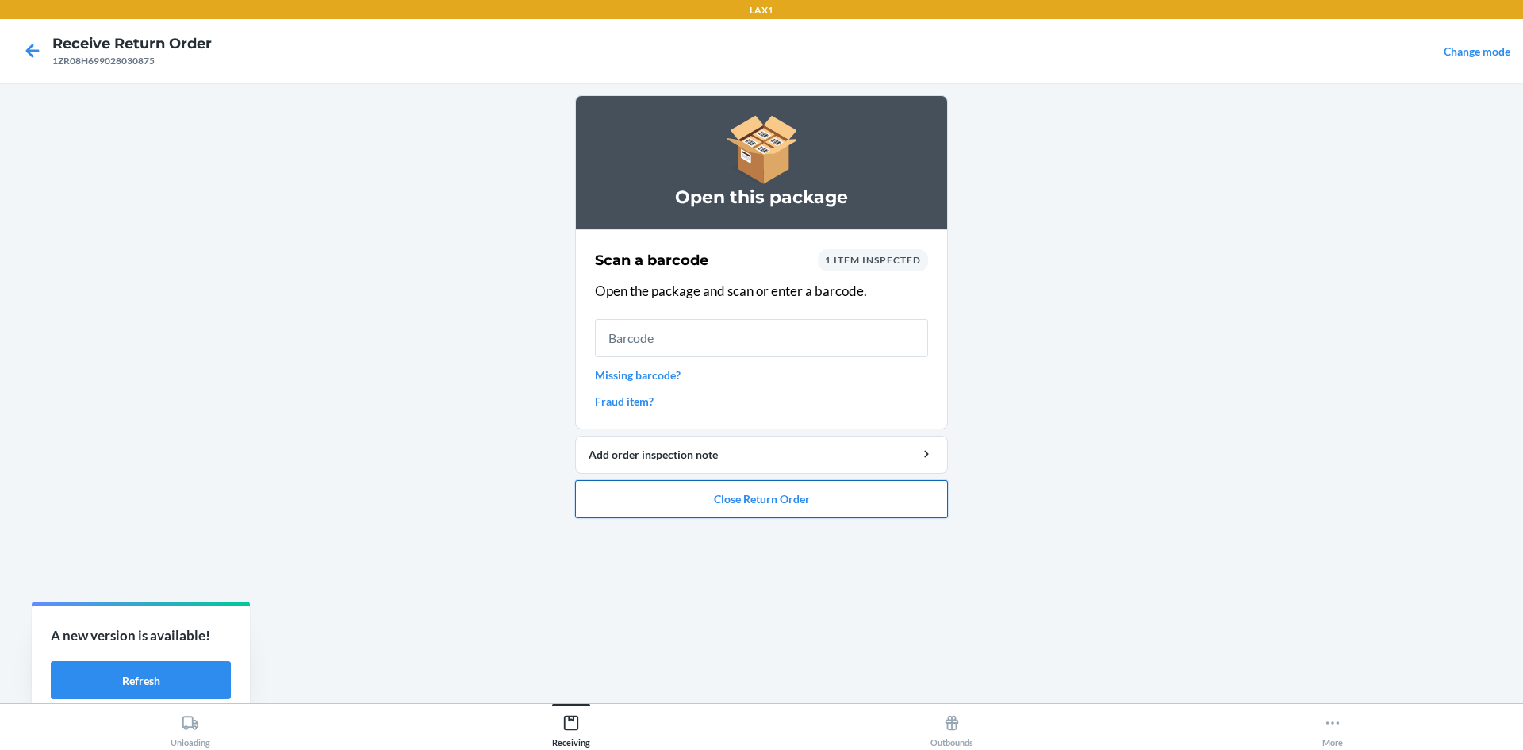
click at [850, 511] on button "Close Return Order" at bounding box center [761, 499] width 373 height 38
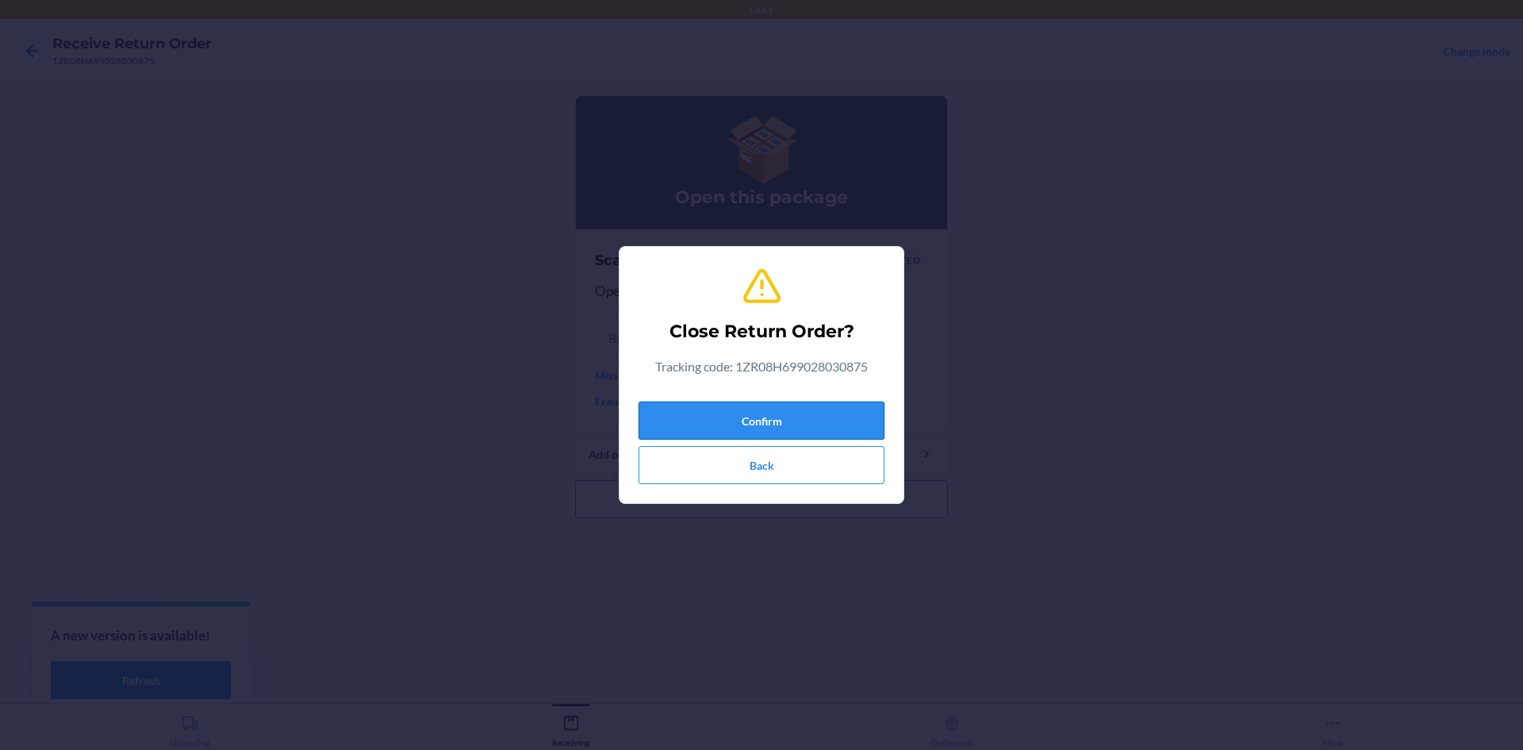
click at [834, 433] on button "Confirm" at bounding box center [762, 420] width 246 height 38
click at [835, 424] on button "Confirm" at bounding box center [762, 420] width 246 height 38
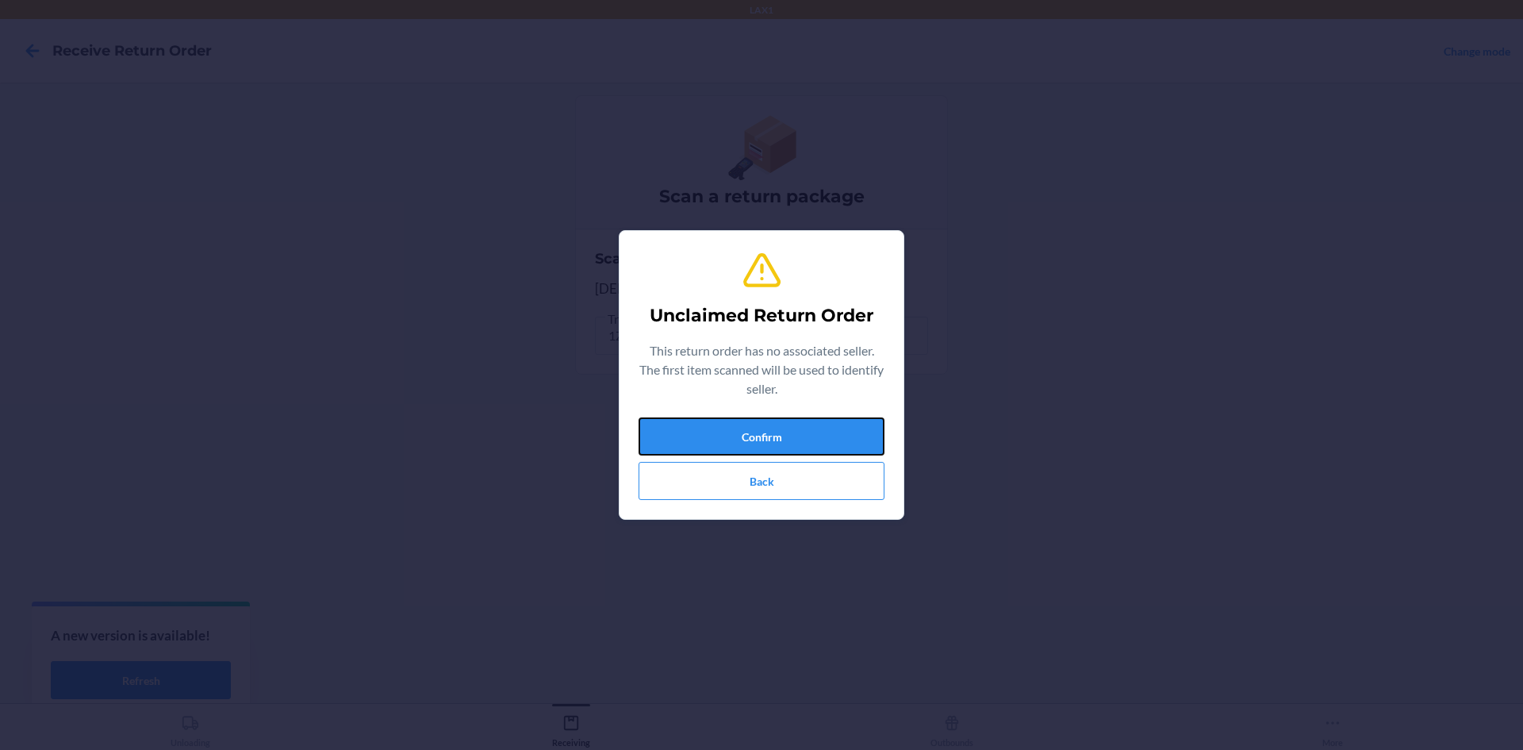
click at [835, 424] on button "Confirm" at bounding box center [762, 436] width 246 height 38
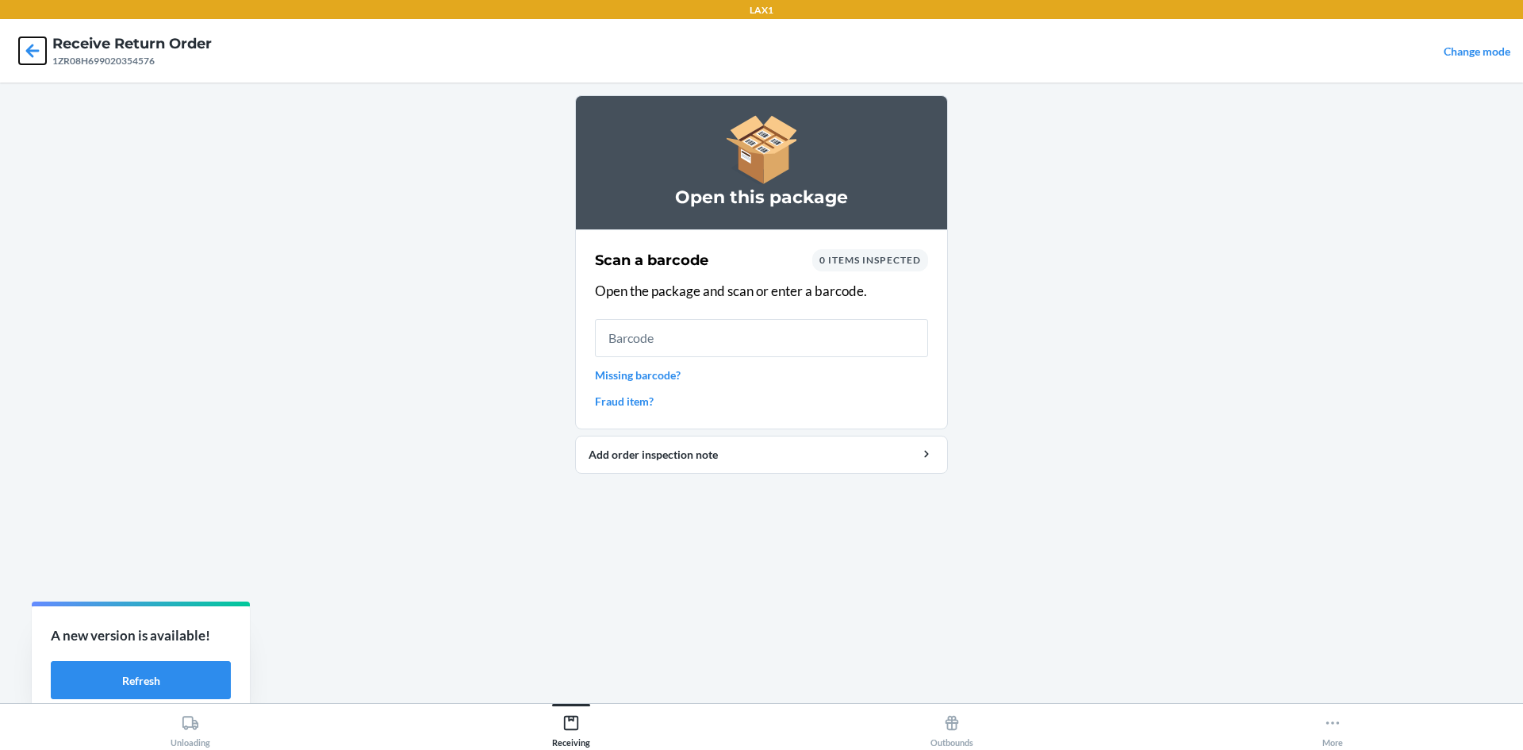
click at [31, 50] on icon at bounding box center [32, 50] width 13 height 13
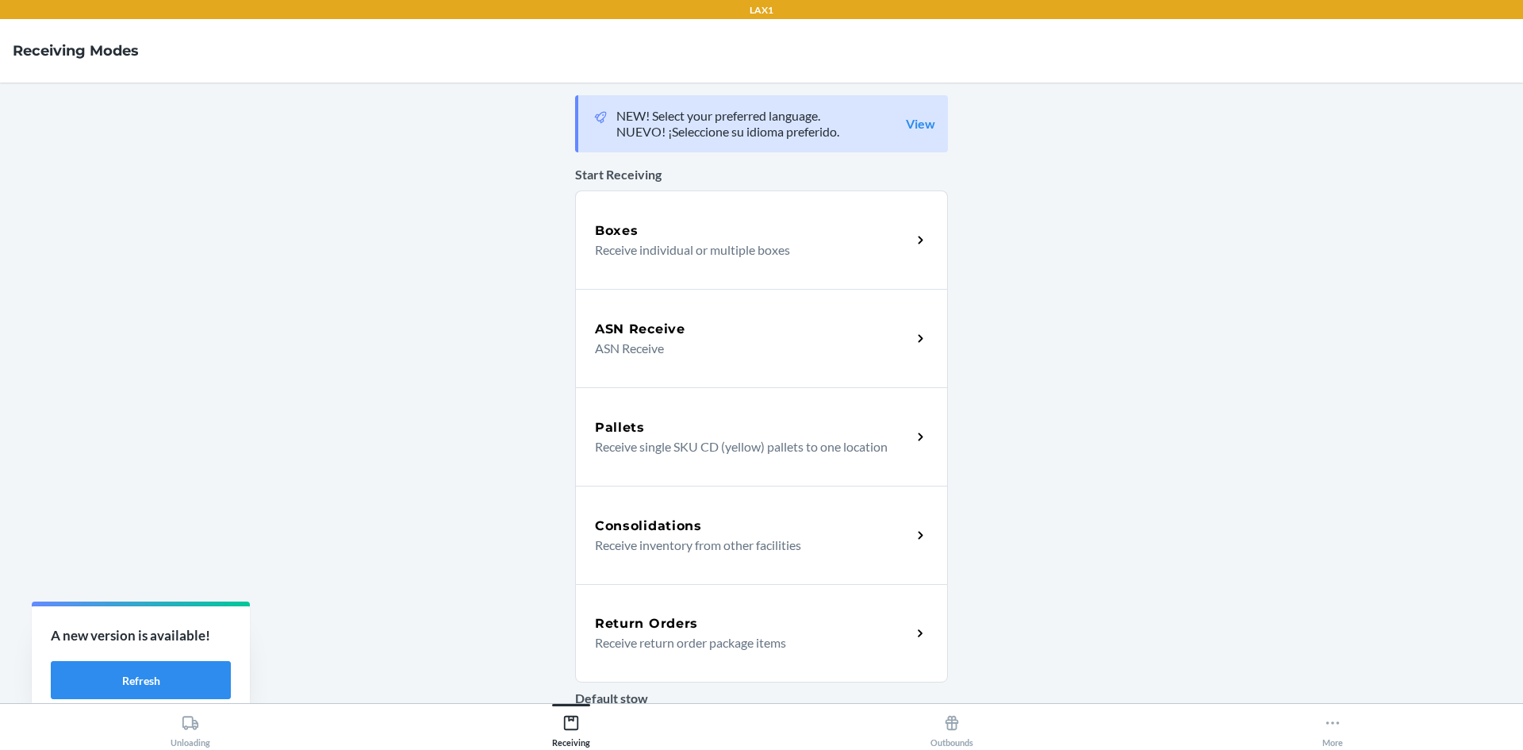
click at [928, 627] on div "Return Orders Receive return order package items" at bounding box center [761, 633] width 373 height 98
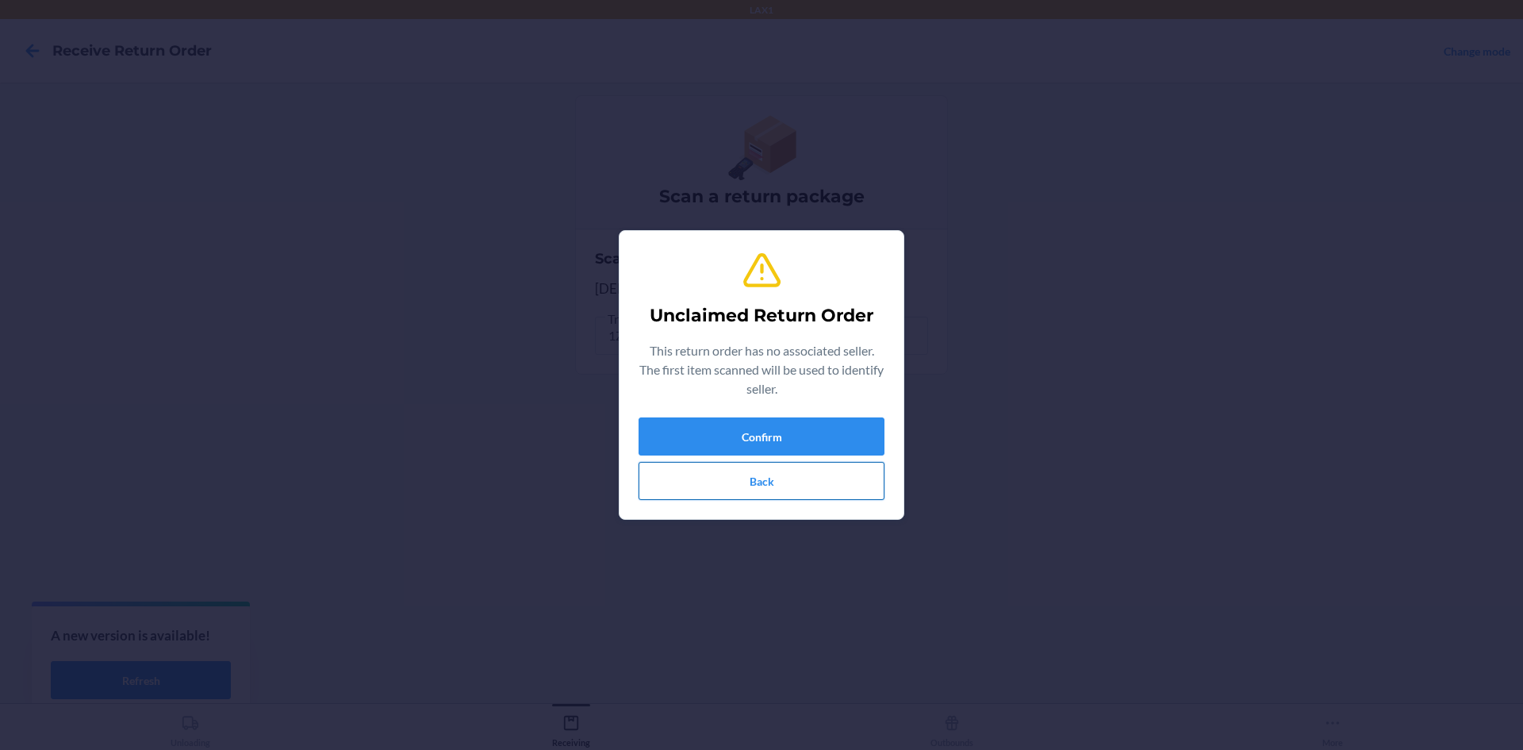
click at [867, 465] on button "Back" at bounding box center [762, 481] width 246 height 38
click at [778, 442] on button "Confirm" at bounding box center [762, 436] width 246 height 38
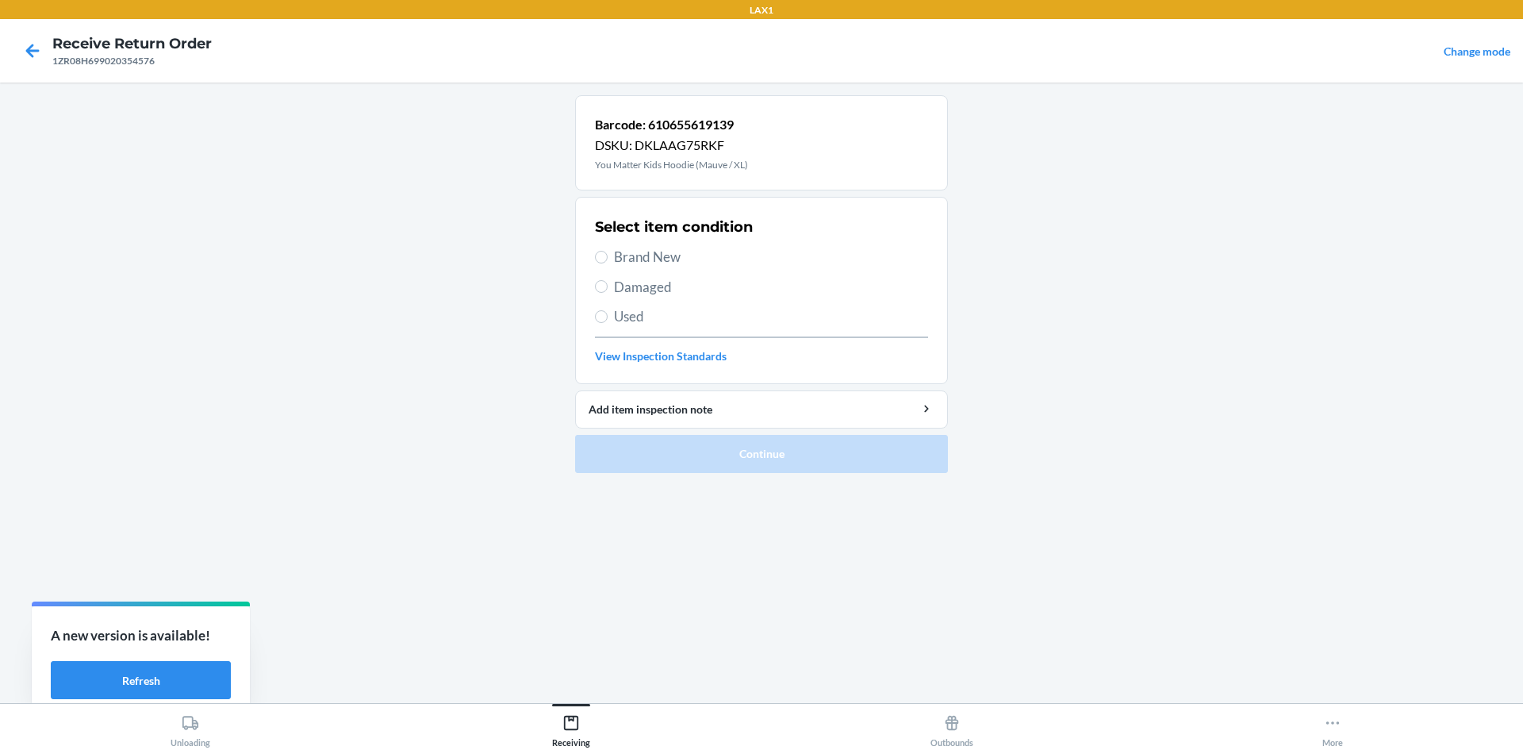
click at [649, 282] on span "Damaged" at bounding box center [771, 287] width 314 height 21
click at [608, 282] on input "Damaged" at bounding box center [601, 286] width 13 height 13
radio input "true"
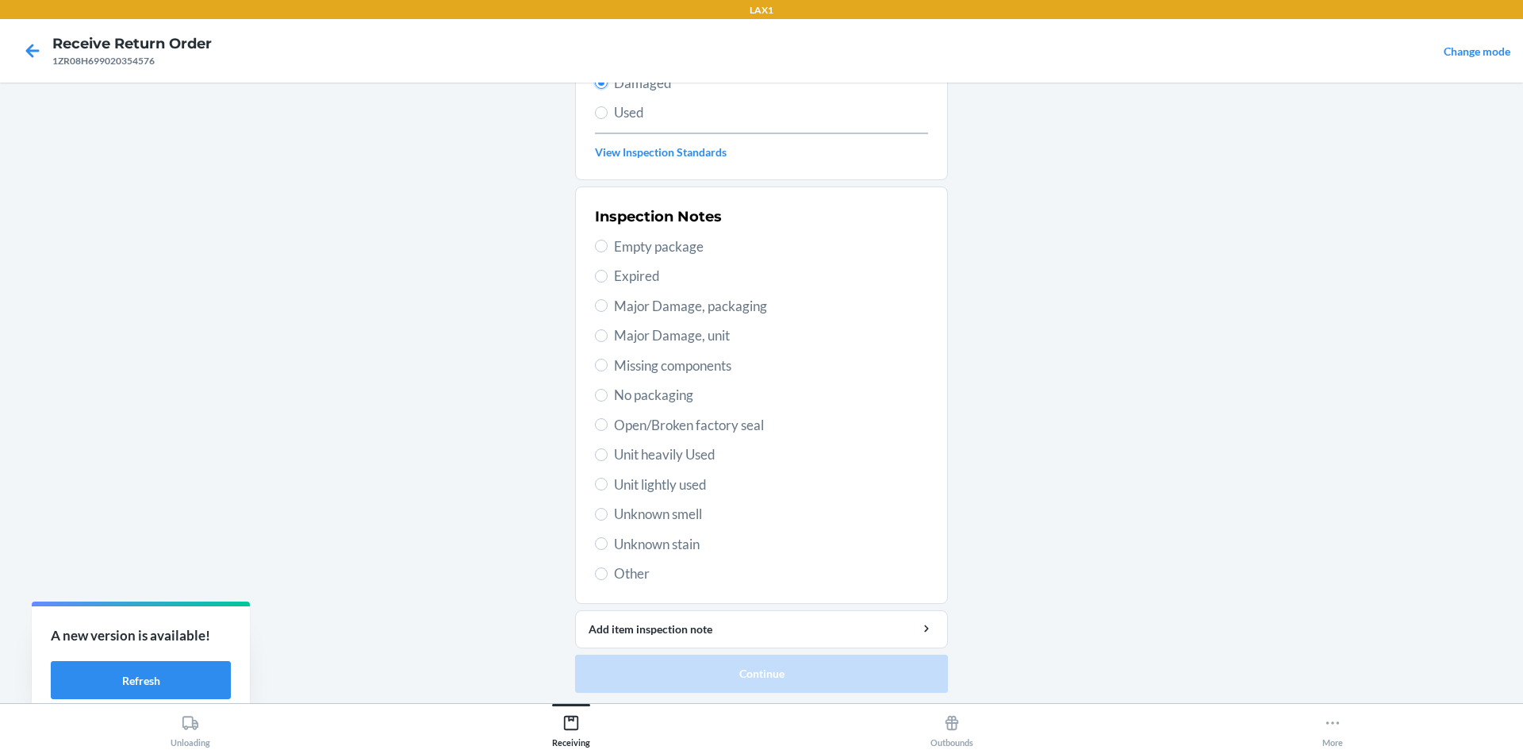
scroll to position [206, 0]
click at [599, 567] on input "Other" at bounding box center [601, 571] width 13 height 13
radio input "true"
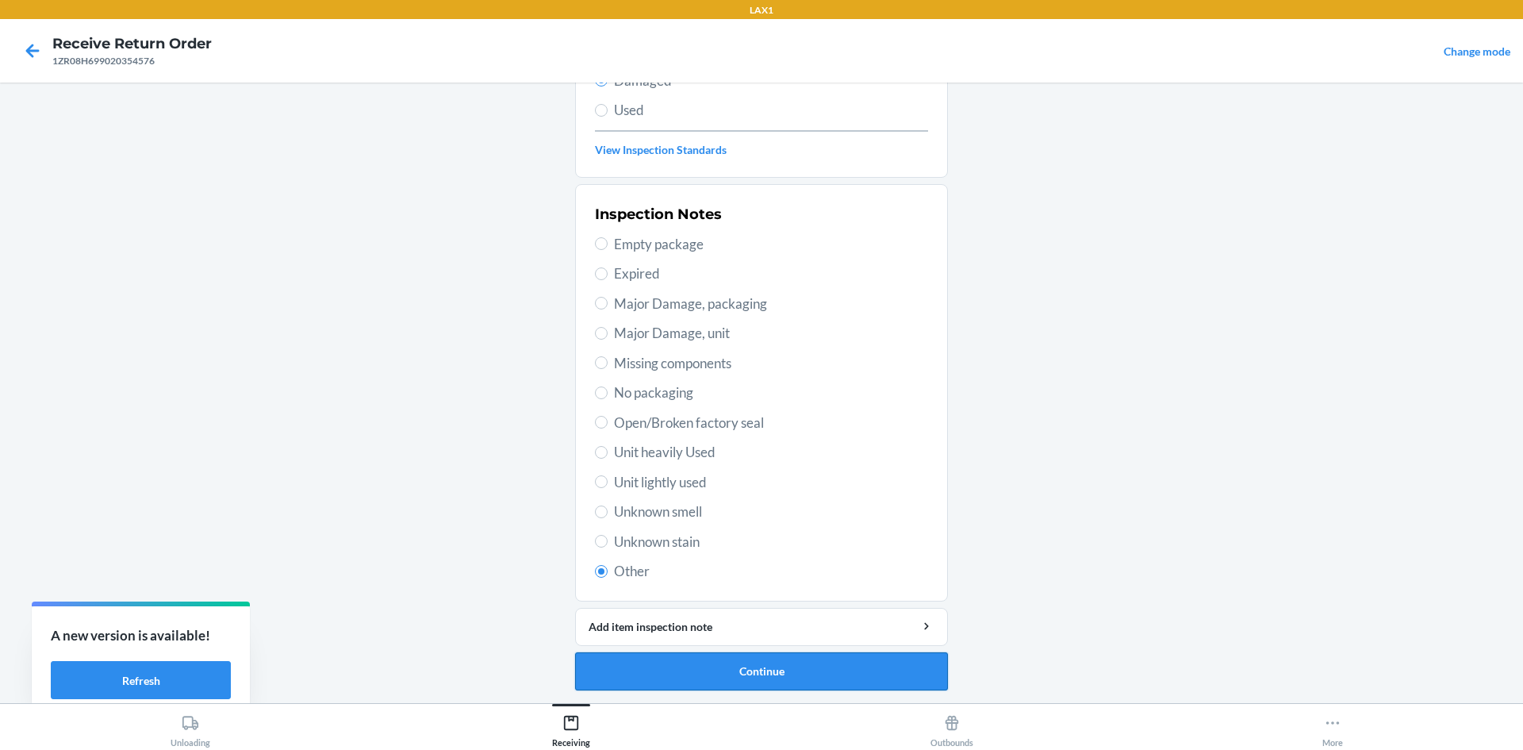
click at [820, 671] on button "Continue" at bounding box center [761, 671] width 373 height 38
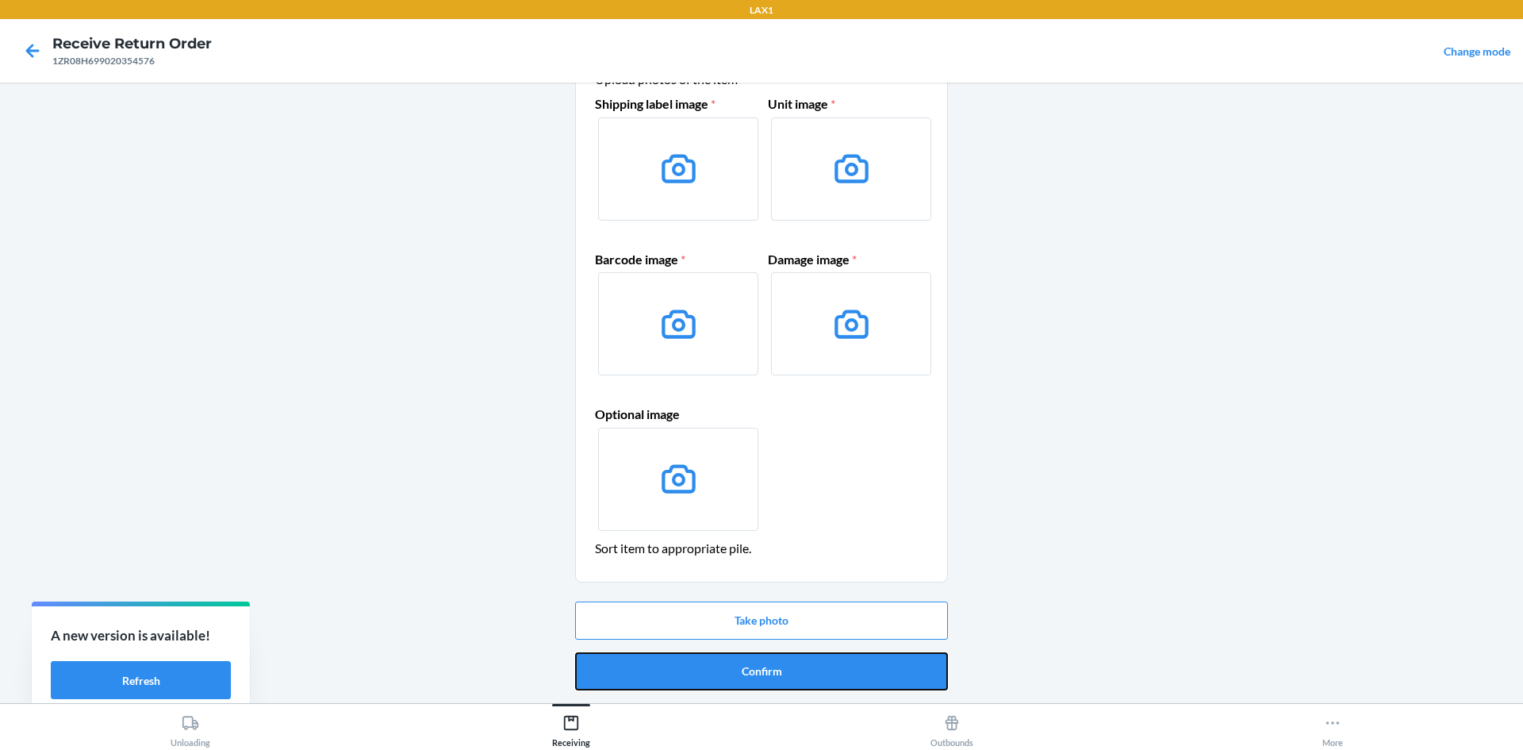
click at [820, 671] on button "Confirm" at bounding box center [761, 671] width 373 height 38
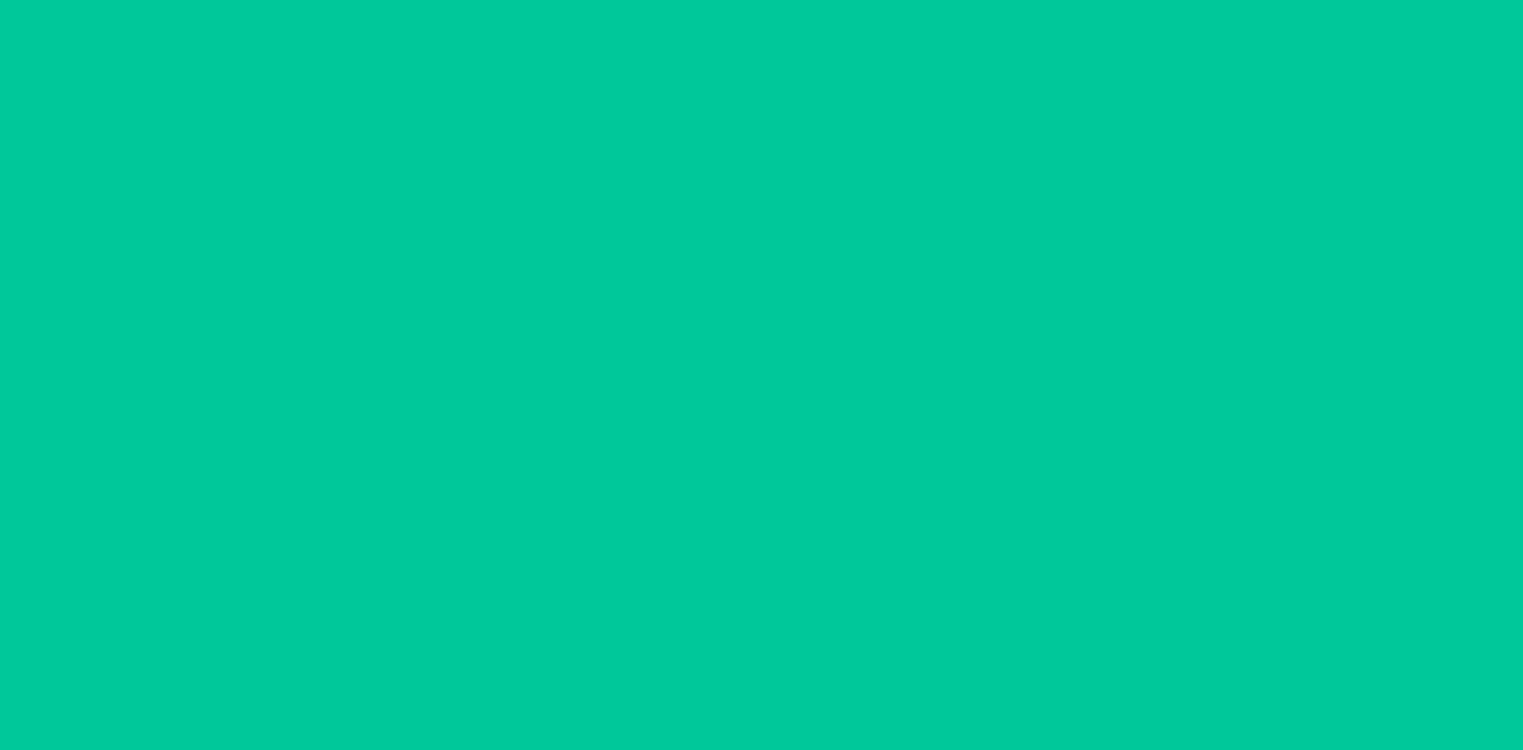
scroll to position [0, 0]
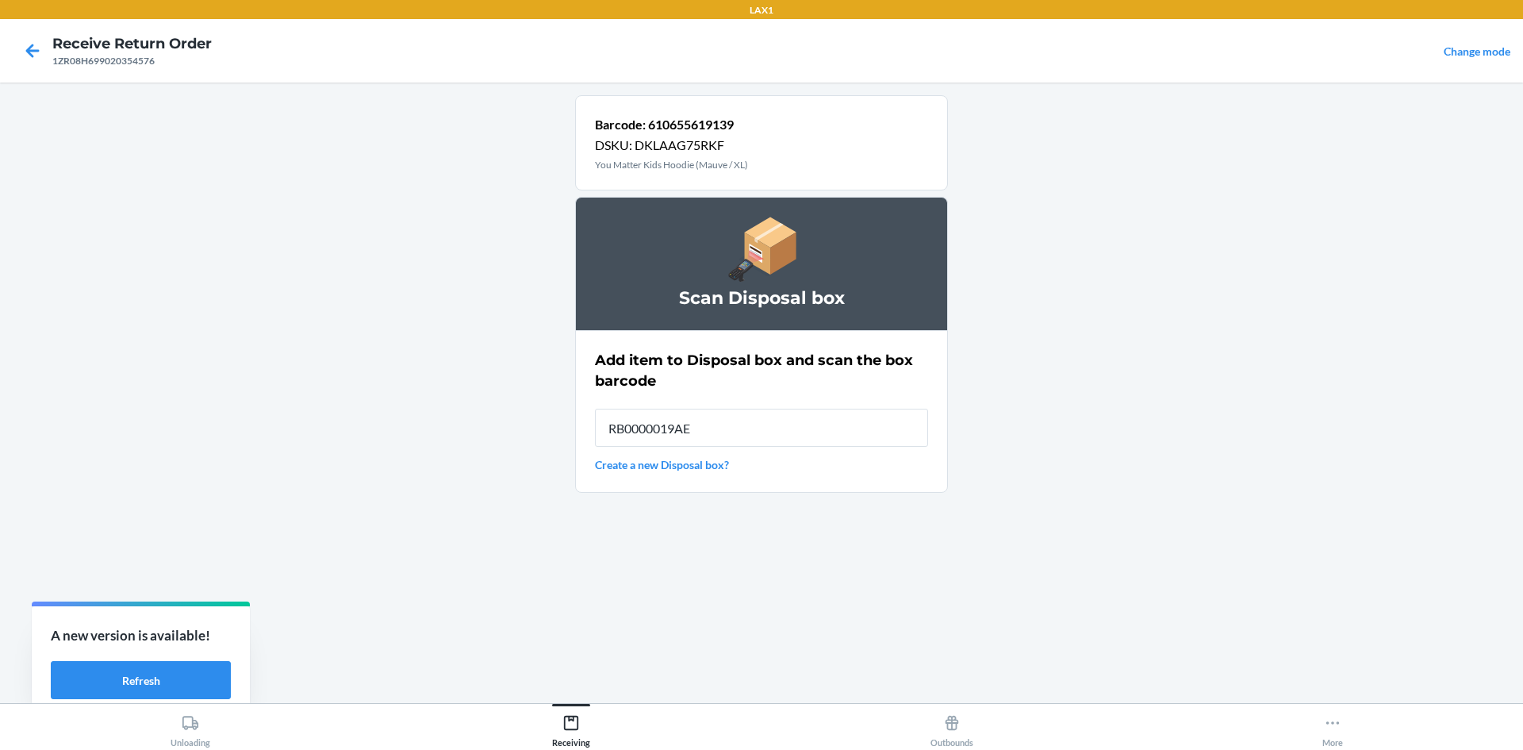
type input "RB0000019AE"
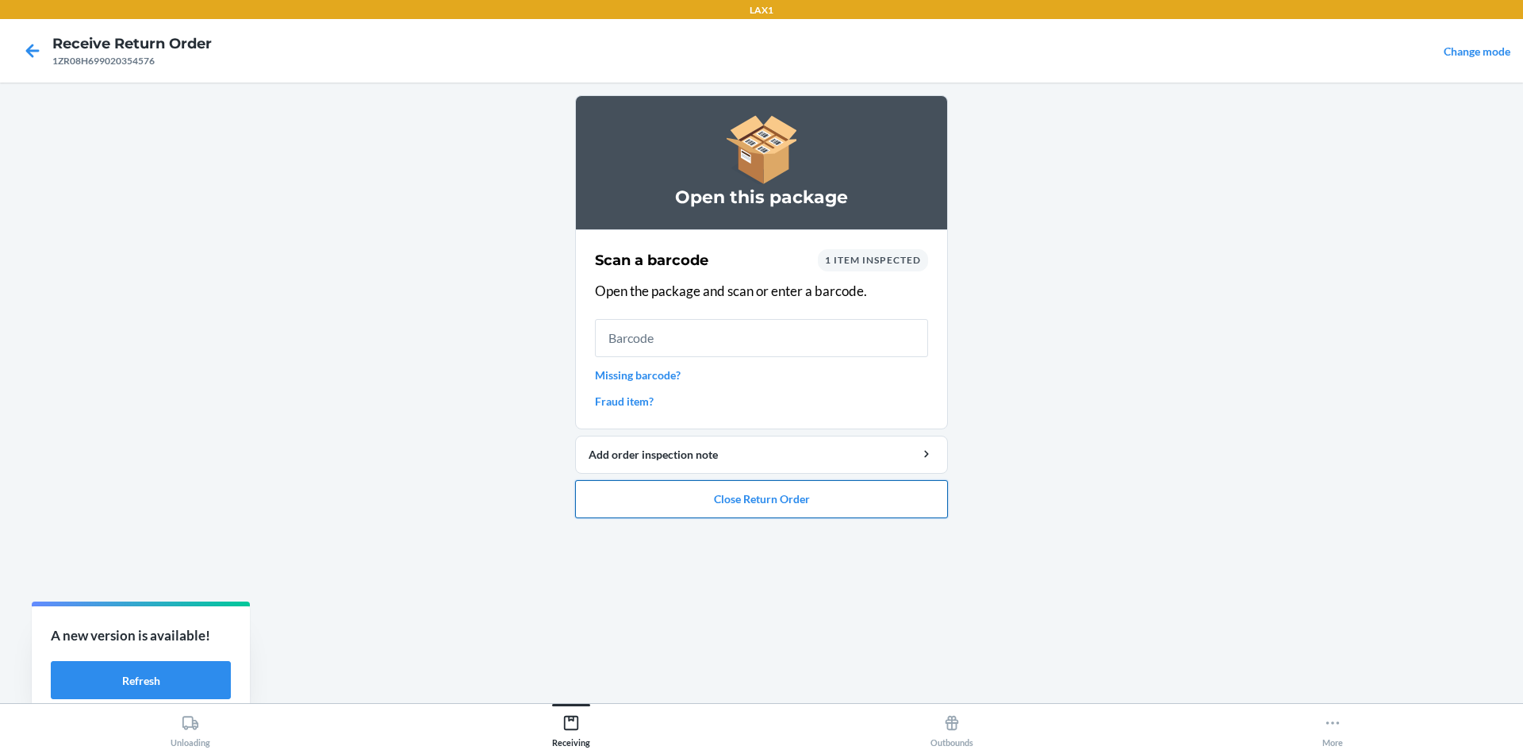
click at [937, 495] on button "Close Return Order" at bounding box center [761, 499] width 373 height 38
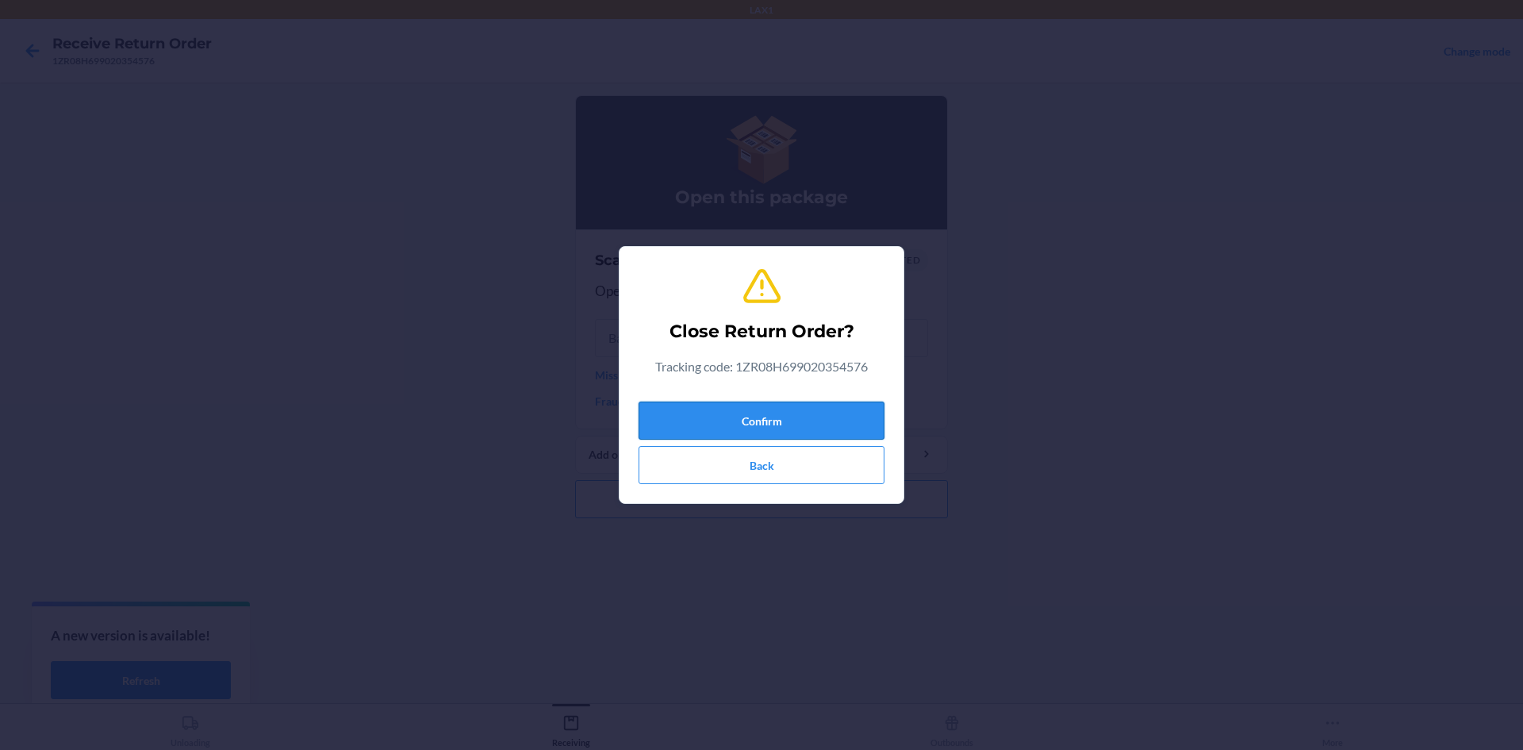
click at [652, 402] on button "Confirm" at bounding box center [762, 420] width 246 height 38
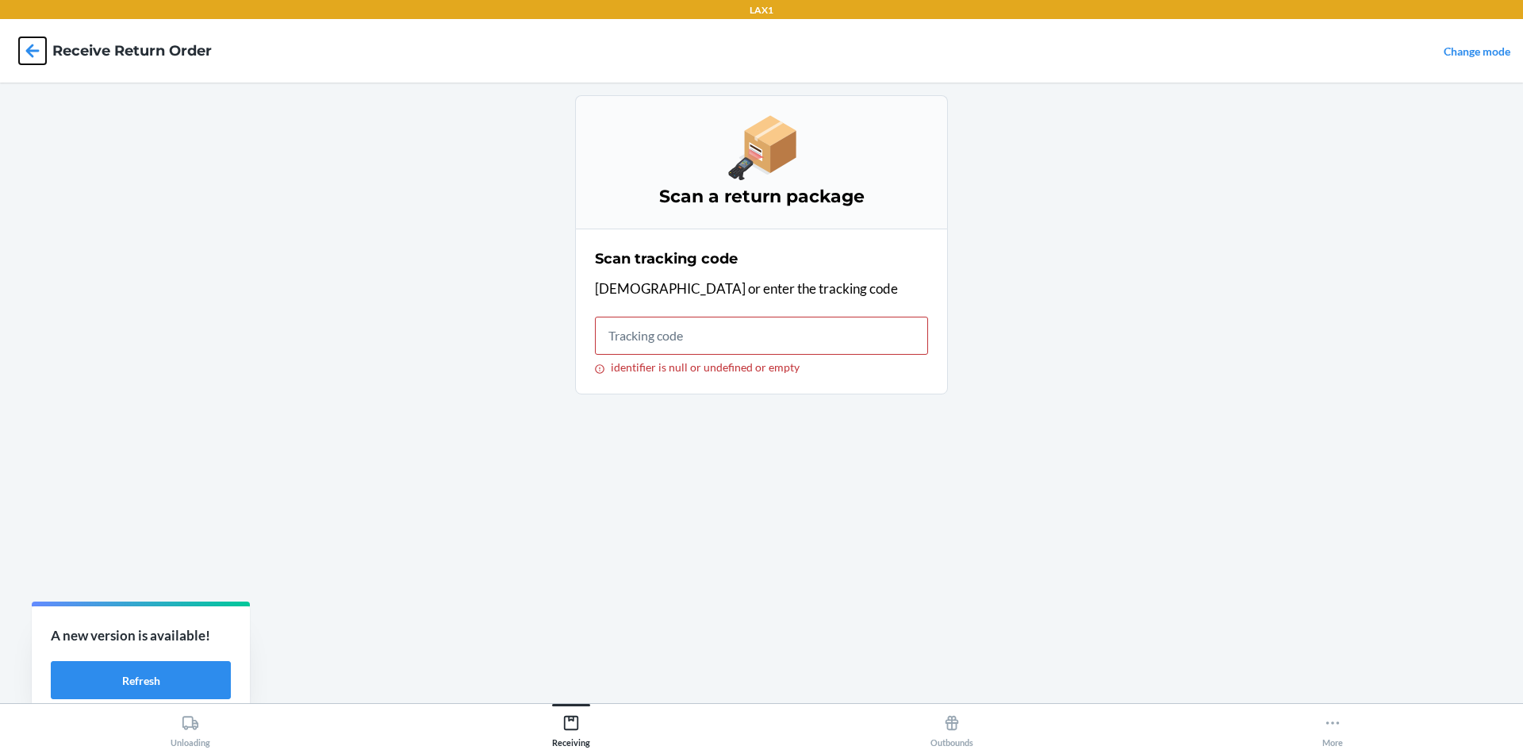
click at [25, 39] on icon at bounding box center [32, 50] width 27 height 27
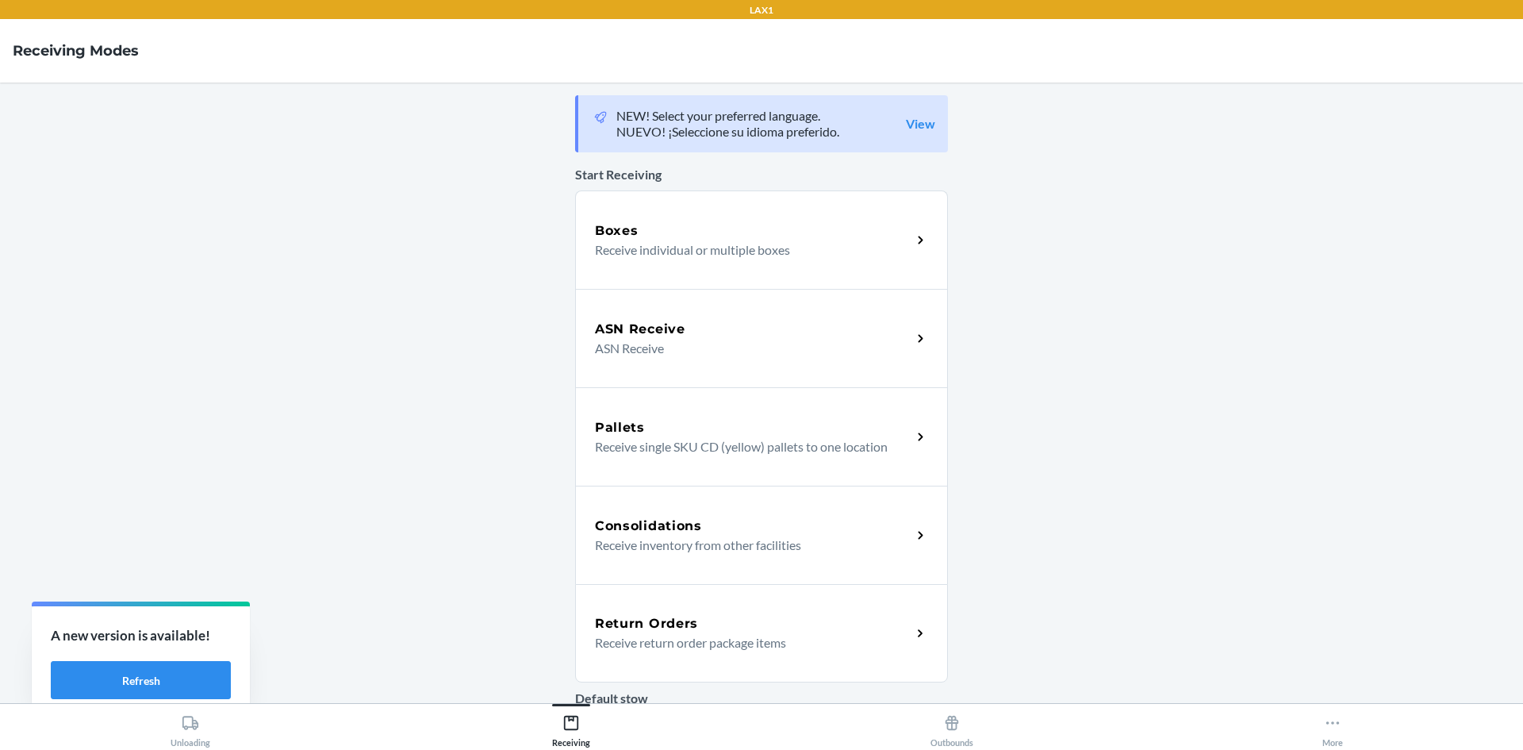
click at [890, 648] on p "Receive return order package items" at bounding box center [747, 642] width 304 height 19
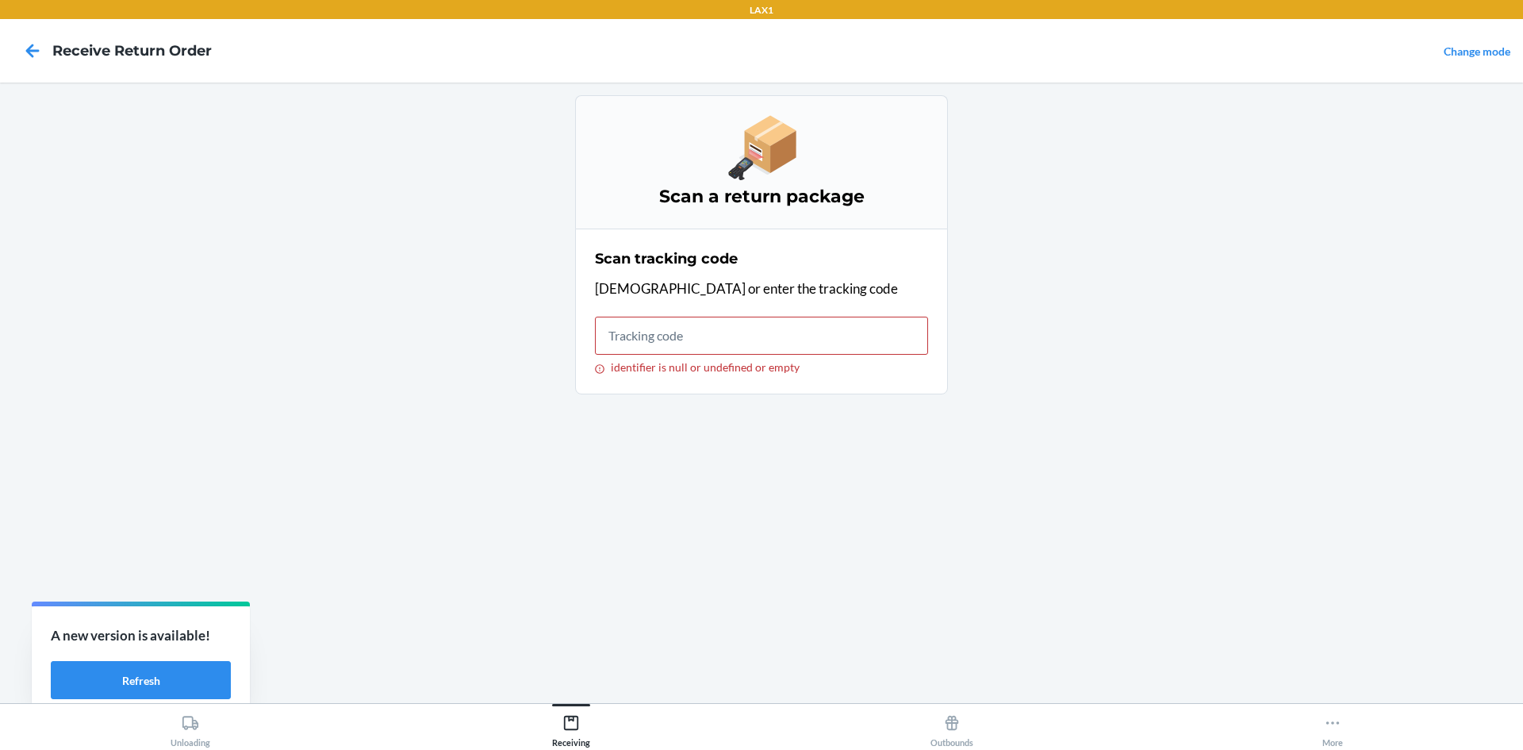
click at [37, 64] on div at bounding box center [33, 51] width 40 height 40
click at [28, 49] on icon at bounding box center [32, 50] width 13 height 13
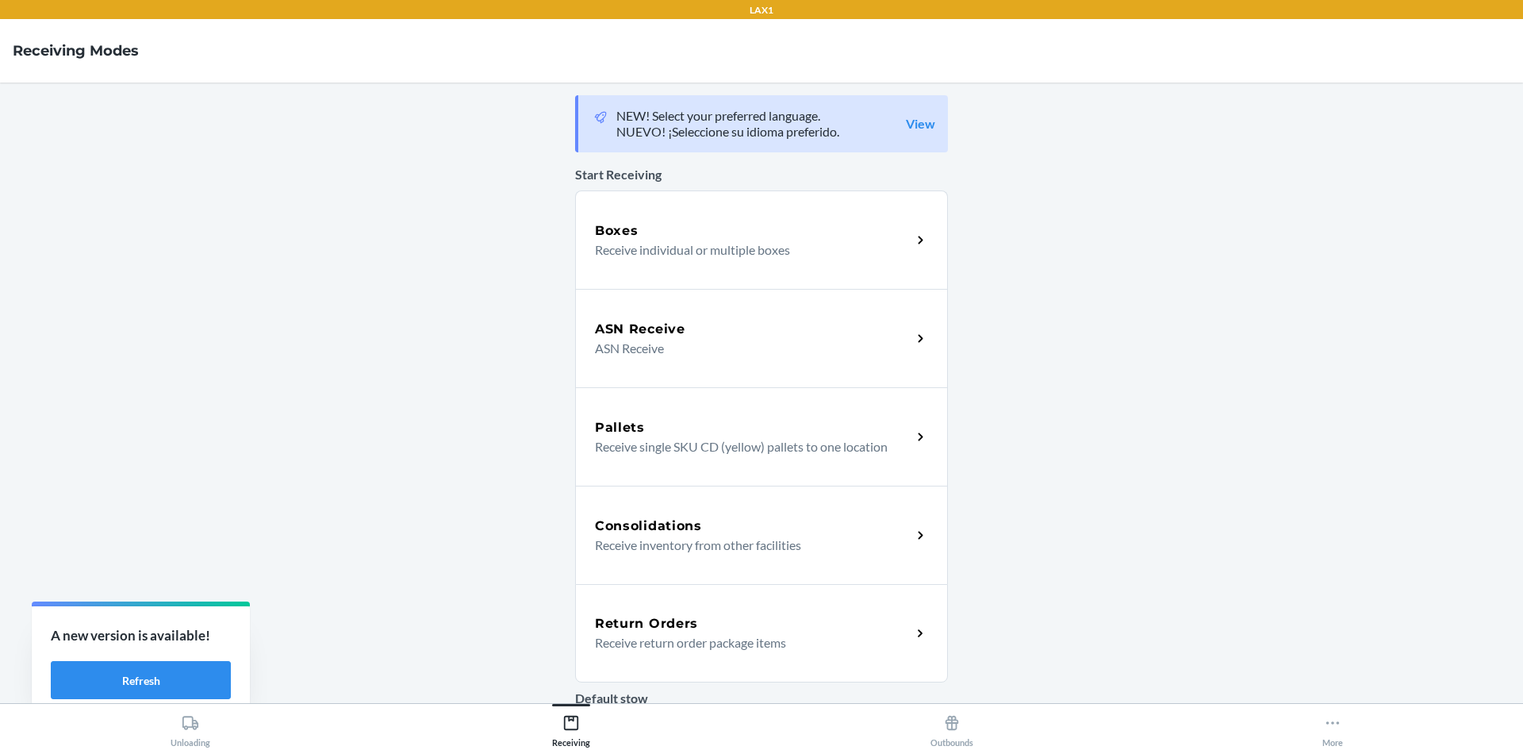
click at [929, 636] on div "Return Orders Receive return order package items" at bounding box center [761, 633] width 373 height 98
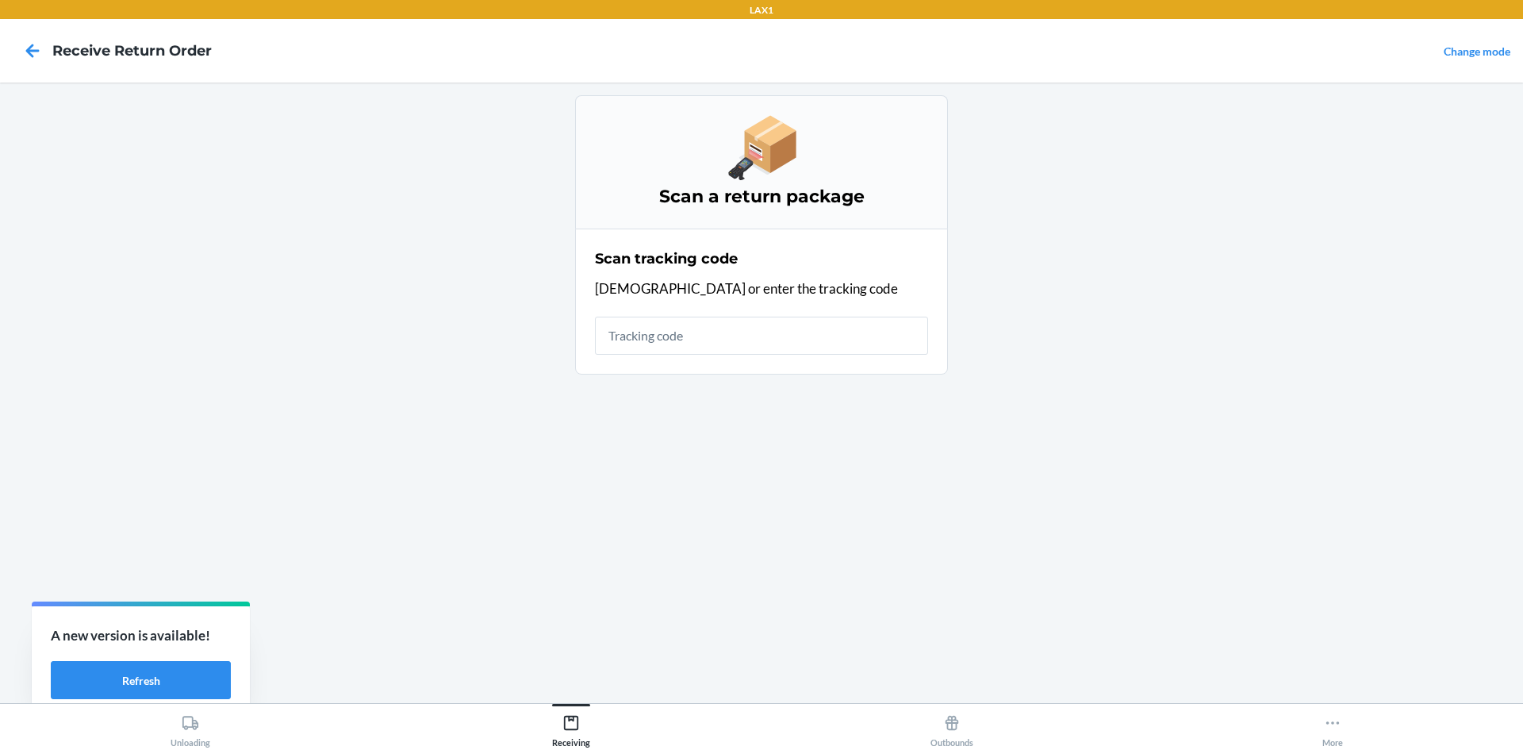
click at [723, 340] on input "text" at bounding box center [761, 336] width 333 height 38
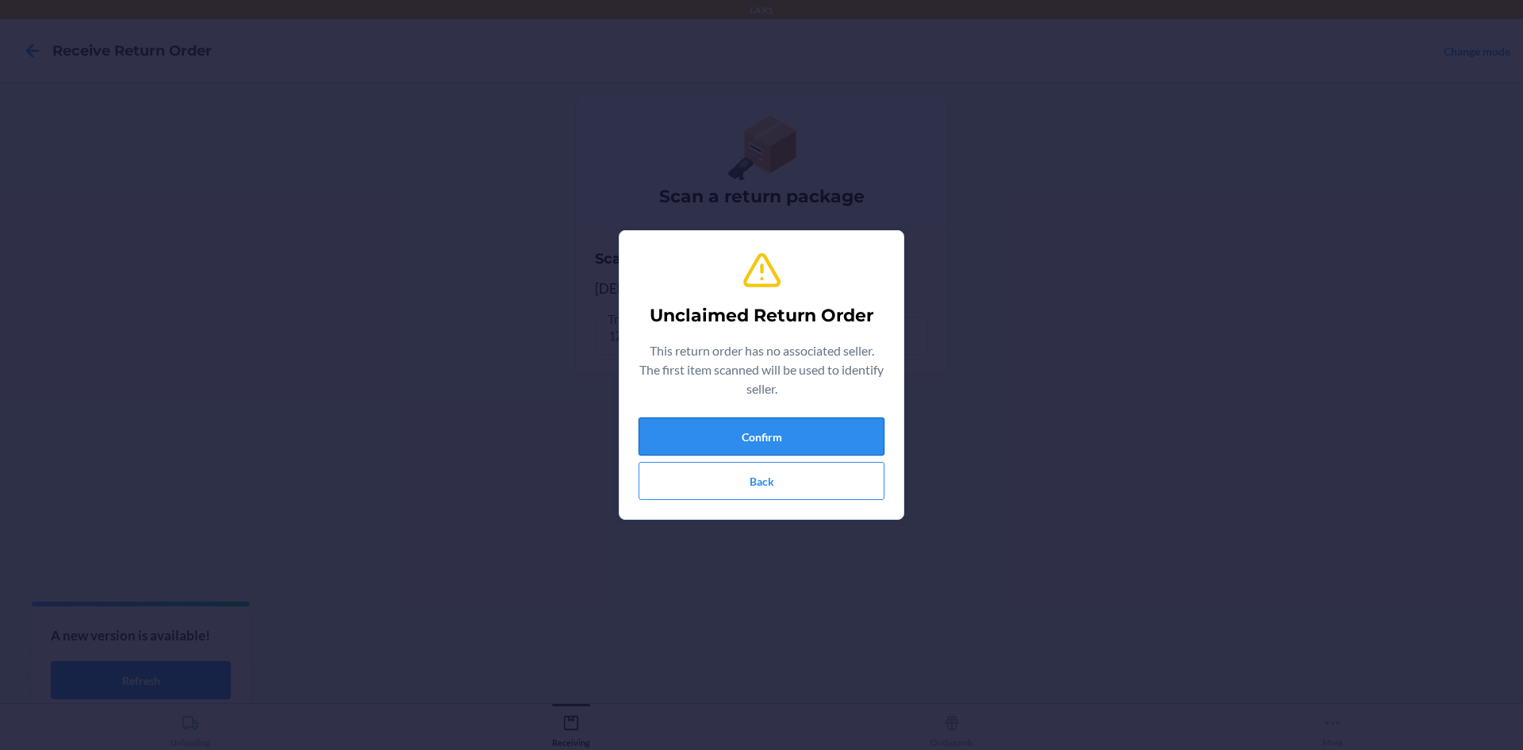
click at [773, 442] on button "Confirm" at bounding box center [762, 436] width 246 height 38
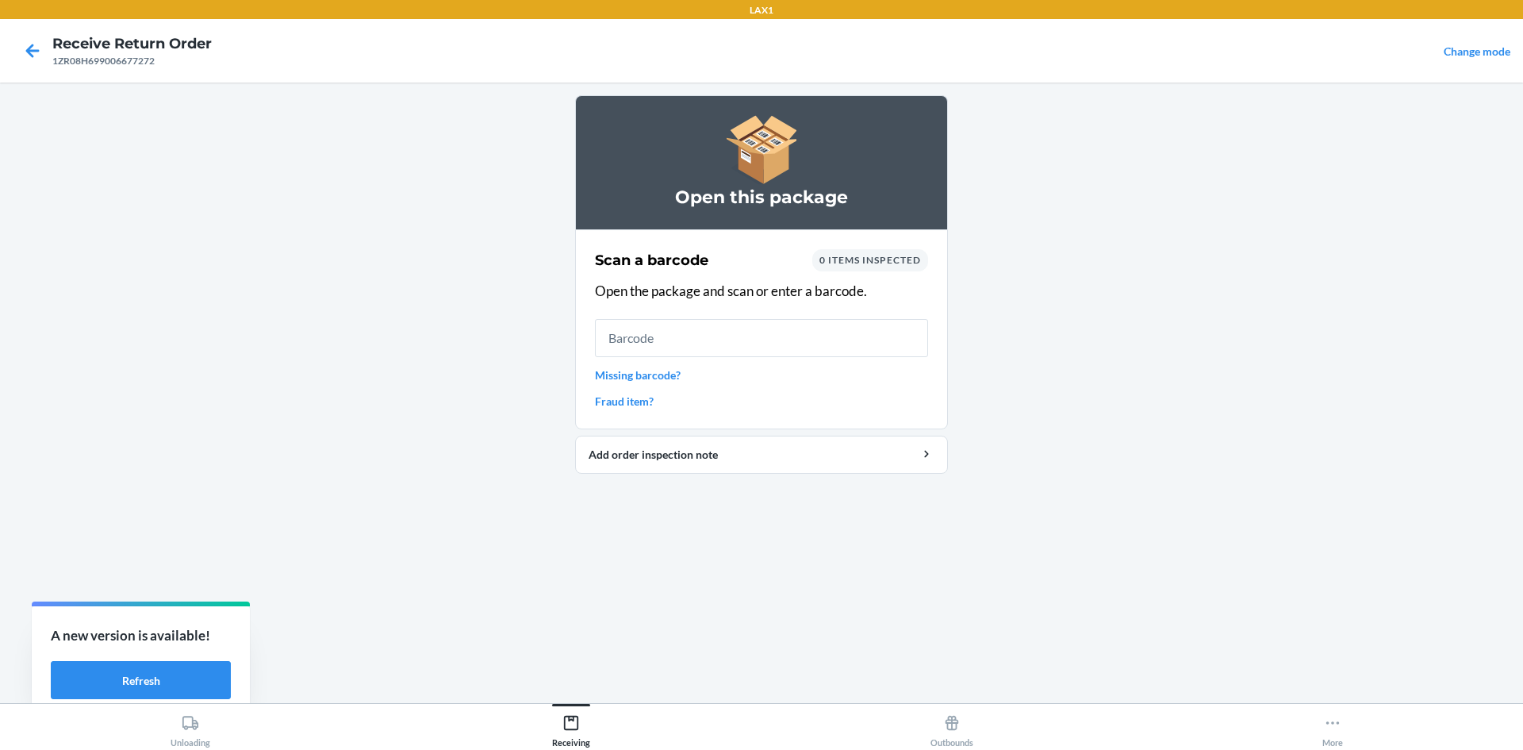
click at [631, 374] on link "Missing barcode?" at bounding box center [761, 375] width 333 height 17
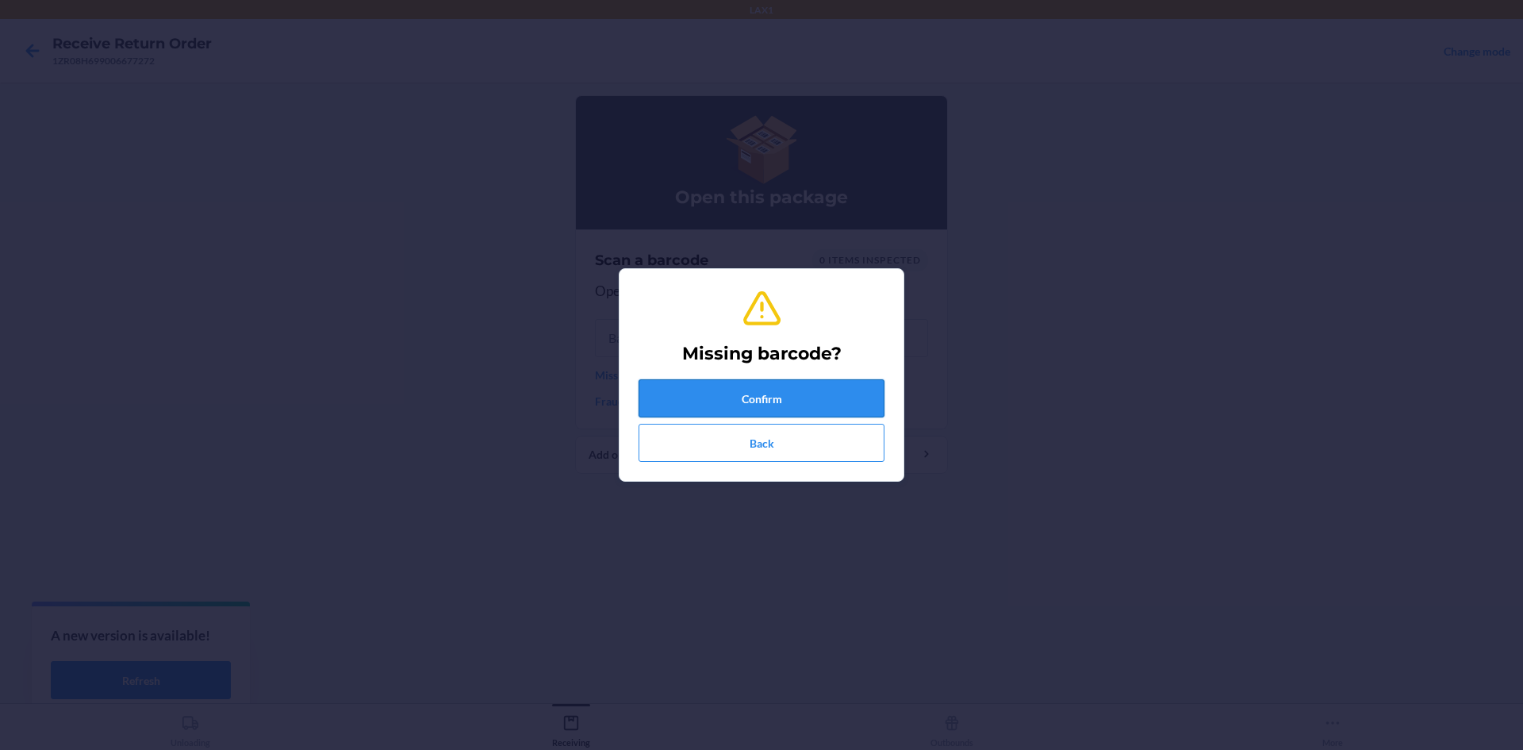
click at [650, 386] on button "Confirm" at bounding box center [762, 398] width 246 height 38
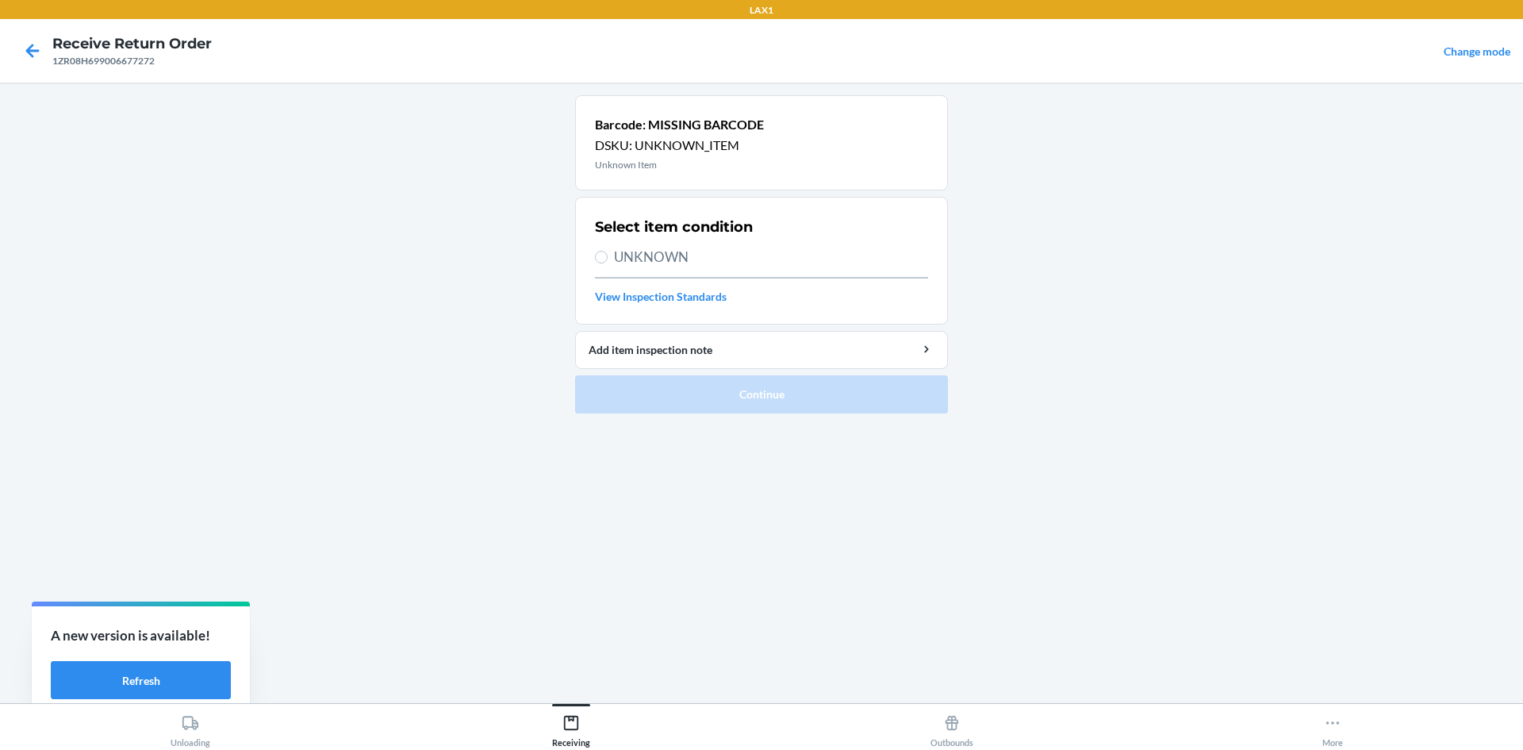
click at [609, 254] on label "UNKNOWN" at bounding box center [761, 257] width 333 height 21
click at [608, 254] on input "UNKNOWN" at bounding box center [601, 257] width 13 height 13
radio input "true"
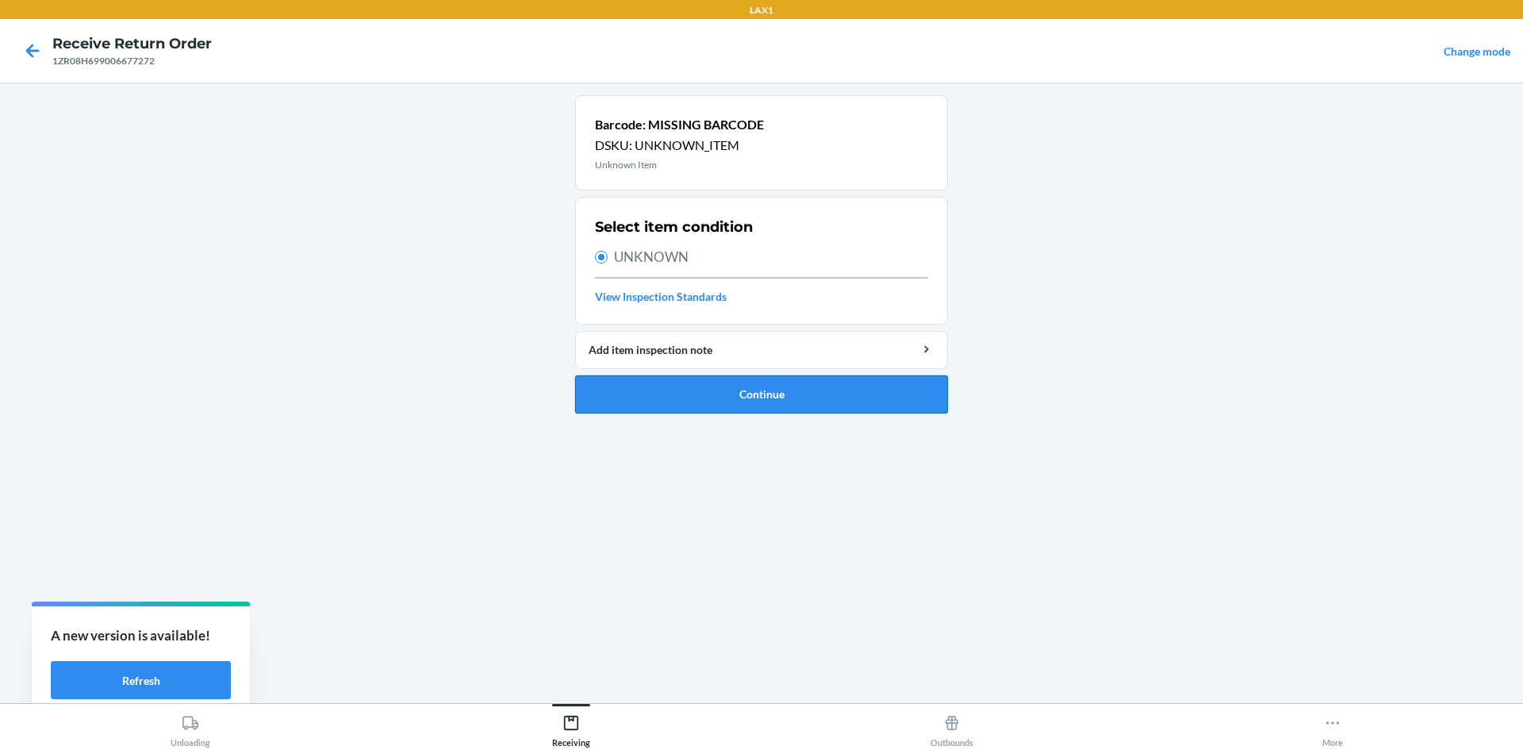
click at [695, 394] on button "Continue" at bounding box center [761, 394] width 373 height 38
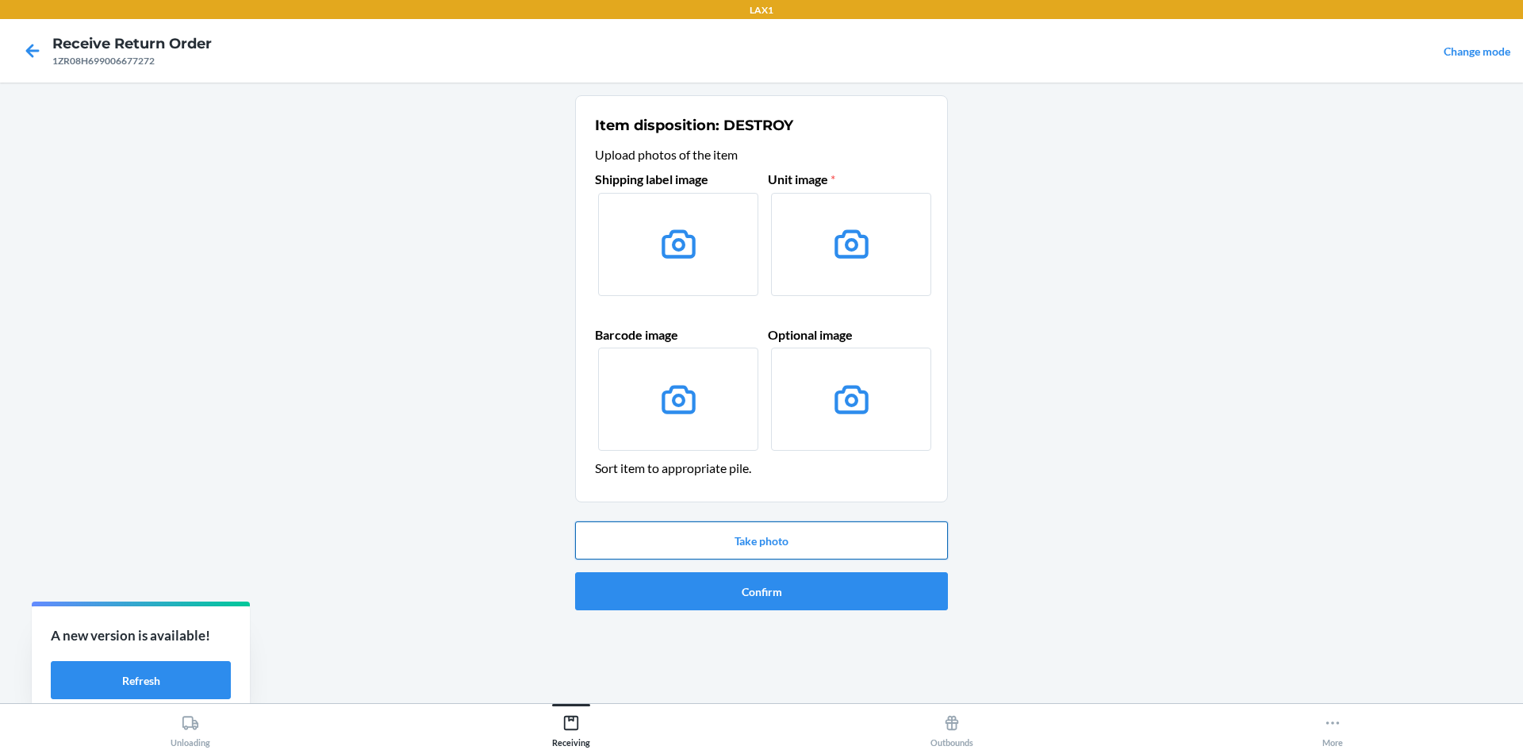
click at [770, 535] on button "Take photo" at bounding box center [761, 540] width 373 height 38
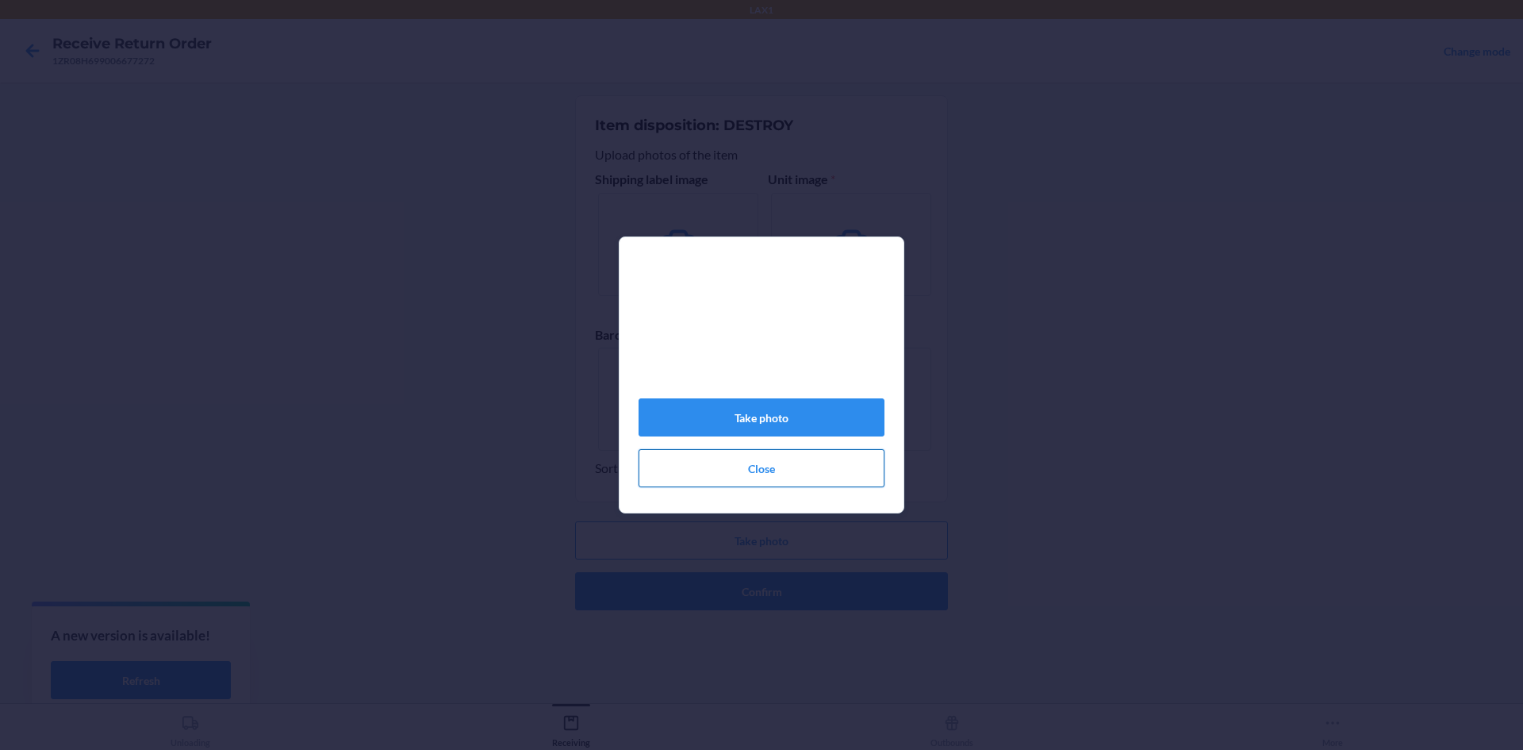
click at [776, 458] on button "Close" at bounding box center [762, 468] width 246 height 38
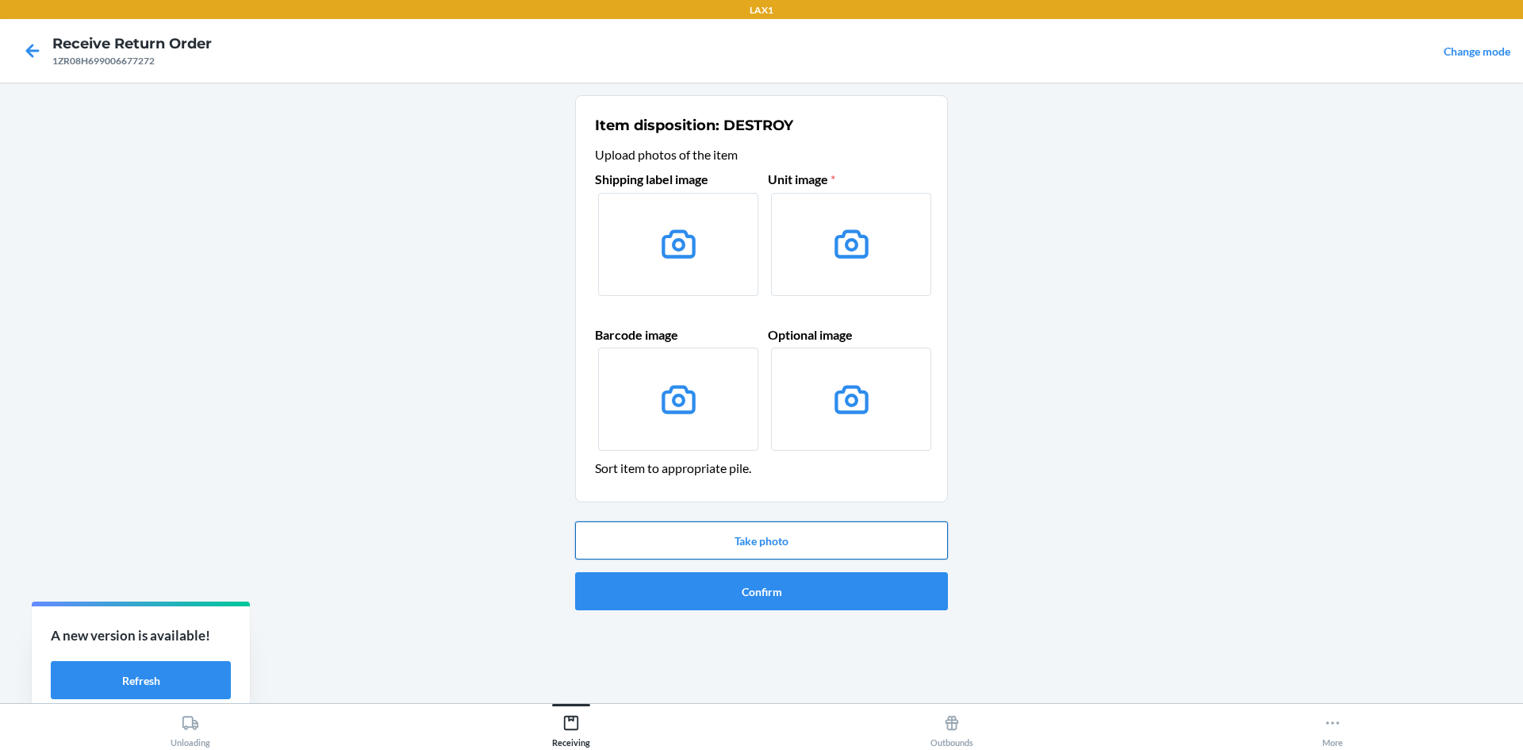
click at [811, 547] on button "Take photo" at bounding box center [761, 540] width 373 height 38
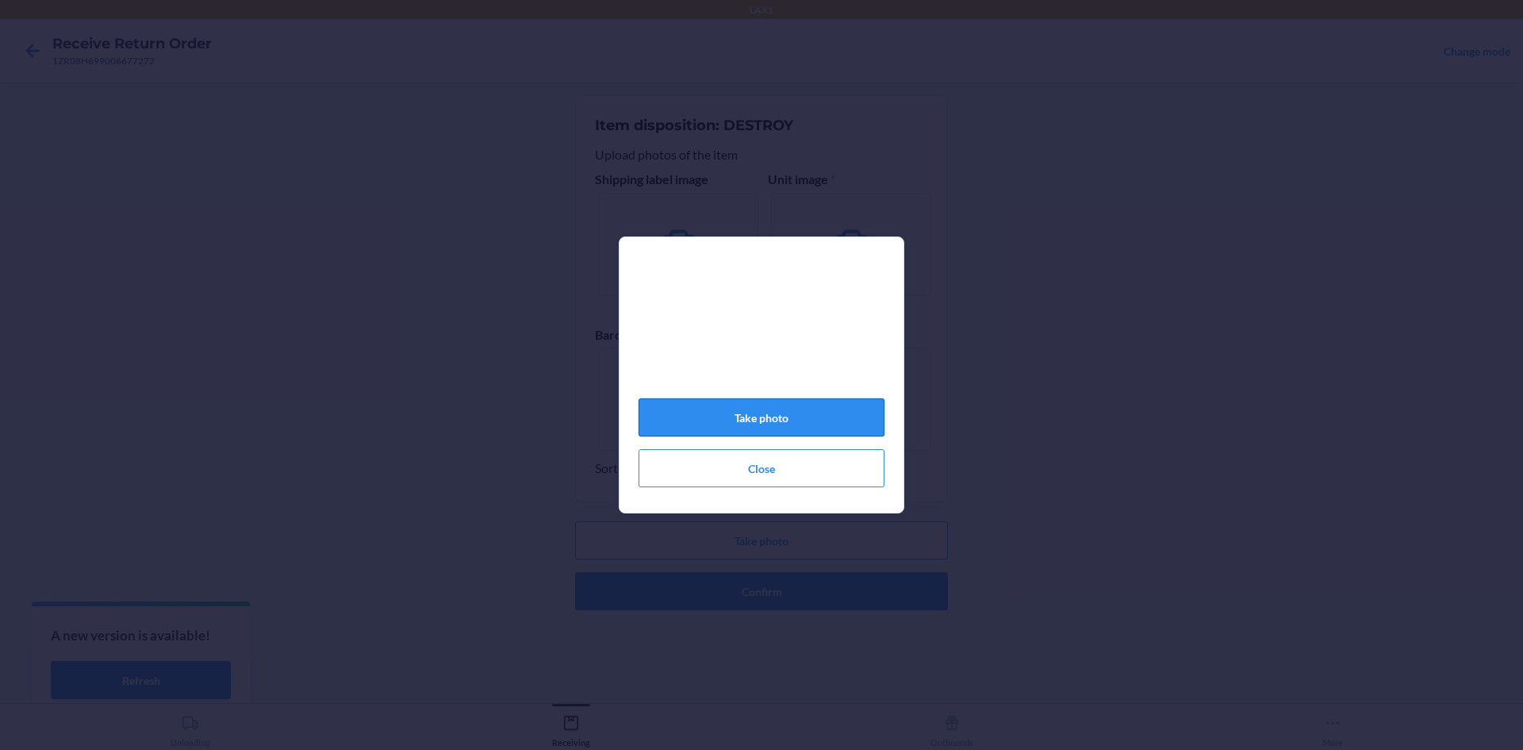
click at [750, 421] on button "Take photo" at bounding box center [762, 417] width 246 height 38
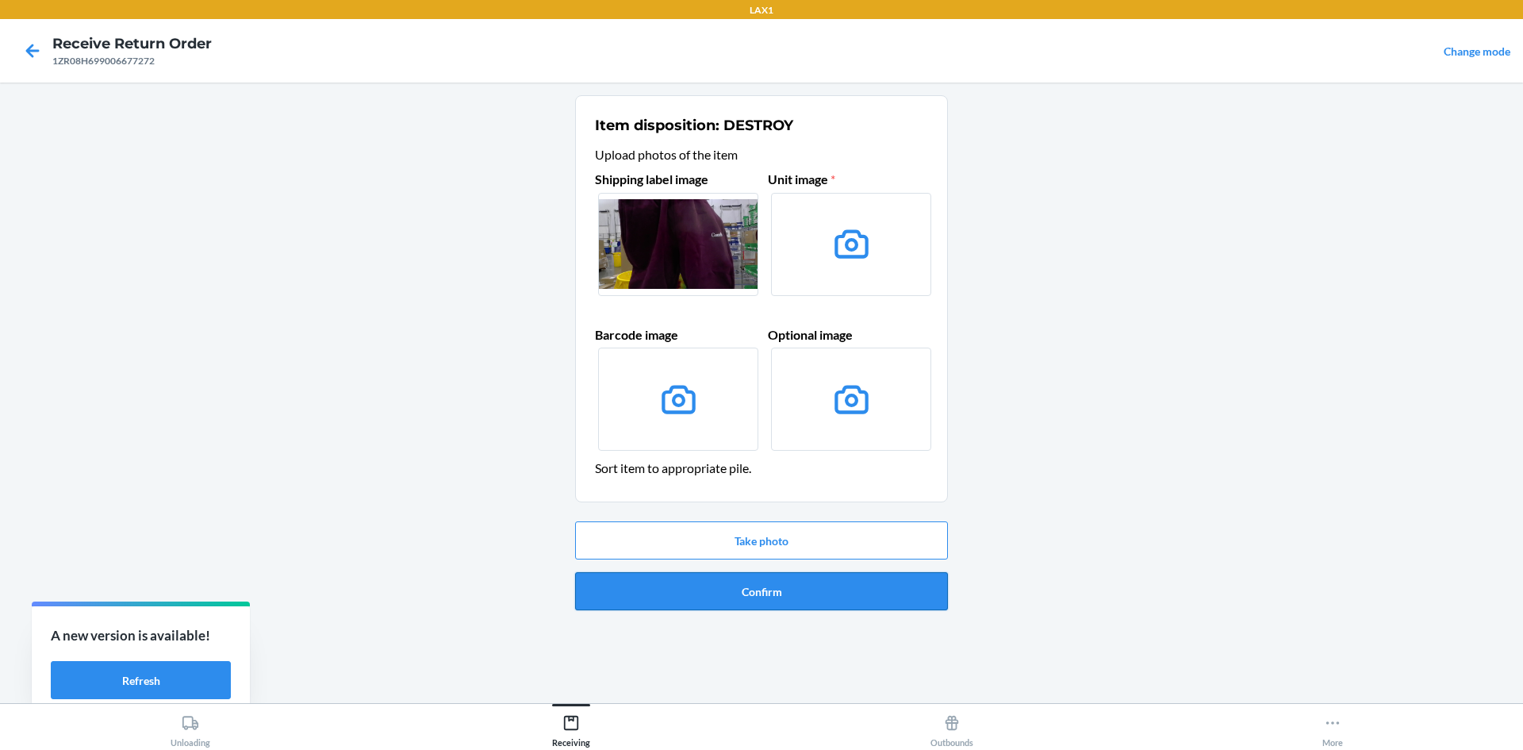
click at [785, 603] on button "Confirm" at bounding box center [761, 591] width 373 height 38
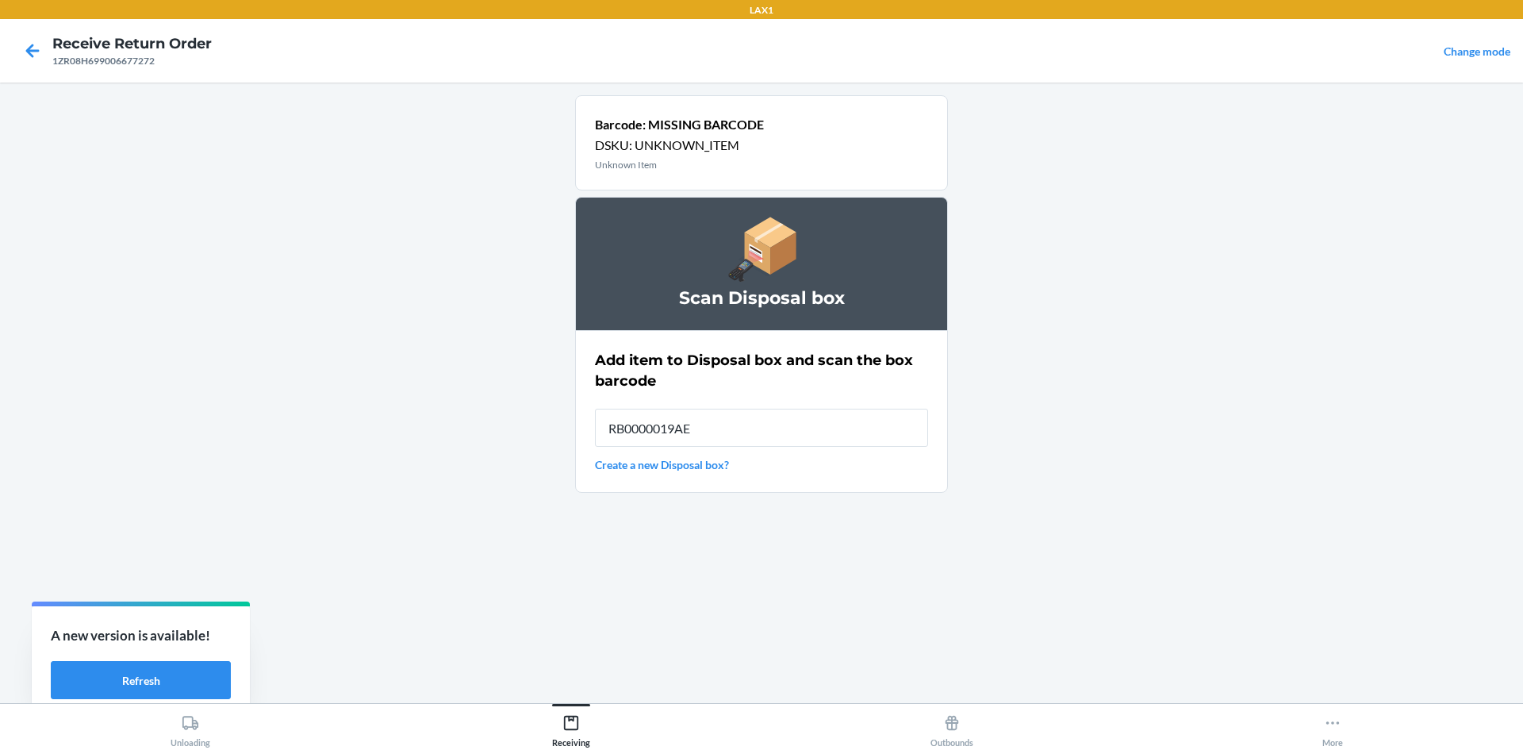
type input "RB0000019AE"
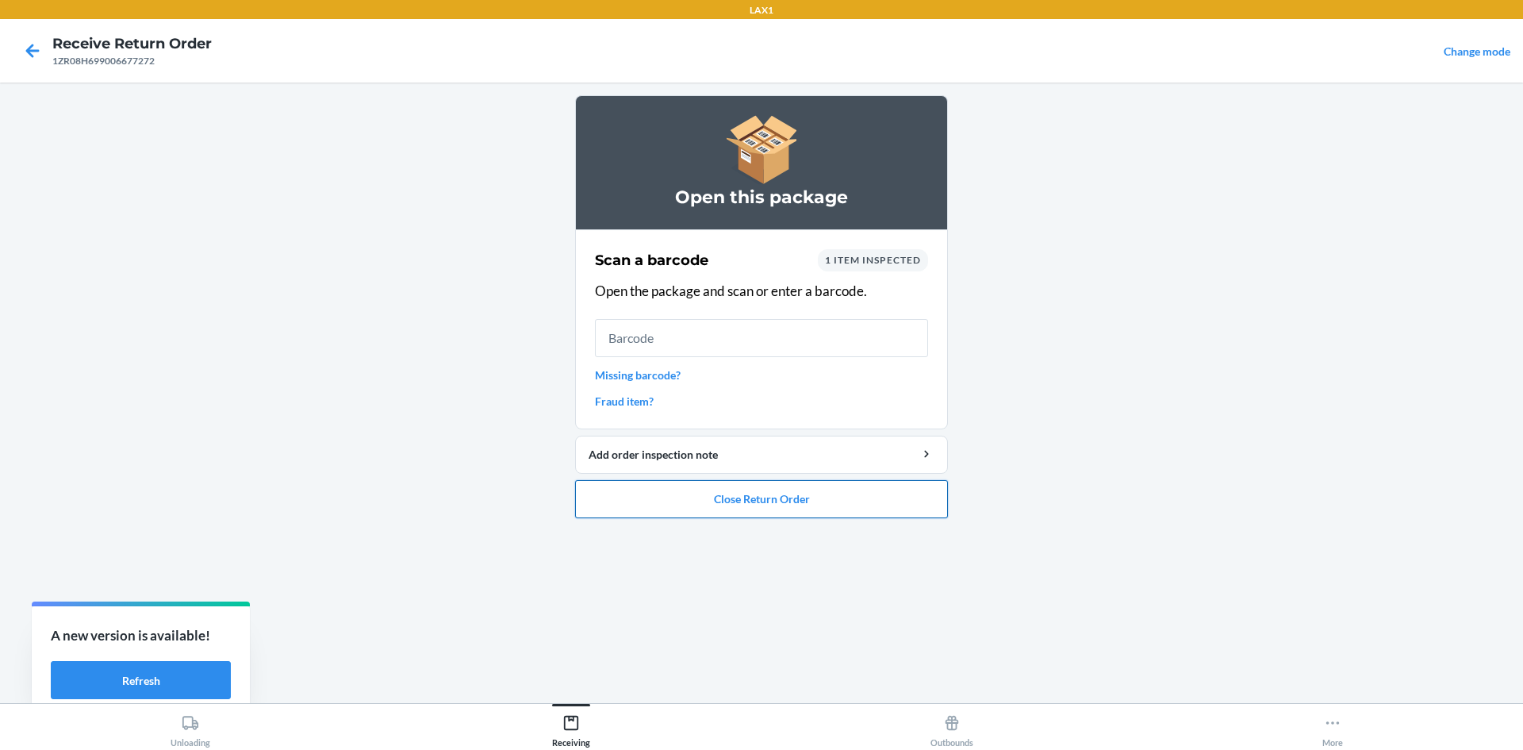
click at [840, 514] on button "Close Return Order" at bounding box center [761, 499] width 373 height 38
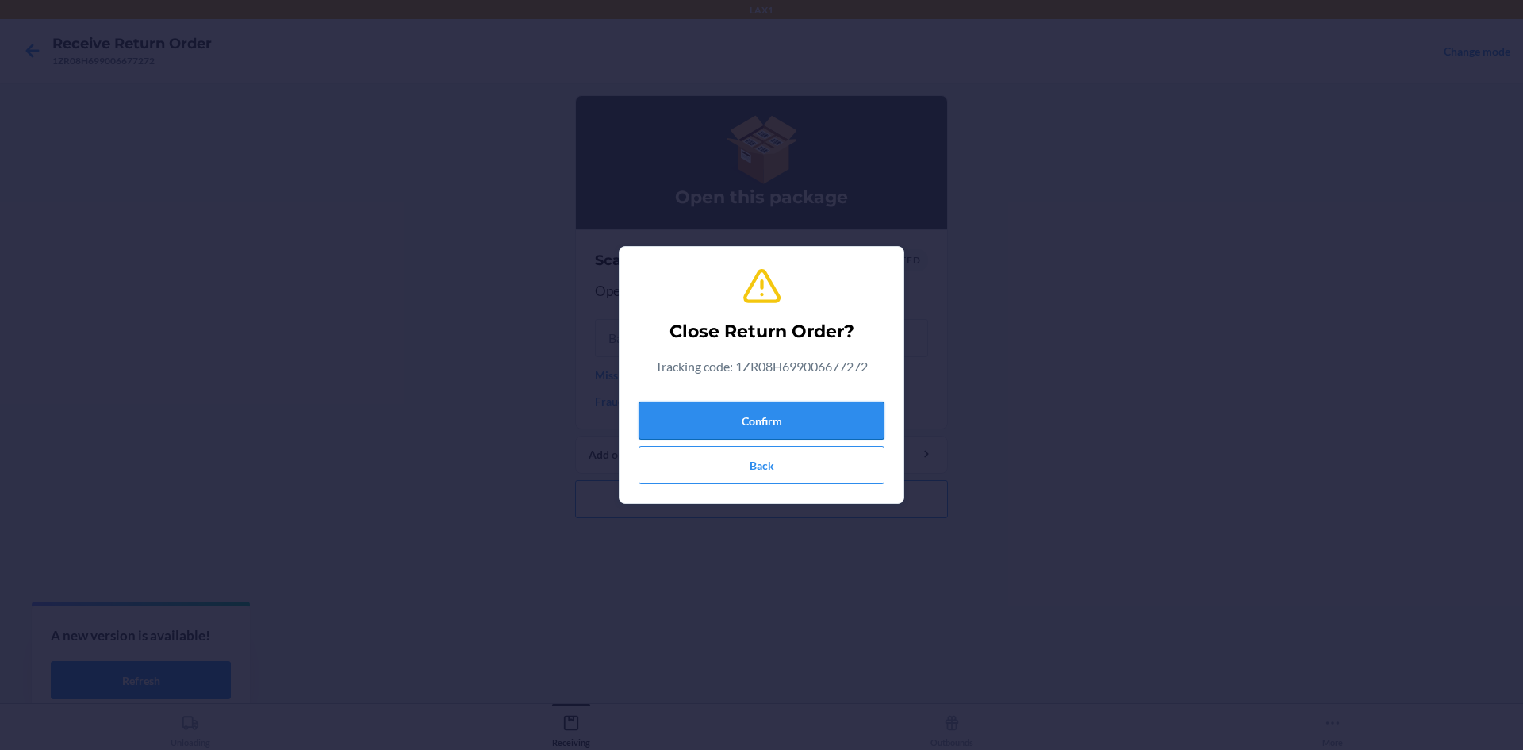
click at [862, 411] on button "Confirm" at bounding box center [762, 420] width 246 height 38
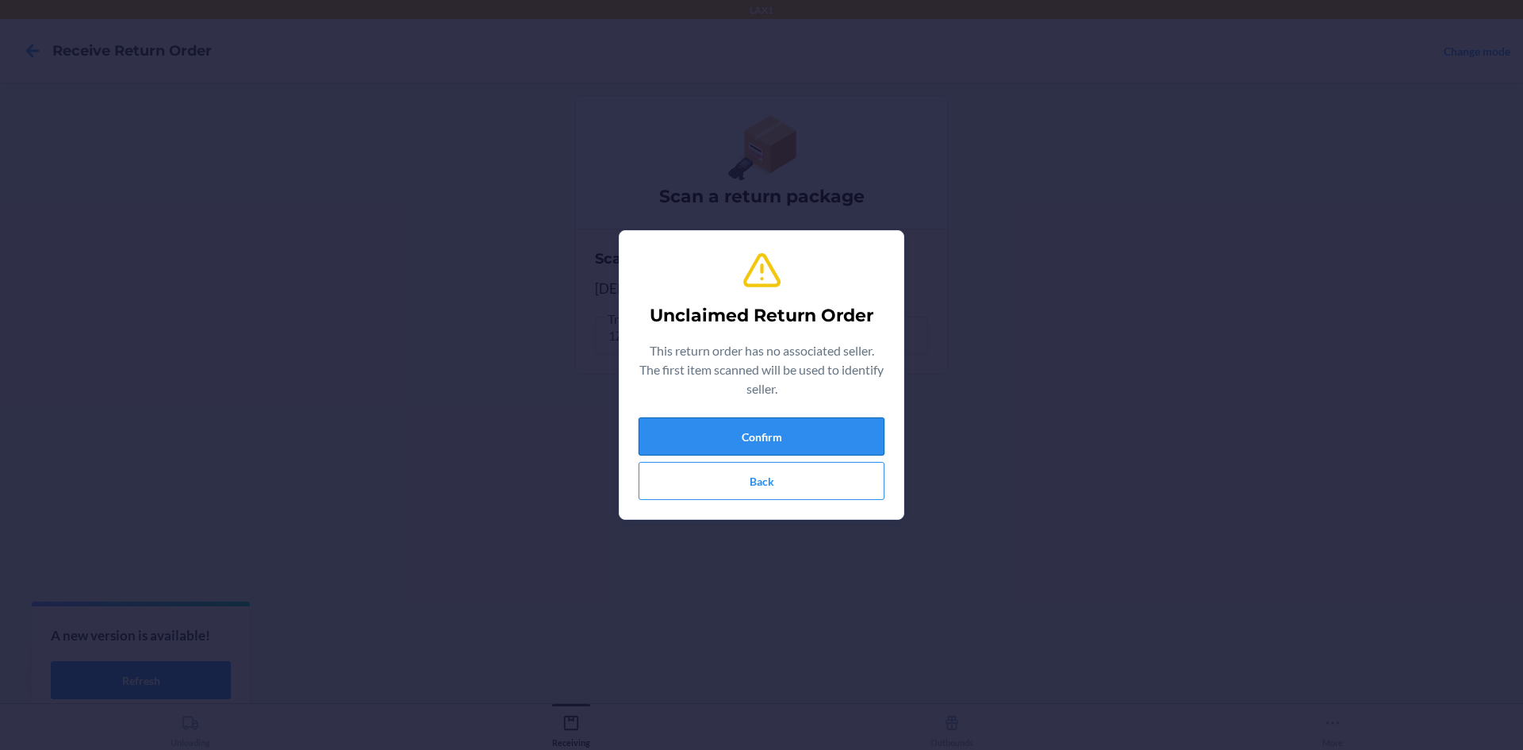
click at [842, 429] on button "Confirm" at bounding box center [762, 436] width 246 height 38
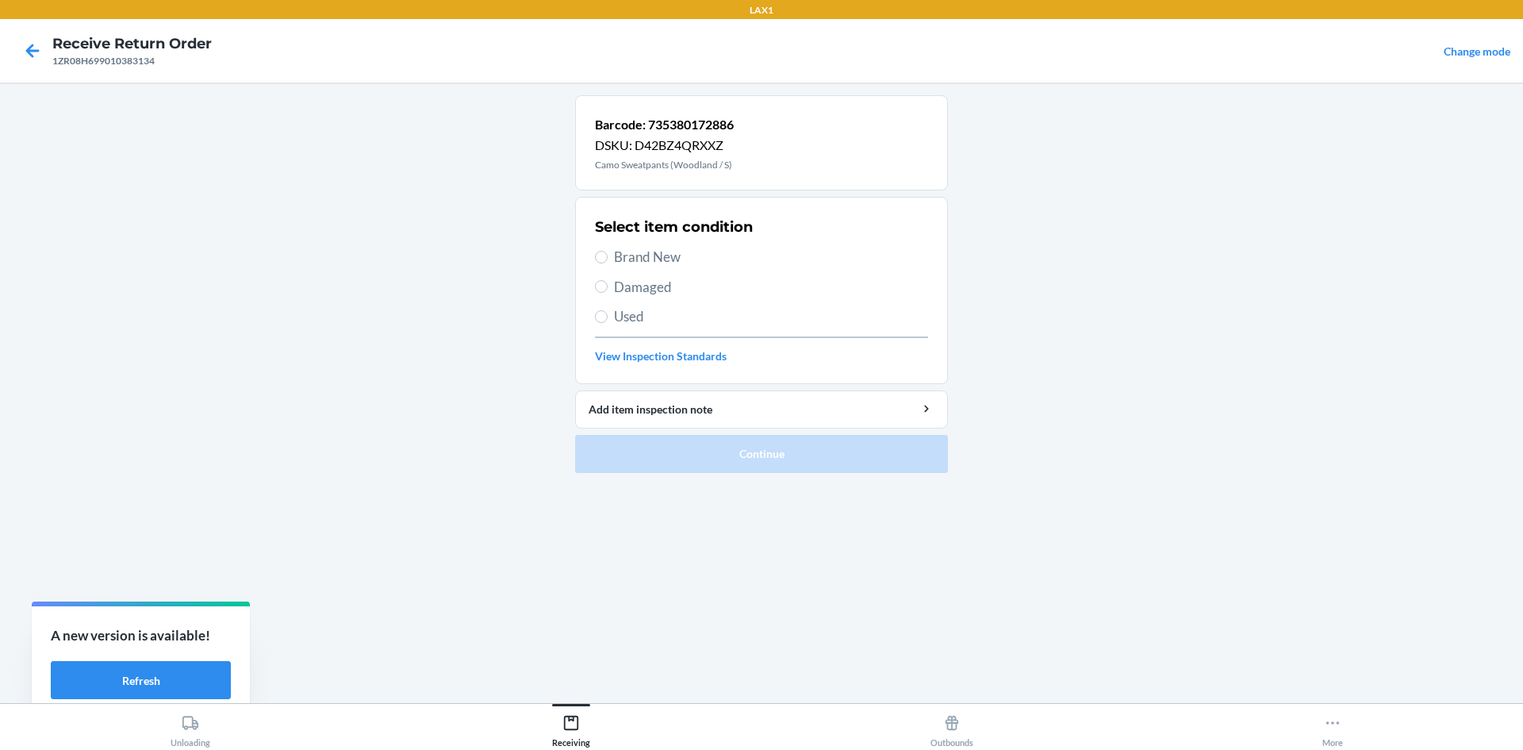
click at [660, 291] on span "Damaged" at bounding box center [771, 287] width 314 height 21
click at [608, 291] on input "Damaged" at bounding box center [601, 286] width 13 height 13
radio input "true"
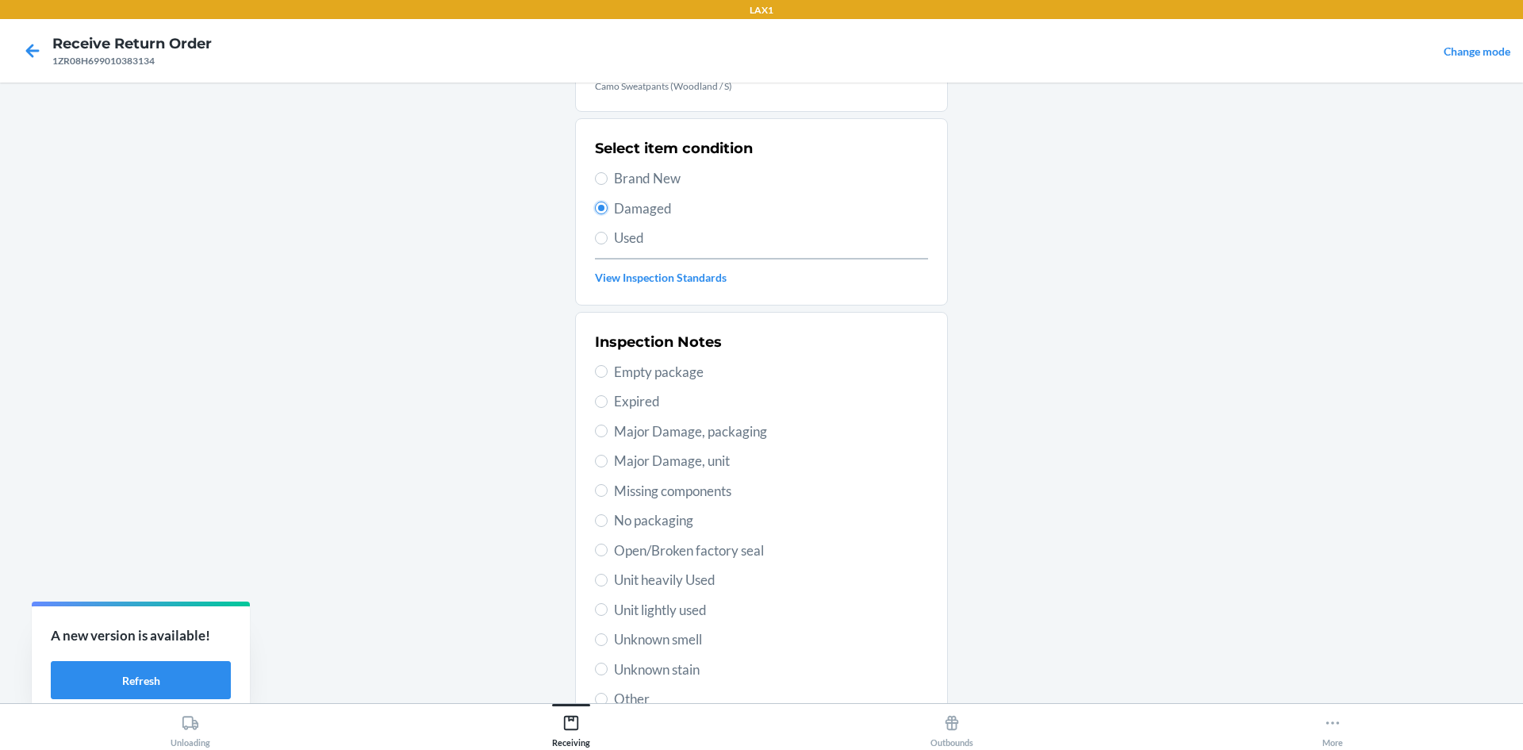
scroll to position [206, 0]
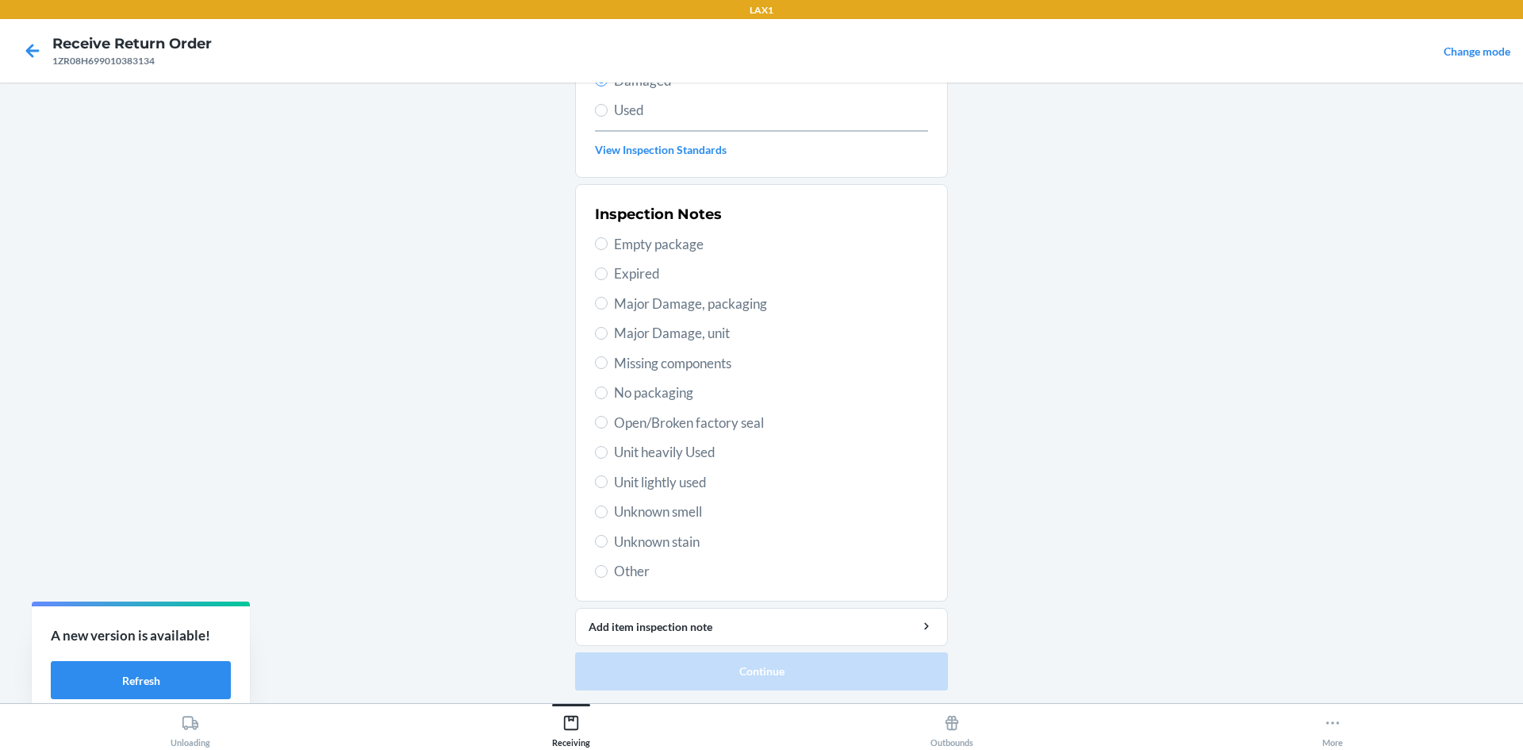
click at [656, 483] on span "Unit lightly used" at bounding box center [771, 482] width 314 height 21
click at [608, 483] on input "Unit lightly used" at bounding box center [601, 481] width 13 height 13
radio input "true"
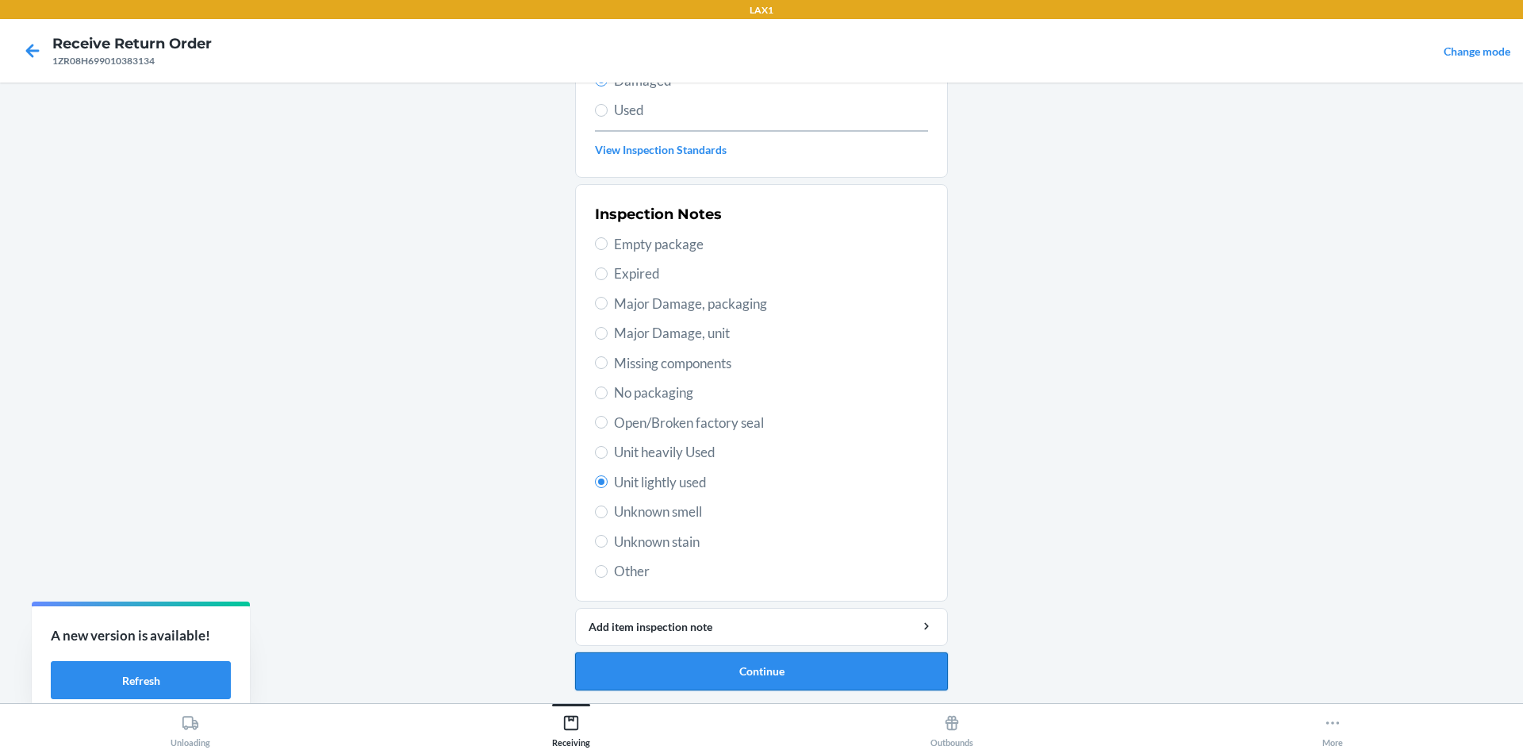
click at [801, 670] on button "Continue" at bounding box center [761, 671] width 373 height 38
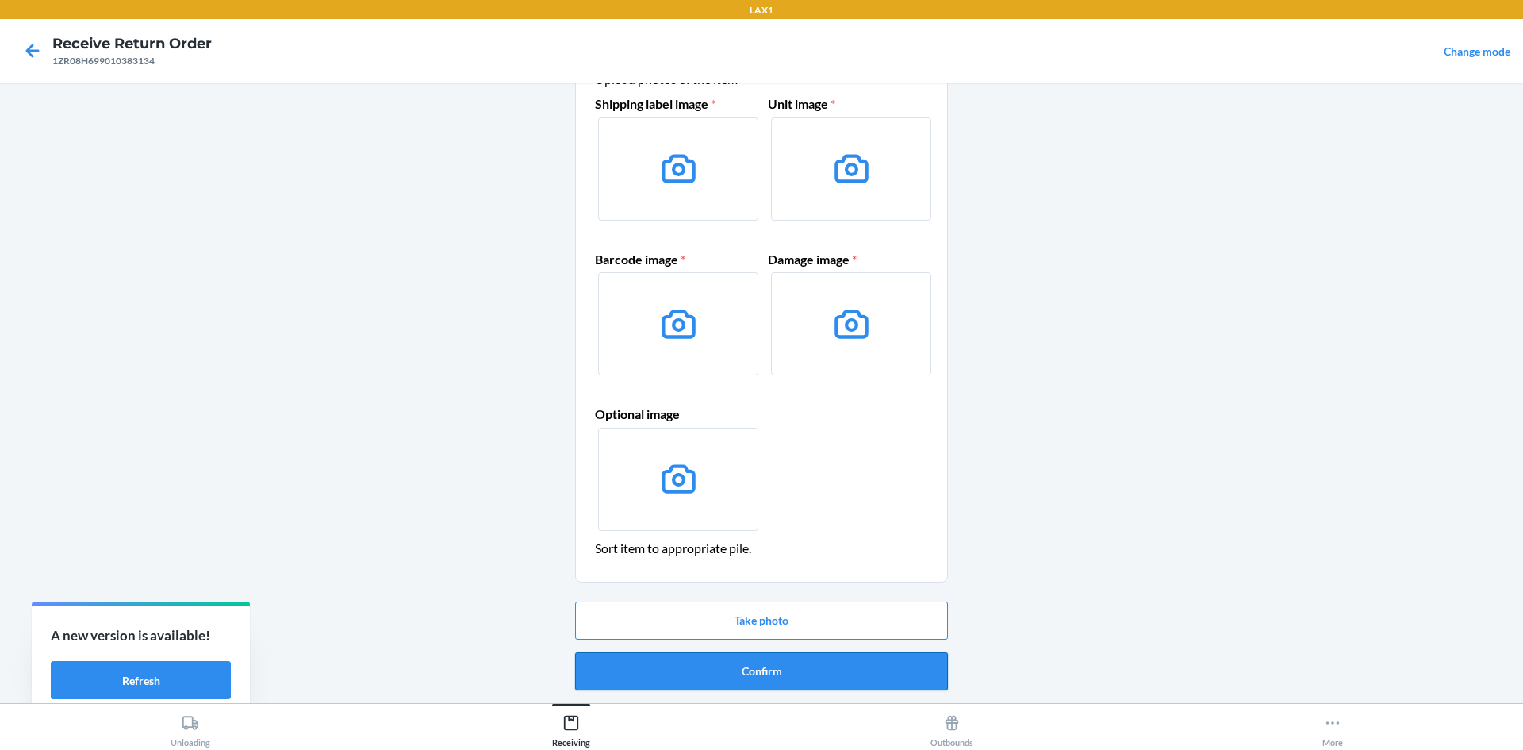
click at [743, 663] on button "Confirm" at bounding box center [761, 671] width 373 height 38
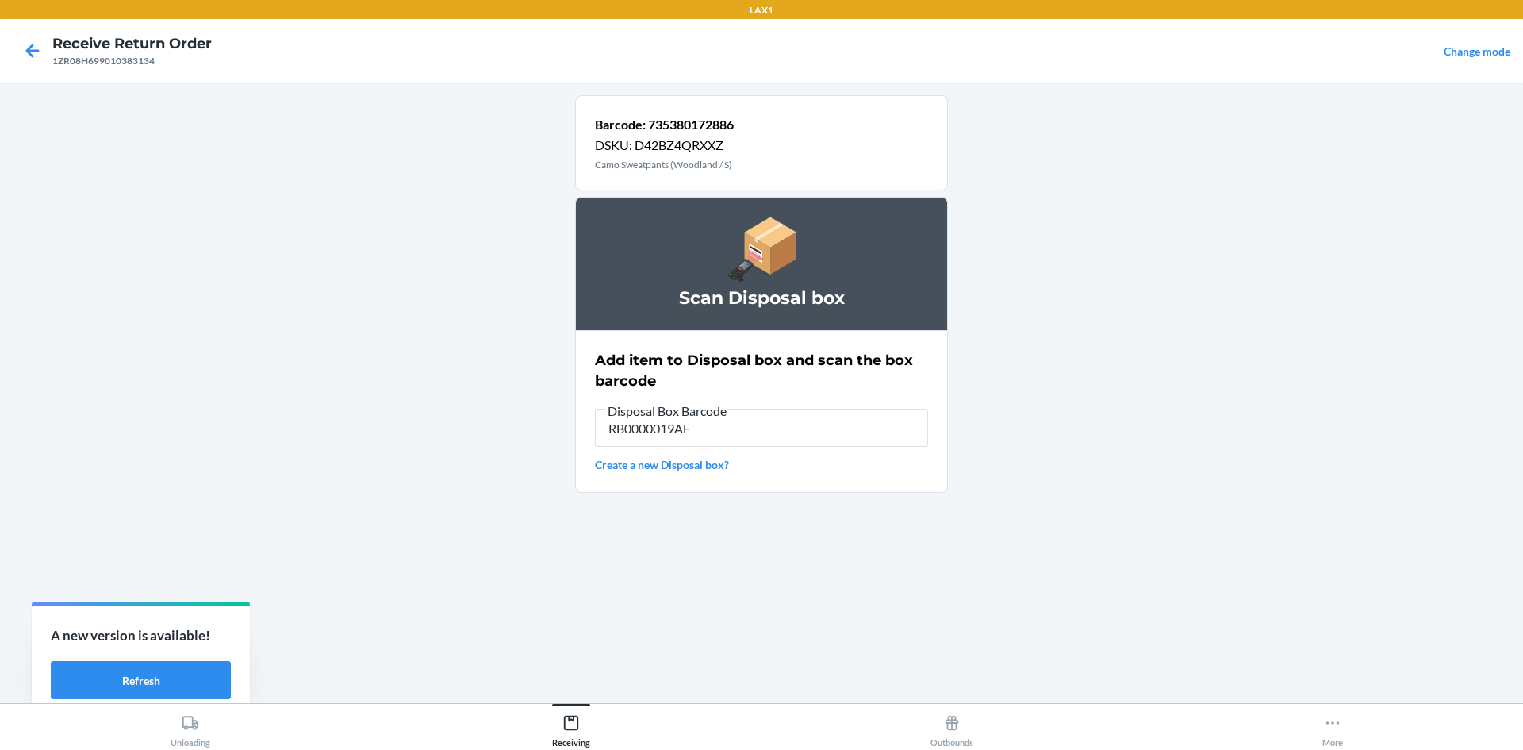
type input "RB0000019AE"
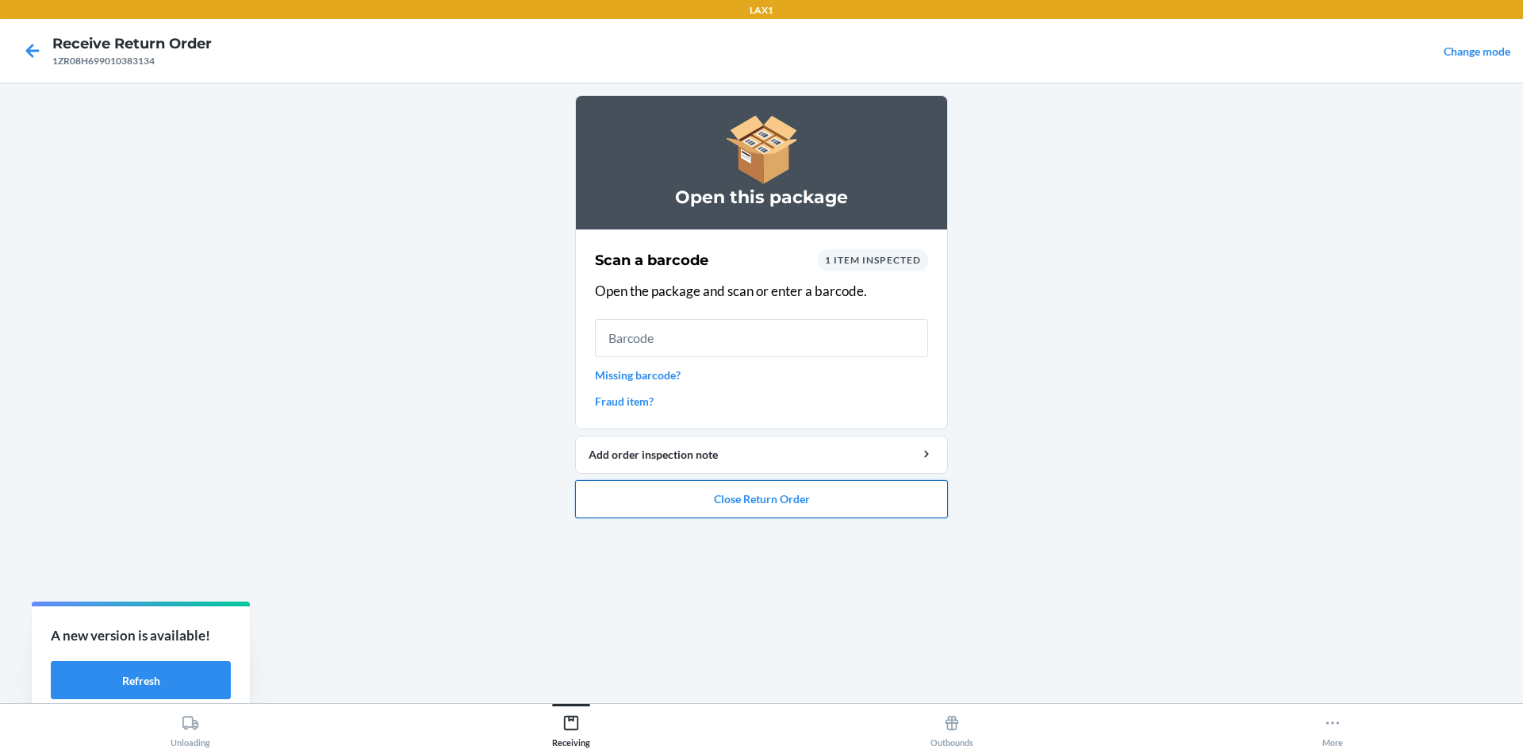
click at [720, 502] on button "Close Return Order" at bounding box center [761, 499] width 373 height 38
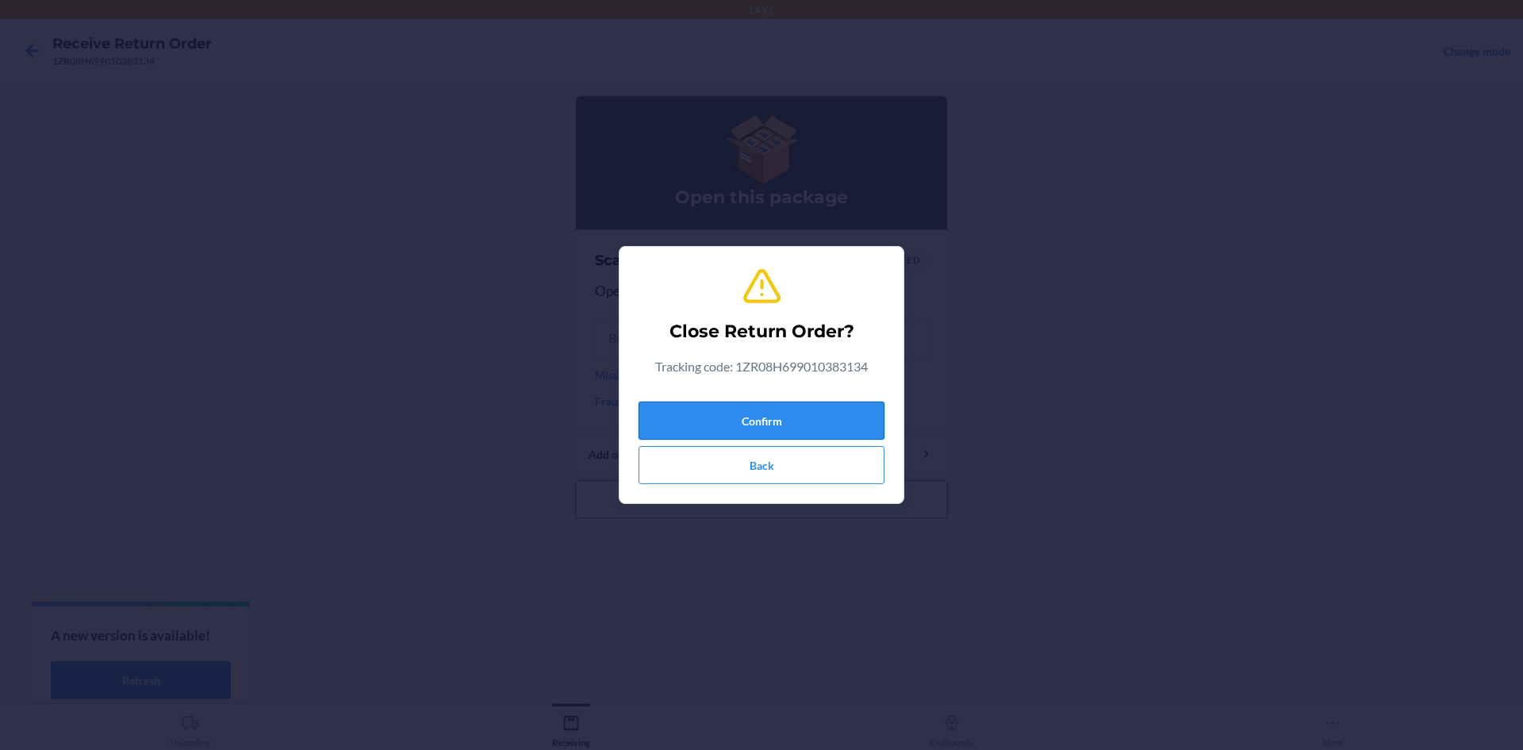
click at [778, 423] on button "Confirm" at bounding box center [762, 420] width 246 height 38
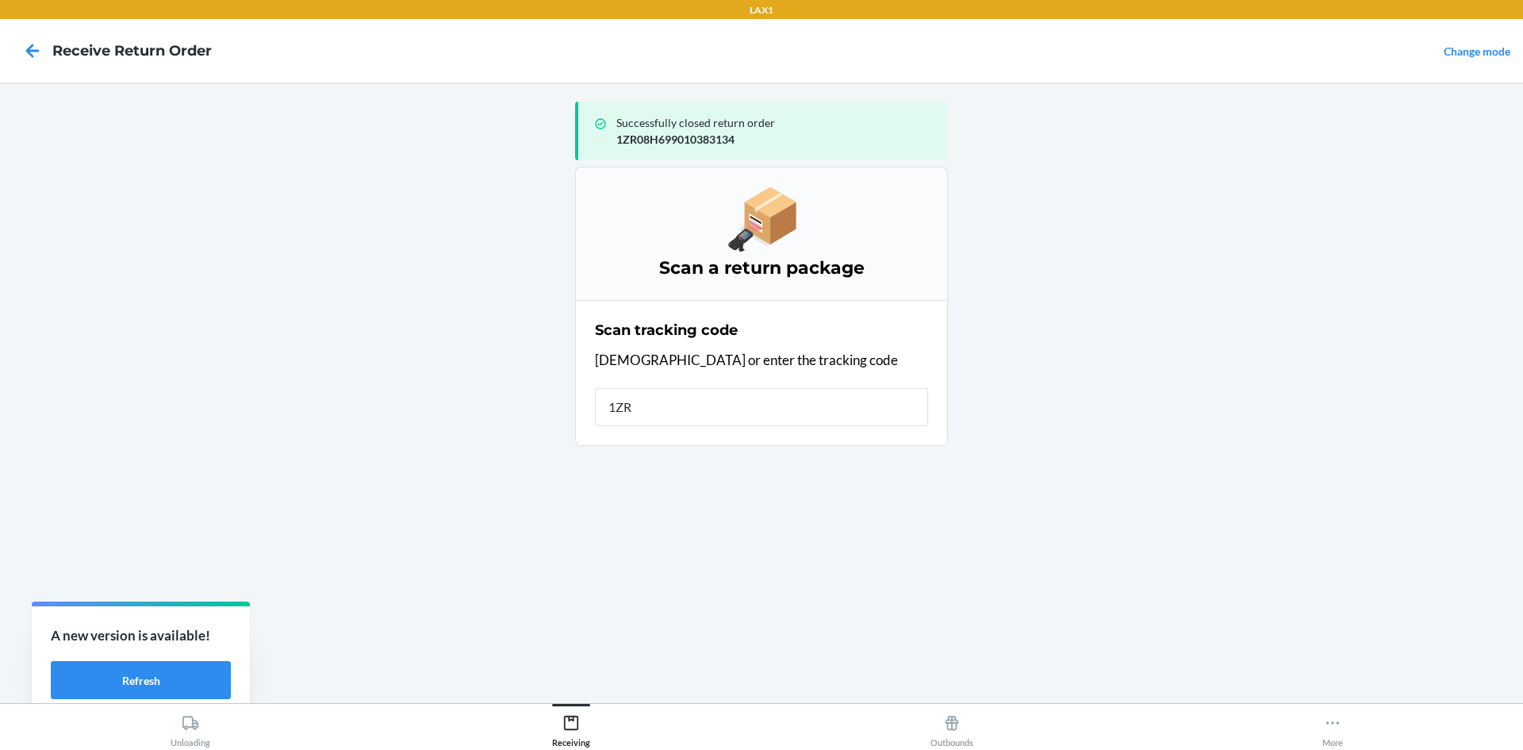
type input "1ZR0"
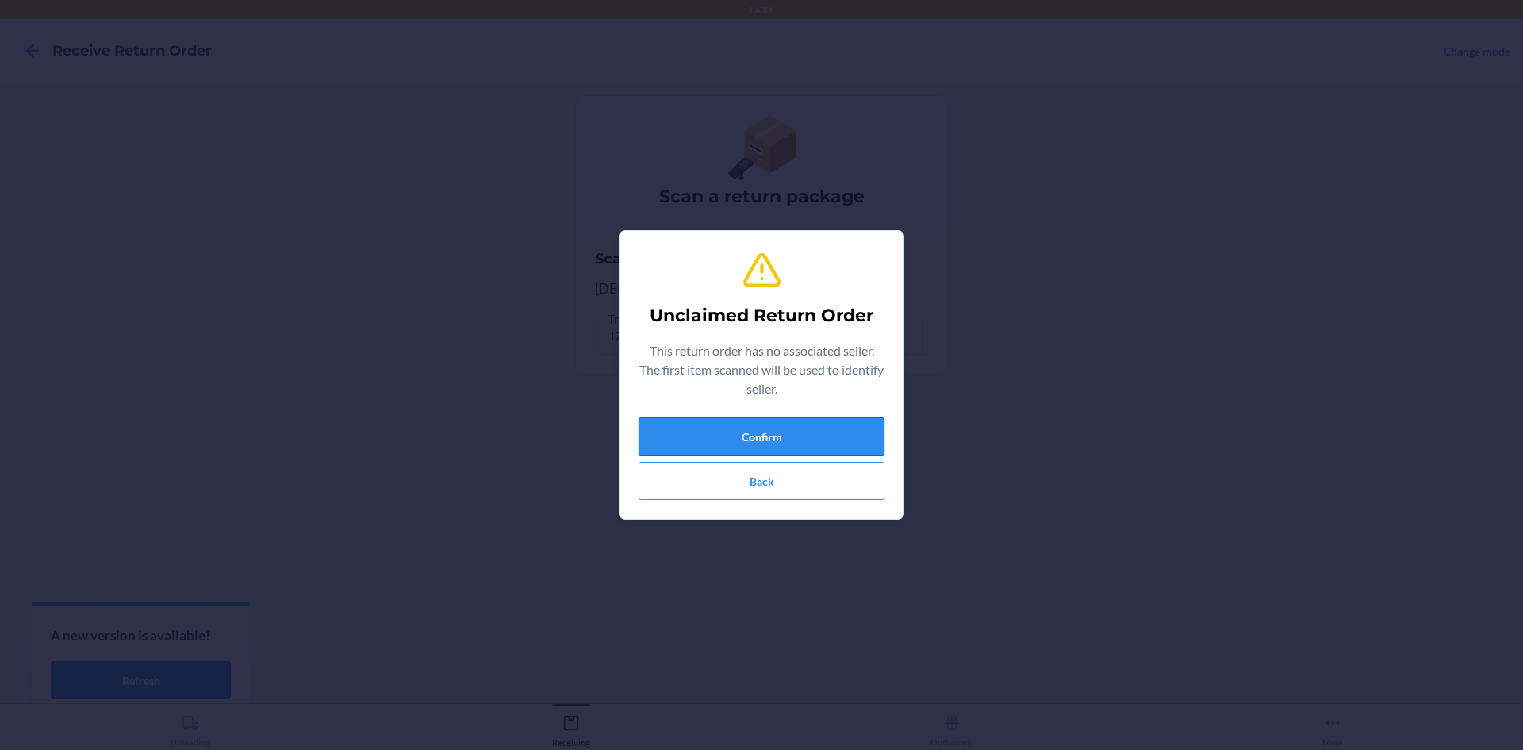
click at [757, 447] on button "Confirm" at bounding box center [762, 436] width 246 height 38
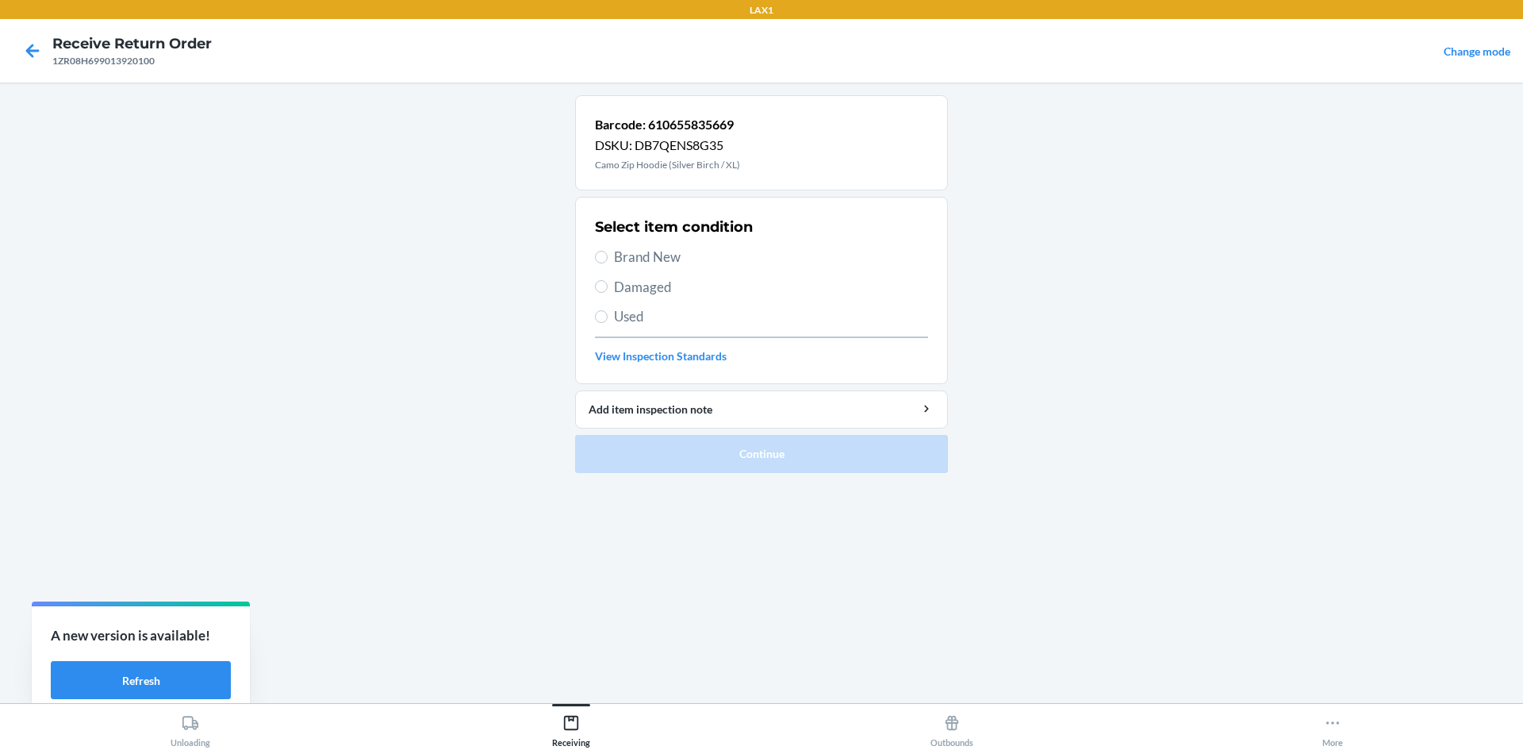
click at [667, 255] on span "Brand New" at bounding box center [771, 257] width 314 height 21
click at [608, 255] on input "Brand New" at bounding box center [601, 257] width 13 height 13
radio input "true"
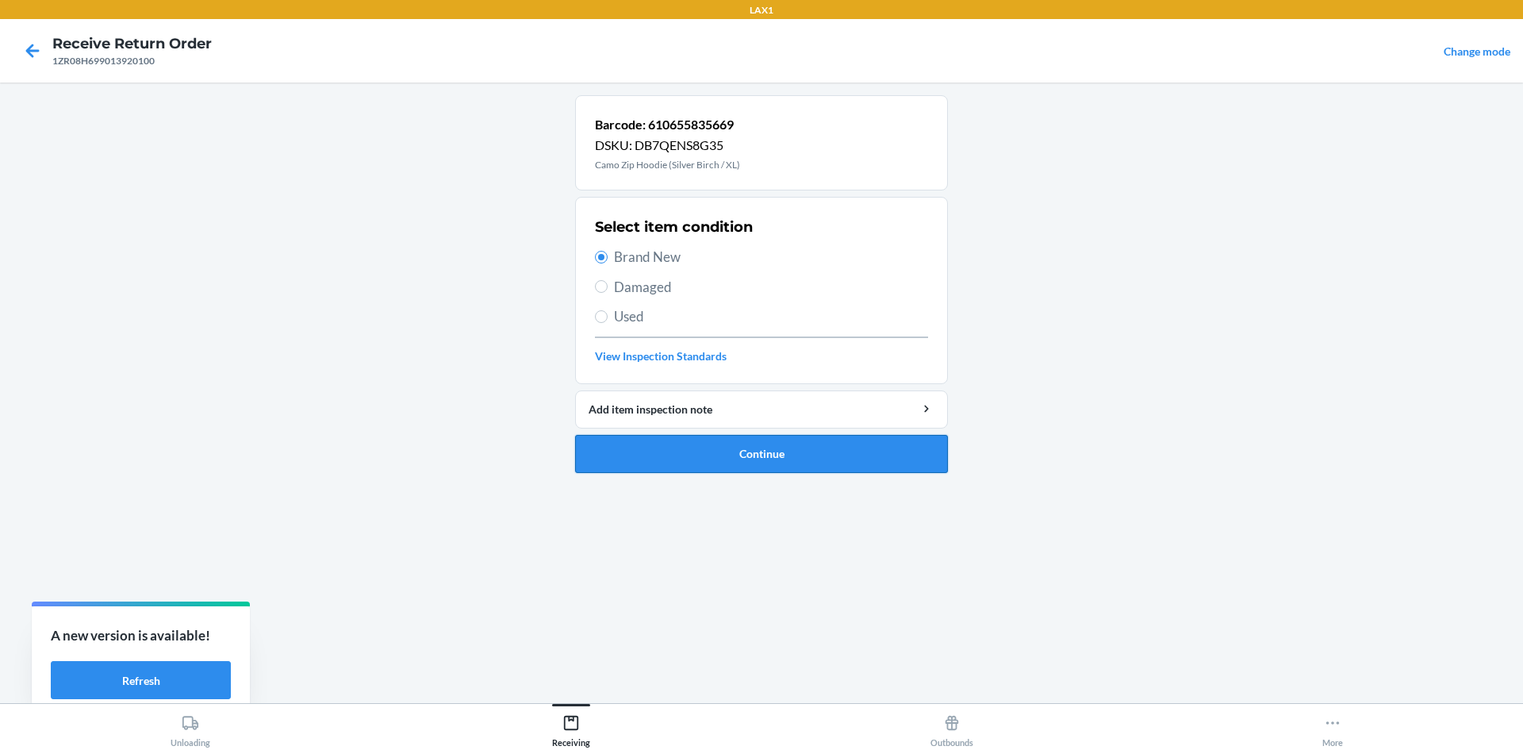
click at [624, 436] on button "Continue" at bounding box center [761, 454] width 373 height 38
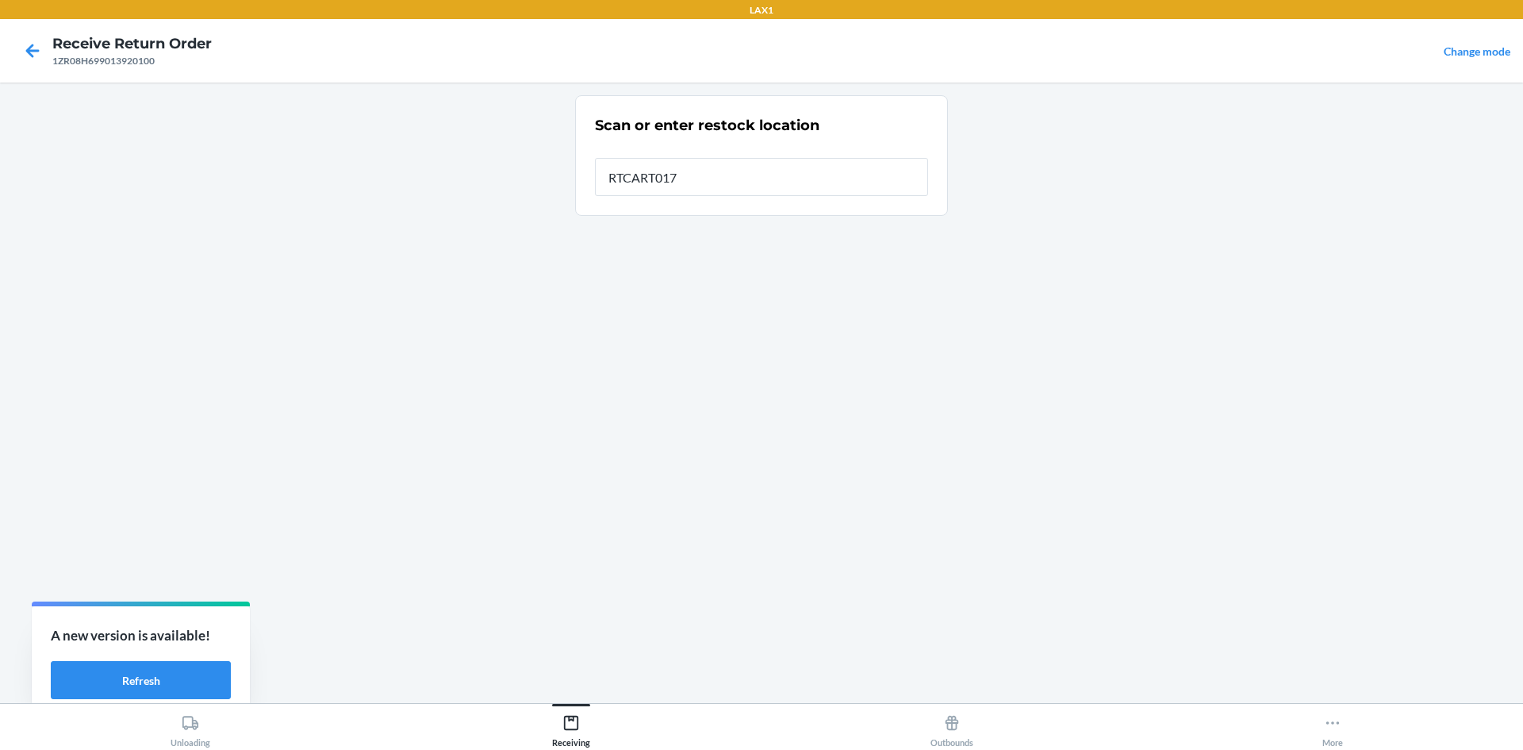
type input "RTCART017"
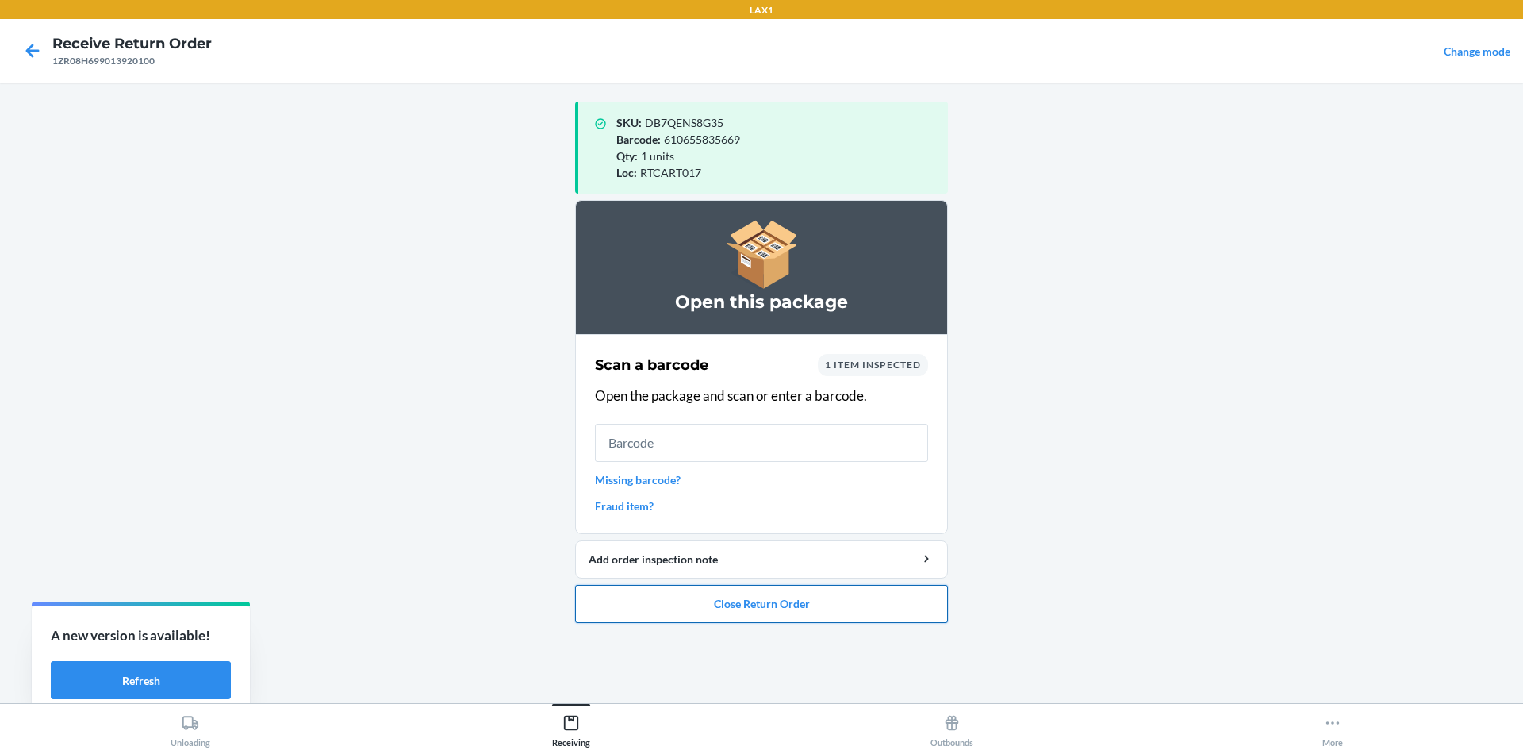
click at [672, 616] on button "Close Return Order" at bounding box center [761, 604] width 373 height 38
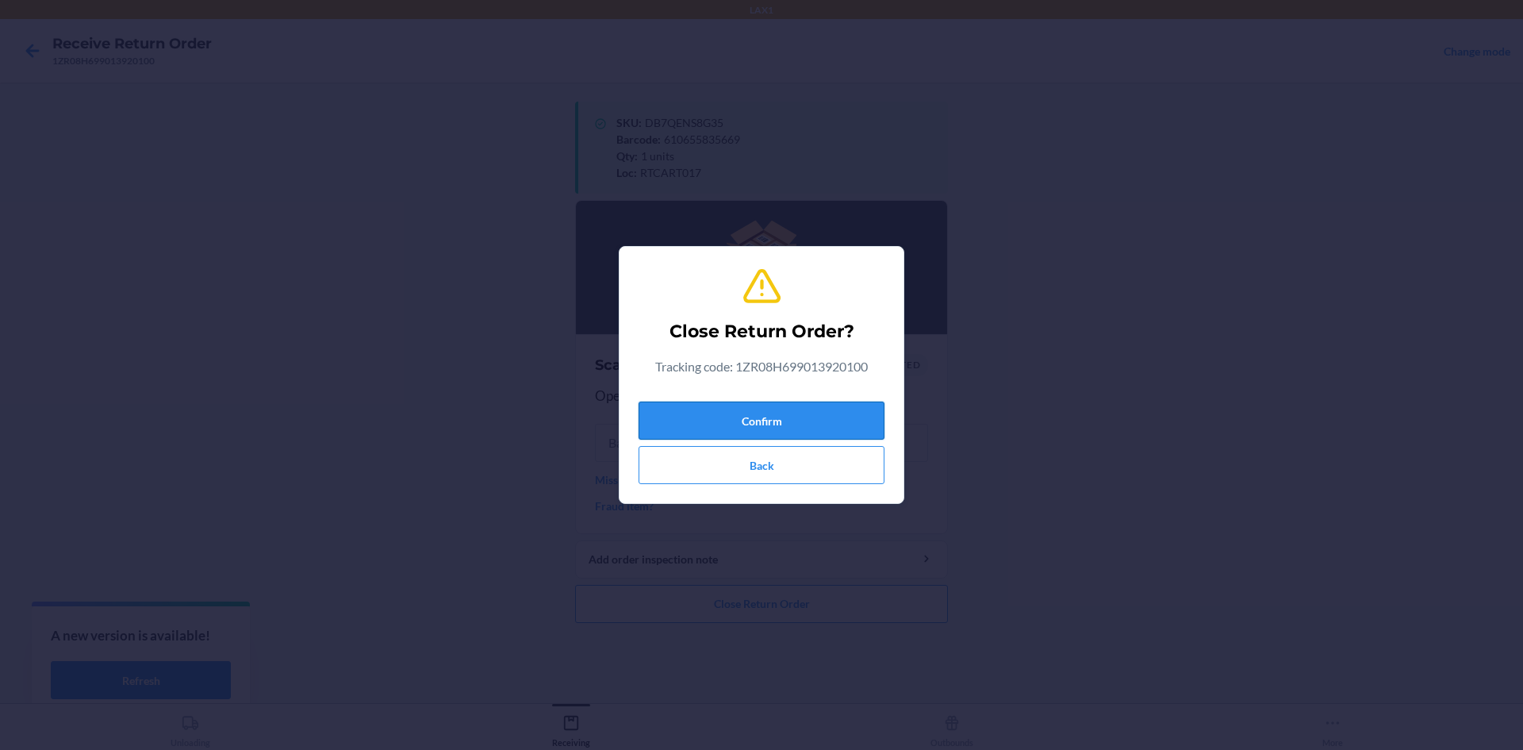
click at [792, 408] on button "Confirm" at bounding box center [762, 420] width 246 height 38
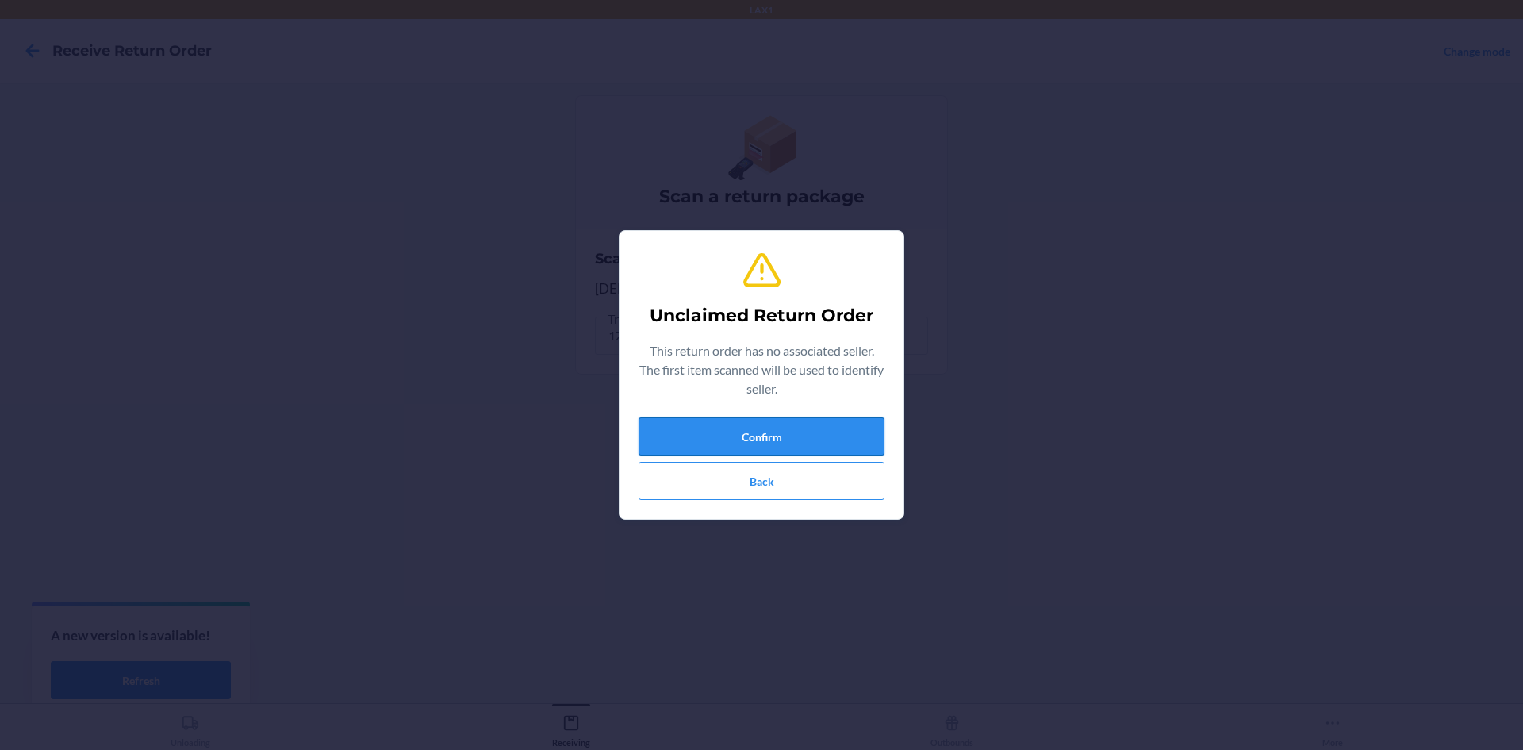
click at [795, 432] on button "Confirm" at bounding box center [762, 436] width 246 height 38
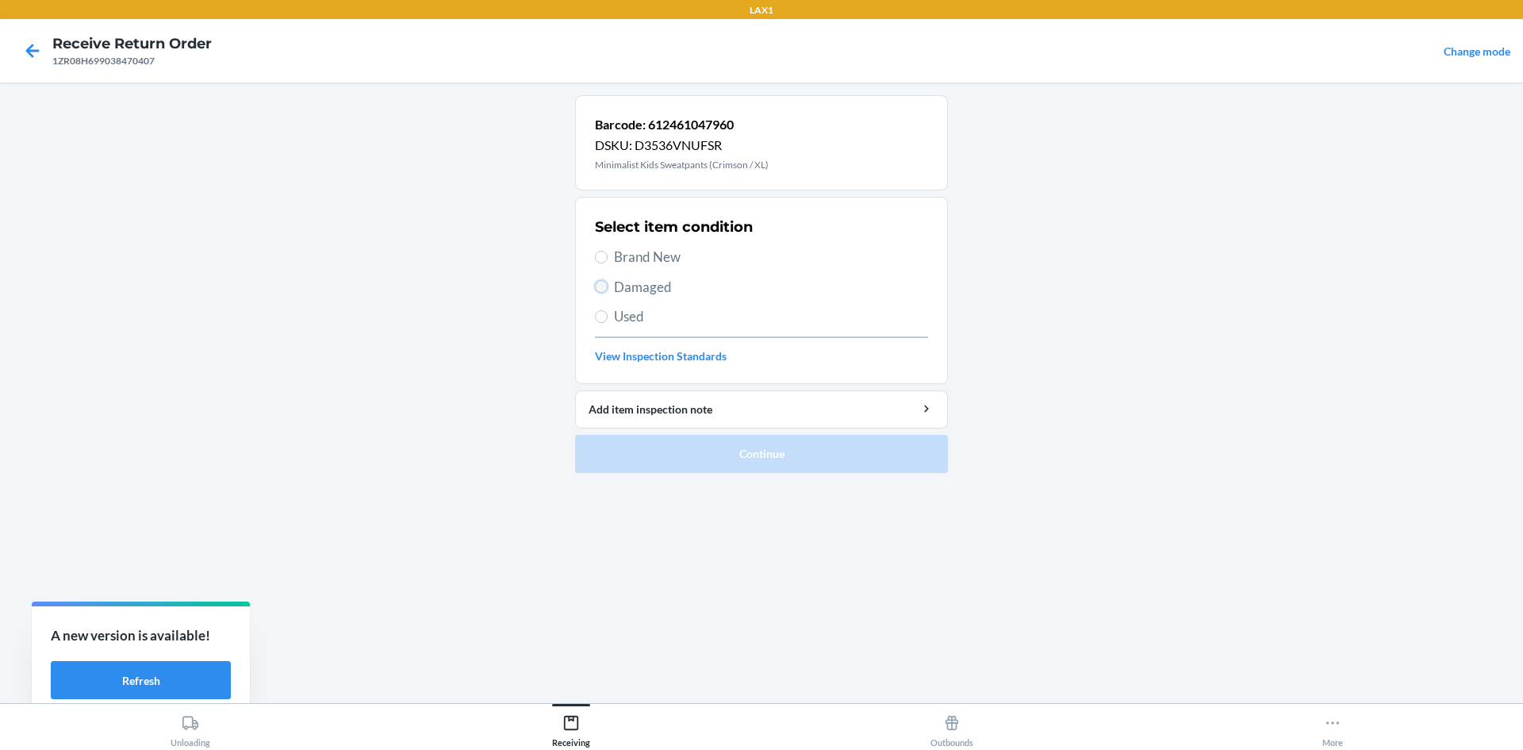
click at [603, 282] on input "Damaged" at bounding box center [601, 286] width 13 height 13
radio input "true"
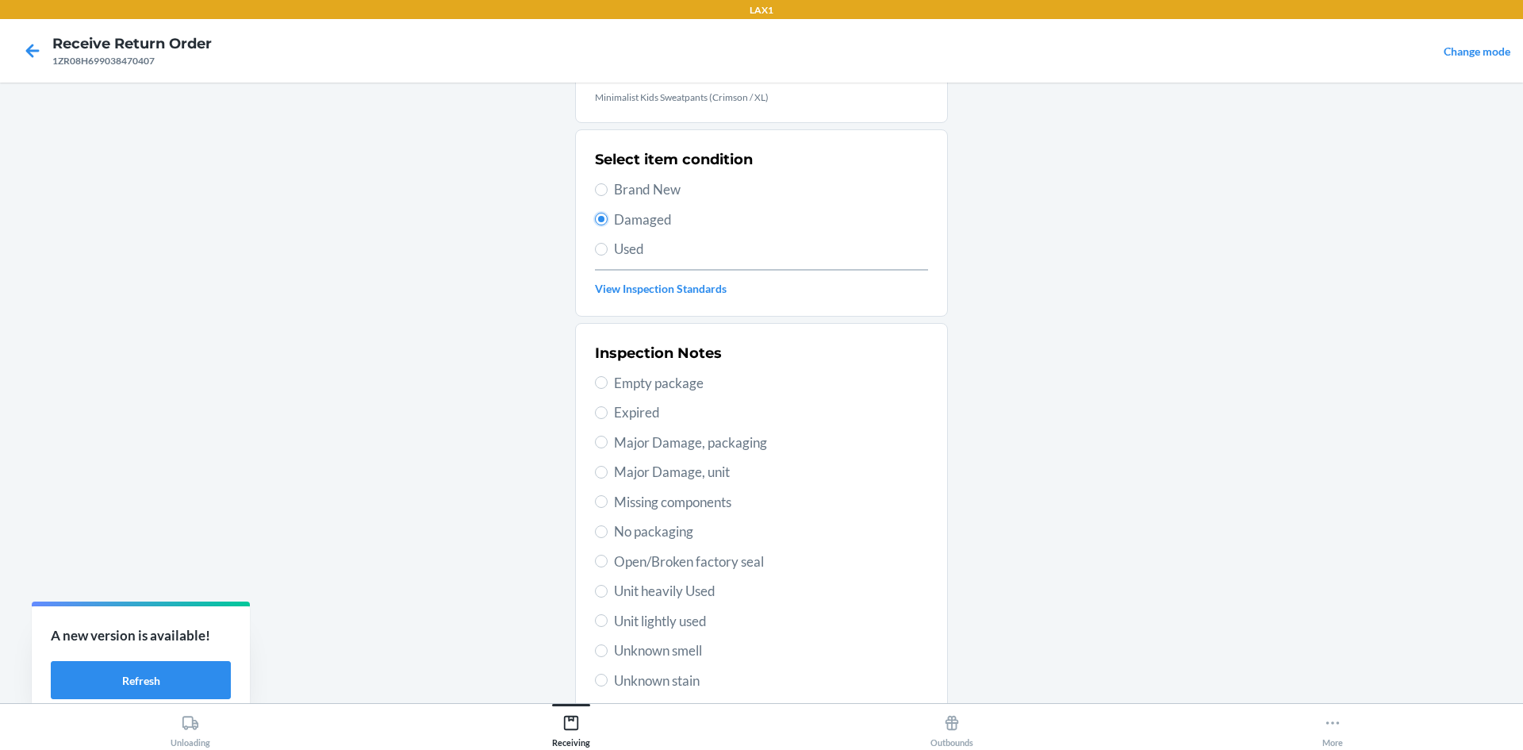
scroll to position [159, 0]
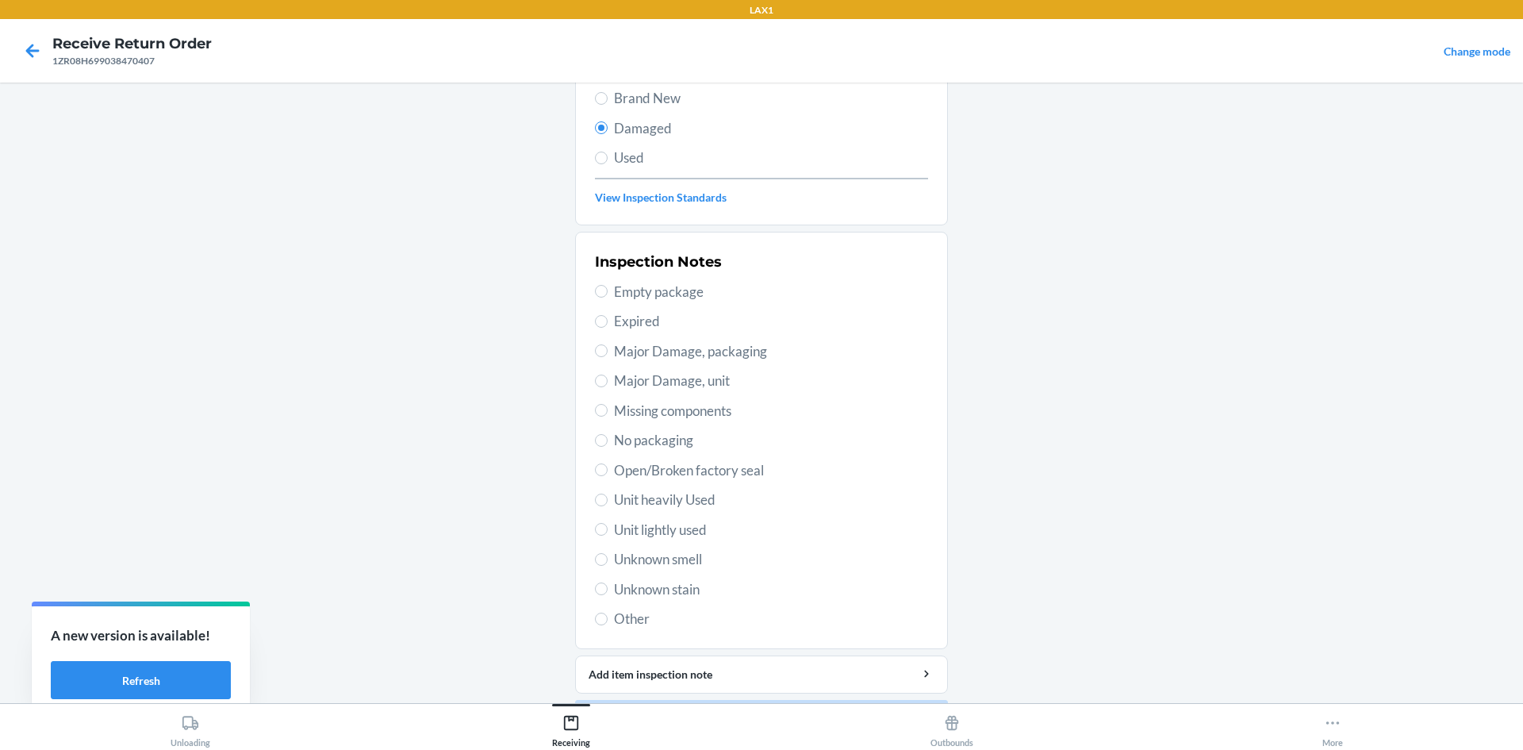
click at [651, 536] on span "Unit lightly used" at bounding box center [771, 530] width 314 height 21
click at [608, 536] on input "Unit lightly used" at bounding box center [601, 529] width 13 height 13
radio input "true"
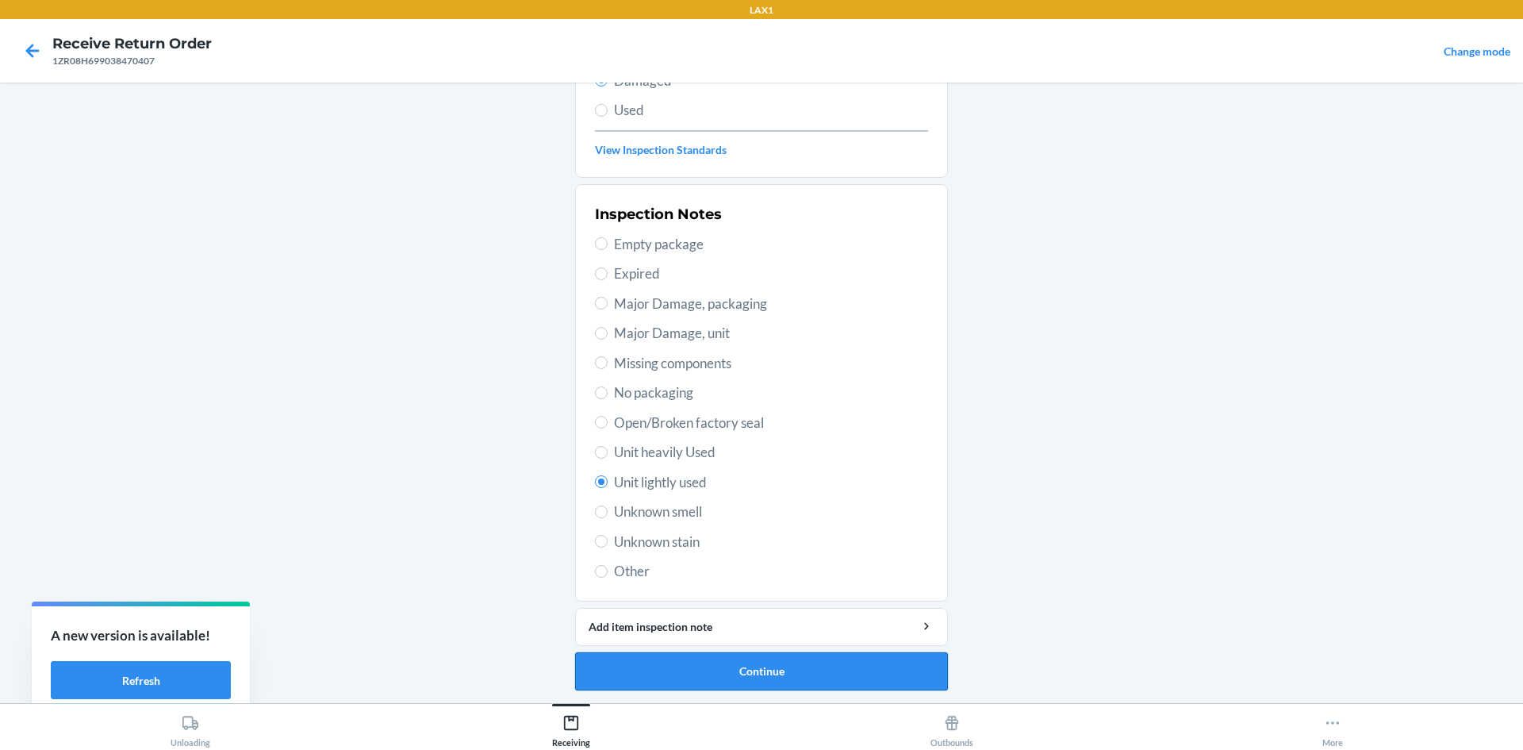
click at [830, 663] on button "Continue" at bounding box center [761, 671] width 373 height 38
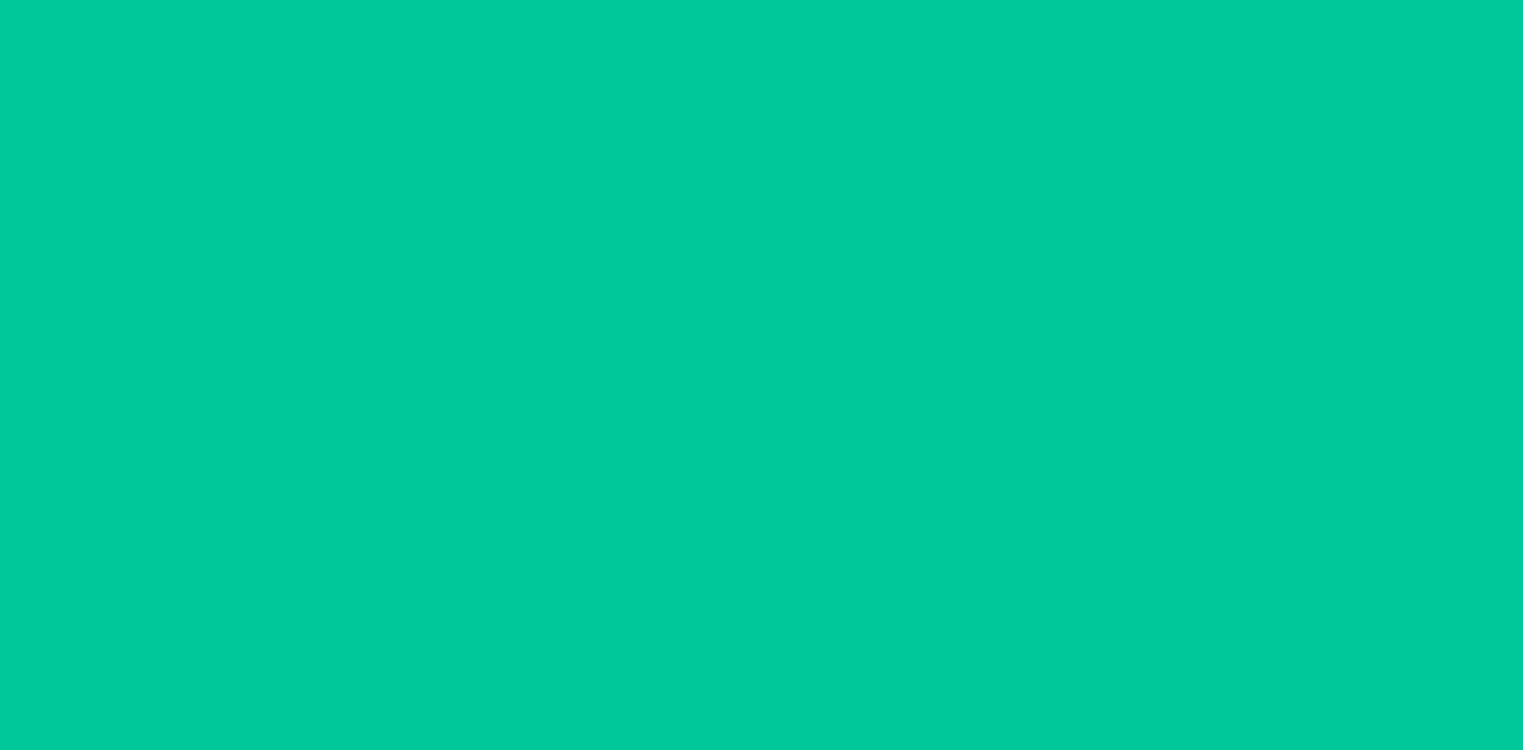
scroll to position [75, 0]
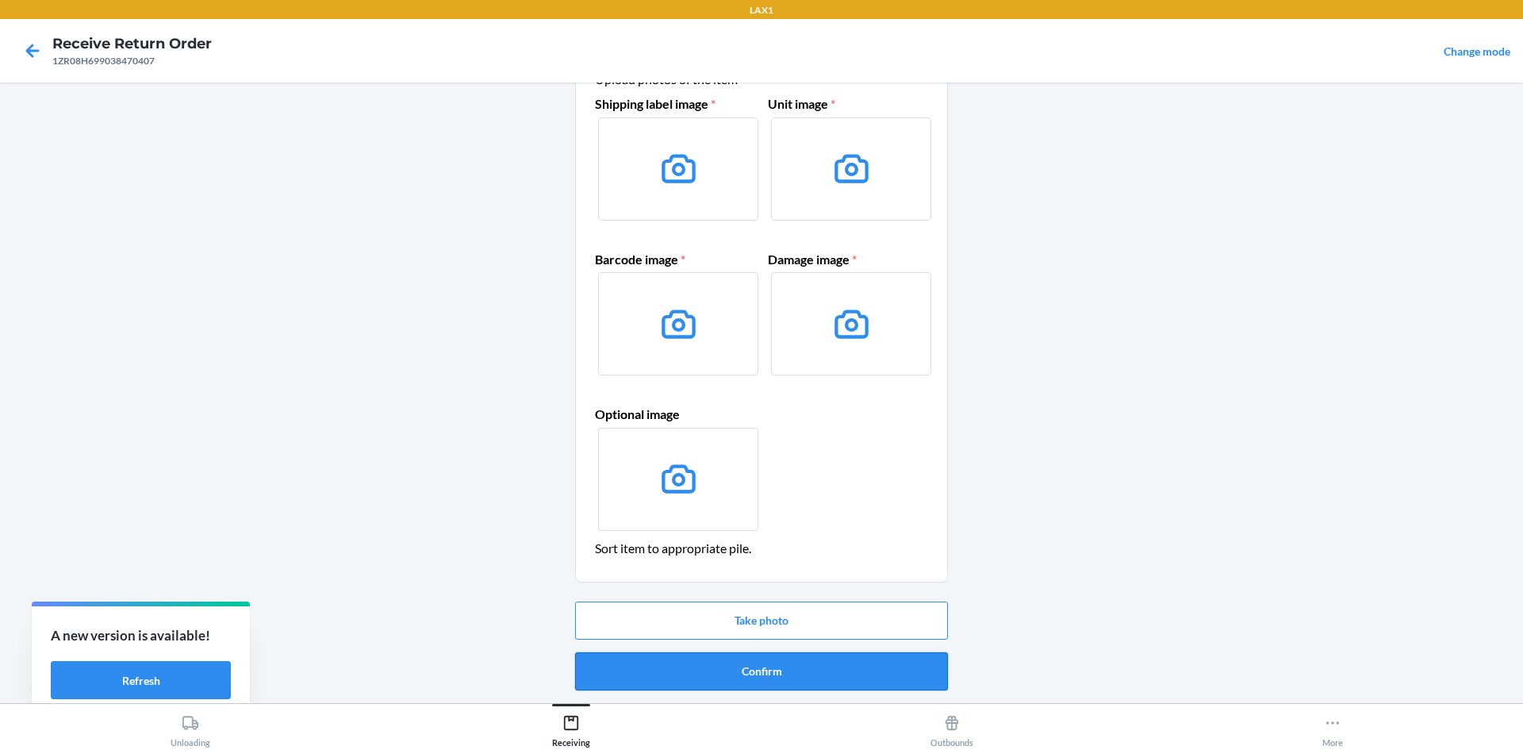
click at [828, 670] on button "Confirm" at bounding box center [761, 671] width 373 height 38
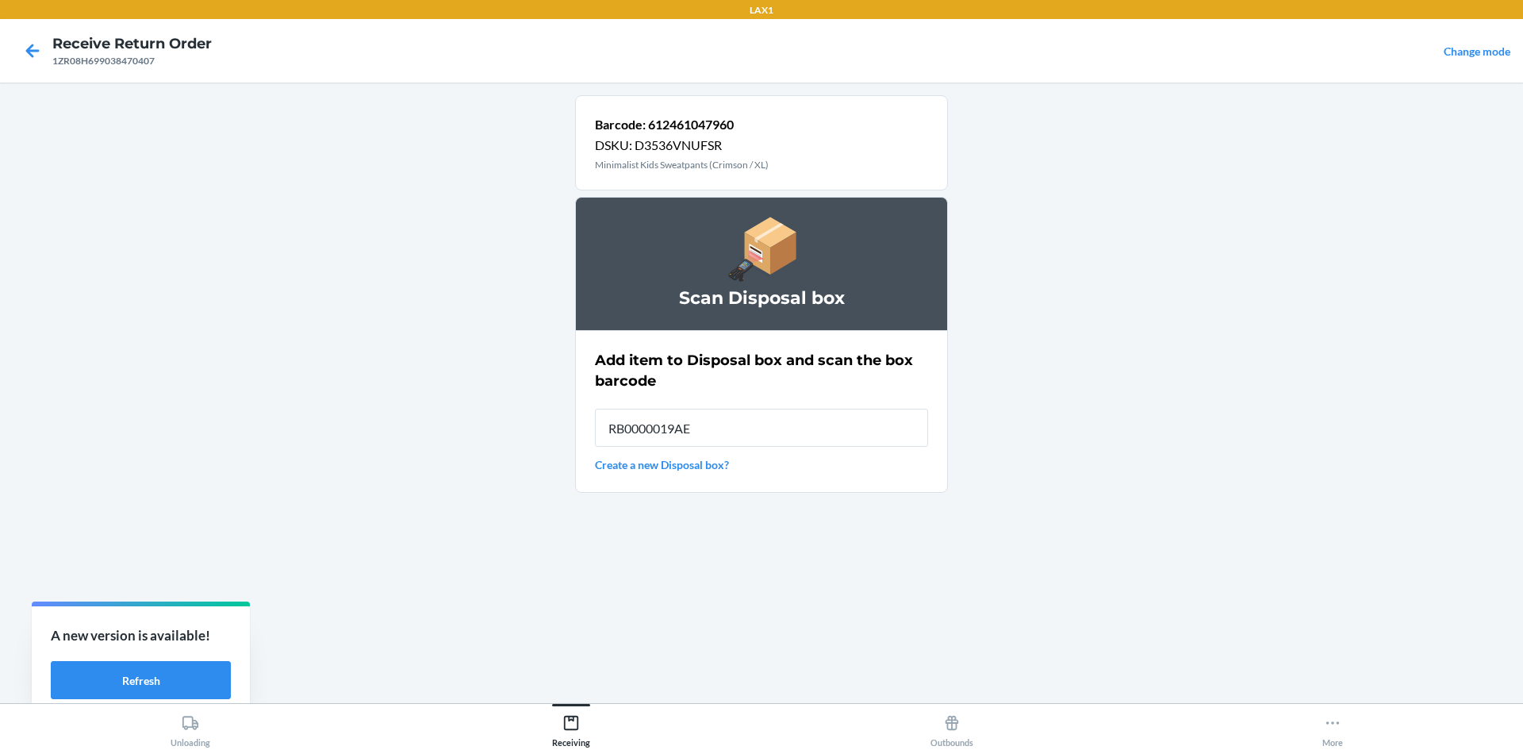
type input "RB0000019AE"
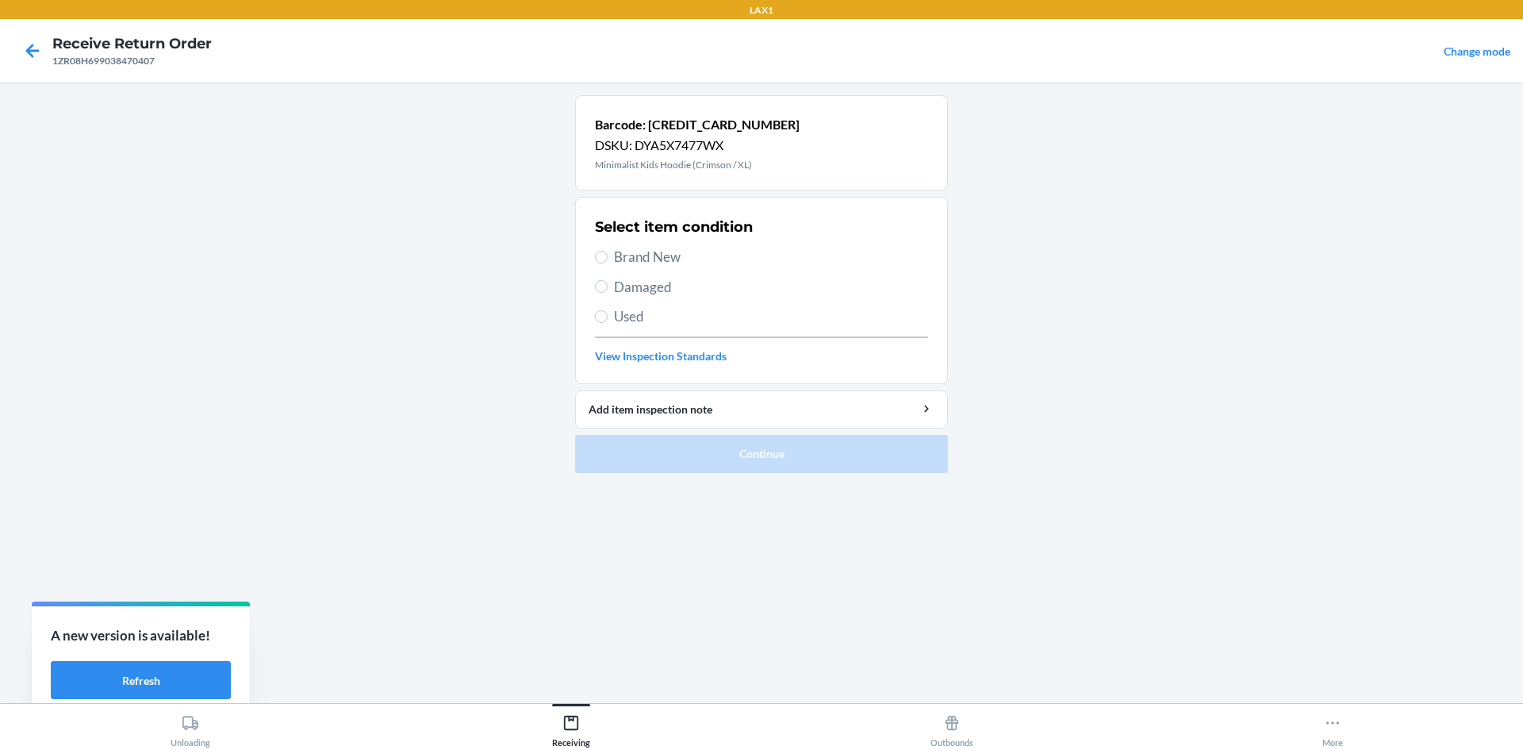
click at [613, 284] on label "Damaged" at bounding box center [761, 287] width 333 height 21
click at [608, 284] on input "Damaged" at bounding box center [601, 286] width 13 height 13
radio input "true"
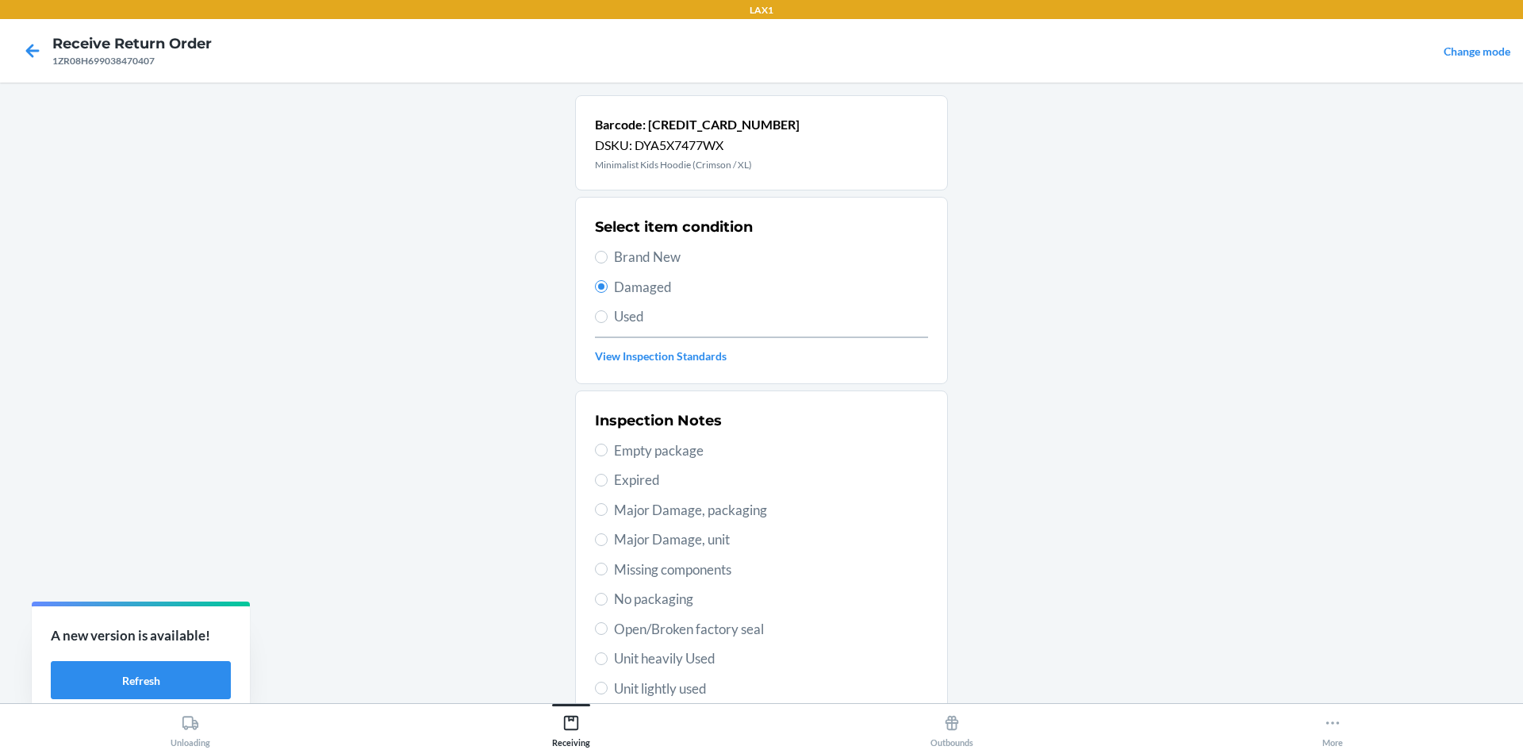
click at [659, 685] on span "Unit lightly used" at bounding box center [771, 688] width 314 height 21
click at [608, 685] on input "Unit lightly used" at bounding box center [601, 688] width 13 height 13
radio input "true"
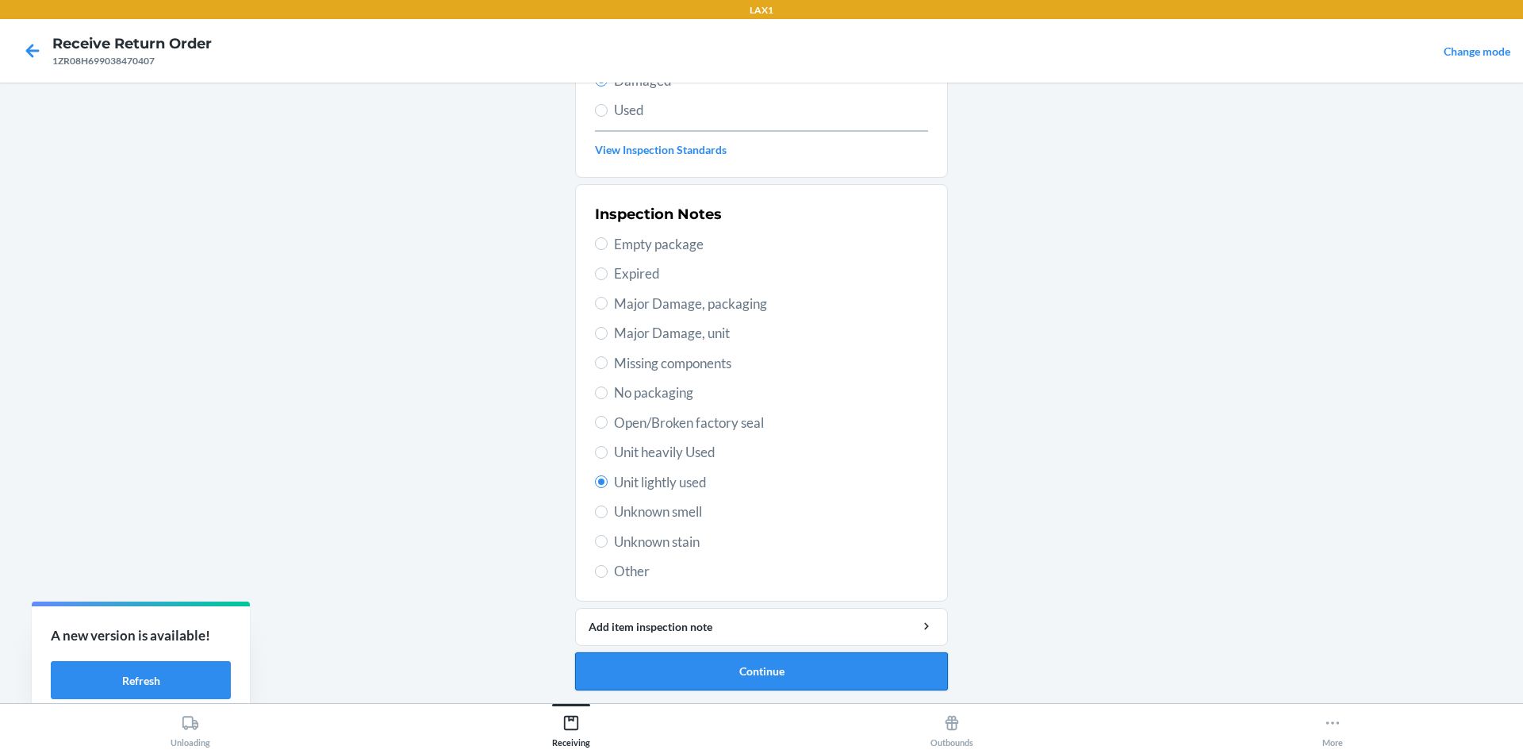
click at [691, 667] on button "Continue" at bounding box center [761, 671] width 373 height 38
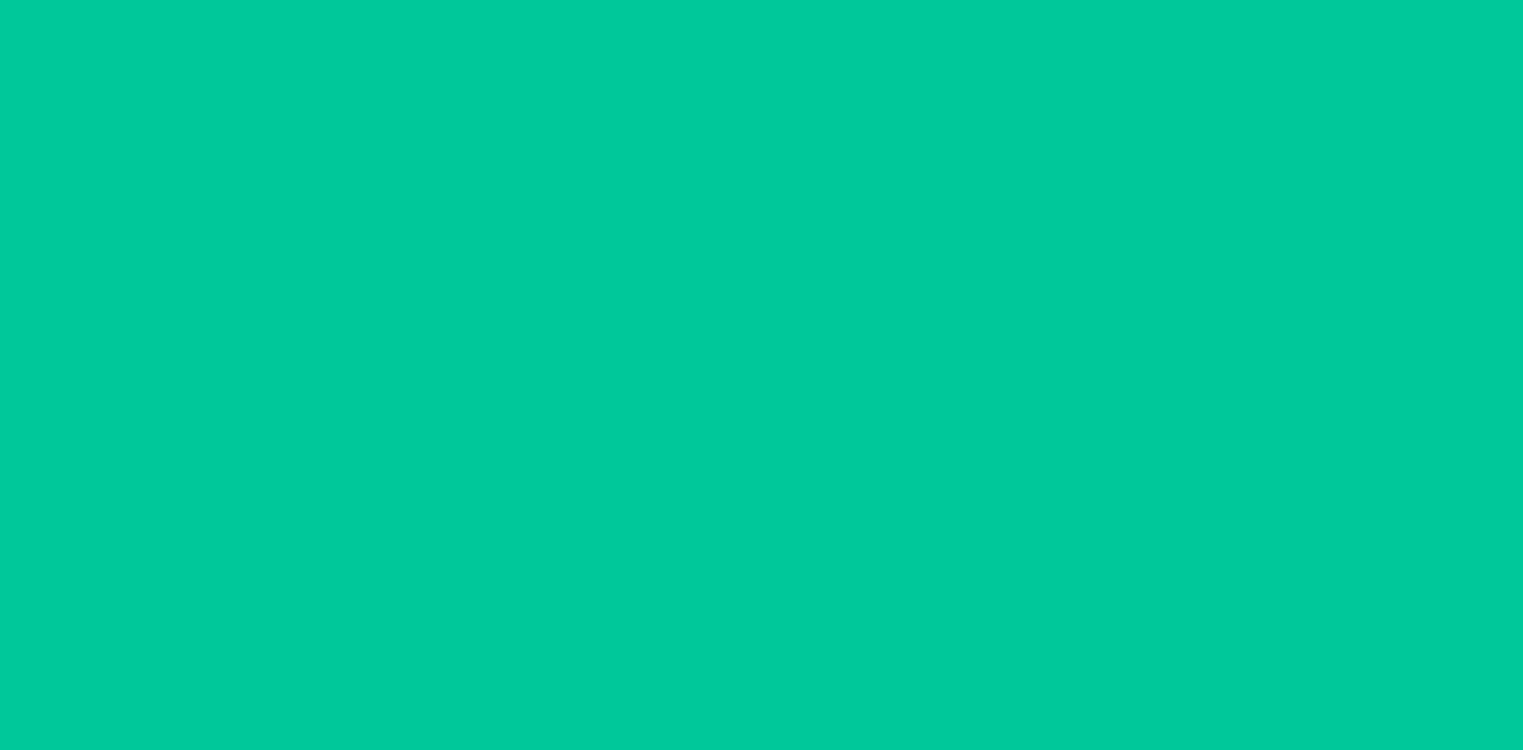
scroll to position [75, 0]
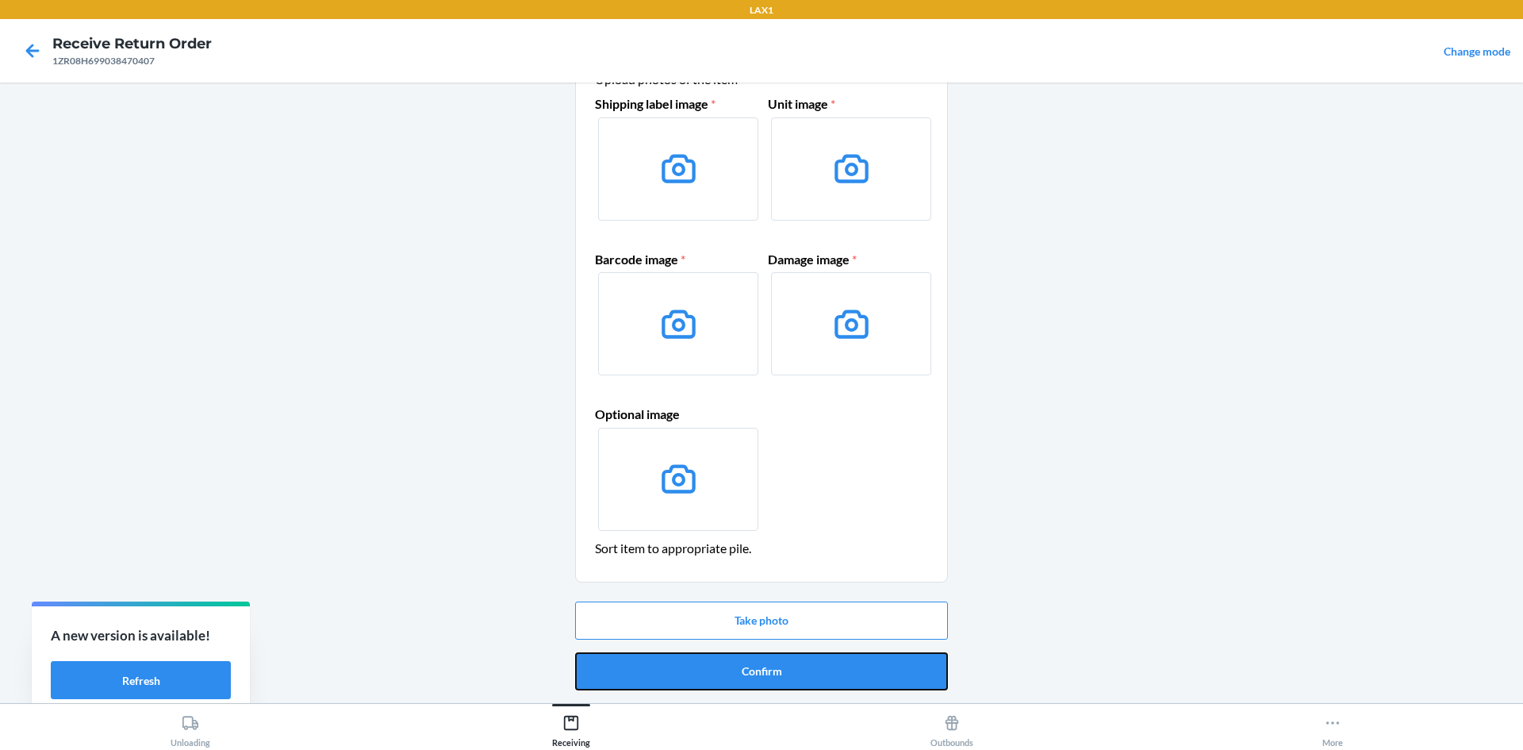
click at [694, 669] on button "Confirm" at bounding box center [761, 671] width 373 height 38
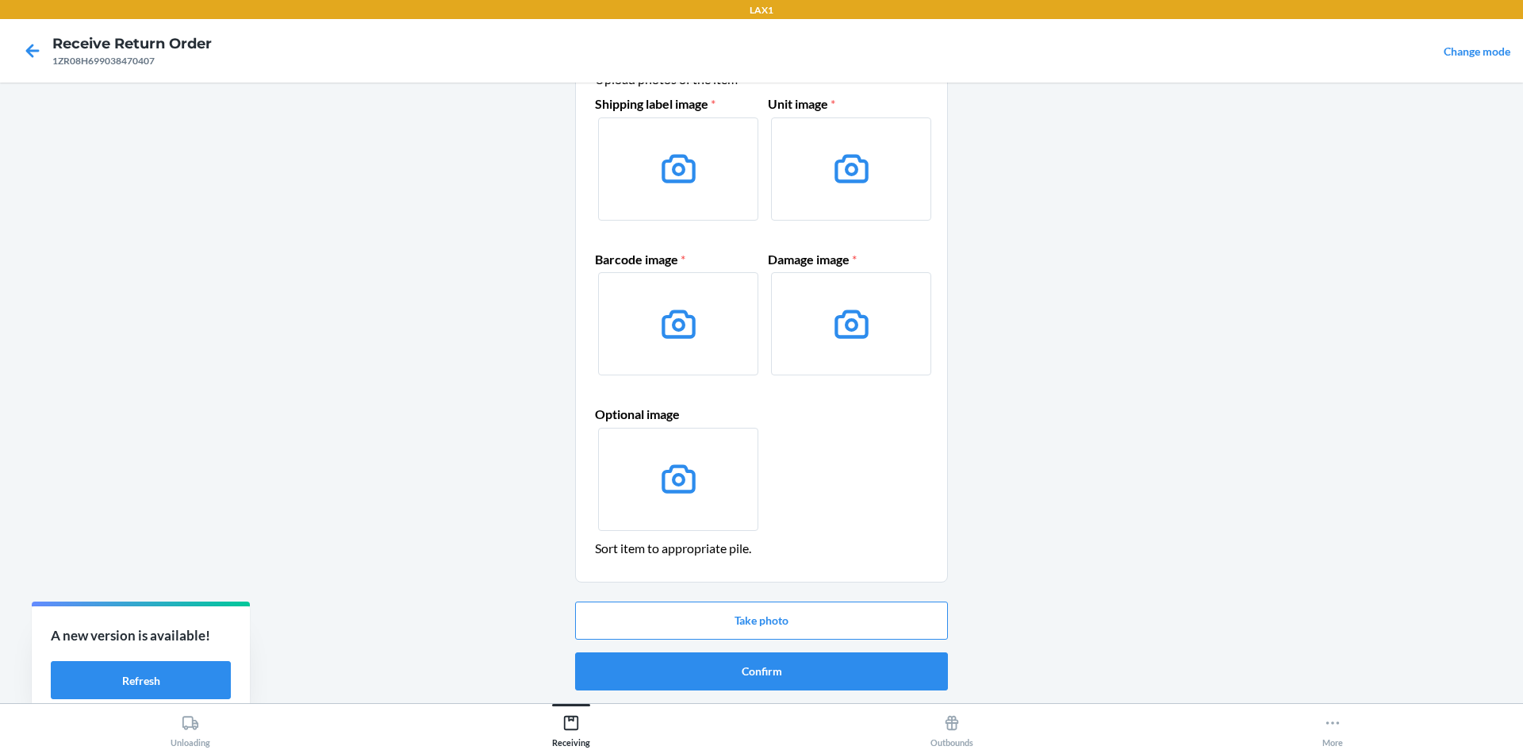
scroll to position [0, 0]
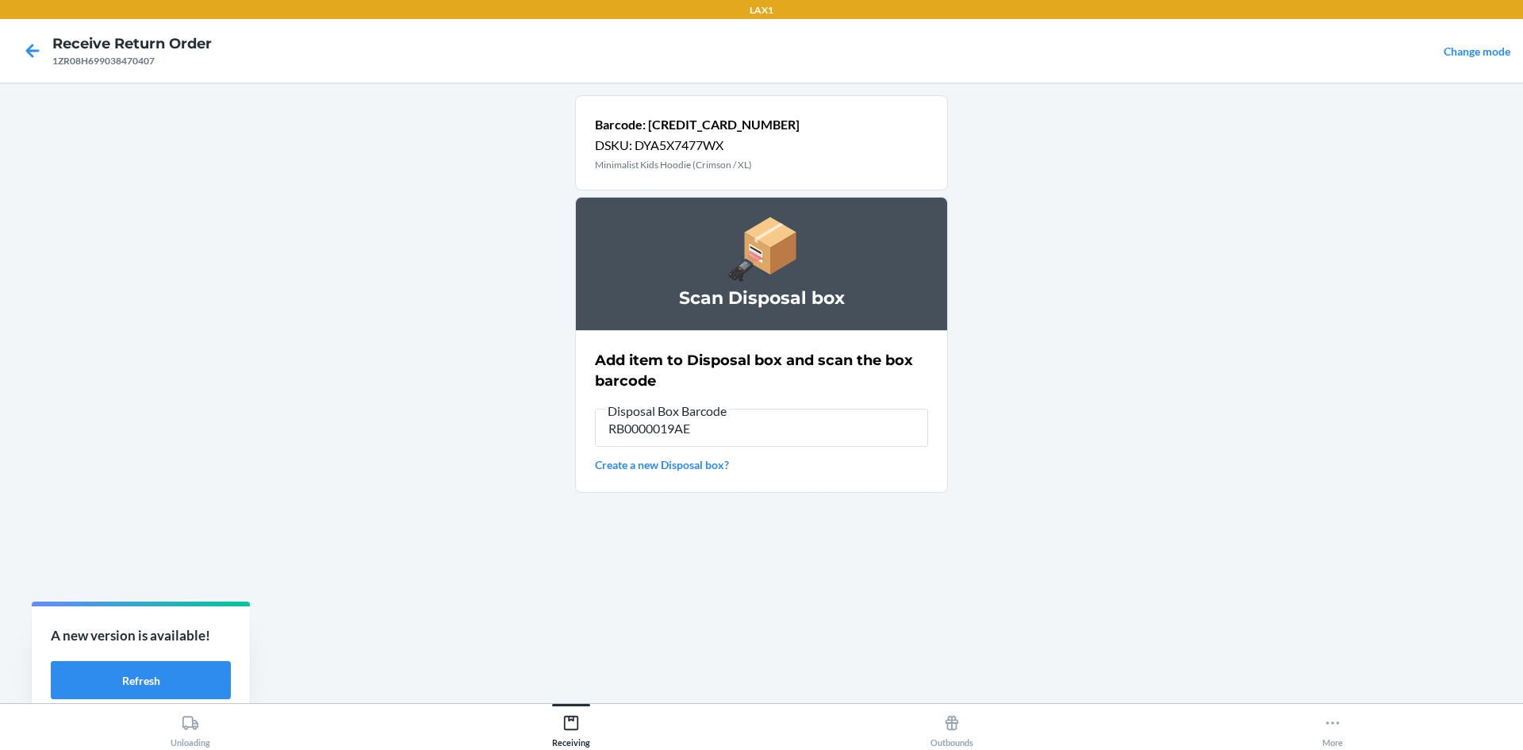
type input "RB0000019AE"
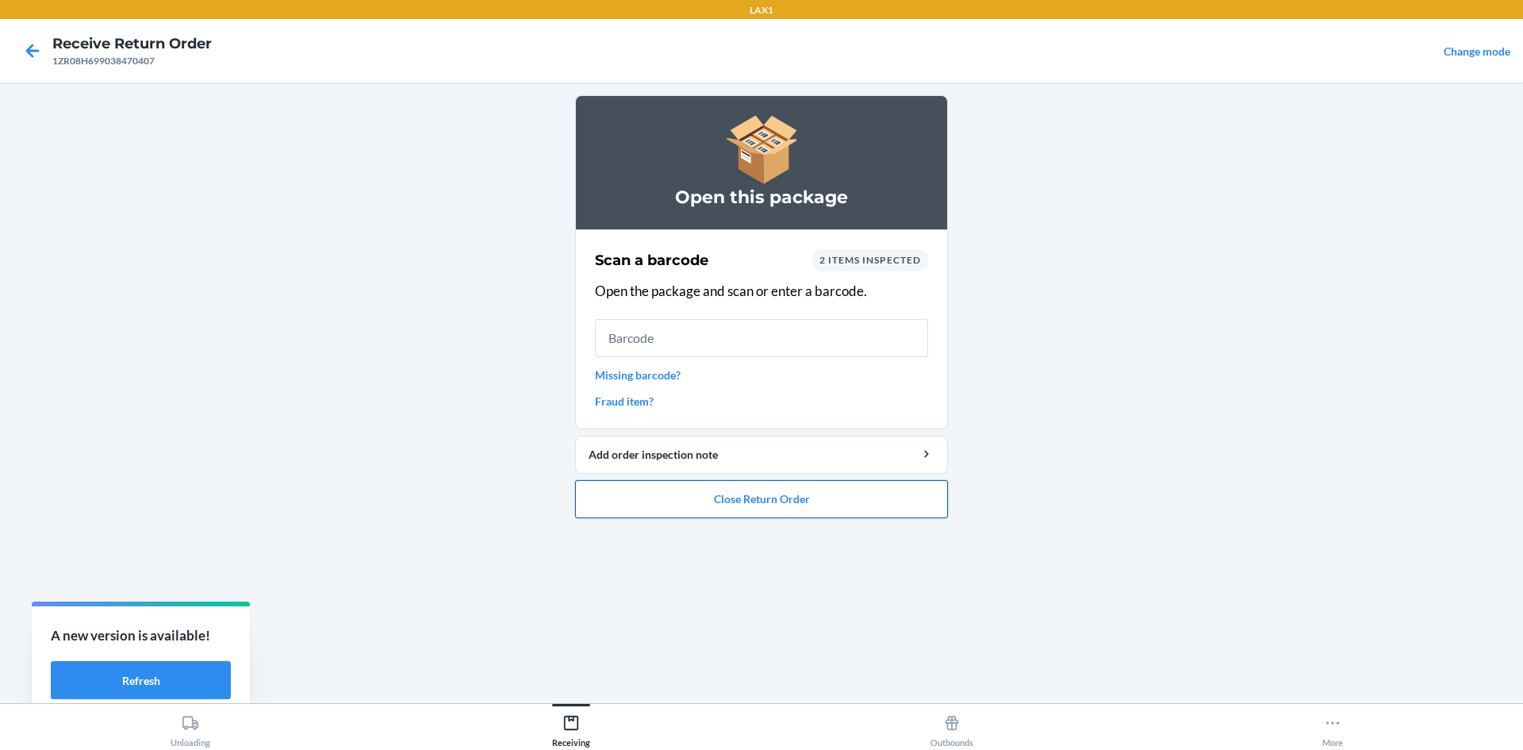
click at [763, 500] on button "Close Return Order" at bounding box center [761, 499] width 373 height 38
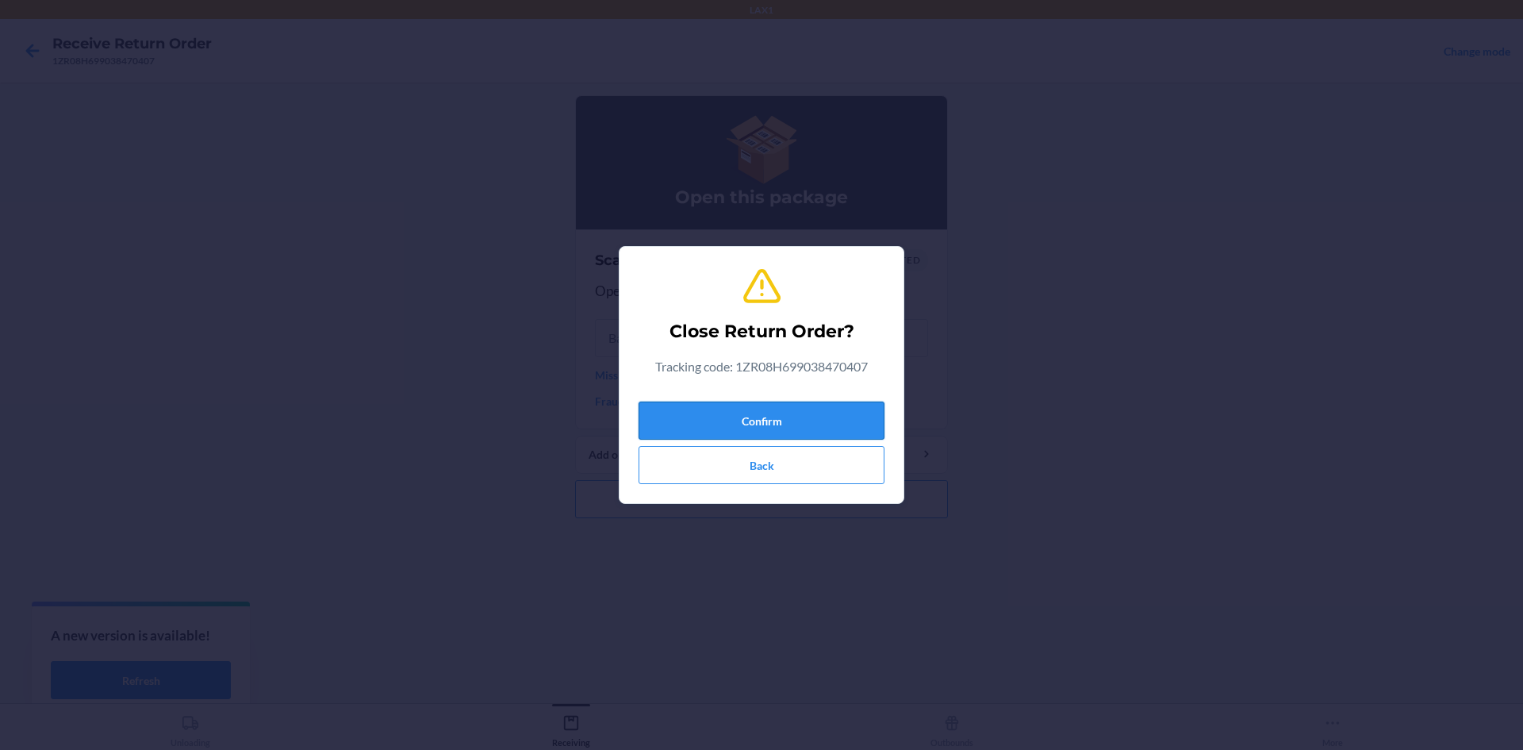
click at [836, 407] on button "Confirm" at bounding box center [762, 420] width 246 height 38
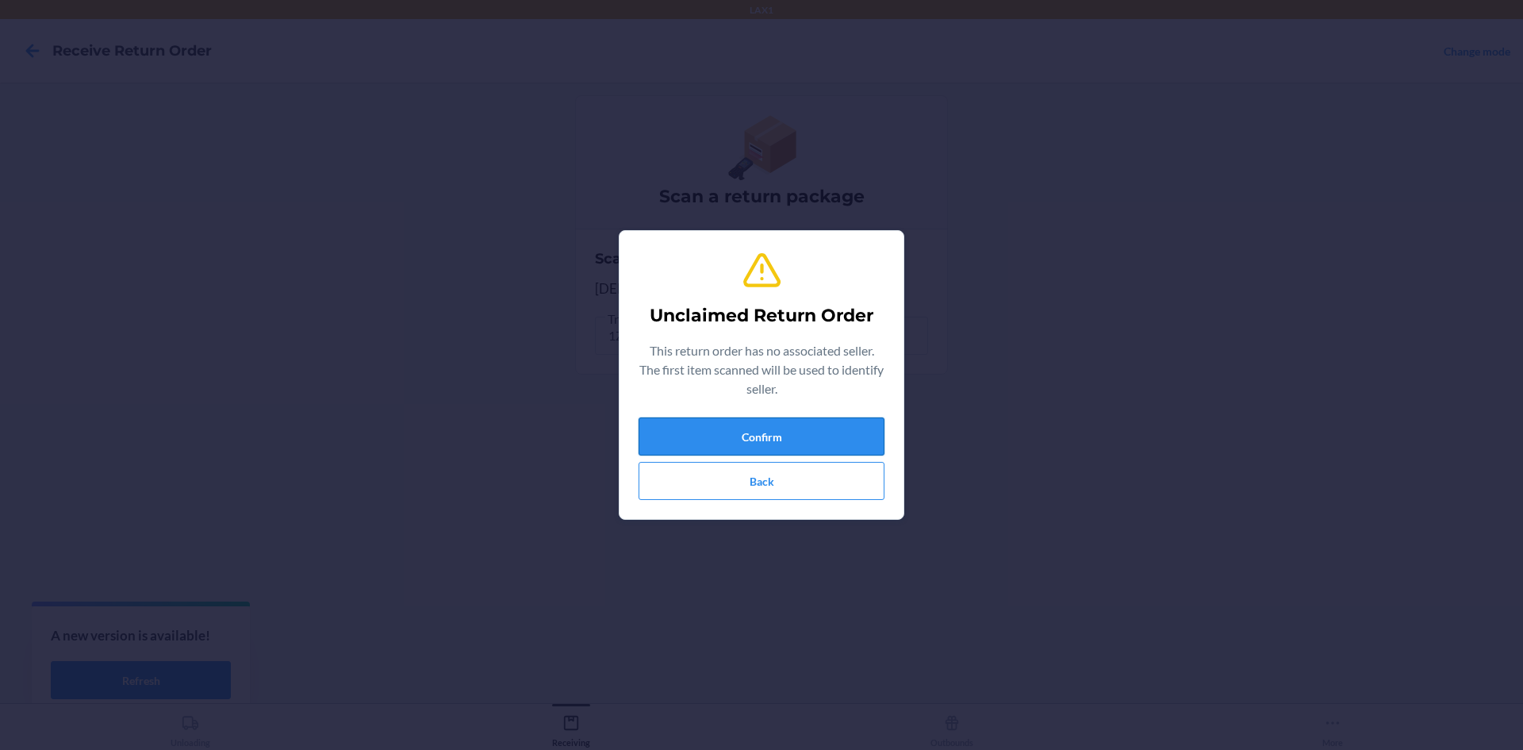
click at [793, 426] on button "Confirm" at bounding box center [762, 436] width 246 height 38
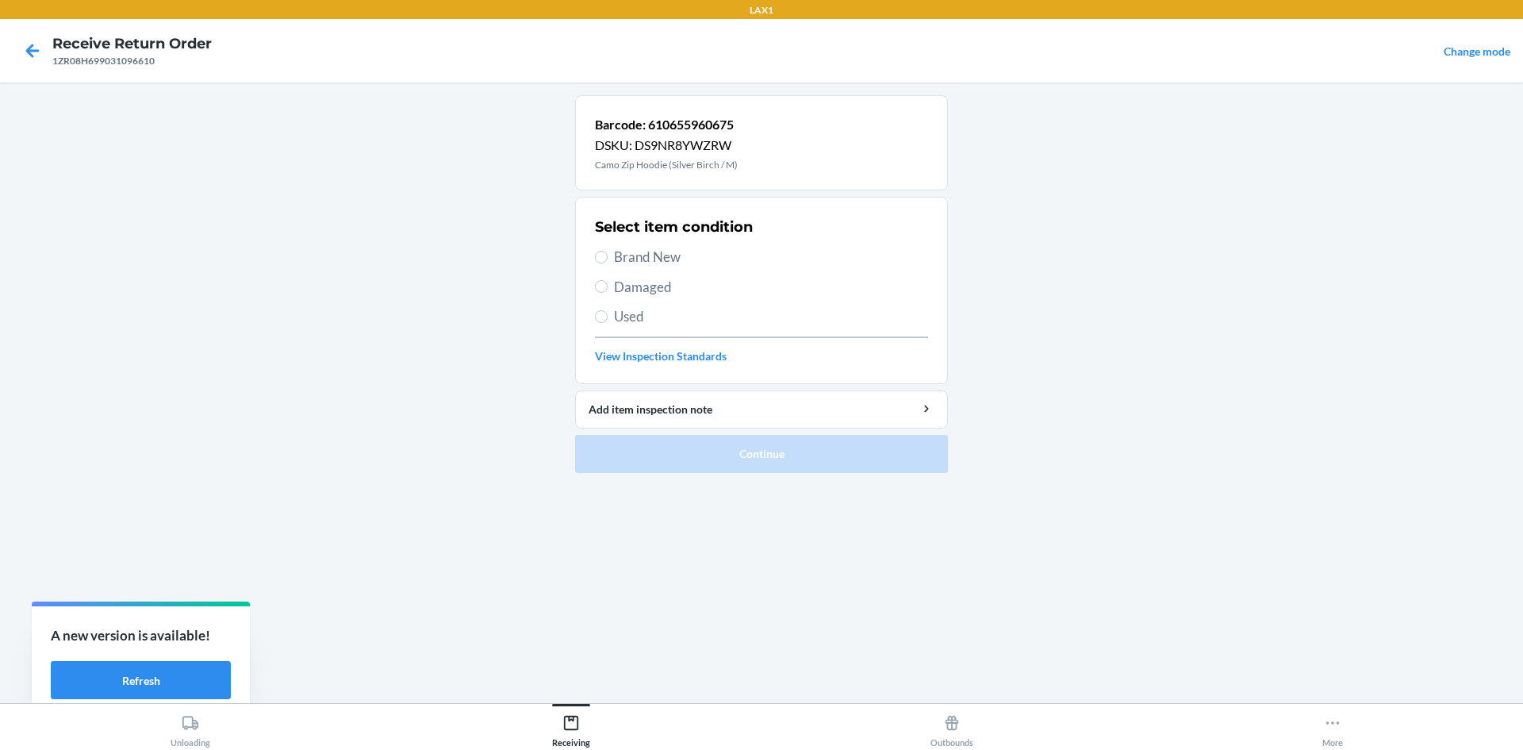
click at [615, 285] on span "Damaged" at bounding box center [771, 287] width 314 height 21
click at [608, 285] on input "Damaged" at bounding box center [601, 286] width 13 height 13
radio input "true"
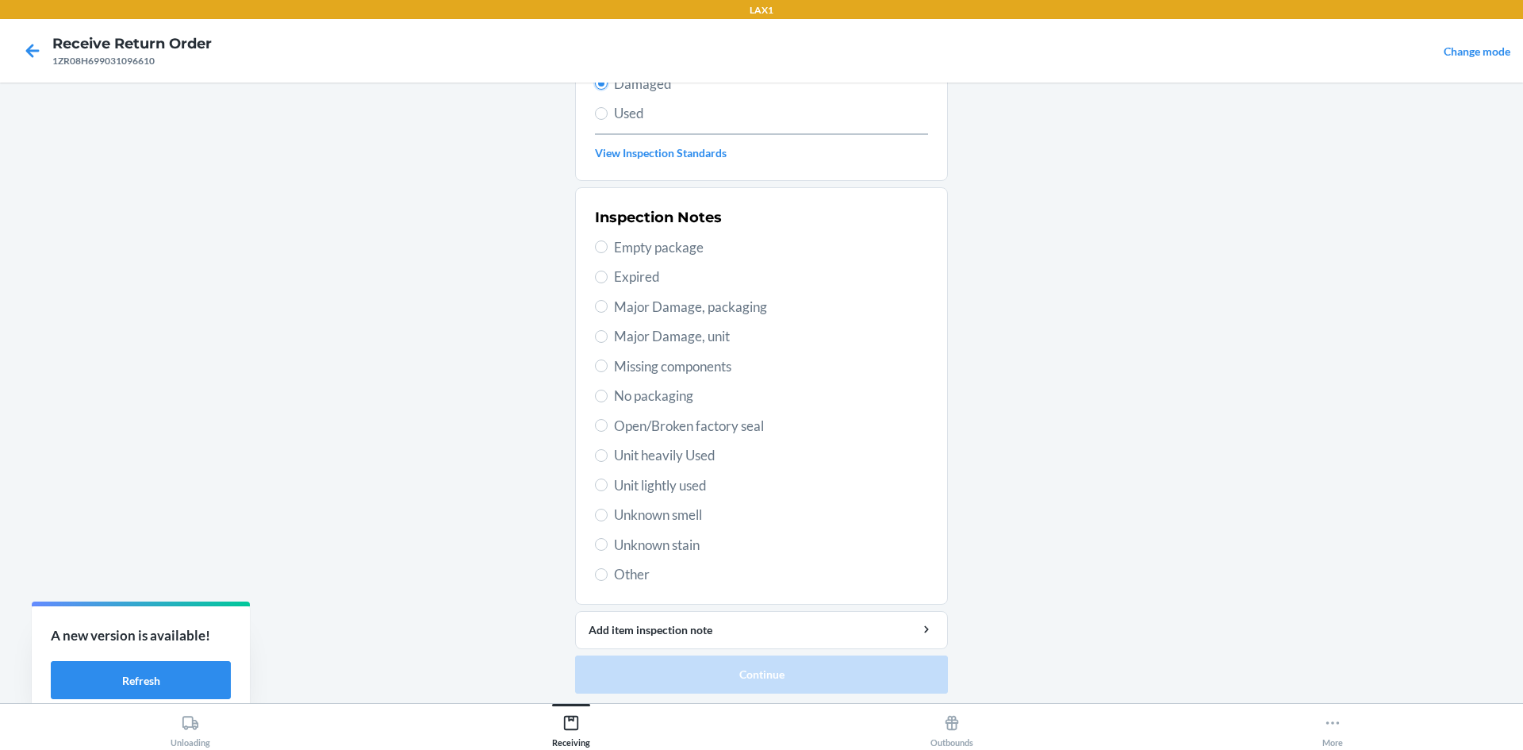
scroll to position [206, 0]
click at [667, 481] on span "Unit lightly used" at bounding box center [771, 482] width 314 height 21
click at [608, 481] on input "Unit lightly used" at bounding box center [601, 481] width 13 height 13
radio input "true"
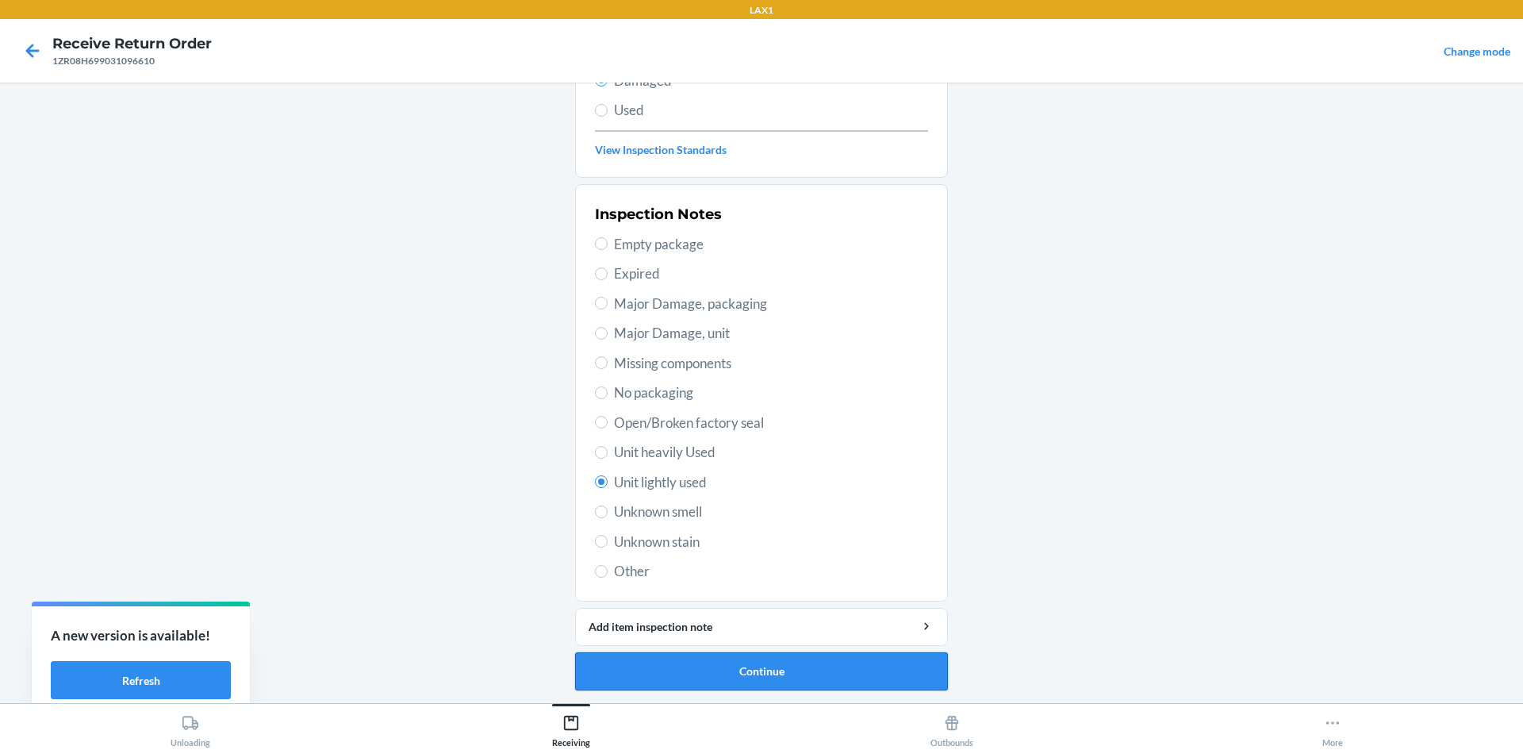
click at [785, 686] on button "Continue" at bounding box center [761, 671] width 373 height 38
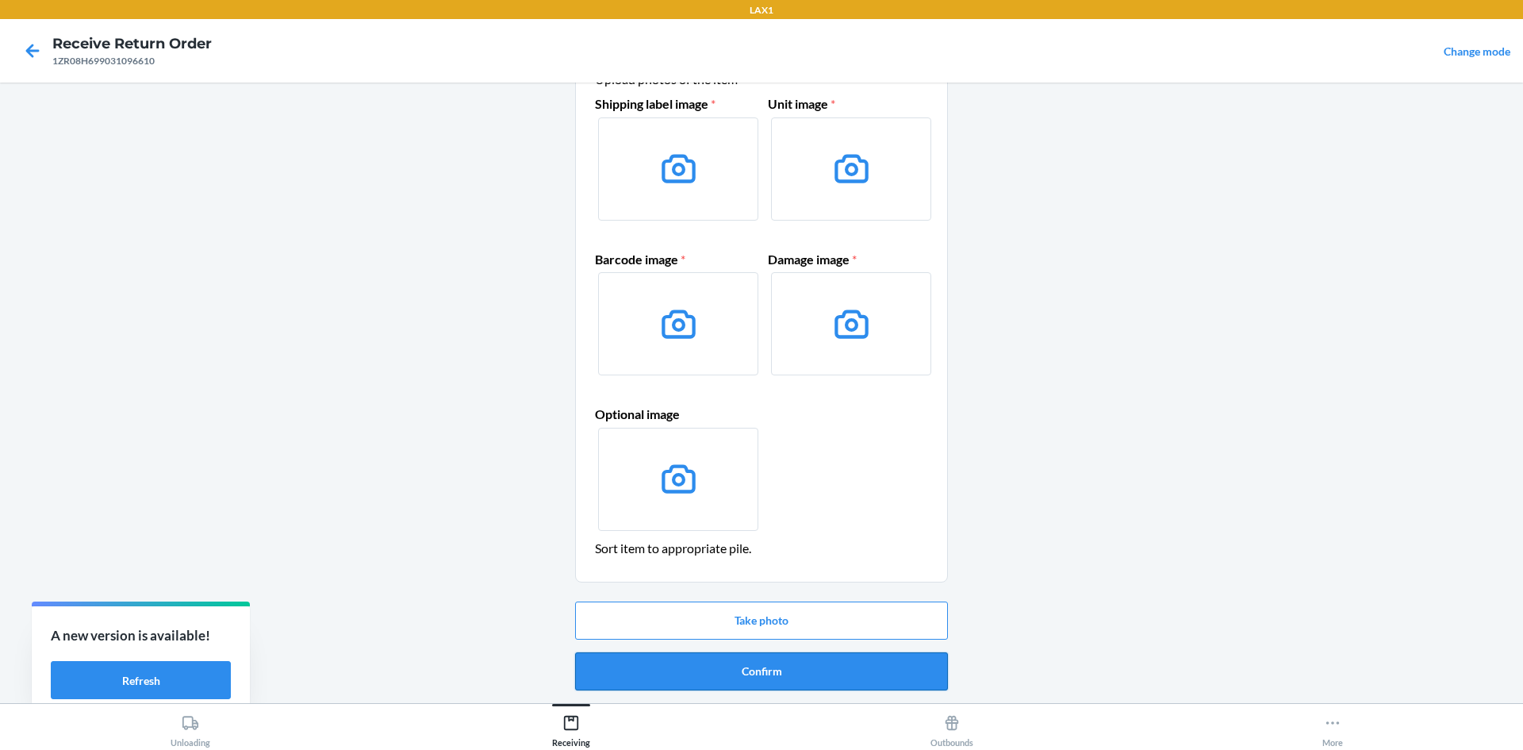
click at [806, 676] on button "Confirm" at bounding box center [761, 671] width 373 height 38
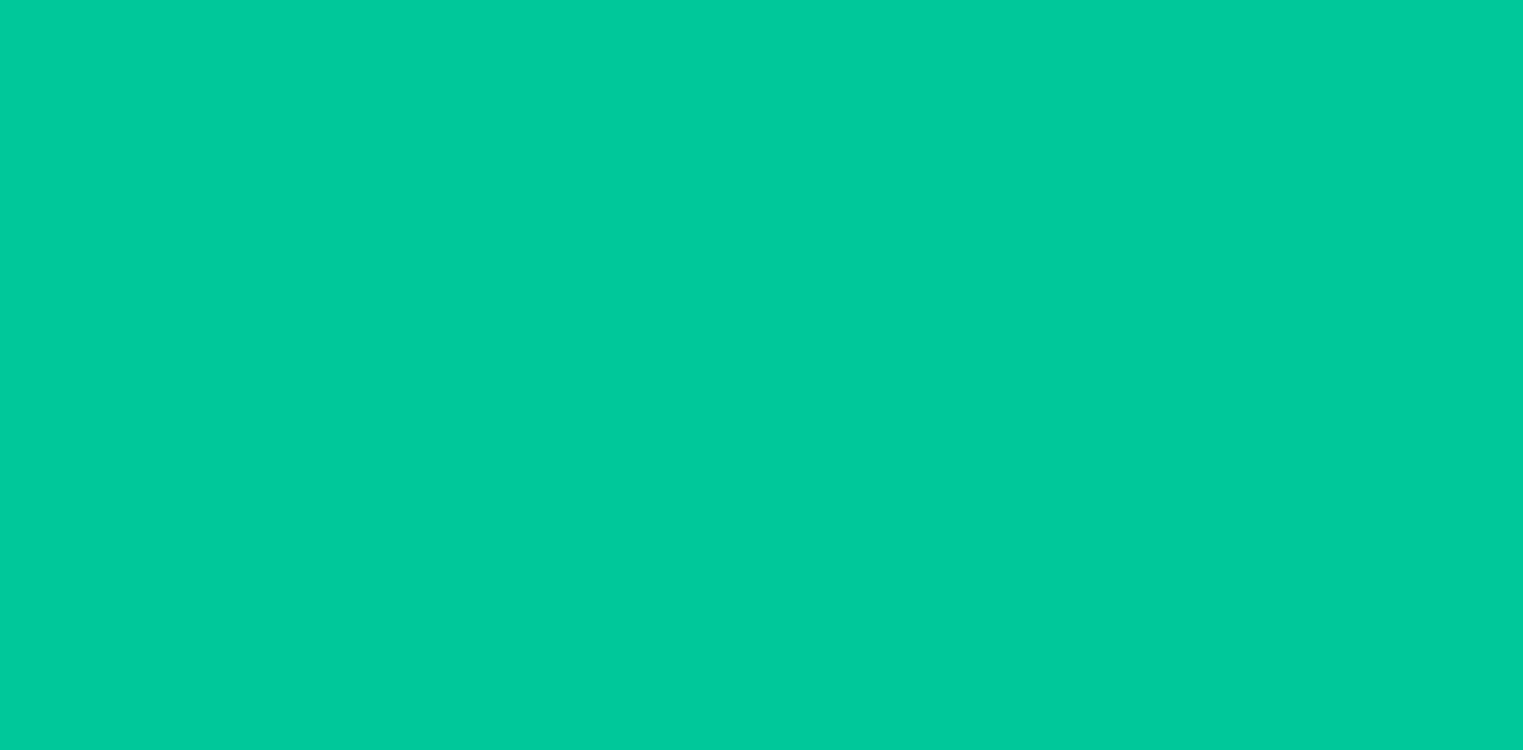
scroll to position [0, 0]
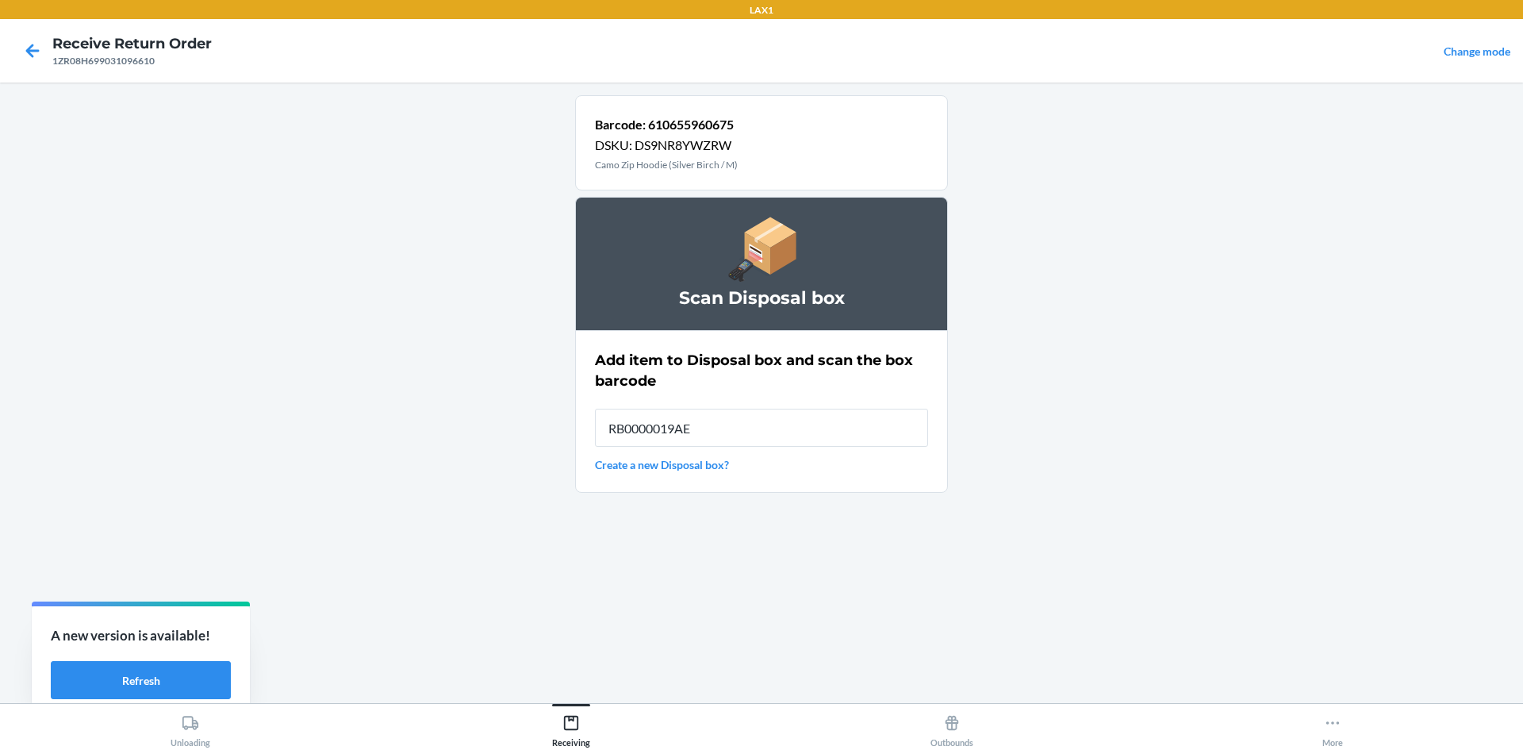
type input "RB0000019AE"
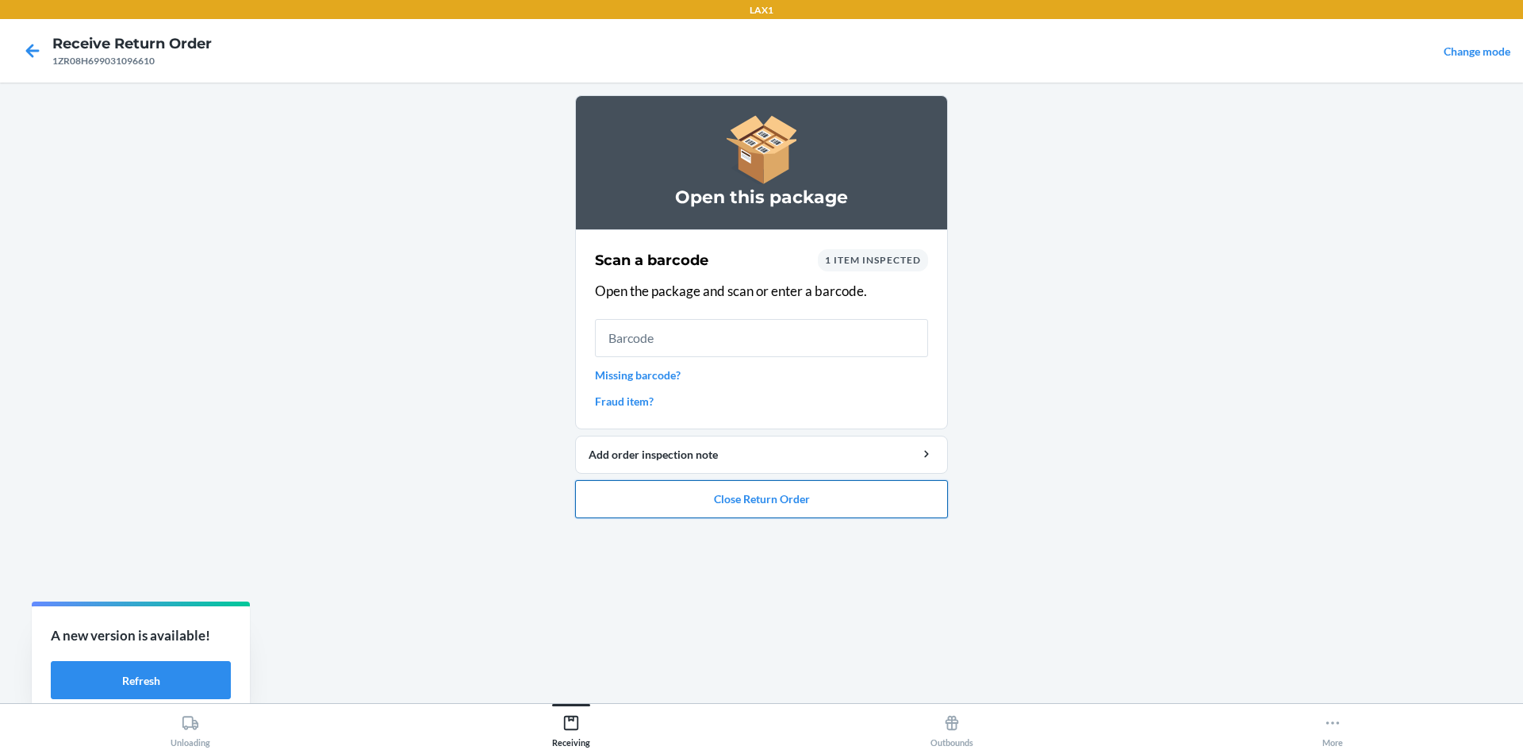
click at [887, 483] on button "Close Return Order" at bounding box center [761, 499] width 373 height 38
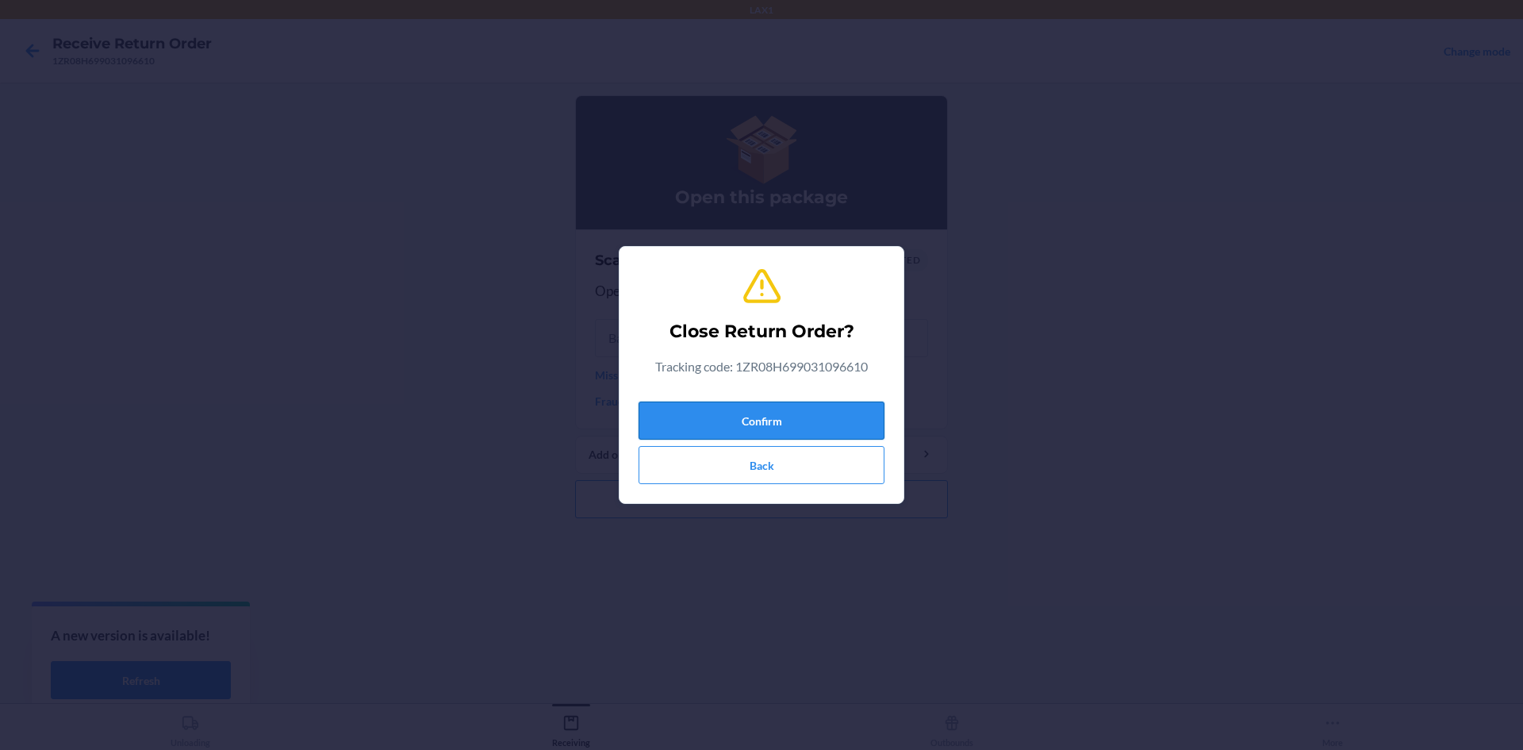
click at [804, 434] on button "Confirm" at bounding box center [762, 420] width 246 height 38
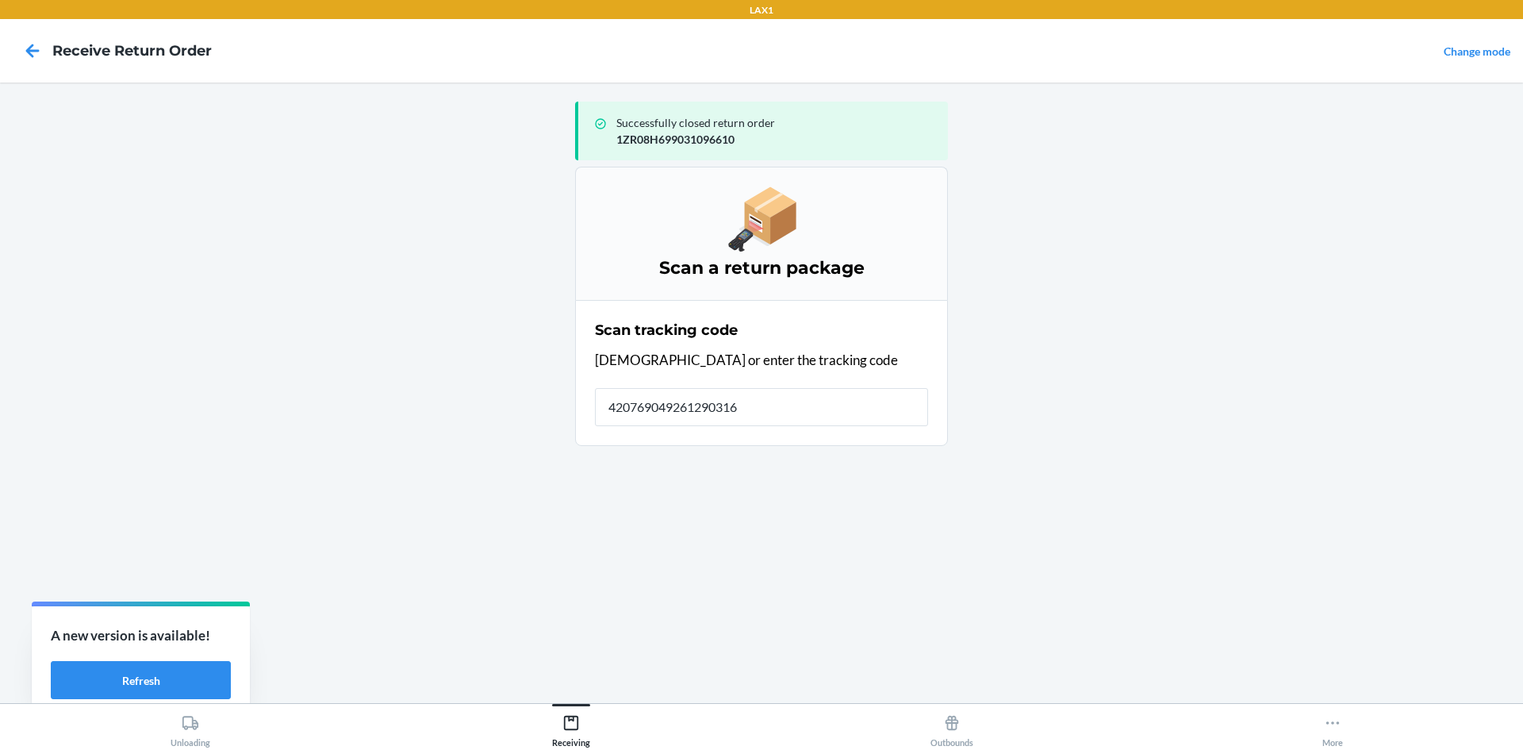
type input "4207690492612903168"
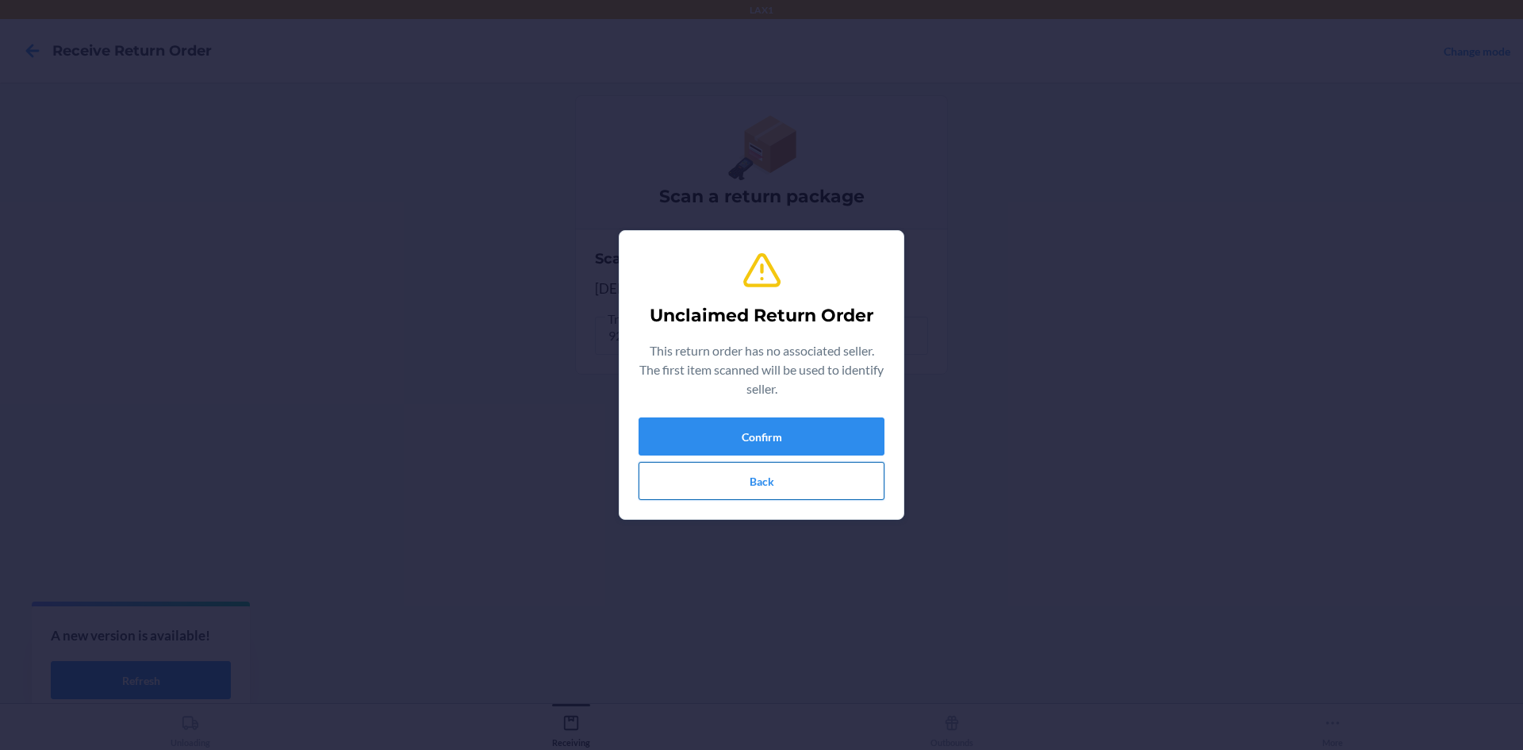
click at [854, 489] on button "Back" at bounding box center [762, 481] width 246 height 38
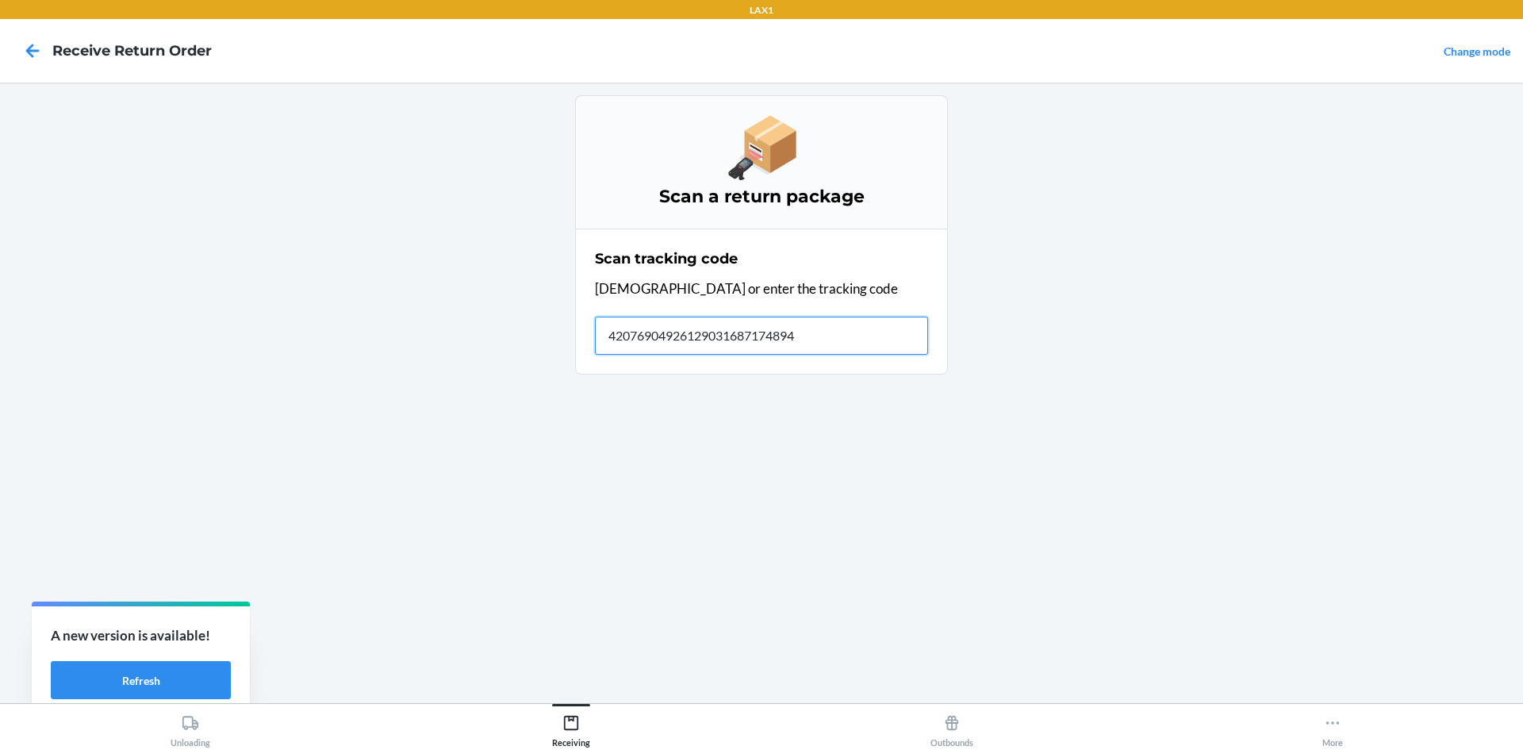
type input "420769049261290316871748941"
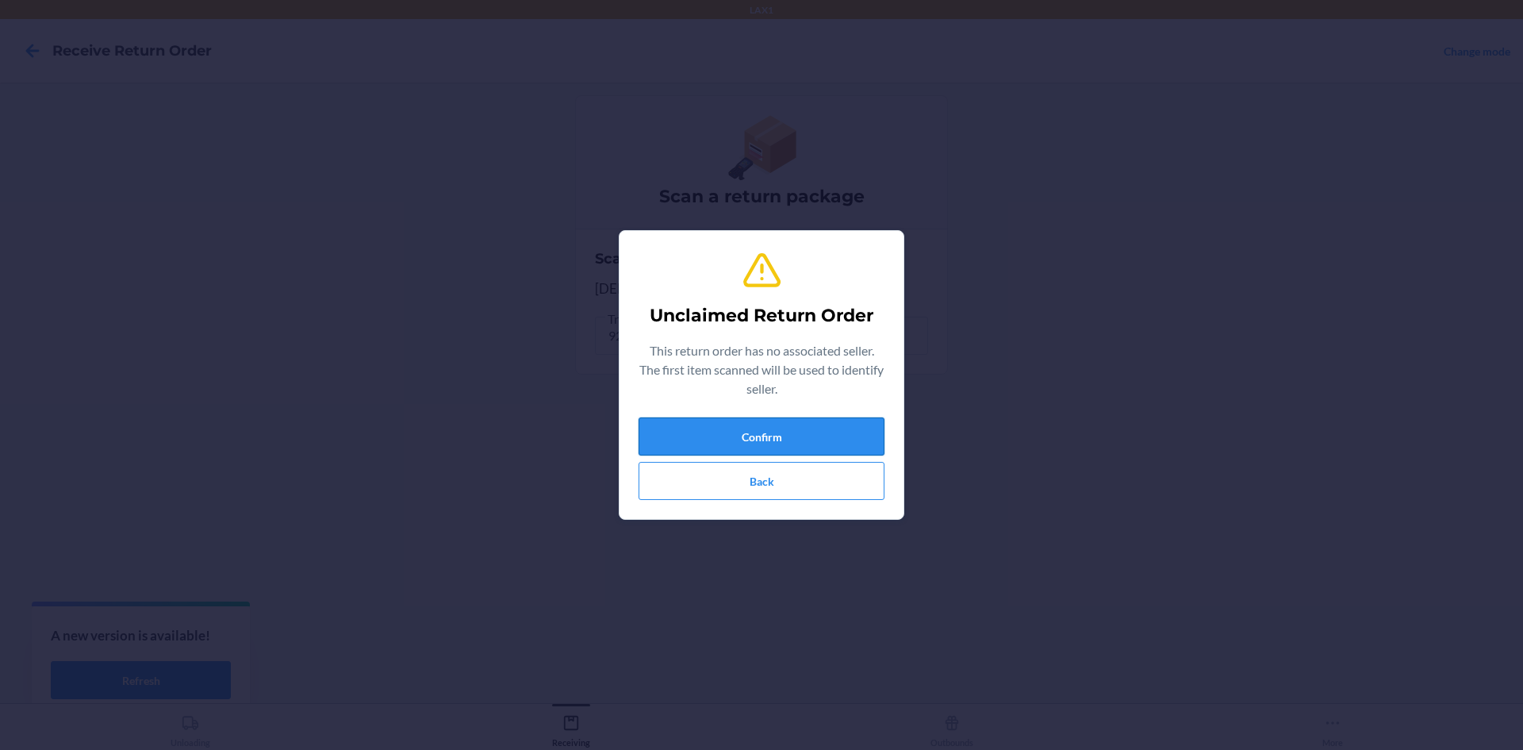
click at [818, 426] on button "Confirm" at bounding box center [762, 436] width 246 height 38
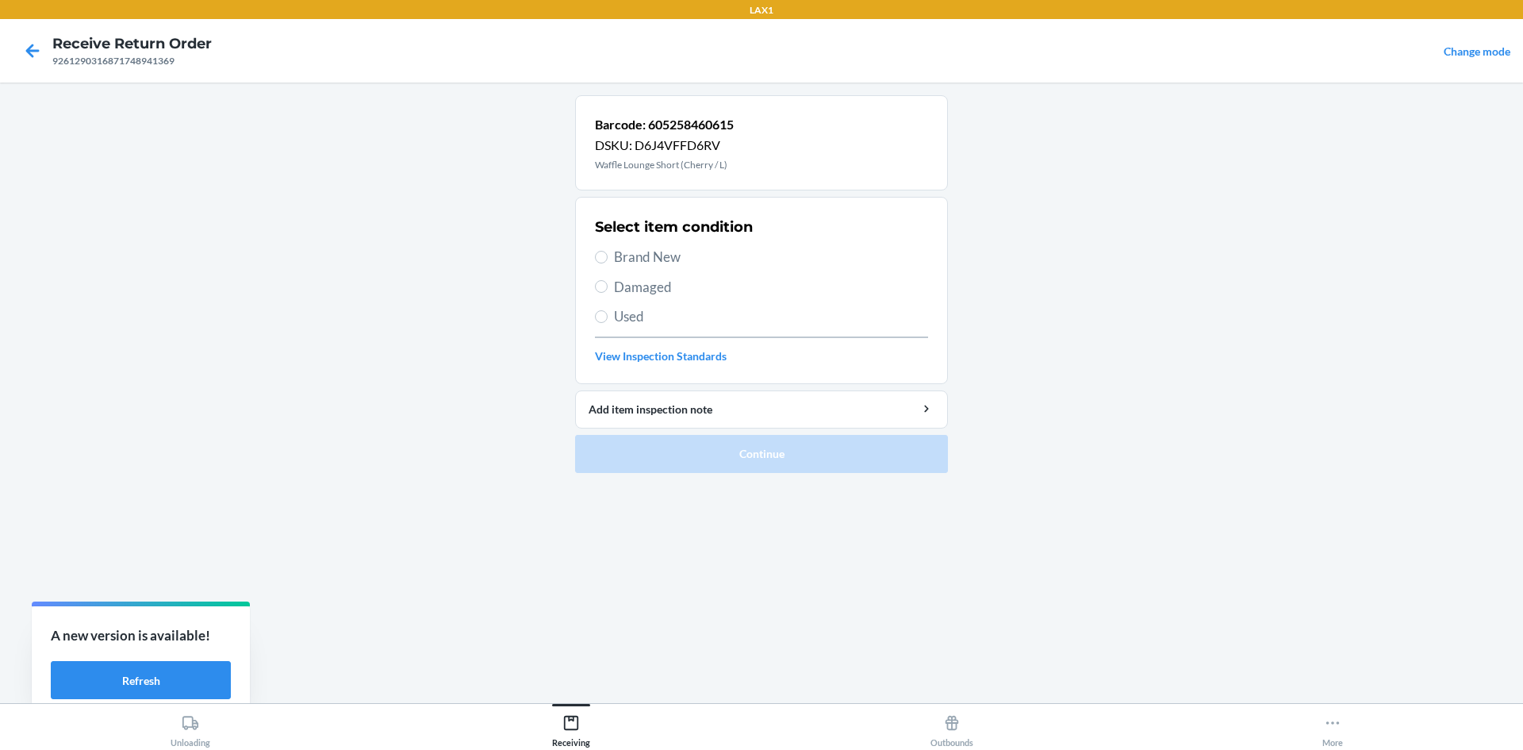
click at [658, 290] on span "Damaged" at bounding box center [771, 287] width 314 height 21
click at [608, 290] on input "Damaged" at bounding box center [601, 286] width 13 height 13
radio input "true"
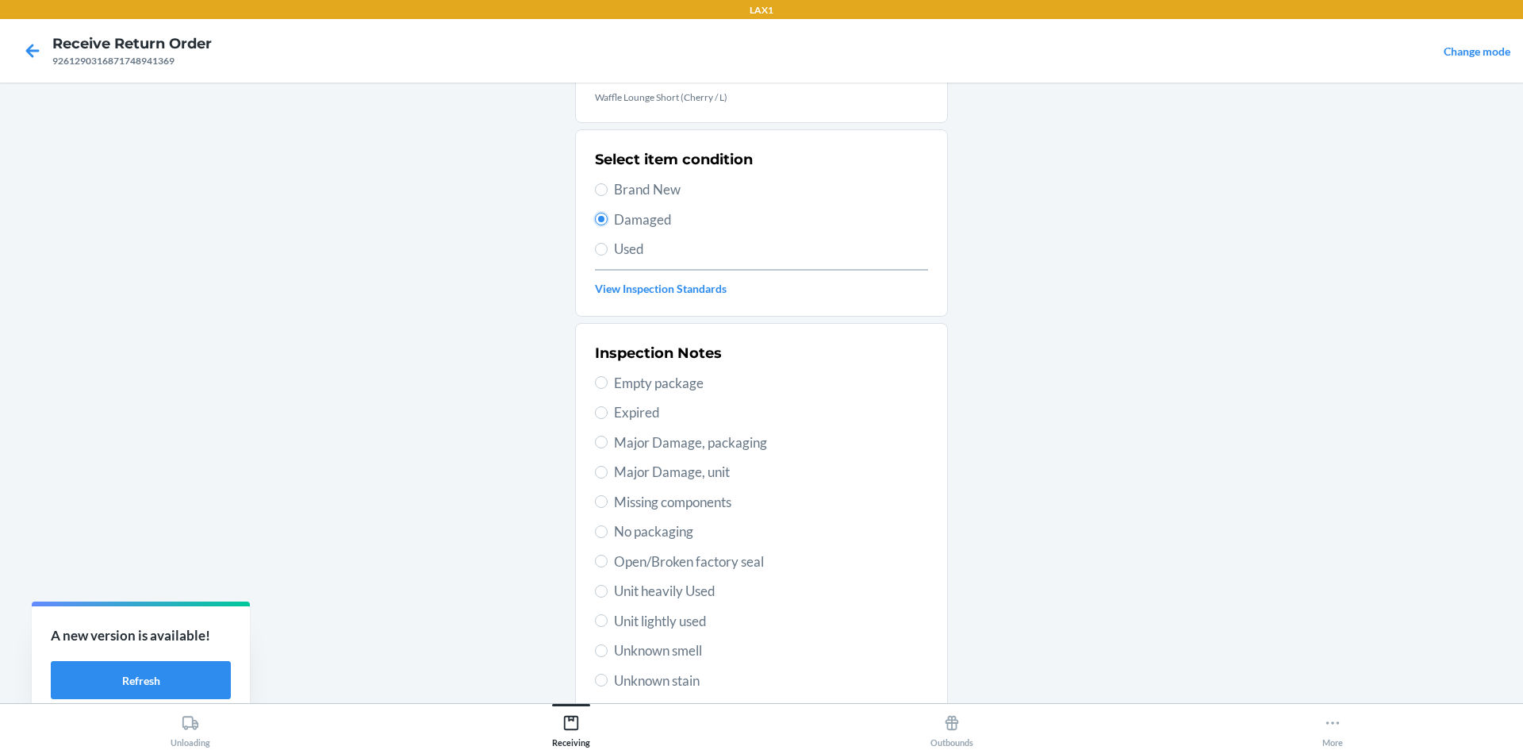
scroll to position [159, 0]
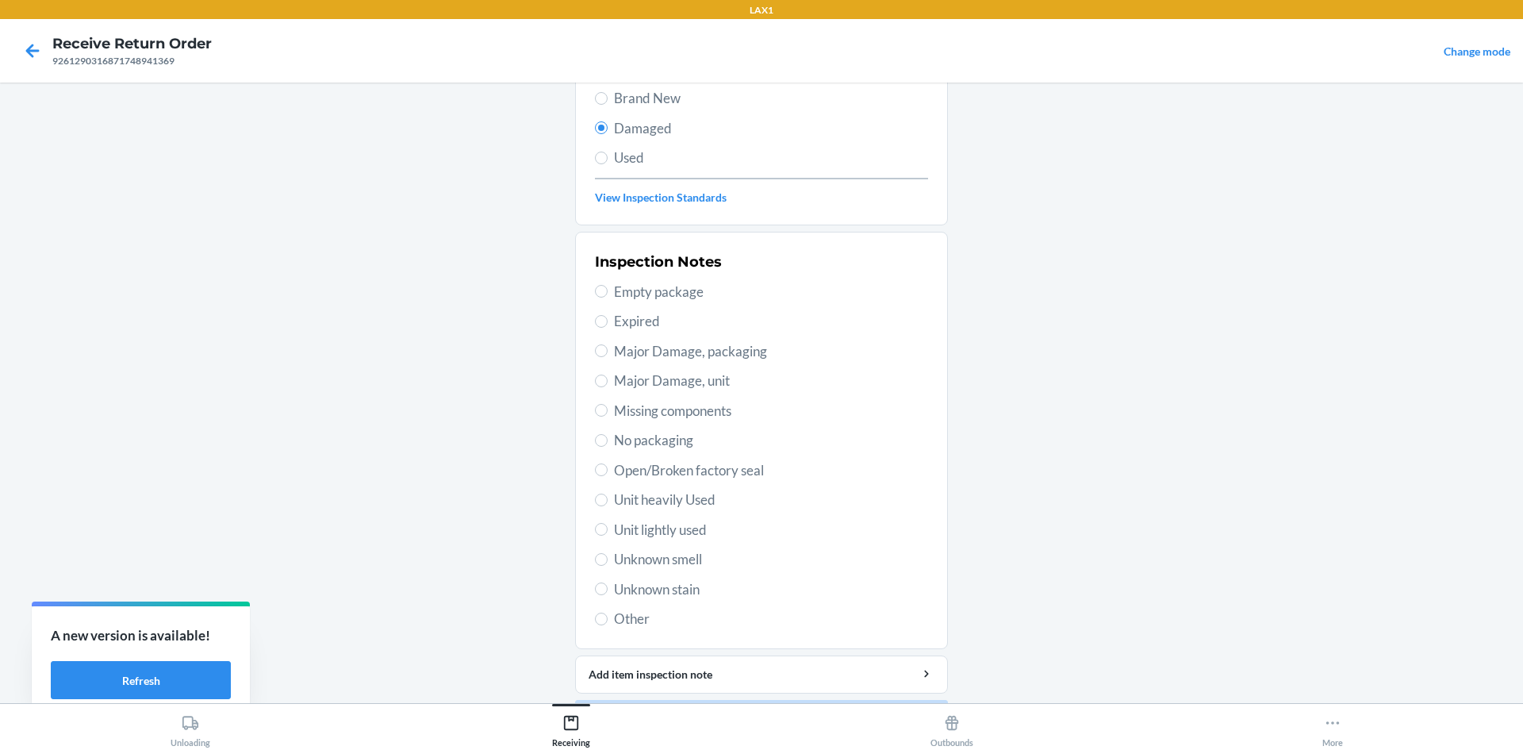
click at [653, 528] on span "Unit lightly used" at bounding box center [771, 530] width 314 height 21
click at [608, 528] on input "Unit lightly used" at bounding box center [601, 529] width 13 height 13
radio input "true"
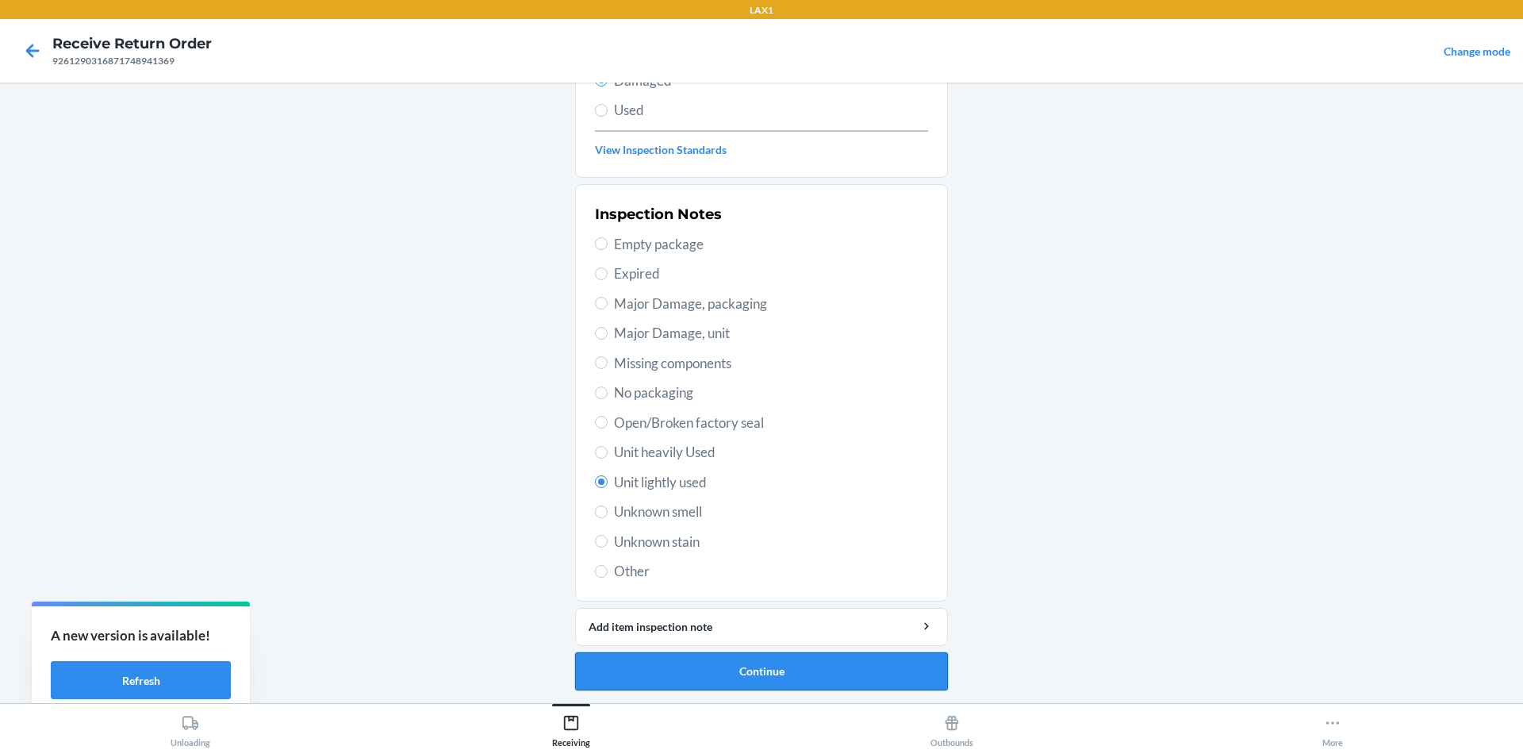
click at [690, 674] on button "Continue" at bounding box center [761, 671] width 373 height 38
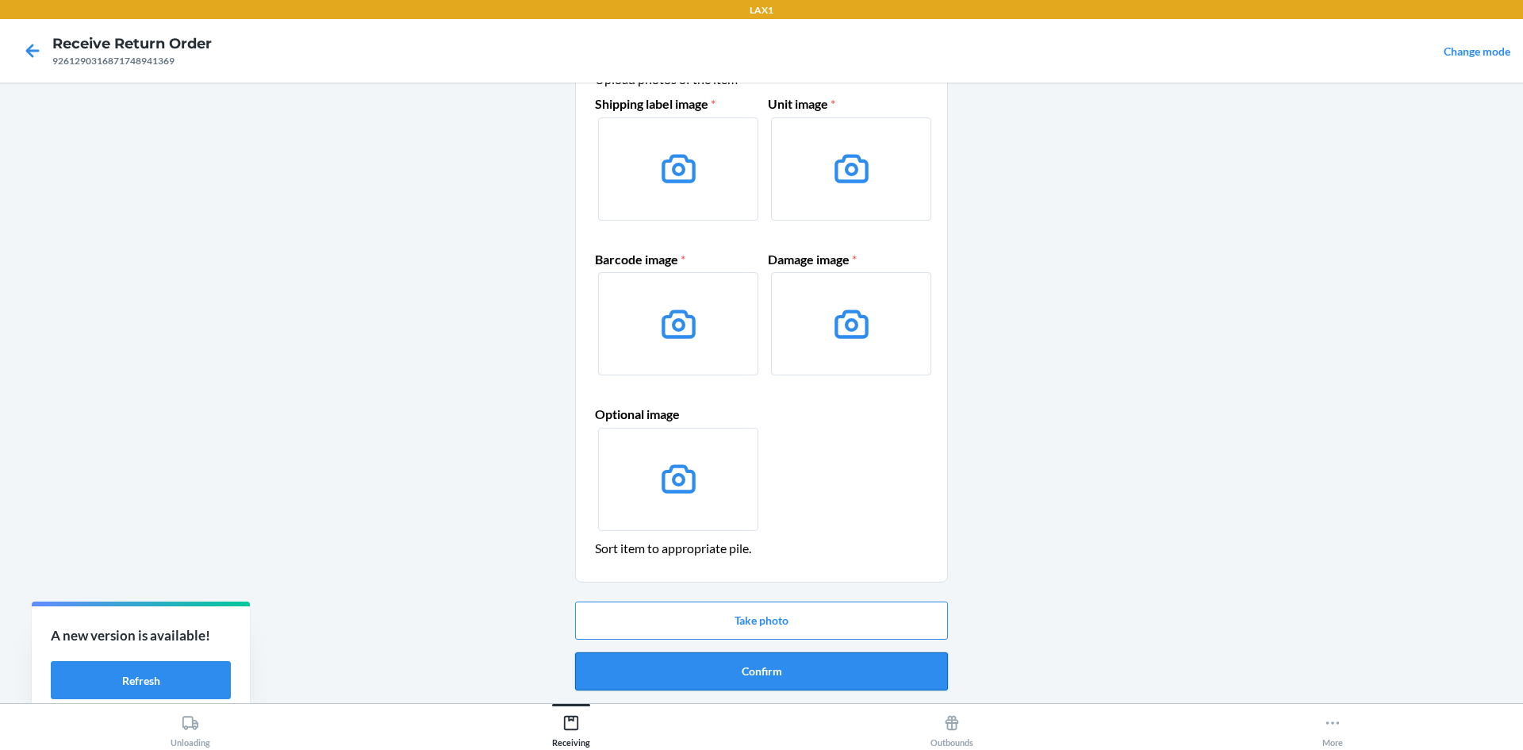
click at [693, 661] on button "Confirm" at bounding box center [761, 671] width 373 height 38
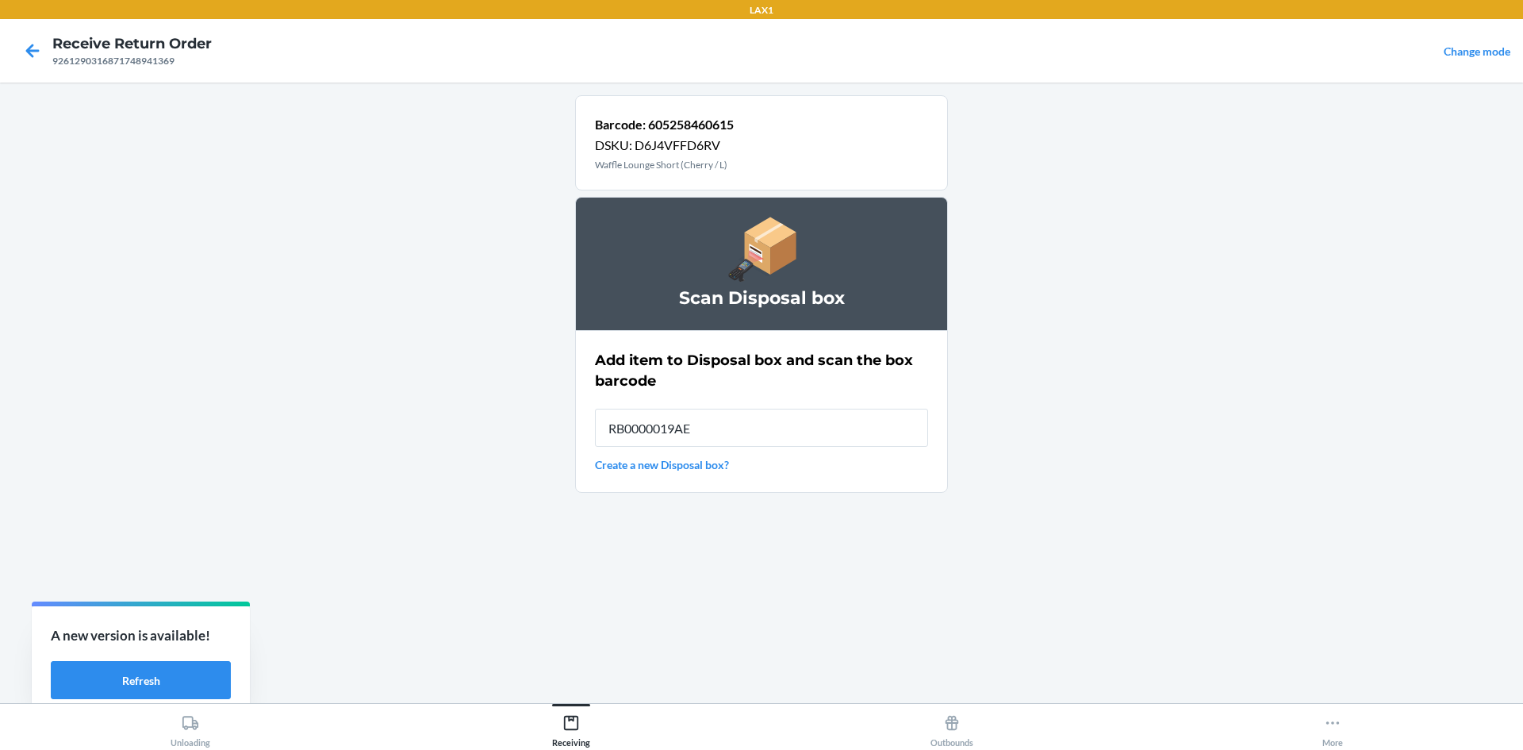
type input "RB0000019AE"
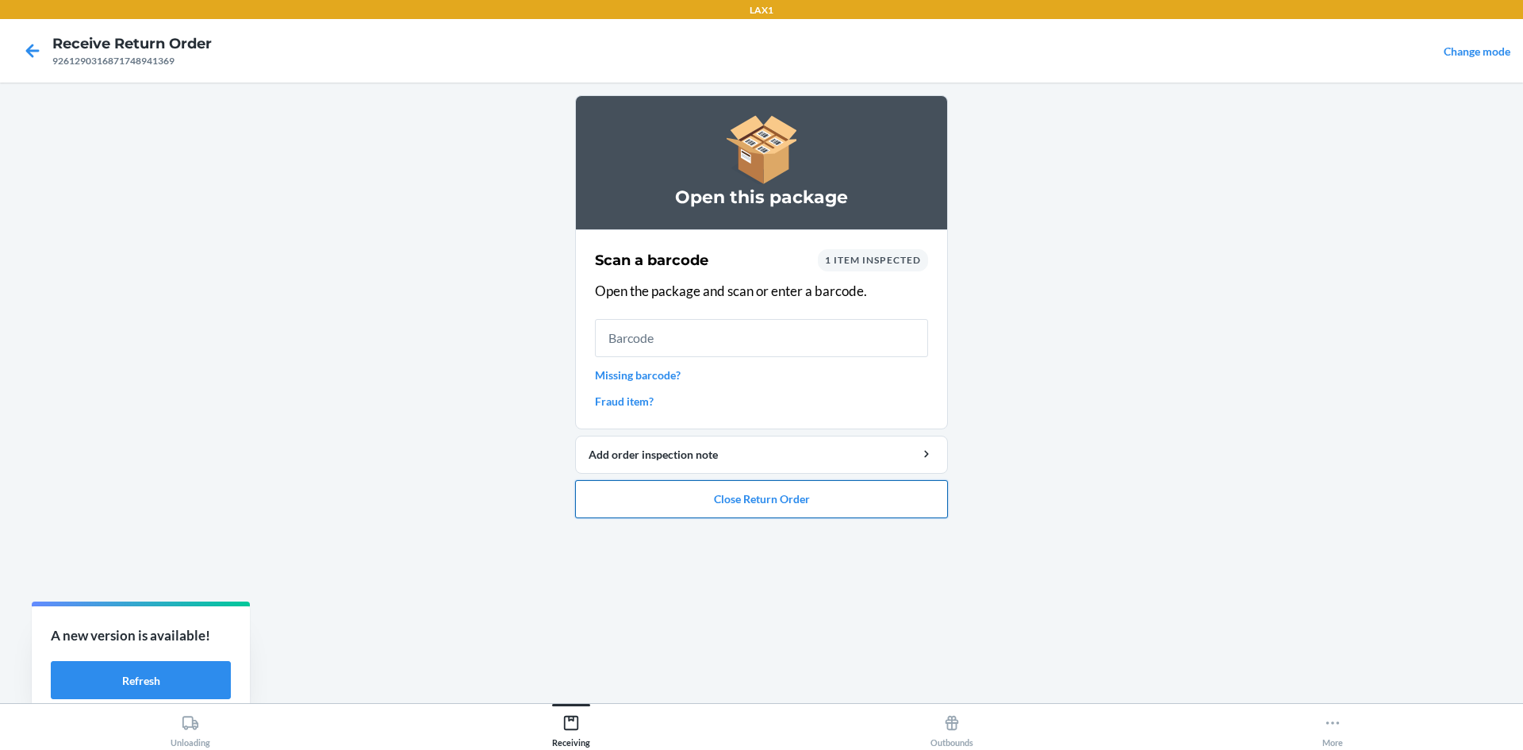
click at [704, 487] on button "Close Return Order" at bounding box center [761, 499] width 373 height 38
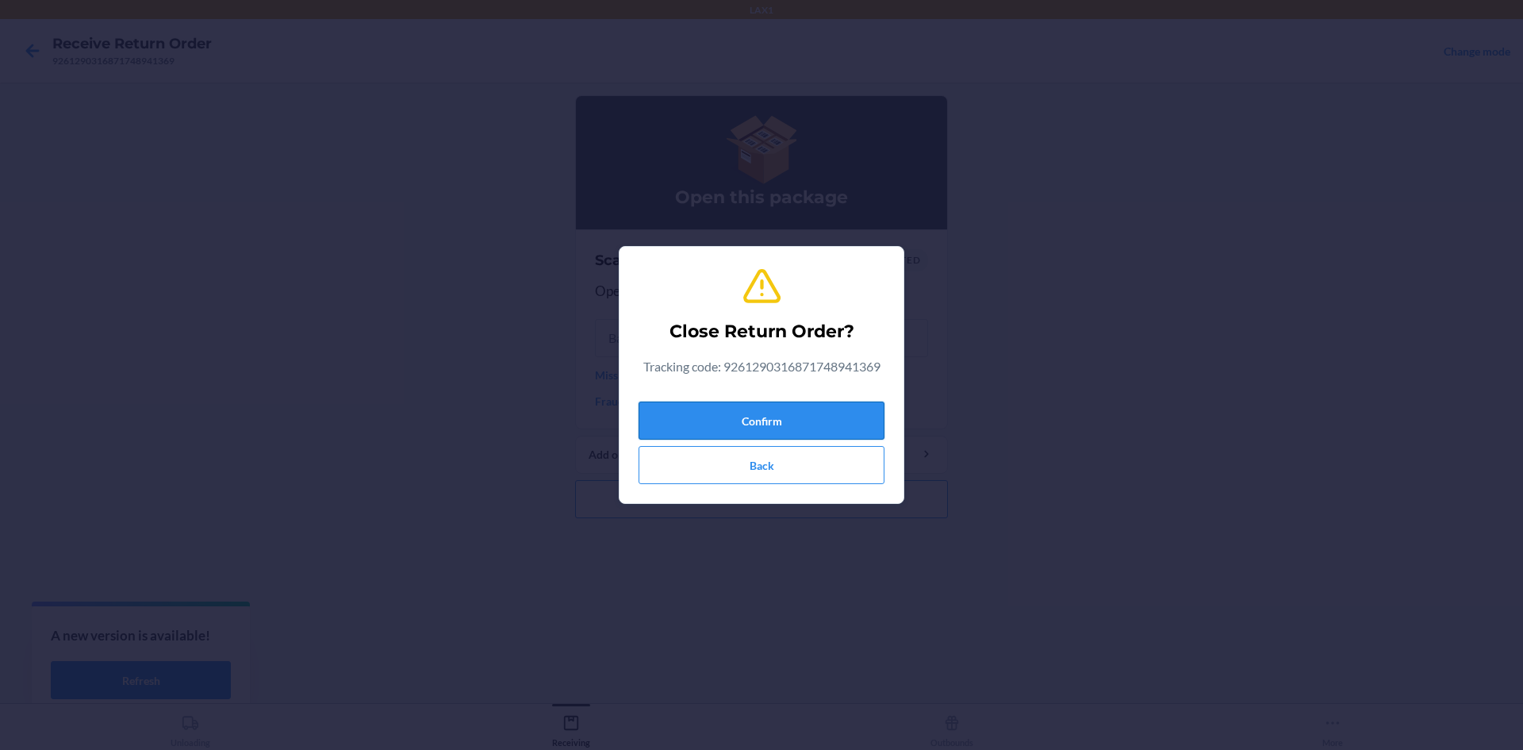
click at [680, 405] on button "Confirm" at bounding box center [762, 420] width 246 height 38
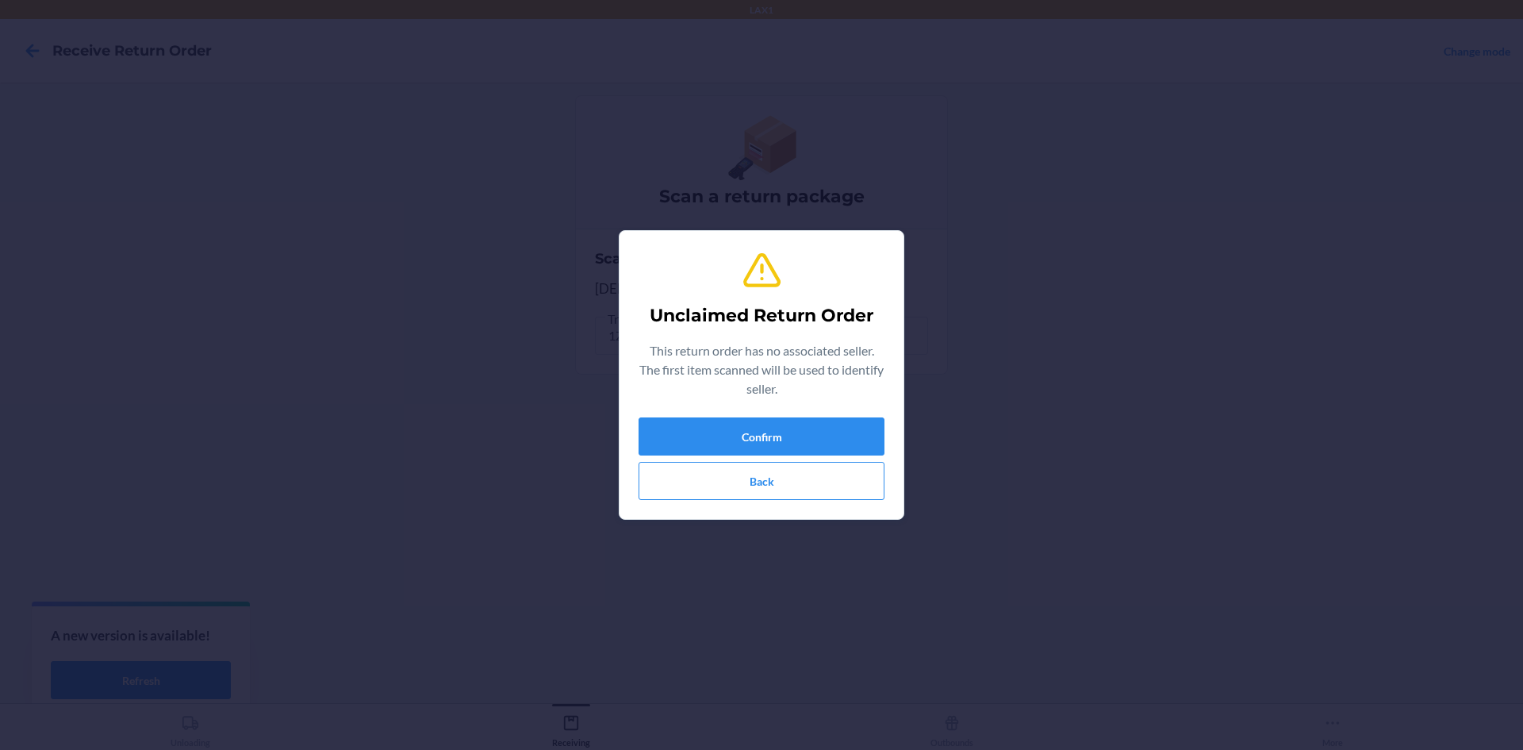
type input "843353162465"
click at [809, 444] on button "Confirm" at bounding box center [762, 436] width 246 height 38
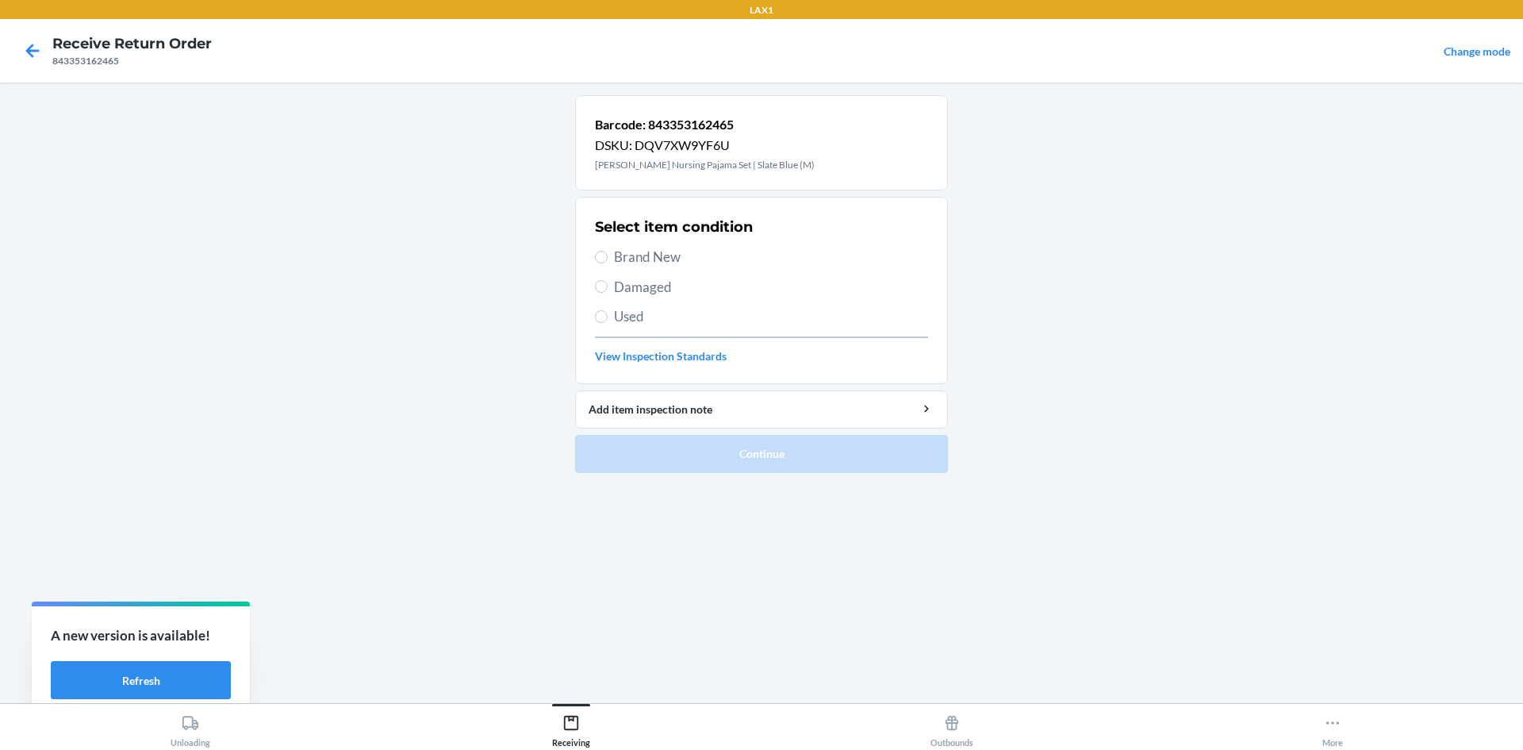
click at [641, 294] on span "Damaged" at bounding box center [771, 287] width 314 height 21
click at [608, 293] on input "Damaged" at bounding box center [601, 286] width 13 height 13
radio input "true"
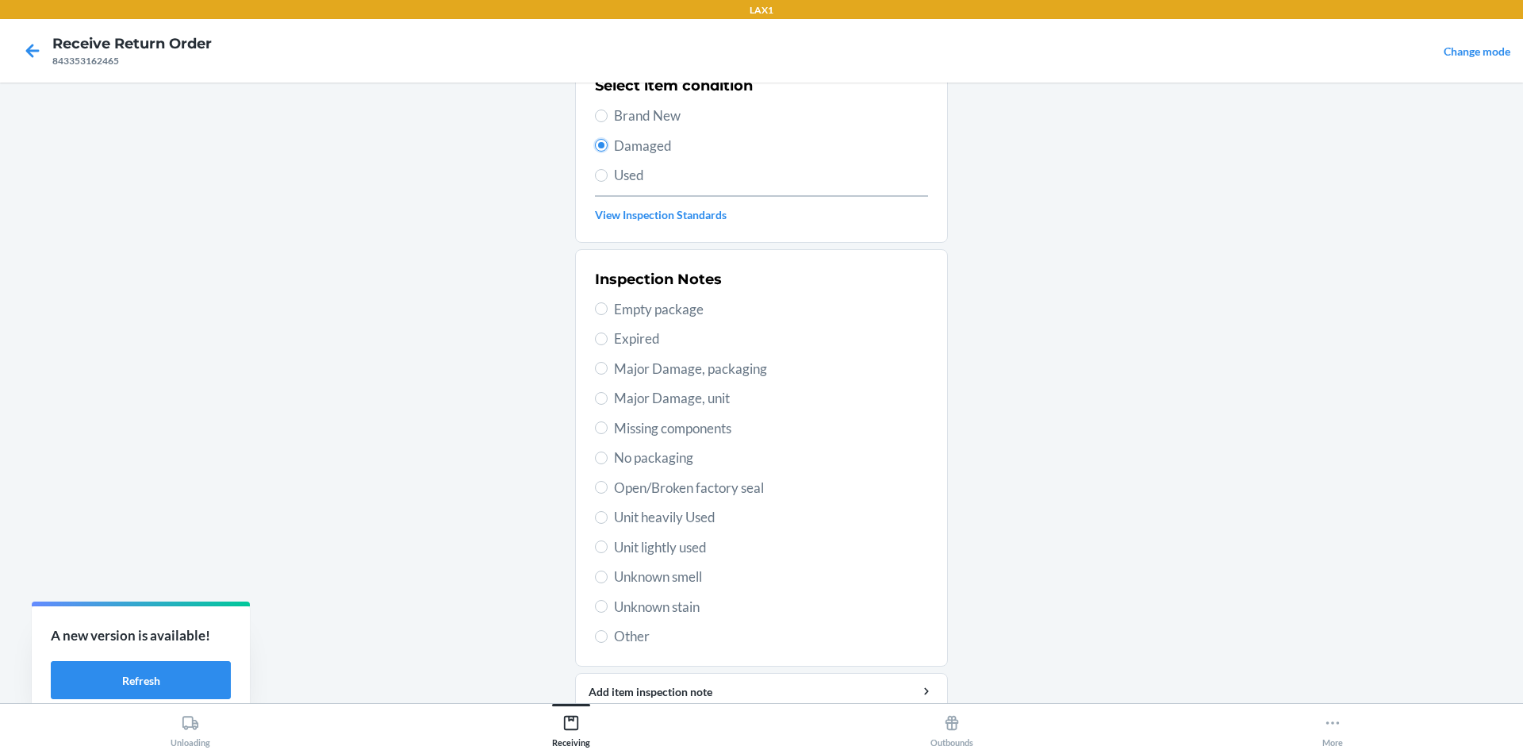
scroll to position [206, 0]
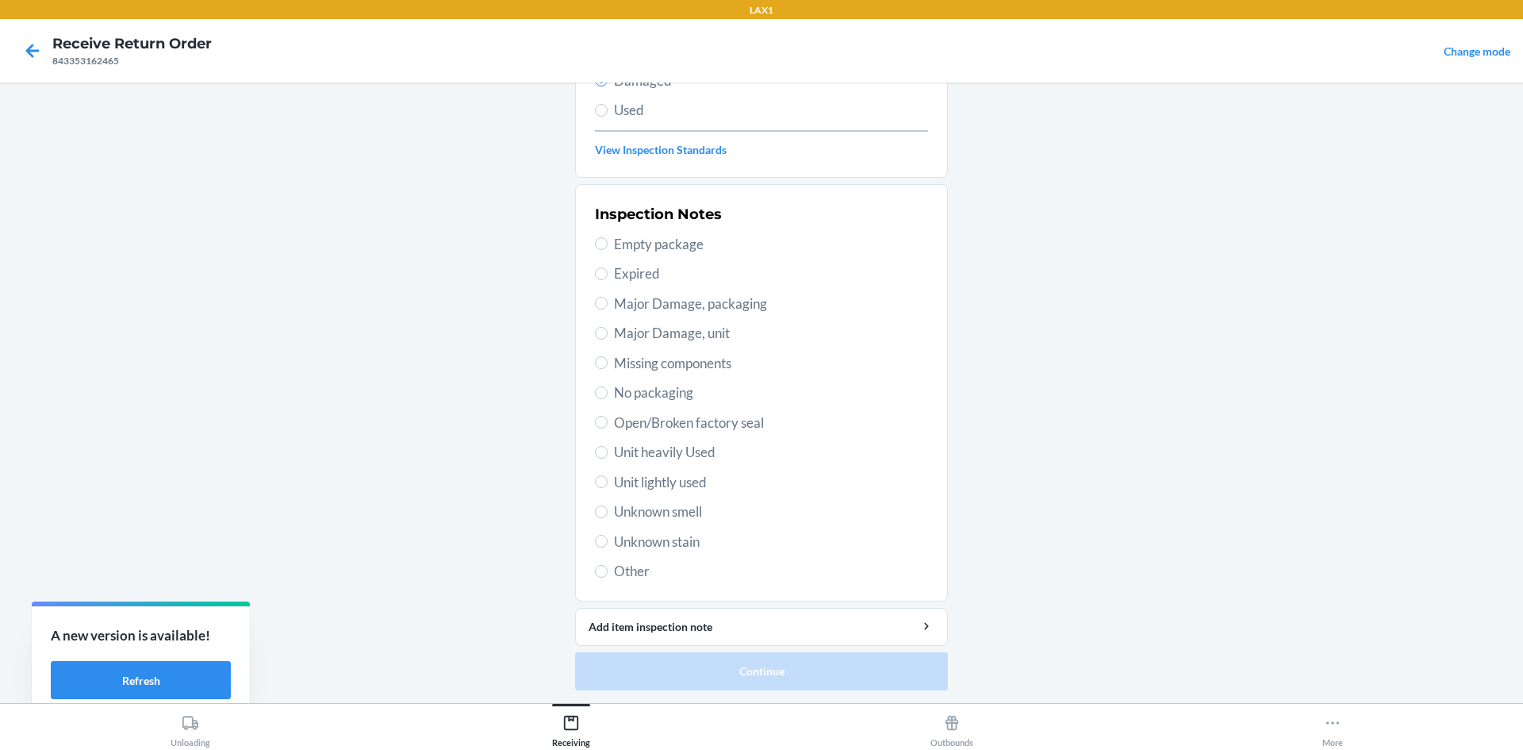
click at [663, 483] on span "Unit lightly used" at bounding box center [771, 482] width 314 height 21
click at [608, 483] on input "Unit lightly used" at bounding box center [601, 481] width 13 height 13
radio input "true"
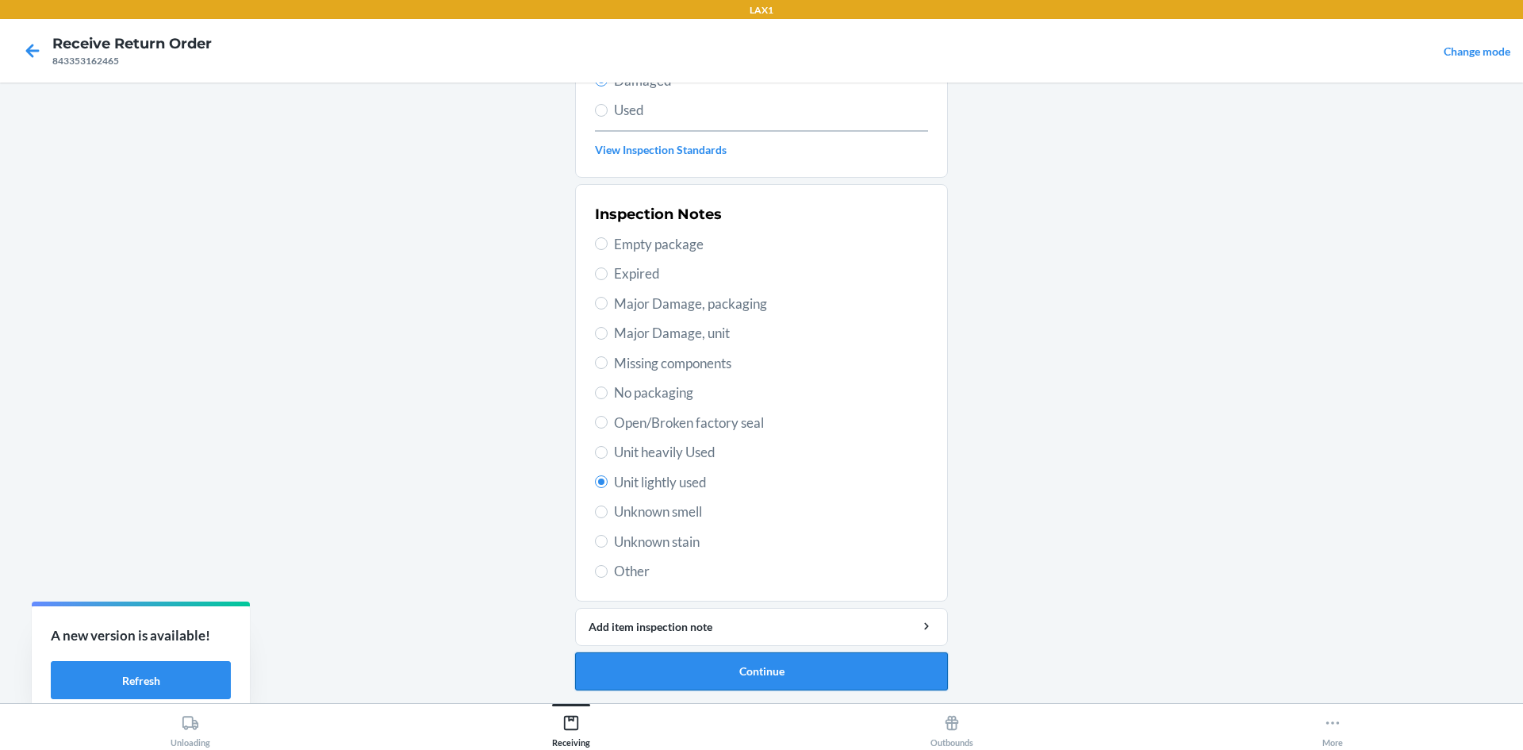
click at [723, 678] on button "Continue" at bounding box center [761, 671] width 373 height 38
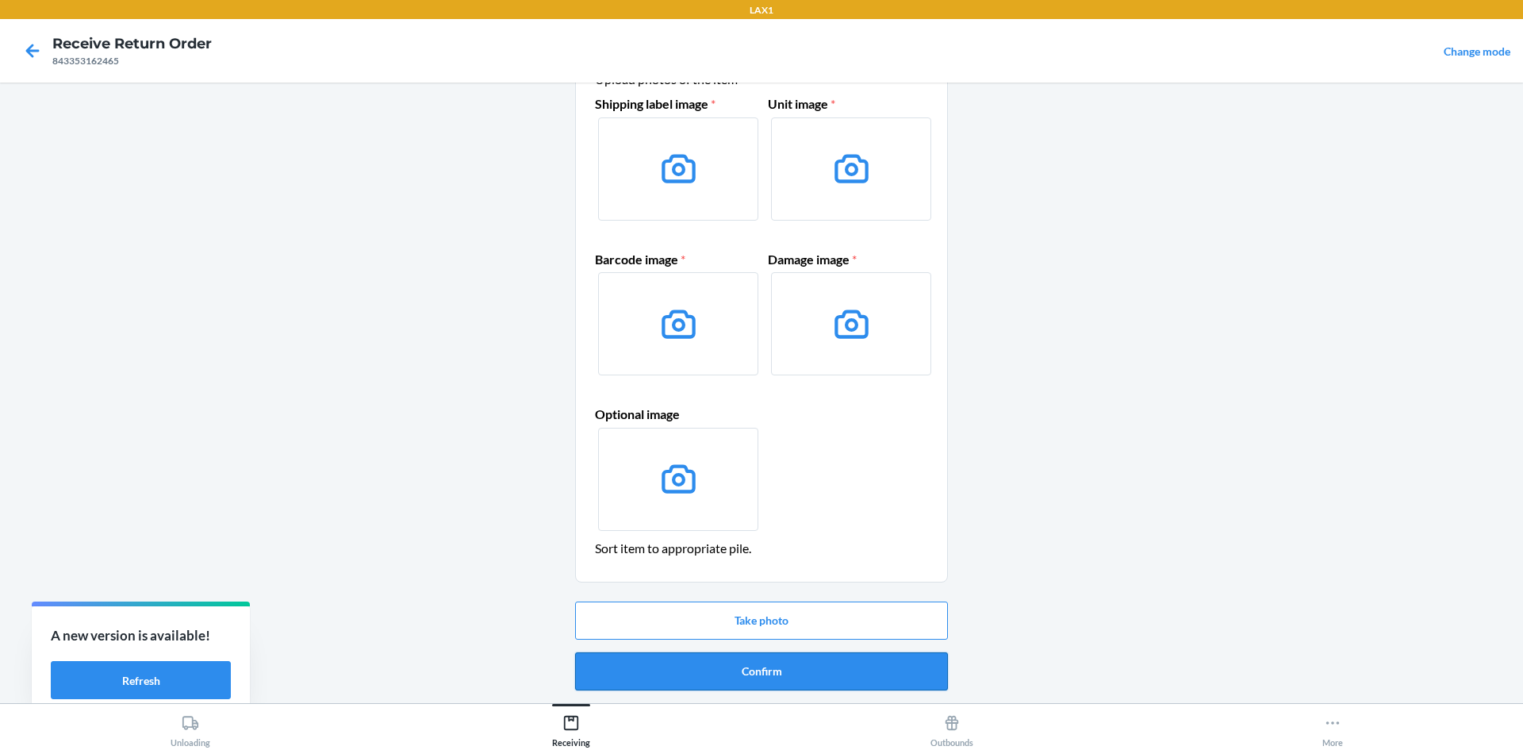
click at [721, 663] on button "Confirm" at bounding box center [761, 671] width 373 height 38
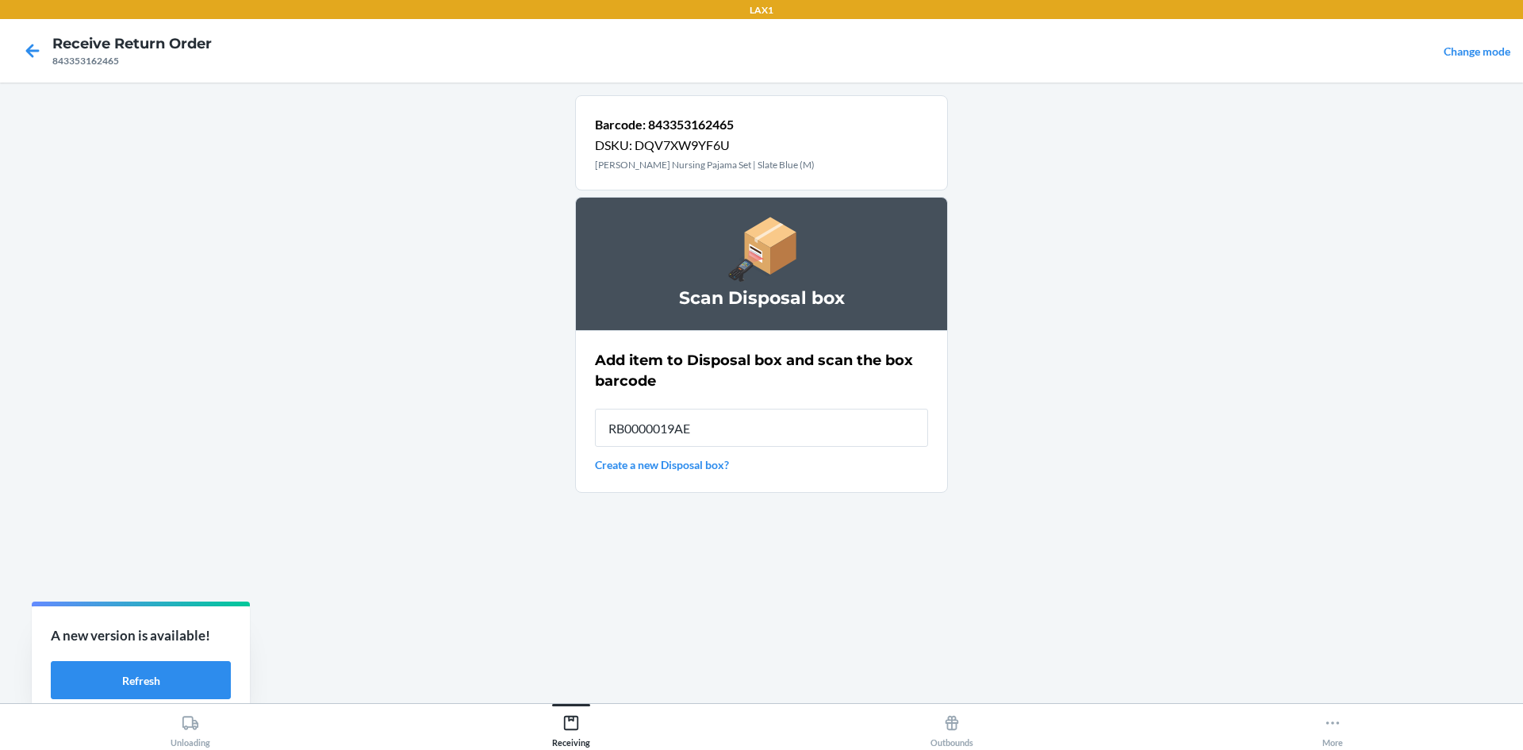
type input "RB0000019AE"
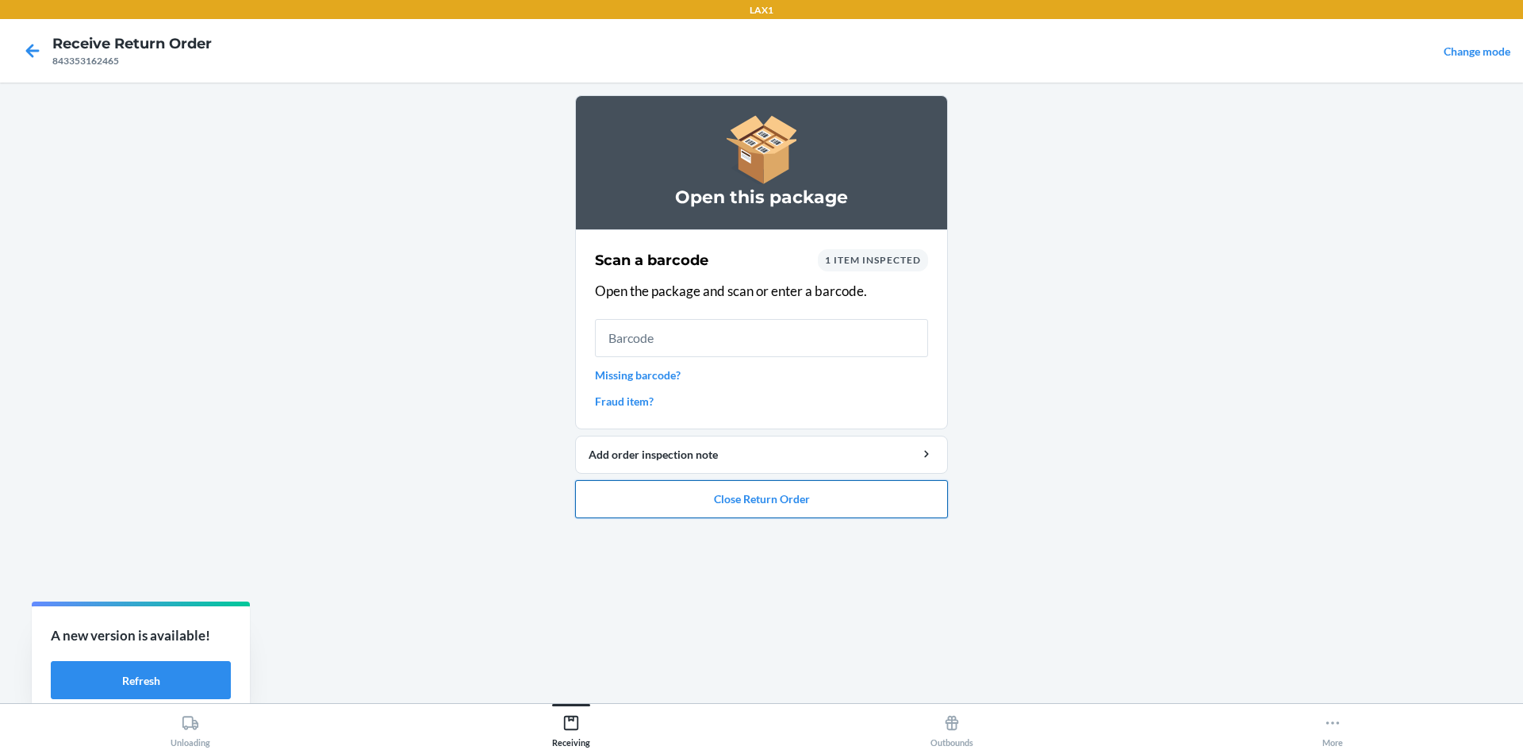
click at [682, 493] on button "Close Return Order" at bounding box center [761, 499] width 373 height 38
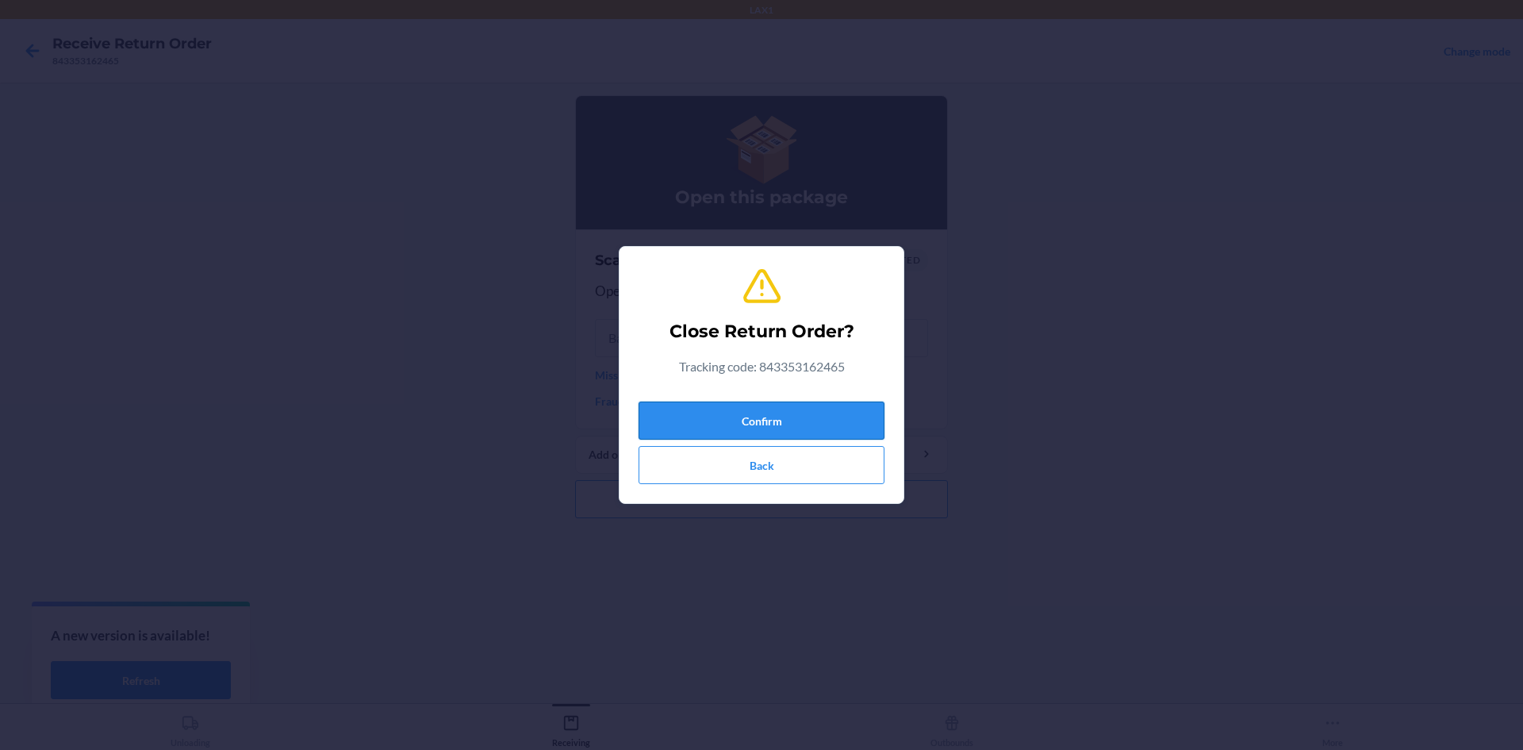
click at [673, 418] on button "Confirm" at bounding box center [762, 420] width 246 height 38
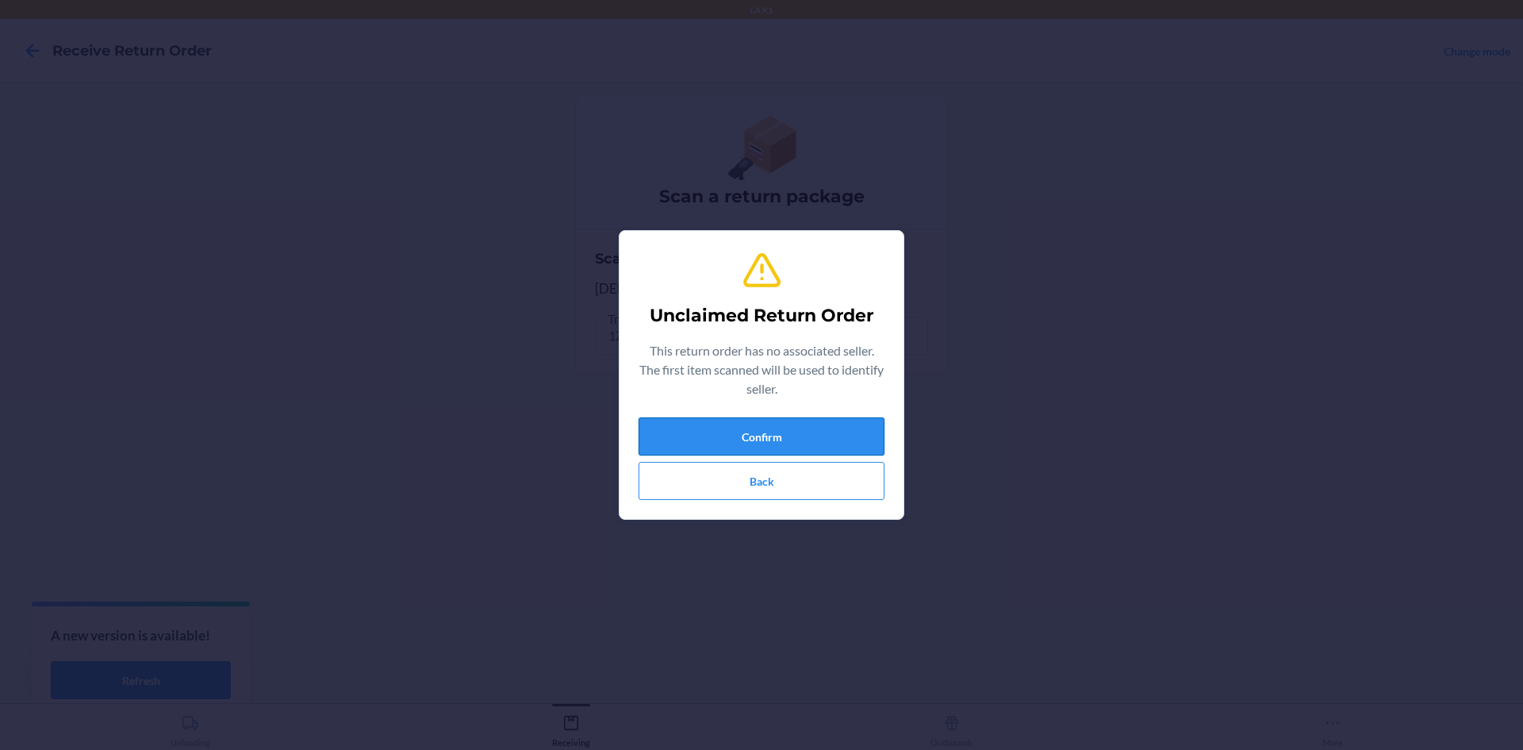
click at [766, 426] on button "Confirm" at bounding box center [762, 436] width 246 height 38
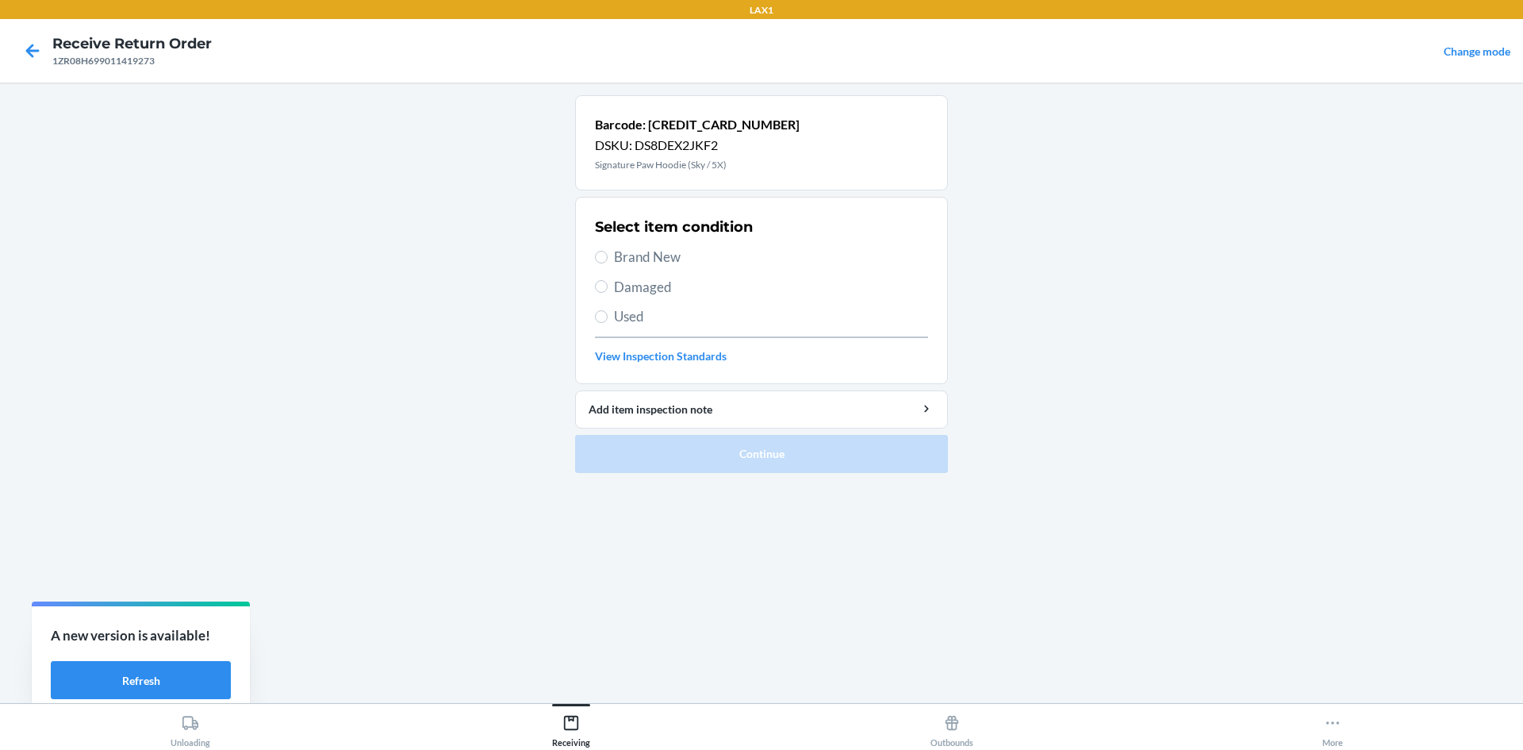
click at [637, 282] on span "Damaged" at bounding box center [771, 287] width 314 height 21
click at [608, 282] on input "Damaged" at bounding box center [601, 286] width 13 height 13
radio input "true"
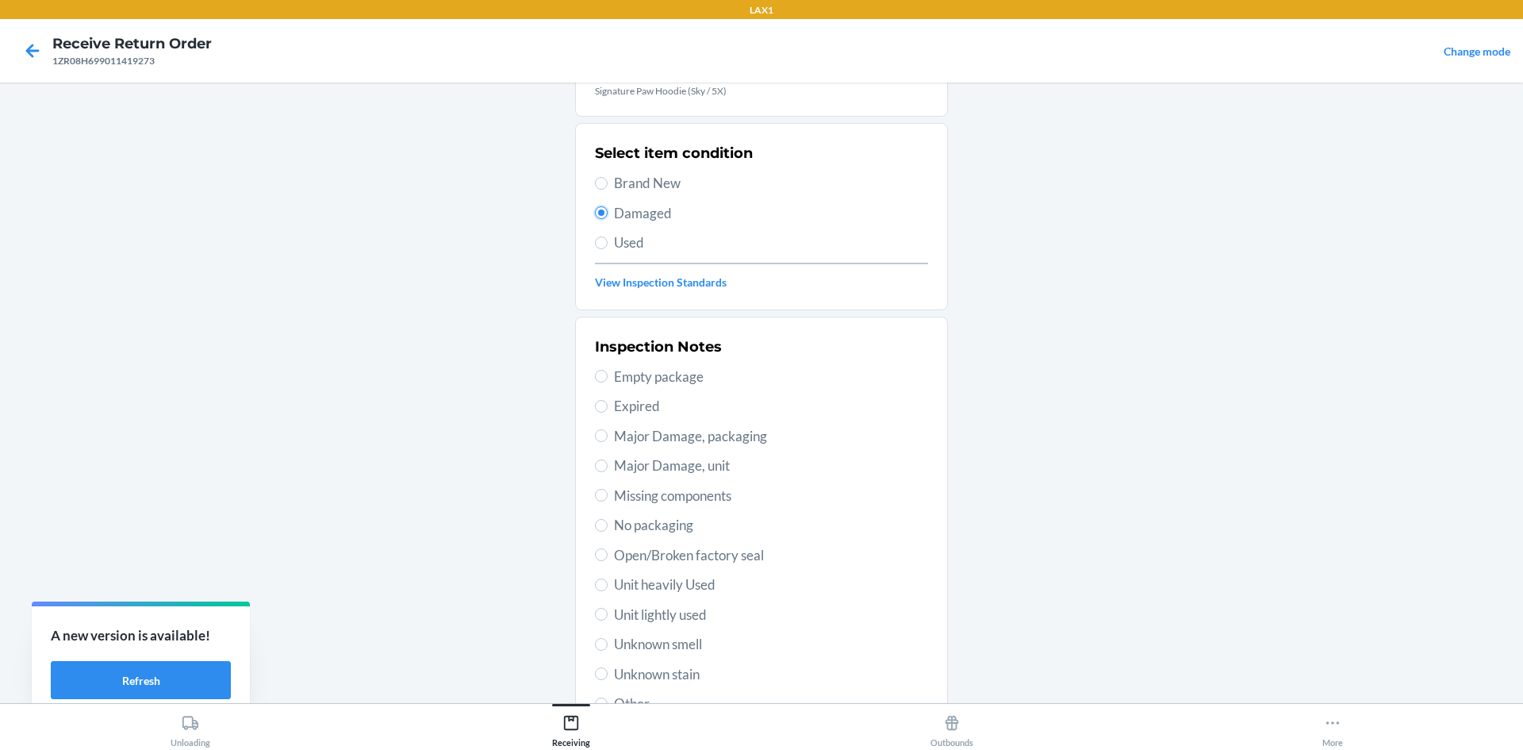
scroll to position [159, 0]
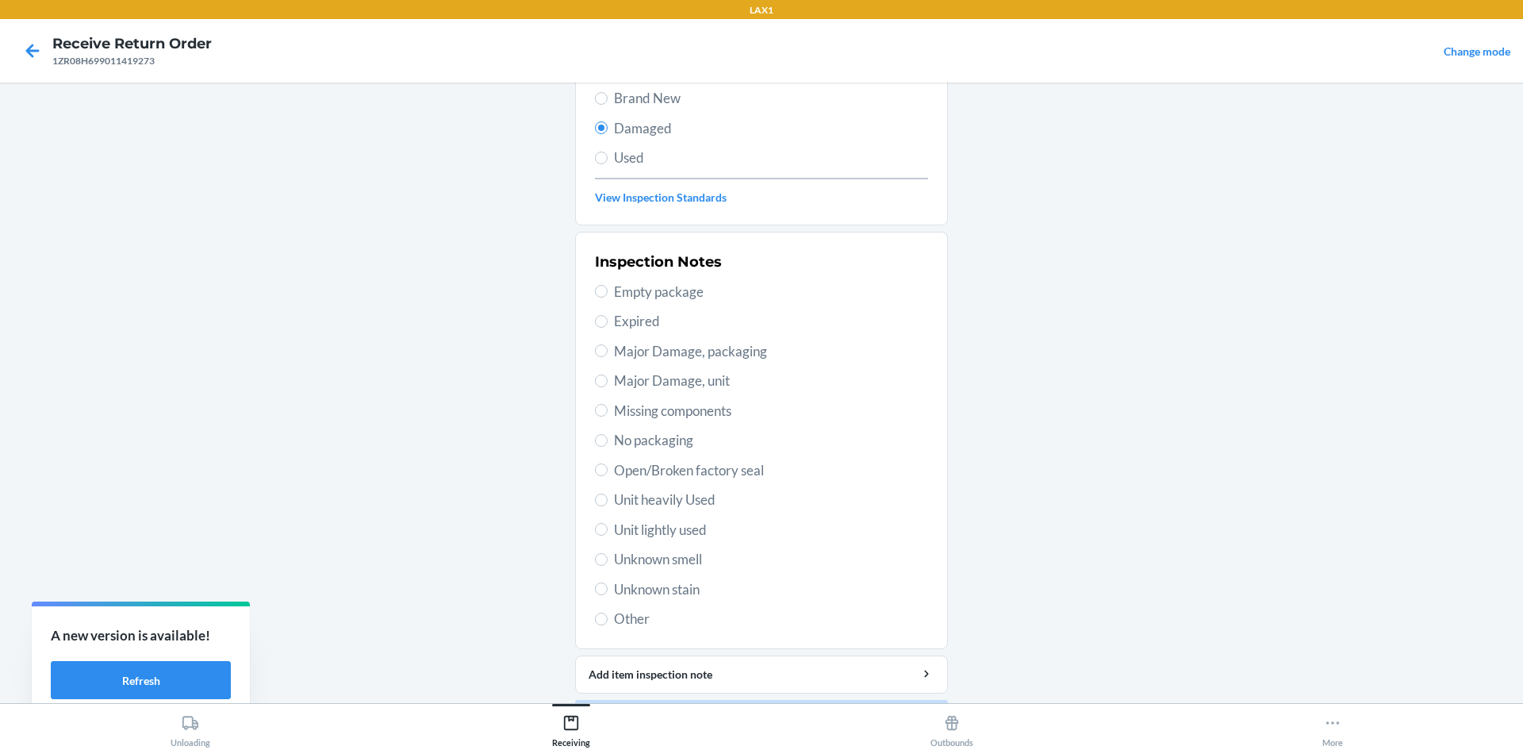
click at [636, 532] on span "Unit lightly used" at bounding box center [771, 530] width 314 height 21
click at [608, 532] on input "Unit lightly used" at bounding box center [601, 529] width 13 height 13
radio input "true"
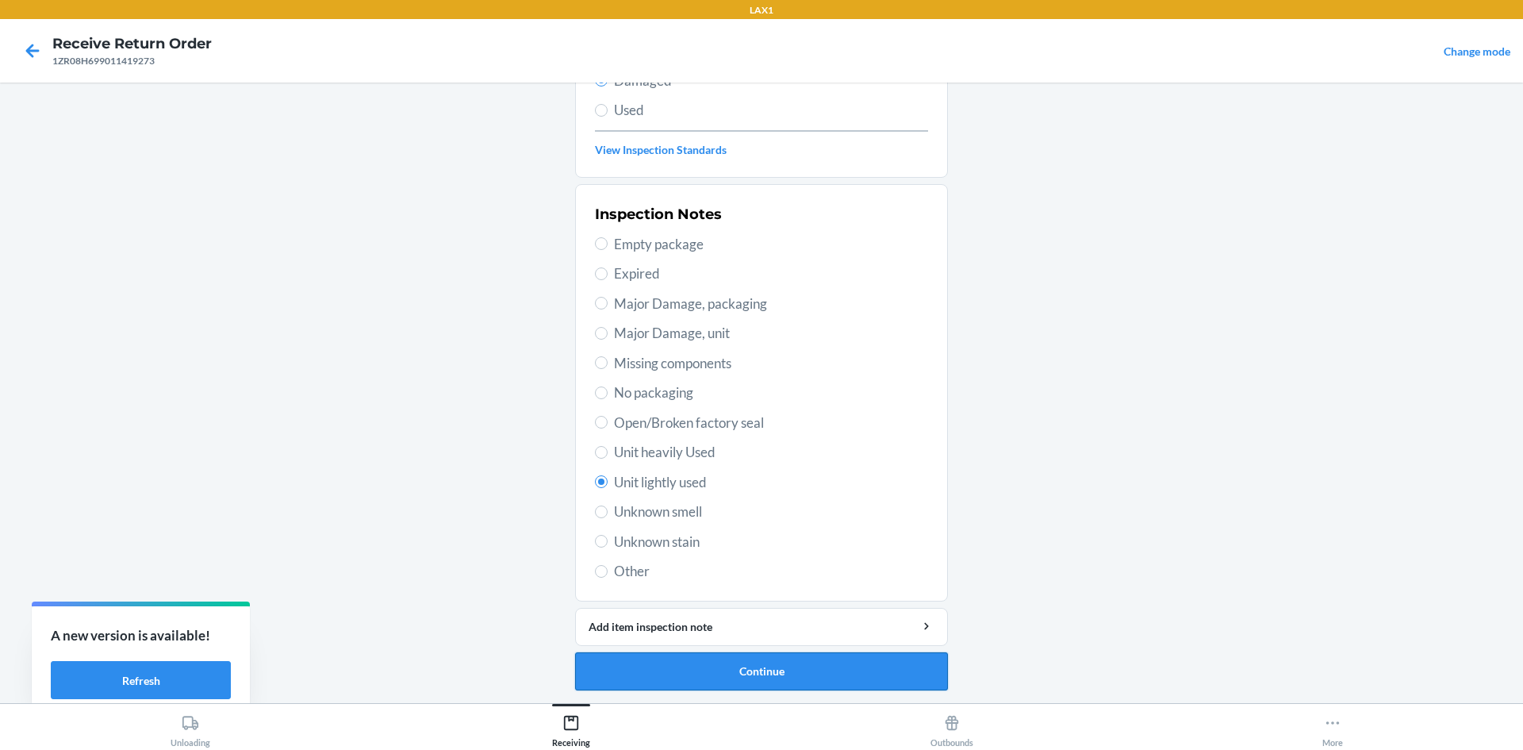
click at [731, 666] on button "Continue" at bounding box center [761, 671] width 373 height 38
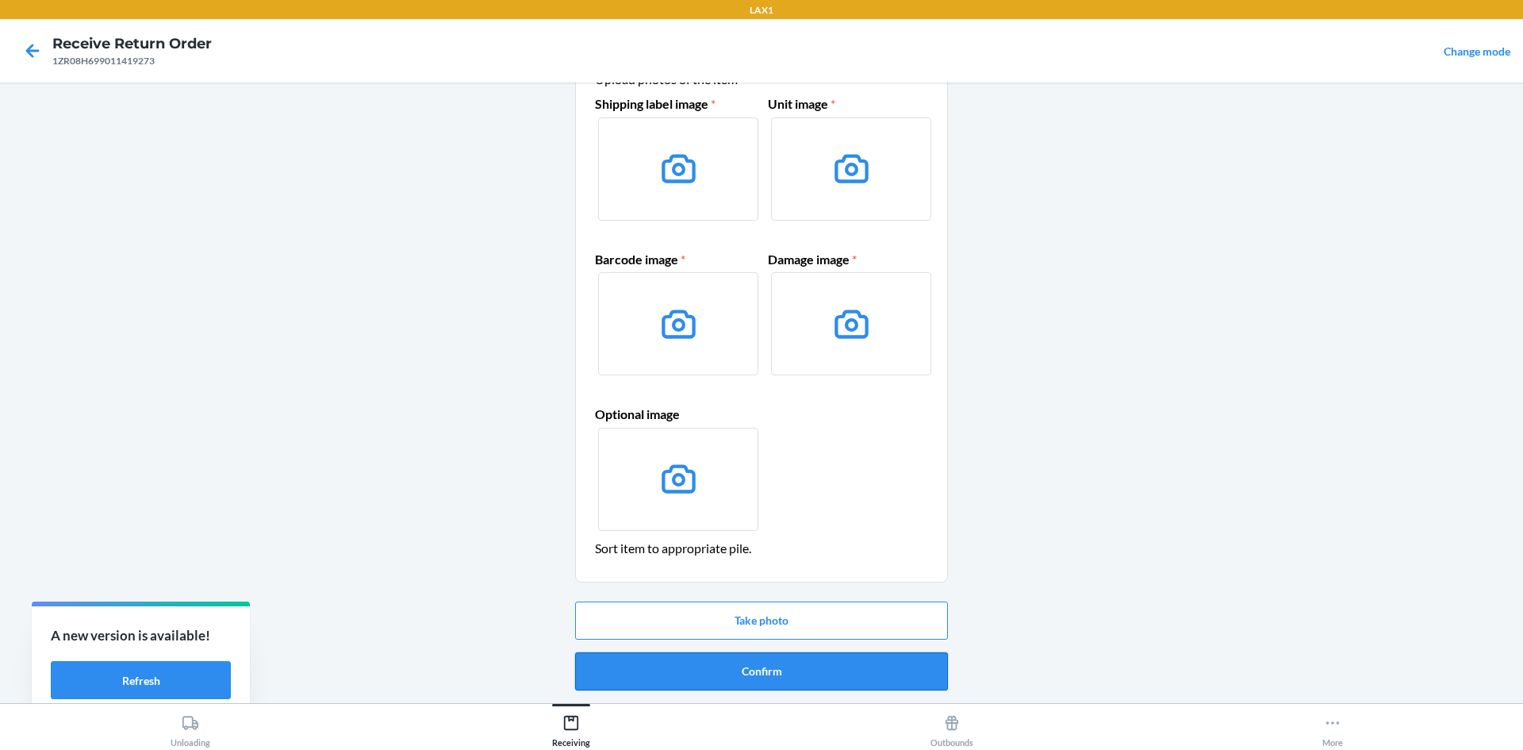
click at [746, 663] on button "Confirm" at bounding box center [761, 671] width 373 height 38
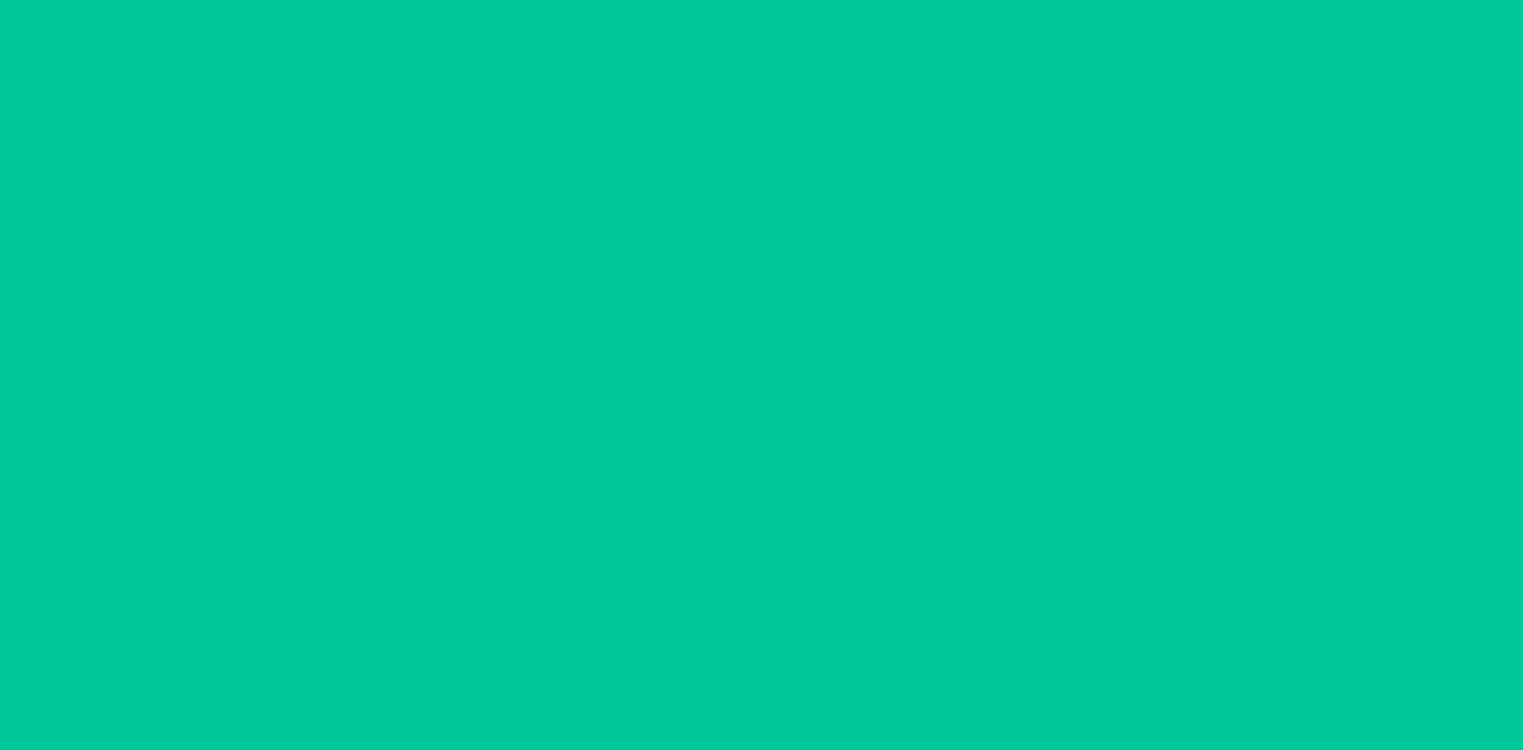
scroll to position [0, 0]
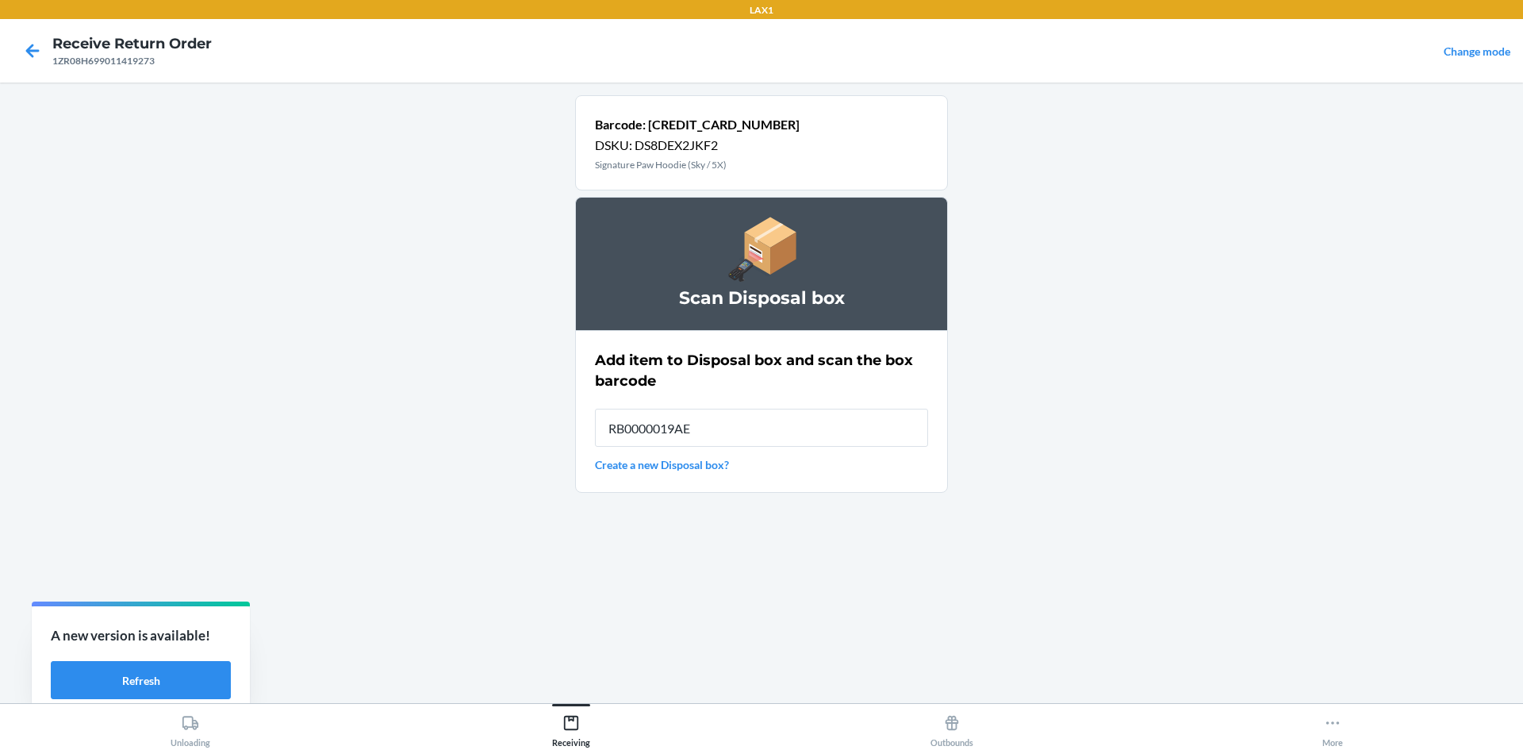
type input "RB0000019AE"
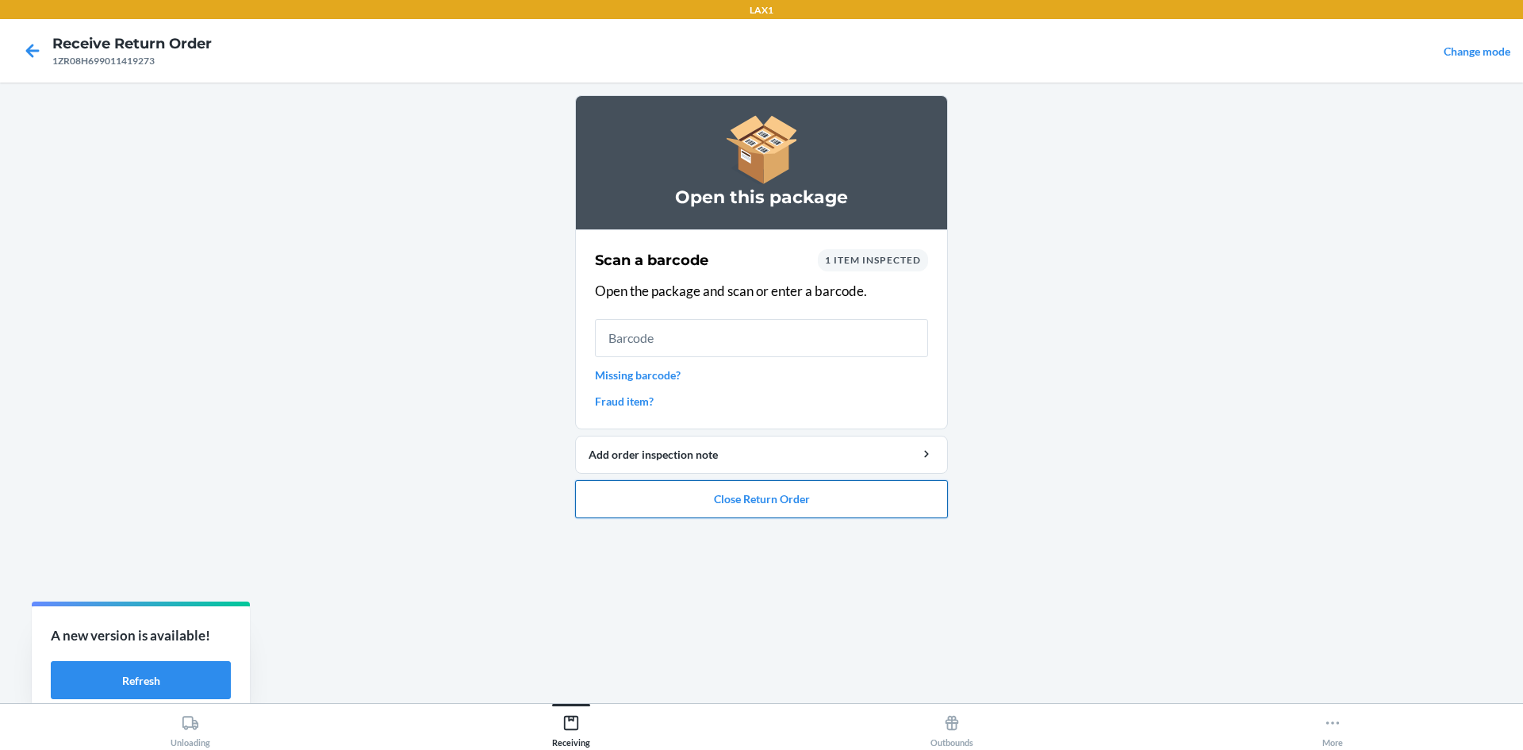
click at [805, 492] on button "Close Return Order" at bounding box center [761, 499] width 373 height 38
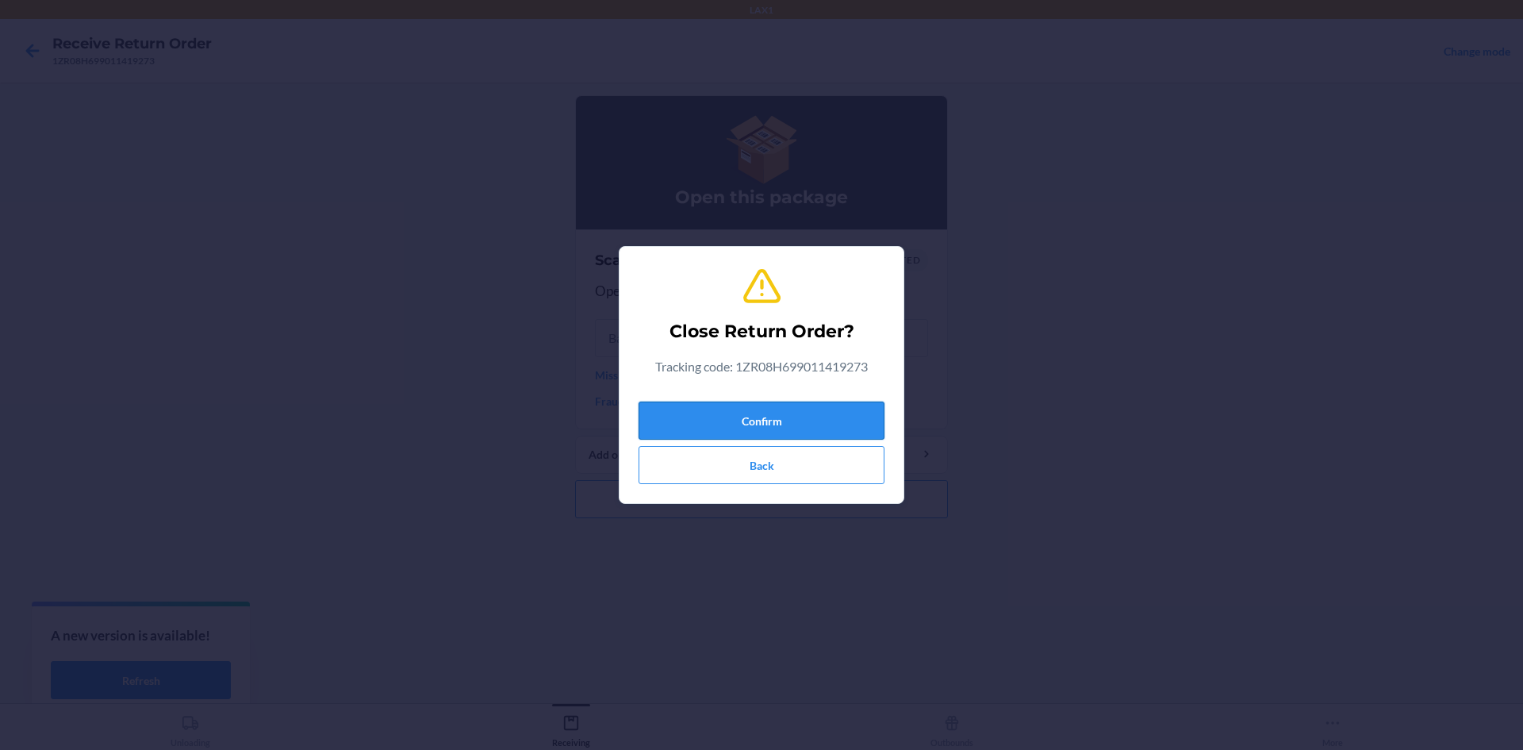
click at [829, 428] on button "Confirm" at bounding box center [762, 420] width 246 height 38
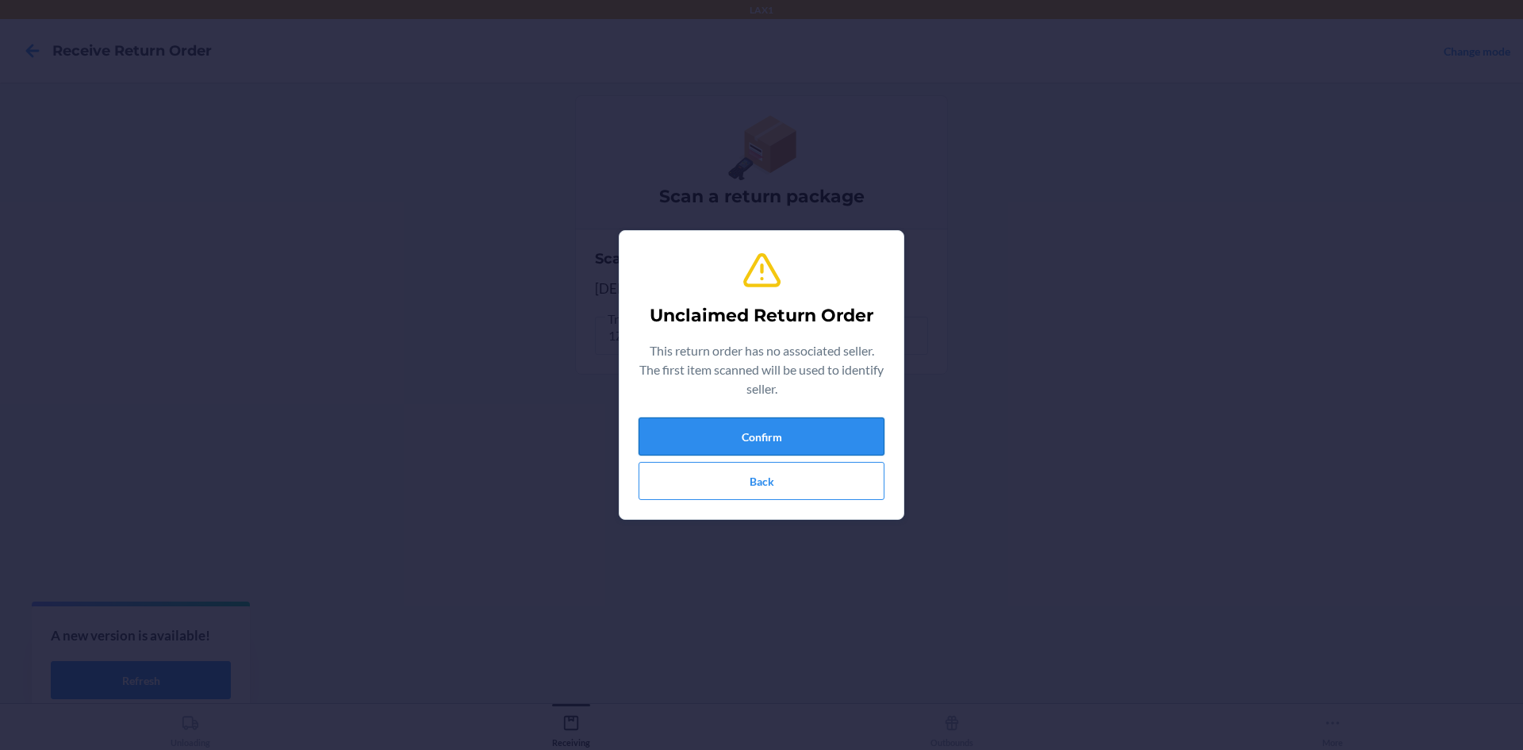
click at [845, 424] on button "Confirm" at bounding box center [762, 436] width 246 height 38
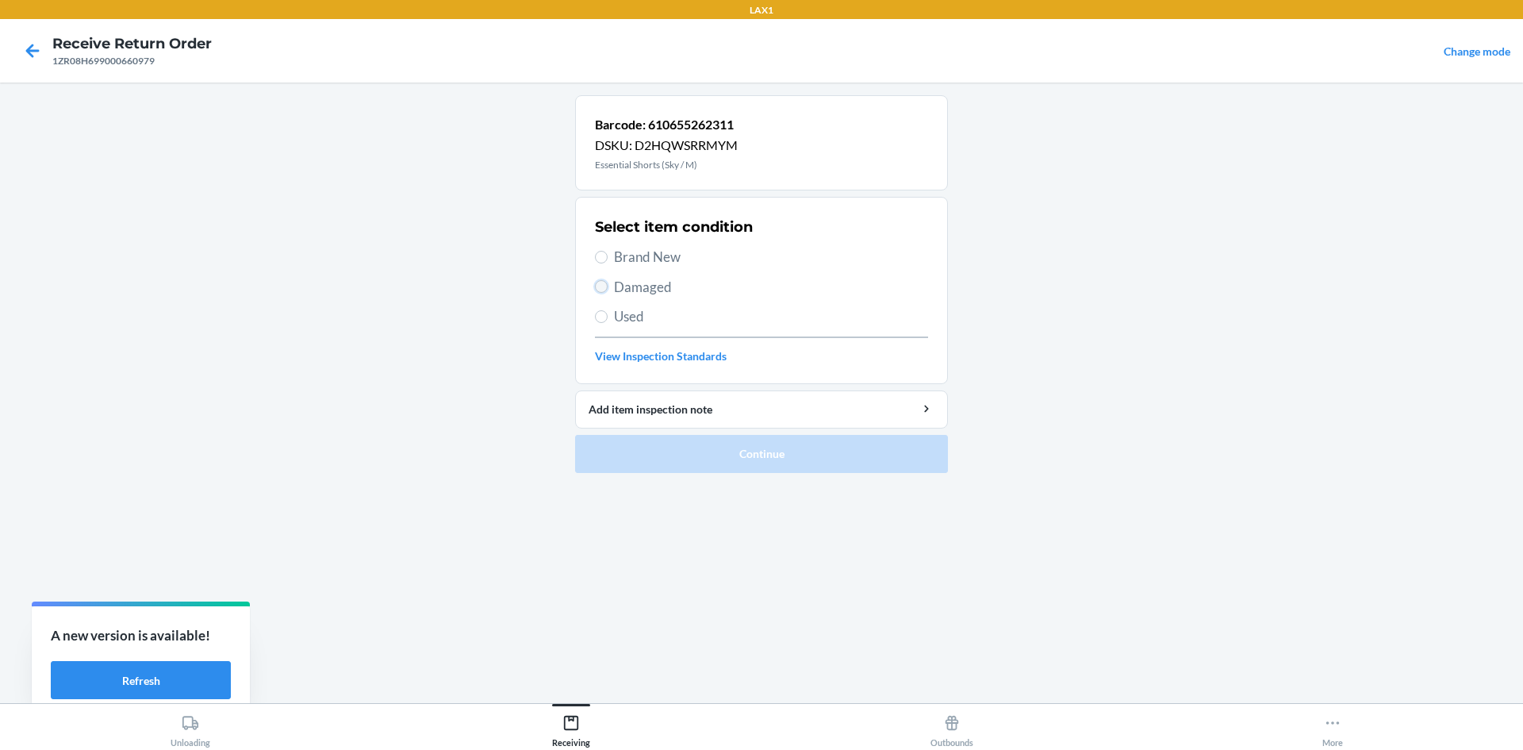
click at [598, 284] on input "Damaged" at bounding box center [601, 286] width 13 height 13
radio input "true"
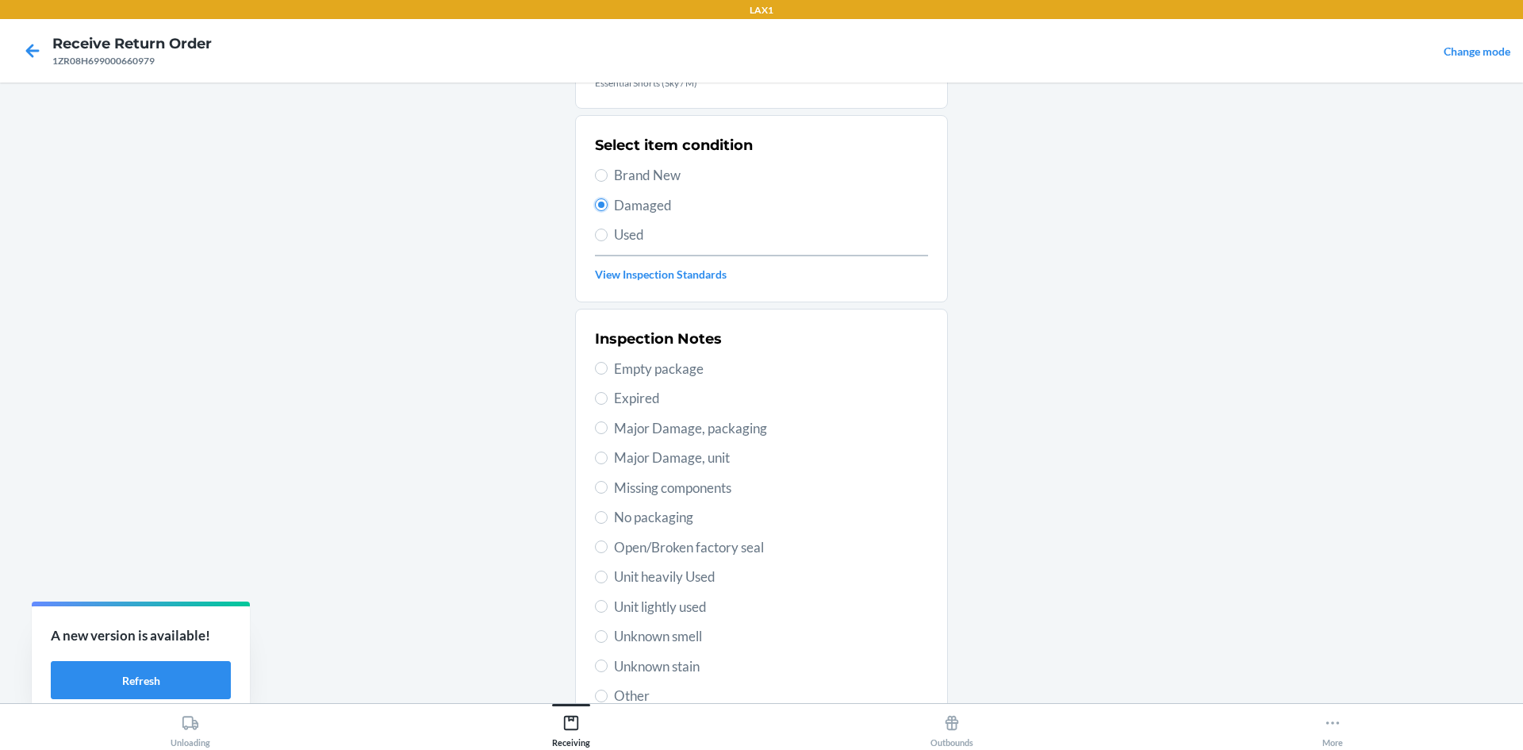
scroll to position [206, 0]
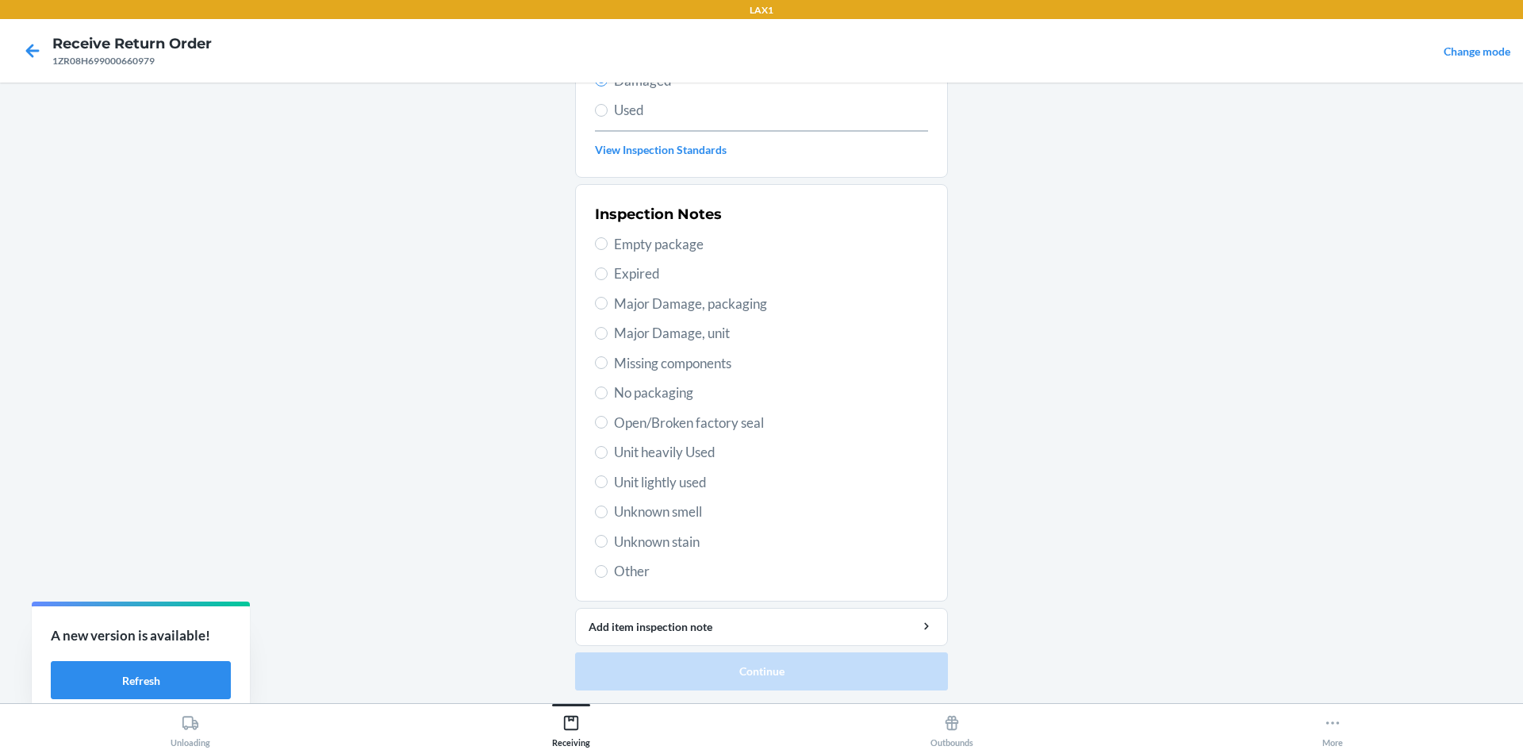
click at [659, 490] on span "Unit lightly used" at bounding box center [771, 482] width 314 height 21
click at [608, 488] on input "Unit lightly used" at bounding box center [601, 481] width 13 height 13
radio input "true"
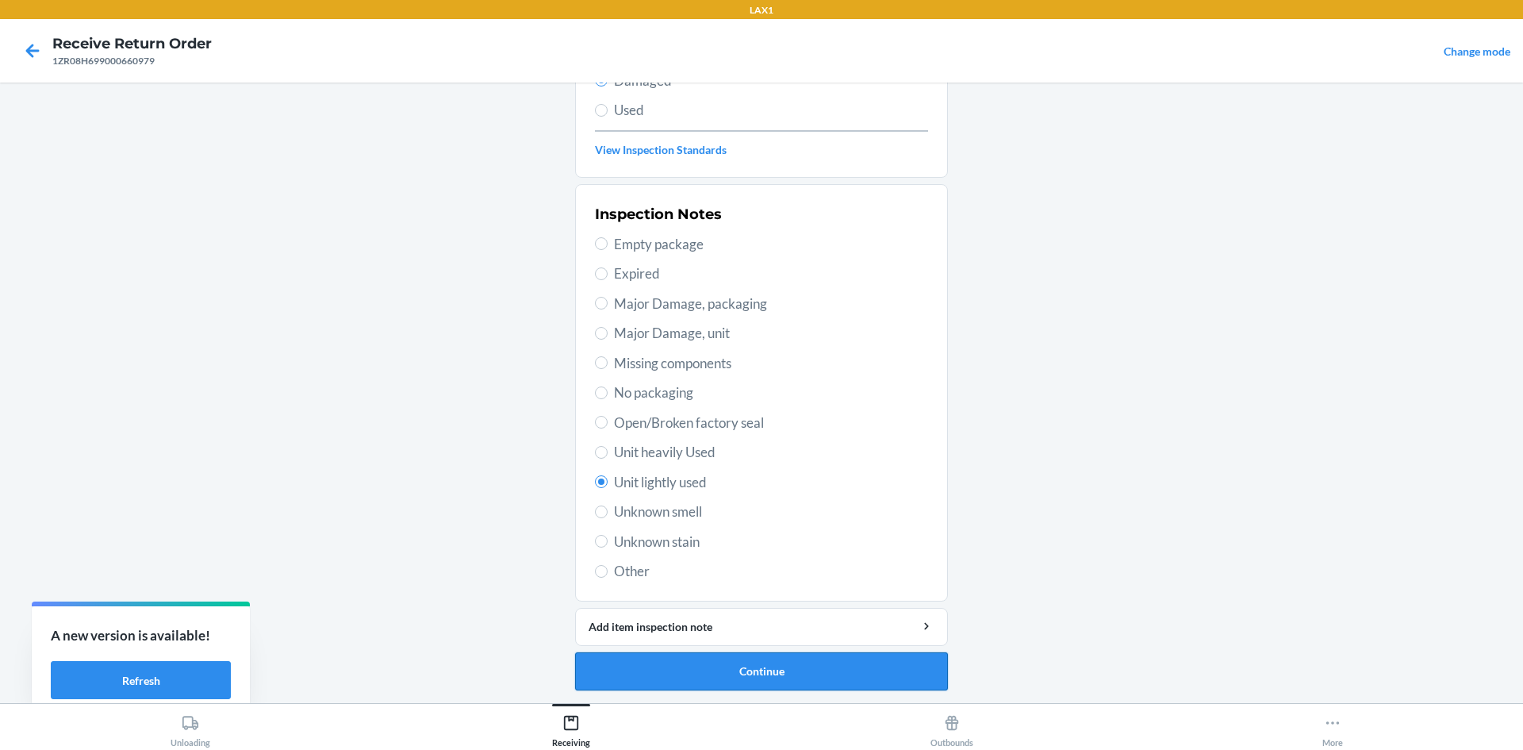
click at [748, 668] on button "Continue" at bounding box center [761, 671] width 373 height 38
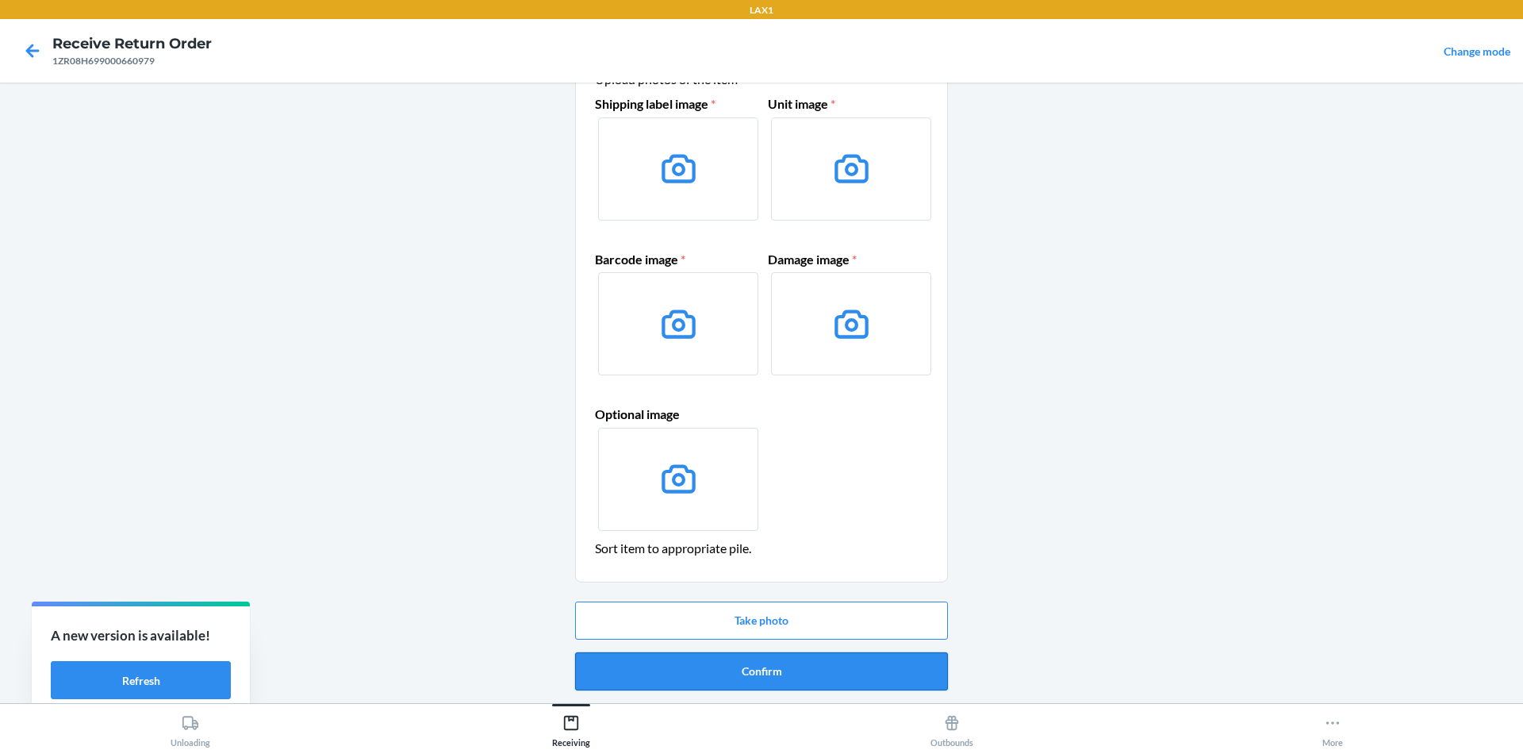
click at [810, 668] on button "Confirm" at bounding box center [761, 671] width 373 height 38
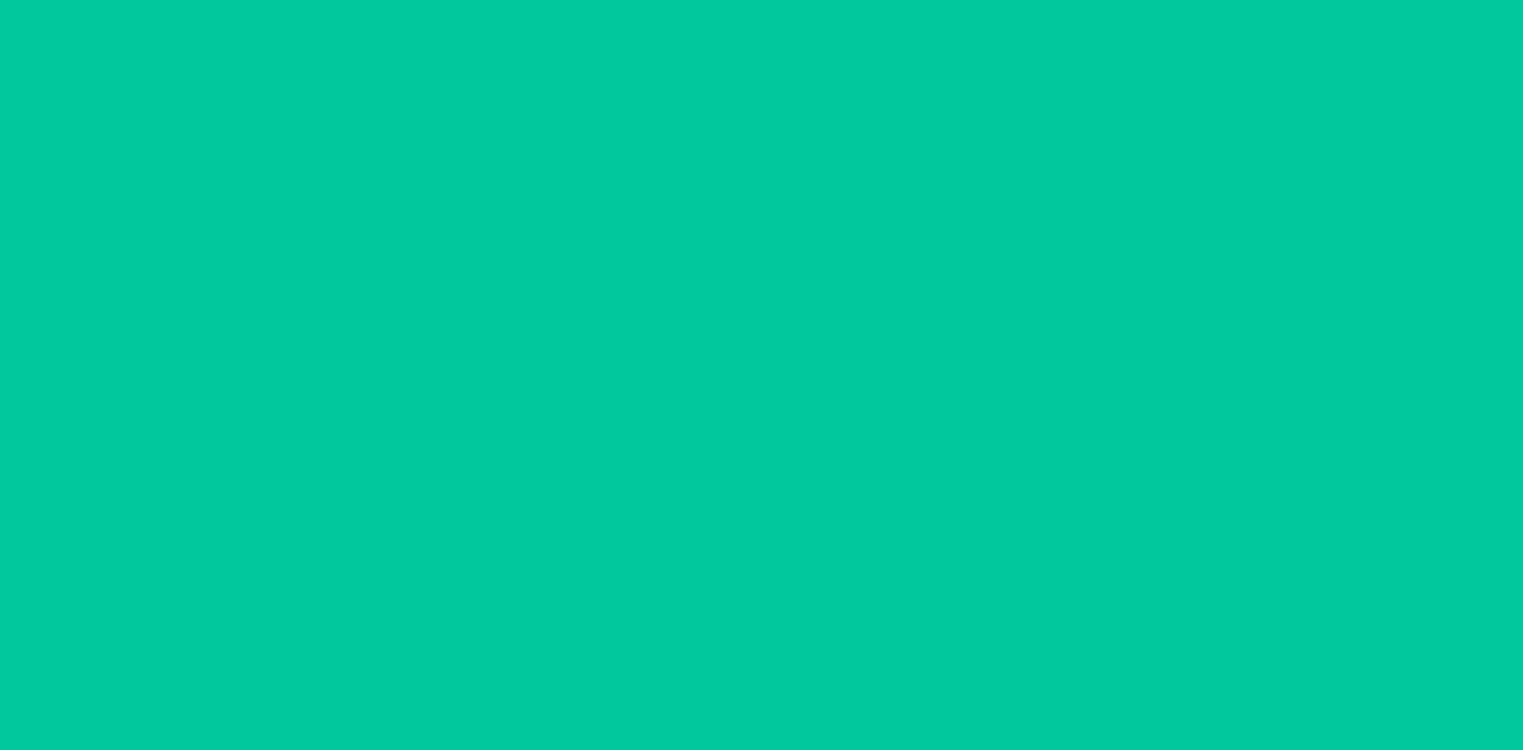
scroll to position [0, 0]
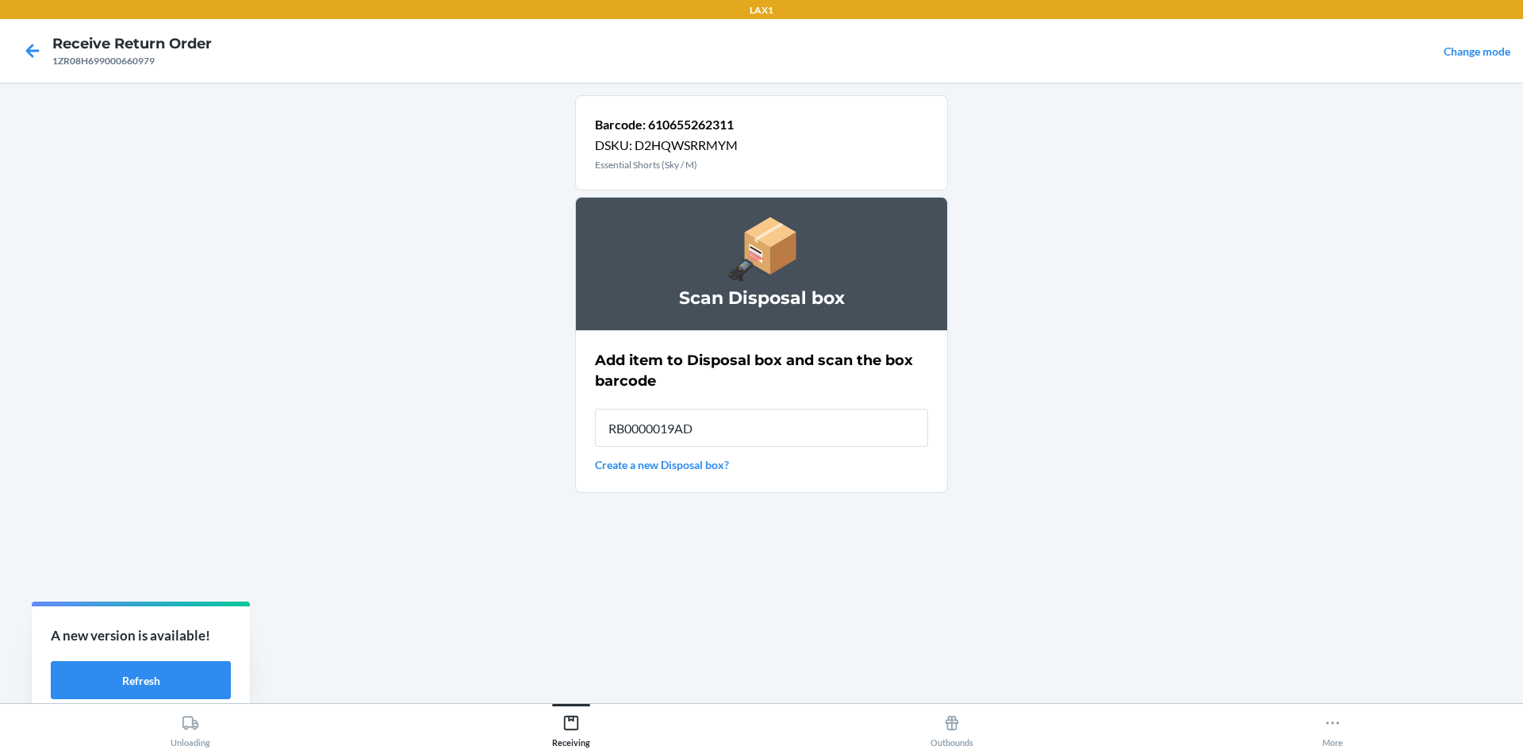
type input "RB0000019AD"
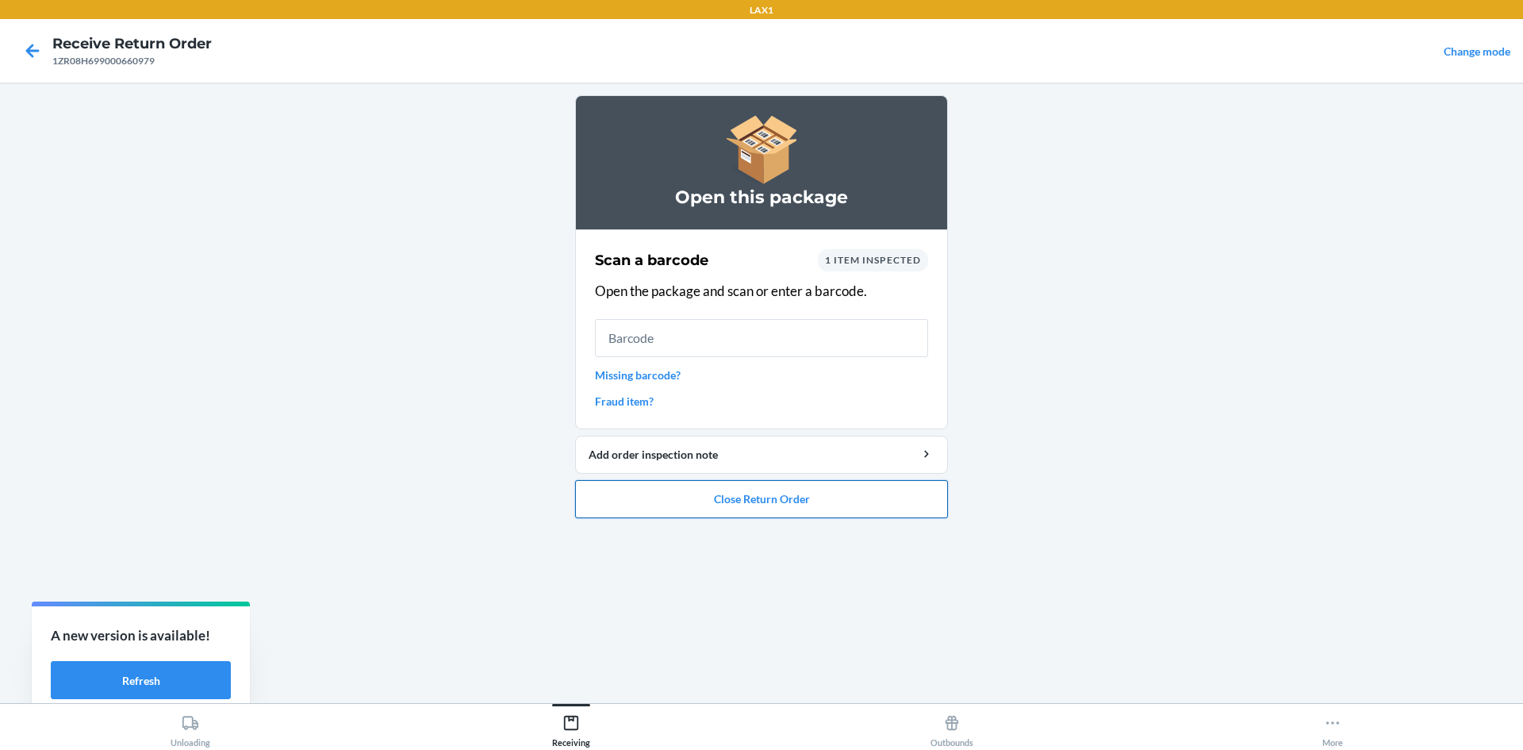
click at [898, 488] on button "Close Return Order" at bounding box center [761, 499] width 373 height 38
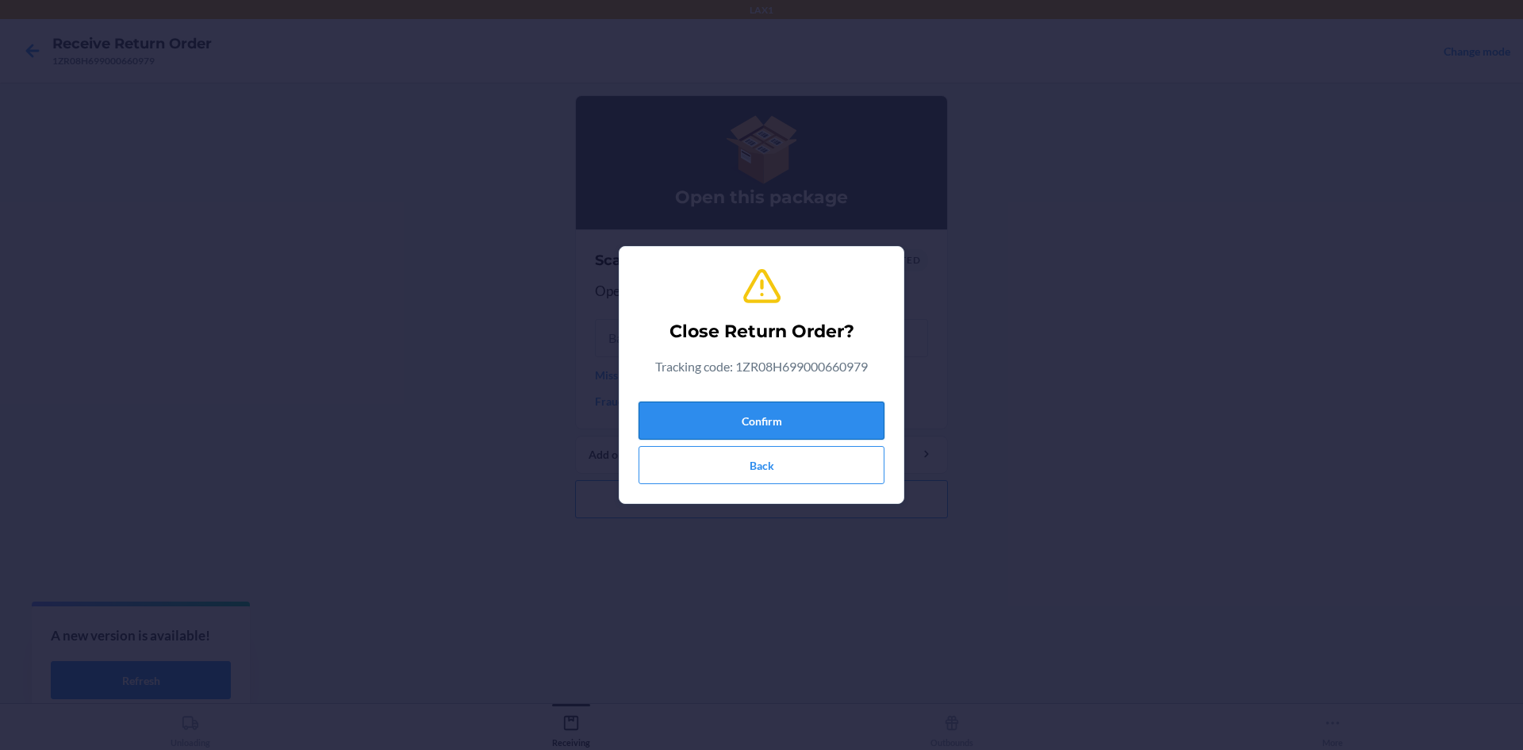
click at [818, 408] on button "Confirm" at bounding box center [762, 420] width 246 height 38
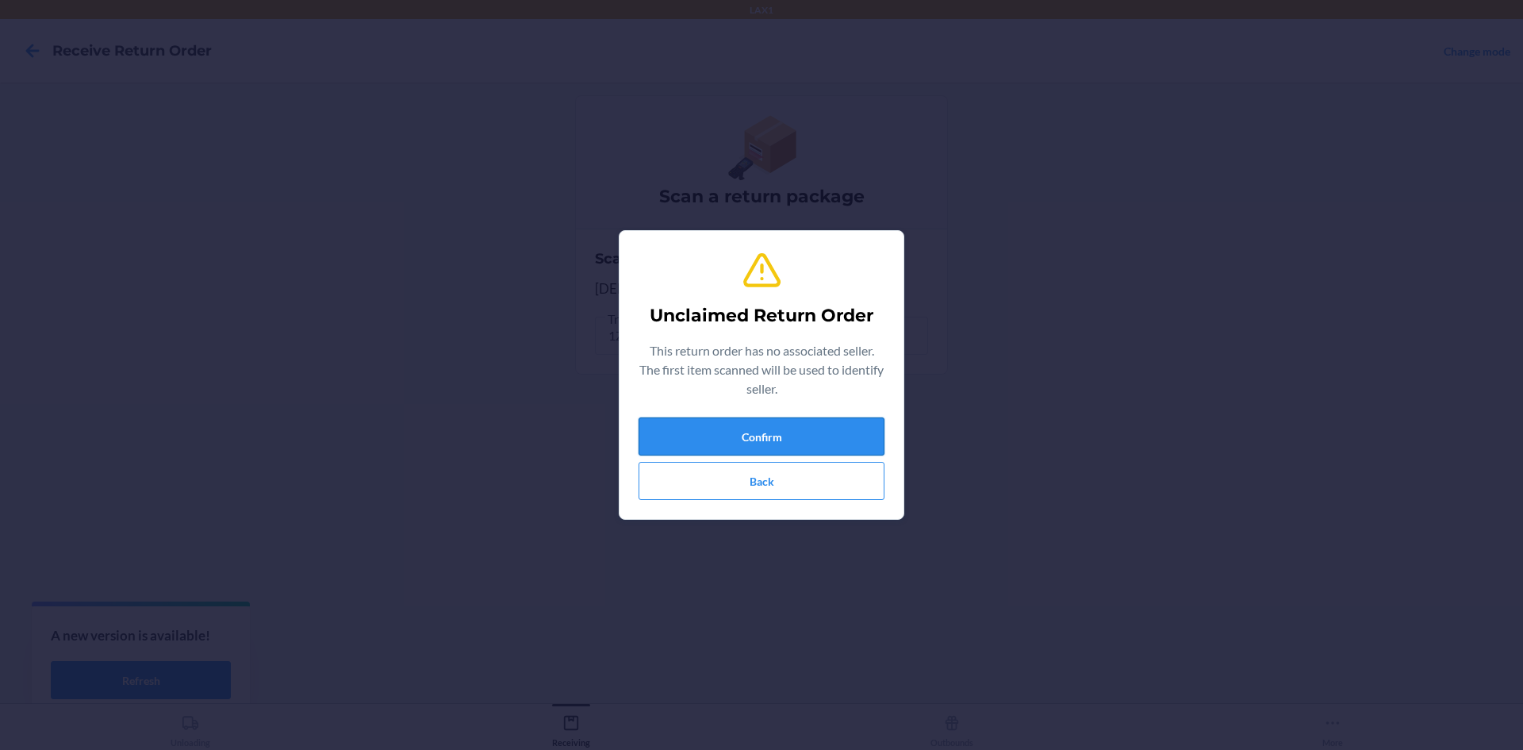
click at [818, 444] on button "Confirm" at bounding box center [762, 436] width 246 height 38
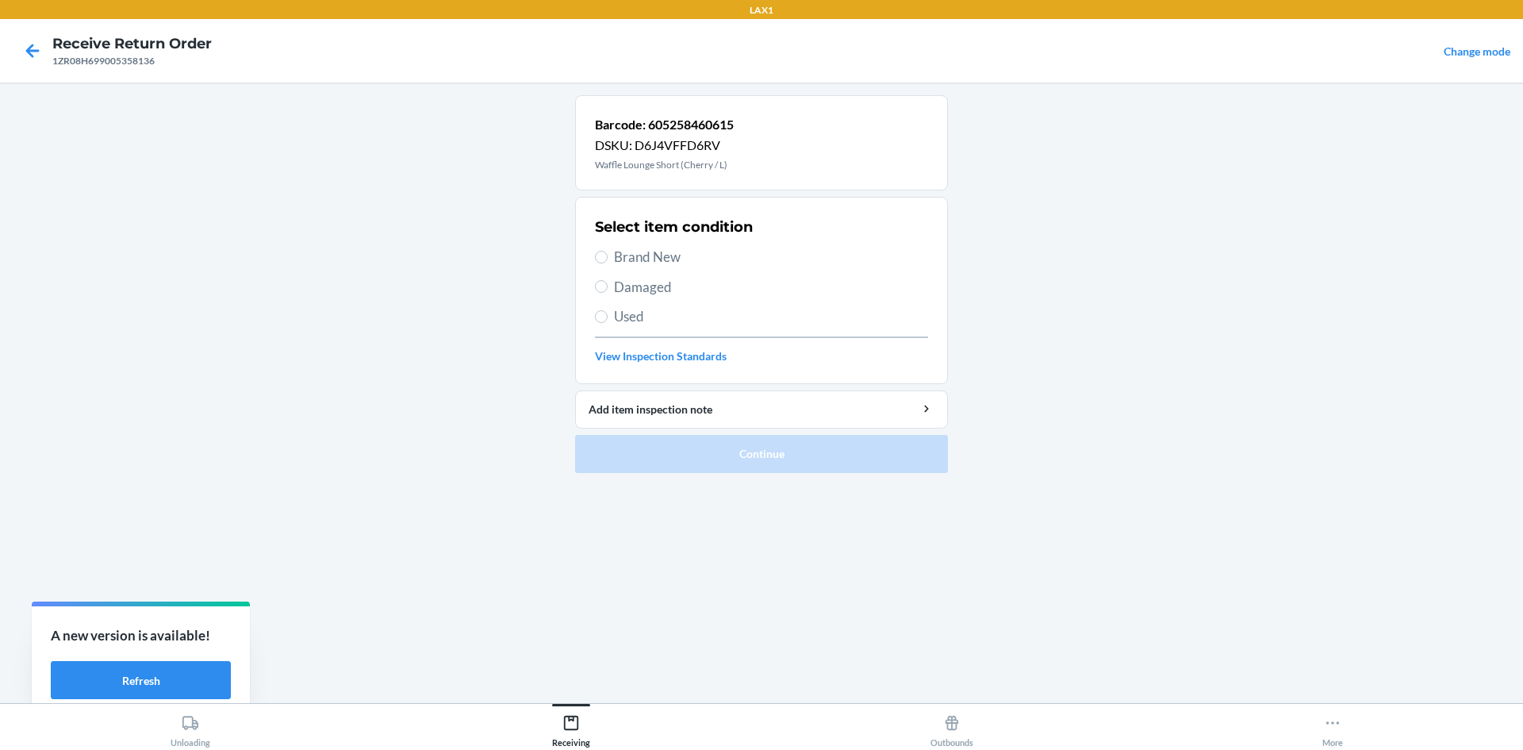
click at [663, 288] on span "Damaged" at bounding box center [771, 287] width 314 height 21
click at [608, 288] on input "Damaged" at bounding box center [601, 286] width 13 height 13
radio input "true"
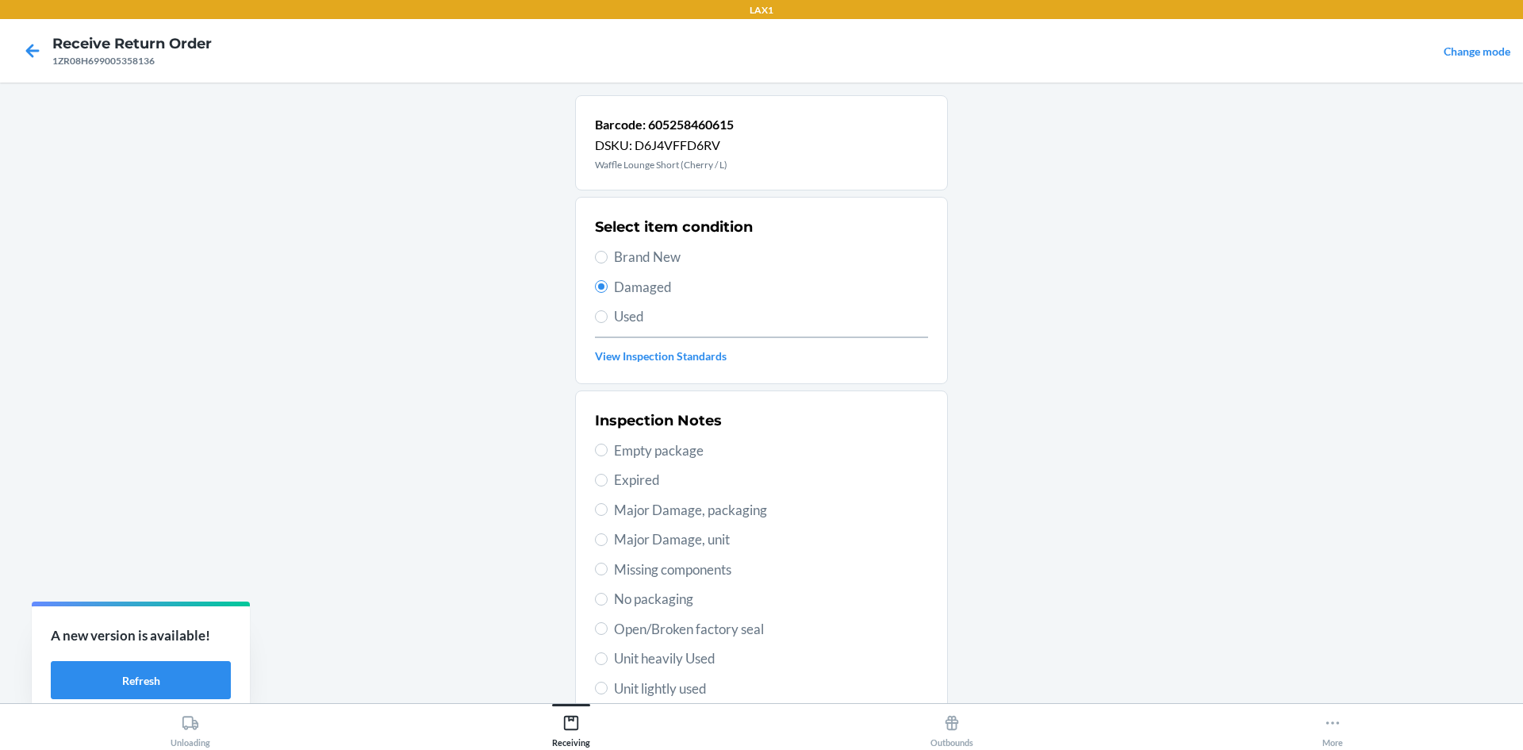
click at [673, 684] on span "Unit lightly used" at bounding box center [771, 688] width 314 height 21
click at [608, 684] on input "Unit lightly used" at bounding box center [601, 688] width 13 height 13
radio input "true"
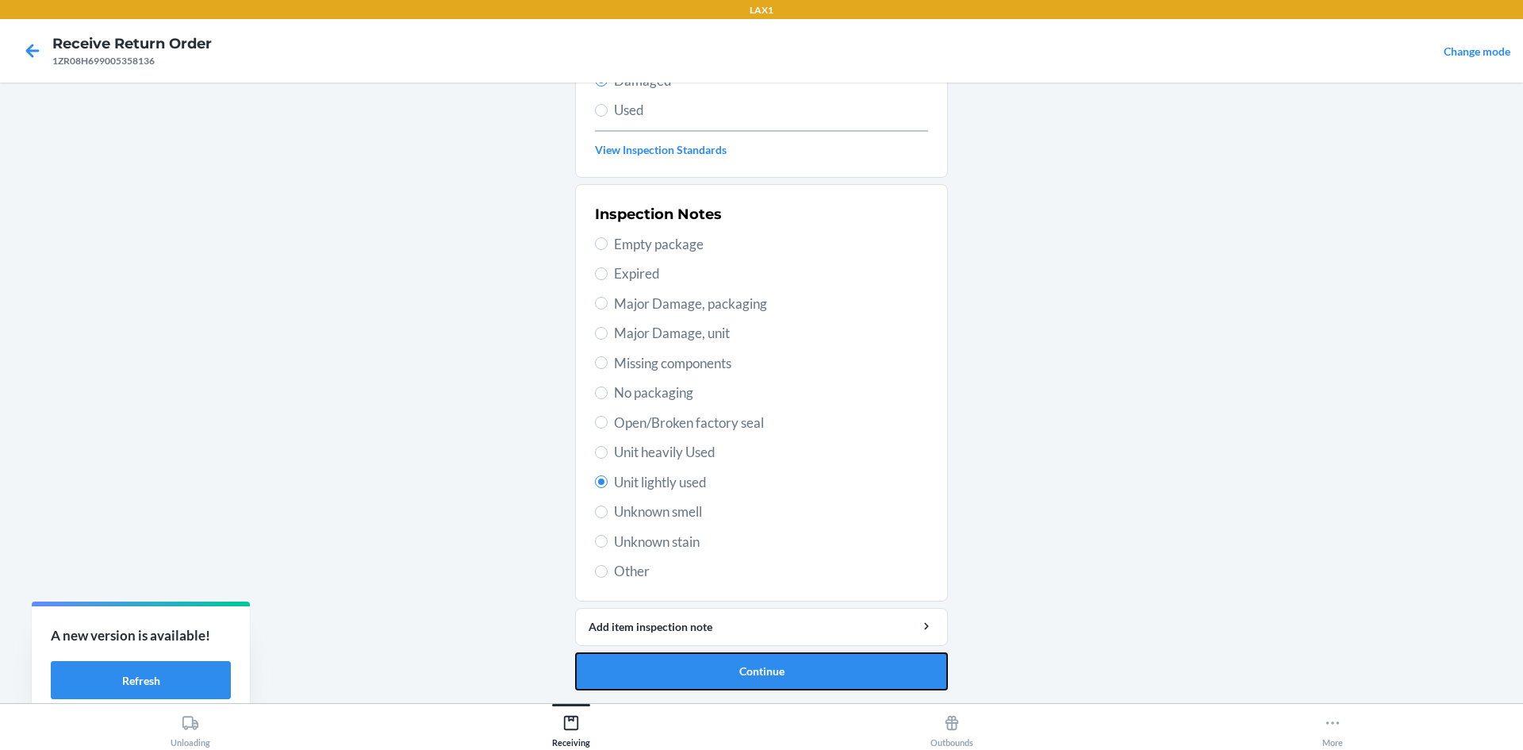
click at [673, 684] on button "Continue" at bounding box center [761, 671] width 373 height 38
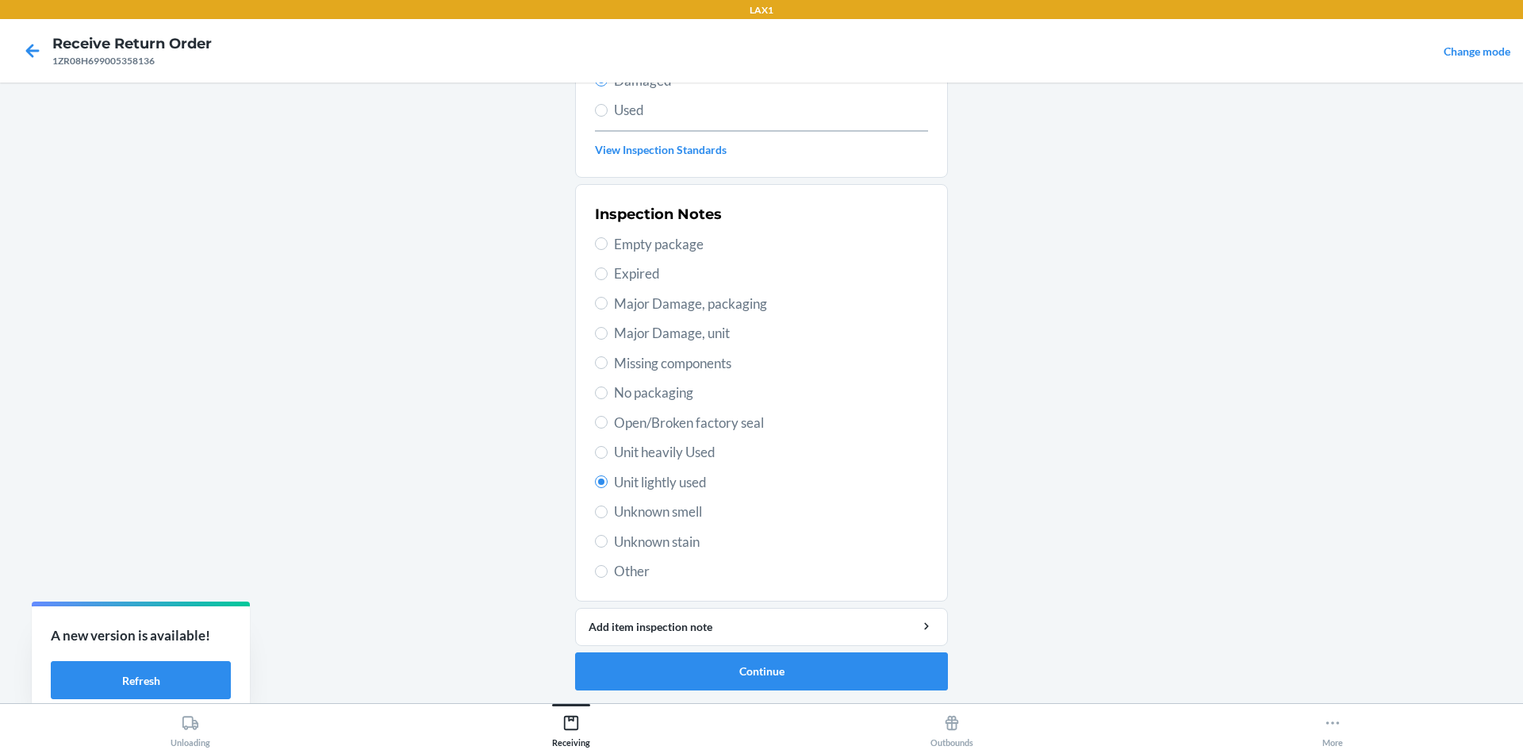
scroll to position [75, 0]
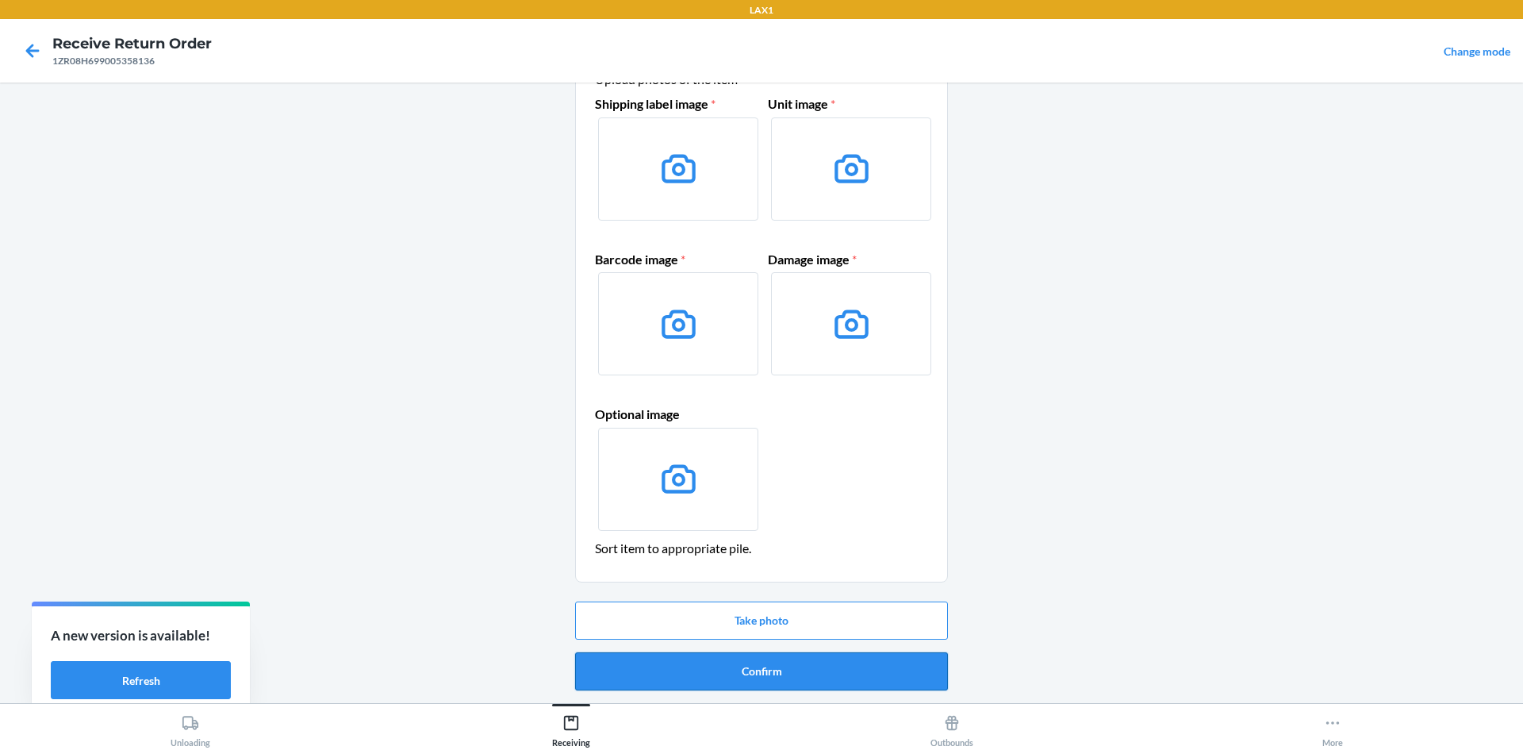
click at [677, 675] on button "Confirm" at bounding box center [761, 671] width 373 height 38
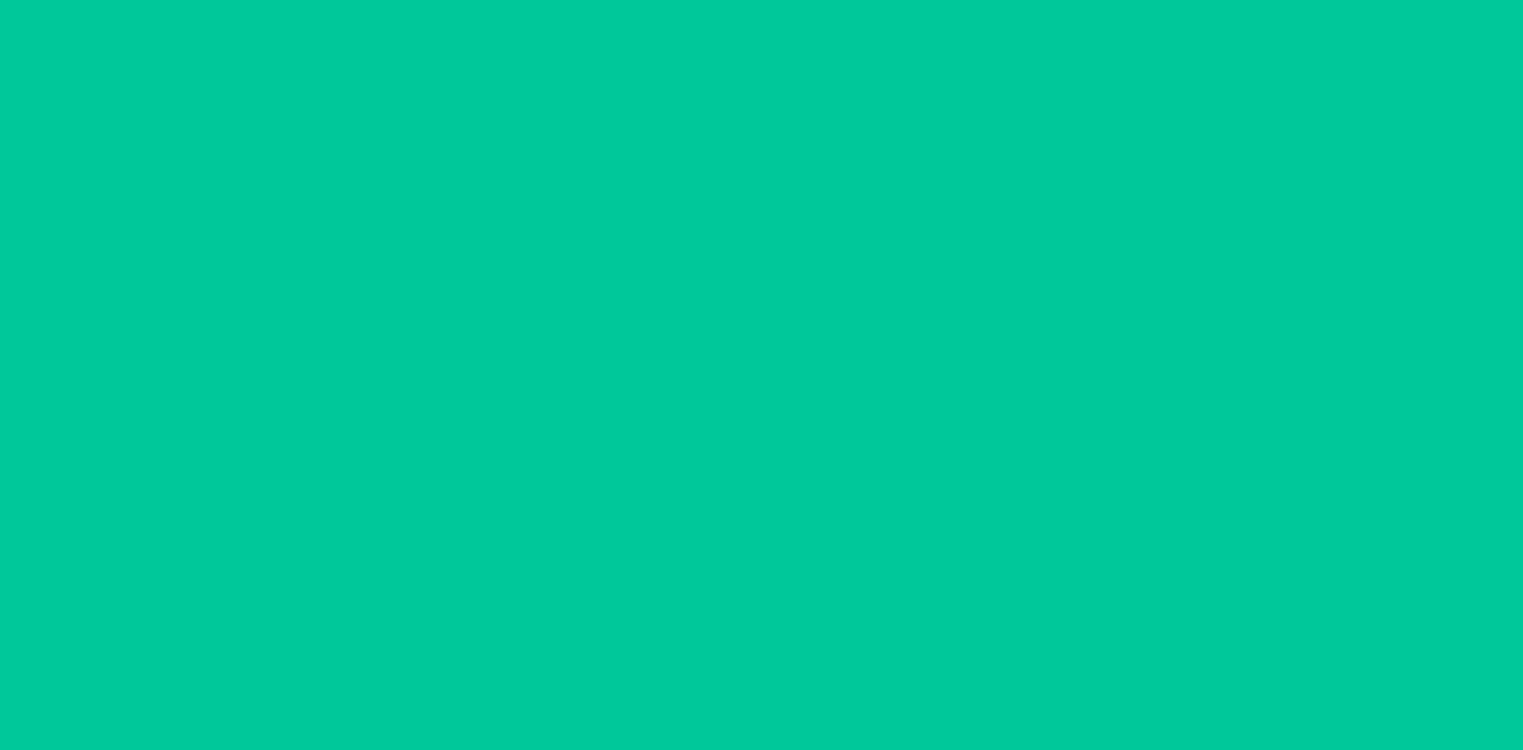
scroll to position [0, 0]
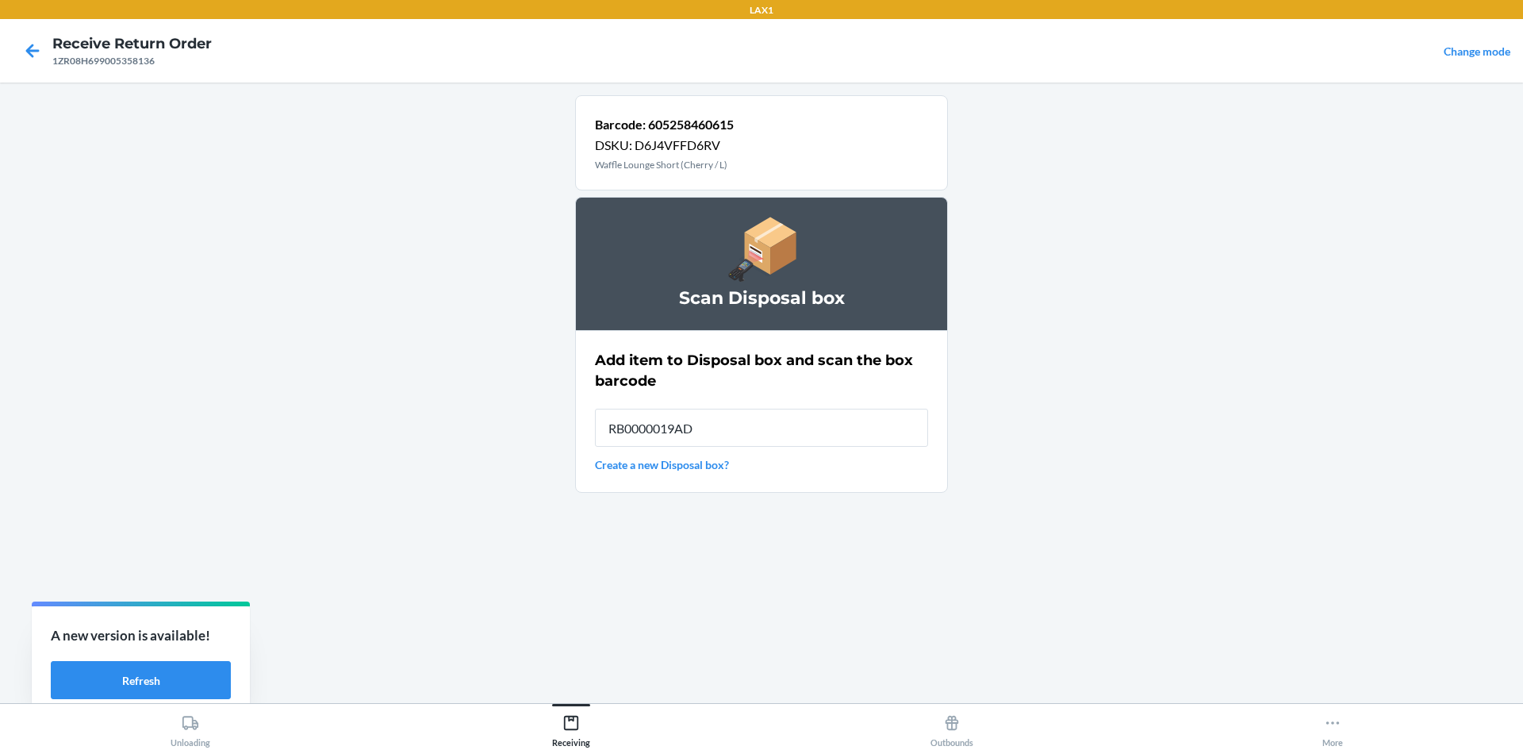
type input "RB0000019AD"
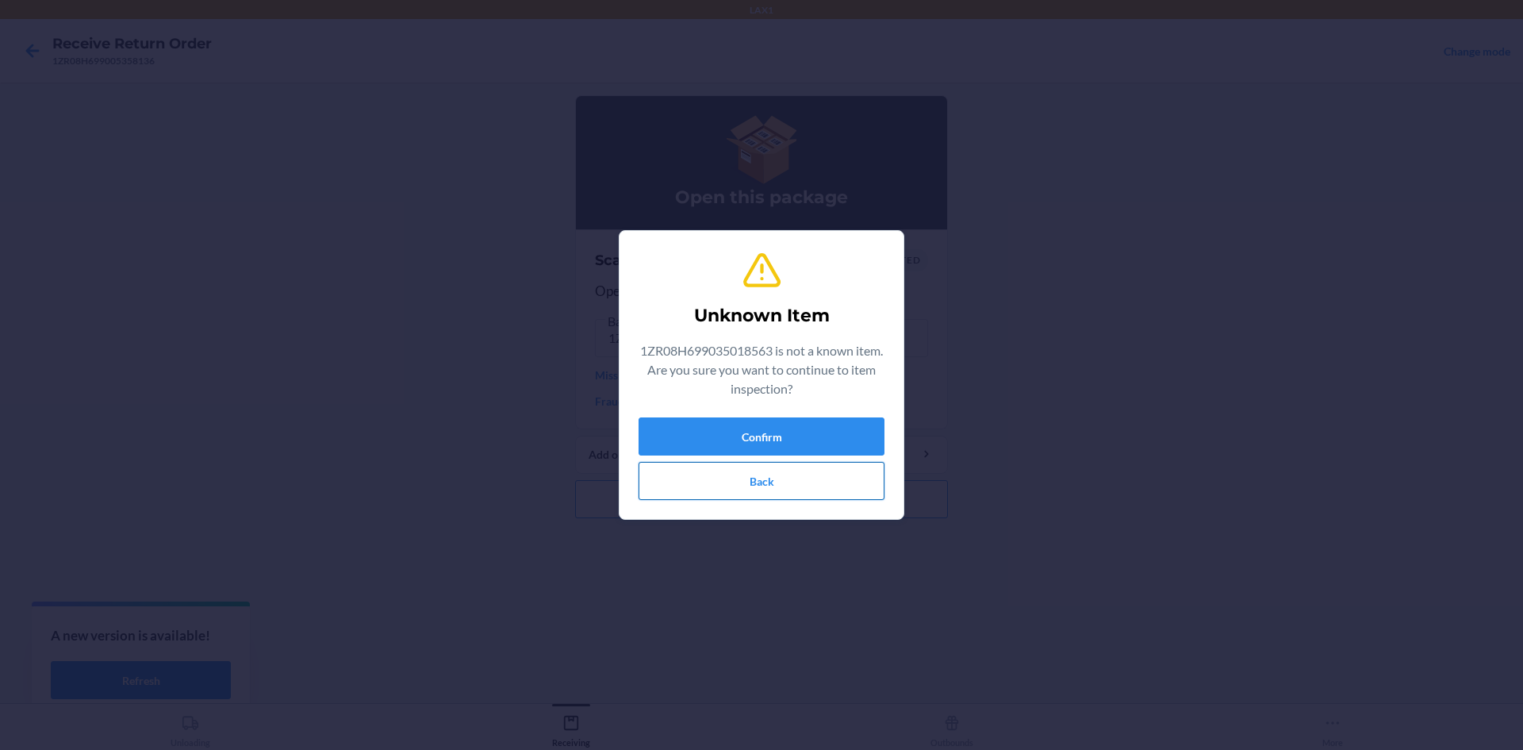
click at [748, 479] on button "Back" at bounding box center [762, 481] width 246 height 38
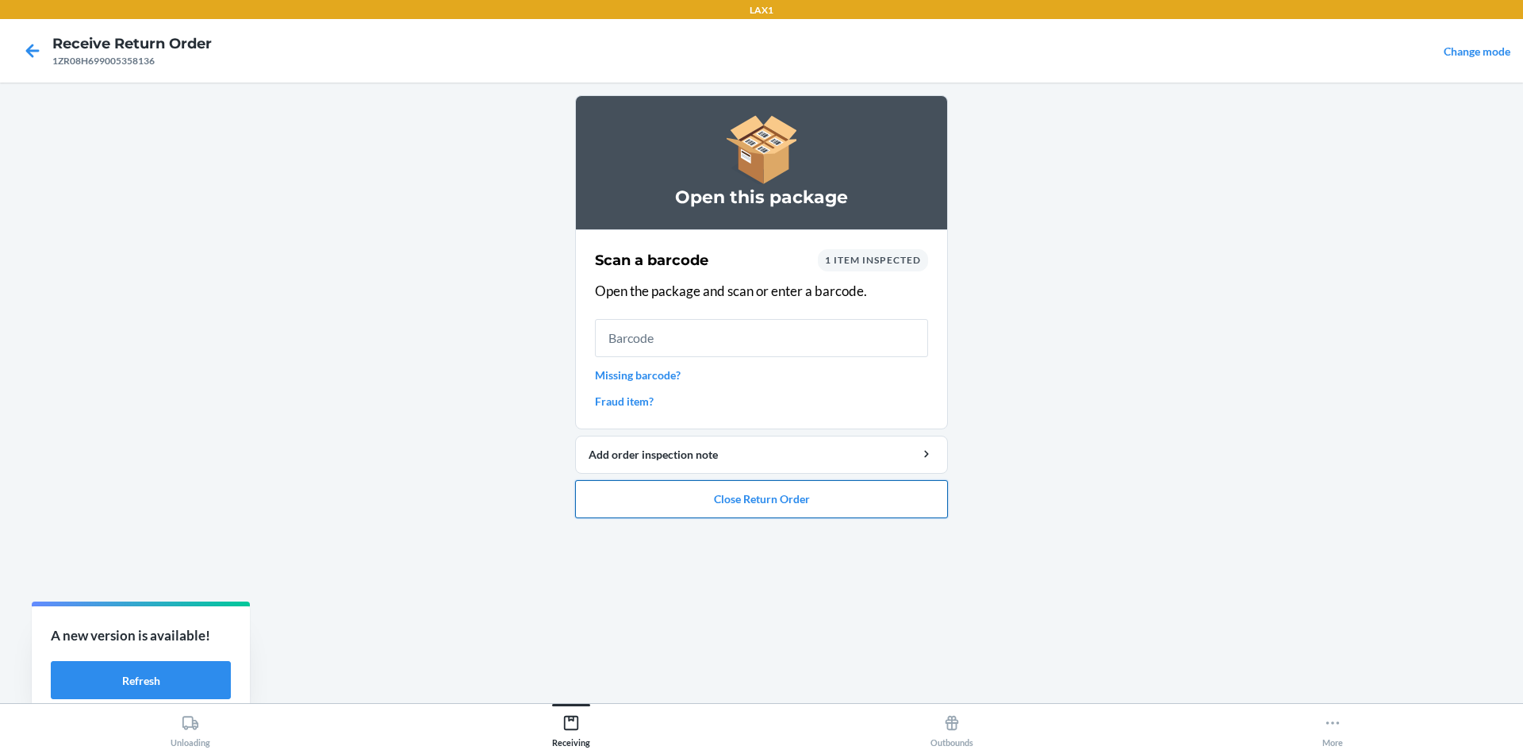
click at [744, 492] on button "Close Return Order" at bounding box center [761, 499] width 373 height 38
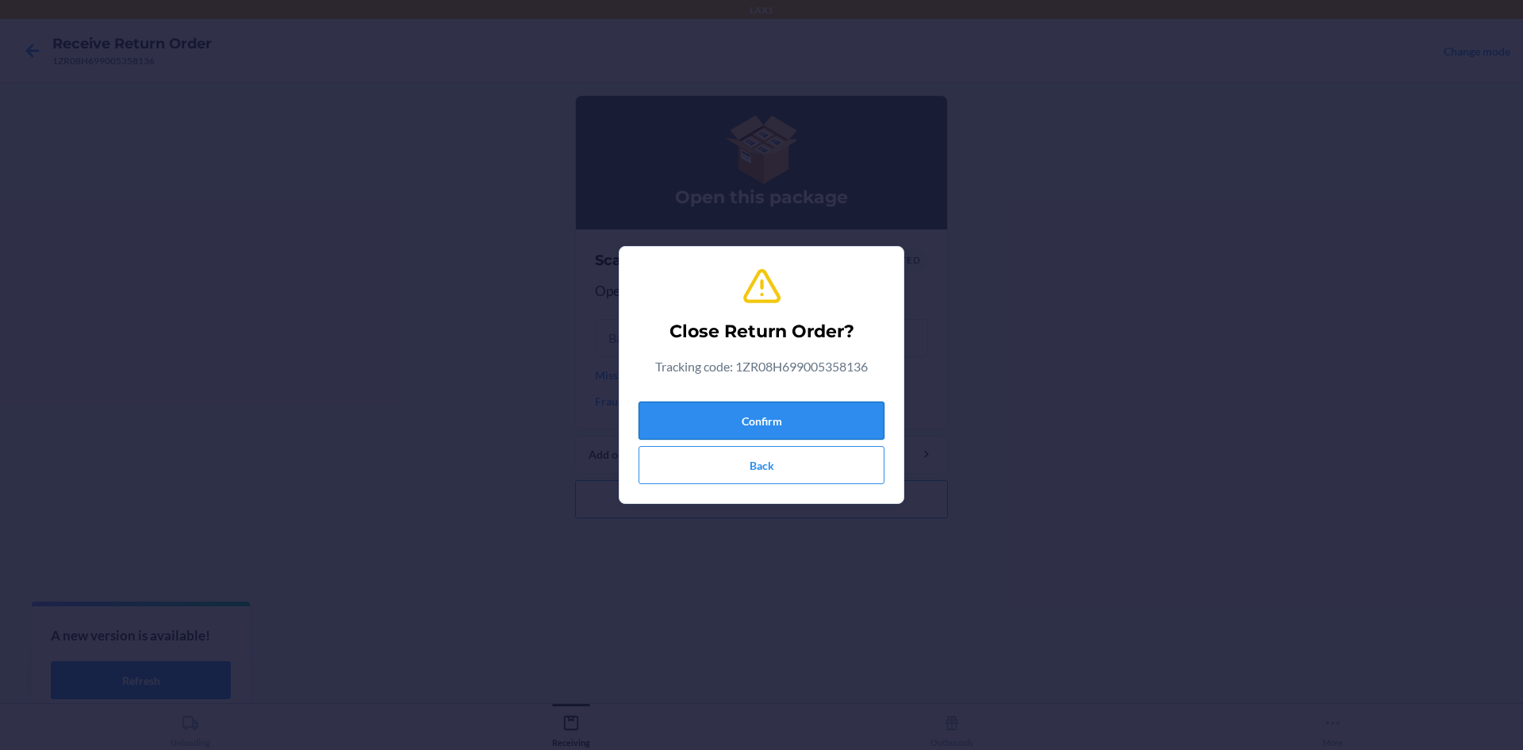
click at [738, 427] on button "Confirm" at bounding box center [762, 420] width 246 height 38
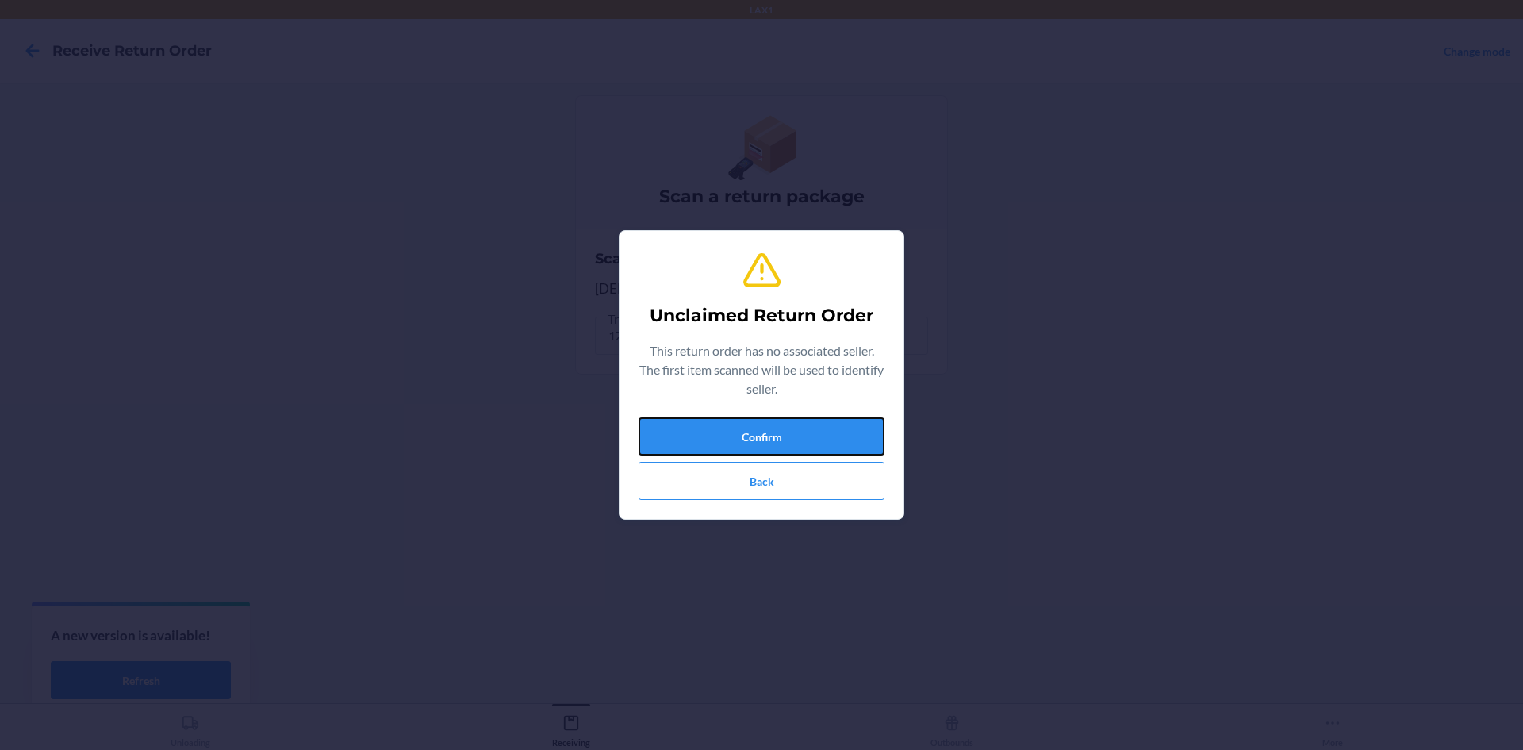
click at [738, 427] on button "Confirm" at bounding box center [762, 436] width 246 height 38
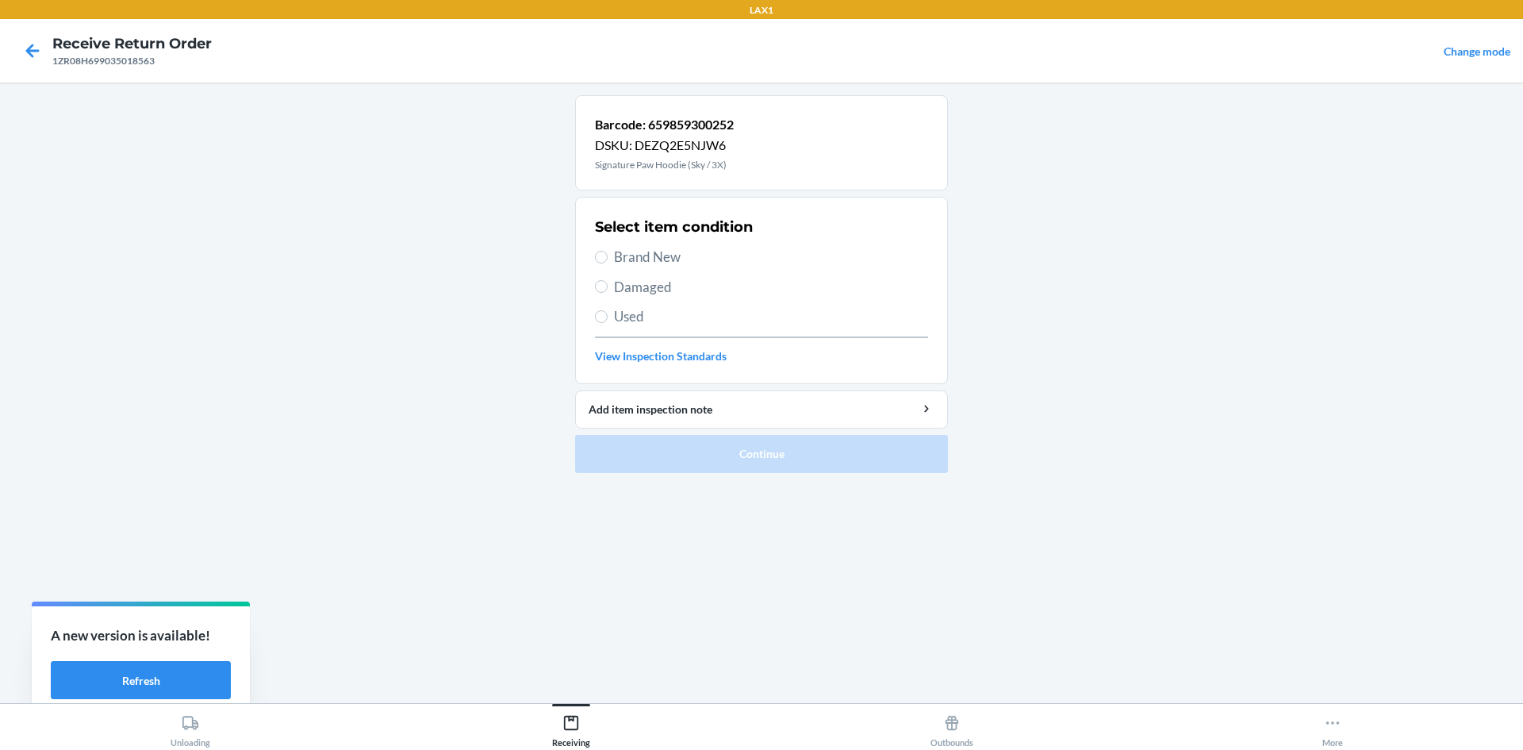
click at [654, 286] on span "Damaged" at bounding box center [771, 287] width 314 height 21
click at [608, 286] on input "Damaged" at bounding box center [601, 286] width 13 height 13
radio input "true"
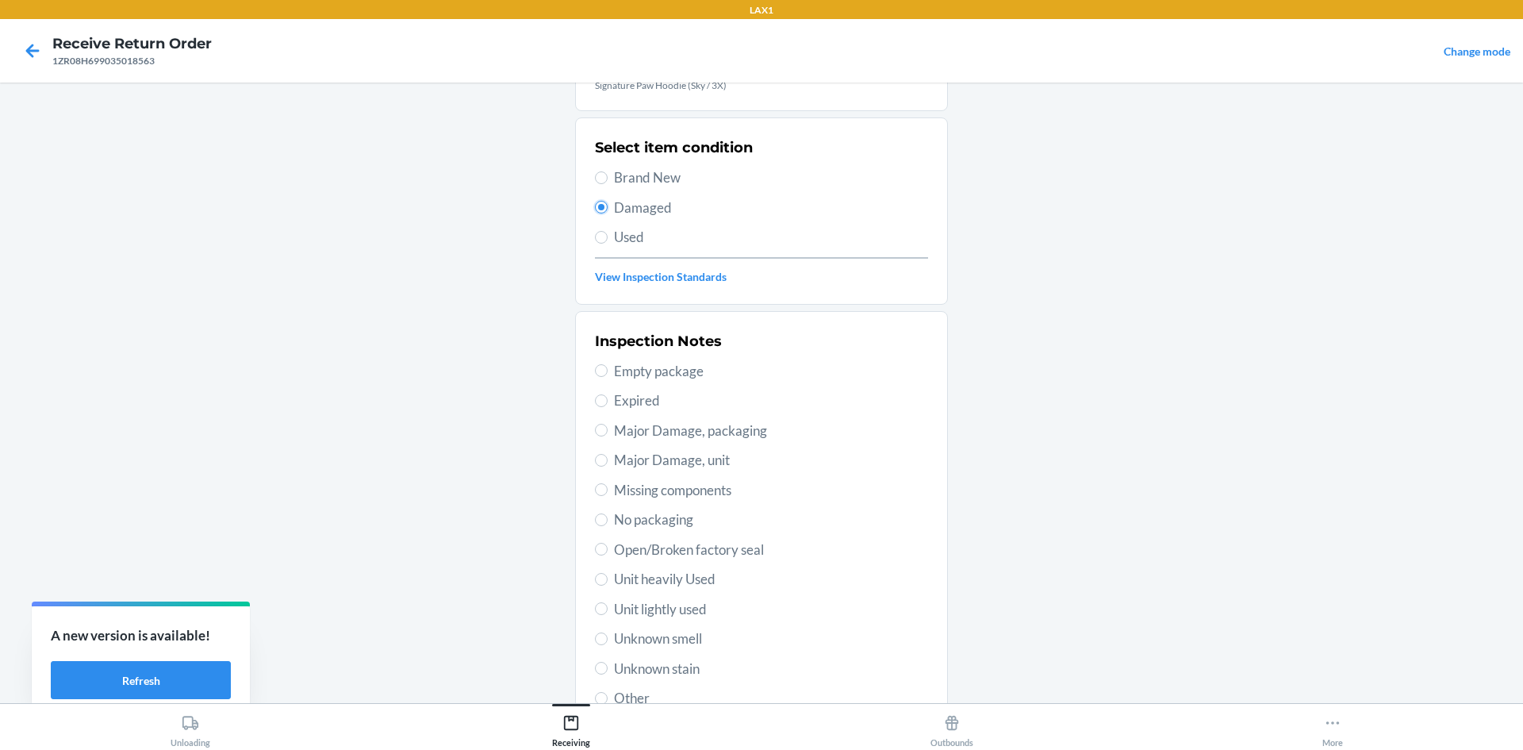
scroll to position [159, 0]
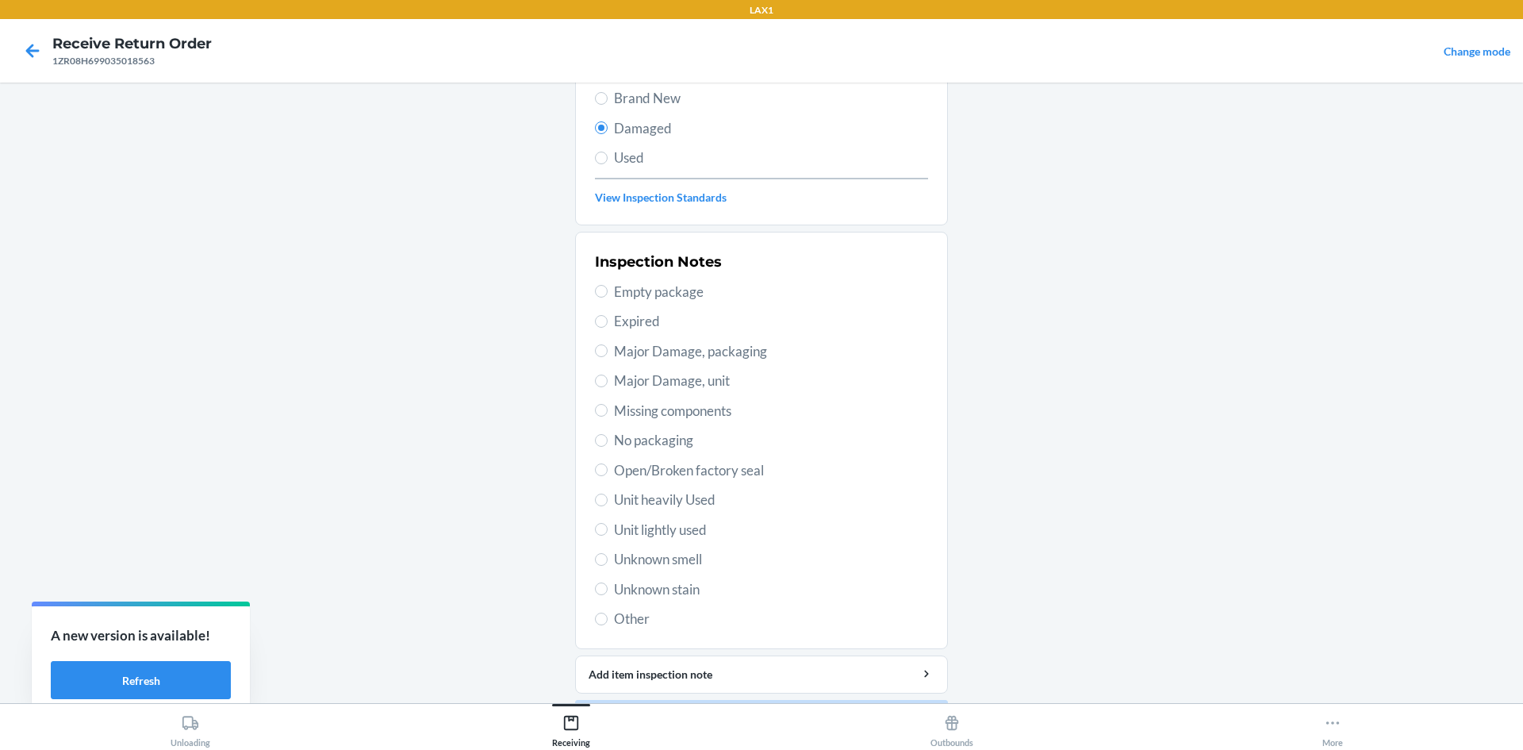
click at [656, 533] on span "Unit lightly used" at bounding box center [771, 530] width 314 height 21
click at [608, 533] on input "Unit lightly used" at bounding box center [601, 529] width 13 height 13
radio input "true"
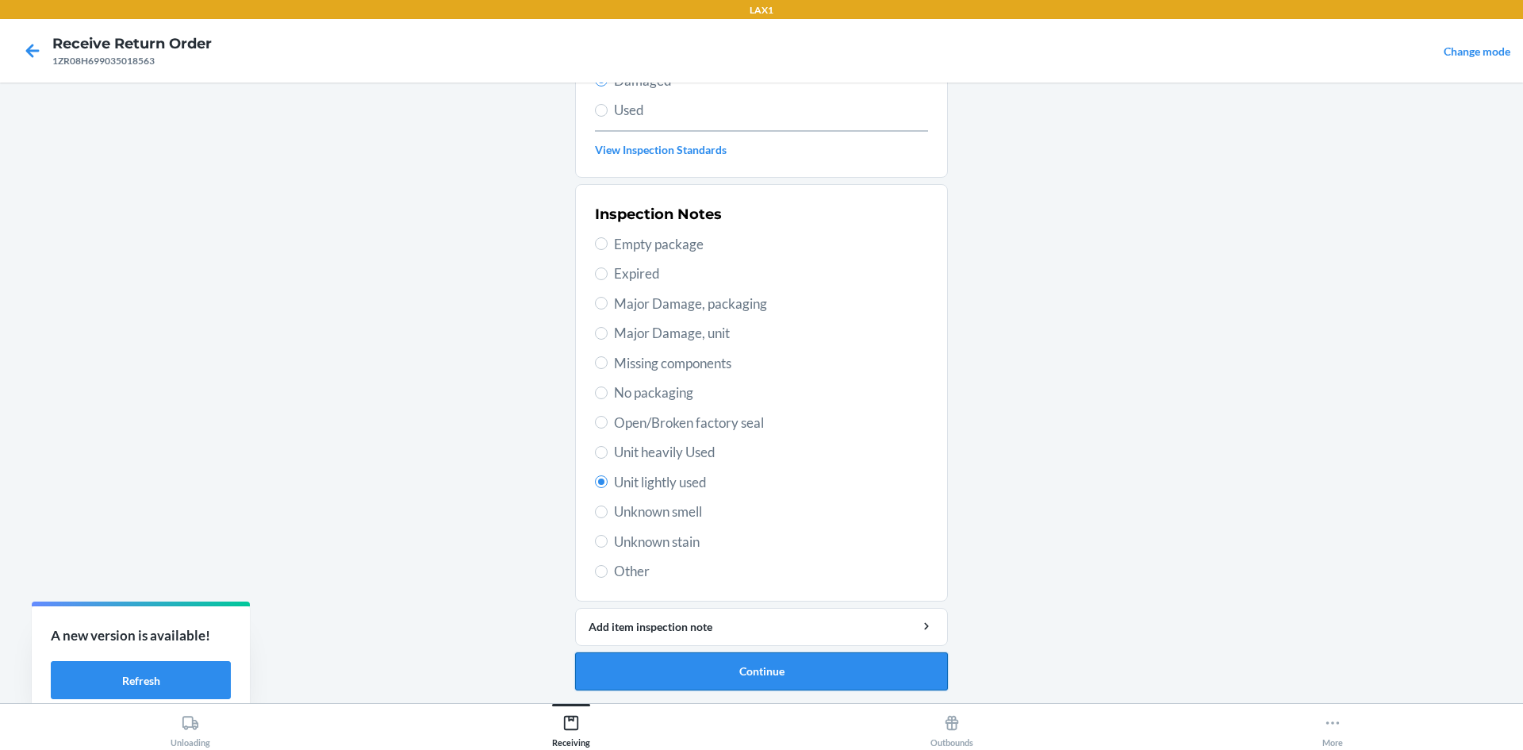
click at [728, 680] on button "Continue" at bounding box center [761, 671] width 373 height 38
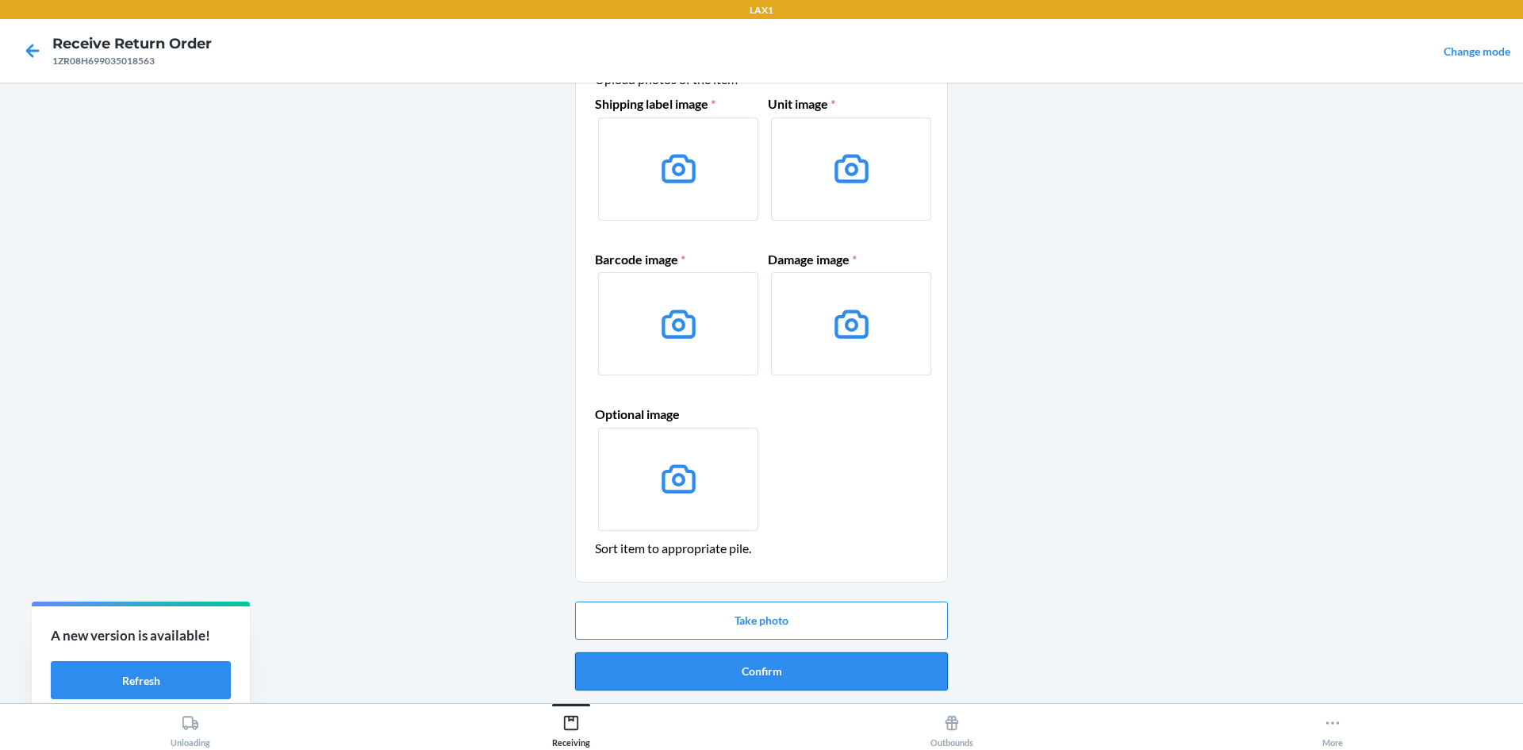
click at [732, 678] on button "Confirm" at bounding box center [761, 671] width 373 height 38
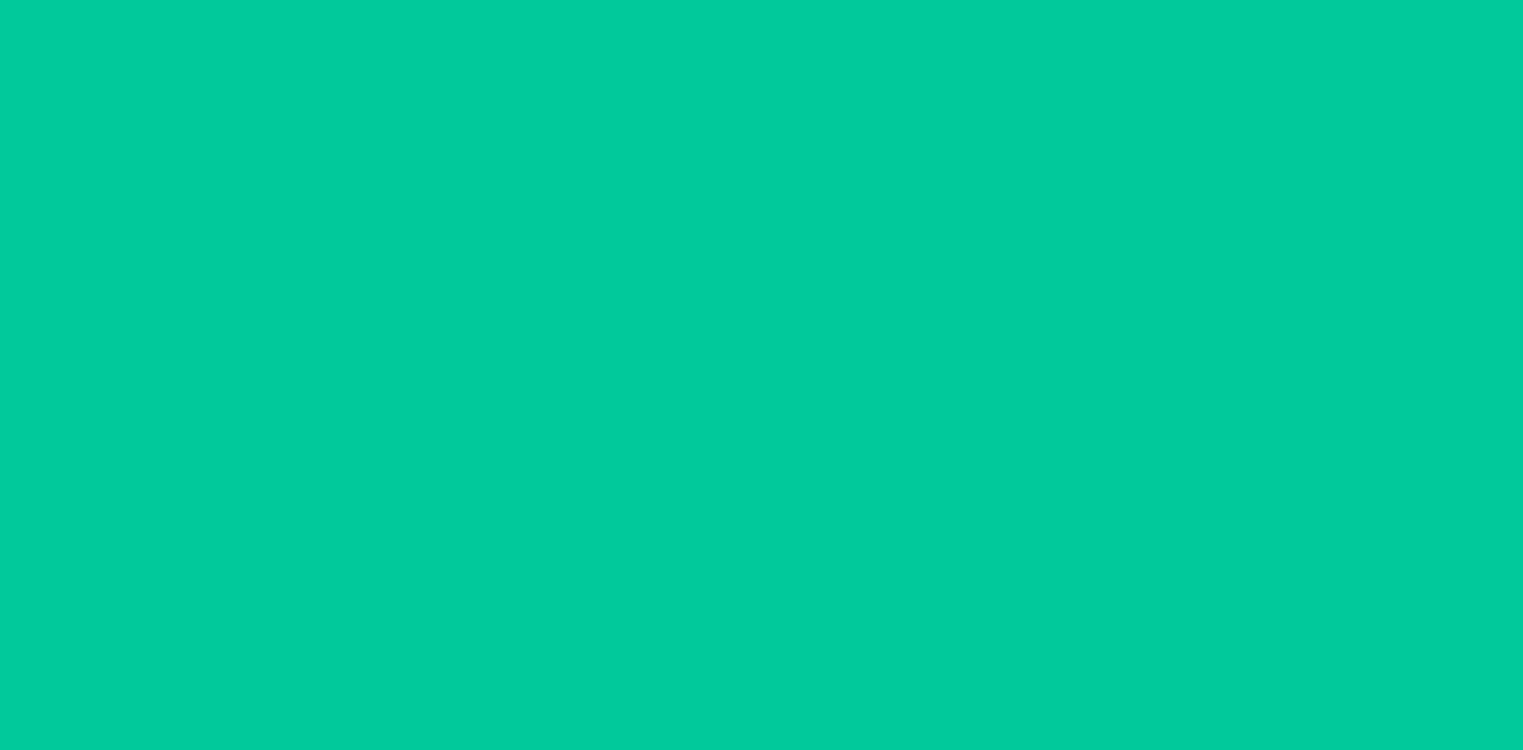
scroll to position [0, 0]
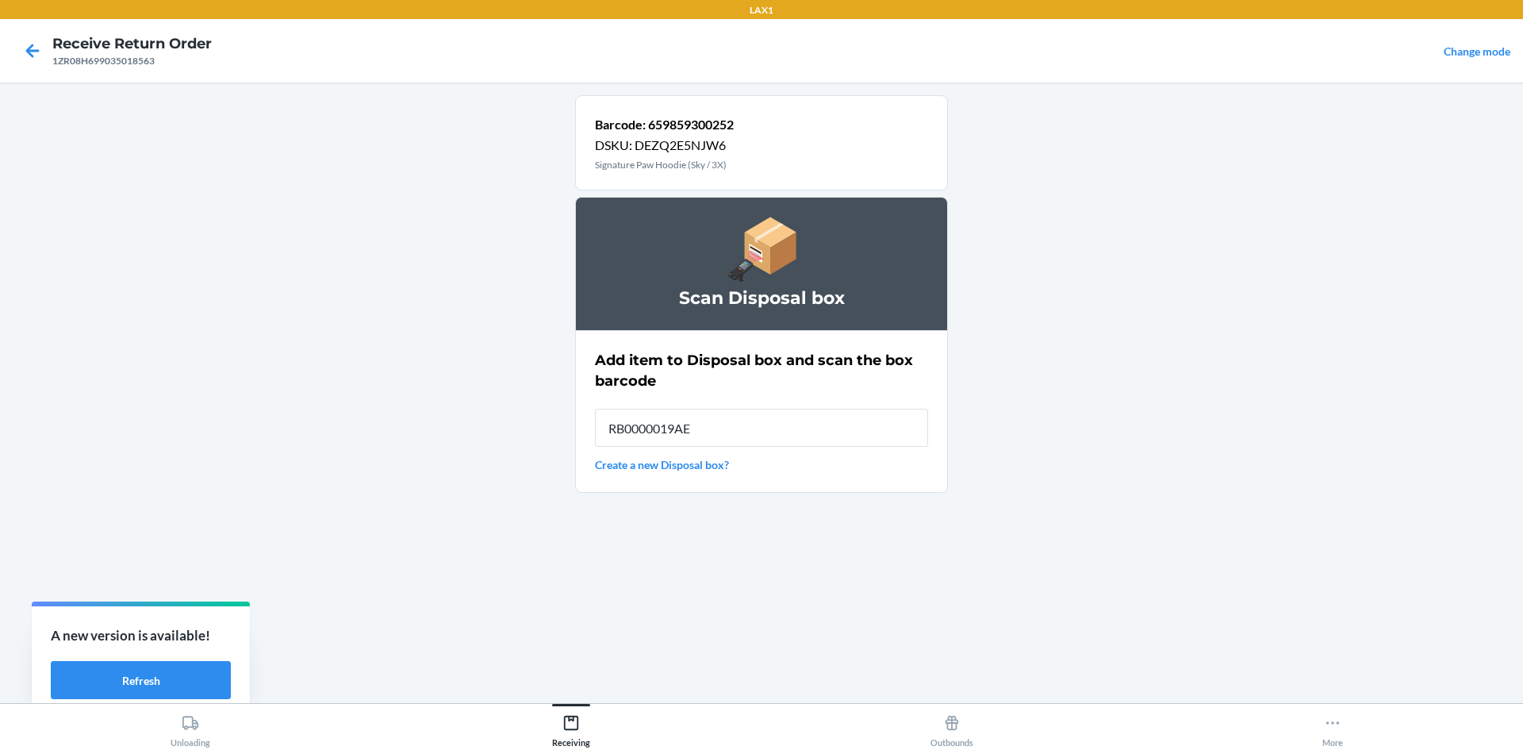
type input "RB0000019AE"
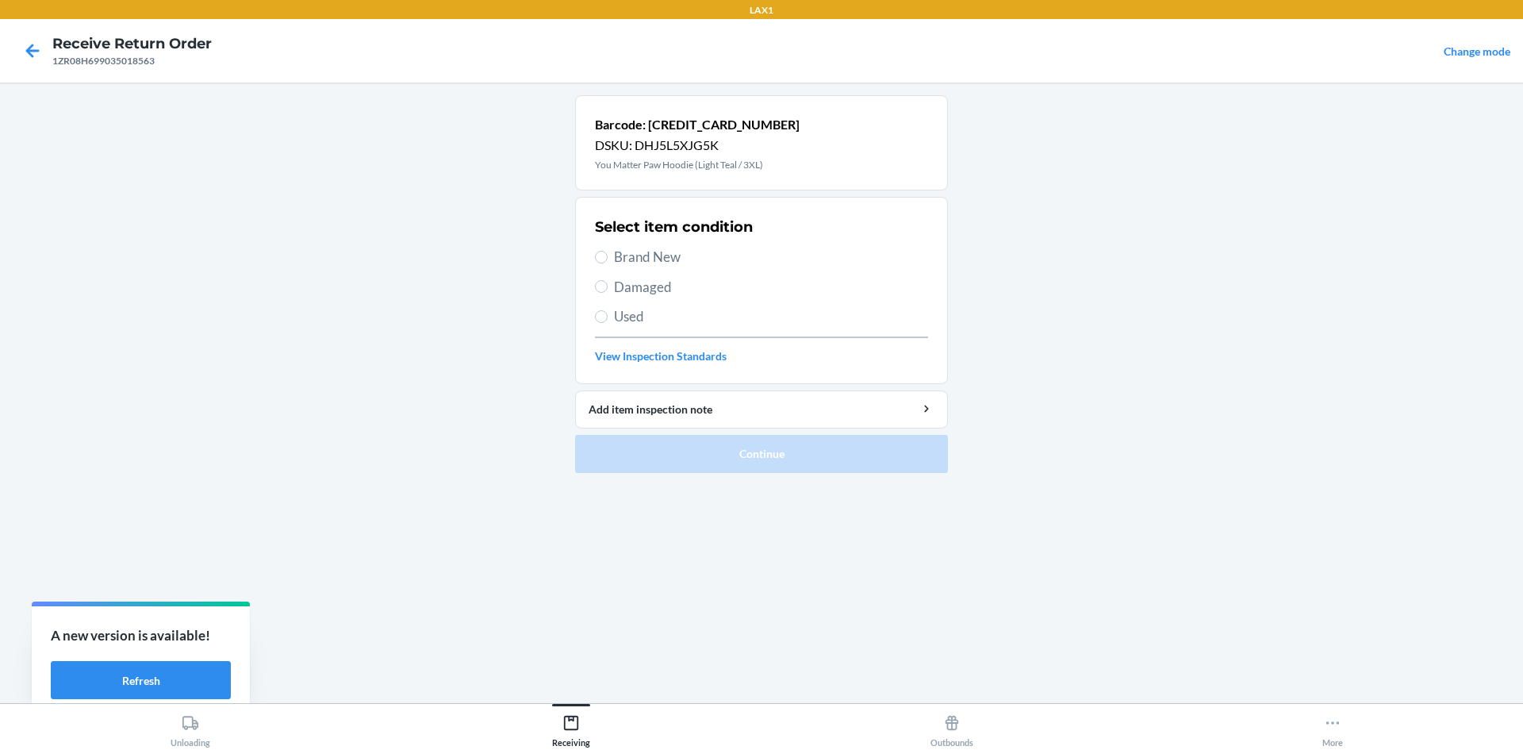
click at [632, 280] on span "Damaged" at bounding box center [771, 287] width 314 height 21
click at [608, 280] on input "Damaged" at bounding box center [601, 286] width 13 height 13
radio input "true"
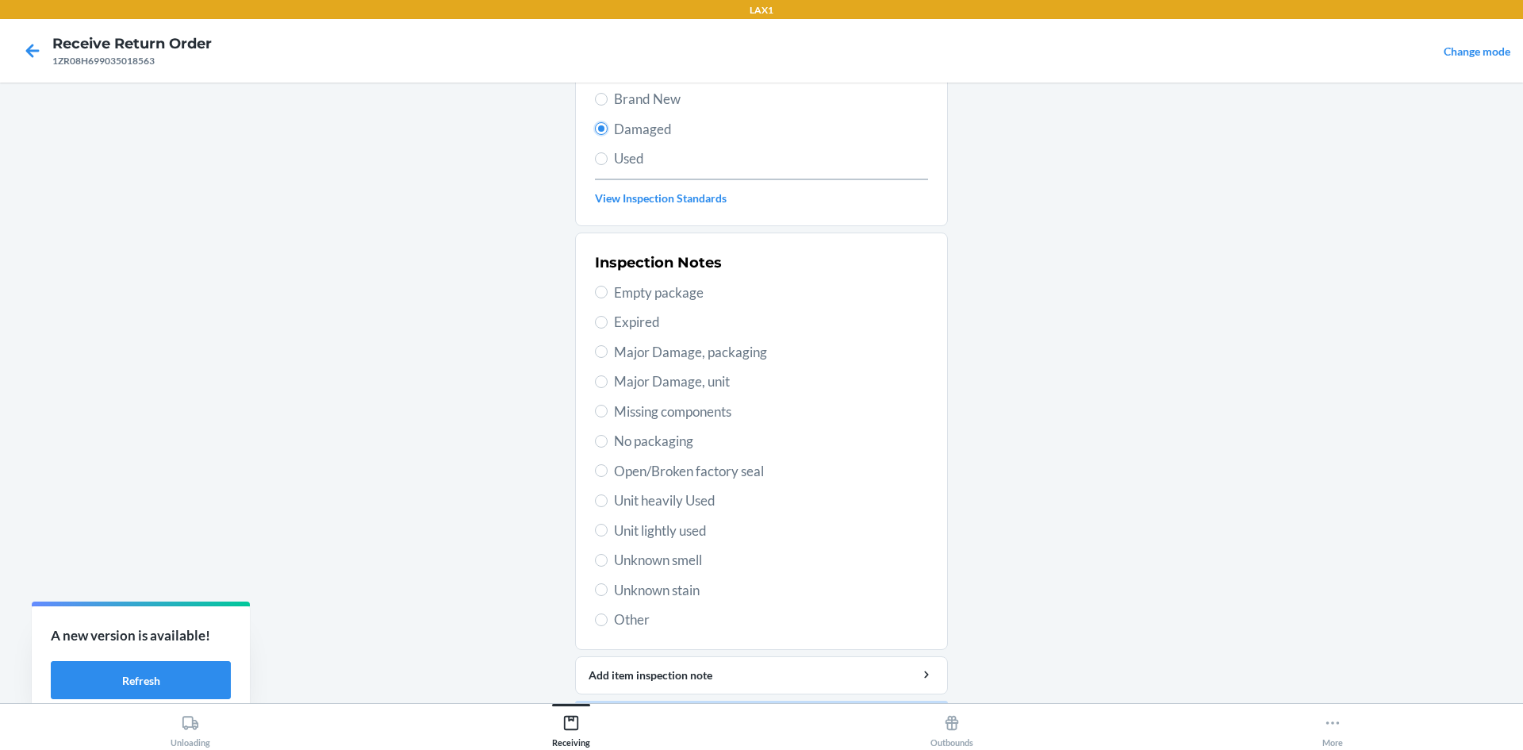
scroll to position [159, 0]
click at [659, 536] on span "Unit lightly used" at bounding box center [771, 530] width 314 height 21
click at [608, 536] on input "Unit lightly used" at bounding box center [601, 529] width 13 height 13
radio input "true"
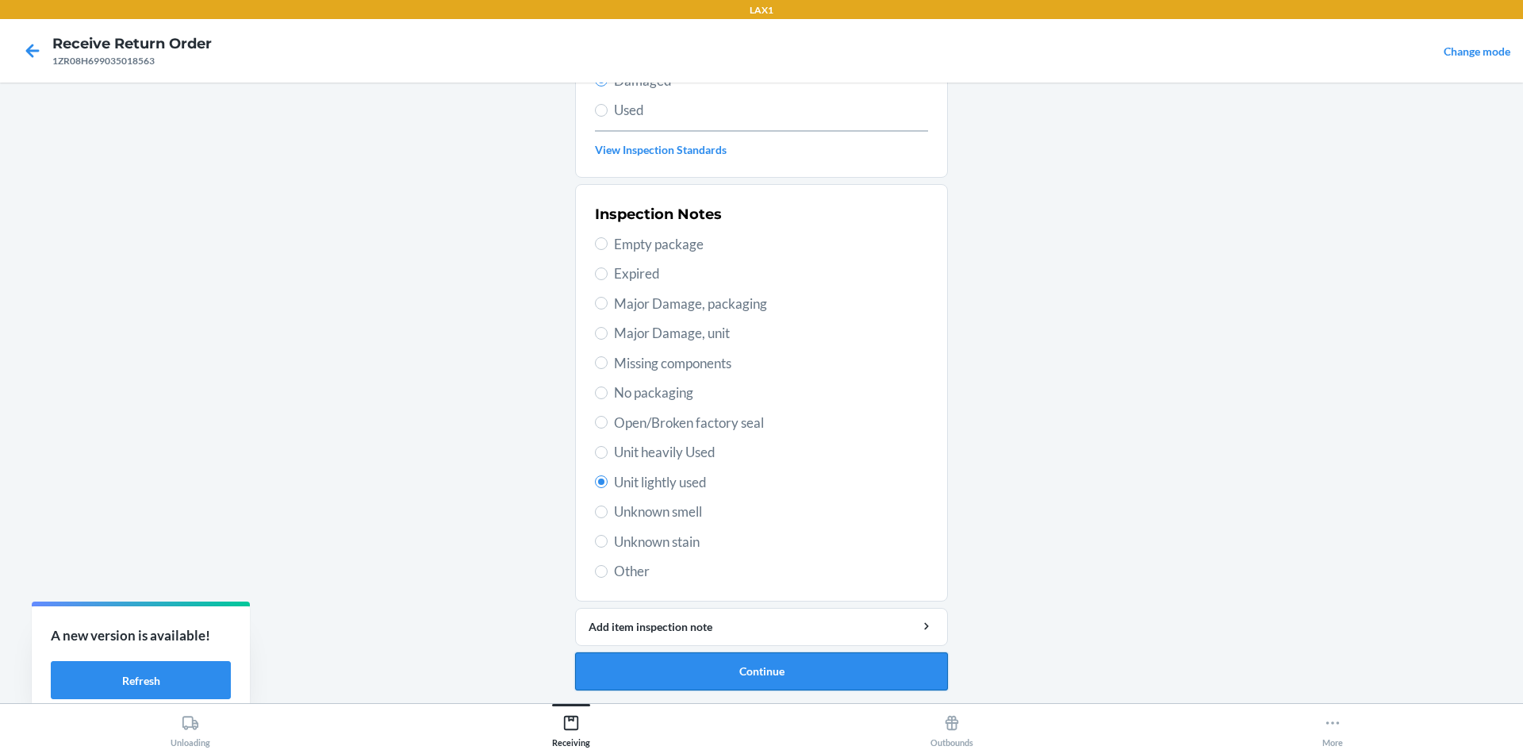
click at [778, 680] on button "Continue" at bounding box center [761, 671] width 373 height 38
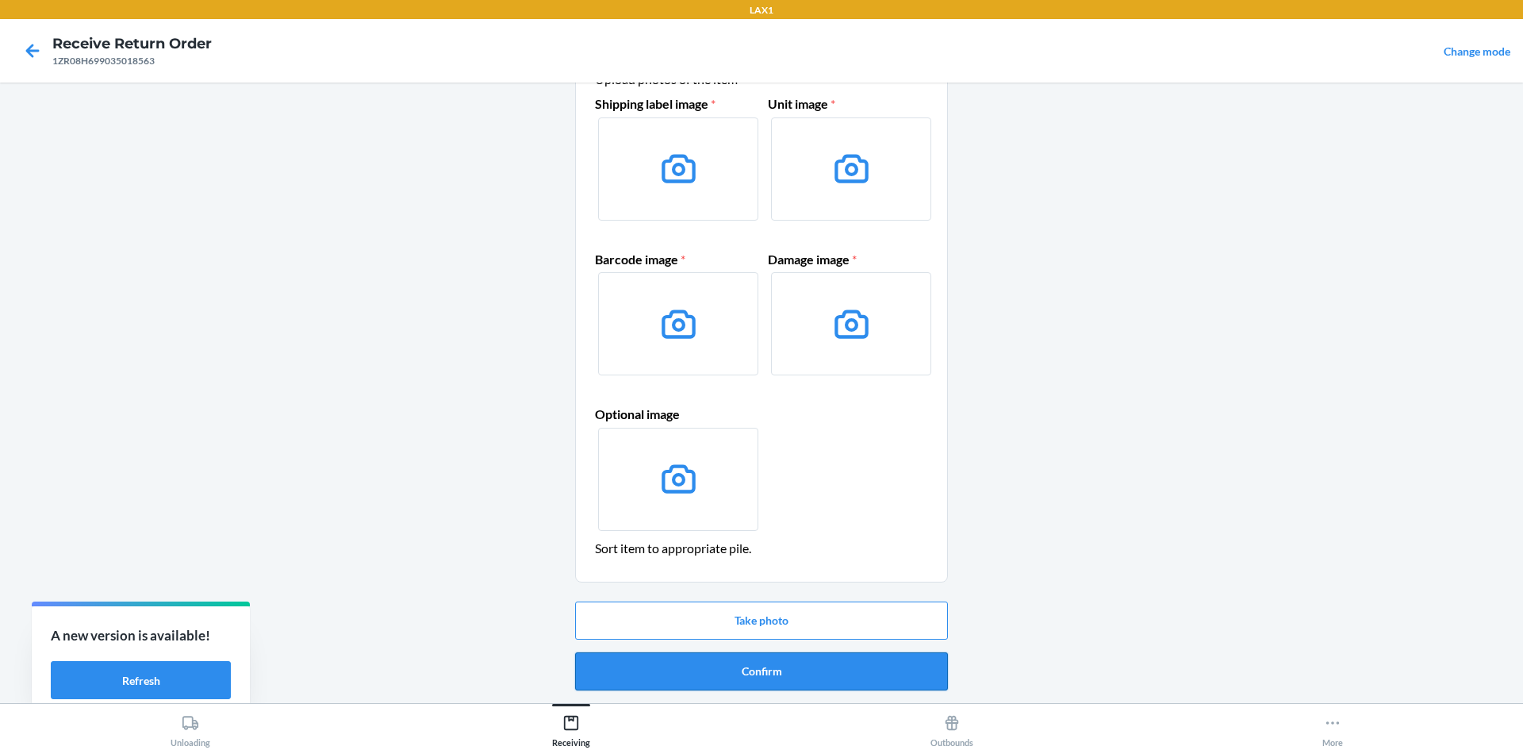
click at [777, 676] on button "Confirm" at bounding box center [761, 671] width 373 height 38
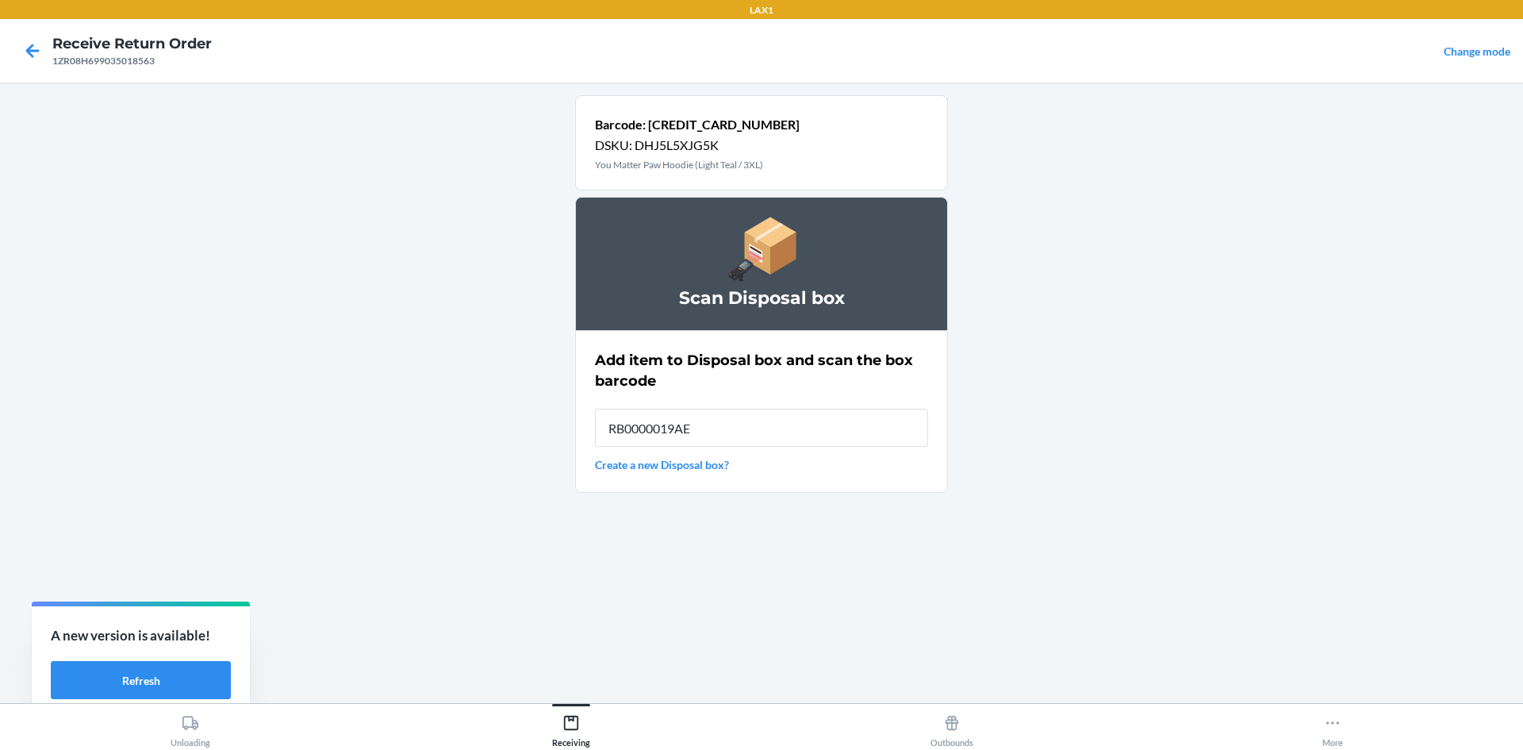
type input "RB0000019AE"
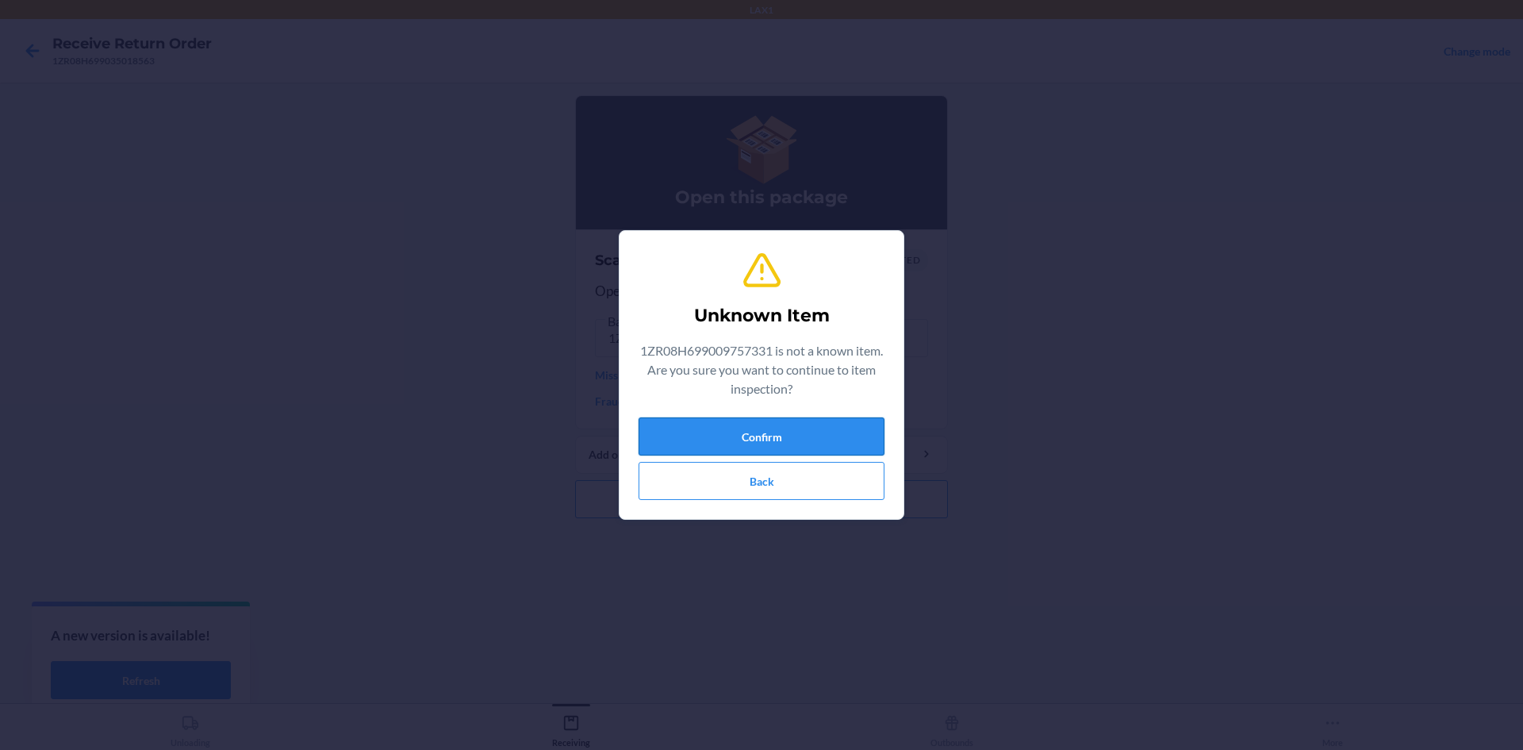
click at [739, 435] on button "Confirm" at bounding box center [762, 436] width 246 height 38
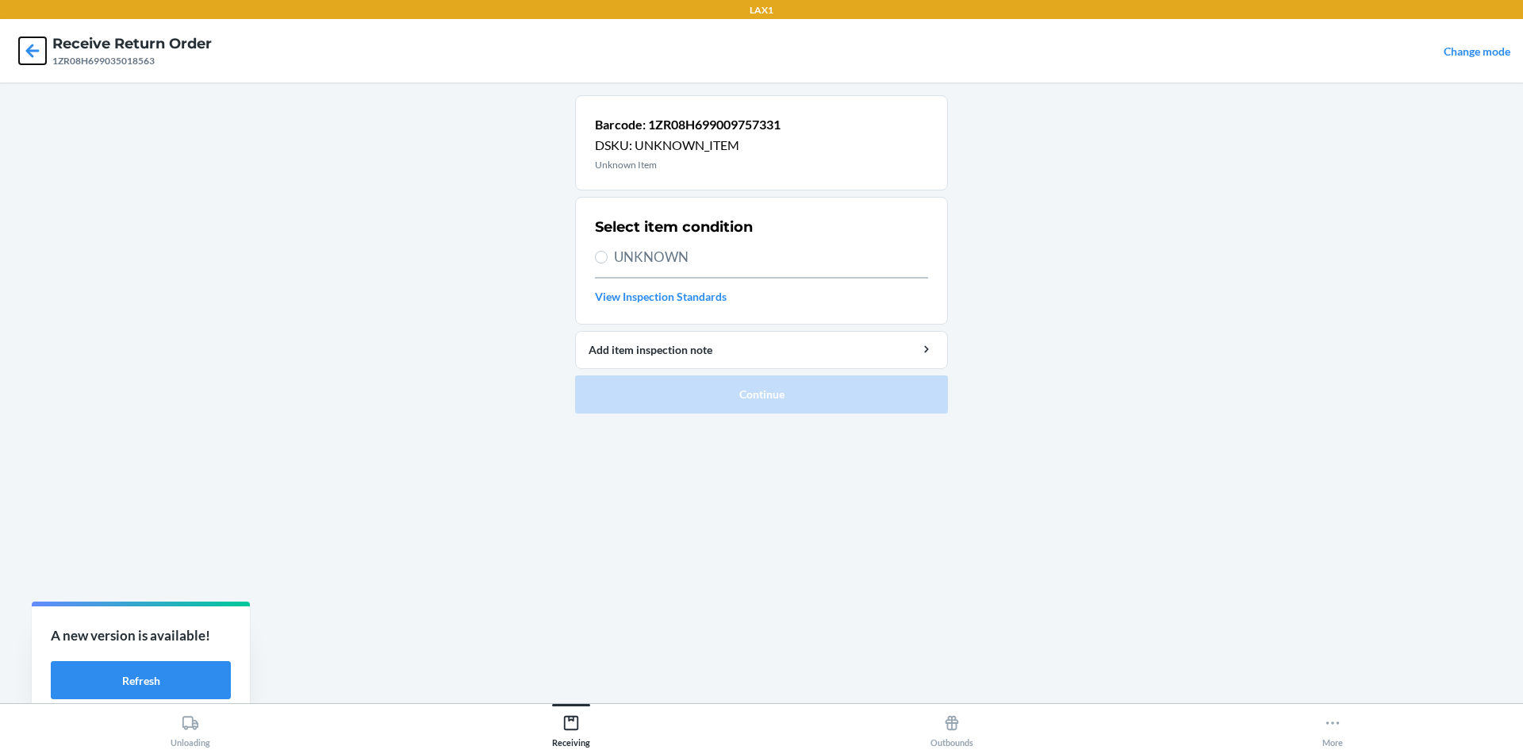
click at [29, 52] on icon at bounding box center [32, 50] width 13 height 13
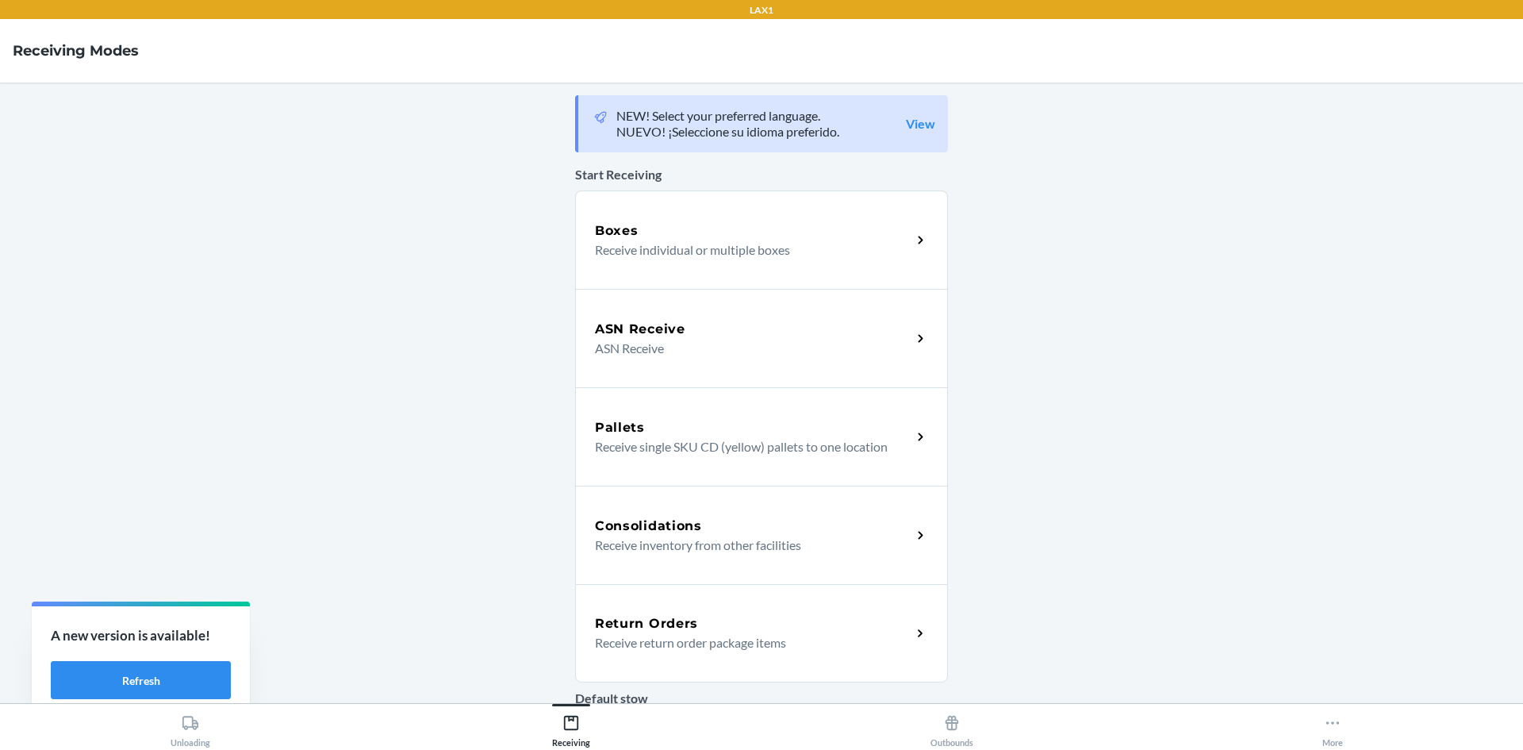
click at [873, 622] on div "Return Orders" at bounding box center [753, 623] width 317 height 19
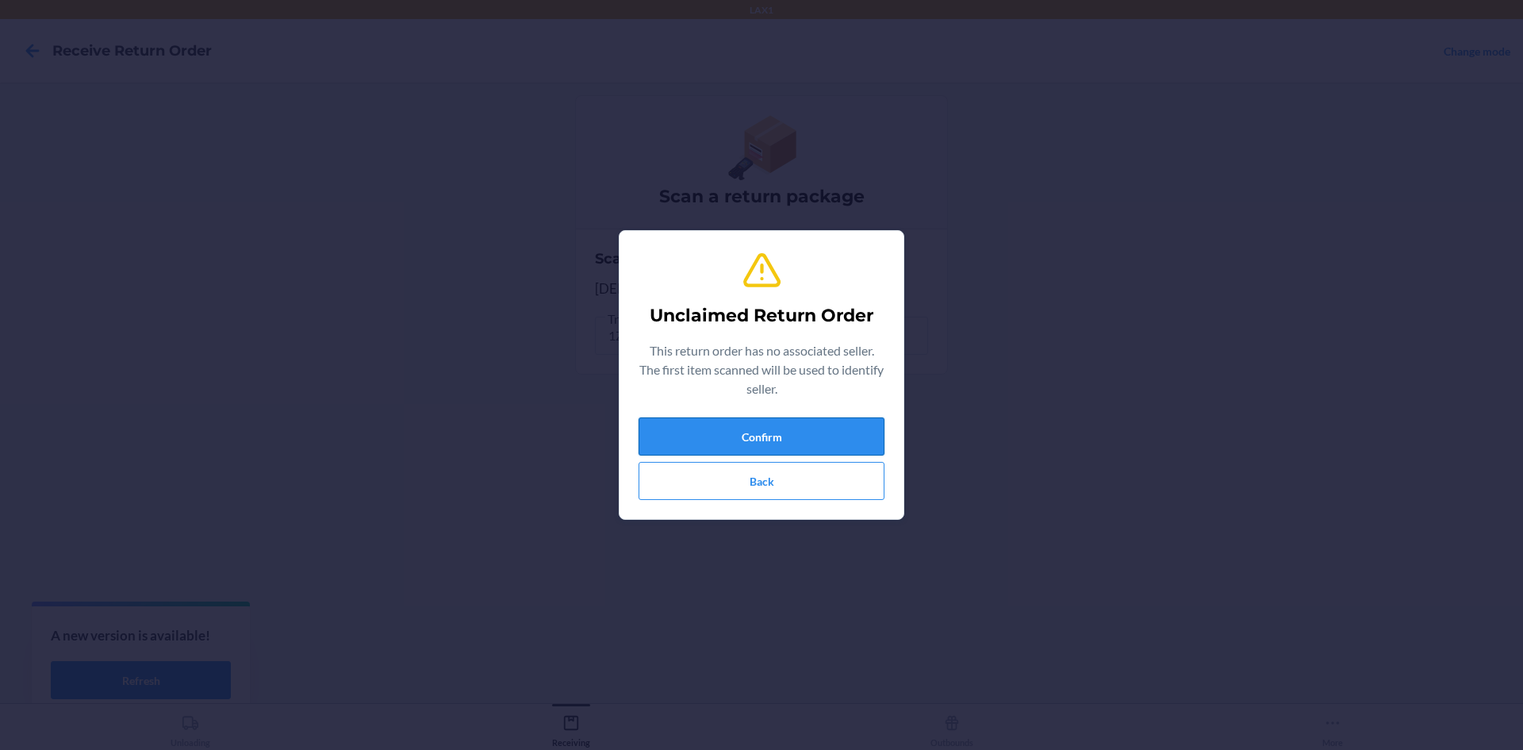
click at [678, 425] on button "Confirm" at bounding box center [762, 436] width 246 height 38
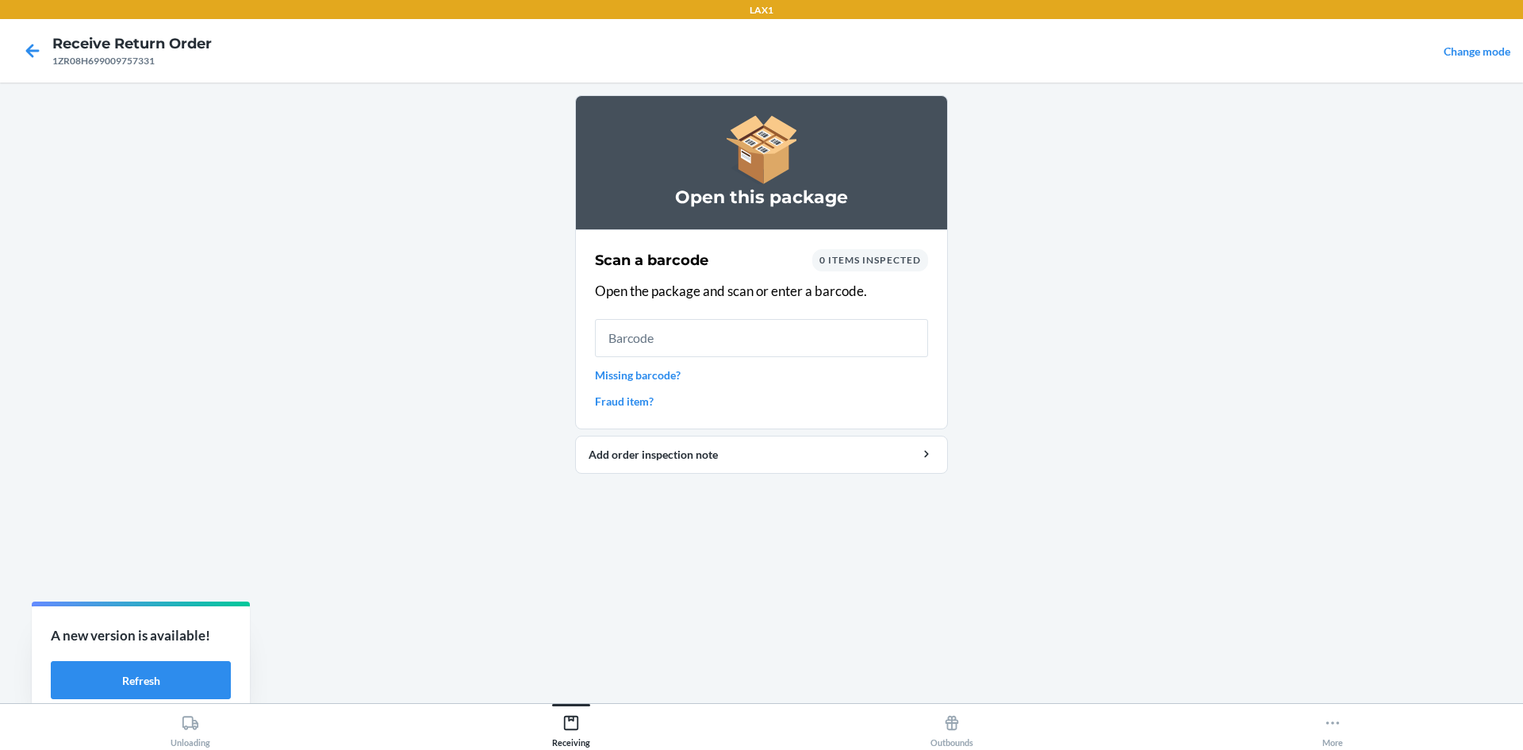
click at [676, 367] on link "Missing barcode?" at bounding box center [761, 375] width 333 height 17
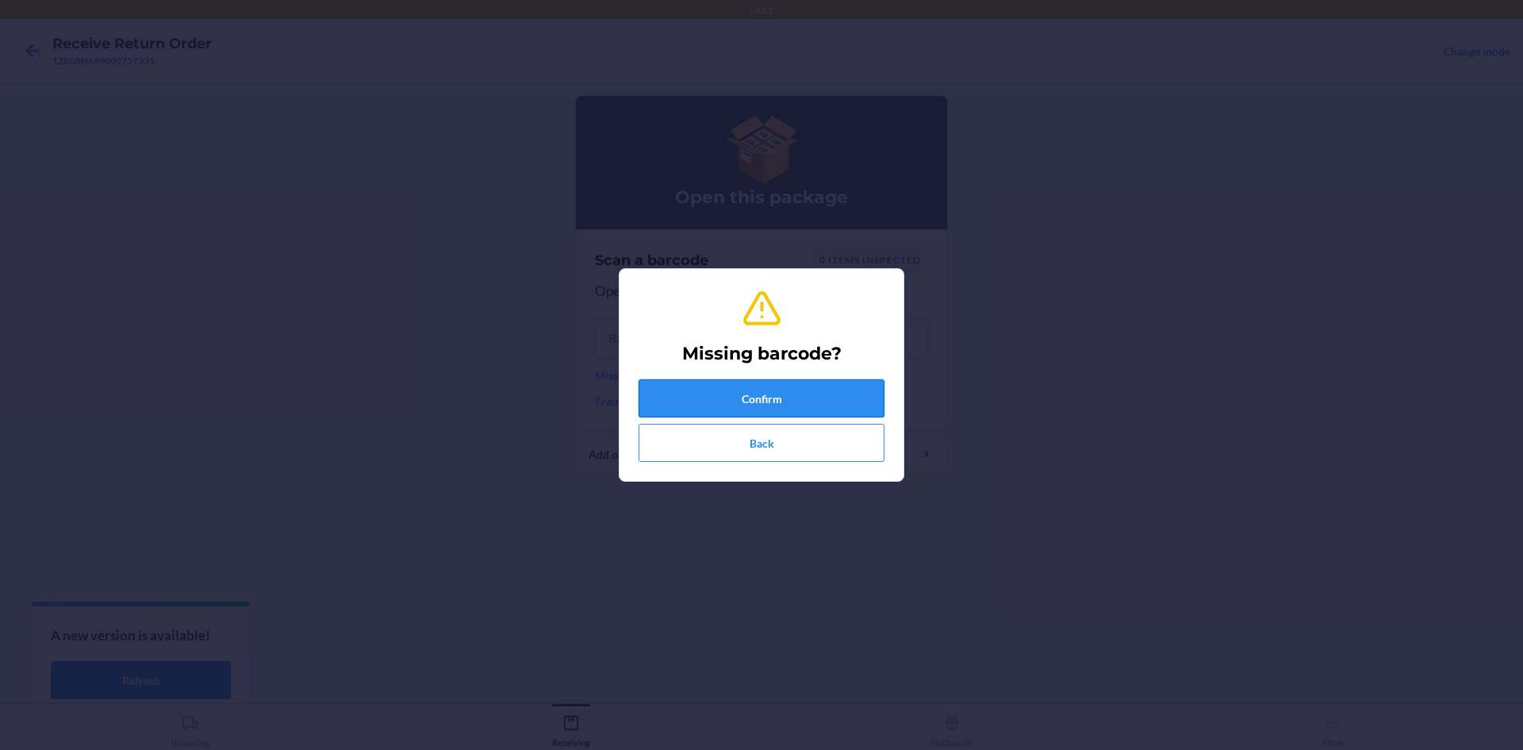
click at [697, 400] on button "Confirm" at bounding box center [762, 398] width 246 height 38
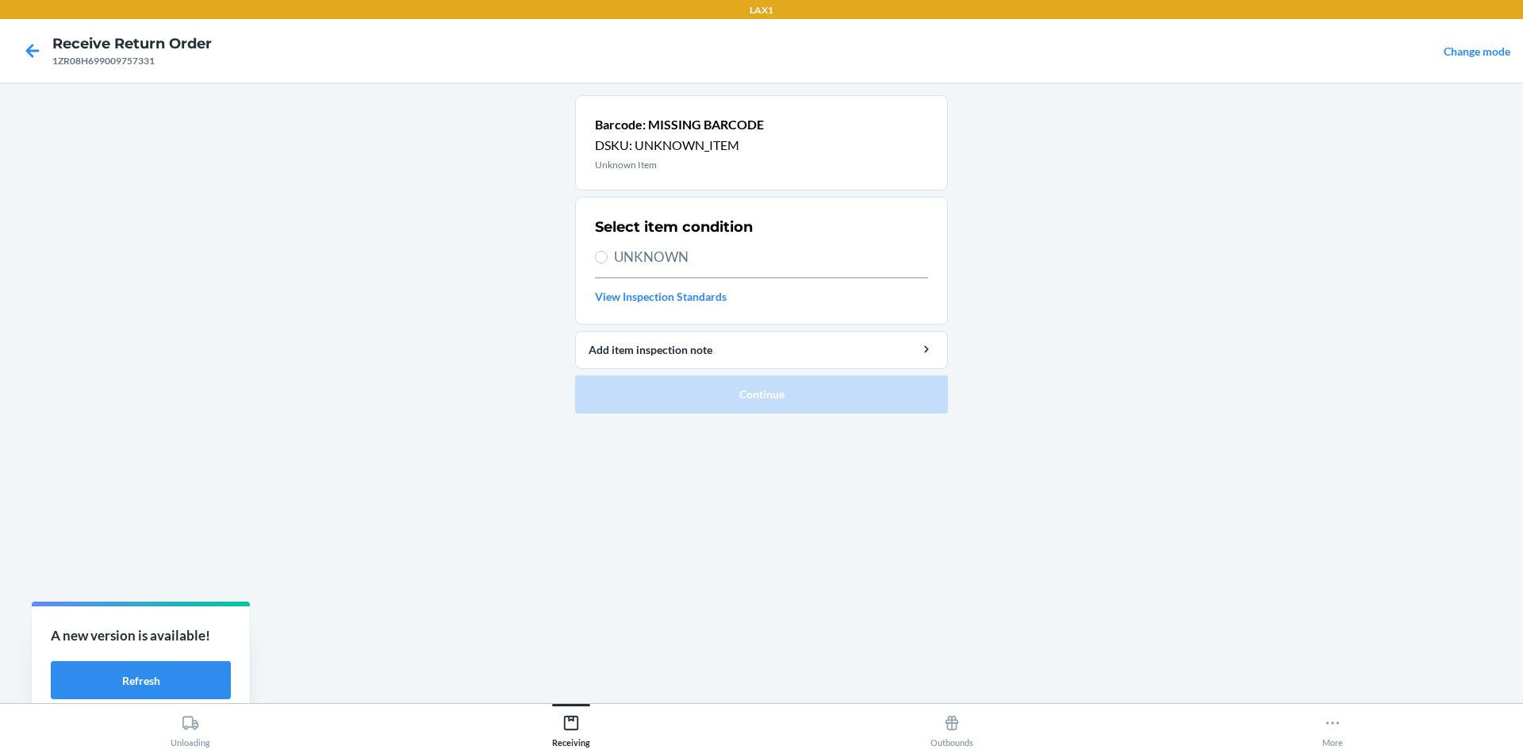
click at [664, 257] on span "UNKNOWN" at bounding box center [771, 257] width 314 height 21
click at [608, 257] on input "UNKNOWN" at bounding box center [601, 257] width 13 height 13
radio input "true"
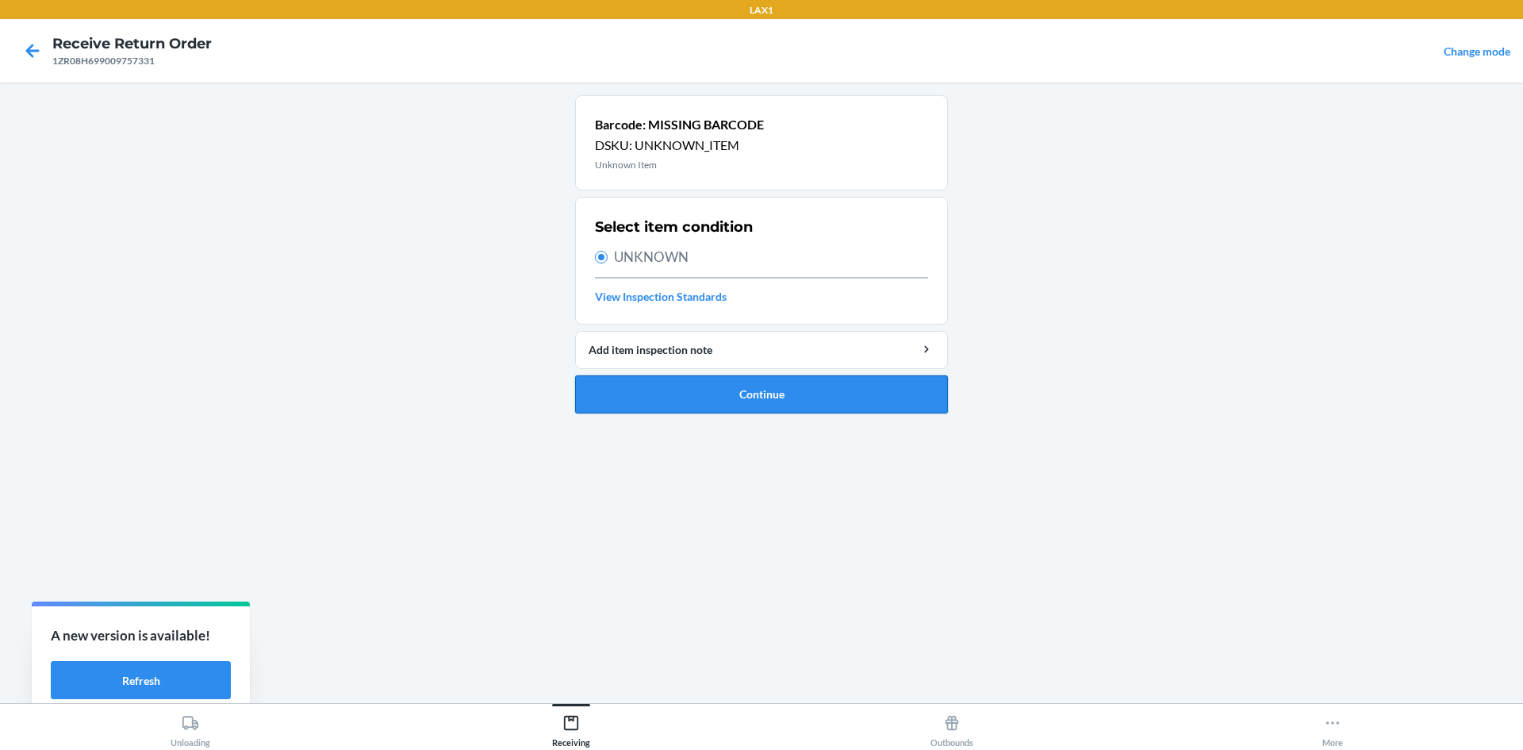
click at [736, 393] on button "Continue" at bounding box center [761, 394] width 373 height 38
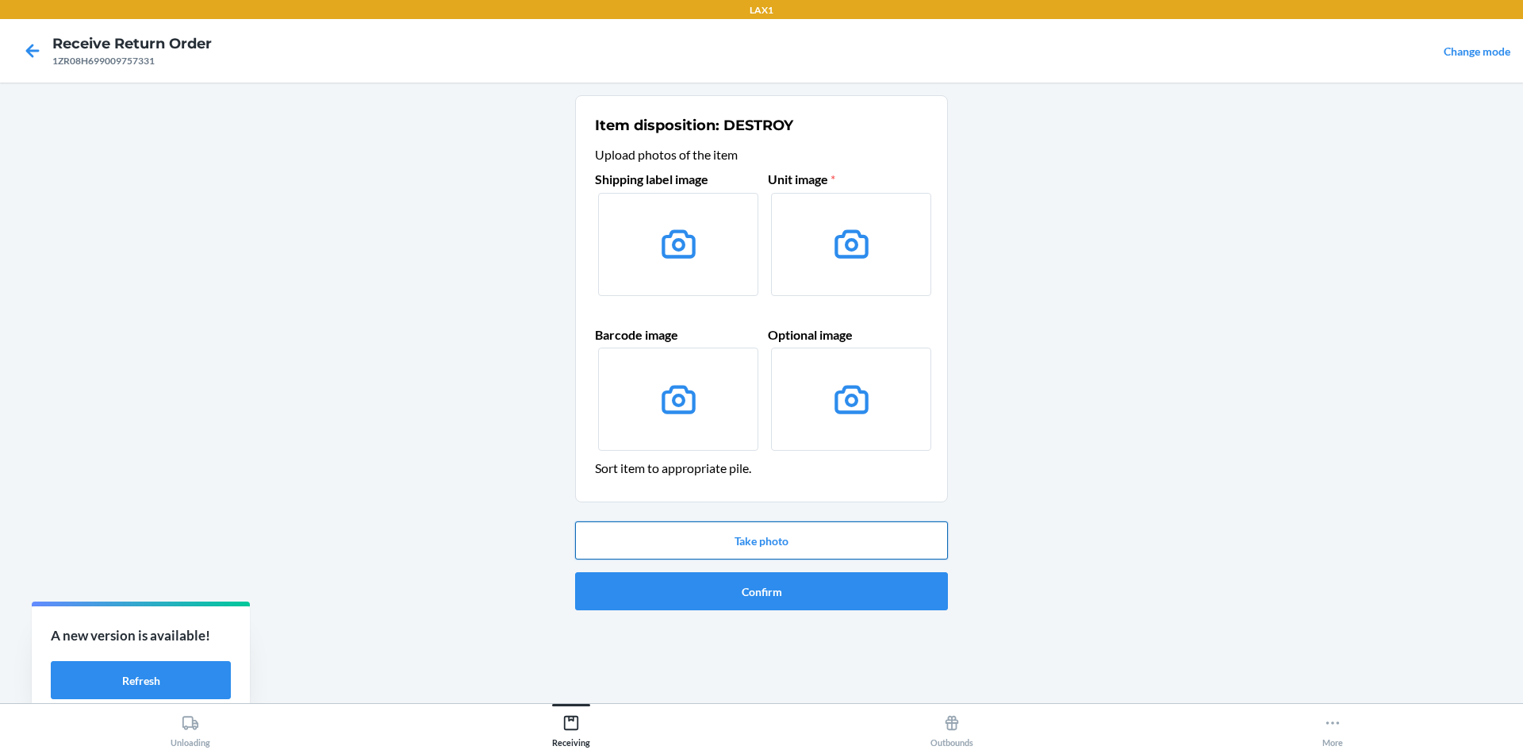
click at [838, 545] on button "Take photo" at bounding box center [761, 540] width 373 height 38
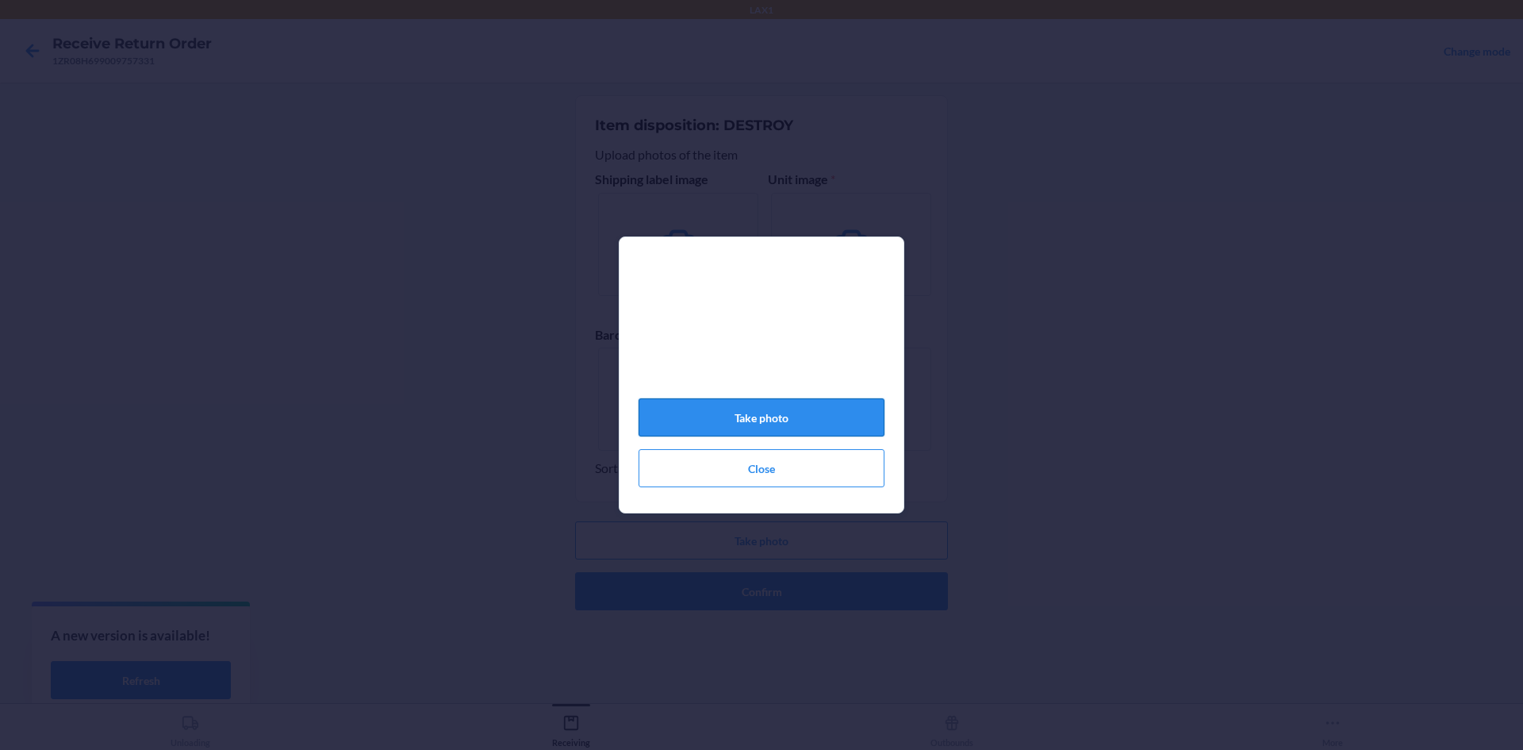
click at [786, 423] on button "Take photo" at bounding box center [762, 417] width 246 height 38
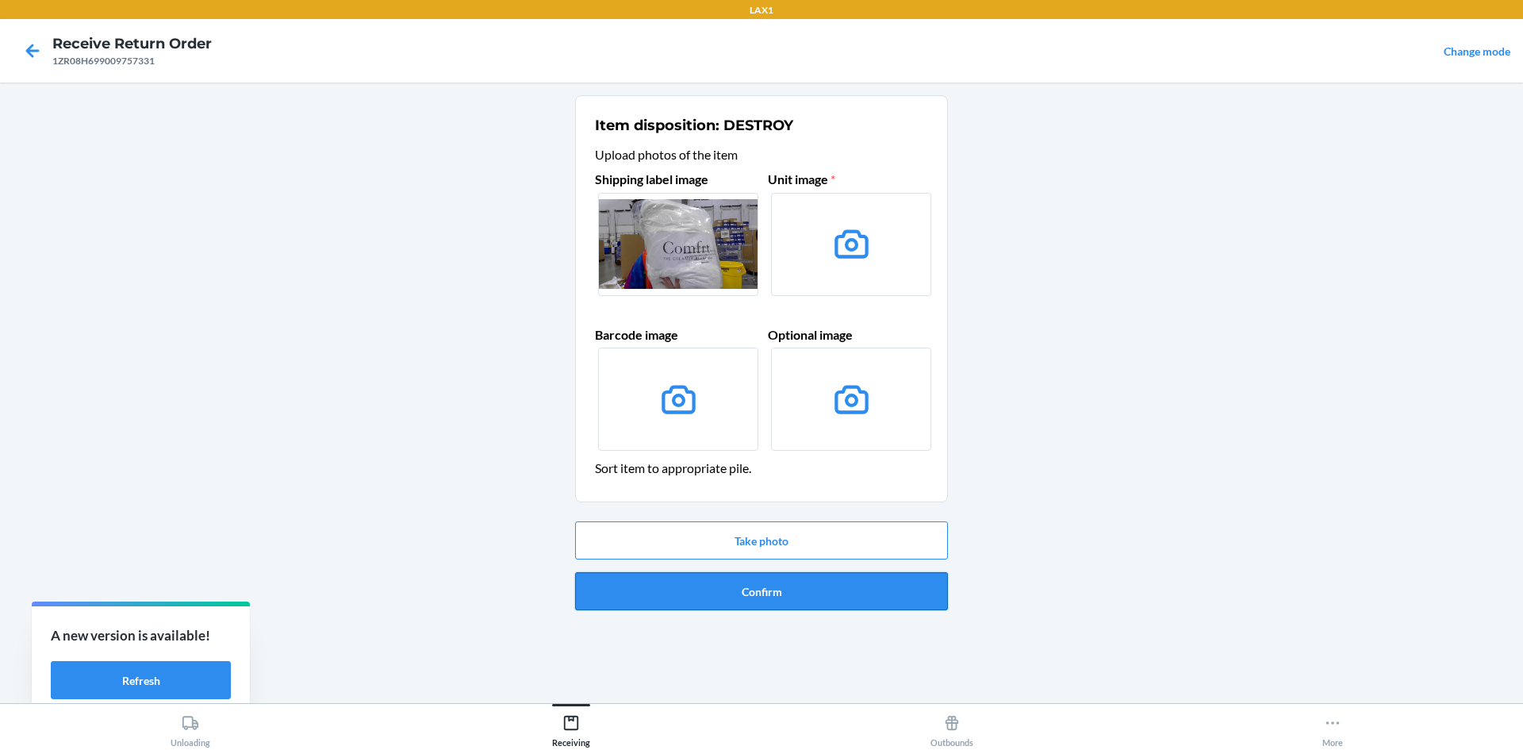
click at [789, 593] on button "Confirm" at bounding box center [761, 591] width 373 height 38
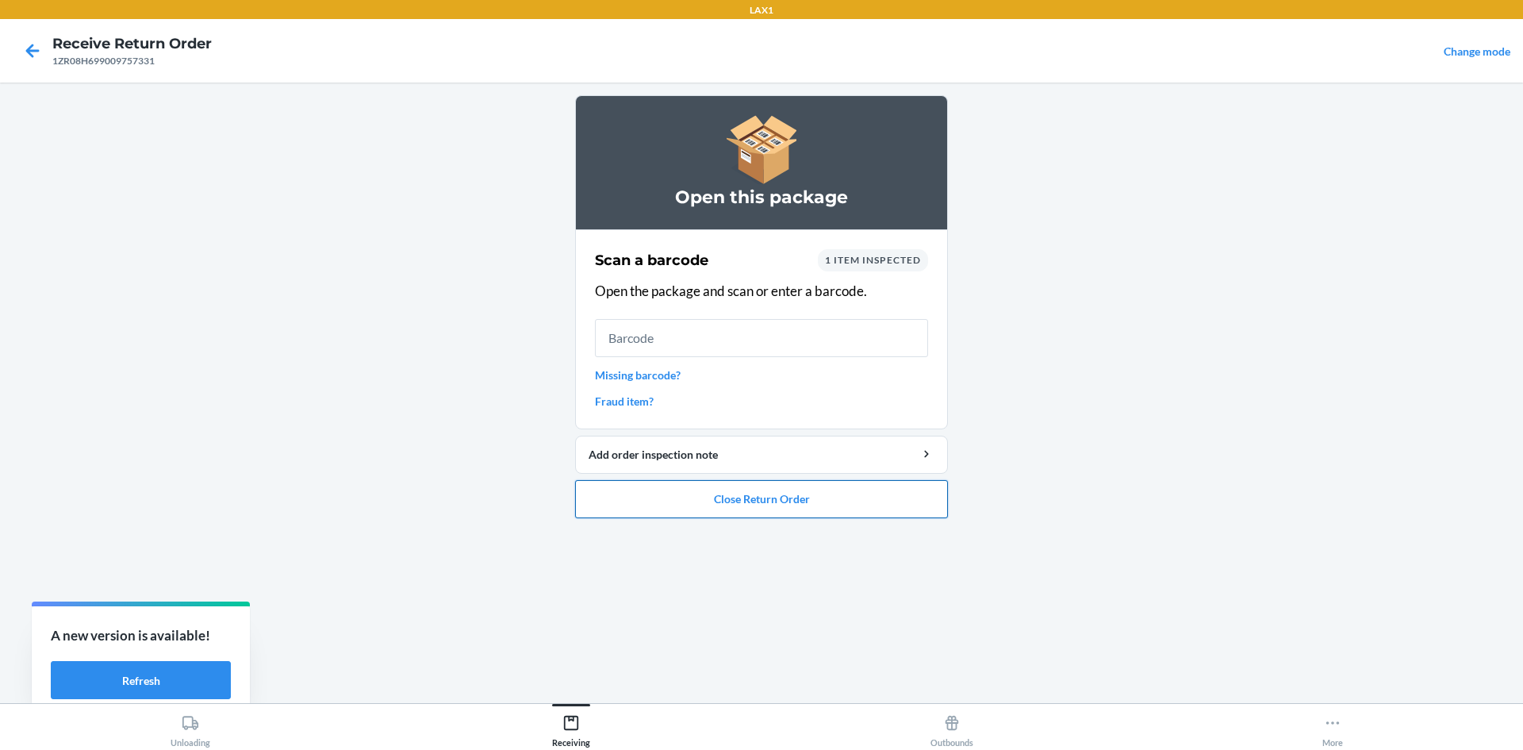
click at [866, 497] on button "Close Return Order" at bounding box center [761, 499] width 373 height 38
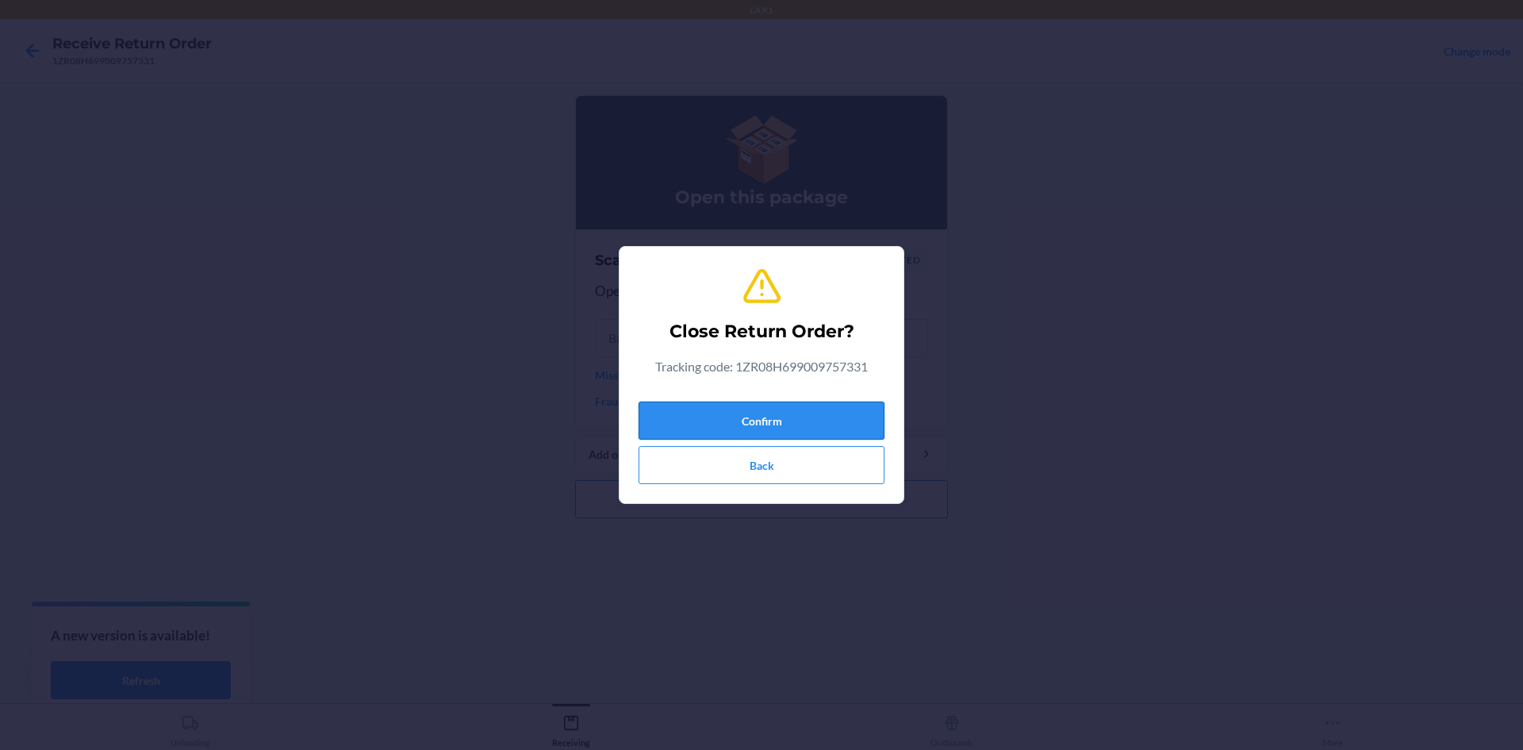
click at [797, 403] on button "Confirm" at bounding box center [762, 420] width 246 height 38
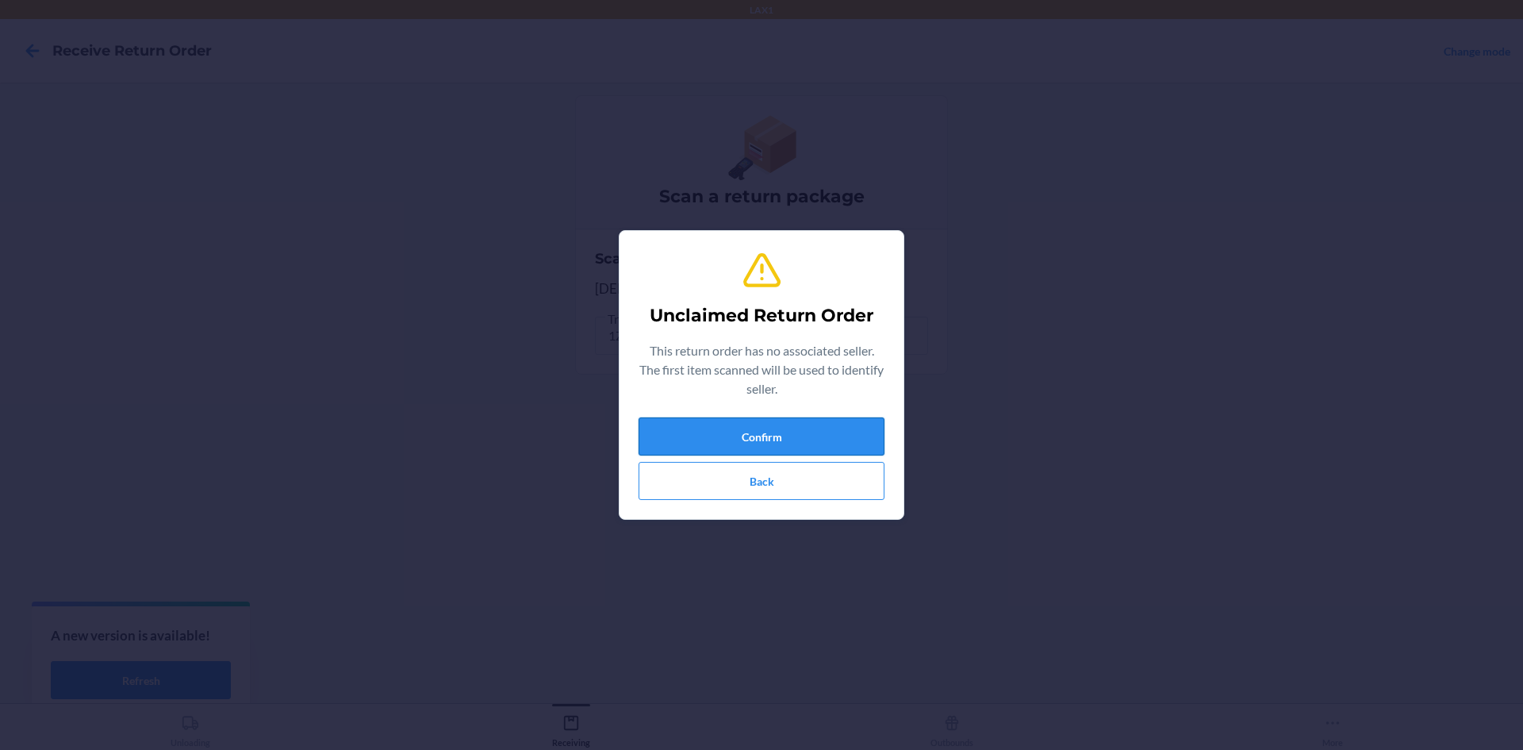
click at [826, 424] on button "Confirm" at bounding box center [762, 436] width 246 height 38
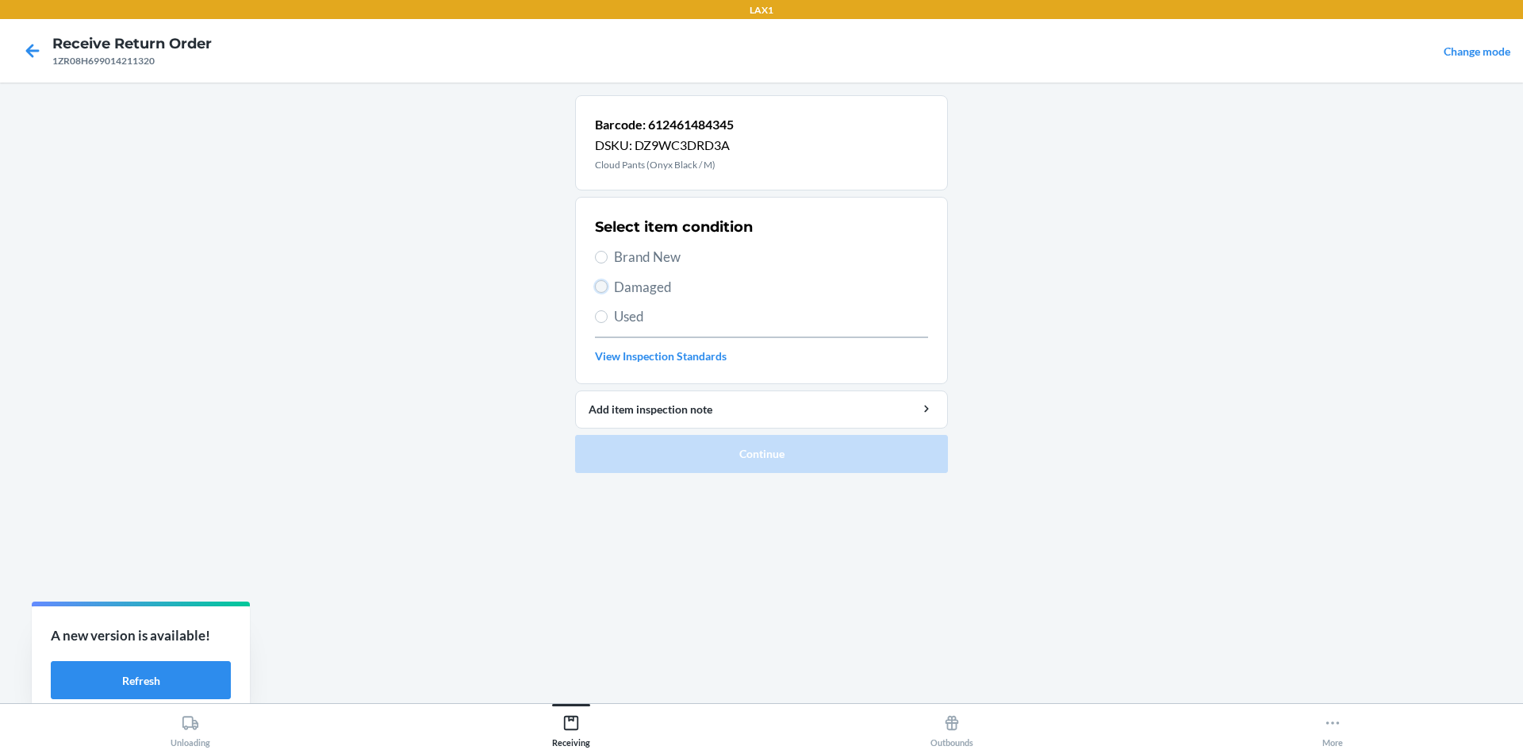
click at [603, 289] on input "Damaged" at bounding box center [601, 286] width 13 height 13
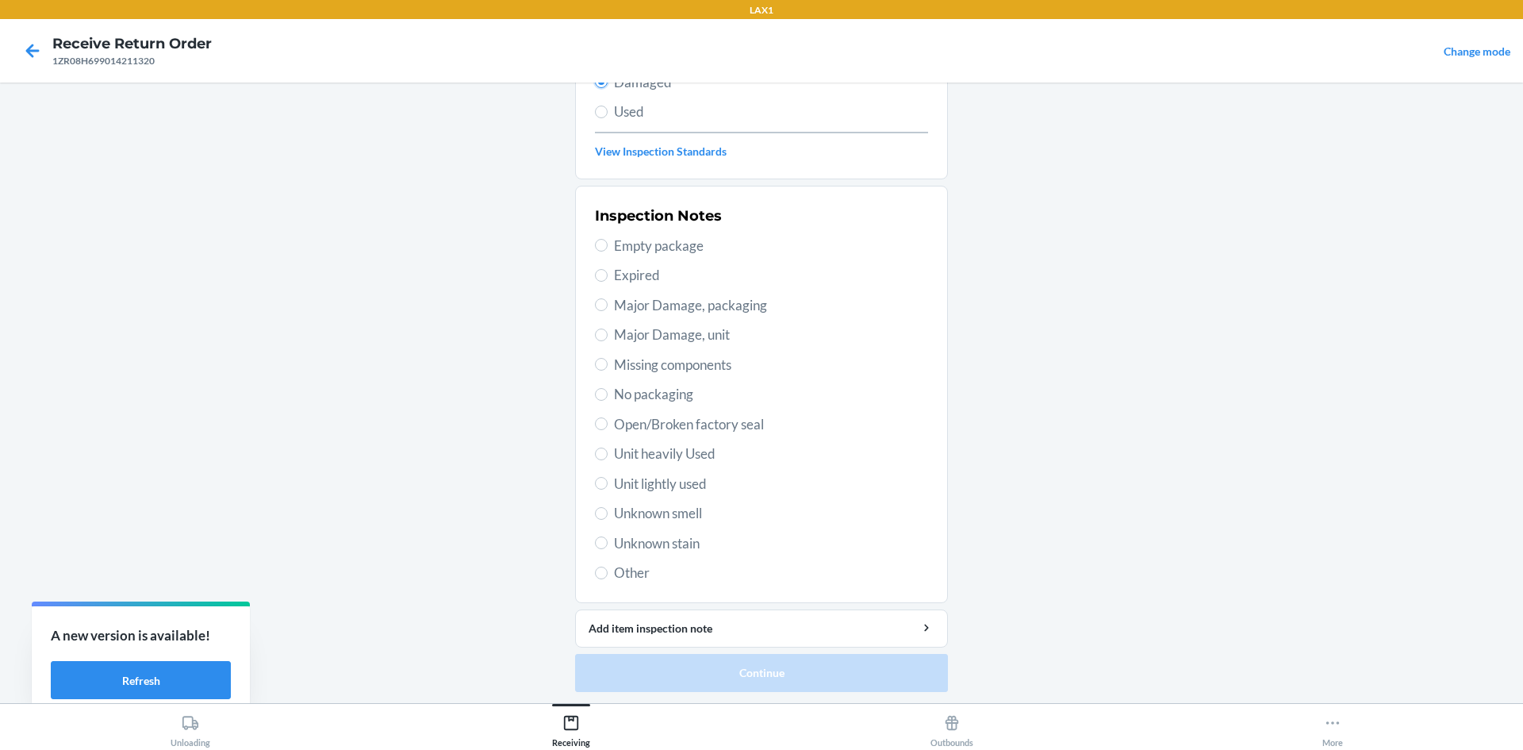
scroll to position [206, 0]
click at [678, 478] on span "Unit lightly used" at bounding box center [771, 482] width 314 height 21
click at [608, 478] on input "Unit lightly used" at bounding box center [601, 481] width 13 height 13
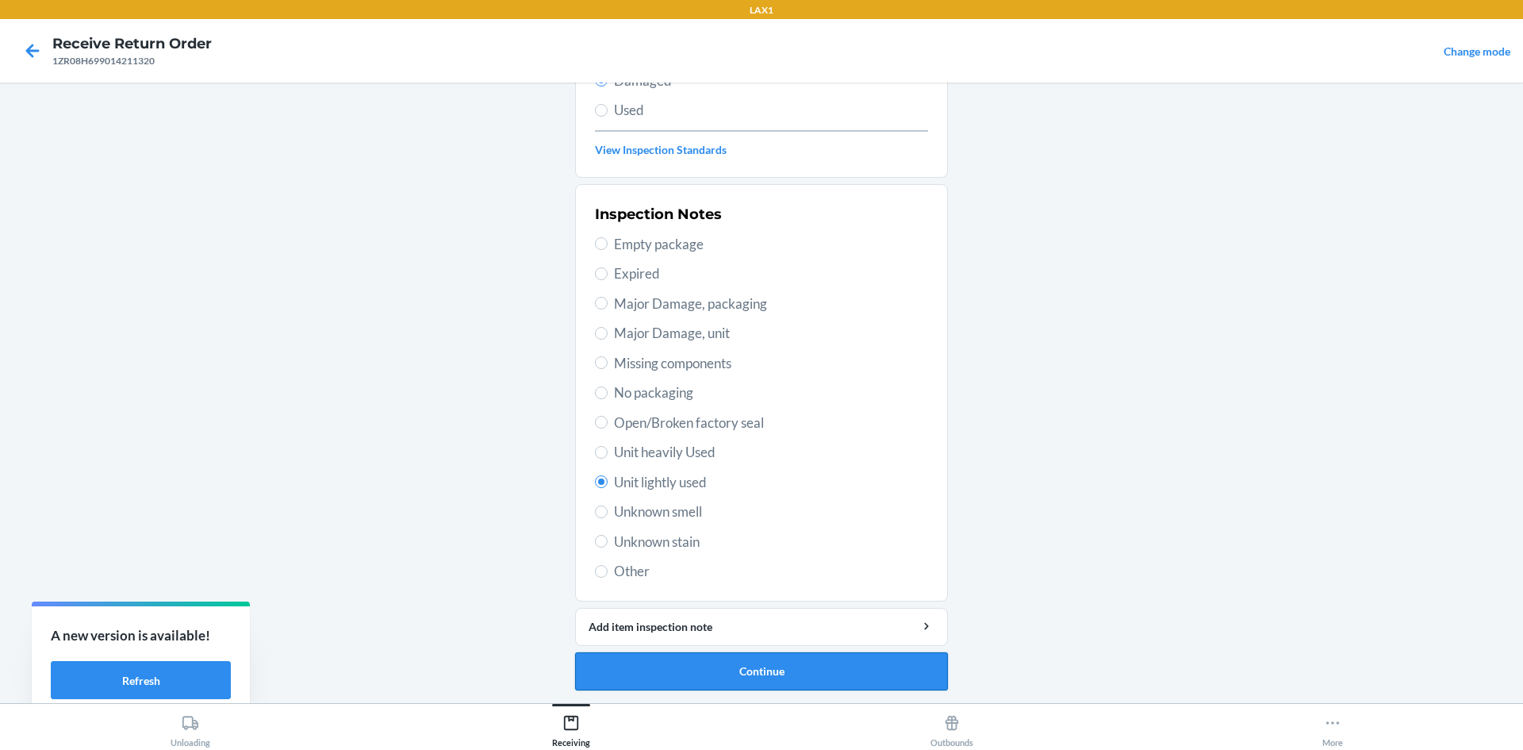
click at [705, 655] on button "Continue" at bounding box center [761, 671] width 373 height 38
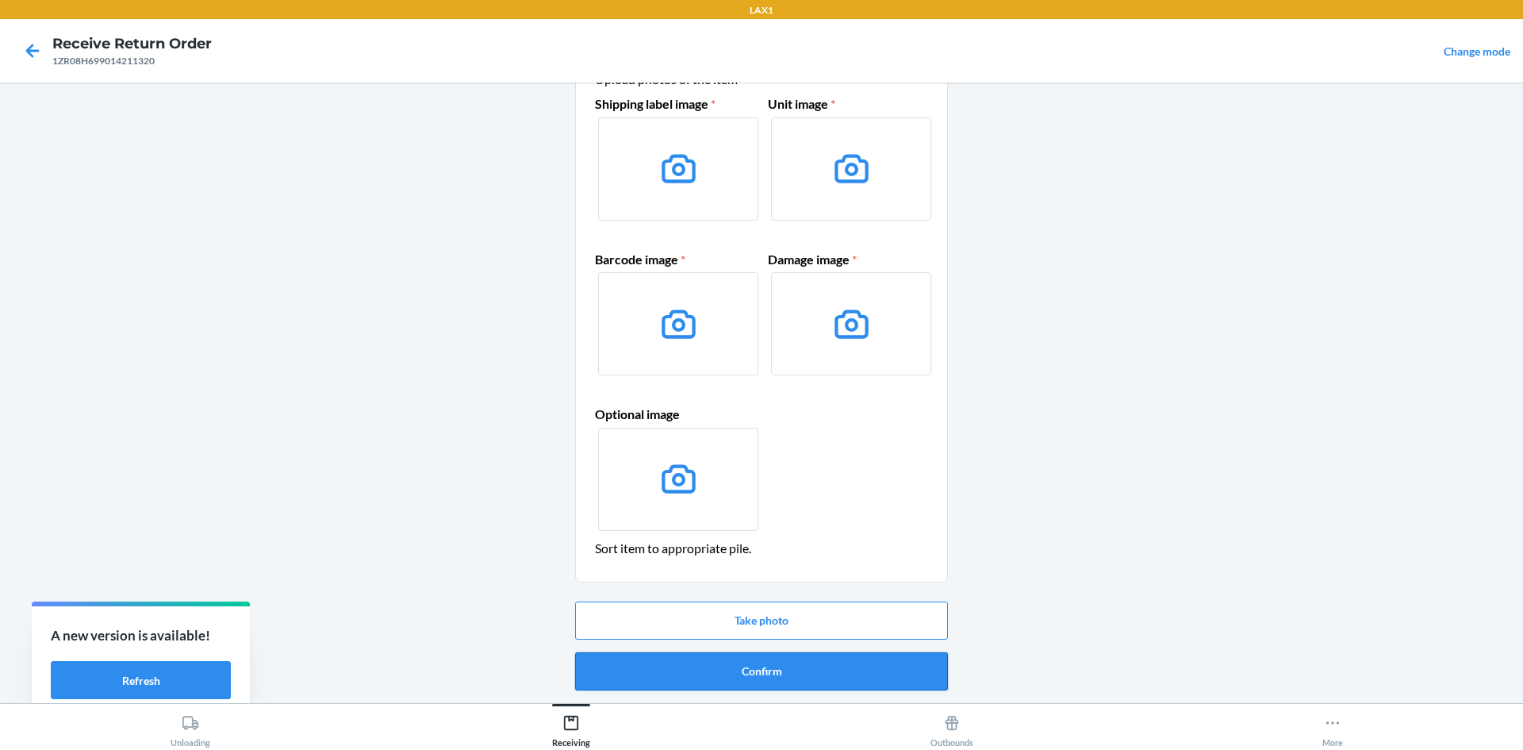
click at [725, 663] on button "Confirm" at bounding box center [761, 671] width 373 height 38
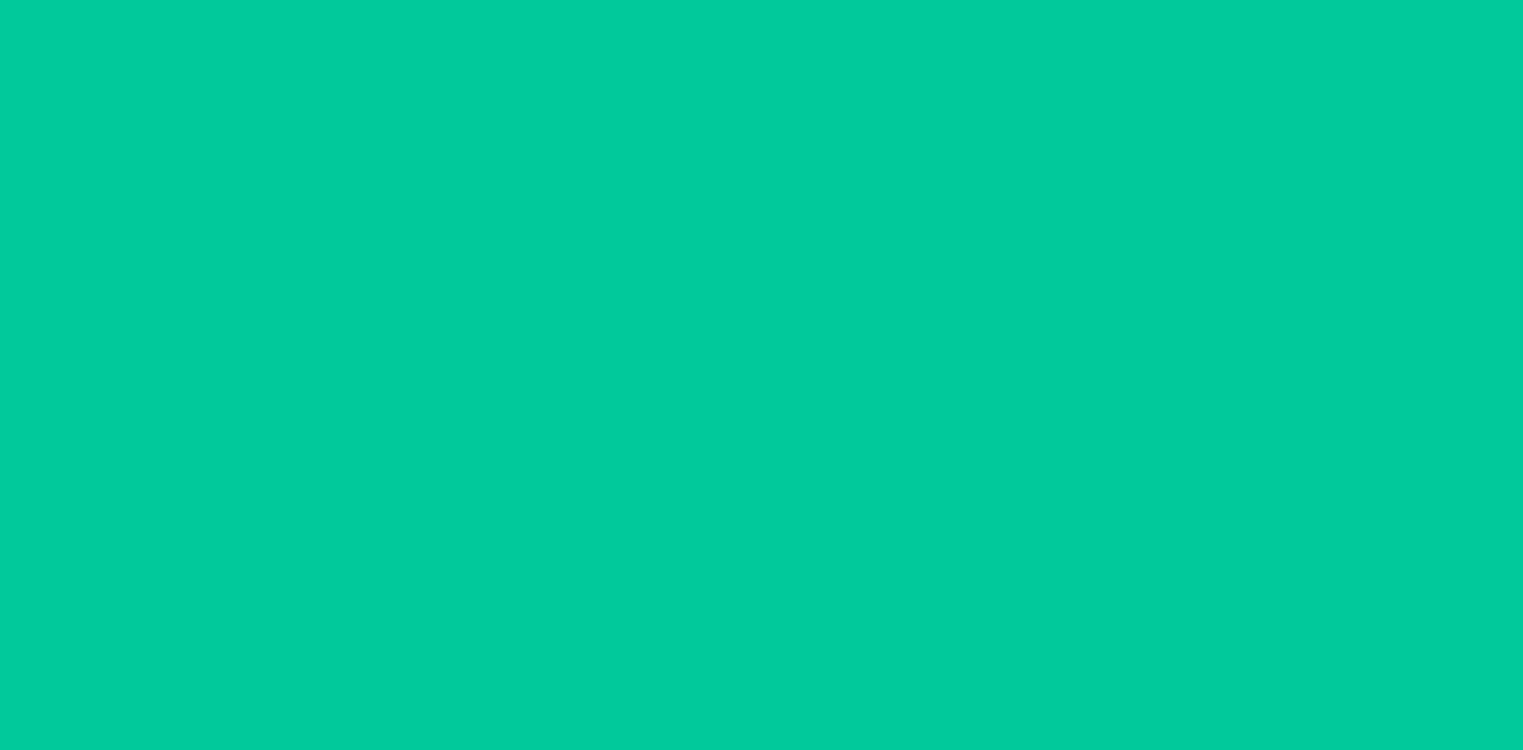
scroll to position [0, 0]
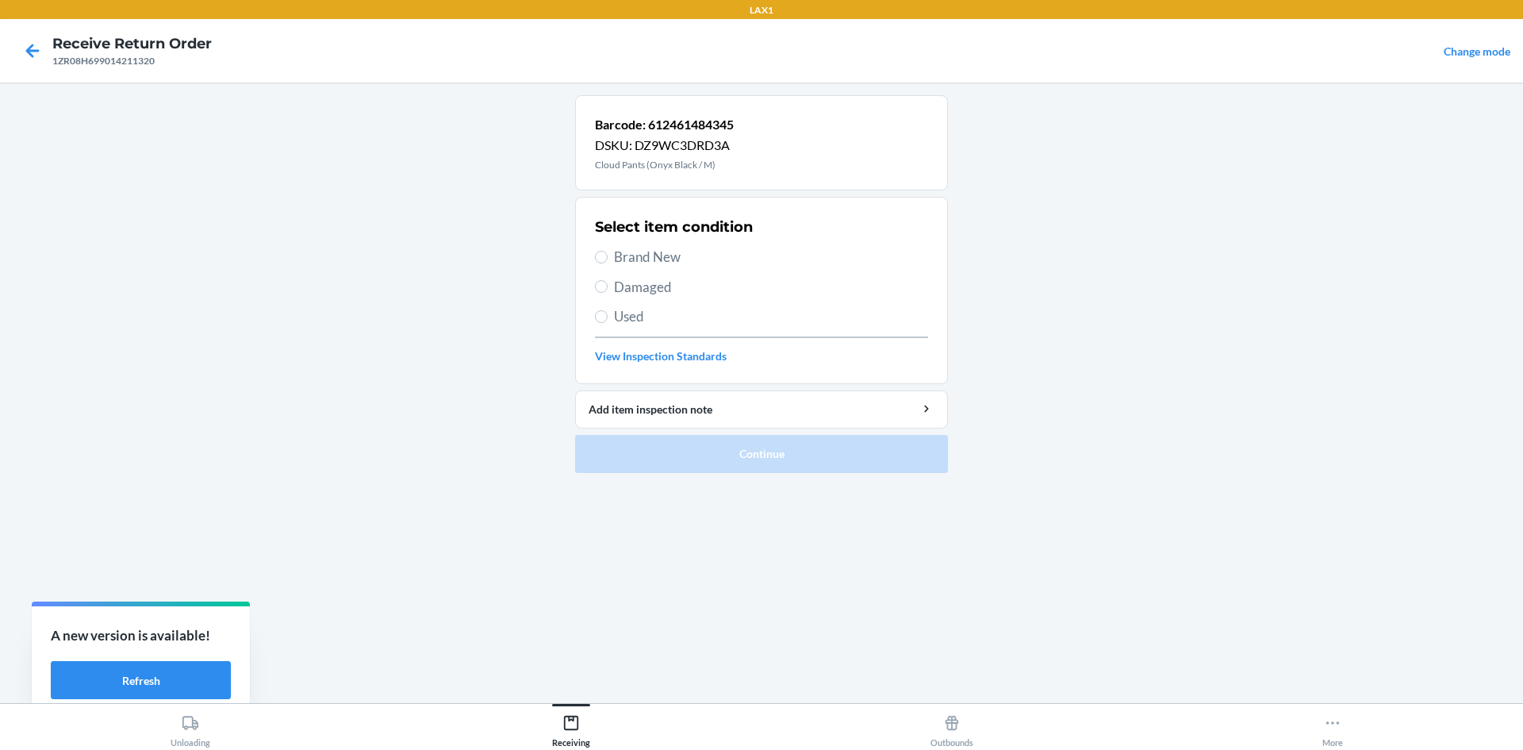
click at [605, 263] on label "Brand New" at bounding box center [761, 257] width 333 height 21
click at [605, 263] on input "Brand New" at bounding box center [601, 257] width 13 height 13
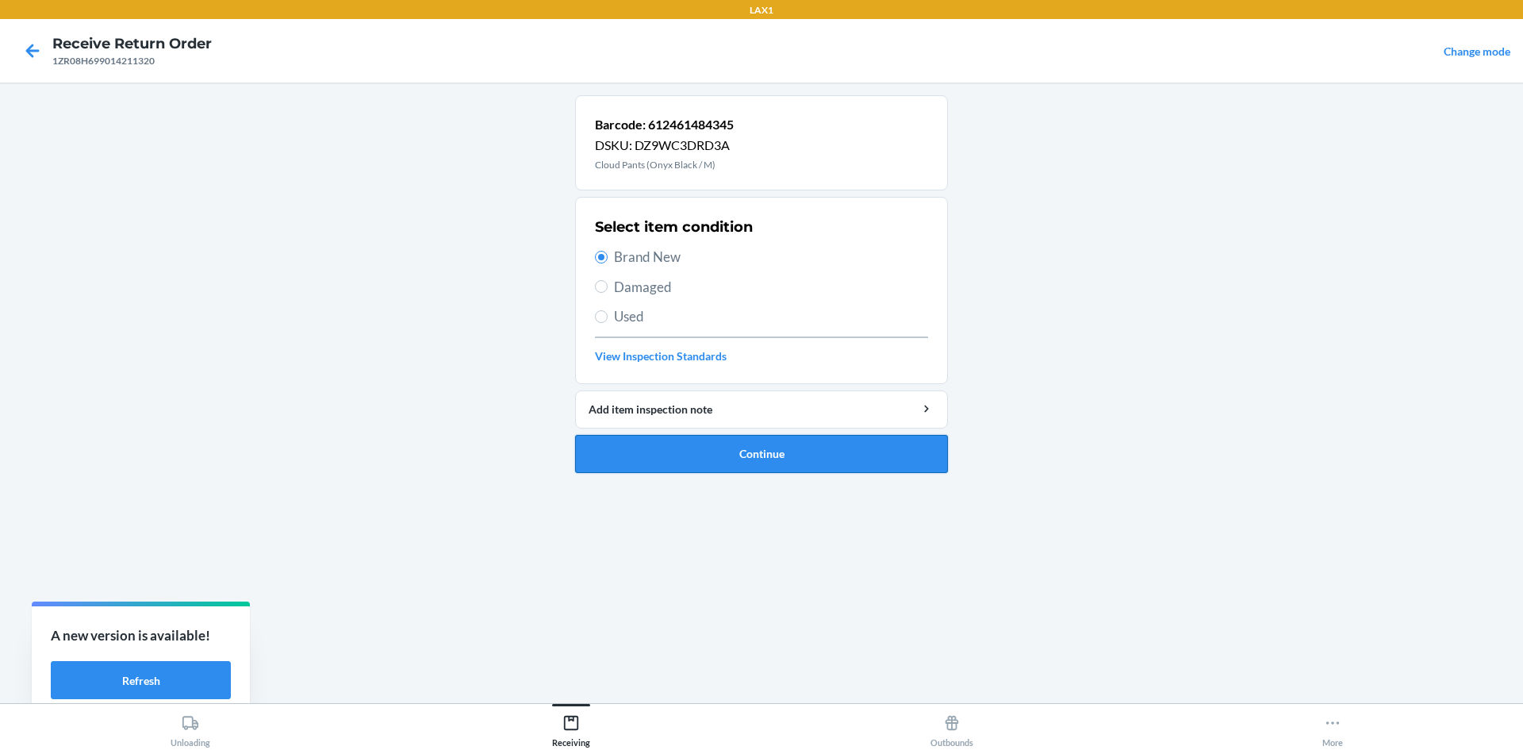
click at [774, 447] on button "Continue" at bounding box center [761, 454] width 373 height 38
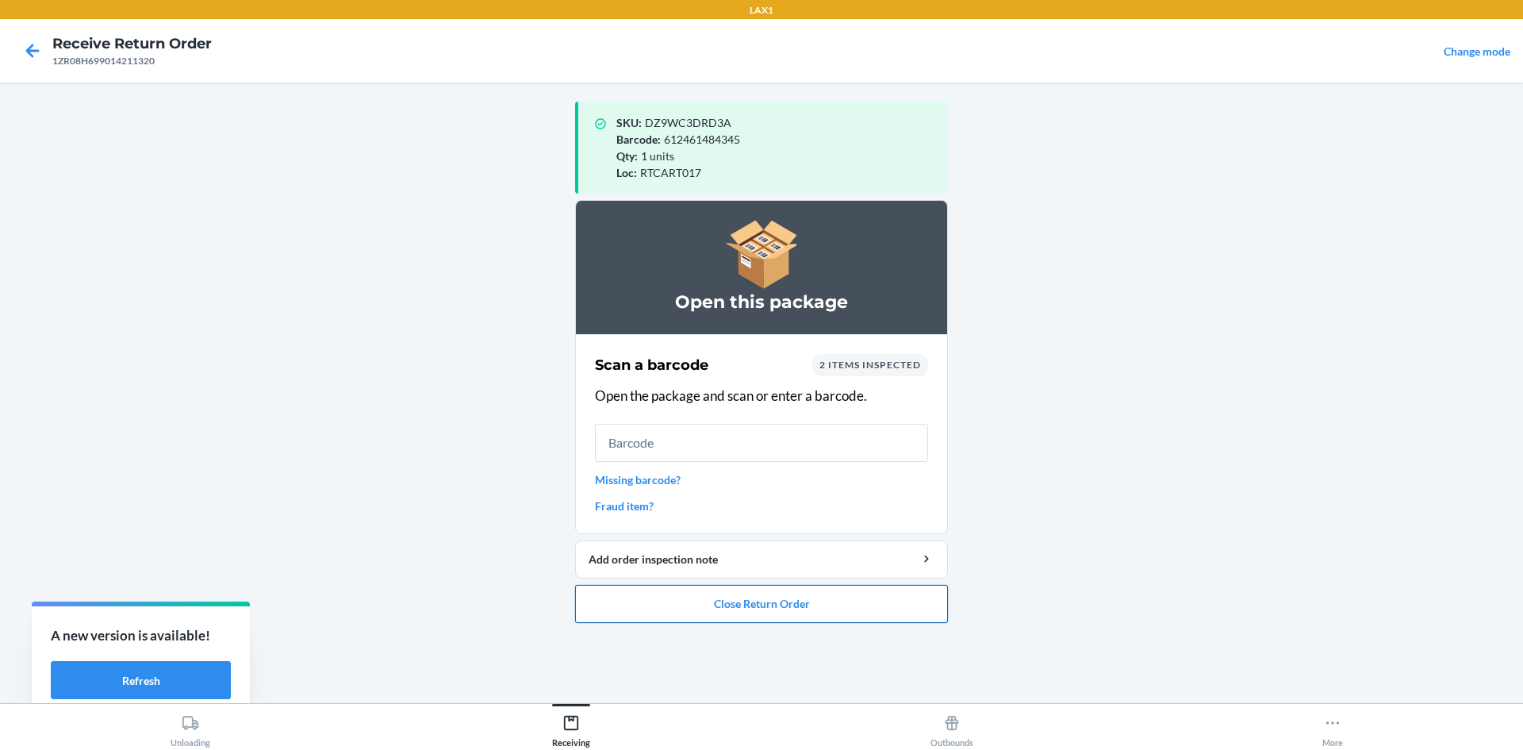
click at [862, 608] on button "Close Return Order" at bounding box center [761, 604] width 373 height 38
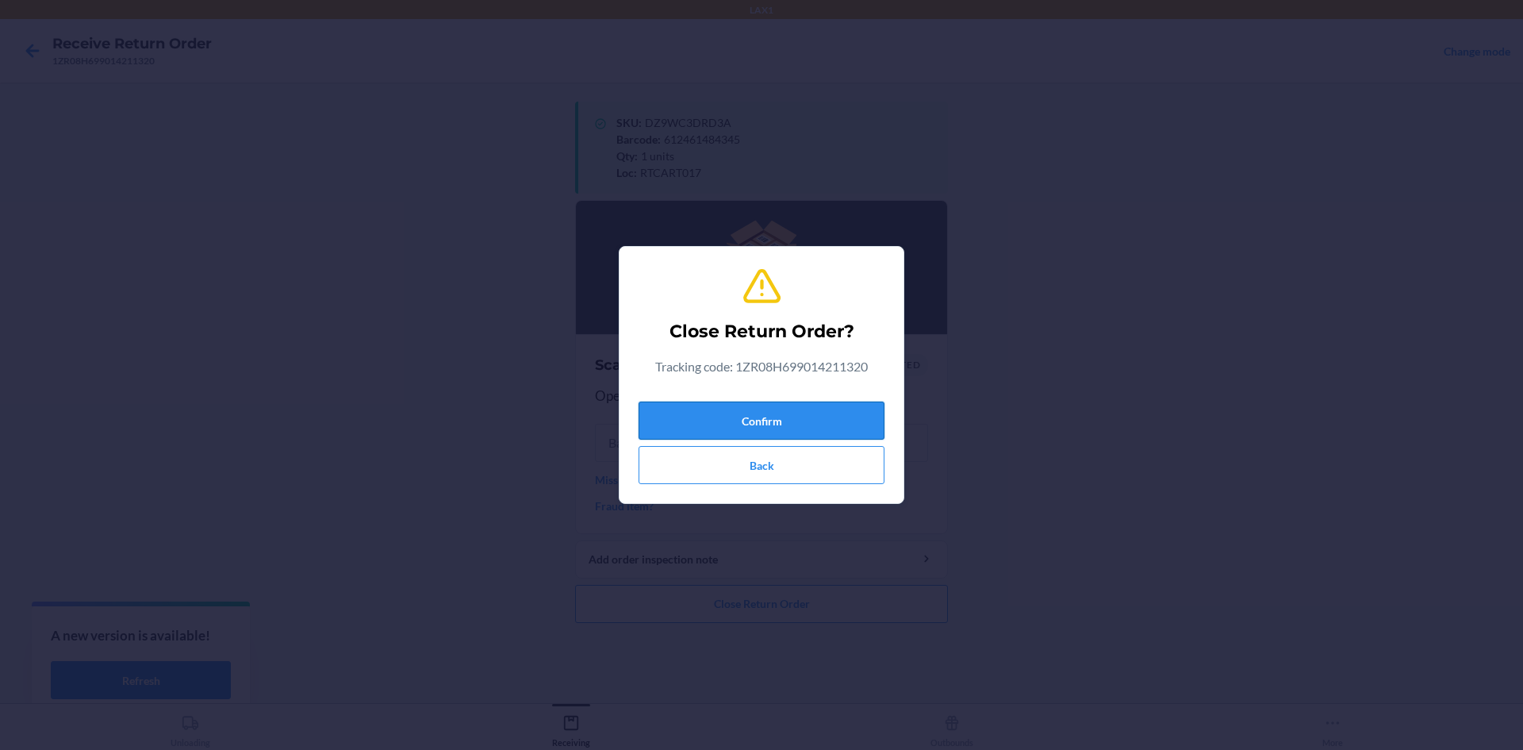
click at [818, 412] on button "Confirm" at bounding box center [762, 420] width 246 height 38
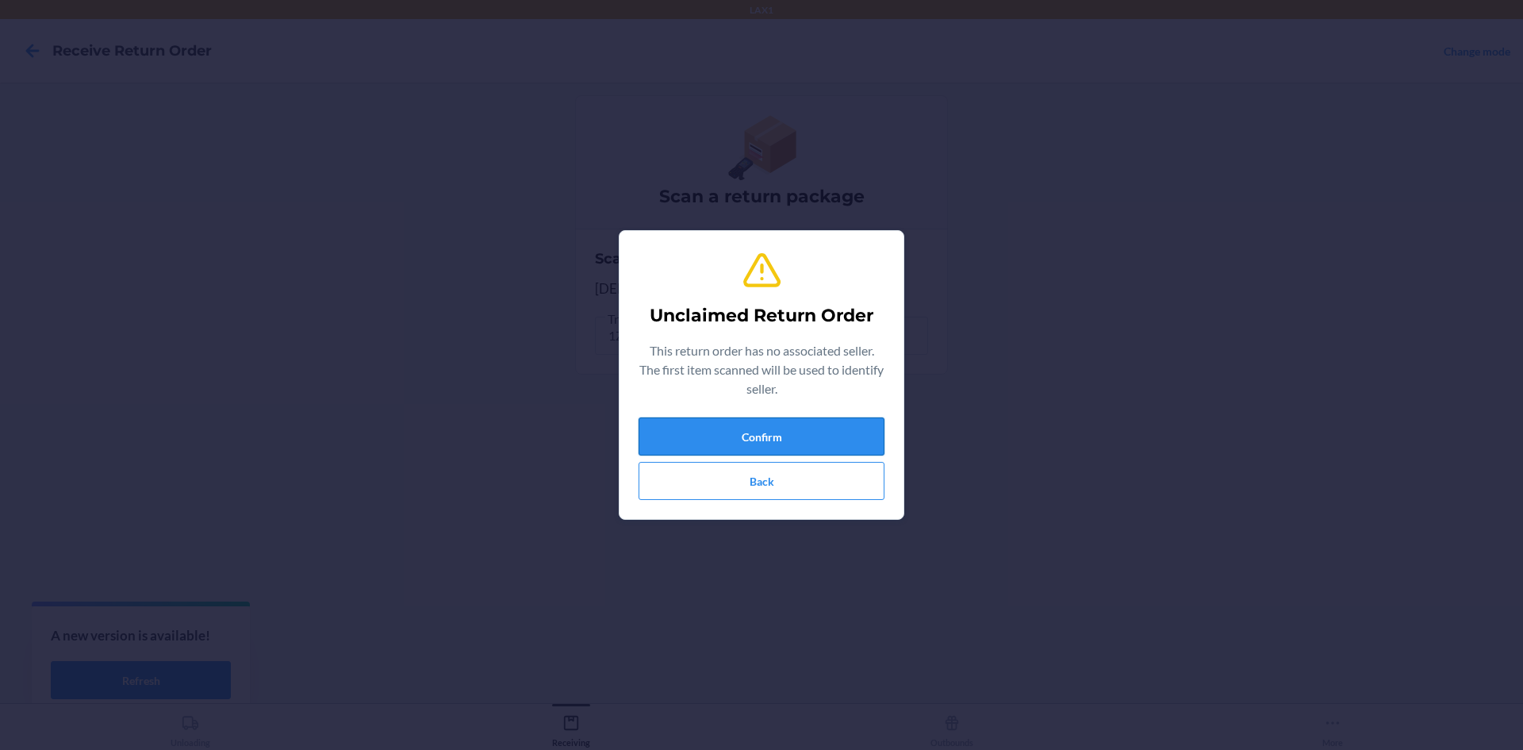
click at [824, 432] on button "Confirm" at bounding box center [762, 436] width 246 height 38
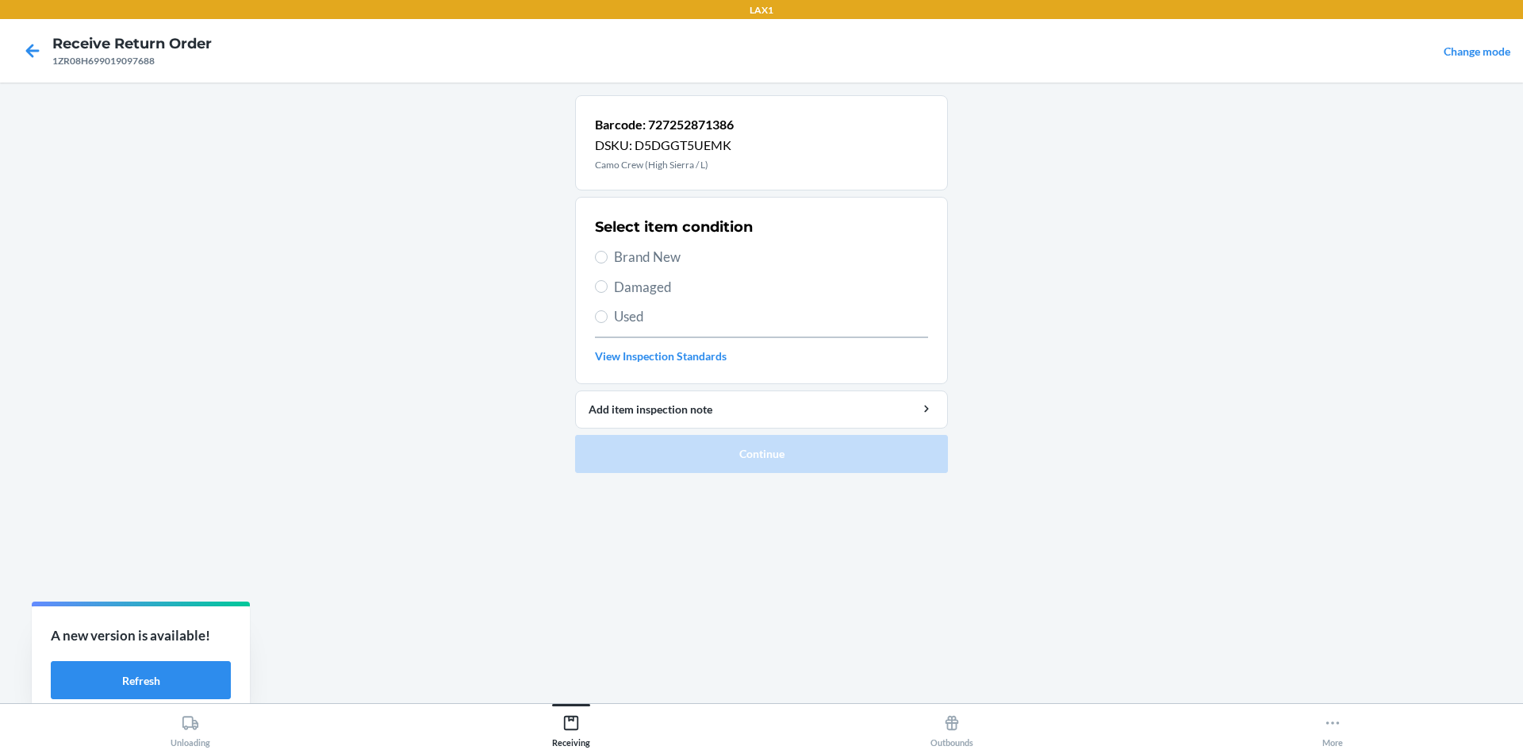
click at [668, 259] on span "Brand New" at bounding box center [771, 257] width 314 height 21
click at [608, 259] on input "Brand New" at bounding box center [601, 257] width 13 height 13
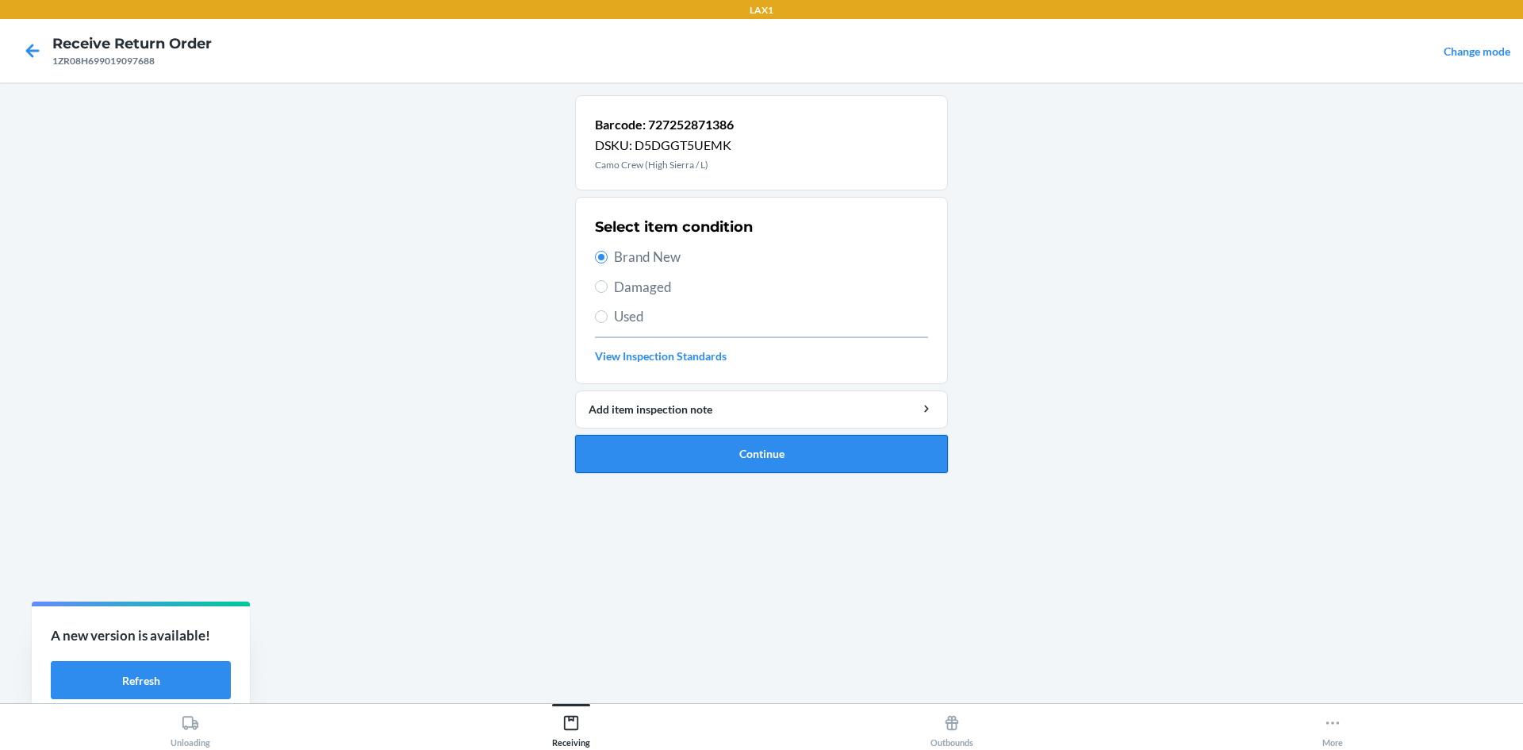
click at [741, 446] on button "Continue" at bounding box center [761, 454] width 373 height 38
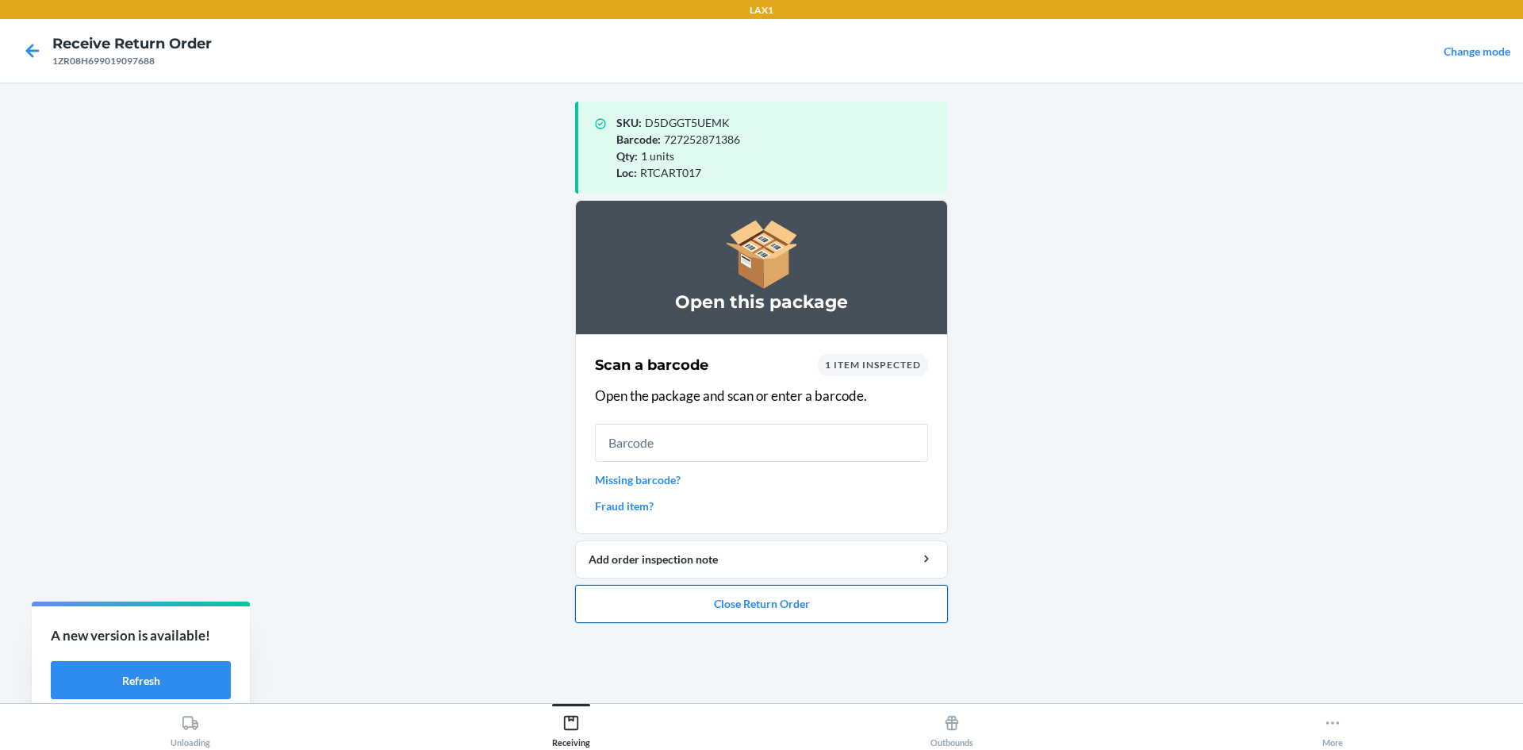
click at [891, 609] on button "Close Return Order" at bounding box center [761, 604] width 373 height 38
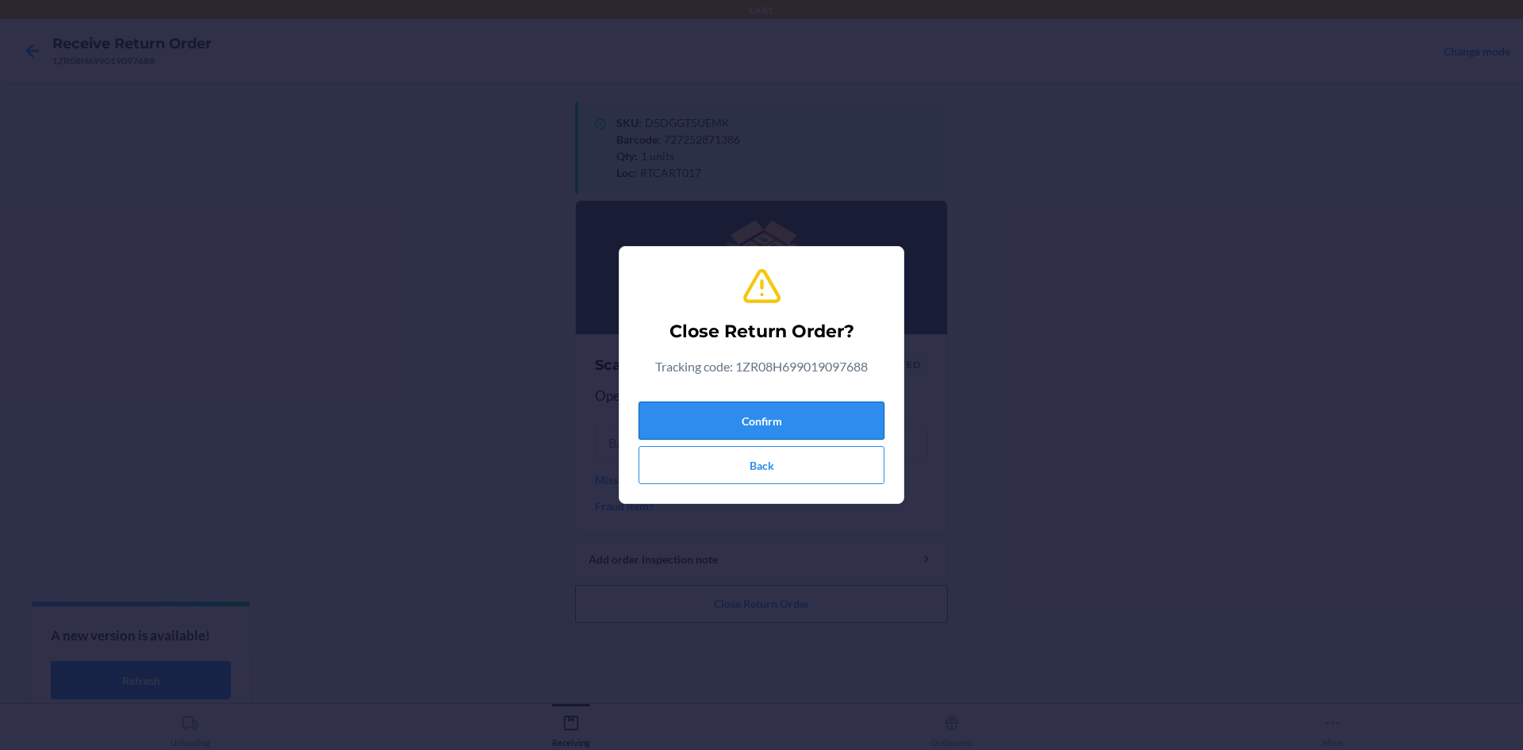
click at [810, 428] on button "Confirm" at bounding box center [762, 420] width 246 height 38
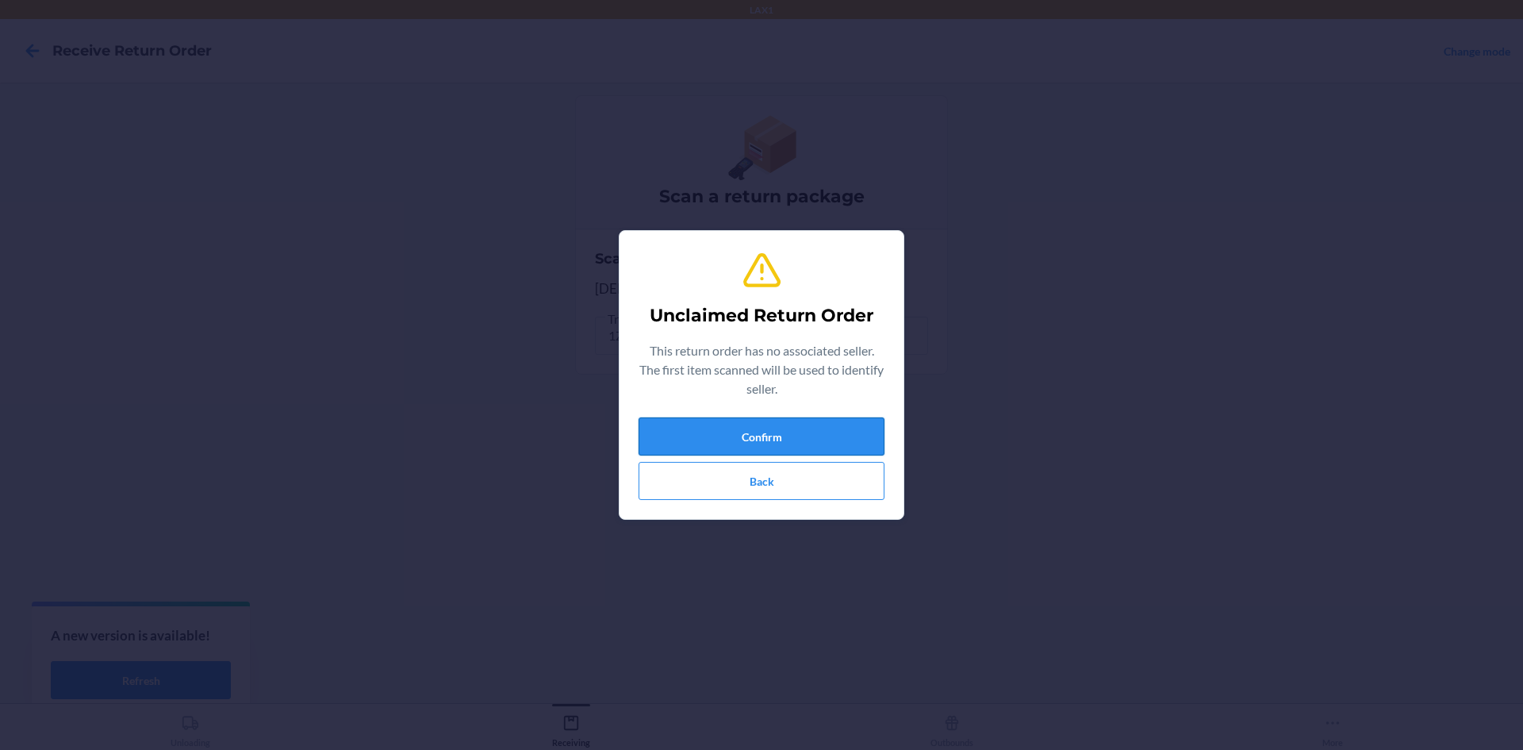
click at [835, 427] on button "Confirm" at bounding box center [762, 436] width 246 height 38
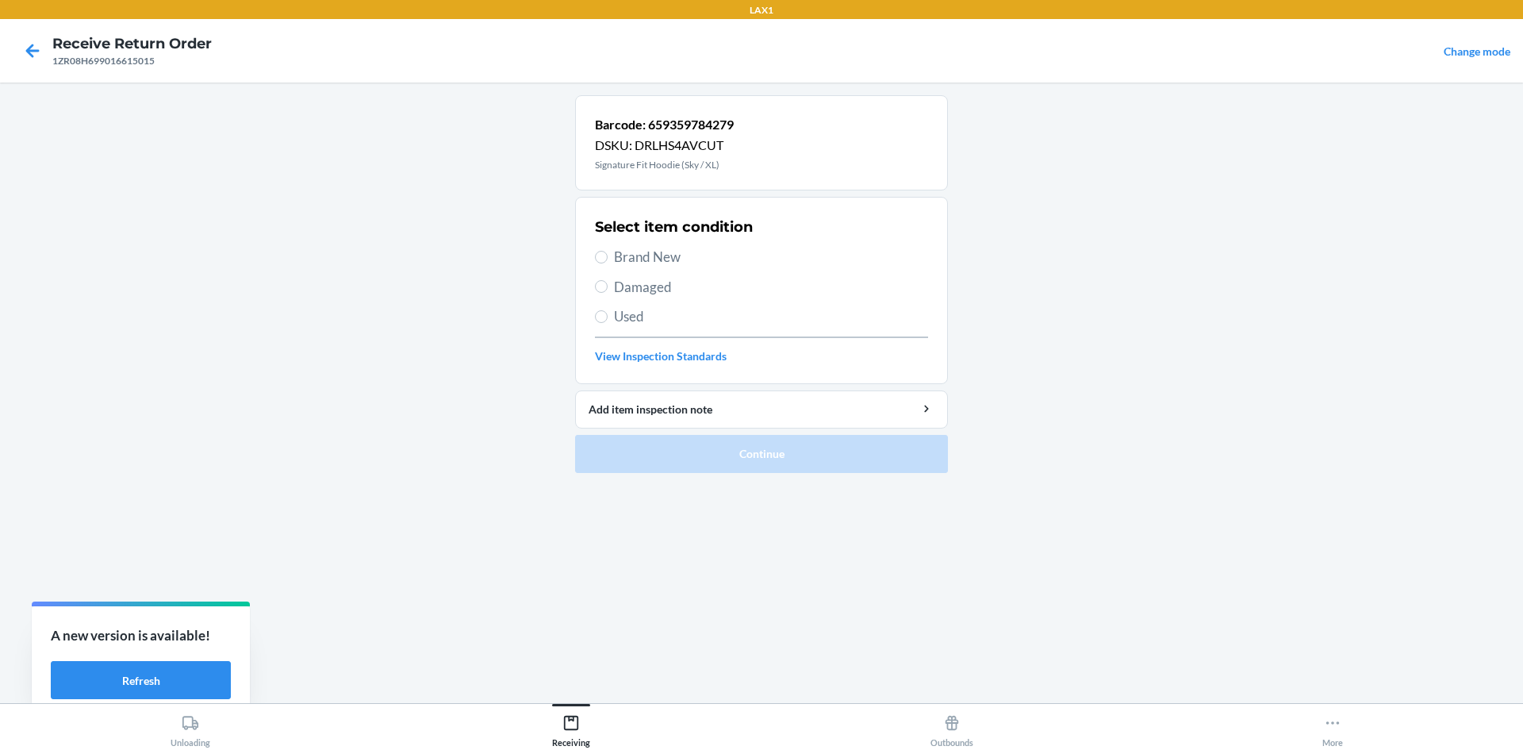
click at [608, 286] on label "Damaged" at bounding box center [761, 287] width 333 height 21
click at [608, 286] on input "Damaged" at bounding box center [601, 286] width 13 height 13
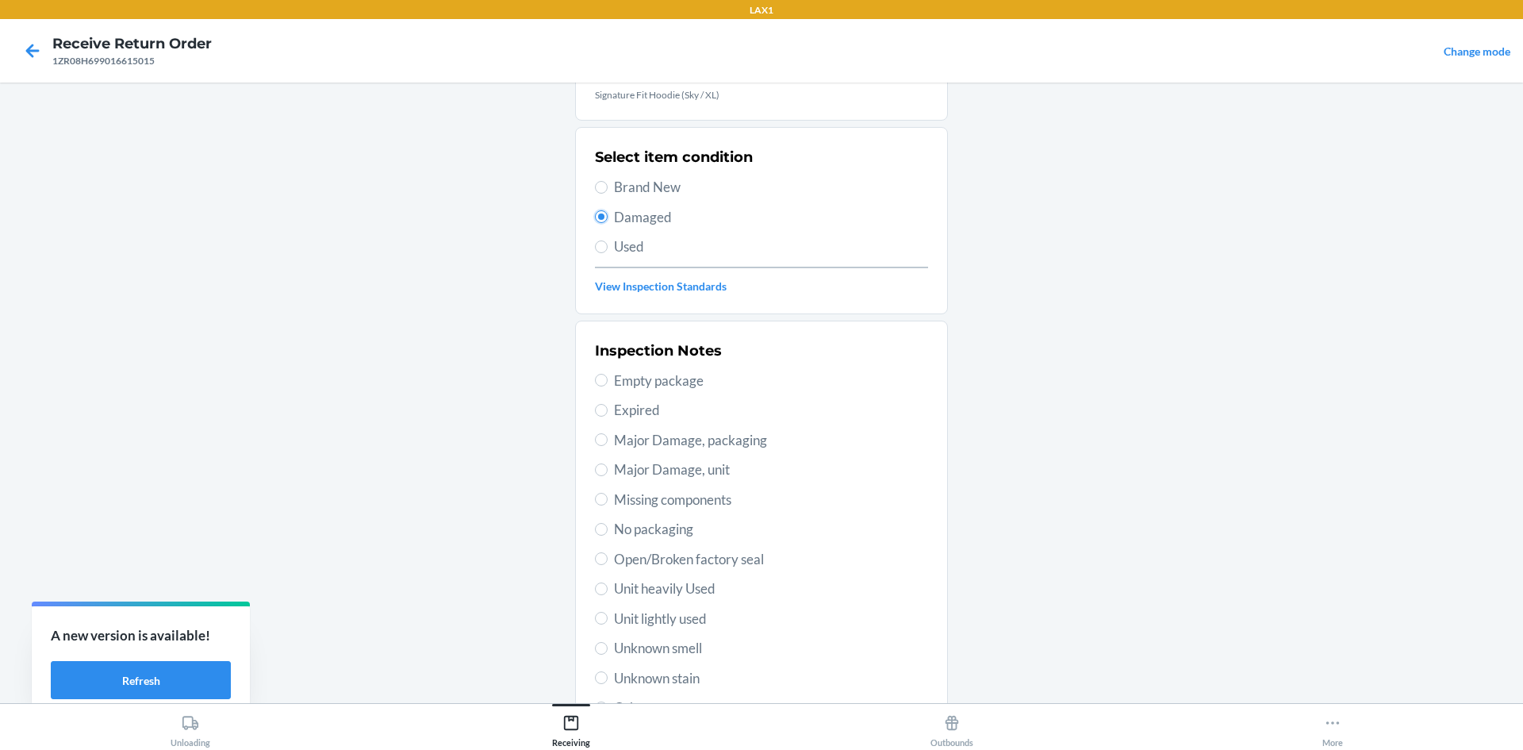
scroll to position [159, 0]
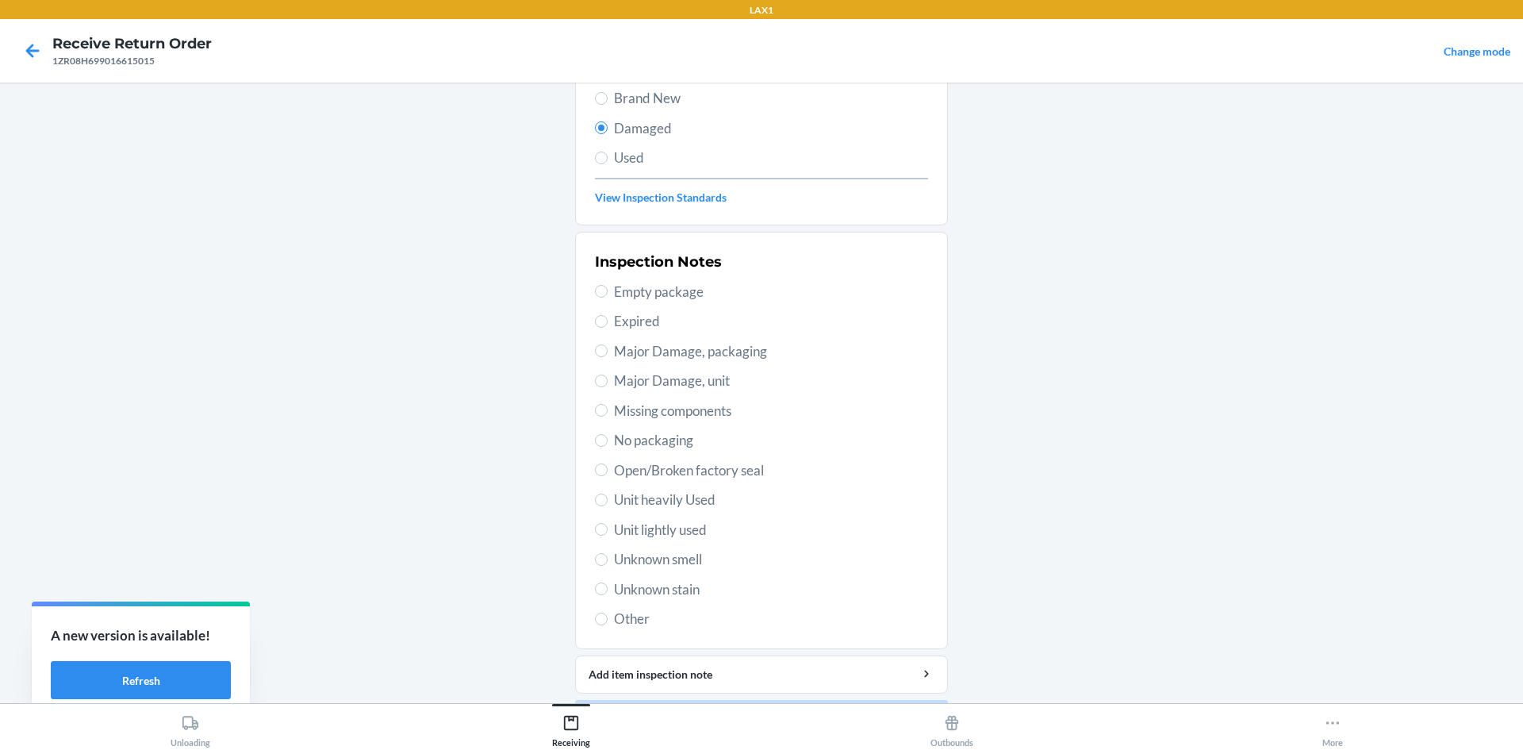
click at [635, 536] on span "Unit lightly used" at bounding box center [771, 530] width 314 height 21
click at [608, 536] on input "Unit lightly used" at bounding box center [601, 529] width 13 height 13
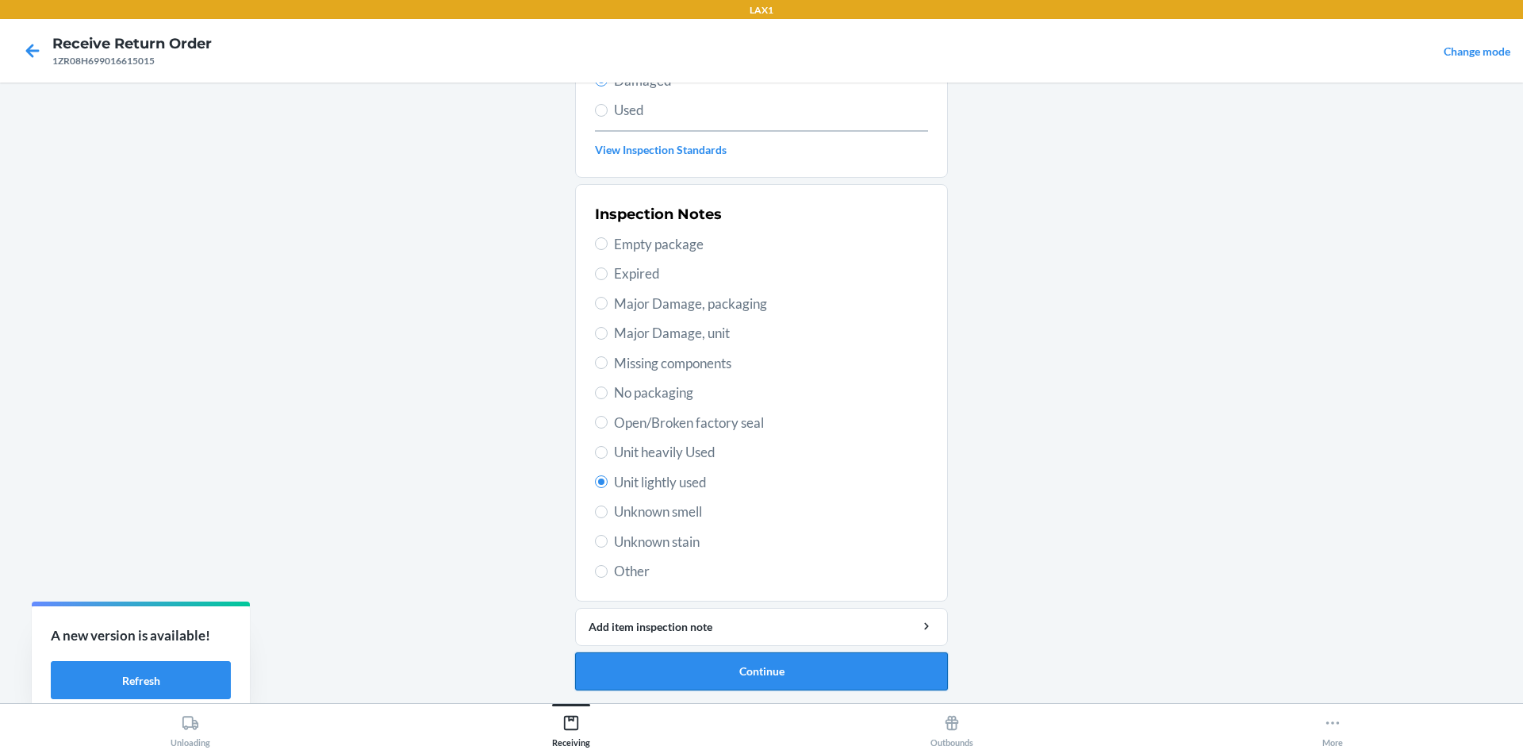
click at [811, 676] on button "Continue" at bounding box center [761, 671] width 373 height 38
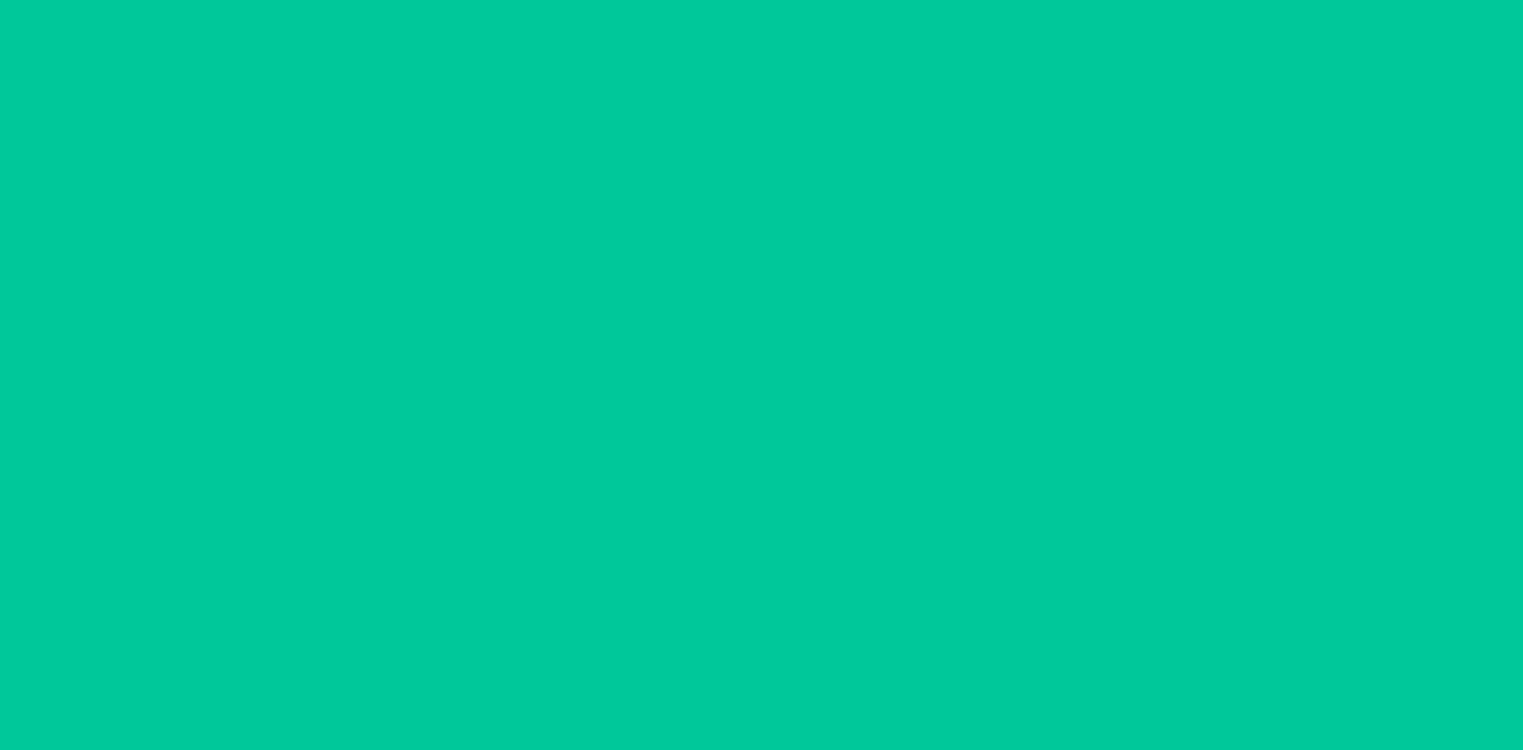
scroll to position [75, 0]
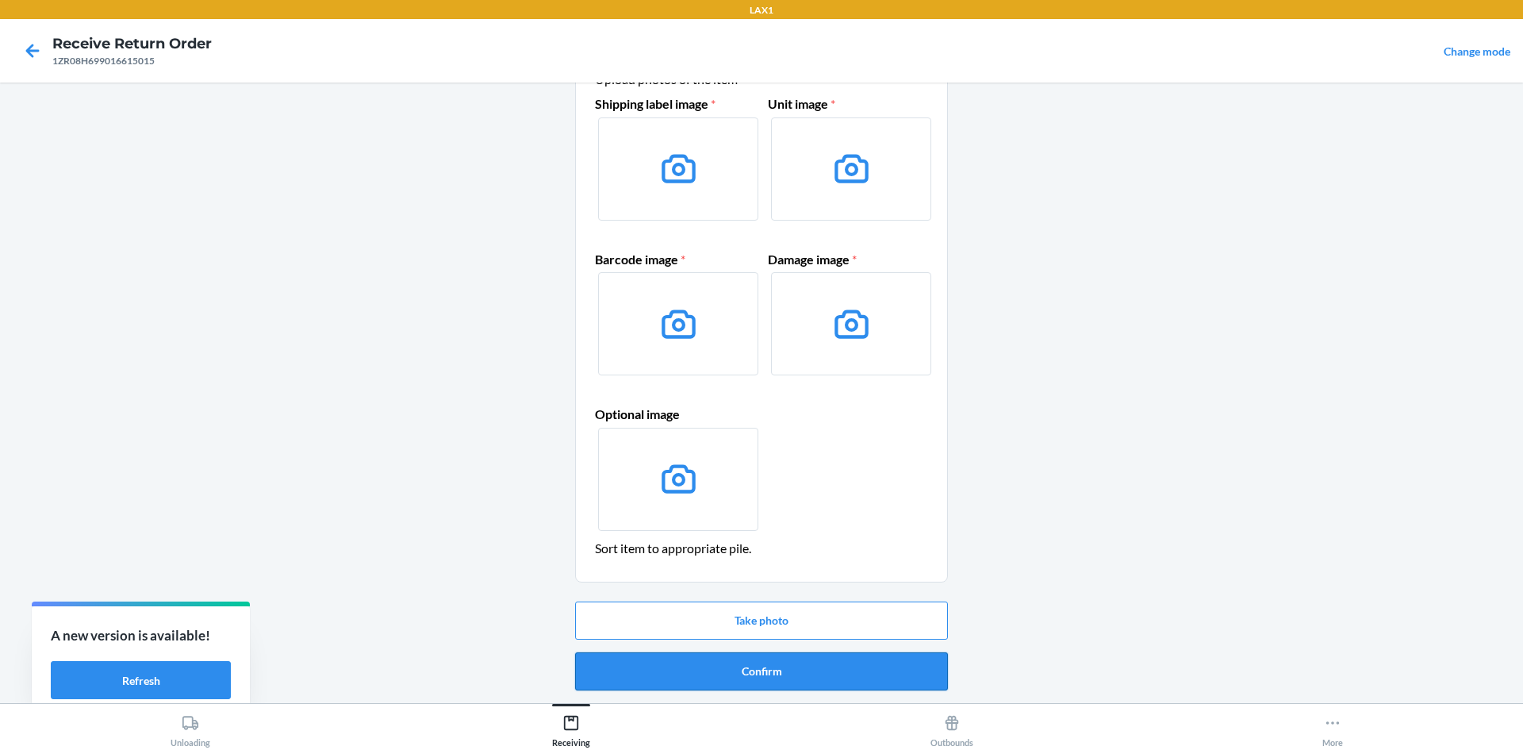
click at [803, 671] on button "Confirm" at bounding box center [761, 671] width 373 height 38
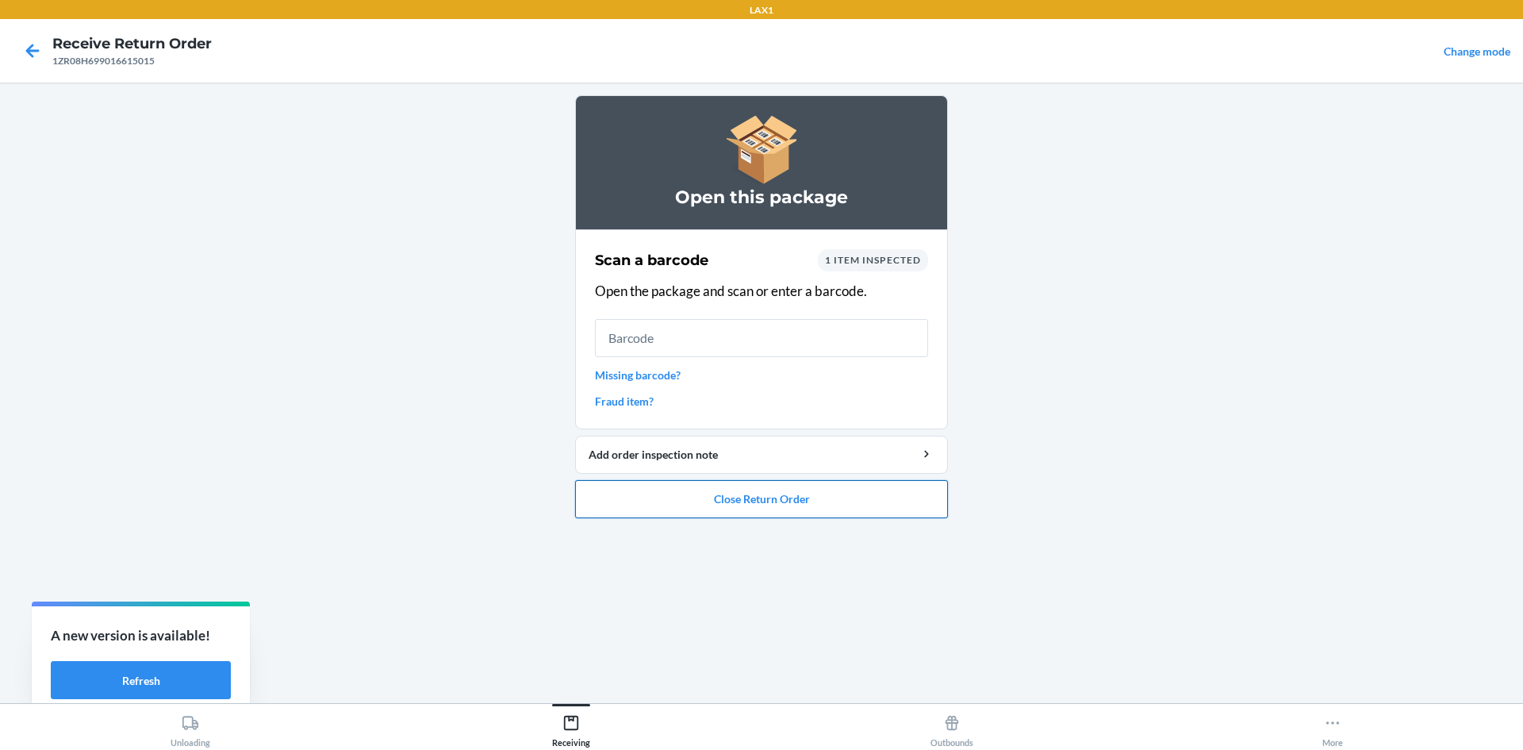
click at [843, 494] on button "Close Return Order" at bounding box center [761, 499] width 373 height 38
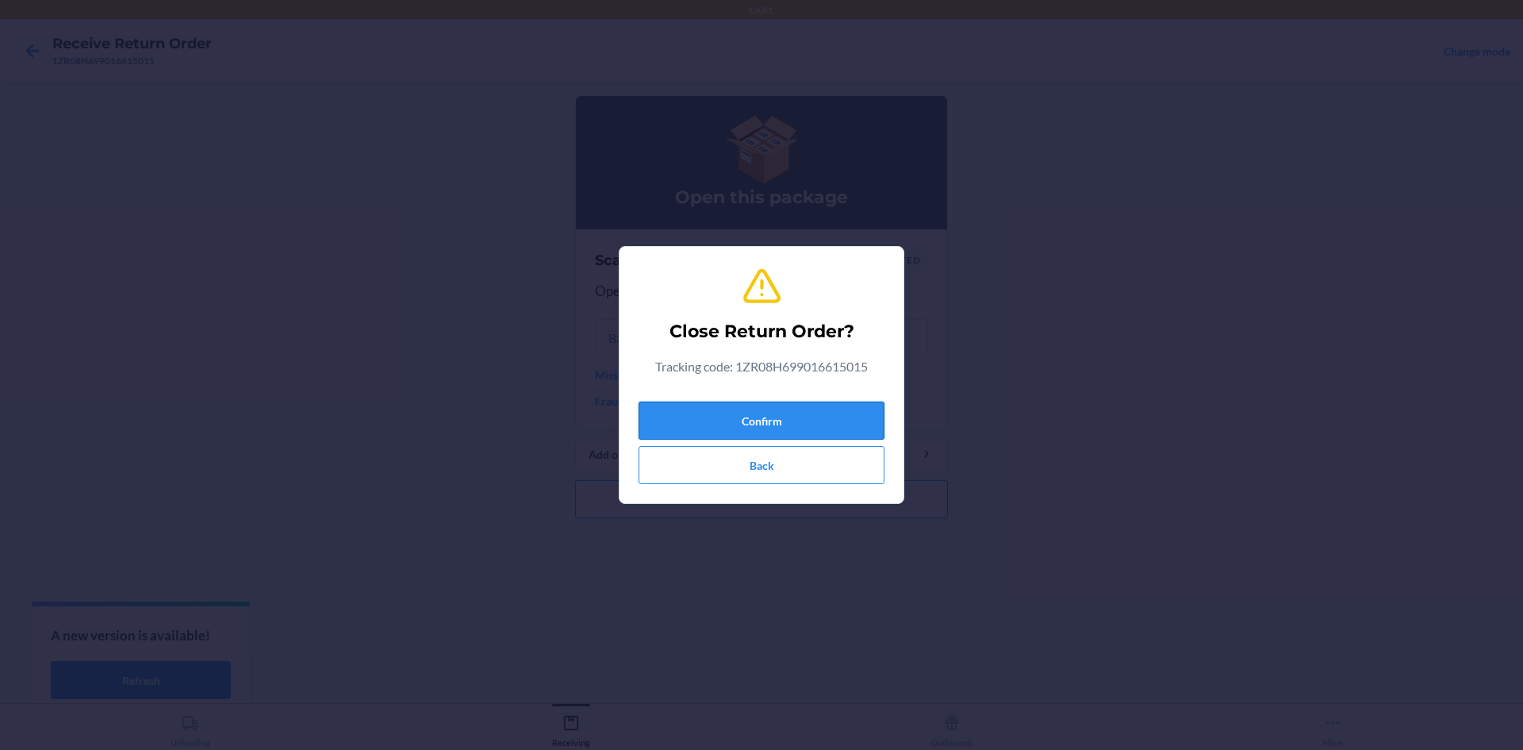
click at [830, 426] on button "Confirm" at bounding box center [762, 420] width 246 height 38
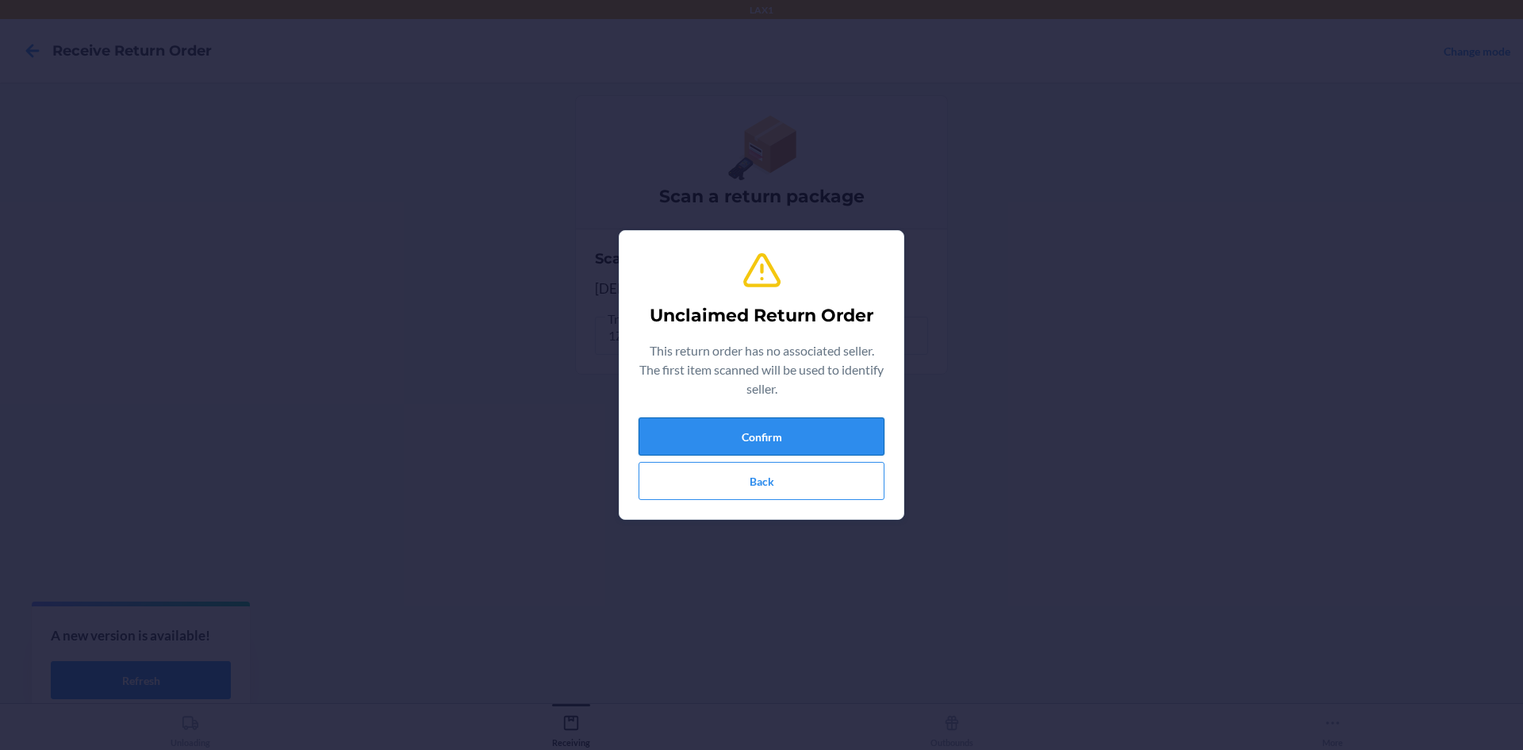
click at [844, 417] on button "Confirm" at bounding box center [762, 436] width 246 height 38
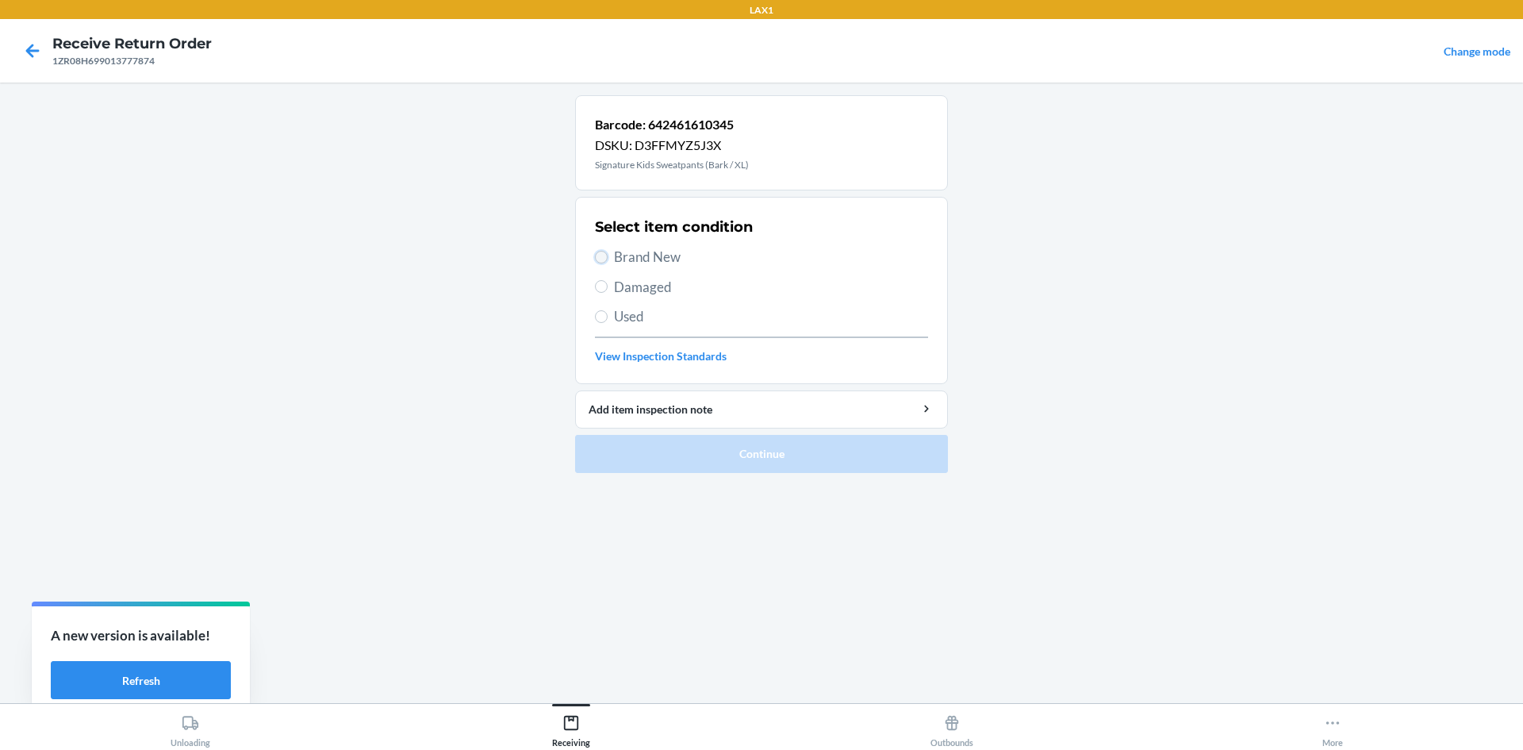
click at [600, 252] on input "Brand New" at bounding box center [601, 257] width 13 height 13
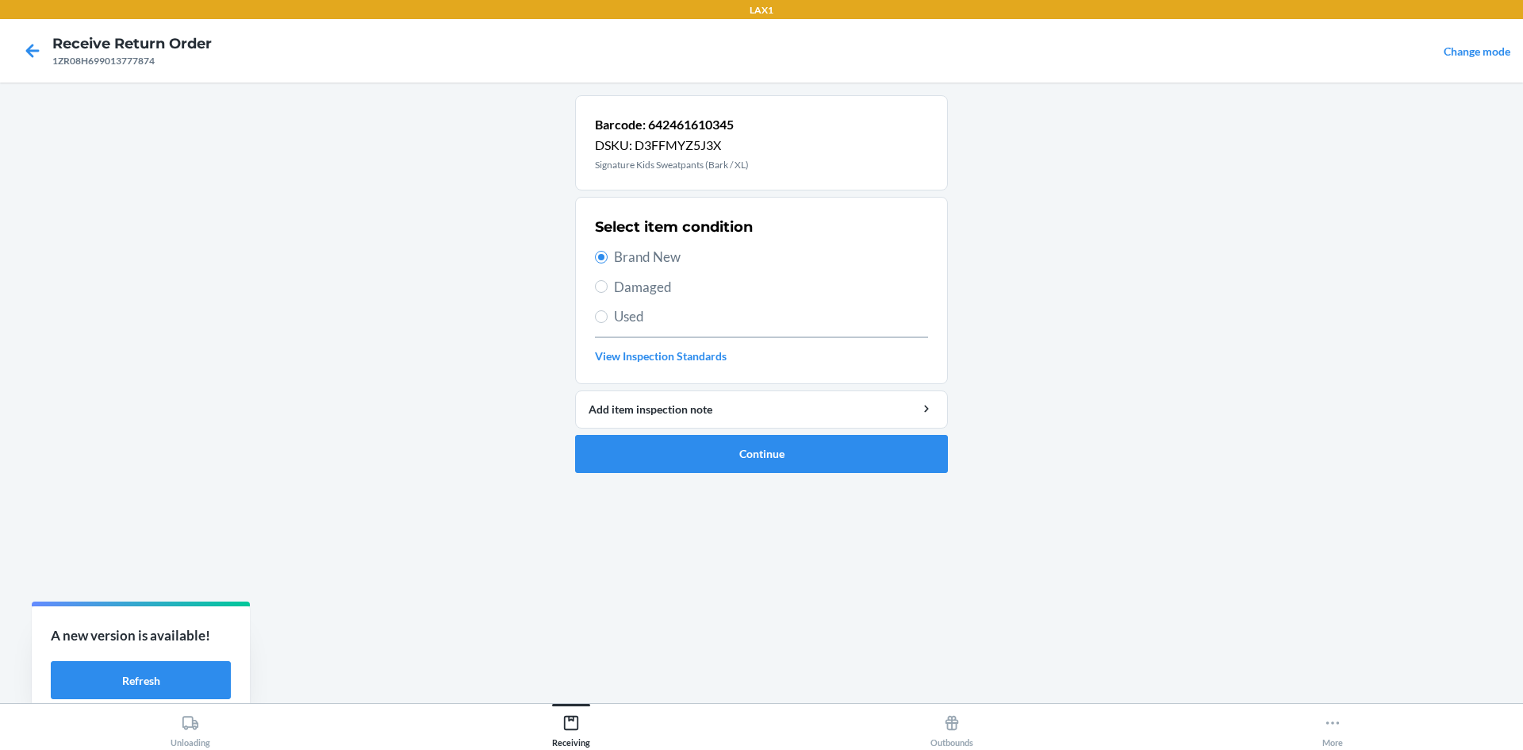
click at [656, 286] on span "Damaged" at bounding box center [771, 287] width 314 height 21
click at [608, 286] on input "Damaged" at bounding box center [601, 286] width 13 height 13
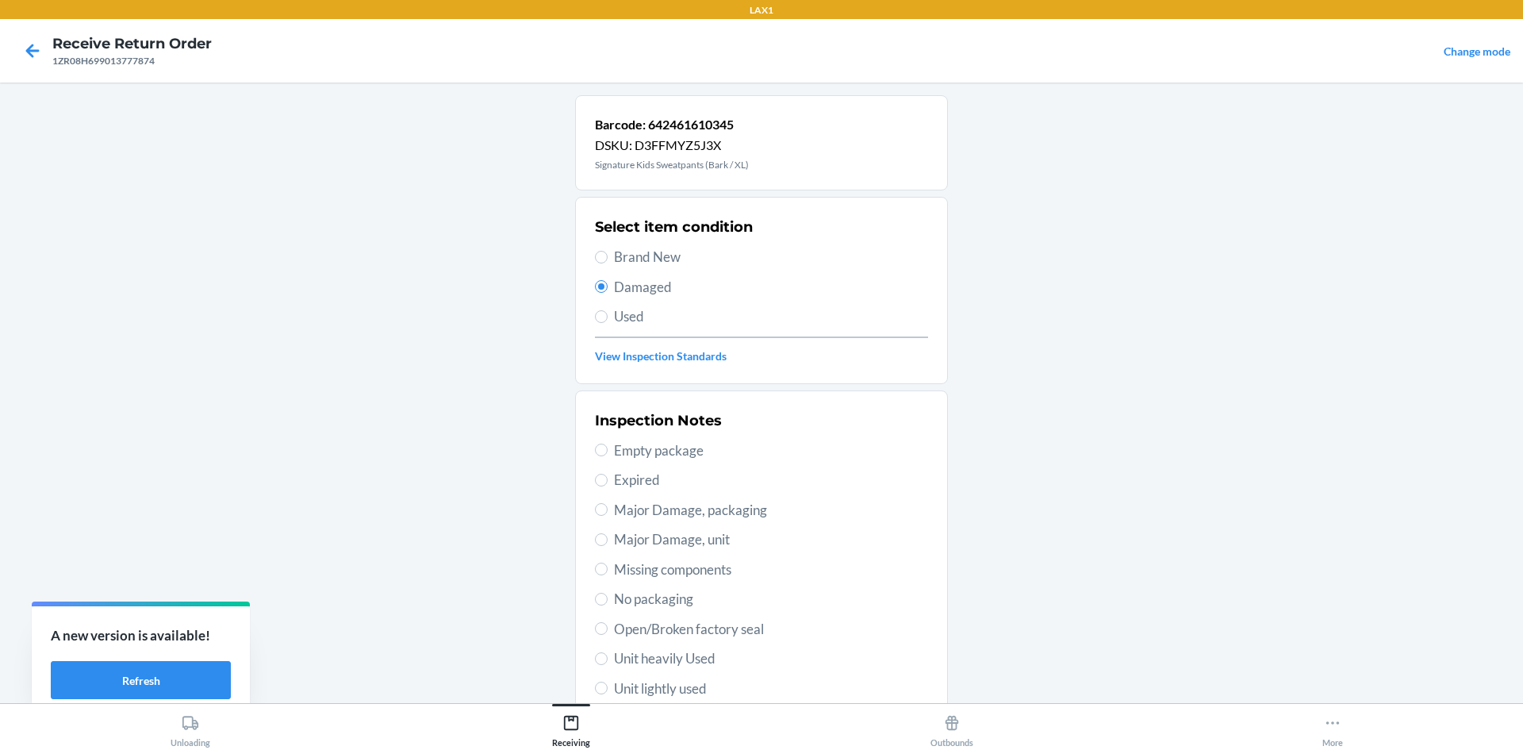
click at [619, 686] on span "Unit lightly used" at bounding box center [771, 688] width 314 height 21
click at [608, 686] on input "Unit lightly used" at bounding box center [601, 688] width 13 height 13
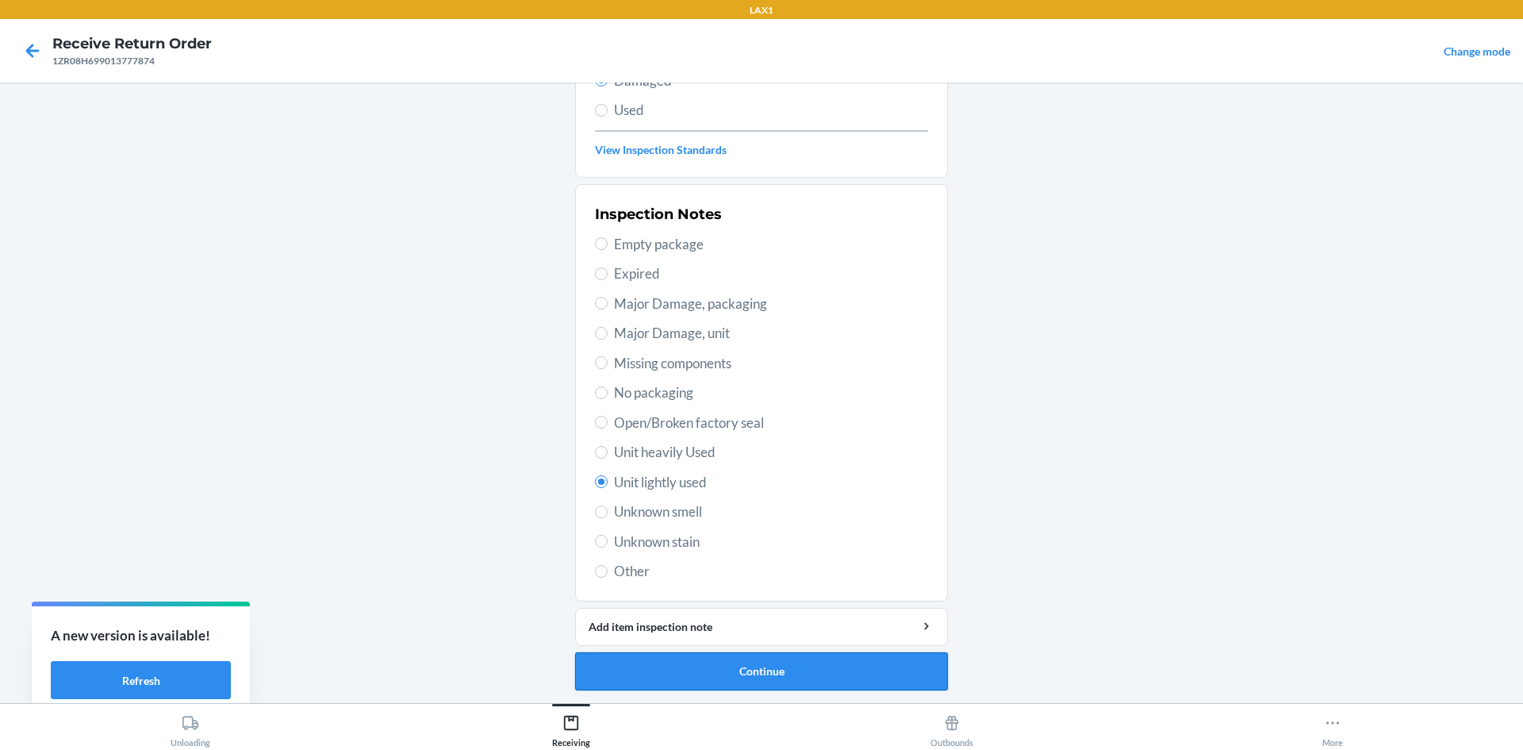
click at [843, 663] on button "Continue" at bounding box center [761, 671] width 373 height 38
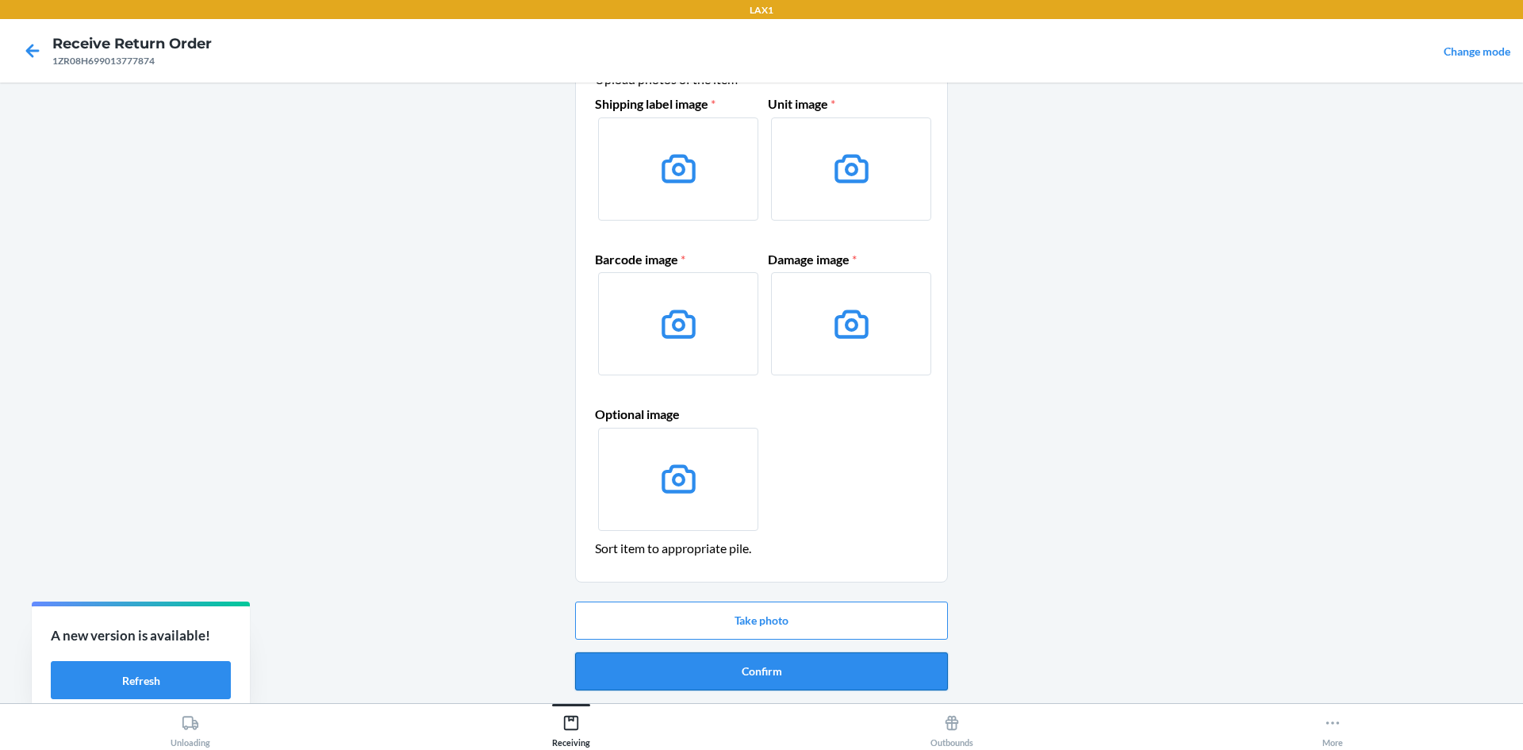
click at [859, 687] on button "Confirm" at bounding box center [761, 671] width 373 height 38
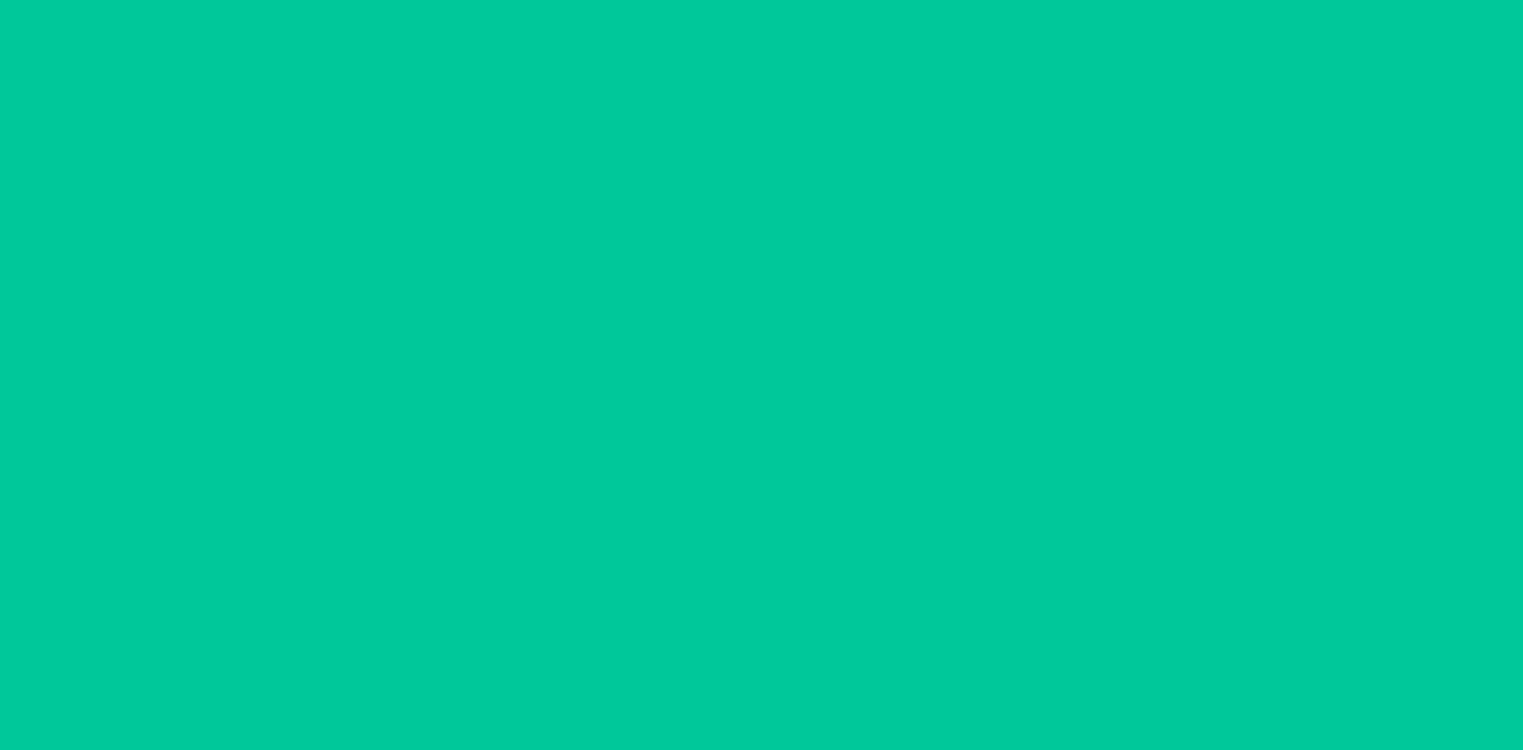
scroll to position [0, 0]
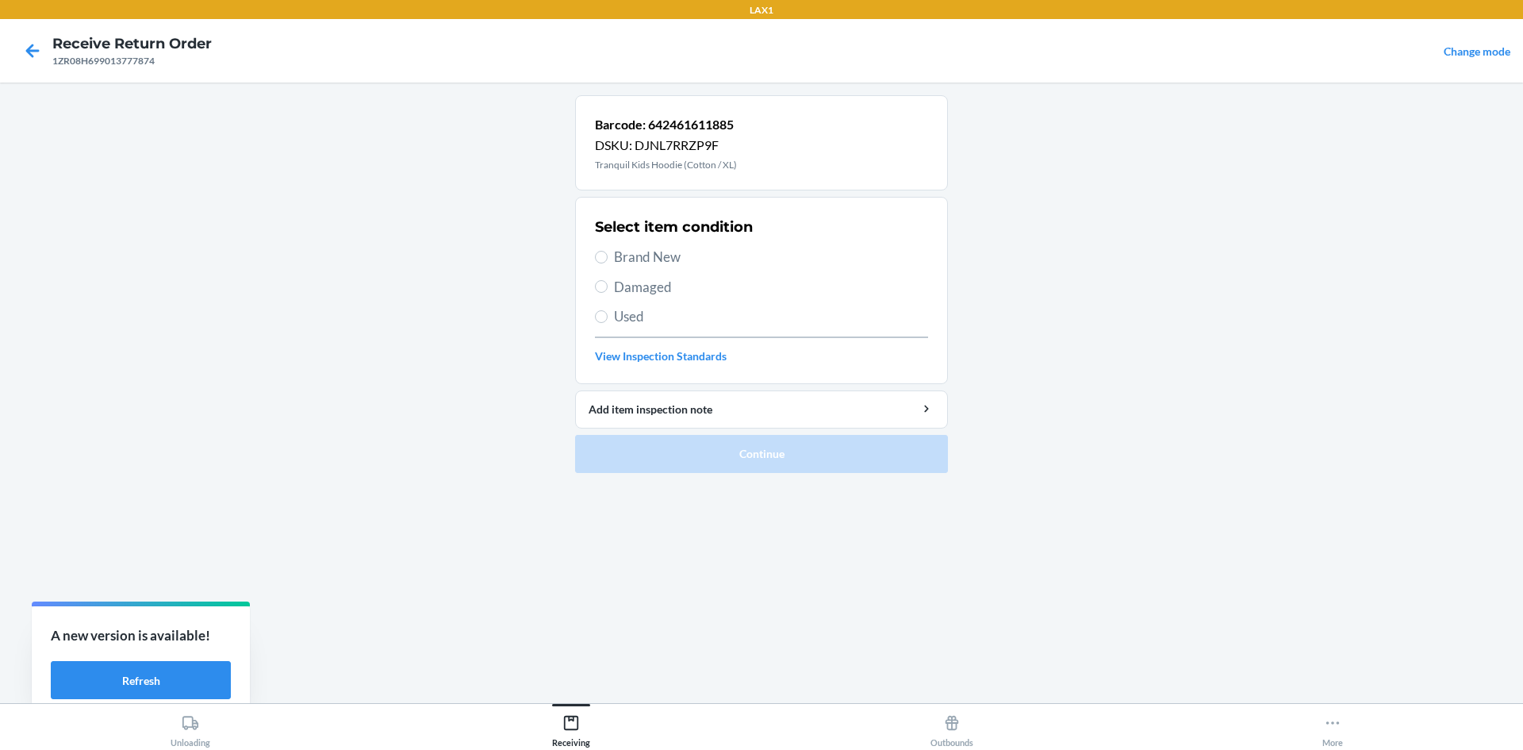
click at [610, 255] on label "Brand New" at bounding box center [761, 257] width 333 height 21
click at [608, 255] on input "Brand New" at bounding box center [601, 257] width 13 height 13
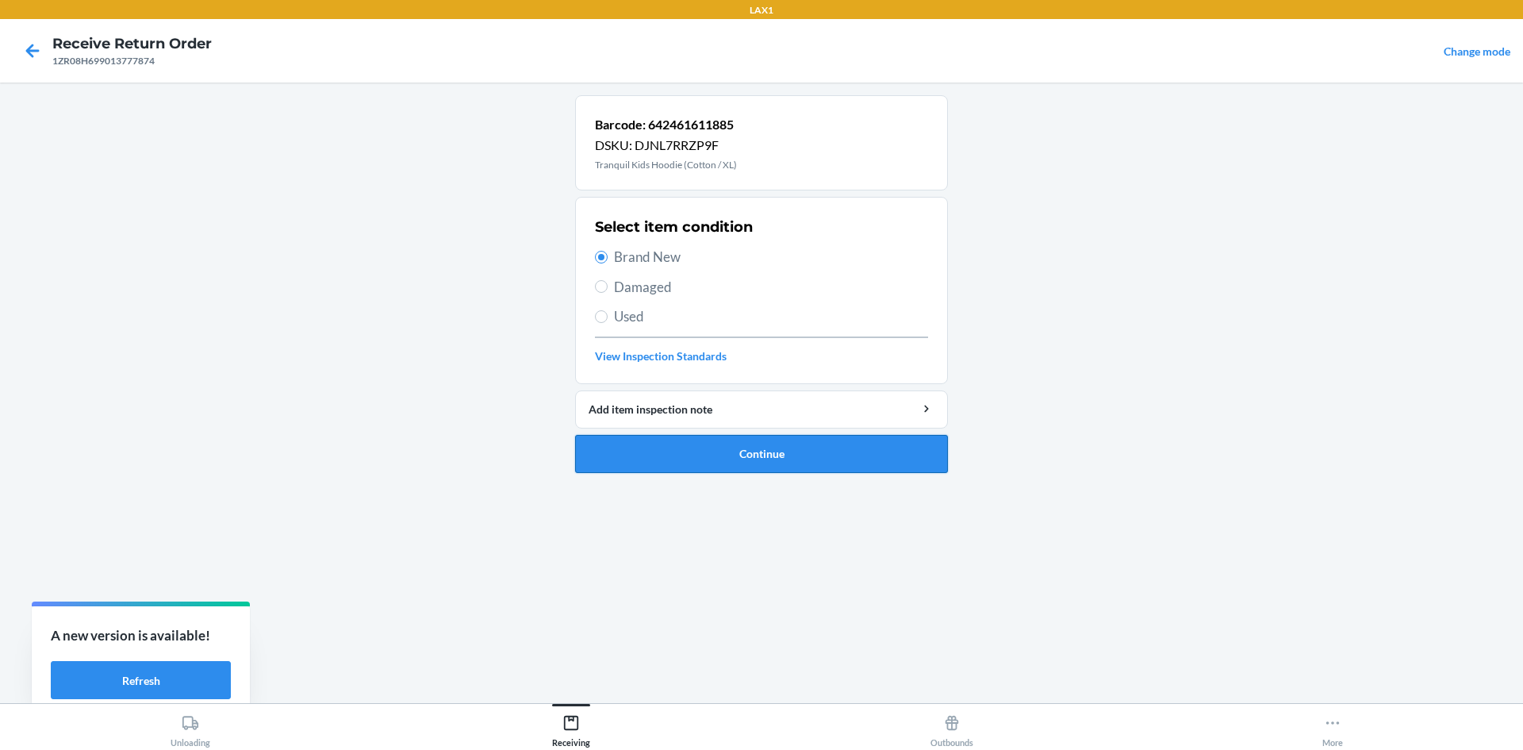
click at [739, 463] on button "Continue" at bounding box center [761, 454] width 373 height 38
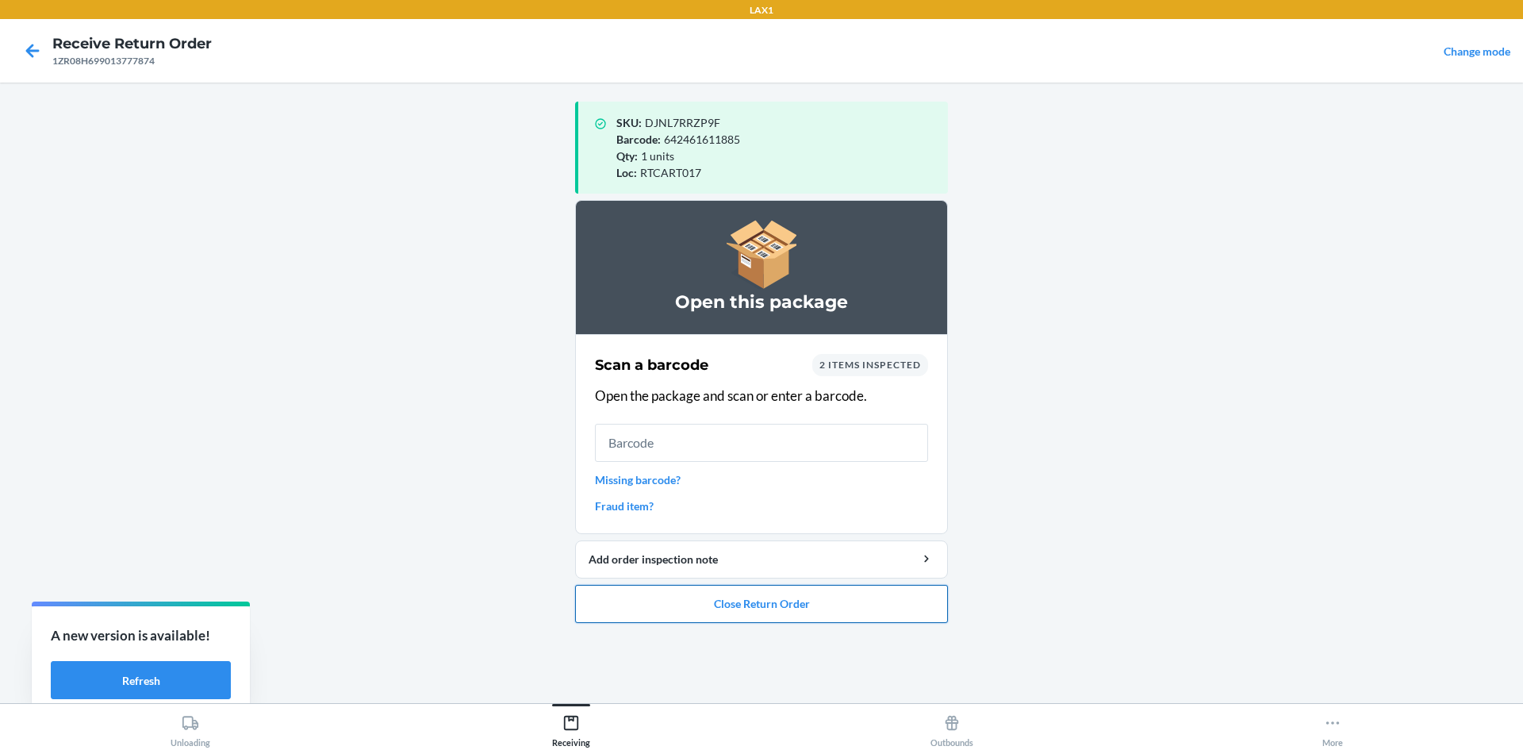
click at [815, 606] on button "Close Return Order" at bounding box center [761, 604] width 373 height 38
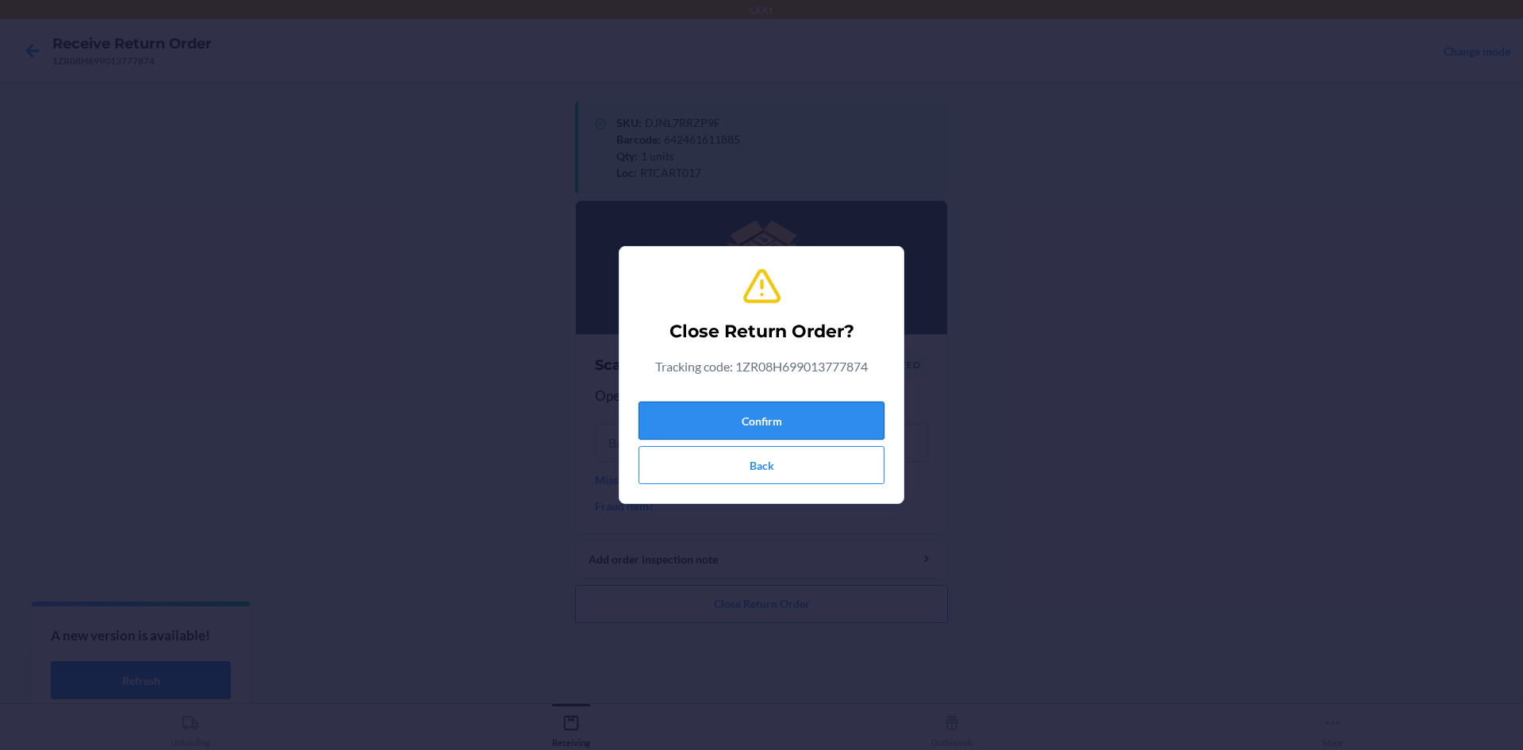
click at [791, 407] on button "Confirm" at bounding box center [762, 420] width 246 height 38
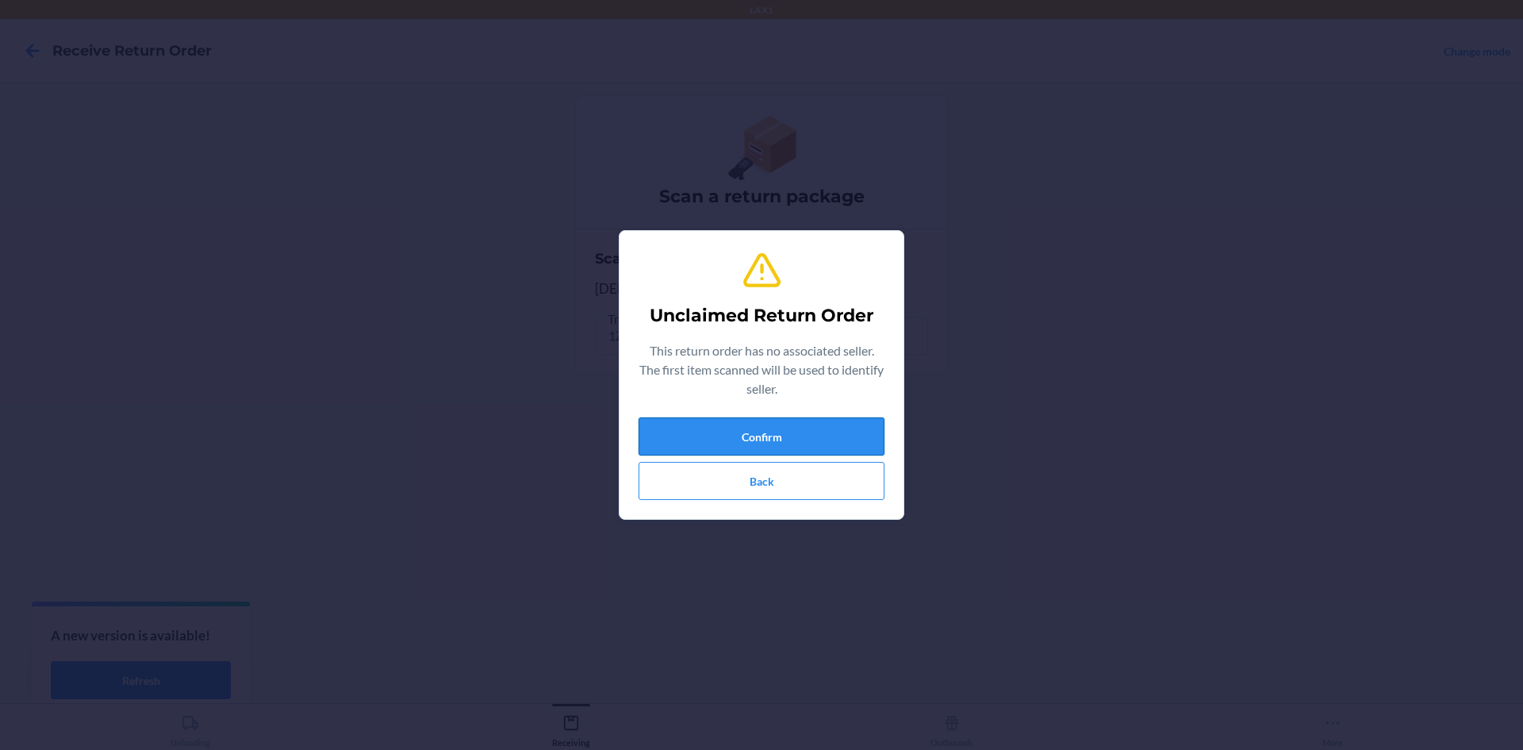
click at [874, 434] on button "Confirm" at bounding box center [762, 436] width 246 height 38
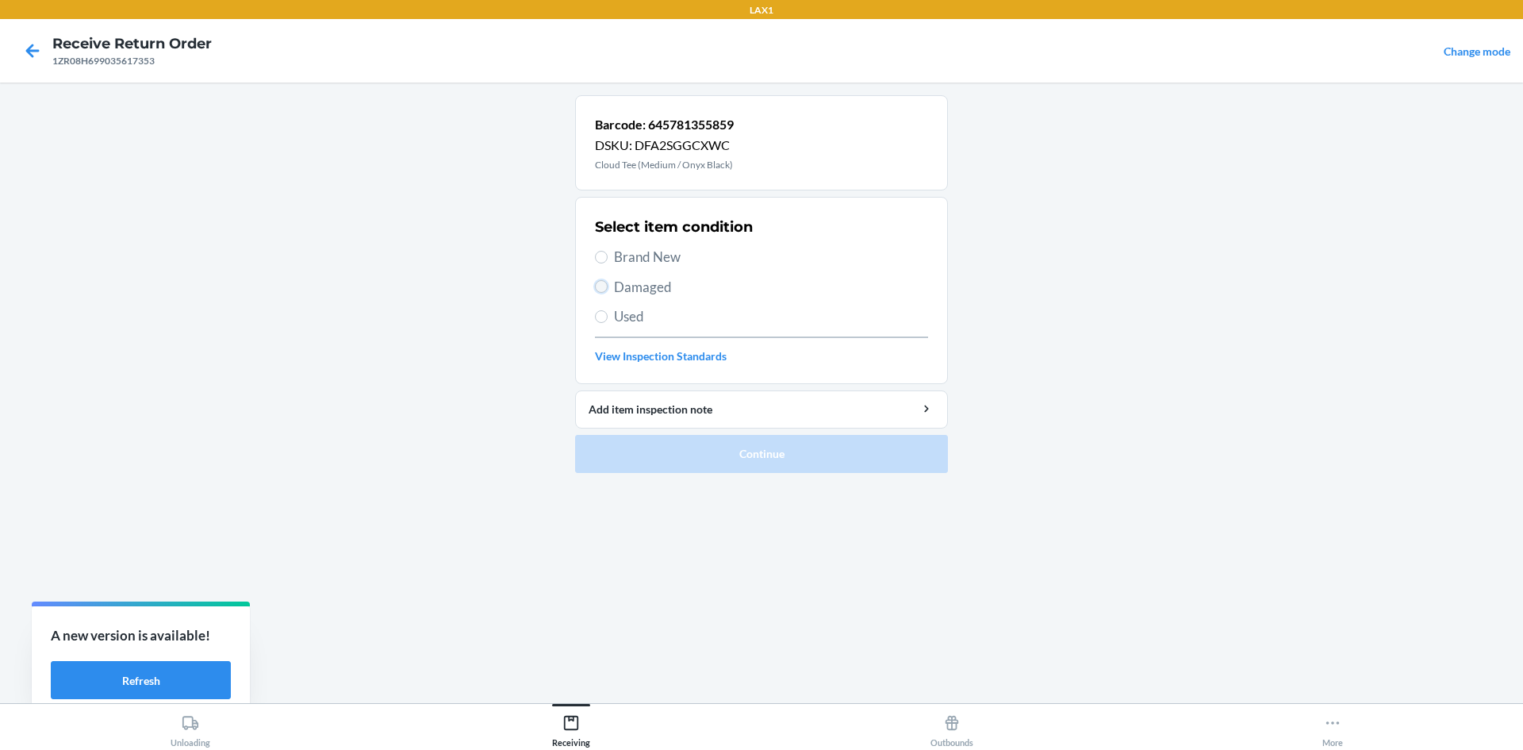
click at [601, 287] on input "Damaged" at bounding box center [601, 286] width 13 height 13
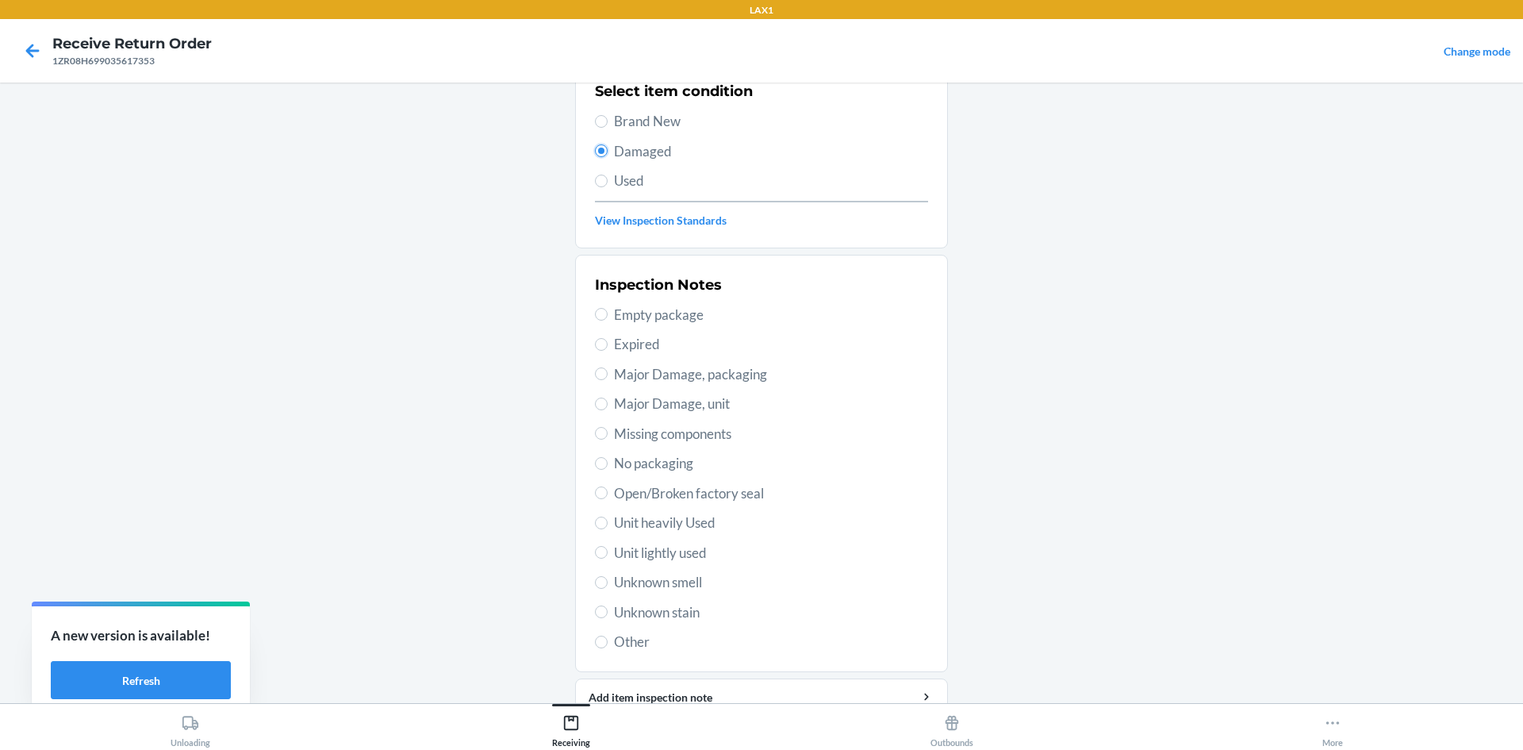
scroll to position [159, 0]
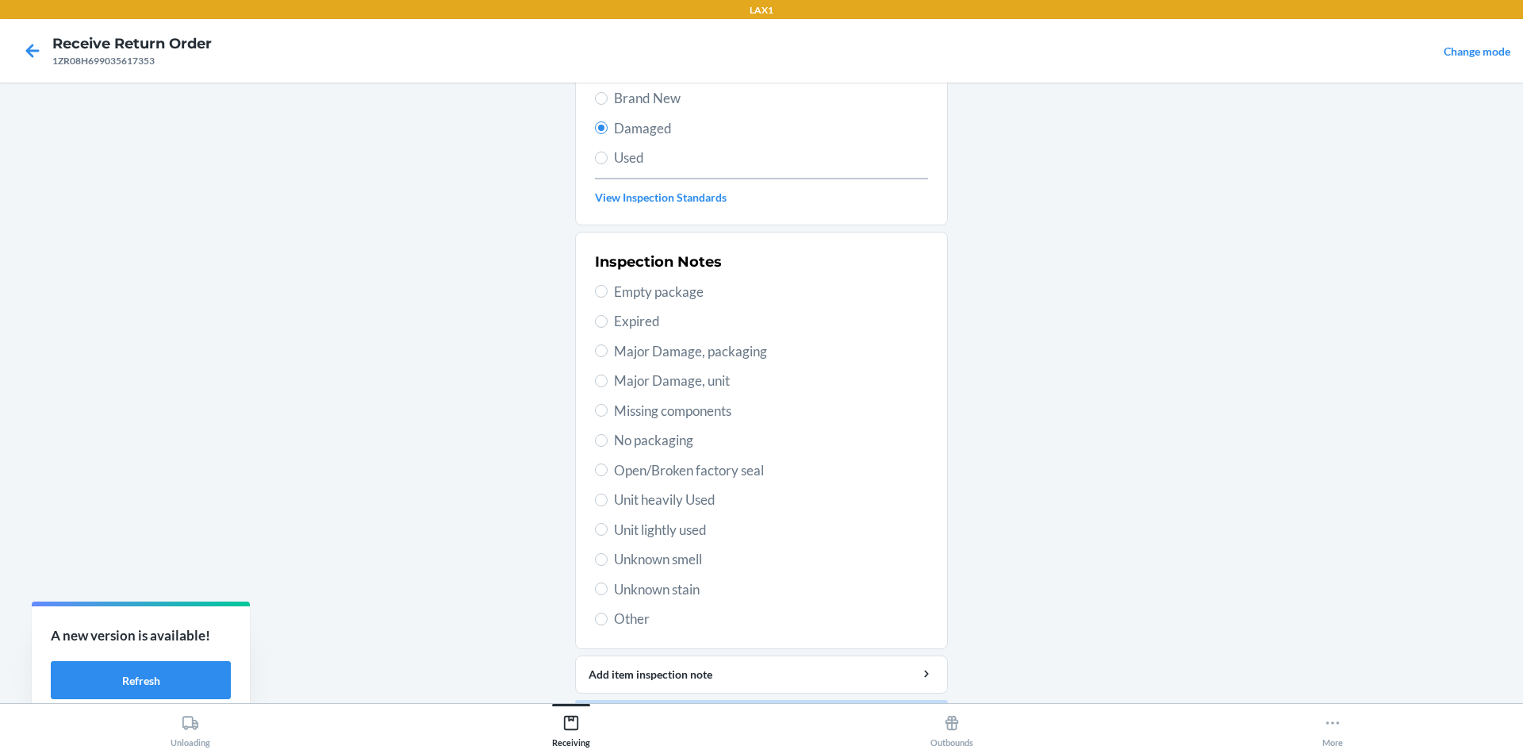
click at [686, 532] on span "Unit lightly used" at bounding box center [771, 530] width 314 height 21
click at [608, 532] on input "Unit lightly used" at bounding box center [601, 529] width 13 height 13
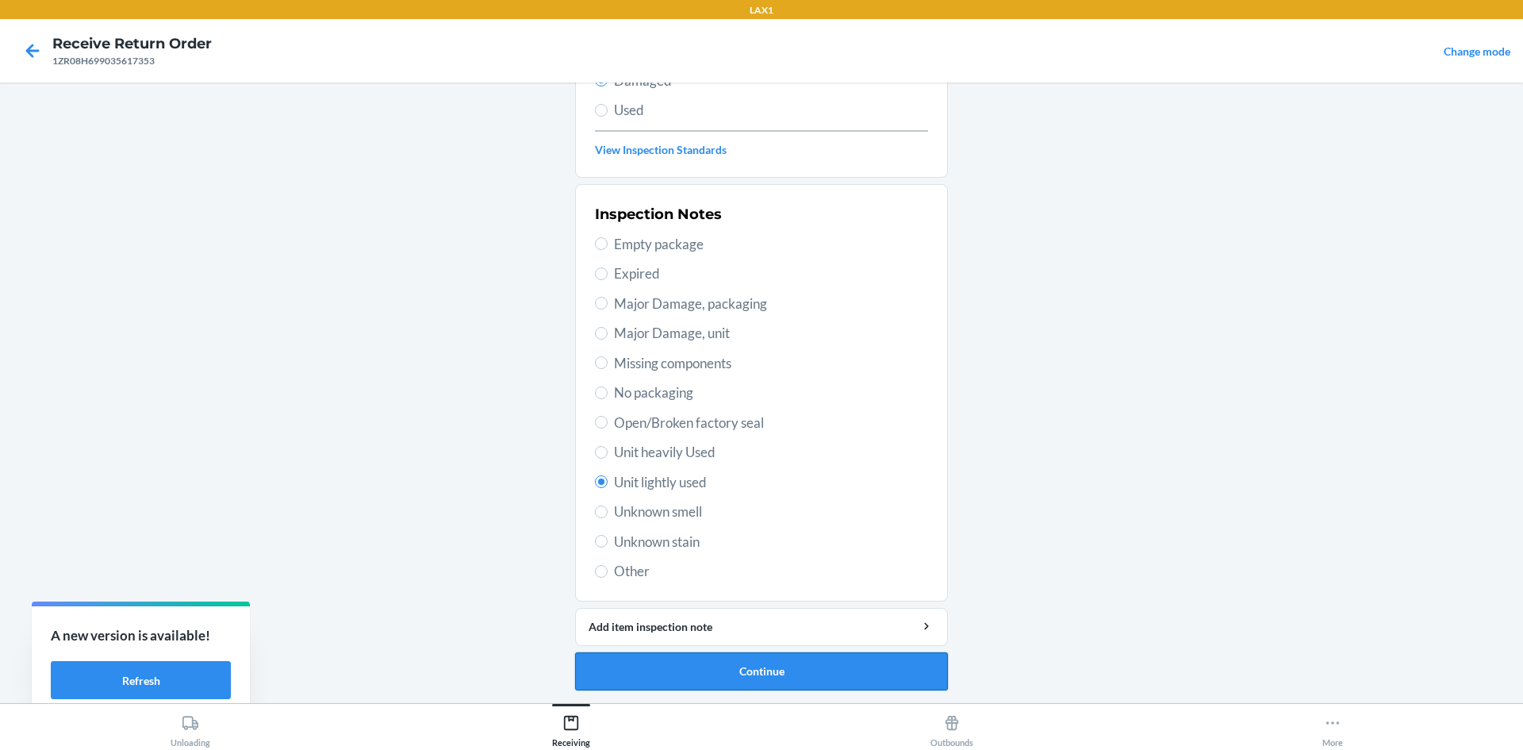
click at [763, 673] on button "Continue" at bounding box center [761, 671] width 373 height 38
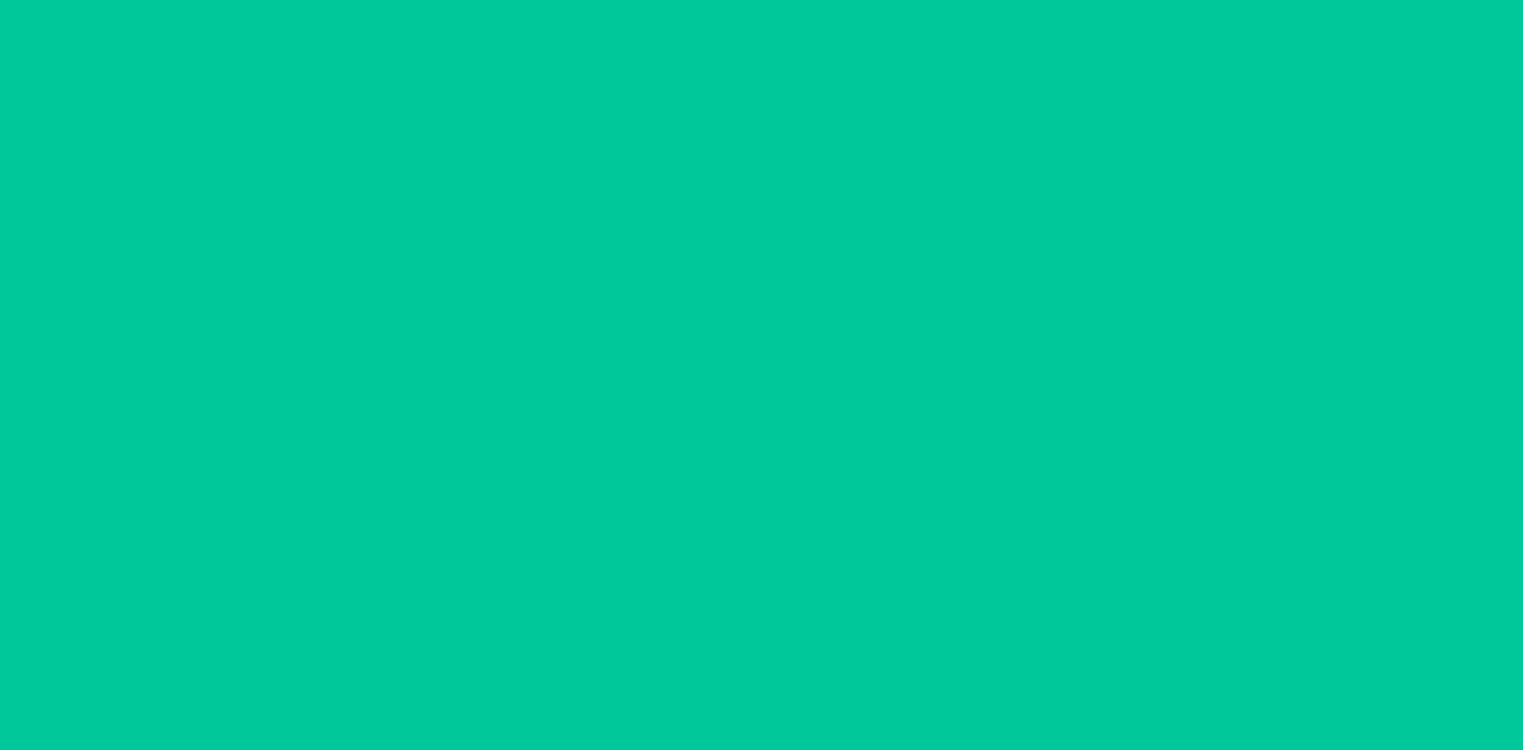
scroll to position [75, 0]
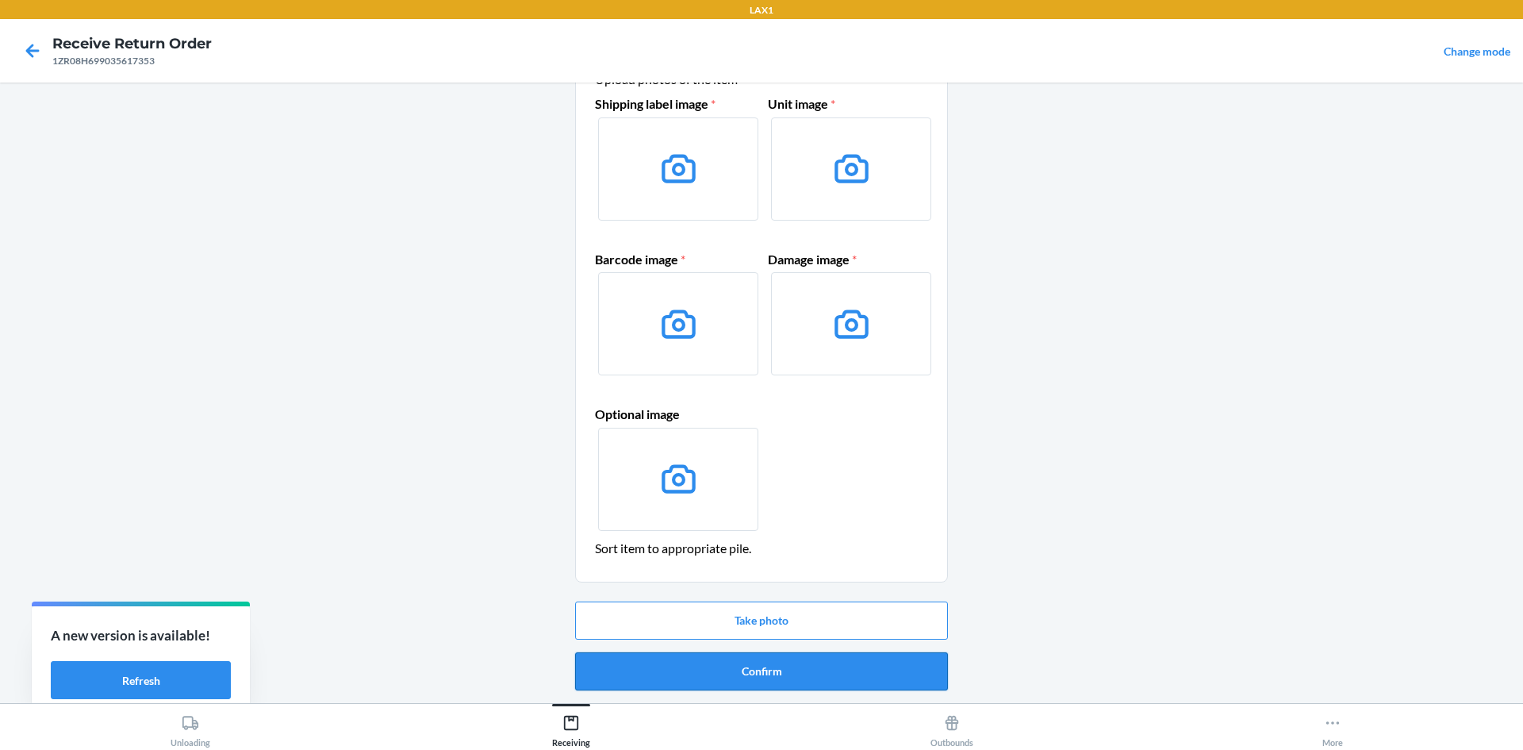
click at [820, 675] on button "Confirm" at bounding box center [761, 671] width 373 height 38
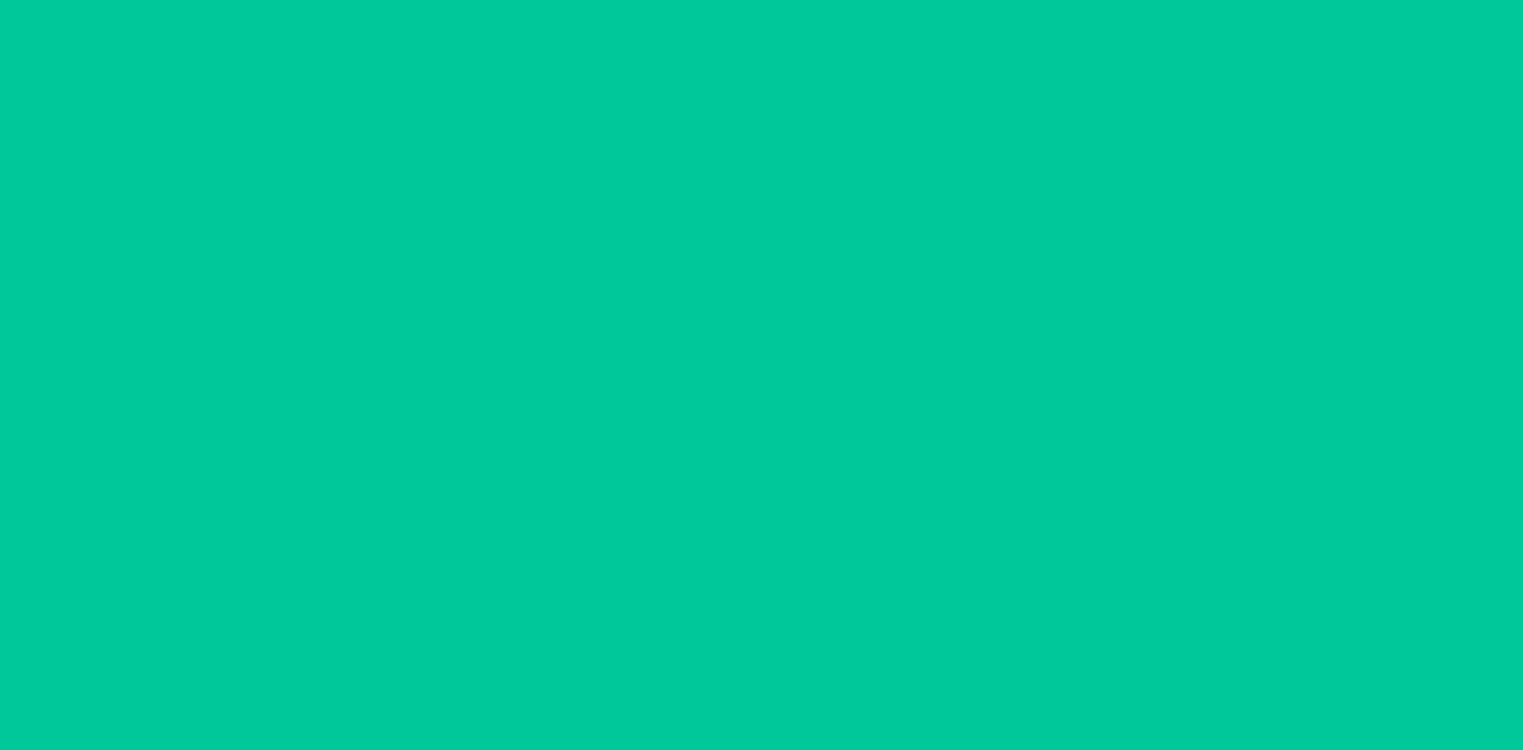
scroll to position [0, 0]
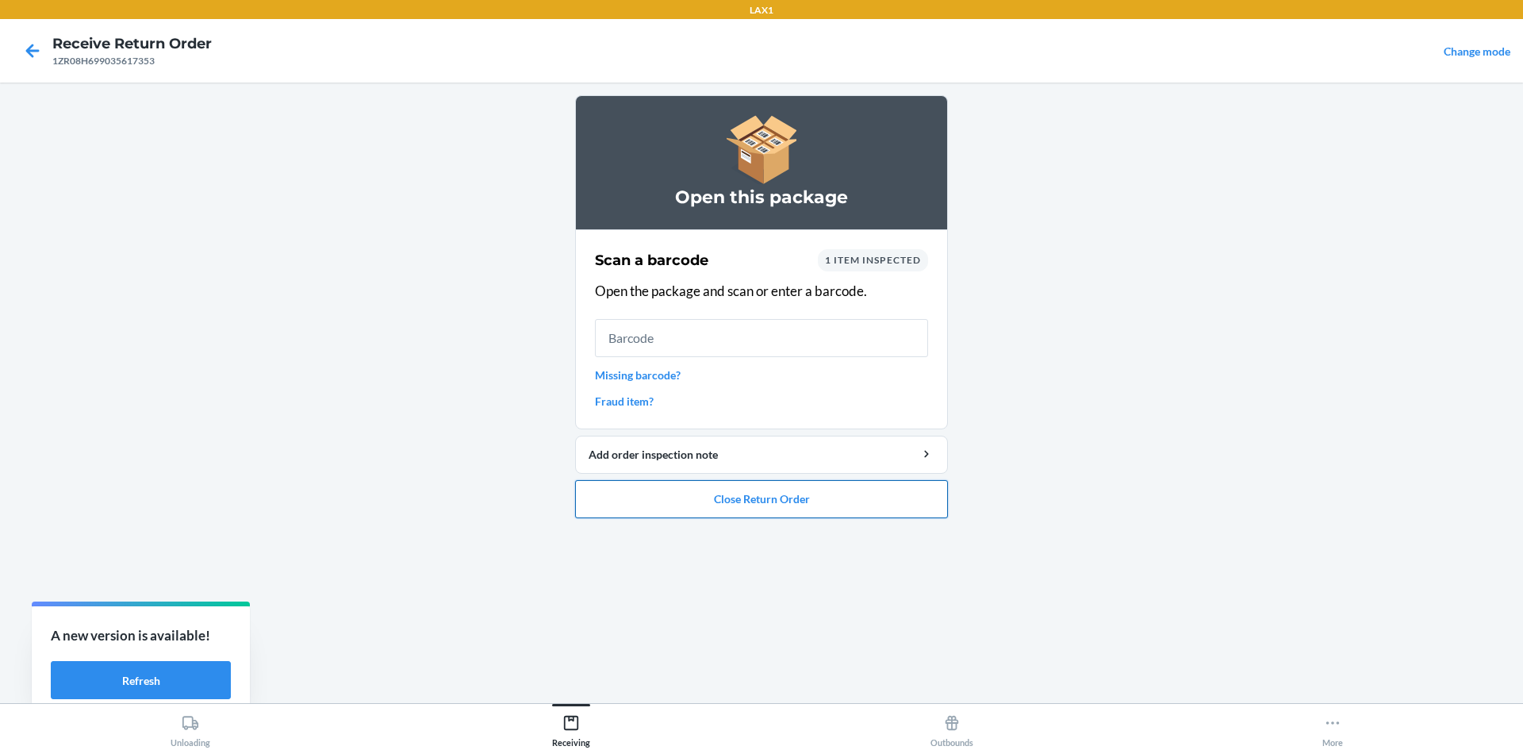
click at [906, 504] on button "Close Return Order" at bounding box center [761, 499] width 373 height 38
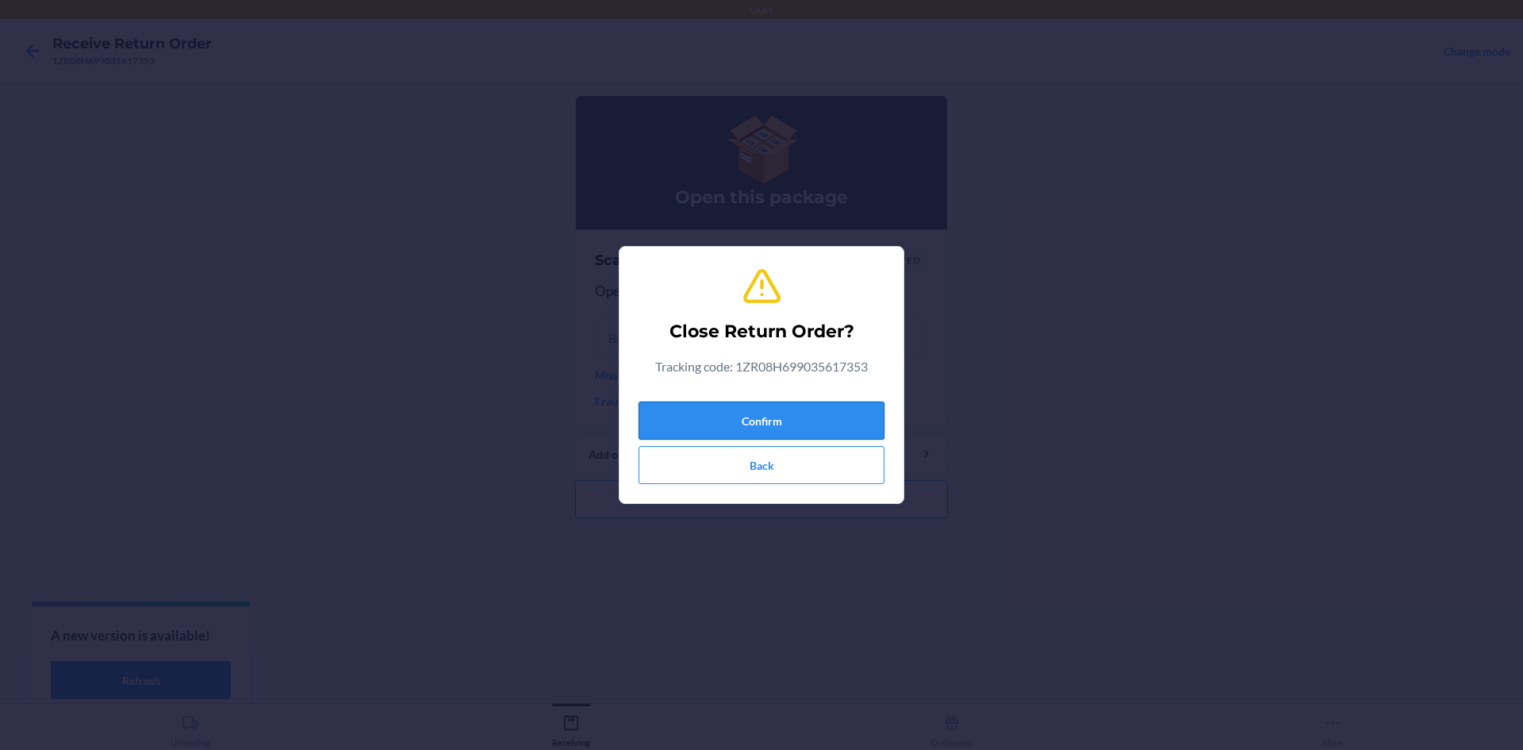
click at [764, 408] on button "Confirm" at bounding box center [762, 420] width 246 height 38
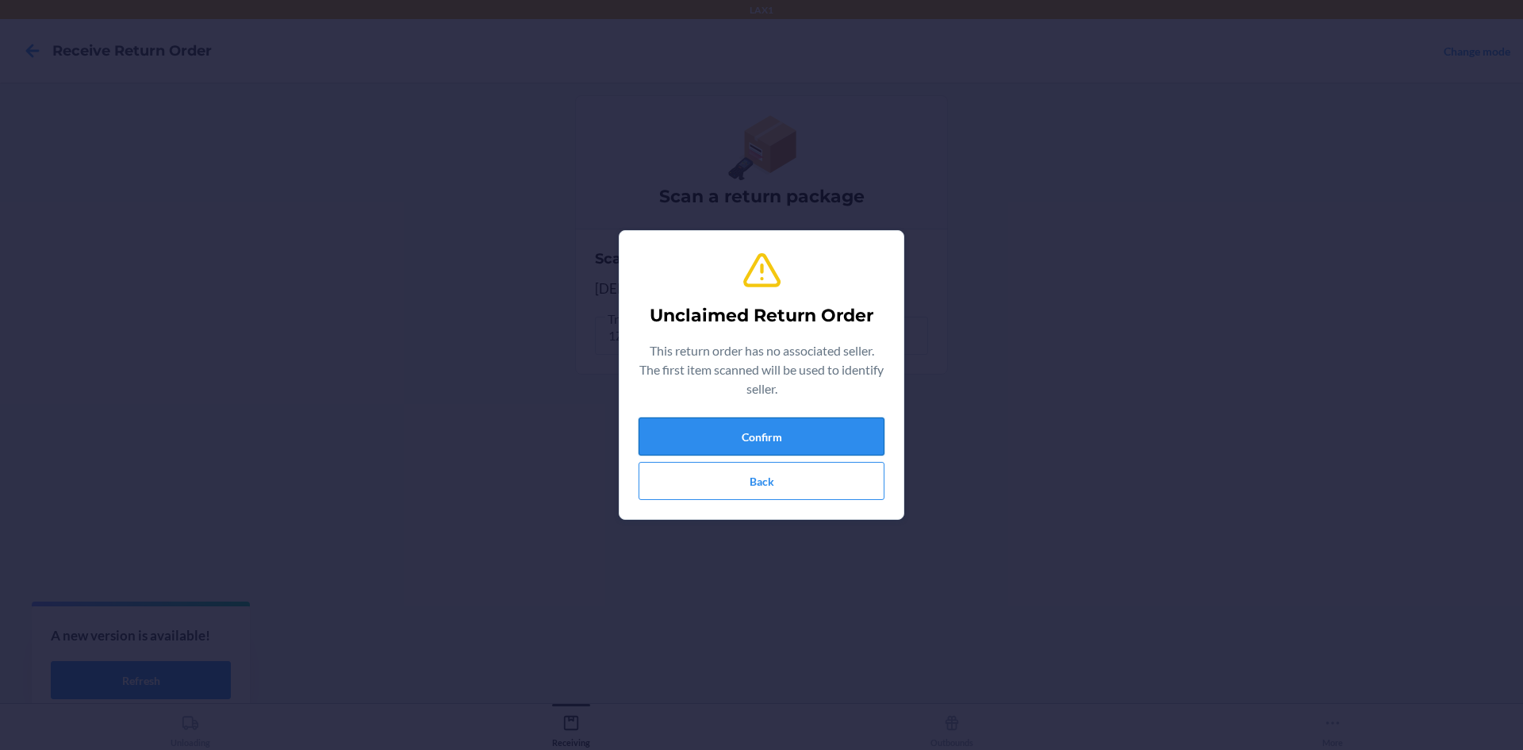
click at [774, 443] on button "Confirm" at bounding box center [762, 436] width 246 height 38
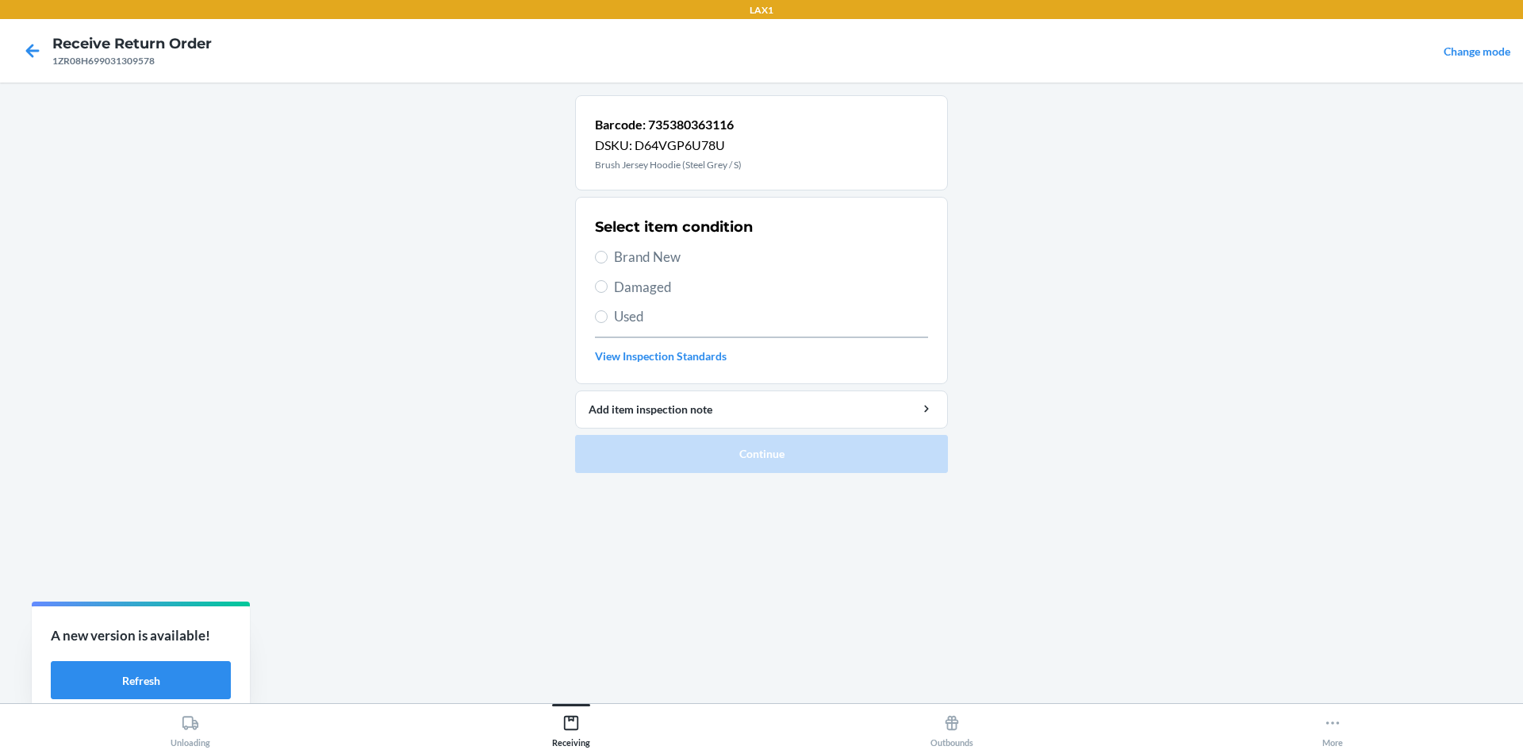
click at [607, 253] on label "Brand New" at bounding box center [761, 257] width 333 height 21
click at [607, 253] on input "Brand New" at bounding box center [601, 257] width 13 height 13
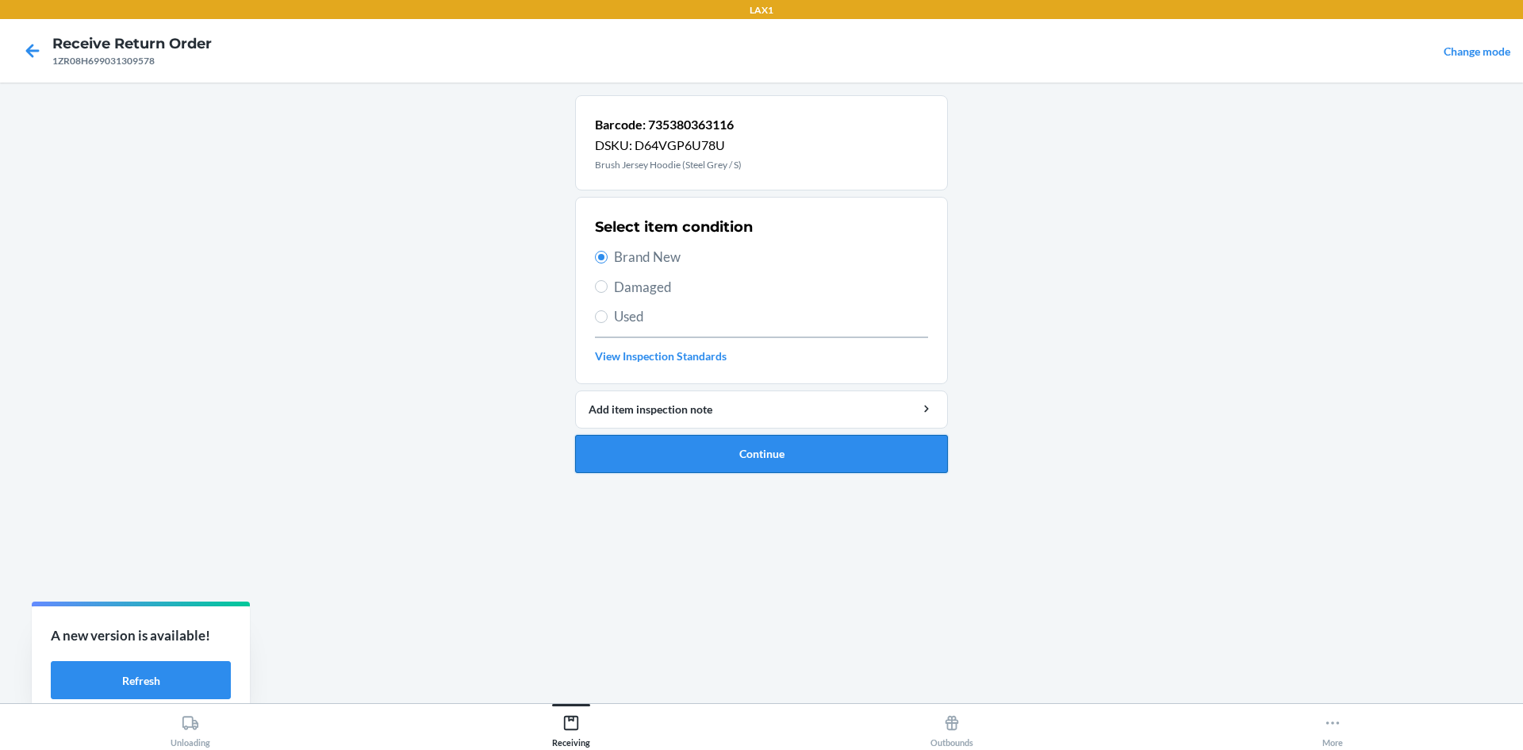
click at [799, 461] on button "Continue" at bounding box center [761, 454] width 373 height 38
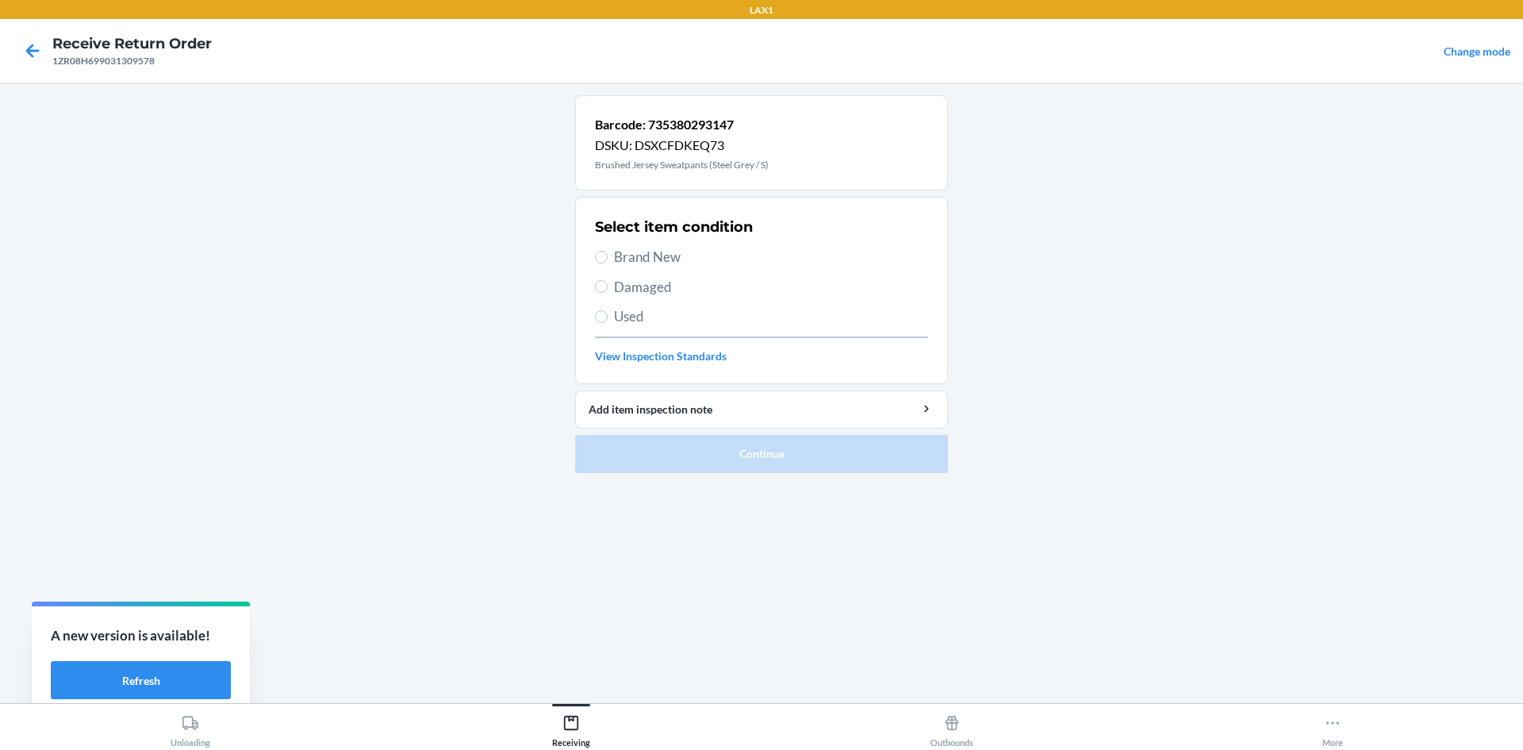
click at [607, 253] on label "Brand New" at bounding box center [761, 257] width 333 height 21
click at [607, 253] on input "Brand New" at bounding box center [601, 257] width 13 height 13
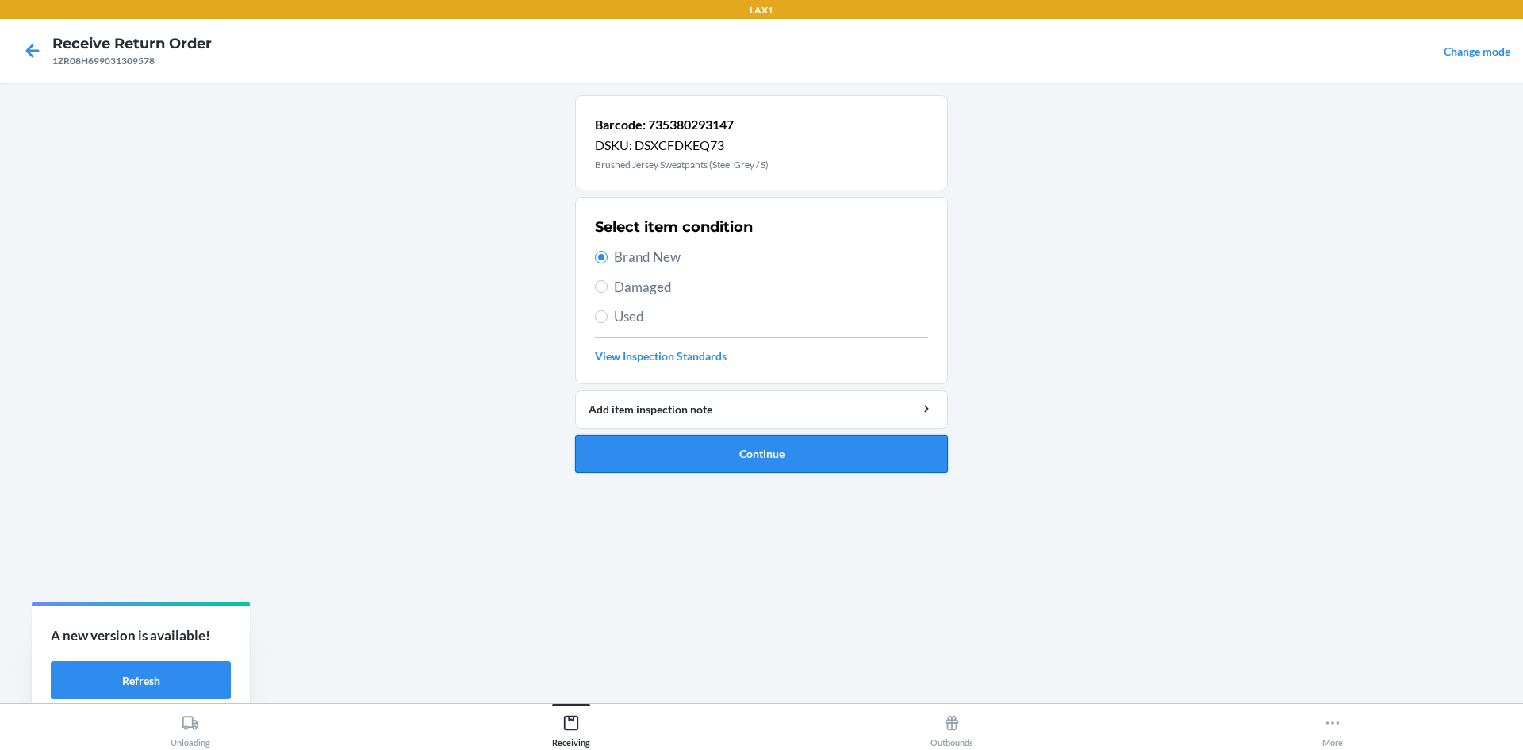
click at [762, 462] on button "Continue" at bounding box center [761, 454] width 373 height 38
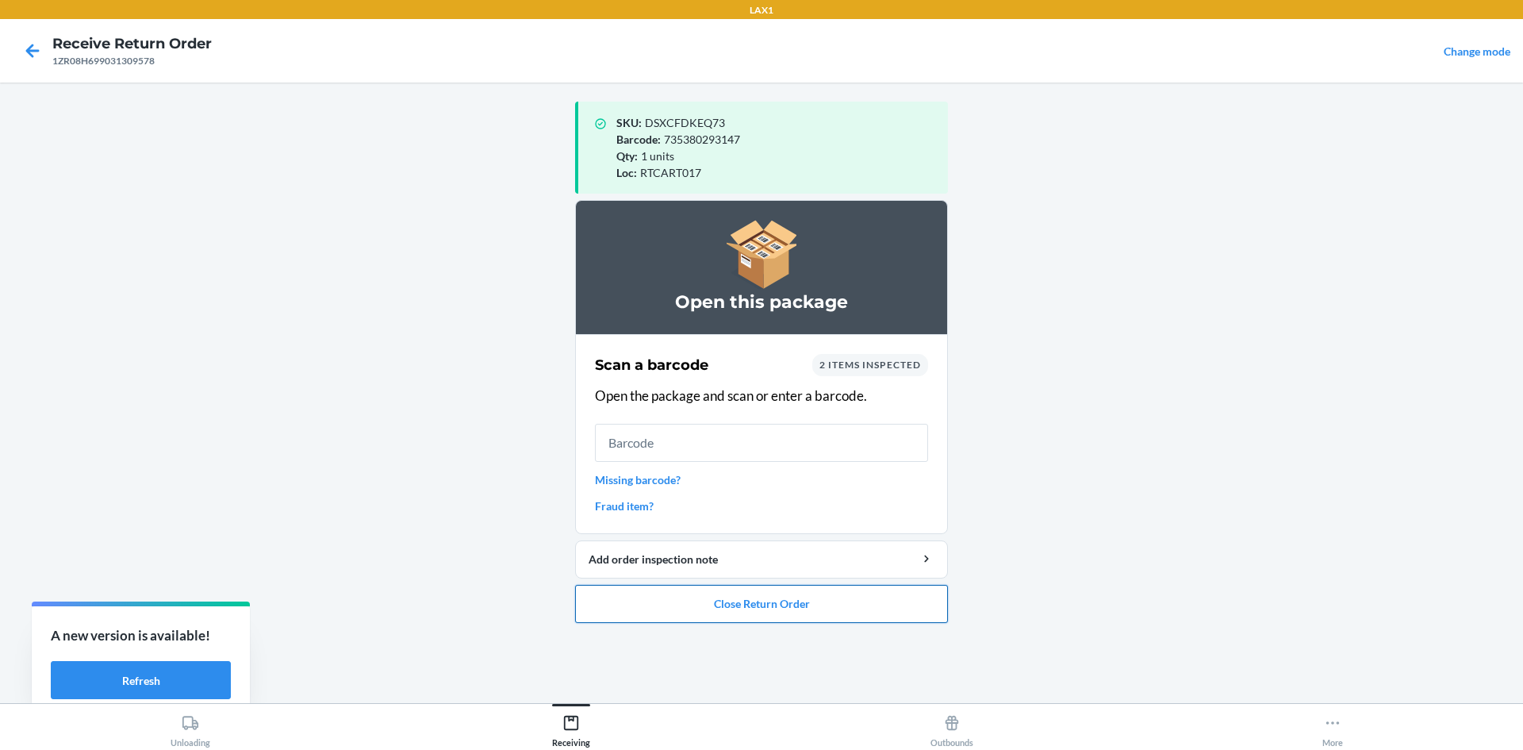
click at [907, 603] on button "Close Return Order" at bounding box center [761, 604] width 373 height 38
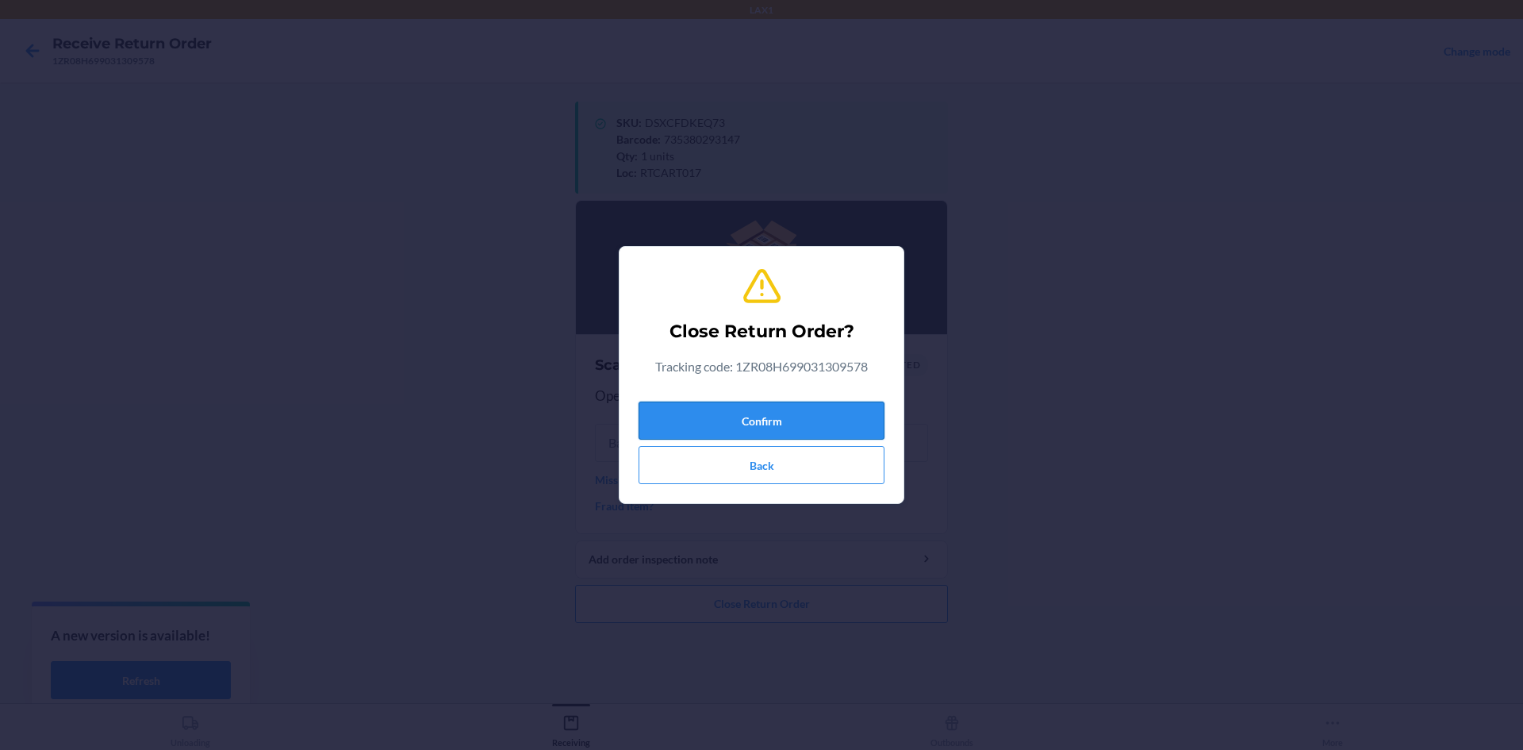
click at [829, 414] on button "Confirm" at bounding box center [762, 420] width 246 height 38
